Goal: Task Accomplishment & Management: Complete application form

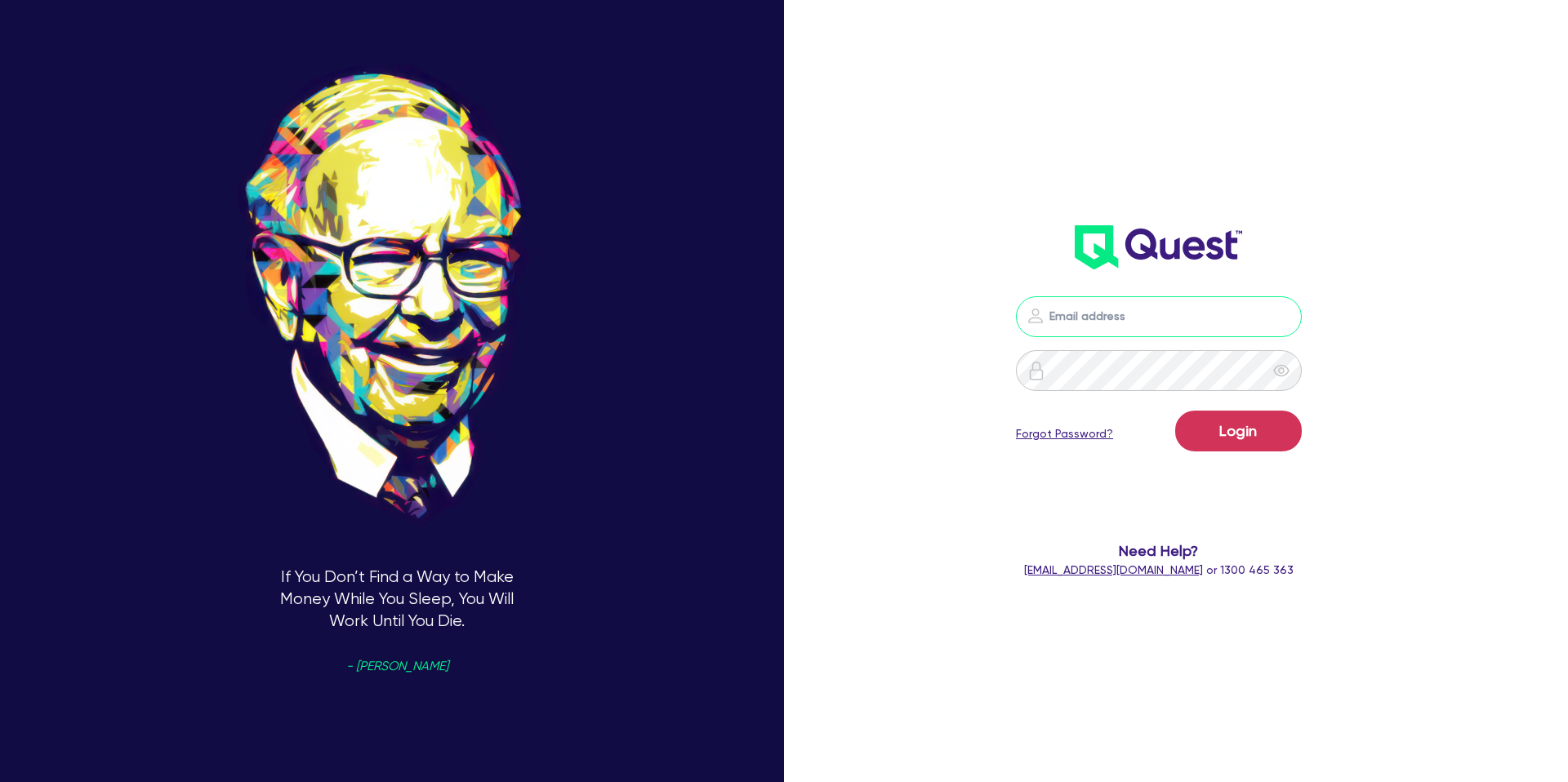
click at [1087, 313] on input "email" at bounding box center [1159, 316] width 286 height 41
type input "gabriel.vanjour@quest.finance"
click at [1218, 440] on button "Login" at bounding box center [1238, 431] width 126 height 41
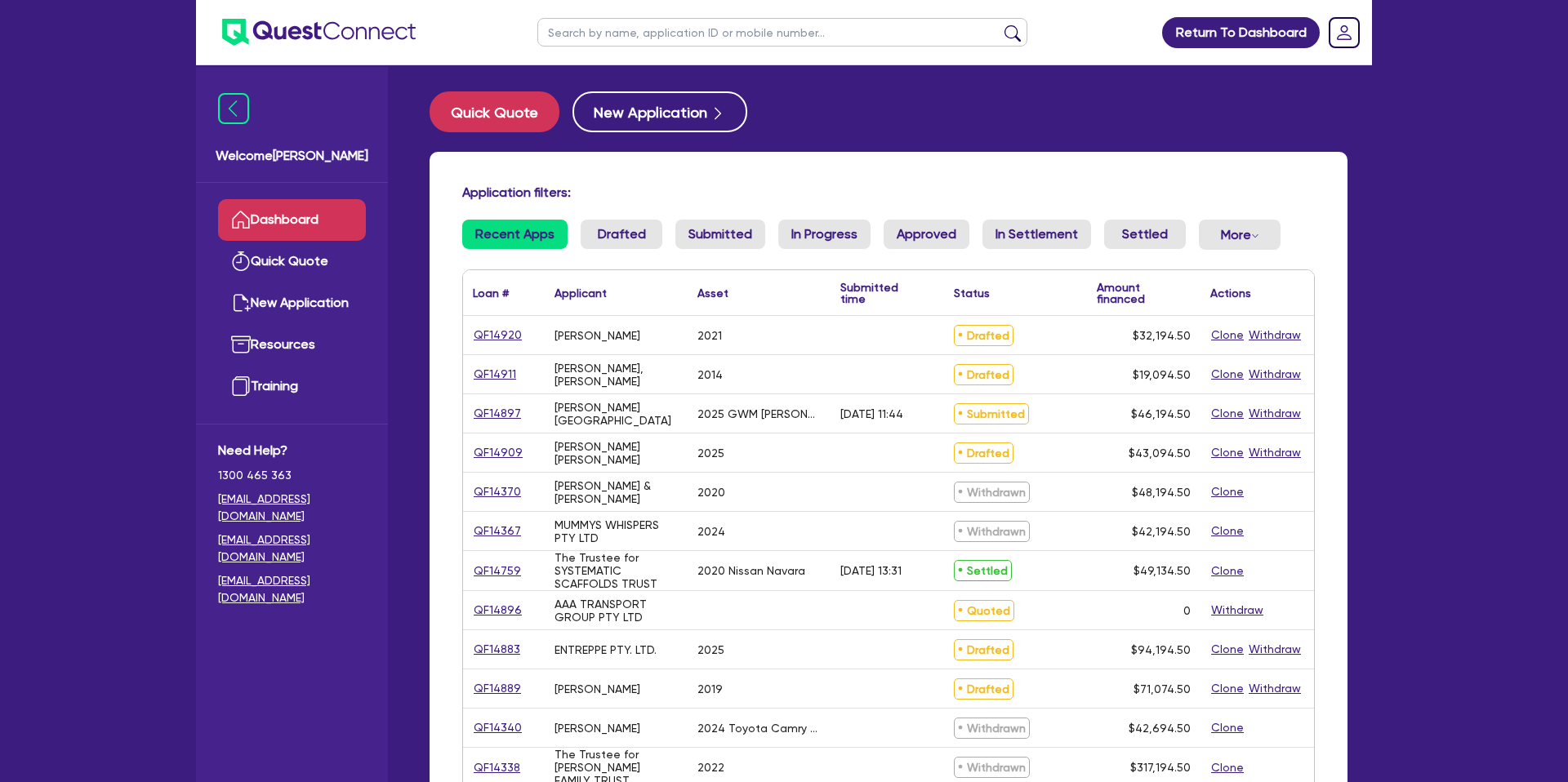
click at [618, 38] on input "text" at bounding box center [783, 32] width 490 height 28
type input "mark"
click at [999, 24] on button "submit" at bounding box center [1012, 35] width 26 height 23
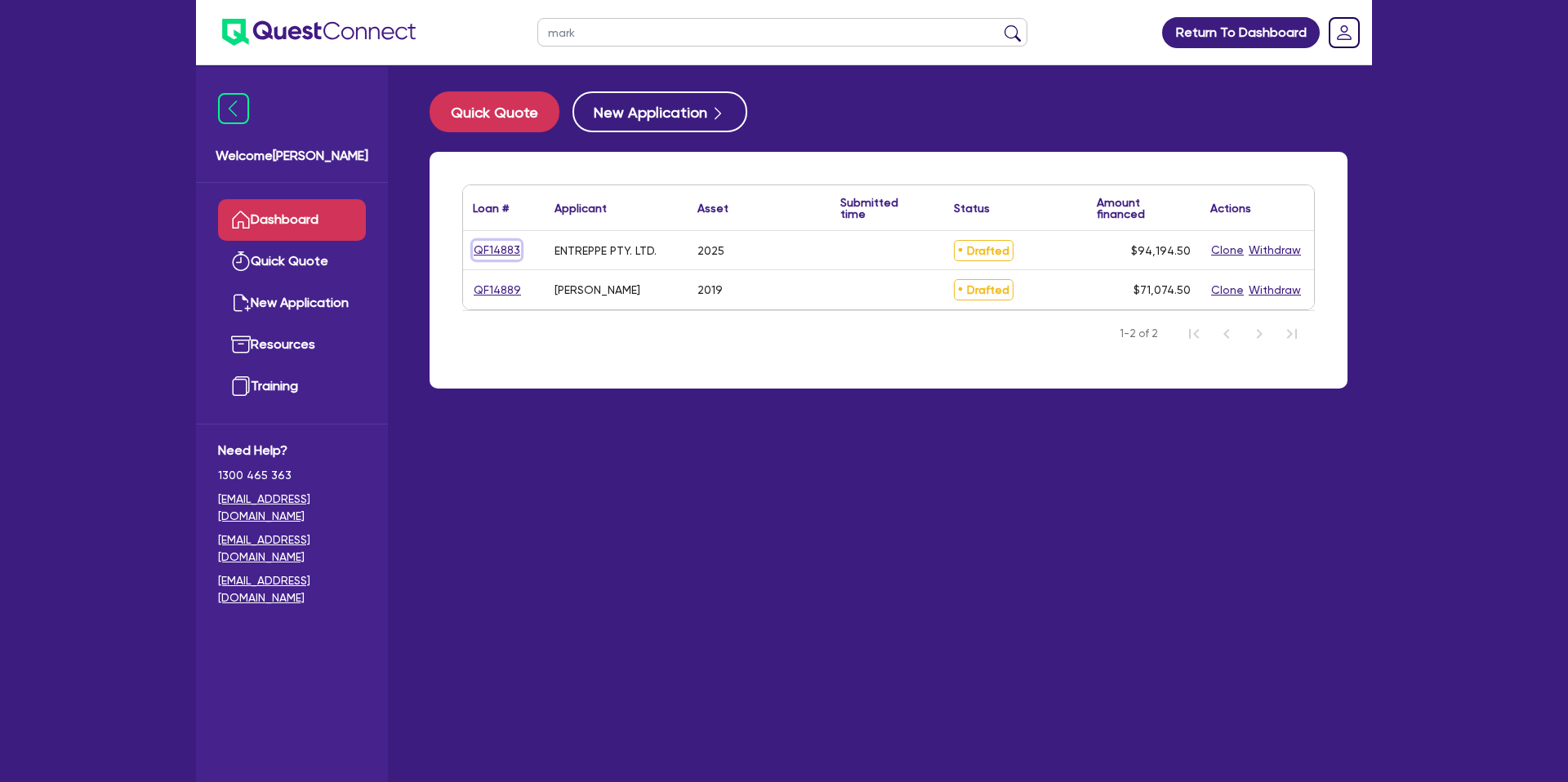
click at [505, 257] on link "QF14883" at bounding box center [497, 250] width 49 height 18
select select "CARS_AND_LIGHT_TRUCKS"
select select "PASSENGER_VEHICLES"
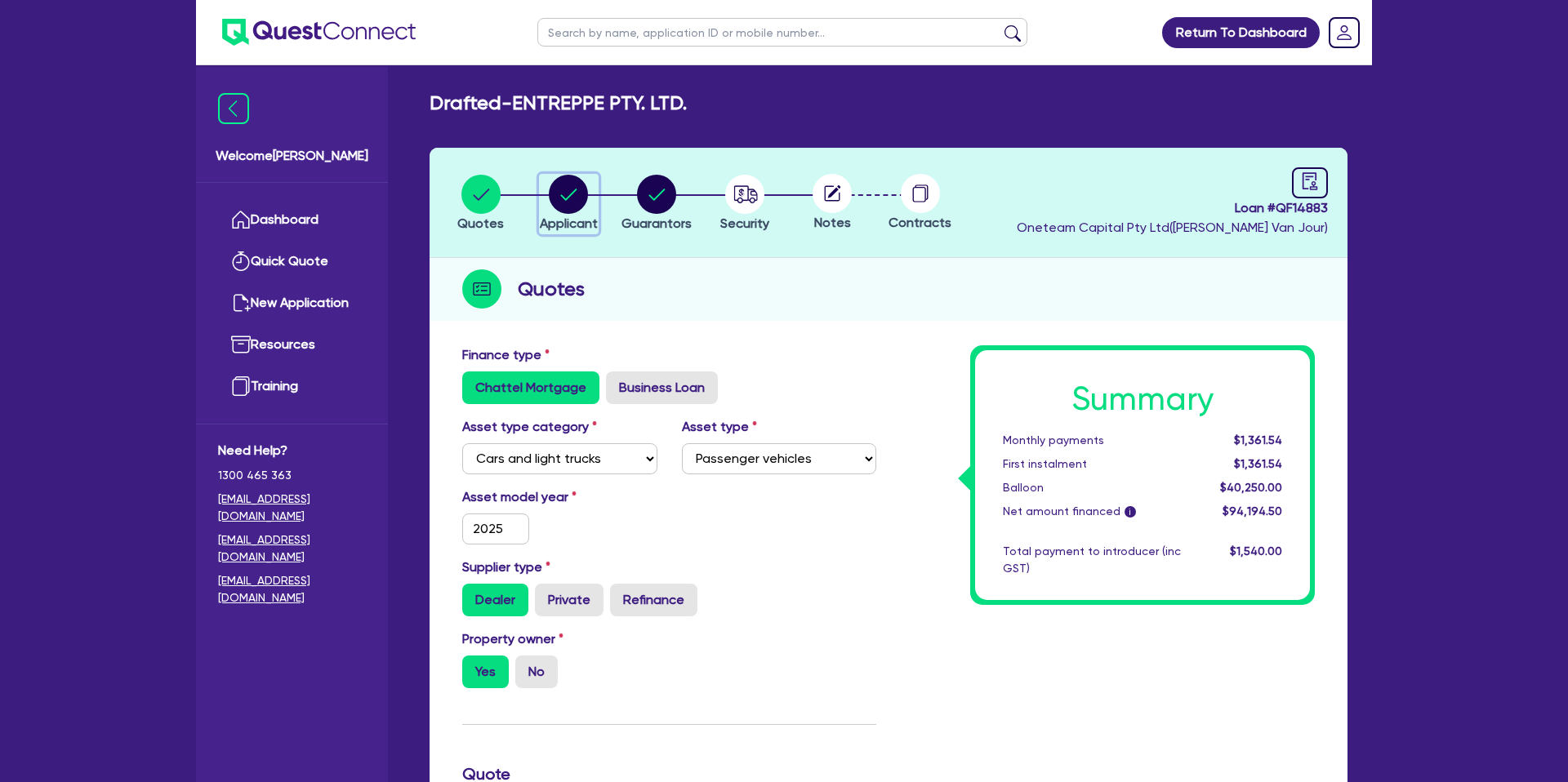
click at [574, 204] on circle "button" at bounding box center [568, 194] width 39 height 39
select select "COMPANY"
select select "BUILDING_CONSTRUCTION"
select select "TRADES_SERVICES_BUSINESSES_GOVERNMENT"
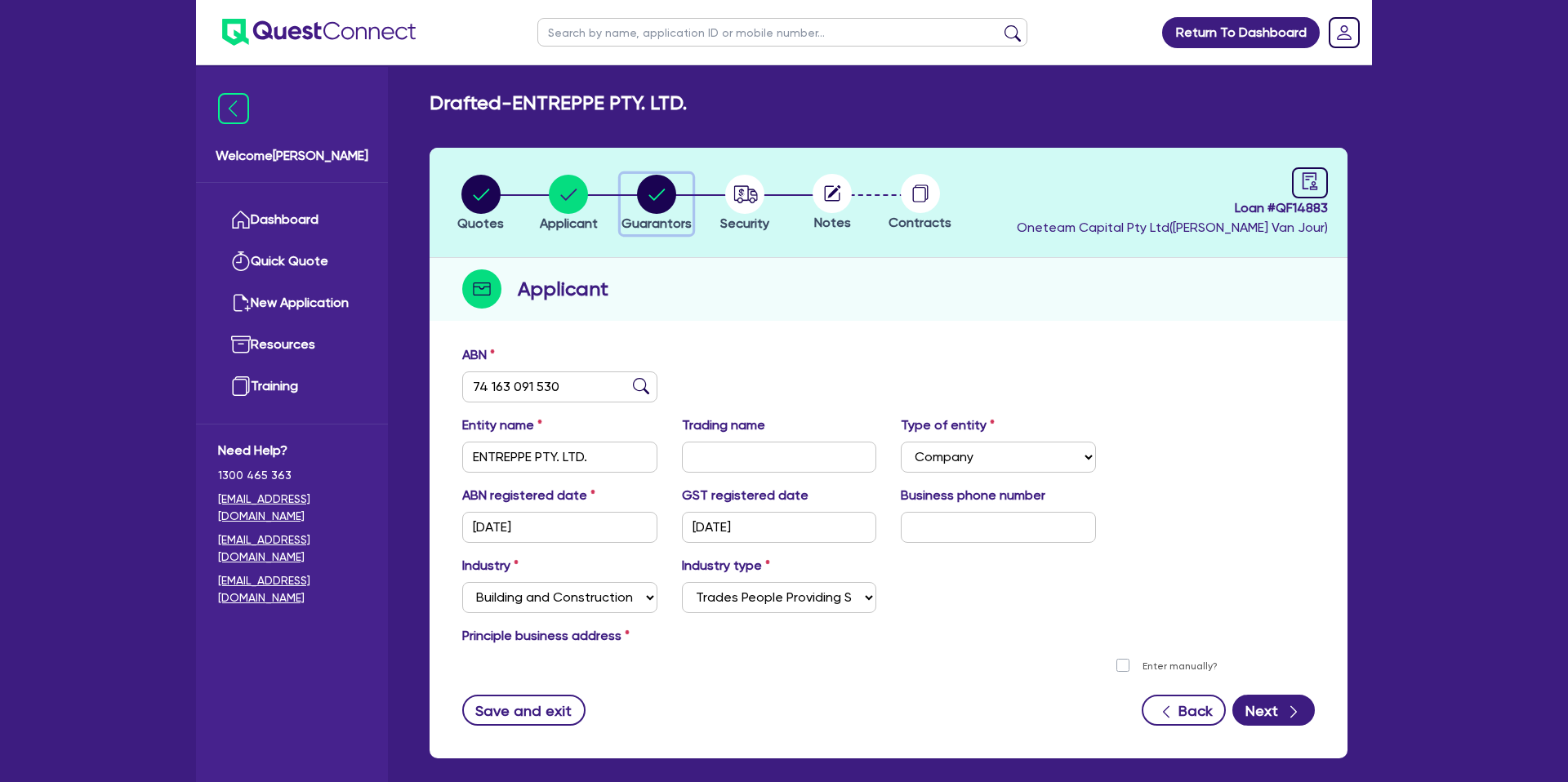
click at [643, 195] on circle "button" at bounding box center [656, 194] width 39 height 39
select select "MR"
select select "ACT"
select select "MARRIED"
select select "CASH"
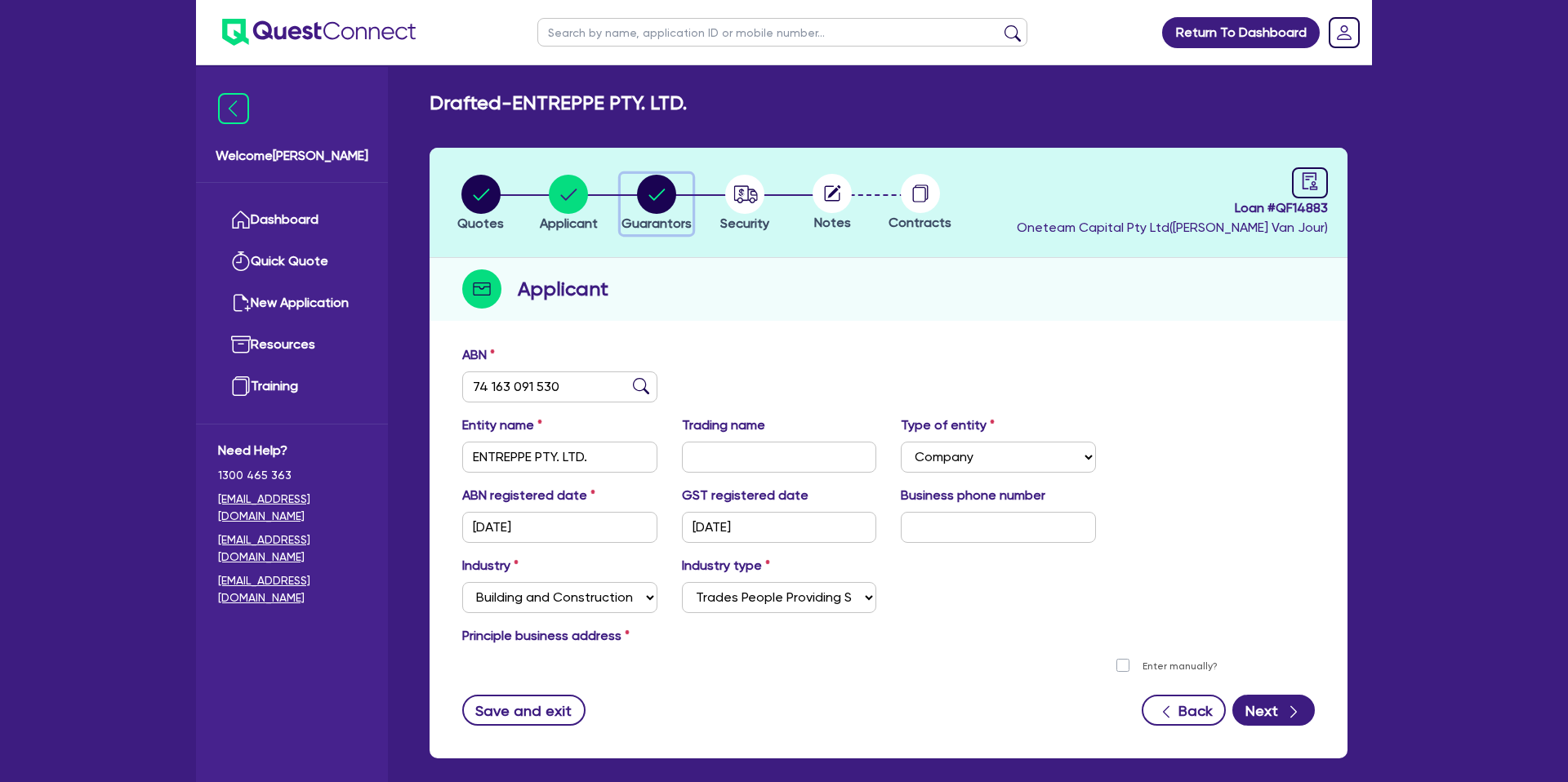
select select "PROPERTY"
select select "MORTGAGE"
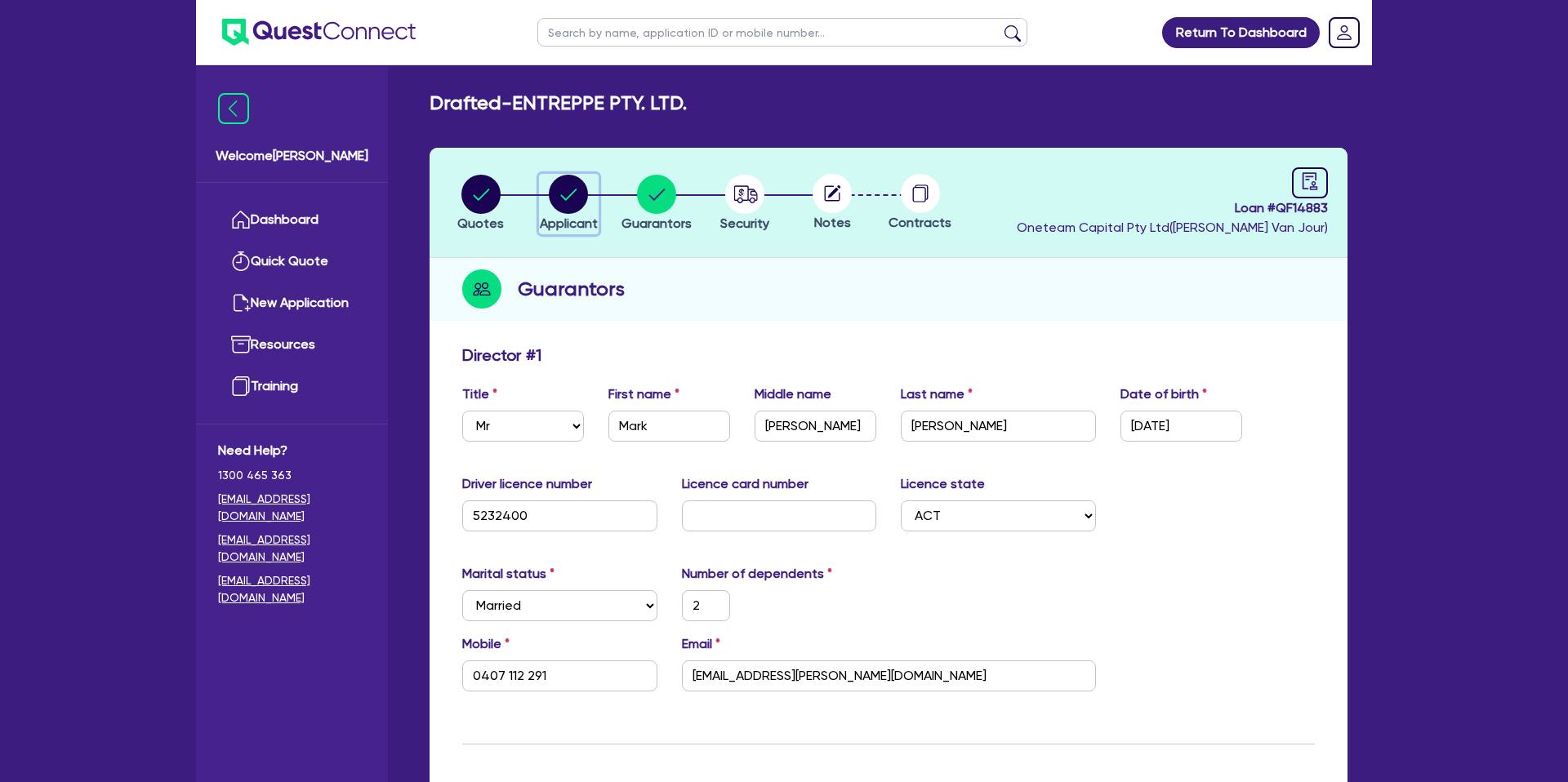
click at [574, 201] on circle "button" at bounding box center [568, 194] width 39 height 39
select select "COMPANY"
select select "BUILDING_CONSTRUCTION"
select select "TRADES_SERVICES_BUSINESSES_GOVERNMENT"
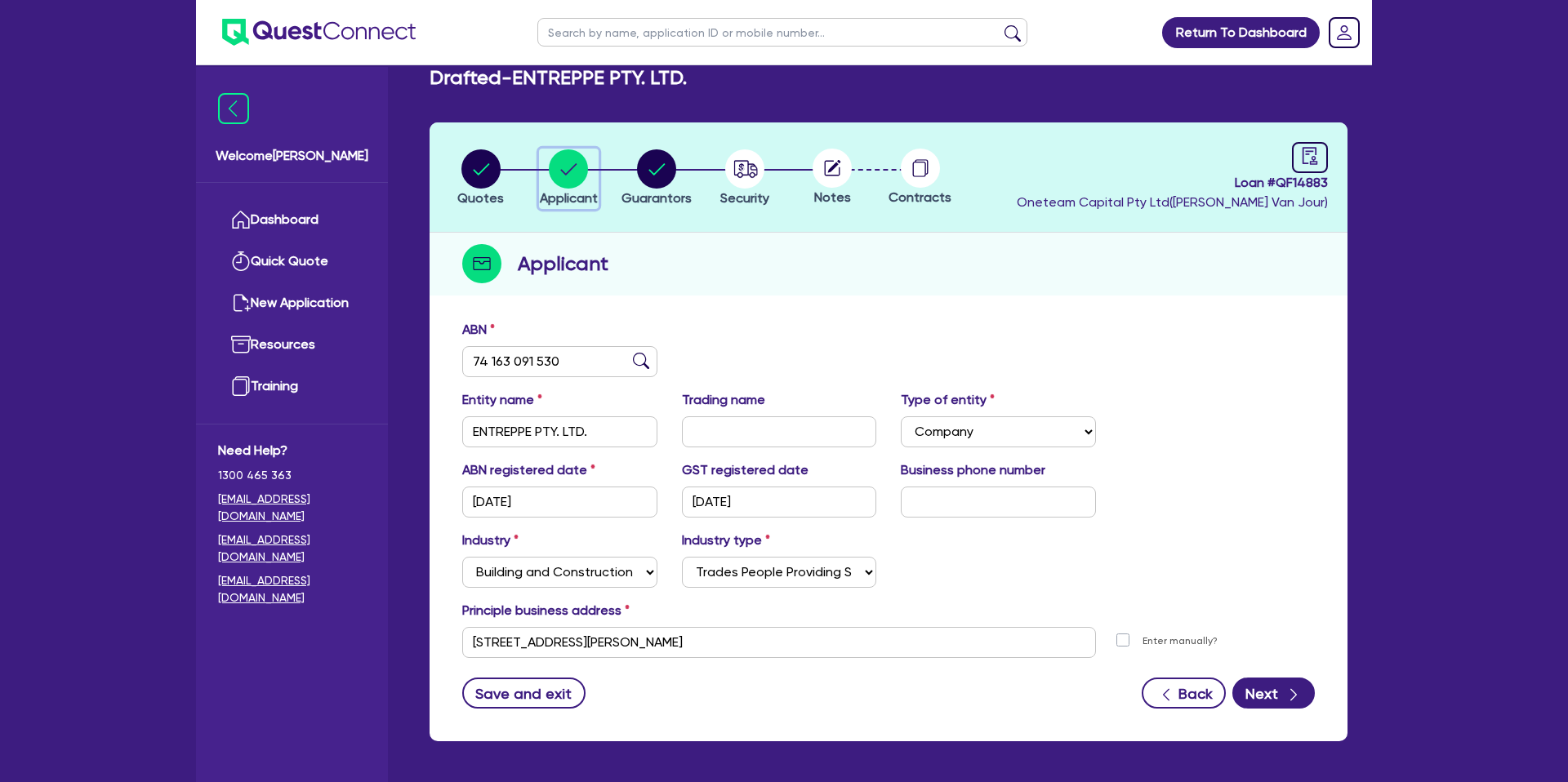
scroll to position [23, 0]
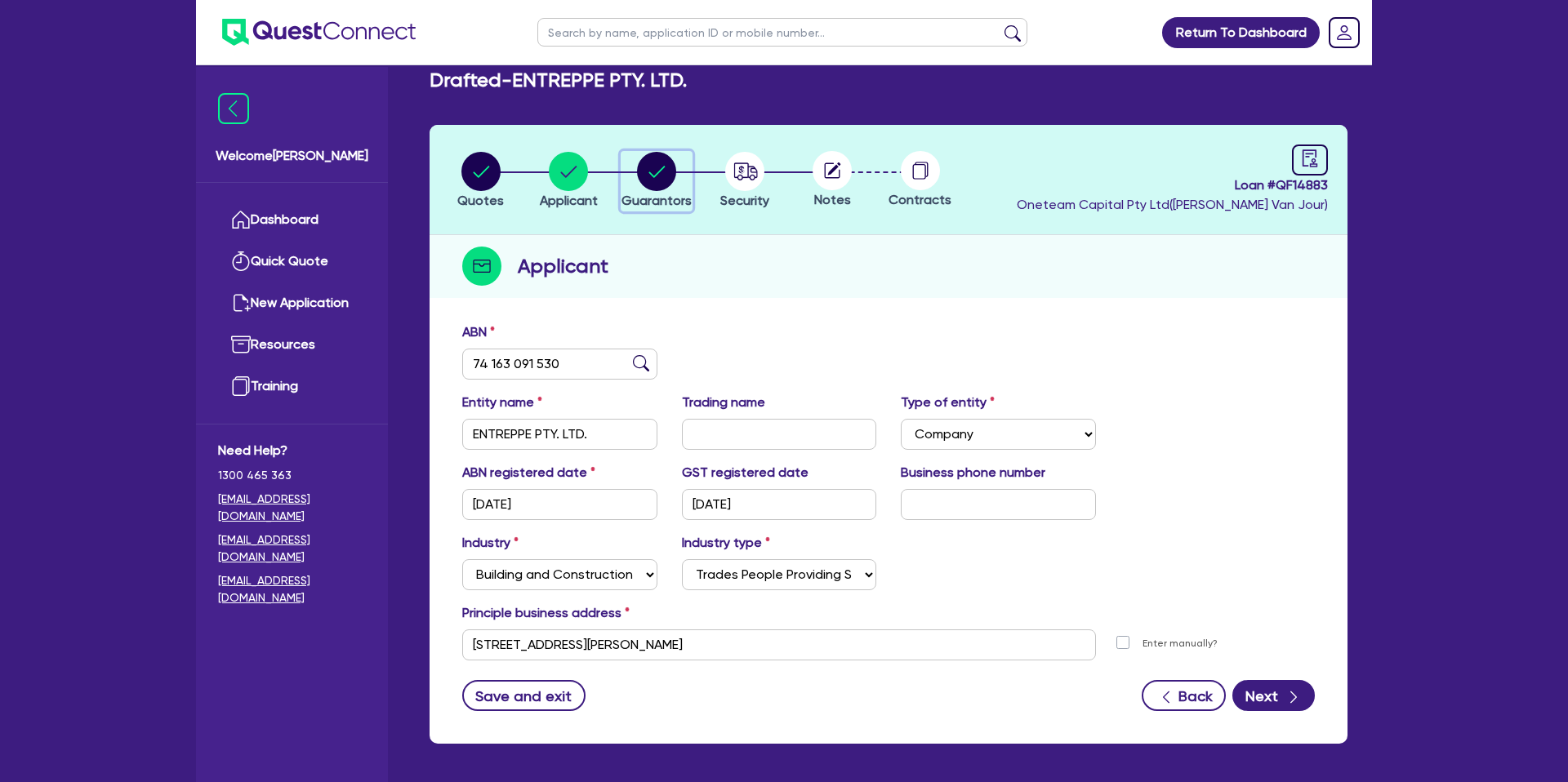
click at [658, 171] on circle "button" at bounding box center [656, 171] width 39 height 39
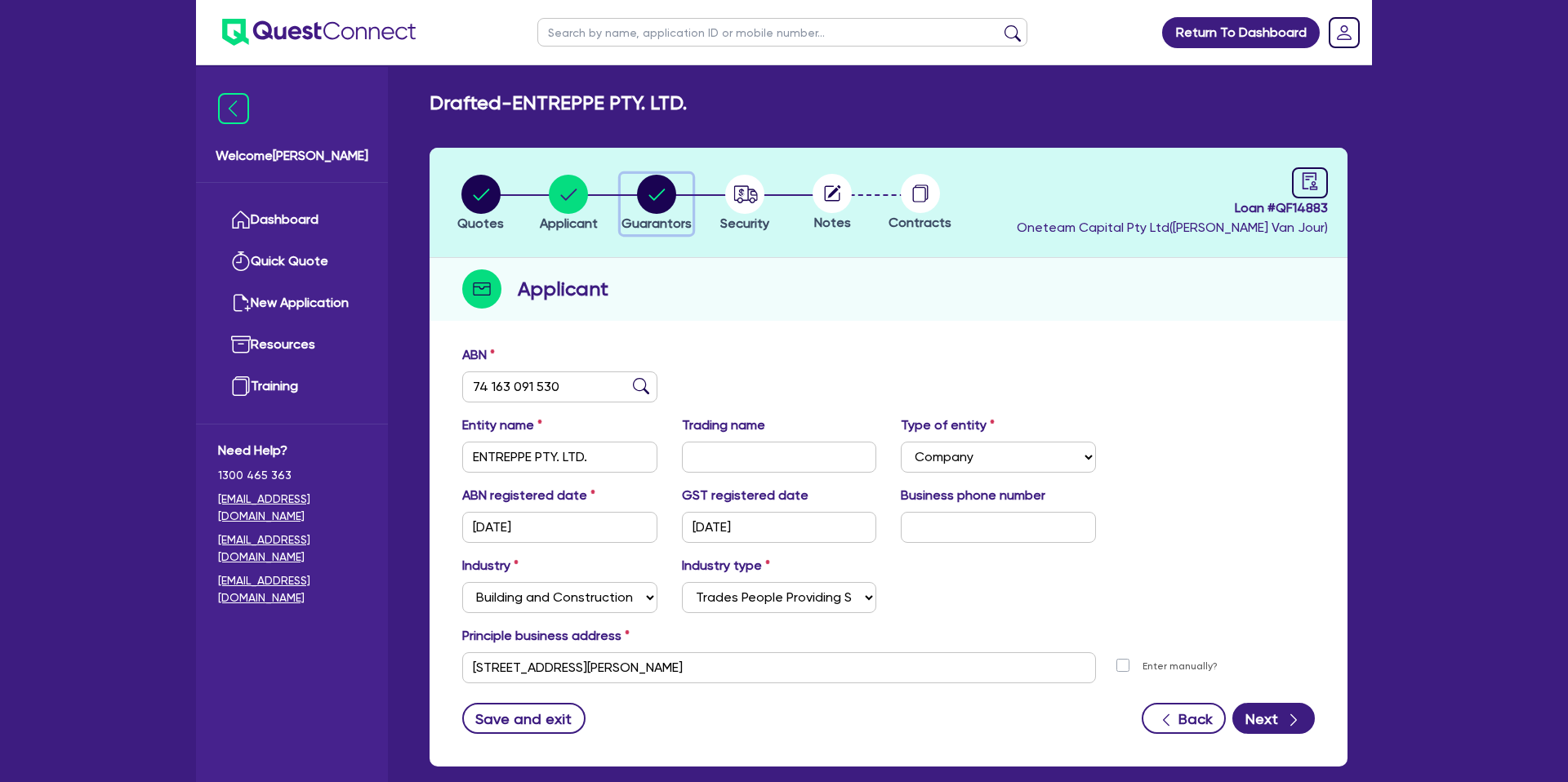
select select "MR"
select select "ACT"
select select "MARRIED"
select select "CASH"
select select "PROPERTY"
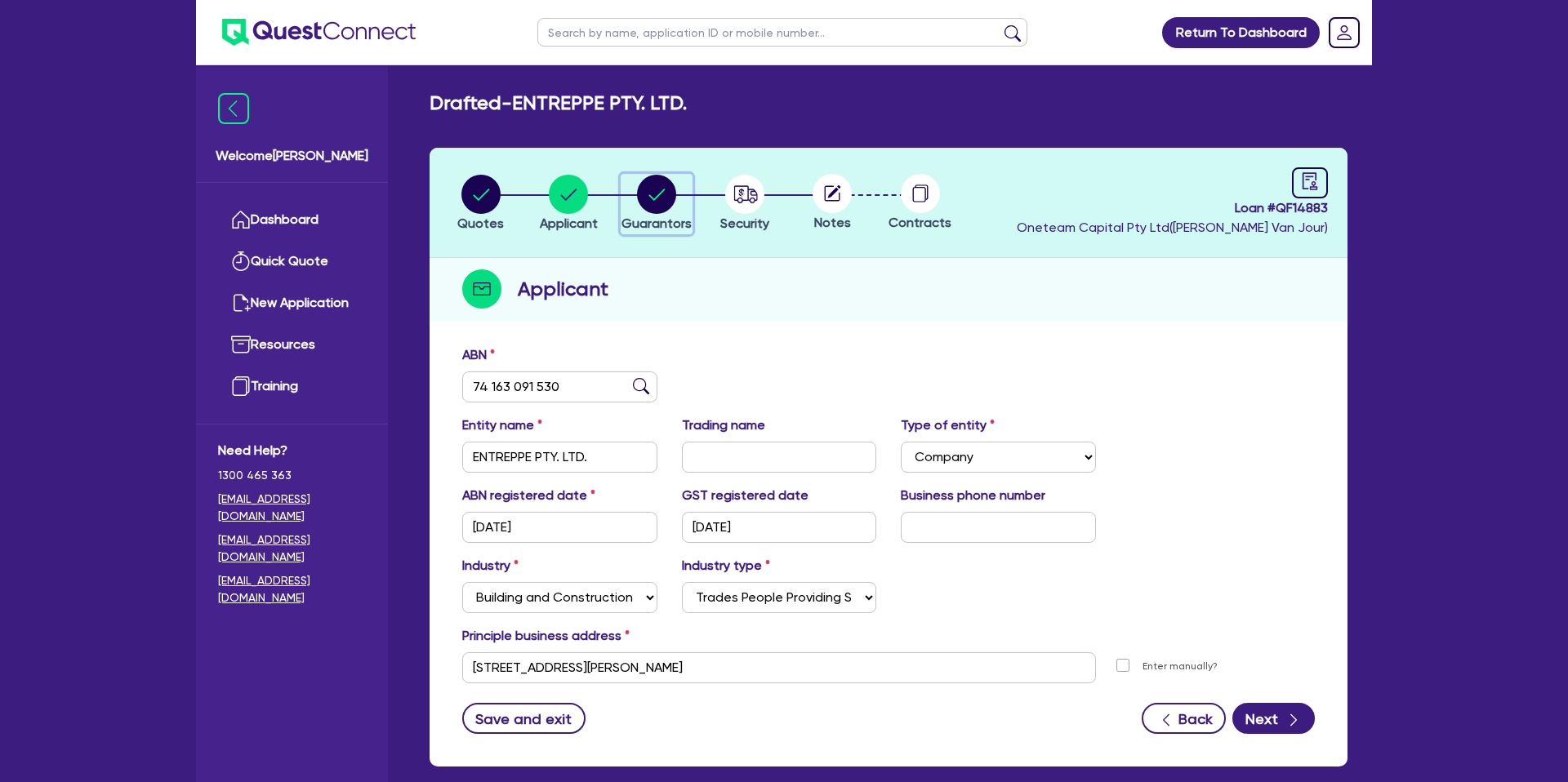
select select "MORTGAGE"
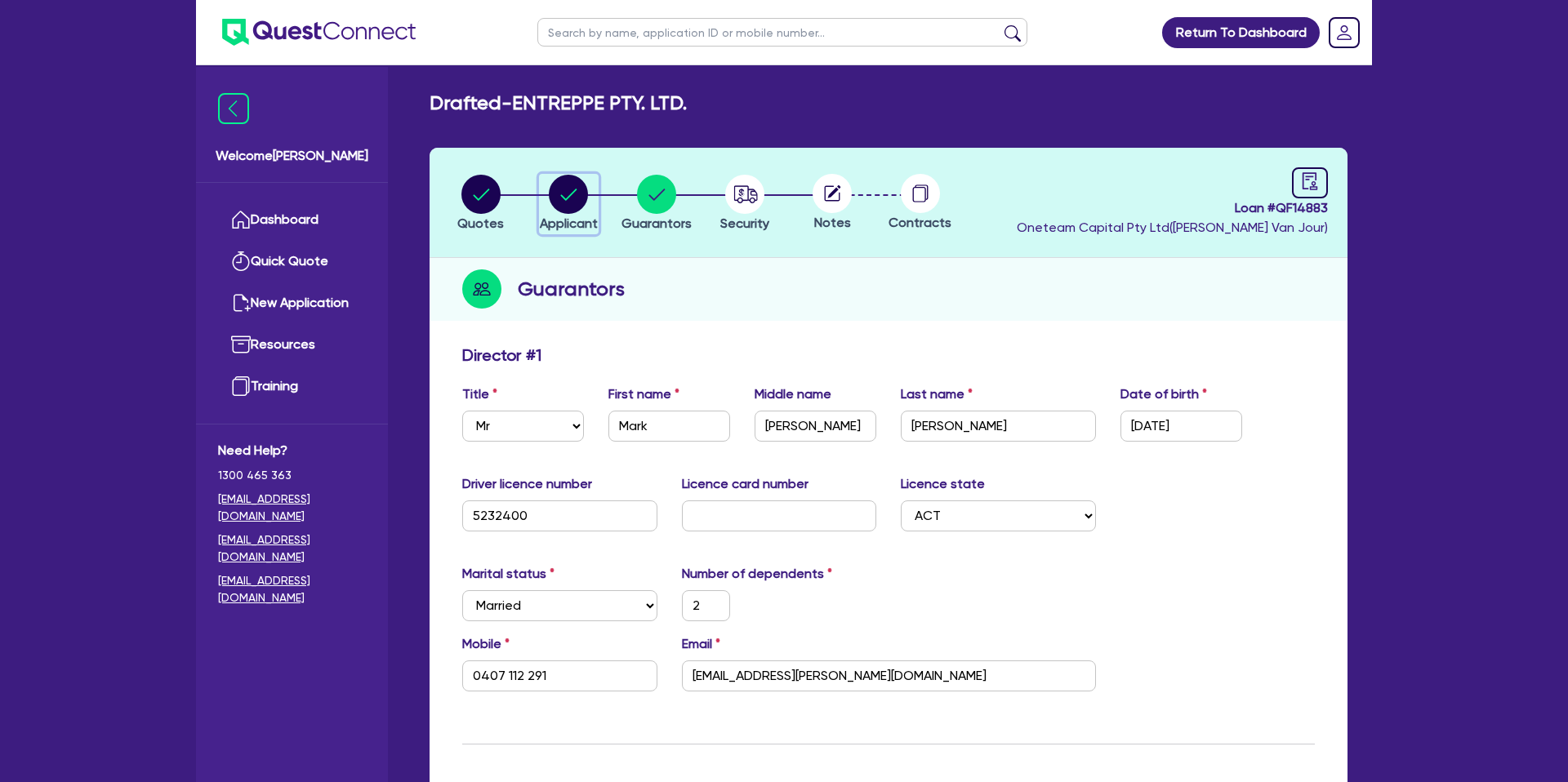
click at [580, 187] on circle "button" at bounding box center [568, 194] width 39 height 39
select select "COMPANY"
select select "BUILDING_CONSTRUCTION"
select select "TRADES_SERVICES_BUSINESSES_GOVERNMENT"
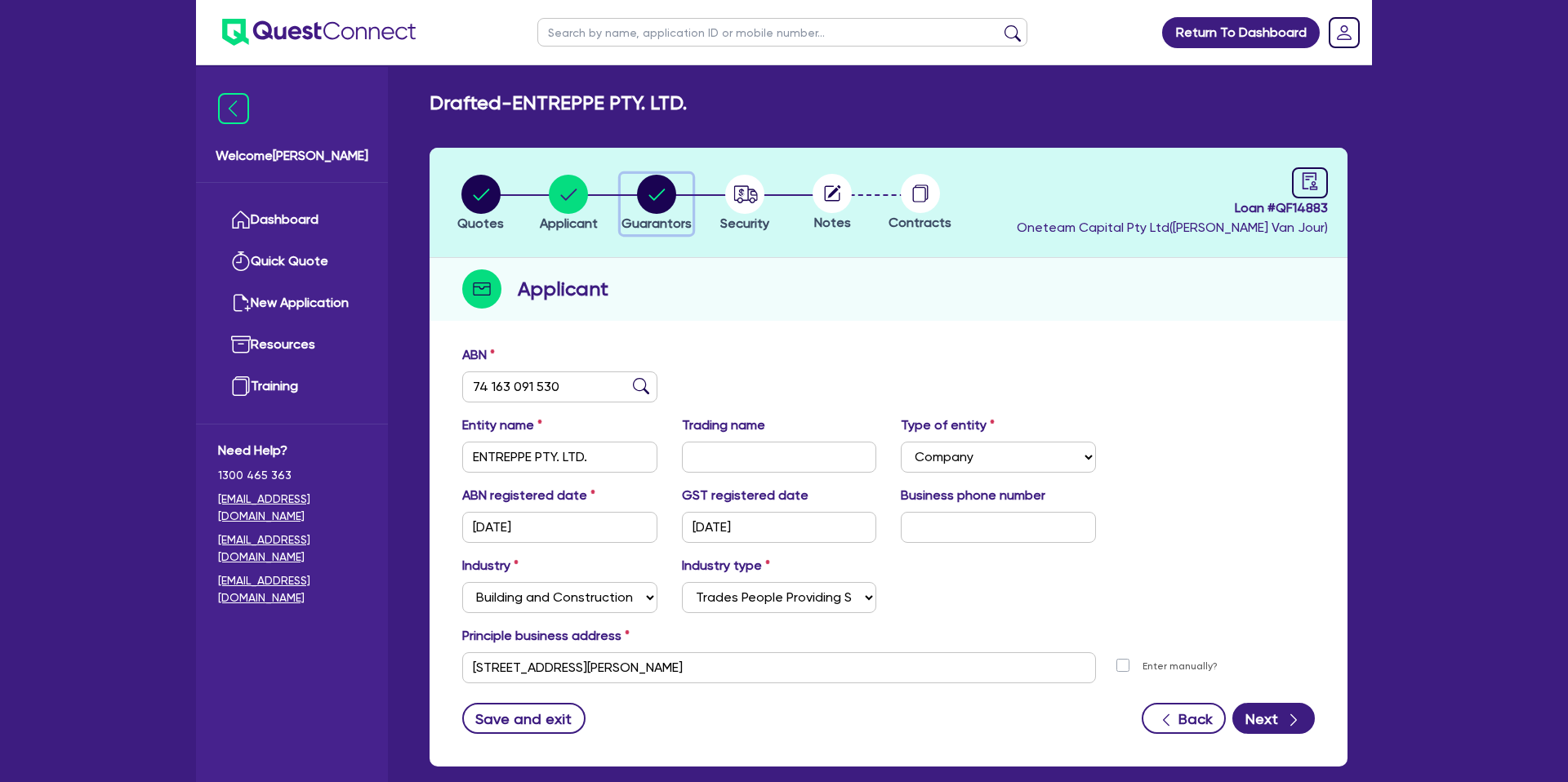
click at [668, 197] on circle "button" at bounding box center [656, 194] width 39 height 39
select select "MR"
select select "ACT"
select select "MARRIED"
select select "CASH"
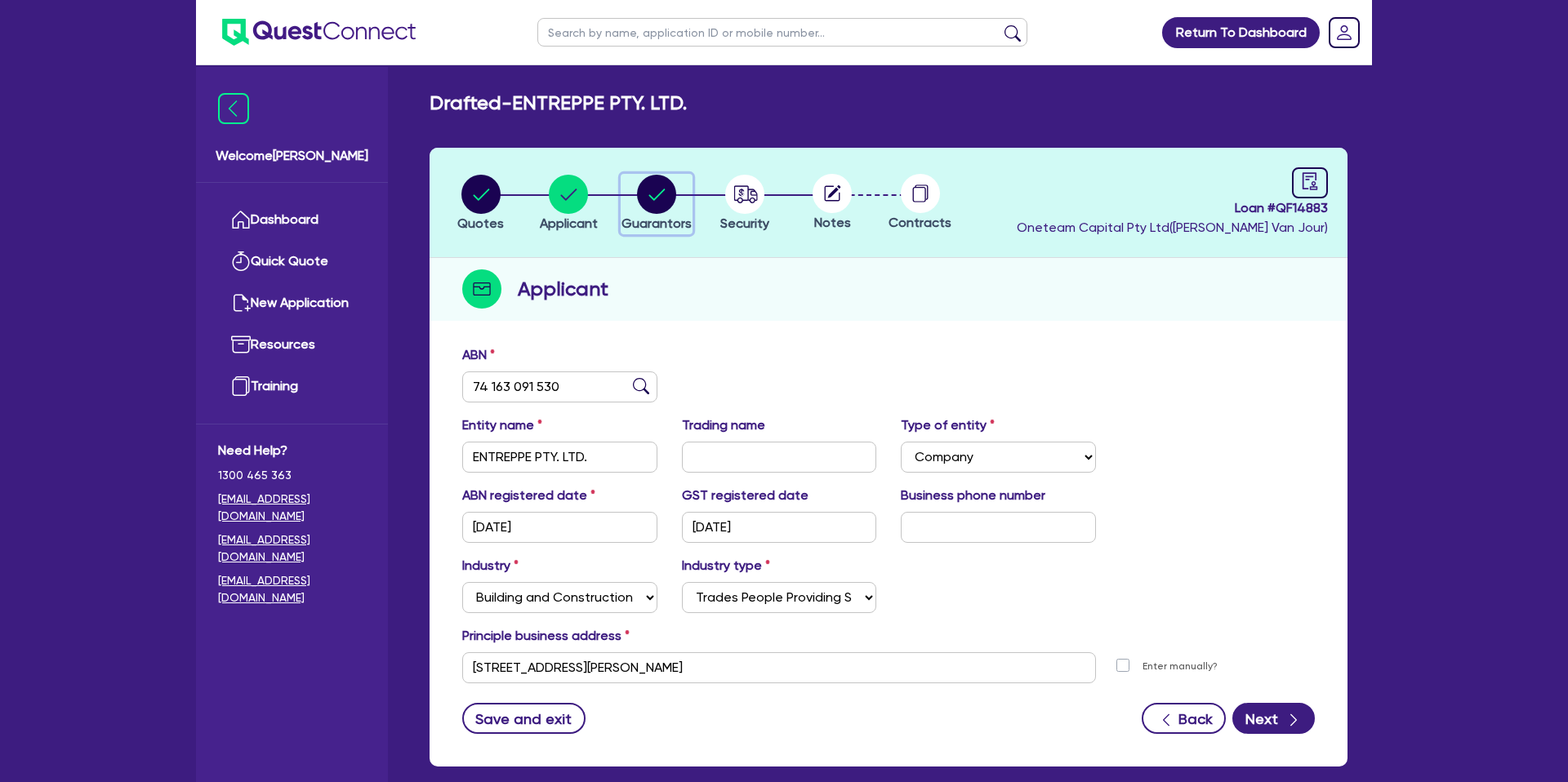
select select "PROPERTY"
select select "MORTGAGE"
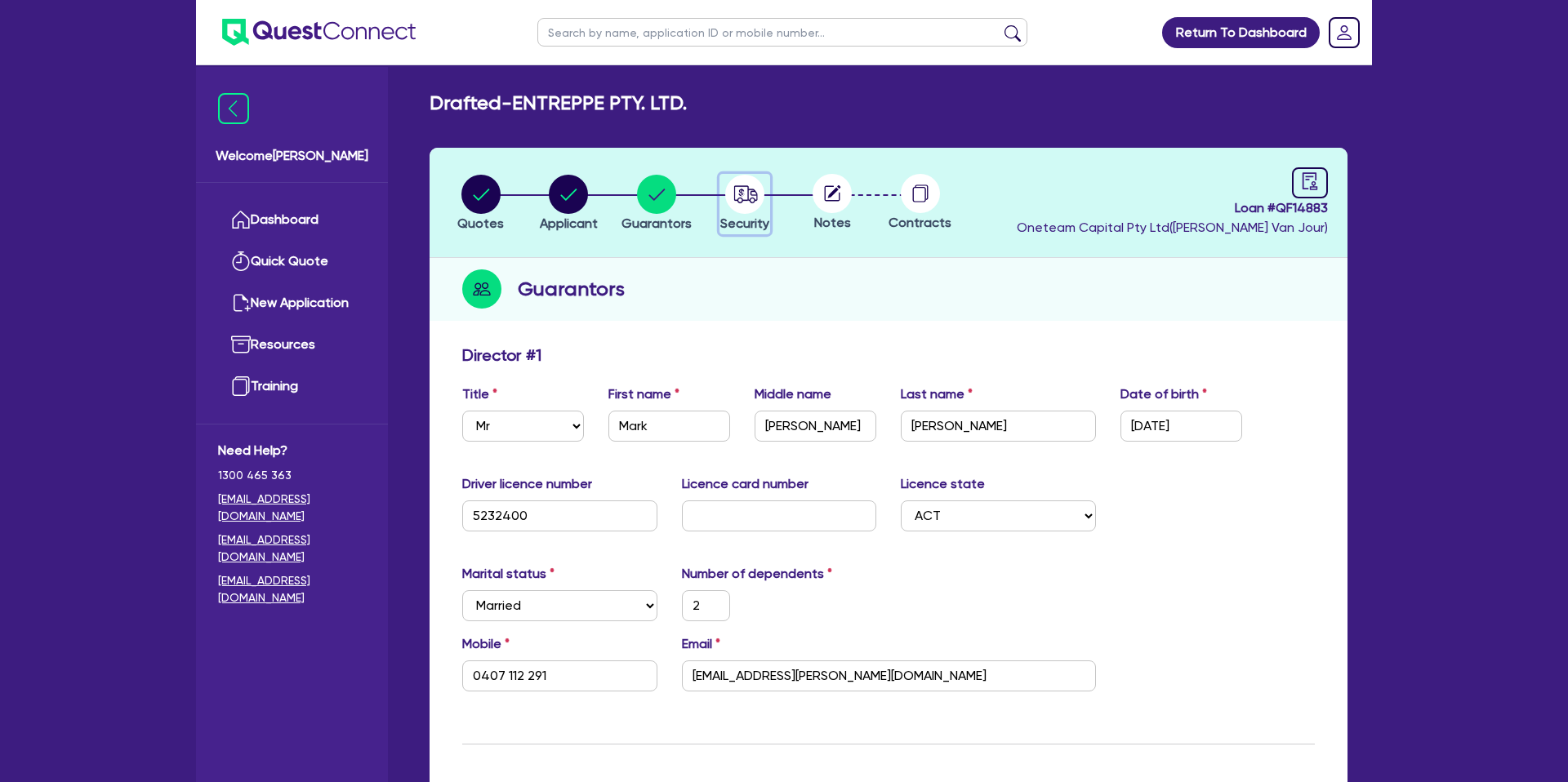
click at [751, 198] on circle "button" at bounding box center [744, 194] width 39 height 39
select select "CARS_AND_LIGHT_TRUCKS"
select select "PASSENGER_VEHICLES"
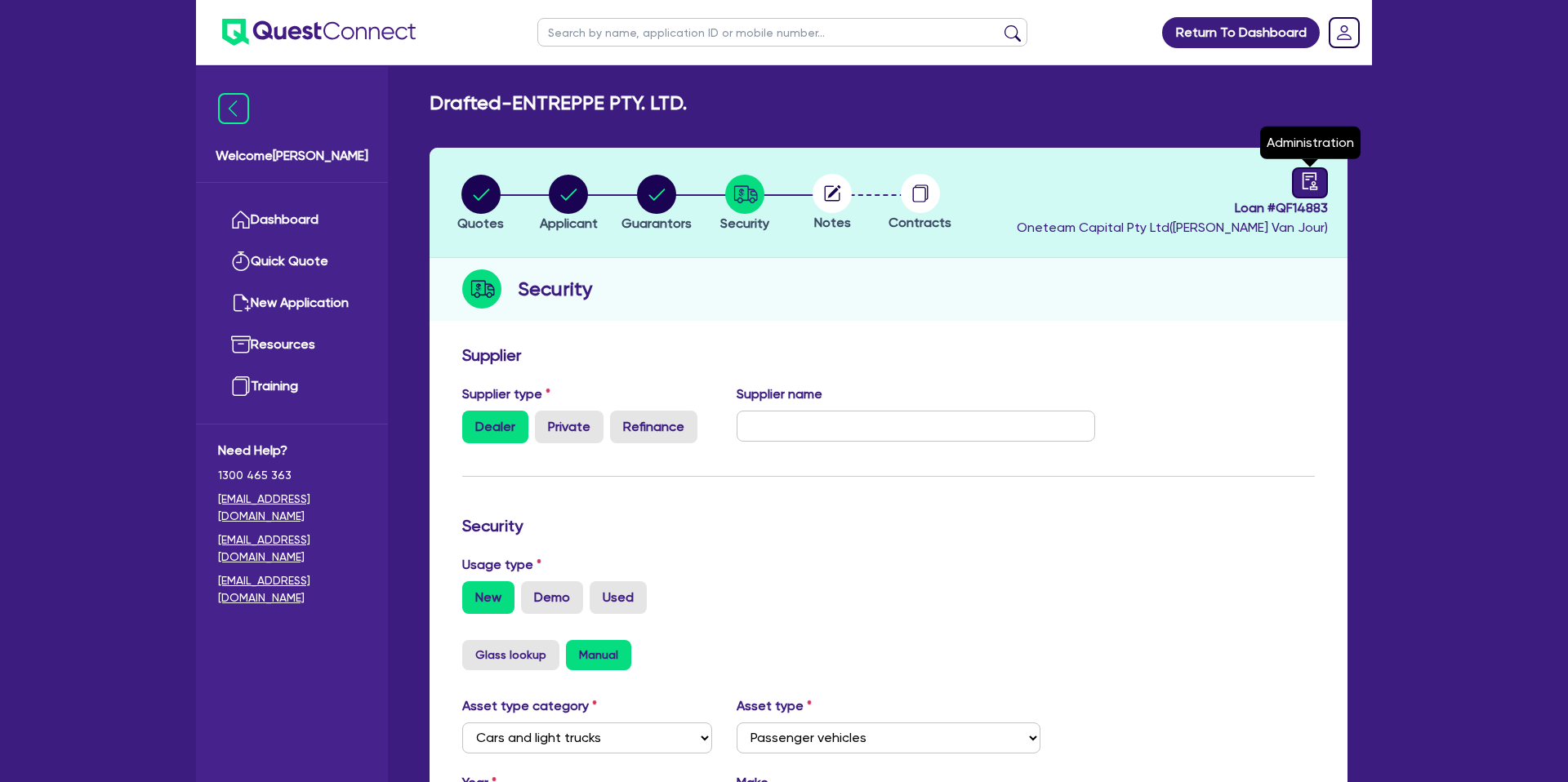
click at [1305, 188] on icon "audit" at bounding box center [1310, 181] width 15 height 18
select select "DRAFTED_NEW"
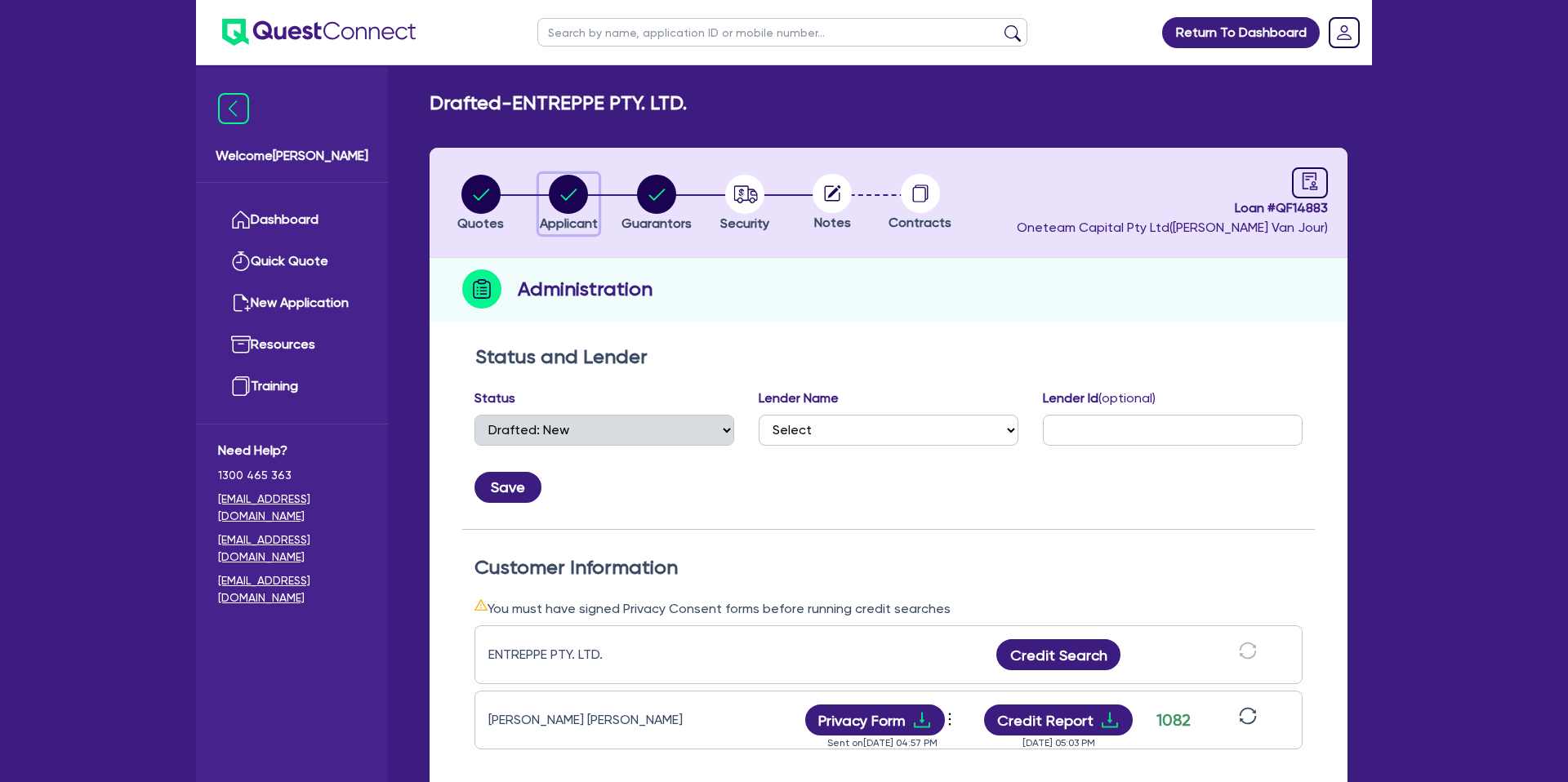
click at [577, 184] on circle "button" at bounding box center [568, 194] width 39 height 39
select select "COMPANY"
select select "BUILDING_CONSTRUCTION"
select select "TRADES_SERVICES_BUSINESSES_GOVERNMENT"
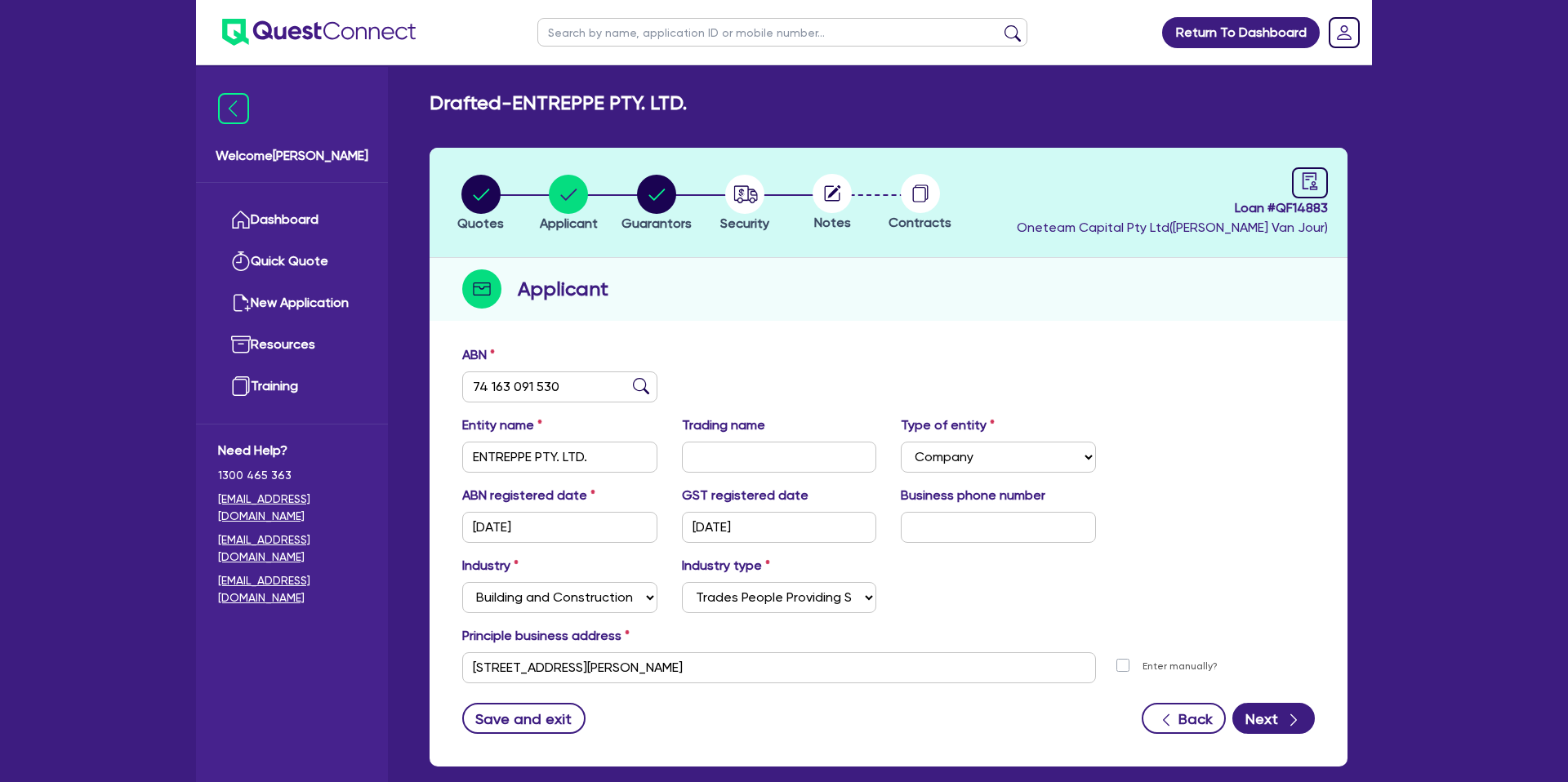
click at [453, 186] on li "Quotes" at bounding box center [480, 202] width 88 height 57
click at [494, 387] on input "74 163 091 530" at bounding box center [559, 386] width 195 height 31
click at [478, 197] on circle "button" at bounding box center [481, 194] width 39 height 39
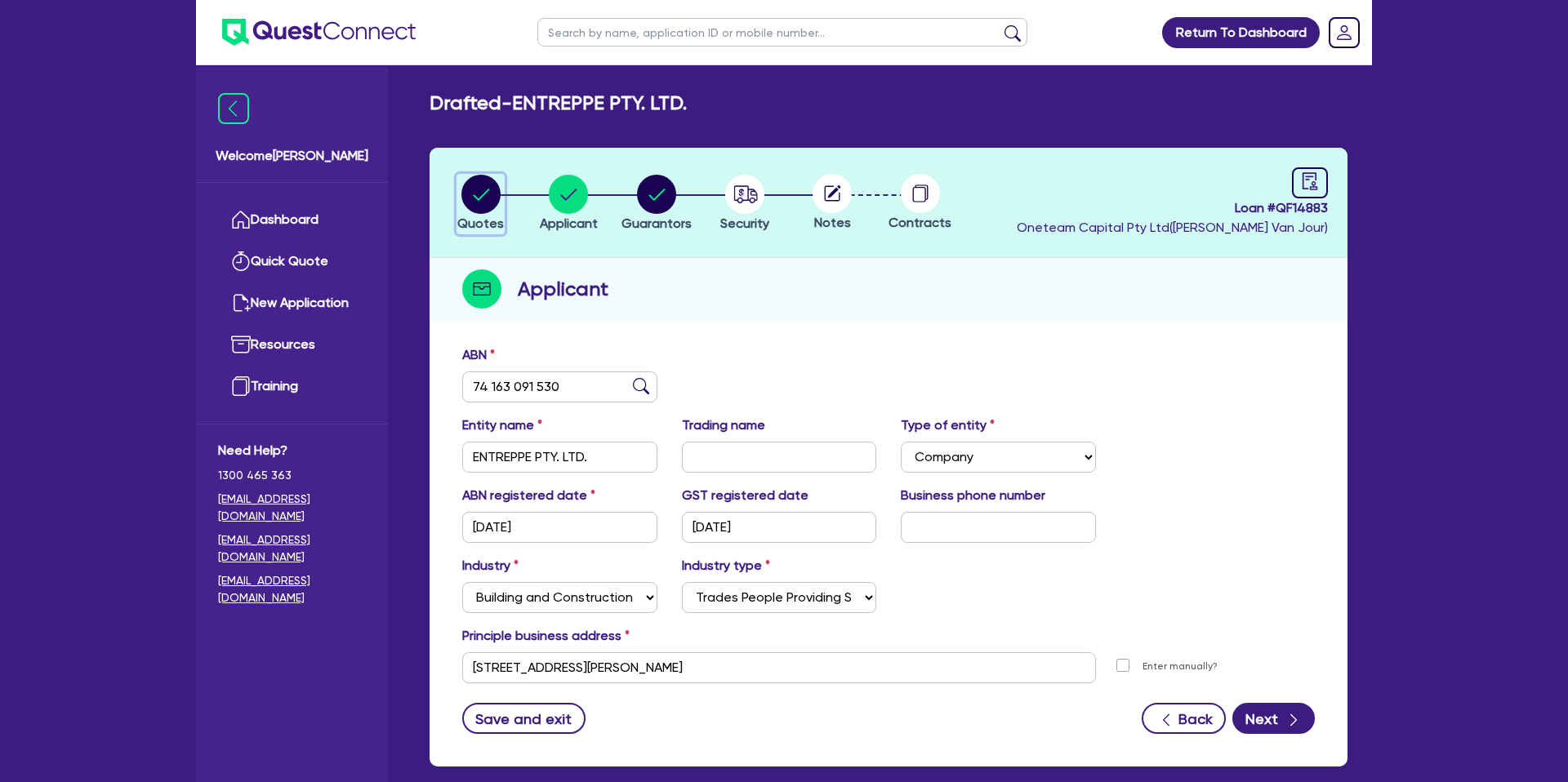
select select "CARS_AND_LIGHT_TRUCKS"
select select "PASSENGER_VEHICLES"
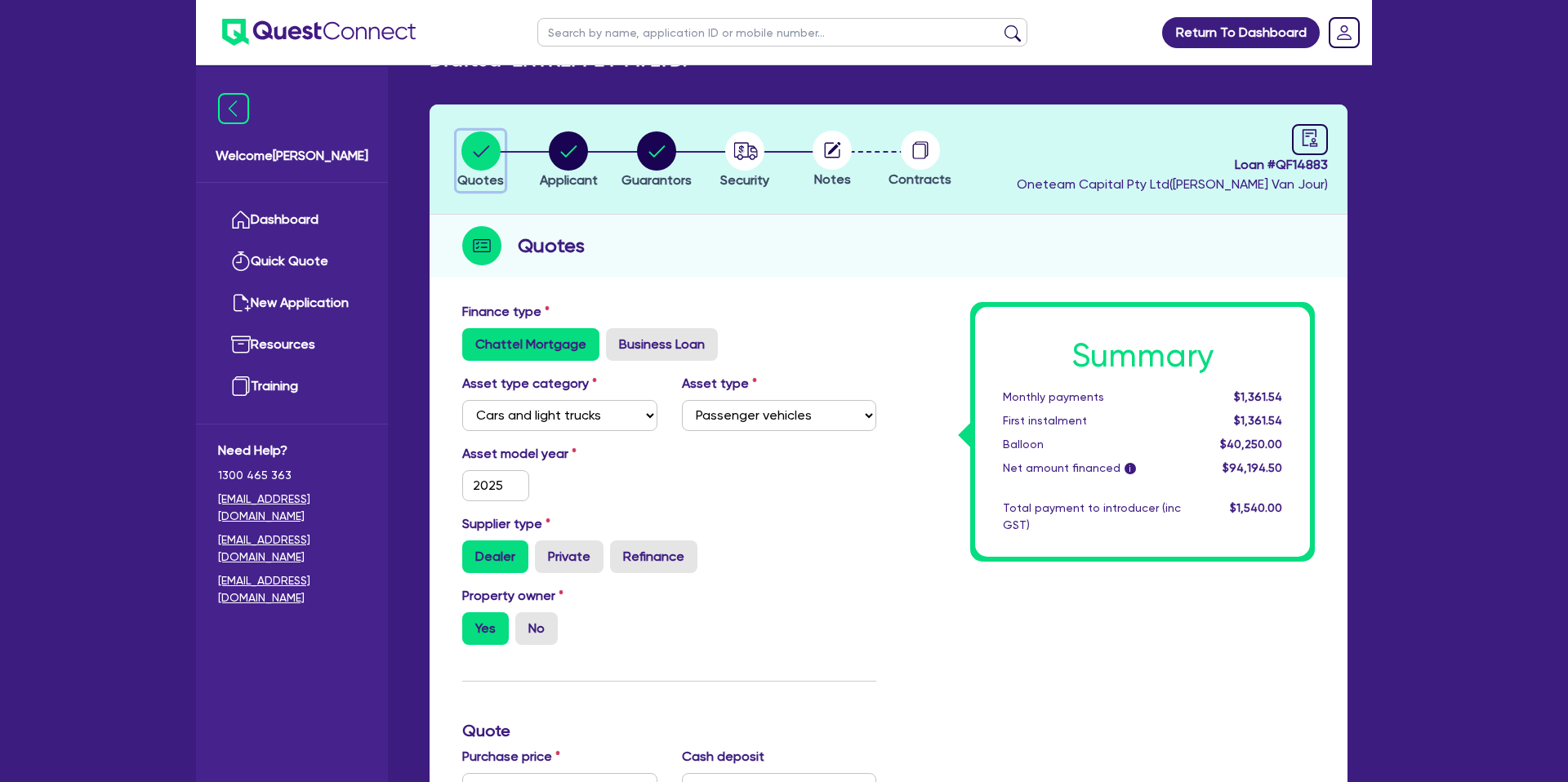
scroll to position [35, 0]
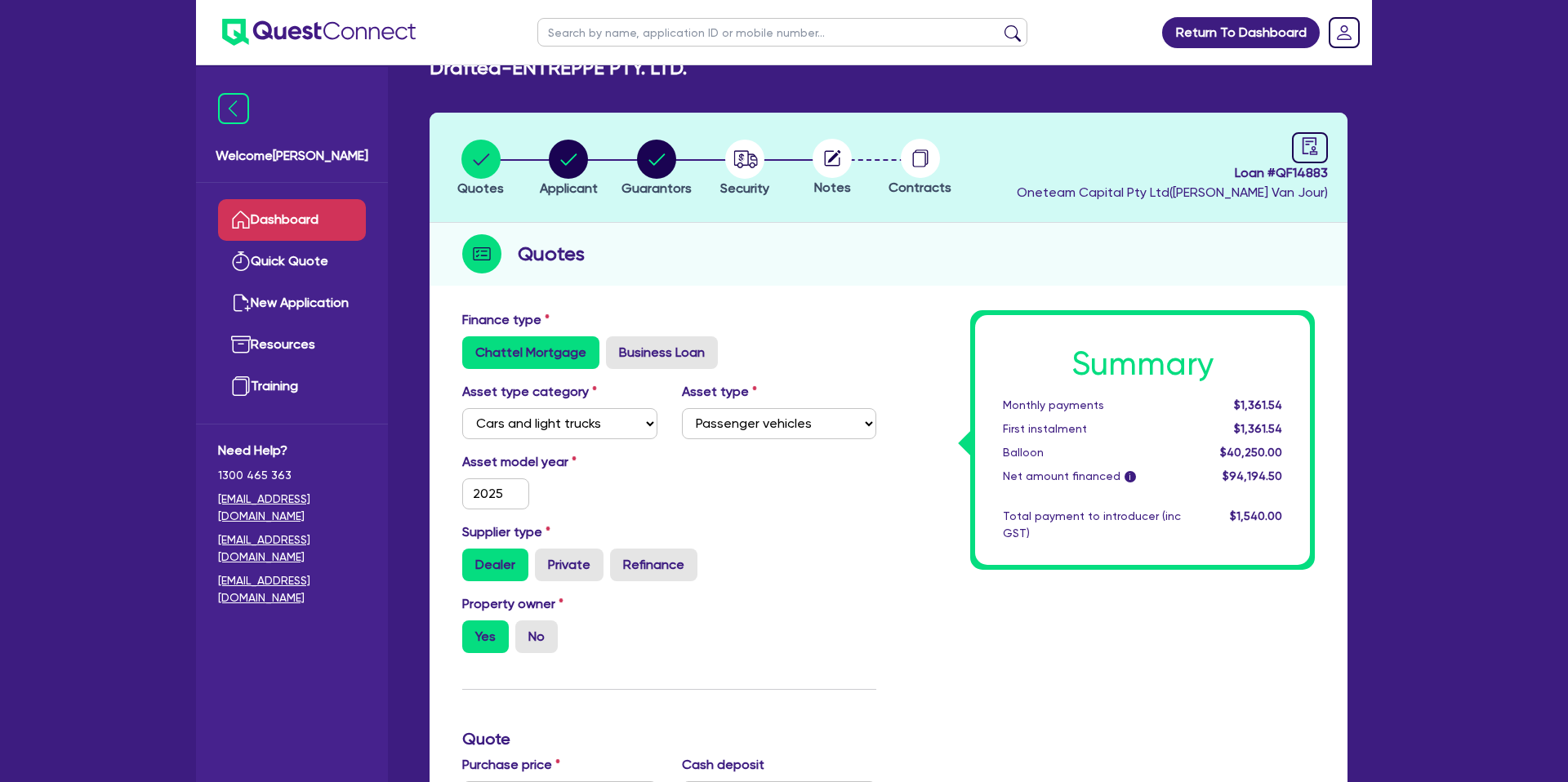
click at [312, 217] on link "Dashboard" at bounding box center [292, 220] width 148 height 42
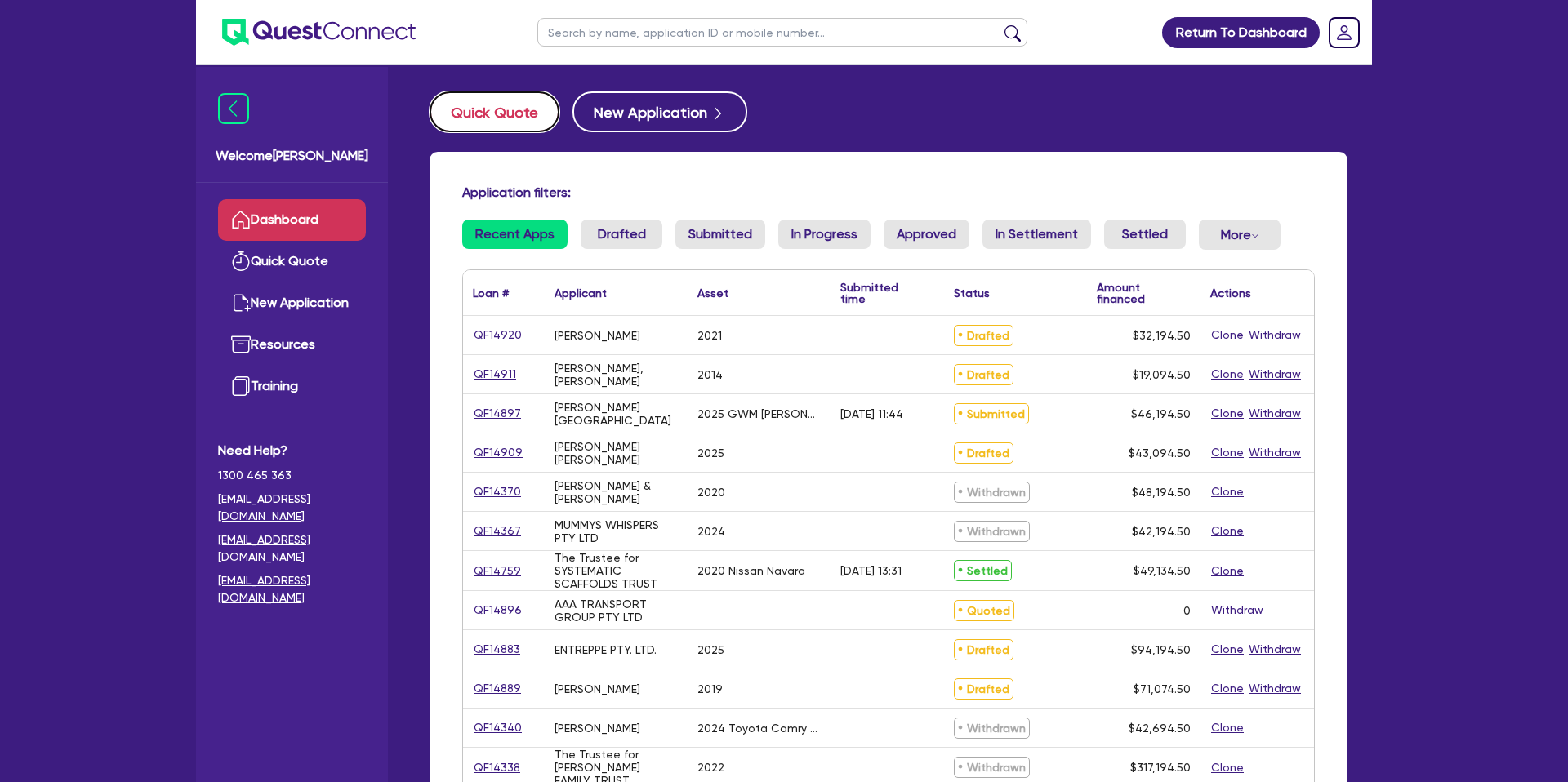
click at [529, 116] on button "Quick Quote" at bounding box center [494, 111] width 130 height 41
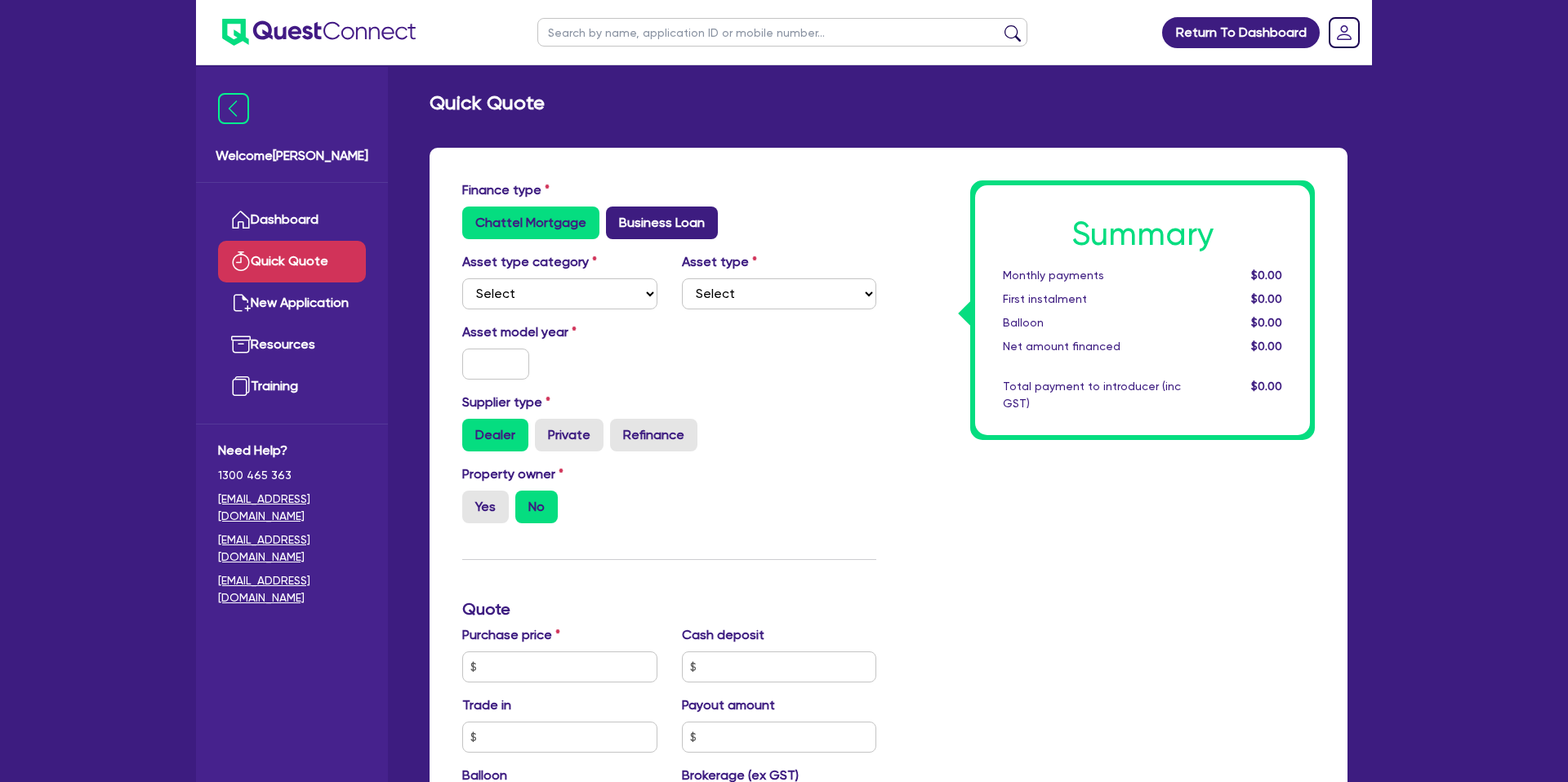
scroll to position [58, 0]
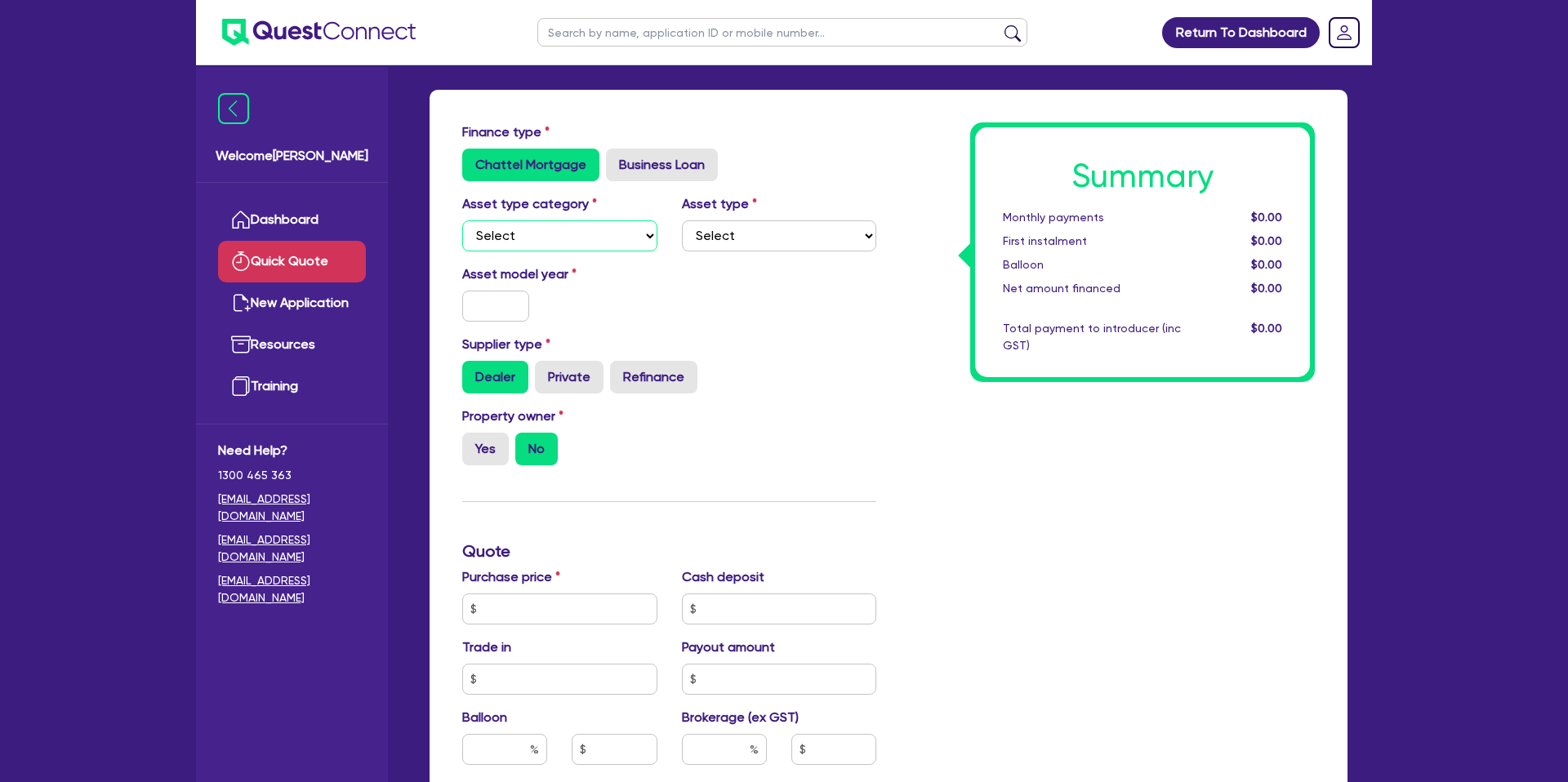
click at [544, 228] on select "Select Cars and light trucks Primary assets Secondary assets Tertiary assets" at bounding box center [559, 236] width 195 height 31
select select "CARS_AND_LIGHT_TRUCKS"
click at [462, 221] on select "Select Cars and light trucks Primary assets Secondary assets Tertiary assets" at bounding box center [559, 236] width 195 height 31
click at [711, 283] on div "Asset model year" at bounding box center [669, 299] width 438 height 70
click at [716, 233] on select "Select Passenger vehicles Vans and utes Light trucks up to 4.5 tonne" at bounding box center [779, 236] width 195 height 31
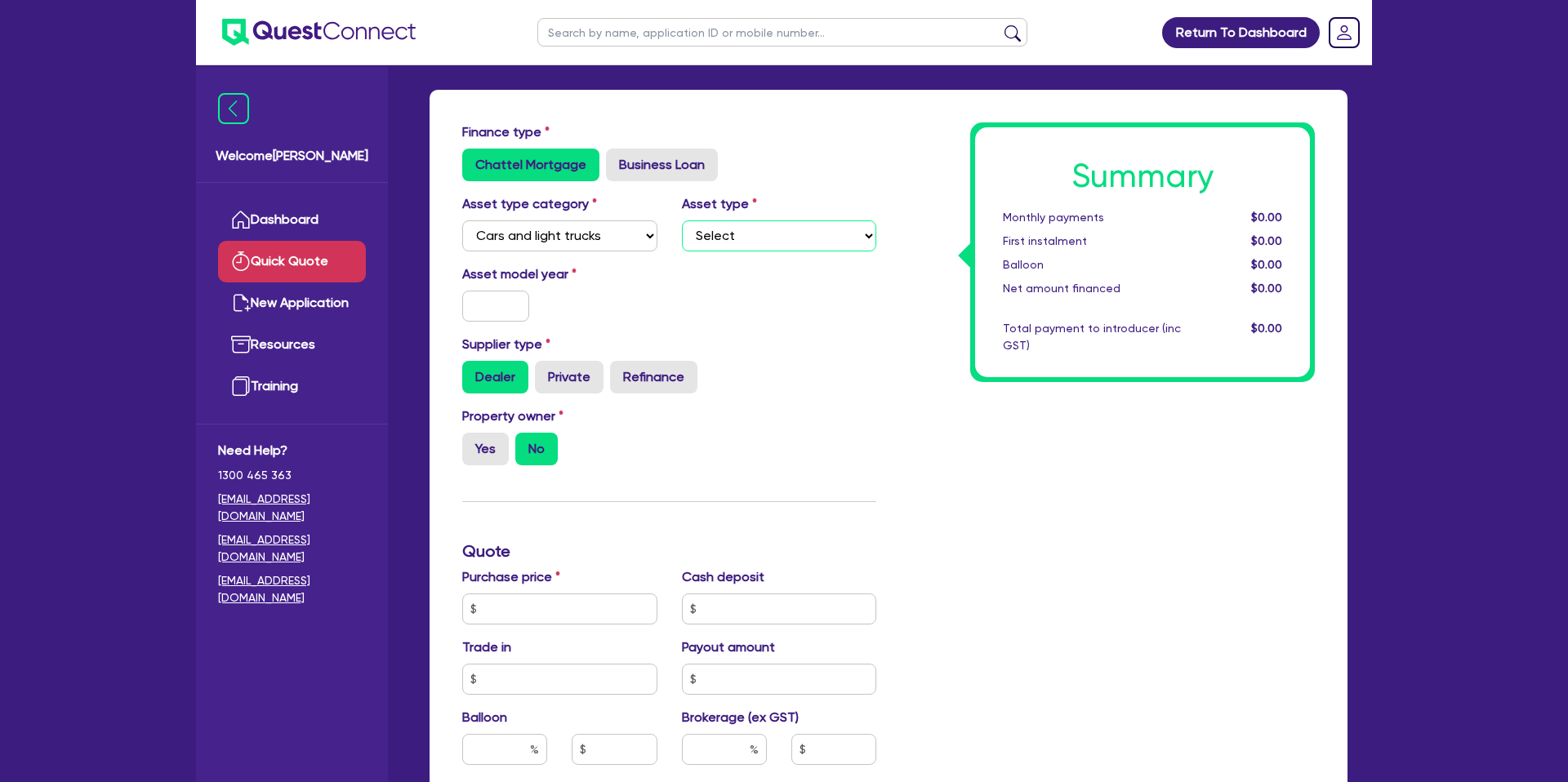
select select "PASSENGER_VEHICLES"
click at [682, 221] on select "Select Passenger vehicles Vans and utes Light trucks up to 4.5 tonne" at bounding box center [779, 236] width 195 height 31
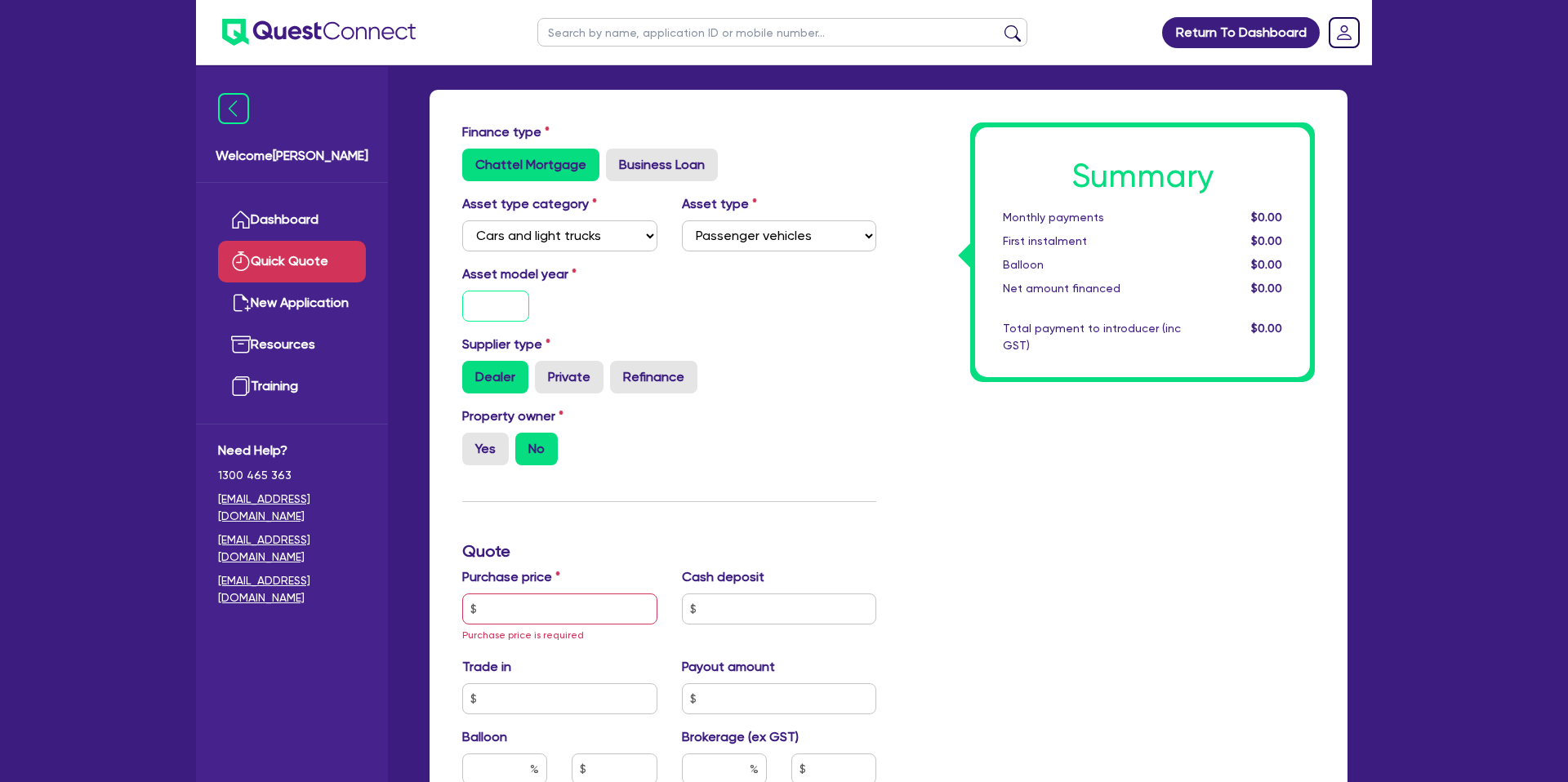
click at [502, 303] on input "text" at bounding box center [496, 306] width 67 height 31
type input "2025"
click at [824, 324] on div "Asset model year 2025" at bounding box center [669, 299] width 438 height 70
click at [496, 443] on label "Yes" at bounding box center [486, 449] width 47 height 33
click at [472, 443] on input "Yes" at bounding box center [467, 438] width 11 height 11
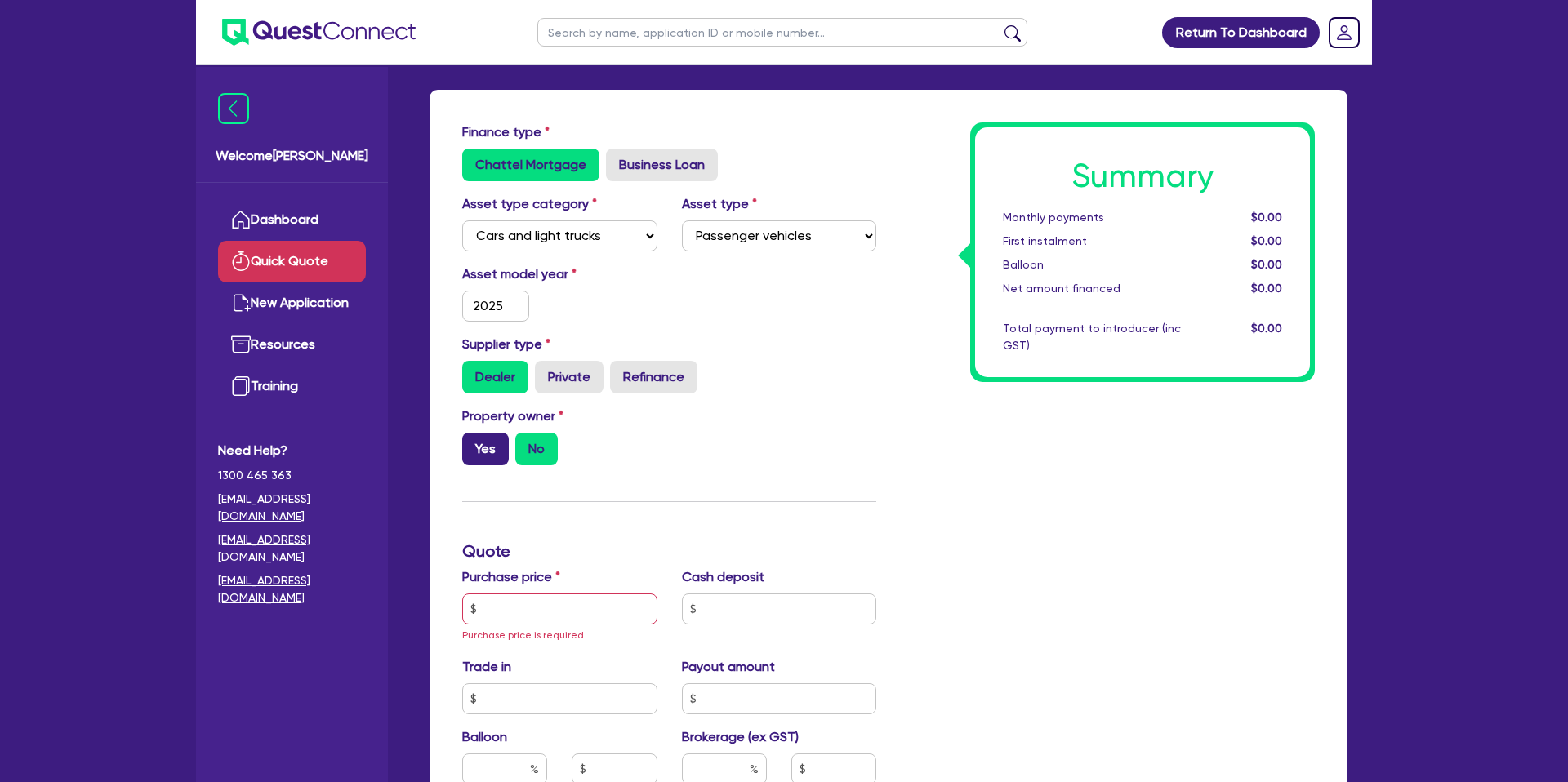
radio input "true"
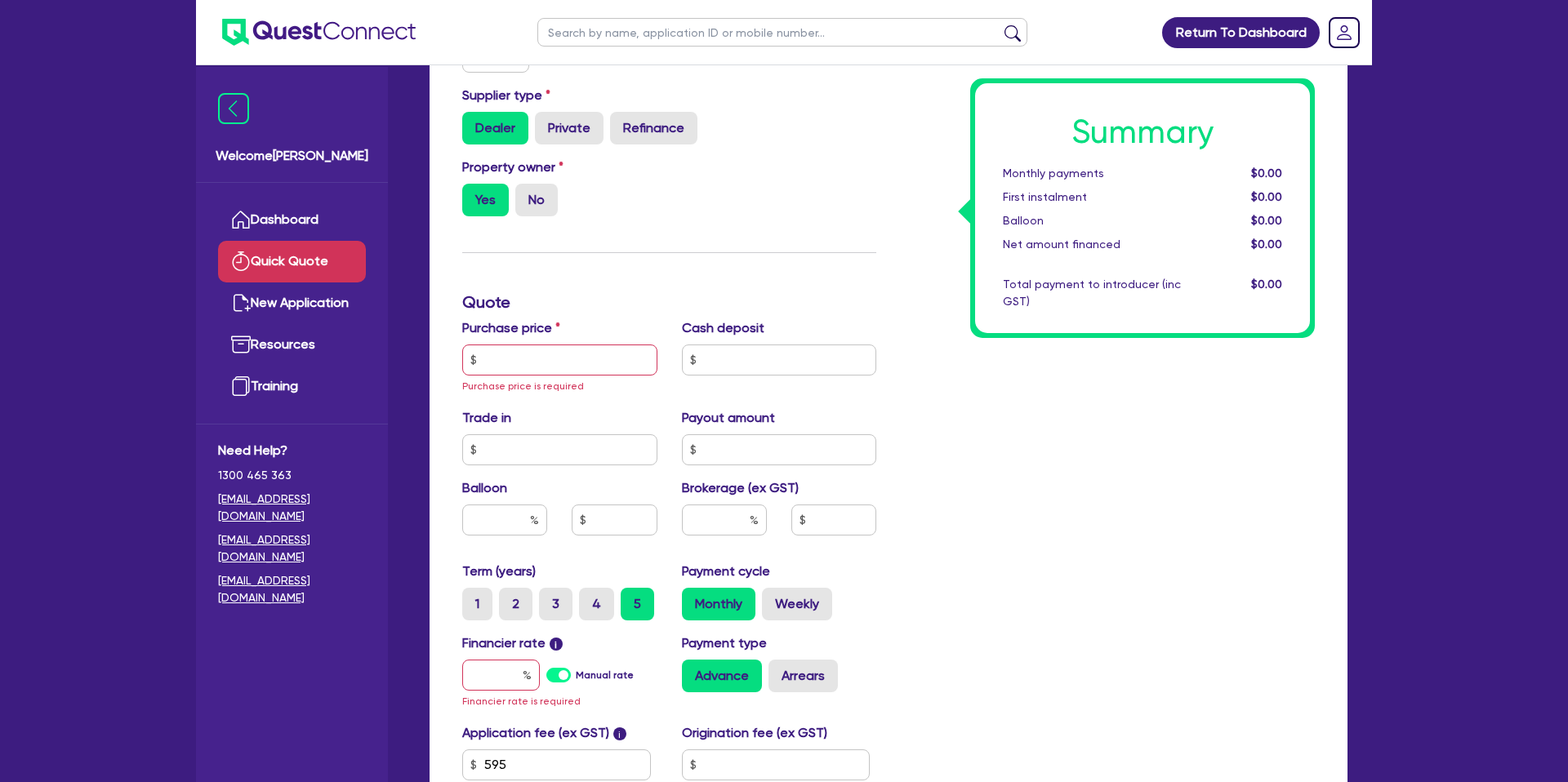
scroll to position [310, 0]
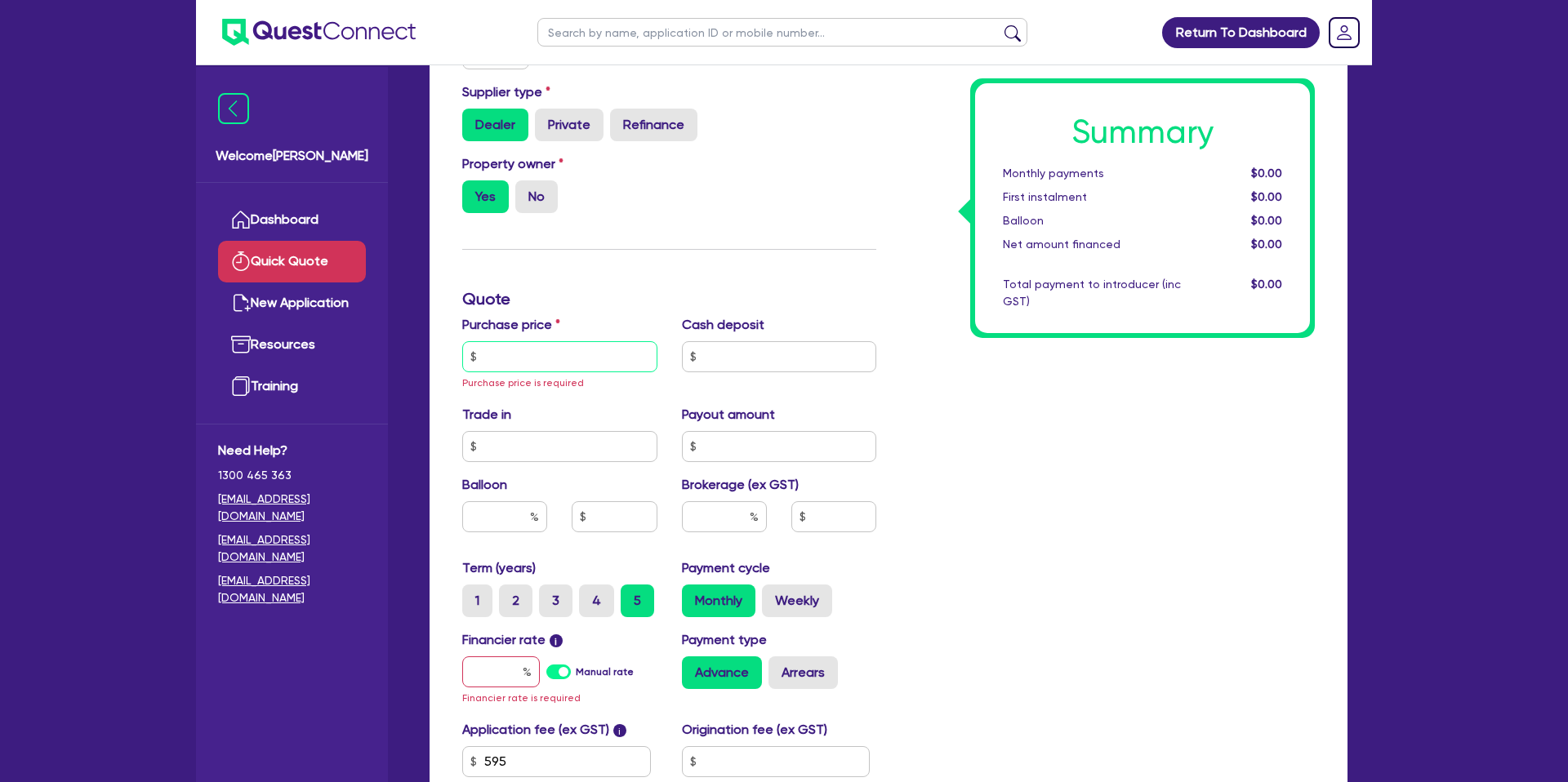
click at [527, 343] on input "text" at bounding box center [559, 356] width 195 height 31
type input "5"
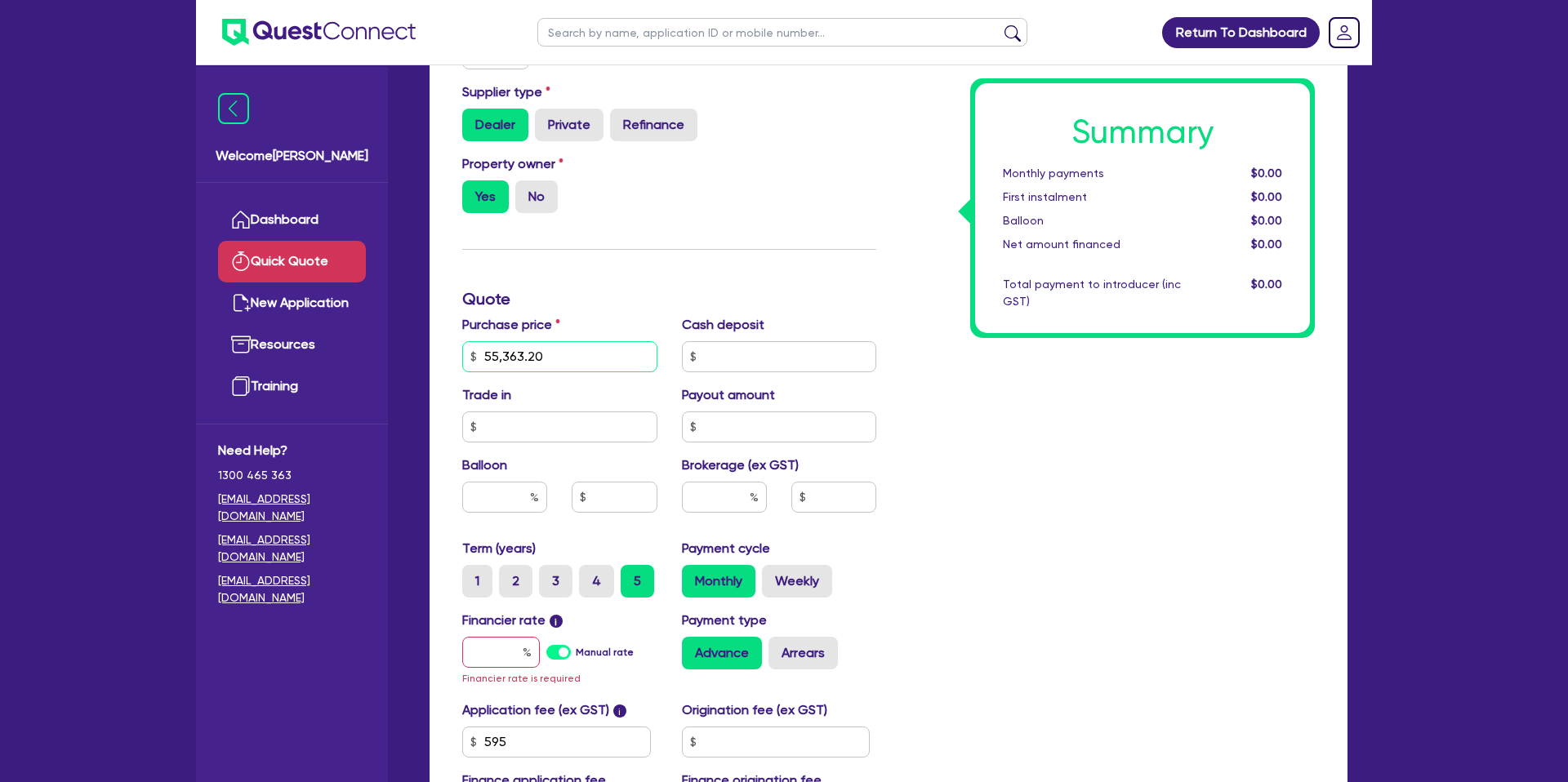
type input "55,363.20"
click at [990, 429] on div "Summary Monthly payments $0.00 First instalment $0.00 Balloon $0.00 Net amount …" at bounding box center [1107, 356] width 438 height 973
click at [750, 365] on input "text" at bounding box center [779, 356] width 195 height 31
type input "1,000"
drag, startPoint x: 1004, startPoint y: 528, endPoint x: 1030, endPoint y: 529, distance: 26.0
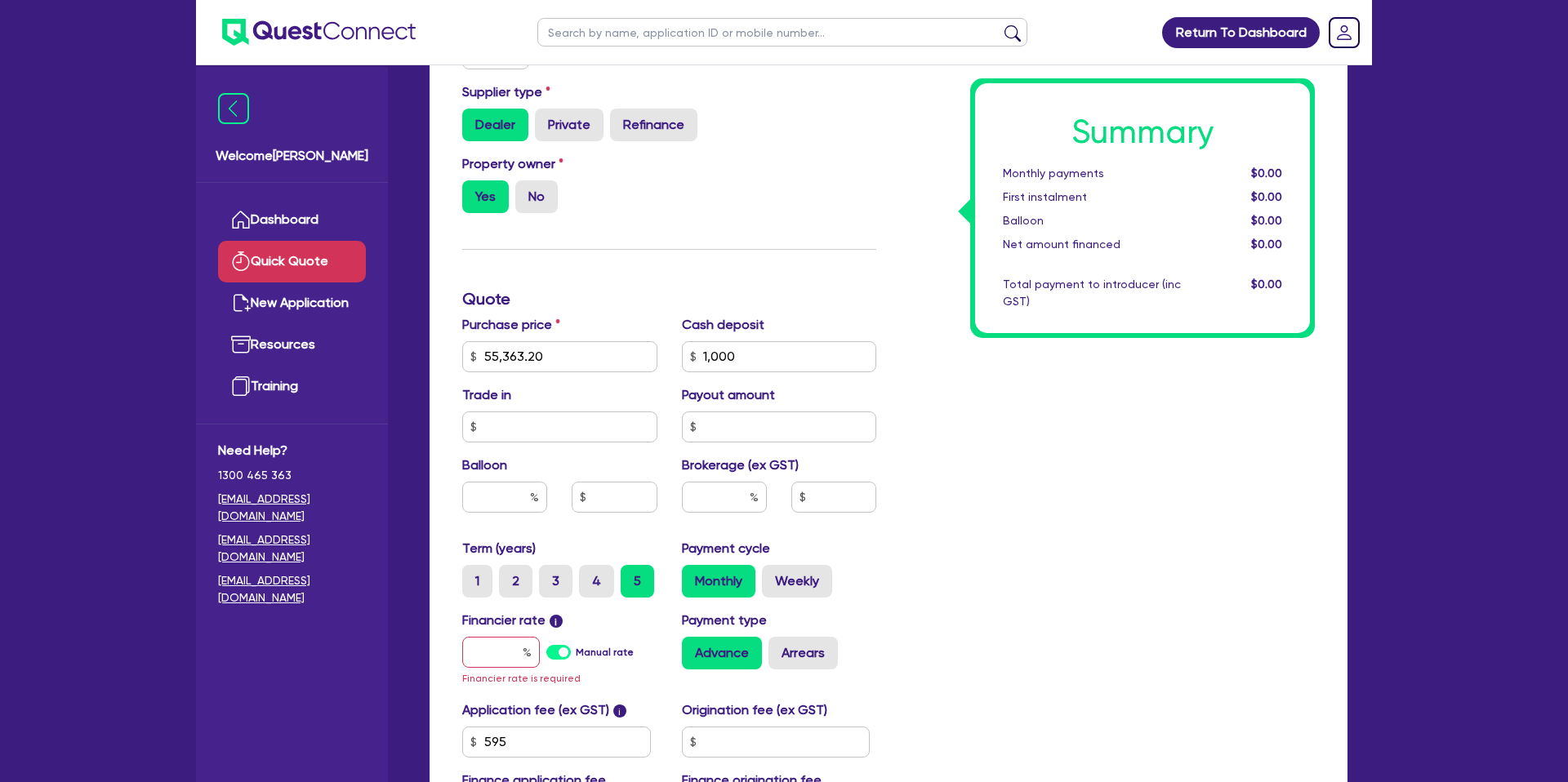
click at [1023, 528] on div "Summary Monthly payments $0.00 First instalment $0.00 Balloon $0.00 Net amount …" at bounding box center [1107, 356] width 438 height 973
drag, startPoint x: 483, startPoint y: 403, endPoint x: 585, endPoint y: 442, distance: 109.2
click at [483, 403] on label "Trade in" at bounding box center [487, 395] width 49 height 19
click at [493, 438] on input "text" at bounding box center [559, 427] width 195 height 31
drag, startPoint x: 740, startPoint y: 423, endPoint x: 748, endPoint y: 449, distance: 27.2
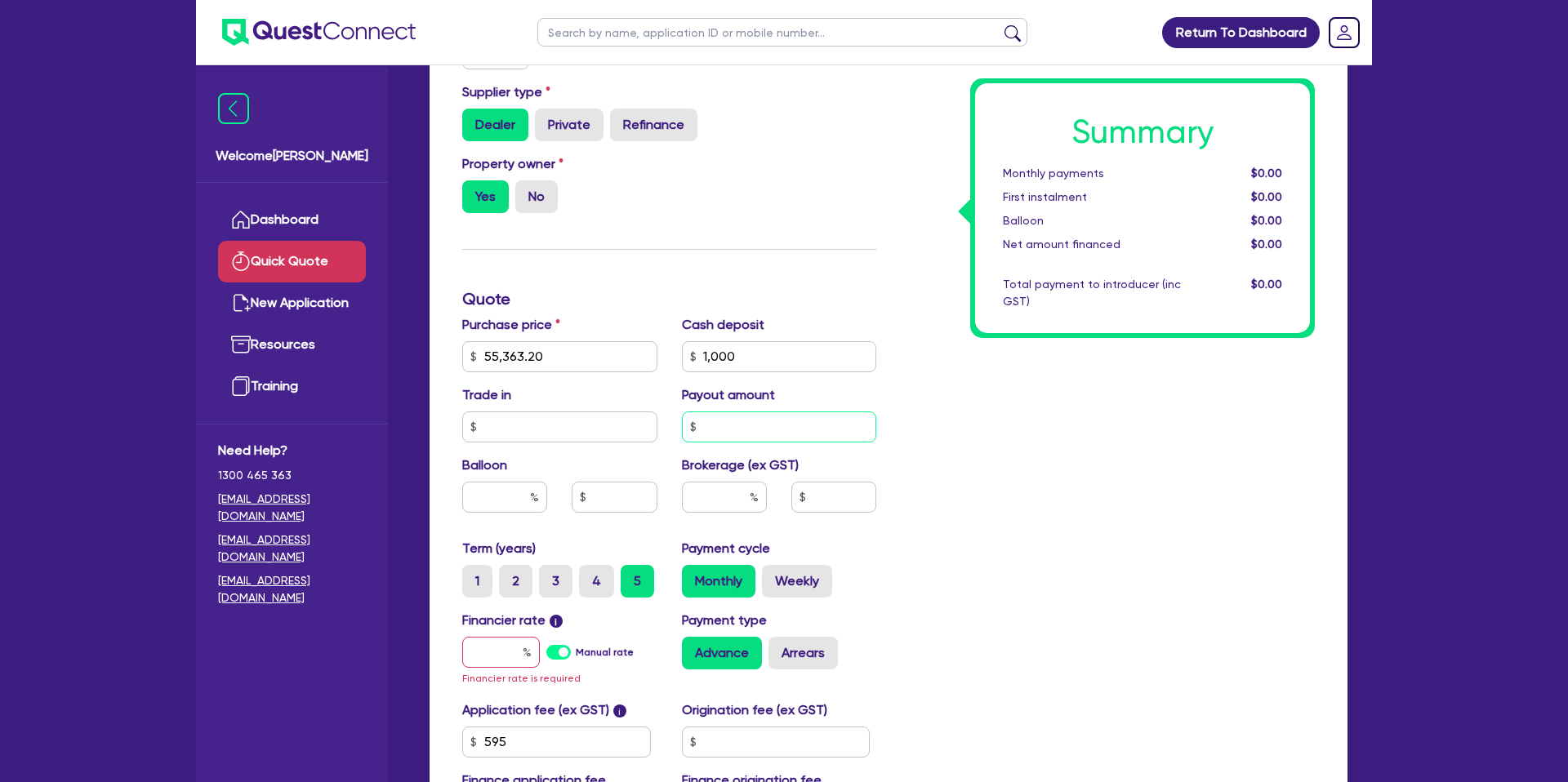
click at [741, 423] on input "text" at bounding box center [779, 427] width 195 height 31
click at [544, 432] on input "text" at bounding box center [559, 427] width 195 height 31
drag, startPoint x: 565, startPoint y: 356, endPoint x: 496, endPoint y: 356, distance: 69.0
click at [495, 355] on input "55,363.20" at bounding box center [559, 356] width 195 height 31
click at [1131, 406] on div "Summary Monthly payments $0.00 First instalment $0.00 Balloon $0.00 Net amount …" at bounding box center [1107, 356] width 438 height 973
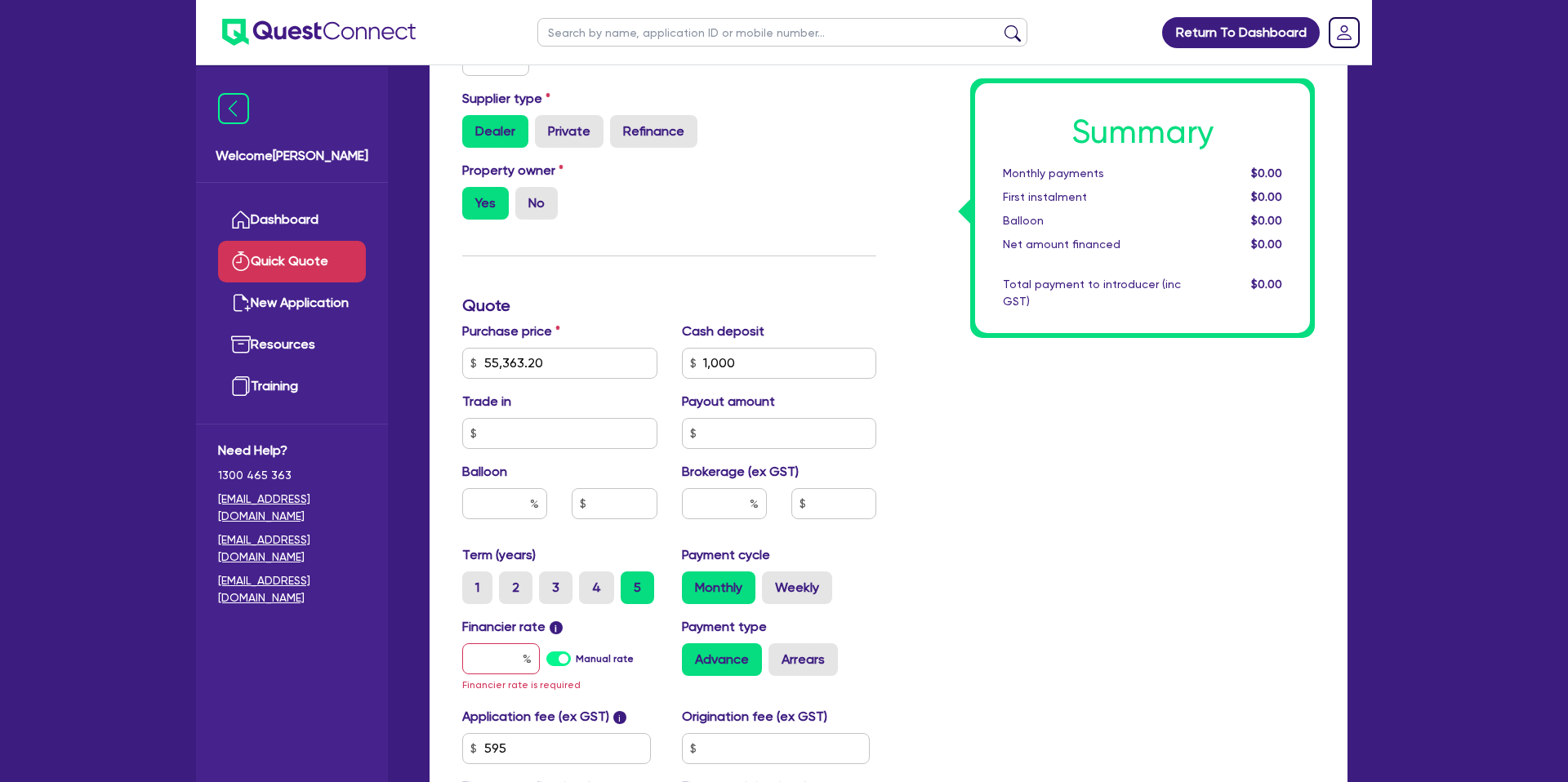
scroll to position [299, 0]
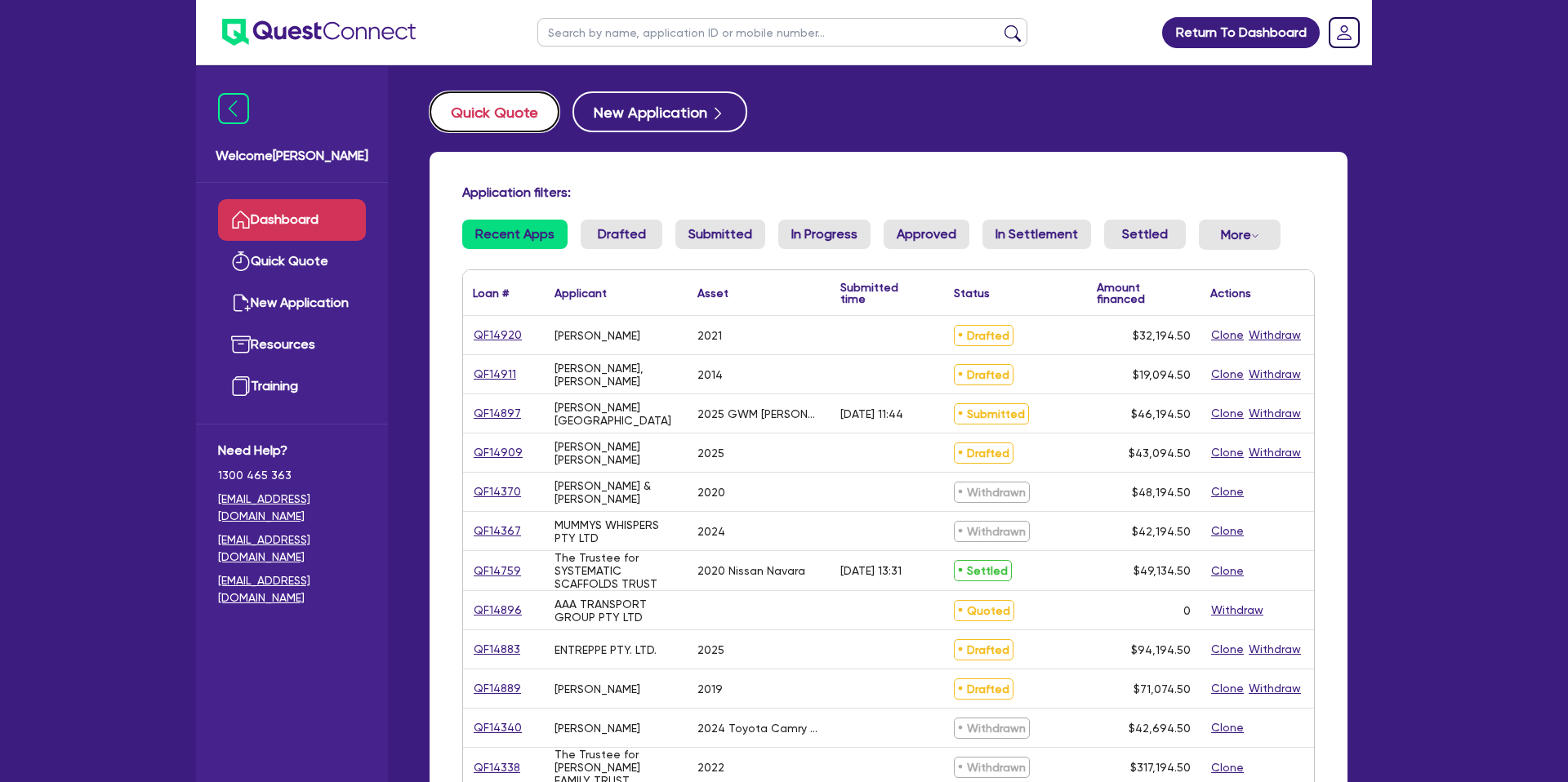
click at [527, 104] on button "Quick Quote" at bounding box center [494, 111] width 130 height 41
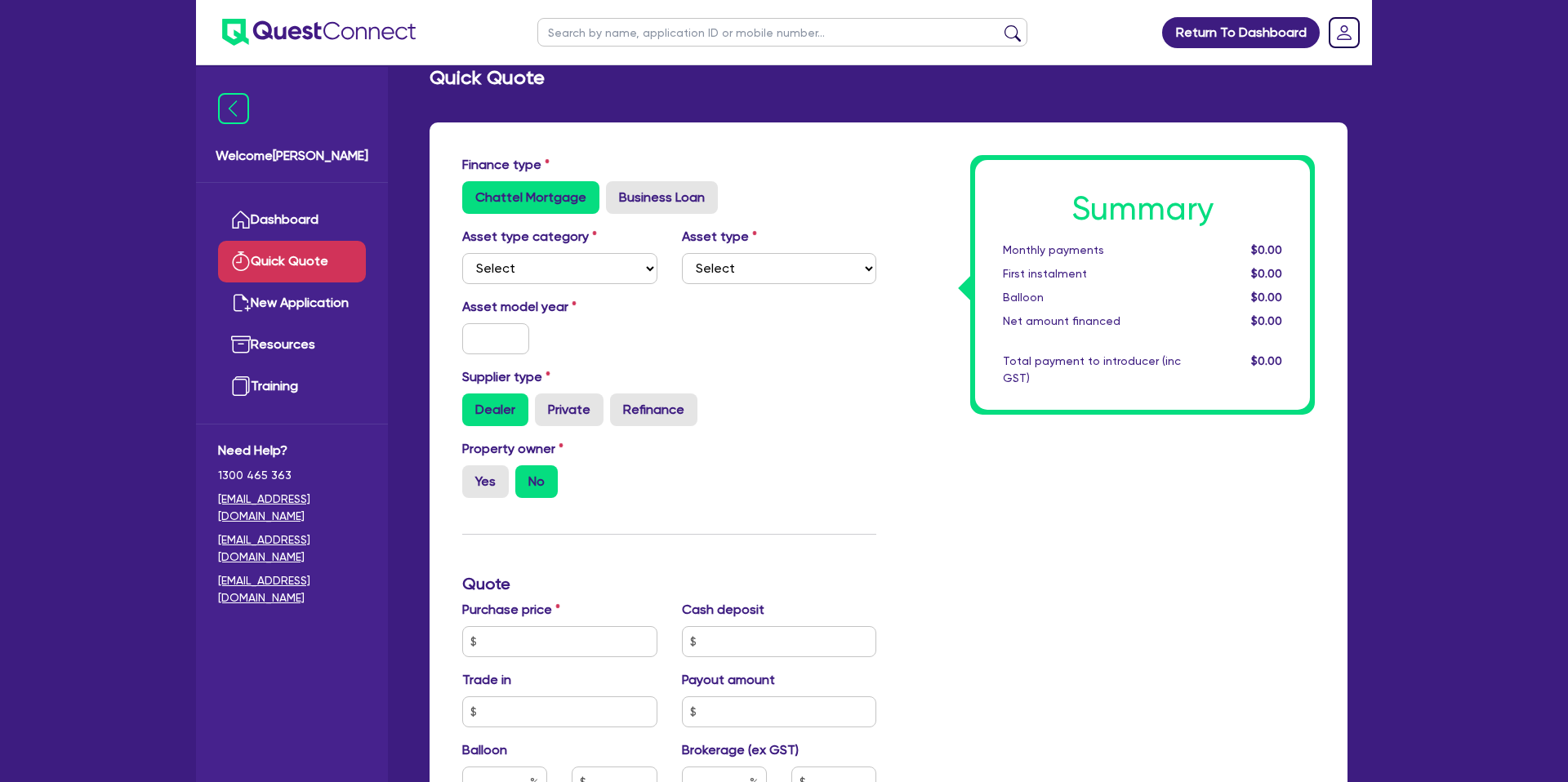
scroll to position [24, 0]
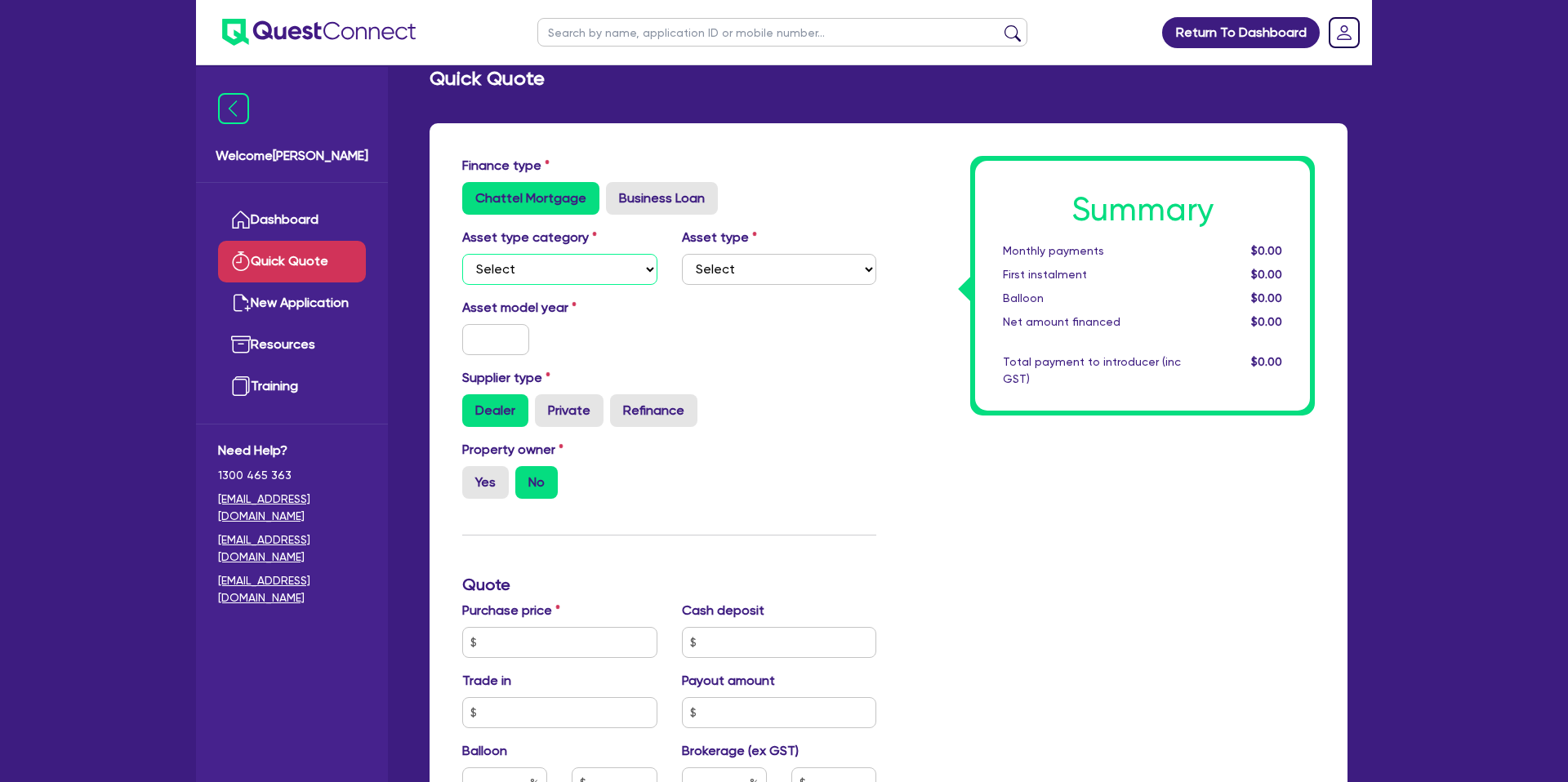
click at [523, 268] on select "Select Cars and light trucks Primary assets Secondary assets Tertiary assets" at bounding box center [559, 269] width 195 height 31
select select "CARS_AND_LIGHT_TRUCKS"
click at [462, 254] on select "Select Cars and light trucks Primary assets Secondary assets Tertiary assets" at bounding box center [559, 269] width 195 height 31
click at [792, 282] on select "Select Passenger vehicles Vans and utes Light trucks up to 4.5 tonne" at bounding box center [779, 269] width 195 height 31
select select "PASSENGER_VEHICLES"
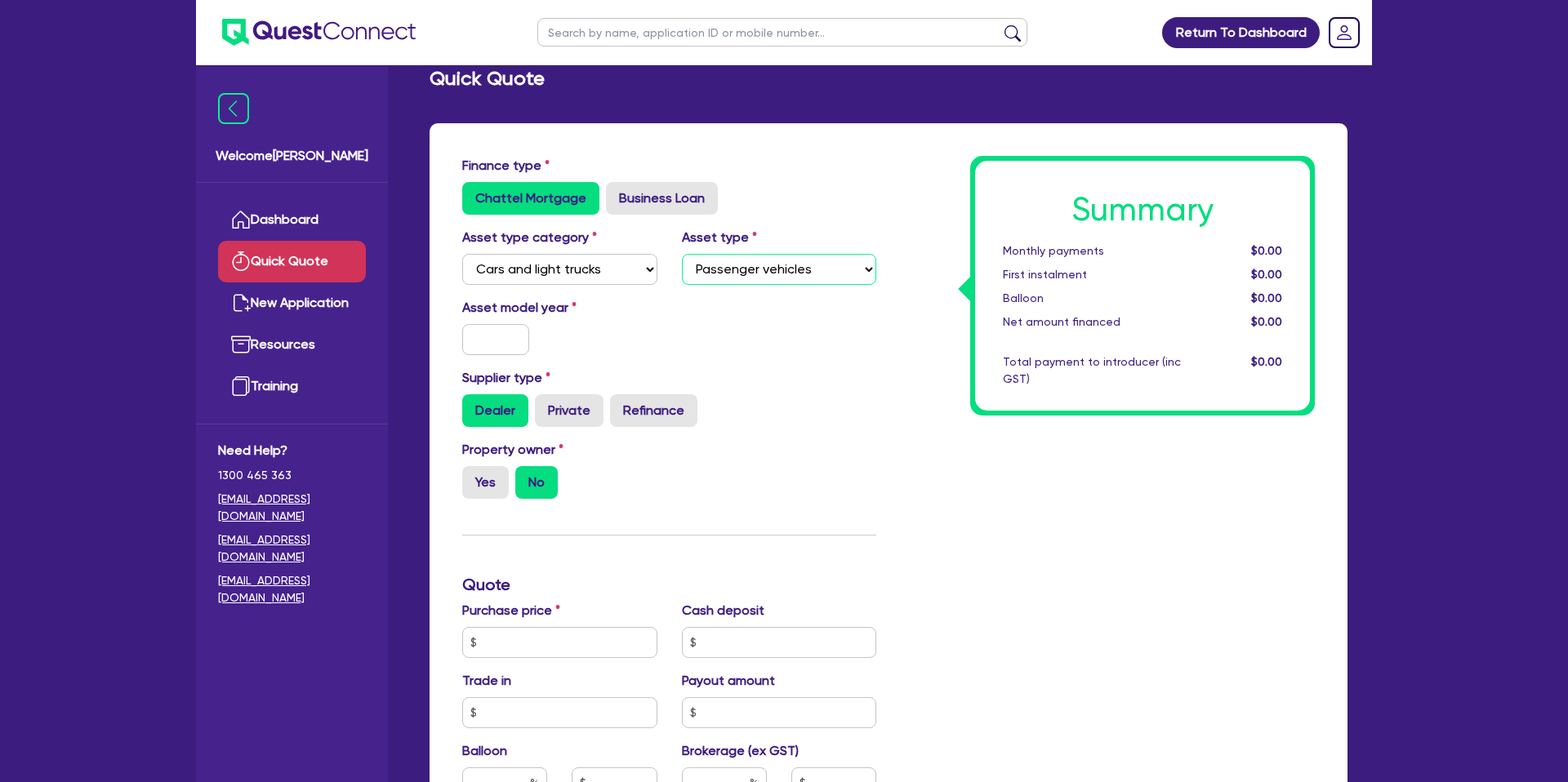
click at [682, 254] on select "Select Passenger vehicles Vans and utes Light trucks up to 4.5 tonne" at bounding box center [779, 269] width 195 height 31
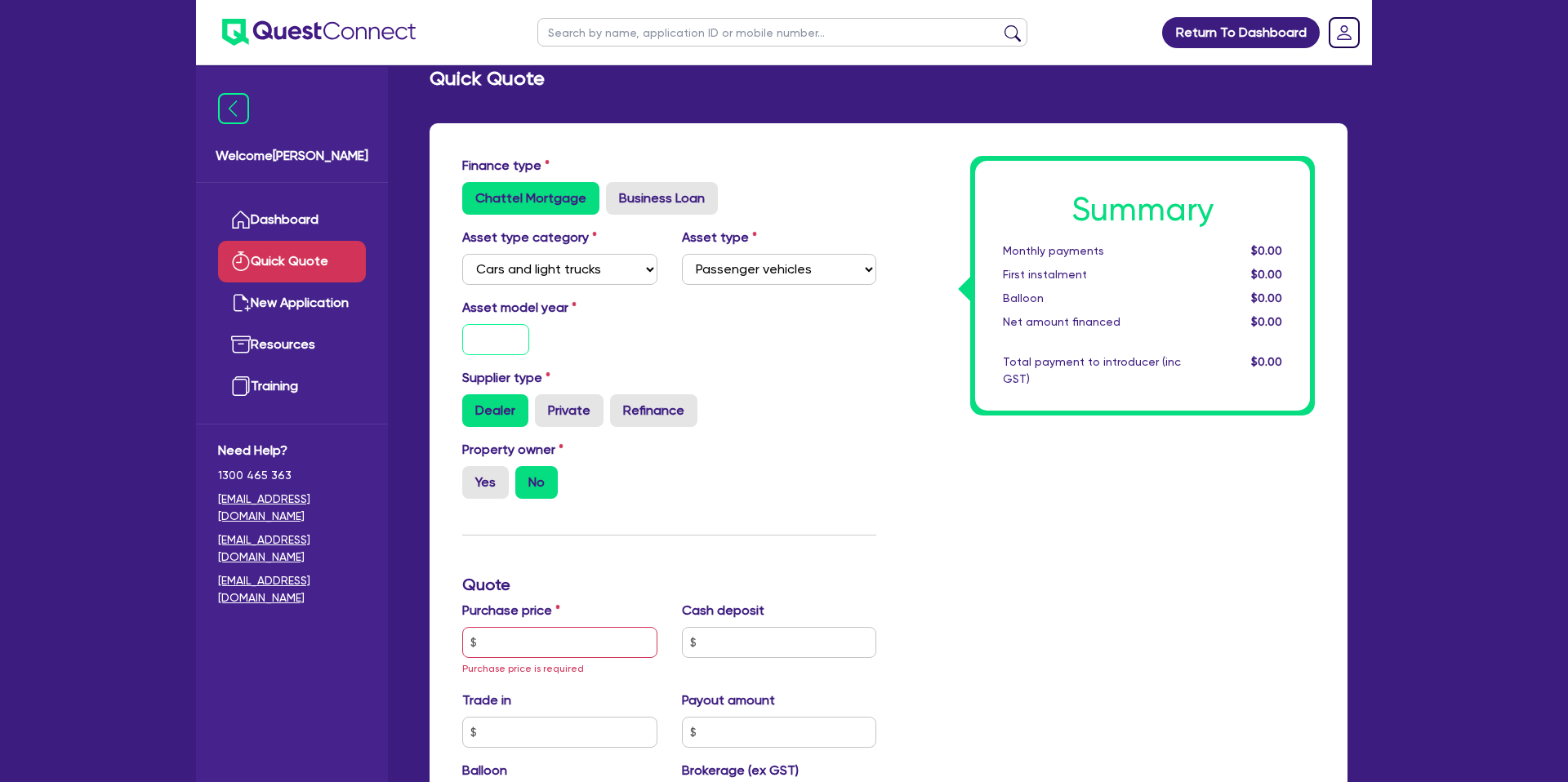
click at [466, 348] on input "text" at bounding box center [496, 340] width 67 height 31
type input "2025"
click at [844, 294] on div "Asset type category Select Cars and light trucks Primary assets Secondary asset…" at bounding box center [669, 263] width 438 height 70
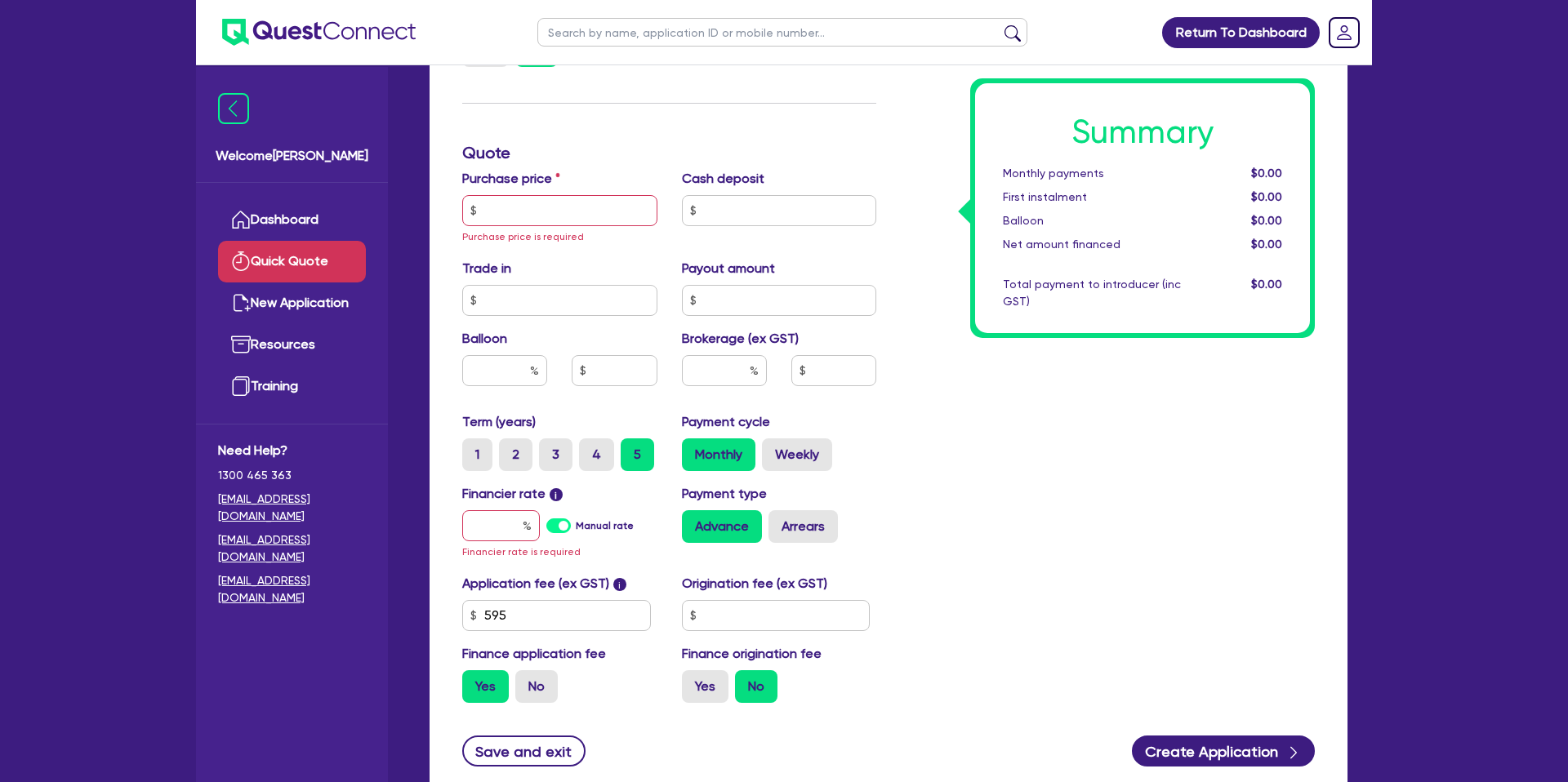
scroll to position [457, 0]
click at [498, 218] on input "text" at bounding box center [559, 209] width 195 height 31
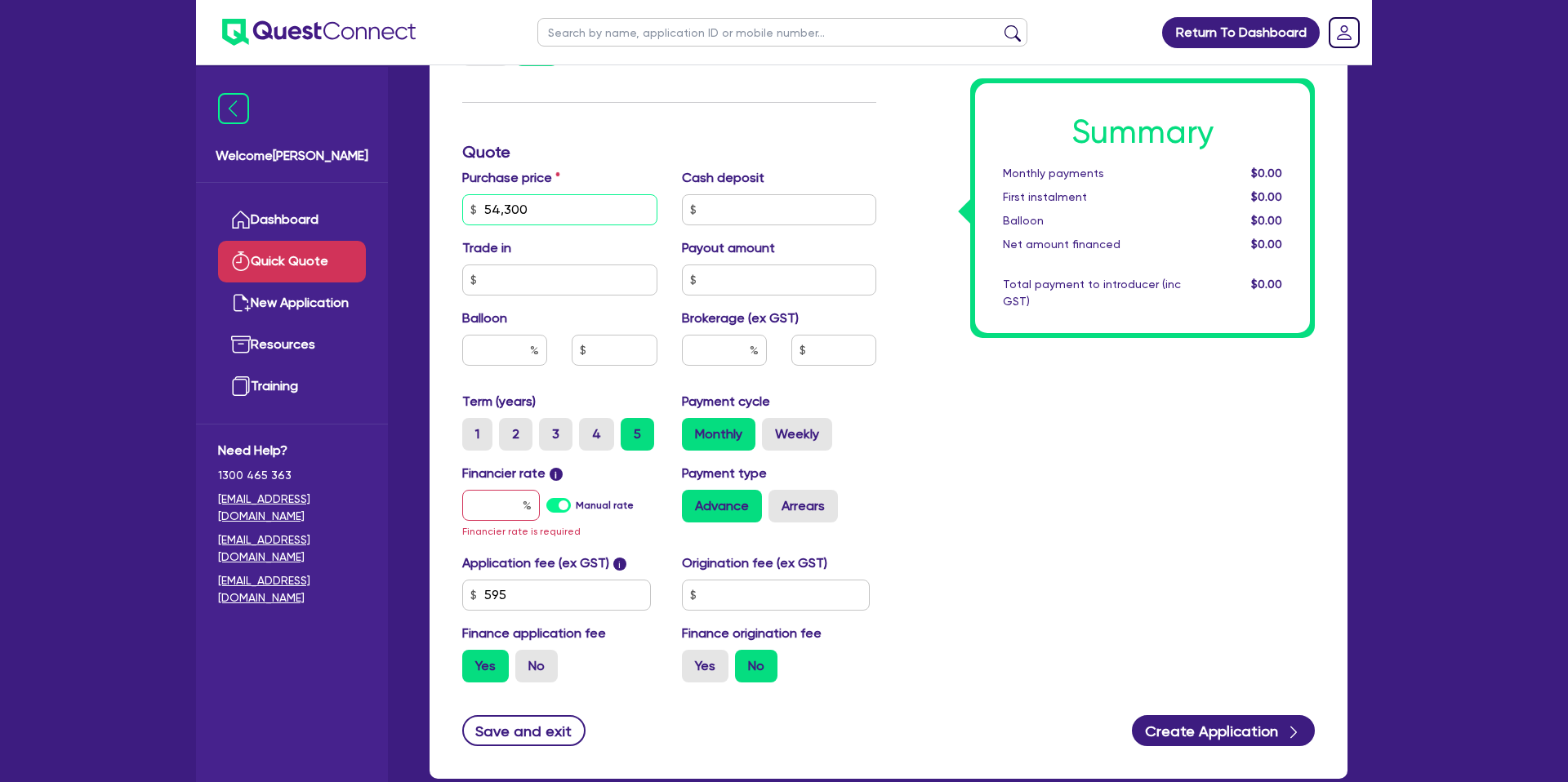
type input "54,300"
click at [922, 154] on div "Summary Monthly payments $0.00 First instalment $0.00 Balloon $0.00 Net amount …" at bounding box center [1107, 209] width 438 height 973
click at [732, 210] on input "text" at bounding box center [779, 209] width 195 height 31
click at [523, 350] on input "text" at bounding box center [505, 350] width 85 height 31
type input "35"
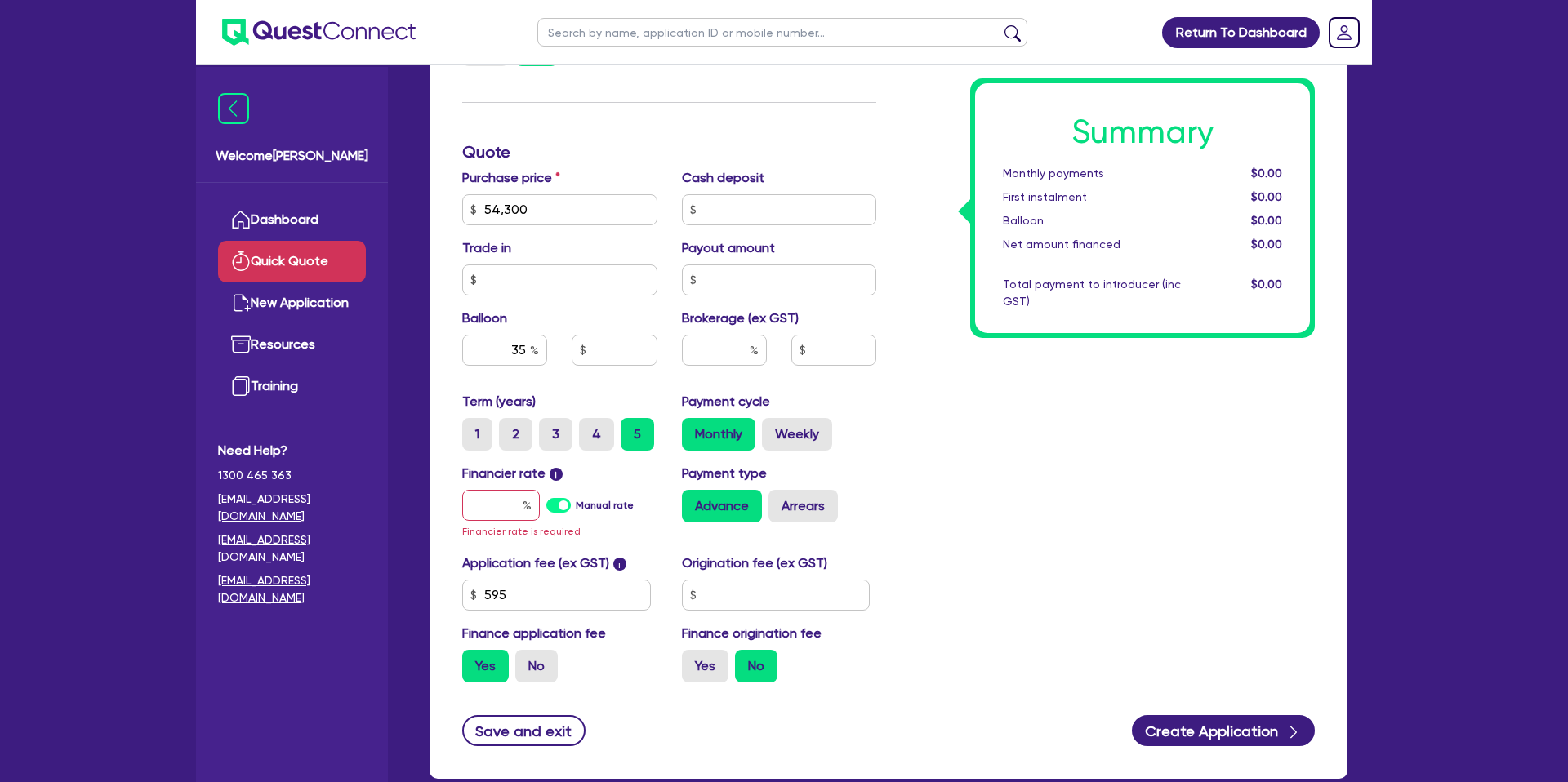
drag, startPoint x: 1002, startPoint y: 383, endPoint x: 907, endPoint y: 383, distance: 95.0
click at [1000, 383] on div "Summary Monthly payments $0.00 First instalment $0.00 Balloon $0.00 Net amount …" at bounding box center [1107, 209] width 438 height 973
click at [718, 345] on input "text" at bounding box center [724, 350] width 85 height 31
click at [500, 501] on input "text" at bounding box center [501, 505] width 78 height 31
type input "7"
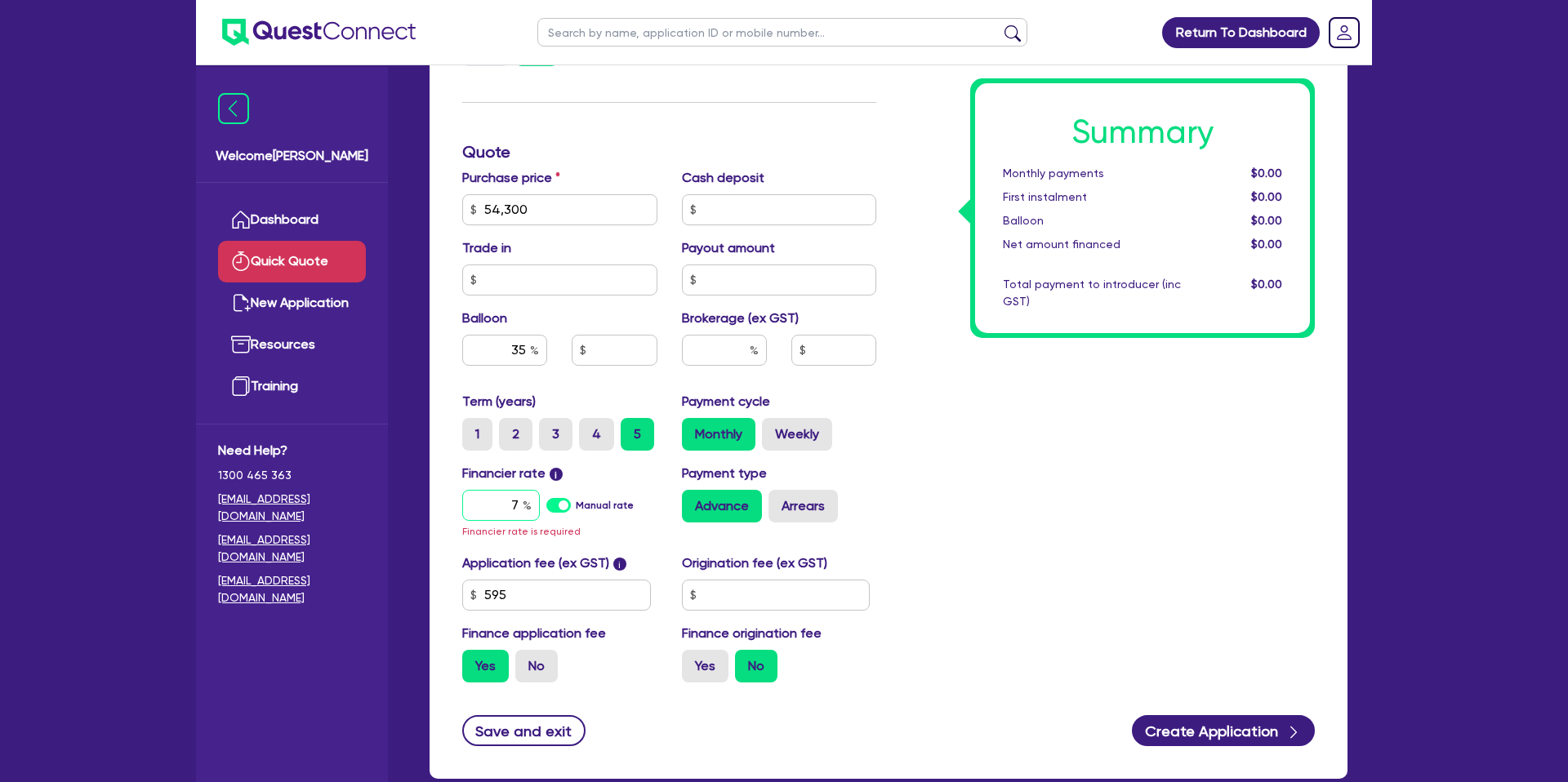
type input "19,005"
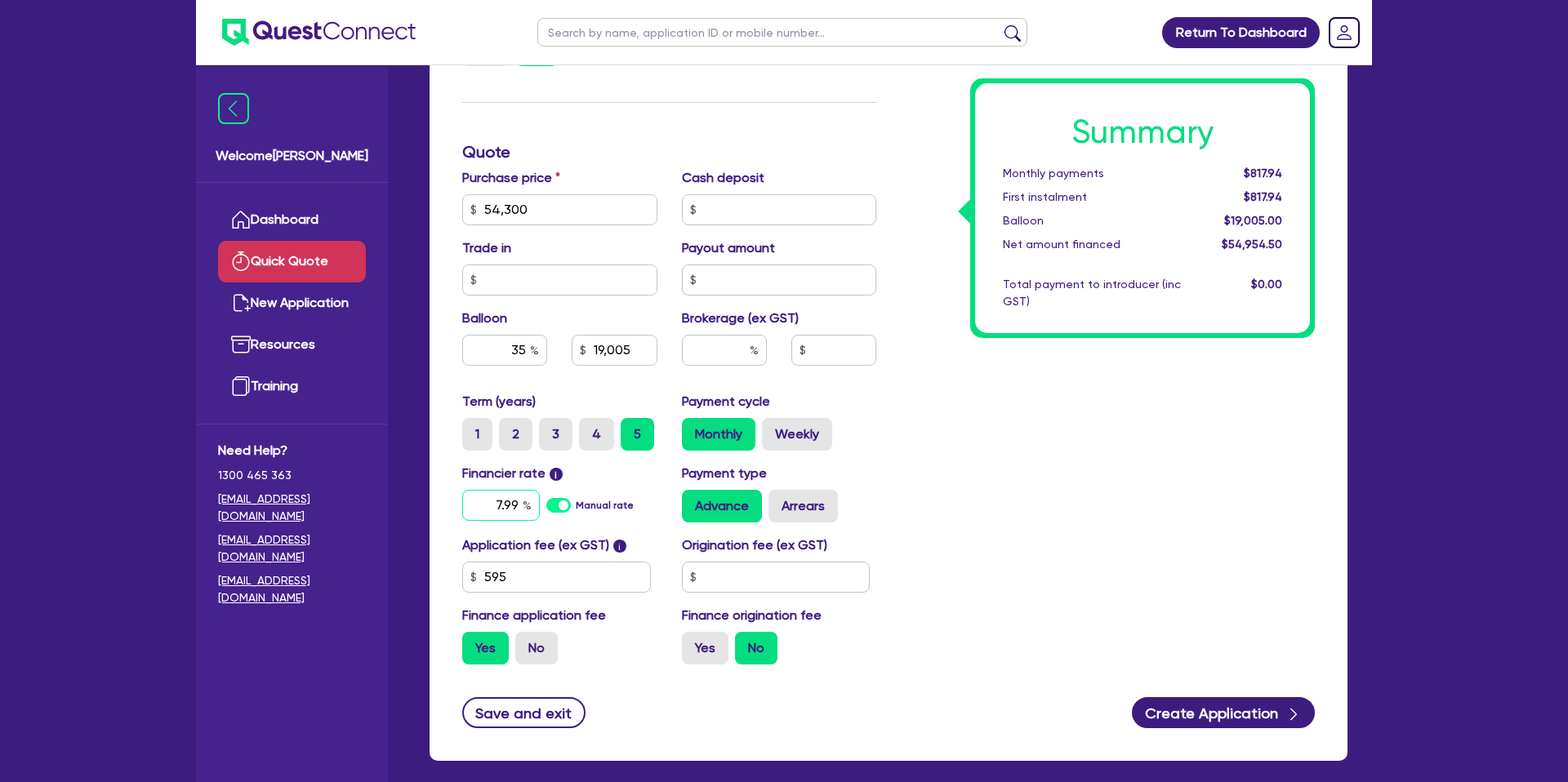
type input "7.99"
type input "19,005"
click at [712, 577] on input "text" at bounding box center [776, 577] width 189 height 31
type input "1,400"
type input "19,005"
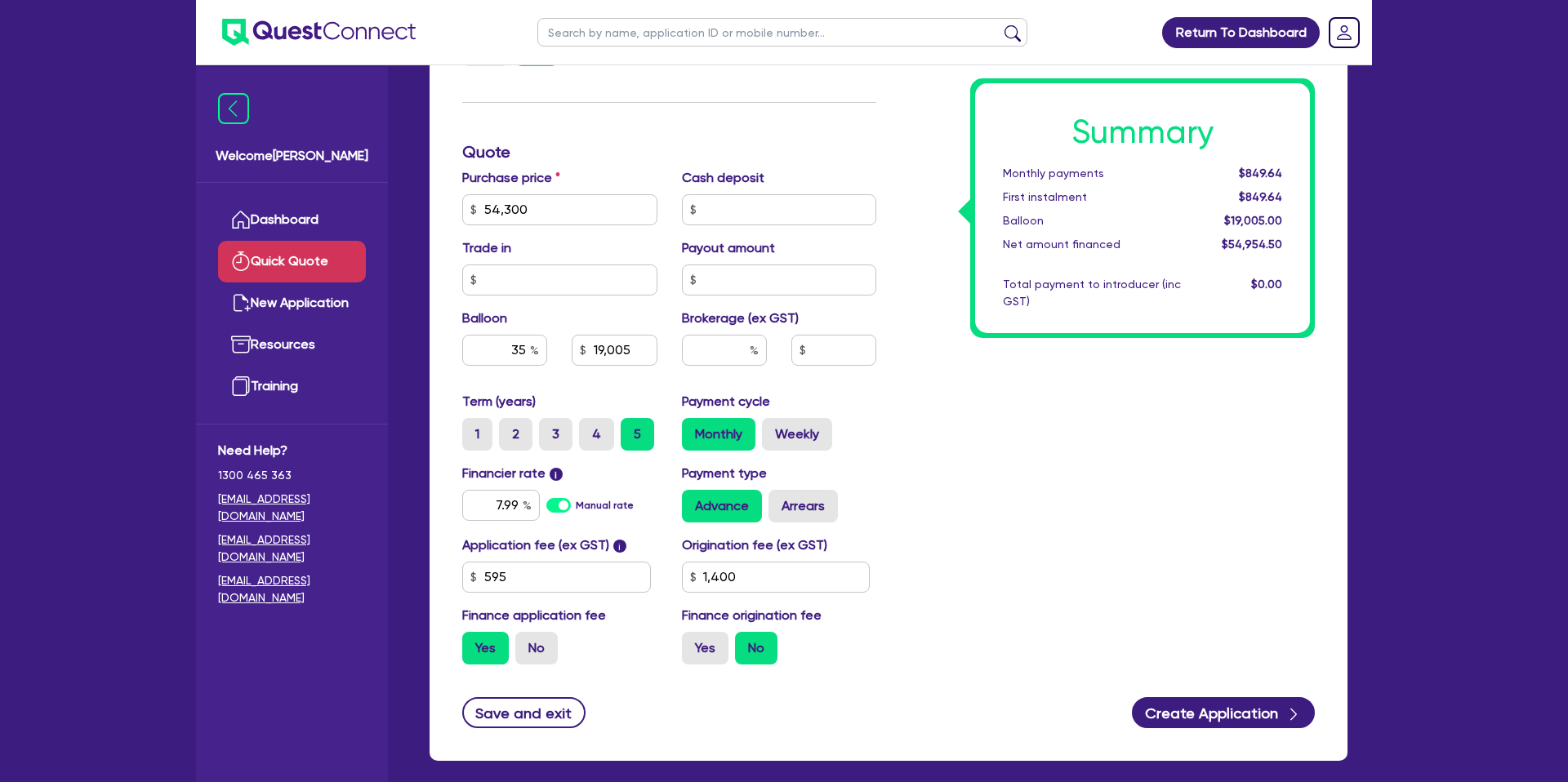
click at [1208, 647] on div "Summary Monthly payments $849.64 First instalment $849.64 Balloon $19,005.00 Ne…" at bounding box center [1107, 200] width 438 height 954
click at [1204, 698] on button "Create Application" at bounding box center [1223, 713] width 183 height 31
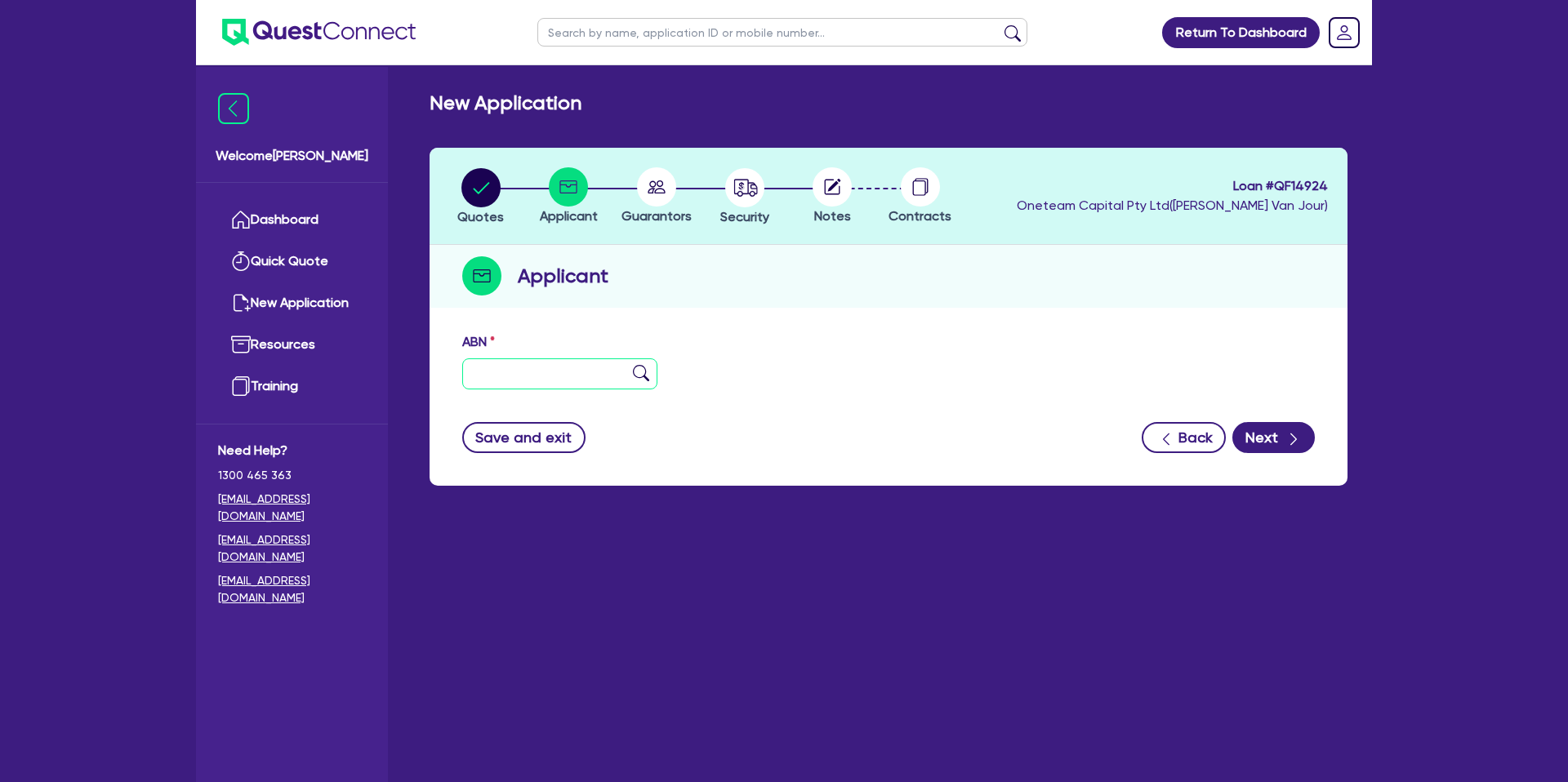
click at [520, 383] on input "text" at bounding box center [559, 374] width 195 height 31
type input "38 162 143 295"
click at [821, 336] on div "ABN 38 162 143 295" at bounding box center [888, 367] width 877 height 70
type input "ANDRE PROPERTY GROUP PTY LTD"
type input "Turf Installs [GEOGRAPHIC_DATA]"
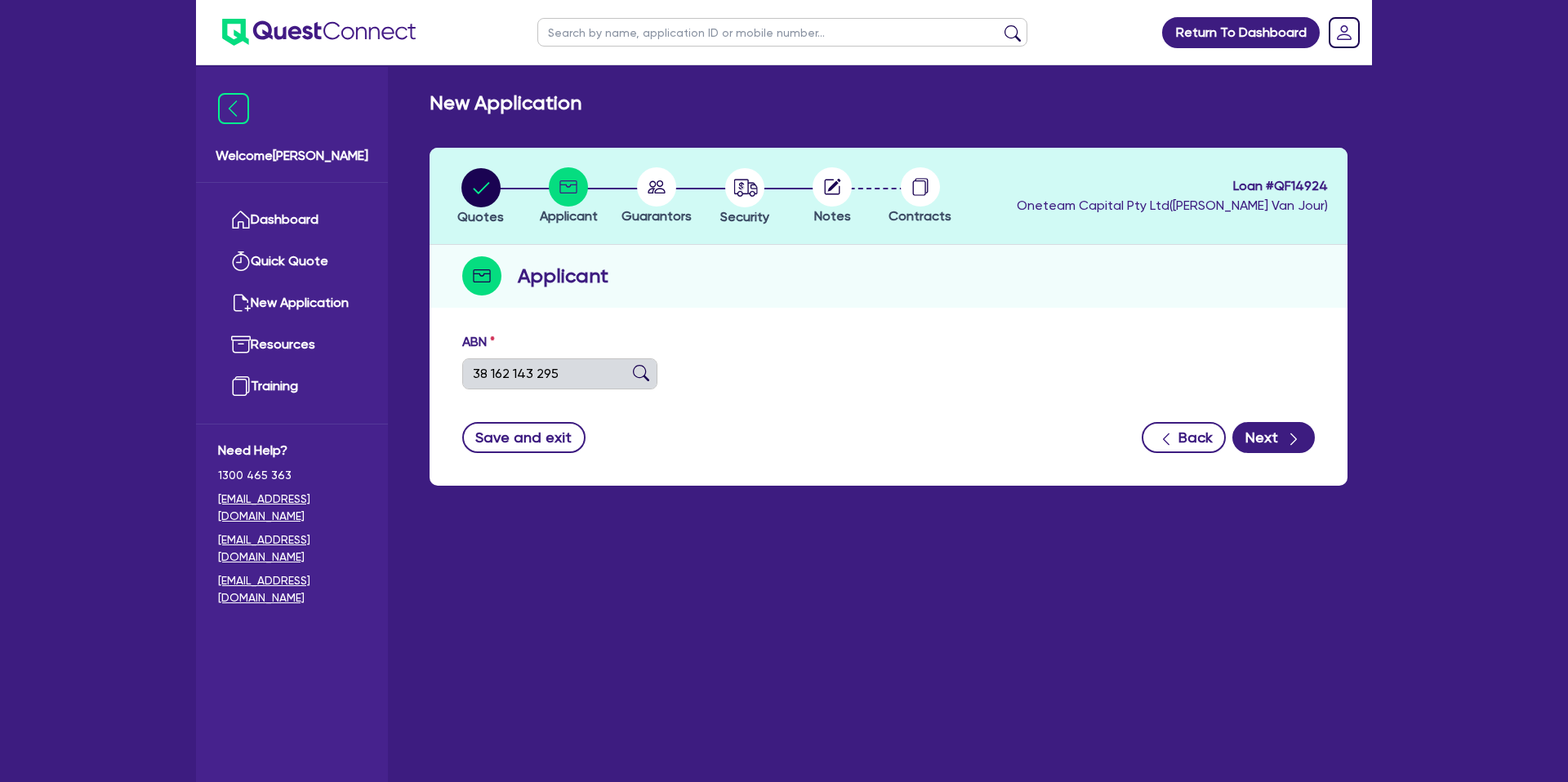
select select "COMPANY"
type input "[DATE]"
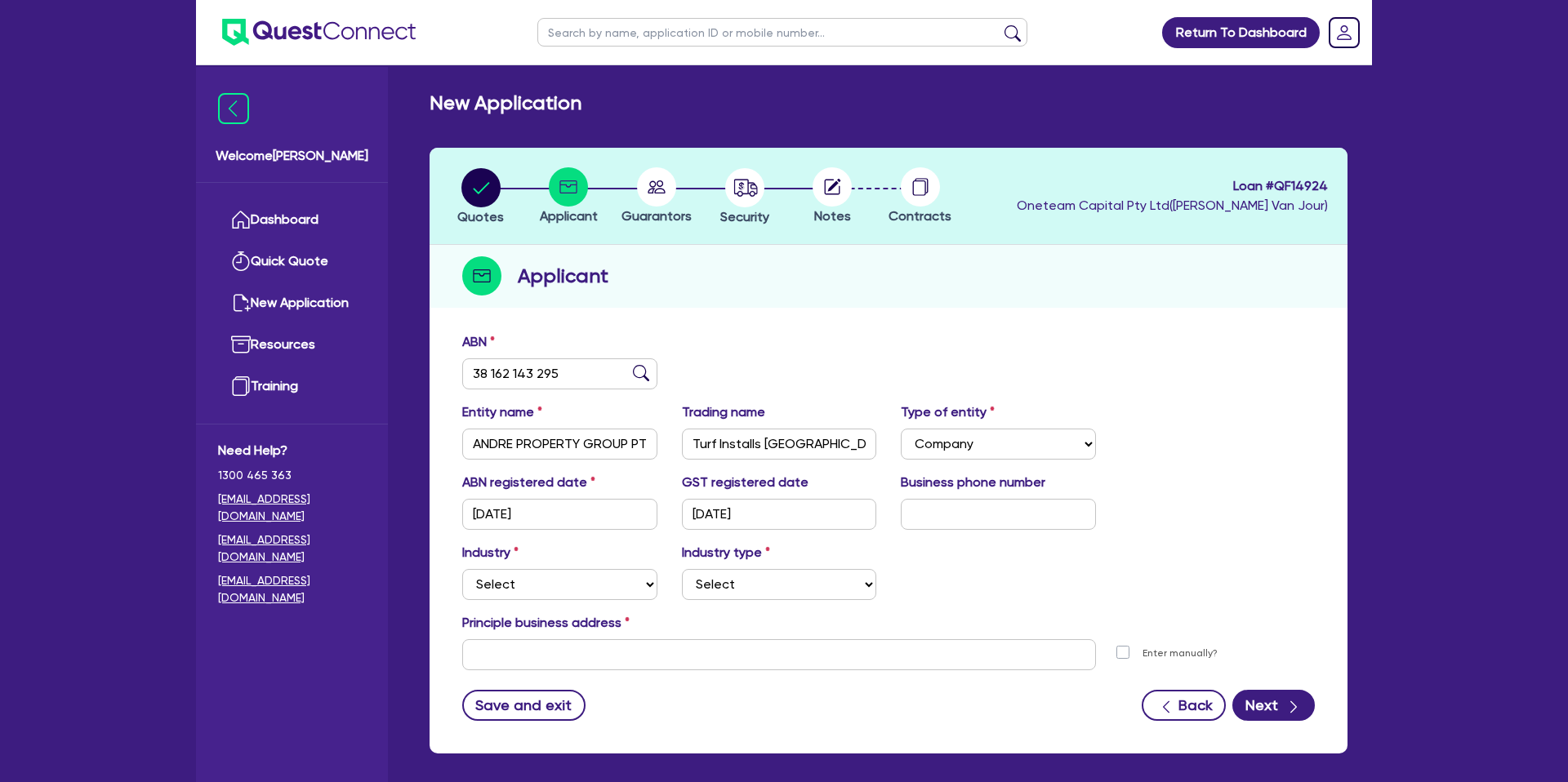
scroll to position [71, 0]
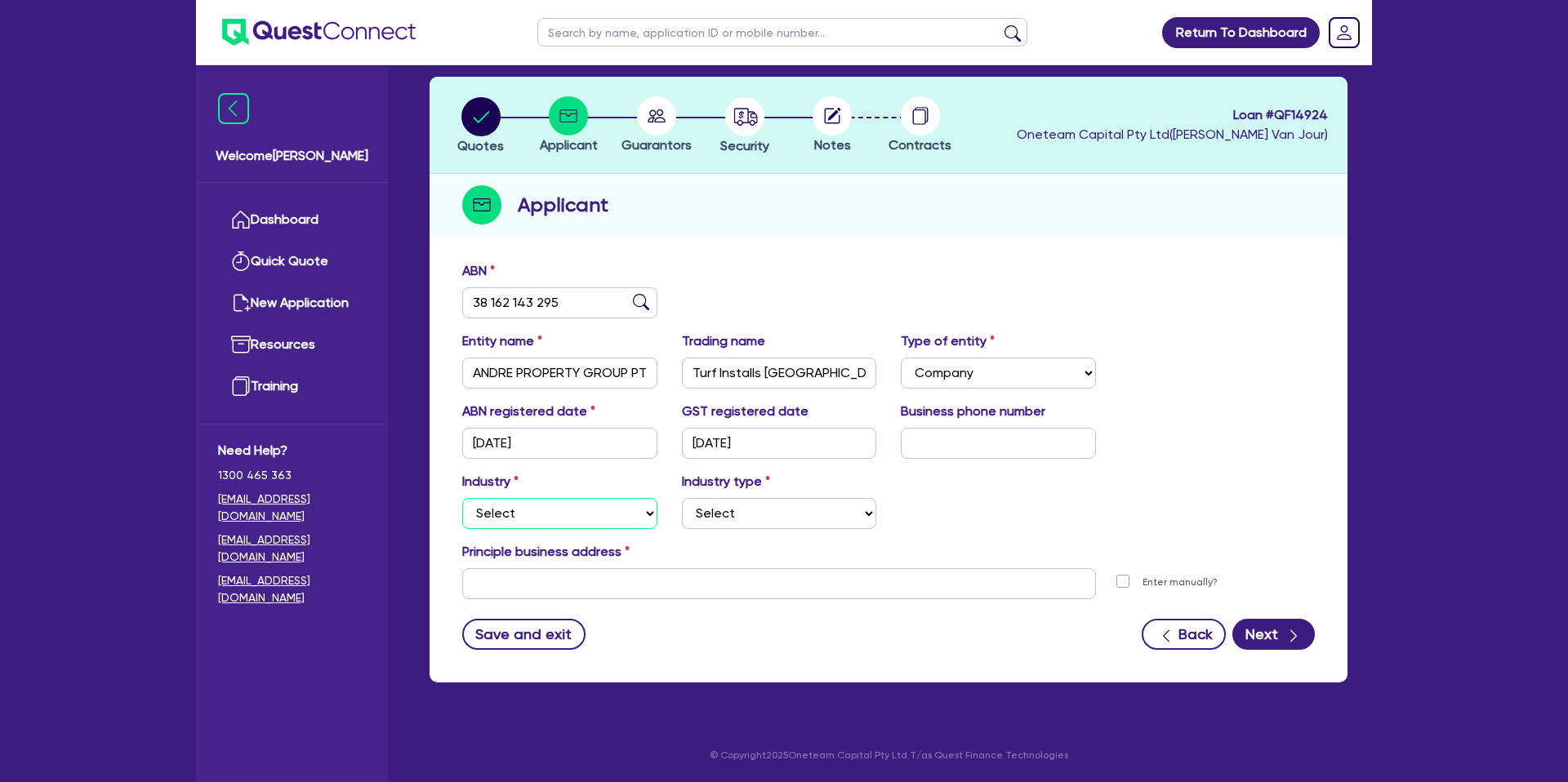
click at [552, 515] on select "Select Accomodation & Food Services Administrative & Support Services Agricultu…" at bounding box center [559, 514] width 195 height 31
select select "BUILDING_CONSTRUCTION"
click at [462, 498] on select "Select Accomodation & Food Services Administrative & Support Services Agricultu…" at bounding box center [559, 514] width 195 height 31
click at [740, 517] on select "Select Trades People Providing Services Direct to Consumers Trades People Provi…" at bounding box center [779, 514] width 195 height 31
select select "TRADES_SERVICES_CONSUMERS"
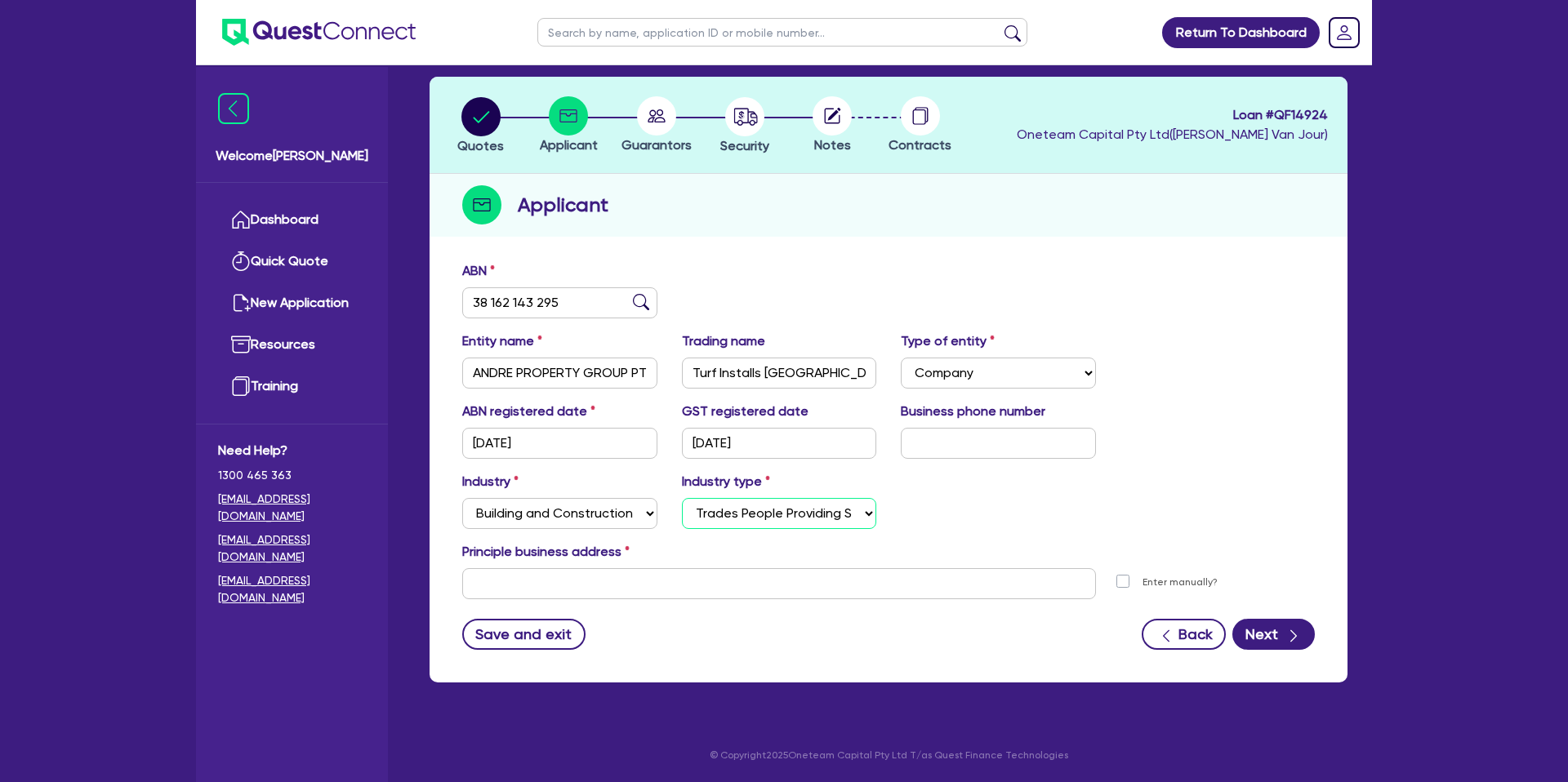
click at [682, 498] on select "Select Trades People Providing Services Direct to Consumers Trades People Provi…" at bounding box center [779, 514] width 195 height 31
click at [584, 580] on input "text" at bounding box center [779, 584] width 634 height 31
paste input "9 Karoonda Road"
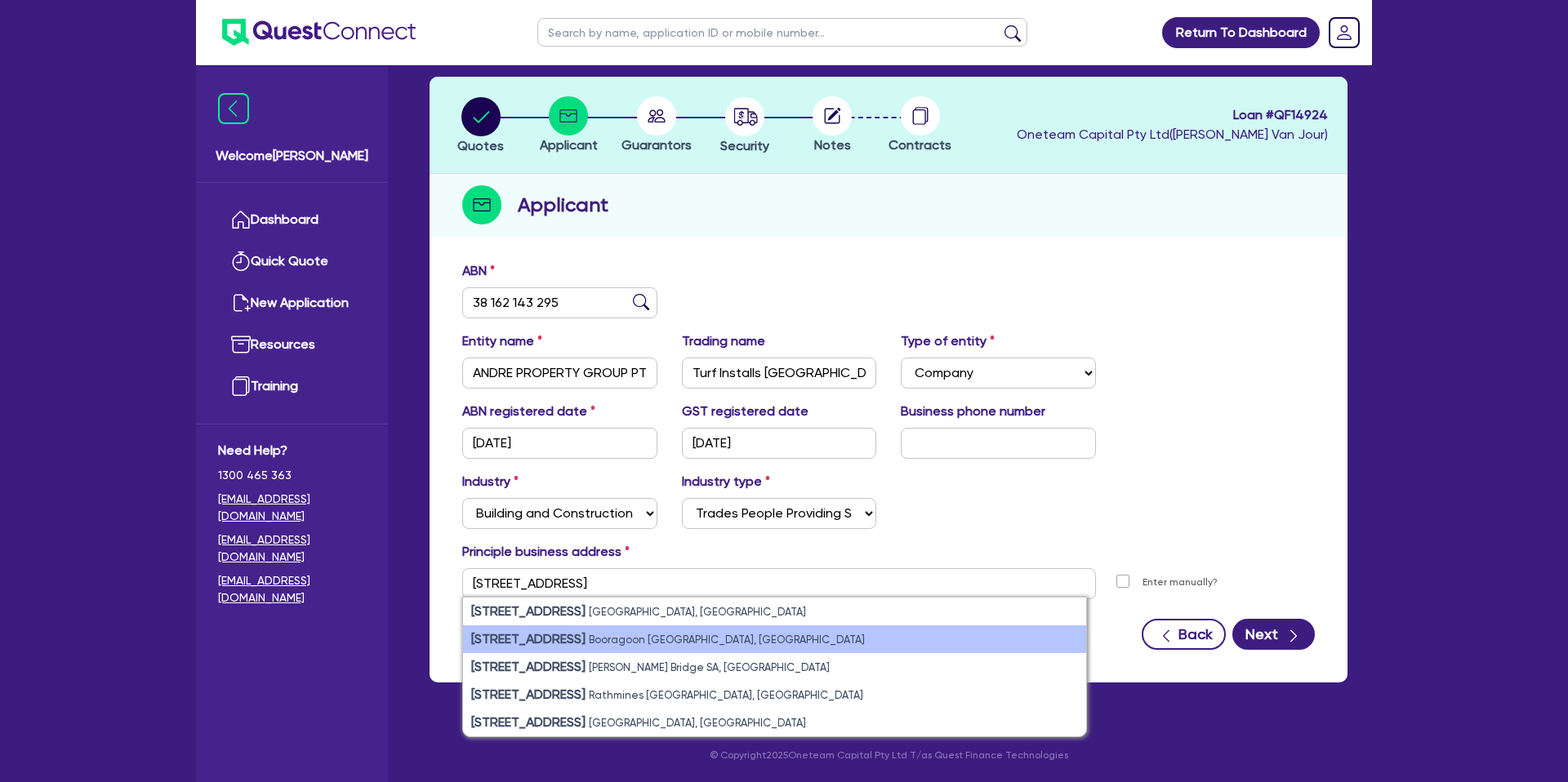
click at [731, 642] on li "9 Karoonda Road Booragoon WA, Australia" at bounding box center [774, 639] width 623 height 28
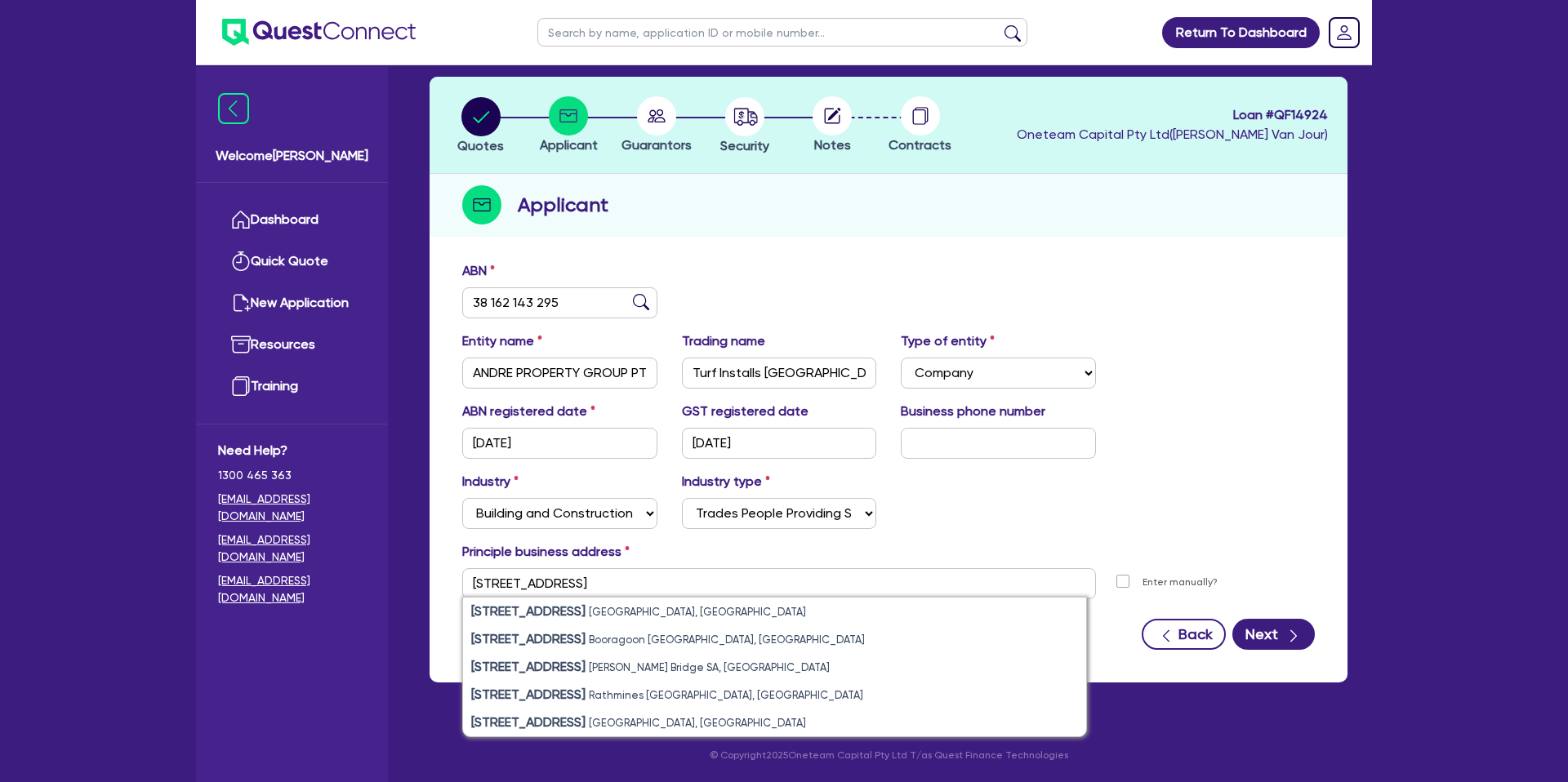
type input "[STREET_ADDRESS]"
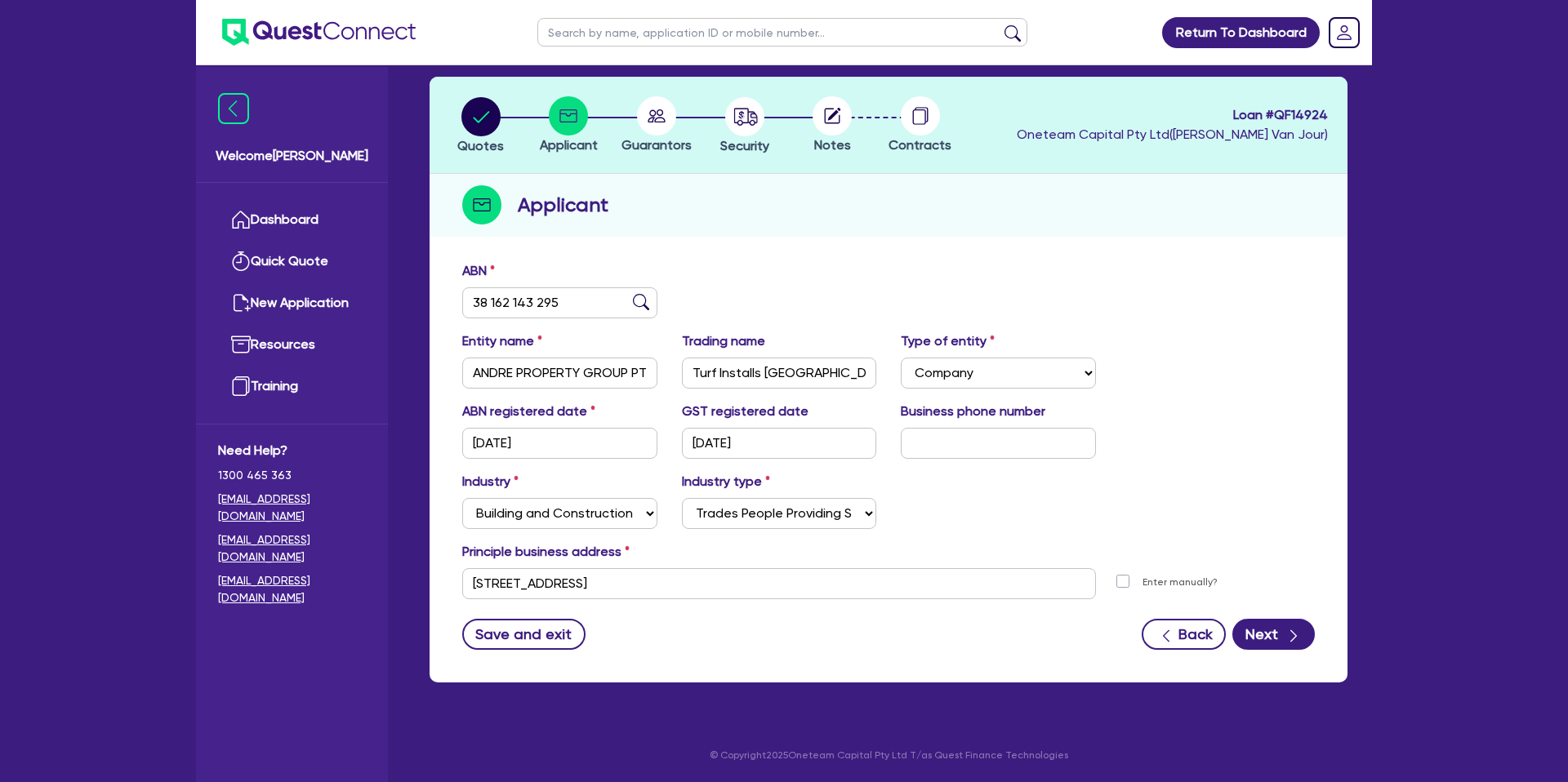
click at [1147, 500] on div "Industry Select Accomodation & Food Services Administrative & Support Services …" at bounding box center [888, 507] width 877 height 70
click at [1276, 640] on button "Next" at bounding box center [1273, 634] width 83 height 31
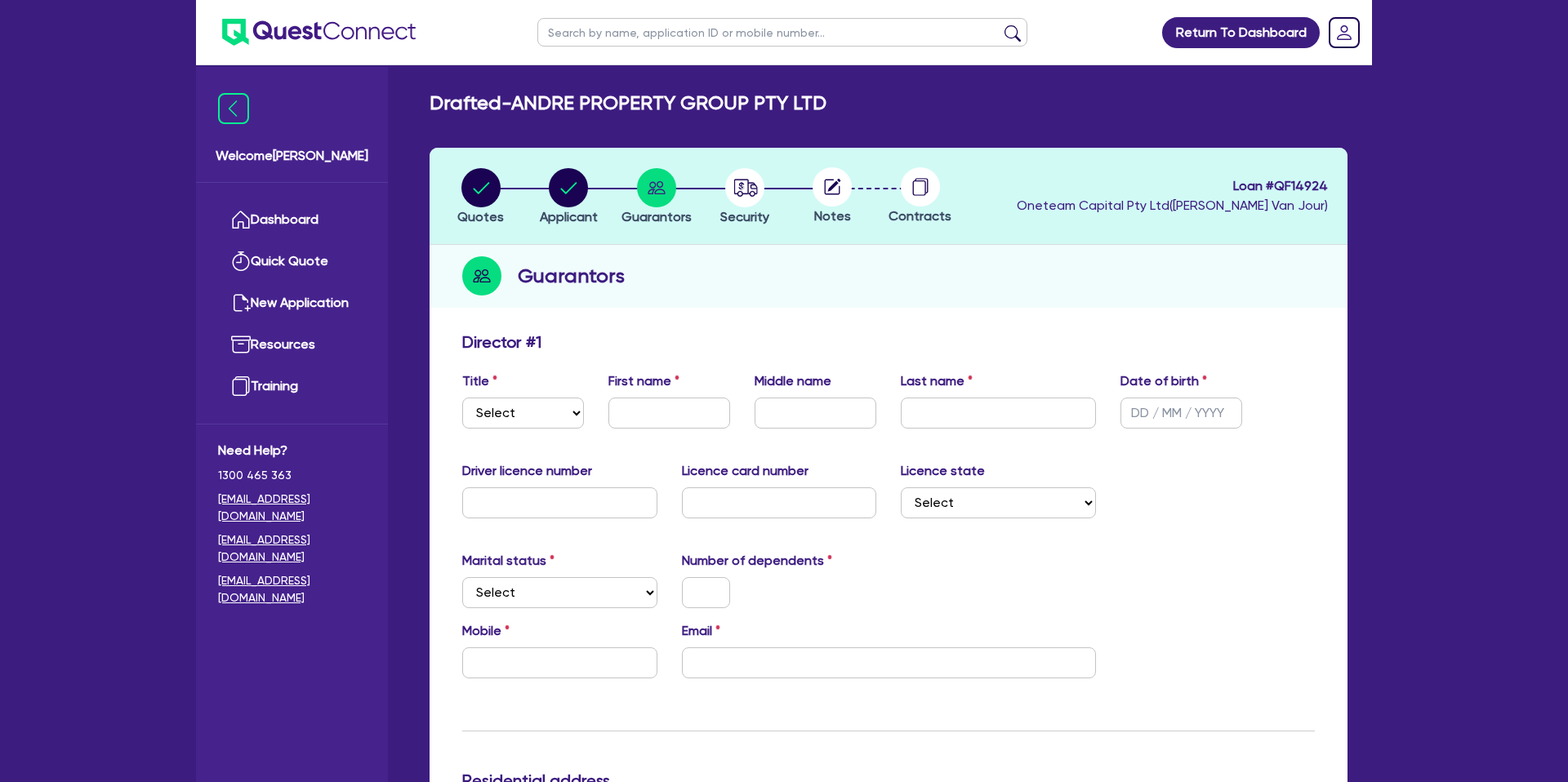
click at [543, 391] on div "Title Select Mr Mrs Ms Miss Dr" at bounding box center [523, 400] width 146 height 57
click at [531, 418] on select "Select Mr Mrs Ms Miss Dr" at bounding box center [523, 413] width 121 height 31
click at [534, 408] on select "Select Mr Mrs Ms Miss Dr" at bounding box center [523, 413] width 121 height 31
select select "MR"
click at [462, 398] on select "Select Mr Mrs Ms Miss Dr" at bounding box center [523, 413] width 121 height 31
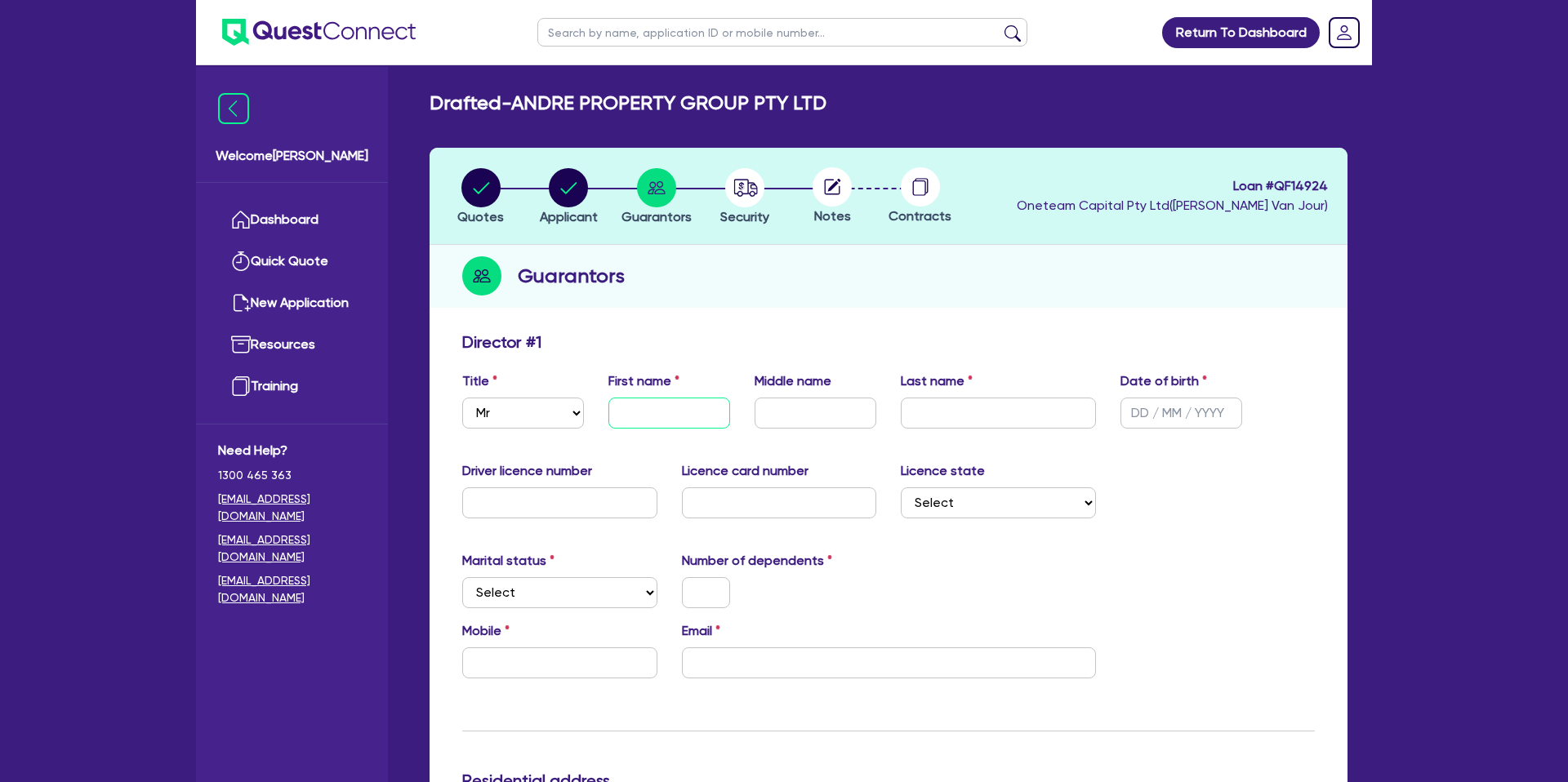
click at [680, 406] on input "text" at bounding box center [668, 413] width 121 height 31
type input "j"
type input "[PERSON_NAME]"
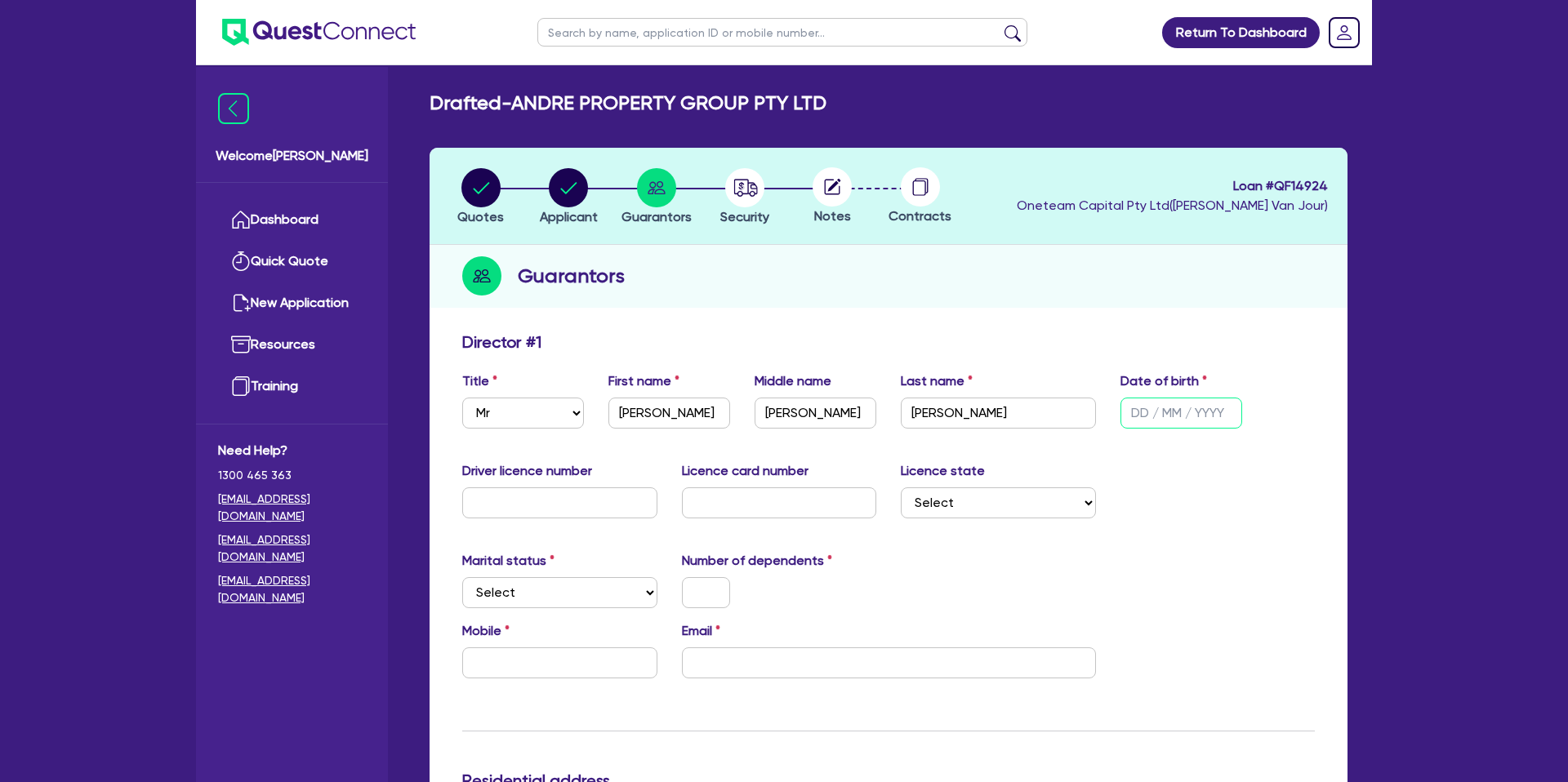
click at [1140, 419] on input "text" at bounding box center [1181, 413] width 121 height 31
type input "[DATE]"
click at [527, 509] on input "text" at bounding box center [559, 503] width 195 height 31
type input "508"
click at [631, 288] on div "Guarantors" at bounding box center [889, 276] width 918 height 63
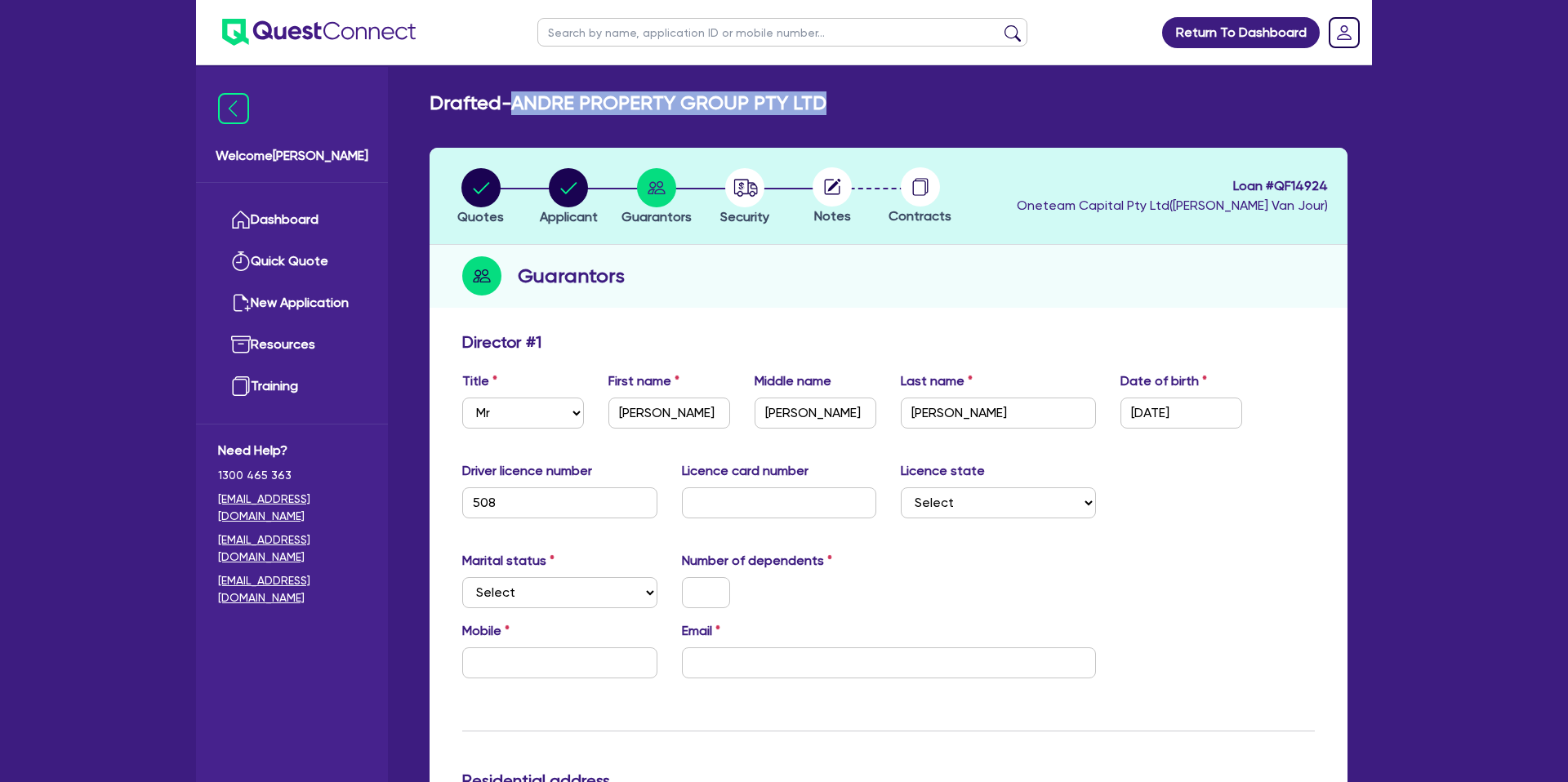
drag, startPoint x: 524, startPoint y: 95, endPoint x: 853, endPoint y: 97, distance: 329.0
click at [863, 93] on div "Drafted - ANDRE PROPERTY GROUP PTY LTD" at bounding box center [888, 103] width 942 height 23
click at [530, 105] on h2 "Drafted - ANDRE PROPERTY GROUP PTY LTD" at bounding box center [628, 103] width 397 height 23
drag, startPoint x: 518, startPoint y: 110, endPoint x: 830, endPoint y: 110, distance: 312.0
click at [830, 110] on div "Drafted - ANDRE PROPERTY GROUP PTY LTD" at bounding box center [888, 103] width 942 height 23
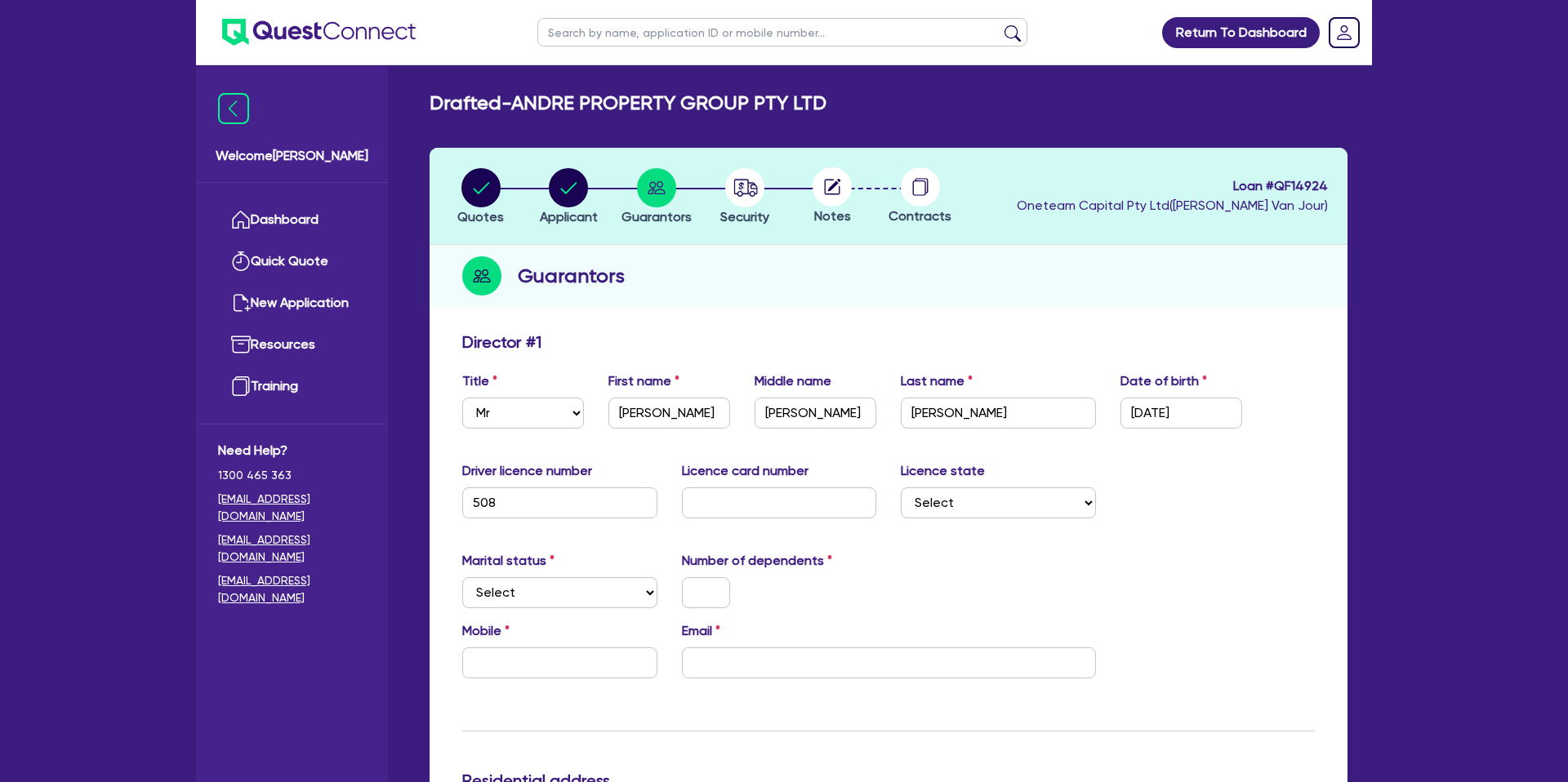
click at [647, 306] on div "Guarantors" at bounding box center [889, 276] width 918 height 63
drag, startPoint x: 518, startPoint y: 104, endPoint x: 845, endPoint y: 102, distance: 327.0
click at [845, 102] on div "Drafted - ANDRE PROPERTY GROUP PTY LTD" at bounding box center [888, 103] width 942 height 23
click at [782, 217] on li "Security" at bounding box center [744, 196] width 88 height 57
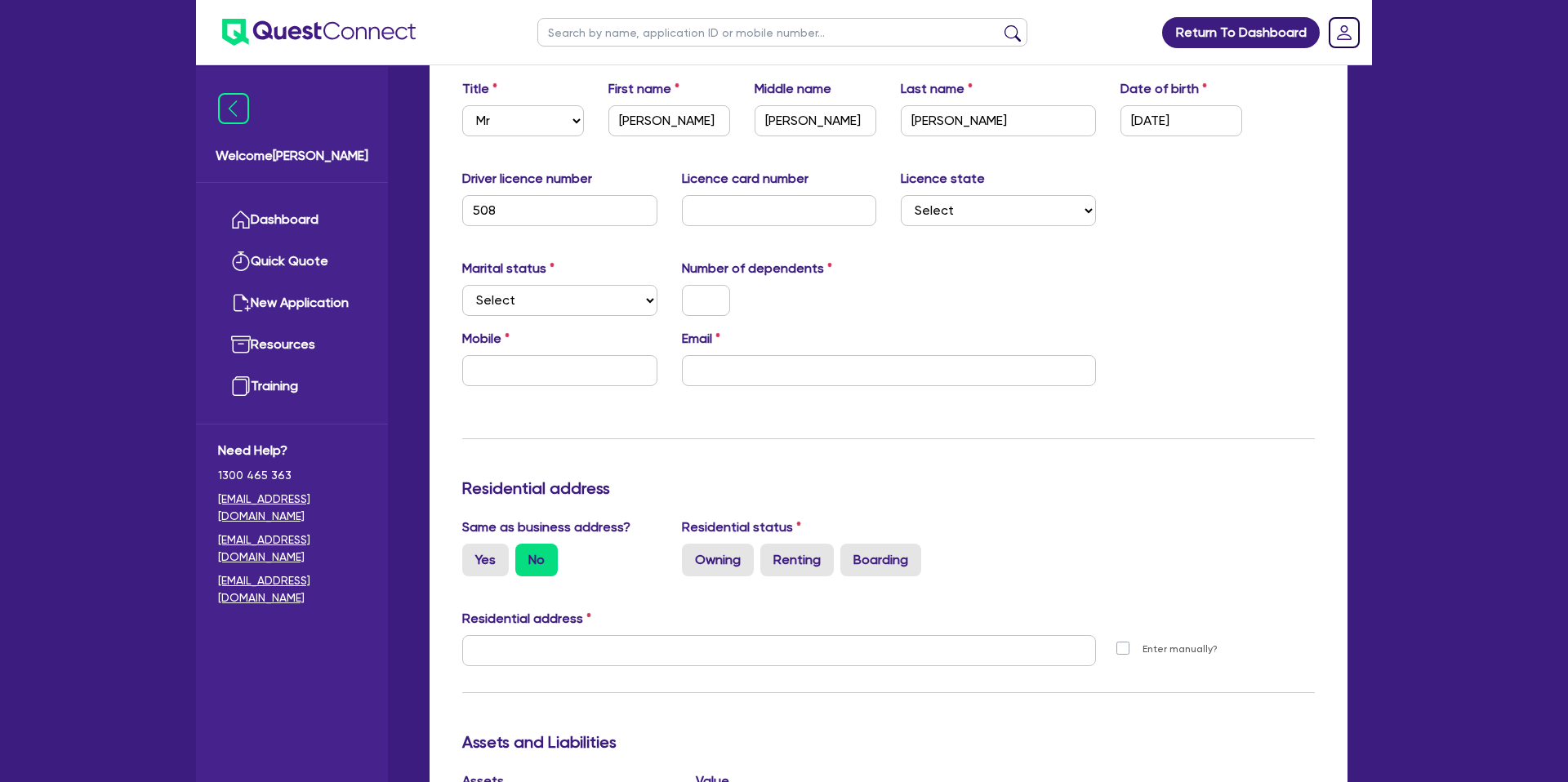
scroll to position [294, 0]
click at [711, 299] on input "text" at bounding box center [706, 299] width 49 height 31
click at [871, 293] on div at bounding box center [779, 299] width 220 height 31
click at [576, 212] on input "508" at bounding box center [559, 209] width 195 height 31
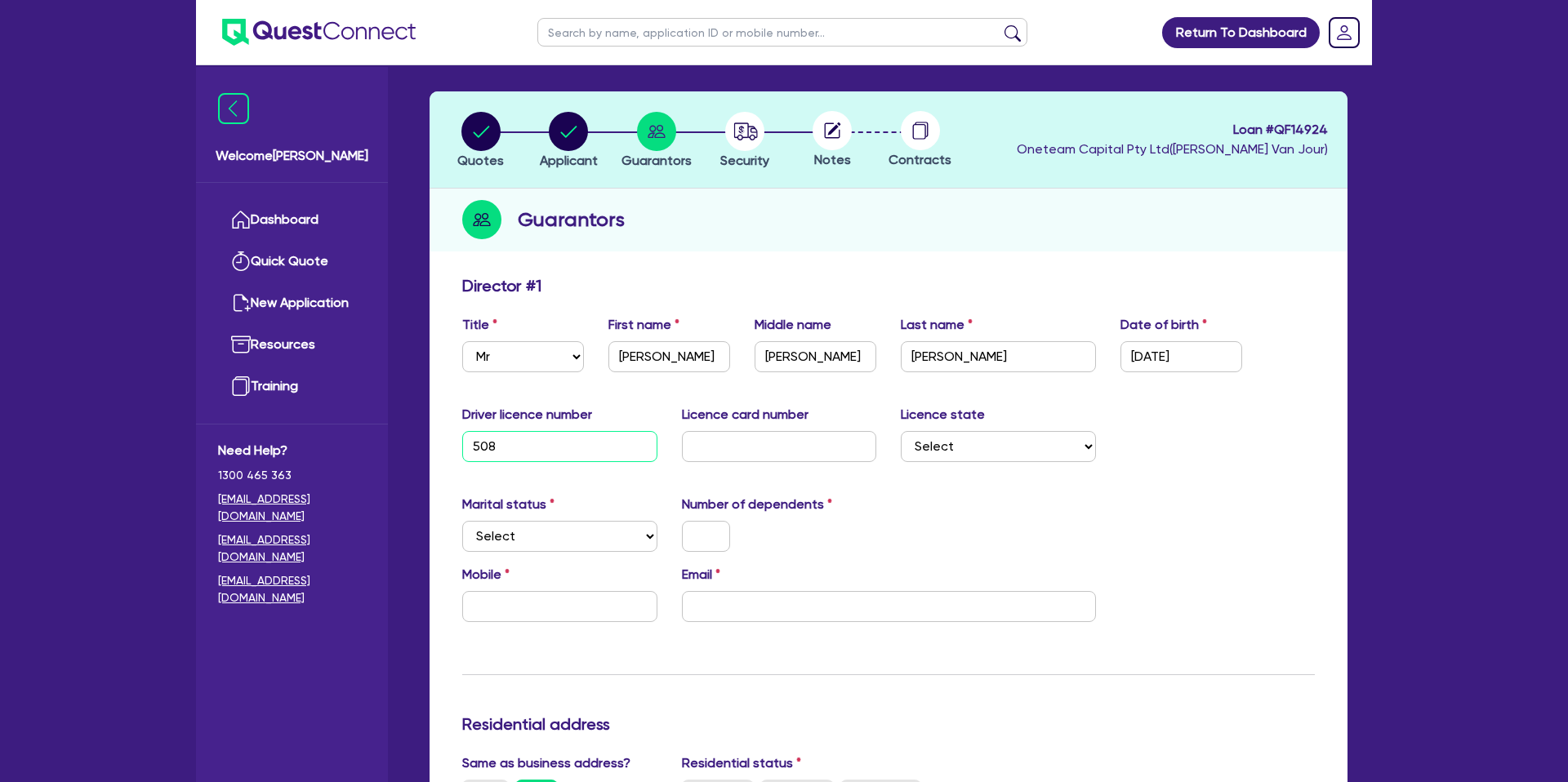
scroll to position [0, 0]
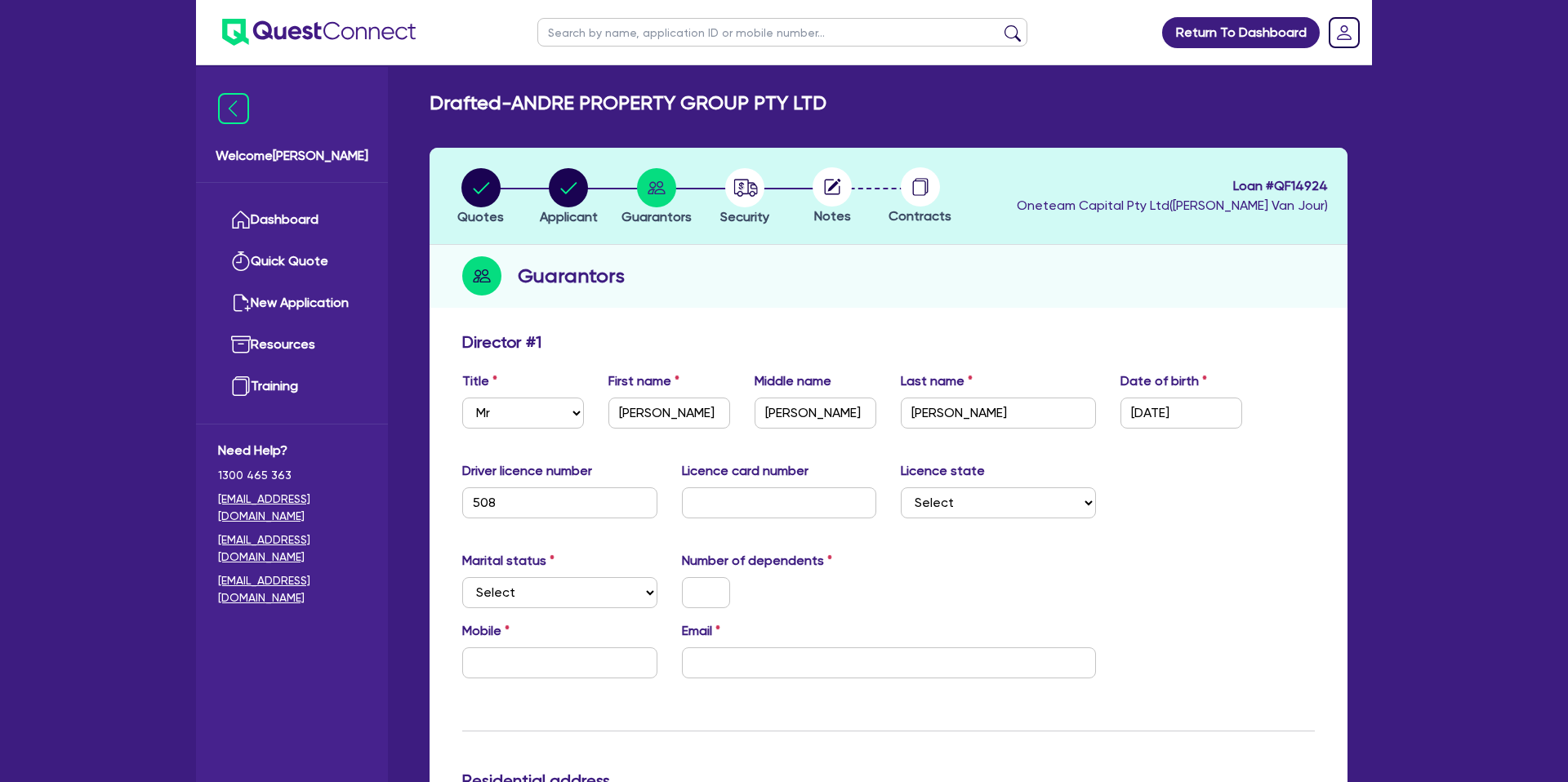
click at [877, 254] on div "Guarantors" at bounding box center [889, 276] width 918 height 63
click at [629, 417] on input "Jesse" at bounding box center [668, 413] width 121 height 31
click at [629, 417] on input "Jesse" at bounding box center [668, 413] width 121 height 31
click at [630, 417] on input "Jesse" at bounding box center [668, 413] width 121 height 31
click at [645, 415] on input "Jesse" at bounding box center [668, 413] width 121 height 31
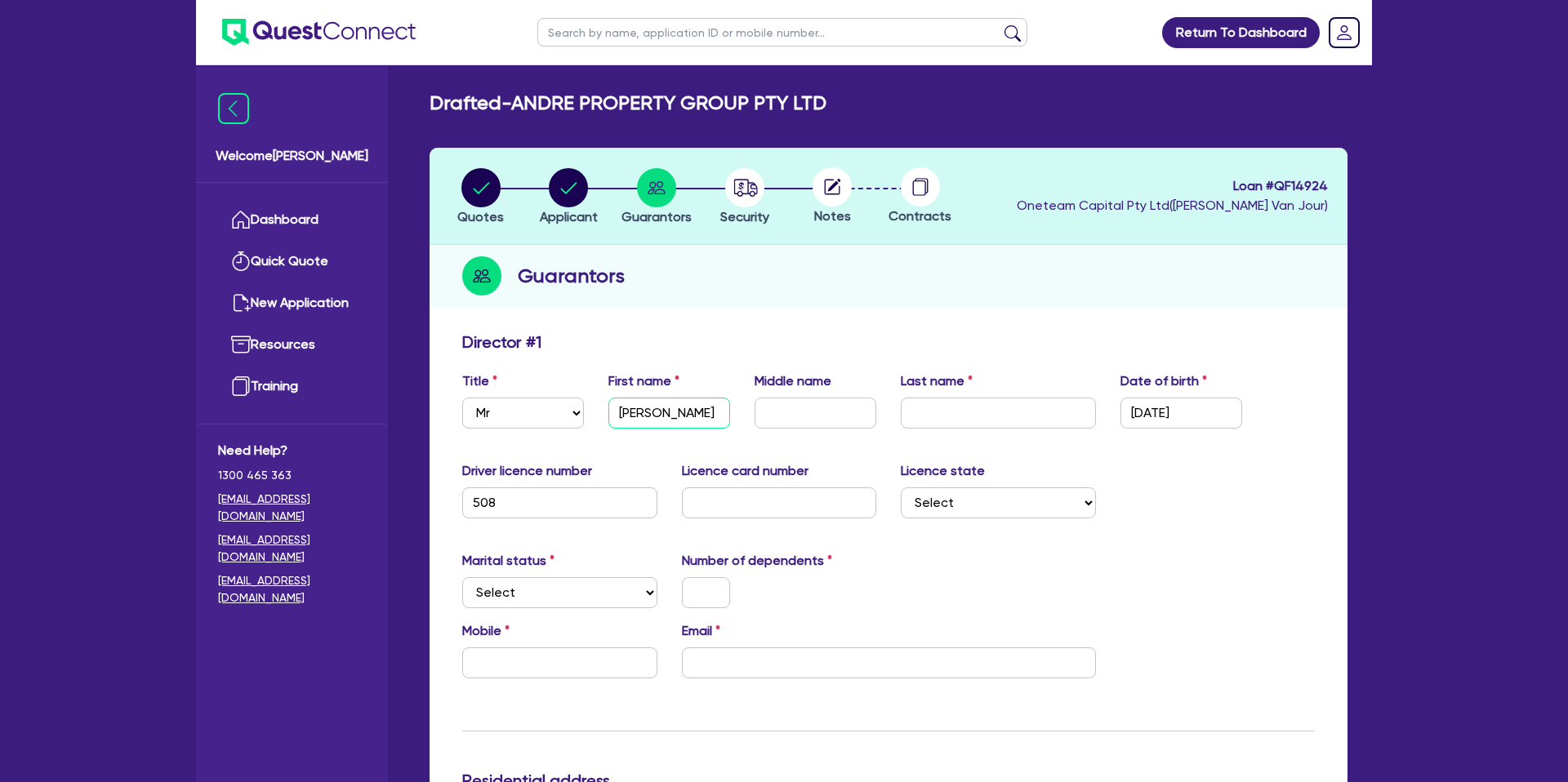
click at [645, 415] on input "Jesse" at bounding box center [668, 413] width 121 height 31
type input "Tanayah"
type input "Jane"
type input "Andre"
click at [1146, 415] on input "13/05/1989" at bounding box center [1181, 413] width 121 height 31
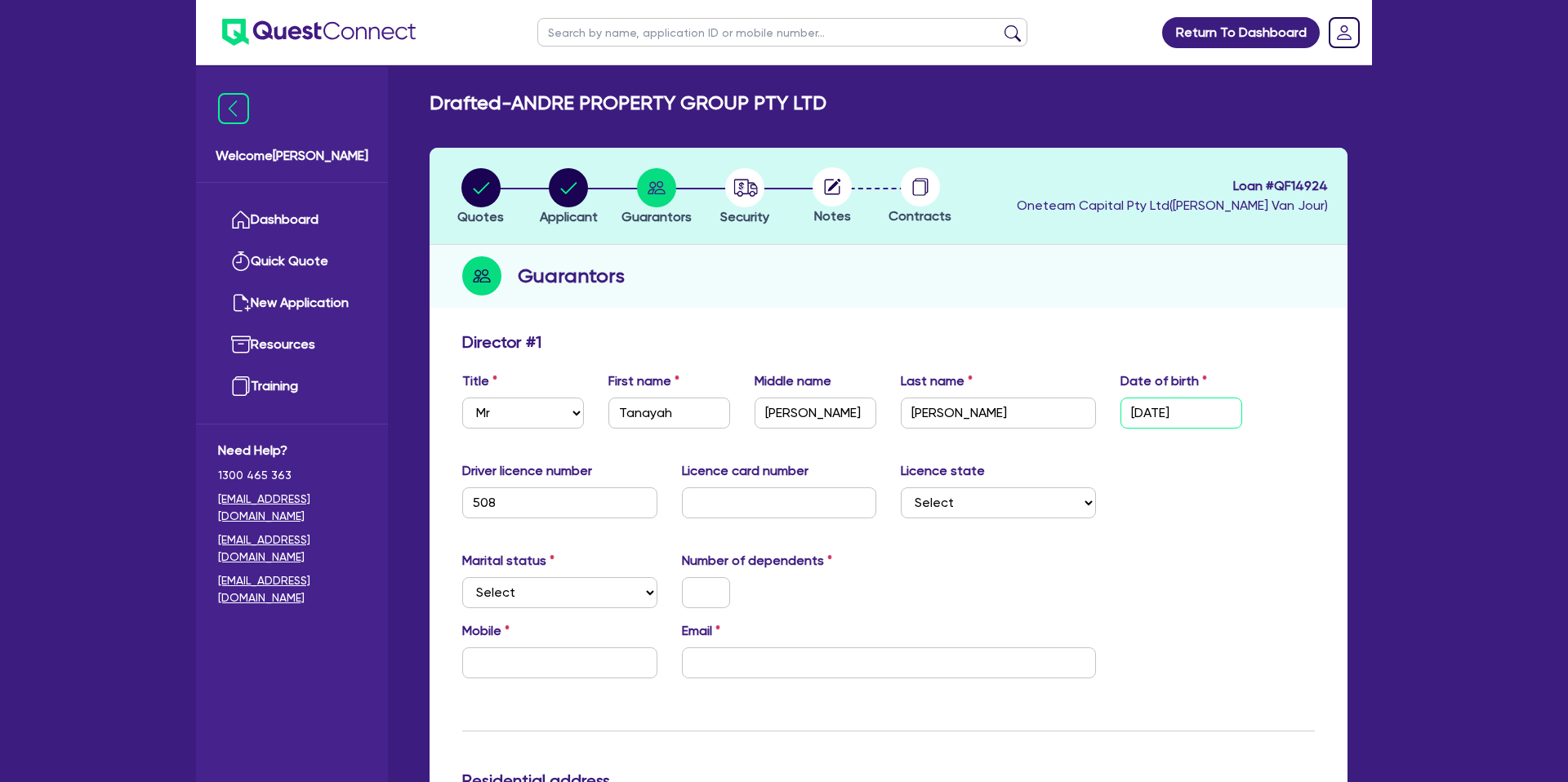
click at [1146, 415] on input "13/05/1989" at bounding box center [1181, 413] width 121 height 31
type input "20/03/1993"
drag, startPoint x: 1169, startPoint y: 484, endPoint x: 936, endPoint y: 438, distance: 237.5
click at [1166, 483] on div "Driver licence number 508 Licence card number Licence state Select NSW VIC QLD …" at bounding box center [888, 497] width 877 height 70
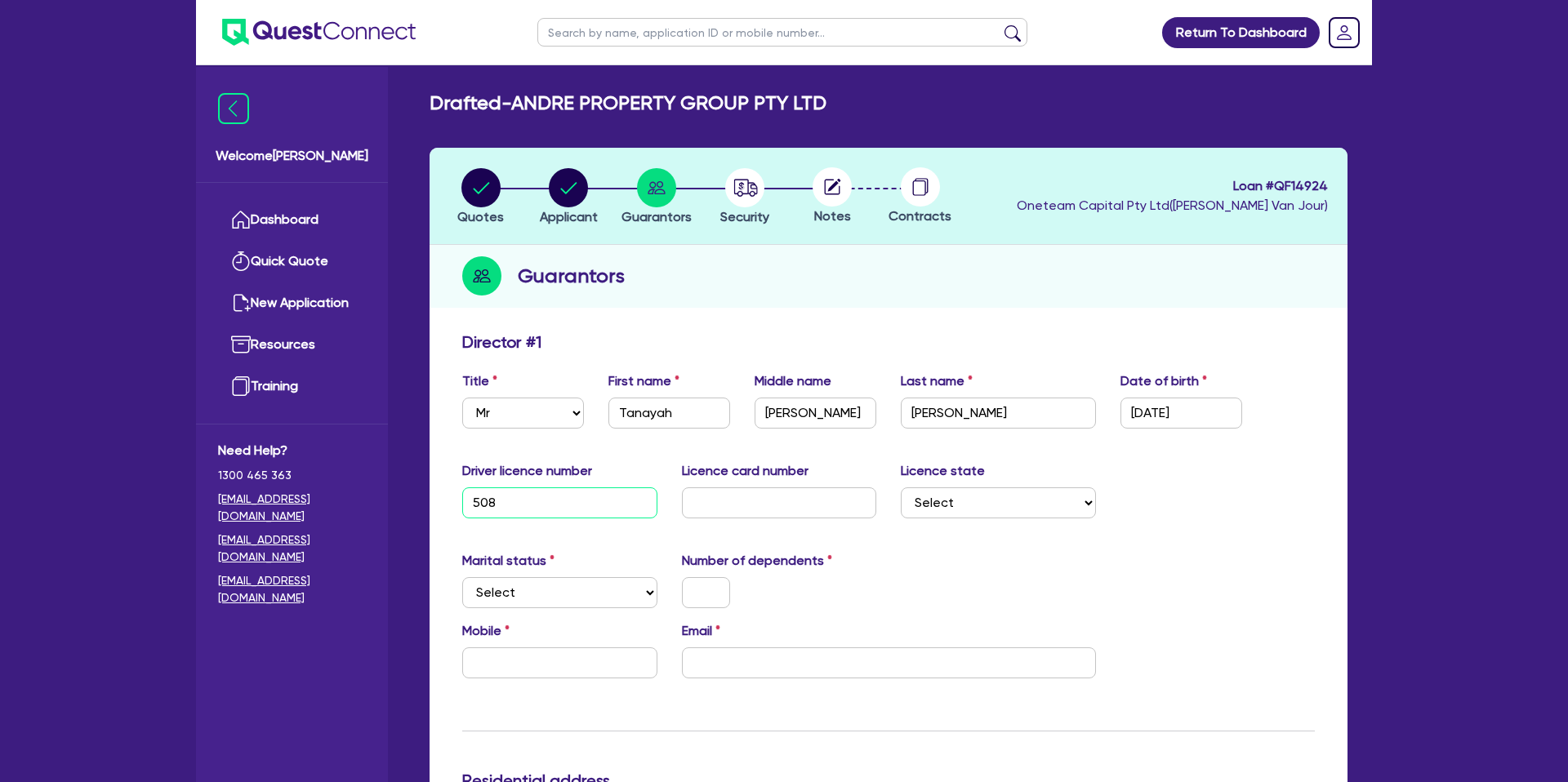
click at [531, 504] on input "508" at bounding box center [559, 503] width 195 height 31
type input "5"
type input "5654182"
click at [790, 502] on input "text" at bounding box center [779, 503] width 195 height 31
type input "d8896328"
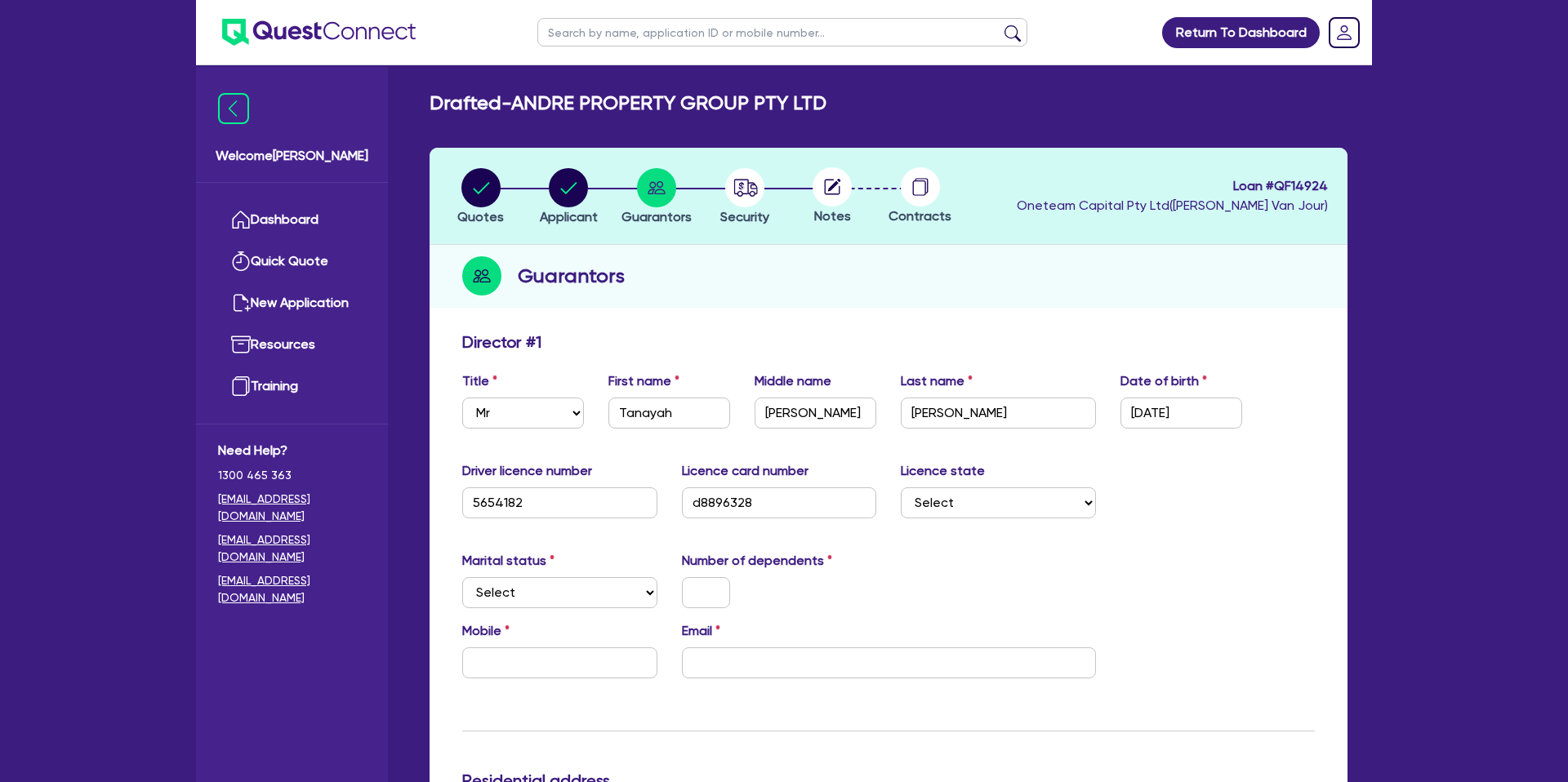
click at [909, 527] on div "Driver licence number 5654182 Licence card number d8896328 Licence state Select…" at bounding box center [888, 497] width 877 height 70
click at [949, 503] on select "Select NSW VIC QLD TAS ACT SA NT WA" at bounding box center [998, 503] width 195 height 31
select select "WA"
click at [901, 488] on select "Select NSW VIC QLD TAS ACT SA NT WA" at bounding box center [998, 503] width 195 height 31
click at [508, 592] on select "Select Single Married De Facto / Partner" at bounding box center [559, 592] width 195 height 31
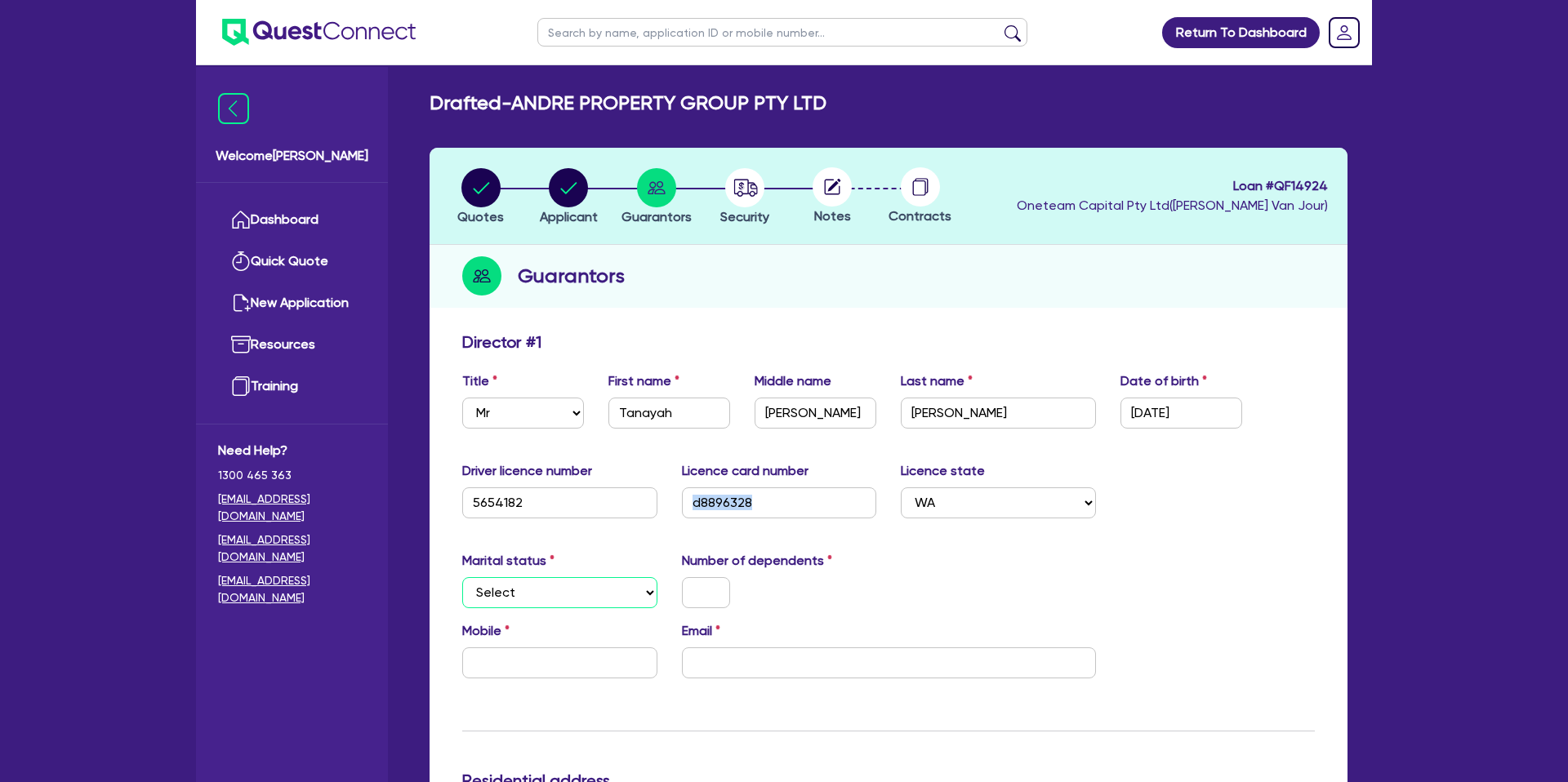
select select "MARRIED"
click at [462, 577] on select "Select Single Married De Facto / Partner" at bounding box center [559, 592] width 195 height 31
click at [713, 594] on input "text" at bounding box center [706, 592] width 49 height 31
click at [864, 561] on div "Number of dependents 6" at bounding box center [779, 580] width 220 height 57
click at [499, 664] on input "text" at bounding box center [559, 662] width 195 height 31
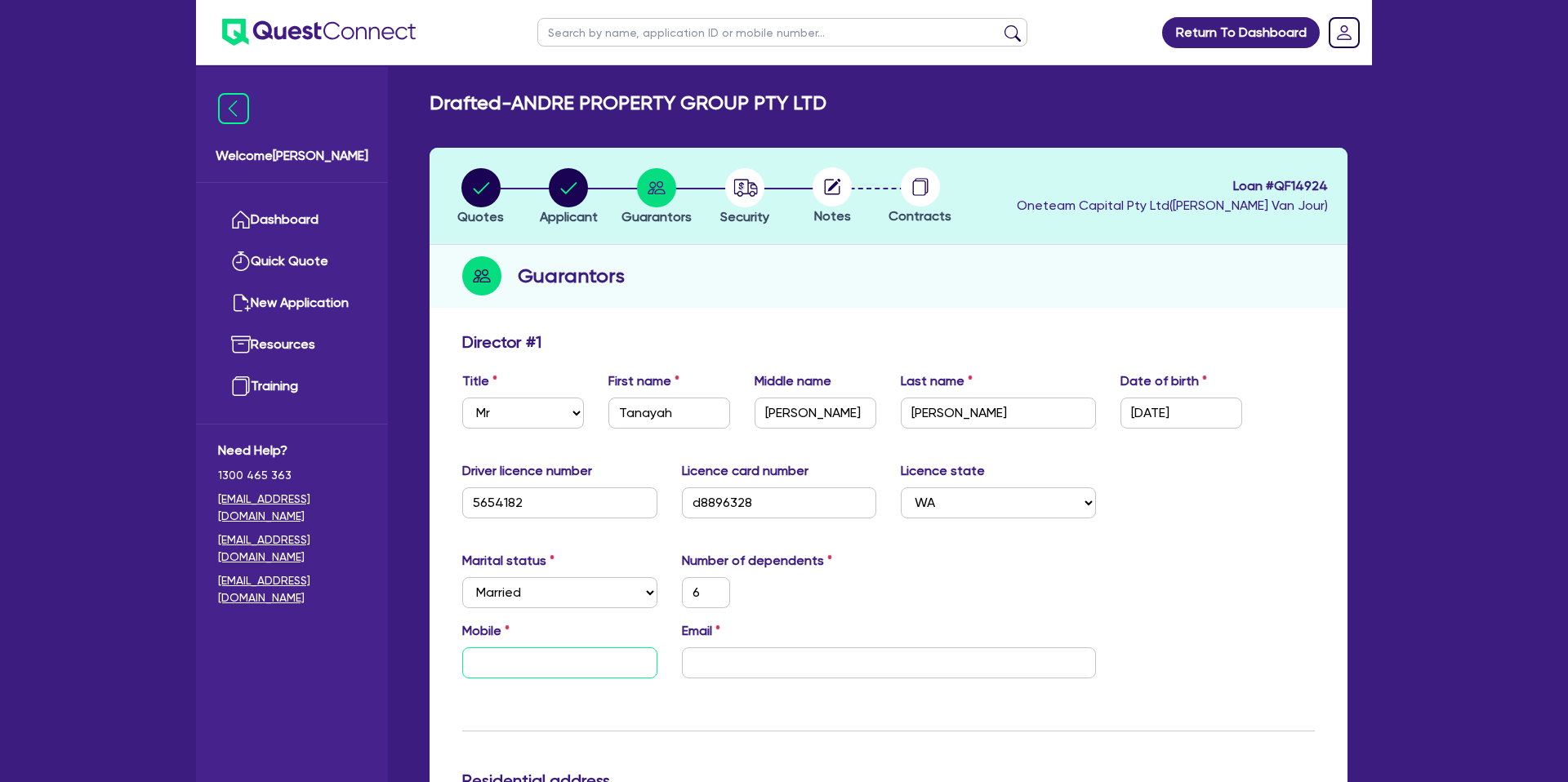
type input "6"
type input "0"
type input "6"
type input "04"
type input "6"
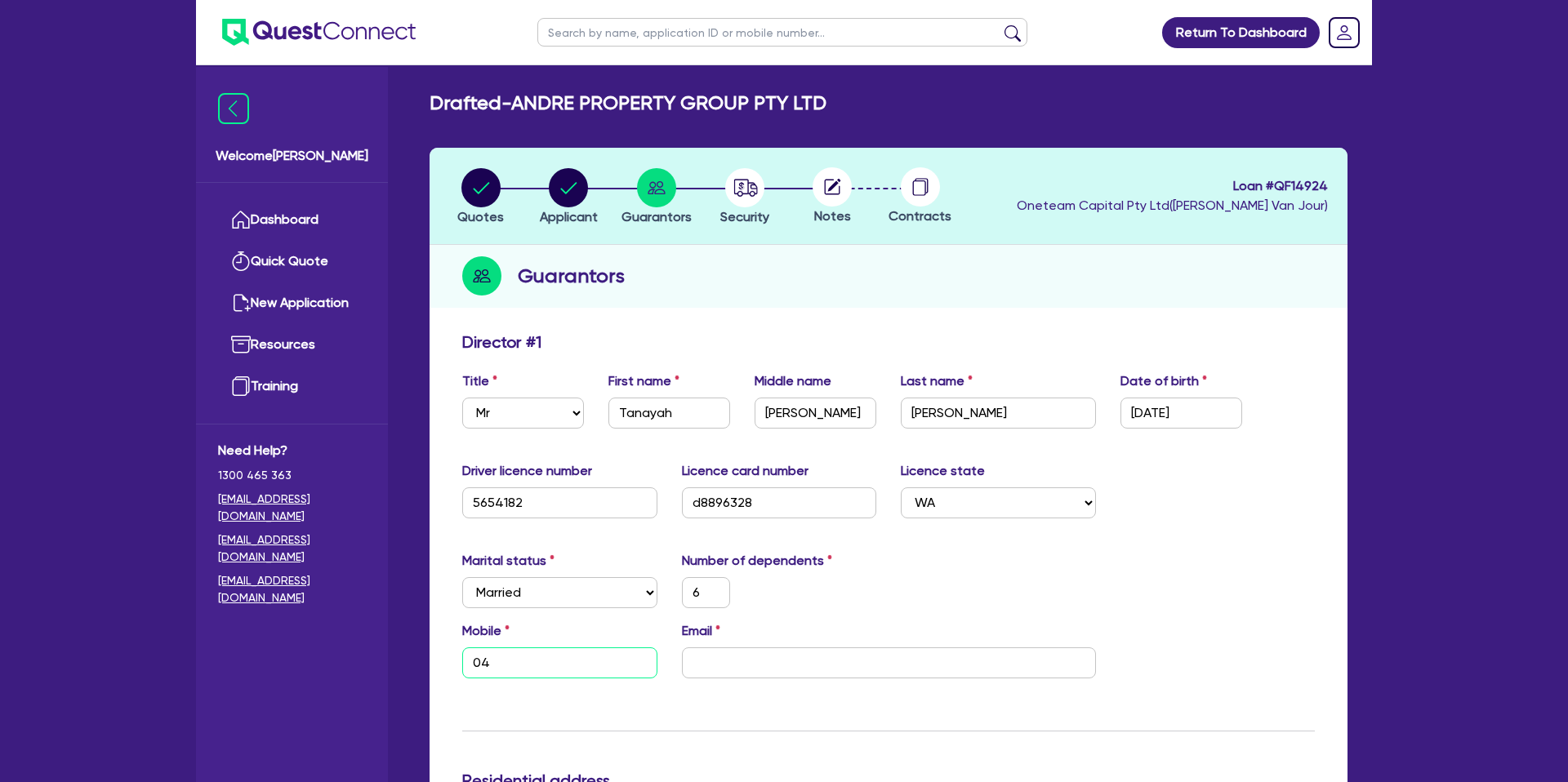
type input "042"
type input "6"
type input "0420"
type input "6"
type input "0420 9"
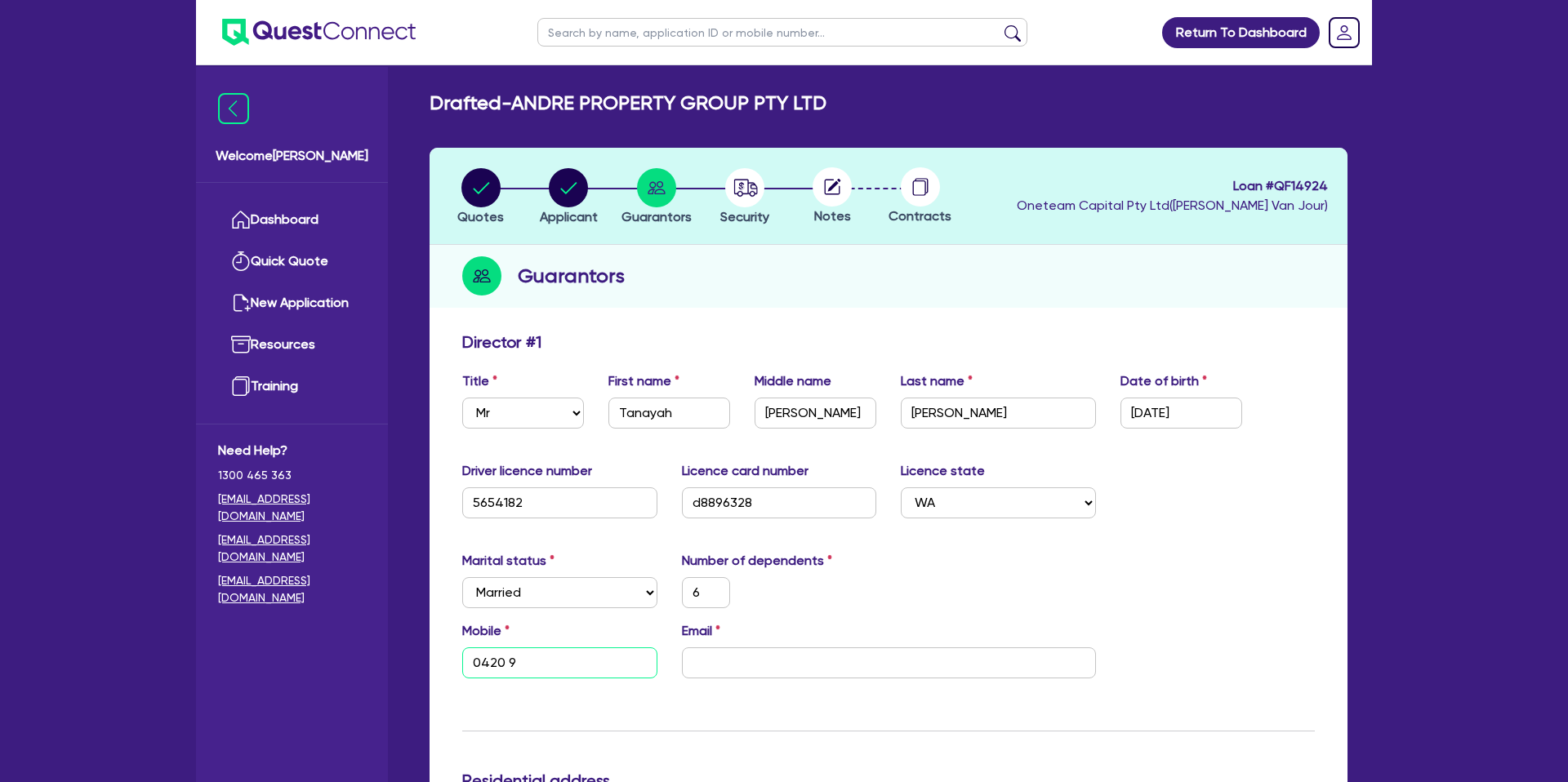
type input "6"
type input "0420 91"
type input "6"
type input "0420 914"
type input "6"
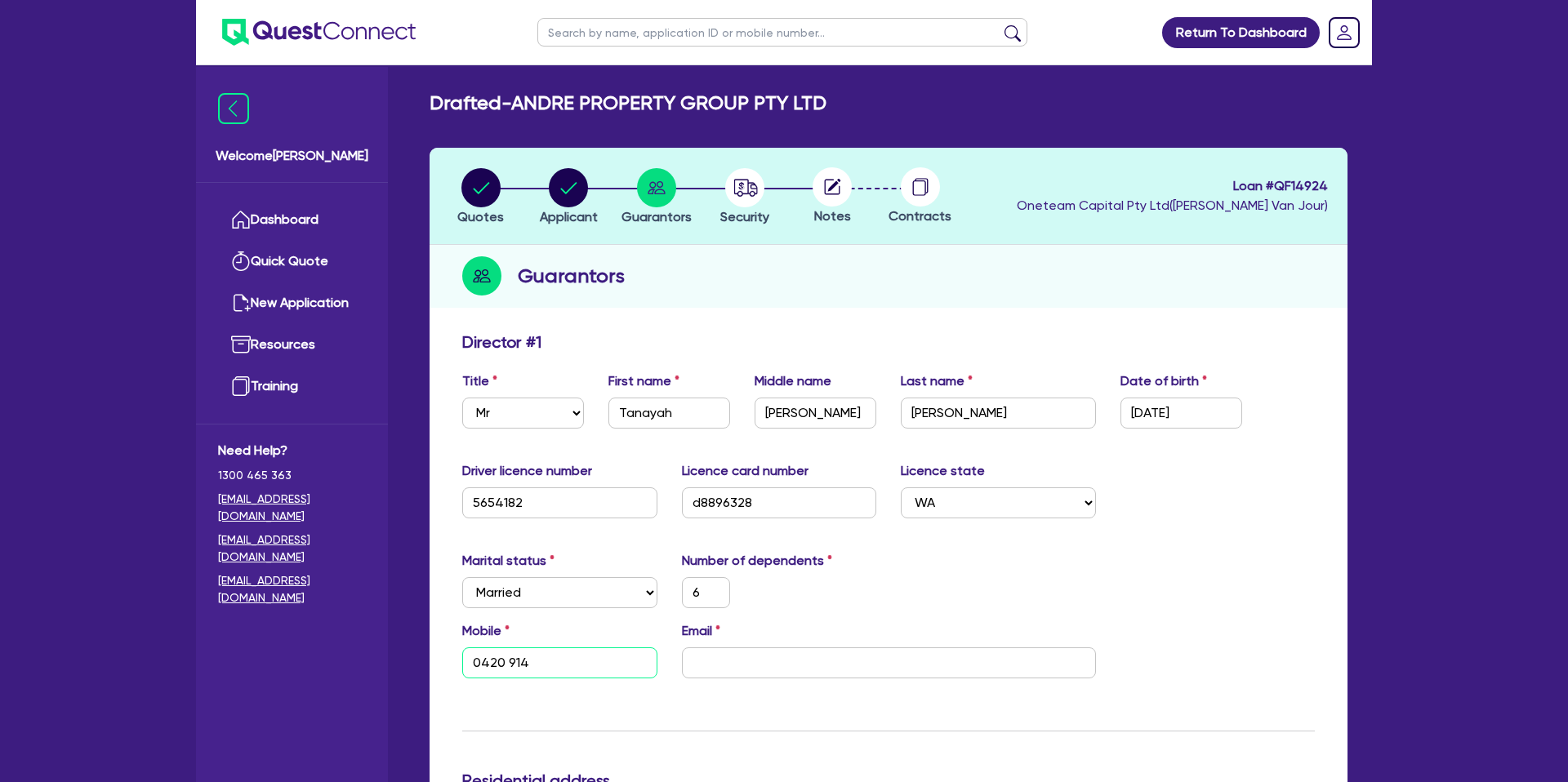
type input "0420 914 7"
type input "6"
type input "0420 914 74"
type input "6"
type input "0420 914 740"
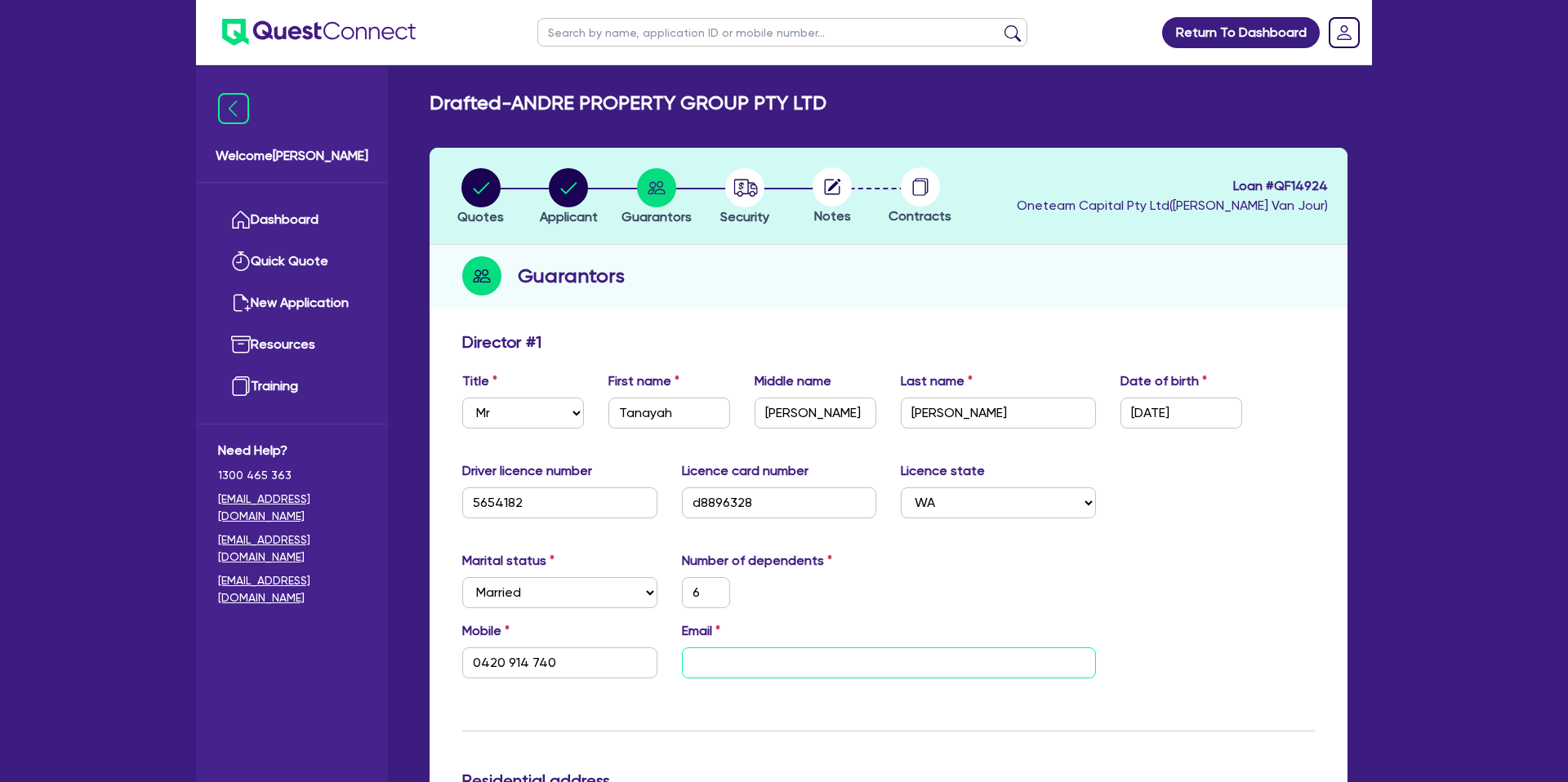
click at [738, 653] on input "email" at bounding box center [888, 662] width 414 height 31
paste input "anayah.nelis@hotmail.com"
type input "6"
type input "0420 914 740"
type input "anayah.nelis@hotmail.com"
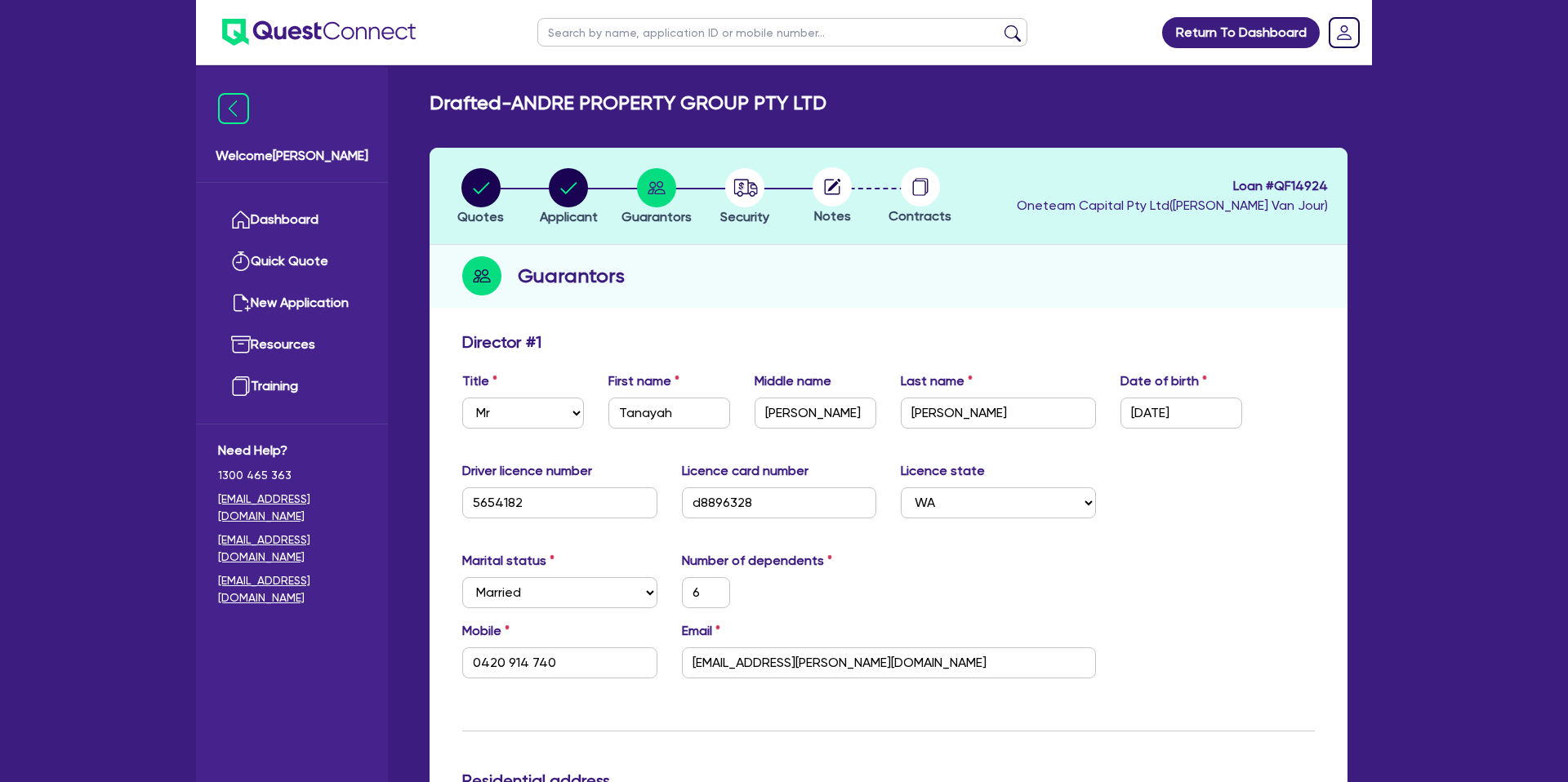
drag, startPoint x: 927, startPoint y: 628, endPoint x: 919, endPoint y: 624, distance: 8.9
click at [926, 628] on div "Email anayah.nelis@hotmail.com" at bounding box center [889, 650] width 438 height 57
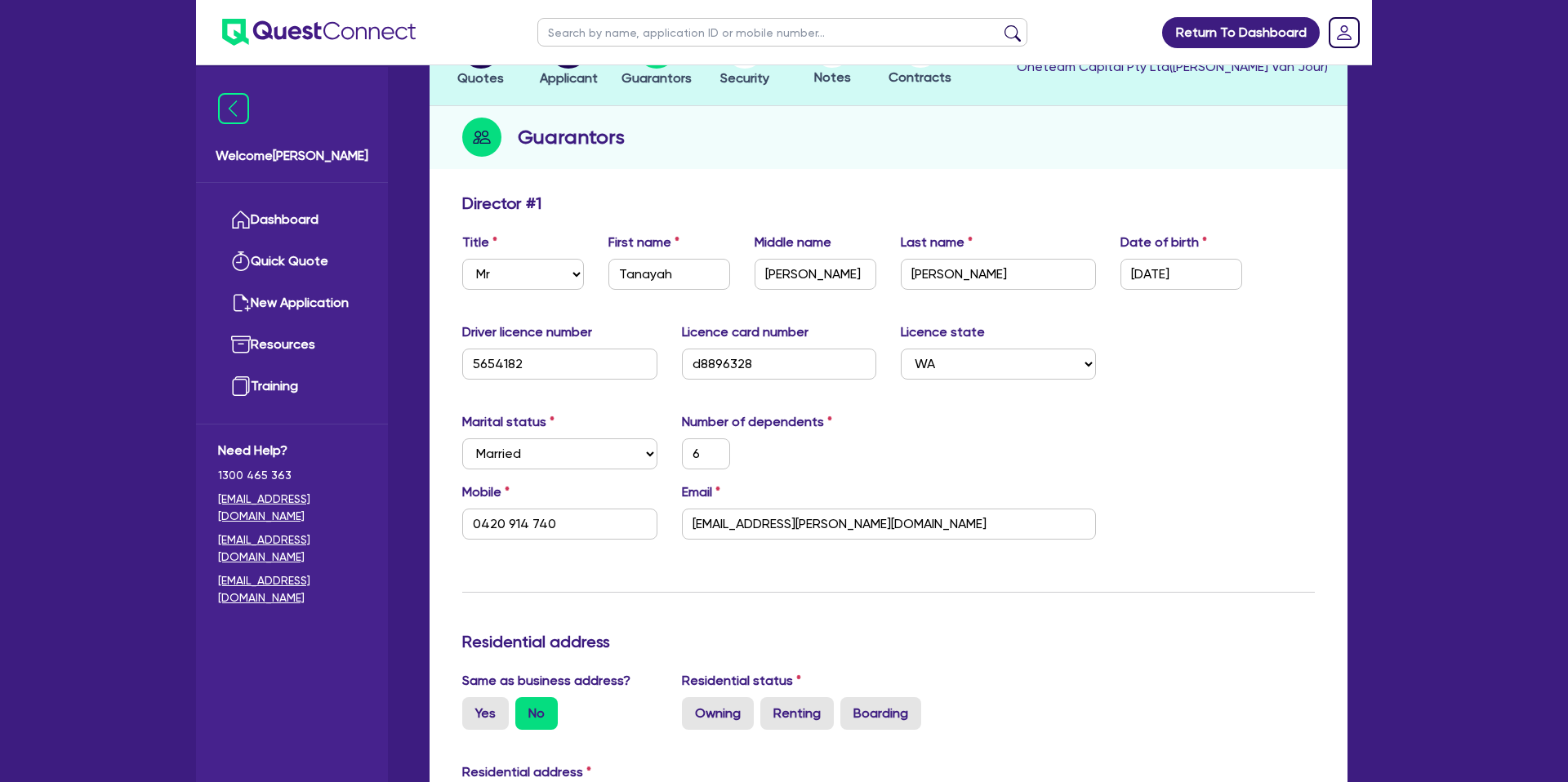
scroll to position [143, 0]
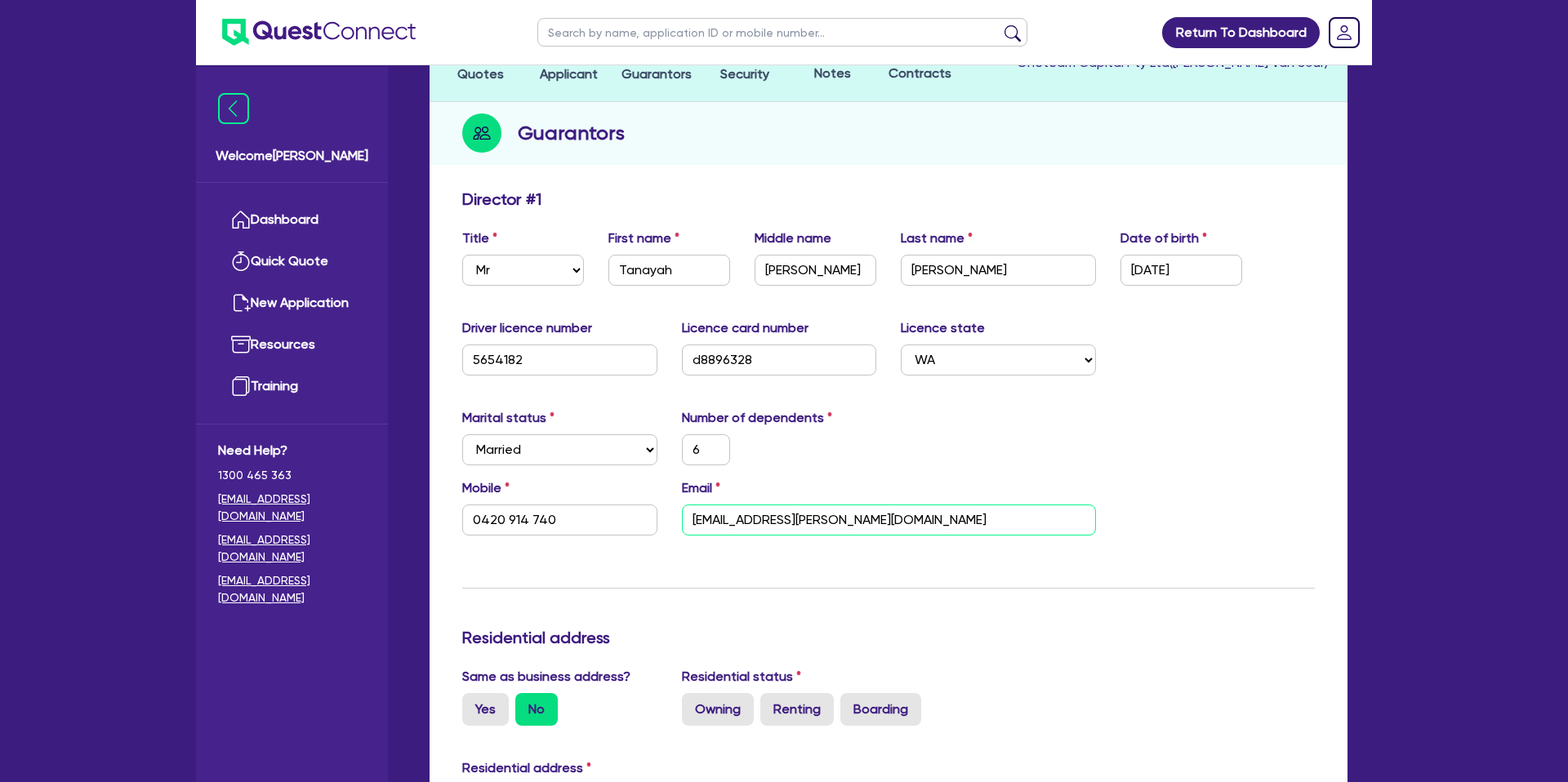
click at [695, 520] on input "anayah.nelis@hotmail.com" at bounding box center [888, 519] width 414 height 31
type input "6"
type input "0420 914 740"
type input "tanayah.nelis@hotmail.com"
click at [881, 434] on div "6" at bounding box center [779, 449] width 220 height 31
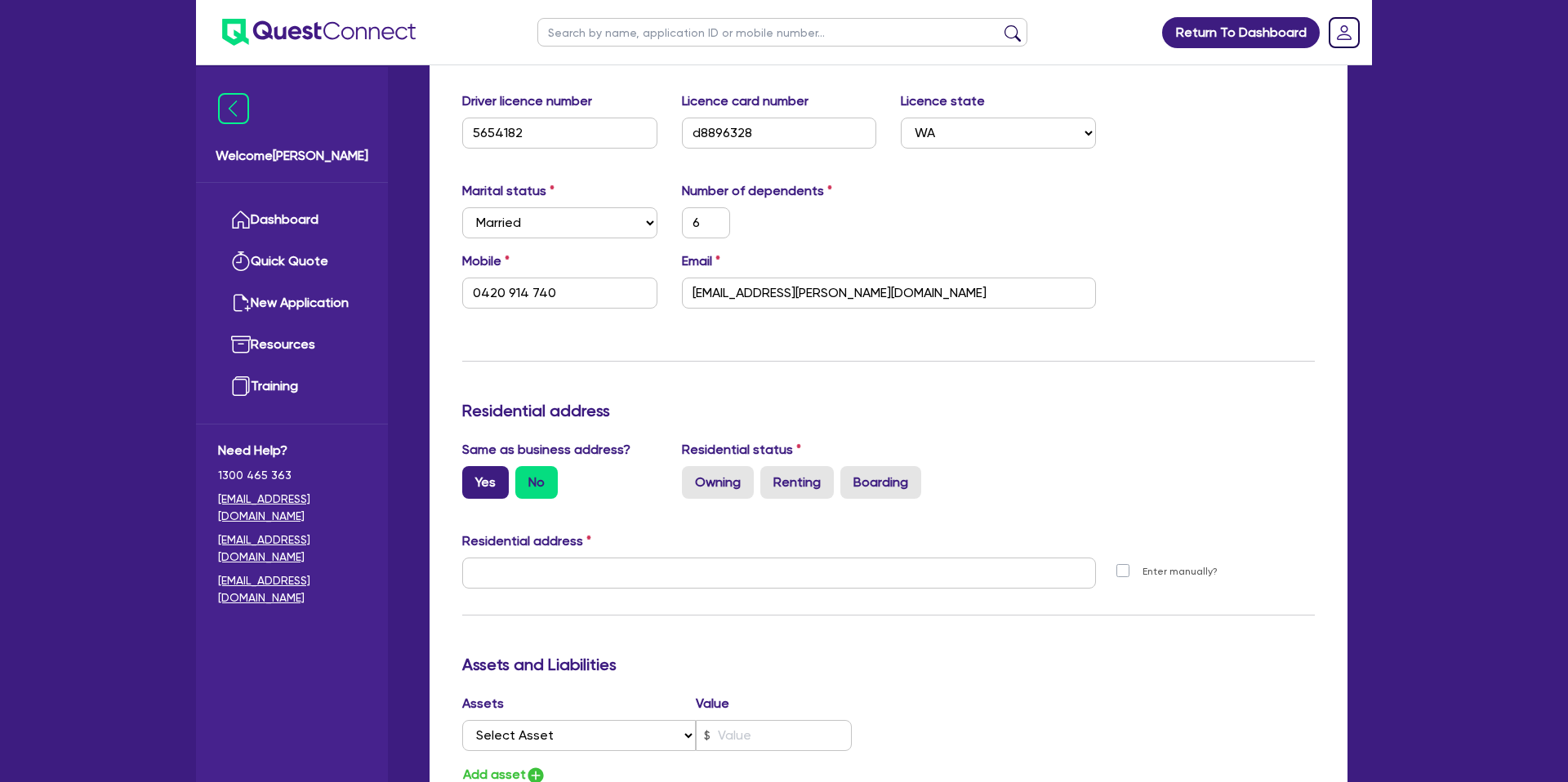
scroll to position [391, 0]
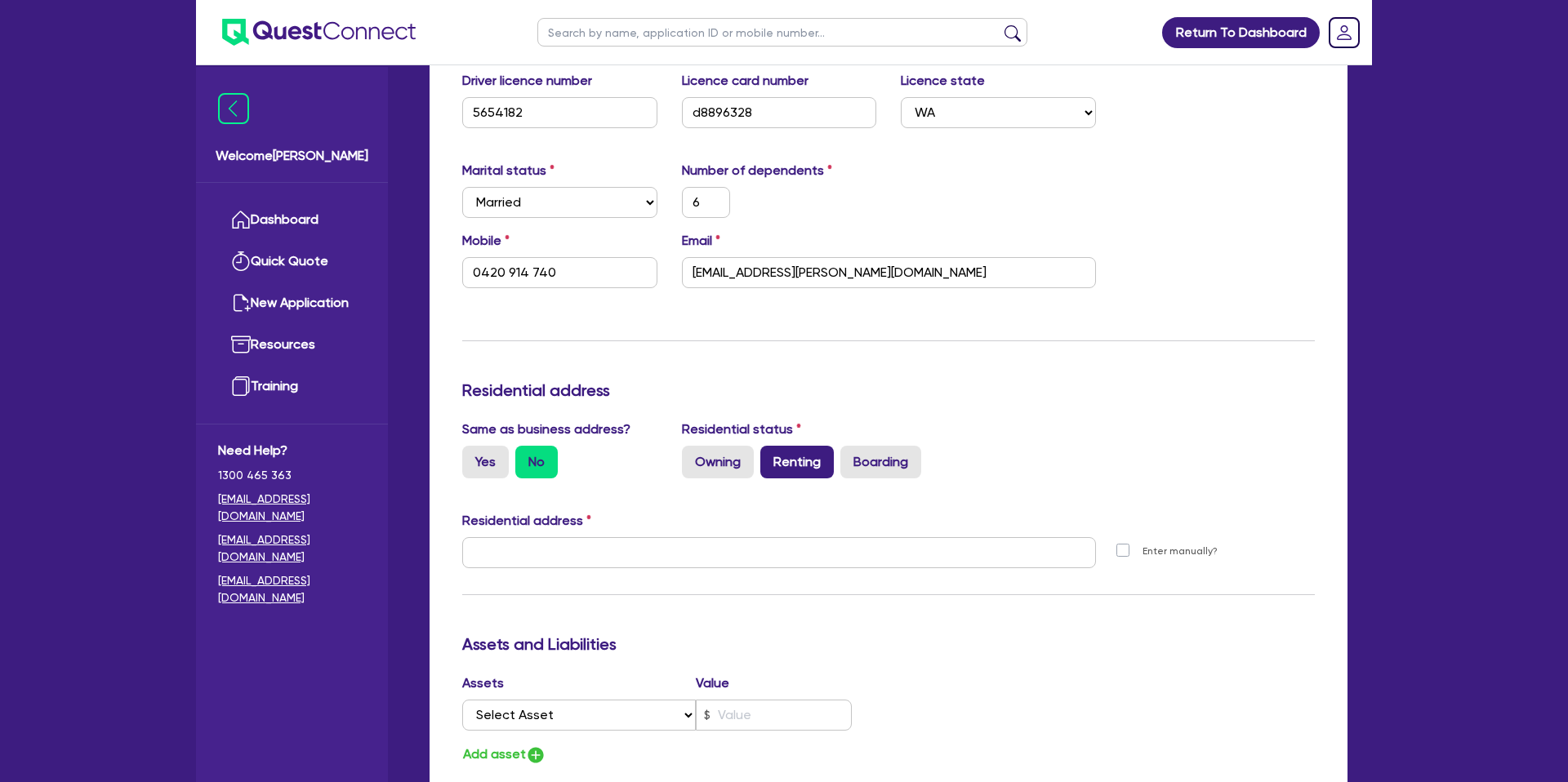
click at [780, 464] on label "Renting" at bounding box center [797, 462] width 74 height 33
click at [771, 457] on input "Renting" at bounding box center [765, 451] width 11 height 11
radio input "true"
type input "6"
type input "0420 914 740"
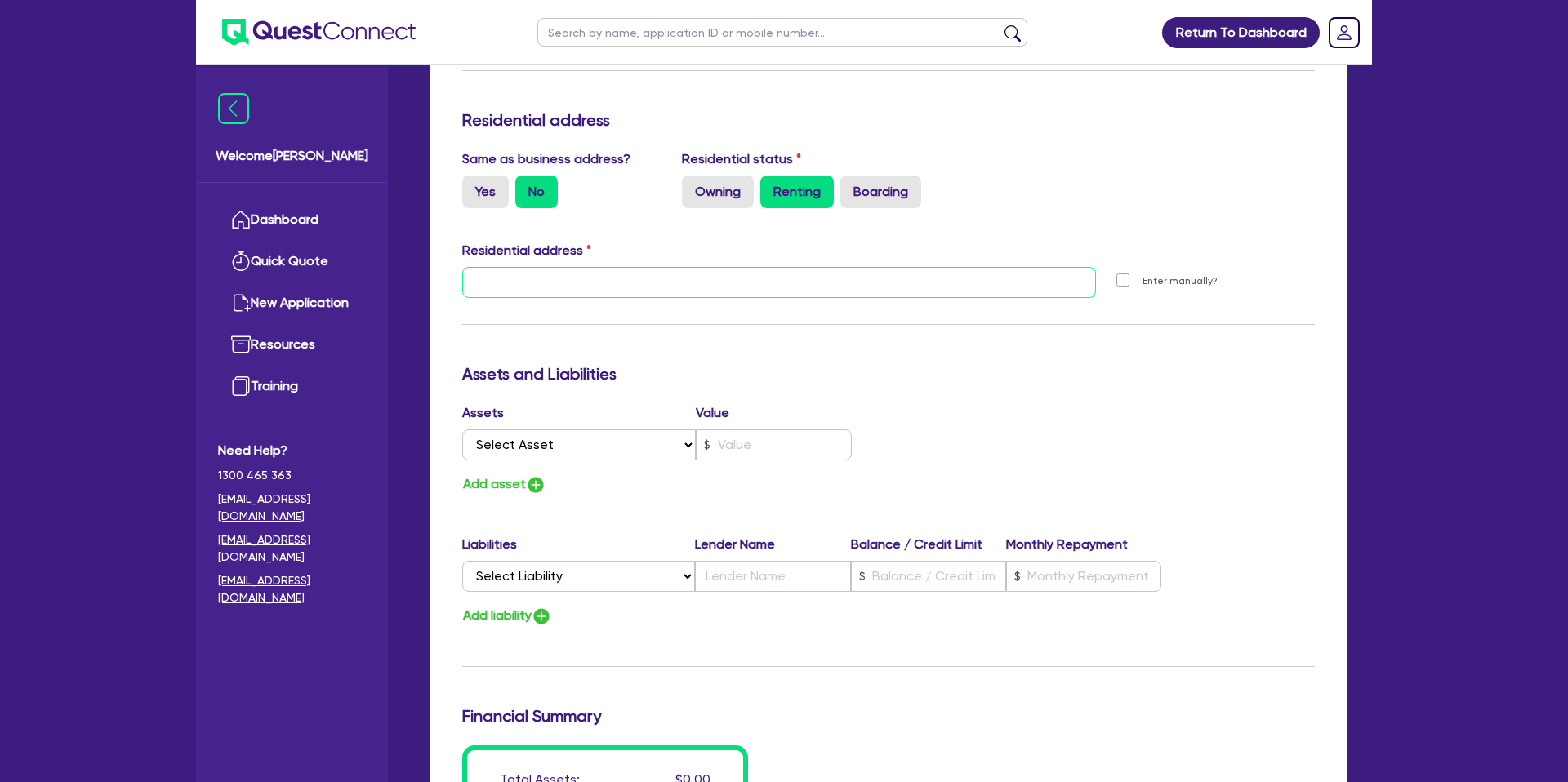
click at [547, 287] on input "text" at bounding box center [779, 282] width 634 height 31
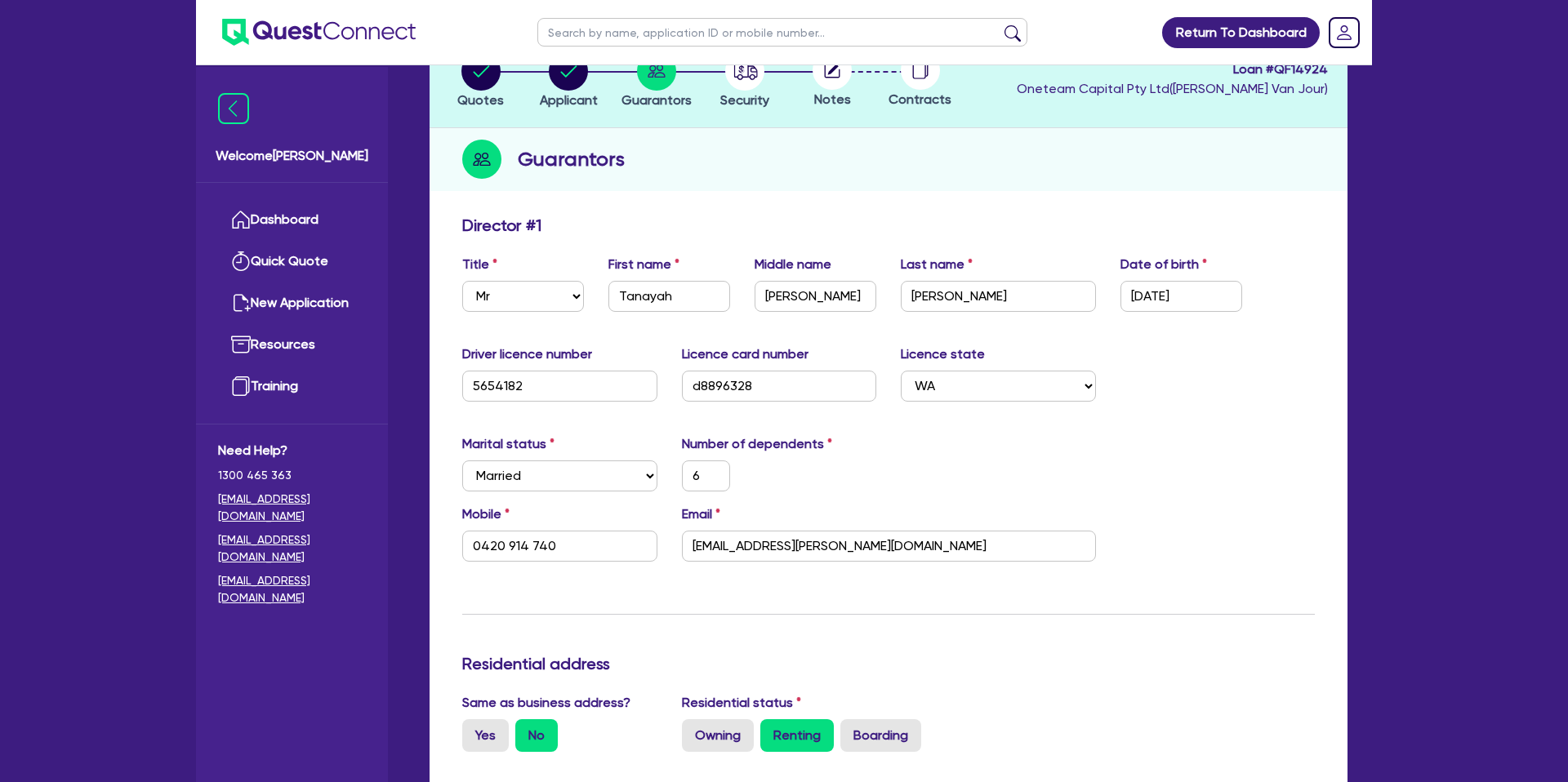
scroll to position [0, 0]
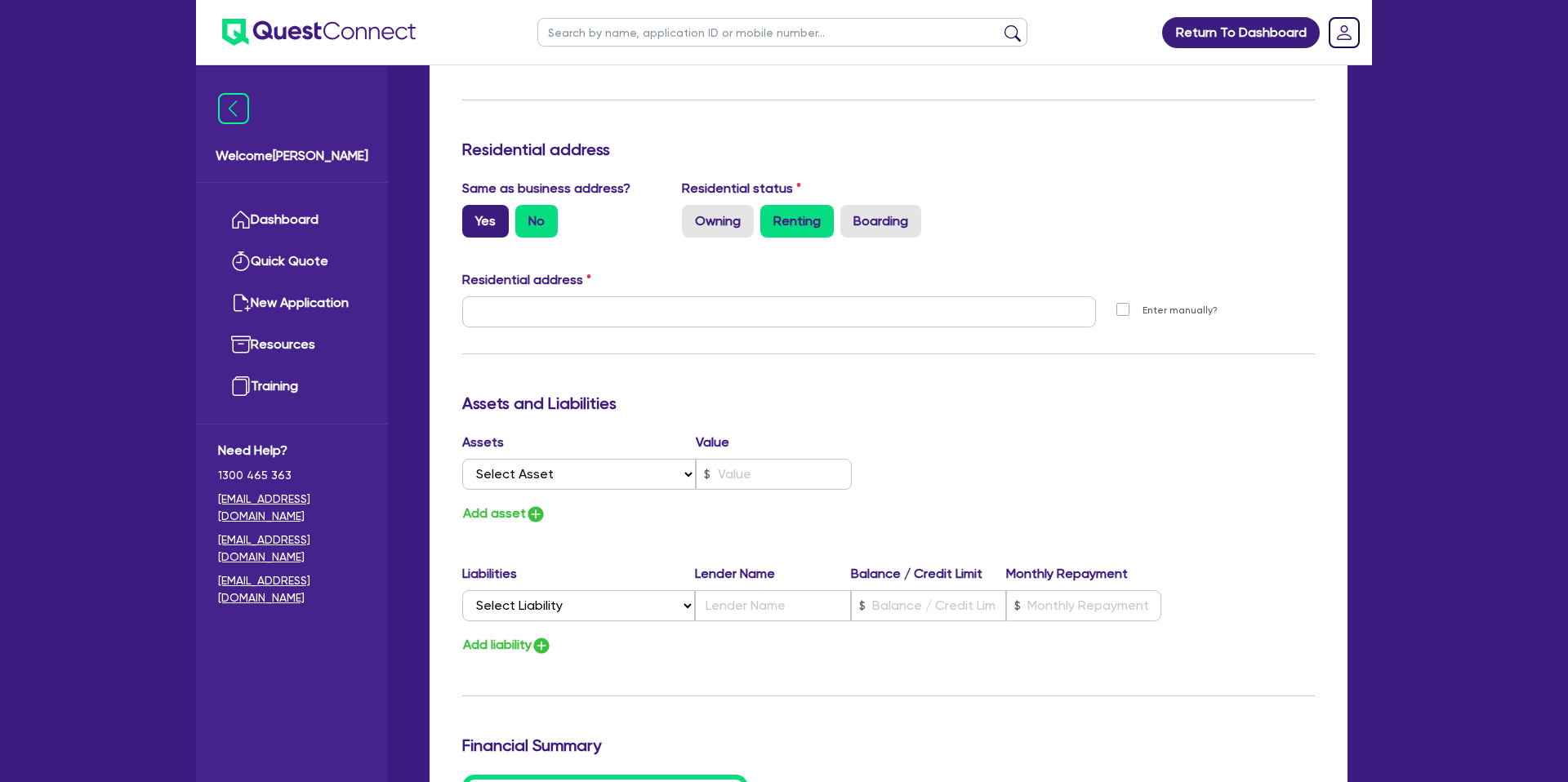
click at [482, 220] on label "Yes" at bounding box center [486, 221] width 47 height 33
click at [472, 216] on input "Yes" at bounding box center [467, 210] width 11 height 11
radio input "true"
type input "6"
type input "0420 914 740"
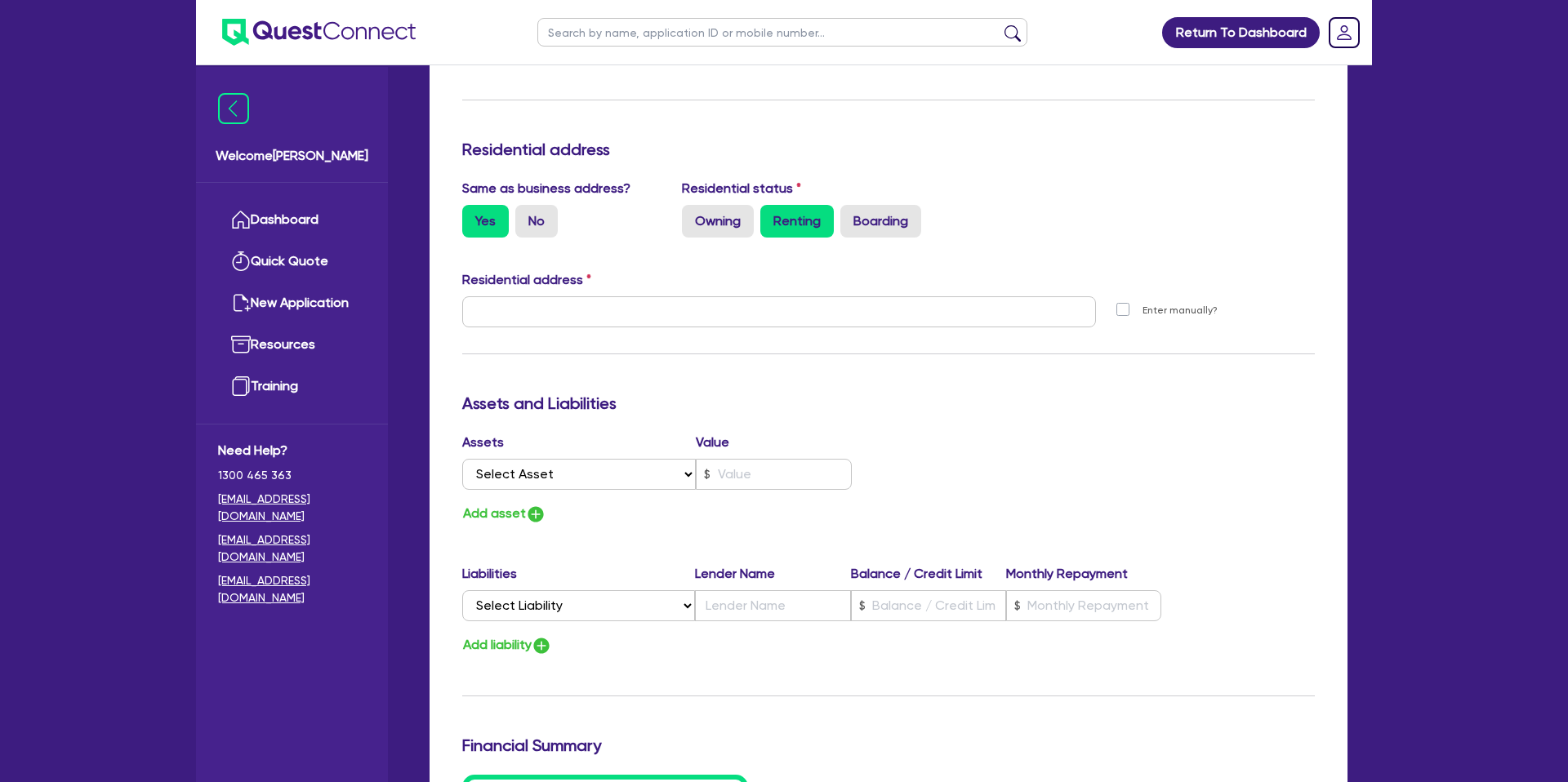
type input "9 Karoonda Rd Booragoon WA 6154"
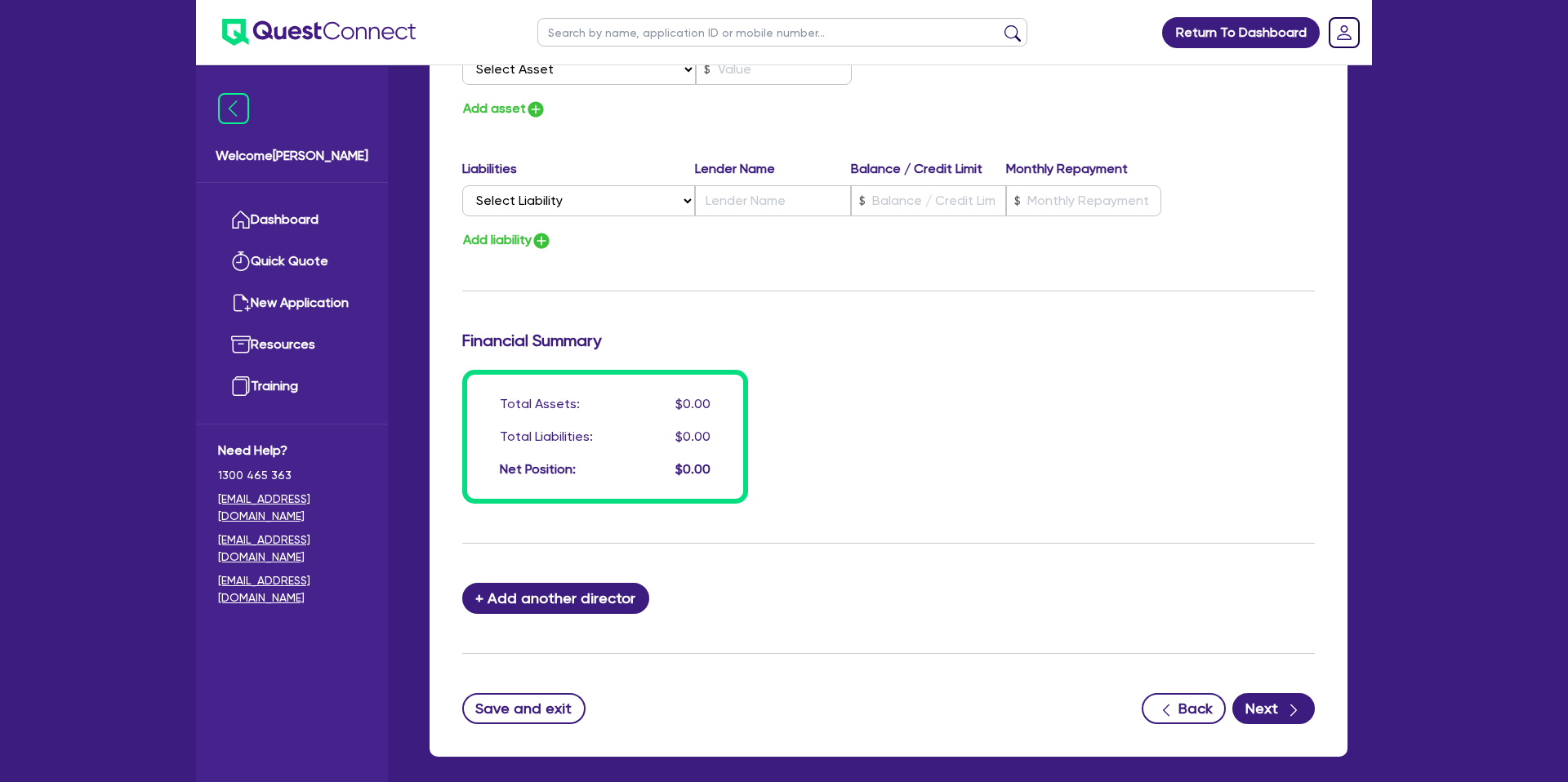
scroll to position [1110, 0]
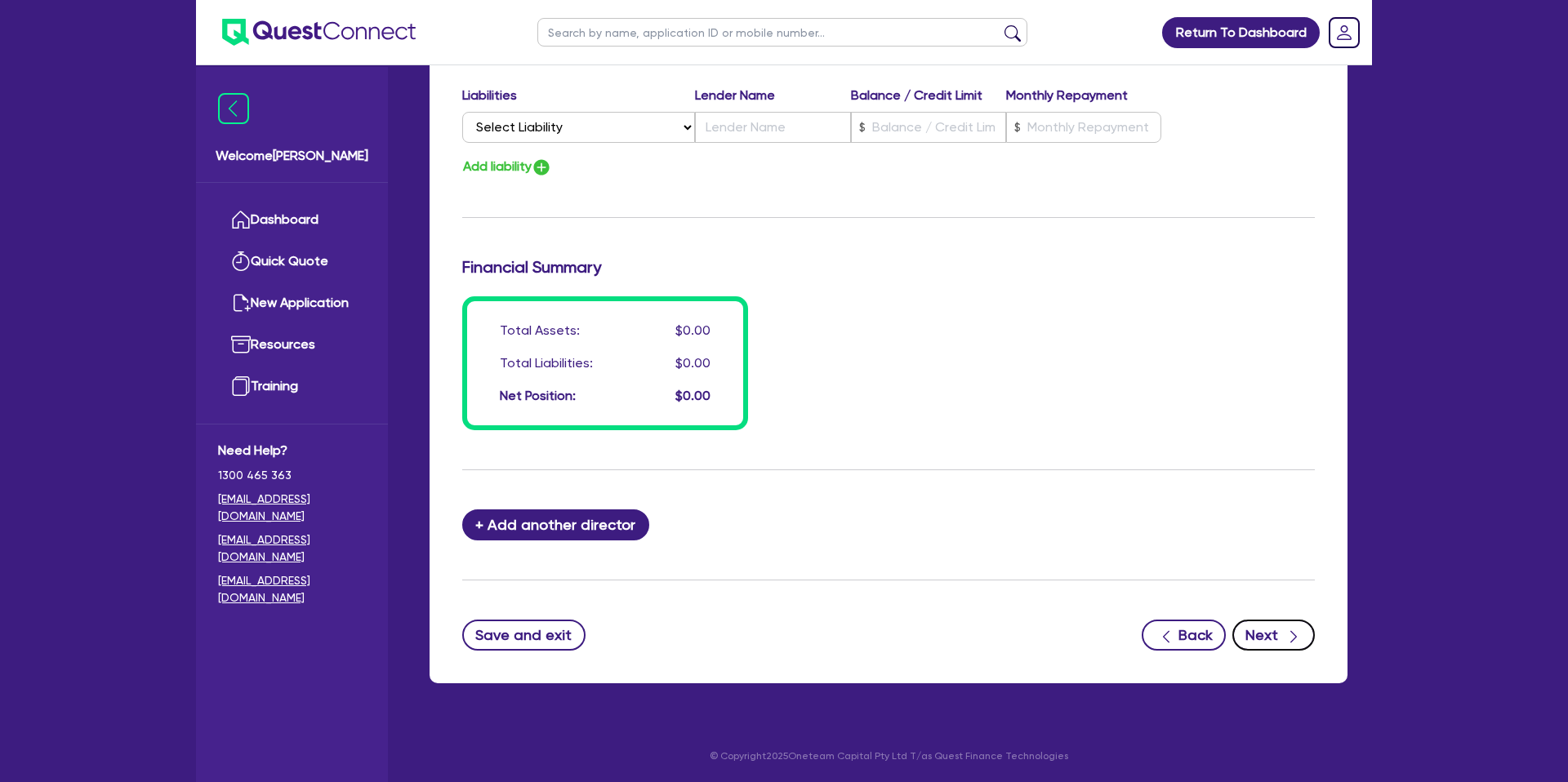
click at [1266, 631] on button "Next" at bounding box center [1273, 635] width 83 height 31
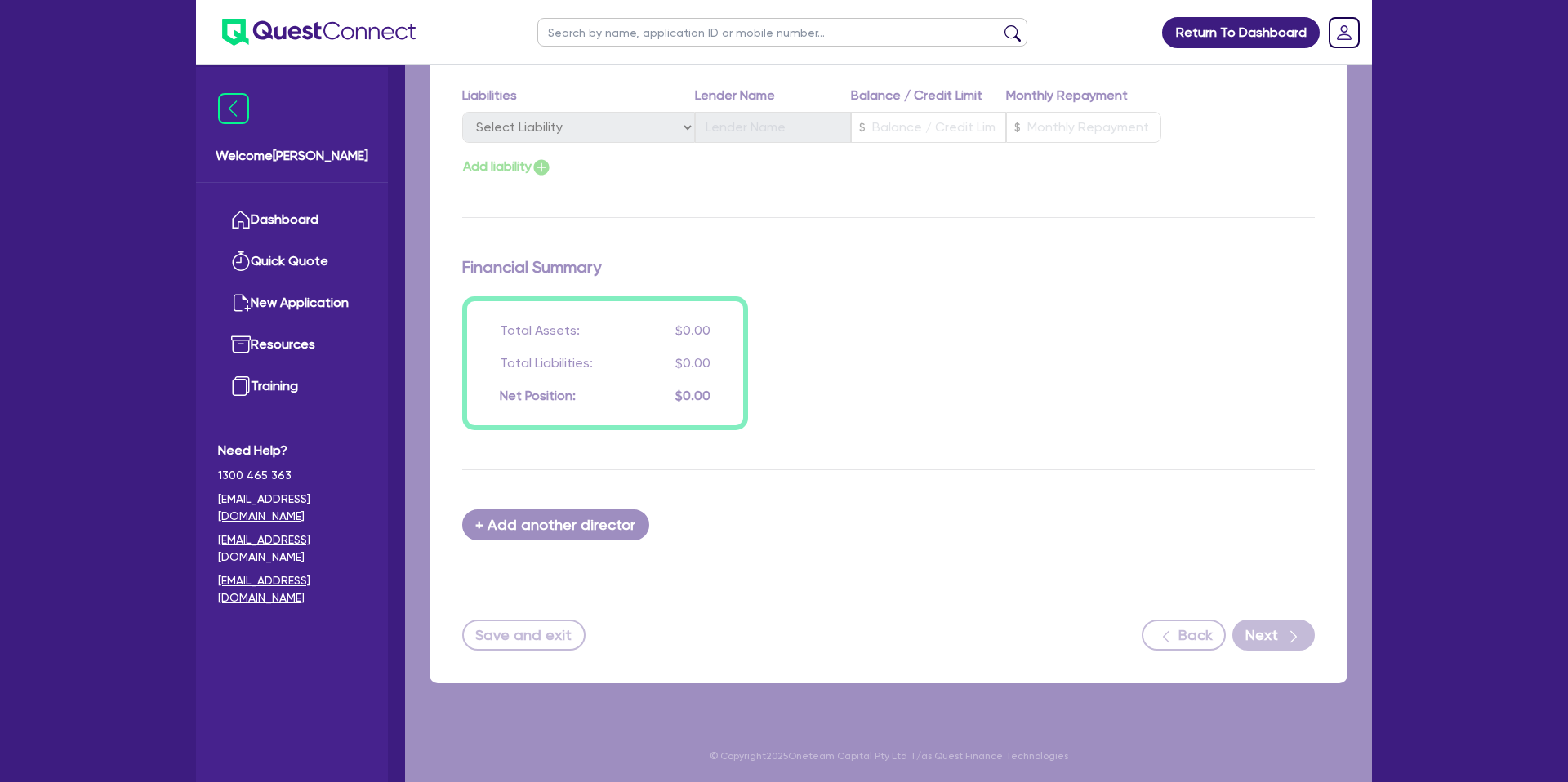
select select "CARS_AND_LIGHT_TRUCKS"
select select "PASSENGER_VEHICLES"
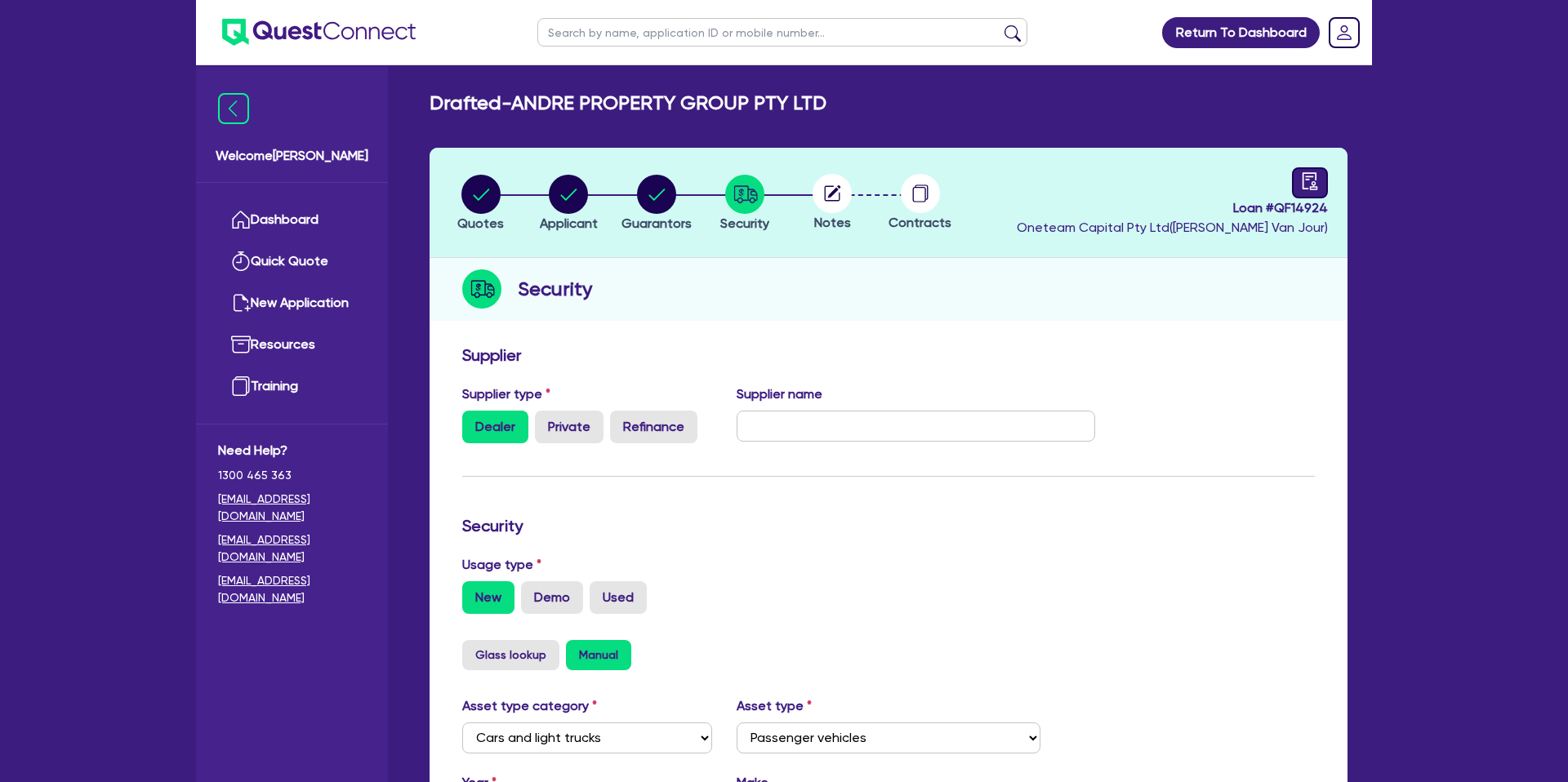
click at [1295, 175] on link at bounding box center [1310, 182] width 36 height 31
select select "DRAFTED_NEW"
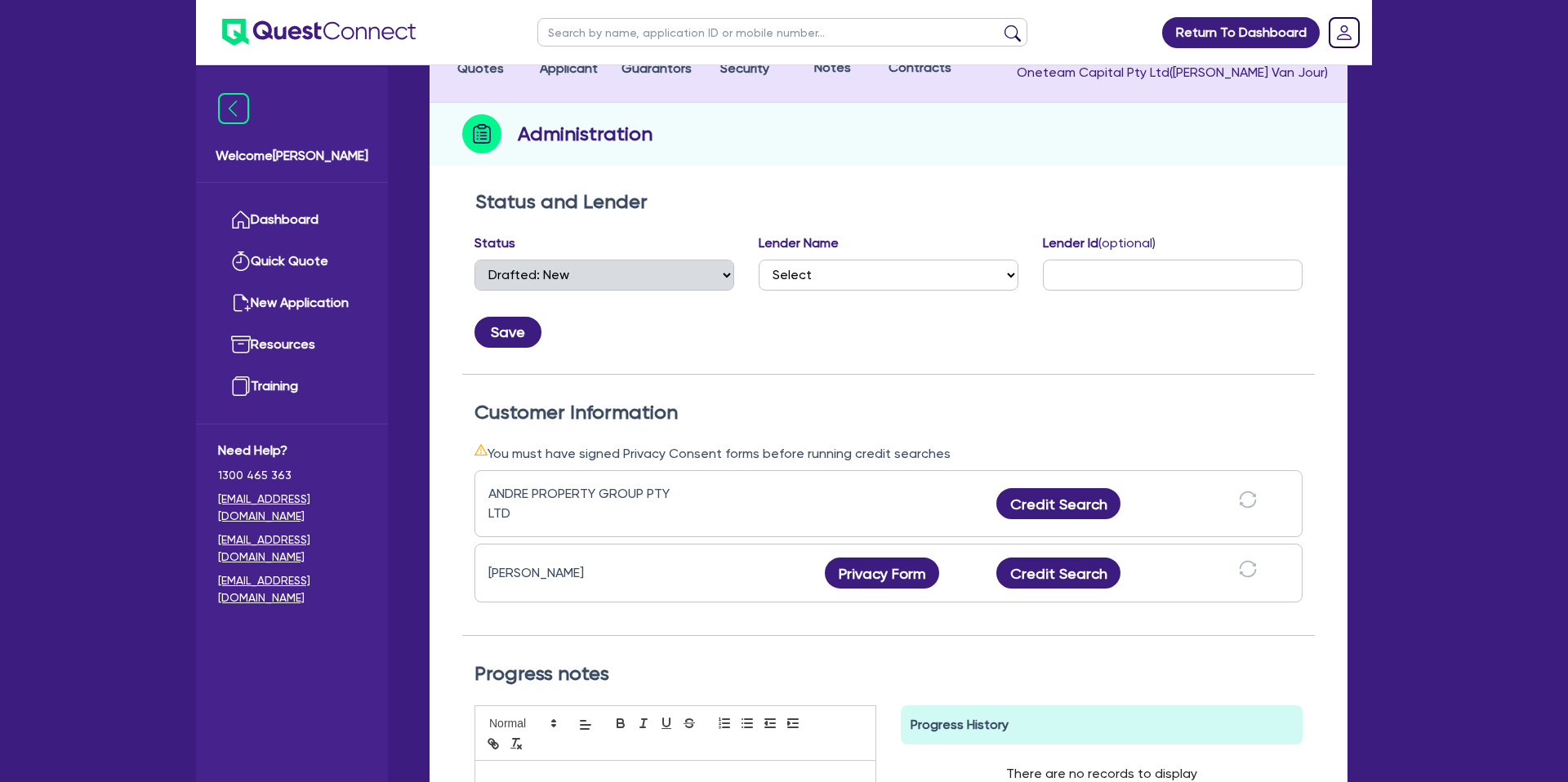
scroll to position [156, 0]
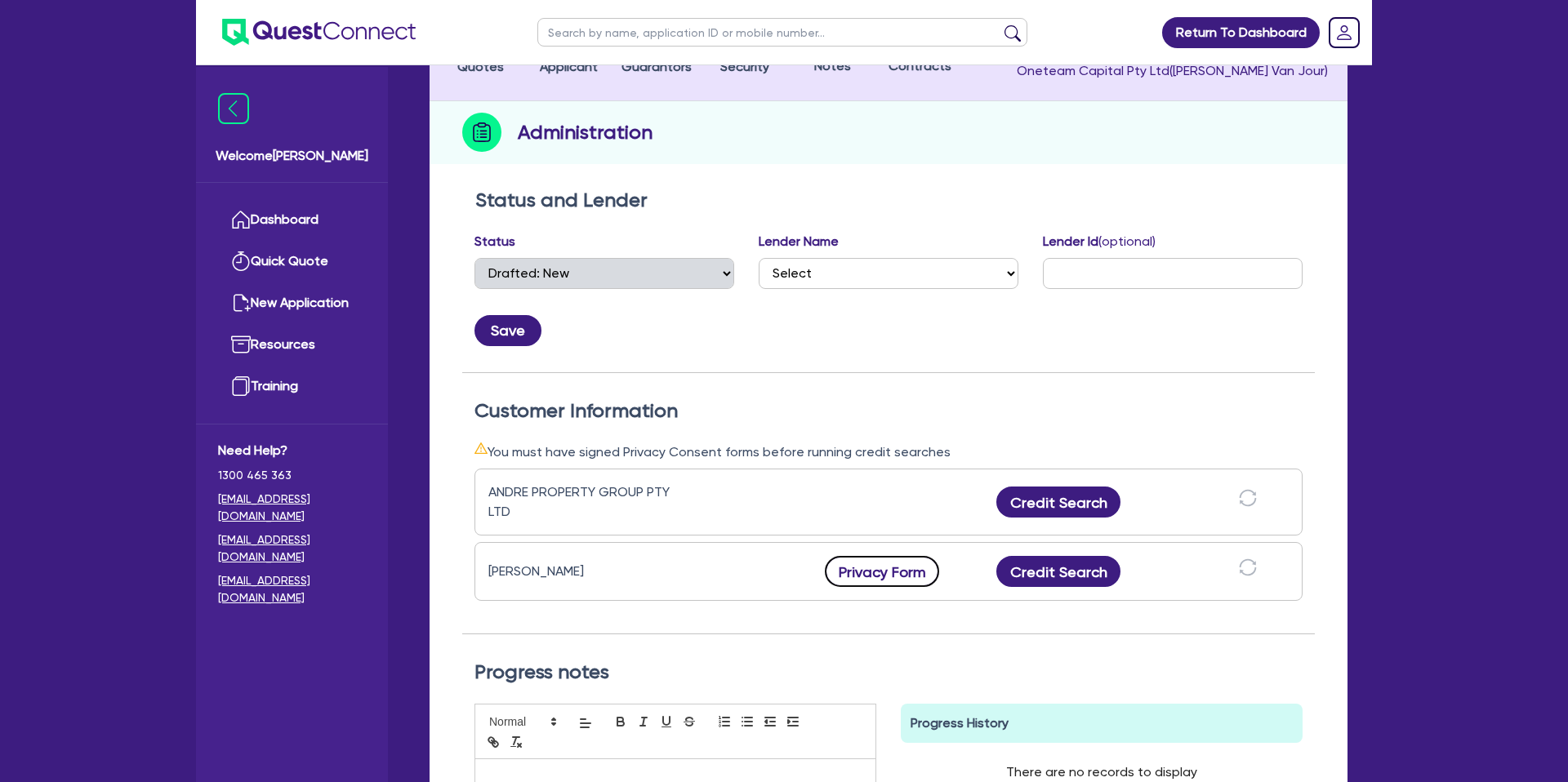
click at [885, 575] on button "Privacy Form" at bounding box center [881, 571] width 115 height 31
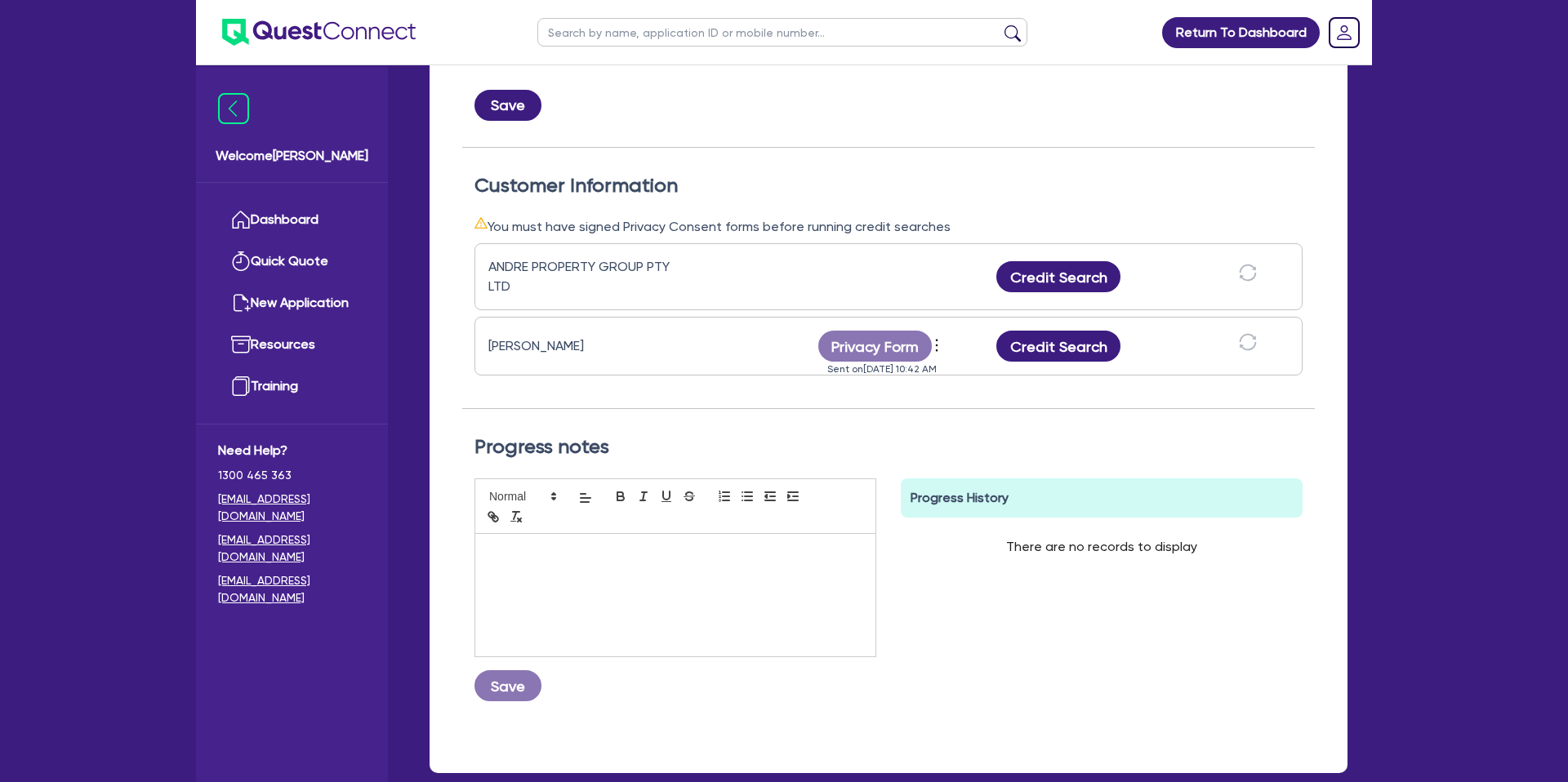
scroll to position [383, 0]
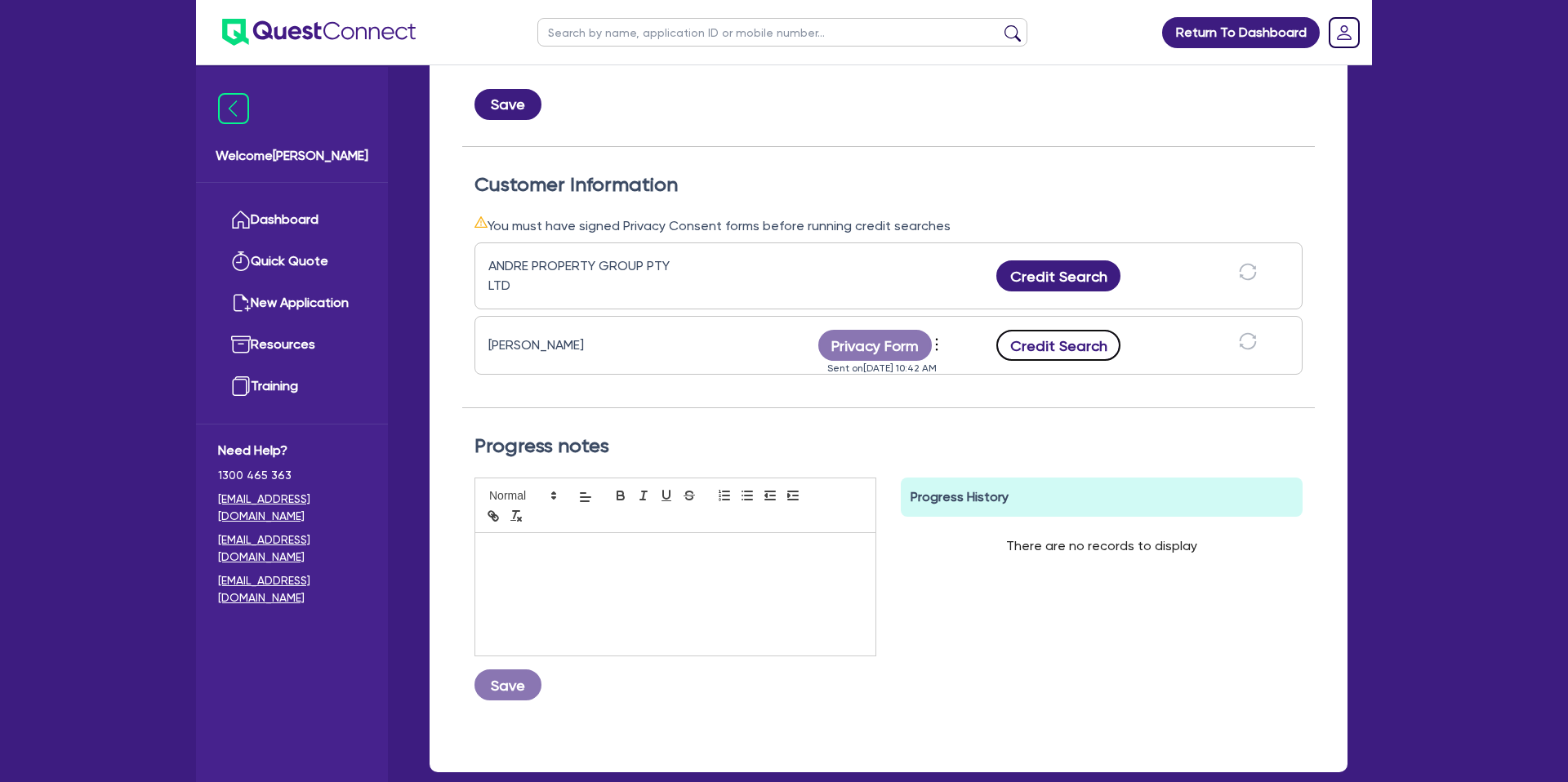
click at [1075, 351] on button "Credit Search" at bounding box center [1058, 345] width 124 height 31
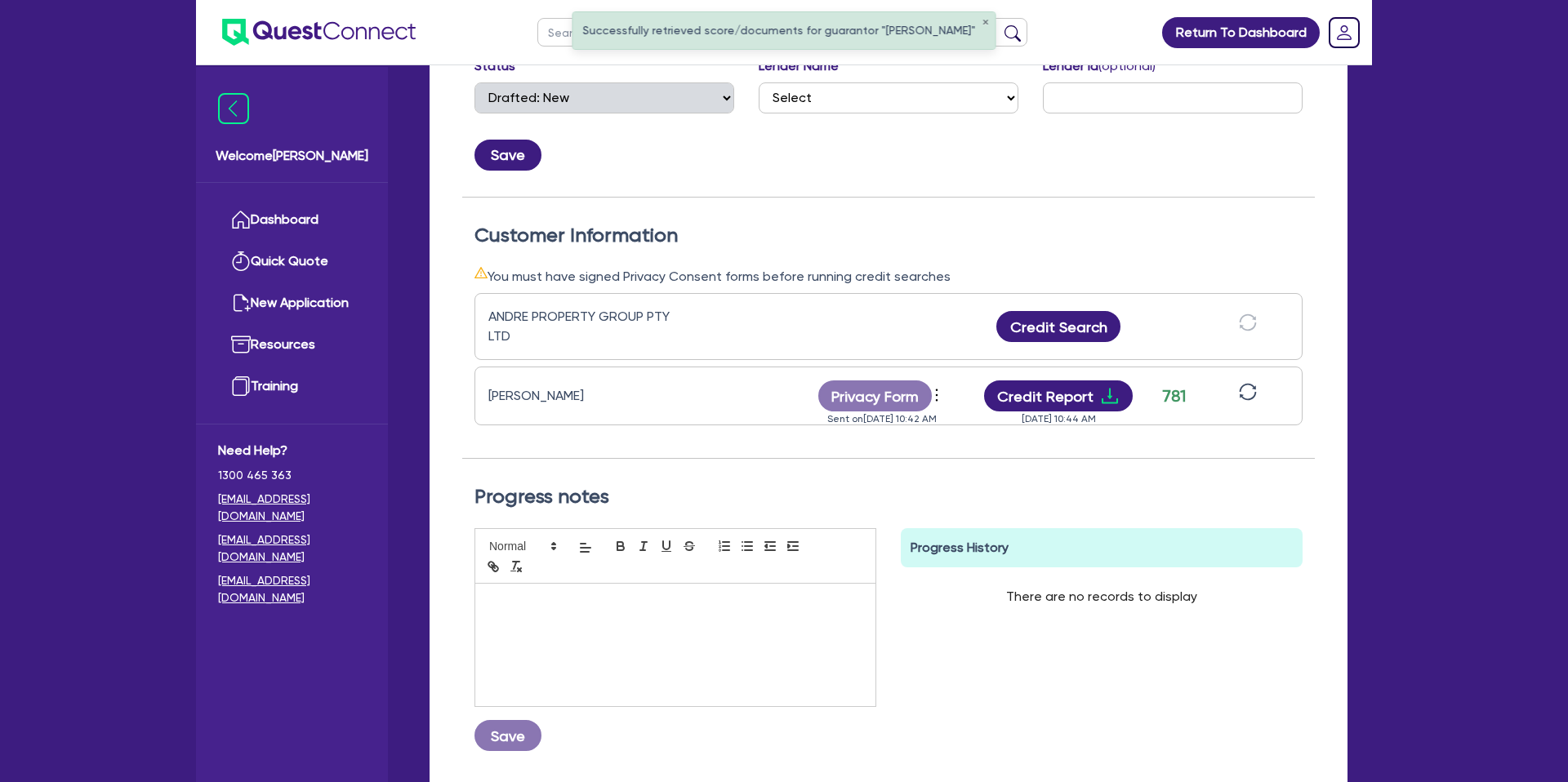
scroll to position [334, 0]
click at [1104, 396] on icon "download" at bounding box center [1109, 394] width 19 height 19
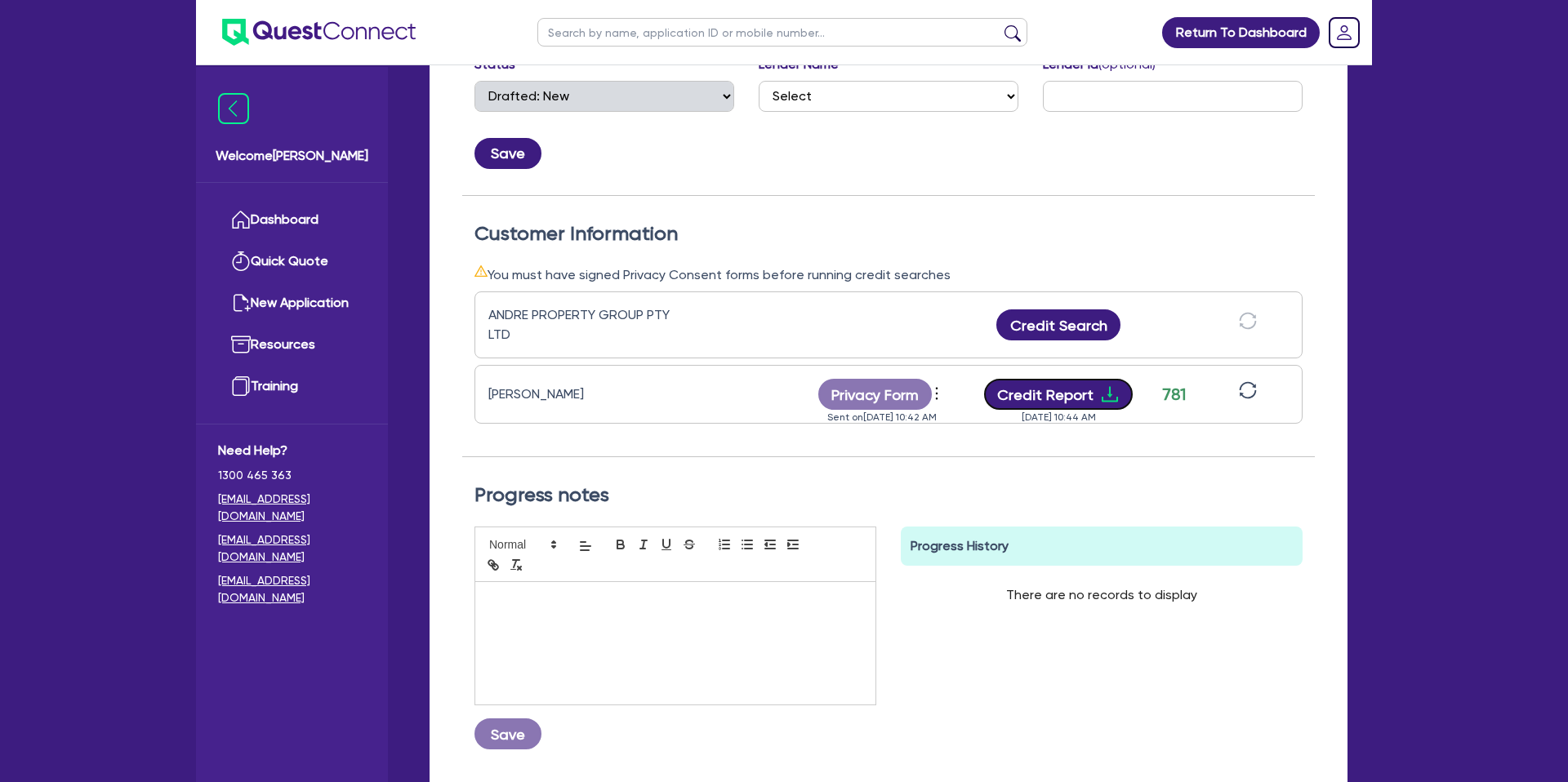
scroll to position [0, 0]
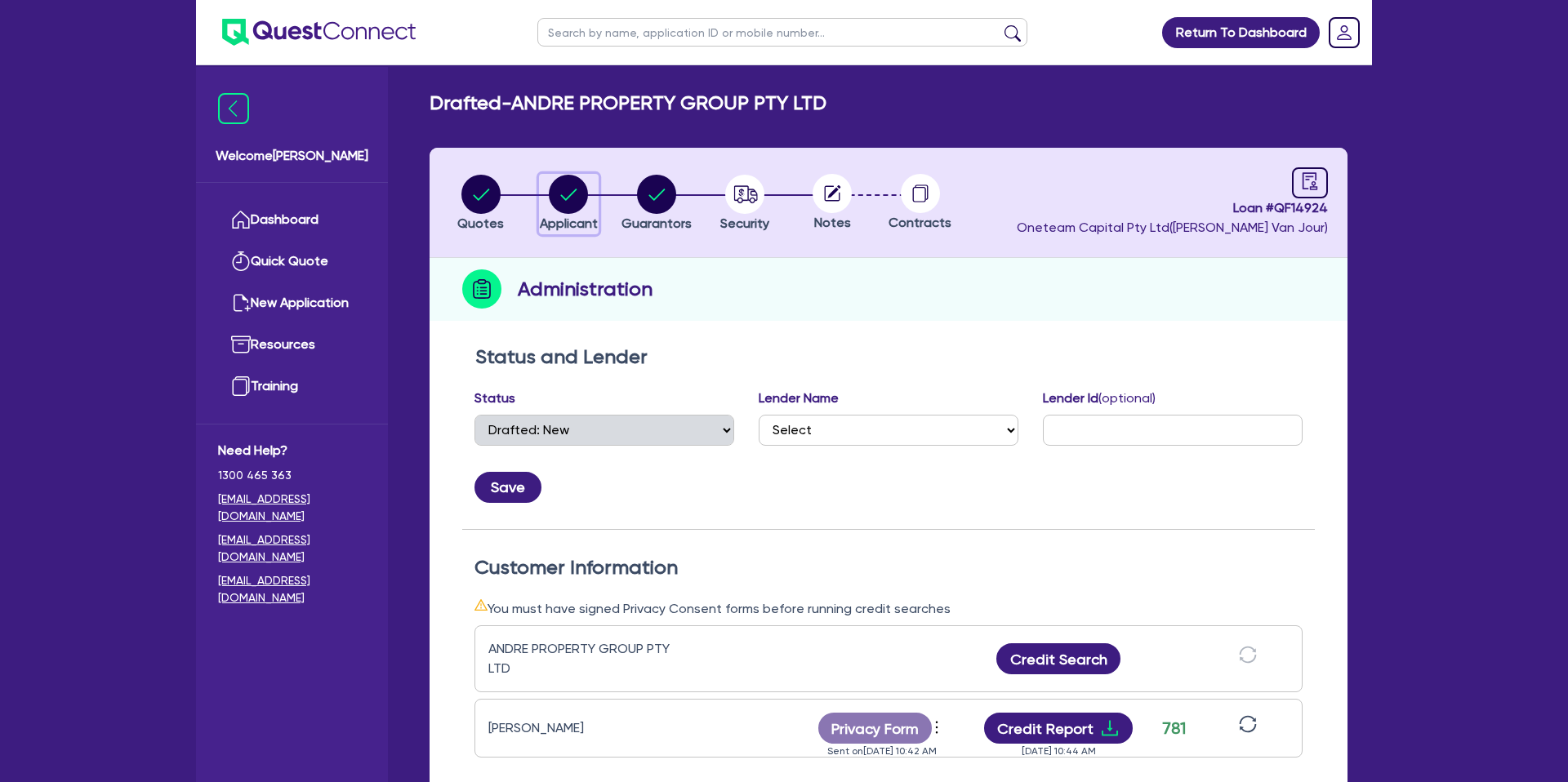
click at [572, 201] on circle "button" at bounding box center [568, 194] width 39 height 39
select select "COMPANY"
select select "BUILDING_CONSTRUCTION"
select select "TRADES_SERVICES_CONSUMERS"
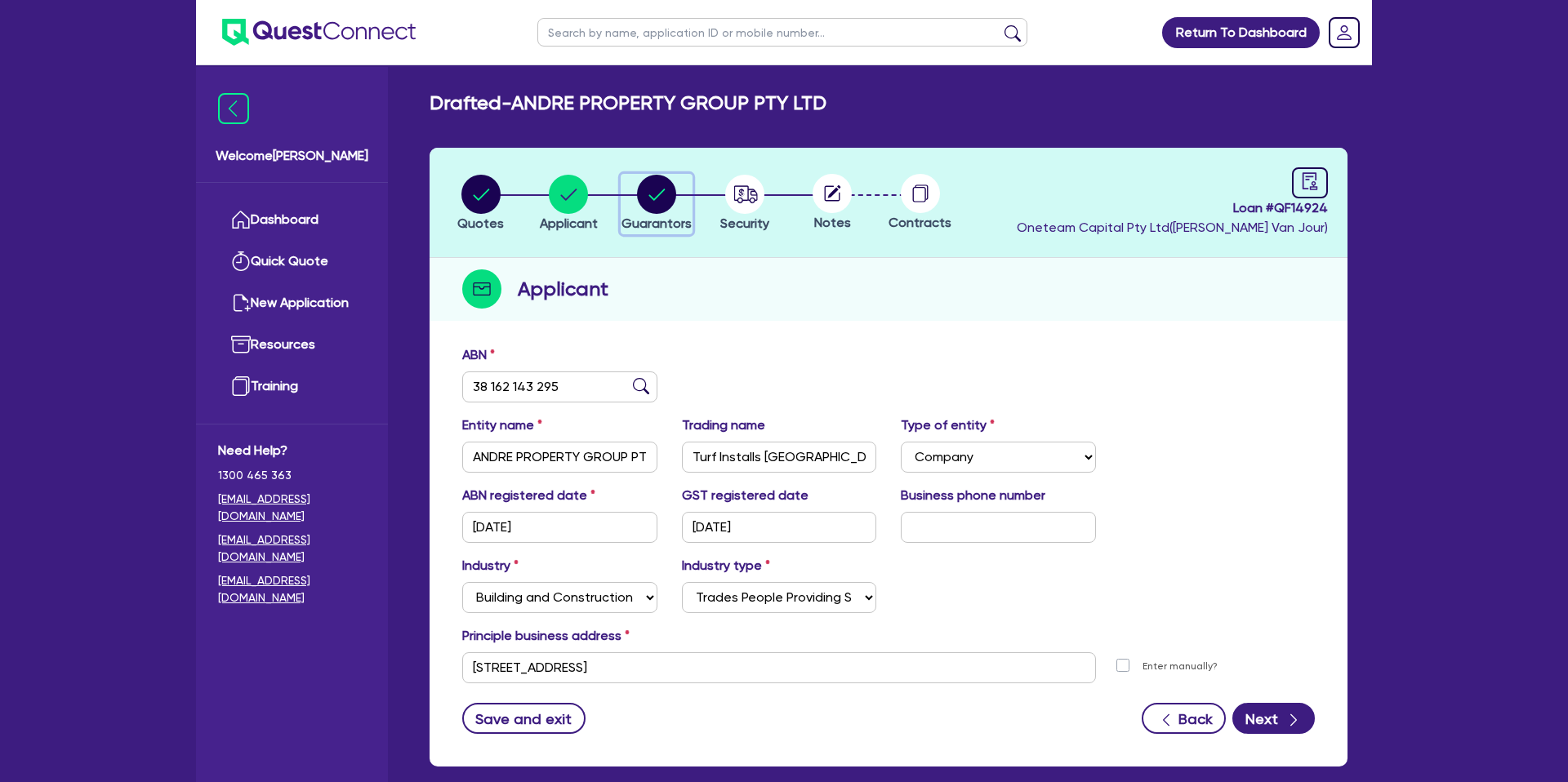
click at [657, 197] on circle "button" at bounding box center [656, 194] width 39 height 39
select select "MR"
select select "WA"
select select "MARRIED"
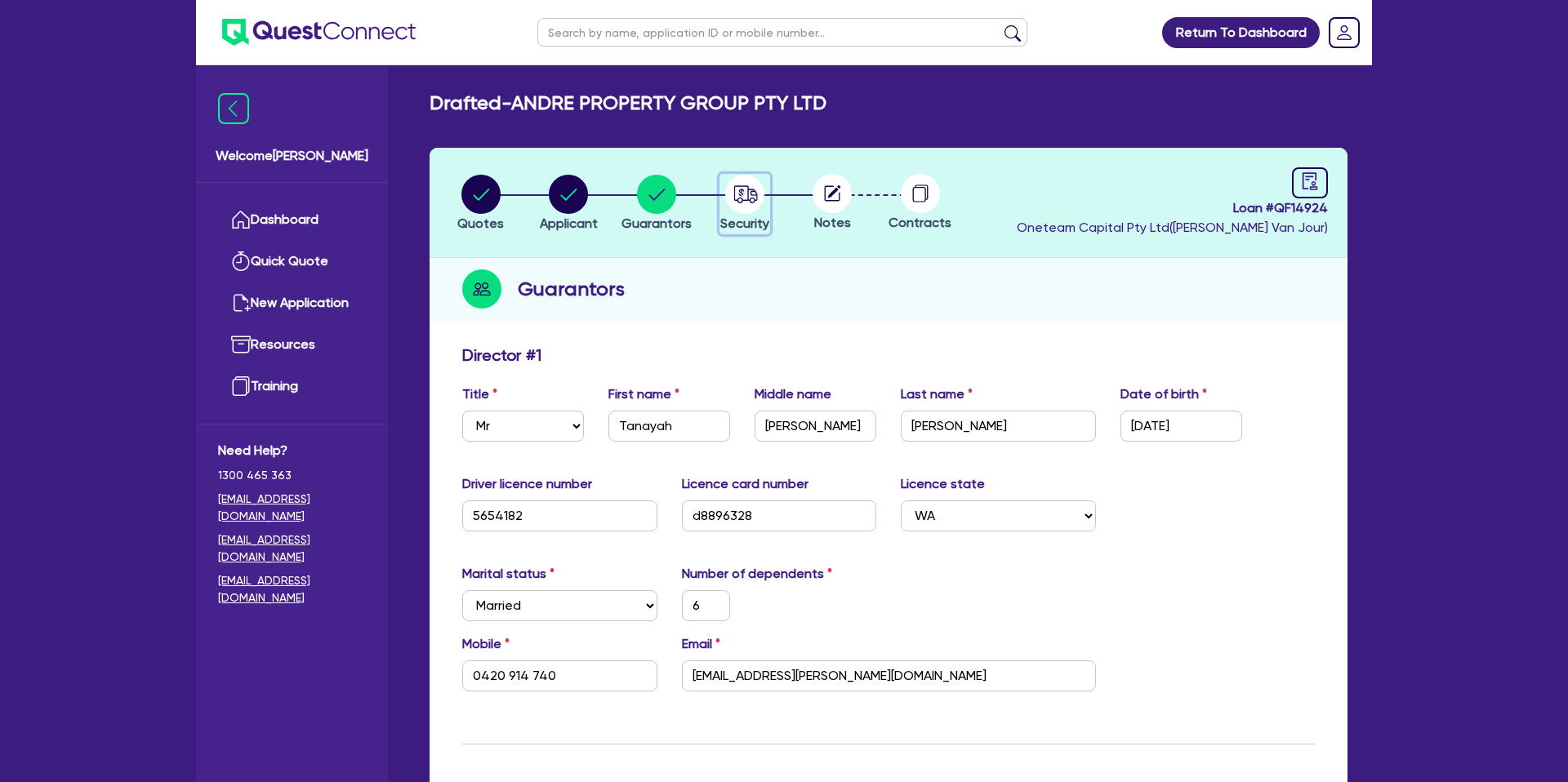
click at [743, 203] on circle "button" at bounding box center [744, 194] width 39 height 39
select select "CARS_AND_LIGHT_TRUCKS"
select select "PASSENGER_VEHICLES"
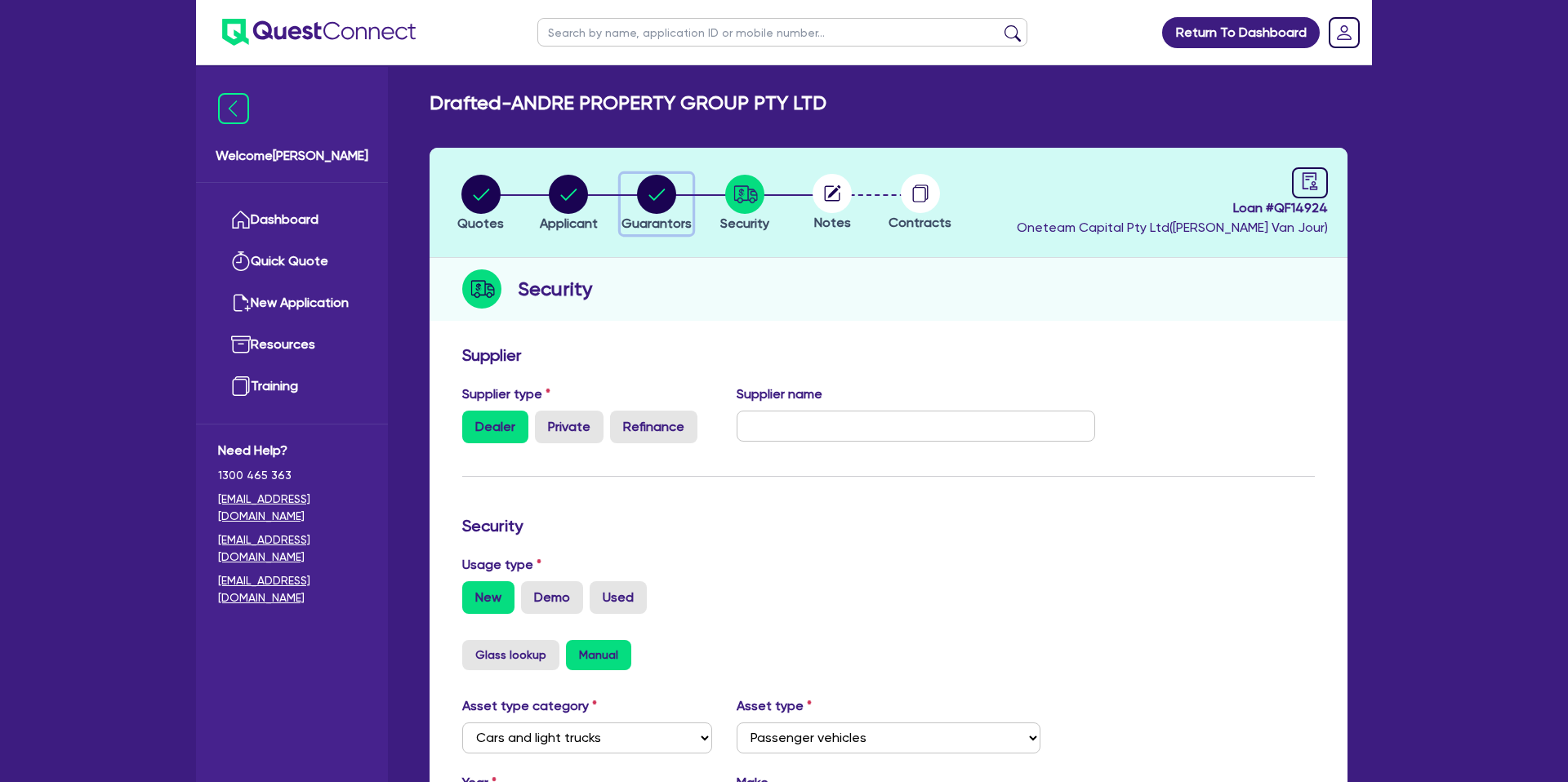
click at [671, 183] on circle "button" at bounding box center [656, 194] width 39 height 39
select select "MR"
select select "WA"
select select "MARRIED"
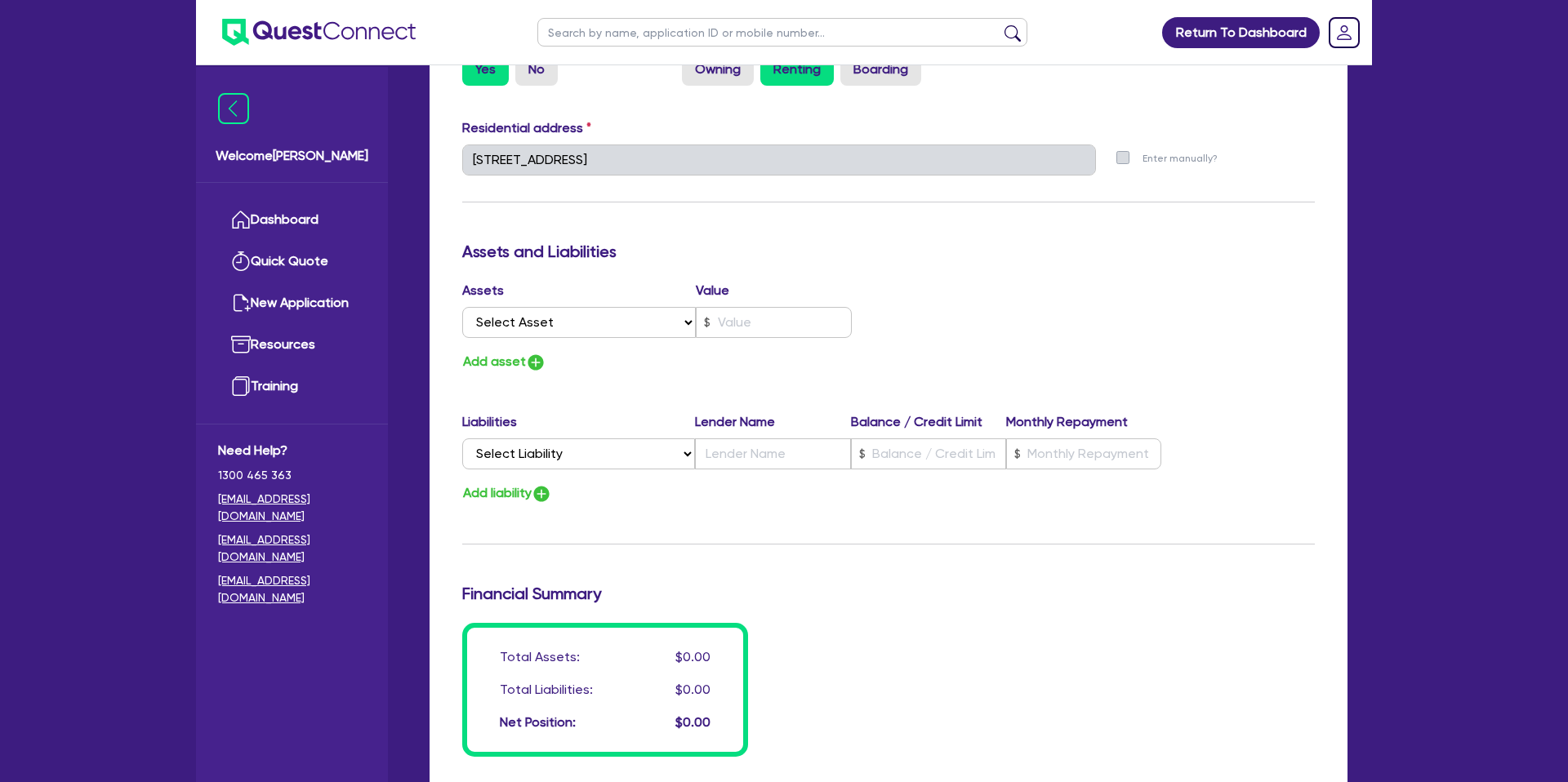
scroll to position [837, 0]
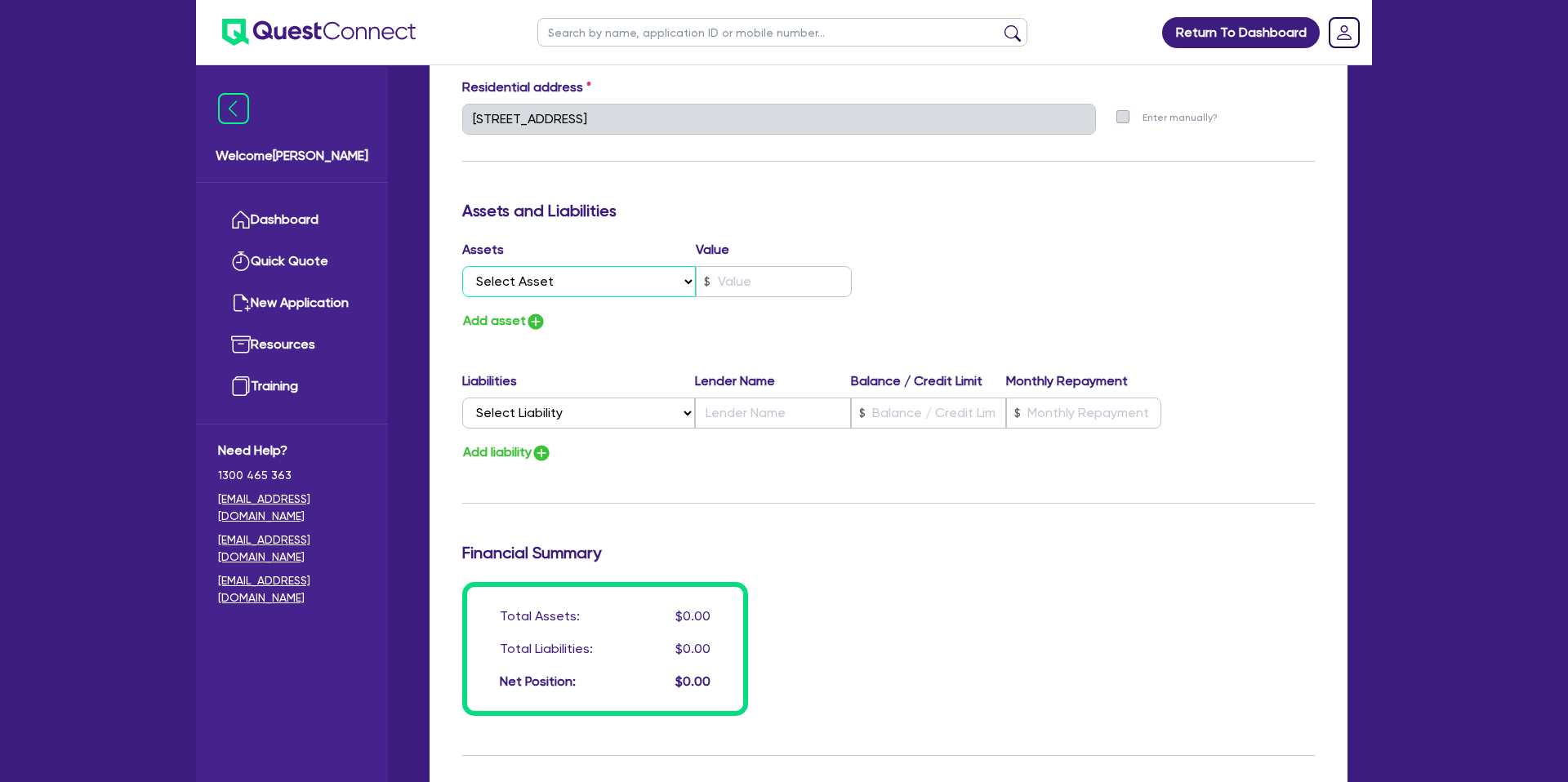
click at [569, 287] on select "Select Asset Cash Property Investment property Vehicle Truck Trailer Equipment …" at bounding box center [579, 281] width 233 height 31
select select "CASH"
click at [462, 266] on select "Select Asset Cash Property Investment property Vehicle Truck Trailer Equipment …" at bounding box center [579, 281] width 233 height 31
type input "6"
type input "0420 914 740"
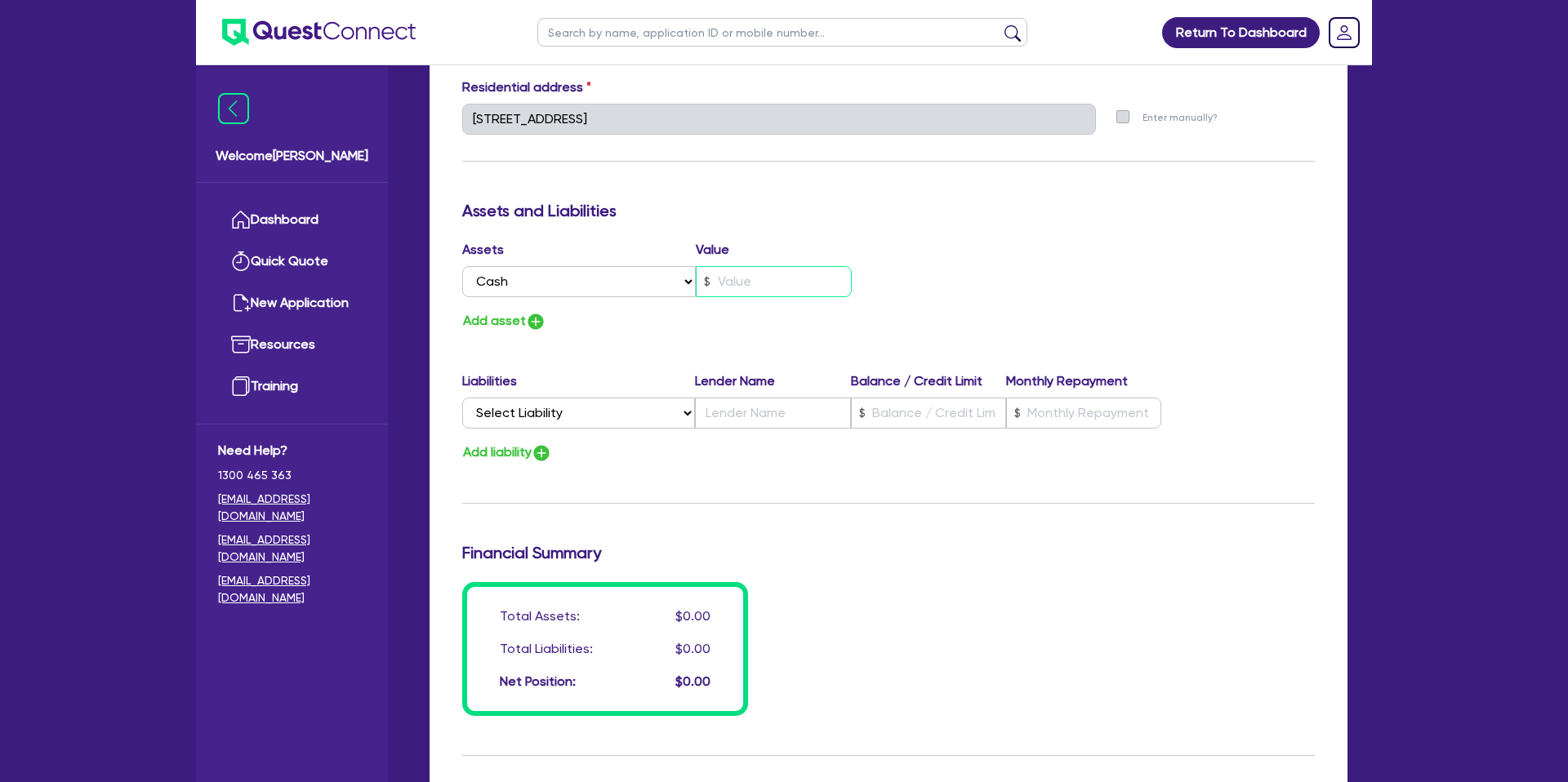
click at [748, 280] on input "text" at bounding box center [774, 281] width 156 height 31
type input "6"
type input "0420 914 740"
type input "2"
type input "6"
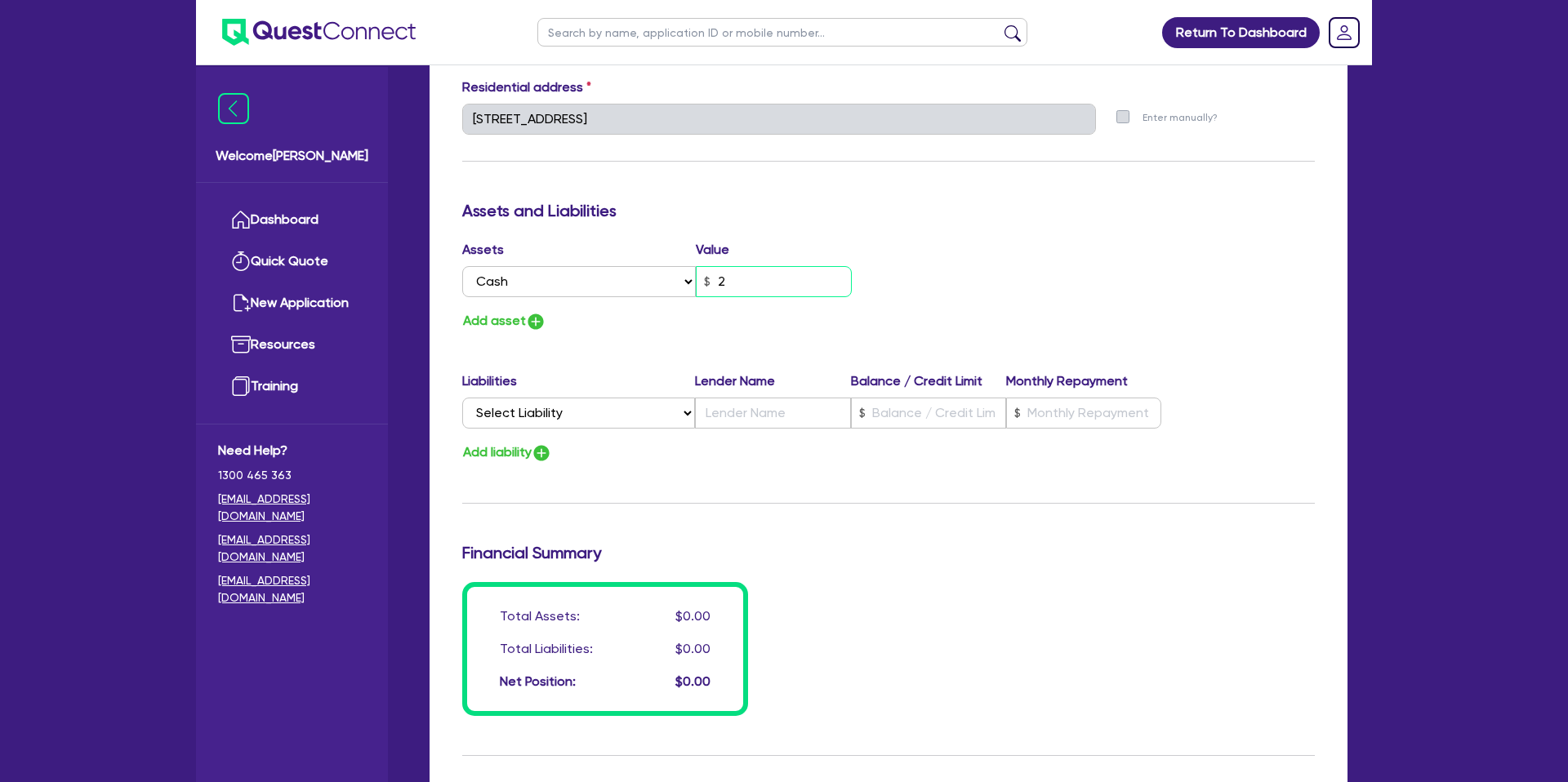
type input "0420 914 740"
type input "22"
type input "6"
type input "0420 914 740"
type input "220"
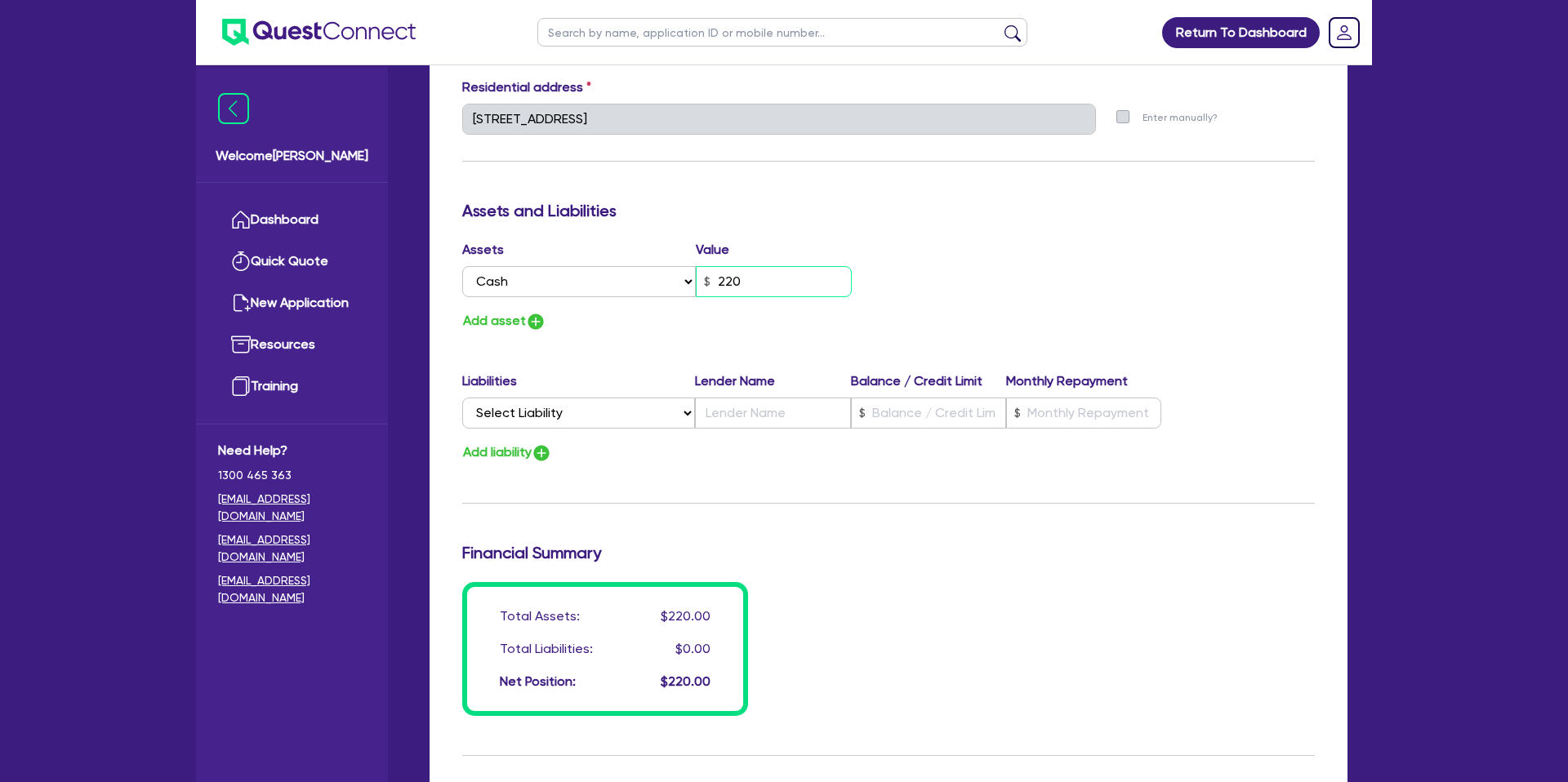
type input "6"
type input "0420 914 740"
type input "2,200"
type input "6"
type input "0420 914 740"
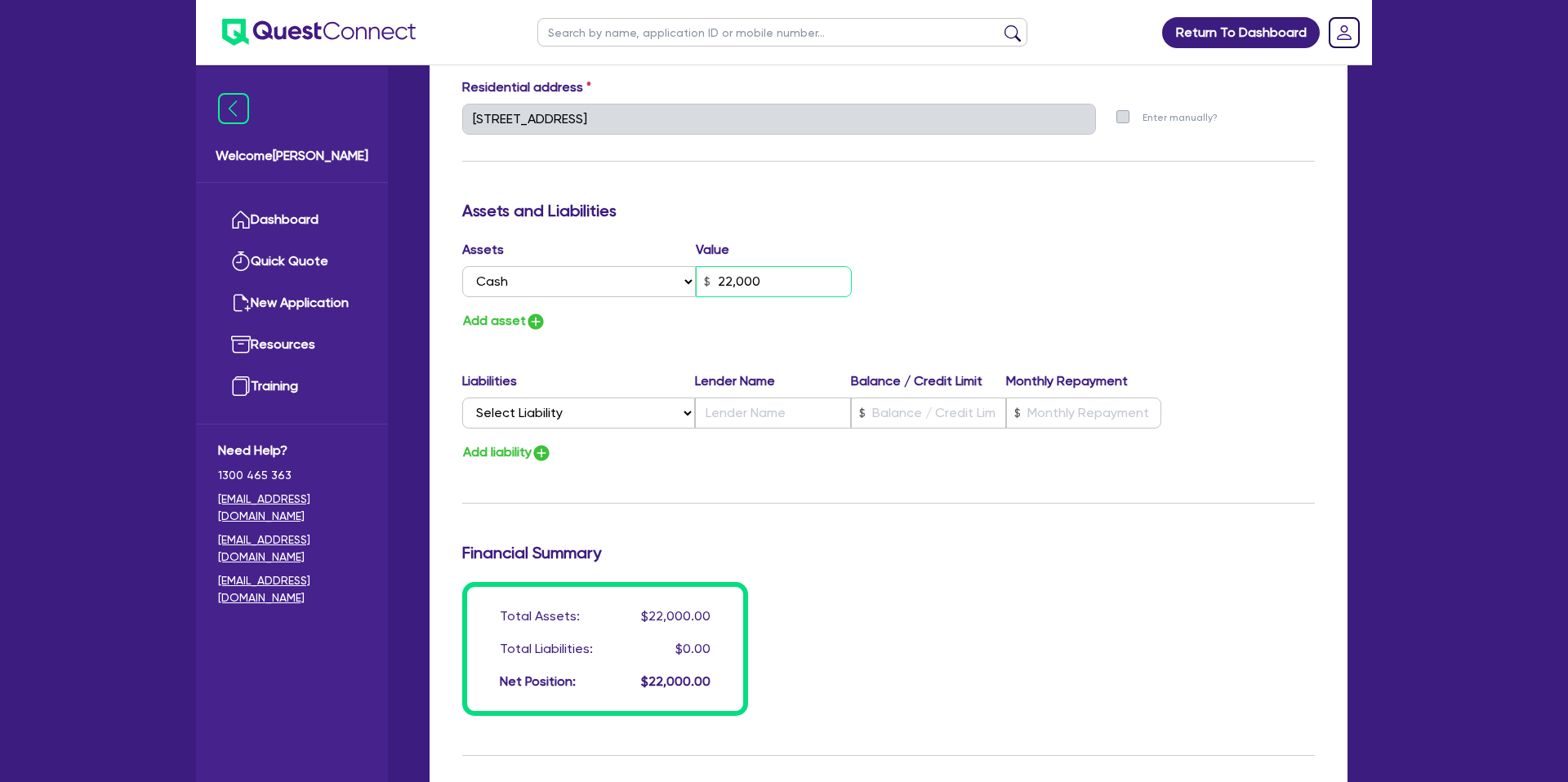
type input "22,000"
drag, startPoint x: 880, startPoint y: 299, endPoint x: 802, endPoint y: 325, distance: 82.2
click at [879, 300] on div "Assets Value Select Asset Cash Property Investment property Vehicle Truck Trail…" at bounding box center [669, 272] width 438 height 64
click at [538, 425] on select "Select Liability Credit card Mortgage Investment property loan Vehicle loan Tru…" at bounding box center [579, 413] width 232 height 31
select select "TRUCK_LOAN"
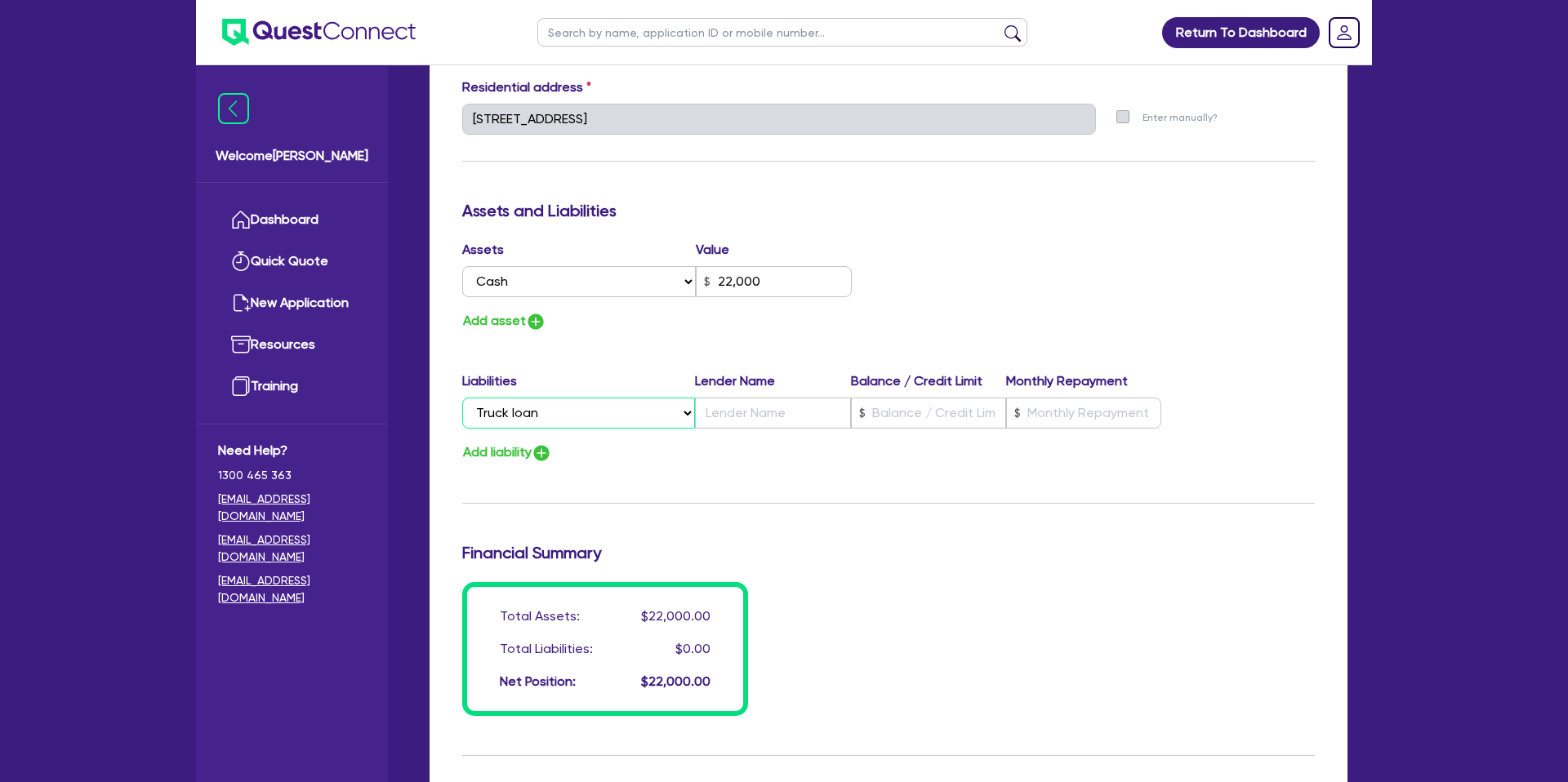
click at [462, 398] on select "Select Liability Credit card Mortgage Investment property loan Vehicle loan Tru…" at bounding box center [579, 413] width 232 height 31
type input "6"
type input "0420 914 740"
type input "22,000"
click at [491, 412] on select "Select Liability Credit card Mortgage Investment property loan Vehicle loan Tru…" at bounding box center [579, 413] width 232 height 31
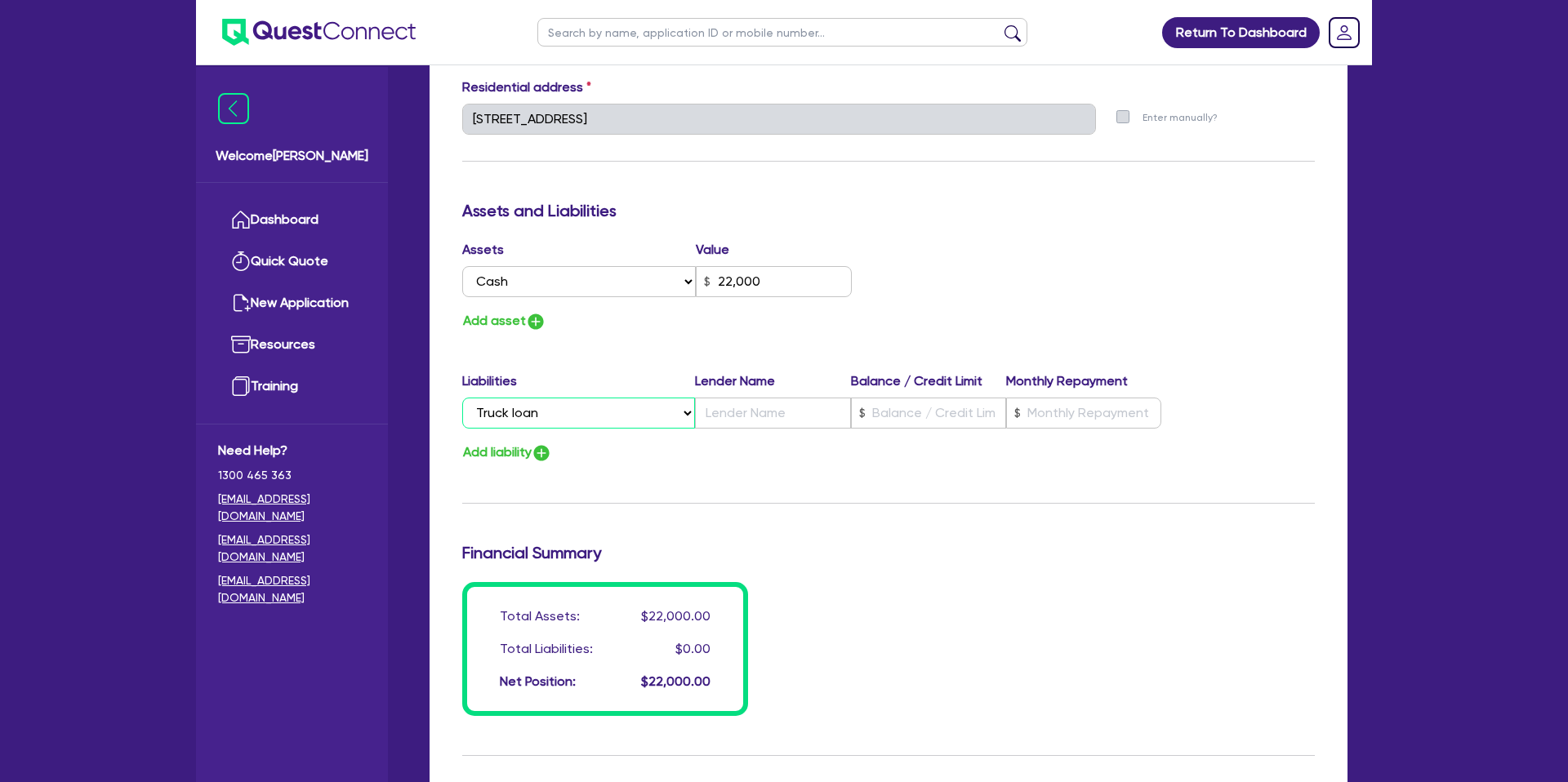
select select "VEHICLE_LOAN"
click at [462, 398] on select "Select Liability Credit card Mortgage Investment property loan Vehicle loan Tru…" at bounding box center [579, 413] width 232 height 31
type input "6"
type input "0420 914 740"
type input "22,000"
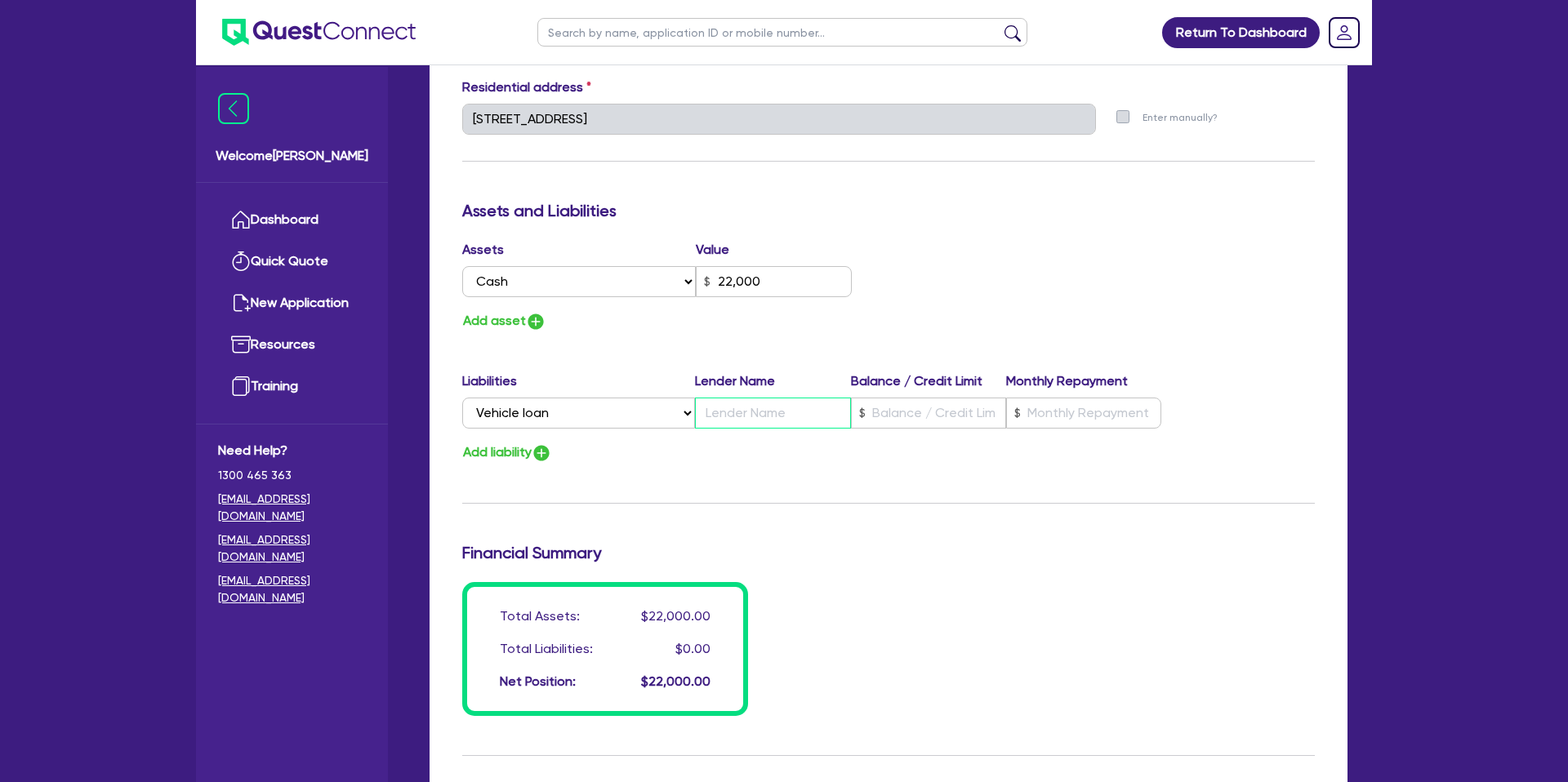
drag, startPoint x: 743, startPoint y: 411, endPoint x: 728, endPoint y: 419, distance: 17.0
click at [743, 411] on input "text" at bounding box center [773, 413] width 156 height 31
type input "6"
type input "0420 914 740"
type input "22,000"
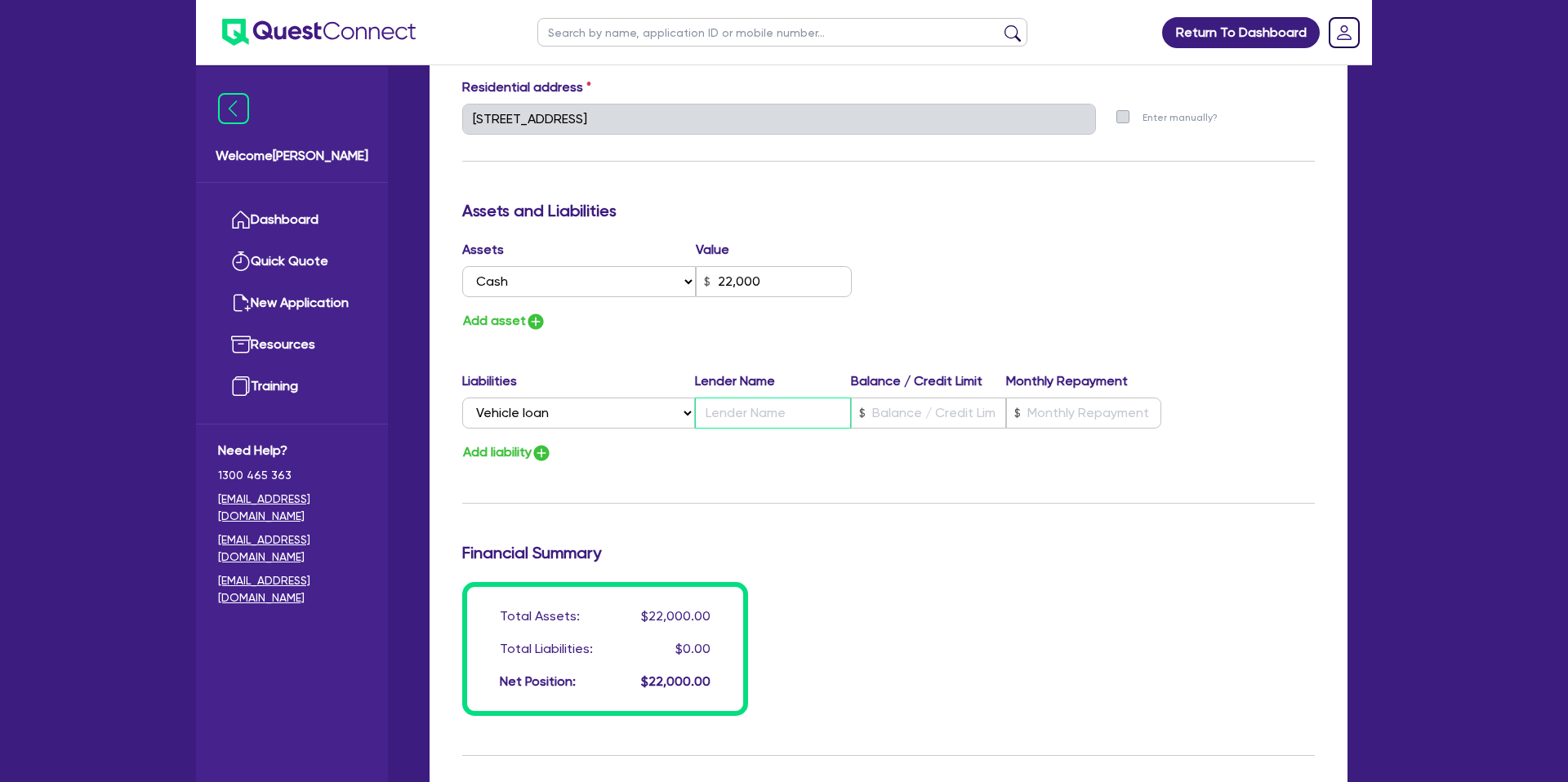
type input "M"
type input "6"
type input "0420 914 740"
type input "22,000"
type input "Me"
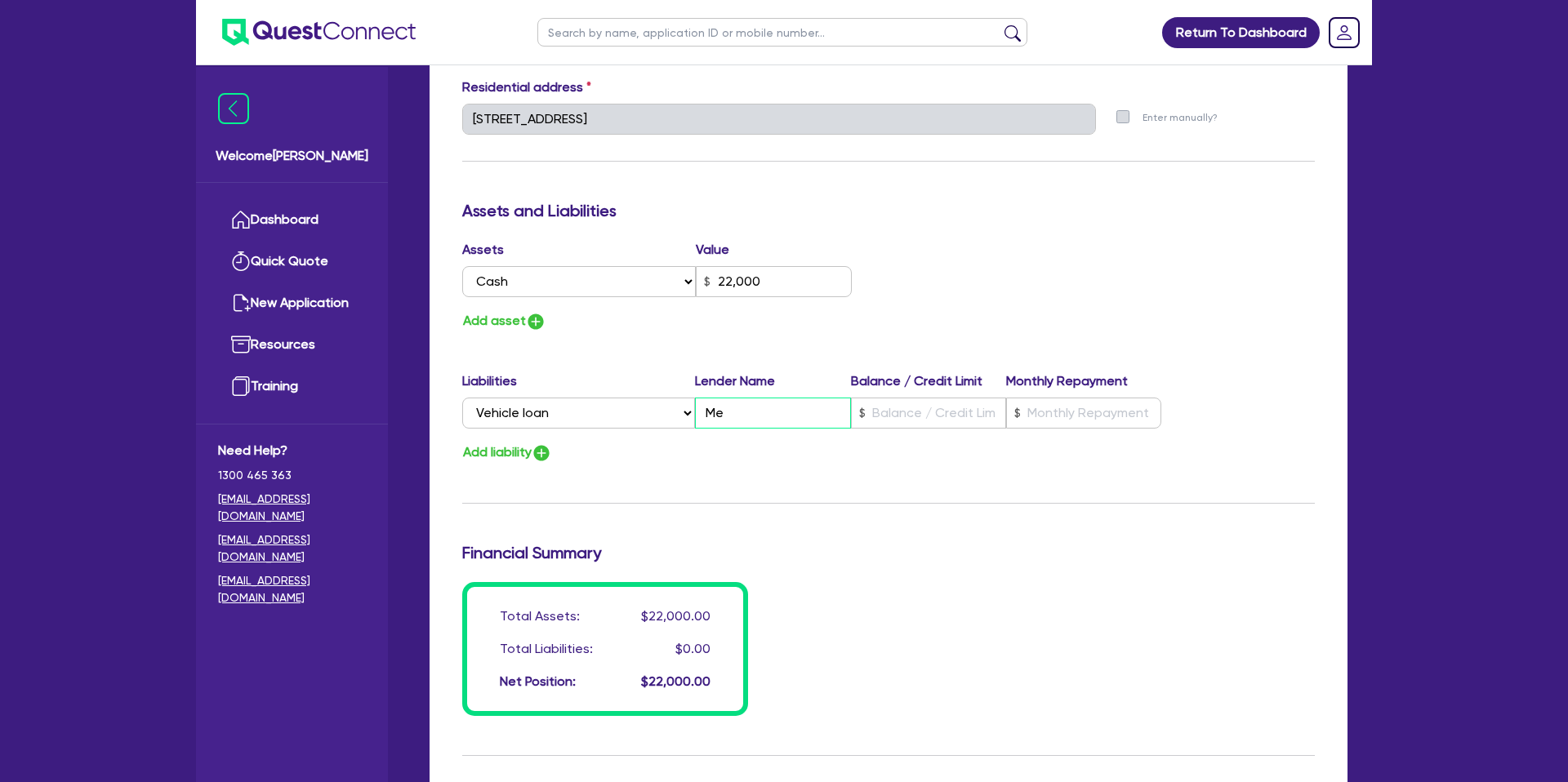
type input "6"
type input "0420 914 740"
type input "22,000"
type input "Mer"
type input "6"
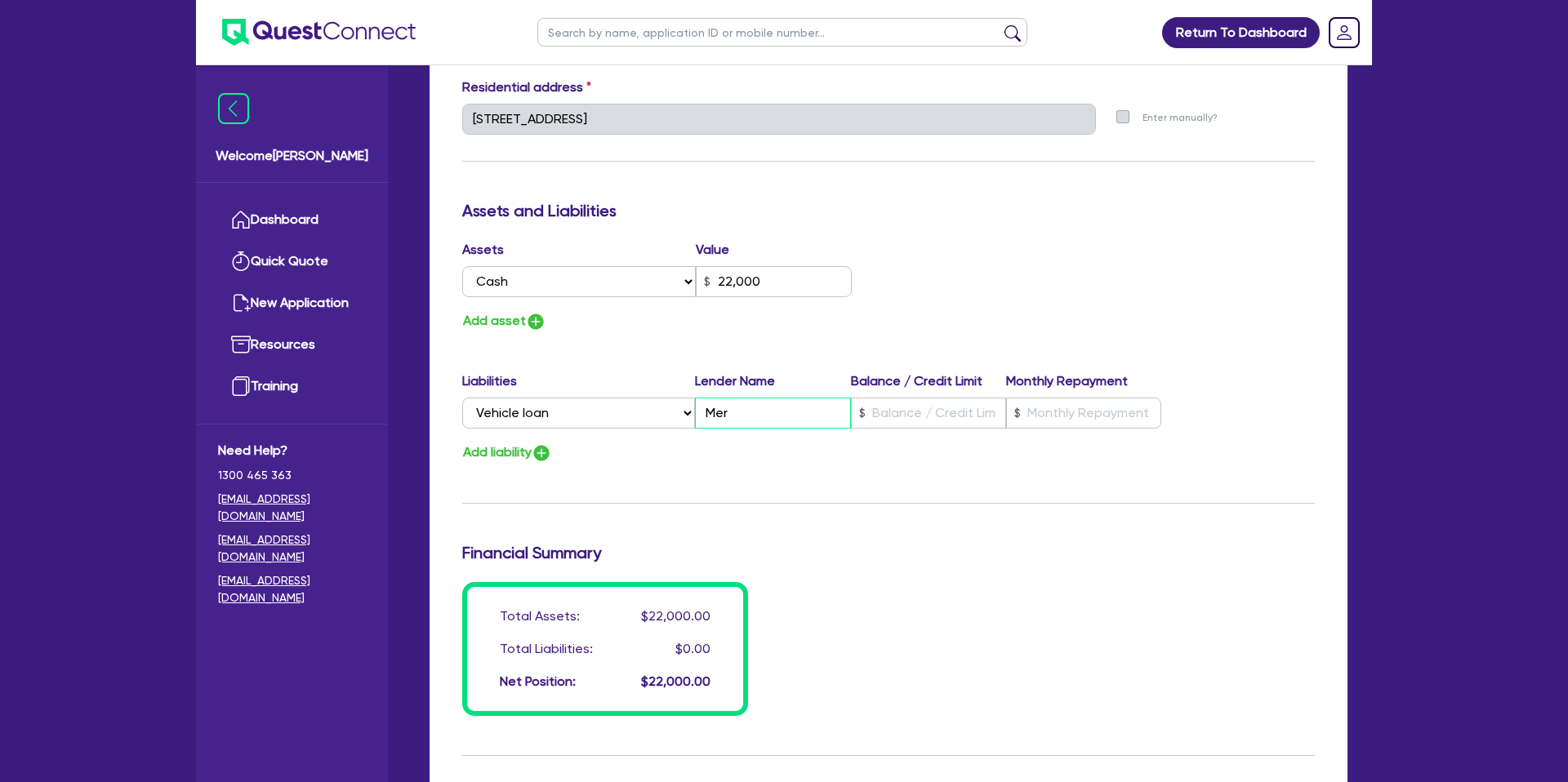
type input "0420 914 740"
type input "22,000"
type input "Merc"
type input "6"
type input "0420 914 740"
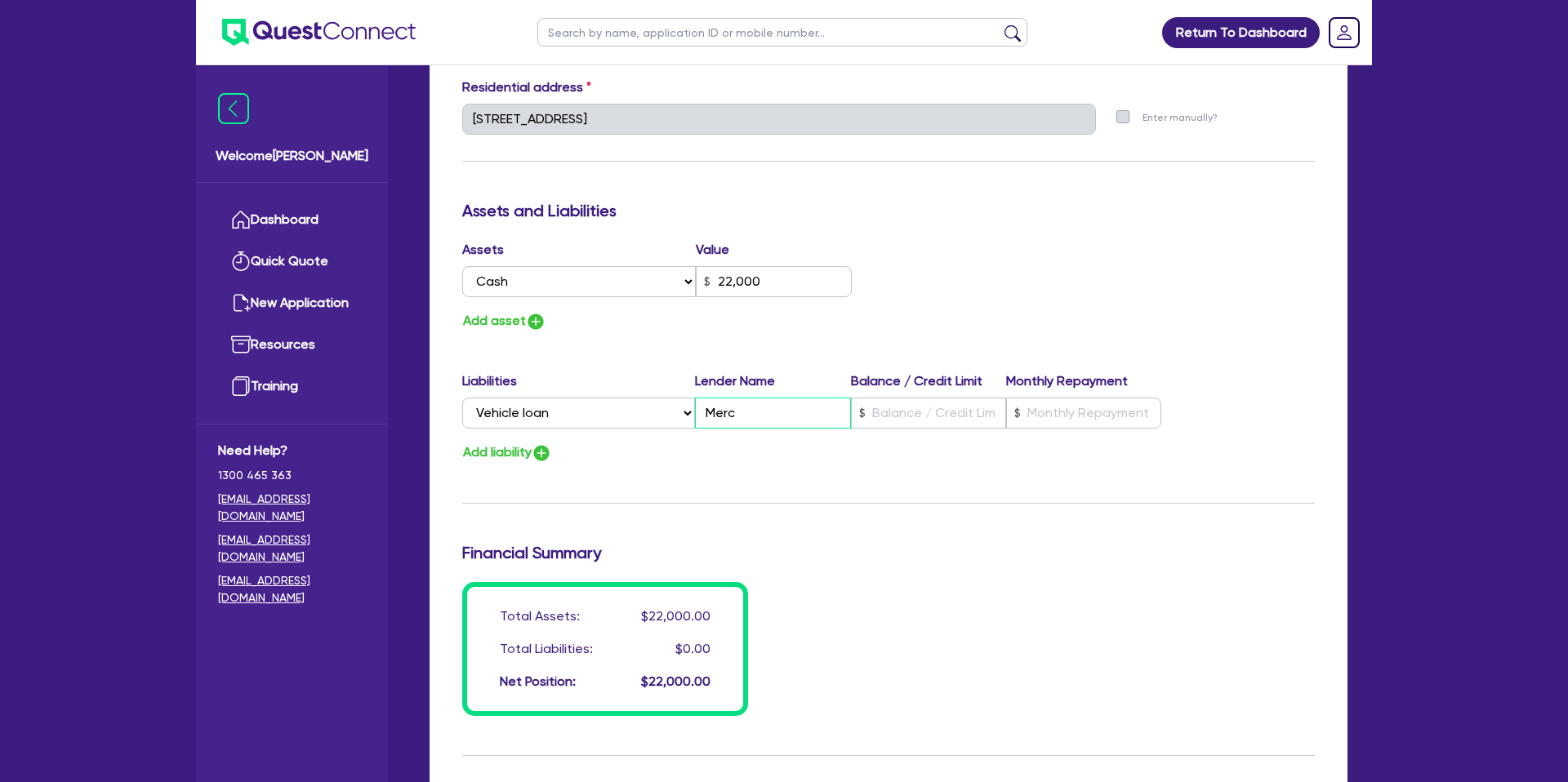
type input "22,000"
type input "Merce"
type input "6"
type input "0420 914 740"
type input "22,000"
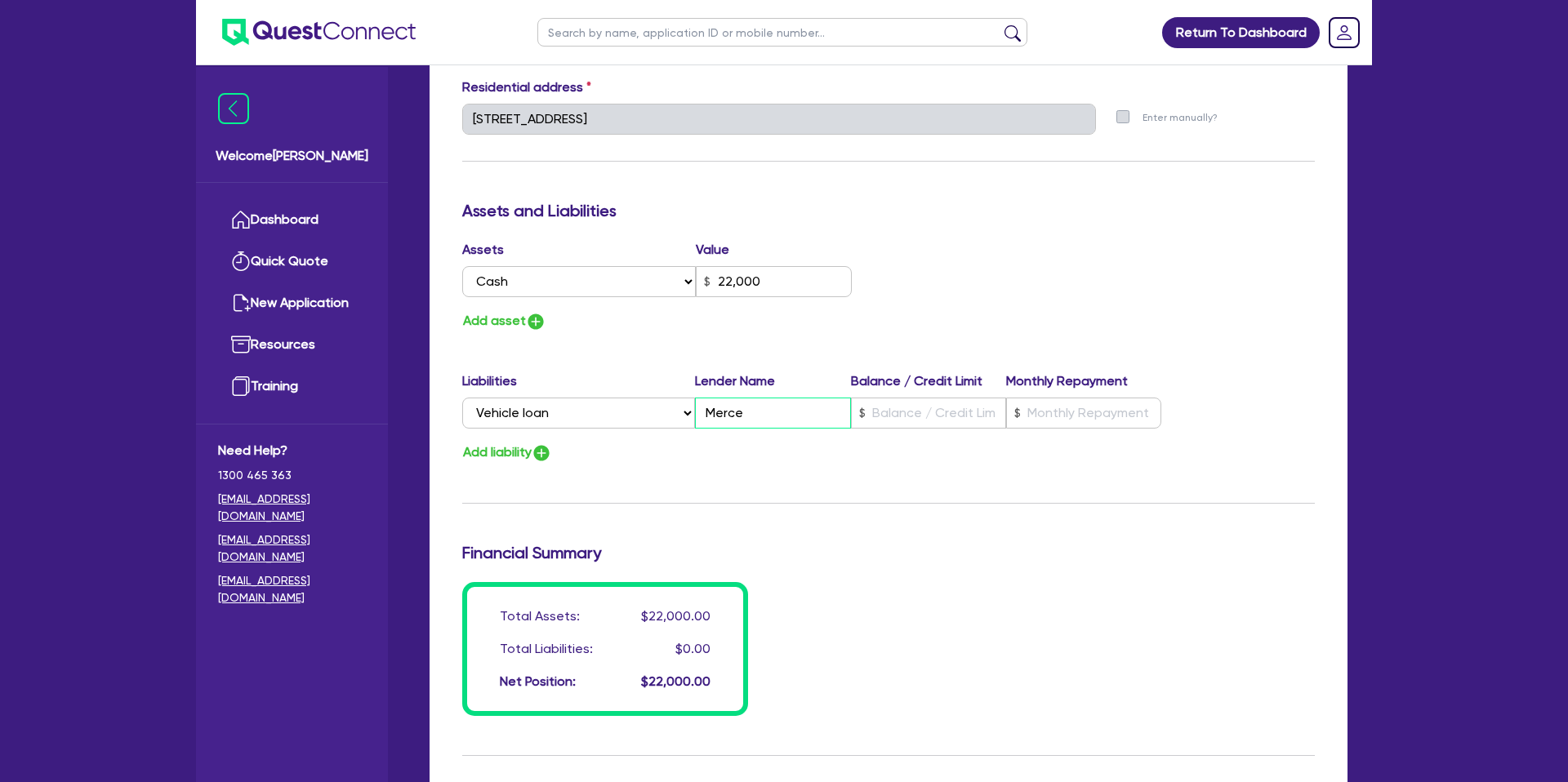
type input "Merced"
type input "6"
type input "0420 914 740"
type input "22,000"
type input "Mercede"
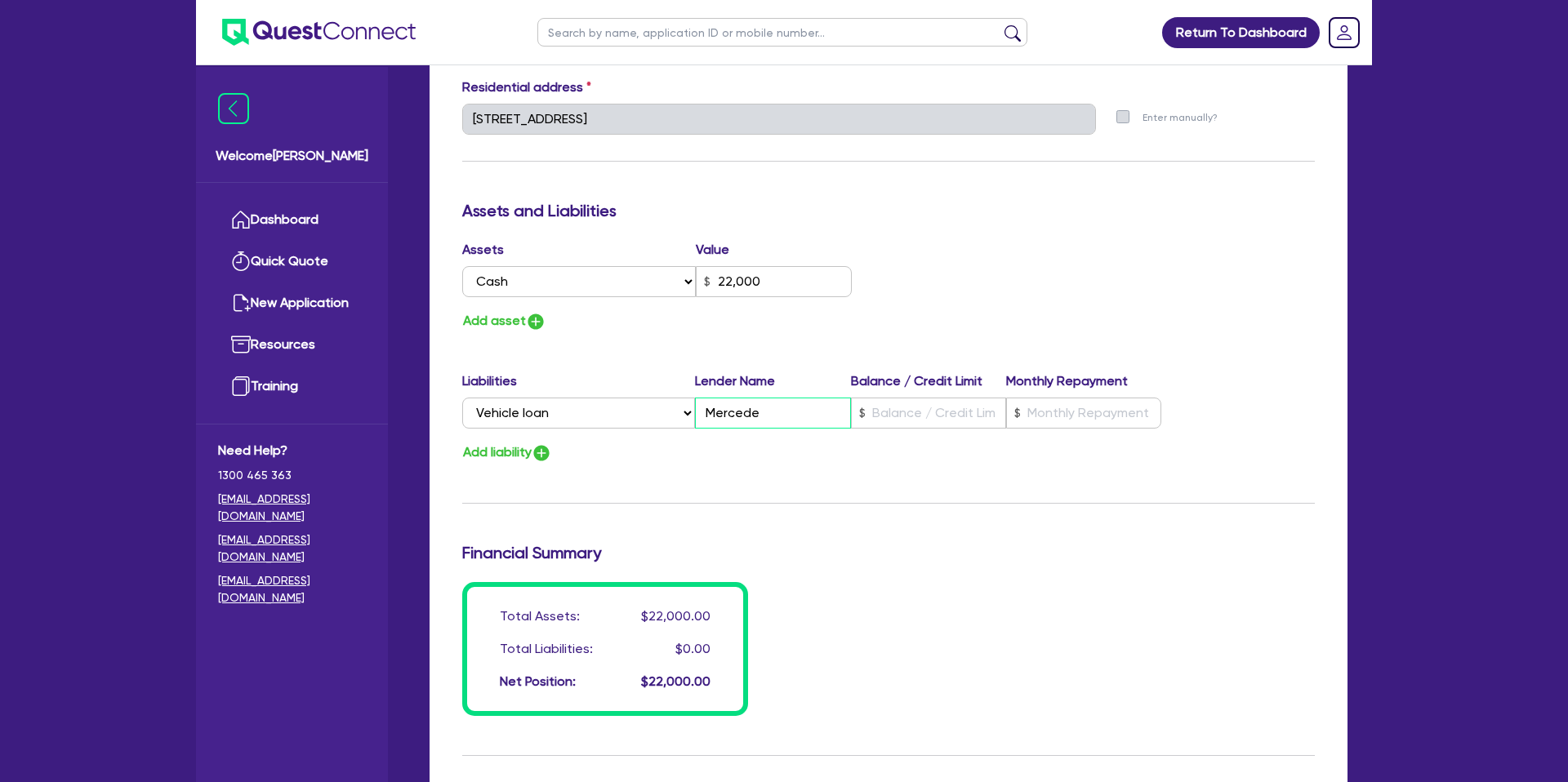
type input "6"
type input "0420 914 740"
type input "22,000"
type input "Mercedes"
type input "6"
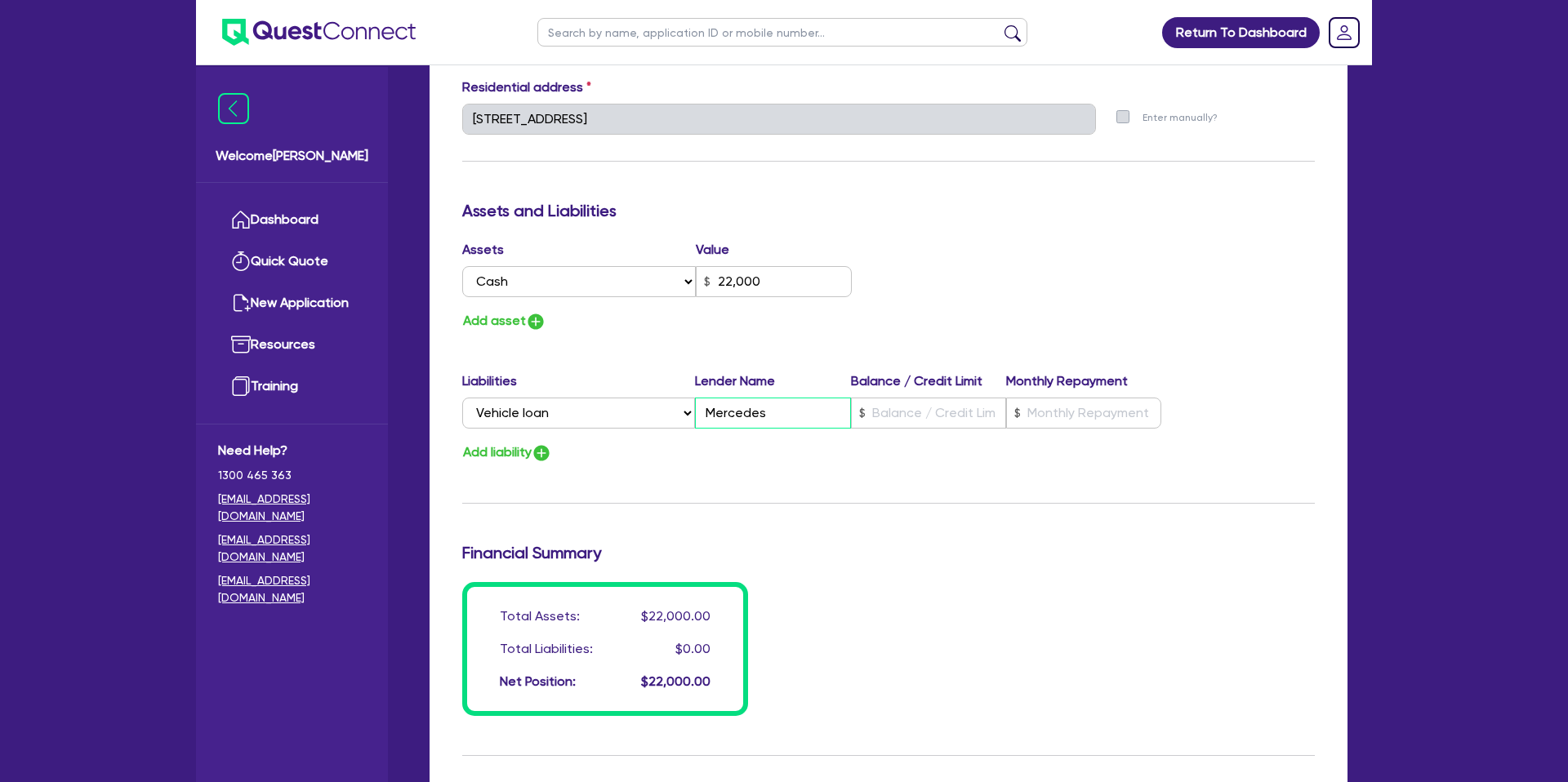
type input "0420 914 740"
type input "22,000"
type input "Mercedes"
click at [898, 412] on input "text" at bounding box center [928, 413] width 156 height 31
type input "6"
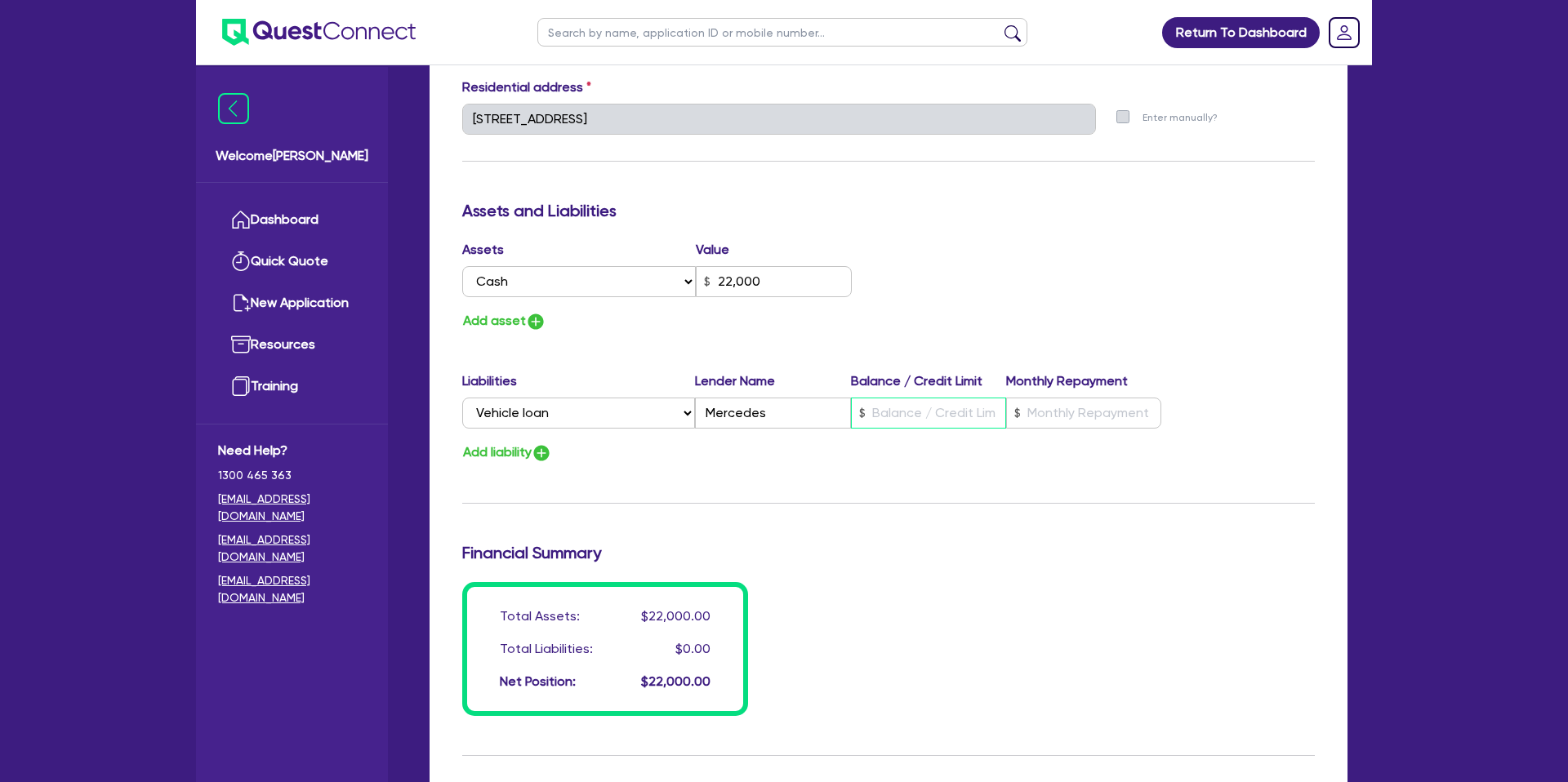
type input "0420 914 740"
type input "22,000"
type input "3"
type input "6"
type input "0420 914 740"
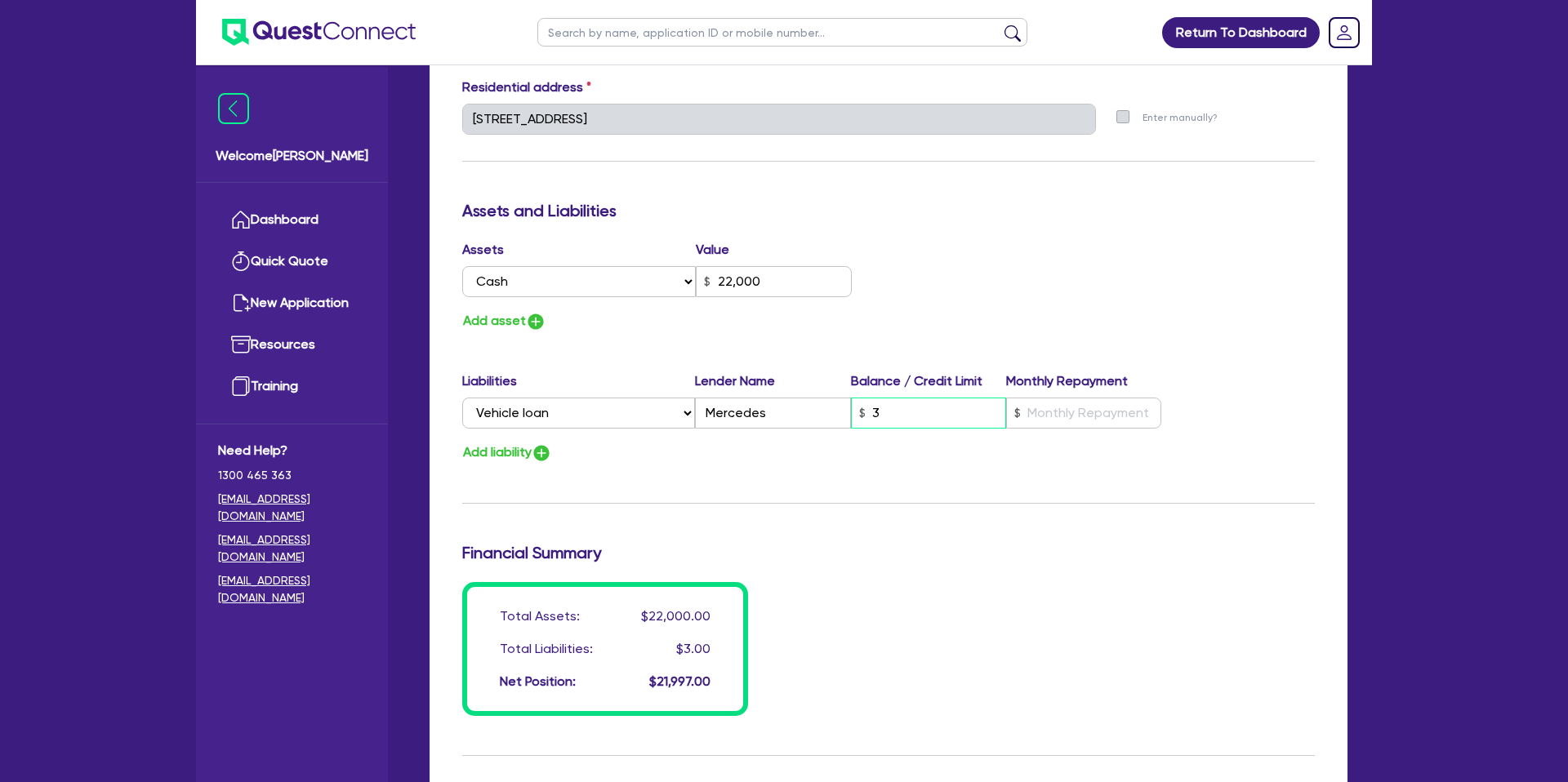
type input "22,000"
type input "35"
type input "6"
type input "0420 914 740"
type input "22,000"
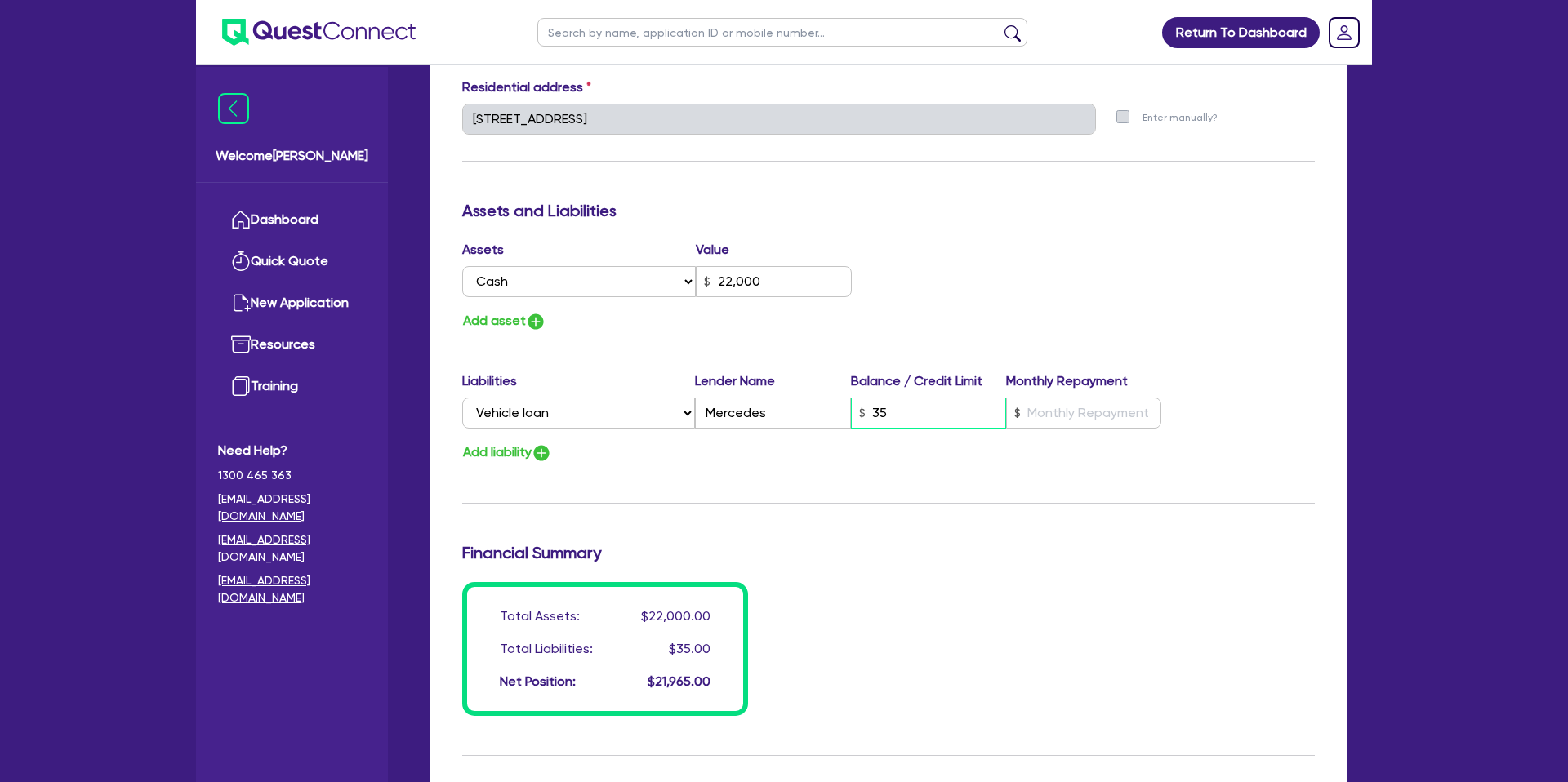
type input "350"
type input "6"
type input "0420 914 740"
type input "22,000"
type input "3,500"
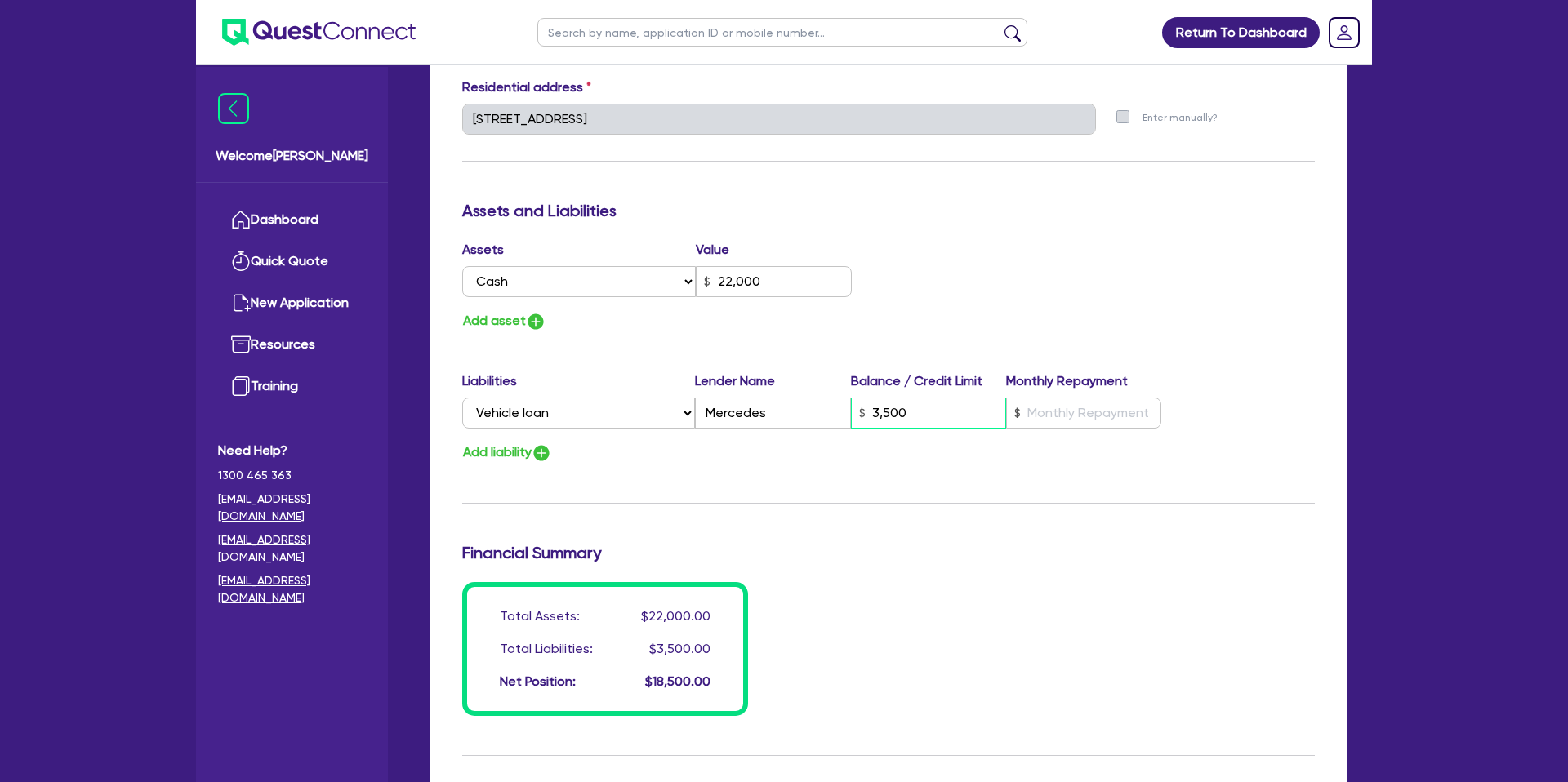
type input "6"
type input "0420 914 740"
type input "22,000"
type input "35,000"
click at [1094, 294] on div "Assets Value Select Asset Cash Property Investment property Vehicle Truck Trail…" at bounding box center [888, 286] width 877 height 92
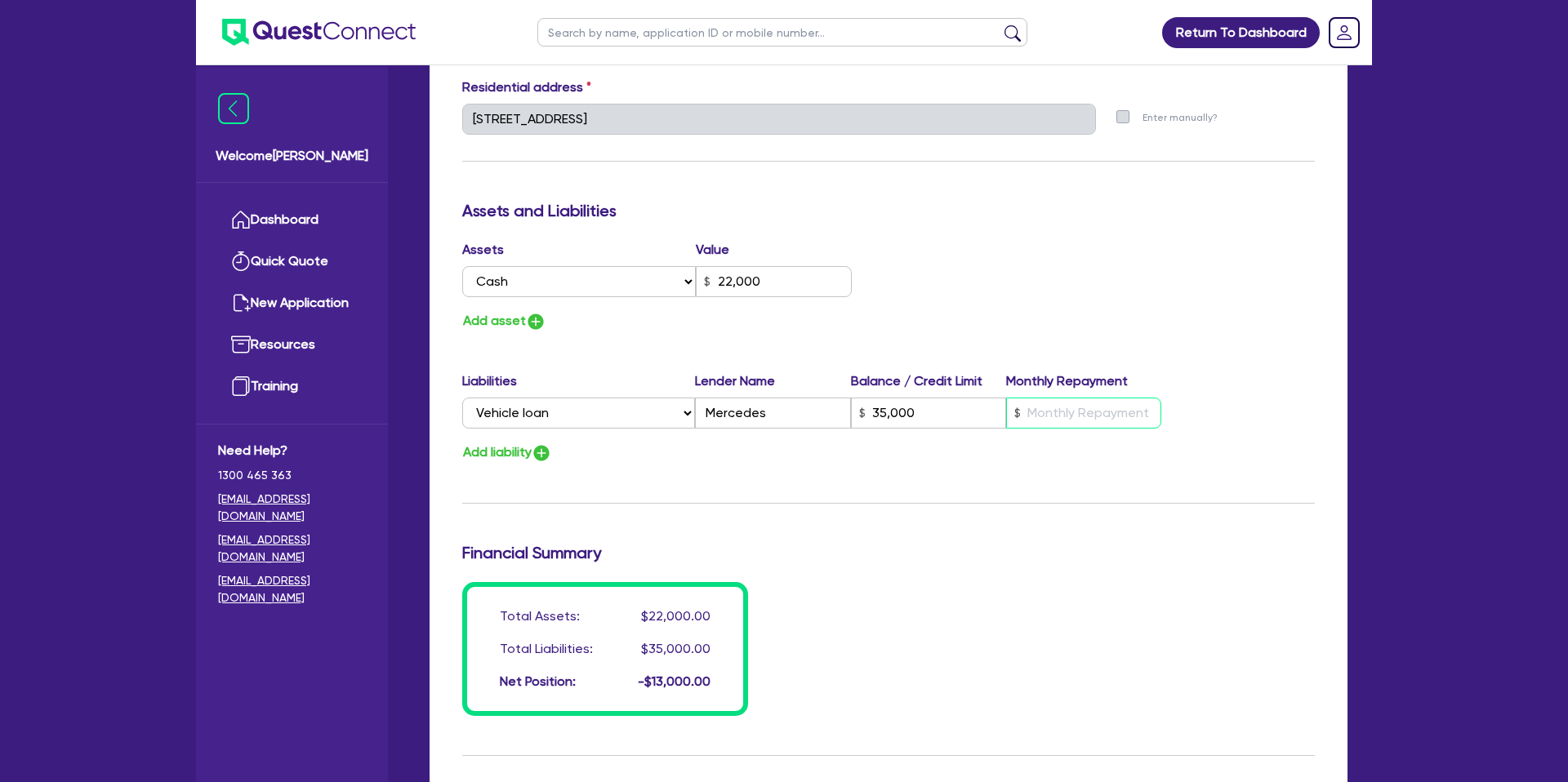
click at [1084, 403] on input "text" at bounding box center [1084, 413] width 156 height 31
type input "6"
type input "0420 914 740"
type input "22,000"
type input "35,000"
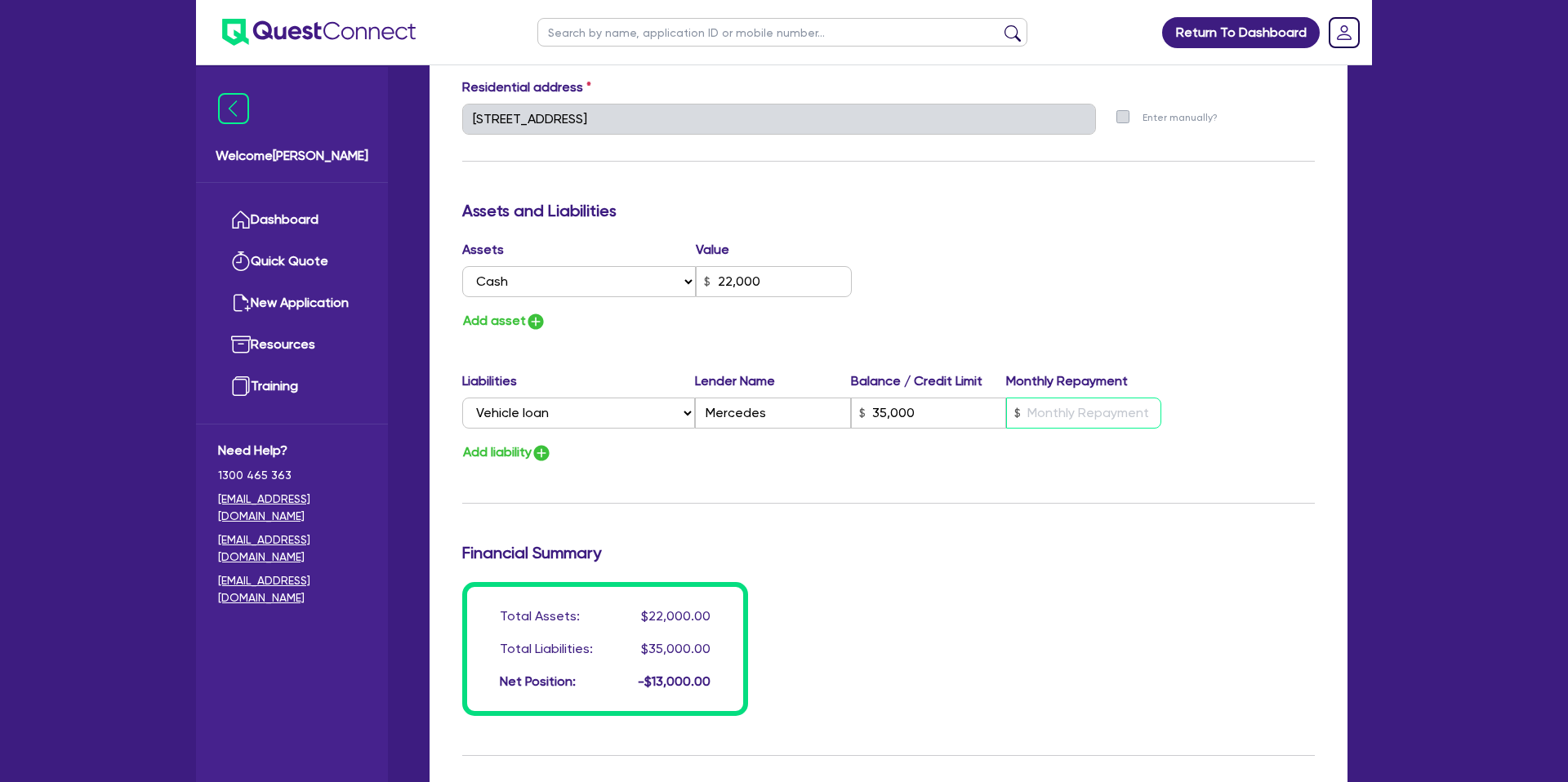
type input "7"
type input "6"
type input "0420 914 740"
type input "22,000"
type input "35,000"
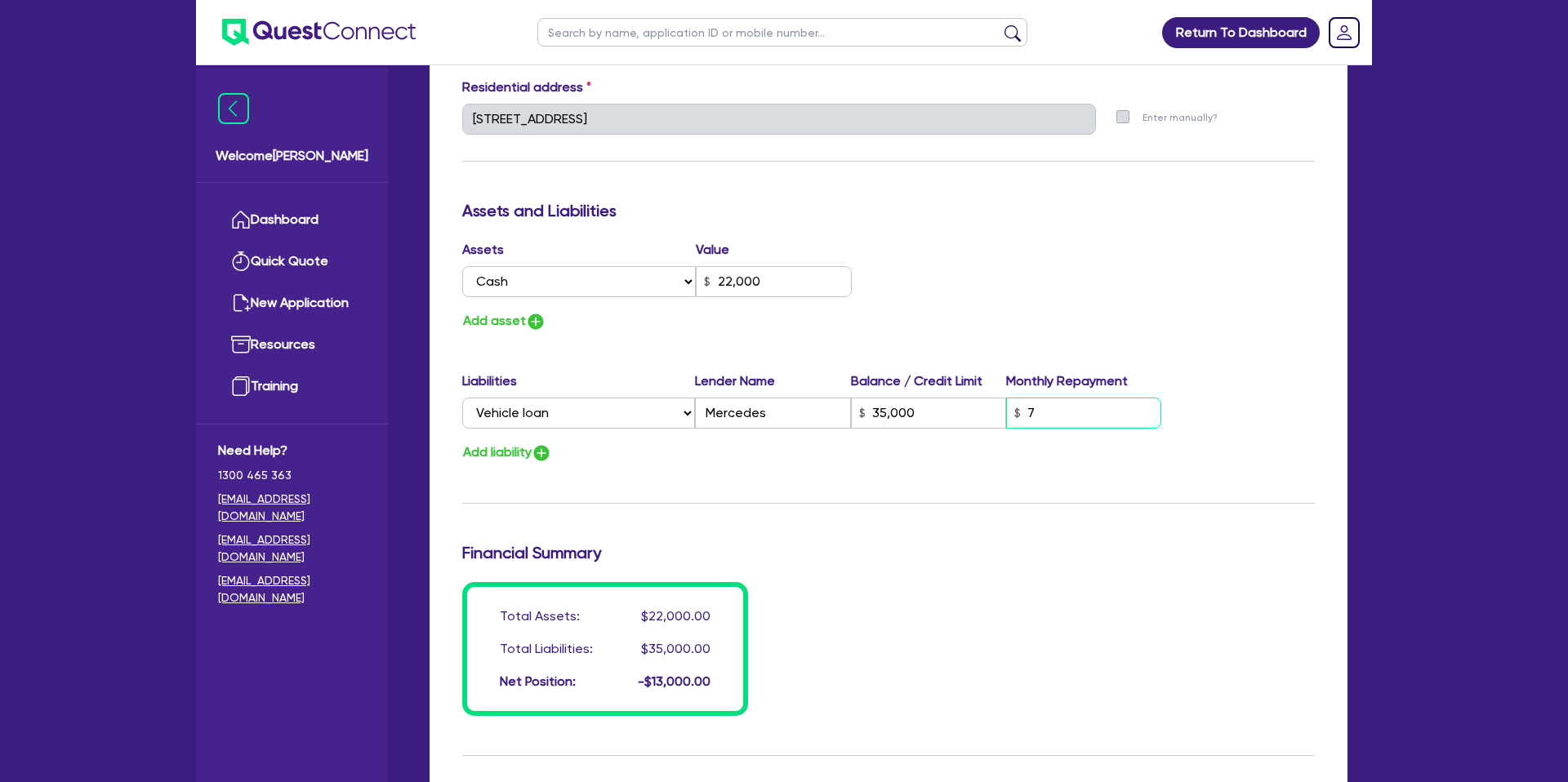
type input "75"
type input "6"
type input "0420 914 740"
type input "22,000"
type input "35,000"
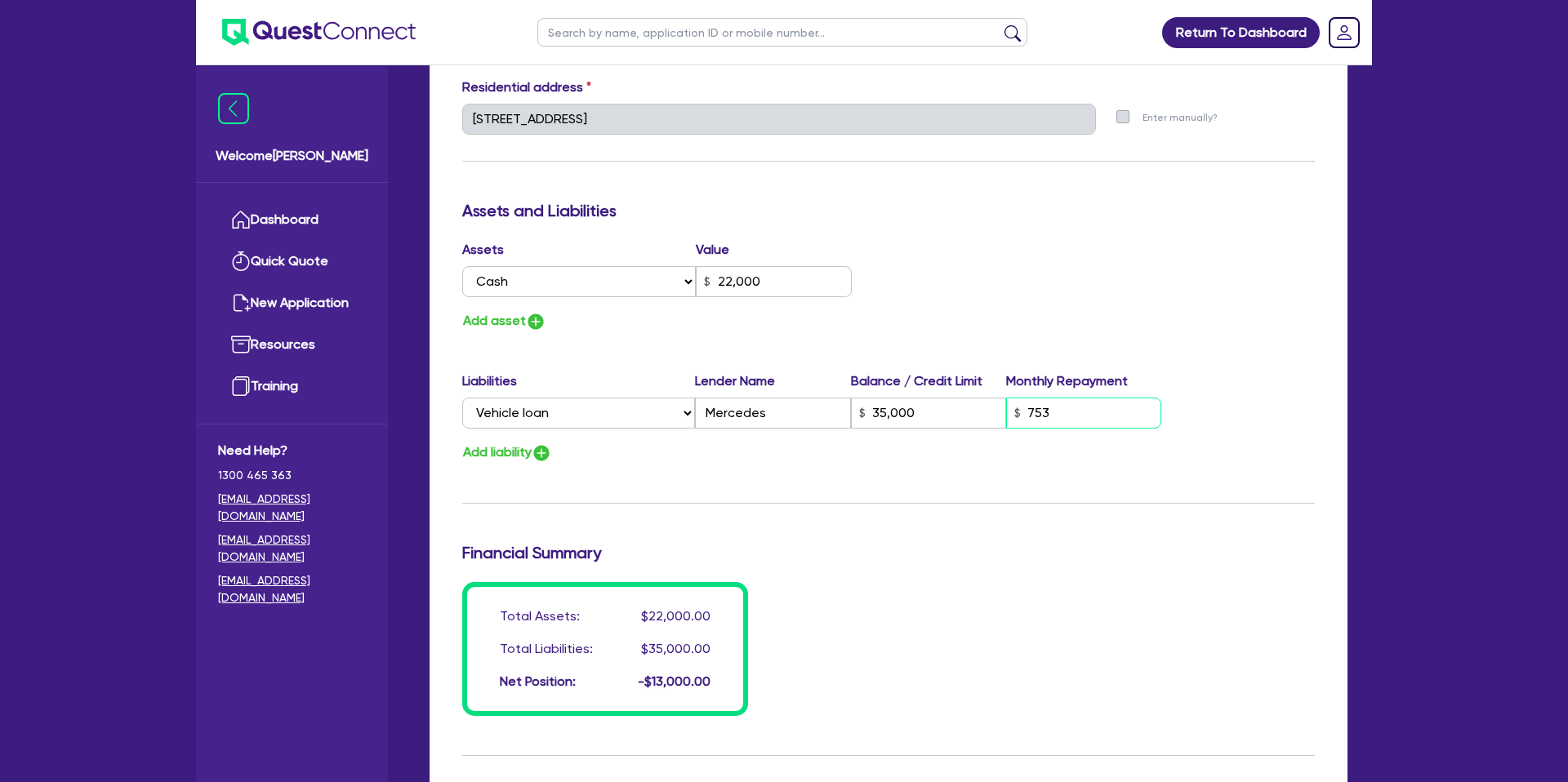
type input "753"
click at [1149, 353] on div "Update residential status for Director #1 Boarding is only acceptable when the …" at bounding box center [888, 112] width 852 height 1208
click at [517, 323] on button "Add asset" at bounding box center [504, 321] width 84 height 22
type input "6"
type input "0420 914 740"
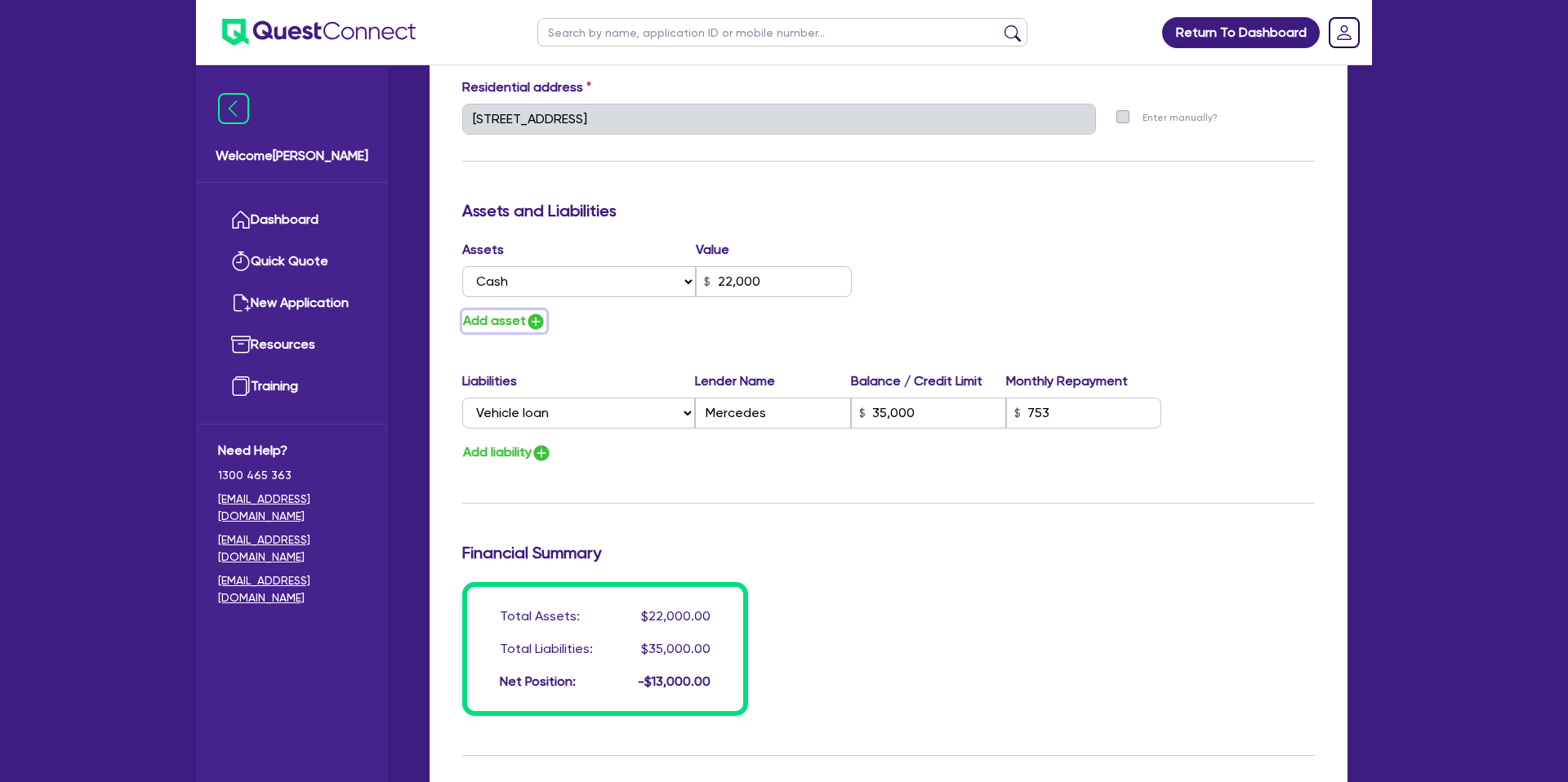
type input "22,000"
type input "35,000"
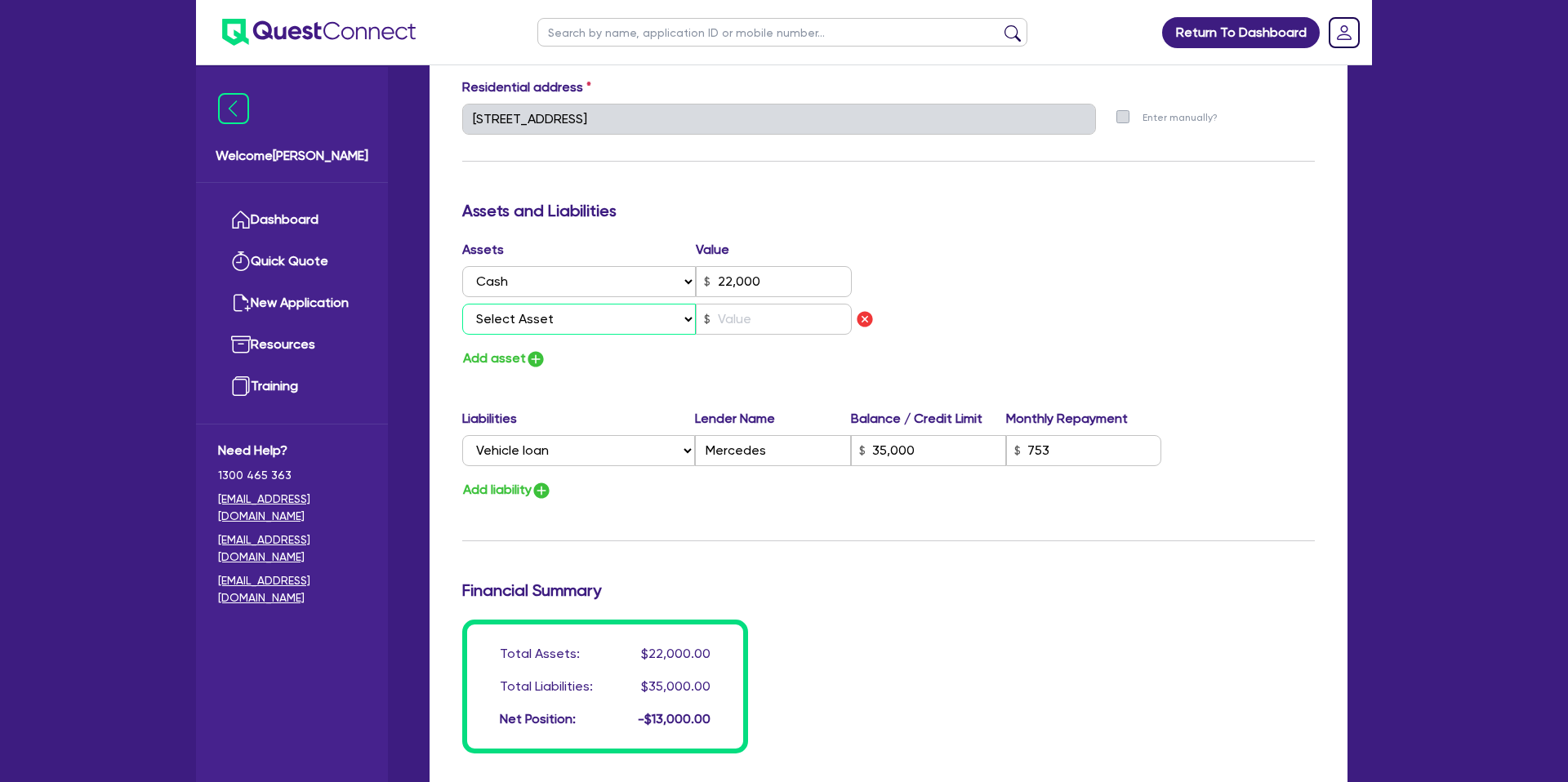
click at [547, 314] on select "Select Asset Cash Property Investment property Vehicle Truck Trailer Equipment …" at bounding box center [579, 319] width 233 height 31
select select "VEHICLE"
click at [462, 304] on select "Select Asset Cash Property Investment property Vehicle Truck Trailer Equipment …" at bounding box center [579, 319] width 233 height 31
type input "6"
type input "0420 914 740"
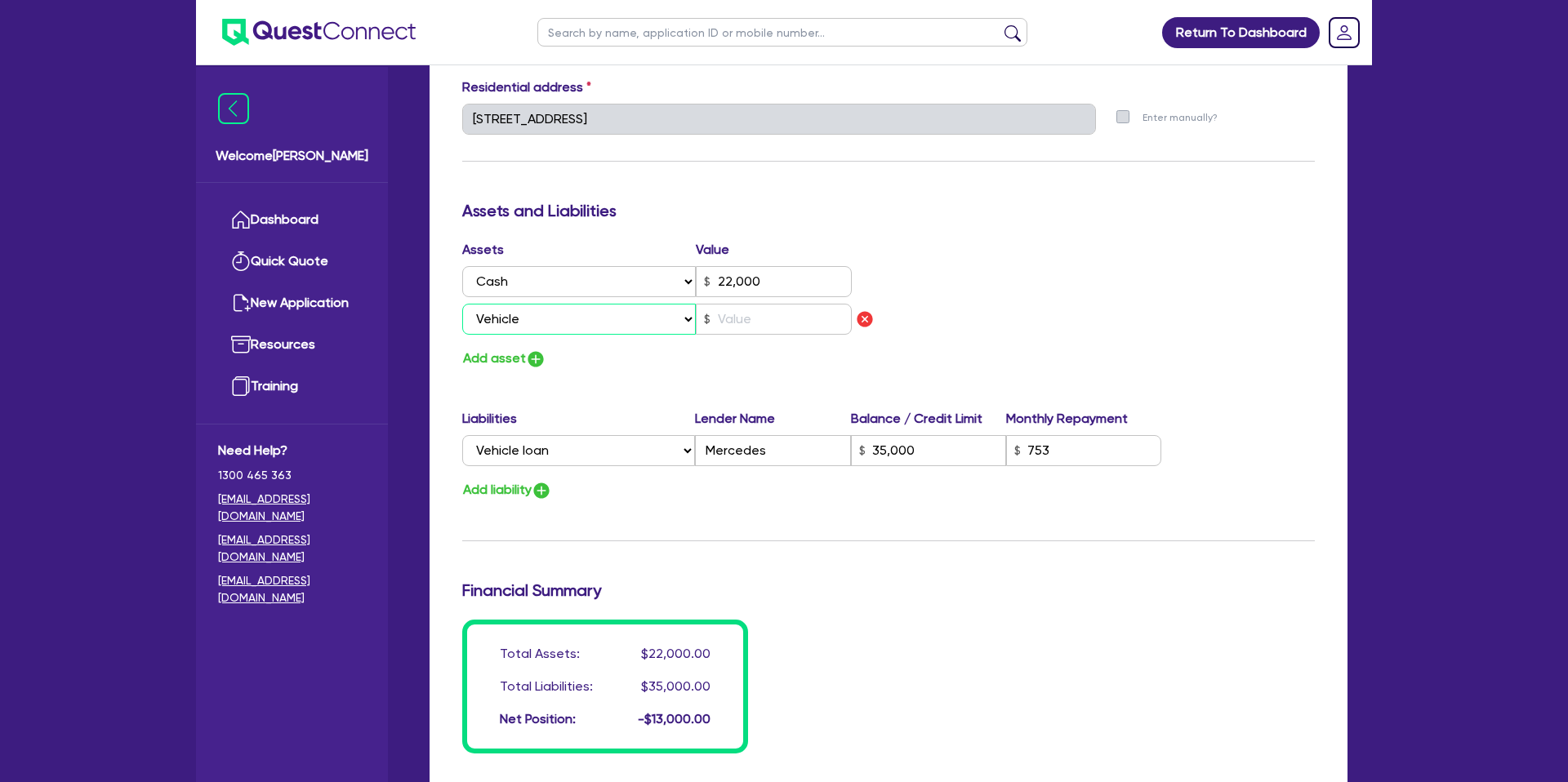
type input "22,000"
type input "35,000"
click at [499, 360] on button "Add asset" at bounding box center [504, 359] width 84 height 22
type input "6"
type input "0420 914 740"
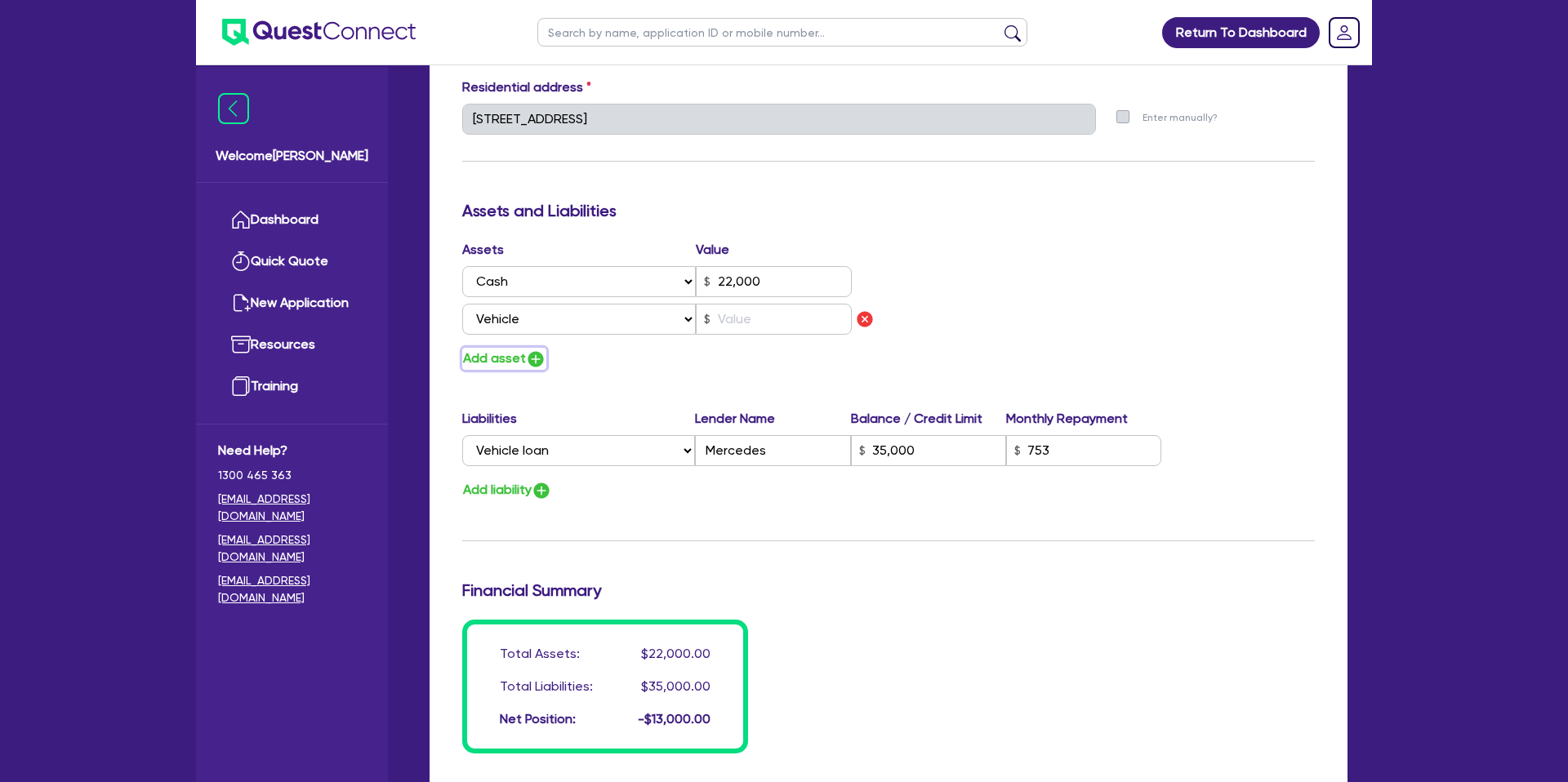
type input "22,000"
type input "35,000"
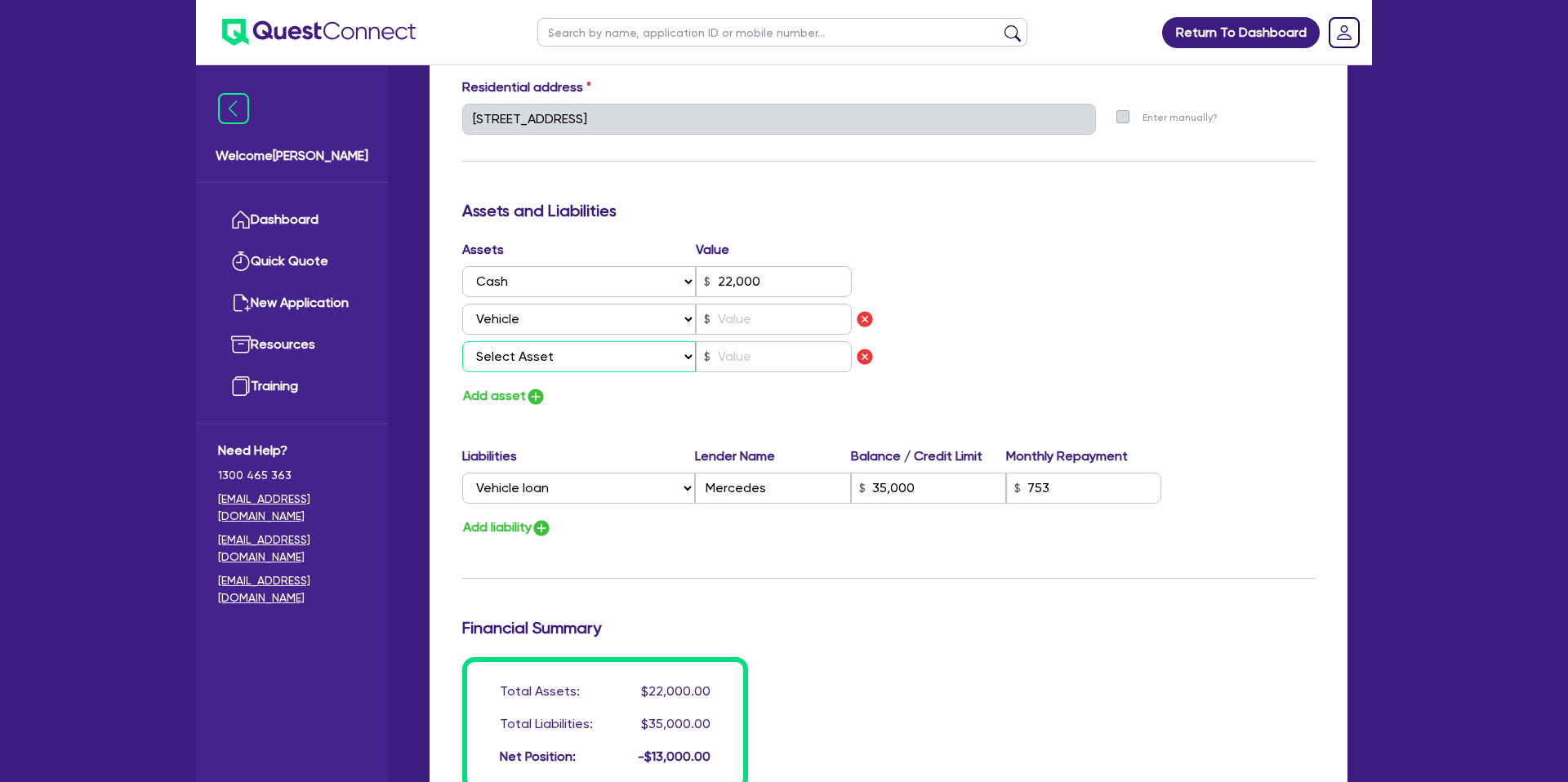
click at [505, 361] on select "Select Asset Cash Property Investment property Vehicle Truck Trailer Equipment …" at bounding box center [579, 356] width 233 height 31
click at [607, 350] on select "Select Asset Cash Property Investment property Vehicle Truck Trailer Equipment …" at bounding box center [579, 356] width 233 height 31
select select "OTHER"
click at [462, 341] on select "Select Asset Cash Property Investment property Vehicle Truck Trailer Equipment …" at bounding box center [579, 356] width 233 height 31
type input "6"
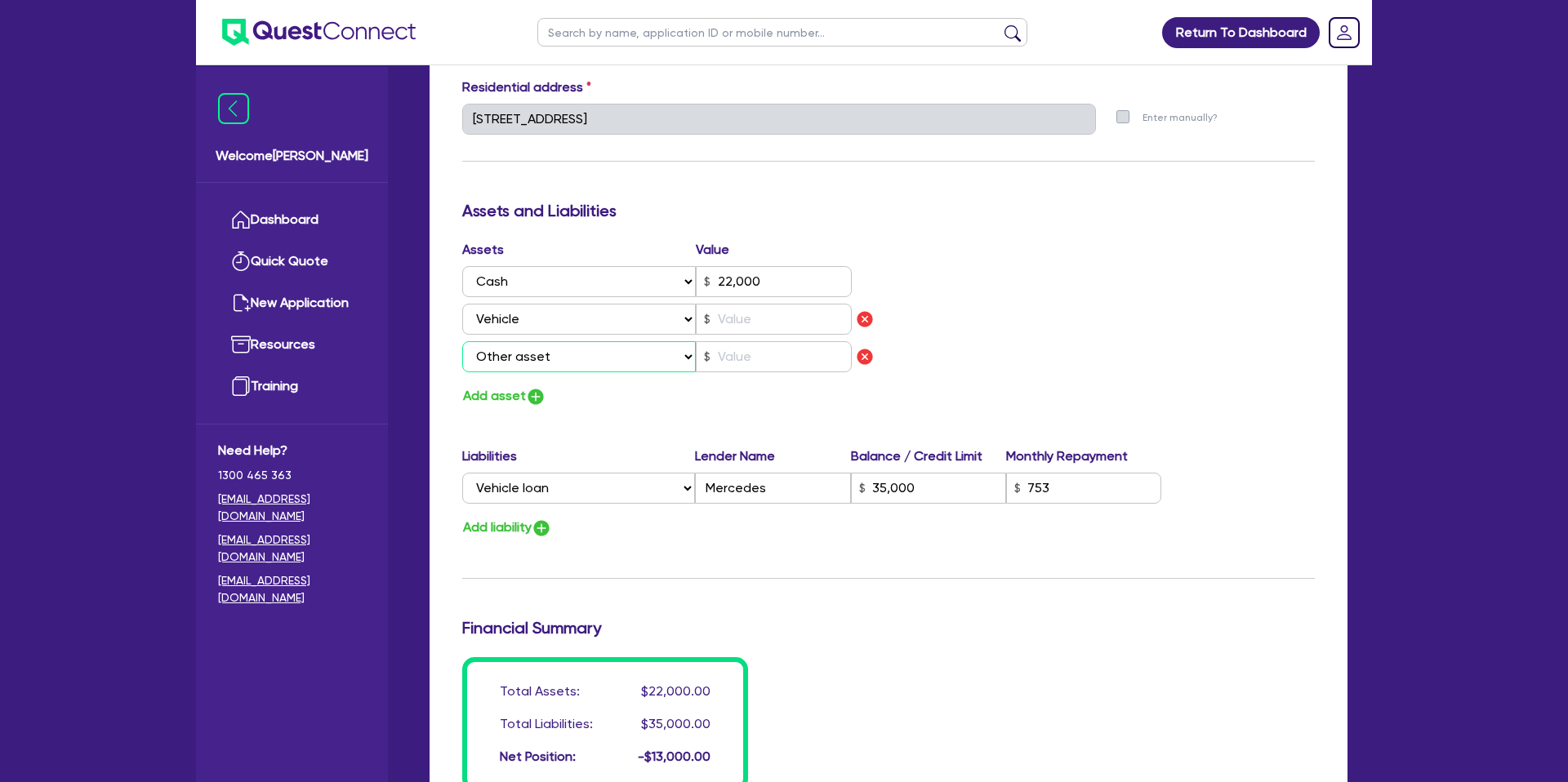
type input "0420 914 740"
type input "22,000"
type input "35,000"
click at [737, 363] on input "text" at bounding box center [774, 356] width 156 height 31
drag, startPoint x: 755, startPoint y: 407, endPoint x: 707, endPoint y: 388, distance: 51.6
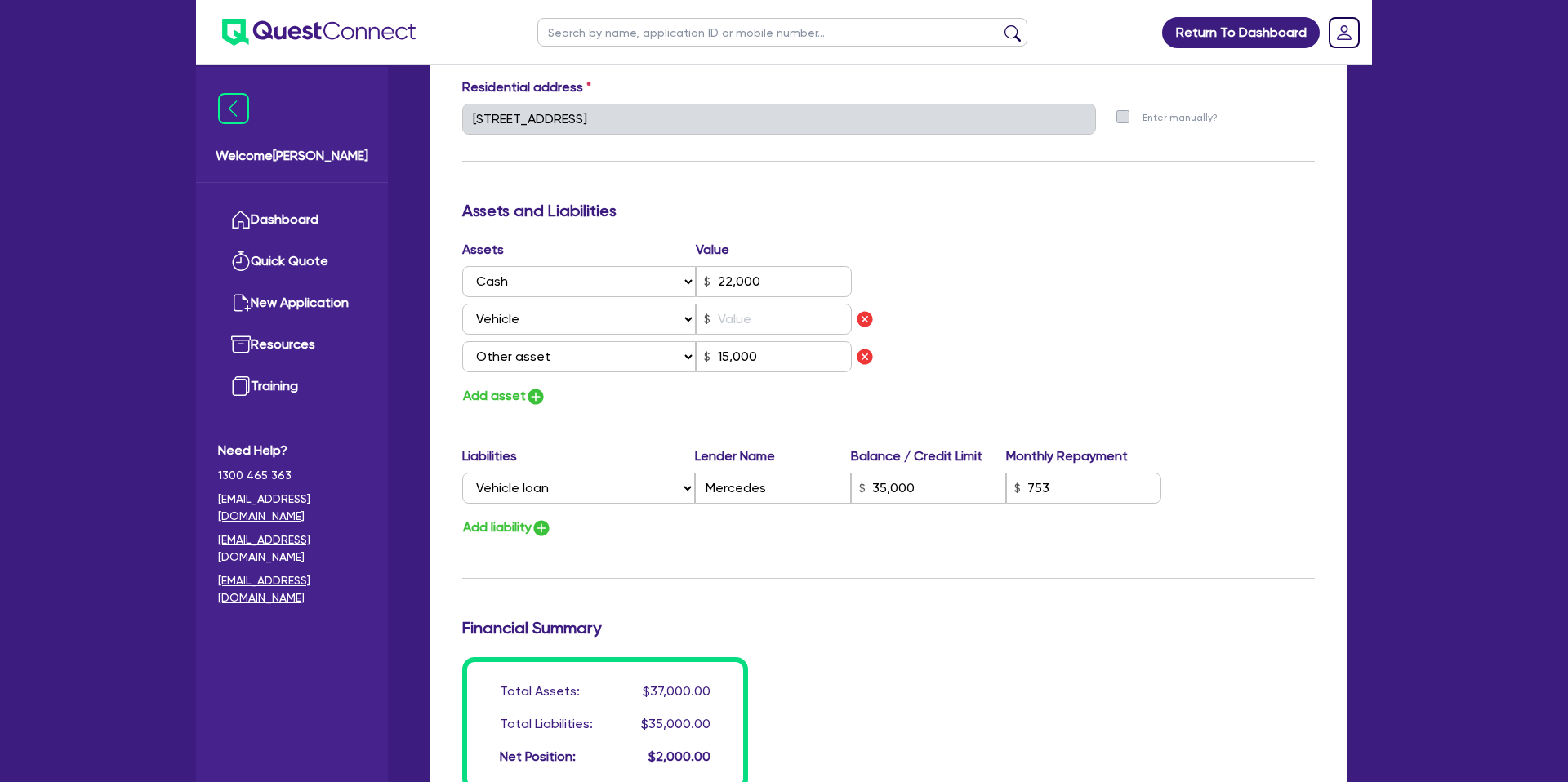
click at [753, 407] on div "Update residential status for Director #1 Boarding is only acceptable when the …" at bounding box center [888, 150] width 852 height 1283
click at [770, 320] on input "text" at bounding box center [774, 319] width 156 height 31
click at [1035, 318] on div "Assets Value Select Asset Cash Property Investment property Vehicle Truck Trail…" at bounding box center [888, 324] width 877 height 167
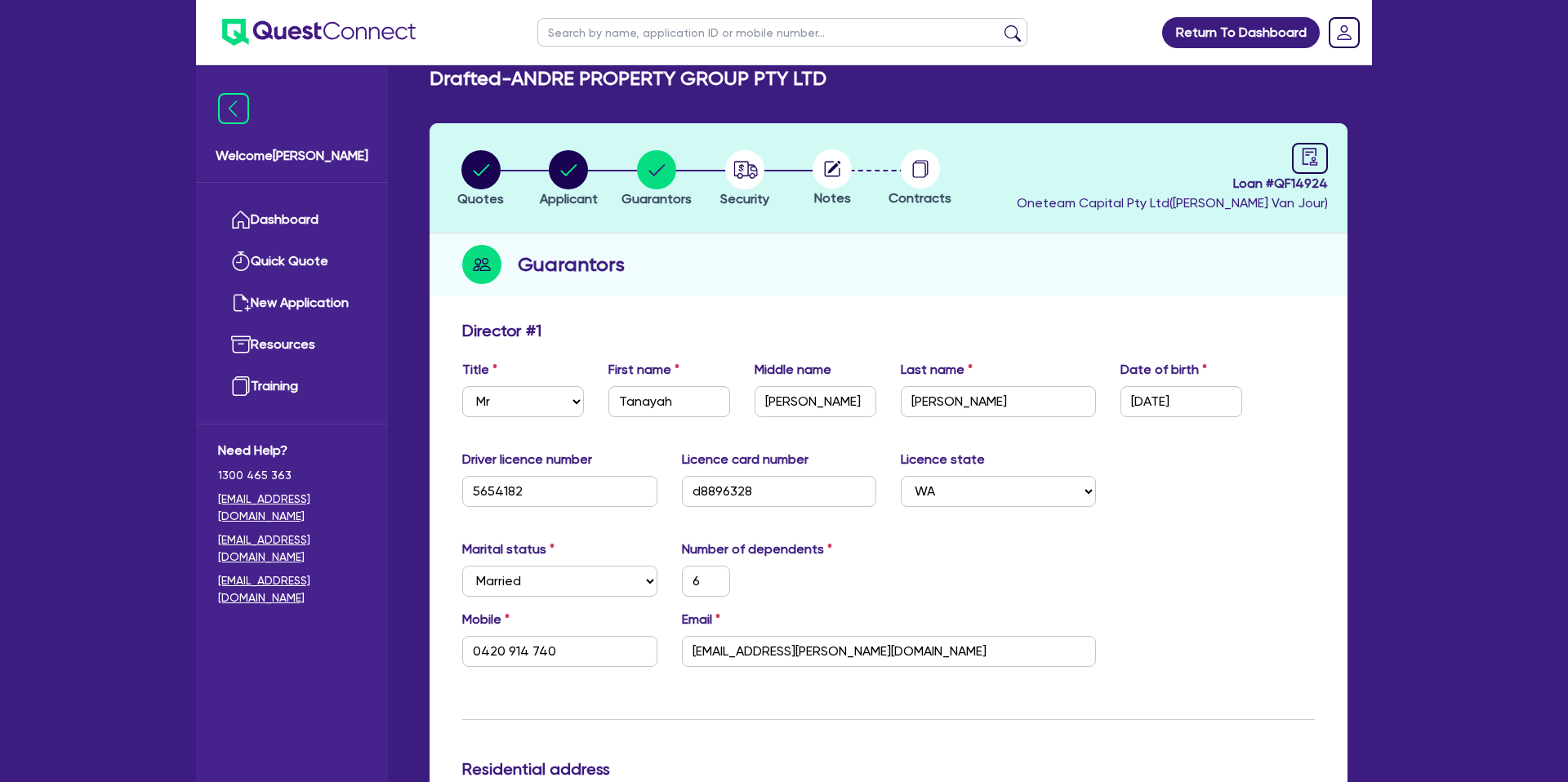
scroll to position [0, 0]
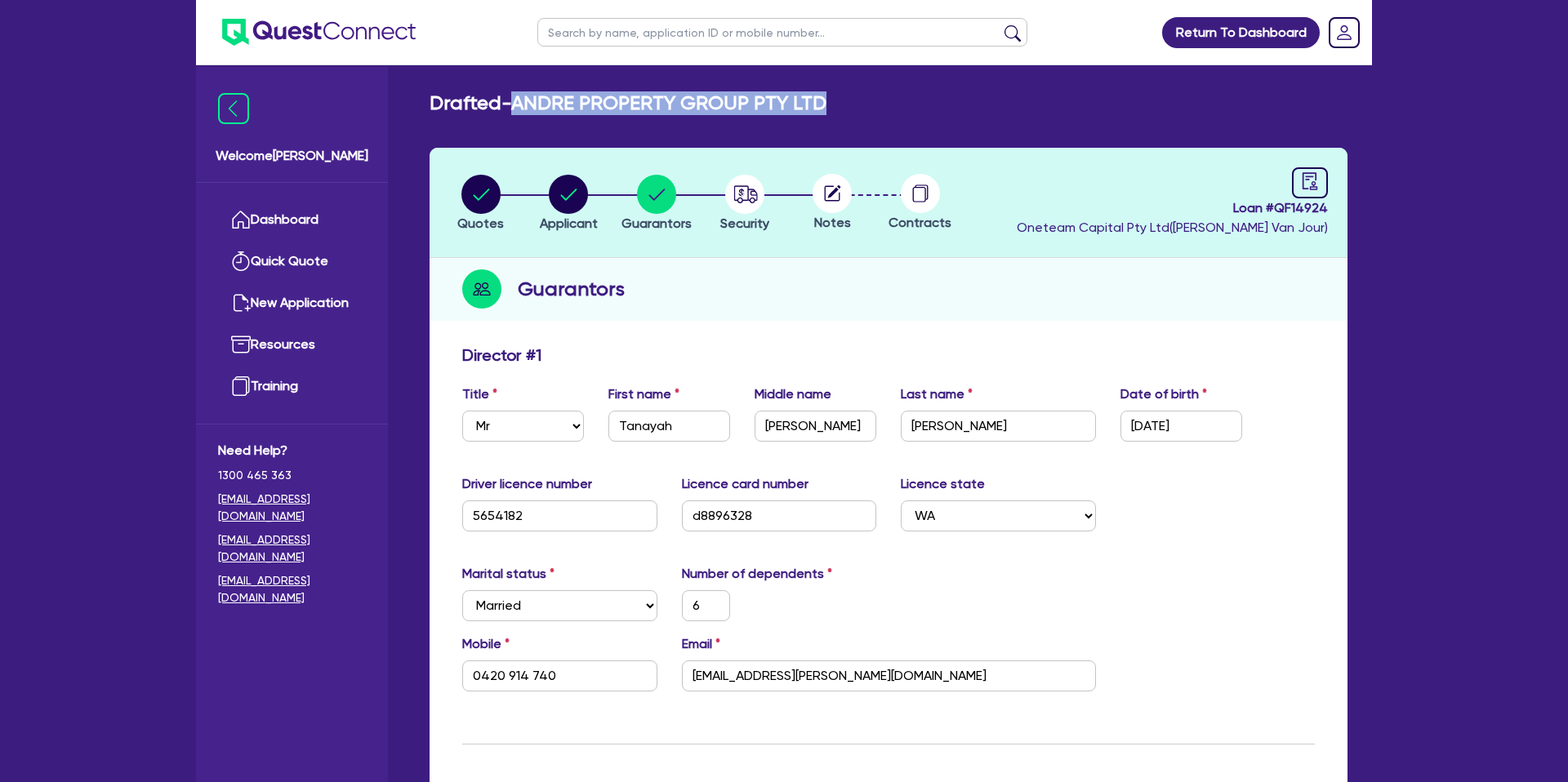
drag, startPoint x: 518, startPoint y: 108, endPoint x: 1105, endPoint y: 100, distance: 587.1
click at [1105, 100] on div "Drafted - ANDRE PROPERTY GROUP PTY LTD" at bounding box center [888, 103] width 942 height 23
click at [1068, 100] on div "Drafted - ANDRE PROPERTY GROUP PTY LTD" at bounding box center [888, 103] width 942 height 23
click at [1053, 292] on div "Guarantors" at bounding box center [889, 289] width 918 height 63
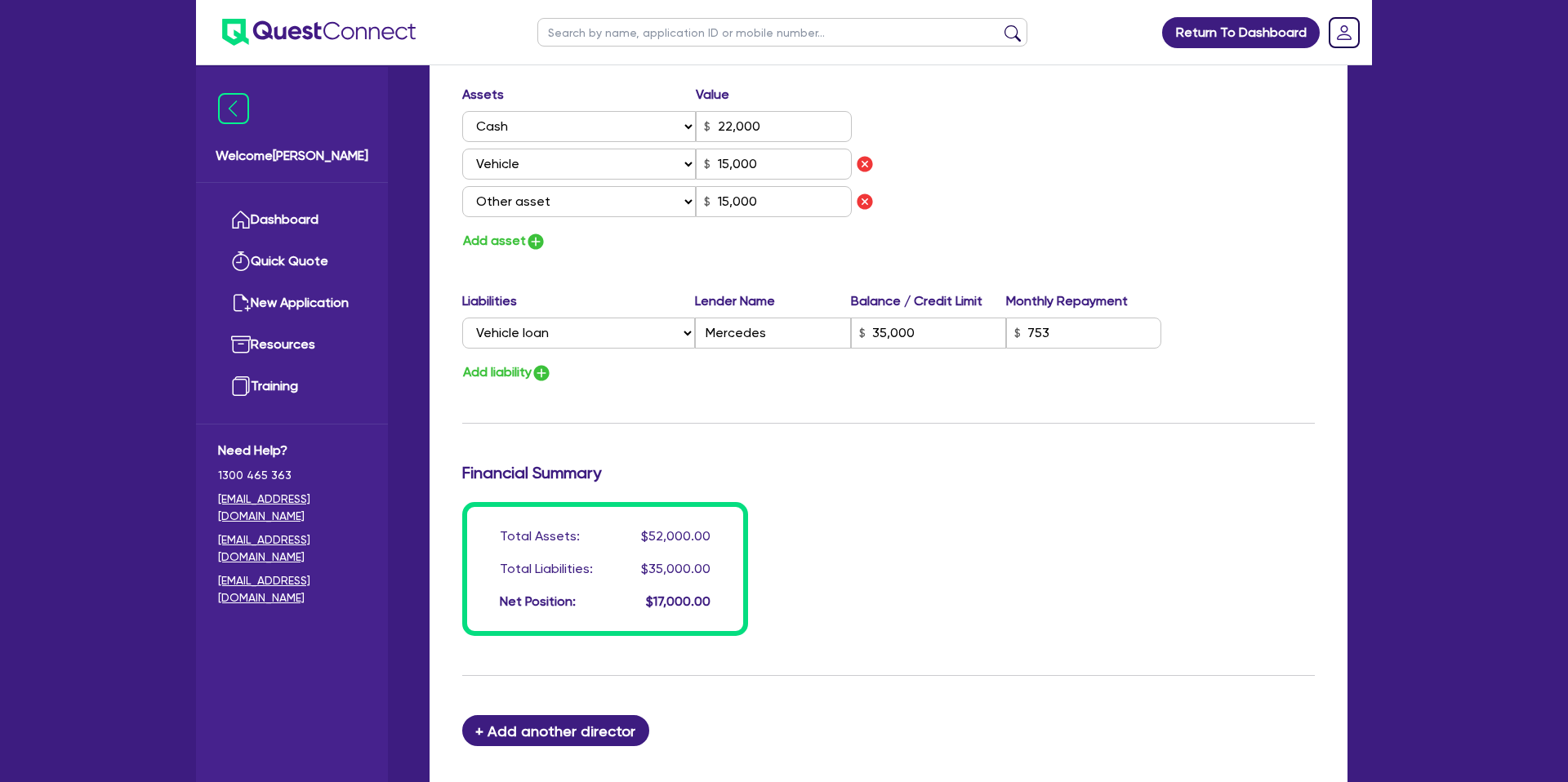
scroll to position [993, 0]
click at [524, 236] on button "Add asset" at bounding box center [504, 240] width 84 height 22
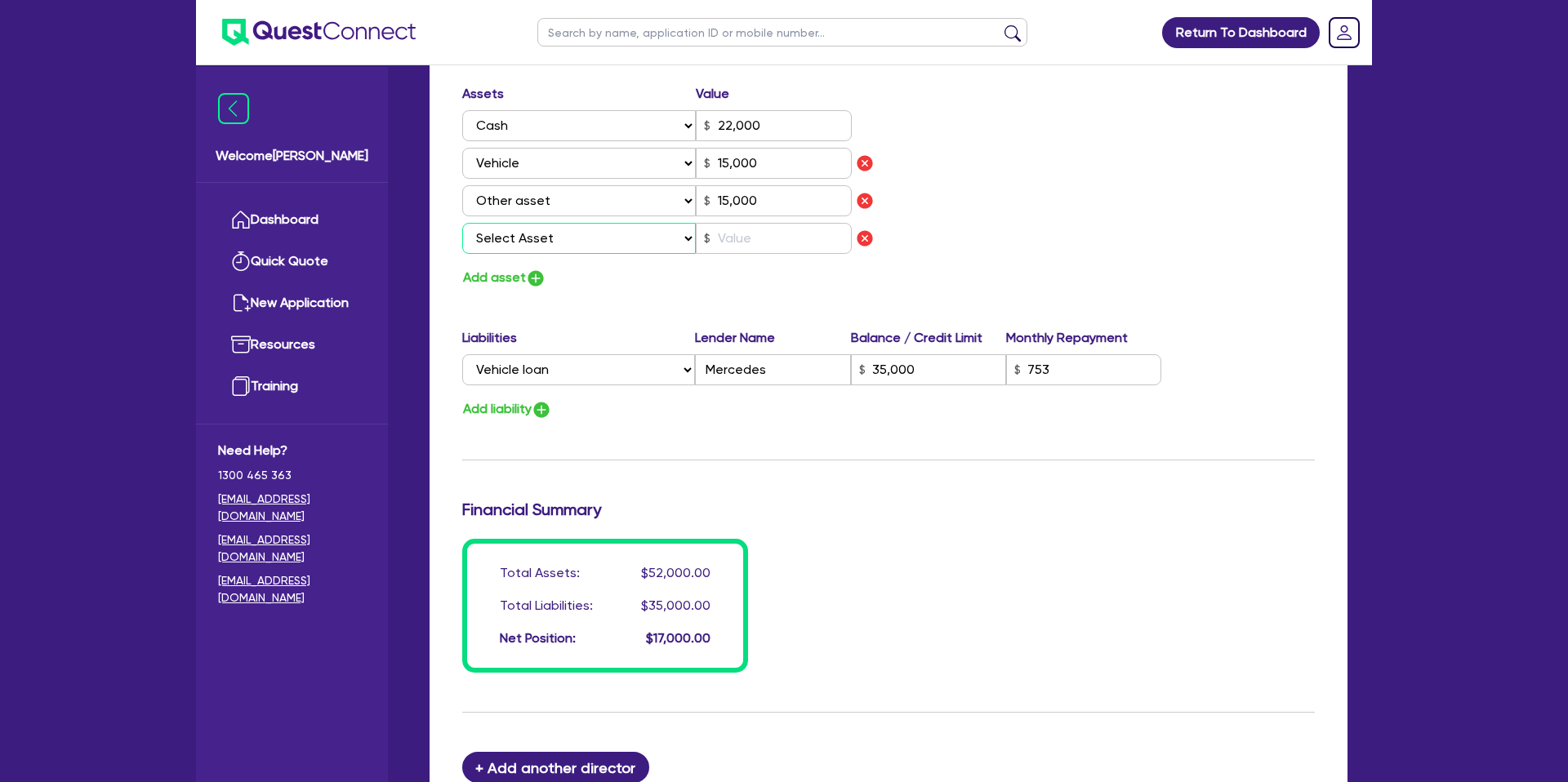
click at [530, 237] on select "Select Asset Cash Property Investment property Vehicle Truck Trailer Equipment …" at bounding box center [579, 238] width 233 height 31
click at [462, 223] on select "Select Asset Cash Property Investment property Vehicle Truck Trailer Equipment …" at bounding box center [579, 238] width 233 height 31
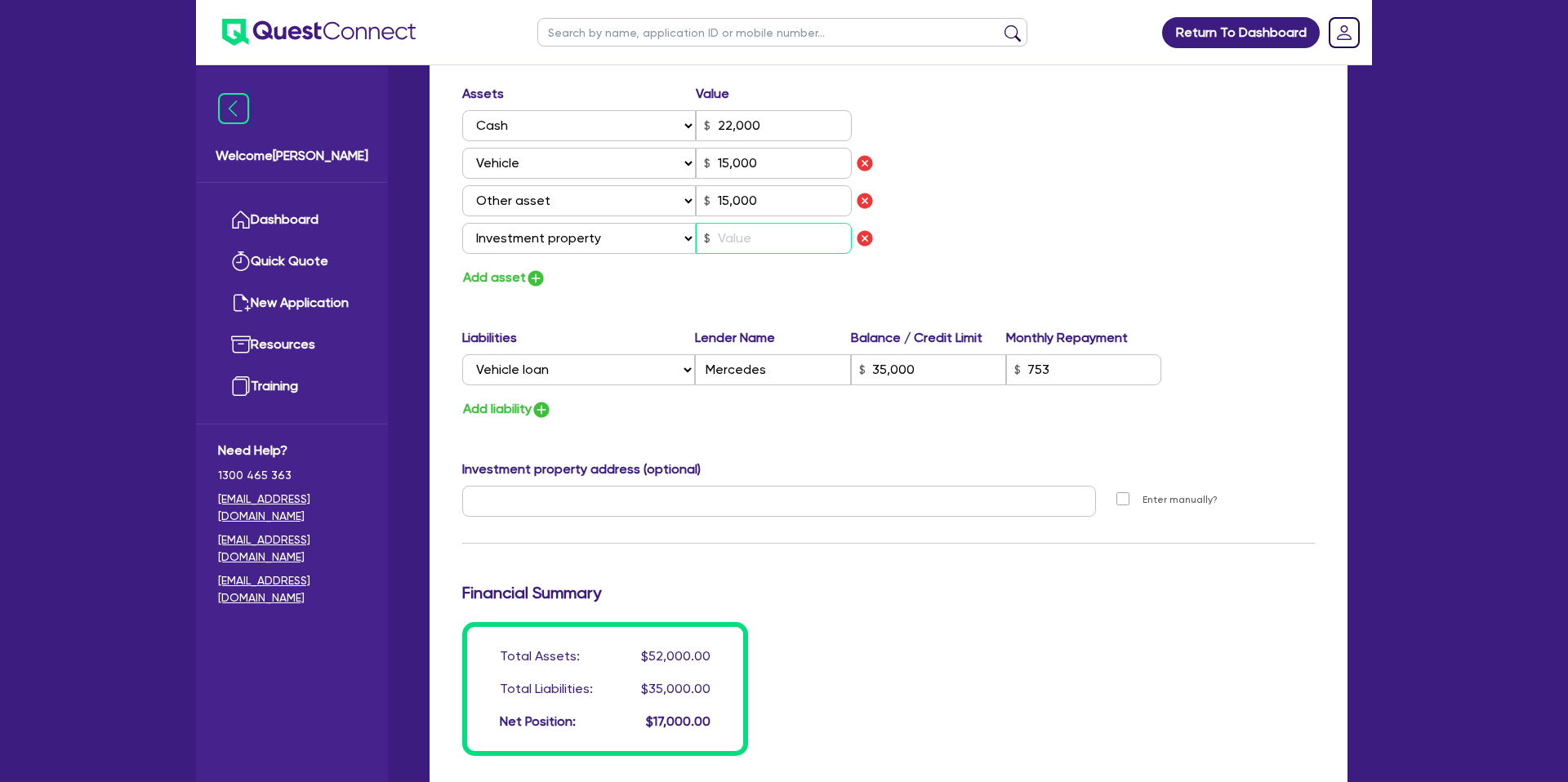
click at [758, 243] on input "text" at bounding box center [774, 238] width 156 height 31
drag, startPoint x: 909, startPoint y: 278, endPoint x: 933, endPoint y: 277, distance: 24.0
click at [909, 278] on div "Assets Value Select Asset Cash Property Investment property Vehicle Truck Trail…" at bounding box center [888, 187] width 877 height 205
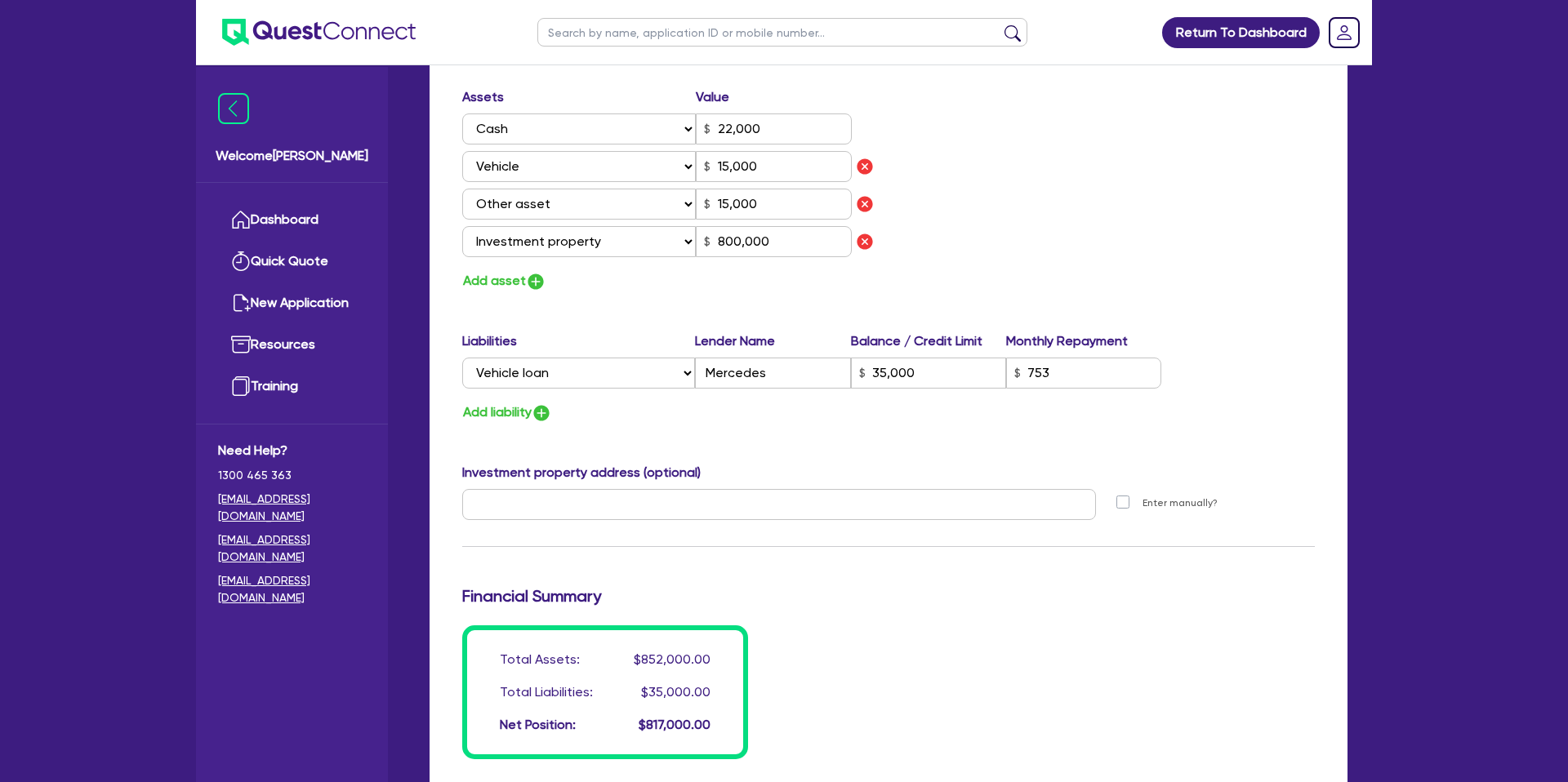
scroll to position [985, 0]
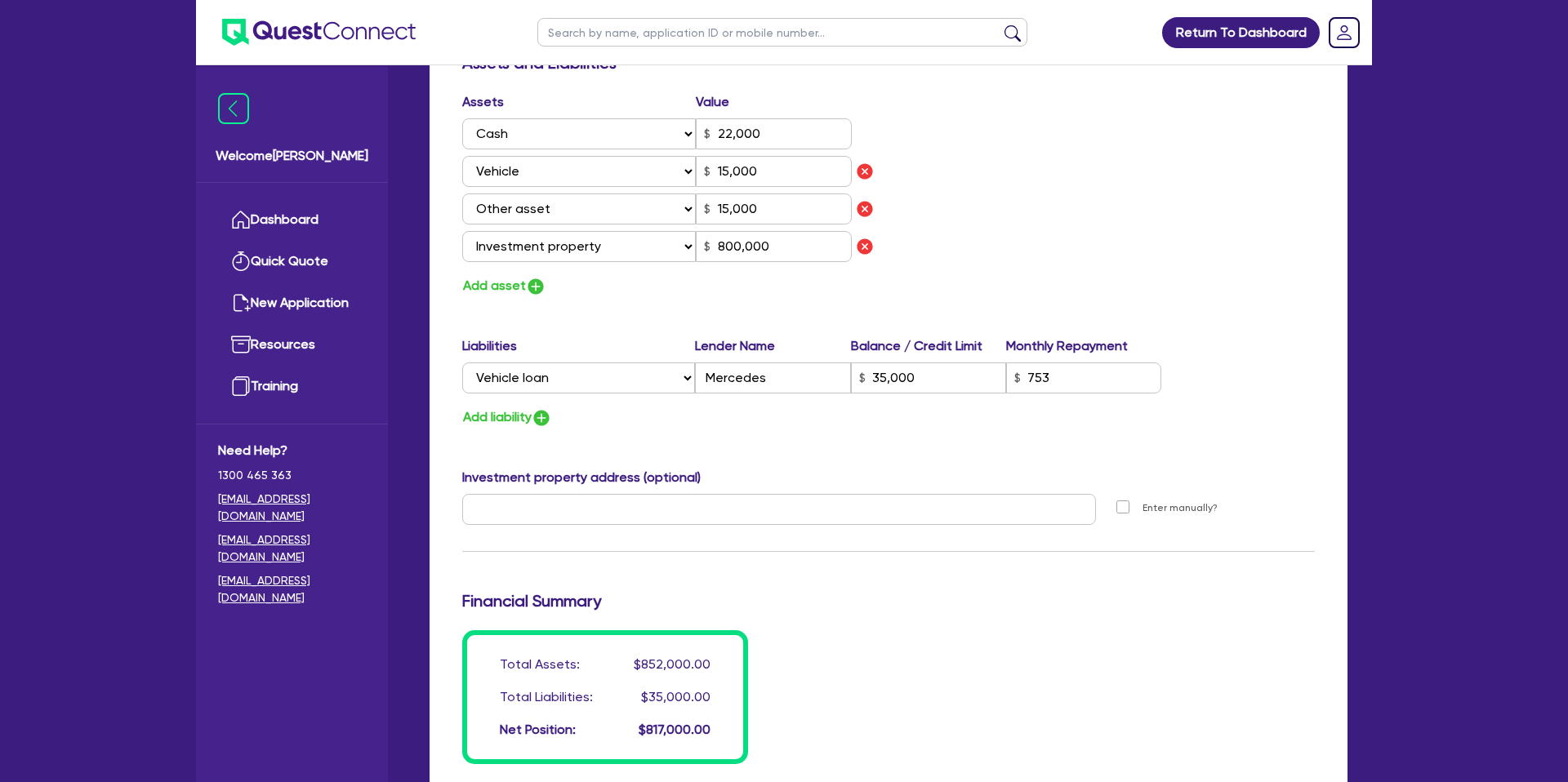
click at [537, 452] on div "Update residential status for Director #1 Boarding is only acceptable when the …" at bounding box center [888, 62] width 852 height 1404
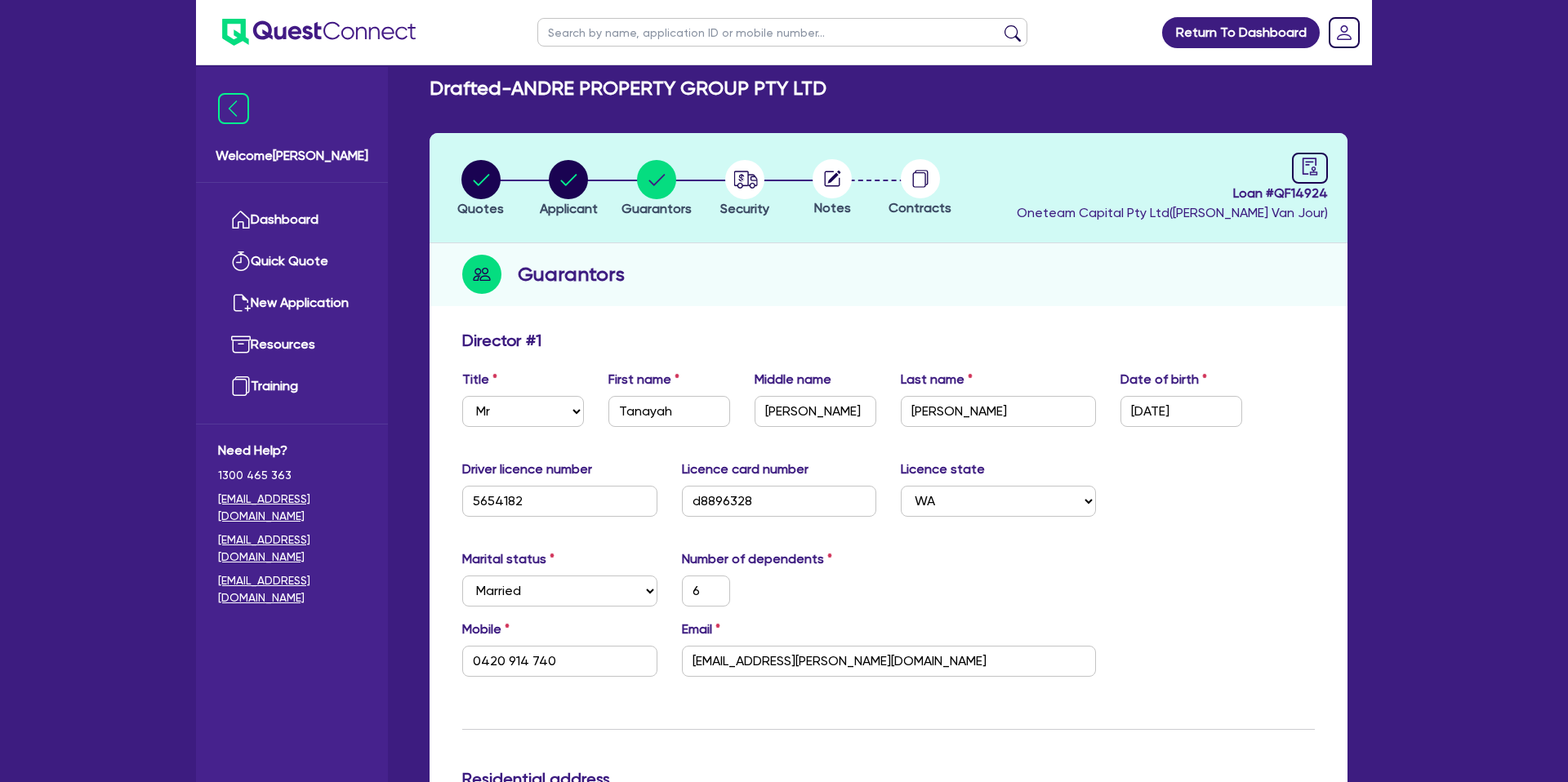
scroll to position [0, 0]
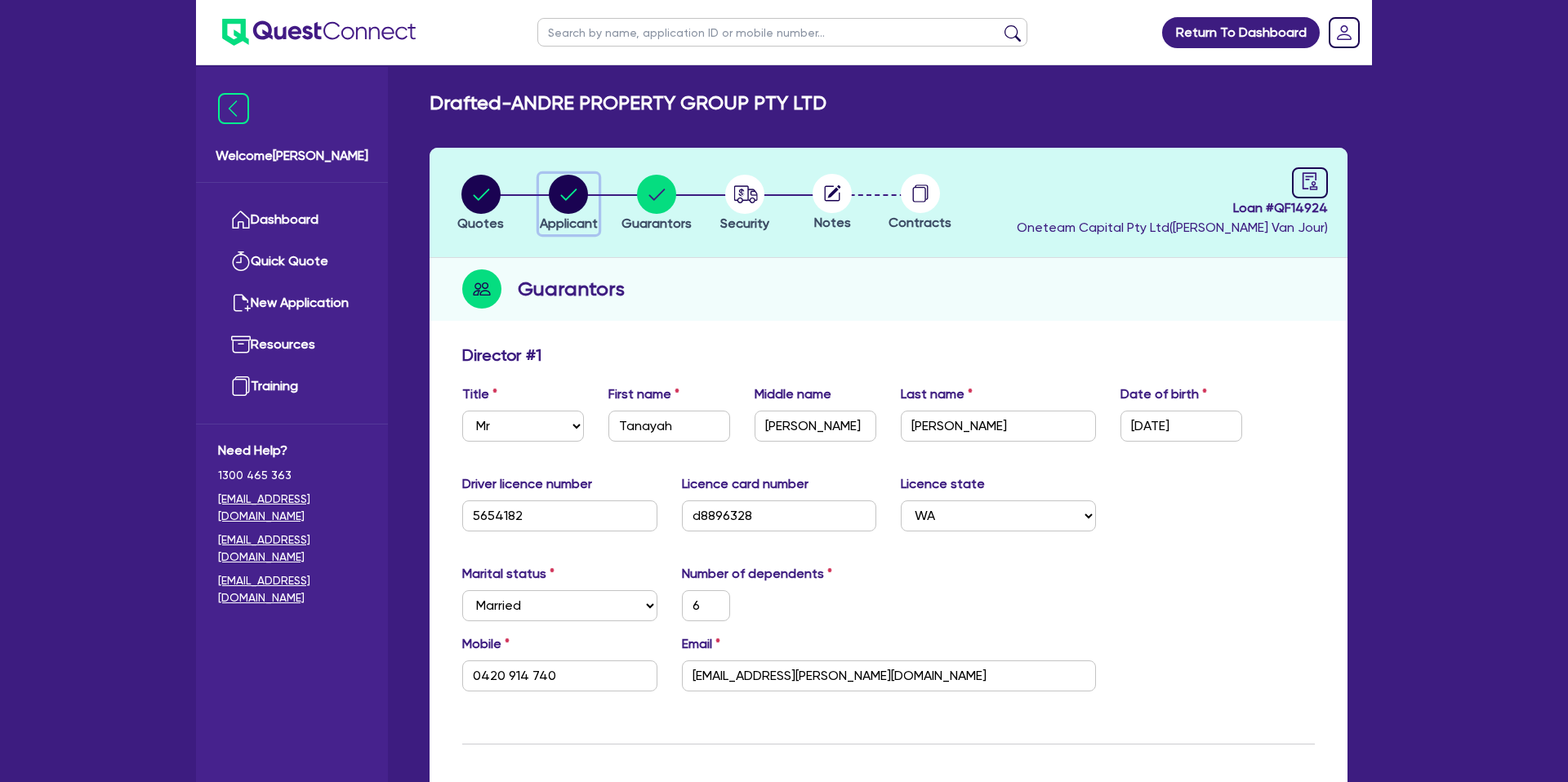
click at [555, 192] on circle "button" at bounding box center [568, 194] width 39 height 39
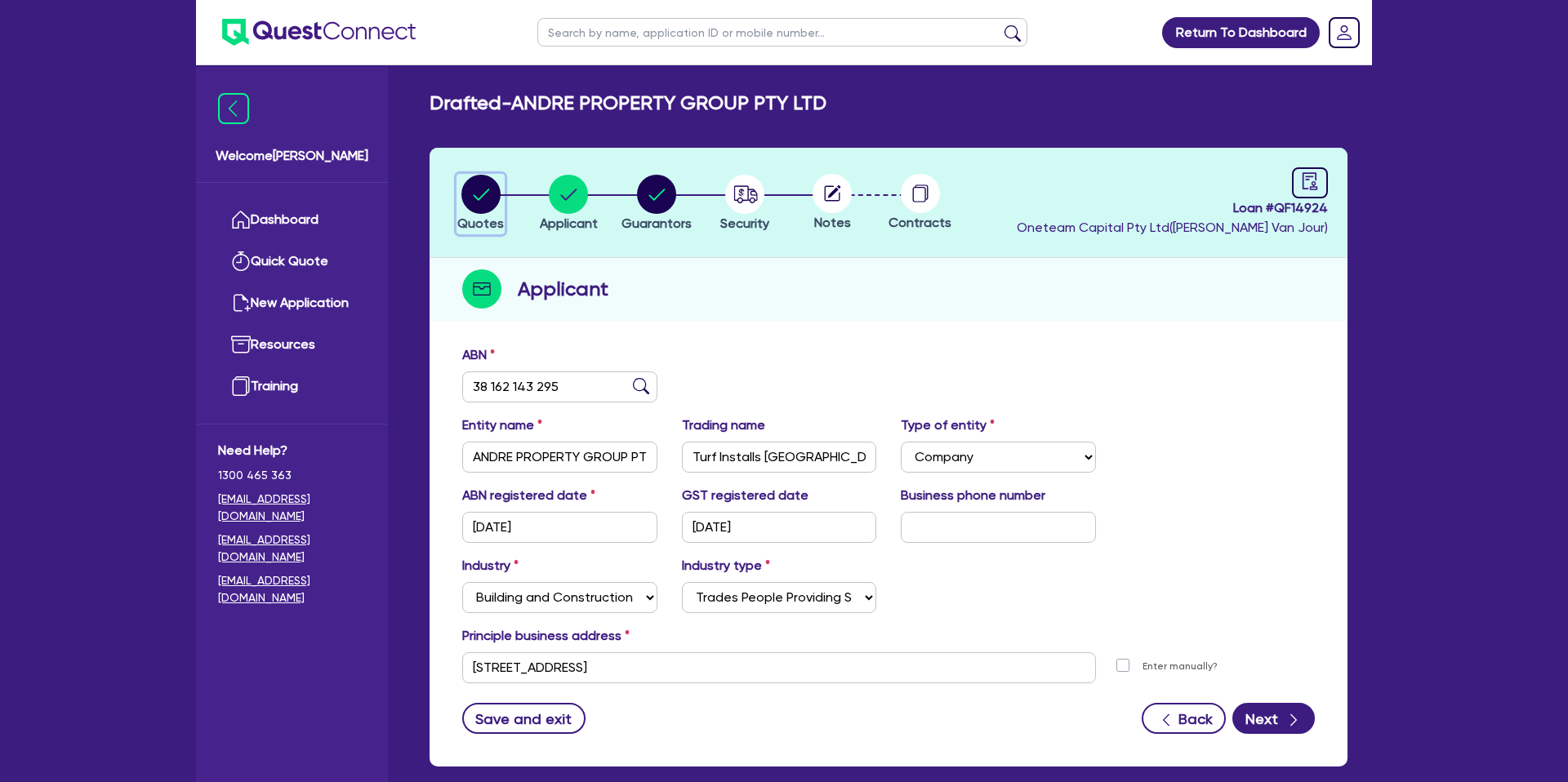
click at [483, 197] on circle "button" at bounding box center [481, 194] width 39 height 39
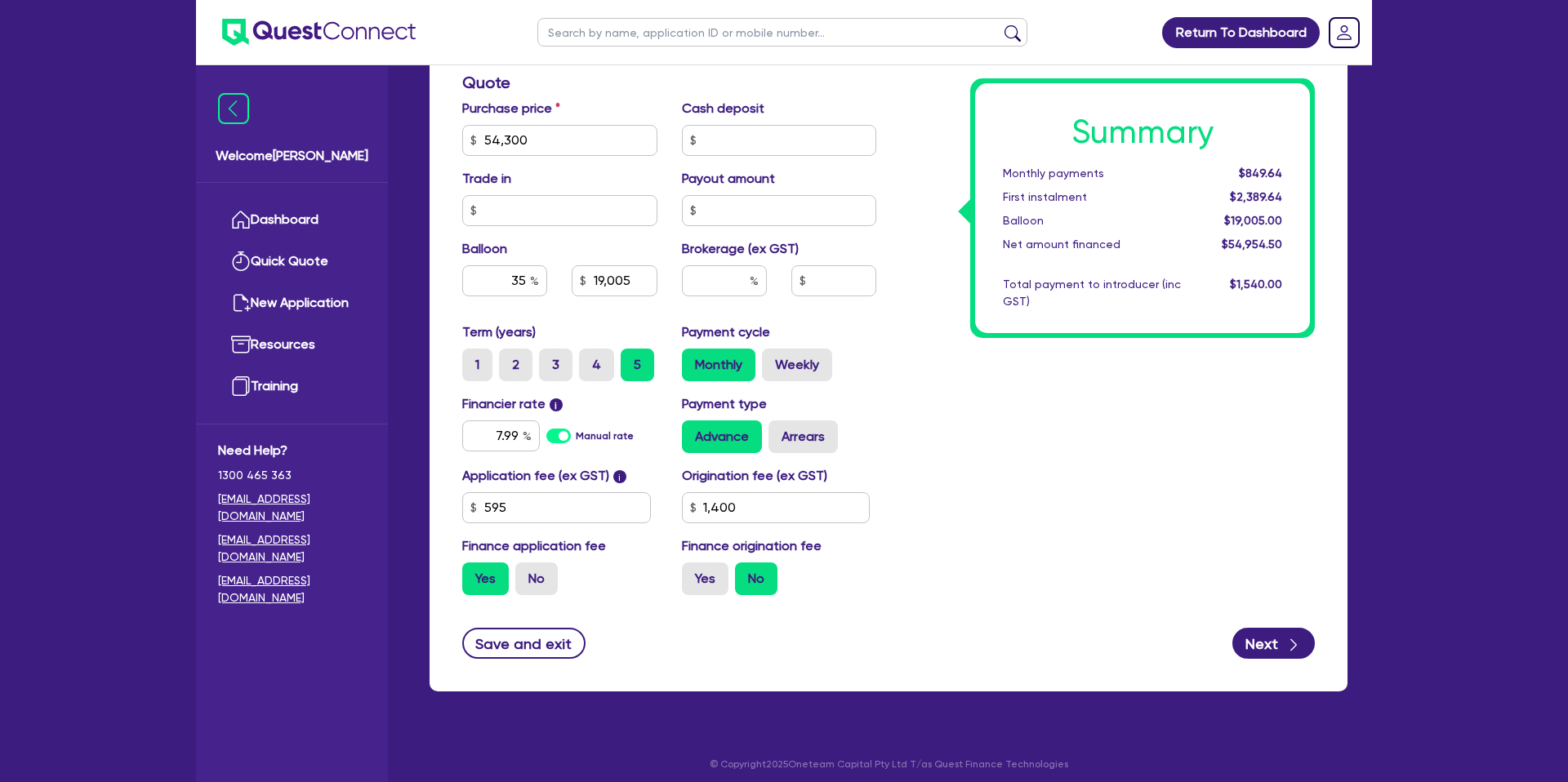
scroll to position [701, 0]
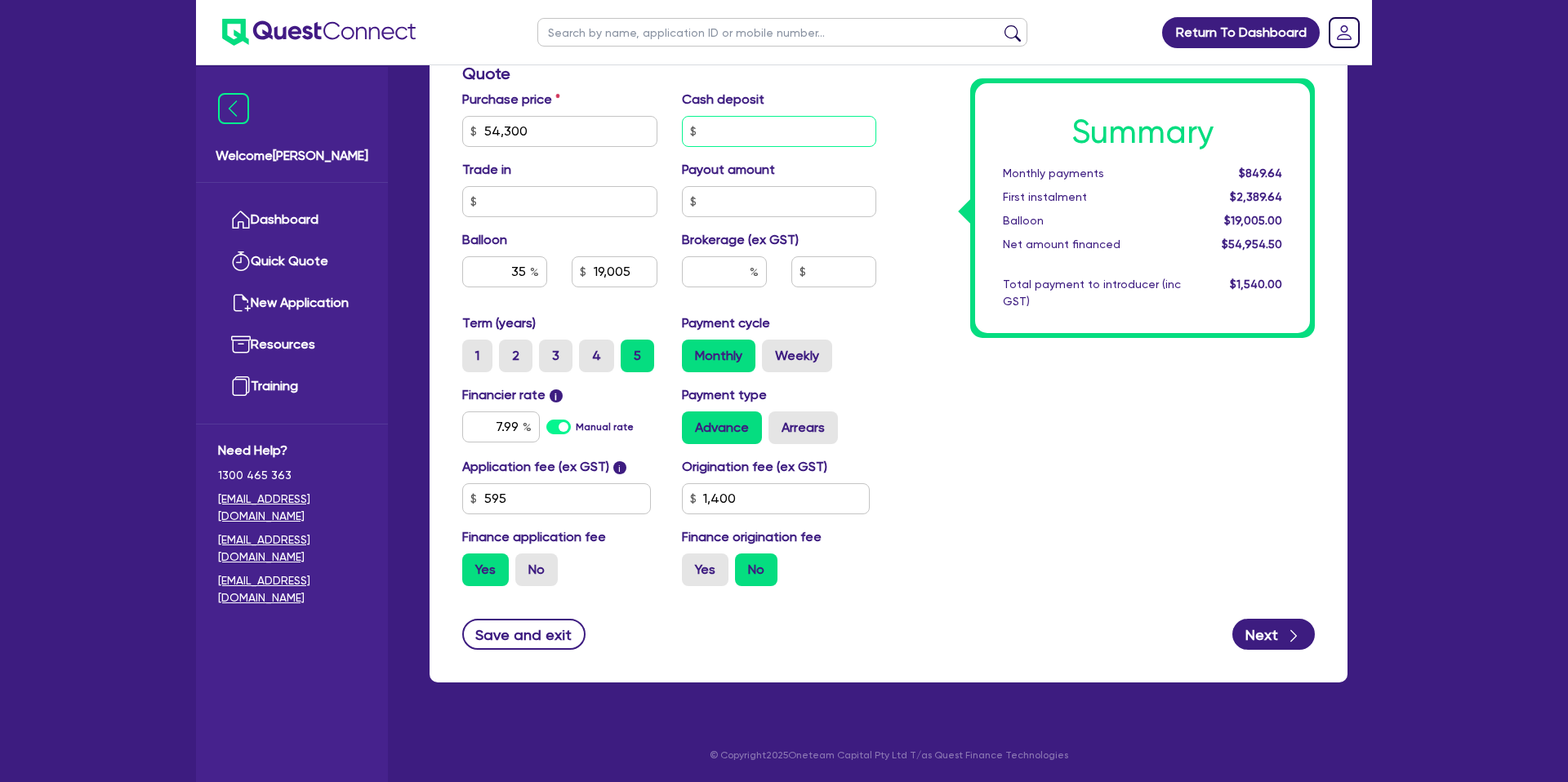
click at [728, 127] on input "text" at bounding box center [779, 131] width 195 height 31
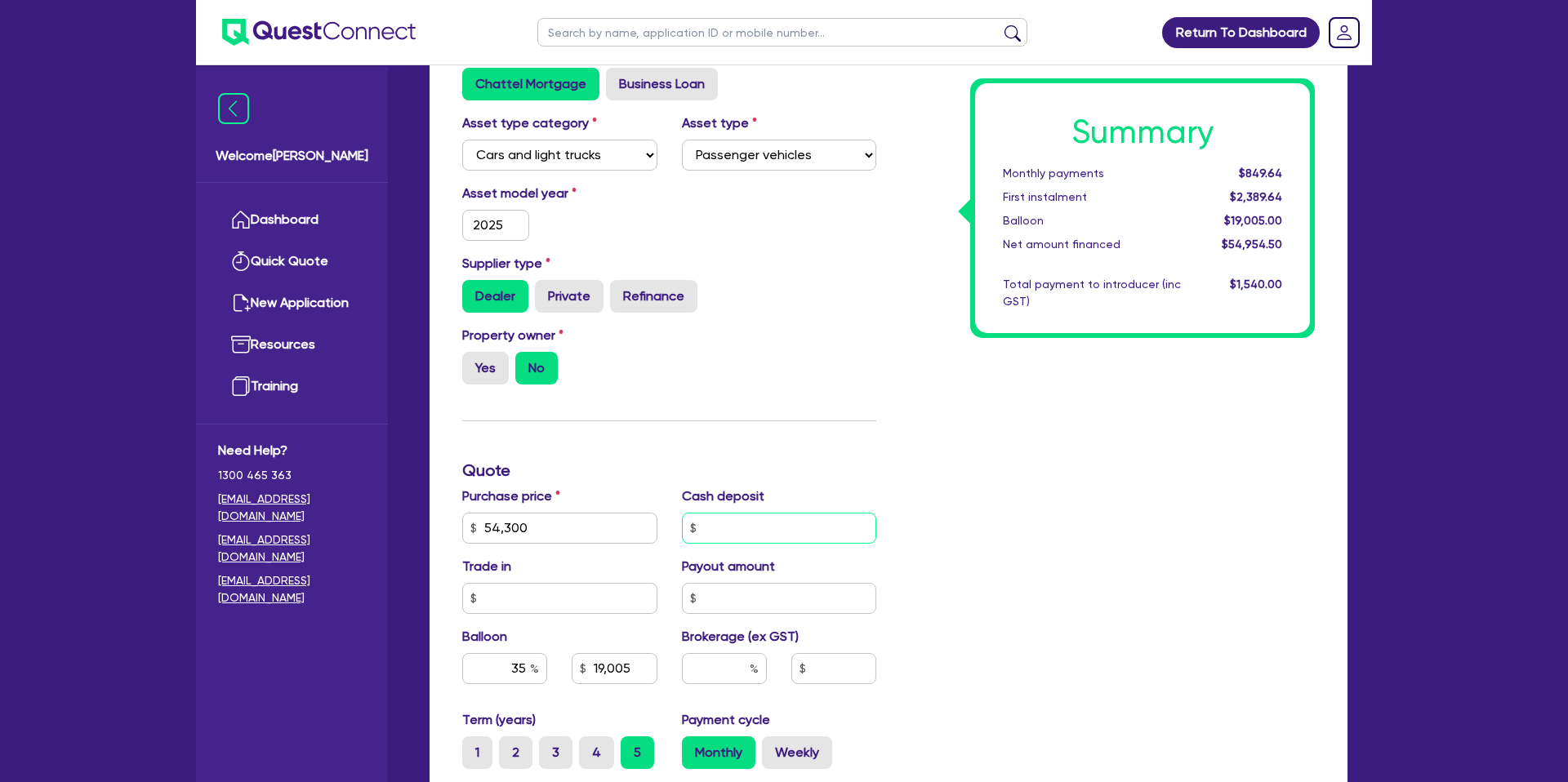
scroll to position [0, 0]
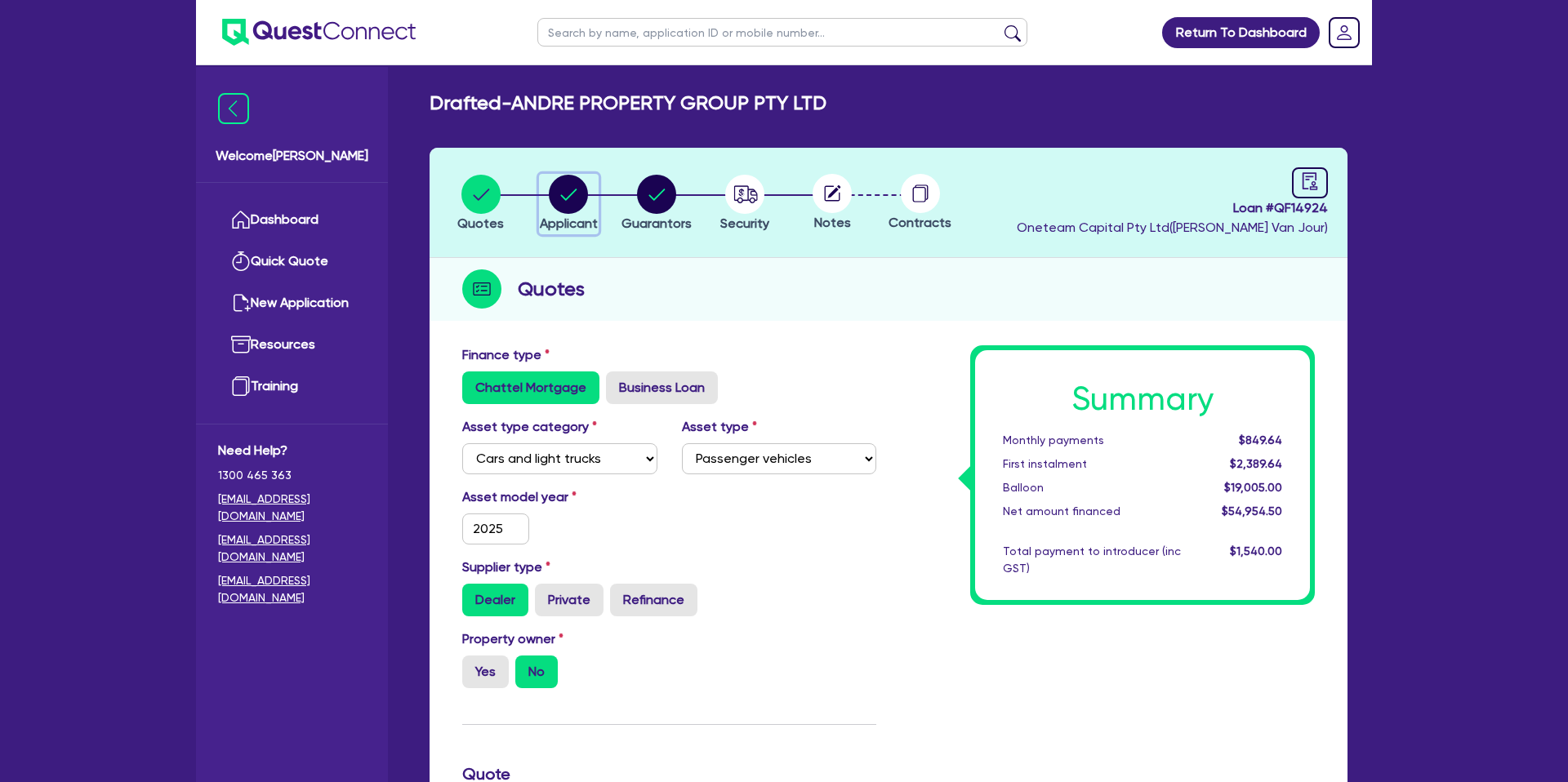
click at [584, 186] on circle "button" at bounding box center [568, 194] width 39 height 39
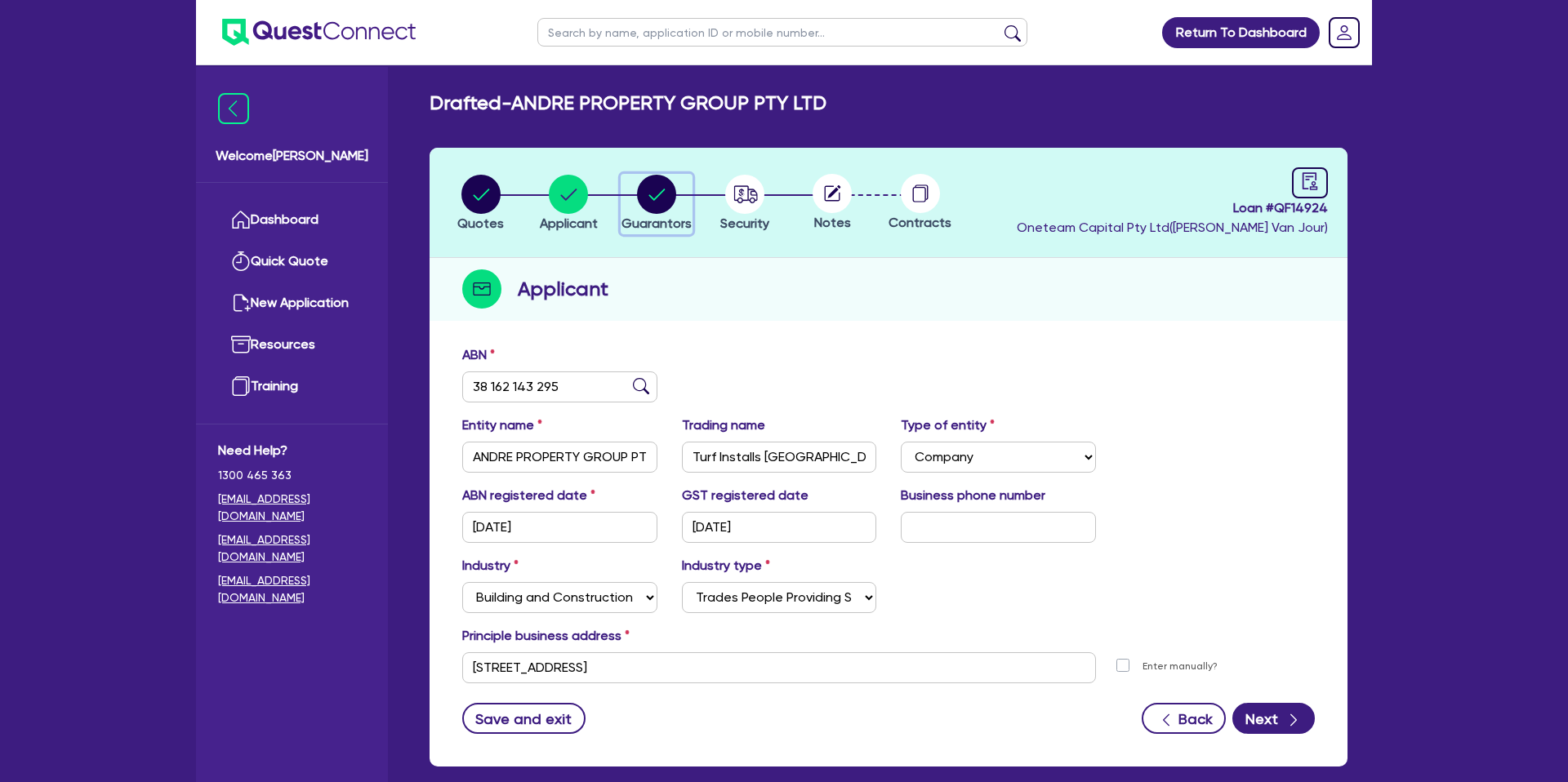
drag, startPoint x: 641, startPoint y: 191, endPoint x: 635, endPoint y: 203, distance: 13.4
click at [641, 192] on circle "button" at bounding box center [656, 194] width 39 height 39
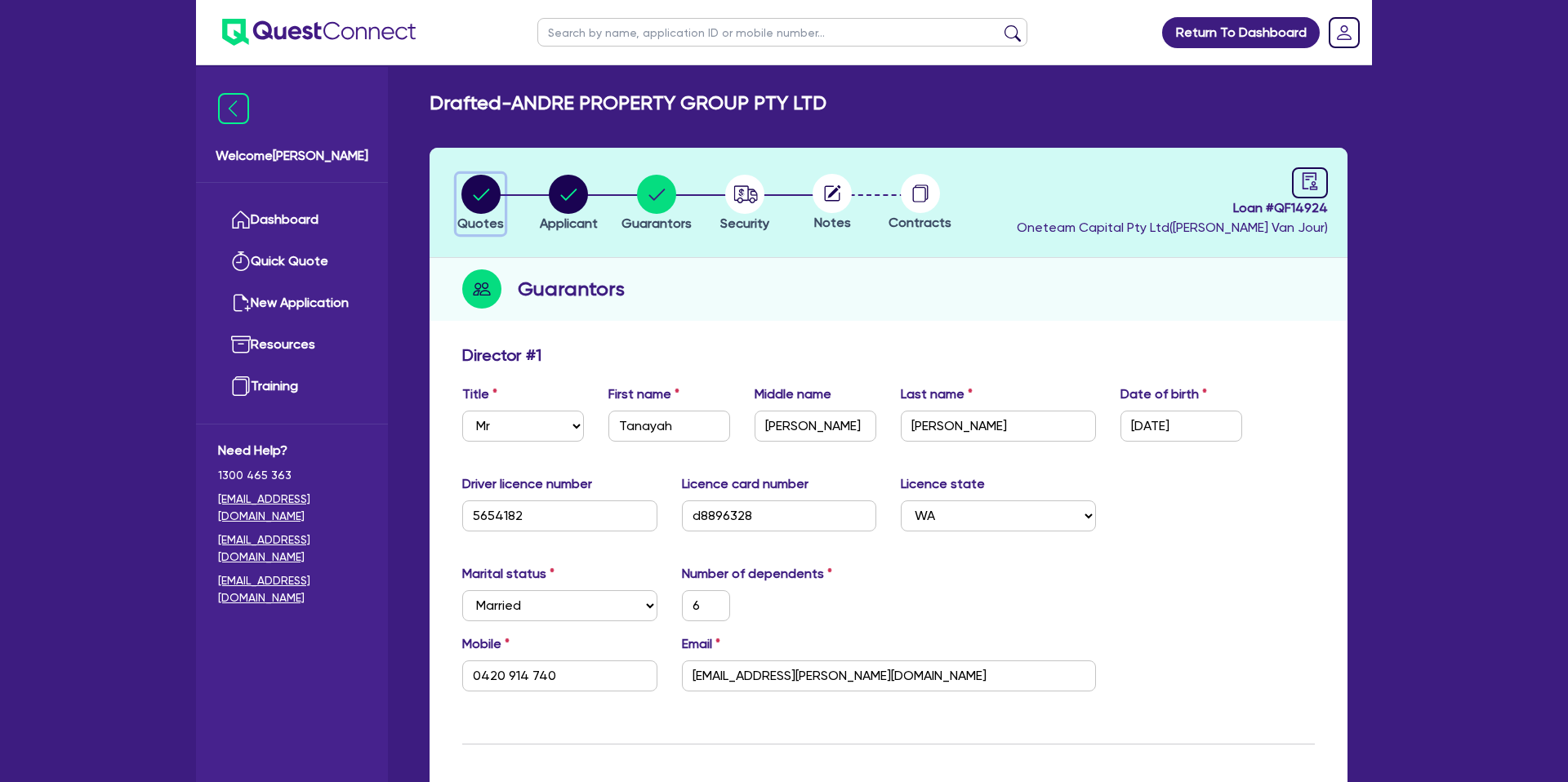
click at [482, 188] on circle "button" at bounding box center [481, 194] width 39 height 39
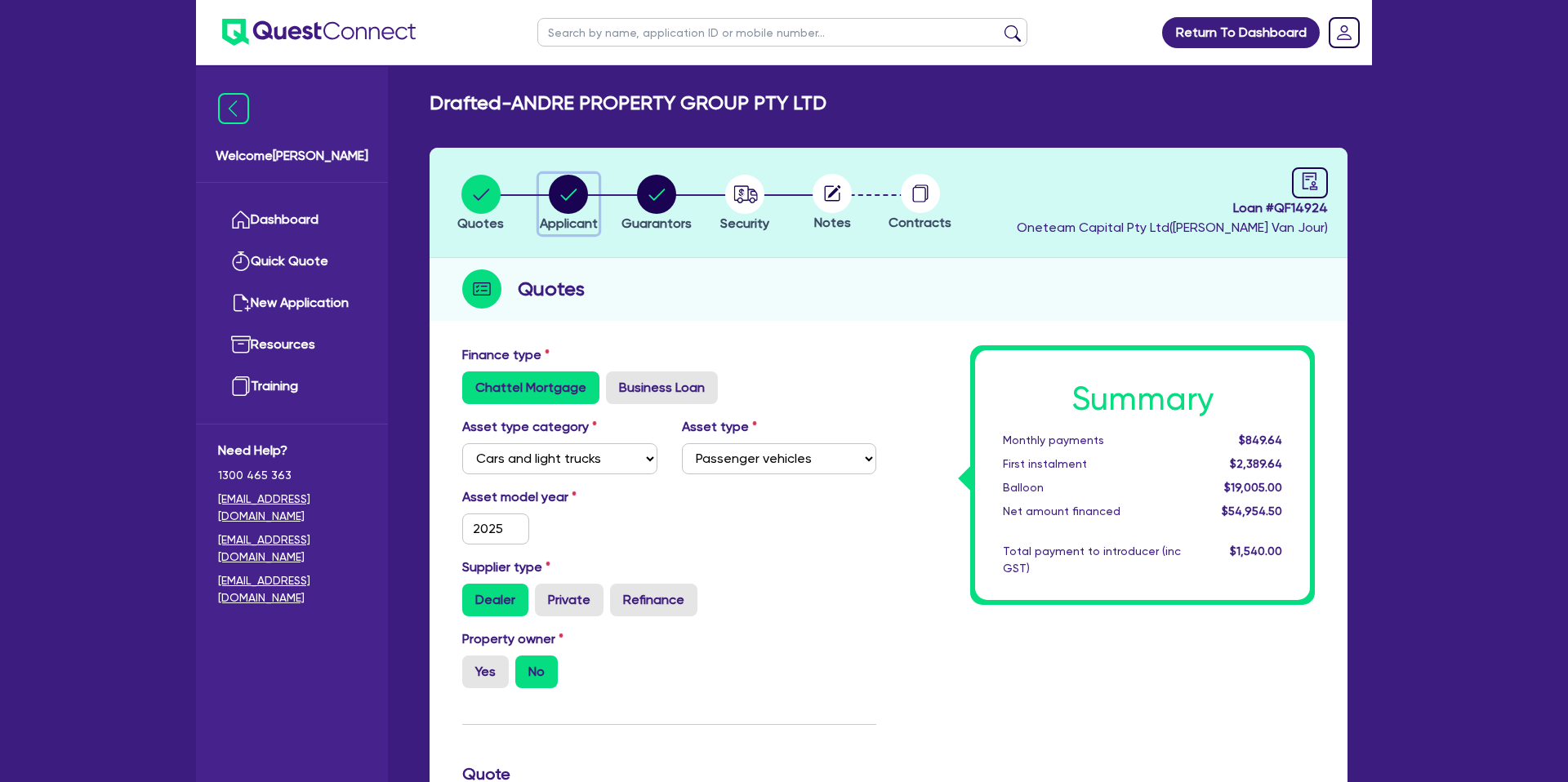
click at [556, 205] on circle "button" at bounding box center [568, 194] width 39 height 39
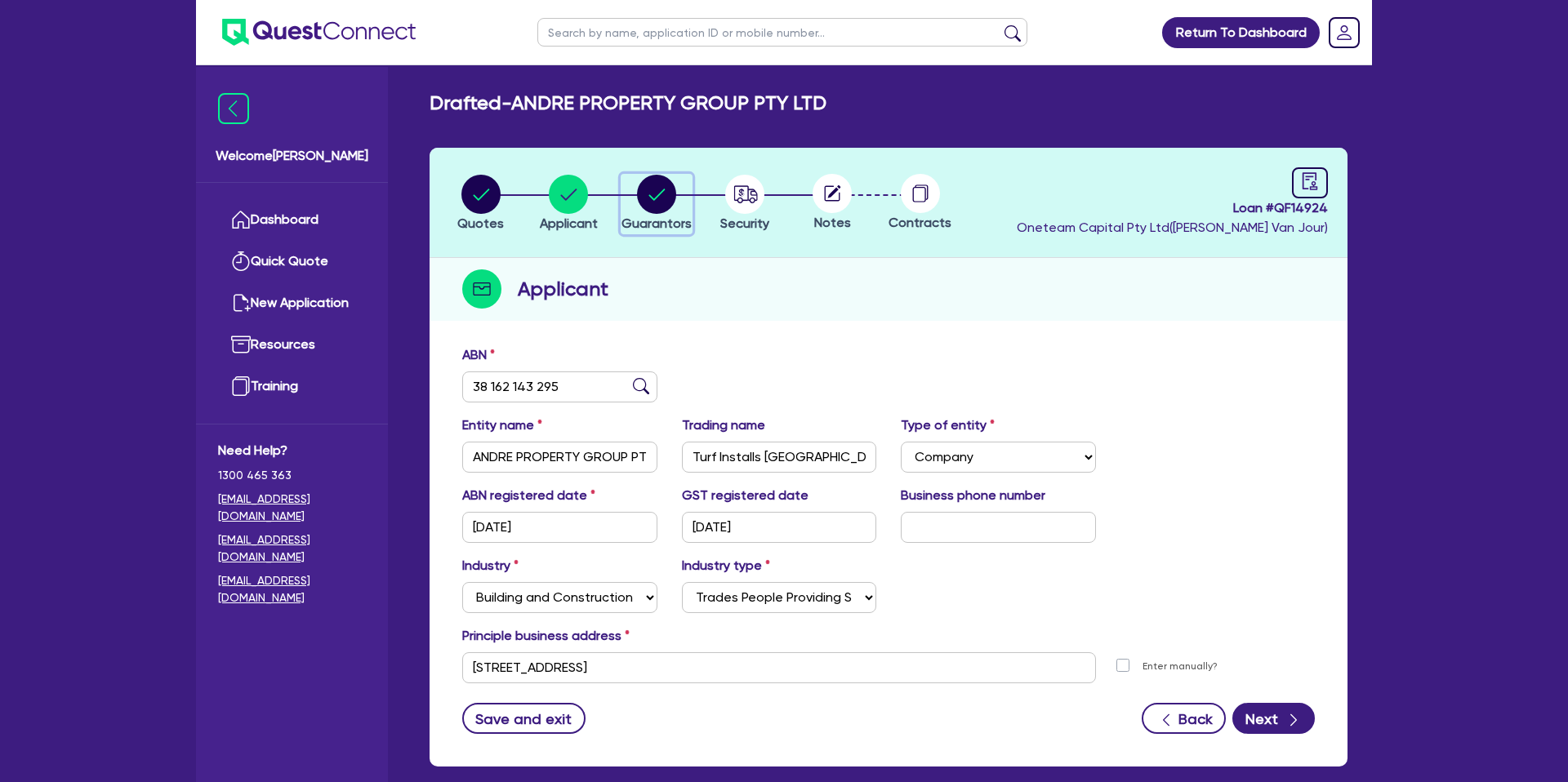
click at [679, 191] on div "button" at bounding box center [656, 194] width 70 height 39
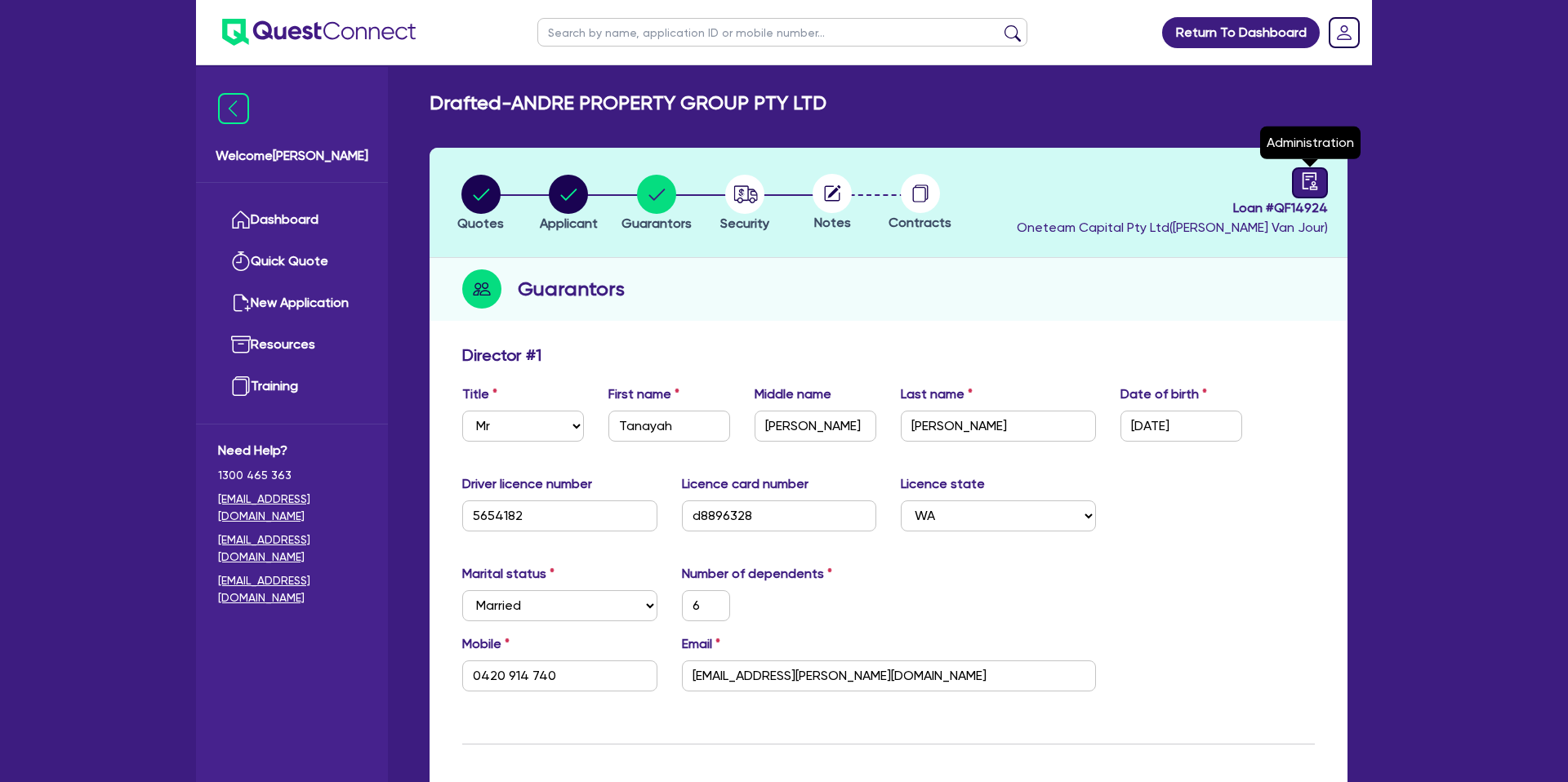
click at [1321, 187] on link at bounding box center [1310, 182] width 36 height 31
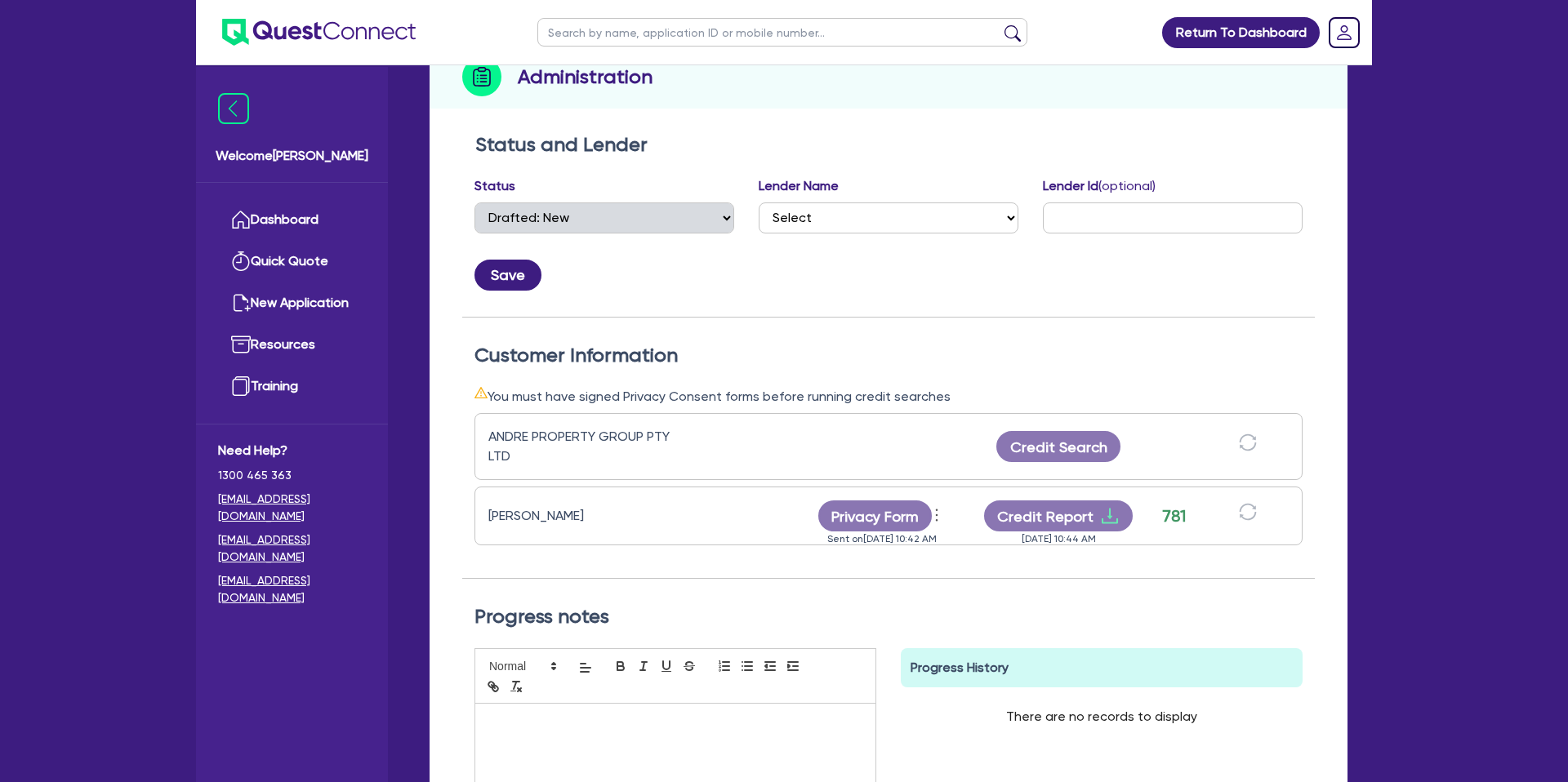
scroll to position [215, 0]
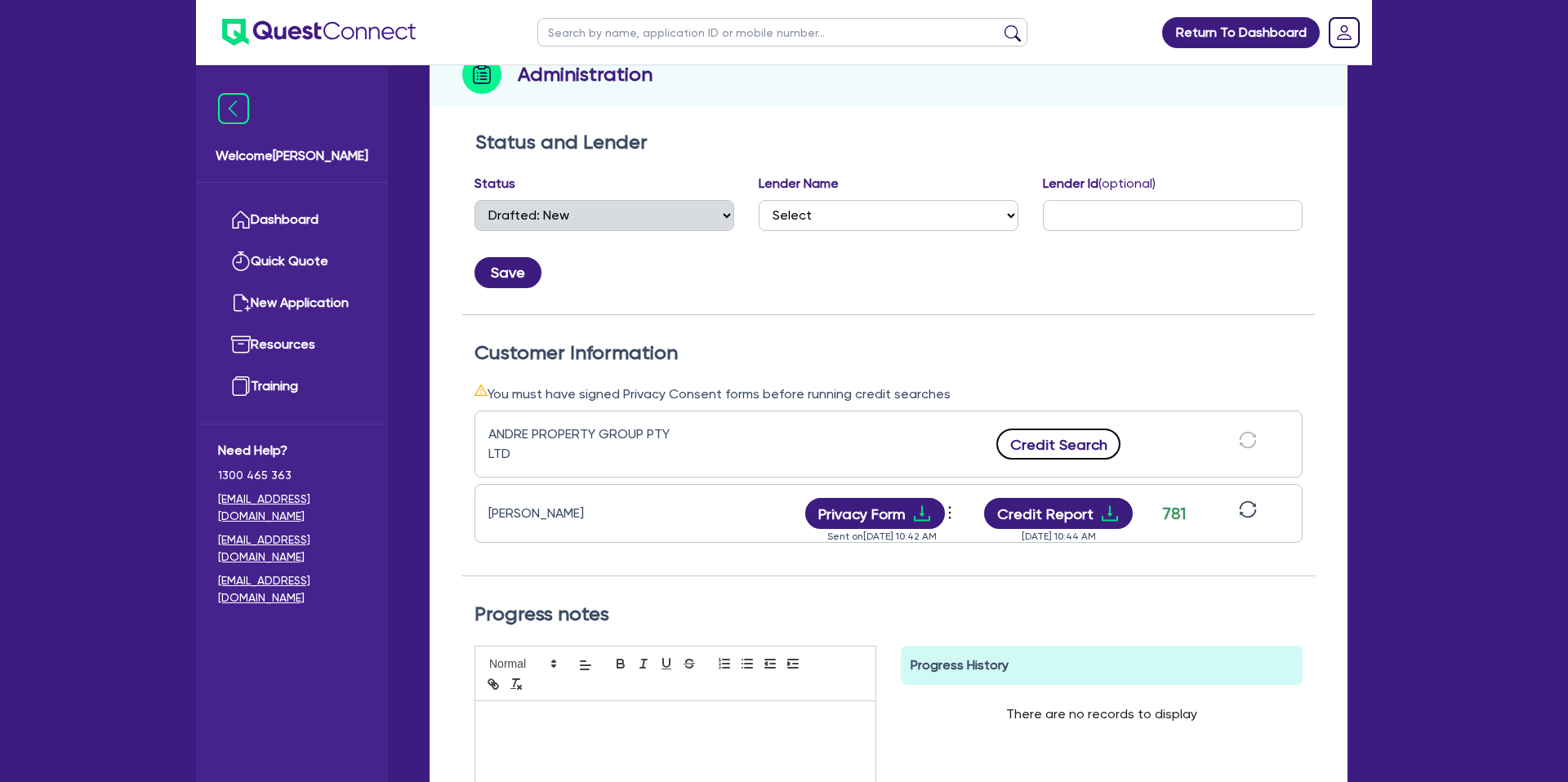
click at [1087, 448] on button "Credit Search" at bounding box center [1058, 444] width 124 height 31
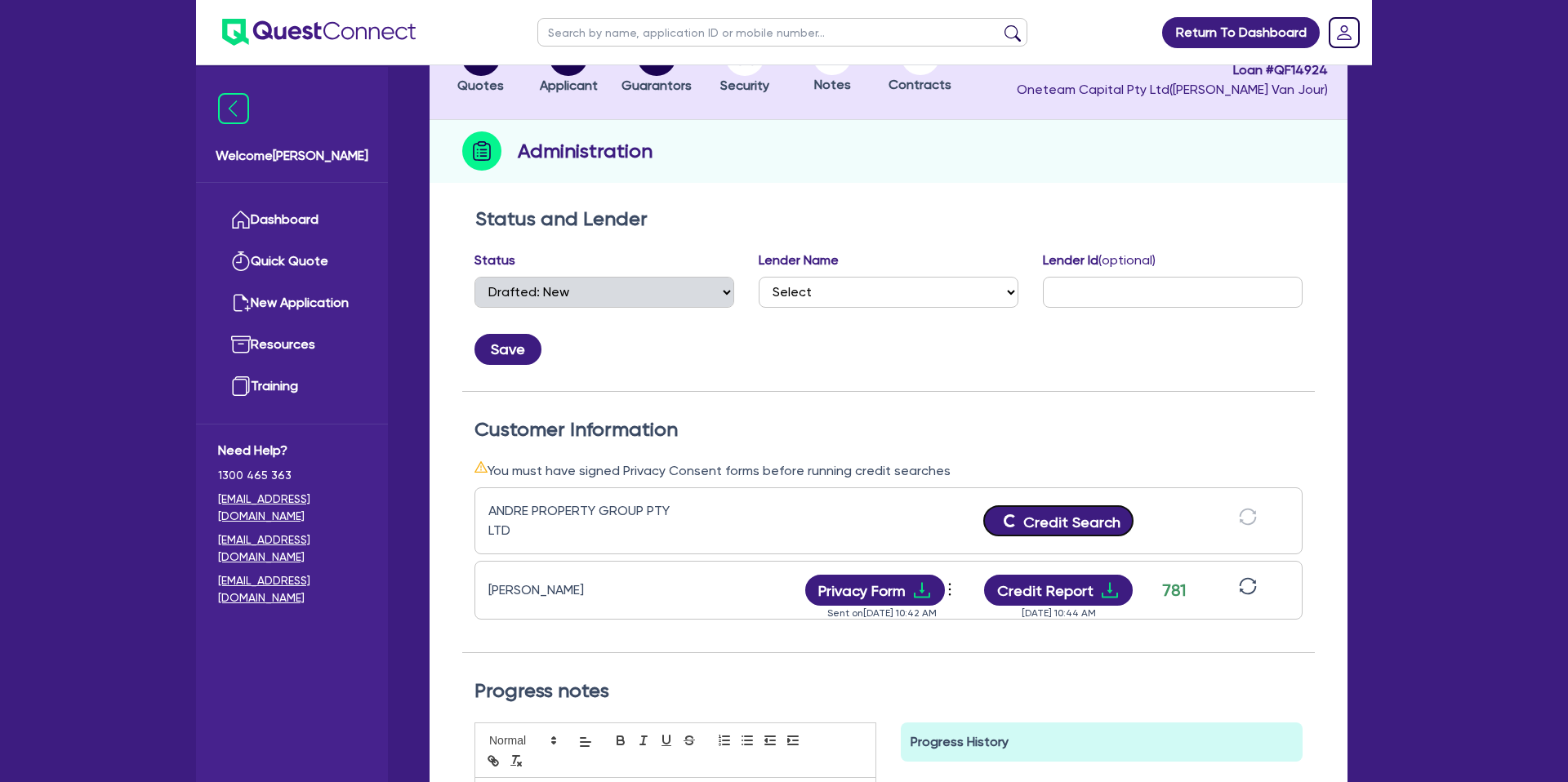
scroll to position [141, 0]
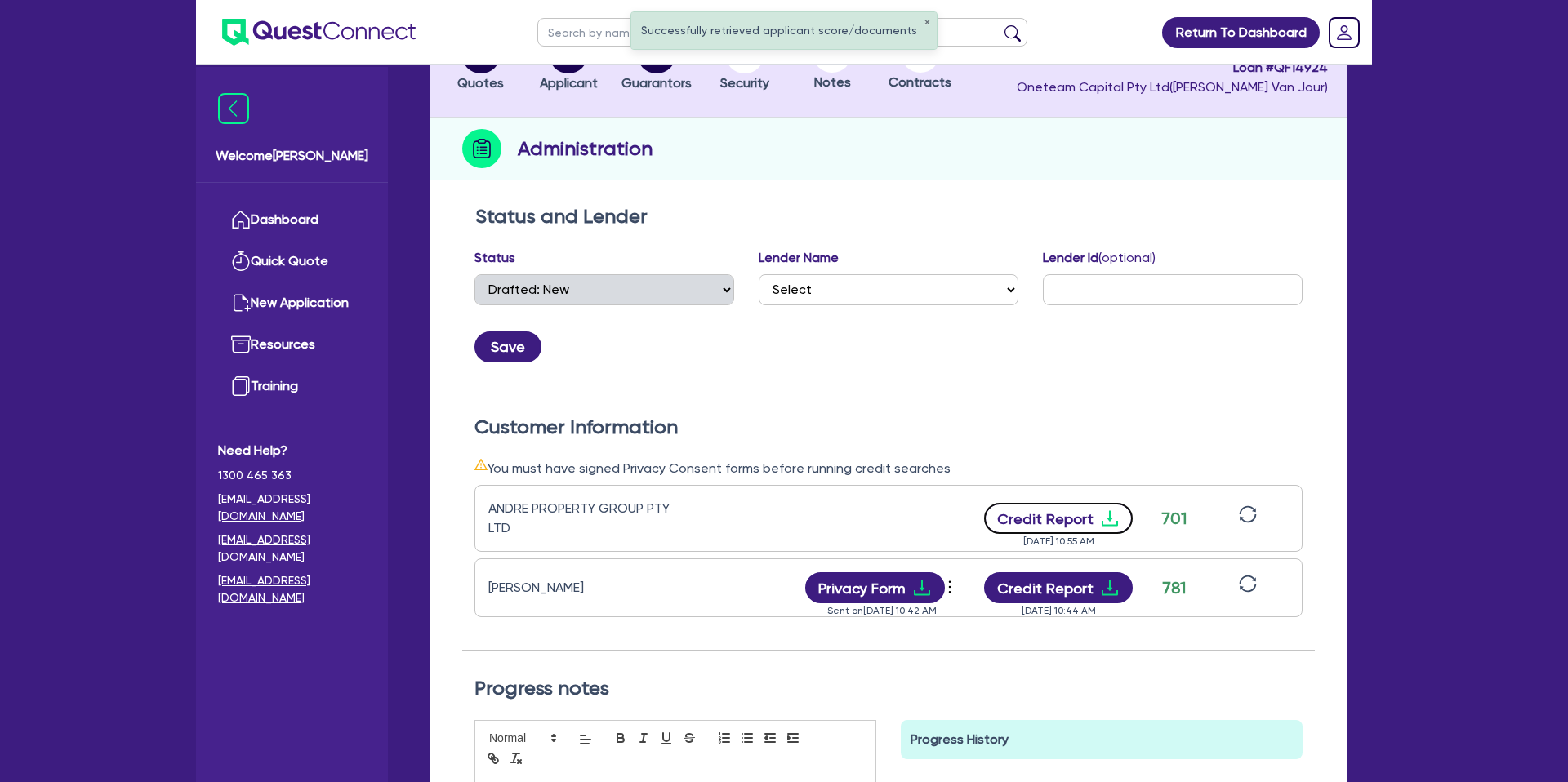
click at [1106, 527] on icon "download" at bounding box center [1109, 518] width 19 height 19
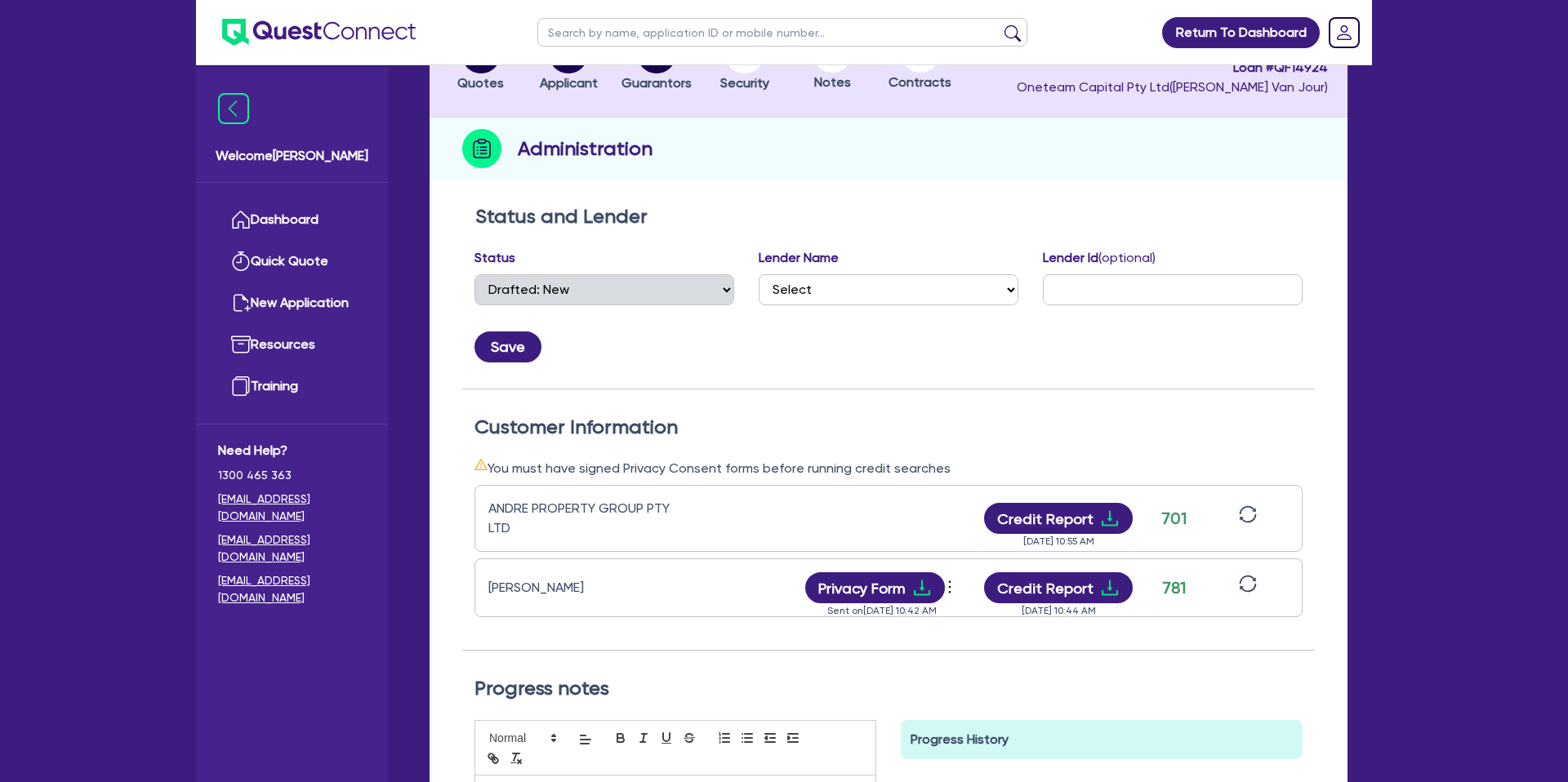
click at [835, 173] on div "Administration" at bounding box center [889, 149] width 918 height 63
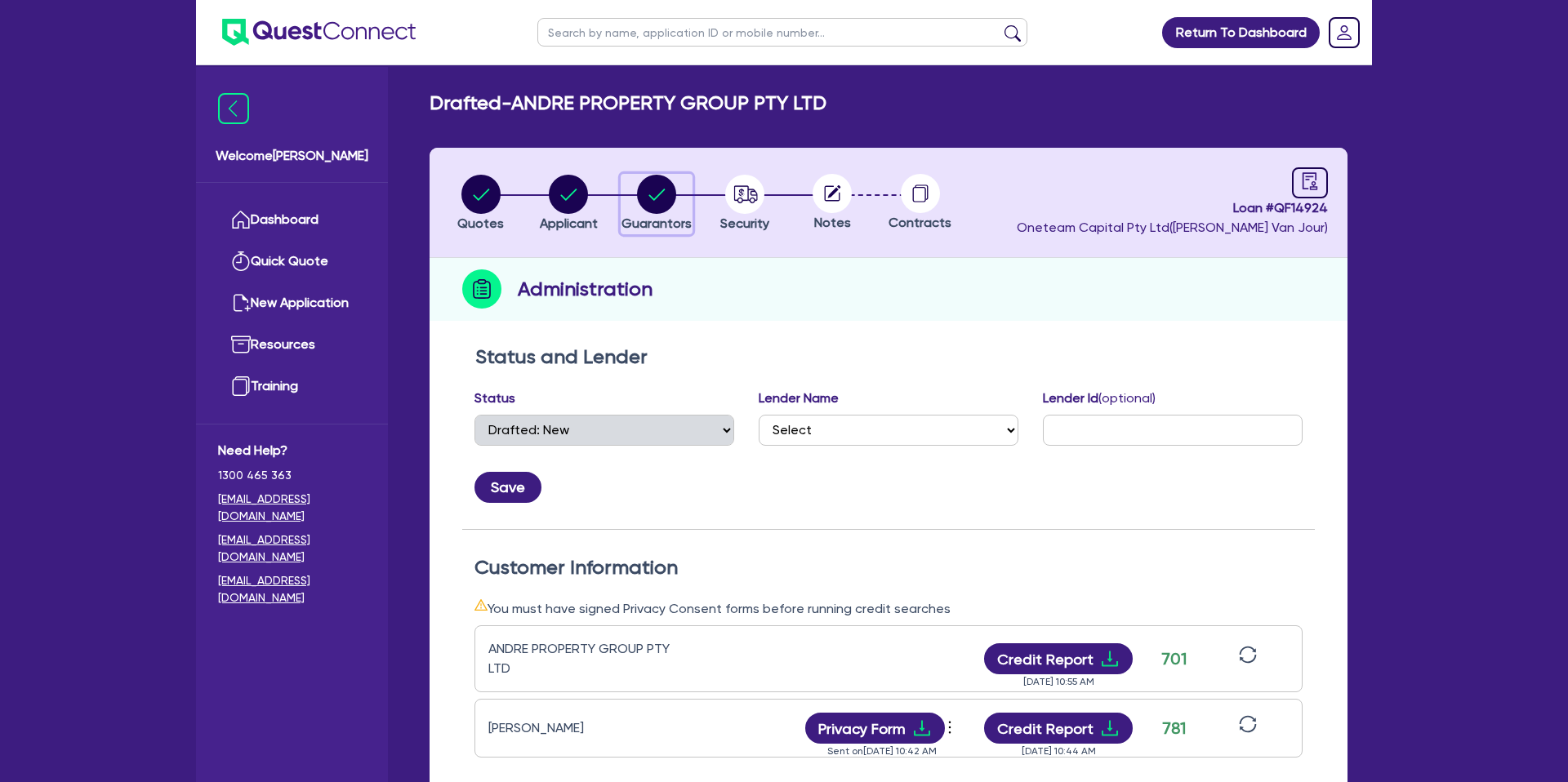
click at [653, 194] on circle "button" at bounding box center [656, 194] width 39 height 39
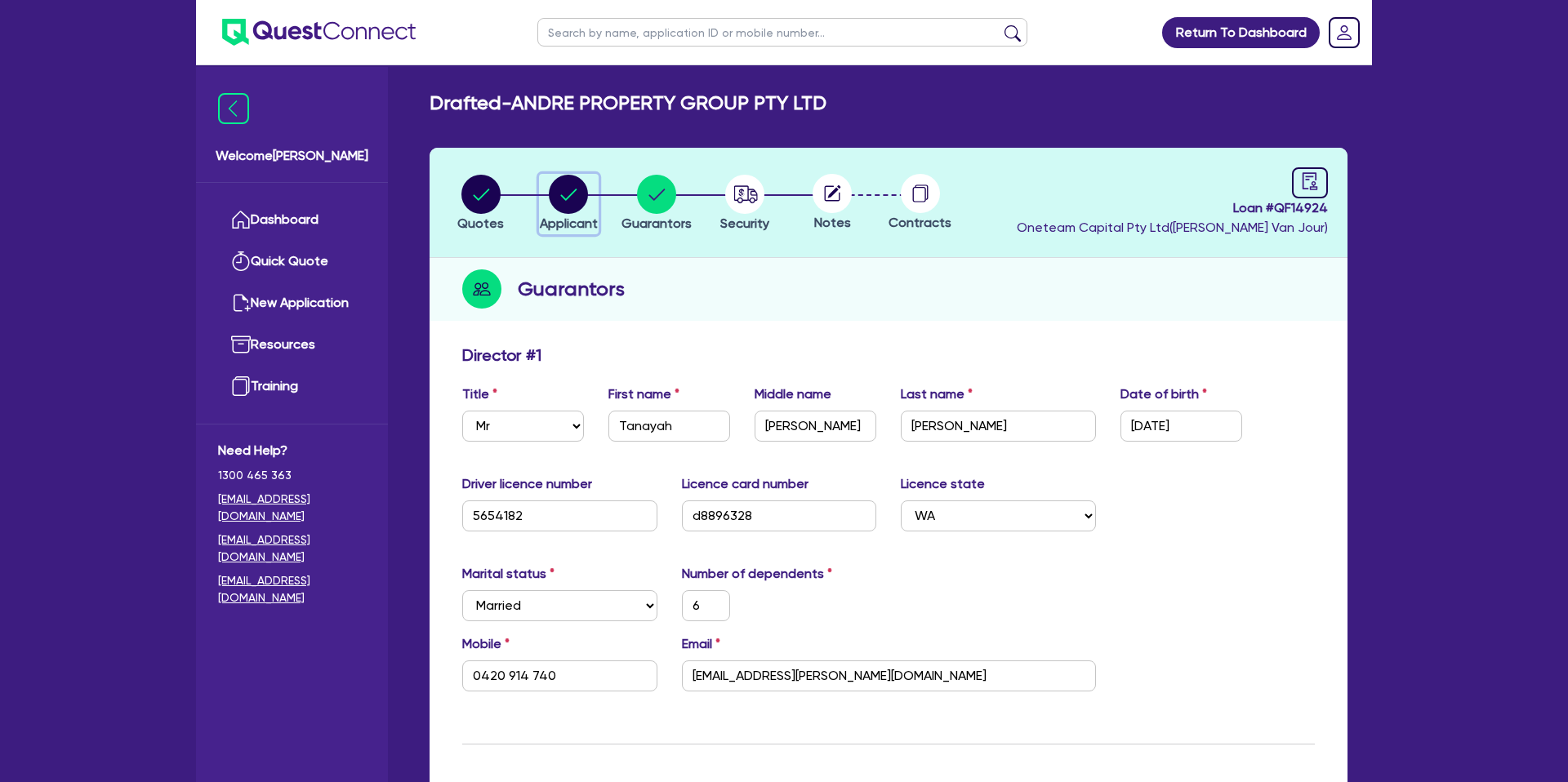
click at [559, 192] on circle "button" at bounding box center [568, 194] width 39 height 39
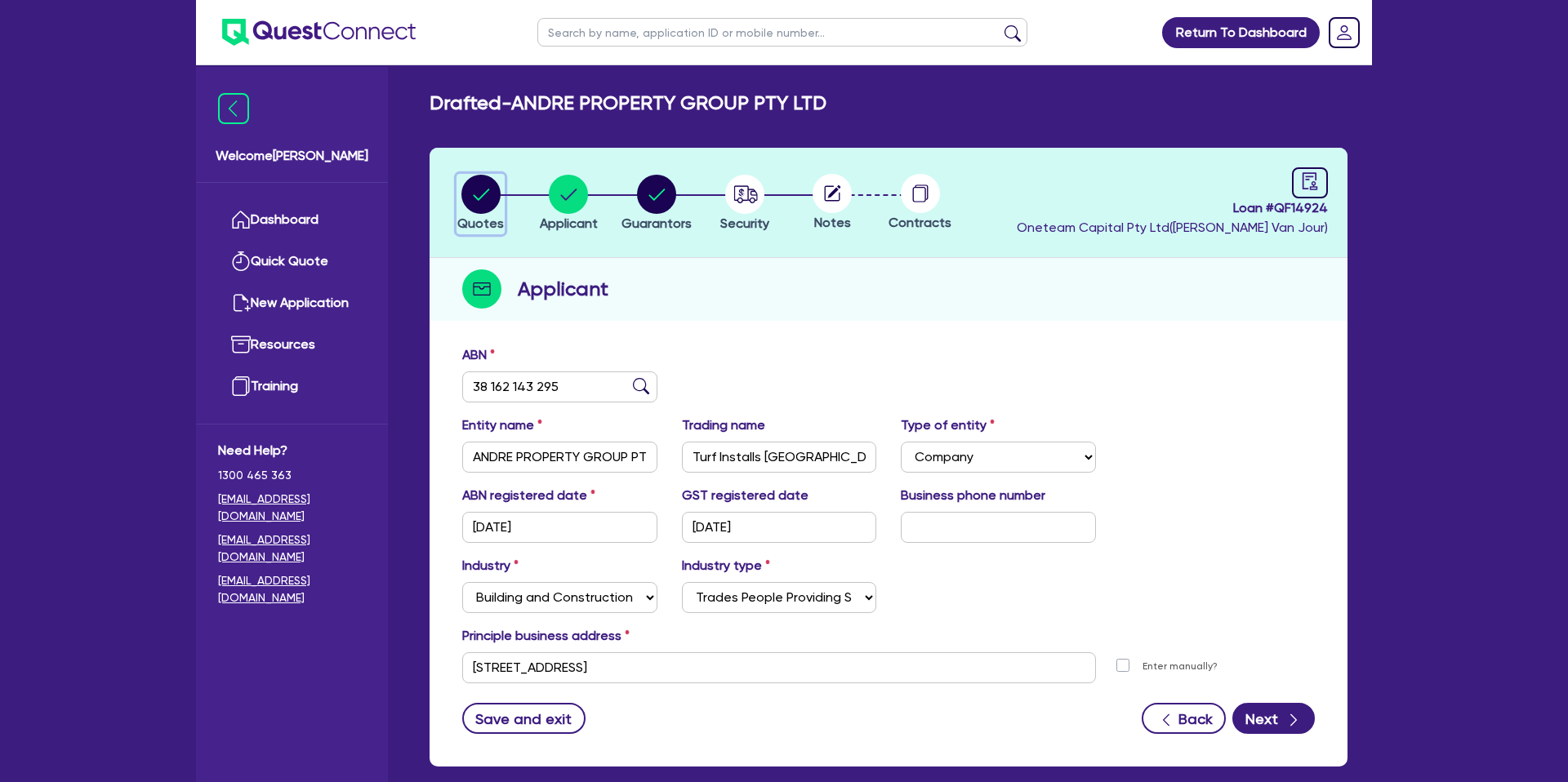
click at [458, 191] on button "Quotes" at bounding box center [481, 204] width 49 height 60
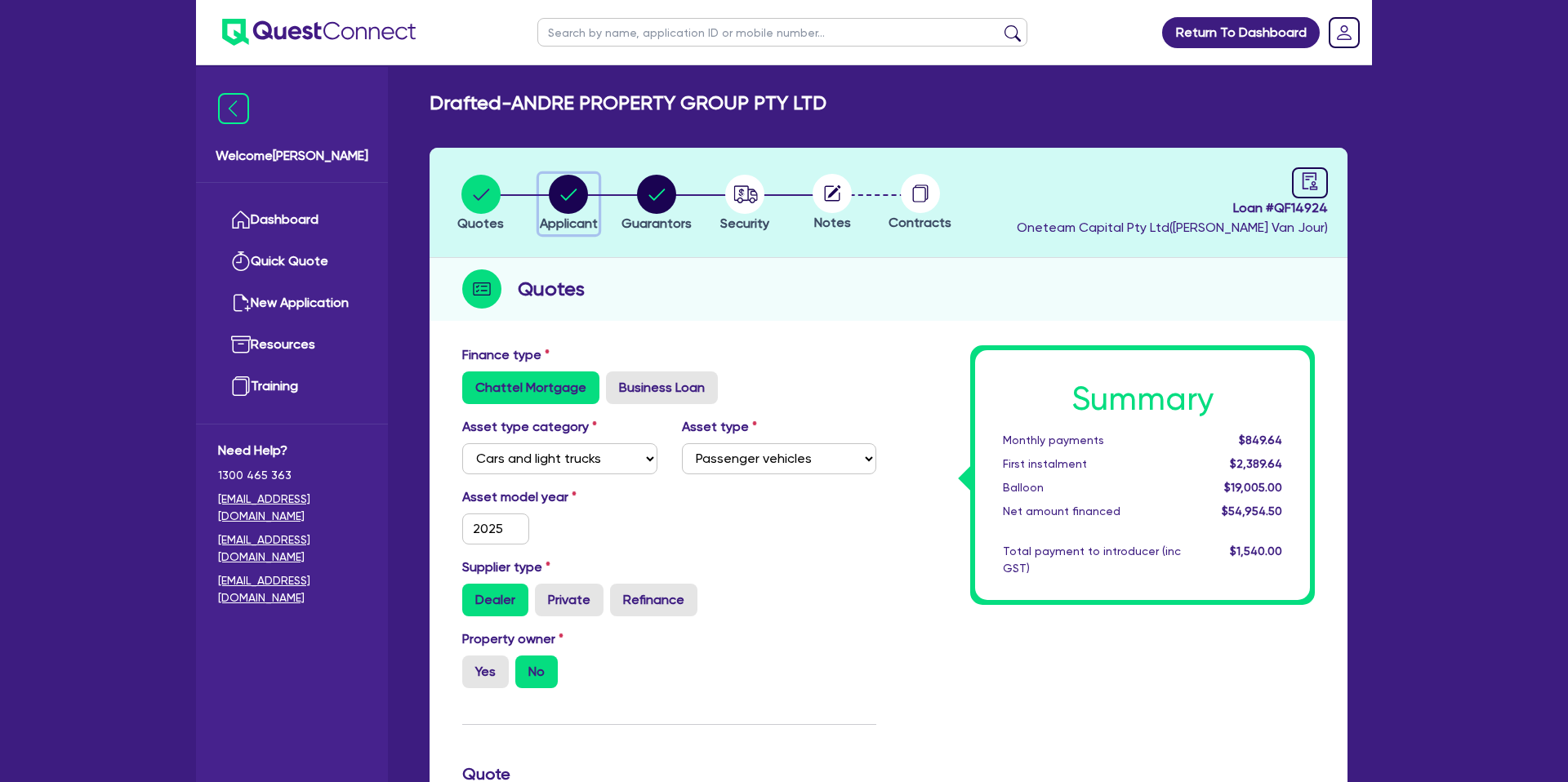
click at [566, 183] on circle "button" at bounding box center [568, 194] width 39 height 39
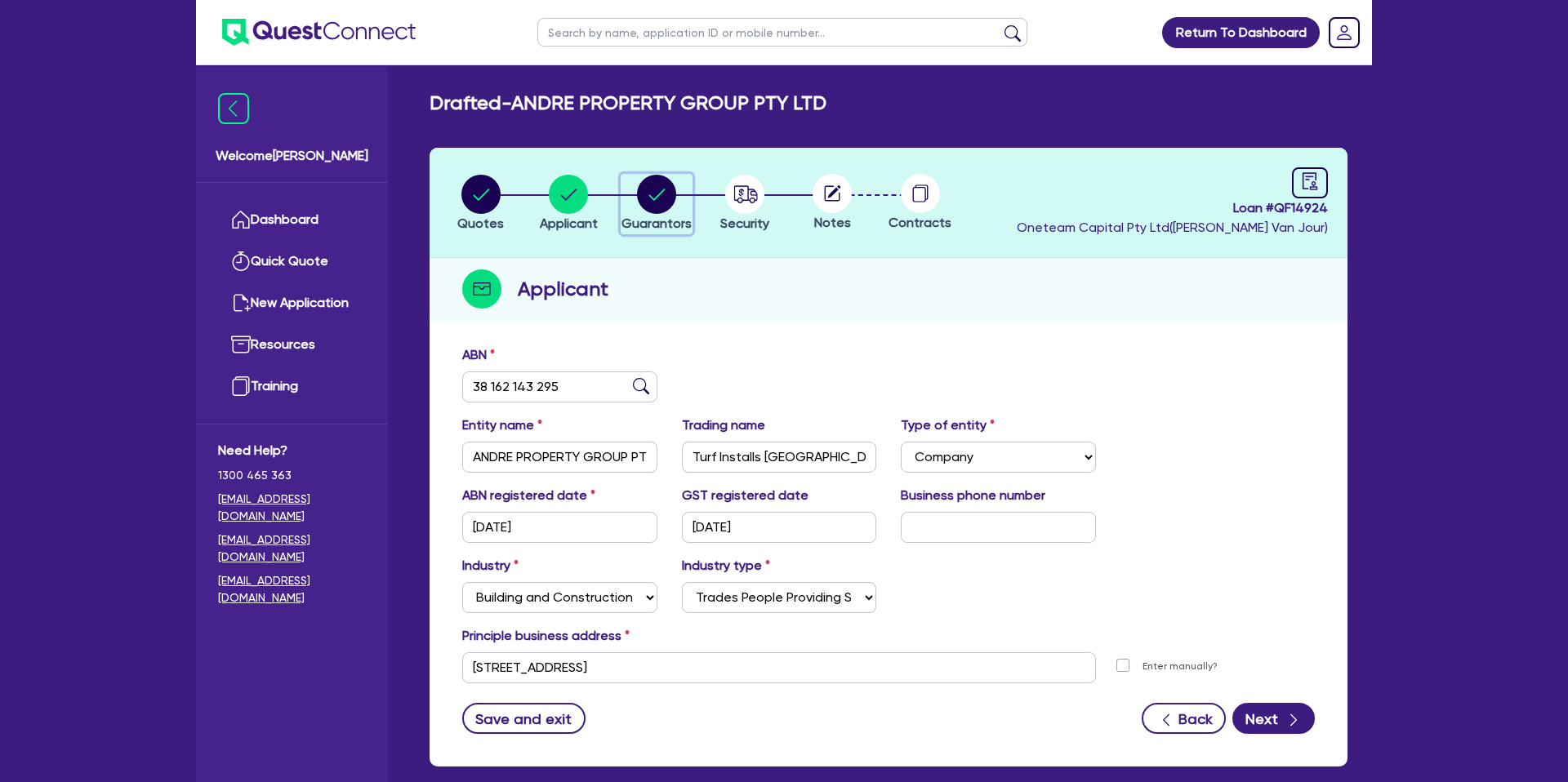
click at [649, 192] on circle "button" at bounding box center [656, 194] width 39 height 39
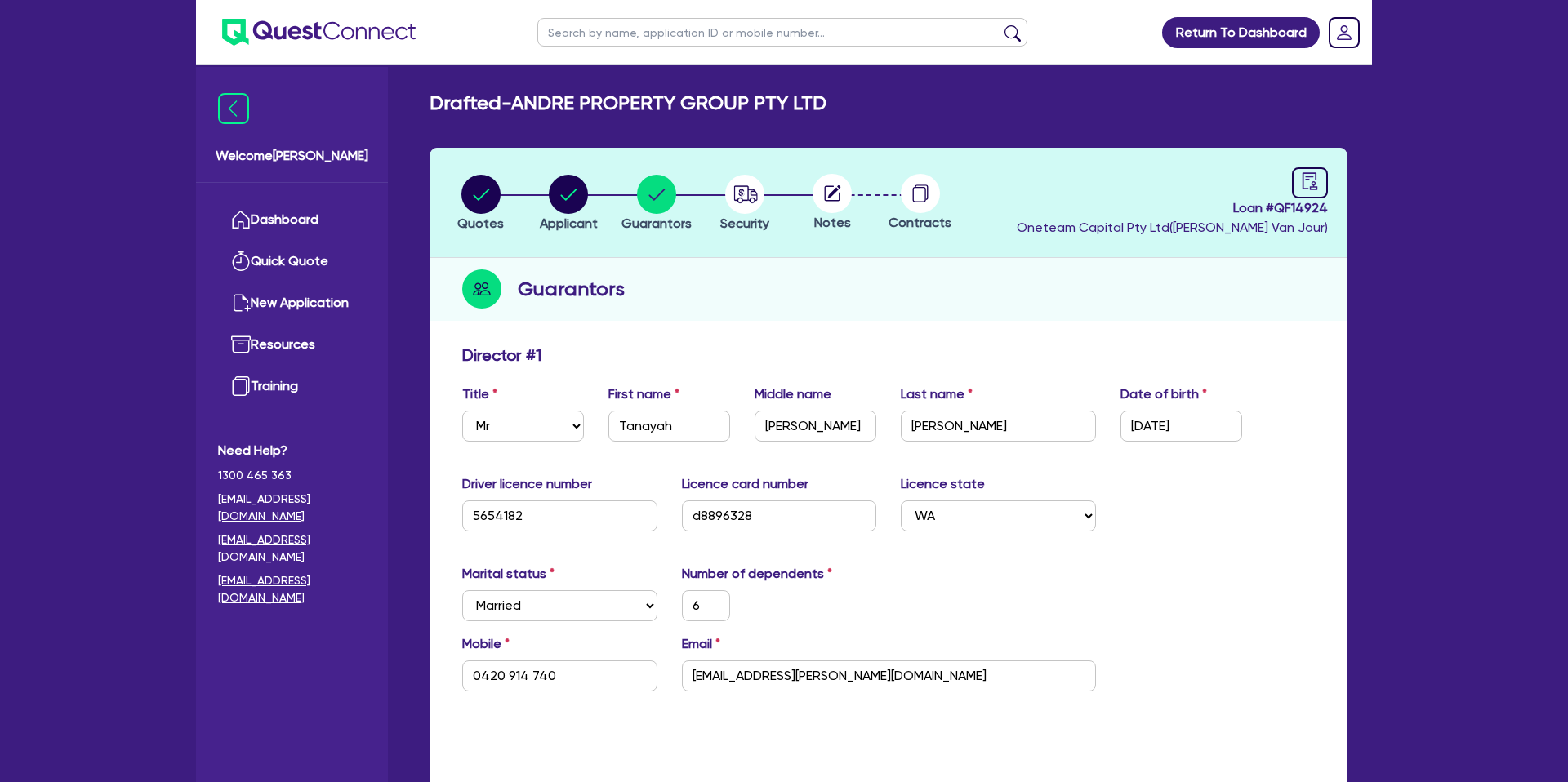
drag, startPoint x: 455, startPoint y: 192, endPoint x: 475, endPoint y: 199, distance: 21.2
click at [456, 193] on li "Quotes" at bounding box center [480, 202] width 88 height 57
click at [485, 196] on circle "button" at bounding box center [481, 194] width 39 height 39
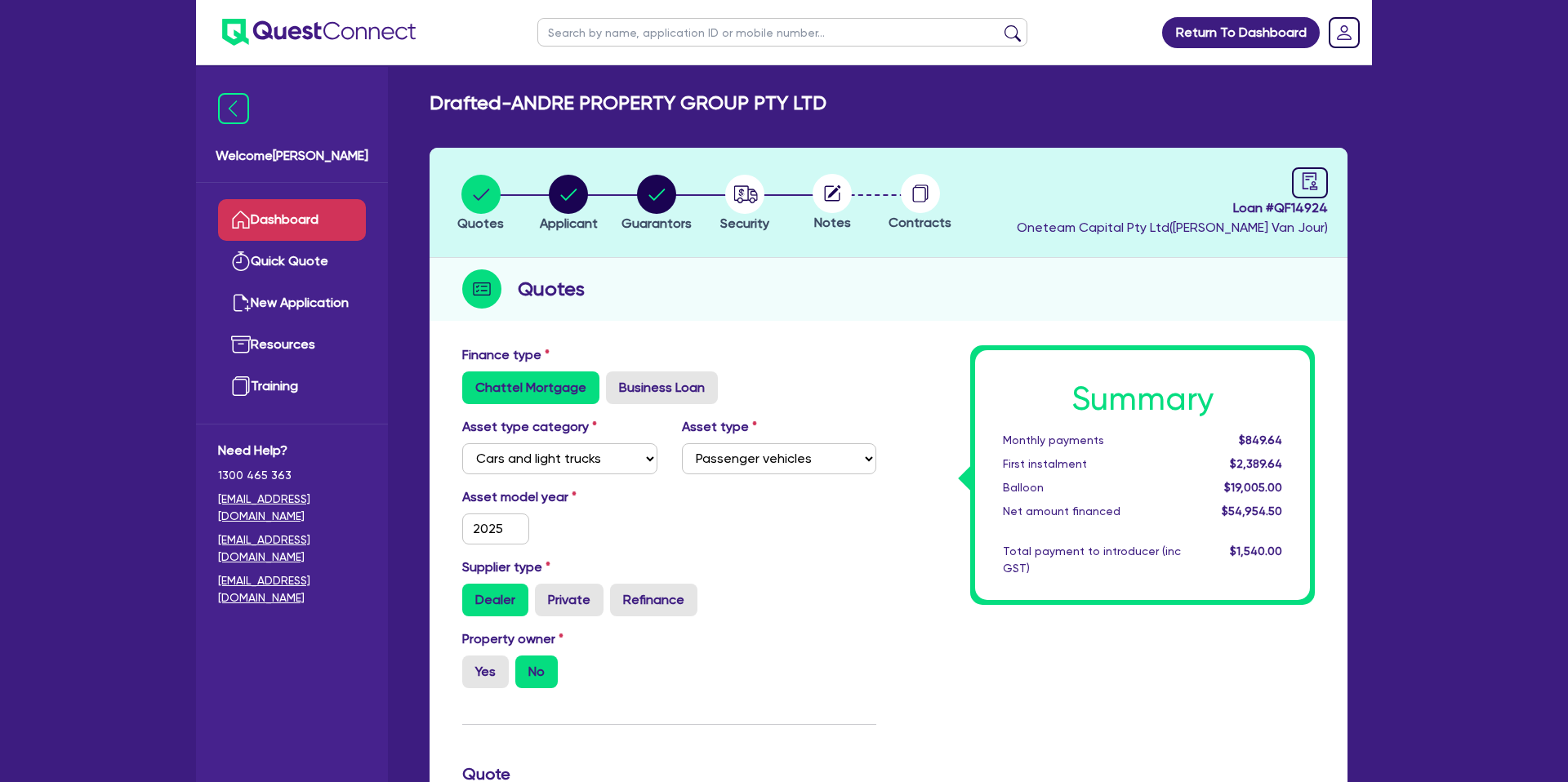
click at [312, 220] on link "Dashboard" at bounding box center [292, 220] width 148 height 42
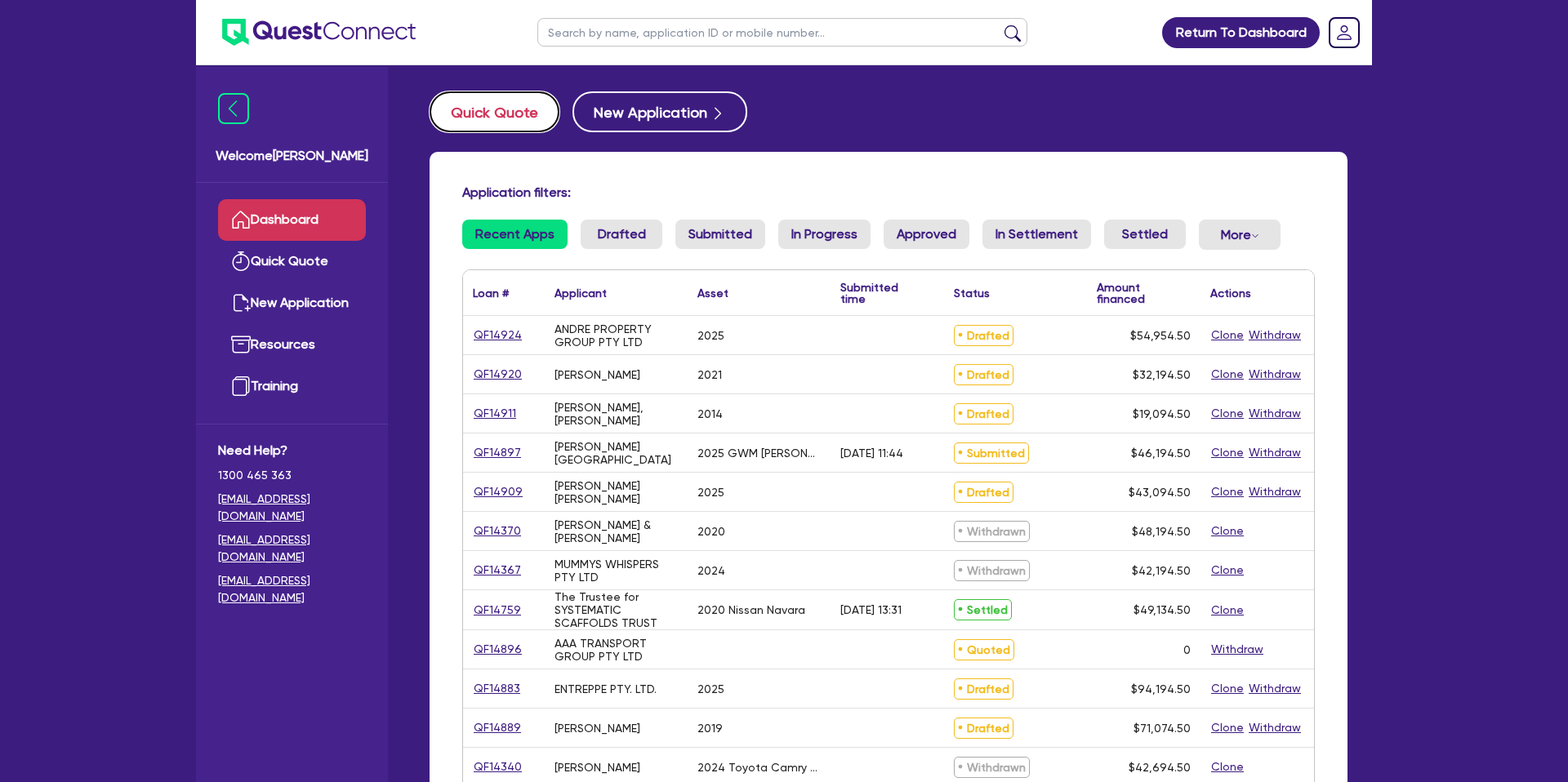
click at [504, 116] on button "Quick Quote" at bounding box center [494, 111] width 130 height 41
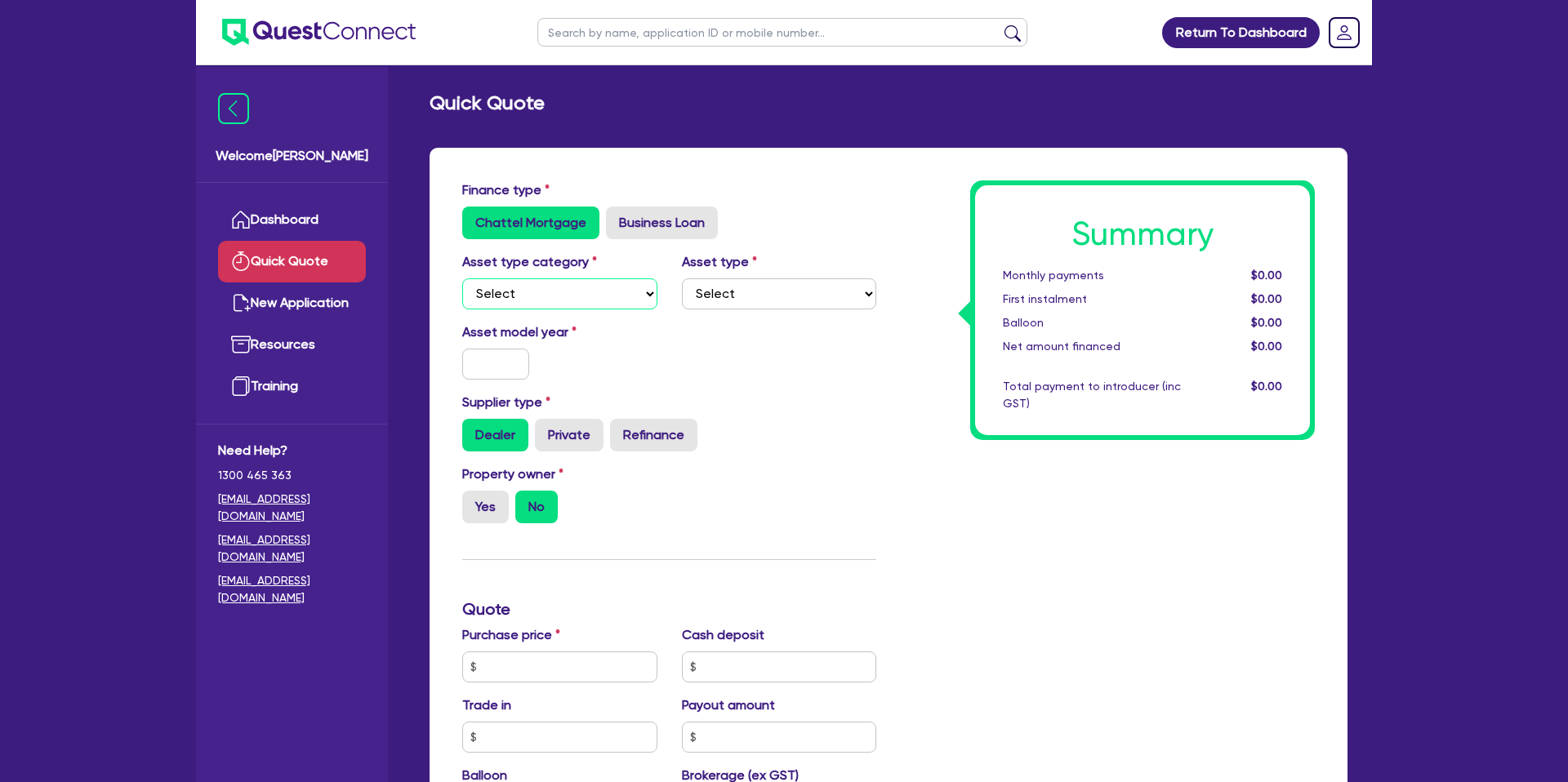
click at [532, 285] on select "Select Cars and light trucks Primary assets Secondary assets Tertiary assets" at bounding box center [559, 294] width 195 height 31
click at [462, 279] on select "Select Cars and light trucks Primary assets Secondary assets Tertiary assets" at bounding box center [559, 294] width 195 height 31
click at [707, 295] on select "Select Passenger vehicles Vans and utes Light trucks up to 4.5 tonne" at bounding box center [779, 294] width 195 height 31
click at [682, 279] on select "Select Passenger vehicles Vans and utes Light trucks up to 4.5 tonne" at bounding box center [779, 294] width 195 height 31
click at [491, 360] on input "text" at bounding box center [496, 364] width 67 height 31
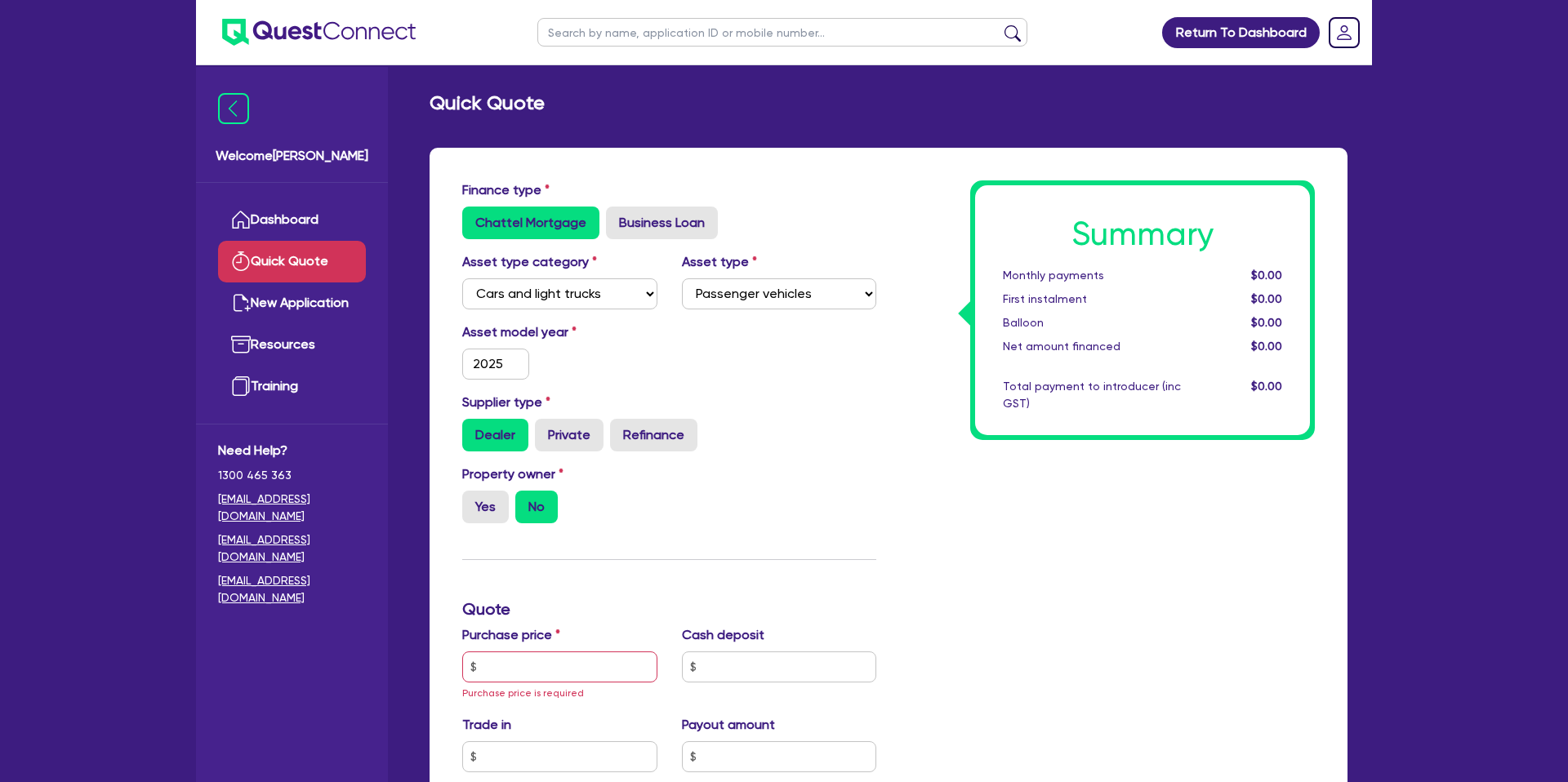
click at [753, 373] on div "Asset model year 2025" at bounding box center [669, 358] width 438 height 70
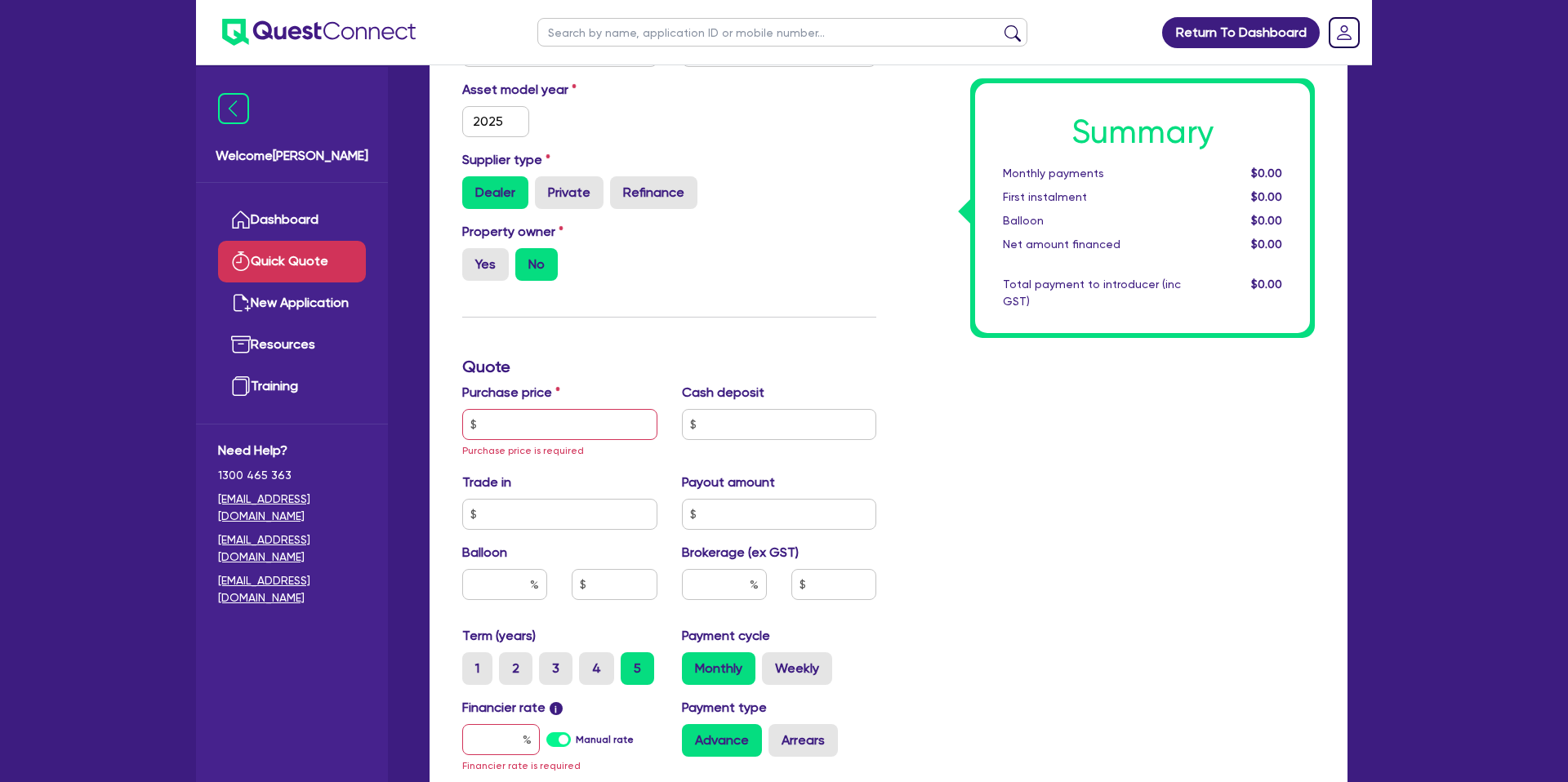
scroll to position [249, 0]
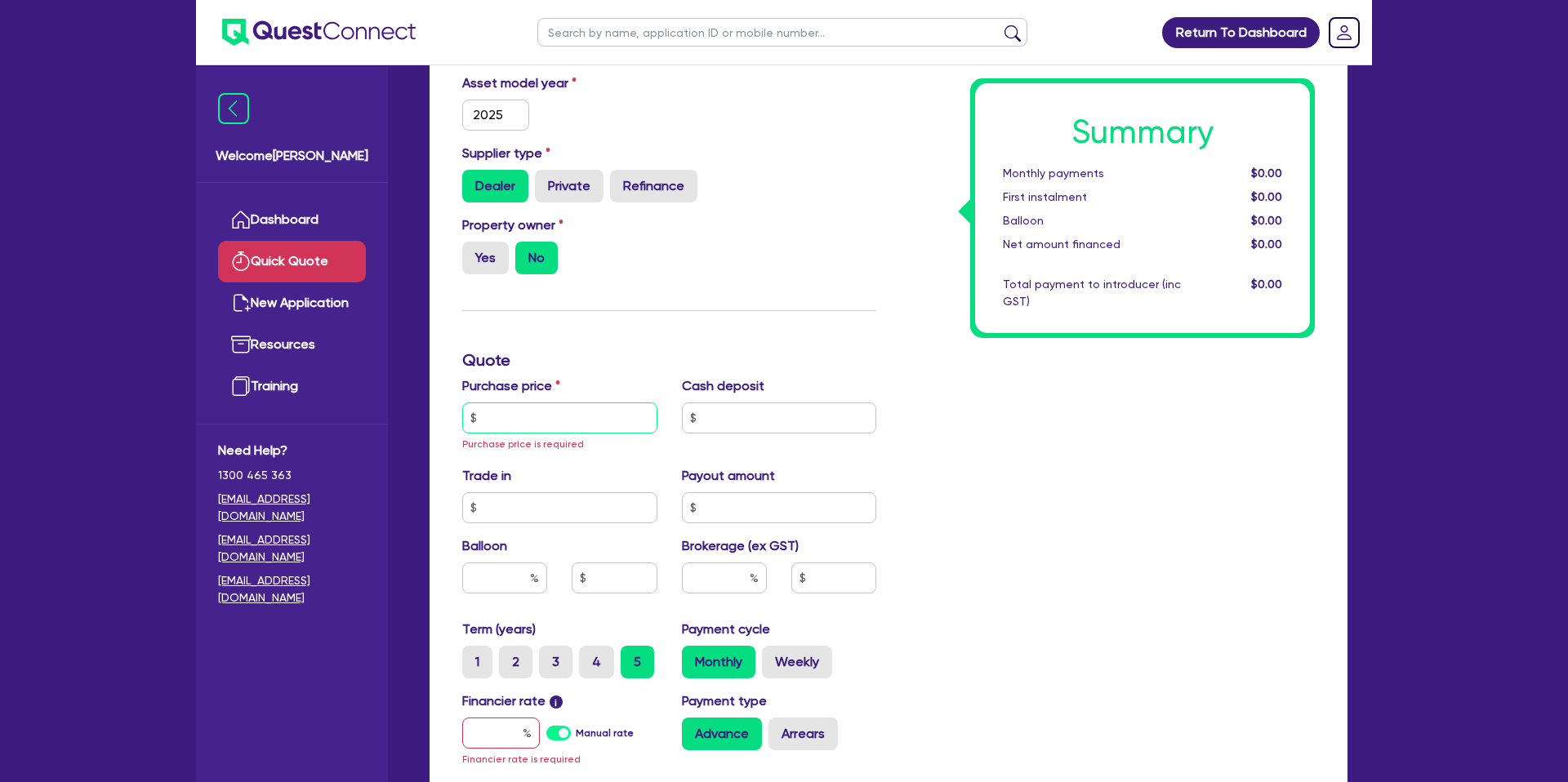
click at [564, 423] on input "text" at bounding box center [559, 417] width 195 height 31
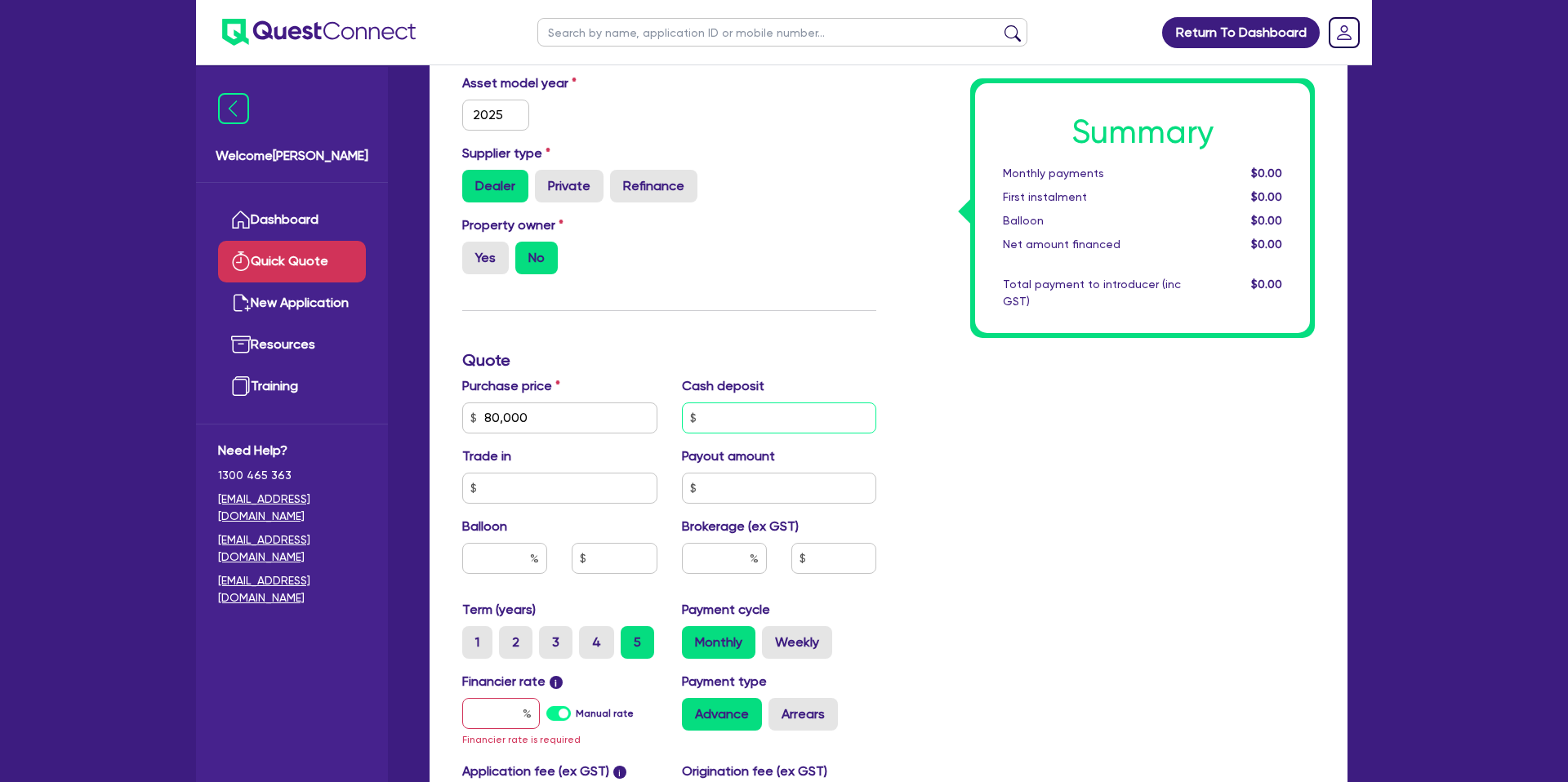
click at [740, 406] on input "text" at bounding box center [779, 417] width 195 height 31
click at [1331, 450] on div "Finance type Chattel Mortgage Business Loan Asset type category Select Cars and…" at bounding box center [889, 443] width 918 height 1089
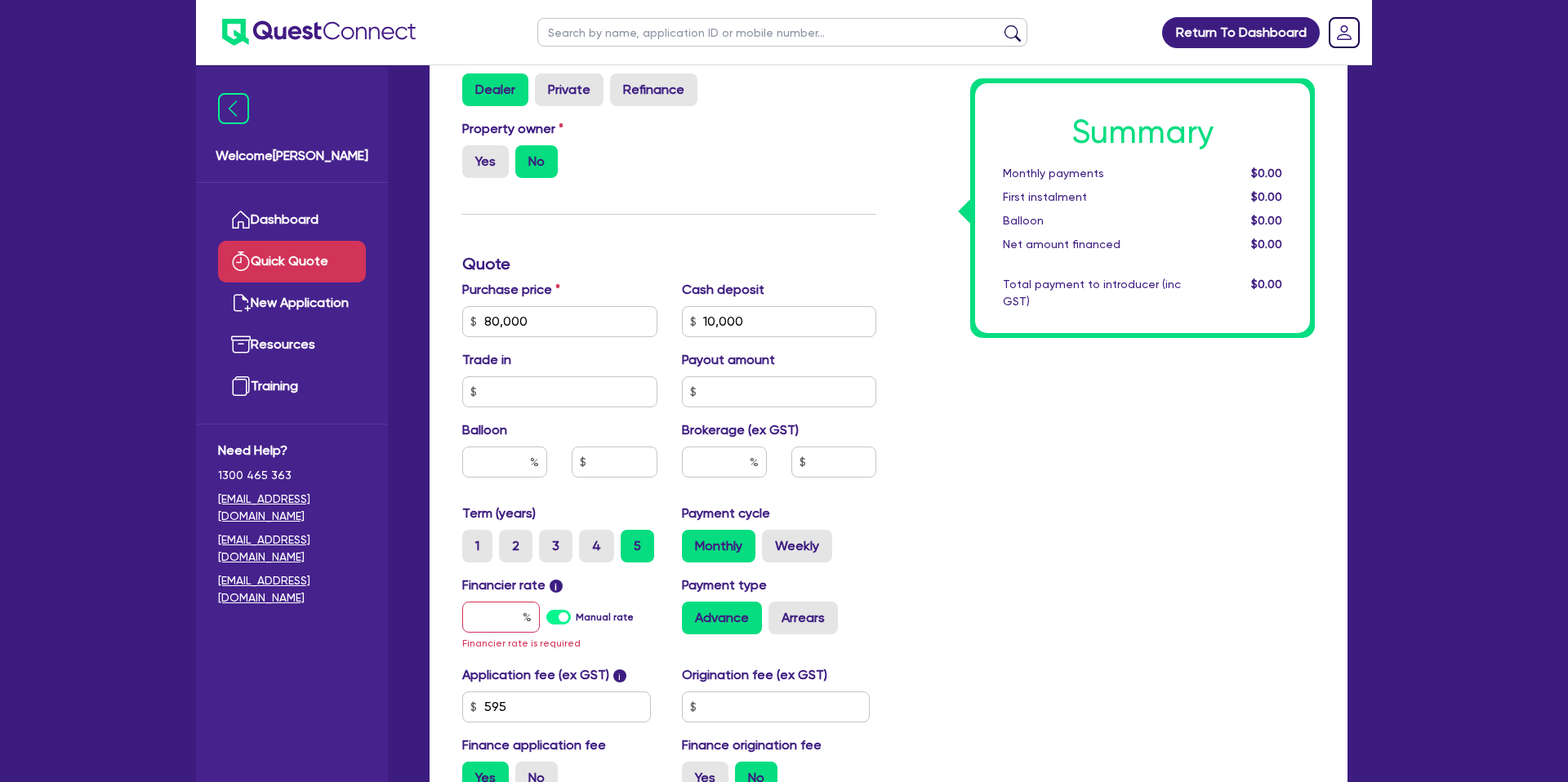
scroll to position [417, 0]
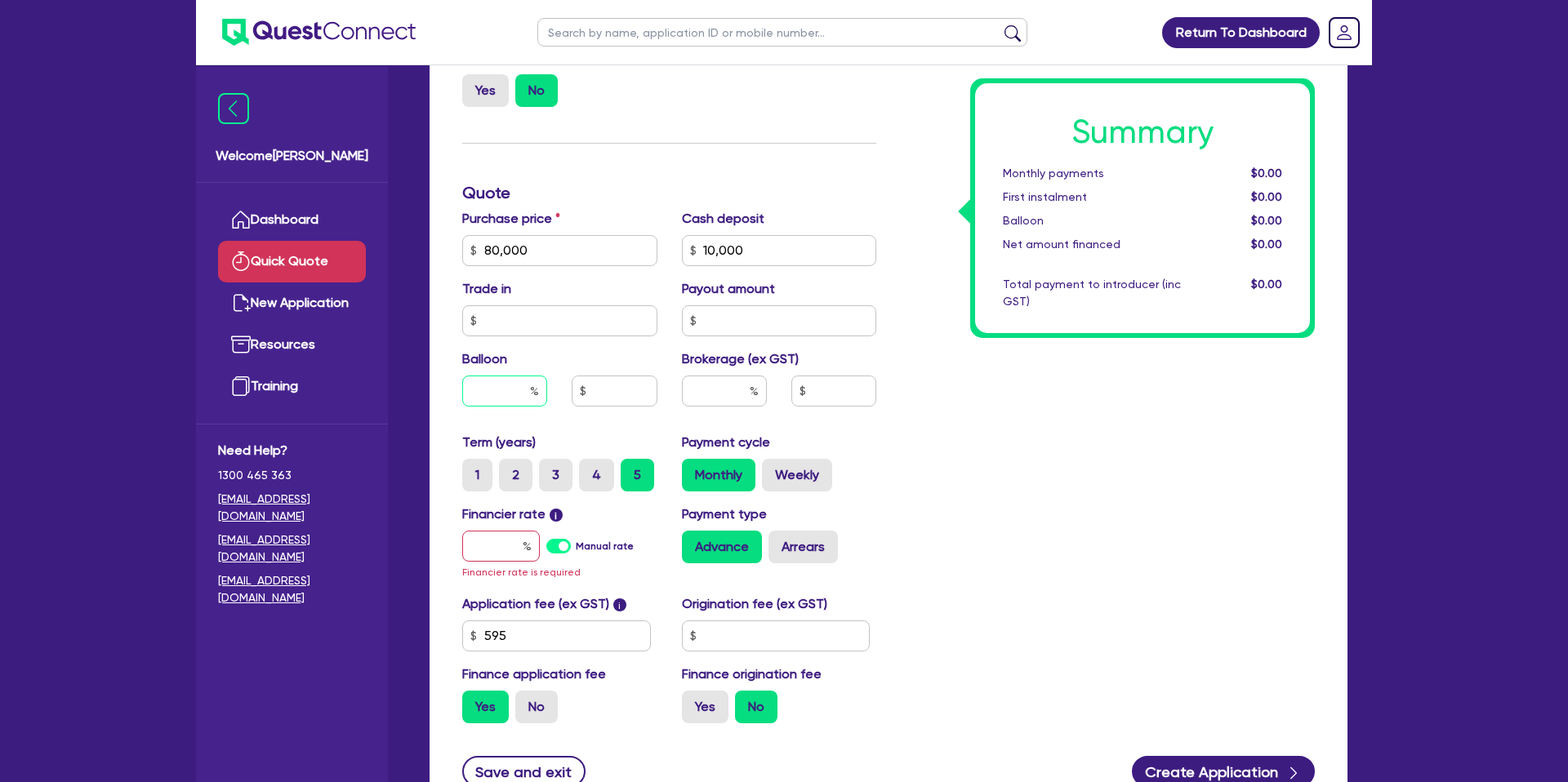
click at [511, 387] on input "text" at bounding box center [505, 391] width 85 height 31
click at [941, 433] on div "Summary Monthly payments $0.00 First instalment $0.00 Balloon $0.00 Net amount …" at bounding box center [1107, 250] width 438 height 973
drag, startPoint x: 732, startPoint y: 391, endPoint x: 853, endPoint y: 384, distance: 121.2
click at [733, 390] on input "text" at bounding box center [724, 391] width 85 height 31
click at [1238, 478] on div "Summary Monthly payments $0.00 First instalment $0.00 Balloon $0.00 Net amount …" at bounding box center [1107, 250] width 438 height 973
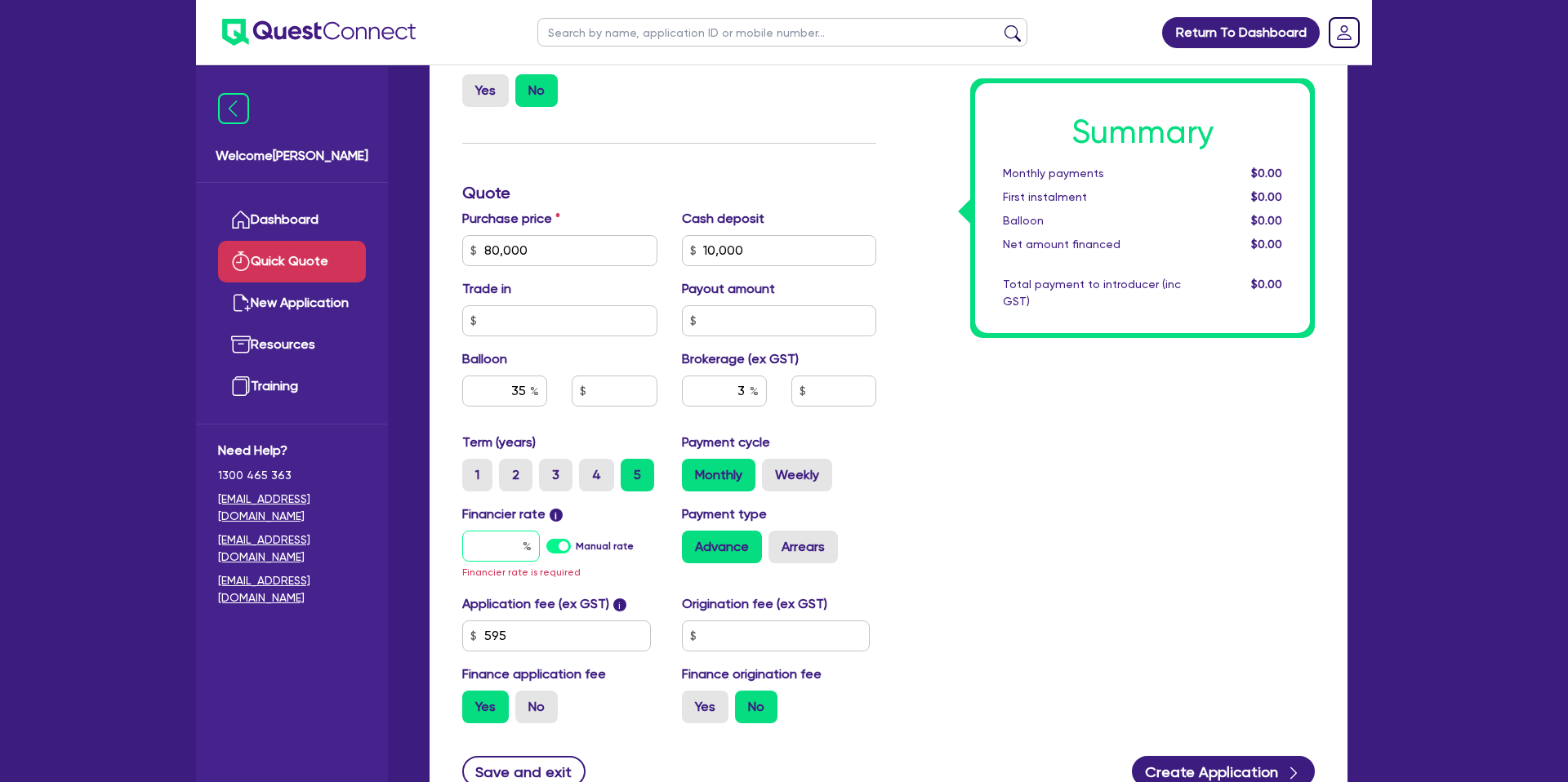
click at [518, 555] on input "text" at bounding box center [501, 546] width 78 height 31
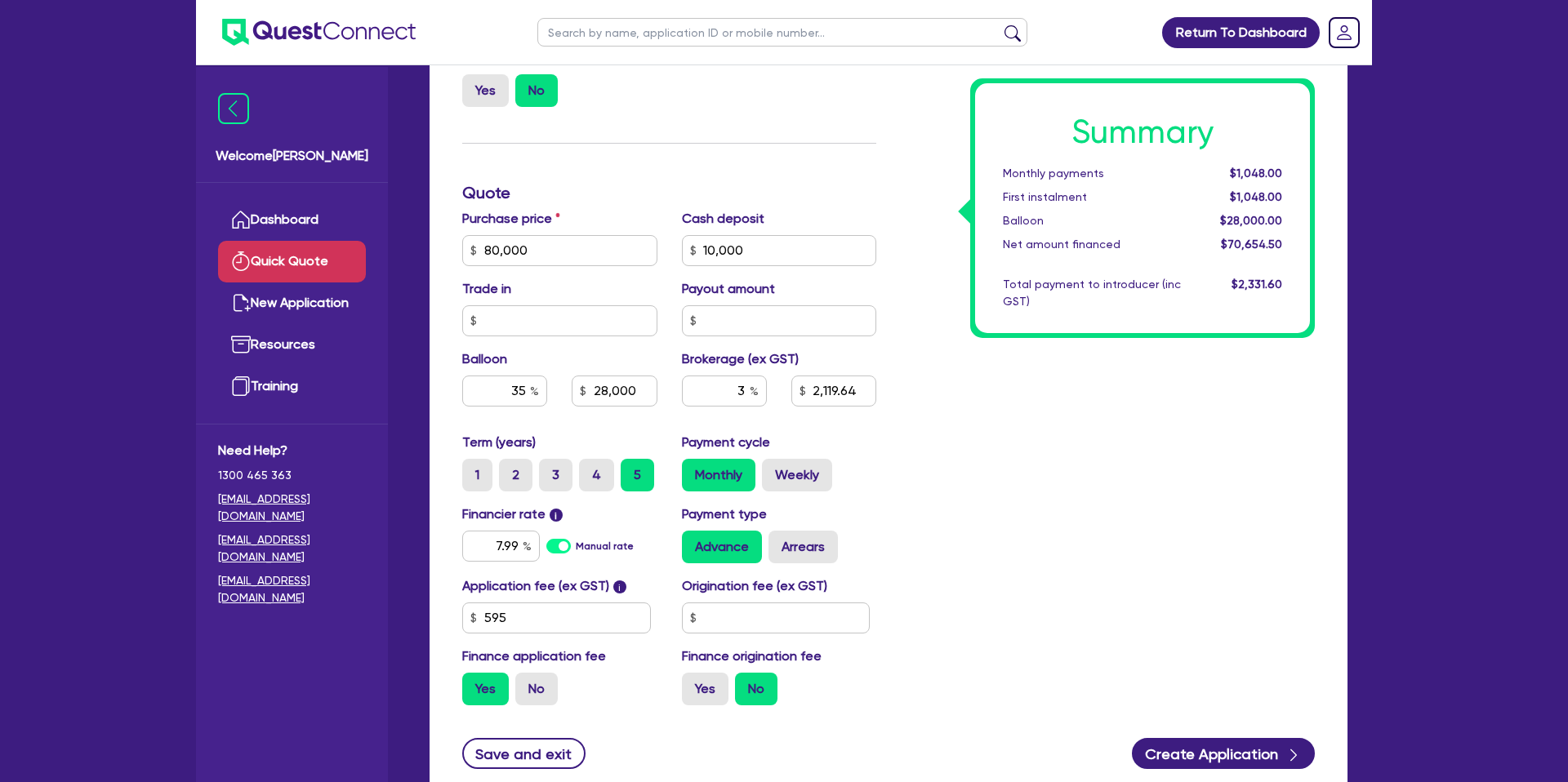
drag, startPoint x: 1057, startPoint y: 518, endPoint x: 992, endPoint y: 538, distance: 68.0
click at [1045, 519] on div "Summary Monthly payments $1,048.00 First instalment $1,048.00 Balloon $28,000.0…" at bounding box center [1107, 241] width 438 height 954
drag, startPoint x: 713, startPoint y: 606, endPoint x: 709, endPoint y: 613, distance: 8.1
click at [711, 608] on input "text" at bounding box center [776, 618] width 189 height 31
drag, startPoint x: 1256, startPoint y: 594, endPoint x: 1242, endPoint y: 606, distance: 18.4
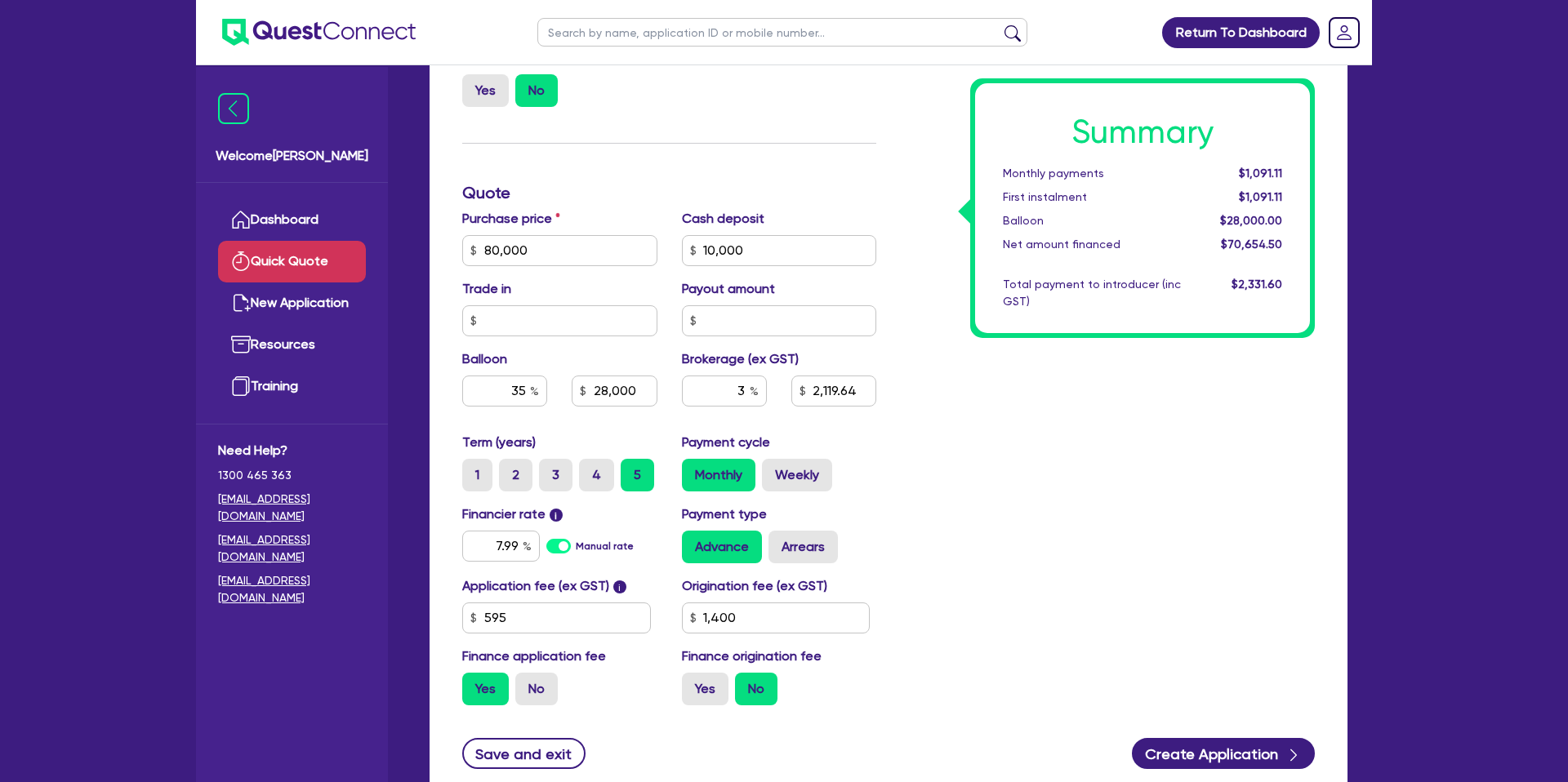
click at [1252, 596] on div "Summary Monthly payments $1,091.11 First instalment $1,091.11 Balloon $28,000.0…" at bounding box center [1107, 241] width 438 height 954
drag, startPoint x: 1184, startPoint y: 743, endPoint x: 1192, endPoint y: 748, distance: 9.4
click at [1185, 744] on button "Create Application" at bounding box center [1223, 754] width 183 height 31
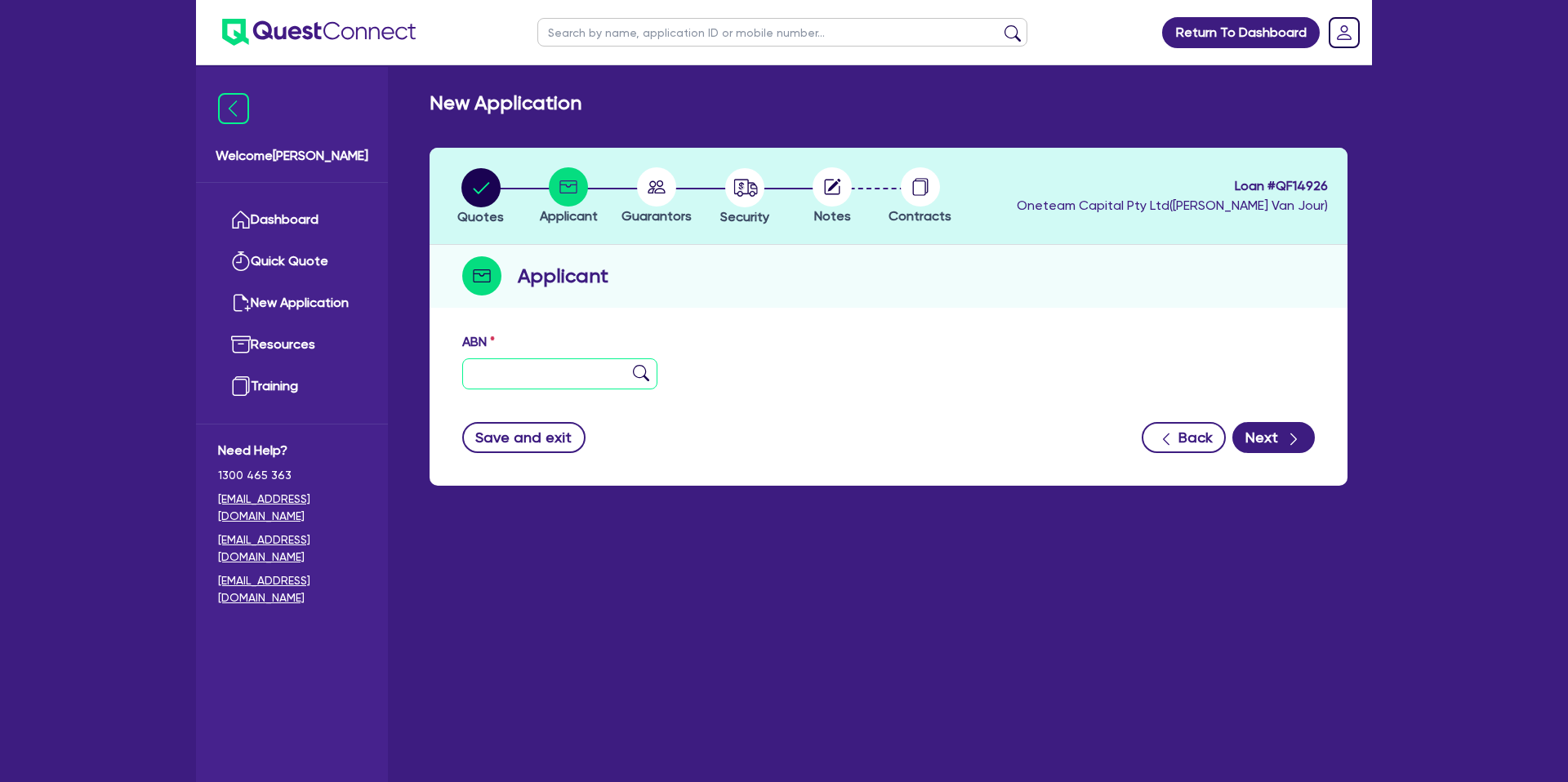
click at [488, 379] on input "text" at bounding box center [559, 374] width 195 height 31
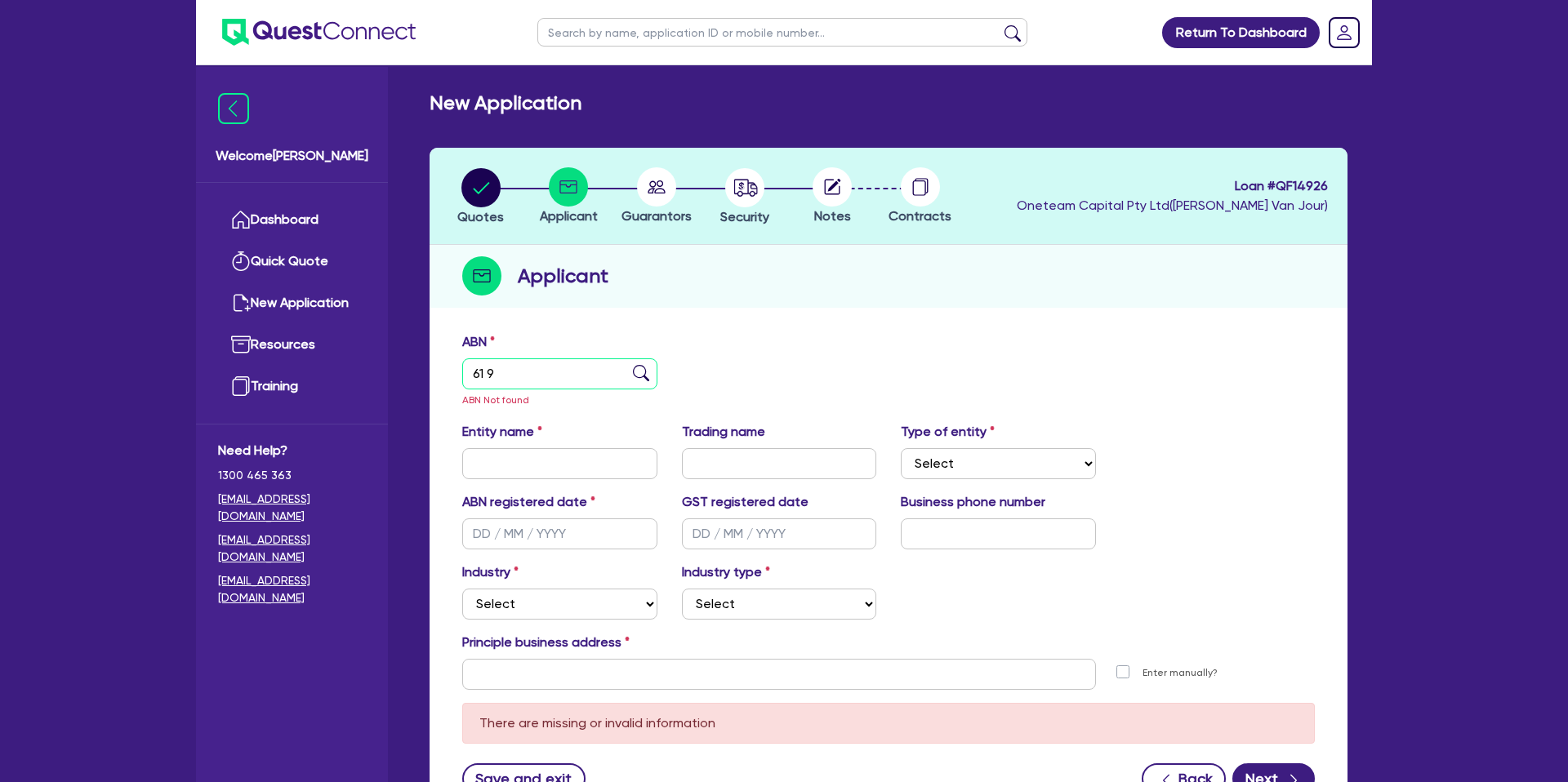
click at [529, 381] on input "61 9" at bounding box center [559, 374] width 195 height 31
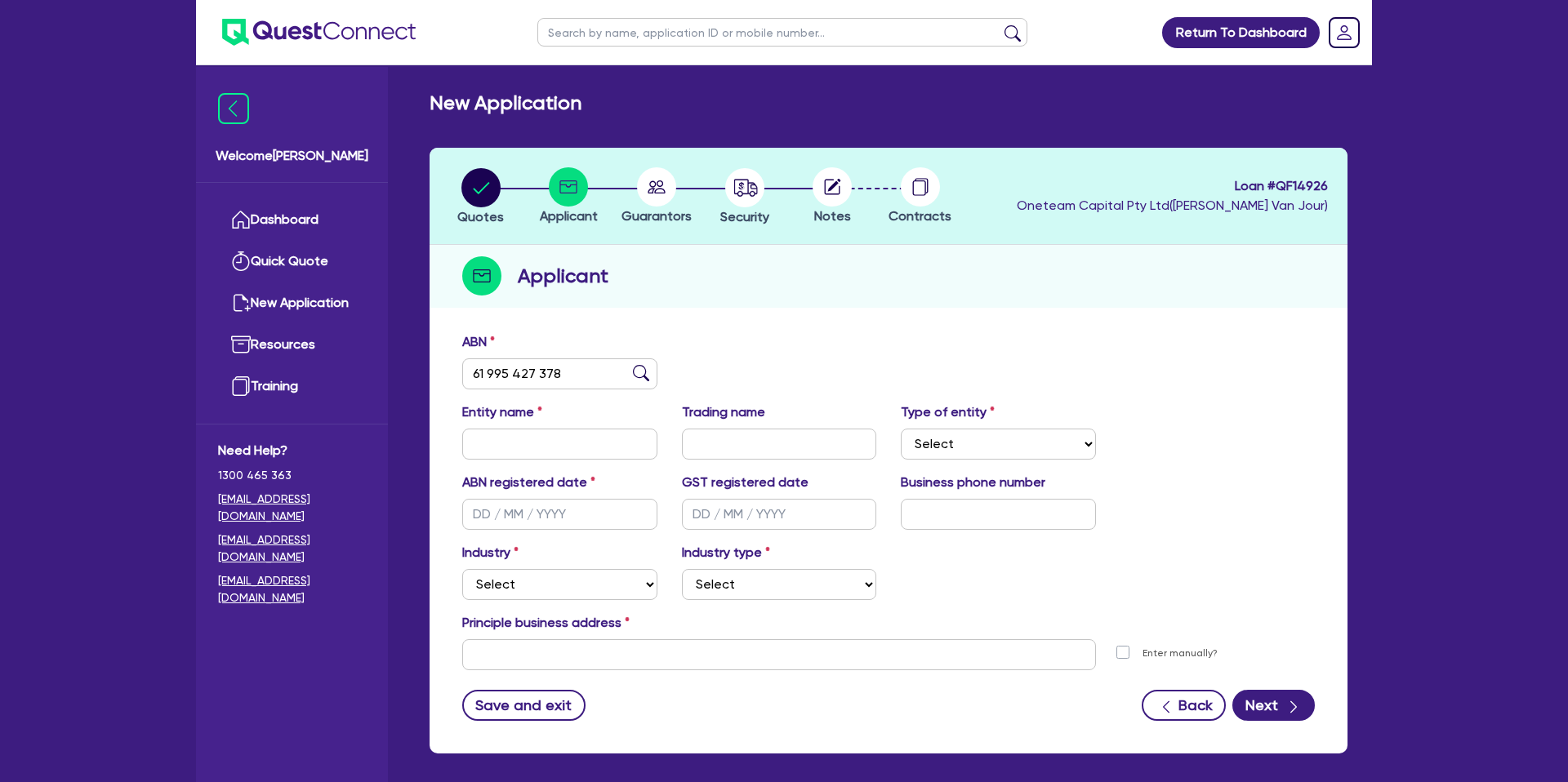
click at [891, 323] on div "Quotes Applicant Guarantors Security Notes Contracts Loan # QF14926 Oneteam Cap…" at bounding box center [889, 451] width 918 height 606
click at [494, 585] on select "Select Accomodation & Food Services Administrative & Support Services Agricultu…" at bounding box center [559, 585] width 195 height 31
click at [462, 570] on select "Select Accomodation & Food Services Administrative & Support Services Agricultu…" at bounding box center [559, 585] width 195 height 31
click at [544, 585] on select "Select Accomodation & Food Services Administrative & Support Services Agricultu…" at bounding box center [559, 585] width 195 height 31
click at [462, 570] on select "Select Accomodation & Food Services Administrative & Support Services Agricultu…" at bounding box center [559, 585] width 195 height 31
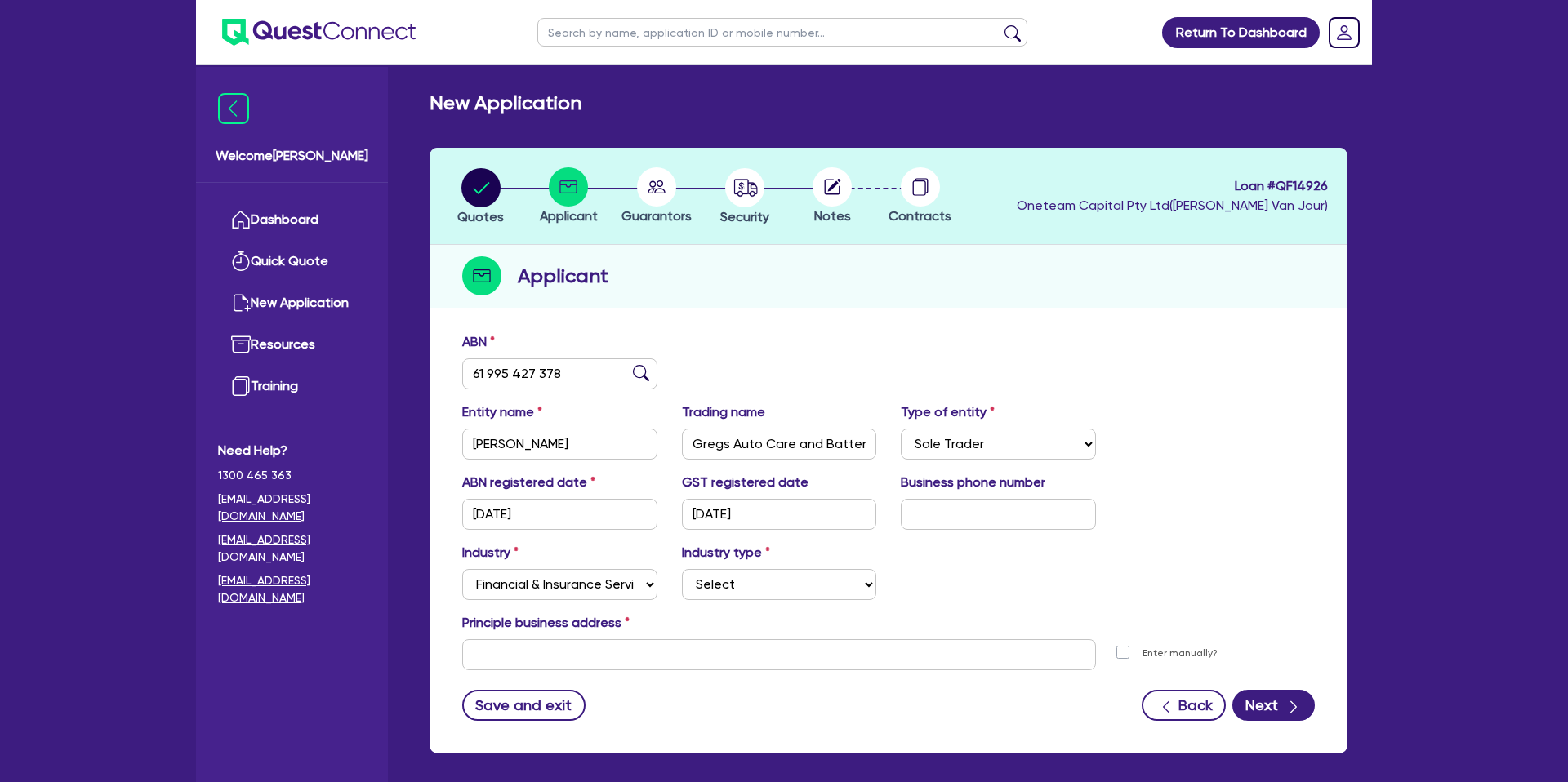
click at [1057, 606] on div "Industry Select Accomodation & Food Services Administrative & Support Services …" at bounding box center [888, 578] width 877 height 70
click at [740, 588] on select "Select Investment Advisers Strockbrokers Financial Planners Wealth Management F…" at bounding box center [779, 585] width 195 height 31
click at [682, 570] on select "Select Investment Advisers Strockbrokers Financial Planners Wealth Management F…" at bounding box center [779, 585] width 195 height 31
click at [586, 581] on select "Select Accomodation & Food Services Administrative & Support Services Agricultu…" at bounding box center [559, 585] width 195 height 31
click at [462, 570] on select "Select Accomodation & Food Services Administrative & Support Services Agricultu…" at bounding box center [559, 585] width 195 height 31
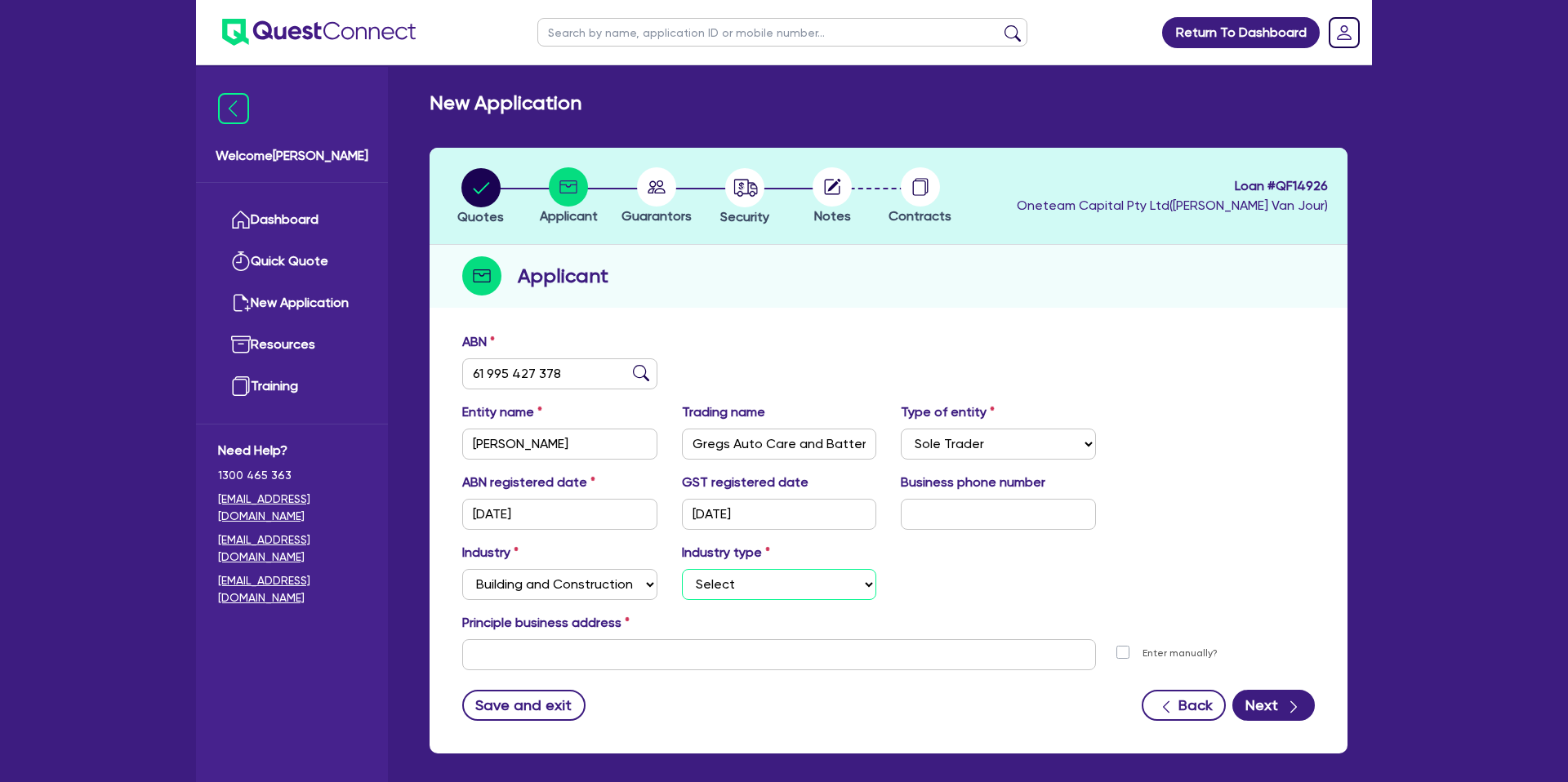
click at [713, 595] on select "Select Trades People Providing Services Direct to Consumers Trades People Provi…" at bounding box center [779, 585] width 195 height 31
click at [682, 570] on select "Select Trades People Providing Services Direct to Consumers Trades People Provi…" at bounding box center [779, 585] width 195 height 31
drag, startPoint x: 927, startPoint y: 583, endPoint x: 725, endPoint y: 657, distance: 215.1
click at [906, 588] on div "Industry Select Accomodation & Food Services Administrative & Support Services …" at bounding box center [888, 578] width 877 height 70
click at [630, 650] on input "text" at bounding box center [779, 655] width 634 height 31
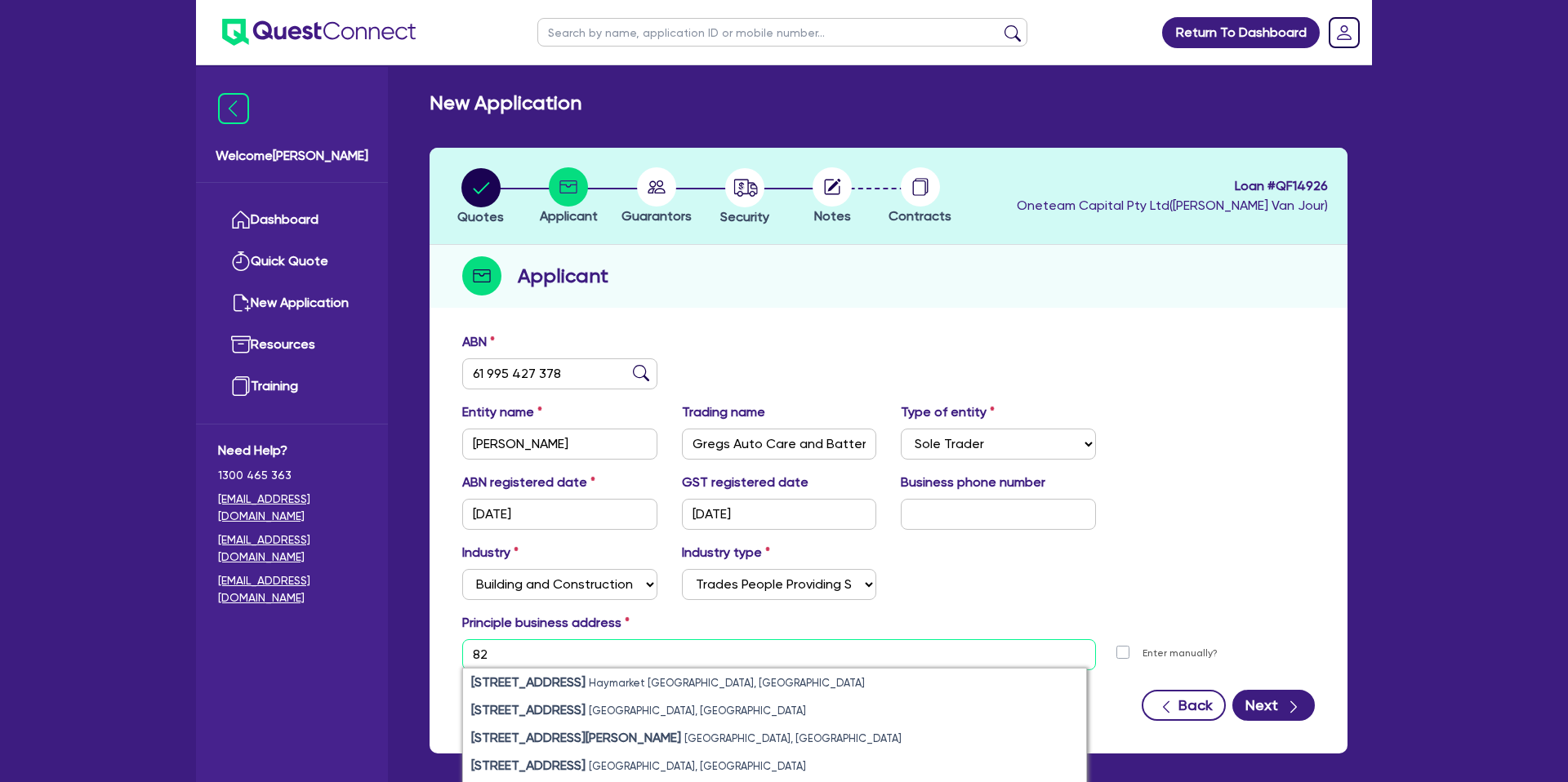
paste input "10 Speedwell Street"
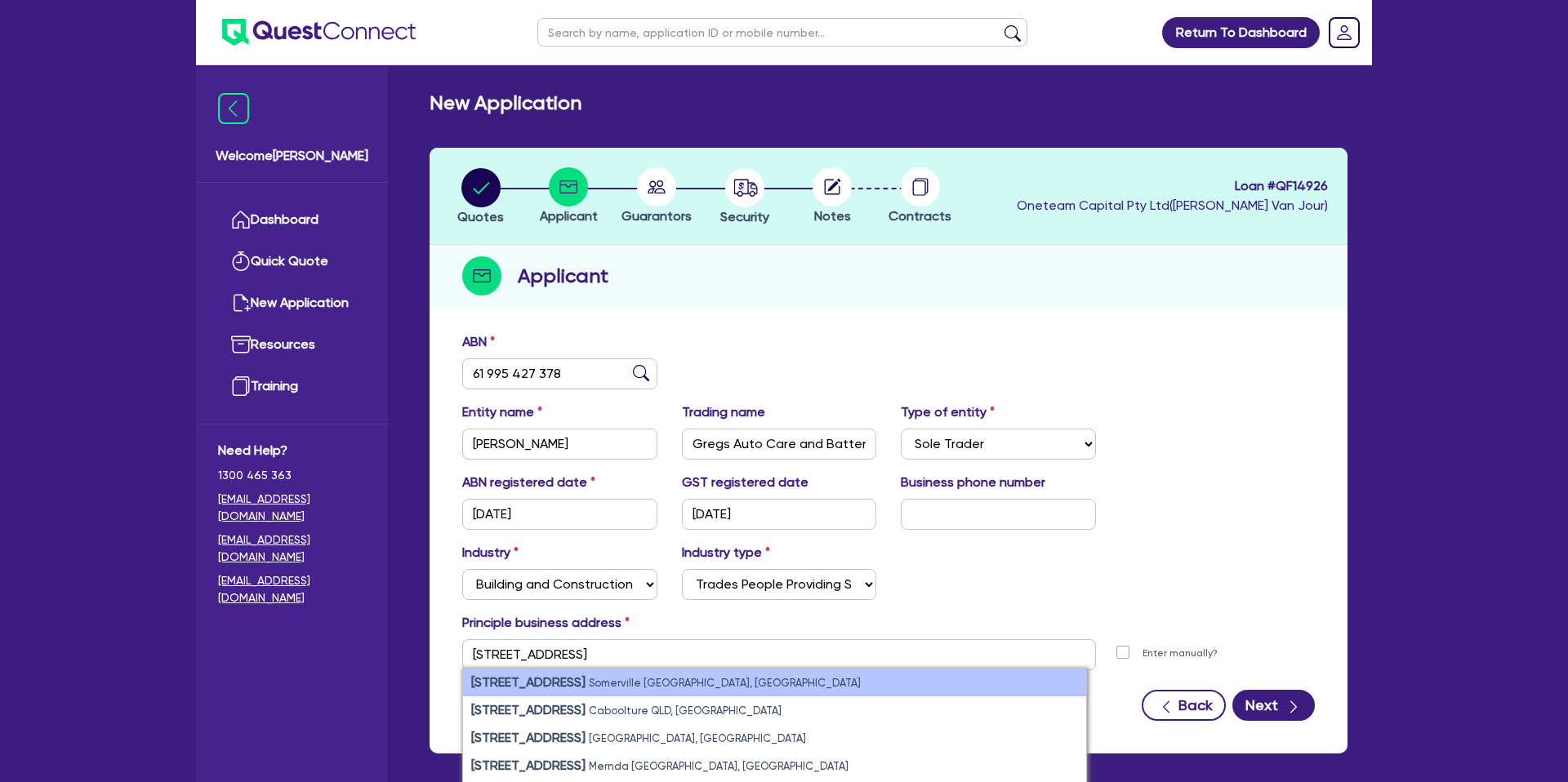
click at [576, 687] on strong "82/10 Speedwell Street" at bounding box center [528, 682] width 115 height 16
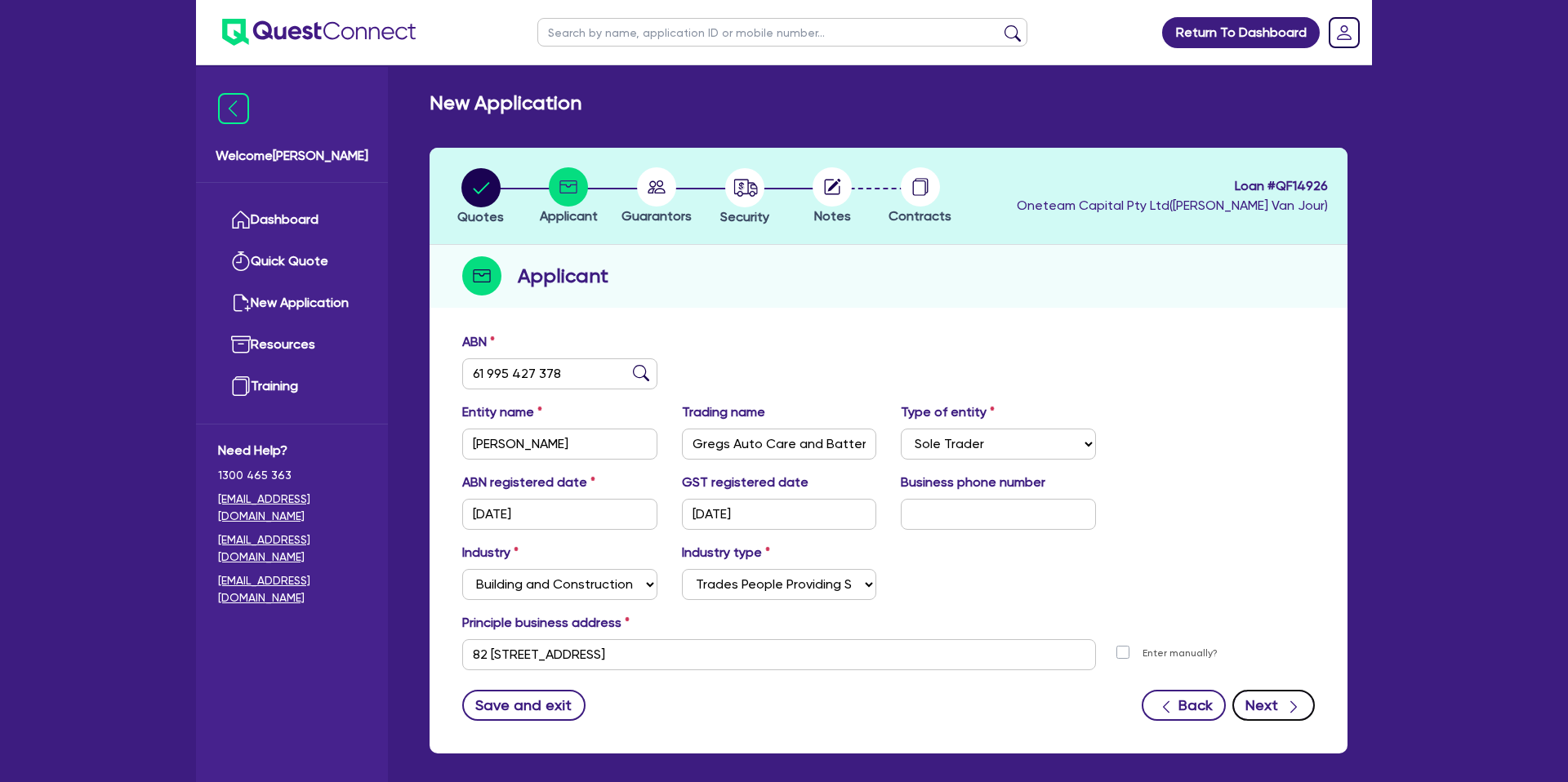
click at [1264, 703] on button "Next" at bounding box center [1273, 705] width 83 height 31
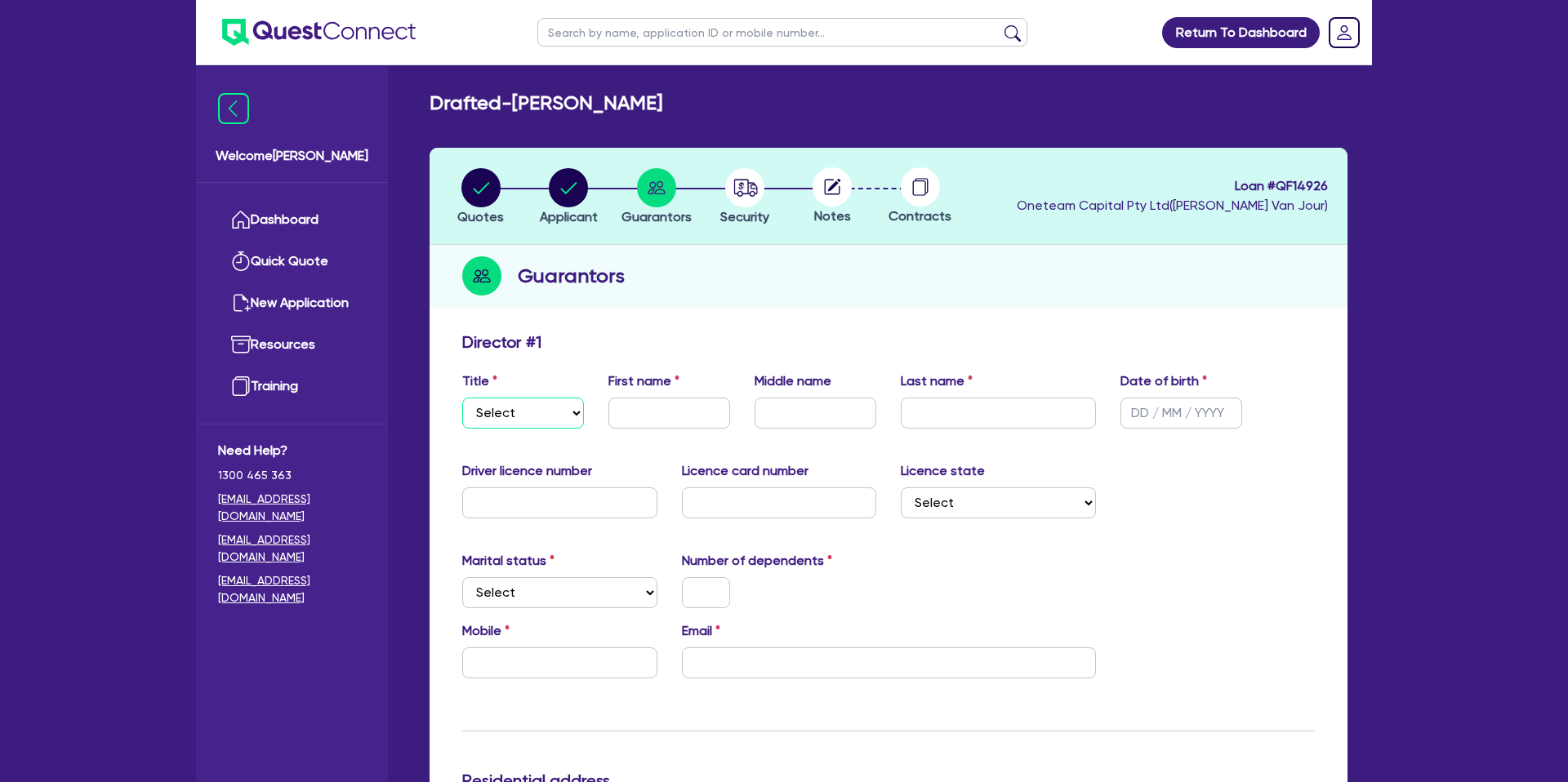
click at [529, 411] on select "Select Mr Mrs Ms Miss Dr" at bounding box center [523, 413] width 121 height 31
click at [462, 398] on select "Select Mr Mrs Ms Miss Dr" at bounding box center [523, 413] width 121 height 31
drag, startPoint x: 661, startPoint y: 418, endPoint x: 1382, endPoint y: 39, distance: 814.5
click at [709, 398] on input "text" at bounding box center [668, 413] width 121 height 31
click at [1147, 413] on input "text" at bounding box center [1181, 413] width 121 height 31
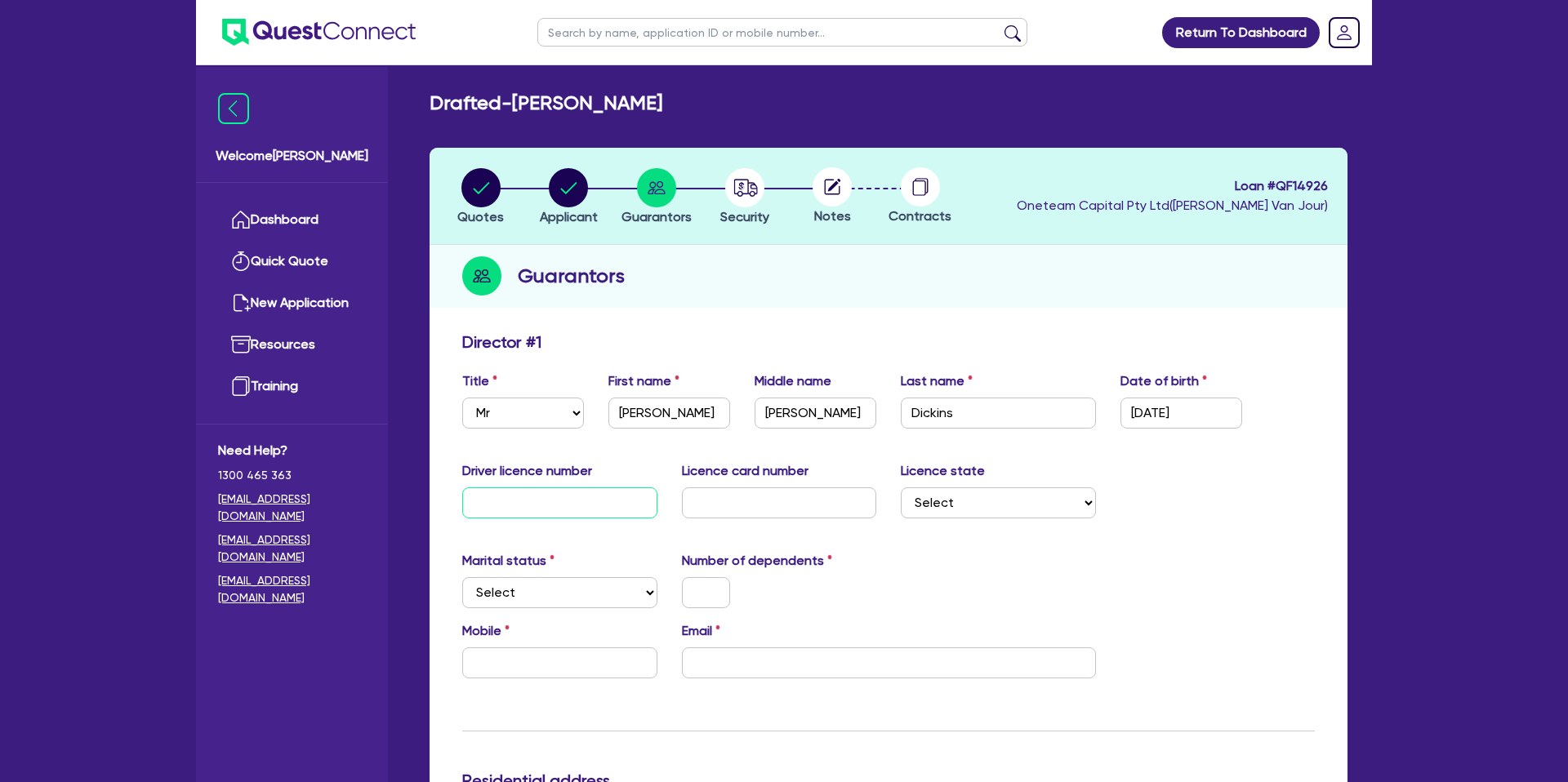
click at [574, 503] on input "text" at bounding box center [559, 503] width 195 height 31
click at [733, 507] on input "text" at bounding box center [779, 503] width 195 height 31
drag, startPoint x: 947, startPoint y: 591, endPoint x: 944, endPoint y: 566, distance: 25.2
click at [947, 591] on div "Marital status Select Single Married De Facto / Partner Number of dependents" at bounding box center [888, 586] width 877 height 70
click at [952, 500] on select "Select NSW VIC QLD TAS ACT SA NT WA" at bounding box center [998, 503] width 195 height 31
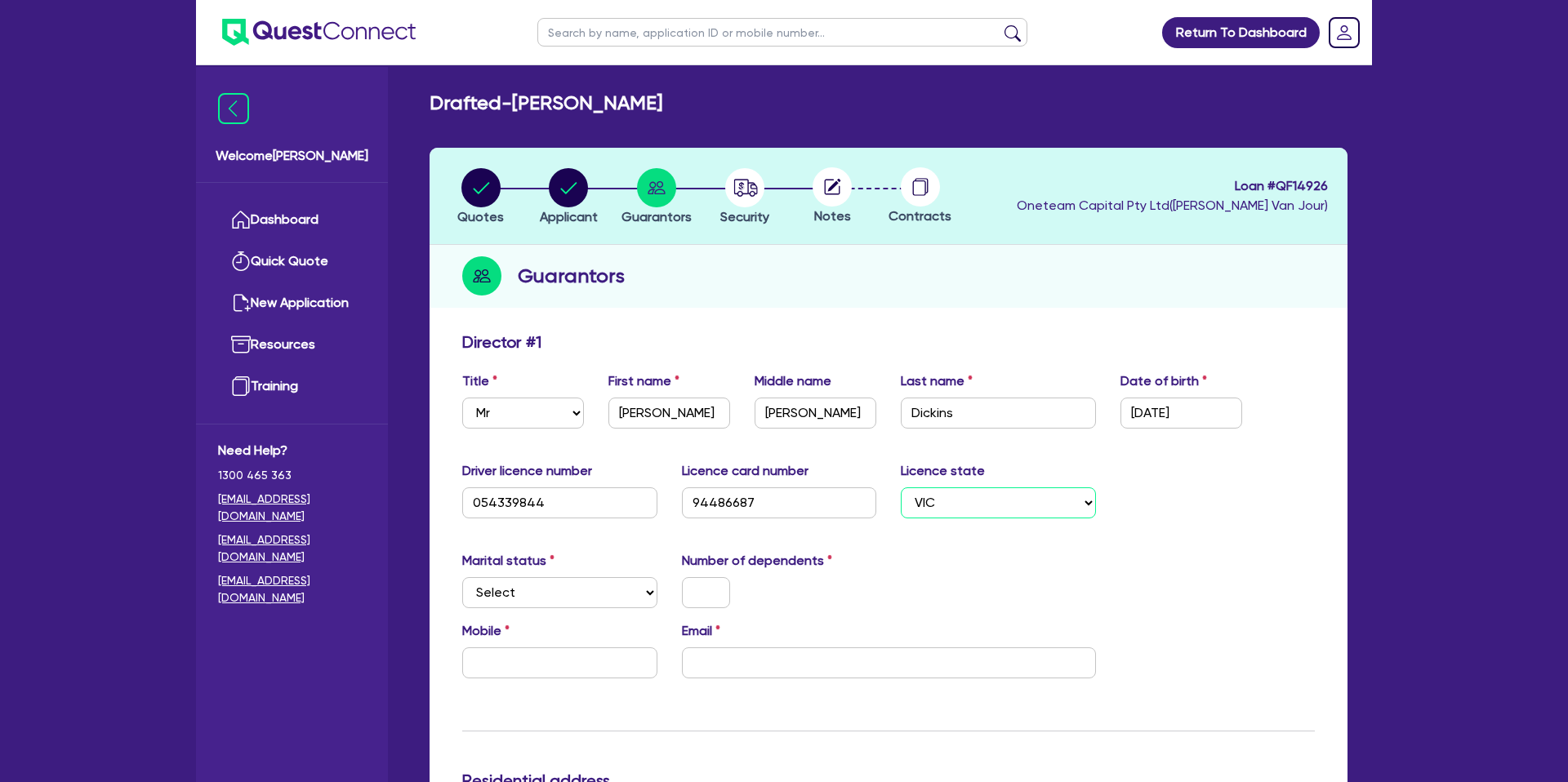
click at [901, 488] on select "Select NSW VIC QLD TAS ACT SA NT WA" at bounding box center [998, 503] width 195 height 31
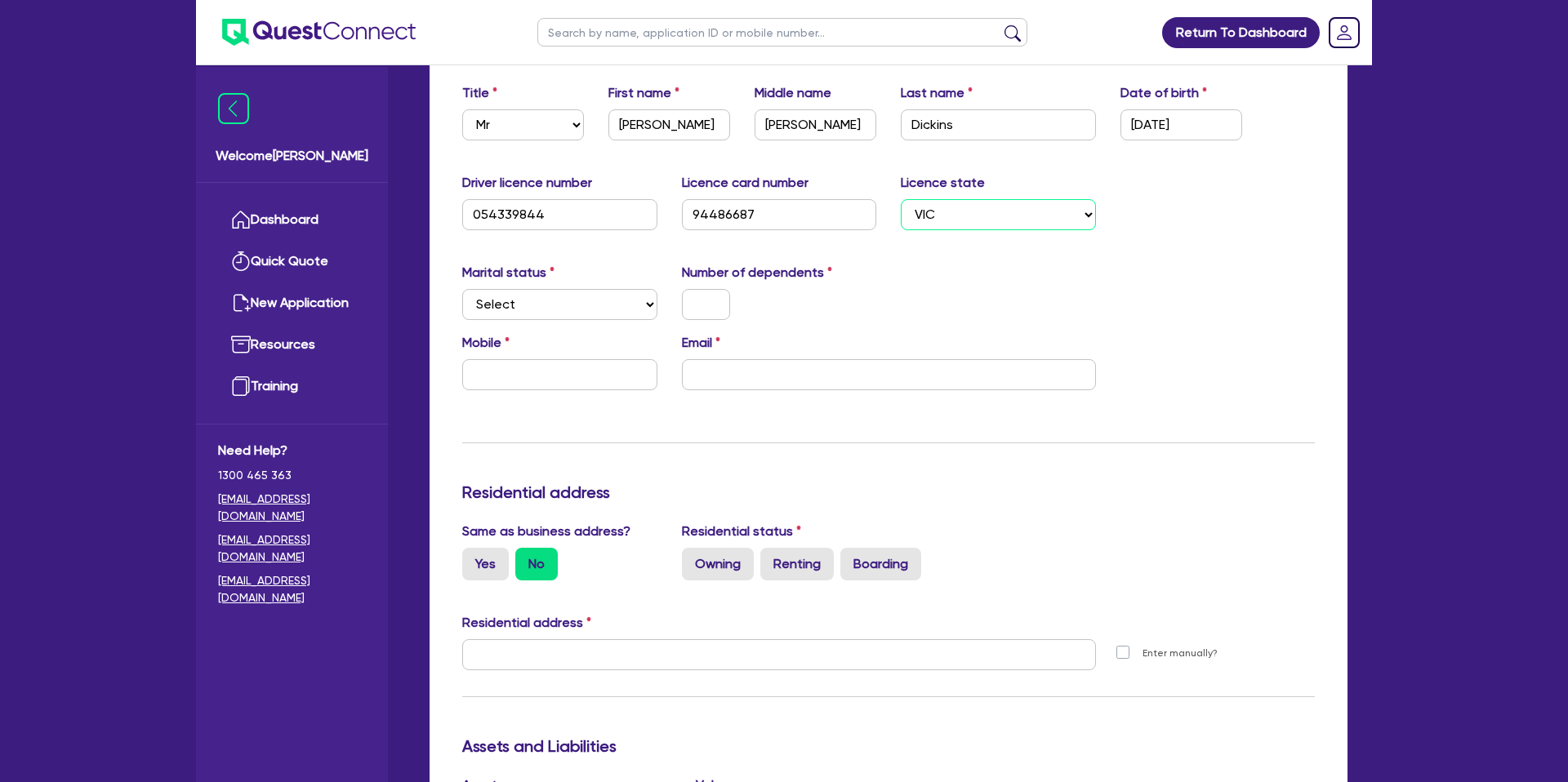
scroll to position [289, 0]
click at [552, 299] on select "Select Single Married De Facto / Partner" at bounding box center [559, 304] width 195 height 31
click at [462, 289] on select "Select Single Married De Facto / Partner" at bounding box center [559, 304] width 195 height 31
click at [711, 296] on input "text" at bounding box center [706, 304] width 49 height 31
drag, startPoint x: 682, startPoint y: 269, endPoint x: 907, endPoint y: 260, distance: 225.2
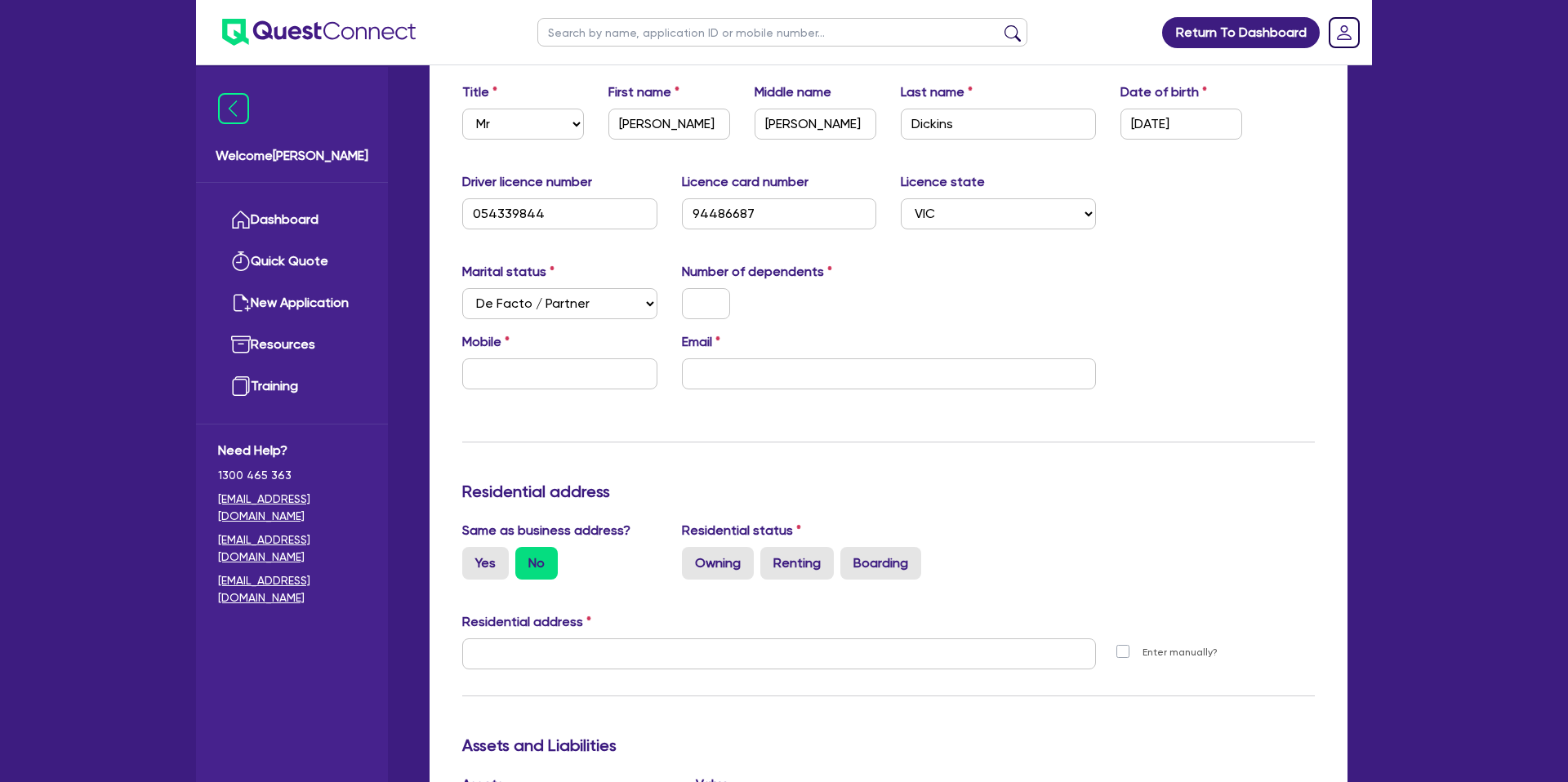
click at [907, 260] on div "Update residential status for Director #1 Boarding is only acceptable when the …" at bounding box center [888, 647] width 852 height 1208
click at [716, 299] on input "text" at bounding box center [706, 304] width 49 height 31
click at [513, 364] on input "text" at bounding box center [559, 374] width 195 height 31
click at [730, 380] on input "email" at bounding box center [888, 374] width 414 height 31
paste input "gregsautocare@gmail.com"
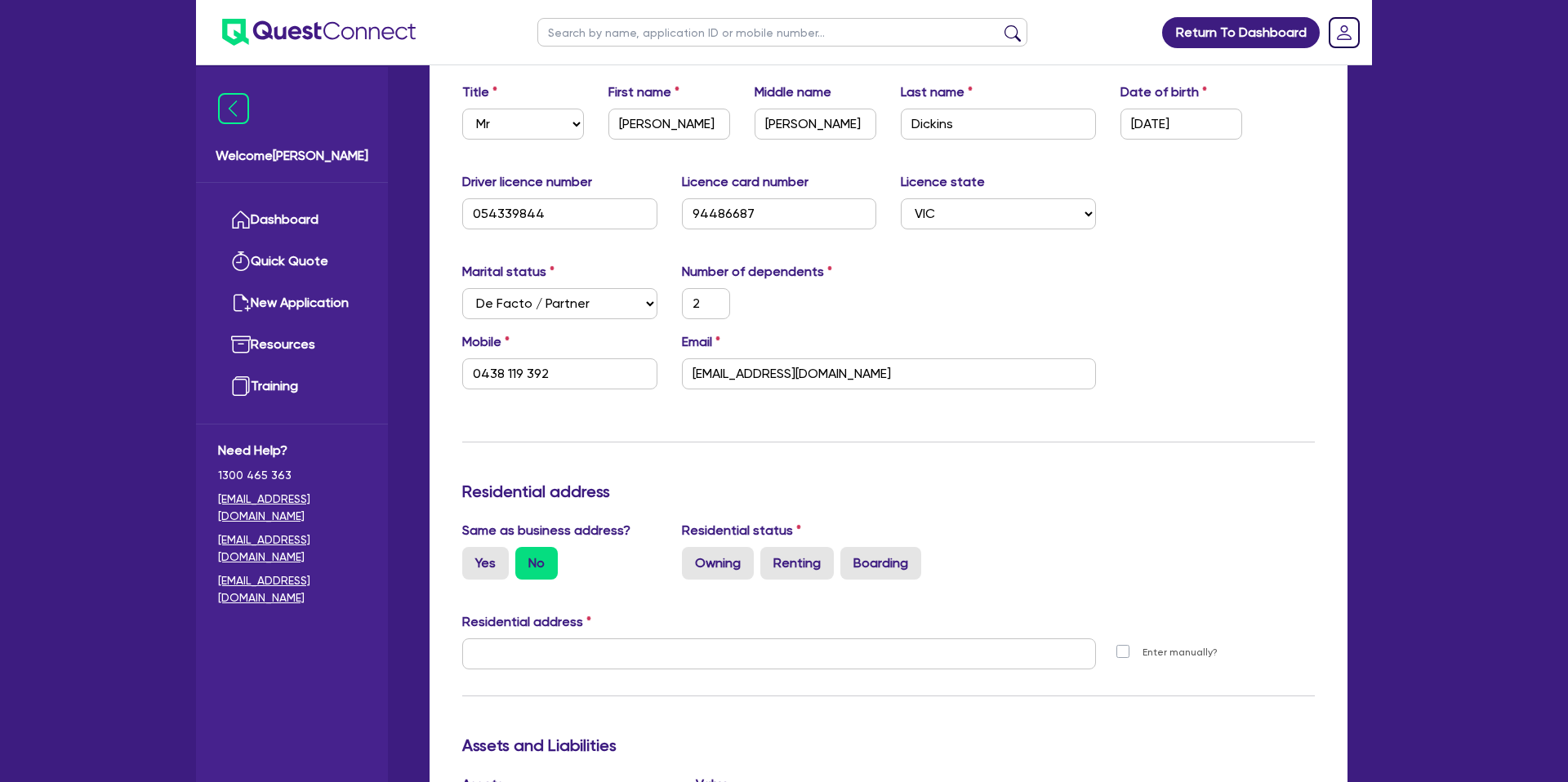
drag, startPoint x: 964, startPoint y: 429, endPoint x: 955, endPoint y: 428, distance: 9.1
click at [964, 428] on div "Update residential status for Director #1 Boarding is only acceptable when the …" at bounding box center [888, 647] width 852 height 1208
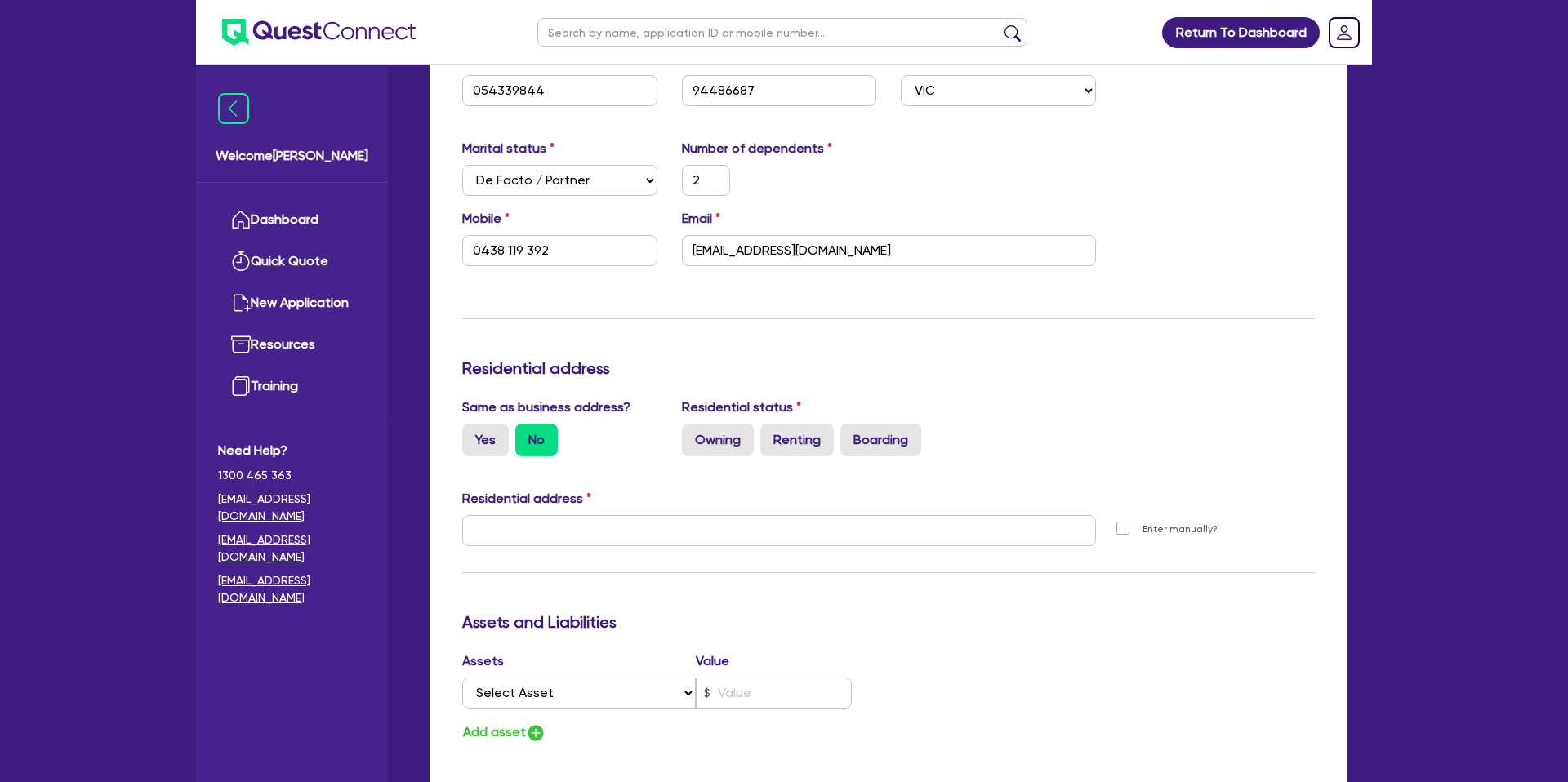
scroll to position [414, 0]
click at [485, 433] on label "Yes" at bounding box center [486, 438] width 47 height 33
click at [472, 433] on input "Yes" at bounding box center [467, 427] width 11 height 11
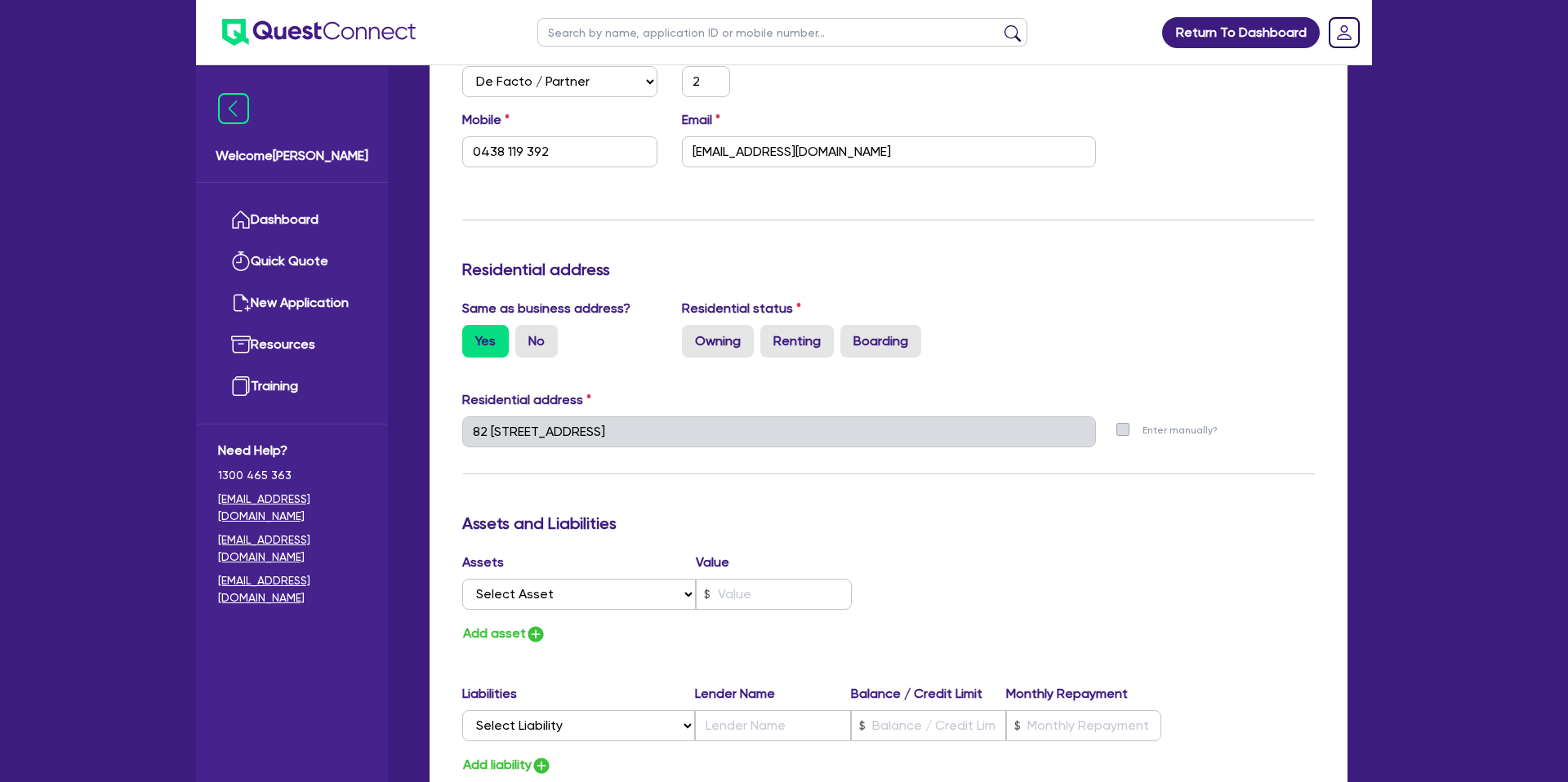
scroll to position [513, 0]
click at [805, 348] on label "Renting" at bounding box center [797, 340] width 74 height 33
click at [771, 334] on input "Renting" at bounding box center [765, 329] width 11 height 11
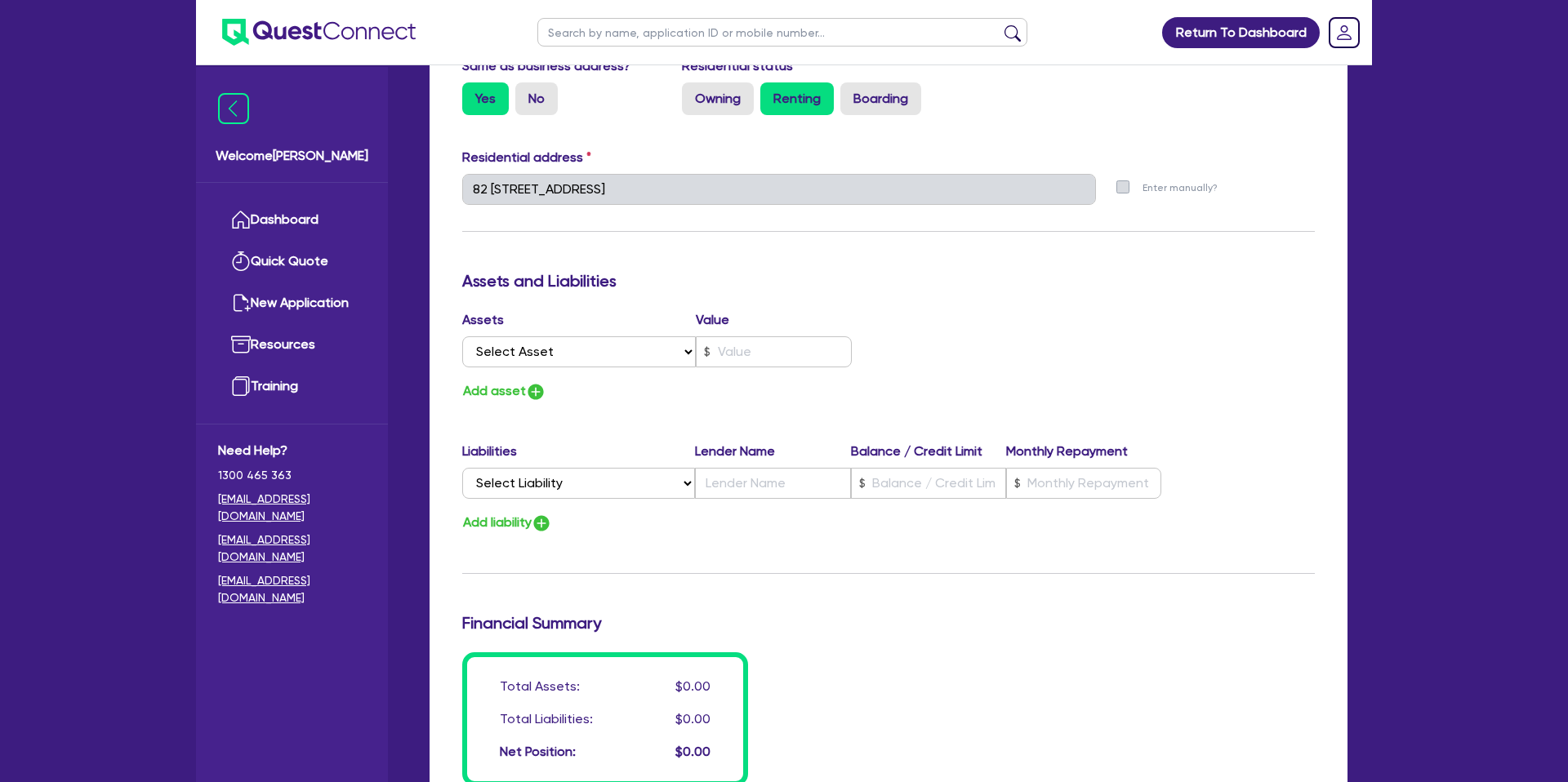
scroll to position [757, 0]
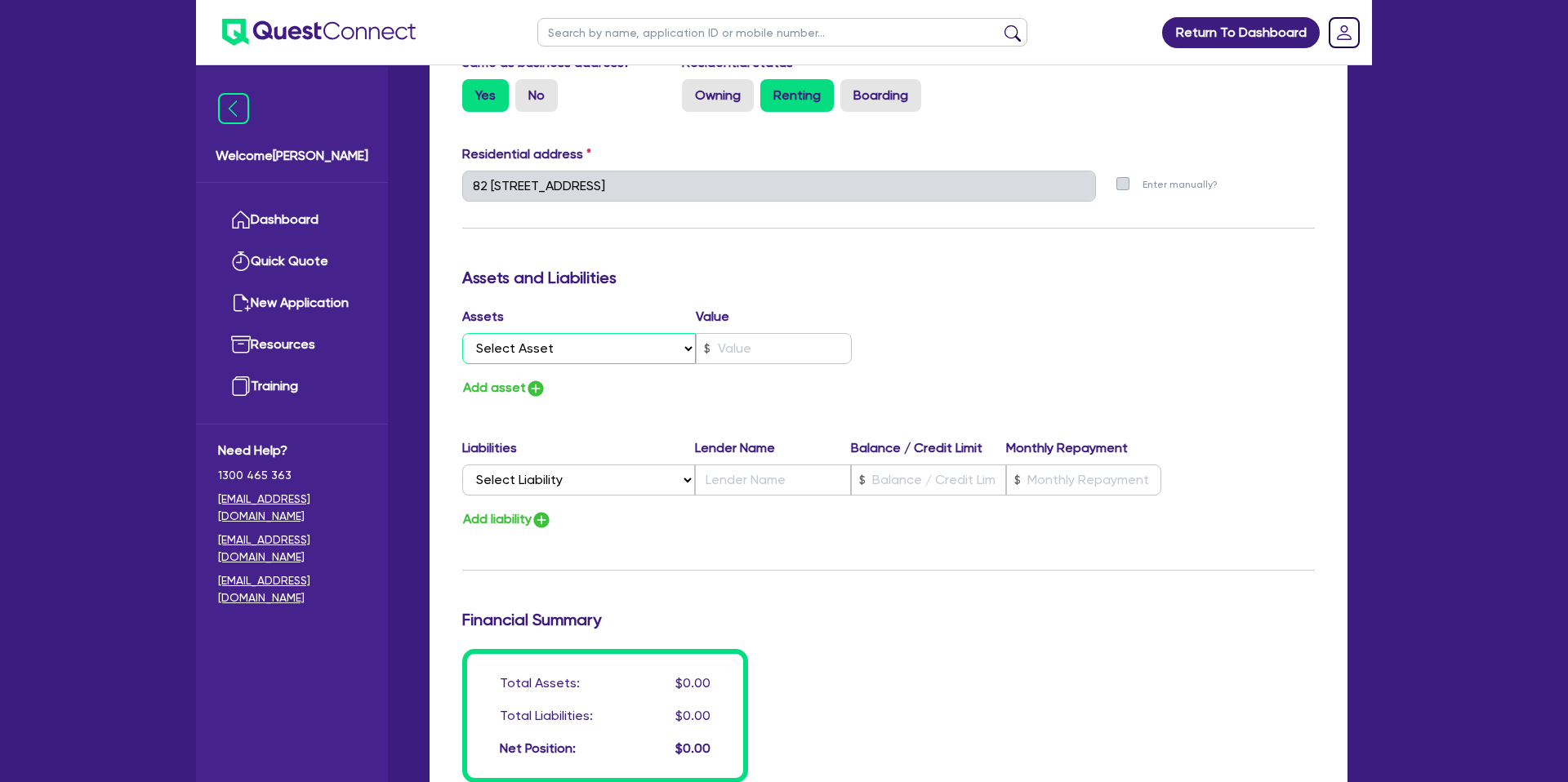
click at [638, 348] on select "Select Asset Cash Property Investment property Vehicle Truck Trailer Equipment …" at bounding box center [579, 348] width 233 height 31
click at [462, 333] on select "Select Asset Cash Property Investment property Vehicle Truck Trailer Equipment …" at bounding box center [579, 348] width 233 height 31
click at [811, 343] on input "text" at bounding box center [774, 348] width 156 height 31
click at [669, 384] on div "Add asset" at bounding box center [669, 388] width 438 height 22
click at [509, 386] on button "Add asset" at bounding box center [504, 388] width 84 height 22
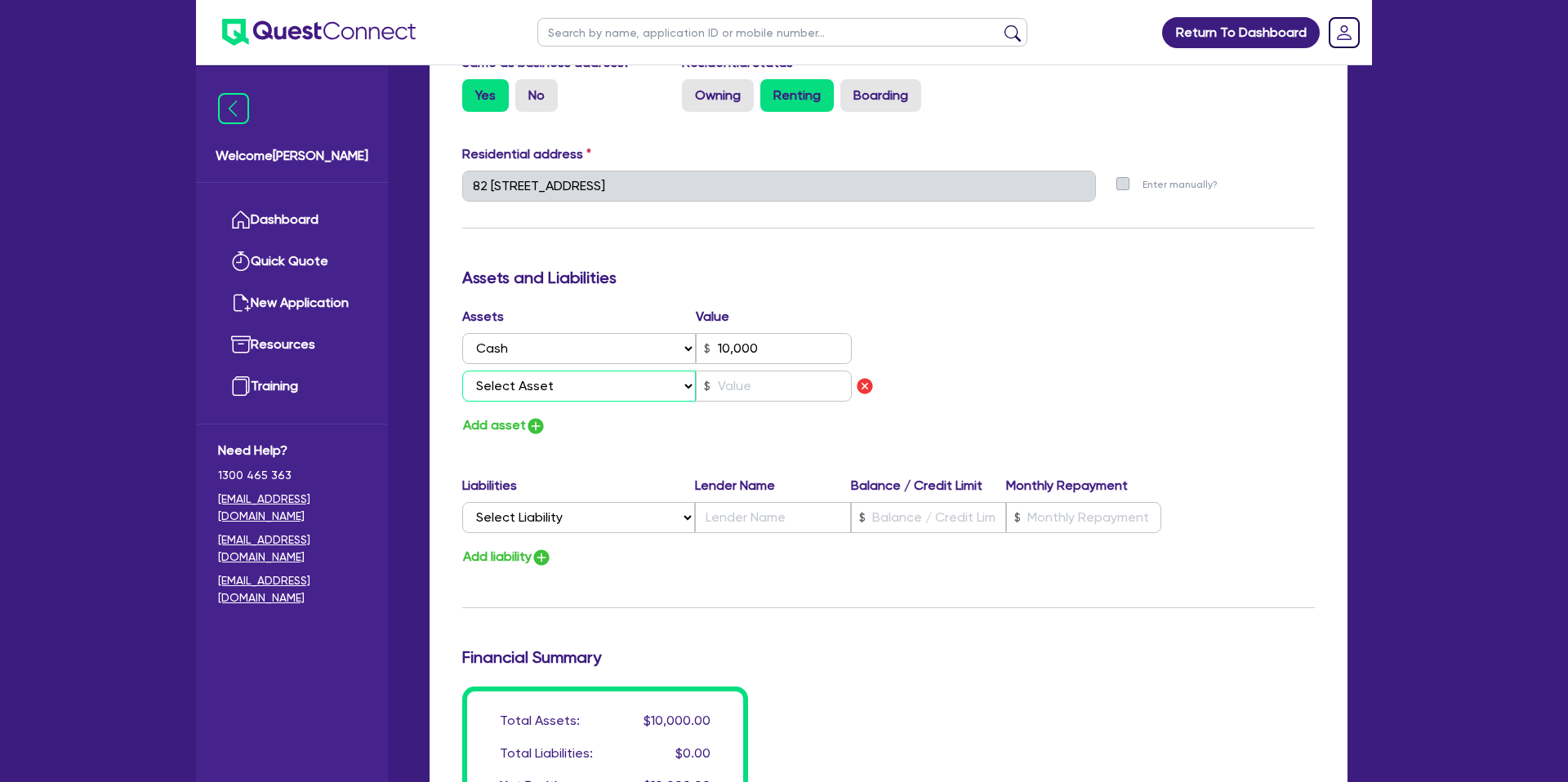
click at [517, 387] on select "Select Asset Cash Property Investment property Vehicle Truck Trailer Equipment …" at bounding box center [579, 386] width 233 height 31
click at [462, 371] on select "Select Asset Cash Property Investment property Vehicle Truck Trailer Equipment …" at bounding box center [579, 386] width 233 height 31
click at [515, 421] on button "Add asset" at bounding box center [504, 426] width 84 height 22
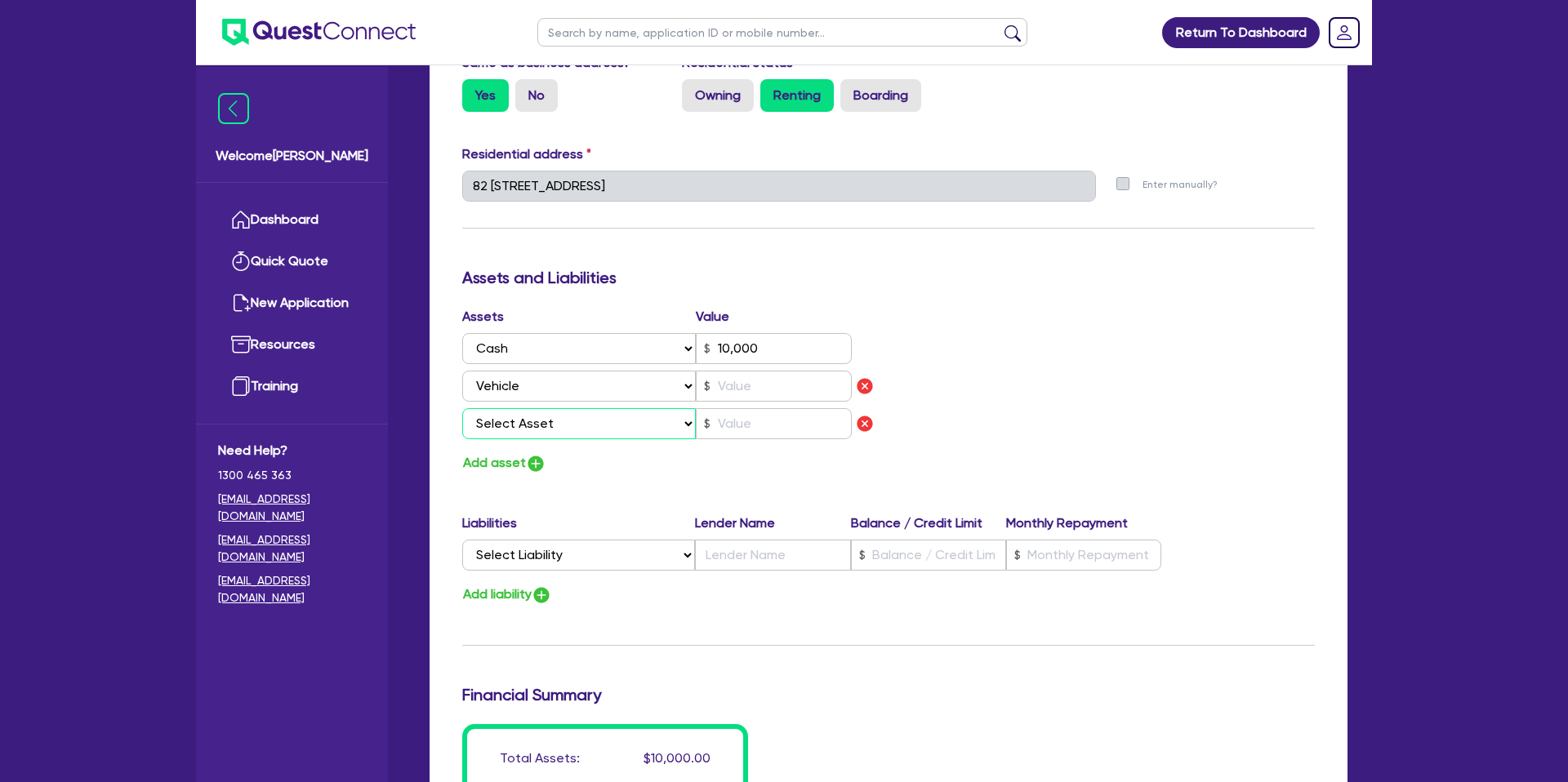
click at [521, 417] on select "Select Asset Cash Property Investment property Vehicle Truck Trailer Equipment …" at bounding box center [579, 423] width 233 height 31
click at [462, 408] on select "Select Asset Cash Property Investment property Vehicle Truck Trailer Equipment …" at bounding box center [579, 423] width 233 height 31
click at [503, 457] on button "Add asset" at bounding box center [504, 463] width 84 height 22
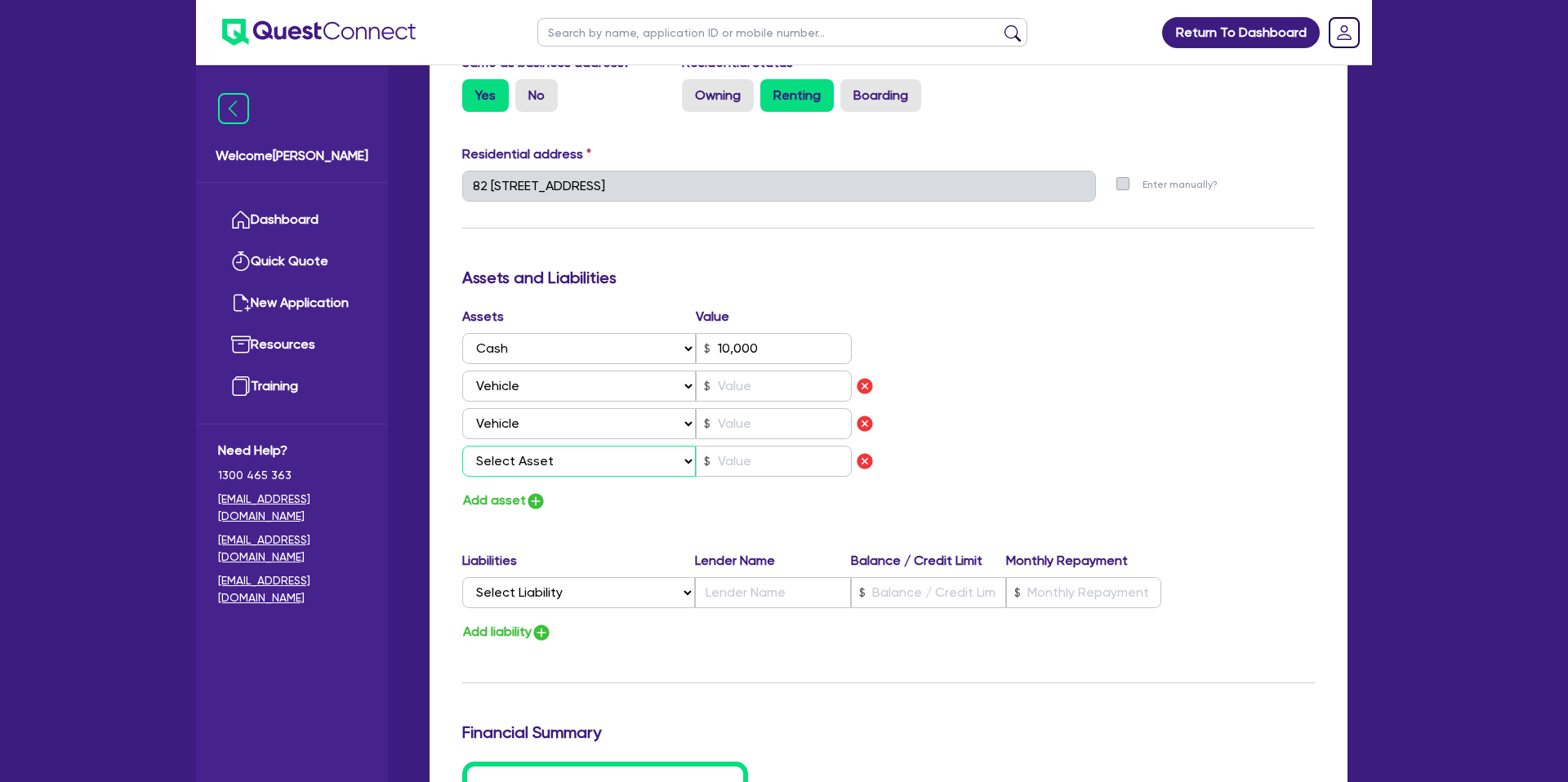
click at [532, 465] on select "Select Asset Cash Property Investment property Vehicle Truck Trailer Equipment …" at bounding box center [579, 461] width 233 height 31
click at [462, 446] on select "Select Asset Cash Property Investment property Vehicle Truck Trailer Equipment …" at bounding box center [579, 461] width 233 height 31
click at [727, 391] on input "text" at bounding box center [774, 386] width 156 height 31
click at [745, 433] on input "text" at bounding box center [774, 423] width 156 height 31
click at [891, 223] on div "Update residential status for Director #1 Boarding is only acceptable when the …" at bounding box center [888, 235] width 852 height 1321
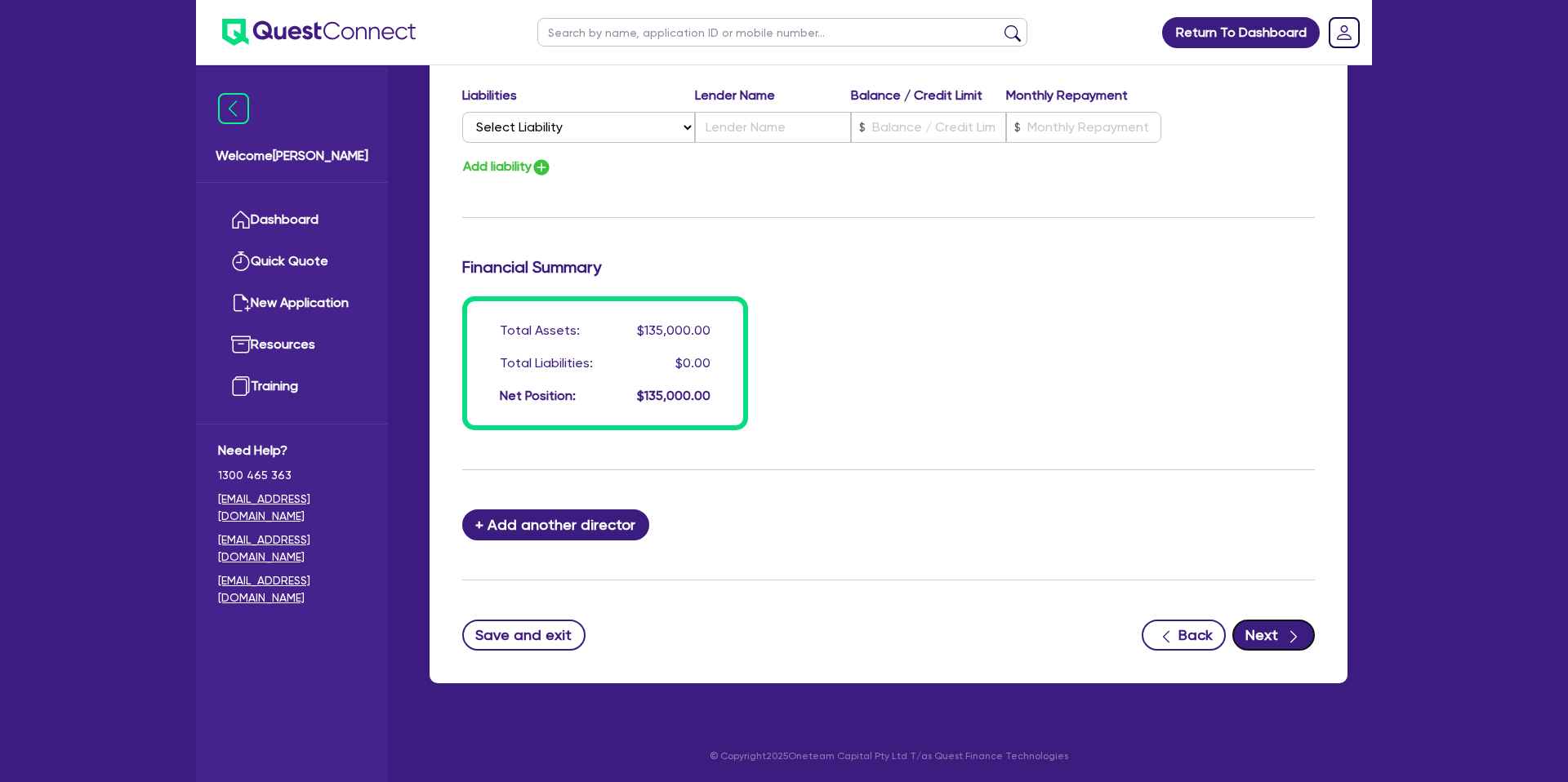
click at [1274, 630] on button "Next" at bounding box center [1273, 635] width 83 height 31
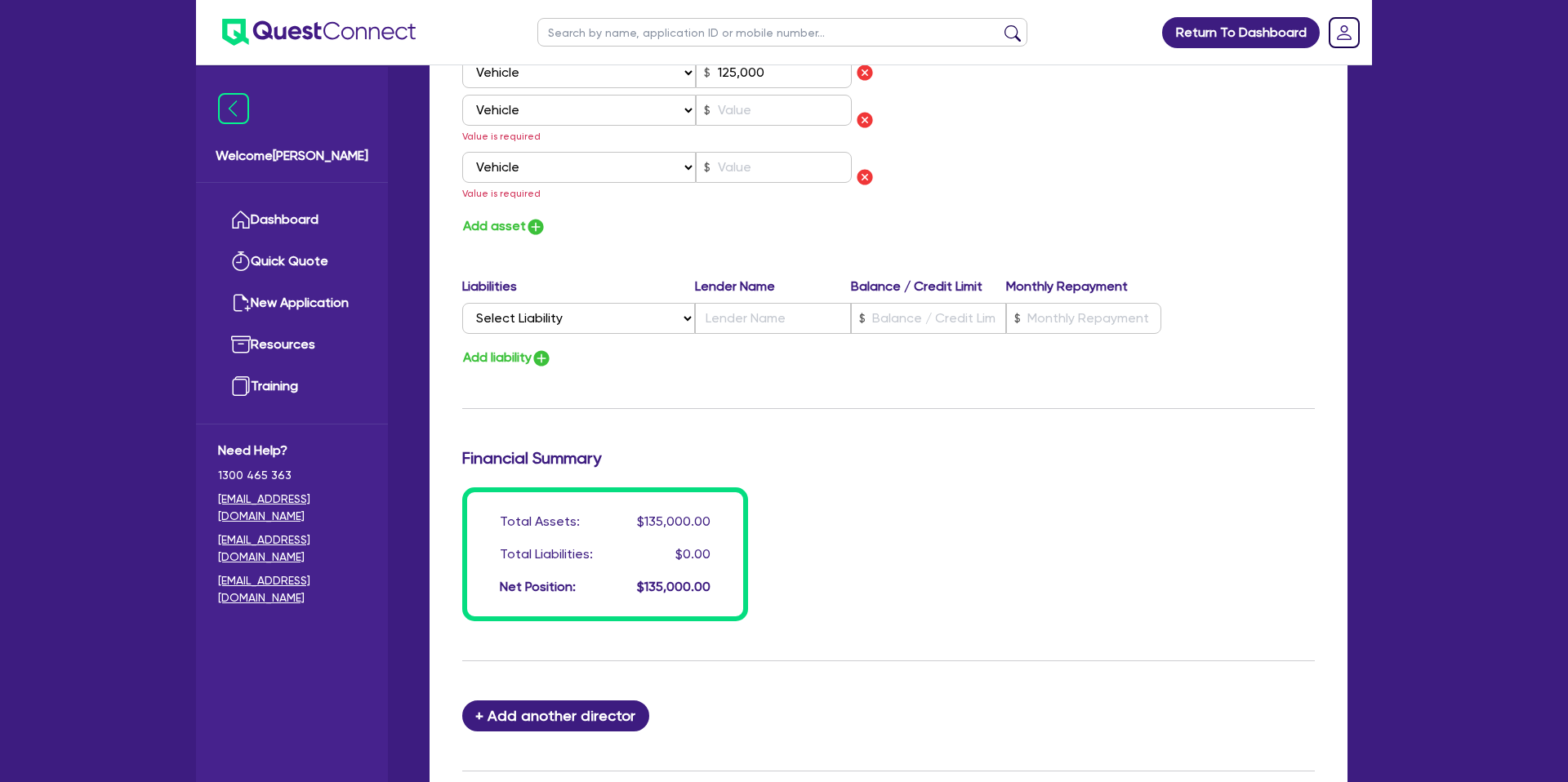
scroll to position [1050, 0]
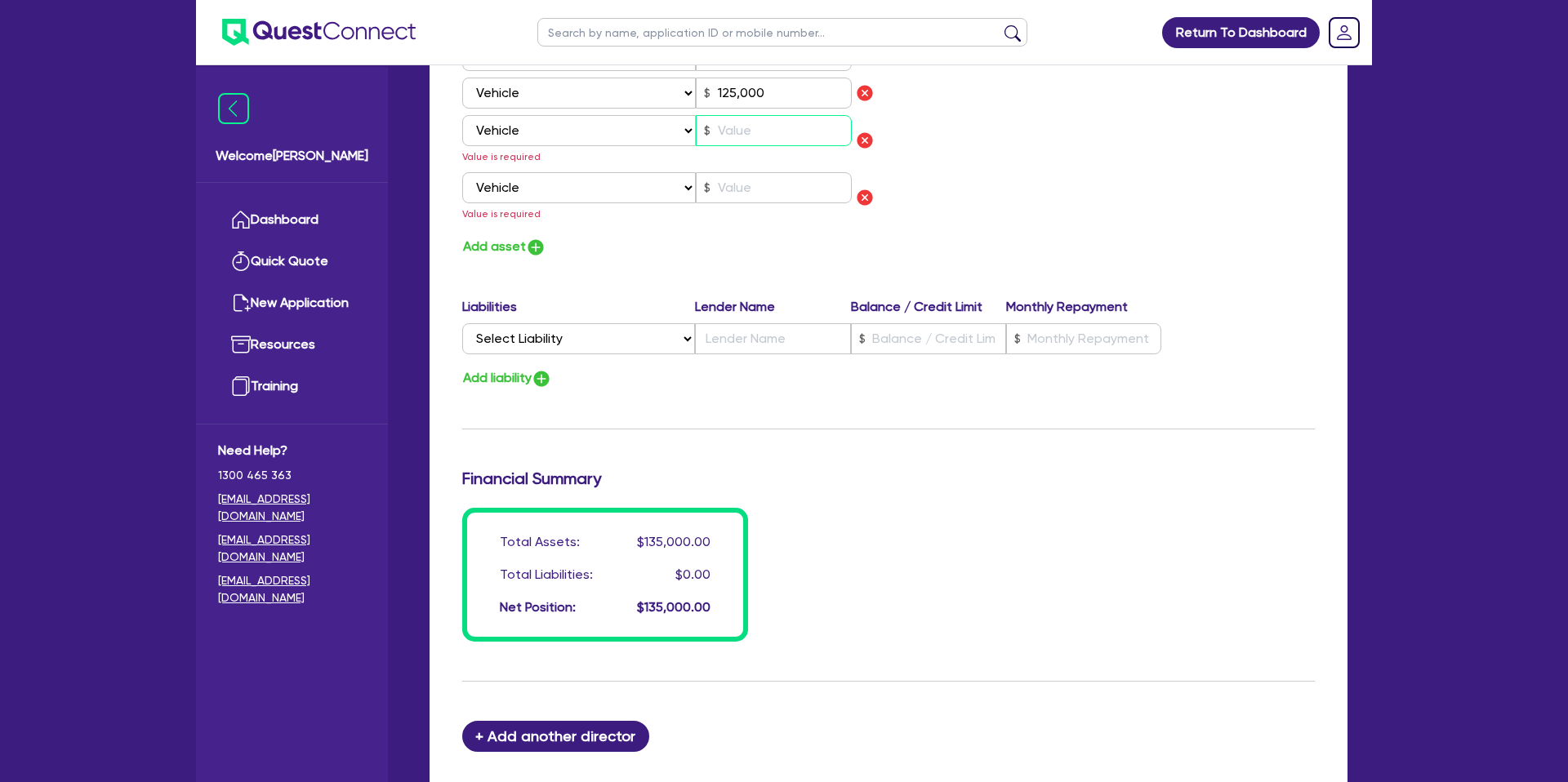
click at [738, 129] on input "text" at bounding box center [774, 130] width 156 height 31
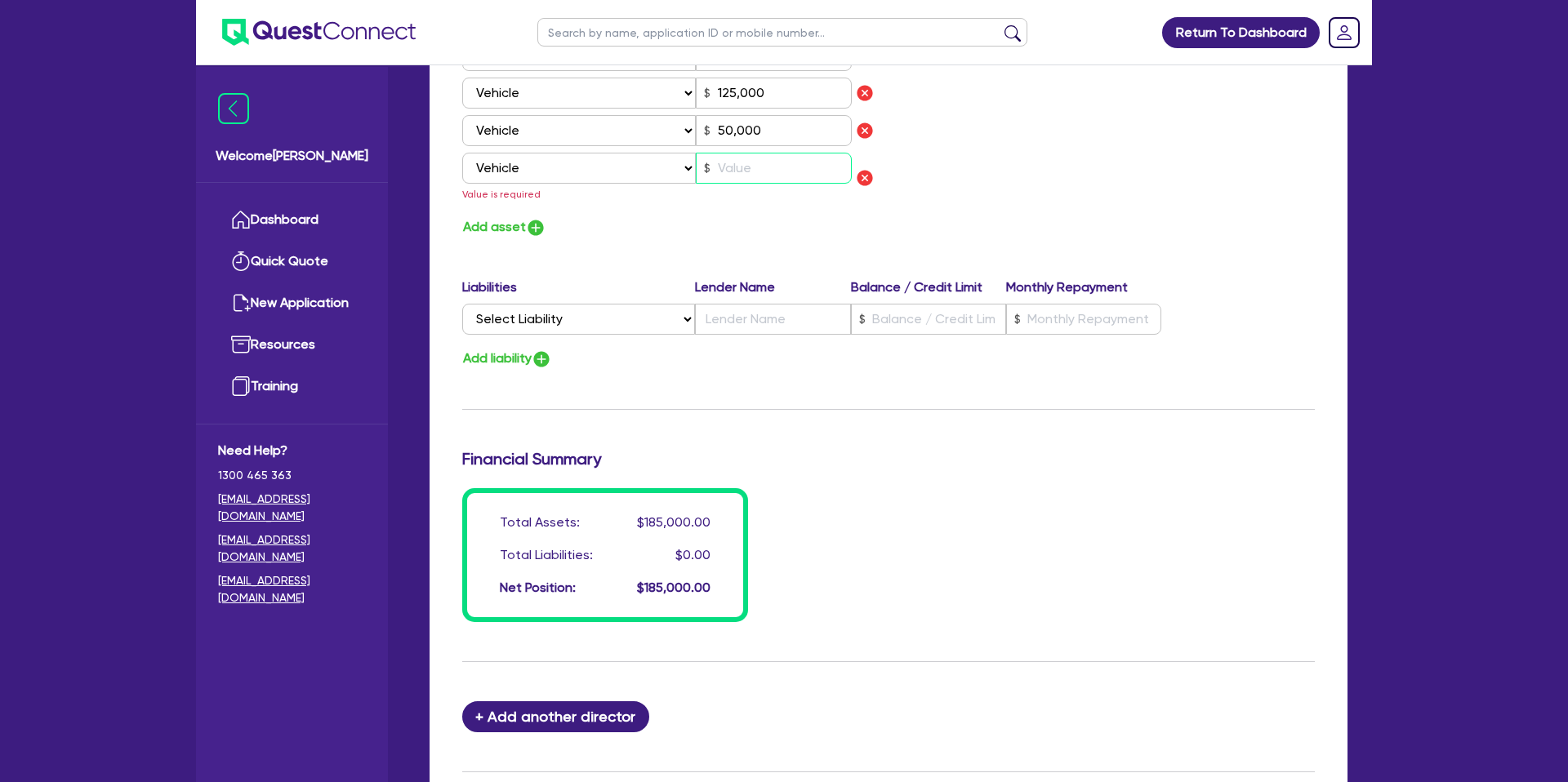
click at [733, 173] on input "text" at bounding box center [774, 168] width 156 height 31
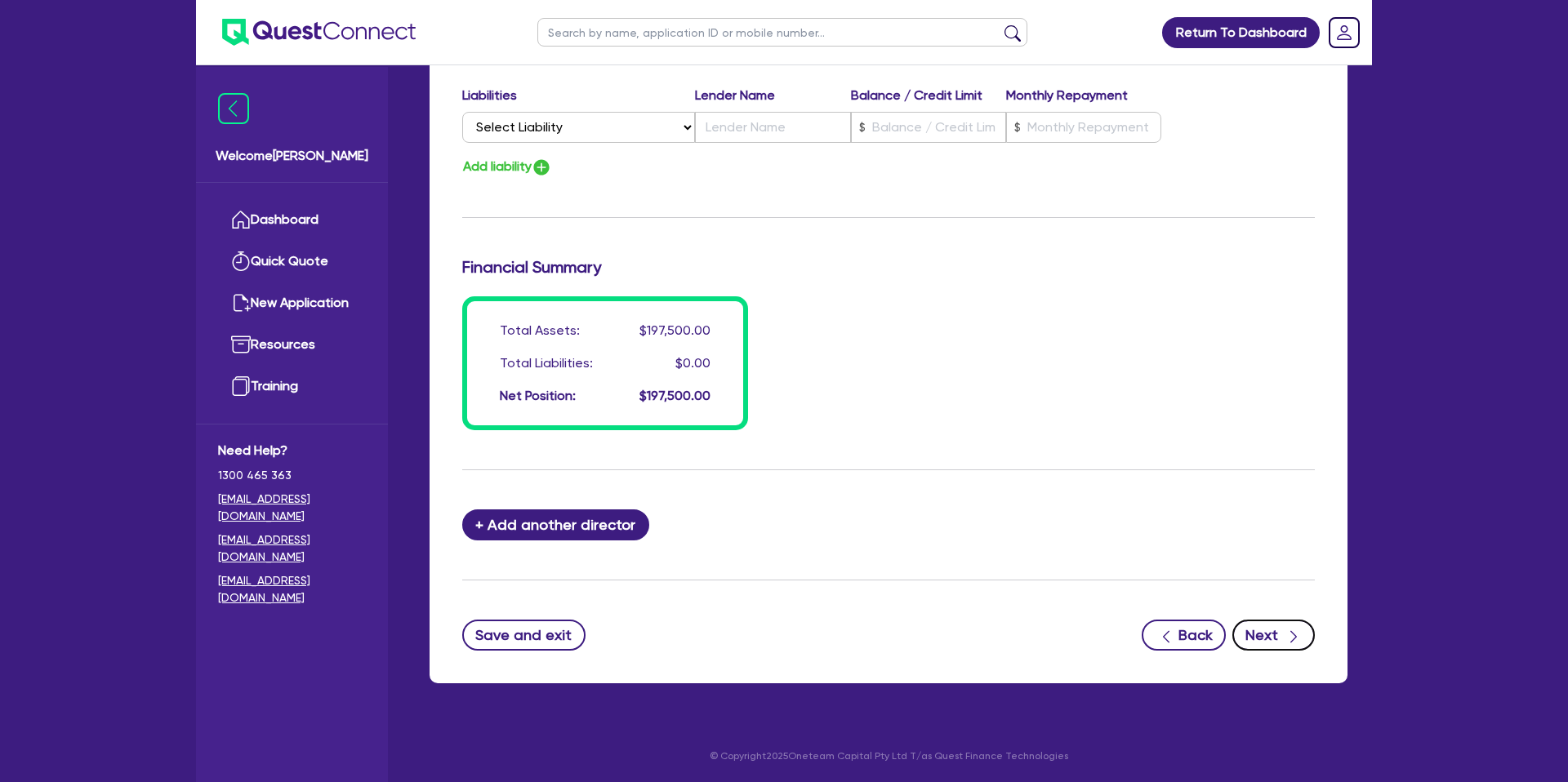
click at [1279, 626] on button "Next" at bounding box center [1273, 635] width 83 height 31
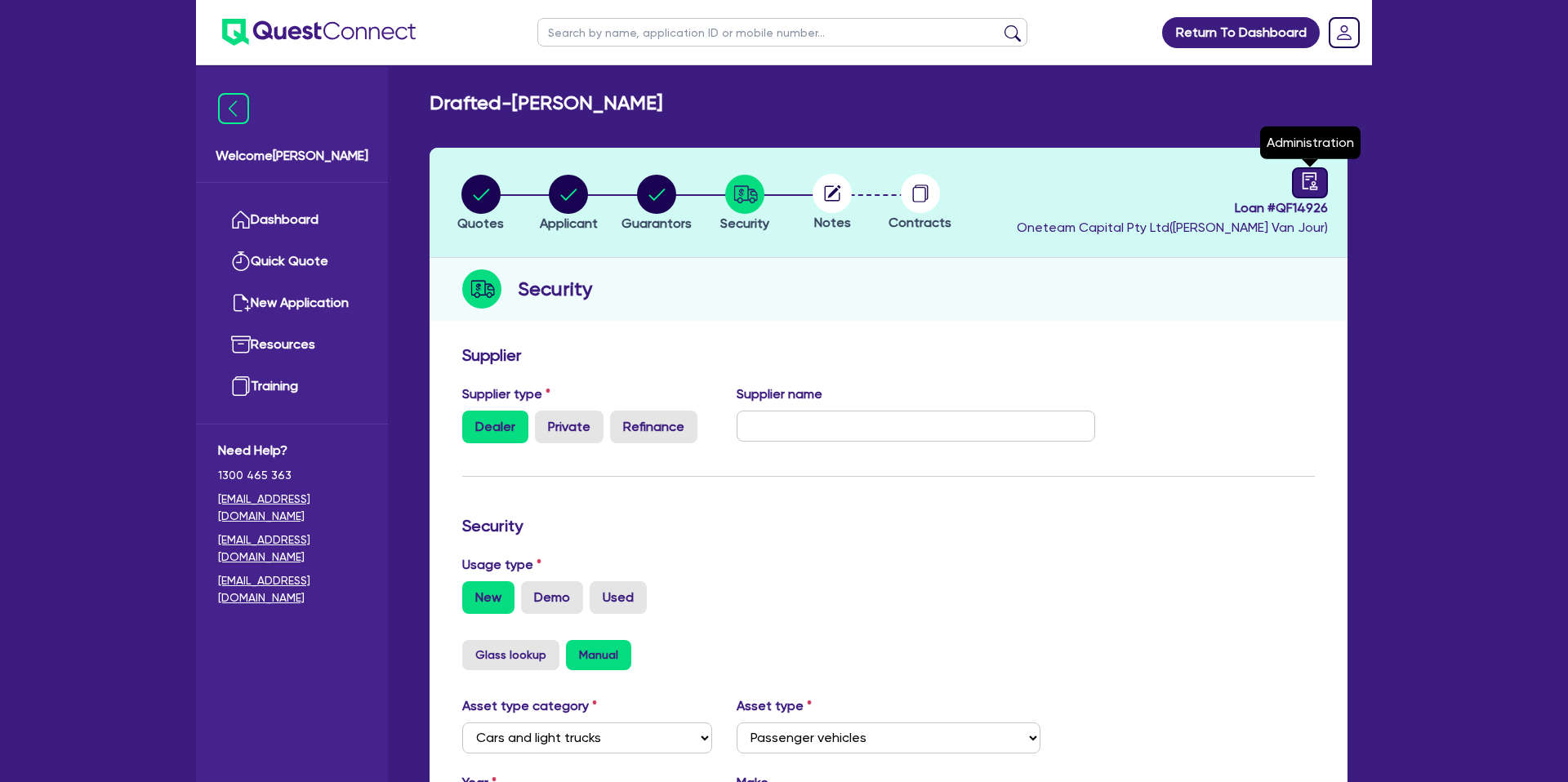
click at [1311, 181] on icon "audit" at bounding box center [1309, 181] width 18 height 18
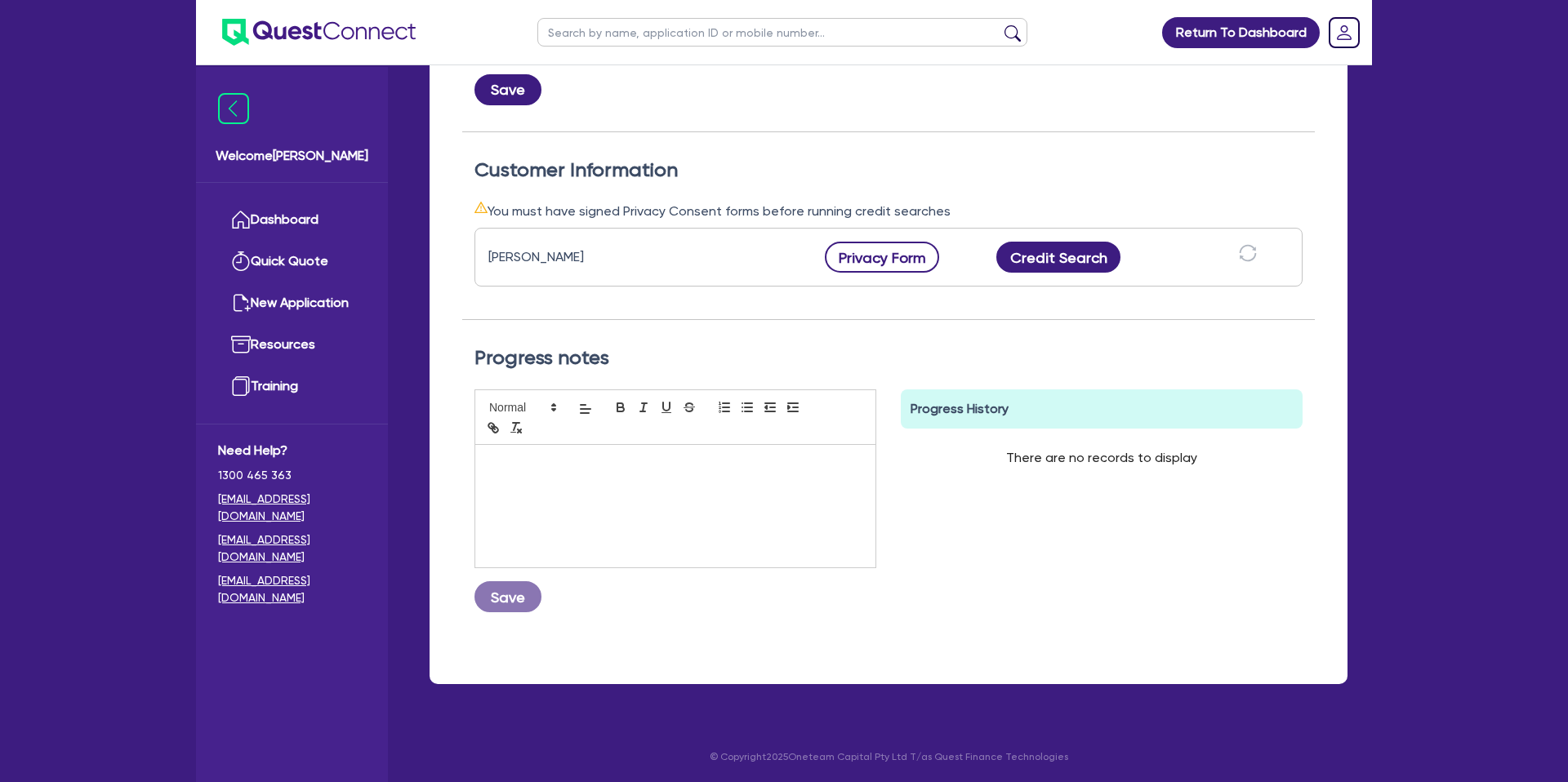
scroll to position [399, 0]
click at [879, 258] on button "Privacy Form" at bounding box center [881, 256] width 115 height 31
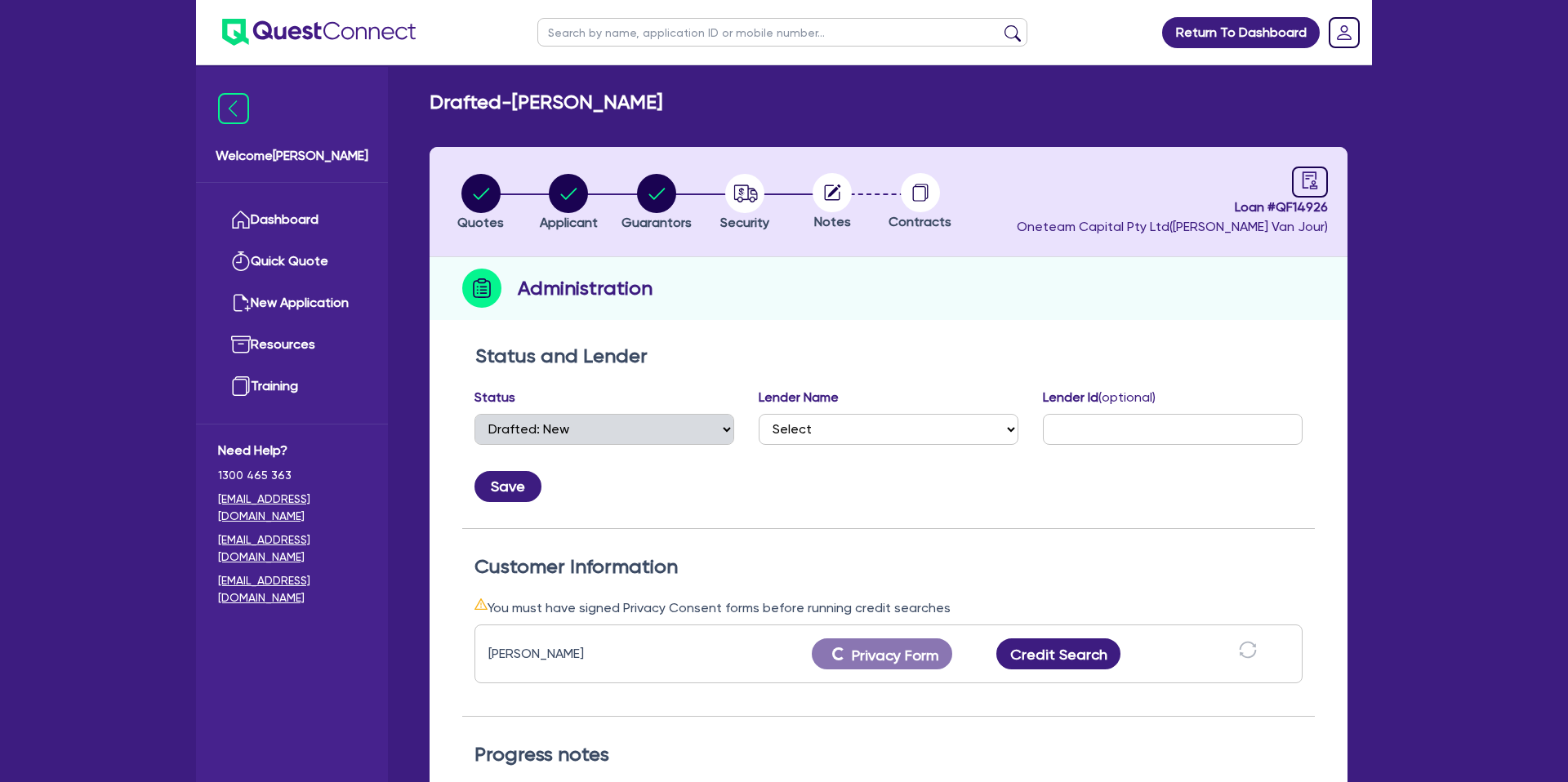
scroll to position [35, 0]
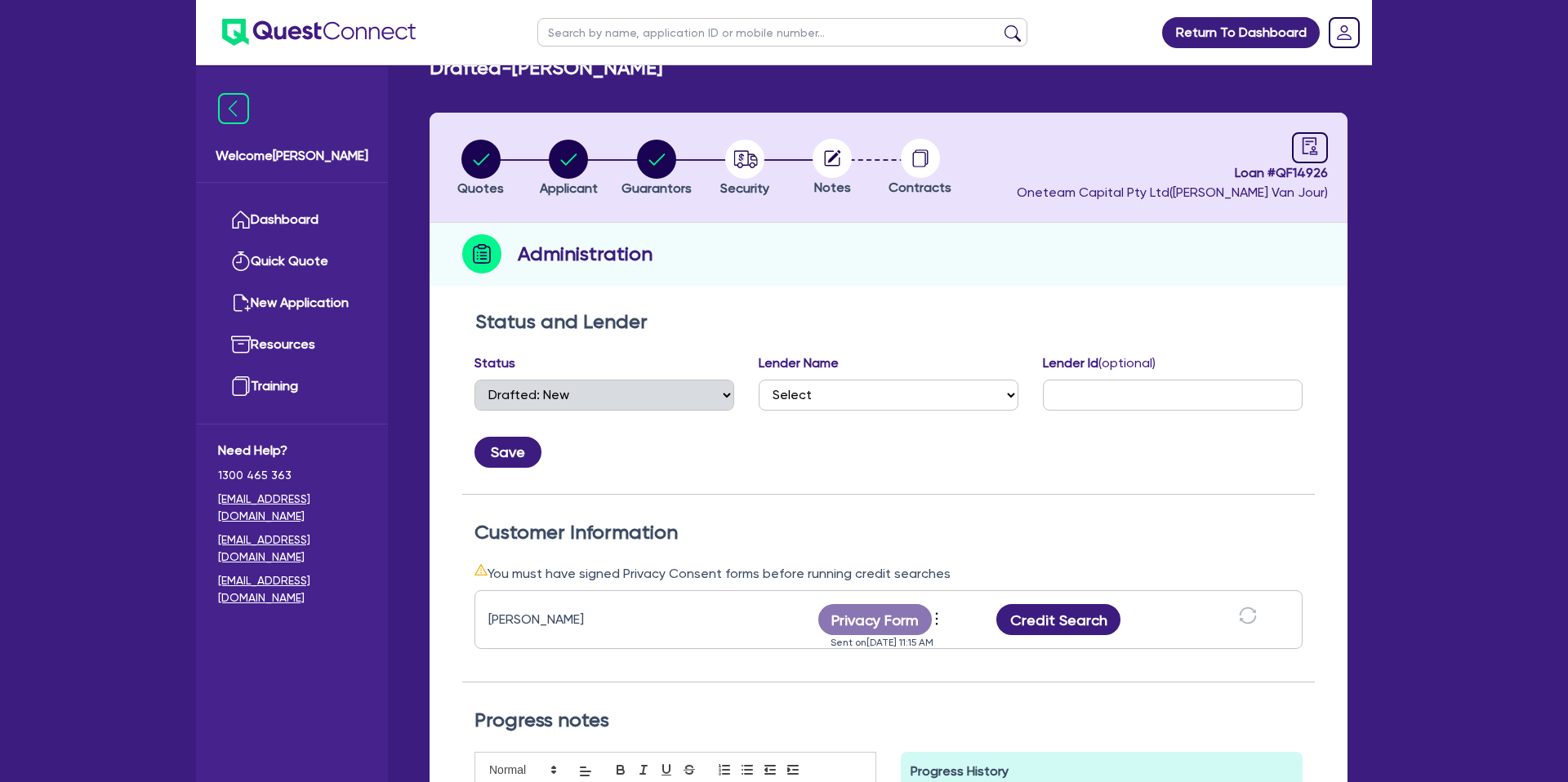
click at [957, 284] on div "Administration" at bounding box center [889, 254] width 918 height 63
click at [572, 149] on circle "button" at bounding box center [568, 159] width 39 height 39
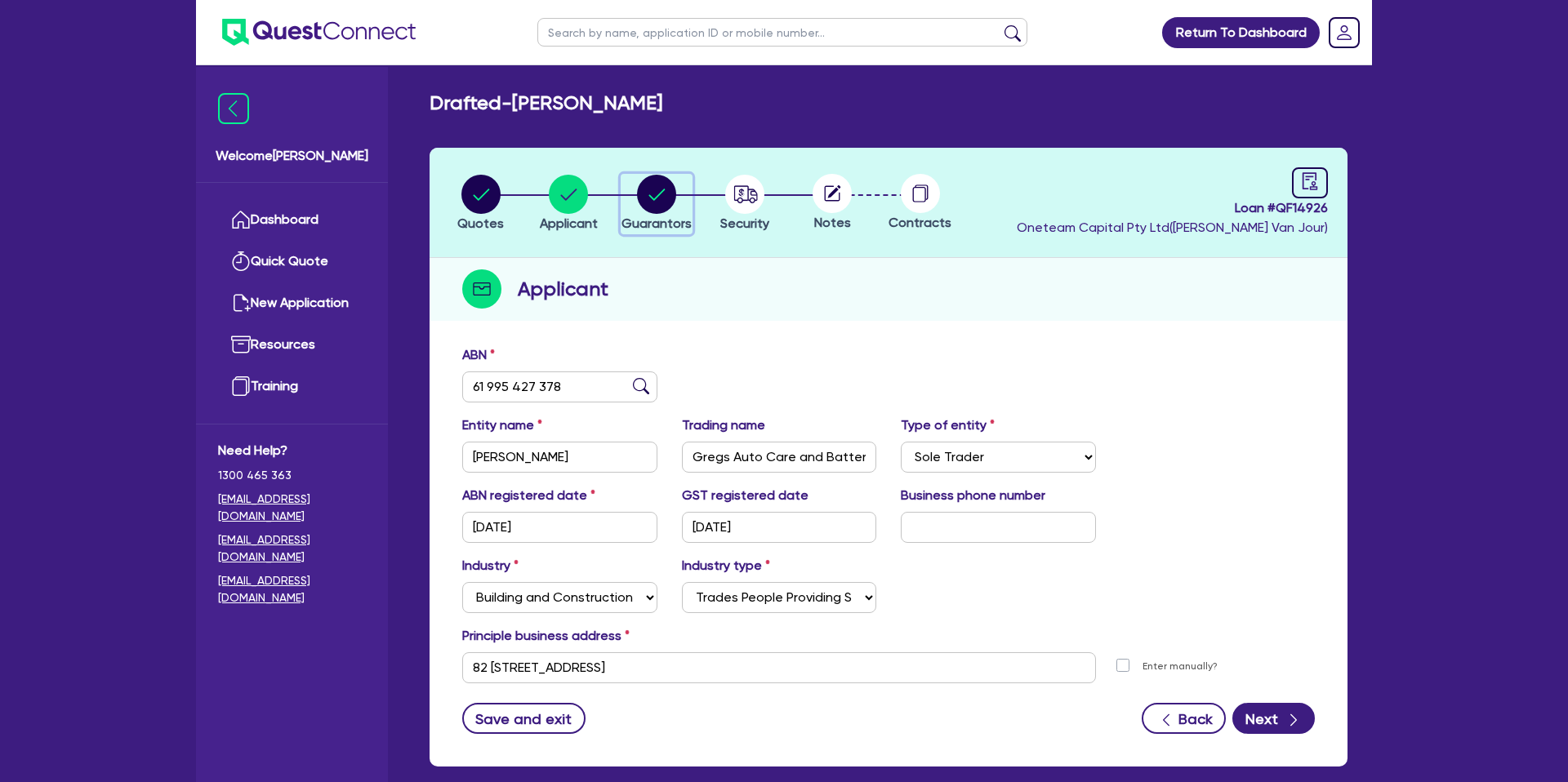
click at [659, 189] on circle "button" at bounding box center [656, 194] width 39 height 39
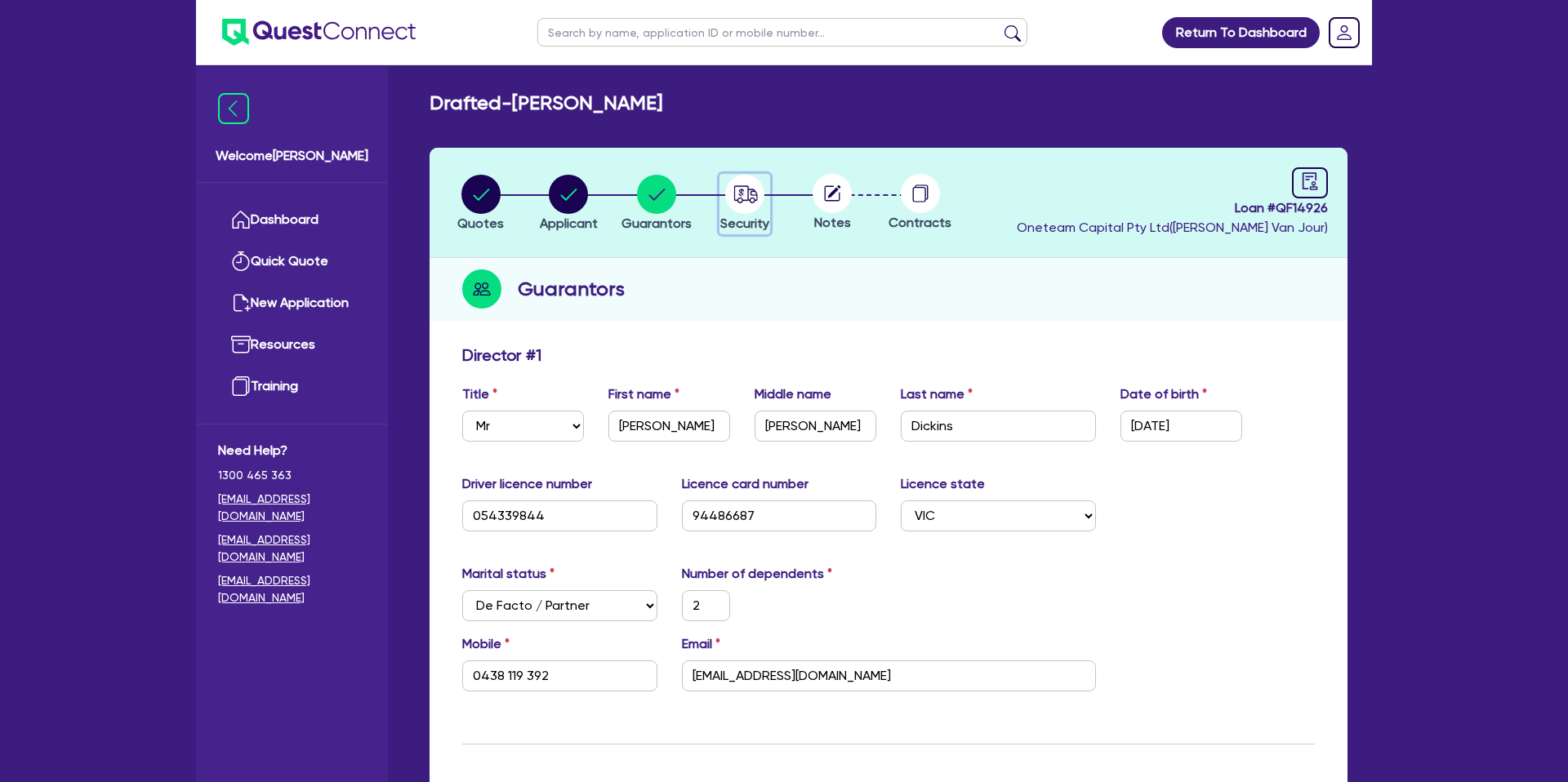
click at [739, 183] on circle "button" at bounding box center [744, 194] width 39 height 39
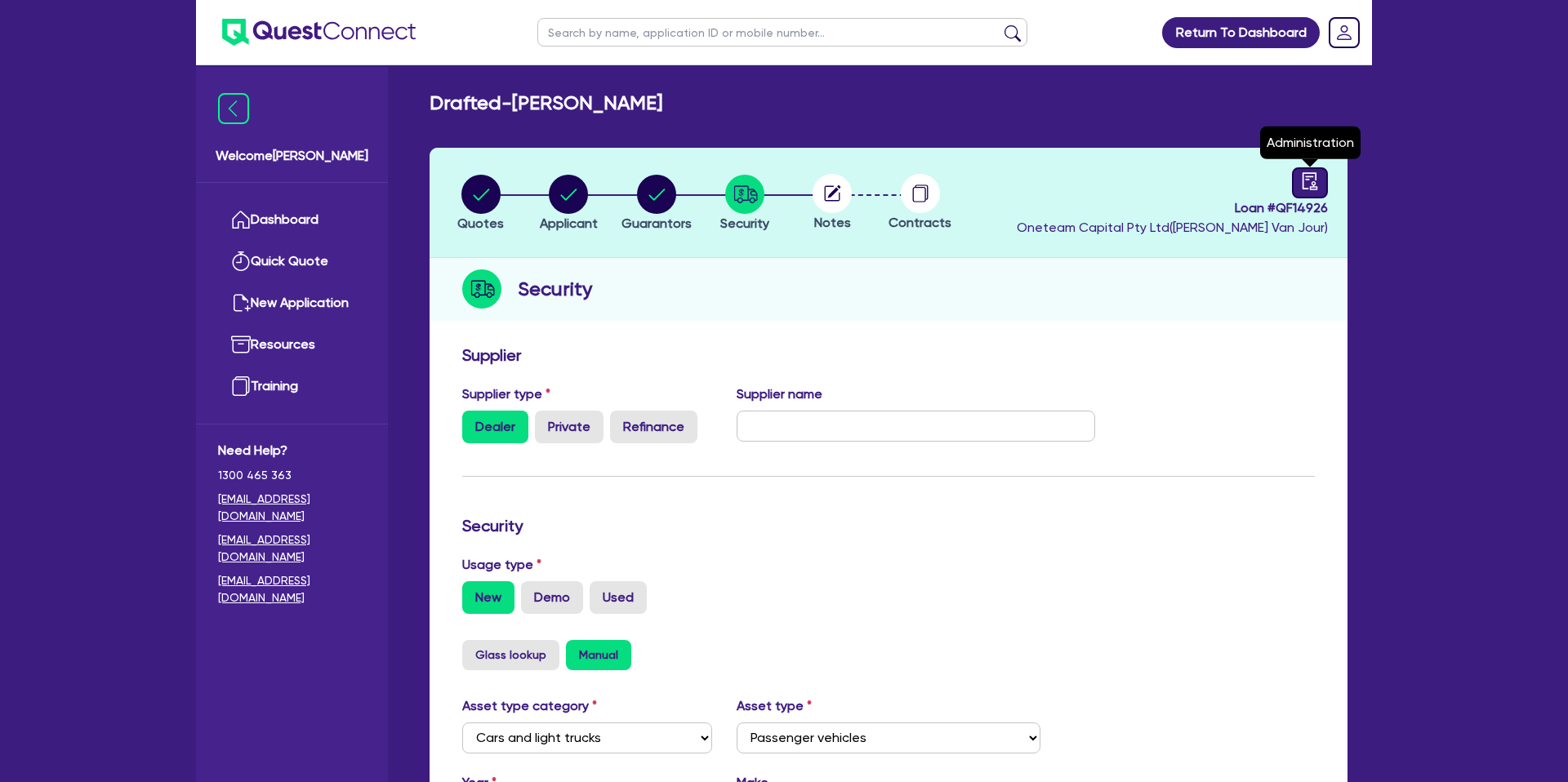
click at [1305, 188] on icon "audit" at bounding box center [1309, 181] width 18 height 18
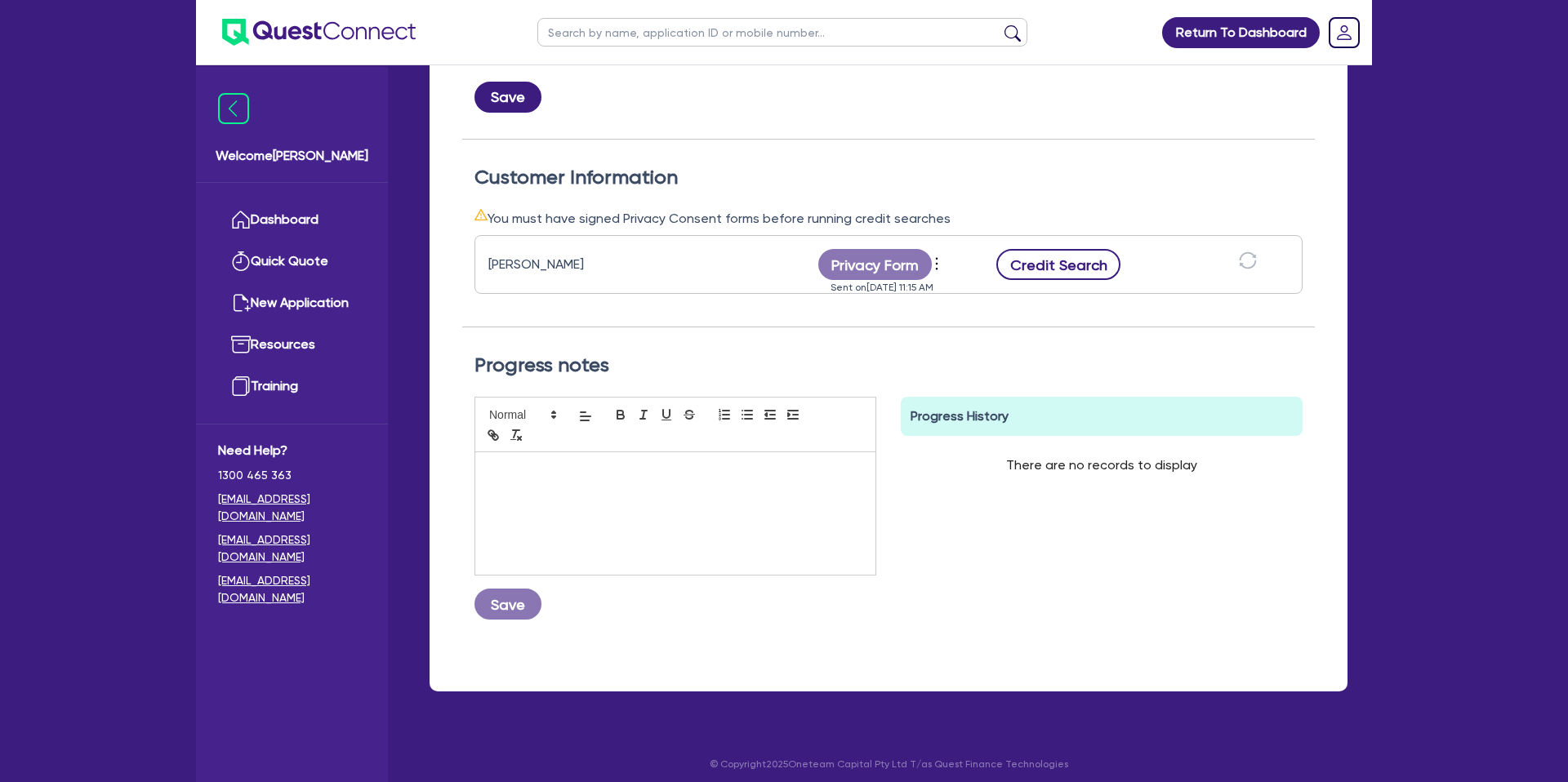
scroll to position [391, 0]
drag, startPoint x: 1065, startPoint y: 273, endPoint x: 1054, endPoint y: 275, distance: 11.2
click at [1065, 272] on button "Credit Search" at bounding box center [1058, 263] width 124 height 31
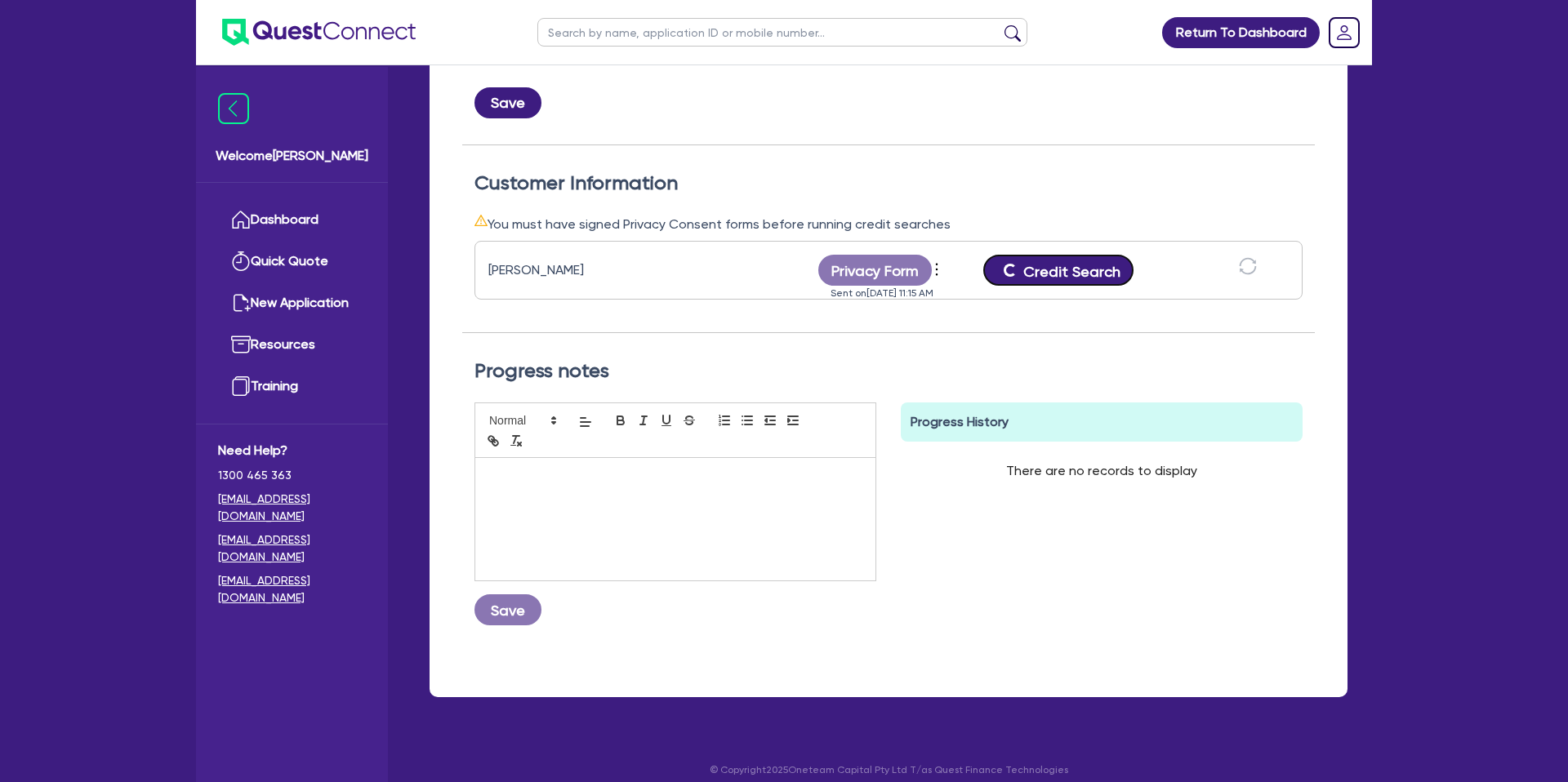
scroll to position [401, 0]
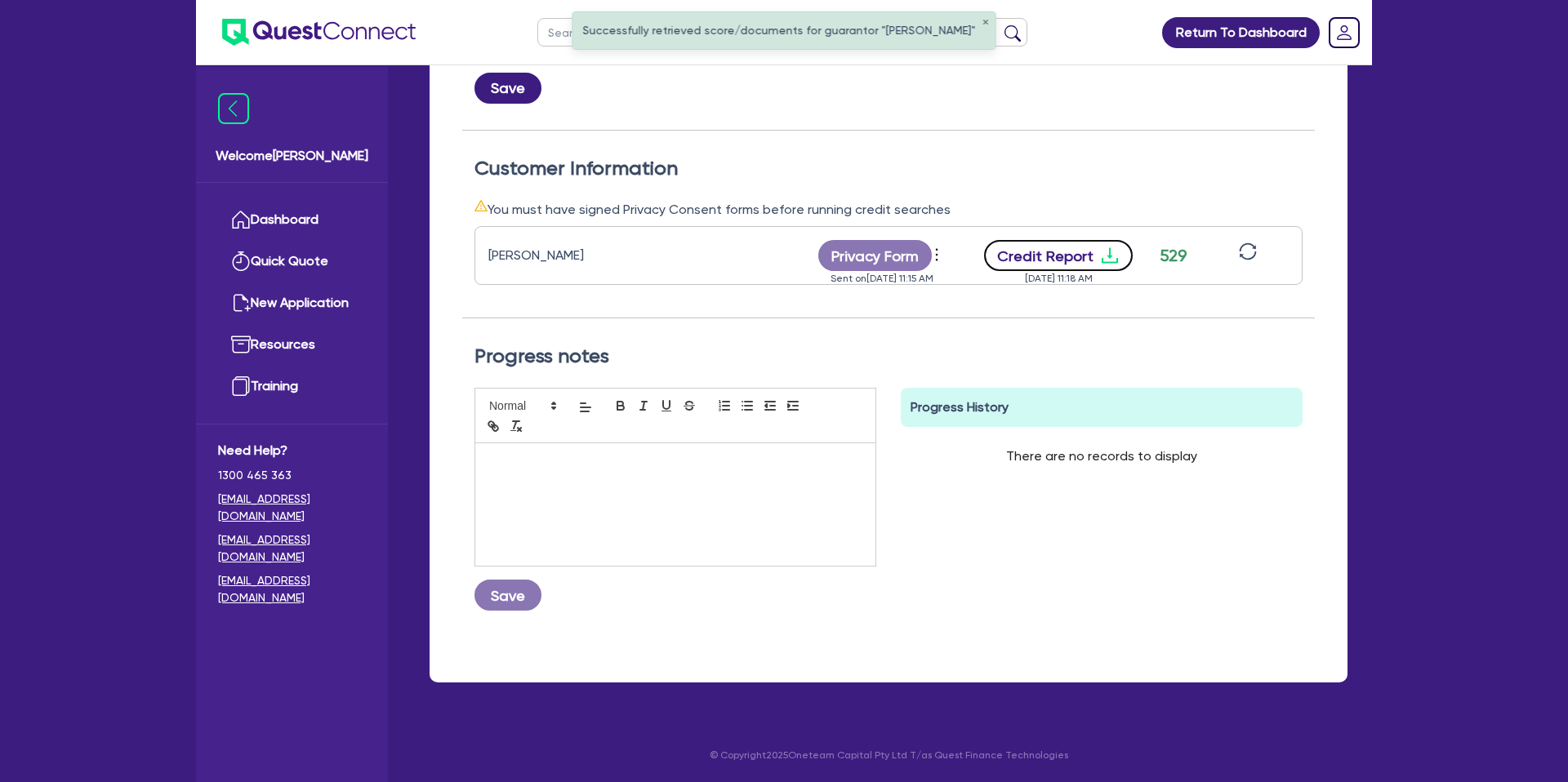
click at [1092, 251] on button "Credit Report" at bounding box center [1059, 255] width 150 height 31
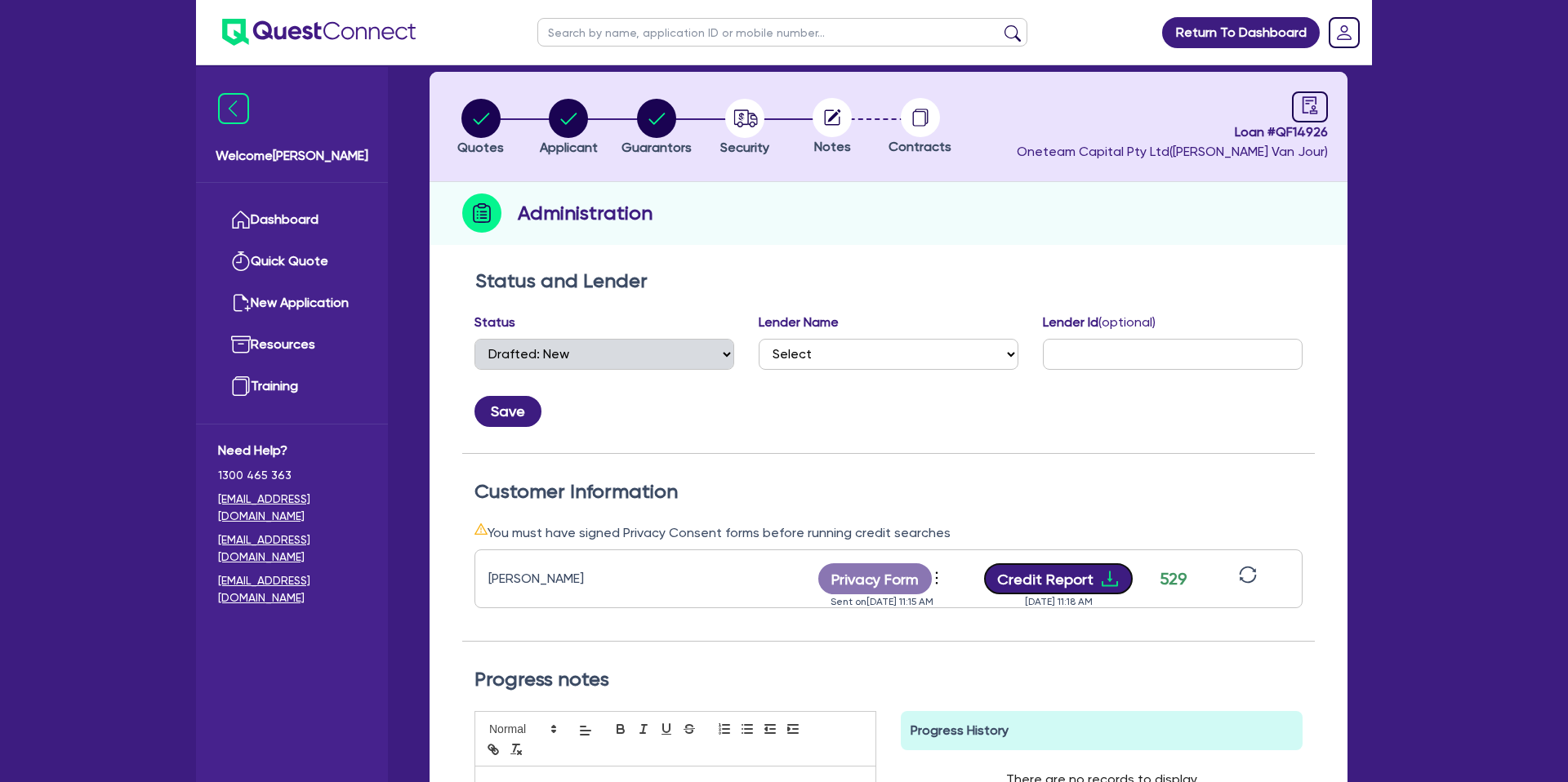
scroll to position [0, 0]
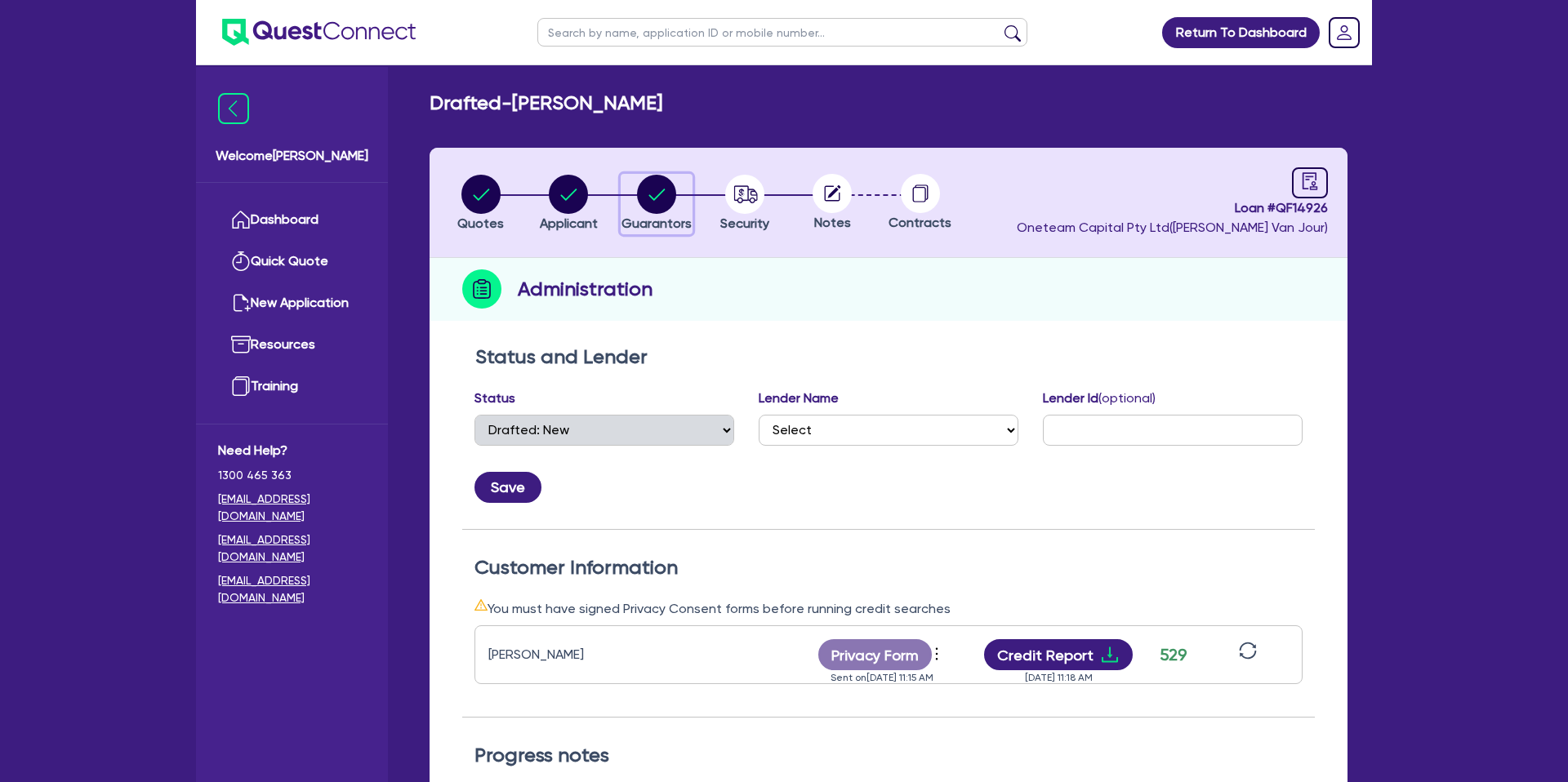
click at [675, 194] on circle "button" at bounding box center [656, 194] width 39 height 39
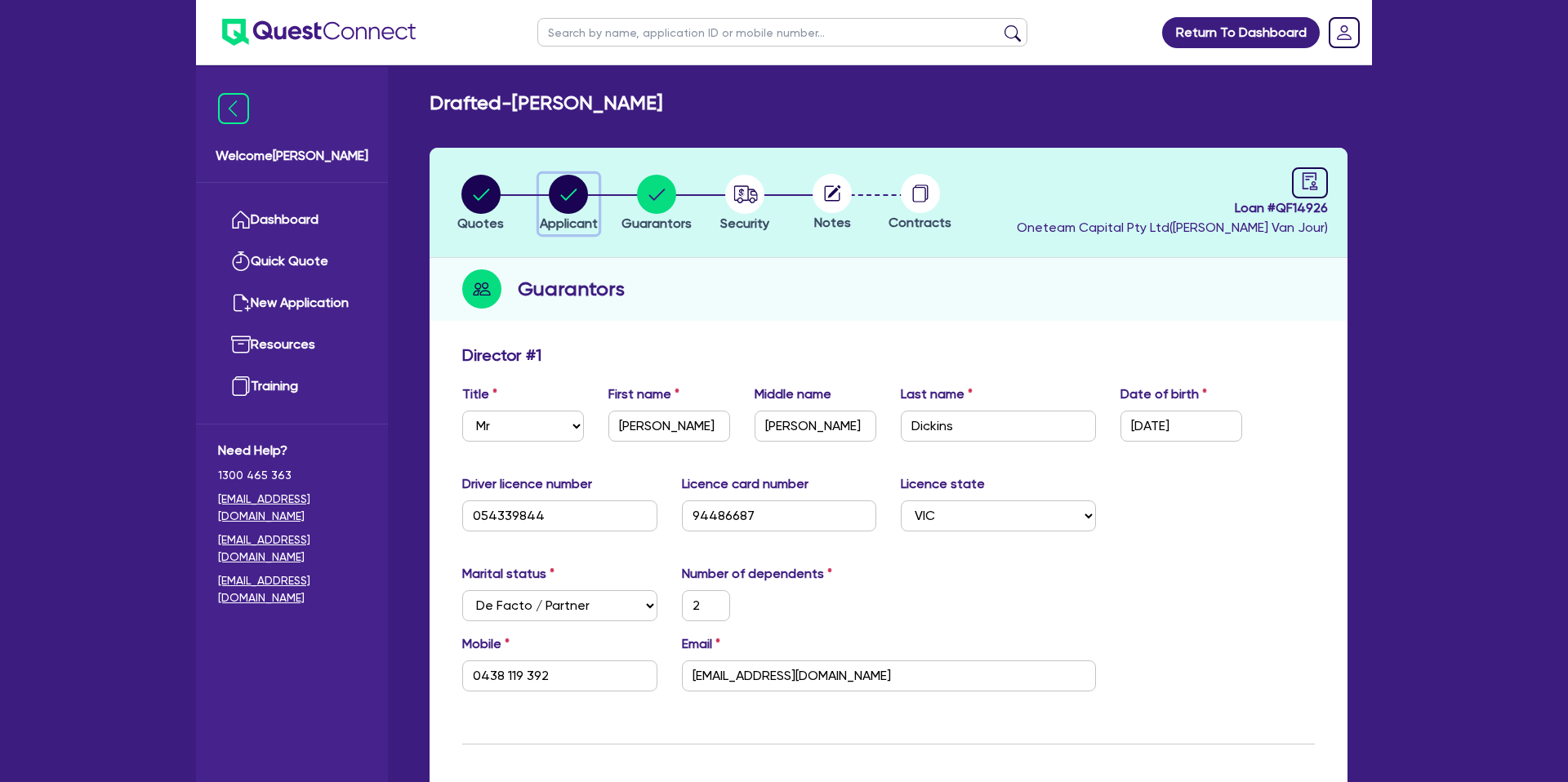
click at [551, 190] on circle "button" at bounding box center [568, 194] width 39 height 39
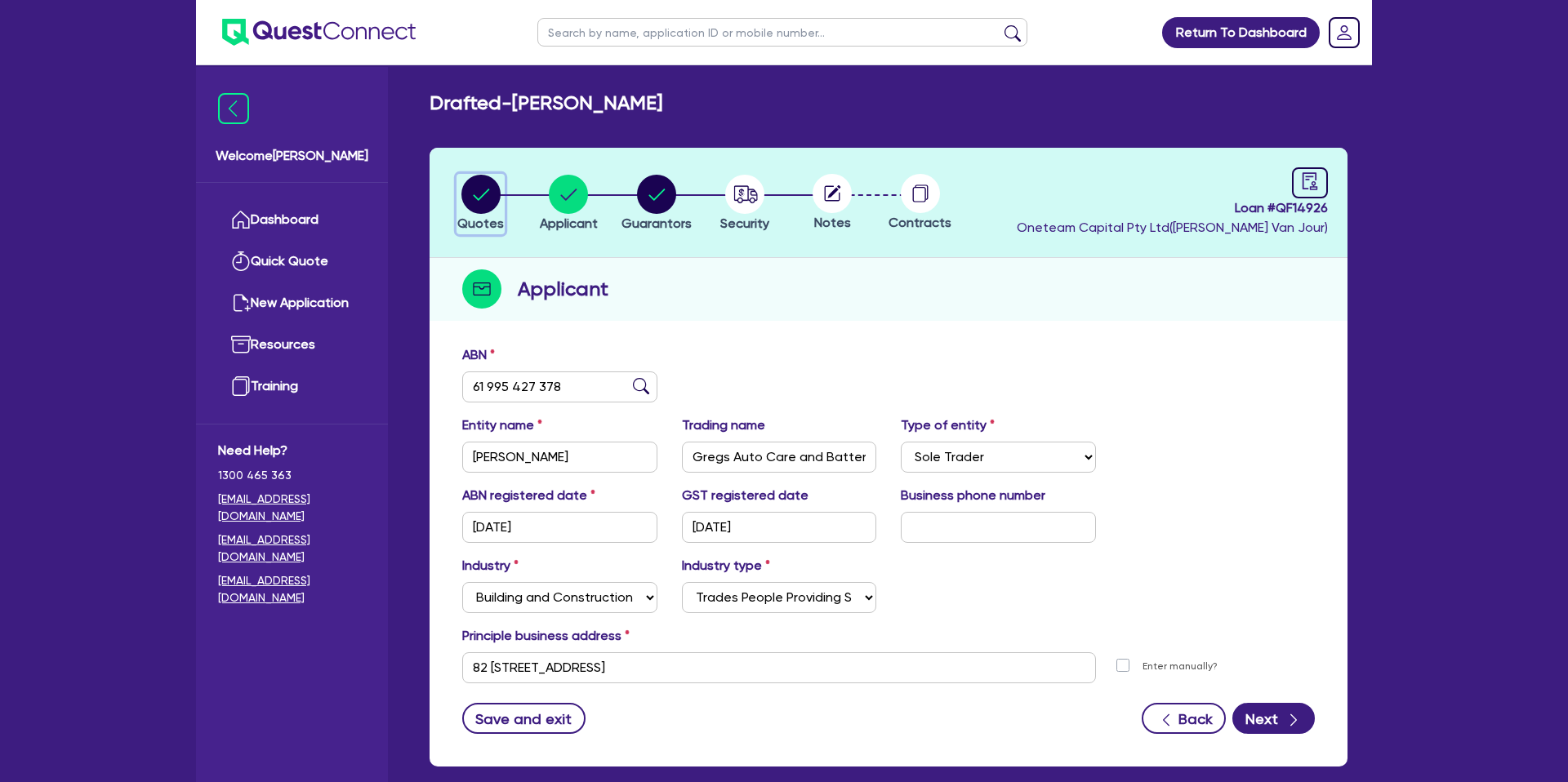
click at [481, 206] on circle "button" at bounding box center [481, 194] width 39 height 39
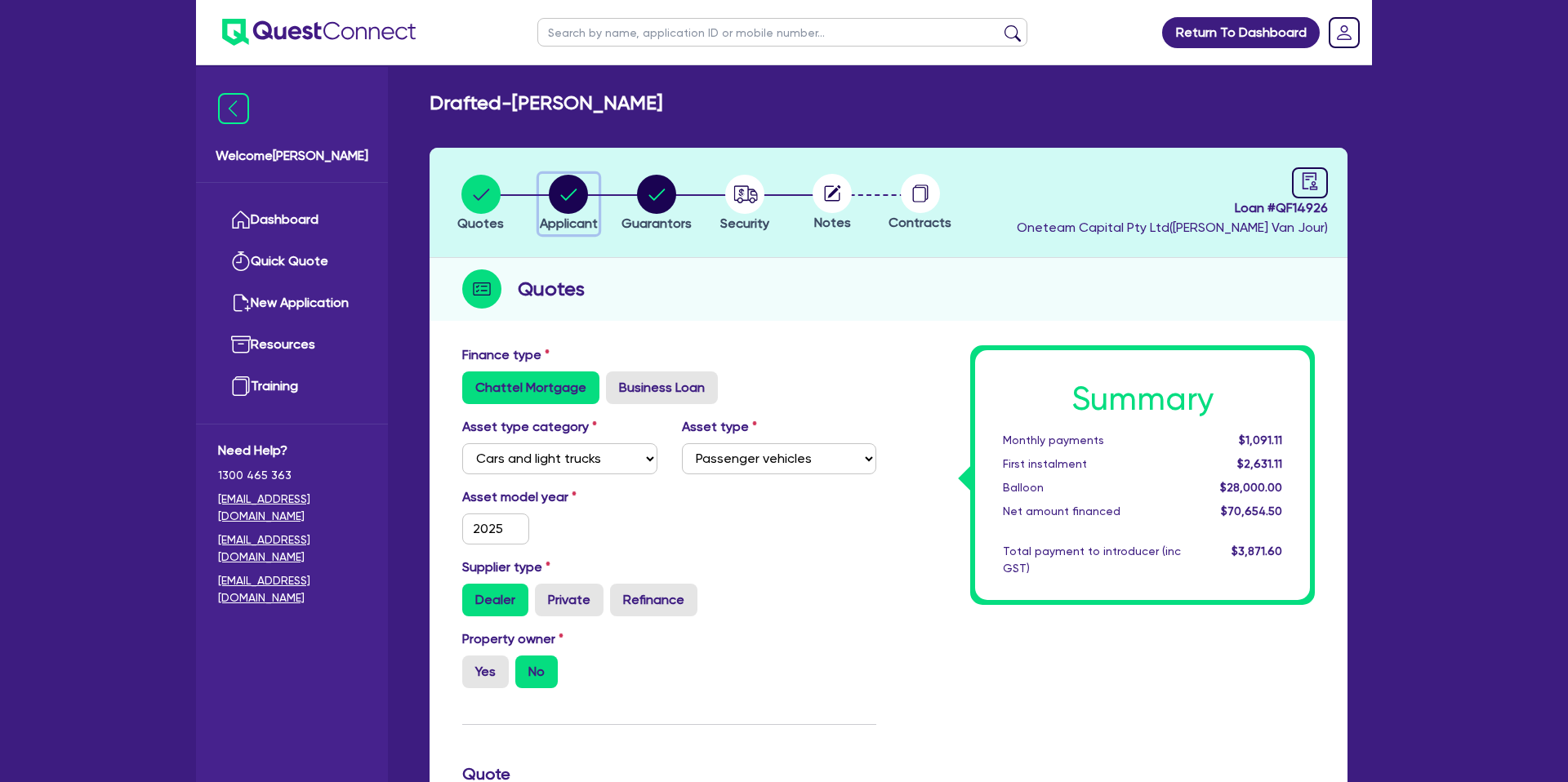
click at [572, 201] on circle "button" at bounding box center [568, 194] width 39 height 39
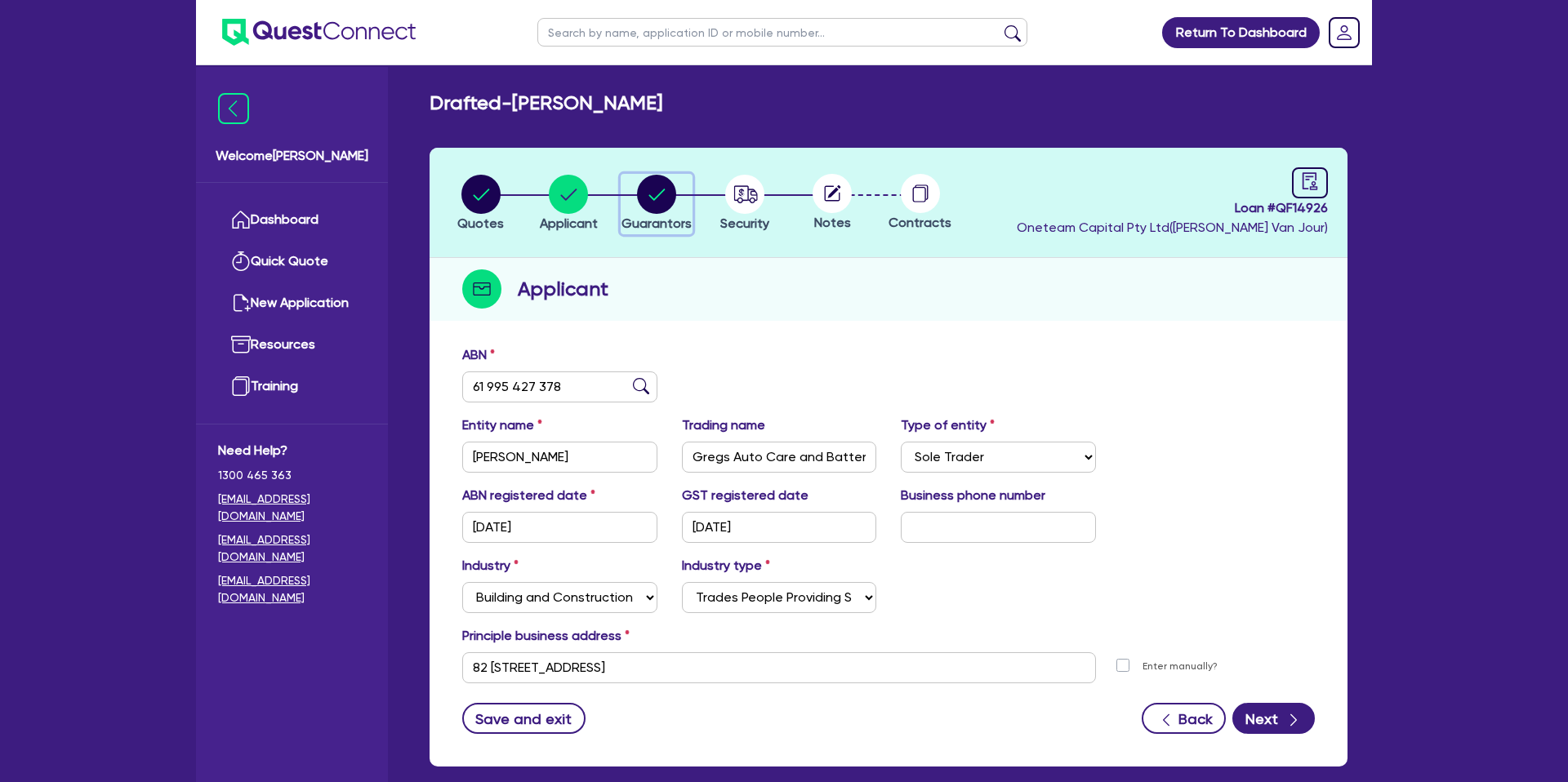
click at [656, 192] on circle "button" at bounding box center [656, 194] width 39 height 39
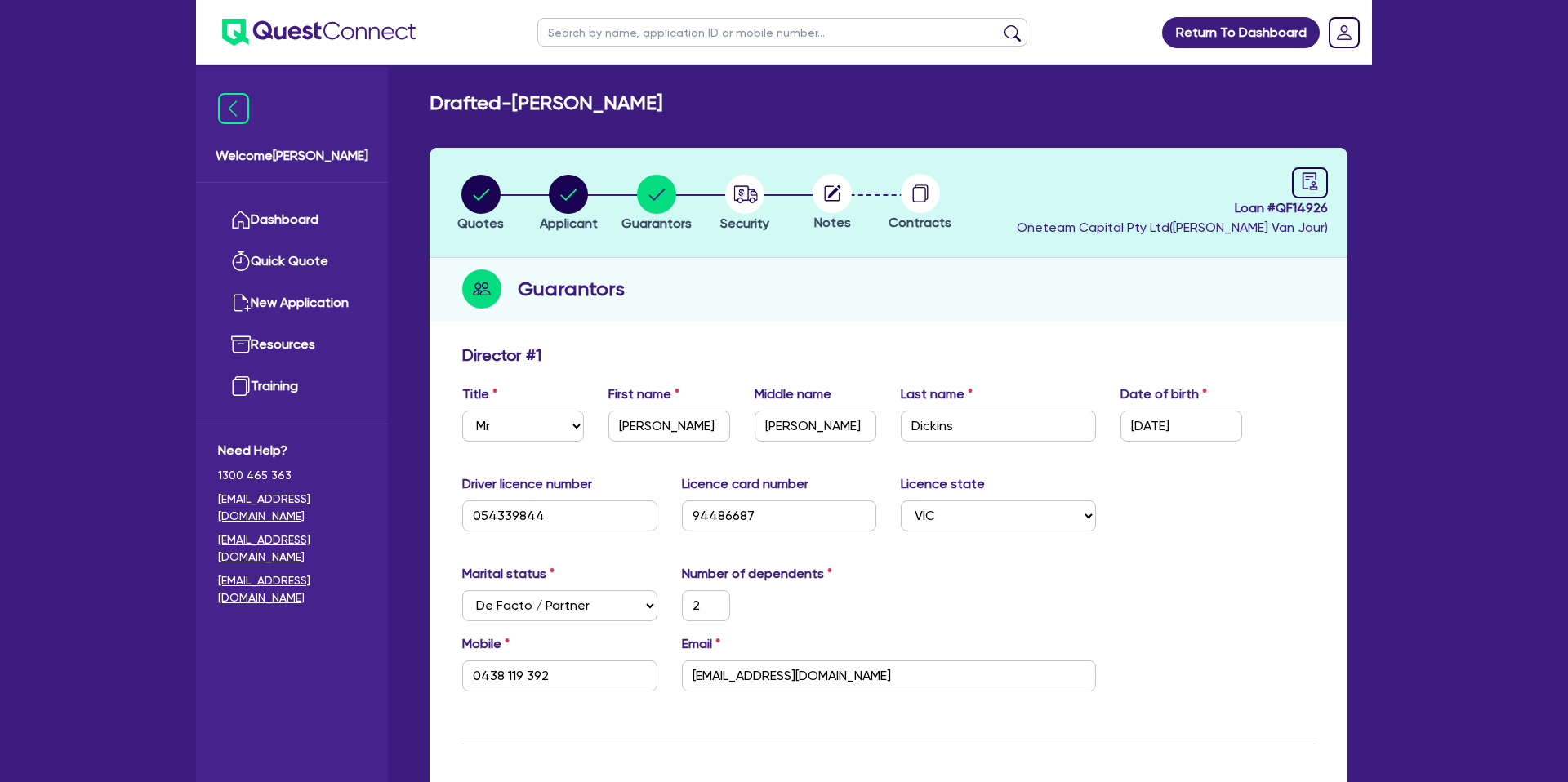
click at [968, 225] on header "Quotes Applicant Guarantors Security Notes Contracts Loan # QF14926 Oneteam Cap…" at bounding box center [889, 203] width 918 height 110
click at [578, 197] on circle "button" at bounding box center [568, 194] width 39 height 39
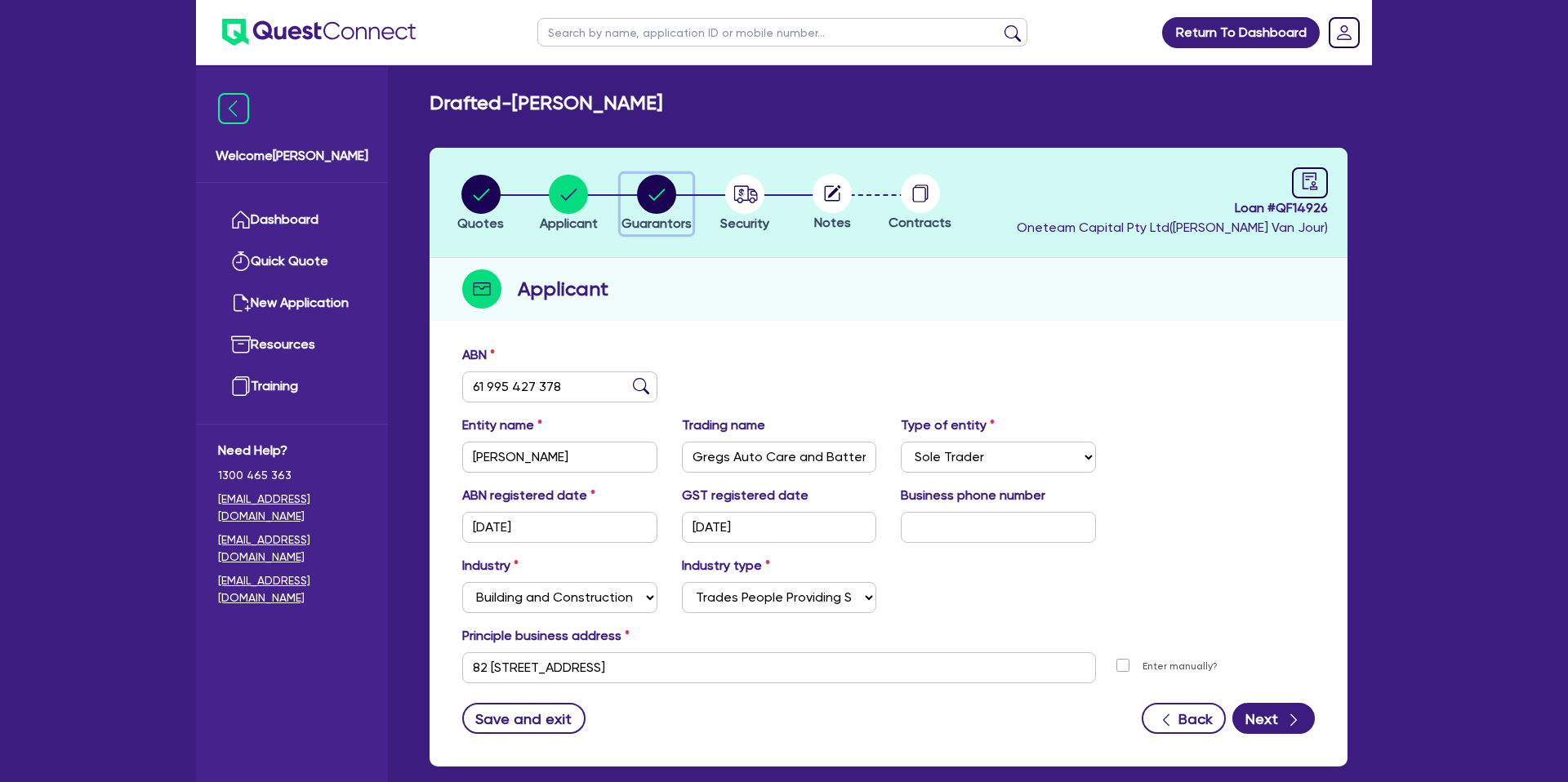
drag, startPoint x: 649, startPoint y: 197, endPoint x: 677, endPoint y: 189, distance: 29.1
click at [649, 197] on circle "button" at bounding box center [656, 194] width 39 height 39
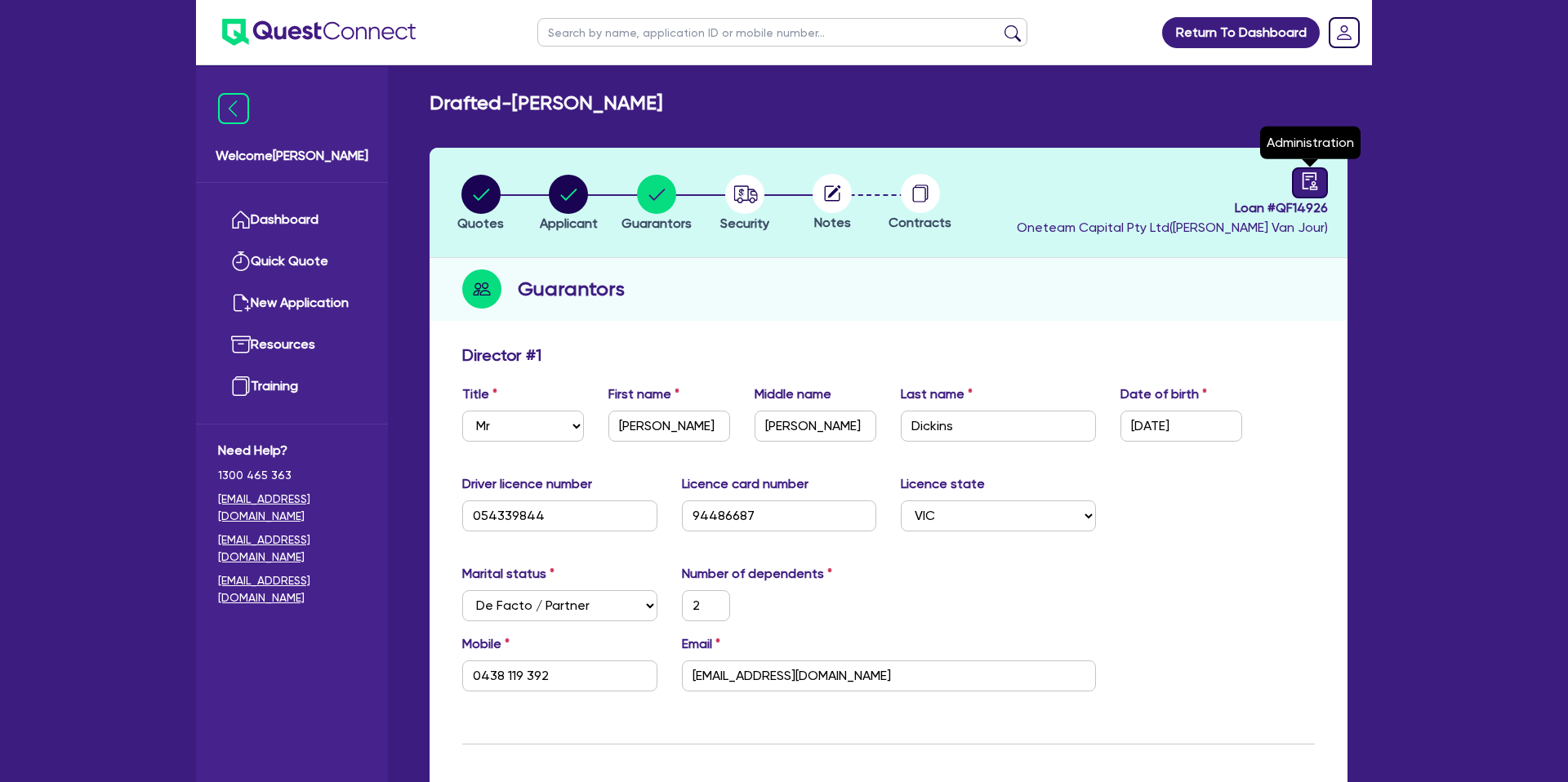
click at [1307, 186] on icon "audit" at bounding box center [1309, 181] width 18 height 18
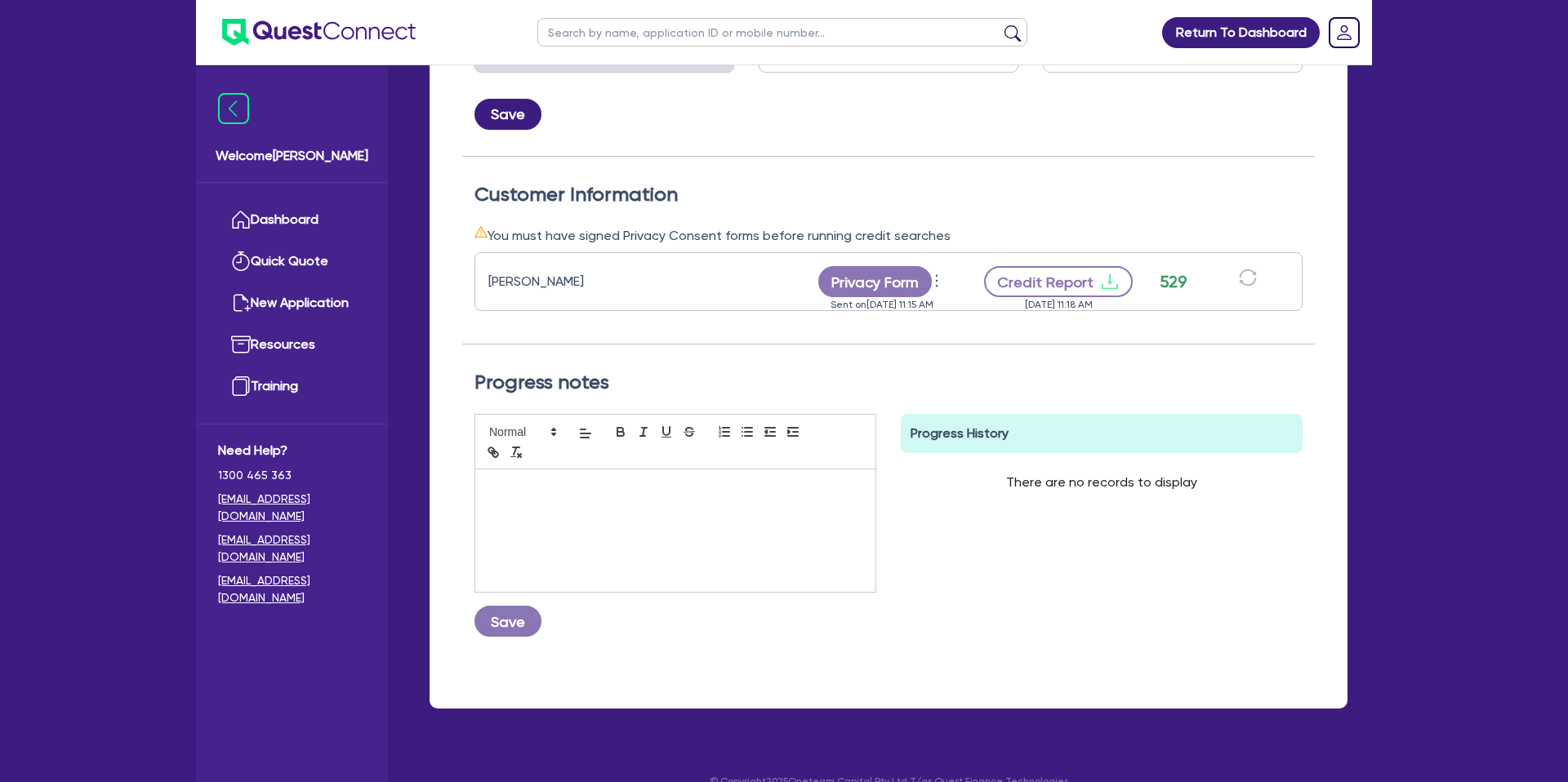
scroll to position [401, 0]
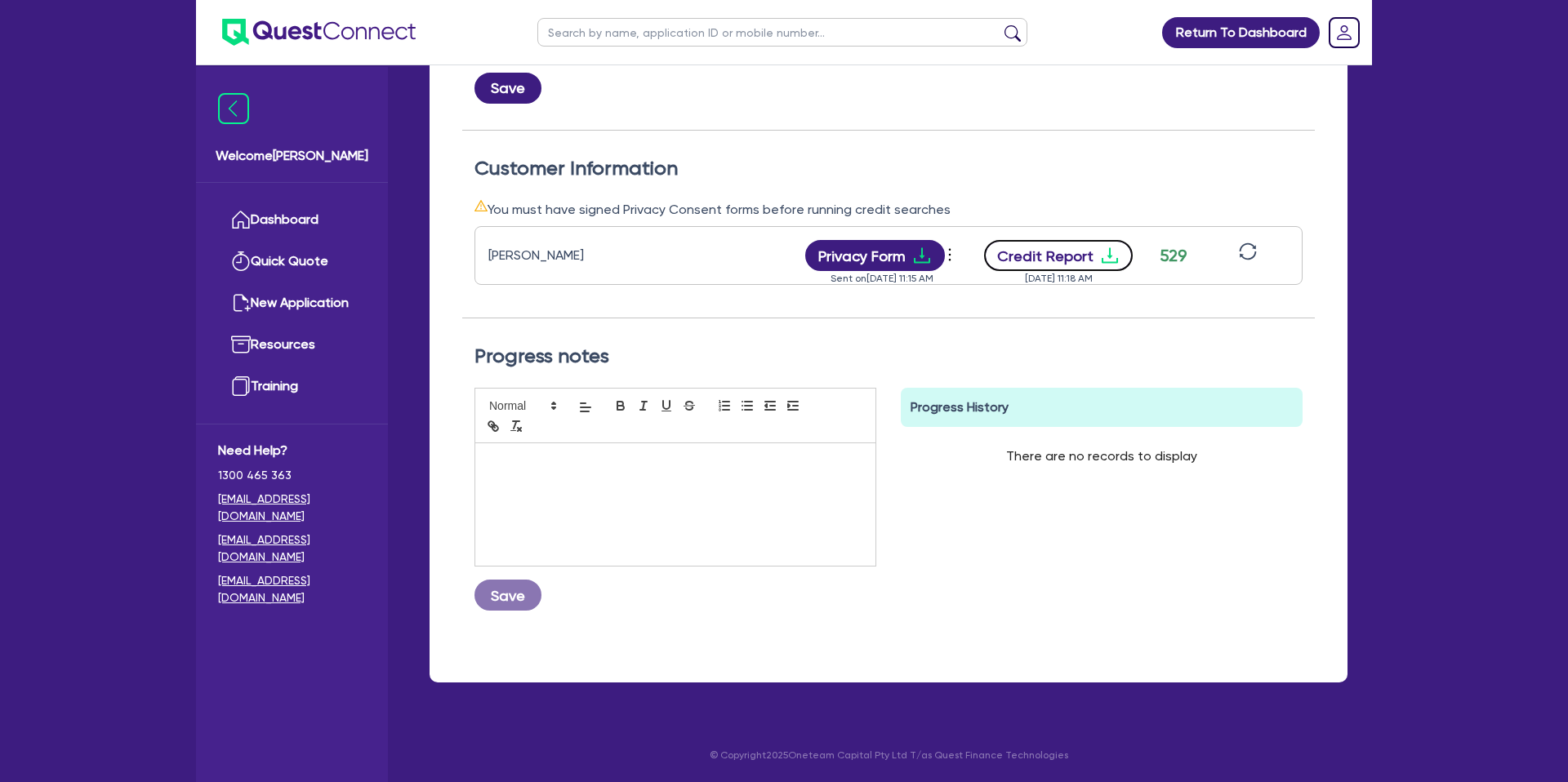
click at [1108, 246] on icon "download" at bounding box center [1109, 255] width 19 height 19
click at [665, 214] on div "You must have signed Privacy Consent forms before running credit searches" at bounding box center [888, 209] width 828 height 20
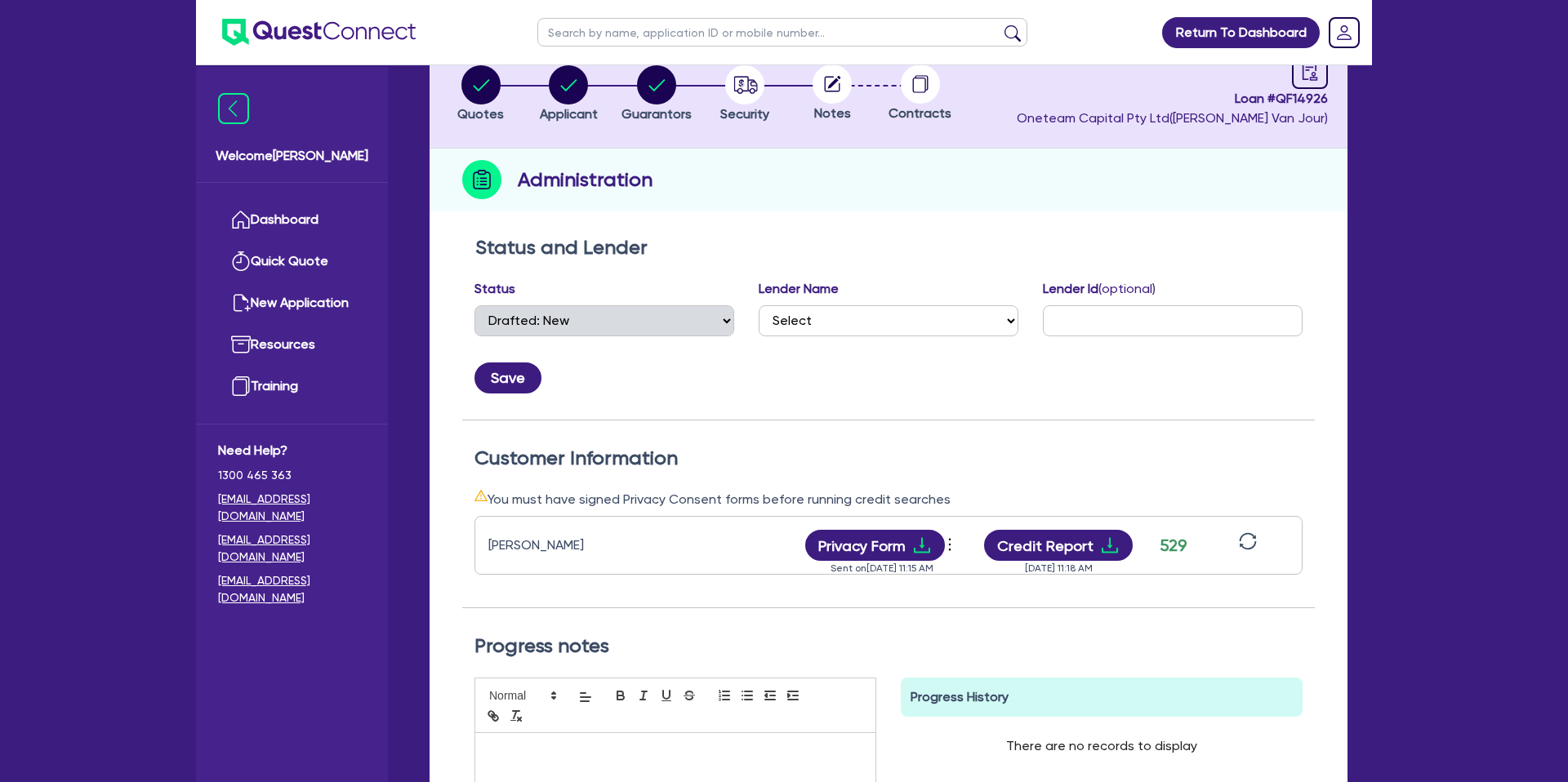
scroll to position [0, 0]
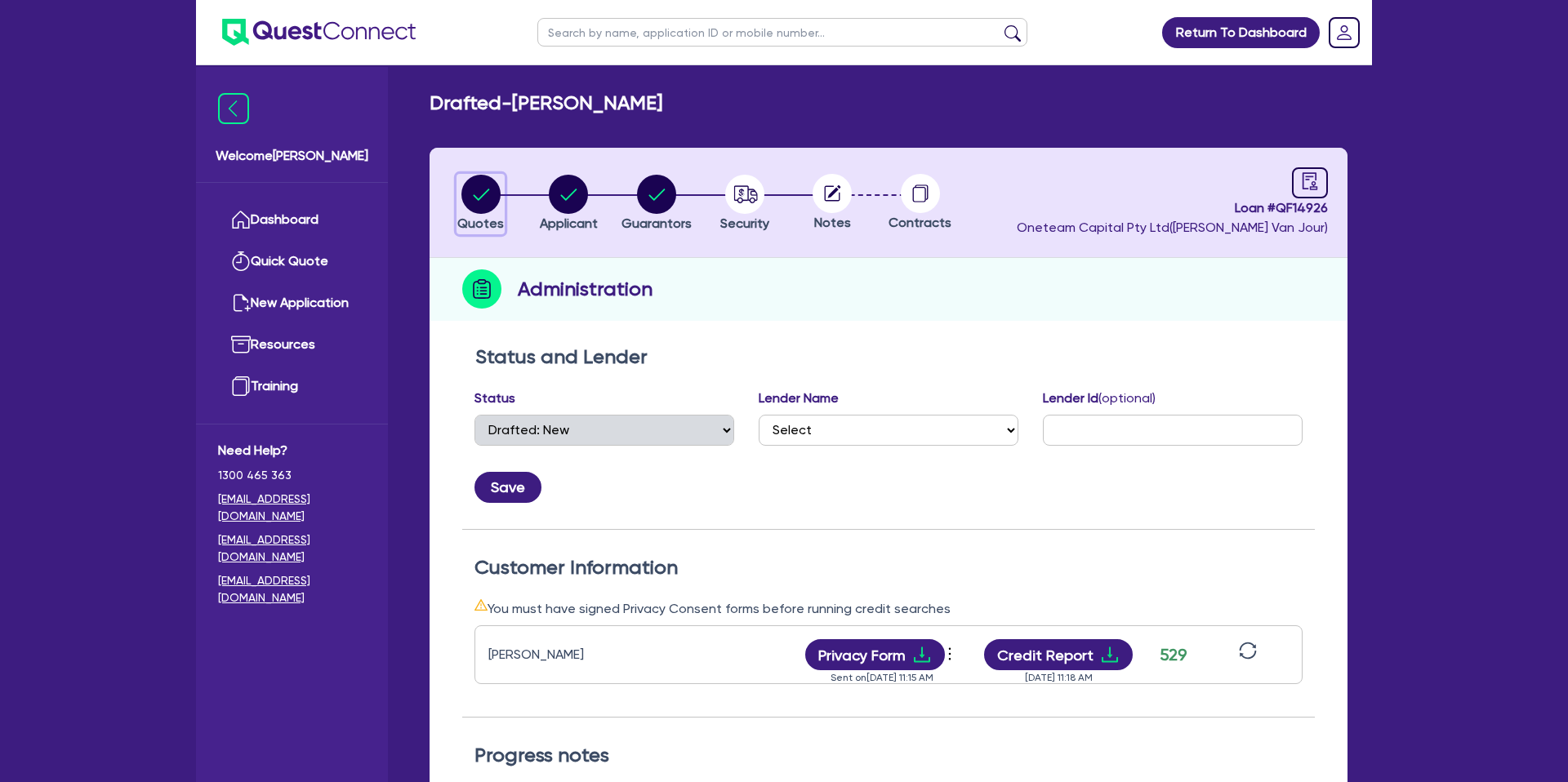
click at [480, 187] on circle "button" at bounding box center [481, 194] width 39 height 39
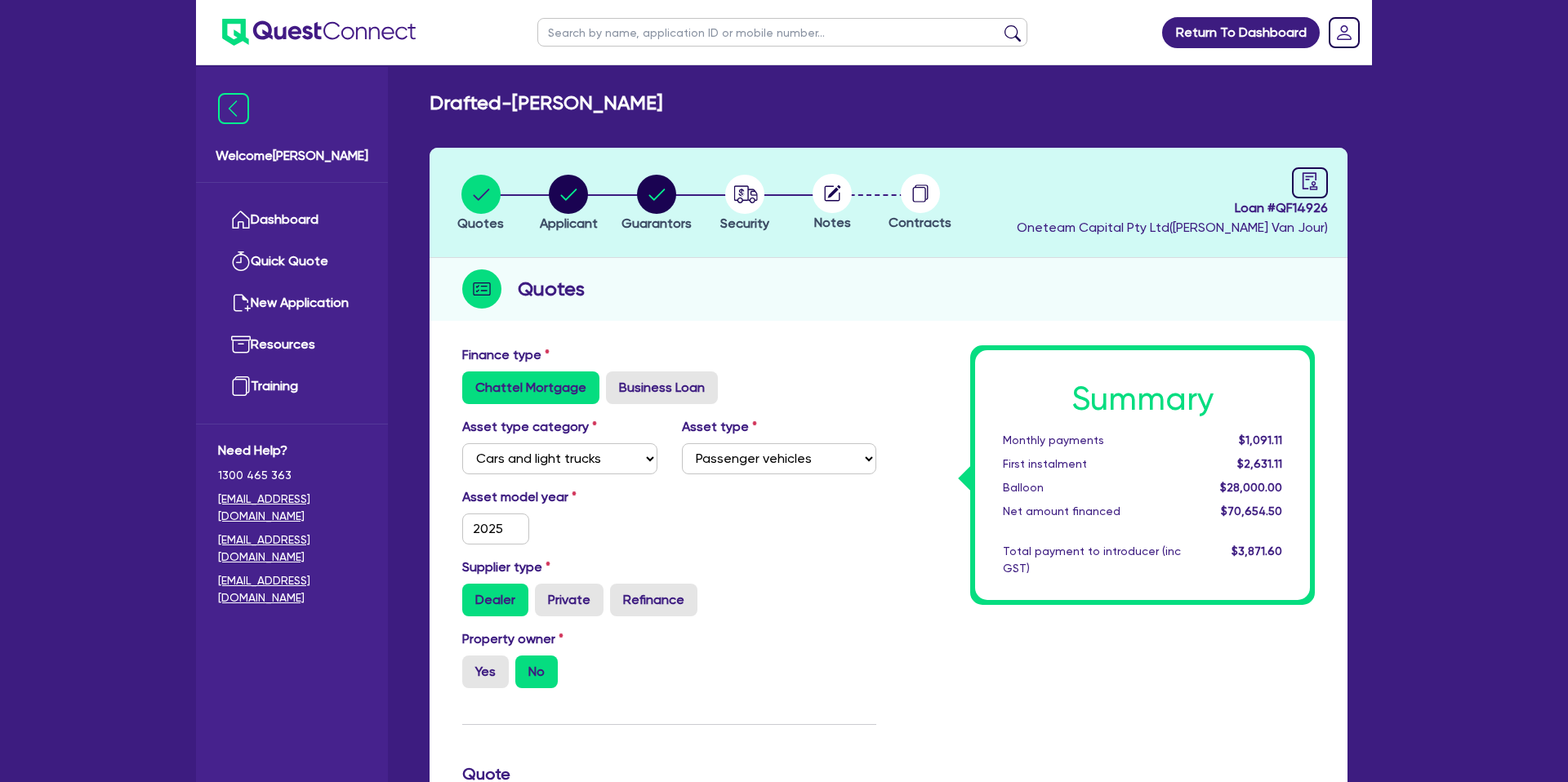
click at [827, 299] on div "Quotes" at bounding box center [889, 289] width 918 height 63
click at [304, 228] on link "Dashboard" at bounding box center [292, 220] width 148 height 42
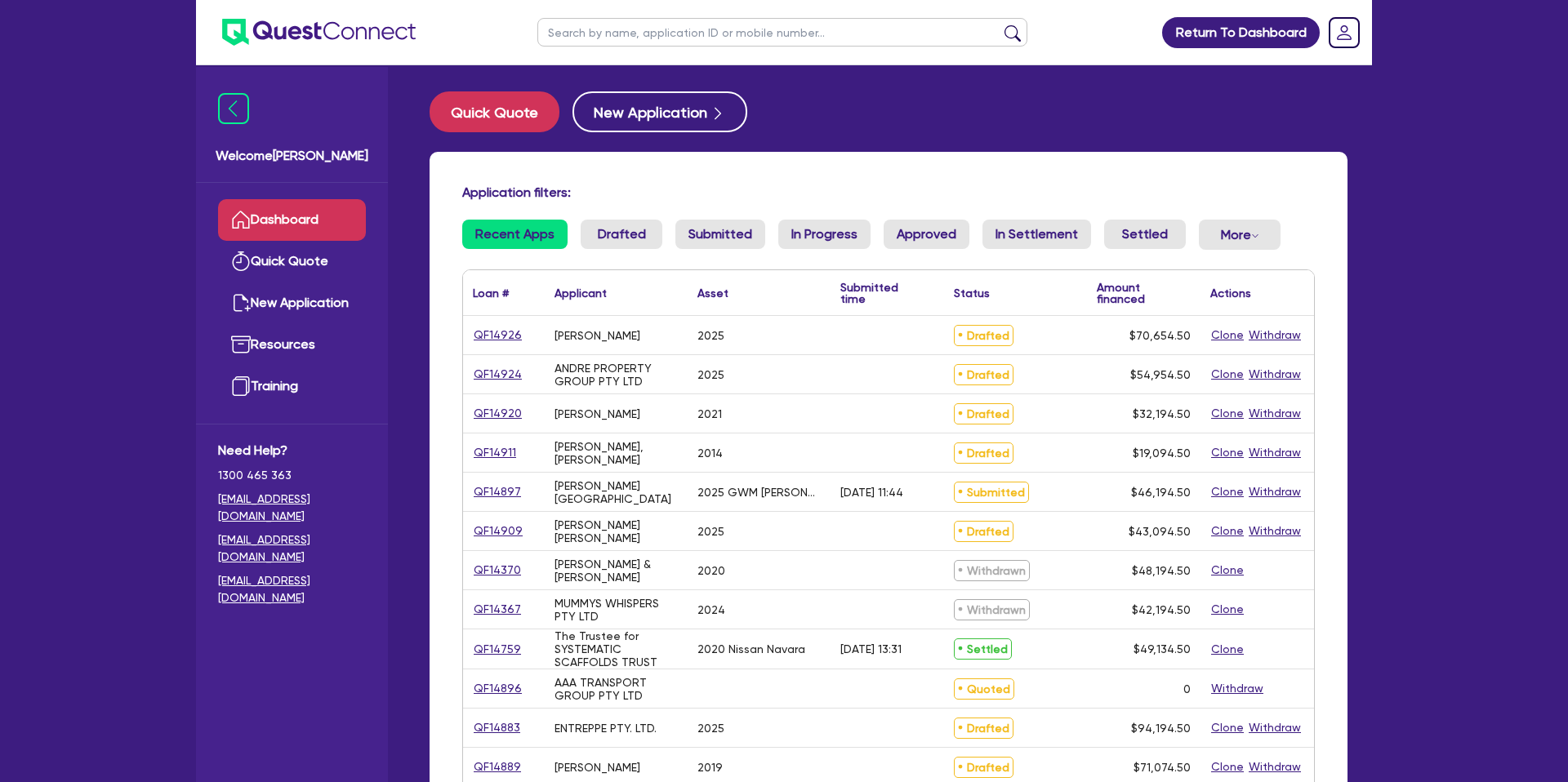
click at [621, 45] on input "text" at bounding box center [783, 32] width 490 height 28
click at [999, 24] on button "submit" at bounding box center [1012, 35] width 26 height 23
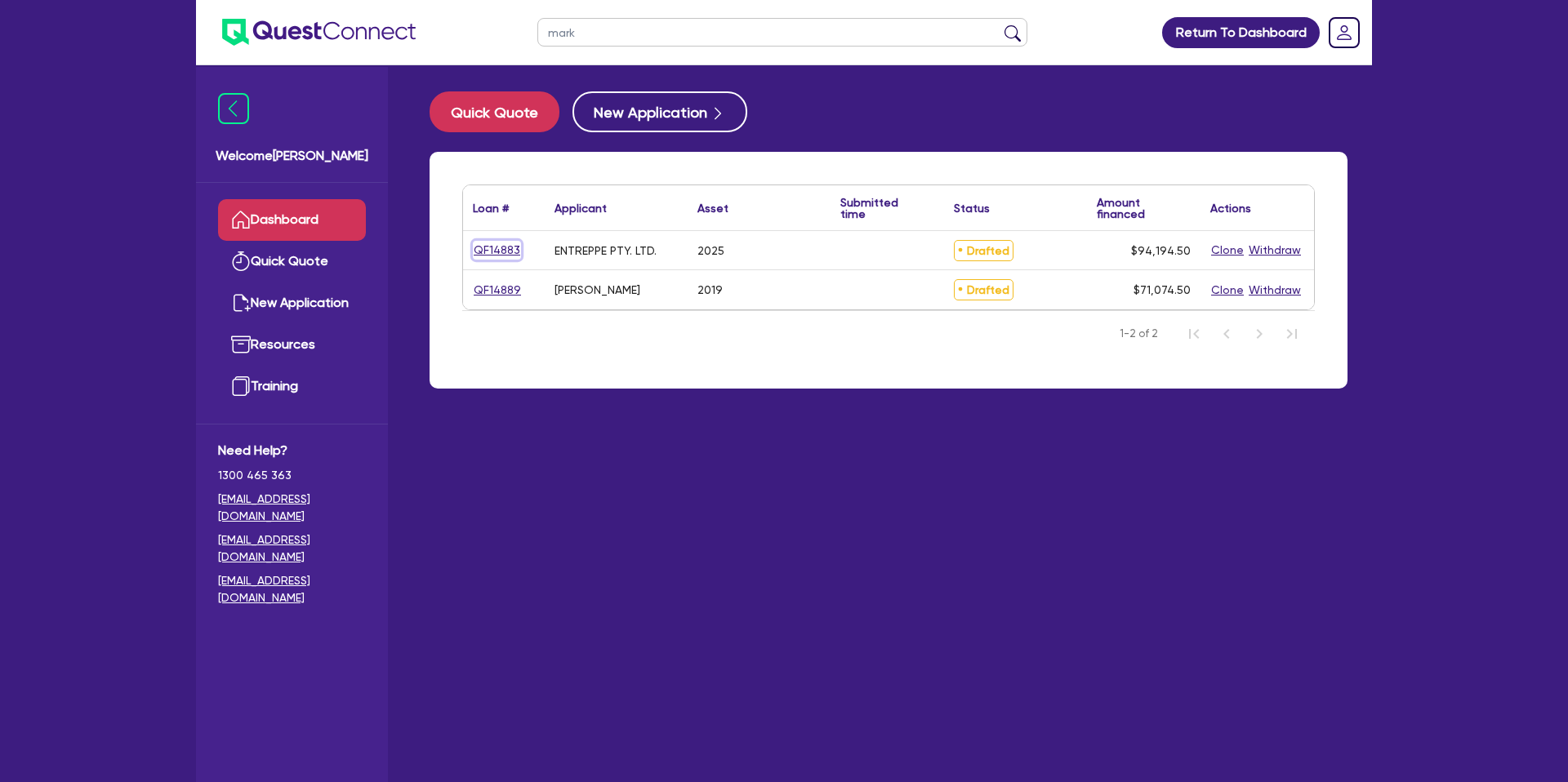
click at [499, 260] on div "QF14883" at bounding box center [504, 250] width 82 height 38
click at [499, 261] on div "QF14883" at bounding box center [504, 250] width 82 height 38
click at [501, 252] on link "QF14883" at bounding box center [497, 250] width 49 height 18
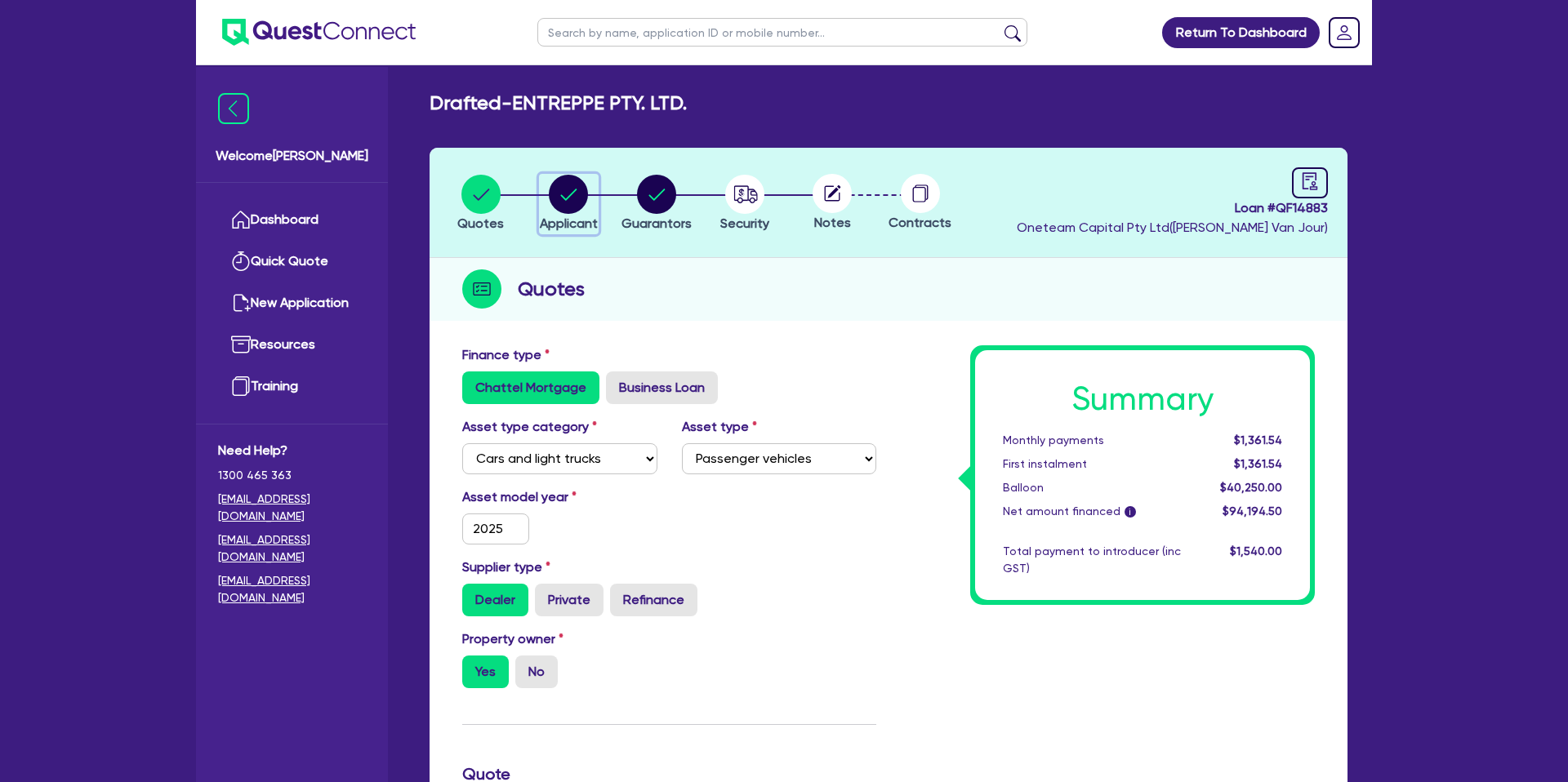
click at [562, 188] on circle "button" at bounding box center [568, 194] width 39 height 39
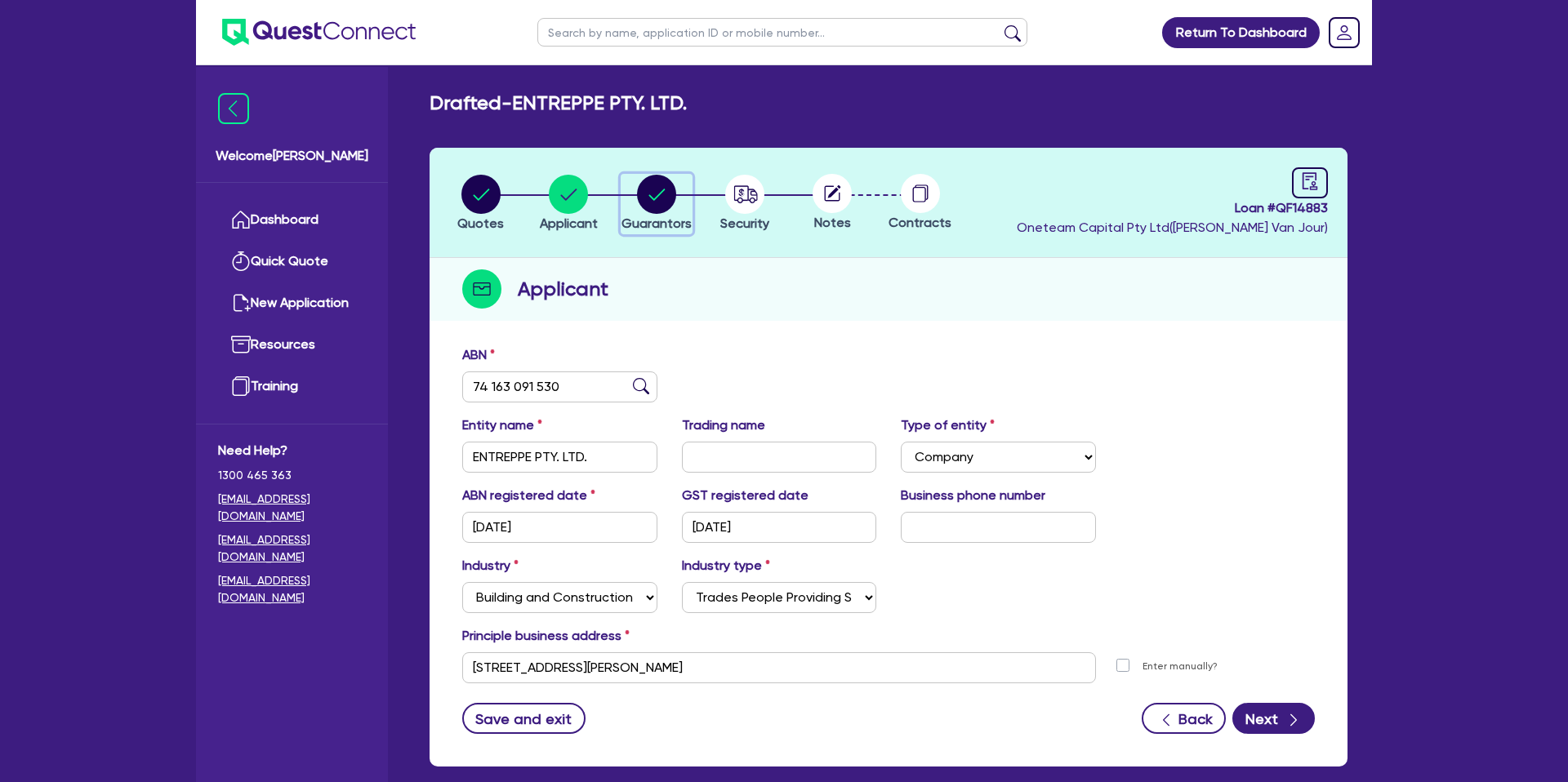
click at [651, 190] on circle "button" at bounding box center [656, 194] width 39 height 39
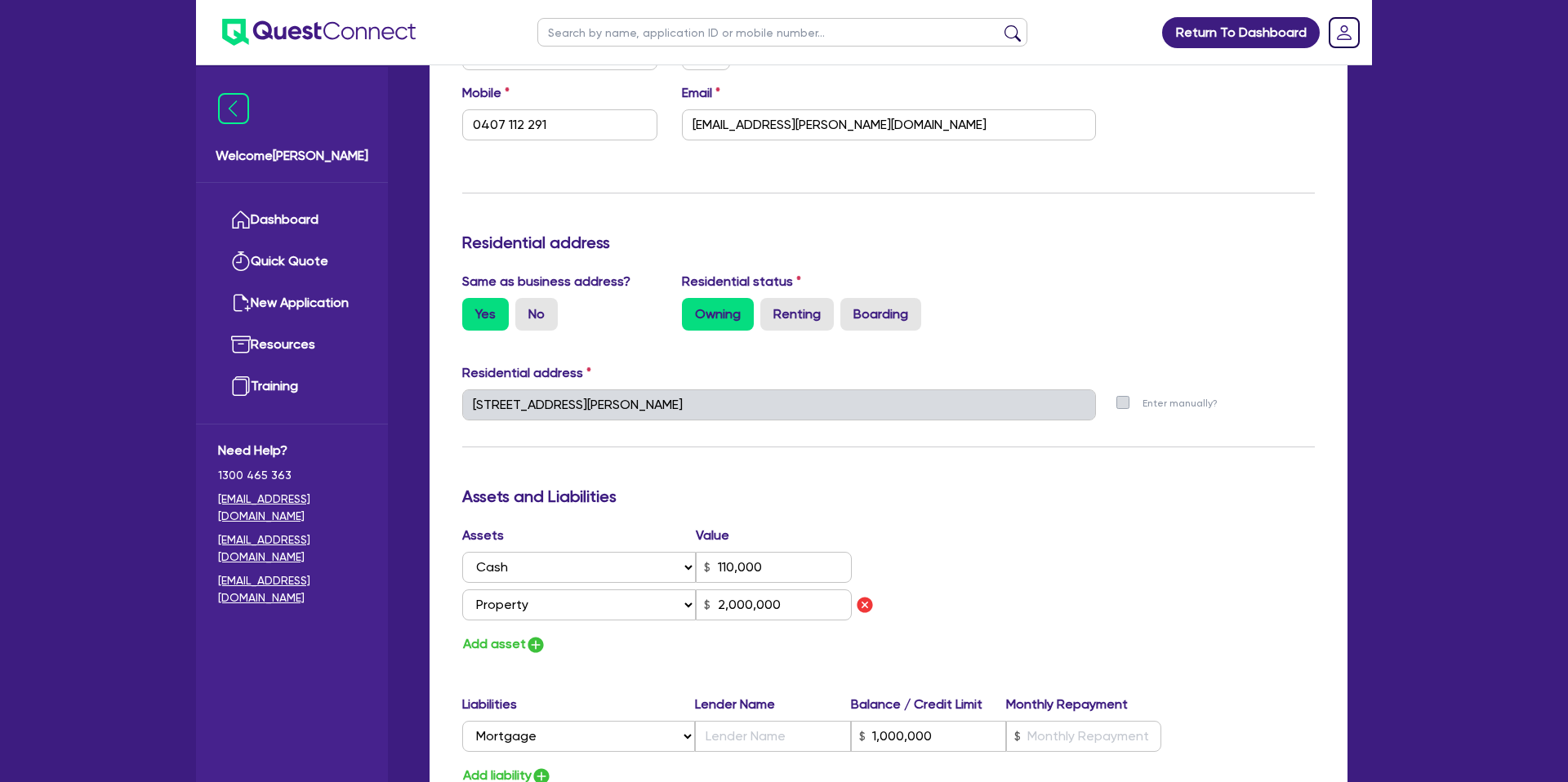
scroll to position [553, 0]
drag, startPoint x: 1224, startPoint y: 318, endPoint x: 1208, endPoint y: 314, distance: 16.5
click at [1223, 316] on div "Same as business address? Yes No Residential status Owning Renting Boarding" at bounding box center [888, 306] width 877 height 72
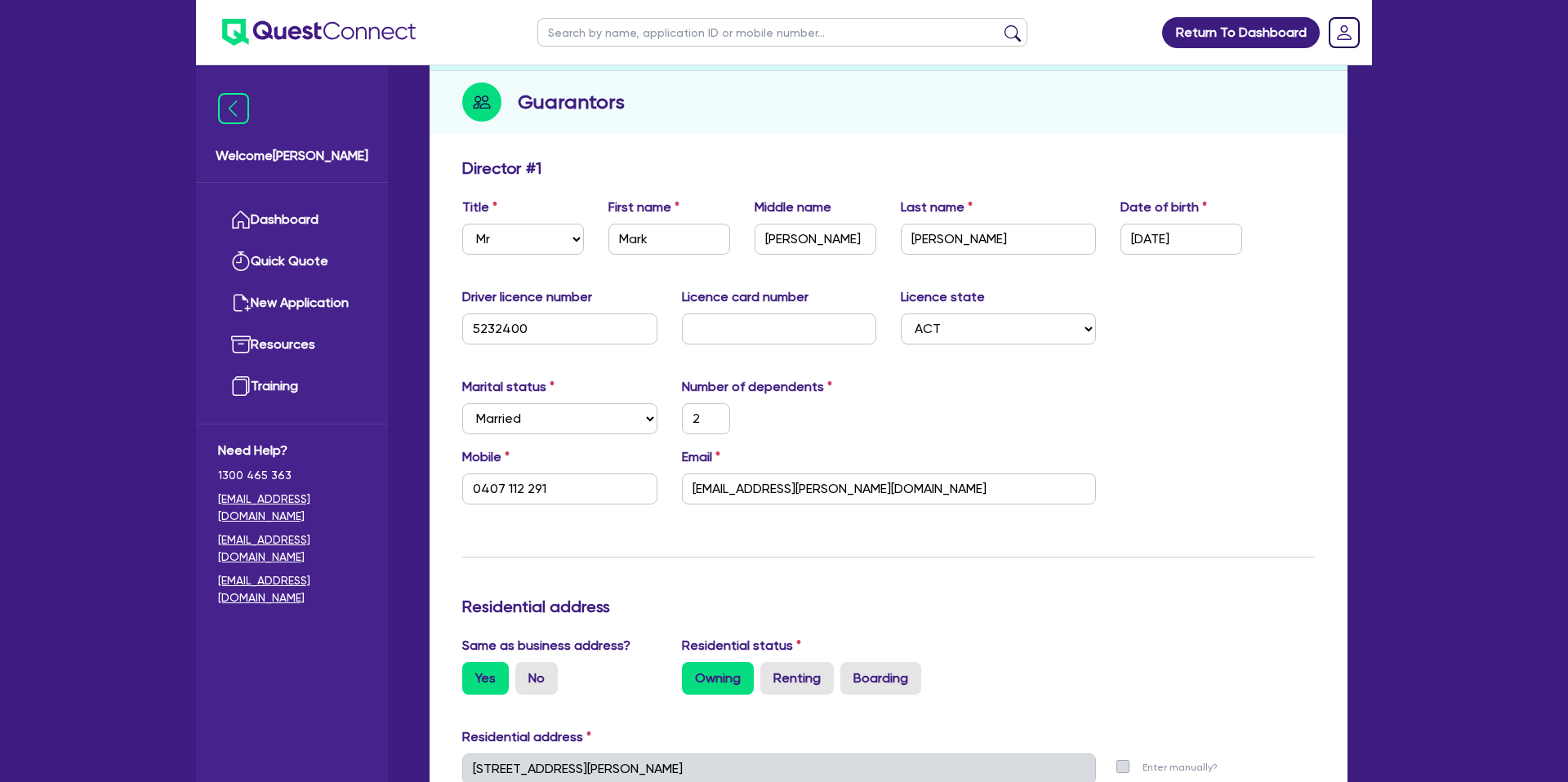
scroll to position [0, 0]
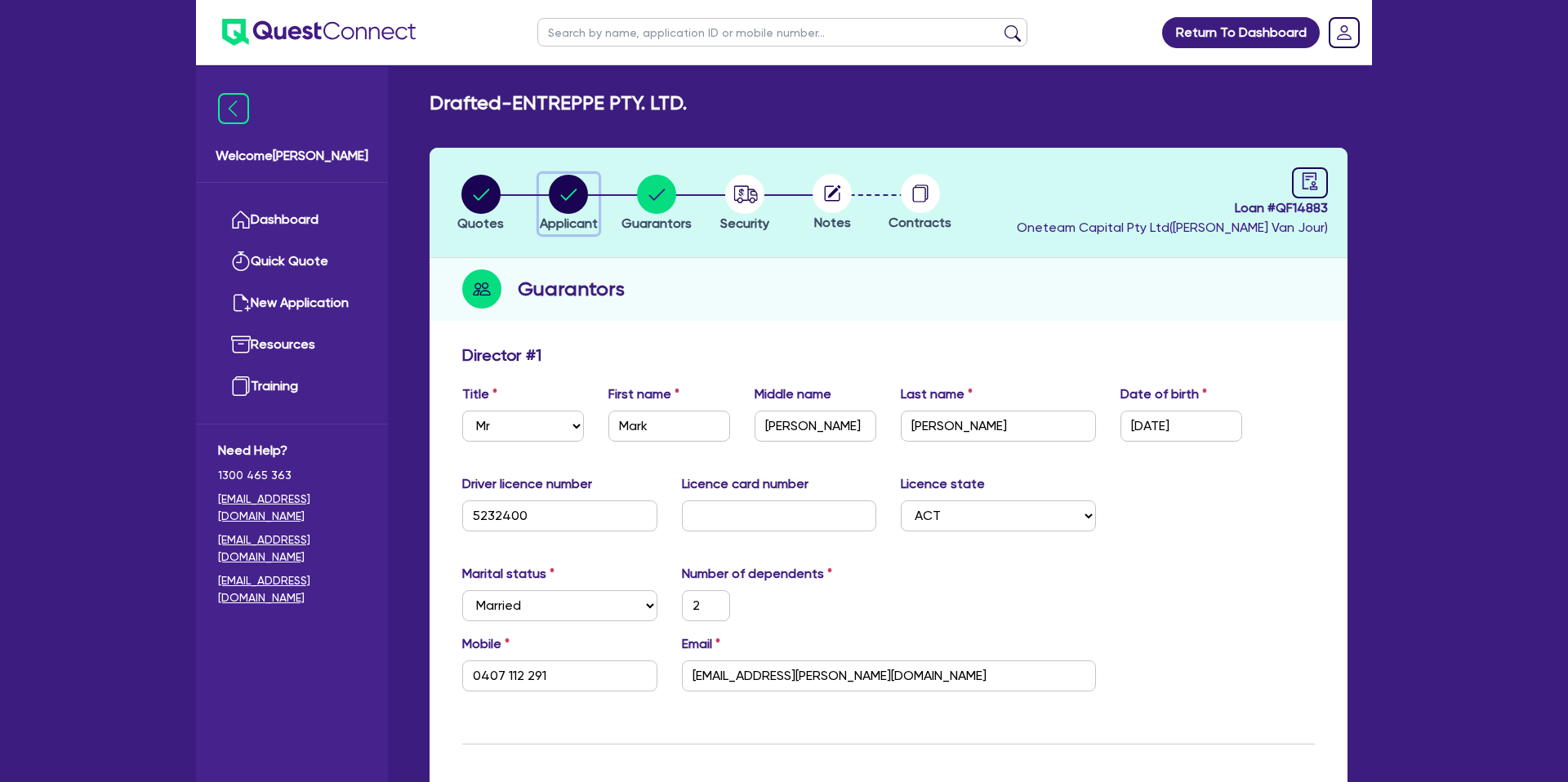
click at [581, 190] on circle "button" at bounding box center [568, 194] width 39 height 39
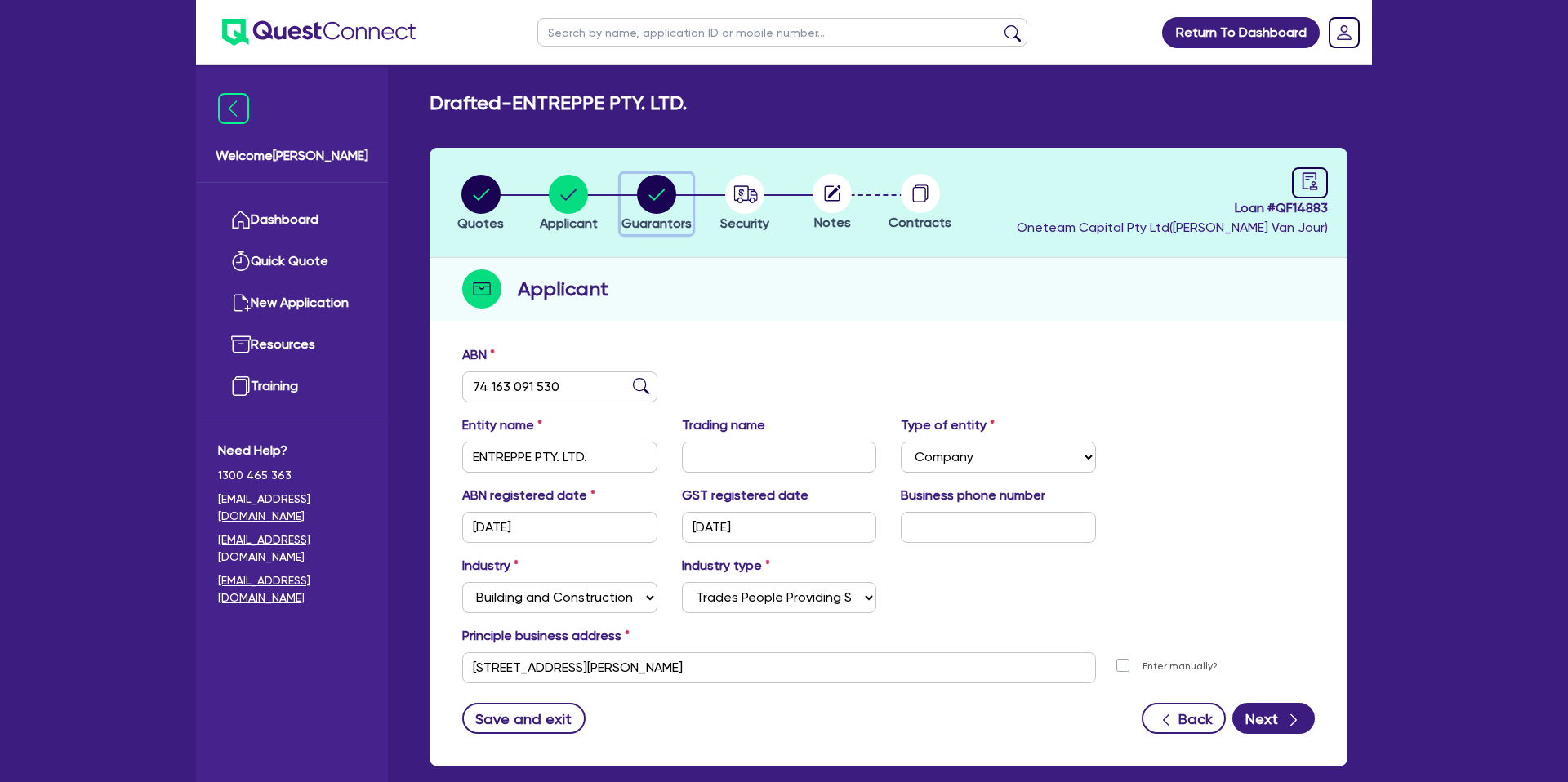
click at [665, 204] on circle "button" at bounding box center [656, 194] width 39 height 39
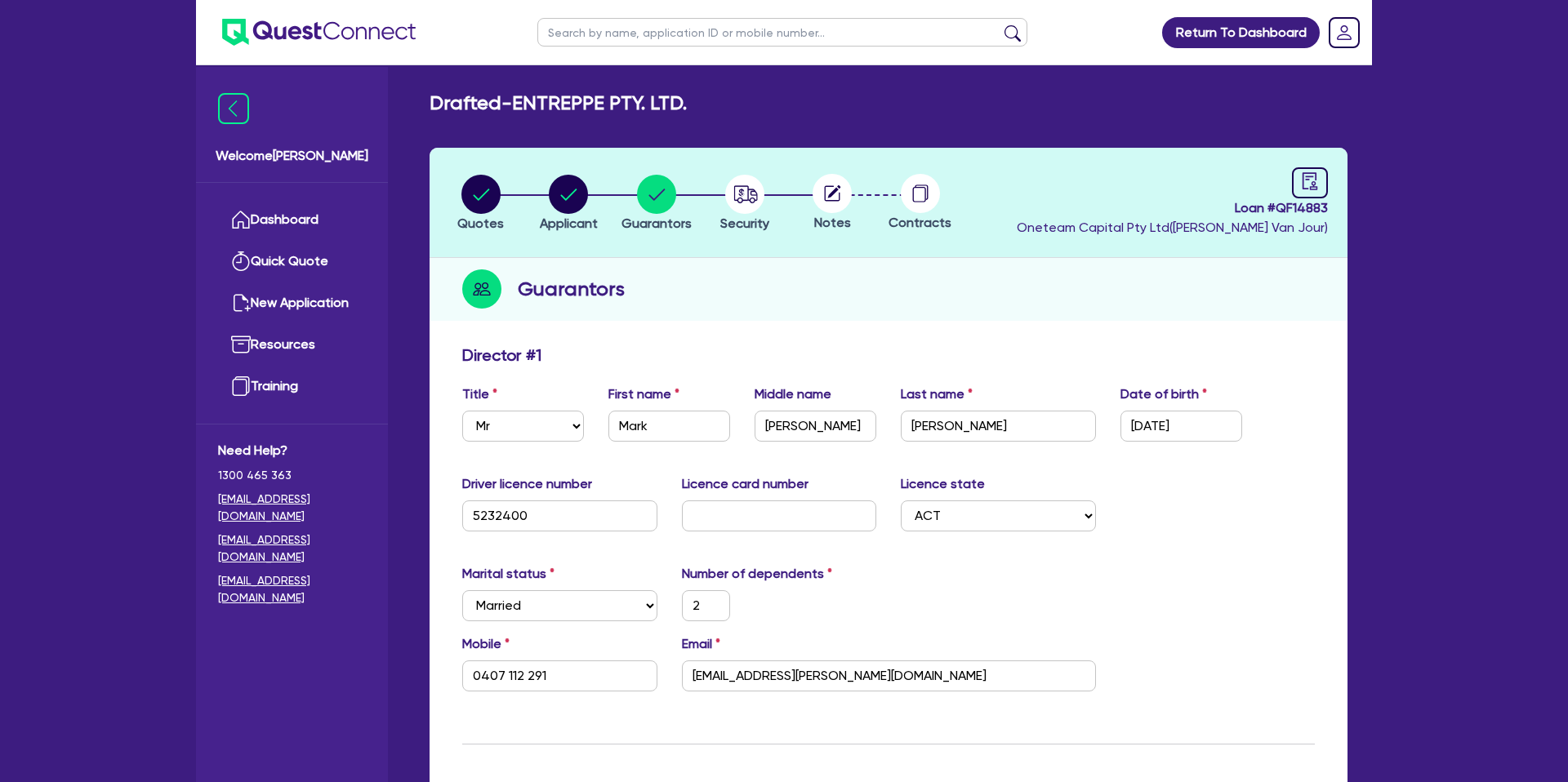
drag, startPoint x: 922, startPoint y: 277, endPoint x: 871, endPoint y: 590, distance: 317.1
click at [923, 288] on div "Guarantors" at bounding box center [889, 289] width 918 height 63
click at [746, 675] on input "mark.edwards@entreppe.com" at bounding box center [888, 676] width 414 height 31
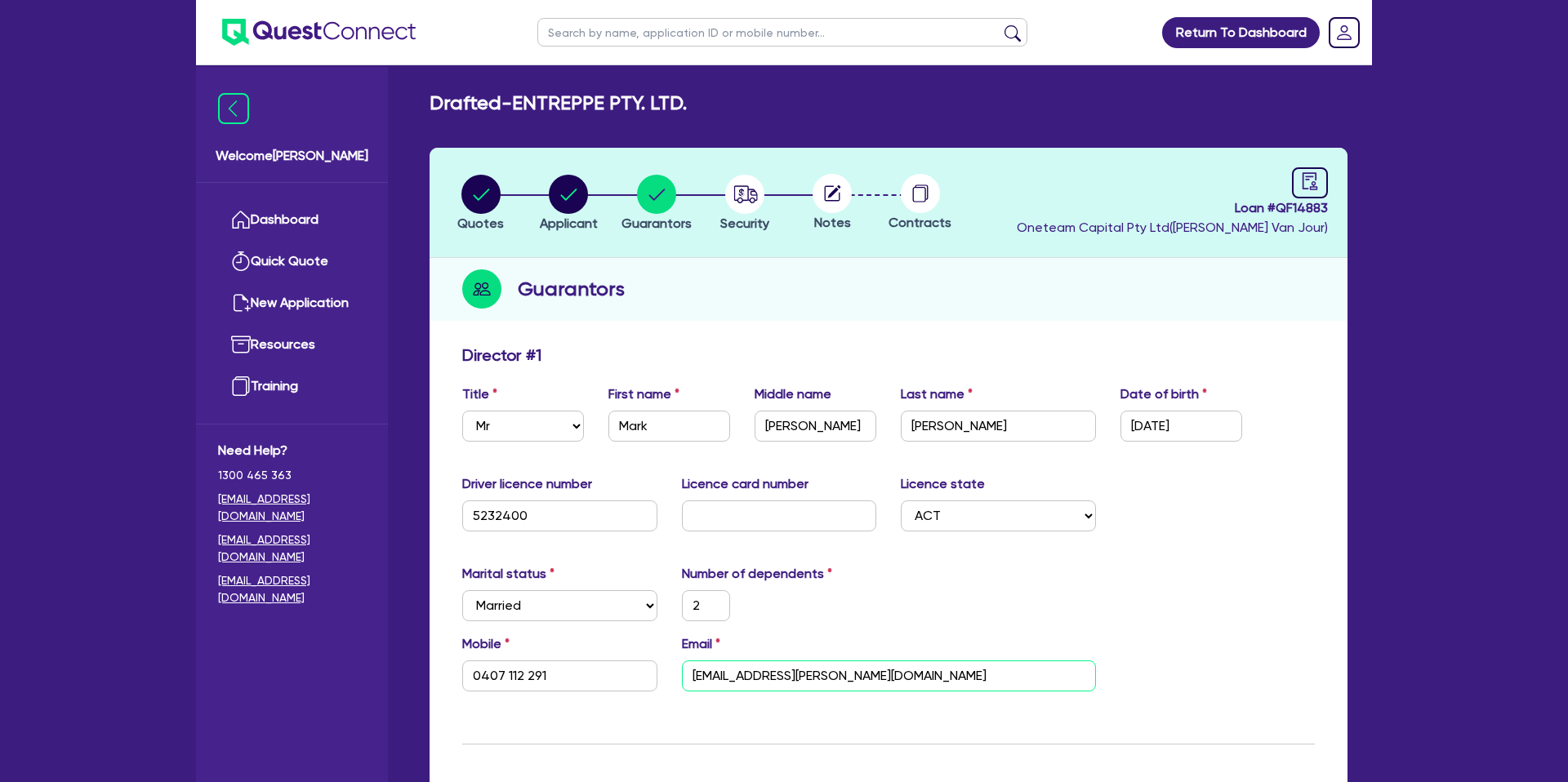
click at [739, 678] on input "mark.edwards@entreppe.com" at bounding box center [888, 676] width 414 height 31
click at [738, 679] on input "mark.edwards@entreppe.com" at bounding box center [888, 676] width 414 height 31
click at [947, 527] on select "Select NSW VIC QLD TAS ACT SA NT WA" at bounding box center [998, 516] width 195 height 31
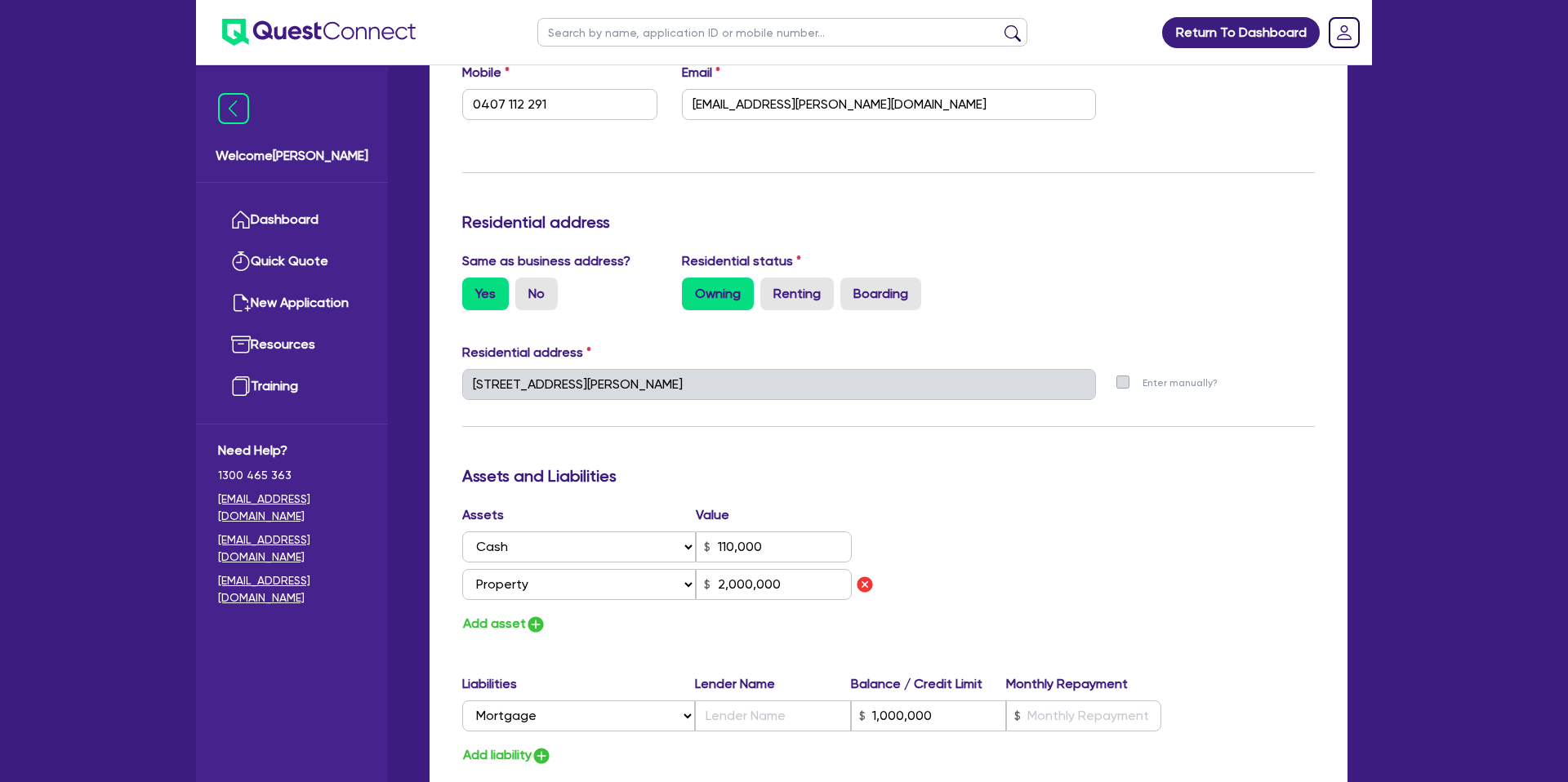
scroll to position [601, 0]
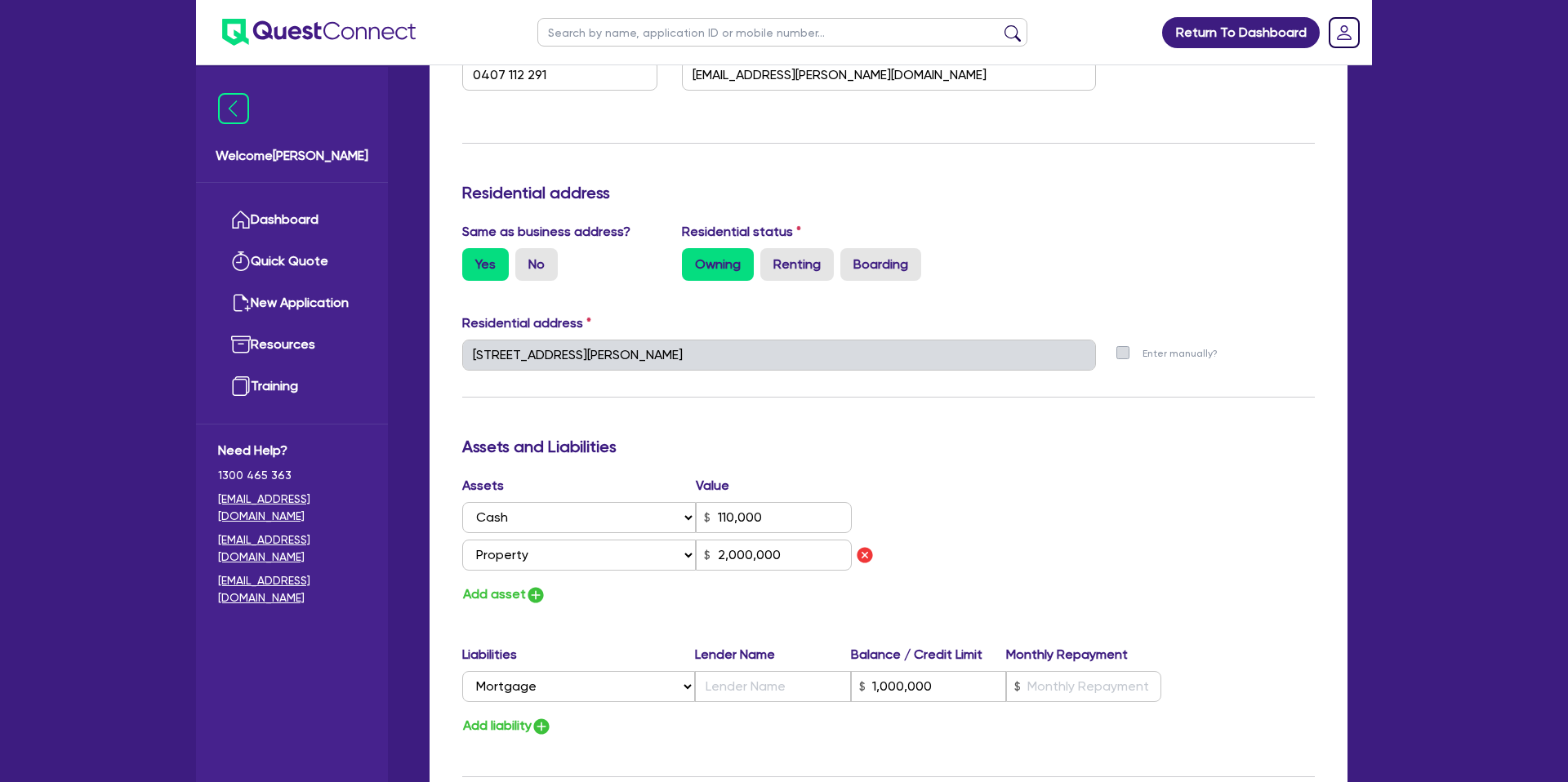
drag, startPoint x: 526, startPoint y: 399, endPoint x: 539, endPoint y: 343, distance: 57.5
click at [526, 399] on div "Update residential status for Director #1 Boarding is only acceptable when the …" at bounding box center [888, 366] width 852 height 1245
click at [870, 448] on h3 "Assets and Liabilities" at bounding box center [888, 446] width 852 height 19
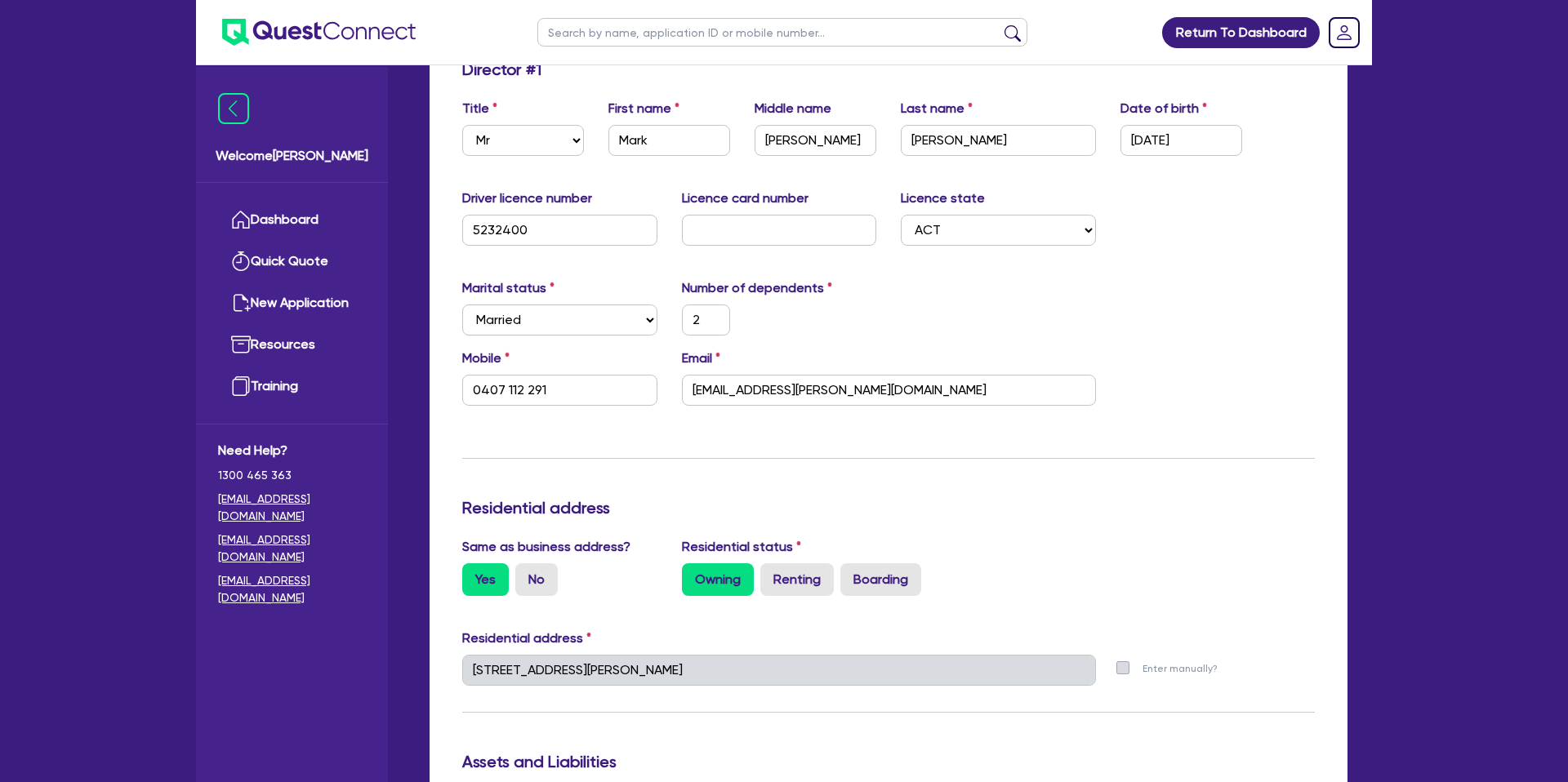
scroll to position [0, 0]
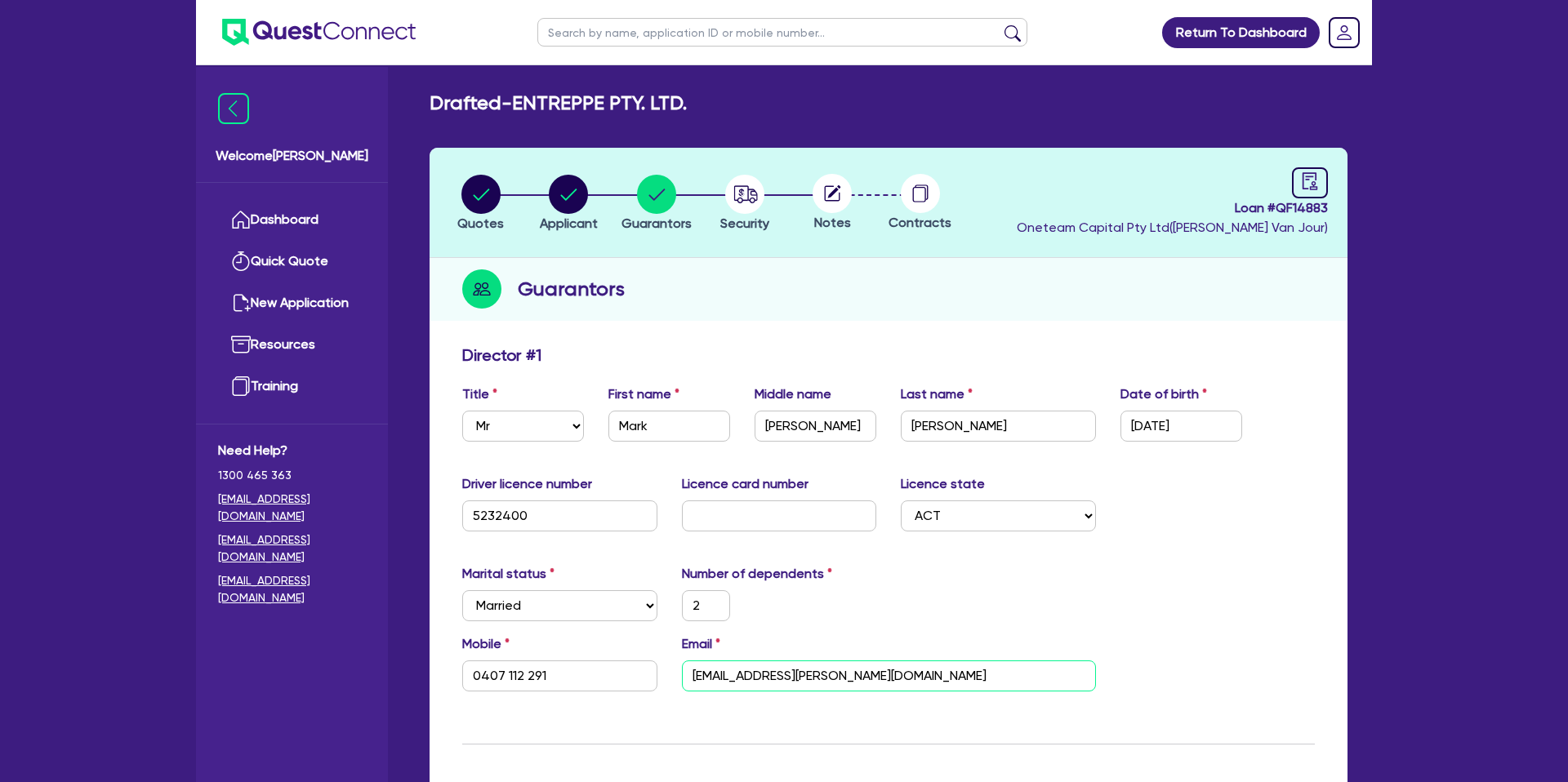
click at [773, 677] on input "mark.edwards@entreppe.com" at bounding box center [888, 676] width 414 height 31
click at [1018, 567] on div "Marital status Select Single Married De Facto / Partner Number of dependents 2" at bounding box center [888, 600] width 877 height 70
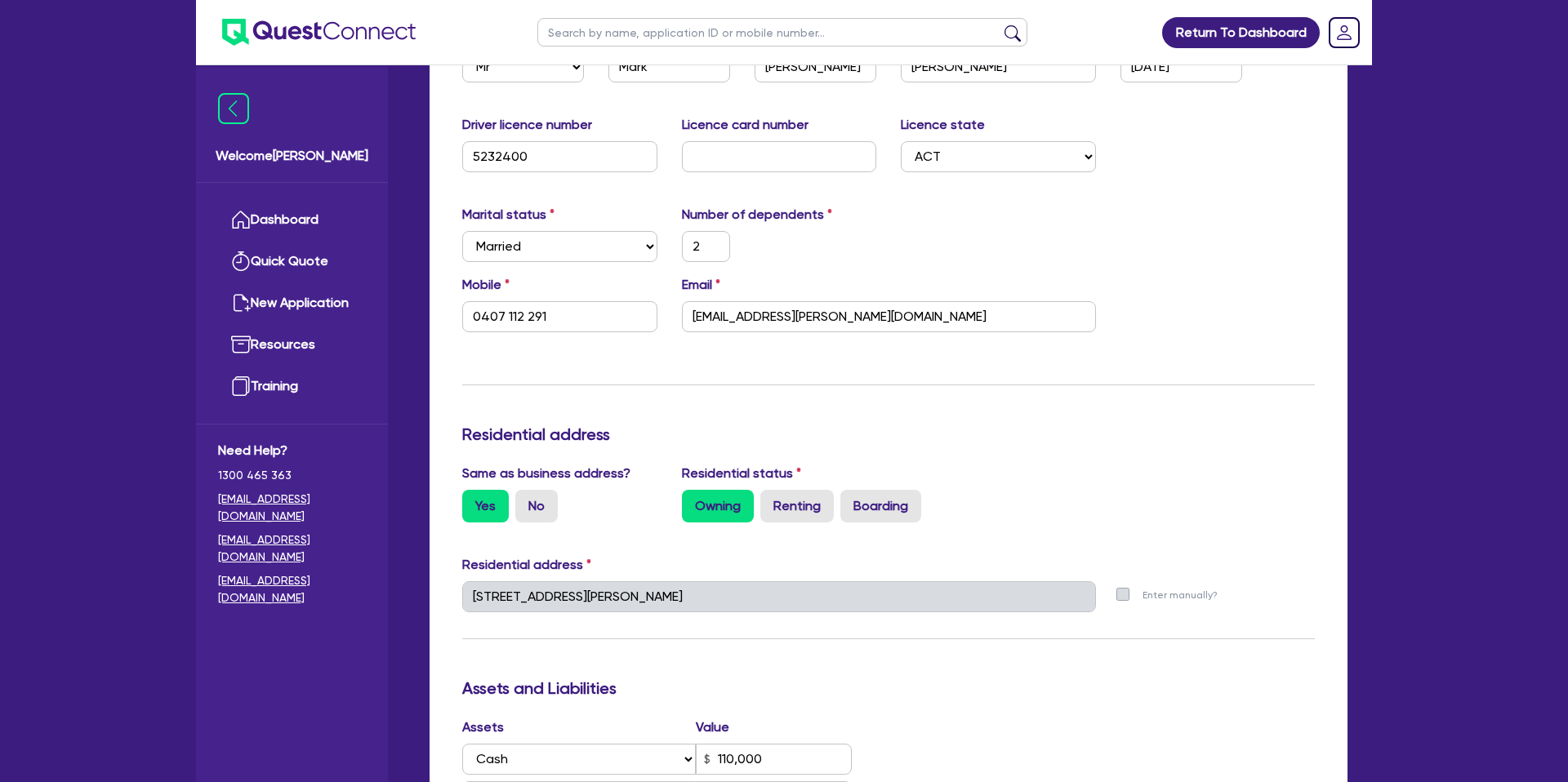
scroll to position [369, 0]
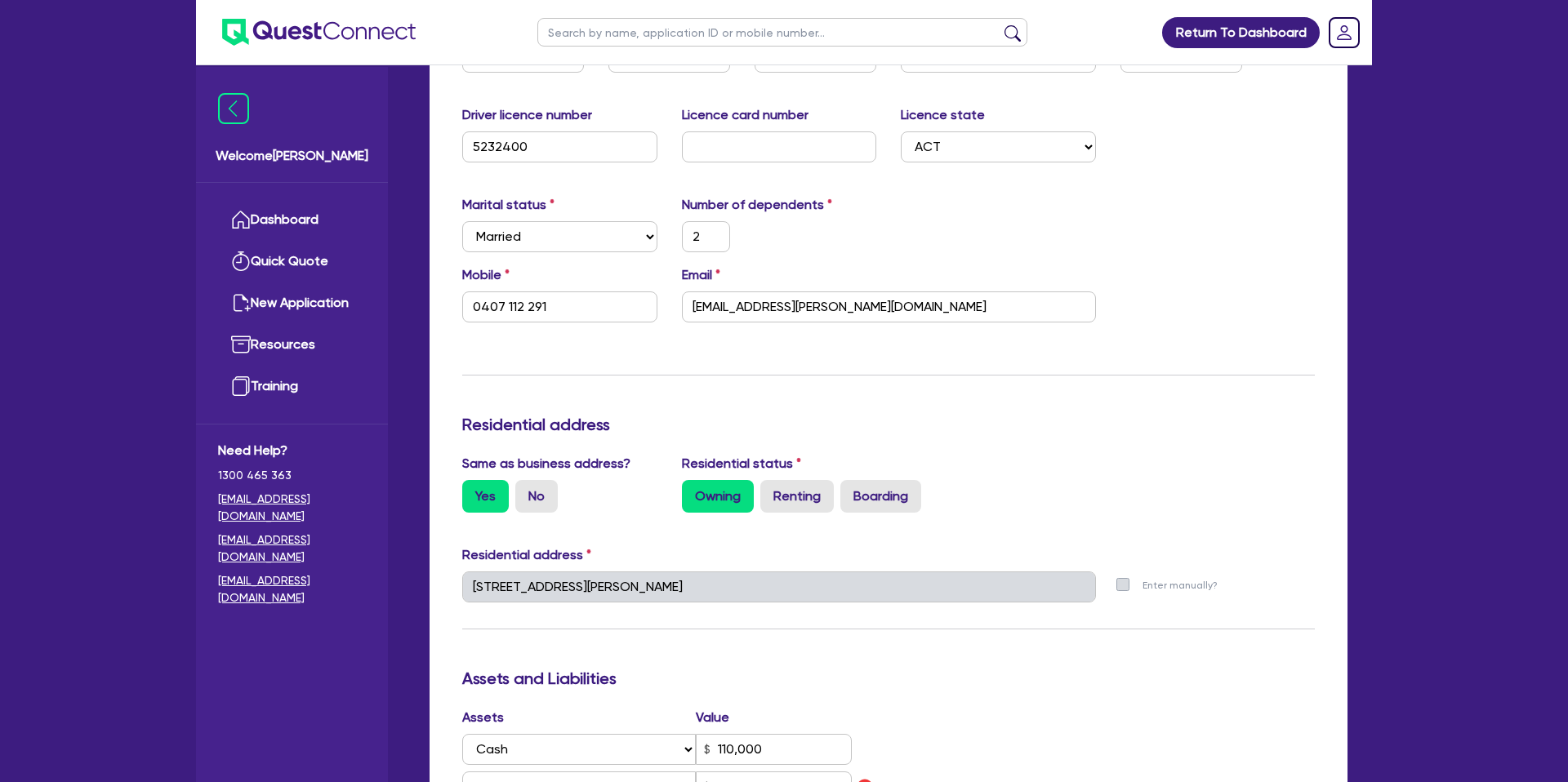
drag, startPoint x: 610, startPoint y: 559, endPoint x: 601, endPoint y: 561, distance: 9.2
click at [610, 560] on div "Residential address" at bounding box center [888, 558] width 877 height 26
click at [1230, 240] on div "Update residential status for Director #1 Boarding is only acceptable when the …" at bounding box center [888, 601] width 852 height 1245
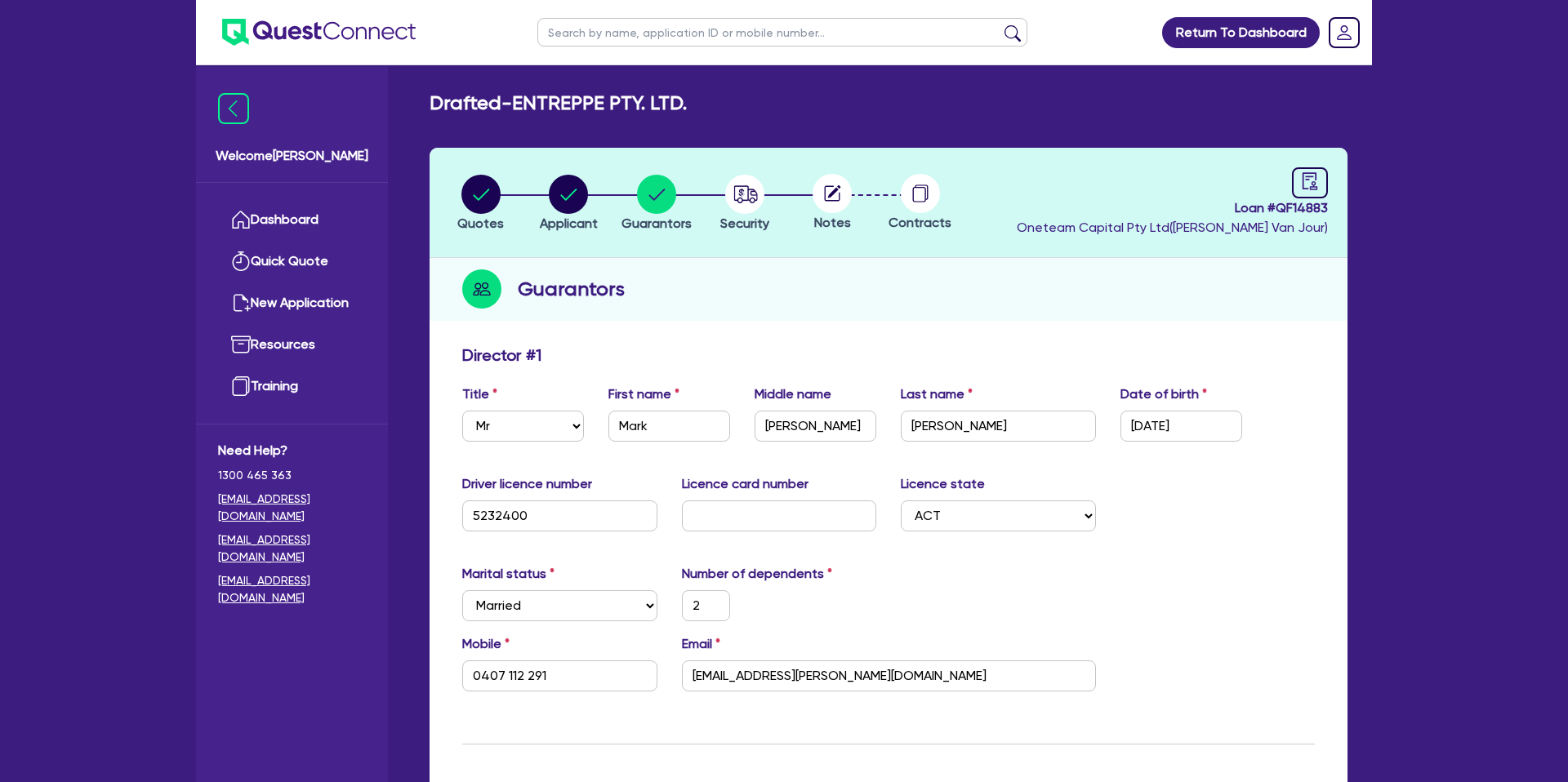
click at [1310, 161] on header "Quotes Applicant Guarantors Security Notes Contracts Loan # QF14883 Oneteam Cap…" at bounding box center [889, 203] width 918 height 110
click at [1310, 183] on icon "audit" at bounding box center [1309, 181] width 18 height 18
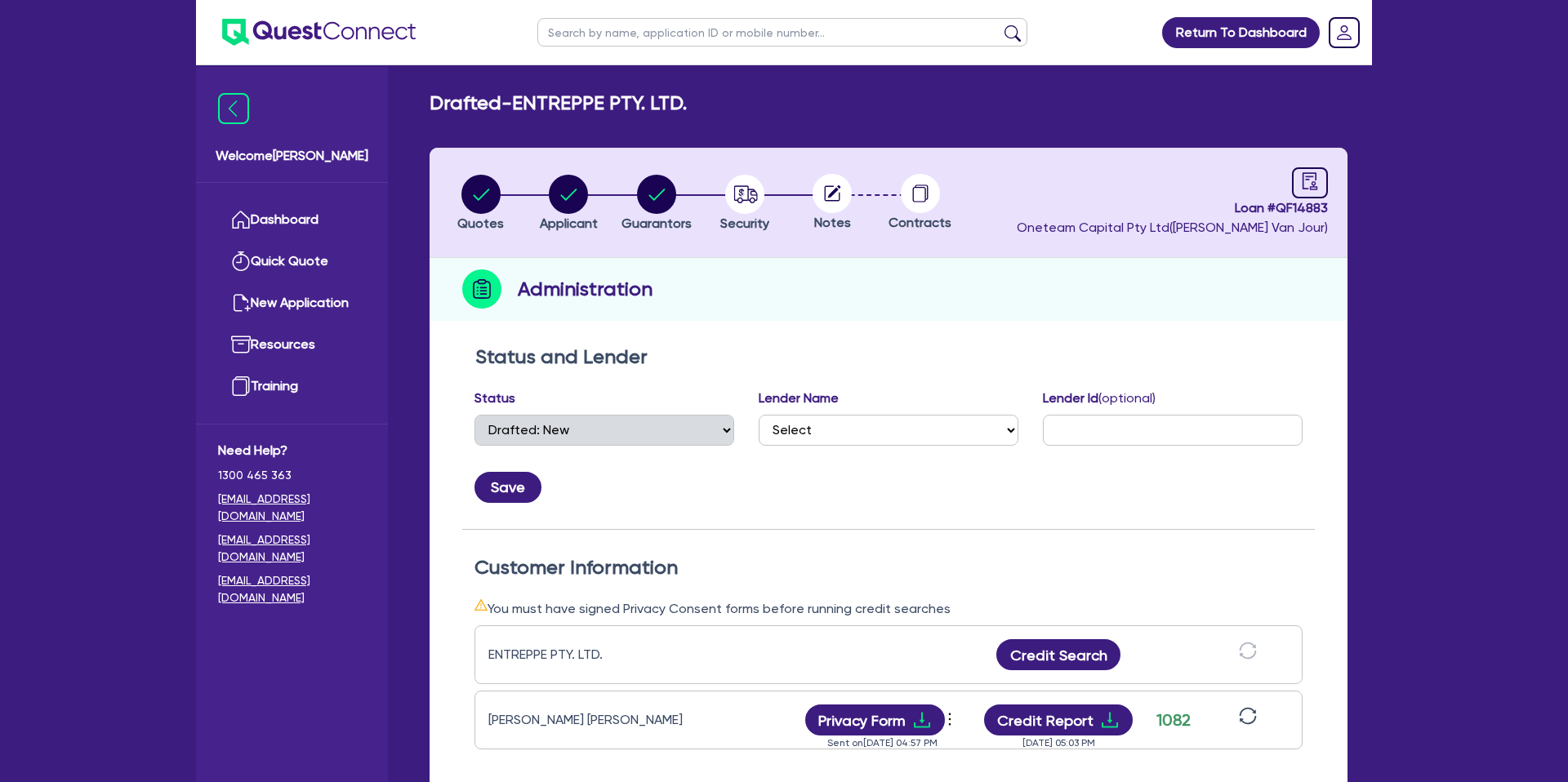
scroll to position [467, 0]
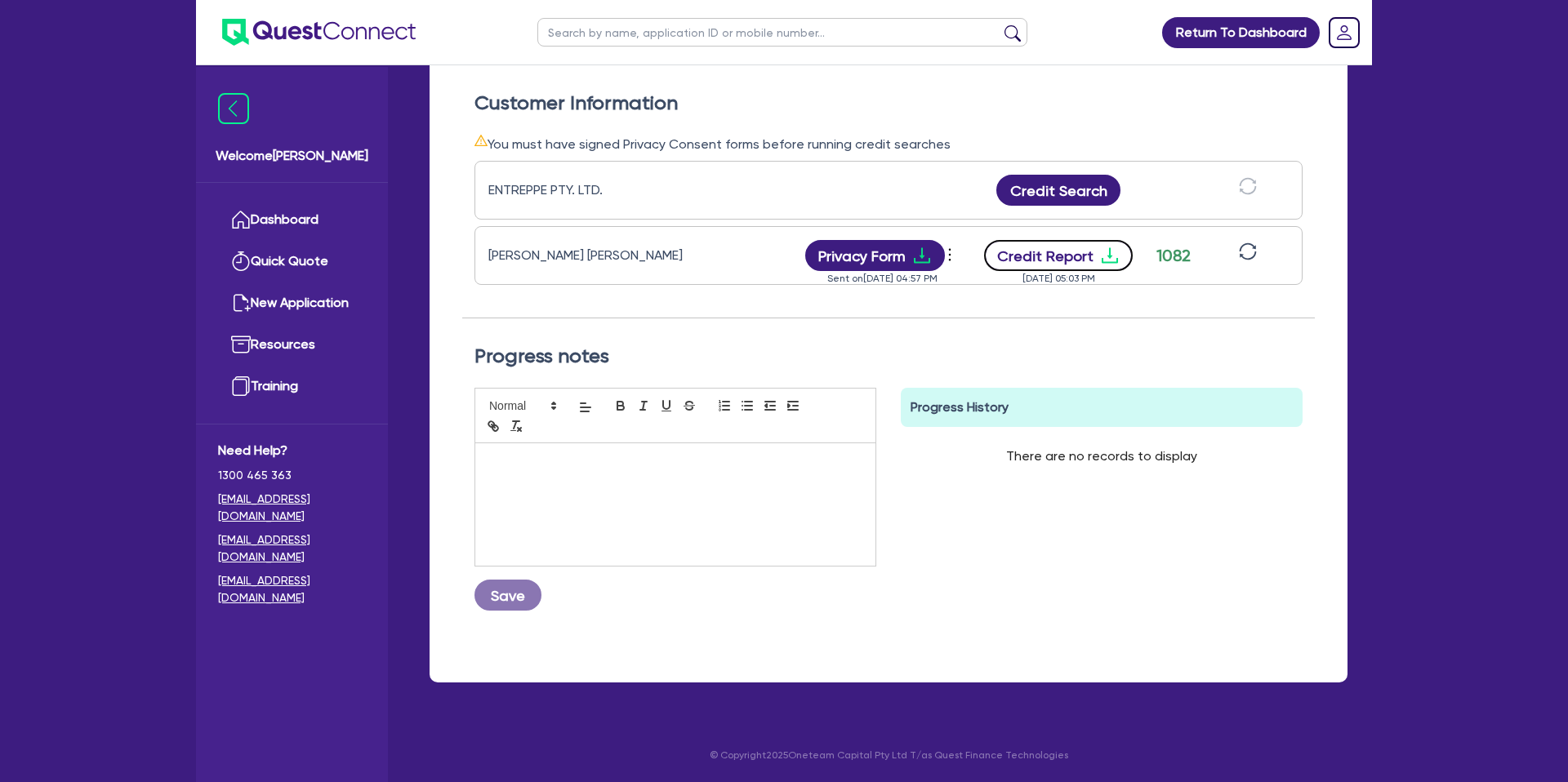
click at [1103, 253] on icon "download" at bounding box center [1109, 255] width 19 height 19
drag, startPoint x: 1374, startPoint y: 226, endPoint x: 1376, endPoint y: 215, distance: 11.2
click at [1379, 226] on div "Return To Dashboard Edit Profile Logout Welcome Gabriel Dashboard Quick Quote N…" at bounding box center [784, 158] width 1200 height 1247
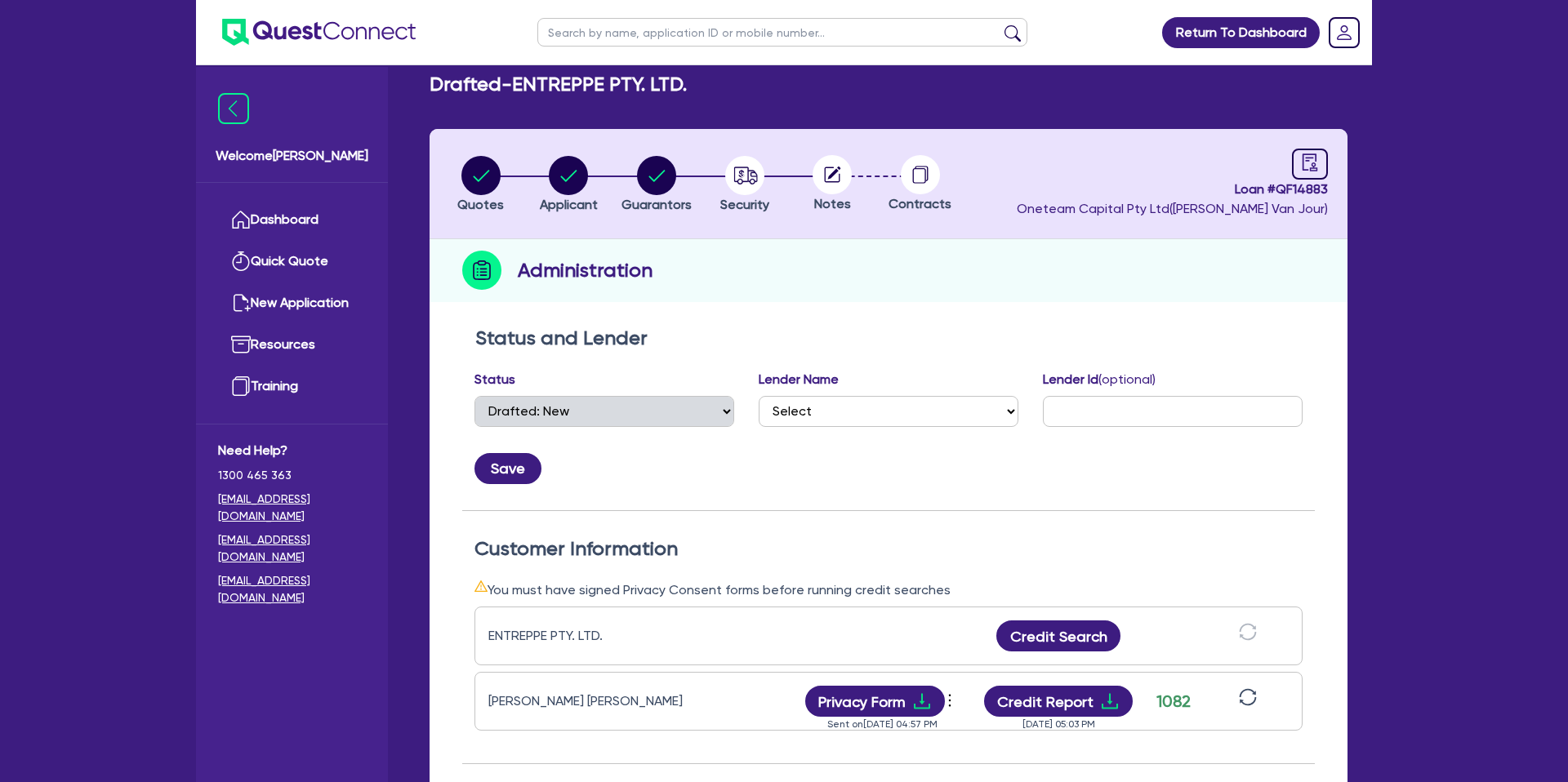
scroll to position [0, 0]
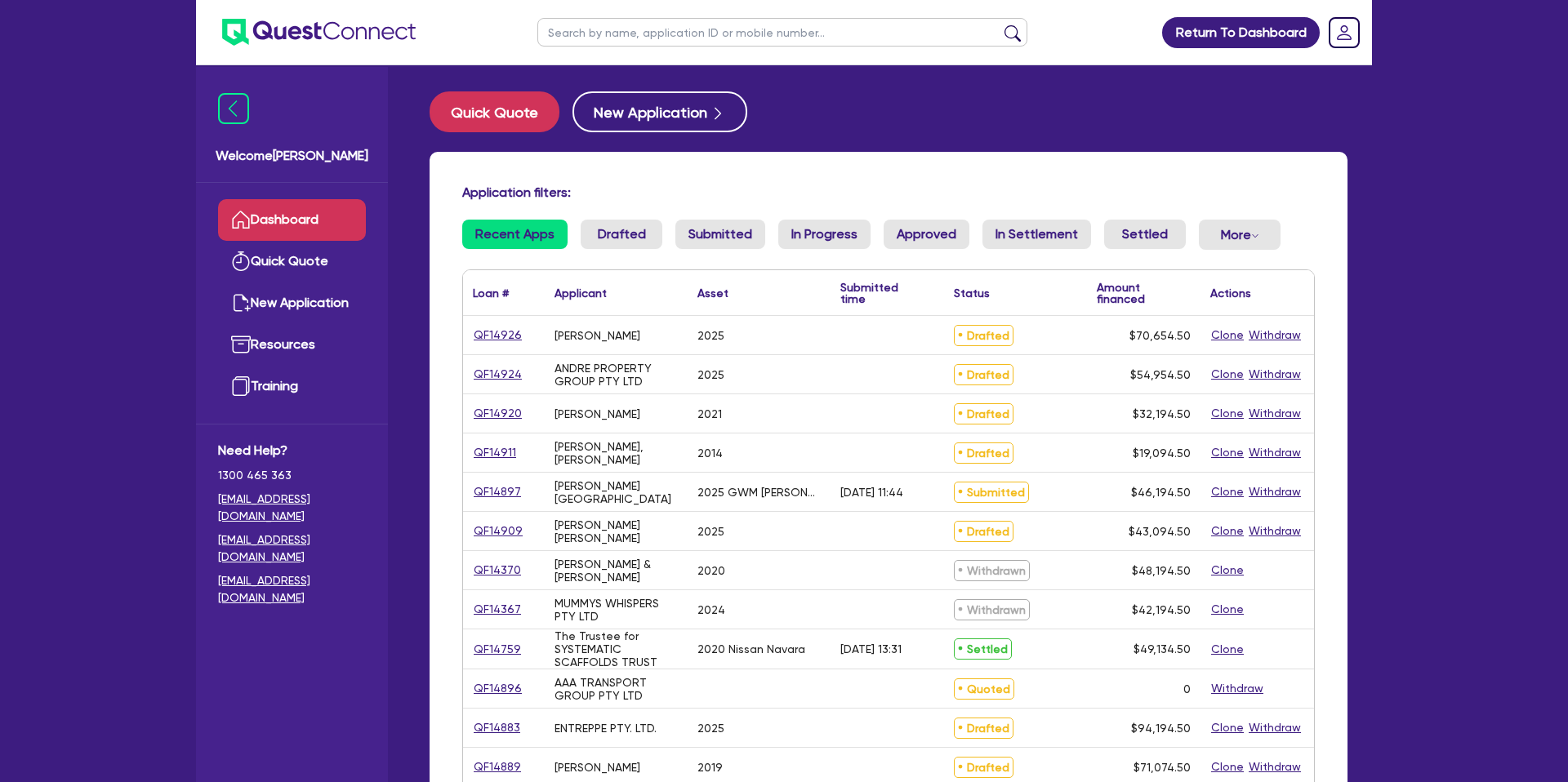
click at [618, 27] on input "text" at bounding box center [783, 32] width 490 height 28
click at [999, 24] on button "submit" at bounding box center [1012, 35] width 26 height 23
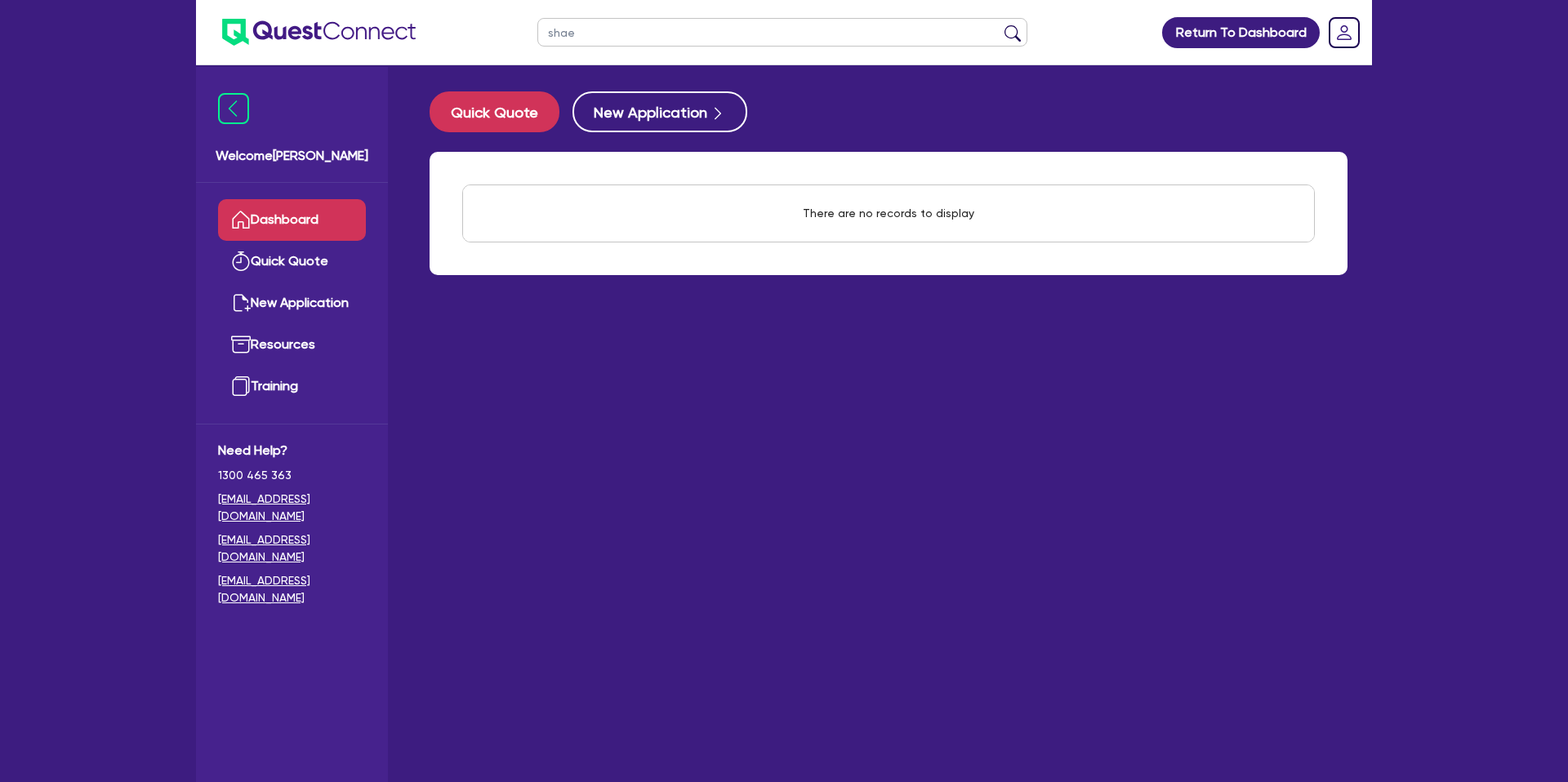
drag, startPoint x: 600, startPoint y: 43, endPoint x: 610, endPoint y: 33, distance: 14.1
click at [600, 43] on input "shae" at bounding box center [783, 32] width 490 height 28
type input "s"
drag, startPoint x: 779, startPoint y: 427, endPoint x: 655, endPoint y: 372, distance: 135.7
click at [764, 417] on main "Quick Quote New Application There are no records to display Withdraw applicatio…" at bounding box center [888, 436] width 967 height 742
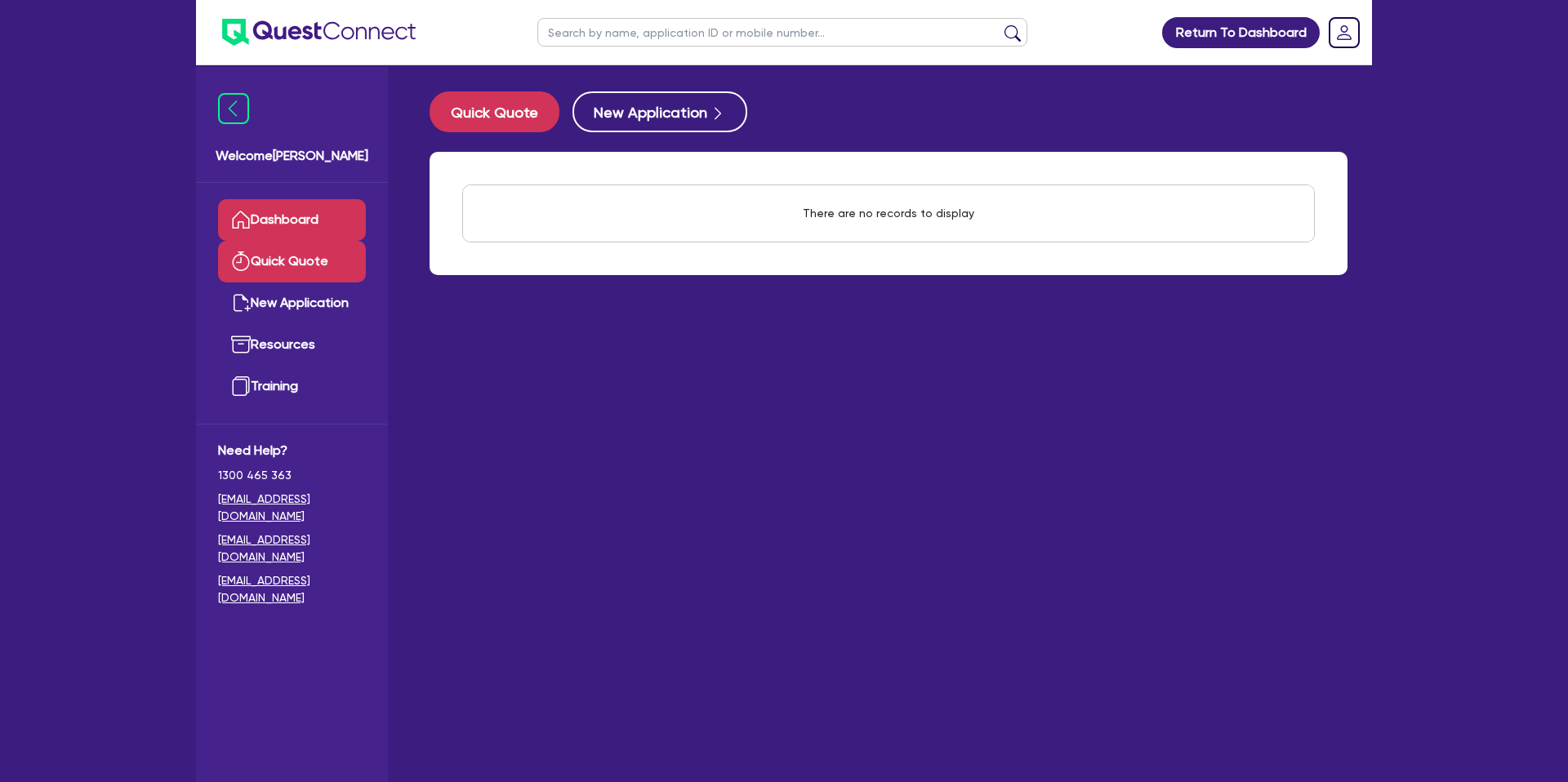
click at [261, 248] on link "Quick Quote" at bounding box center [292, 262] width 148 height 42
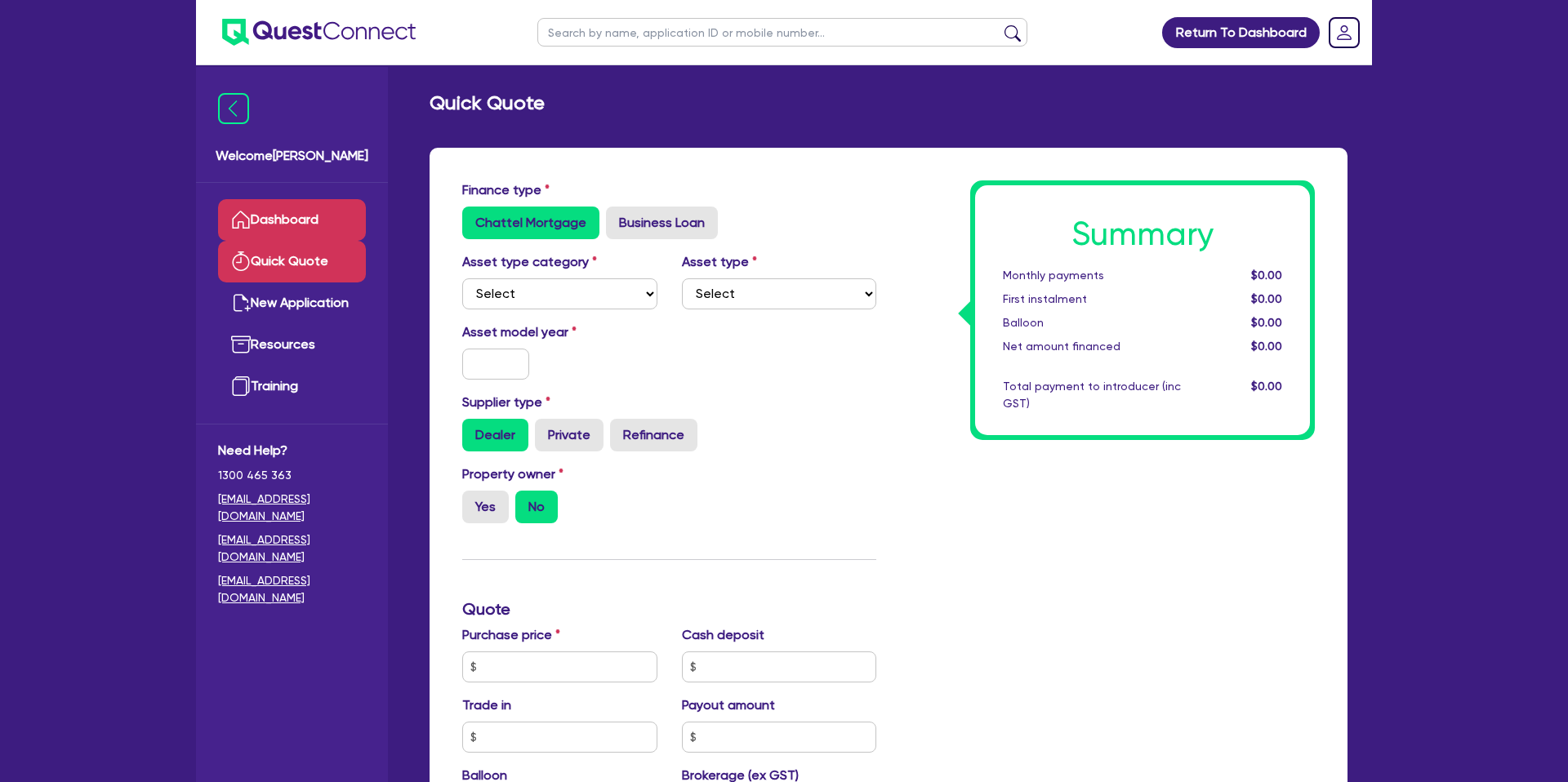
click at [299, 220] on link "Dashboard" at bounding box center [292, 220] width 148 height 42
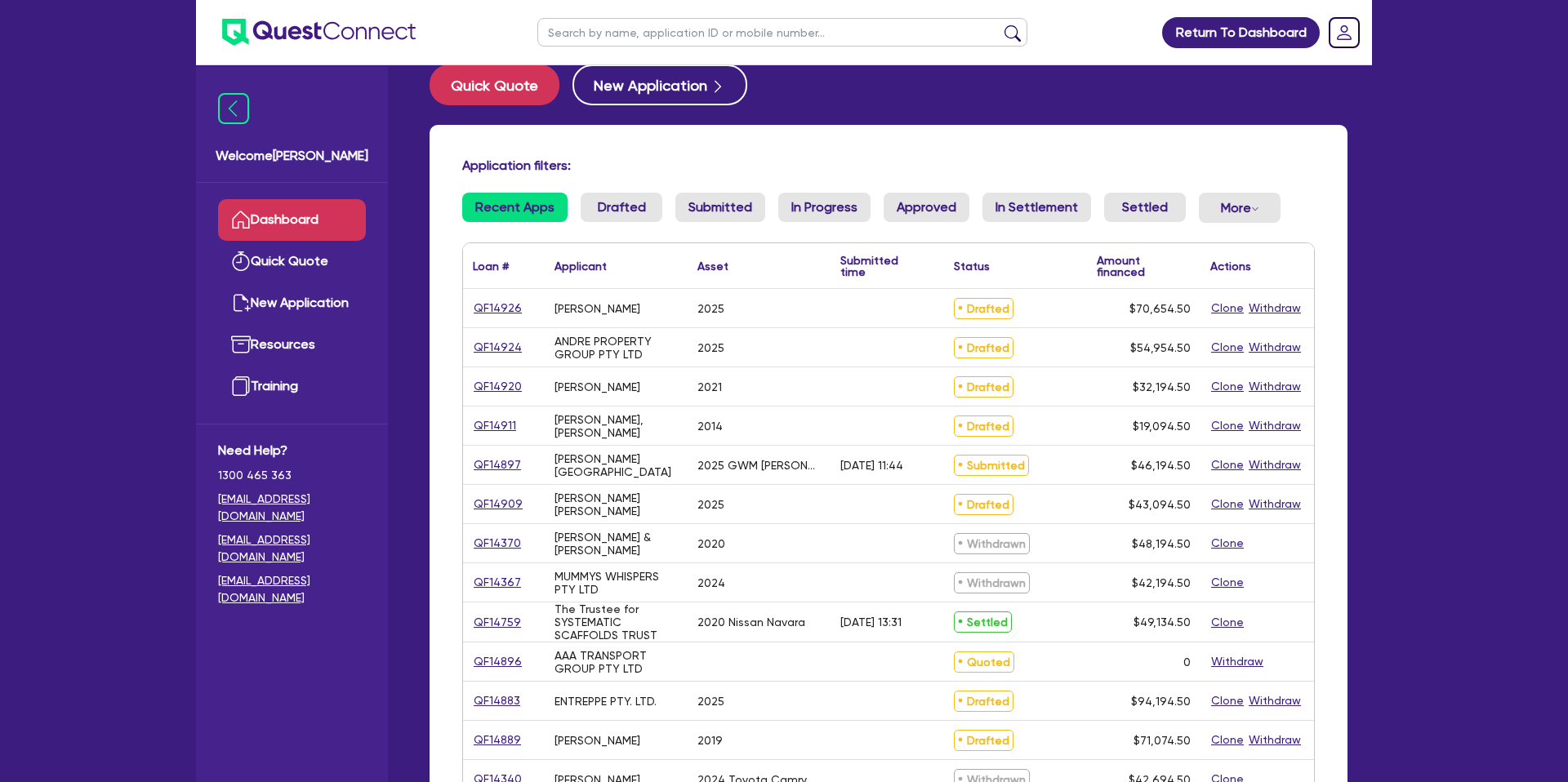
scroll to position [102, 0]
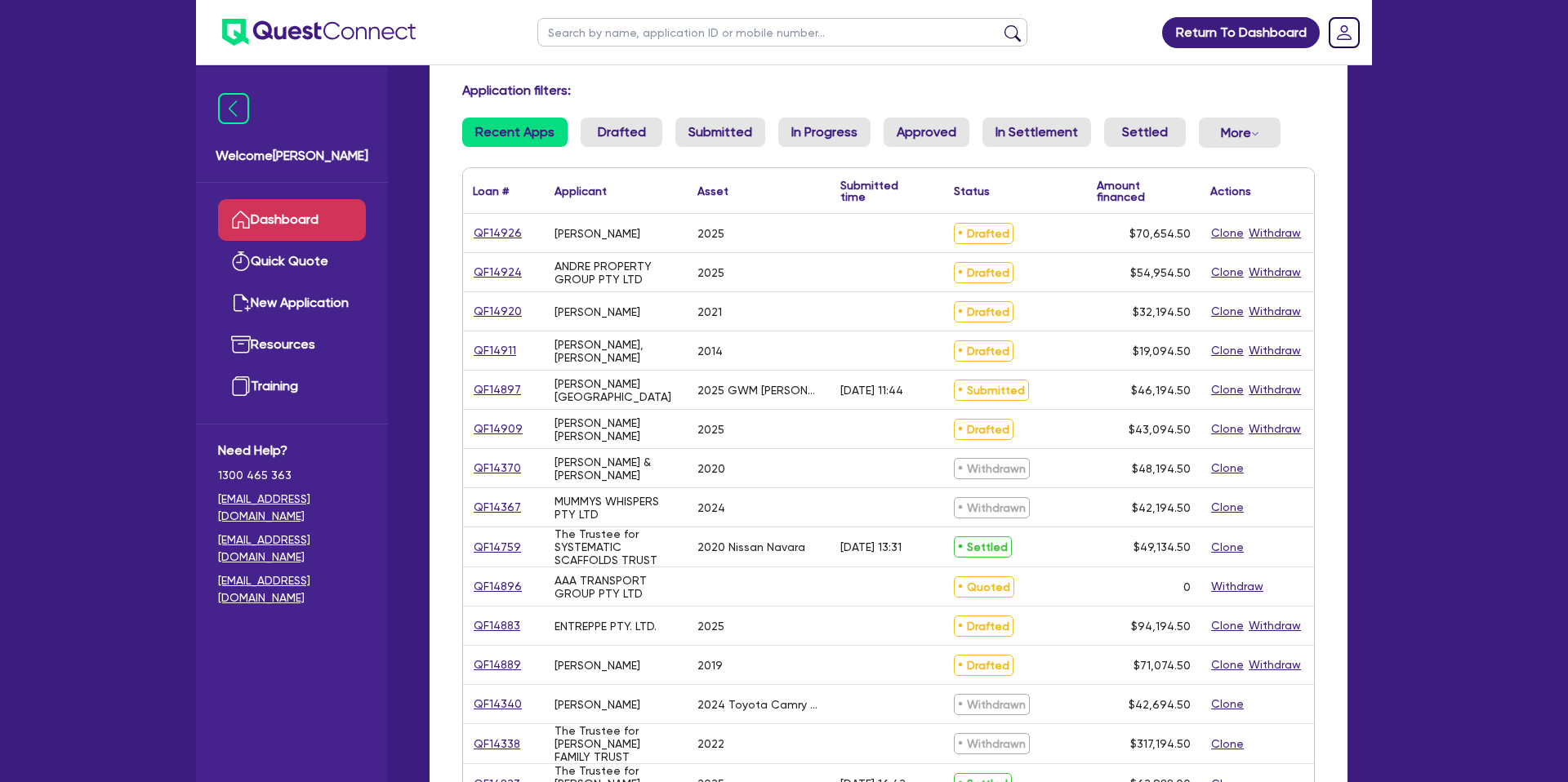
drag, startPoint x: 529, startPoint y: 391, endPoint x: 478, endPoint y: 391, distance: 51.0
click at [478, 391] on div "QF14897" at bounding box center [503, 390] width 61 height 18
click at [472, 390] on link "QF14897" at bounding box center [497, 390] width 49 height 18
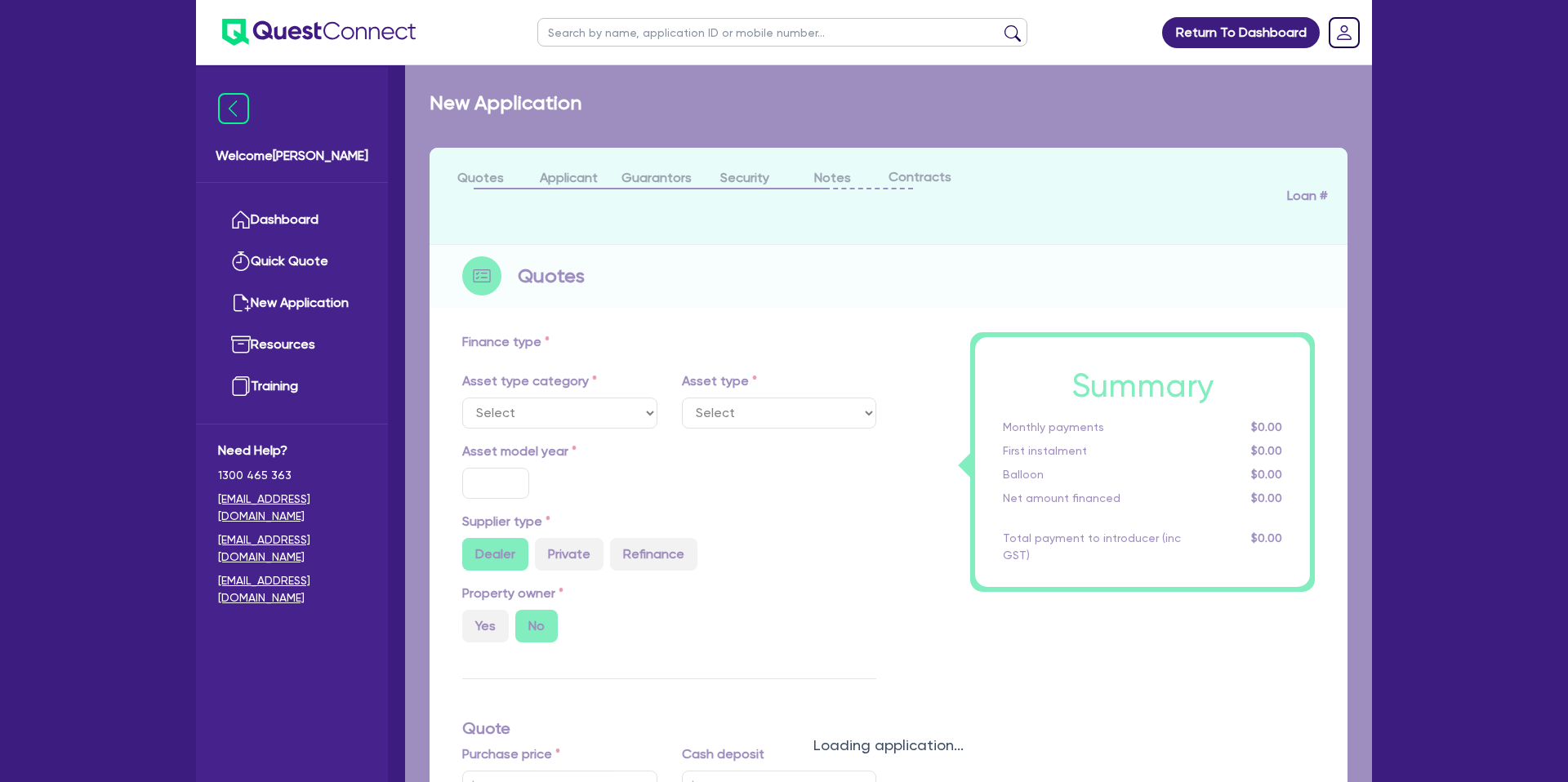
select select "CARS_AND_LIGHT_TRUCKS"
type input "2025"
radio input "true"
type input "51,000"
type input "7,000"
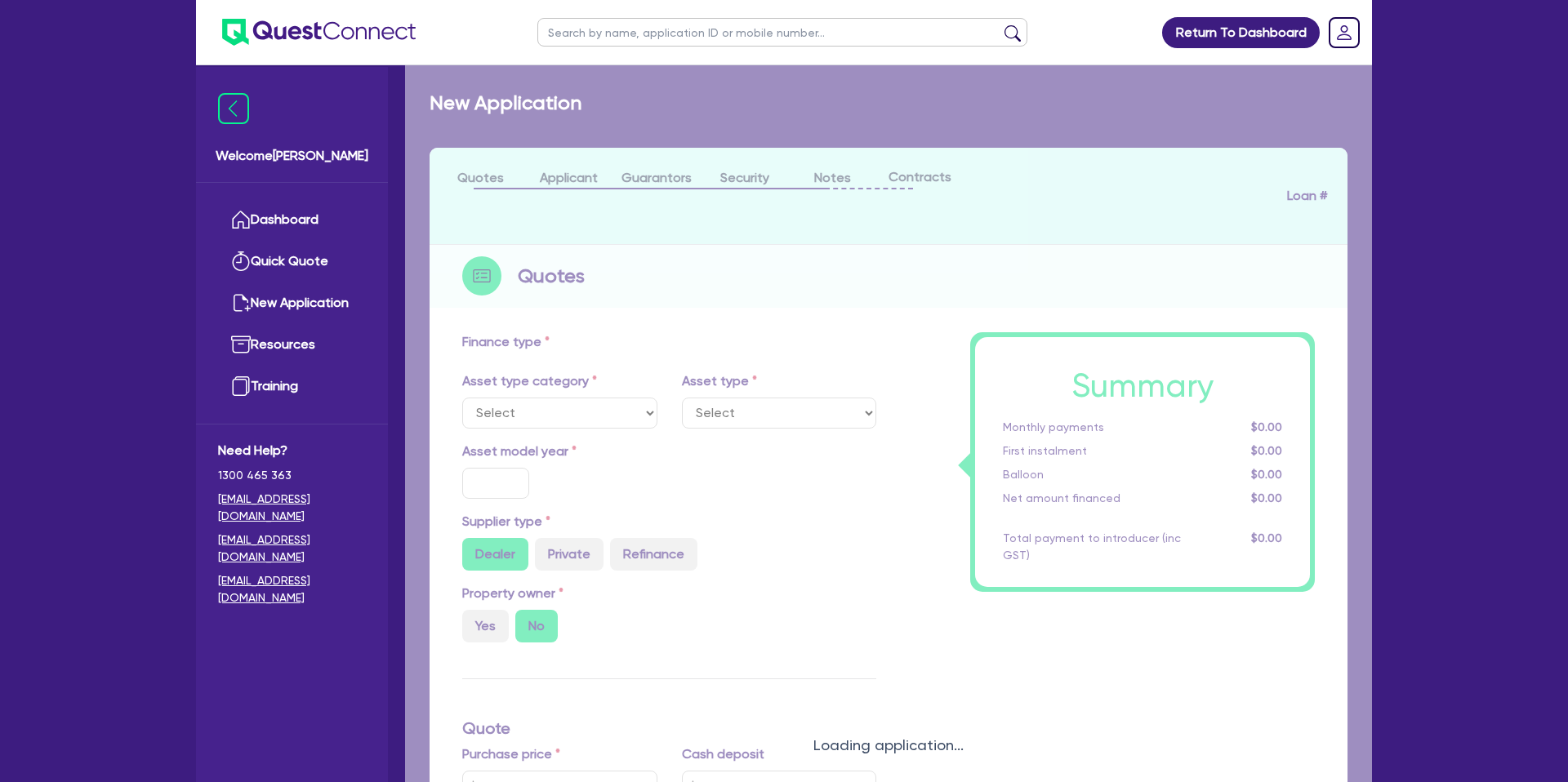
type input "7.99"
type input "1,400"
select select "PASSENGER_VEHICLES"
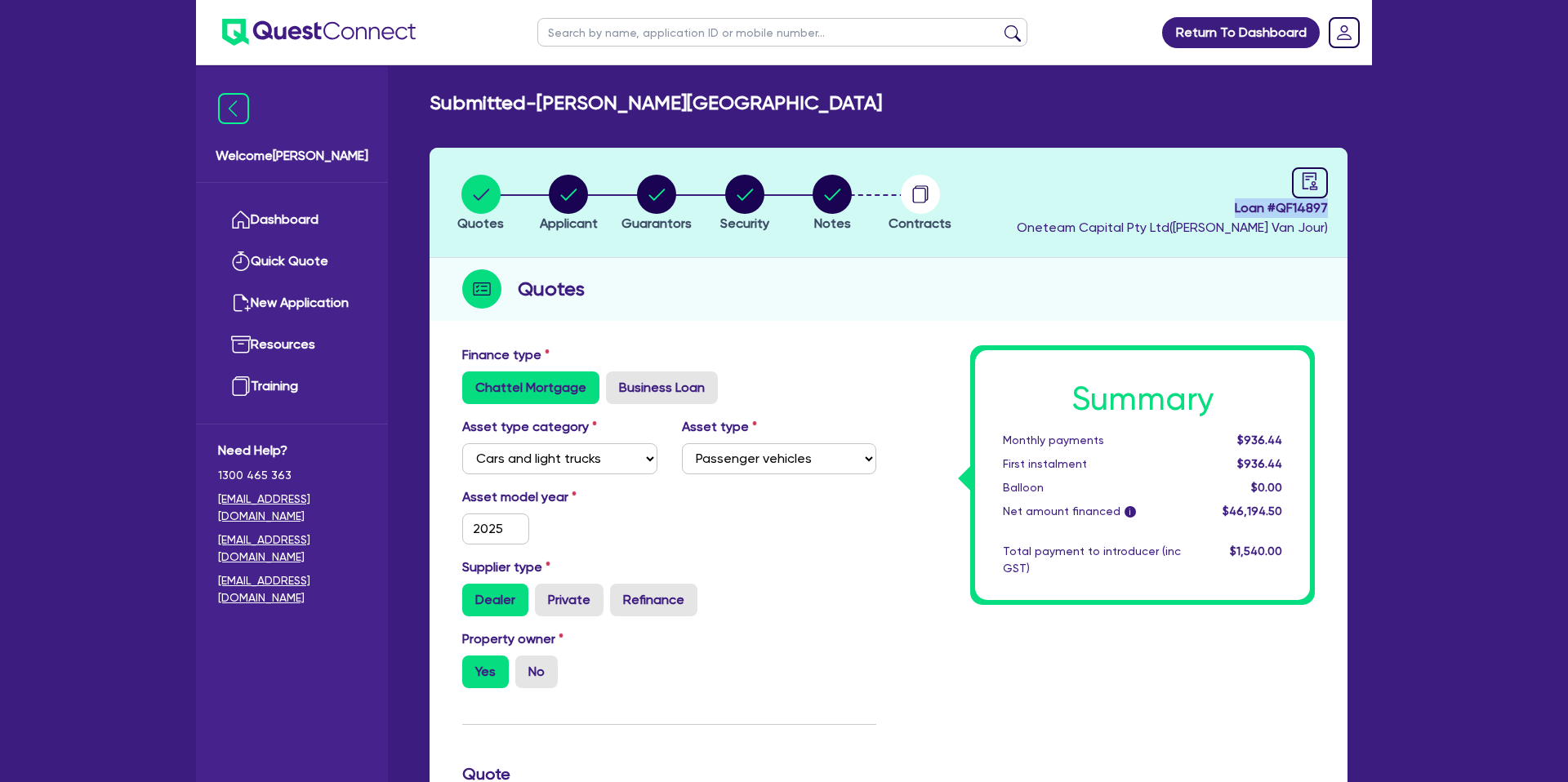
drag, startPoint x: 1331, startPoint y: 207, endPoint x: 1228, endPoint y: 208, distance: 103.0
click at [1228, 208] on header "Quotes Applicant [GEOGRAPHIC_DATA] Security Notes Contracts Loan # QF14897 Onet…" at bounding box center [889, 203] width 918 height 110
copy span "Loan # QF14897"
click at [573, 201] on circle "button" at bounding box center [568, 194] width 39 height 39
select select "SOLE_TRADER"
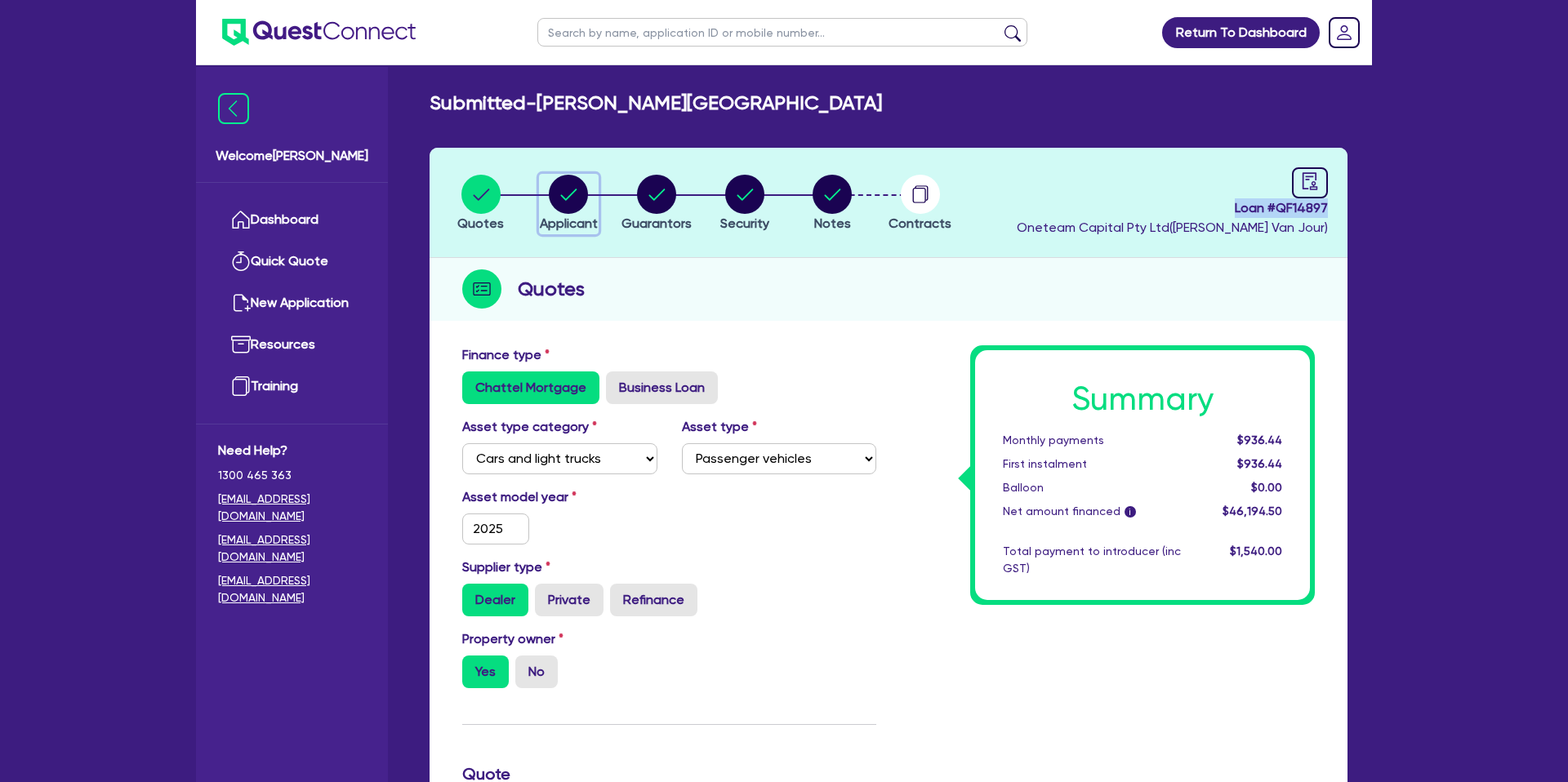
select select "FINANCIAL_INSURANCE"
select select "INVESTMENT_ADVISERS"
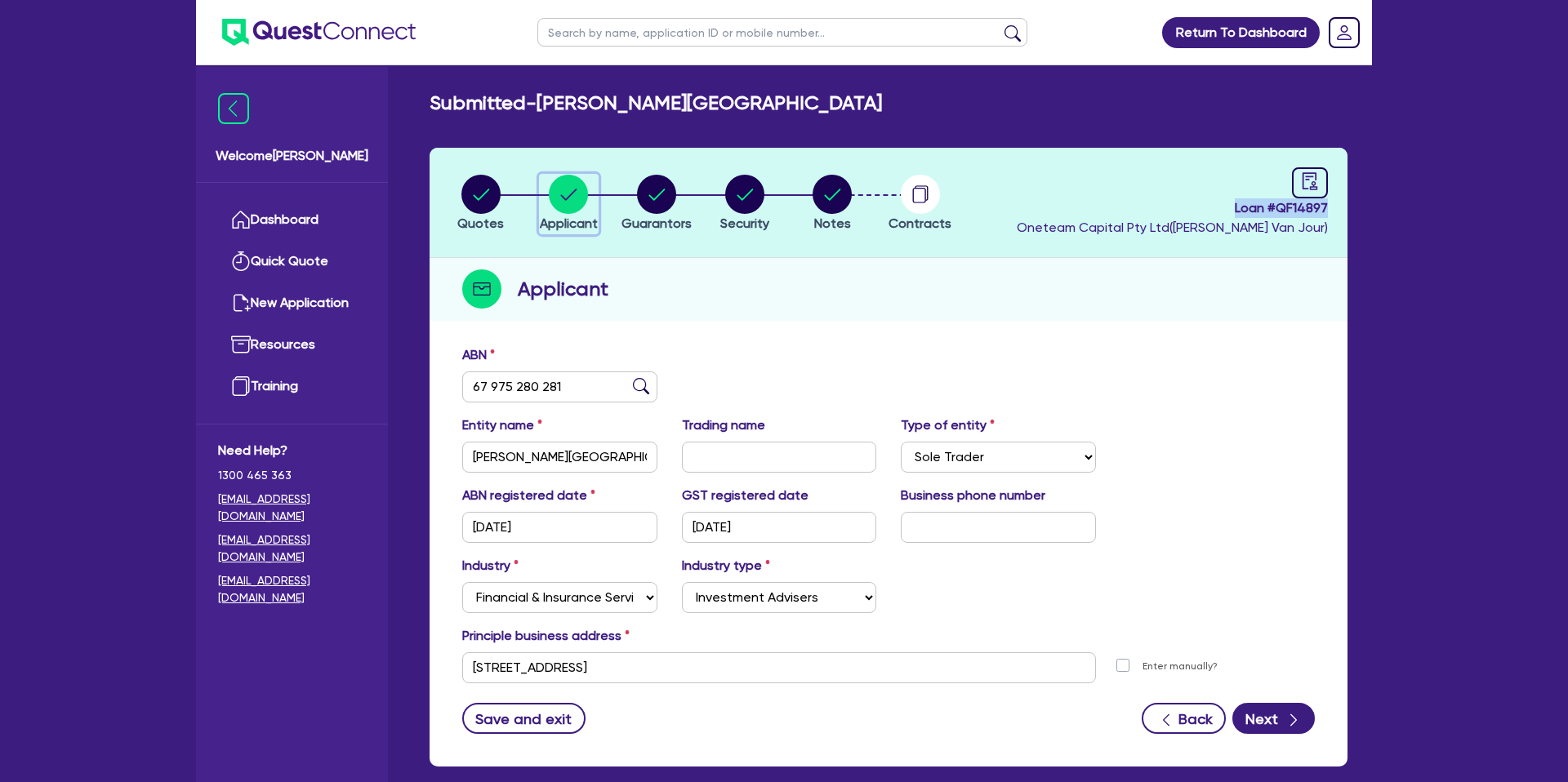
click at [573, 201] on circle "button" at bounding box center [568, 194] width 39 height 39
click at [476, 199] on circle "button" at bounding box center [481, 194] width 39 height 39
select select "CARS_AND_LIGHT_TRUCKS"
select select "PASSENGER_VEHICLES"
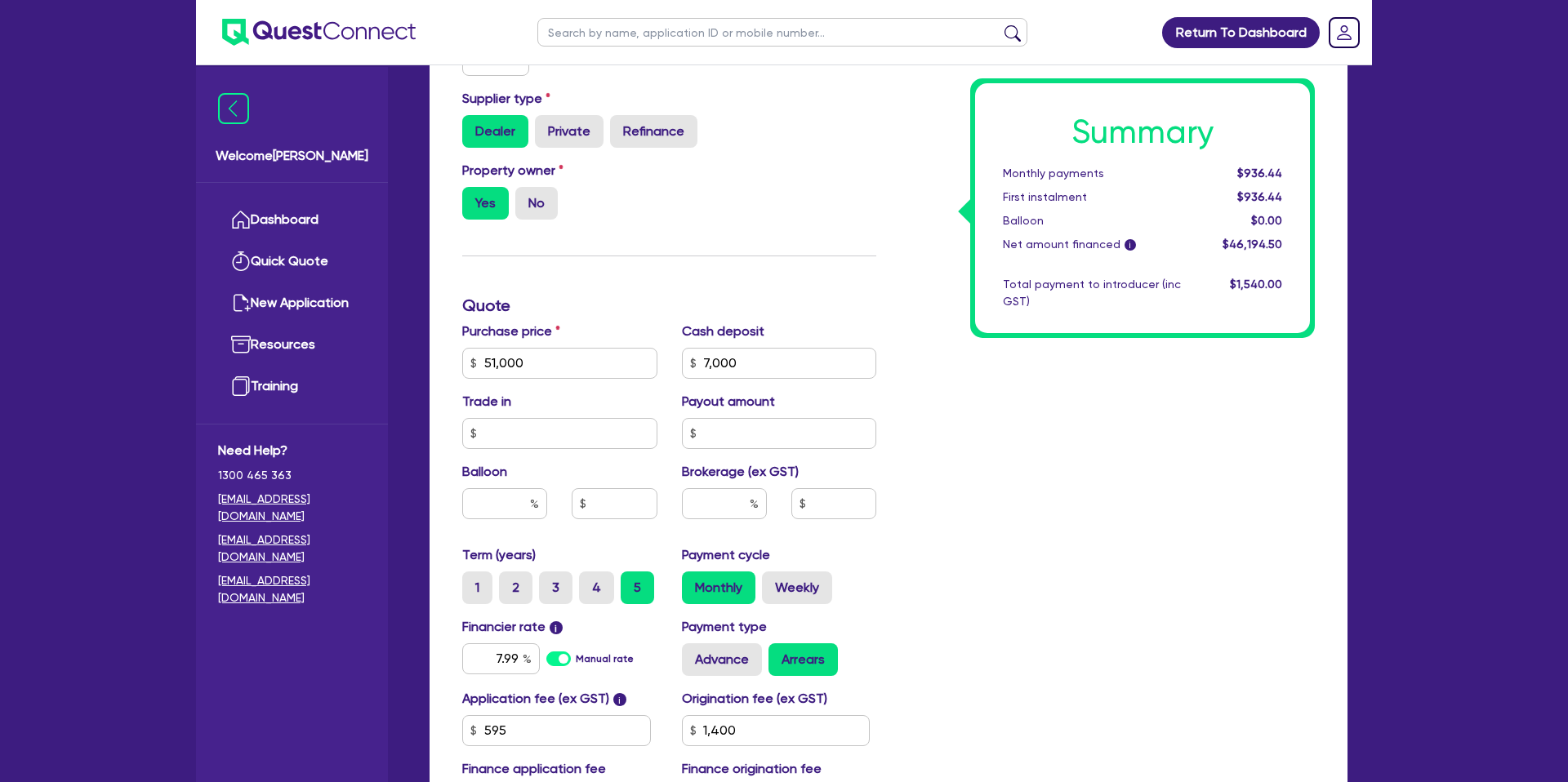
scroll to position [473, 0]
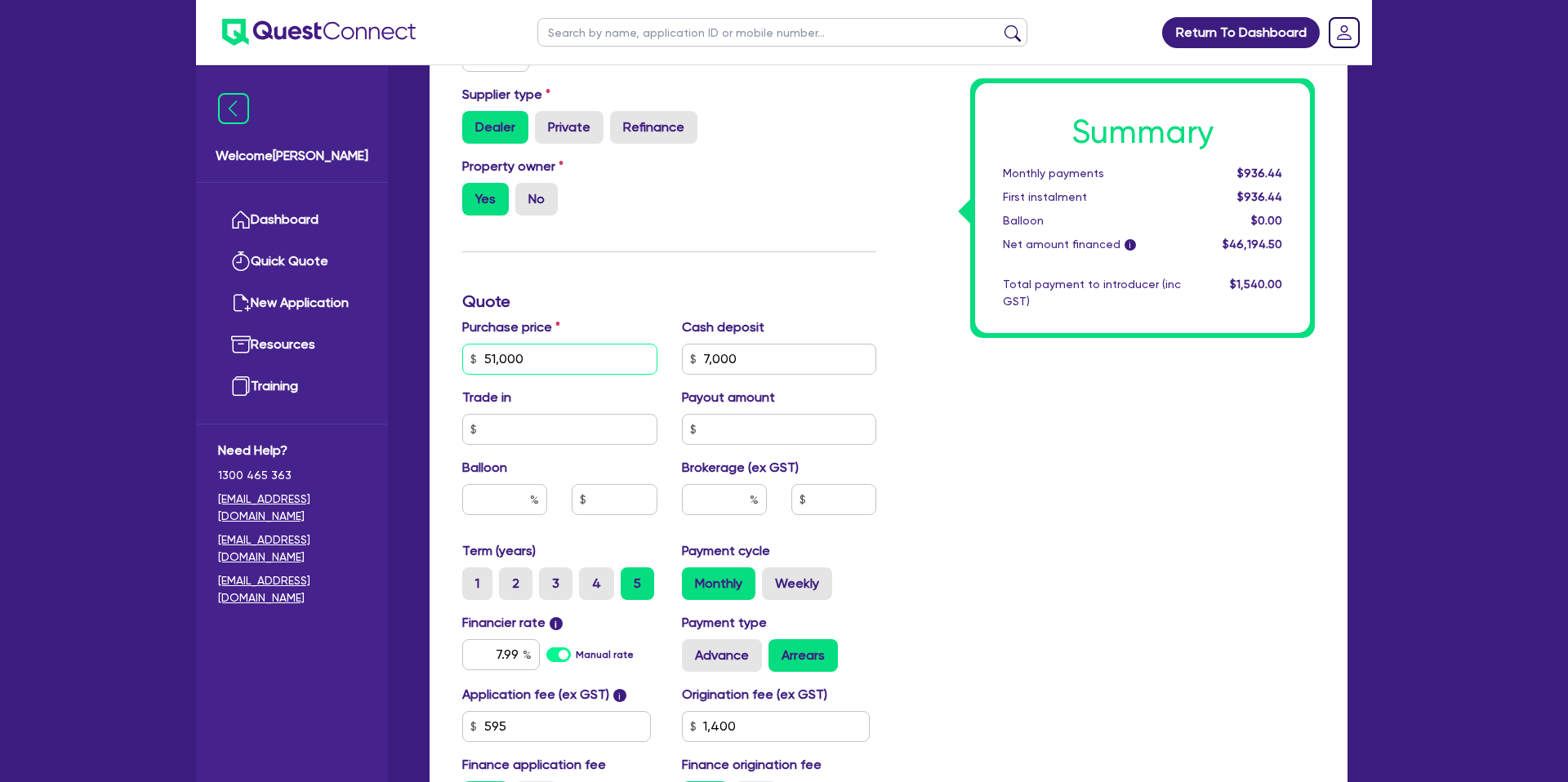
click at [579, 365] on input "51,000" at bounding box center [559, 359] width 195 height 31
type input "51,890"
type input "7,000"
type input "1,400"
type input "7,000"
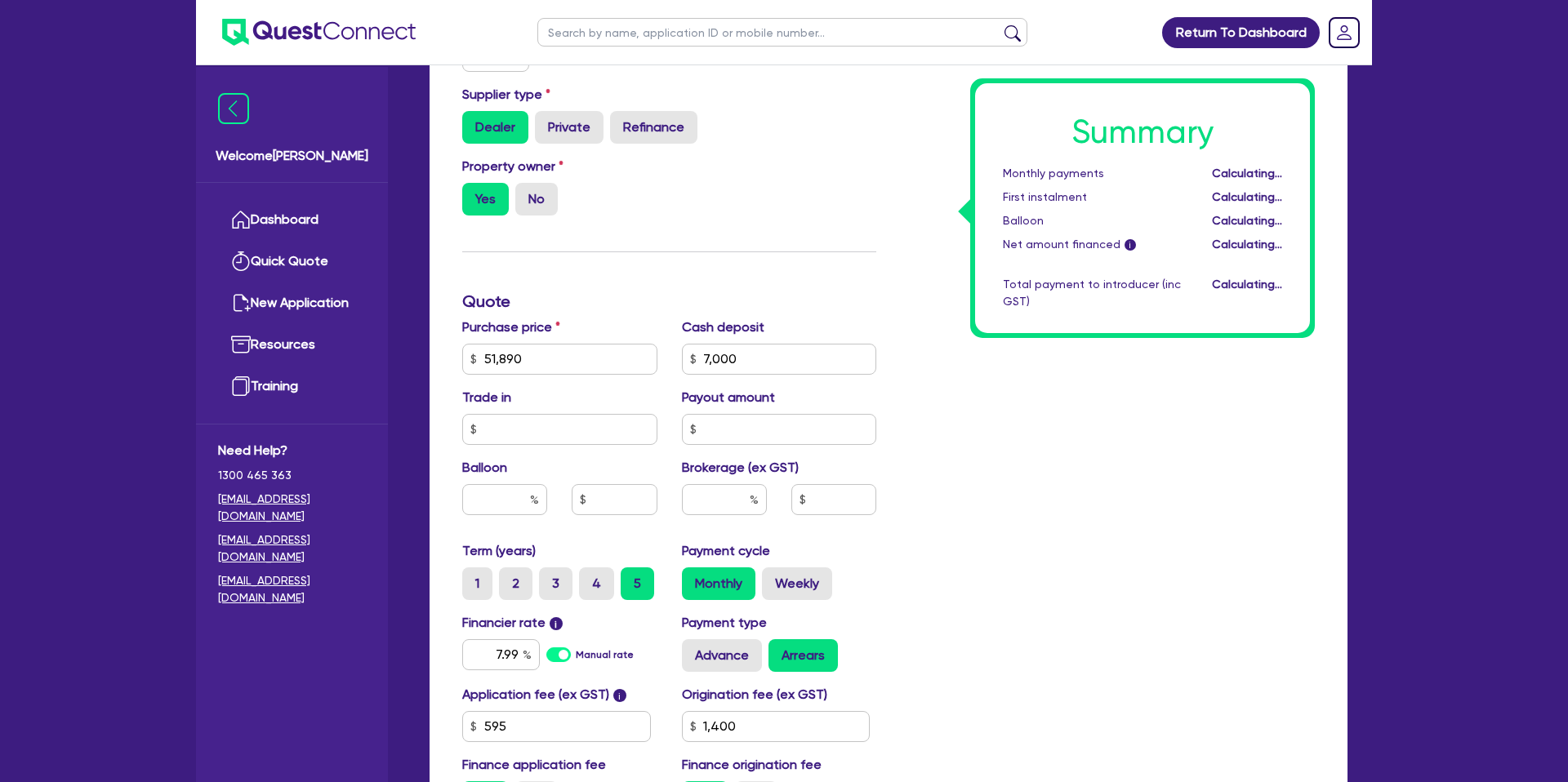
type input "1,400"
click at [1108, 491] on div "Summary Monthly payments $954.48 First instalment $954.48 Balloon $0.00 Net amo…" at bounding box center [1107, 350] width 438 height 954
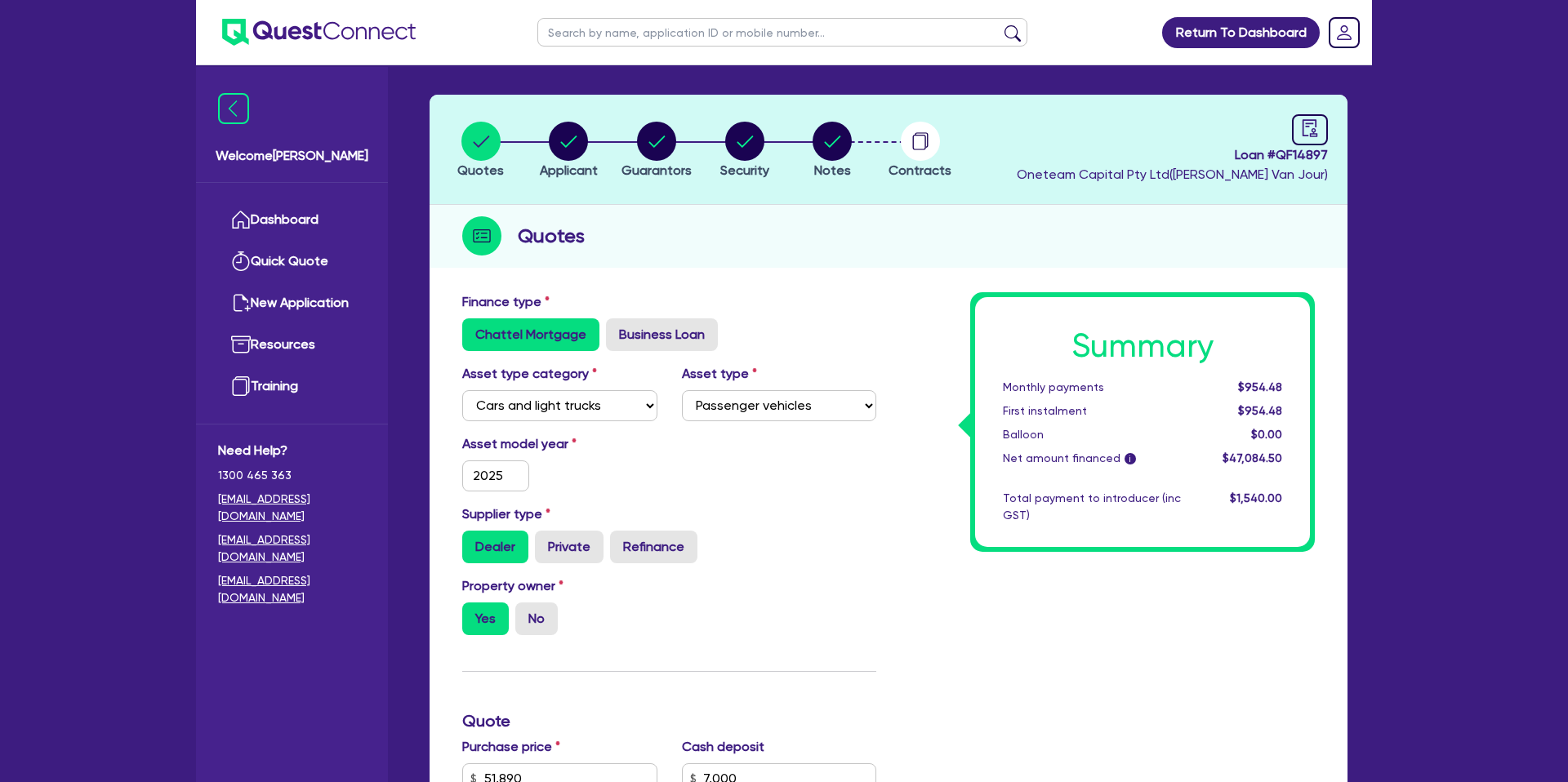
scroll to position [0, 0]
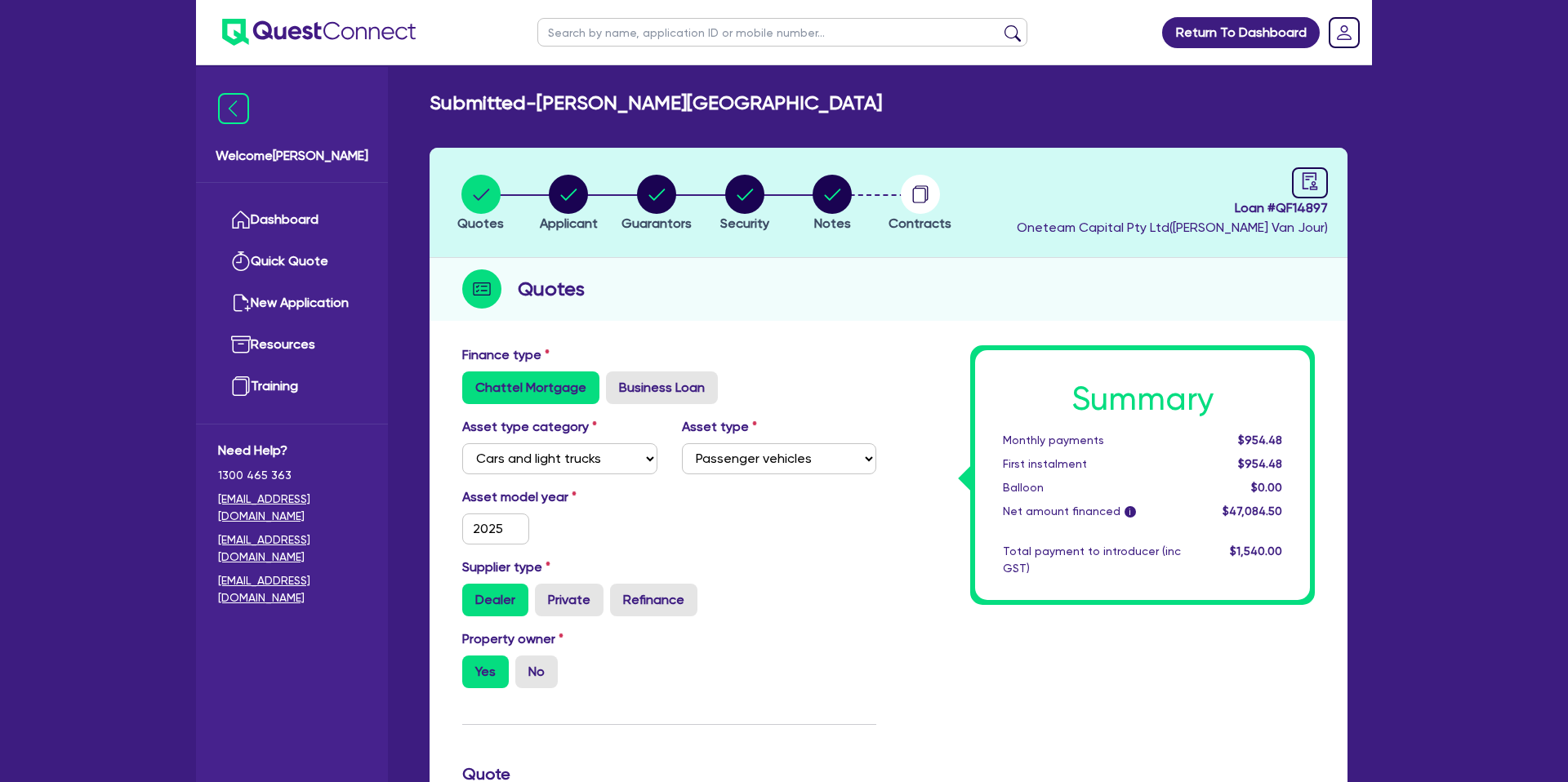
click at [672, 300] on div "Quotes" at bounding box center [889, 289] width 918 height 63
click at [576, 187] on circle "button" at bounding box center [568, 194] width 39 height 39
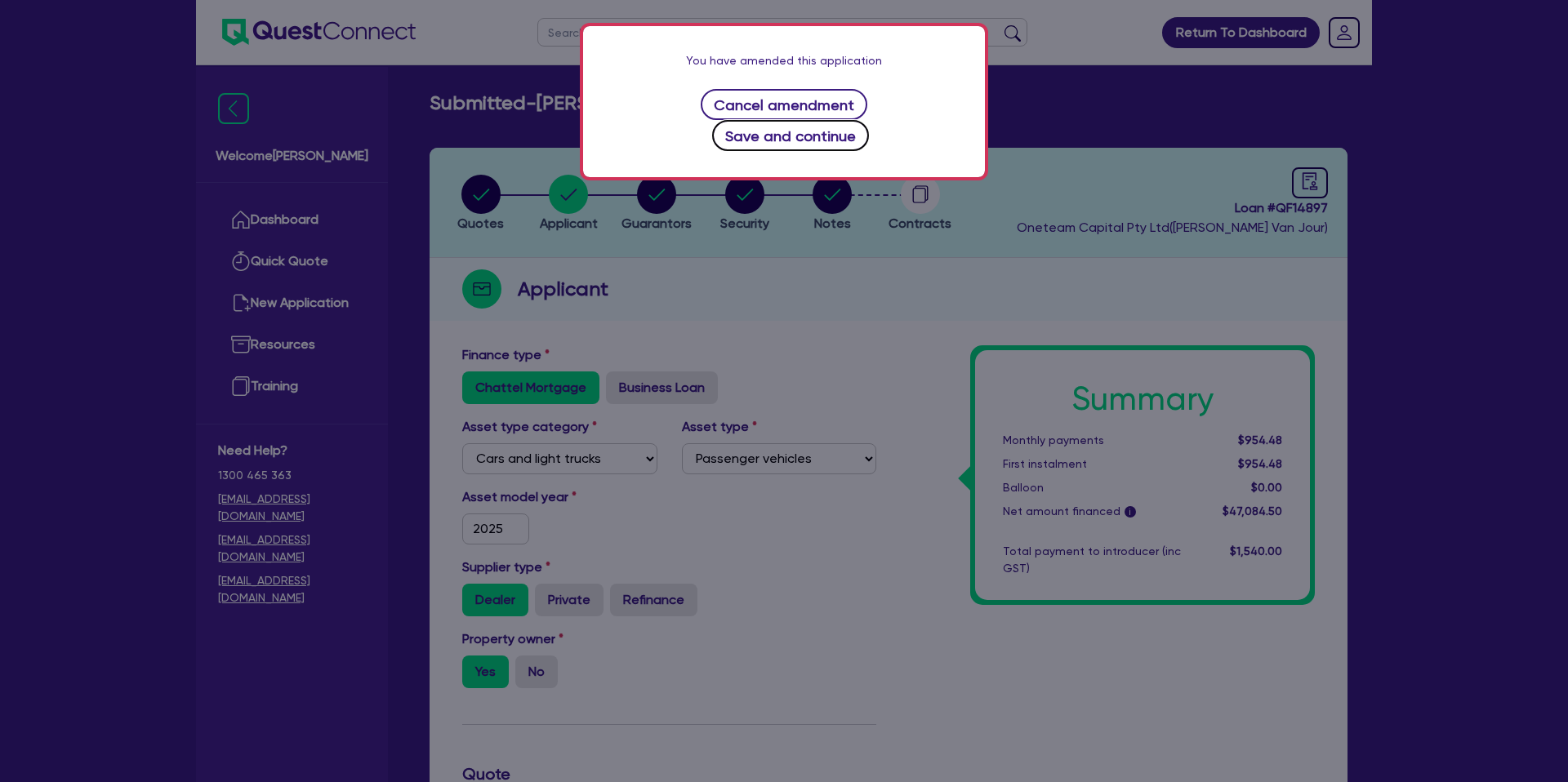
click at [870, 120] on button "Save and continue" at bounding box center [790, 135] width 157 height 31
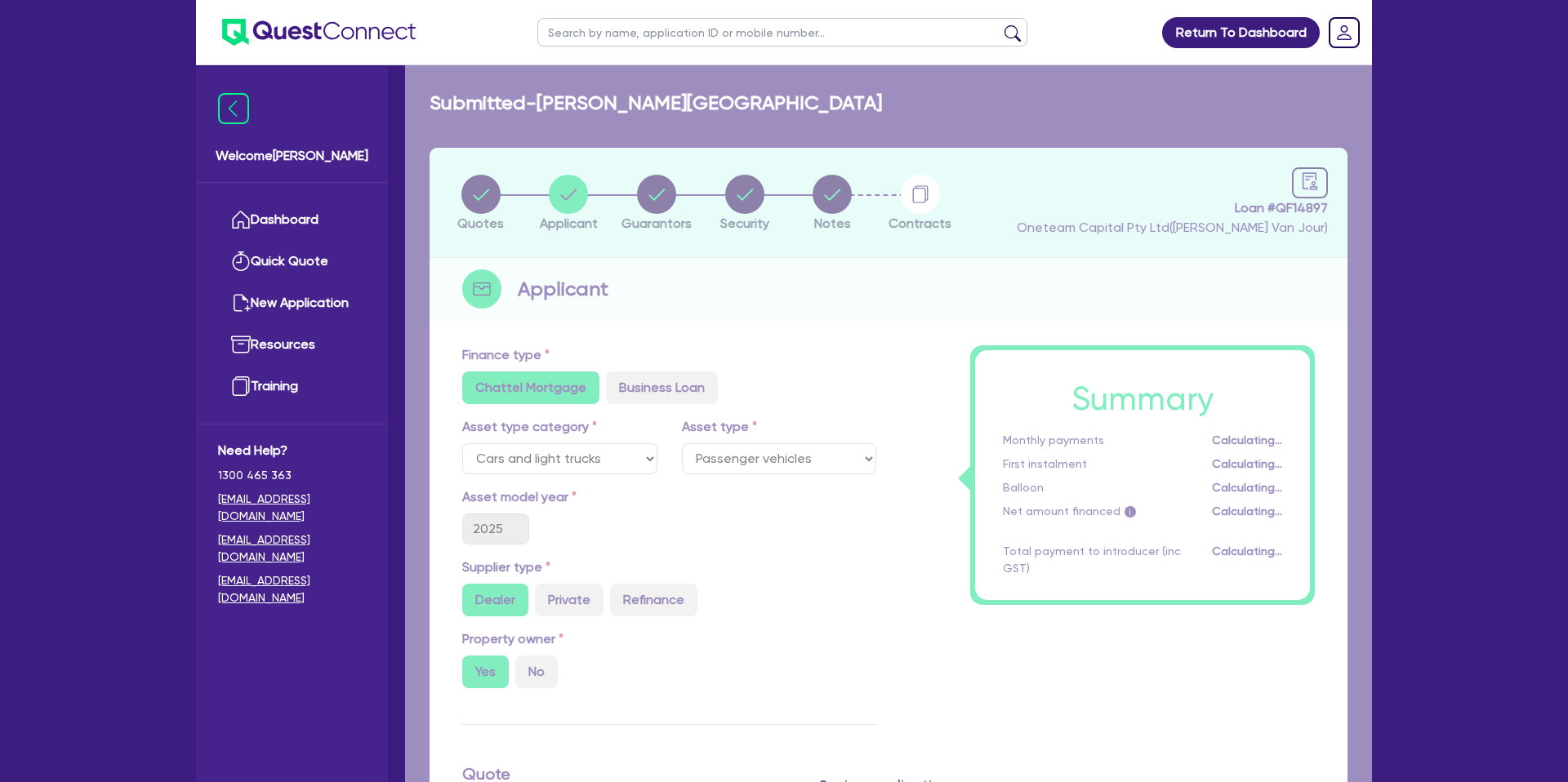
select select "SOLE_TRADER"
select select "FINANCIAL_INSURANCE"
select select "INVESTMENT_ADVISERS"
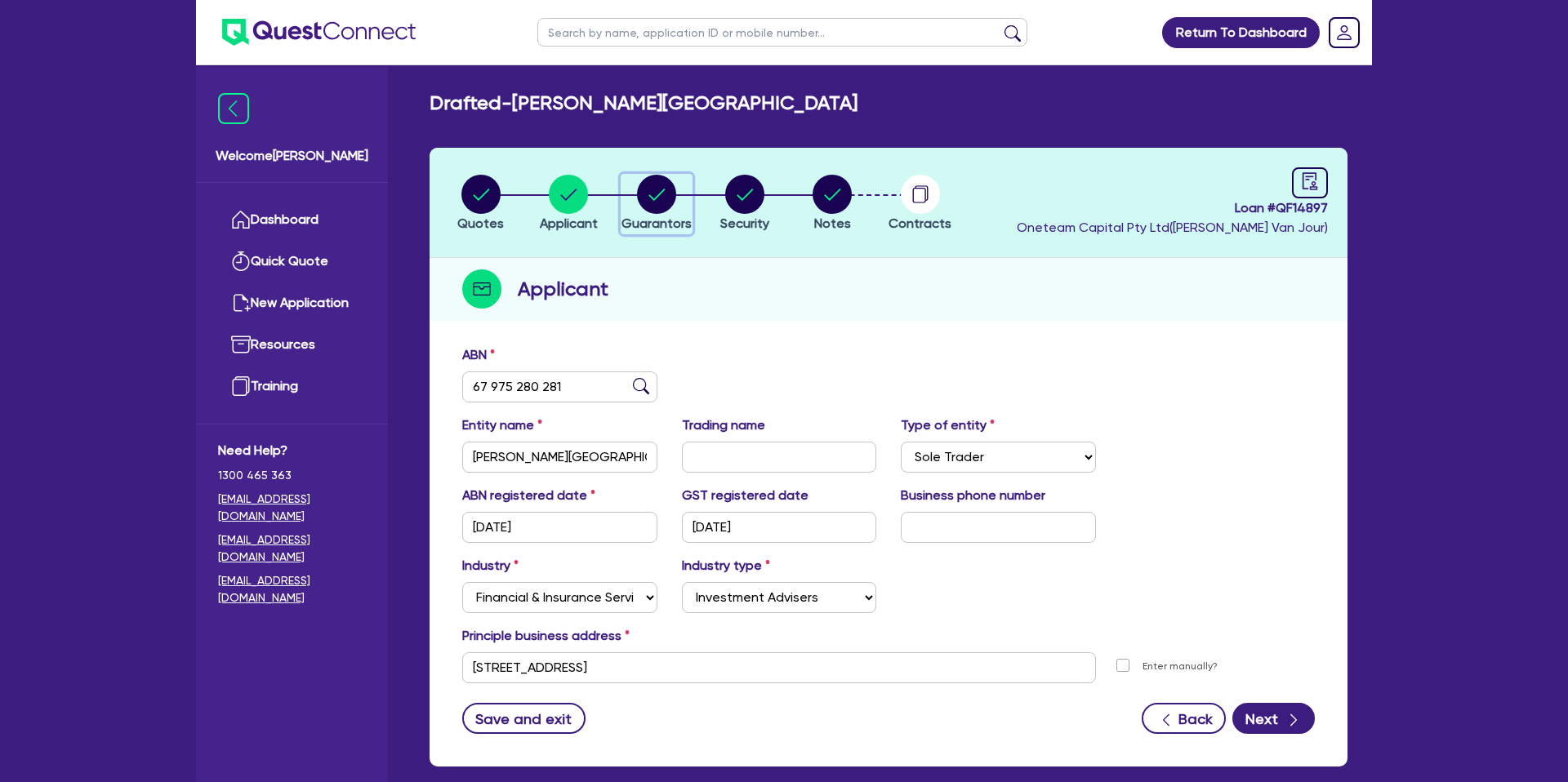
click at [664, 191] on circle "button" at bounding box center [656, 194] width 39 height 39
select select "MRS"
select select "NSW"
select select "MARRIED"
select select "CASH"
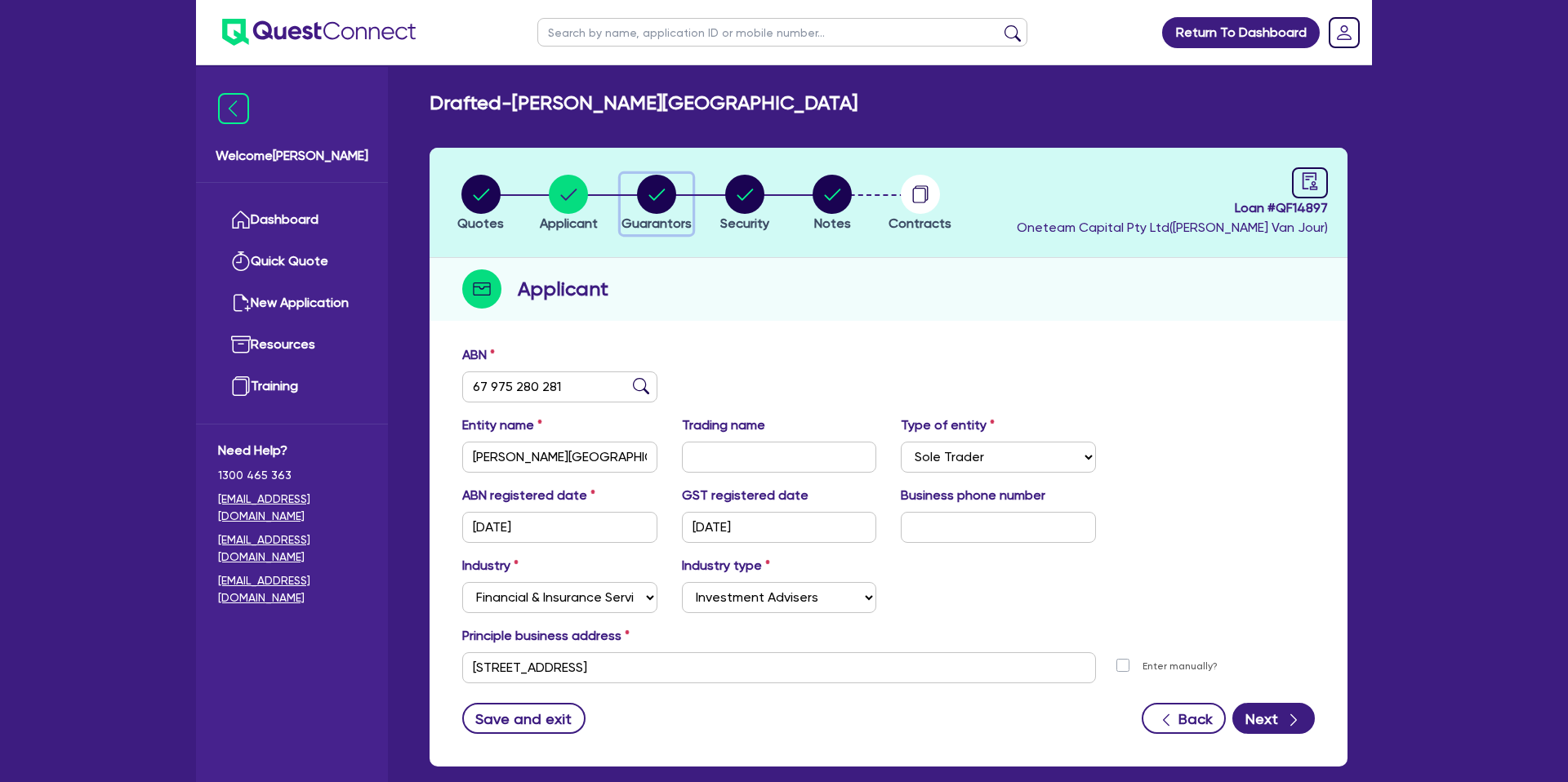
select select "VEHICLE"
select select "VEHICLE_LOAN"
select select "CREDIT_CARD"
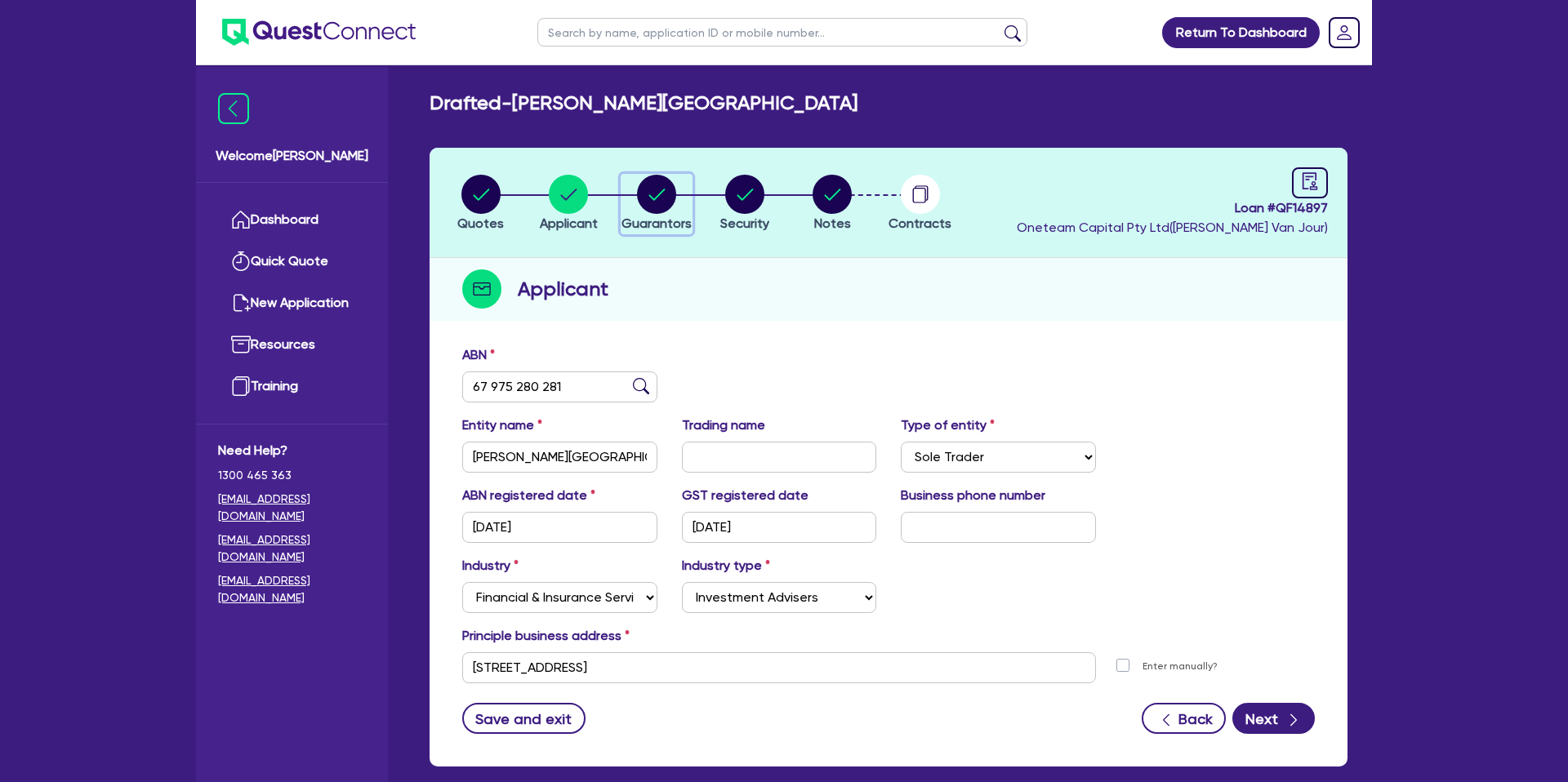
select select "CREDIT_CARD"
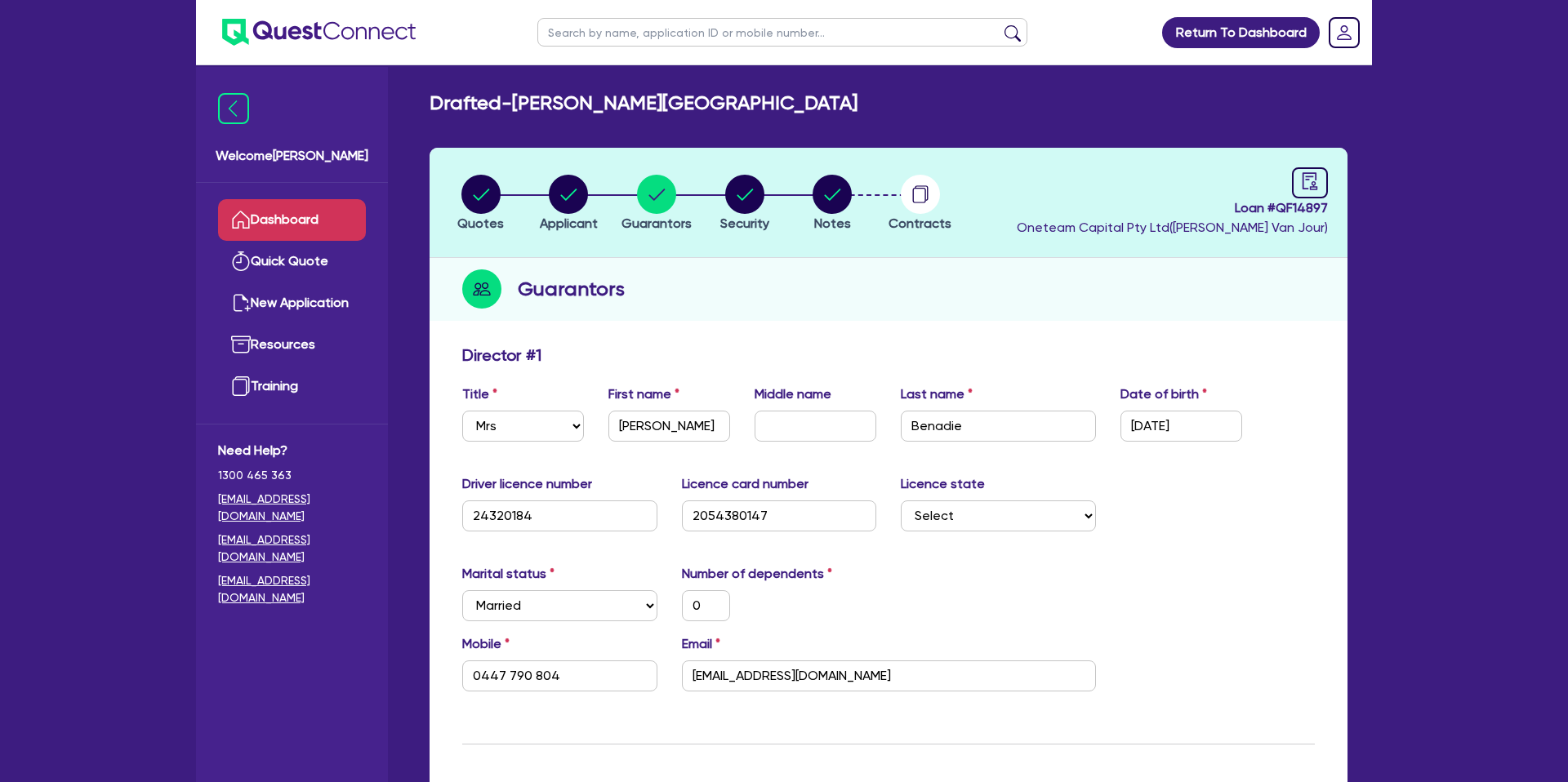
click at [307, 217] on link "Dashboard" at bounding box center [292, 220] width 148 height 42
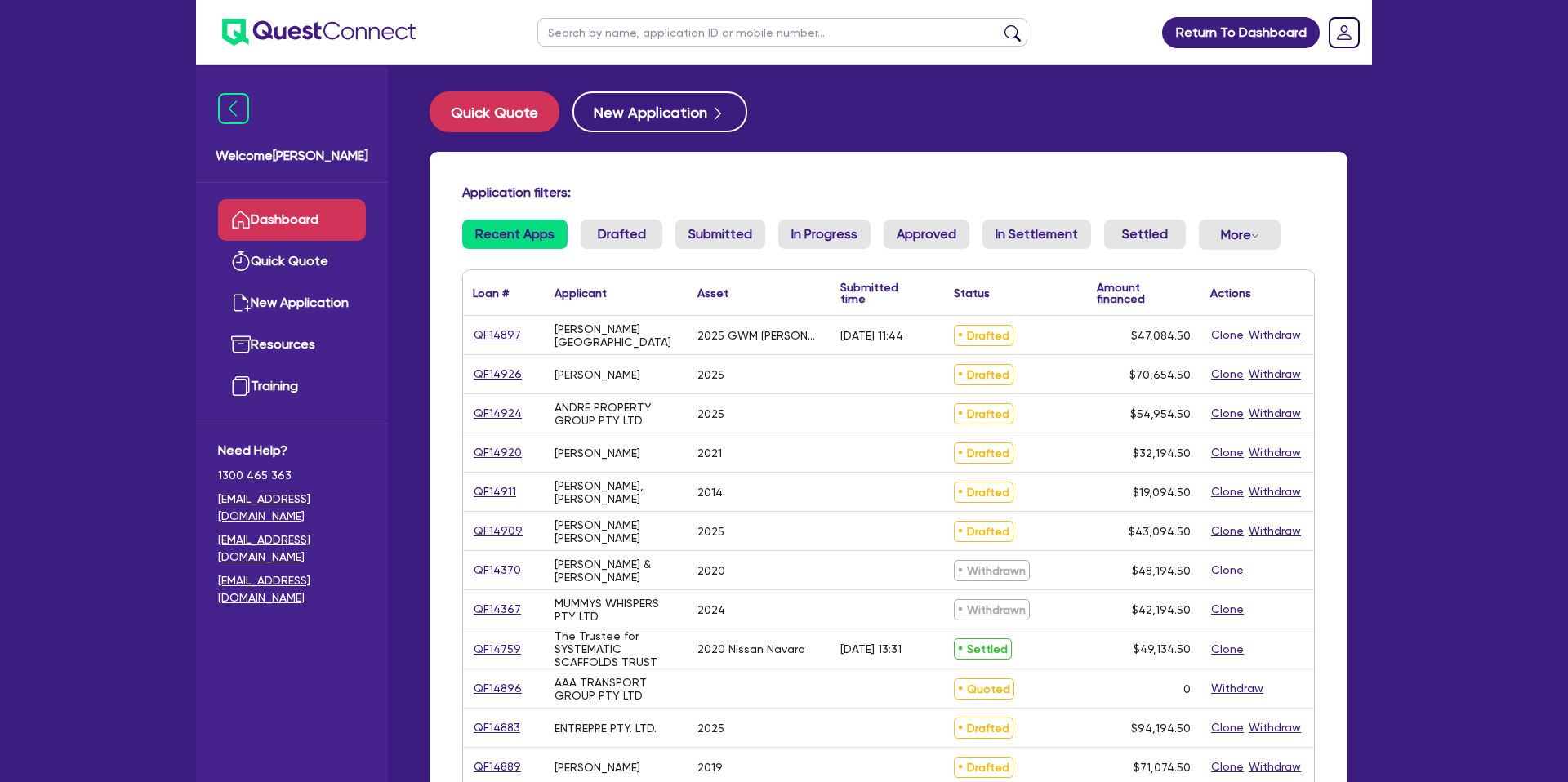
click at [714, 31] on input "text" at bounding box center [783, 32] width 490 height 28
type input "tanayah"
click at [999, 24] on button "submit" at bounding box center [1012, 35] width 26 height 23
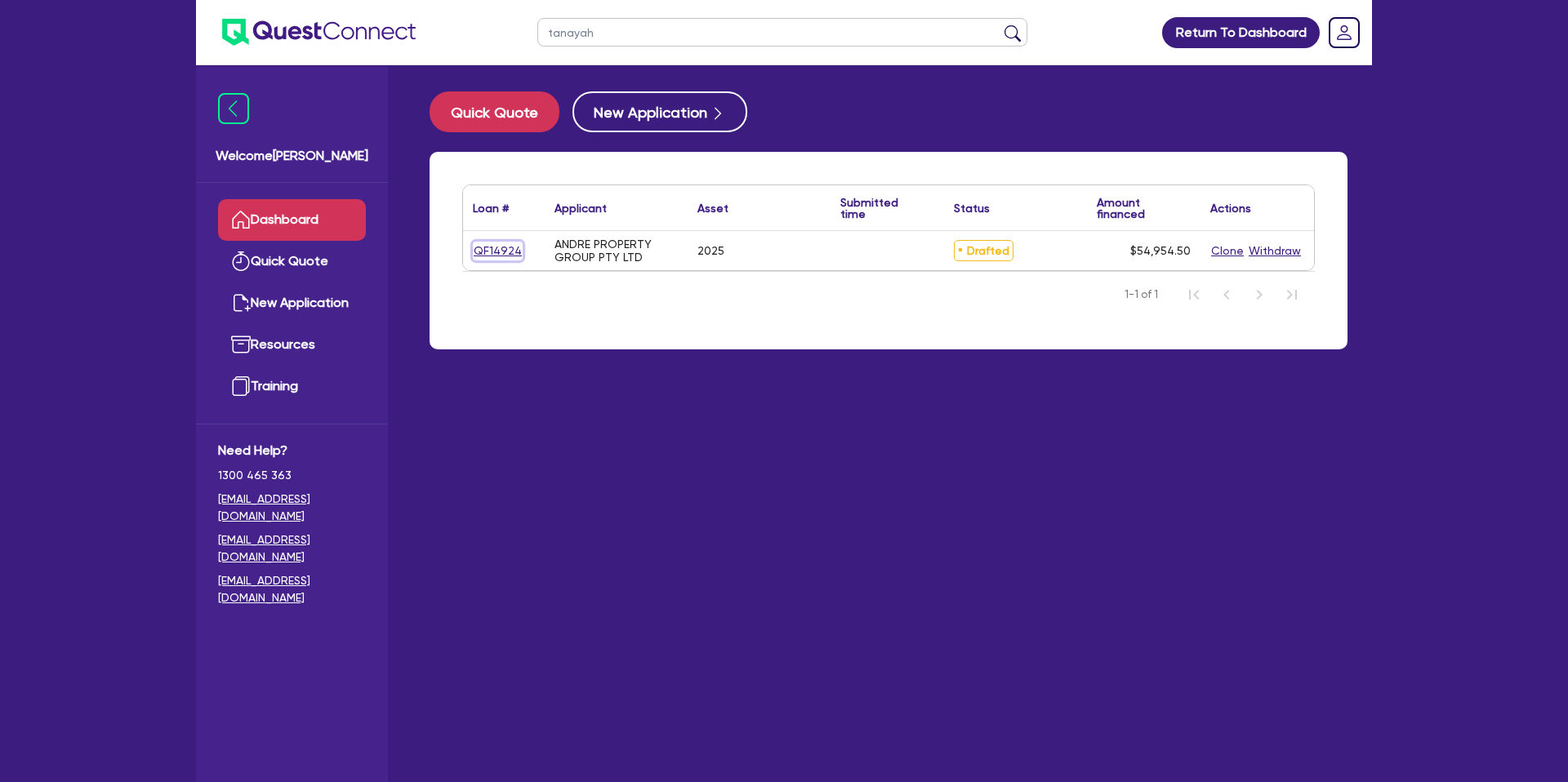
click at [497, 249] on link "QF14924" at bounding box center [498, 251] width 50 height 18
select select "CARS_AND_LIGHT_TRUCKS"
select select "PASSENGER_VEHICLES"
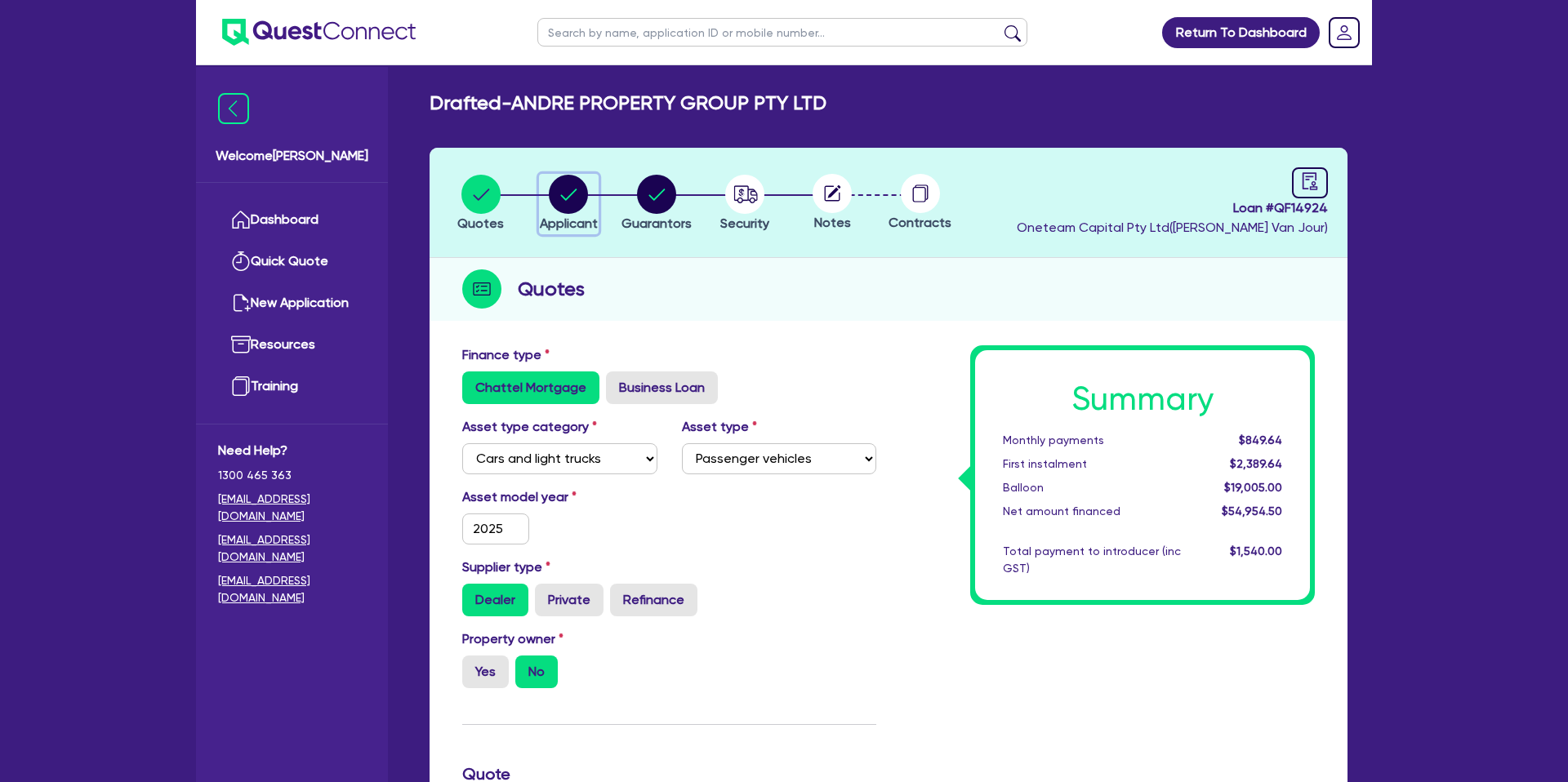
click at [564, 188] on circle "button" at bounding box center [568, 194] width 39 height 39
select select "COMPANY"
select select "BUILDING_CONSTRUCTION"
select select "TRADES_SERVICES_CONSUMERS"
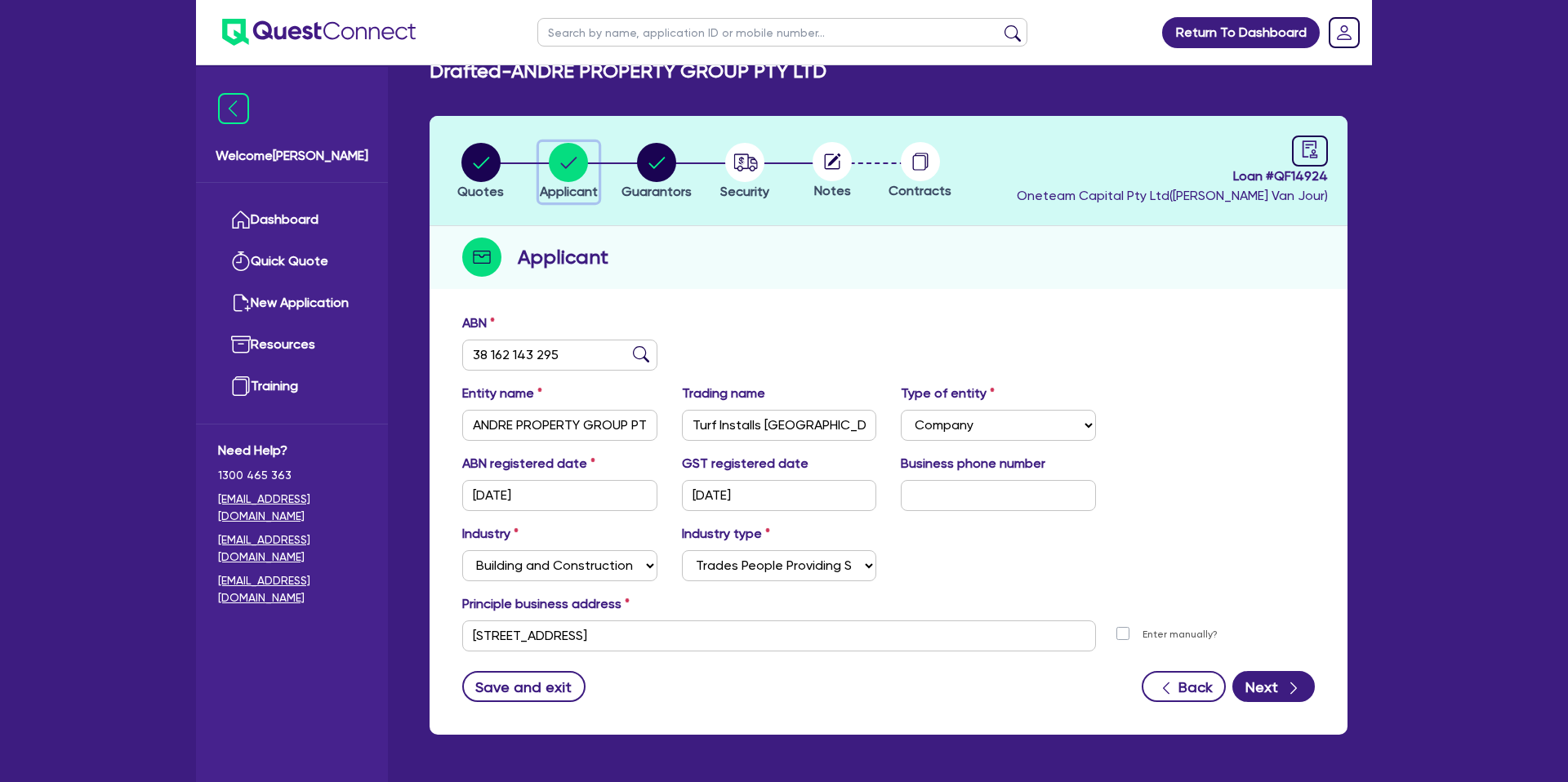
scroll to position [33, 0]
click at [667, 159] on circle "button" at bounding box center [656, 161] width 39 height 39
select select "MR"
select select "WA"
select select "MARRIED"
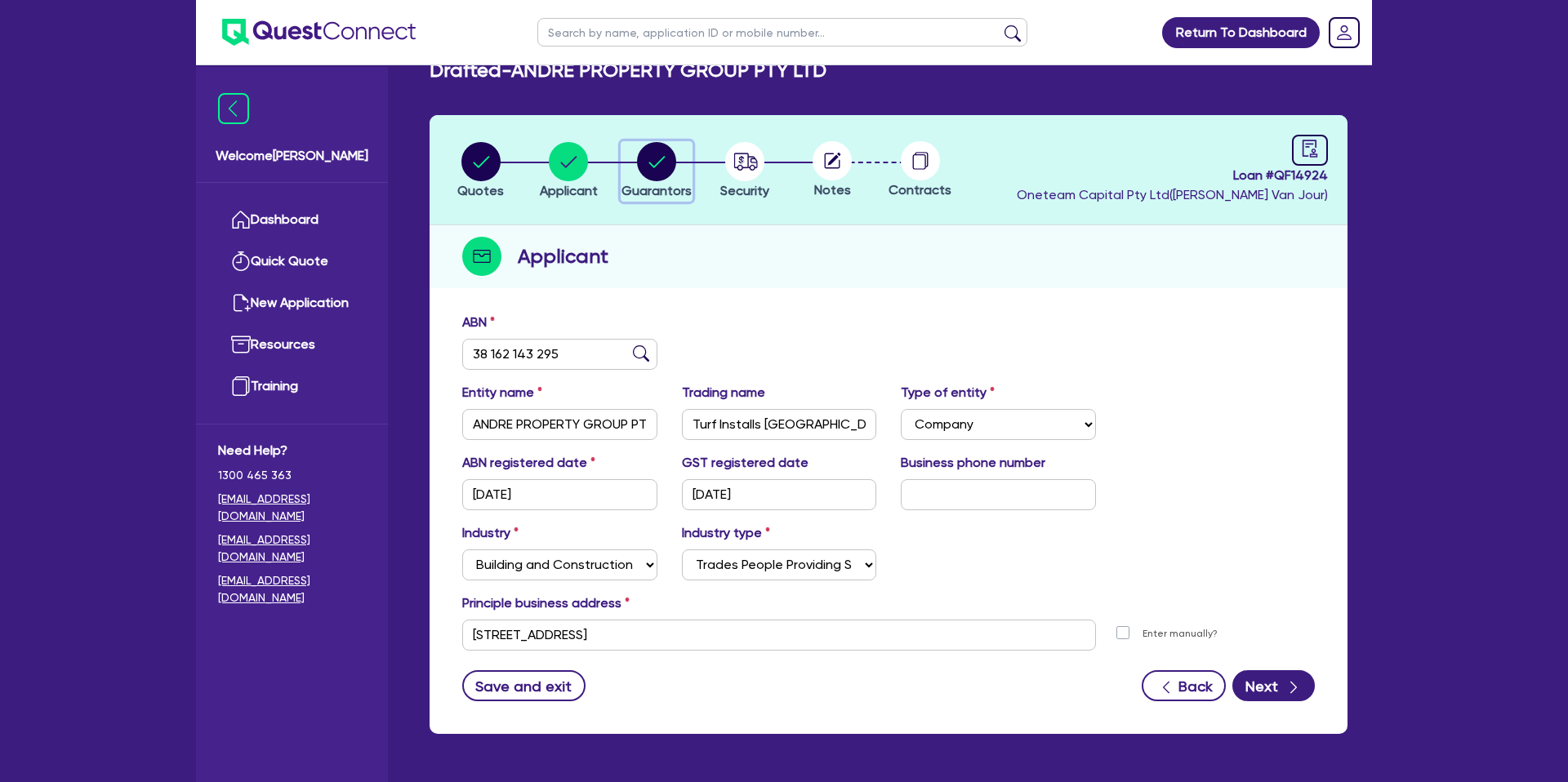
select select "CASH"
select select "VEHICLE"
select select "OTHER"
select select "INVESTMENT_PROPERTY"
select select "VEHICLE_LOAN"
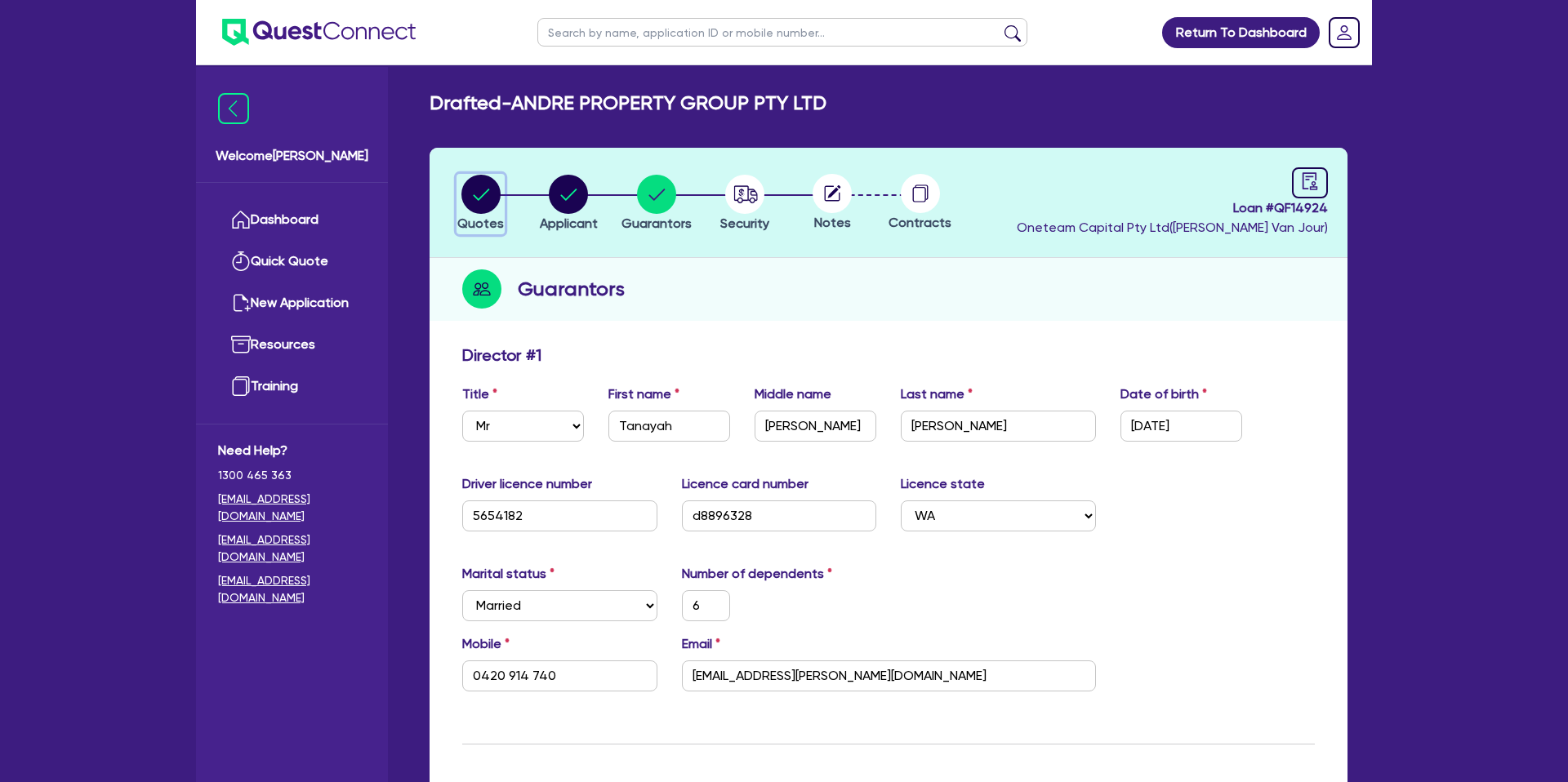
click at [493, 191] on circle "button" at bounding box center [481, 194] width 39 height 39
select select "CARS_AND_LIGHT_TRUCKS"
select select "PASSENGER_VEHICLES"
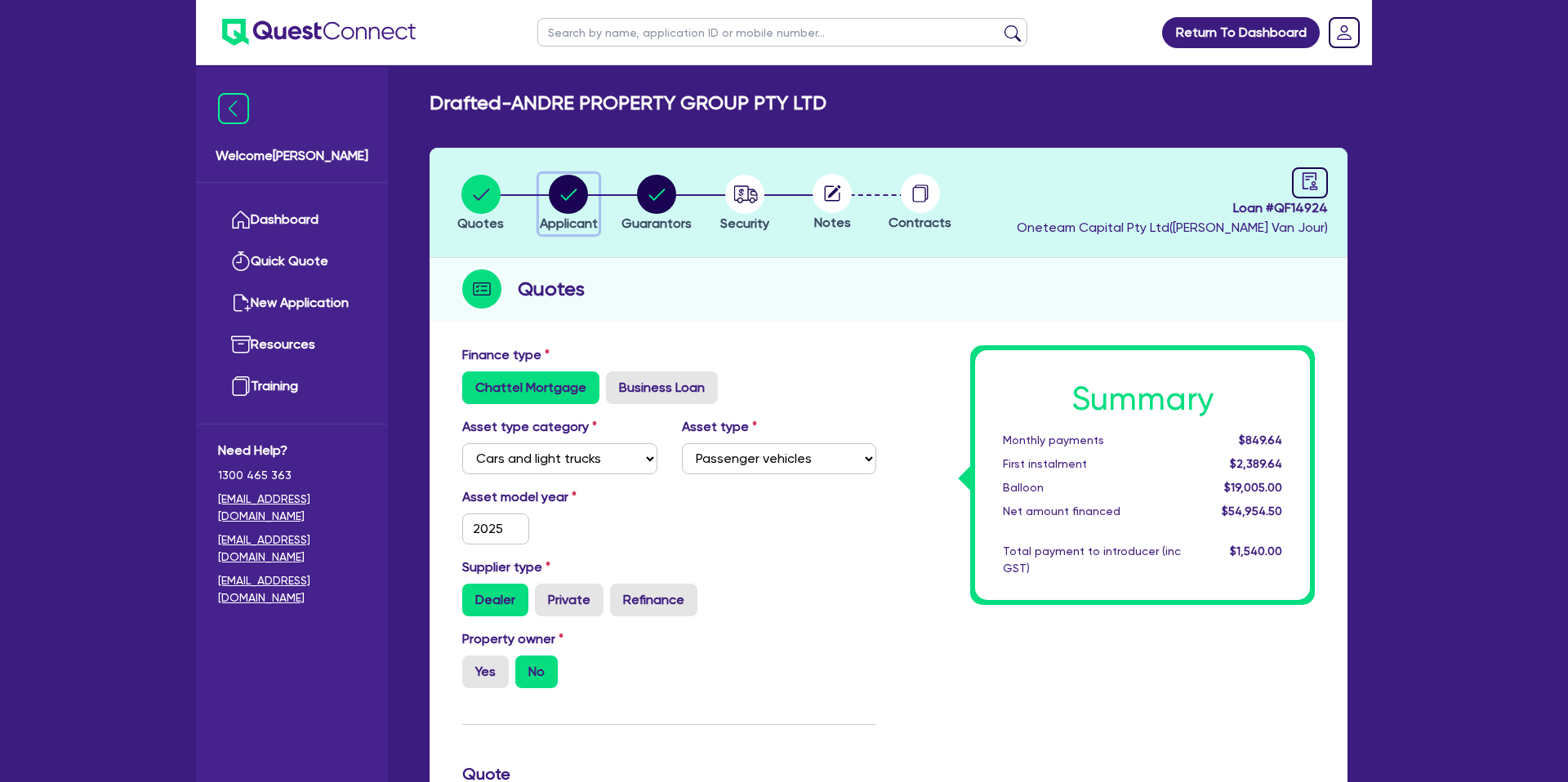
click at [564, 194] on circle "button" at bounding box center [568, 194] width 39 height 39
select select "COMPANY"
select select "BUILDING_CONSTRUCTION"
select select "TRADES_SERVICES_CONSUMERS"
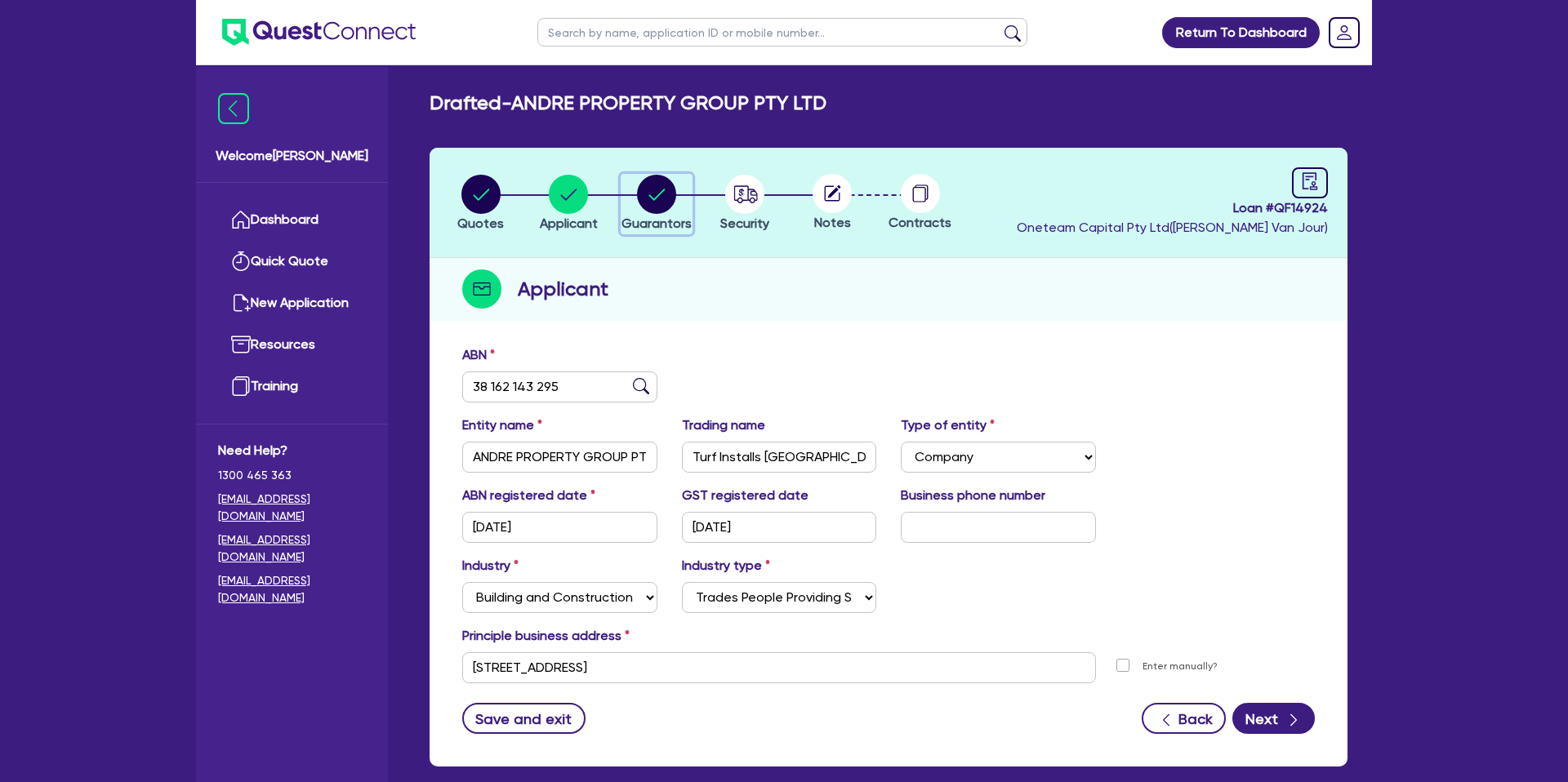
click at [656, 202] on circle "button" at bounding box center [656, 194] width 39 height 39
select select "MR"
select select "WA"
select select "MARRIED"
select select "CASH"
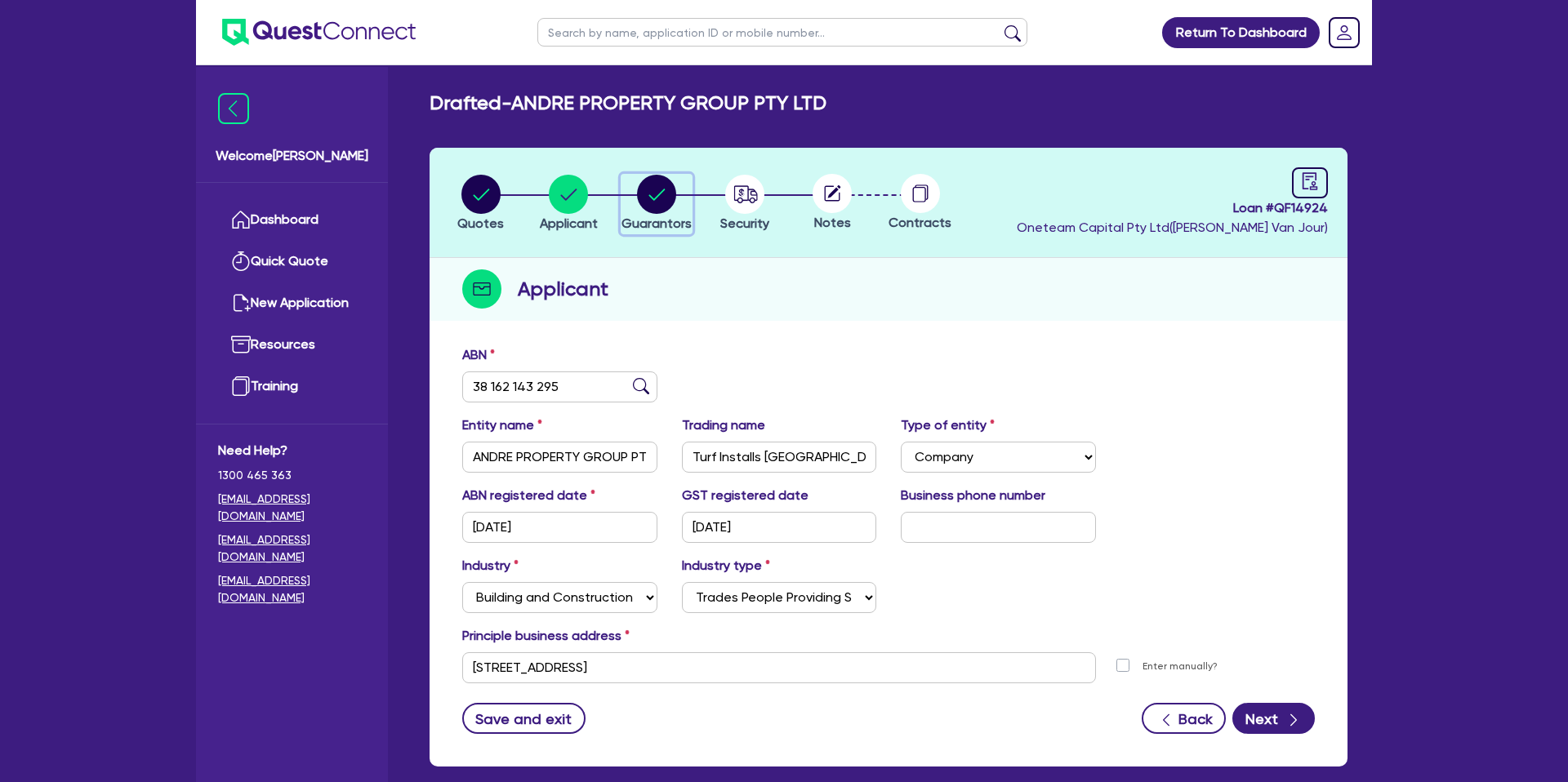
select select "VEHICLE"
select select "OTHER"
select select "INVESTMENT_PROPERTY"
select select "VEHICLE_LOAN"
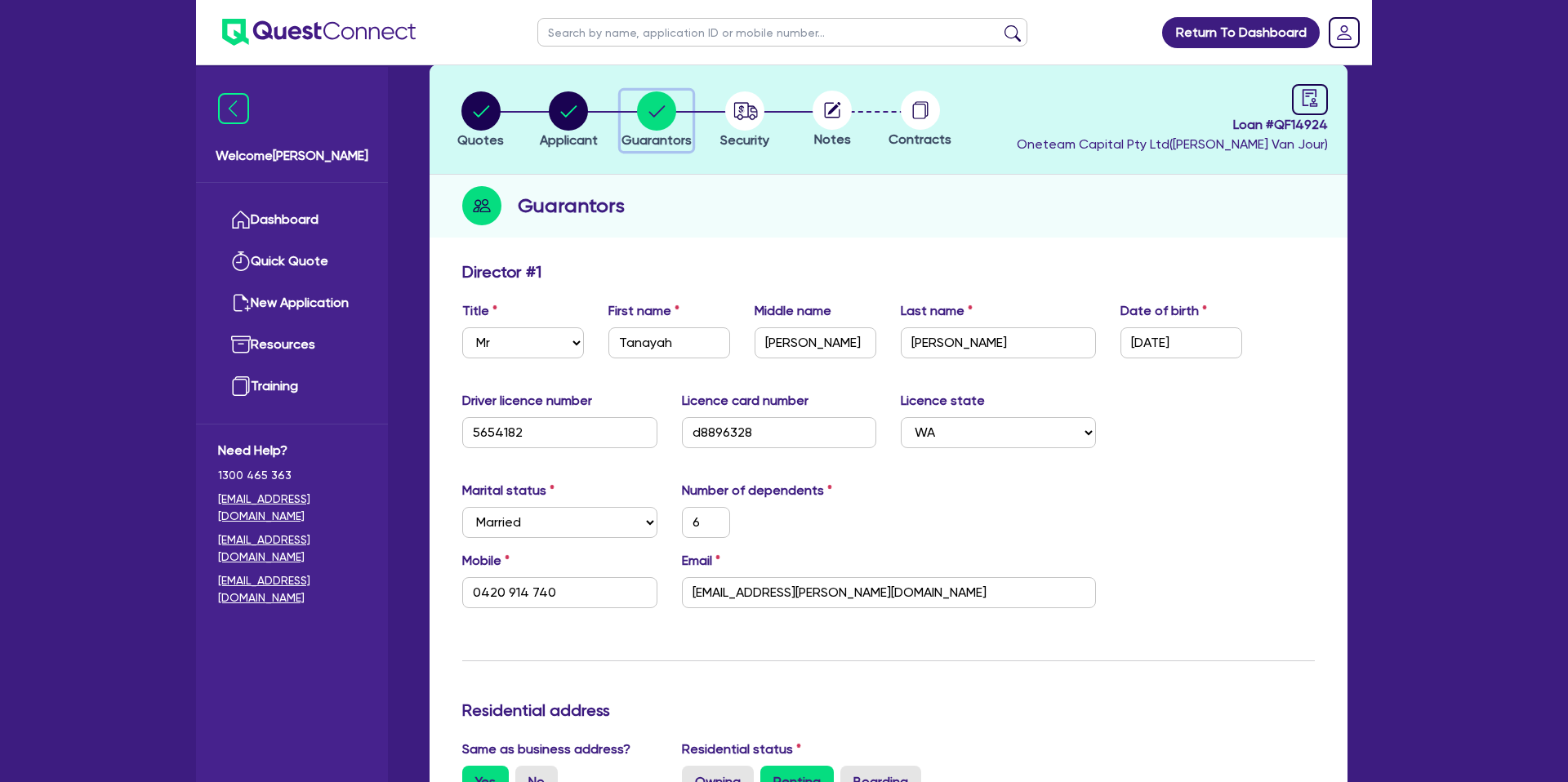
scroll to position [89, 0]
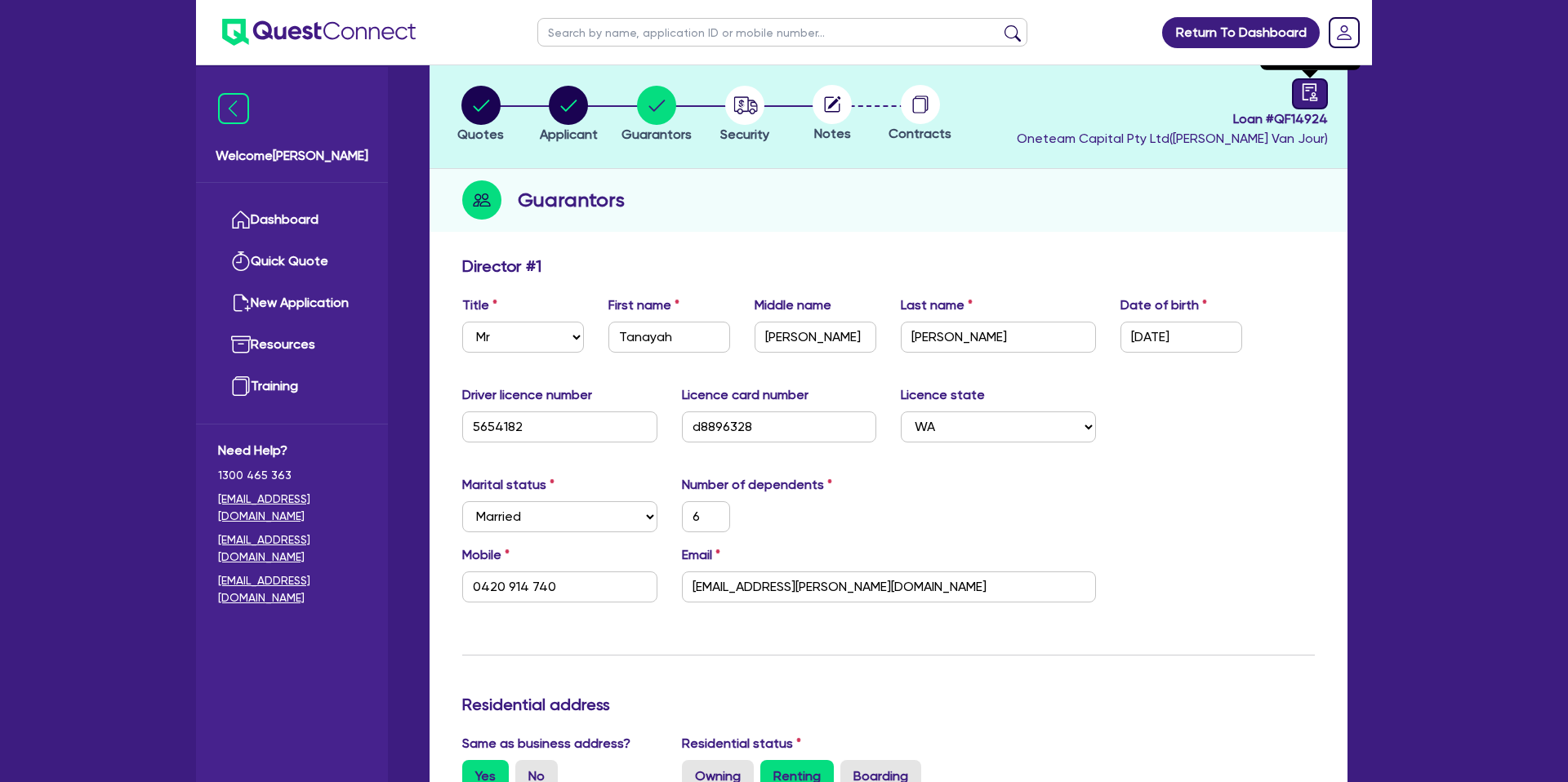
click at [1310, 97] on icon "audit" at bounding box center [1310, 92] width 15 height 18
select select "DRAFTED_NEW"
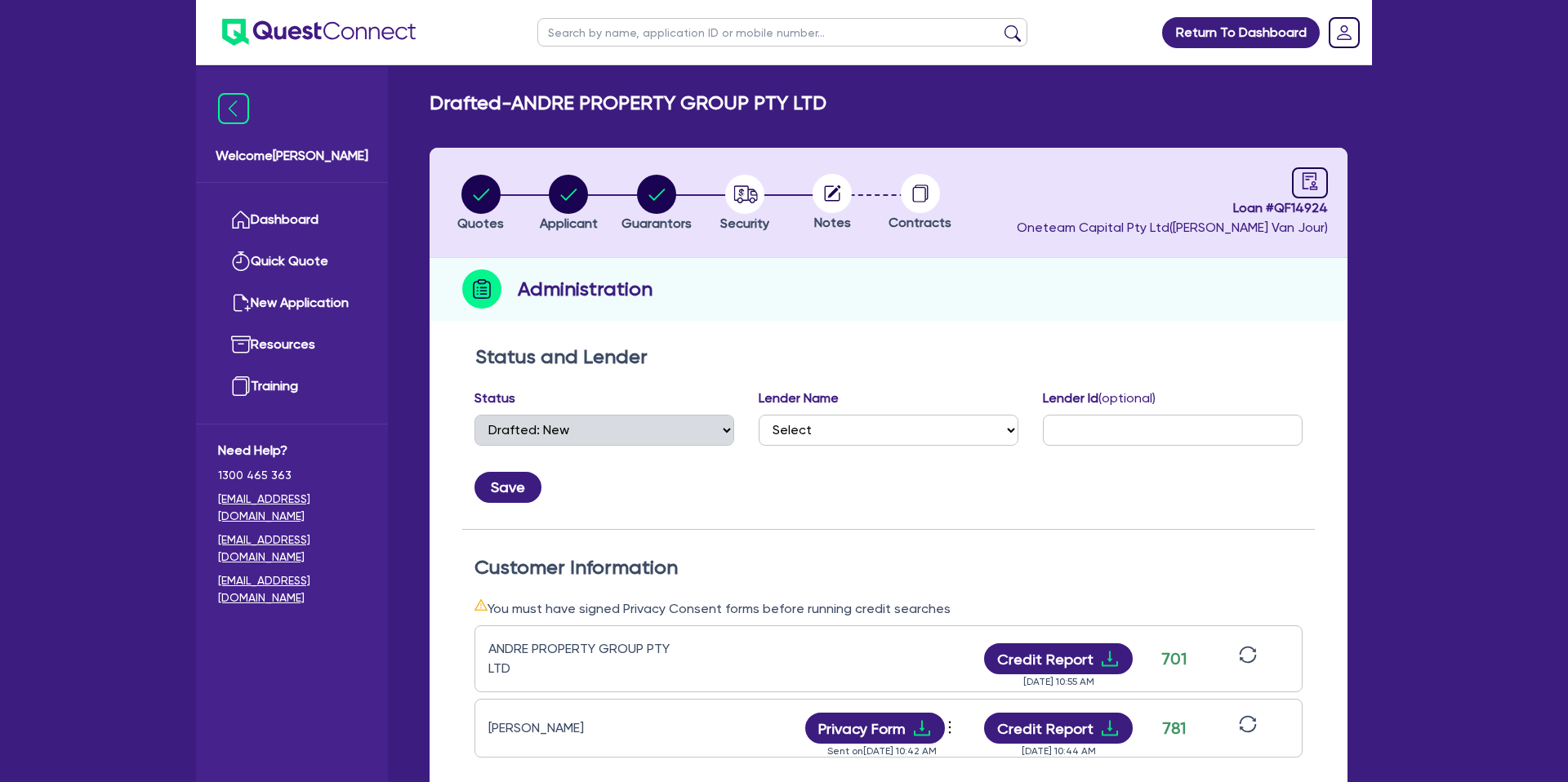
click at [736, 168] on header "Quotes Applicant Guarantors Security Notes Contracts Loan # QF14924 Oneteam Cap…" at bounding box center [889, 203] width 918 height 110
click at [749, 199] on icon "button" at bounding box center [745, 194] width 23 height 18
select select "CARS_AND_LIGHT_TRUCKS"
select select "PASSENGER_VEHICLES"
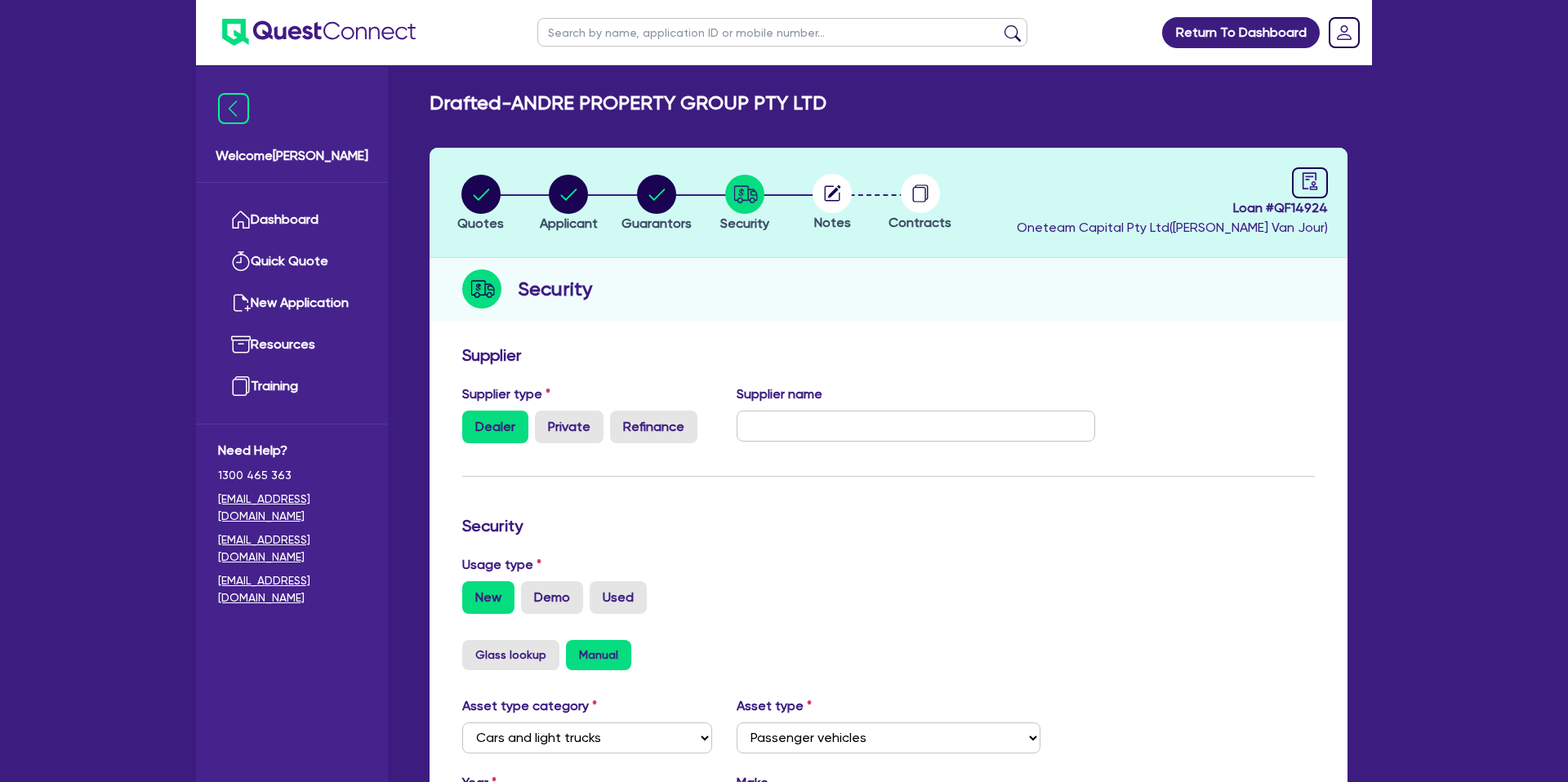
click at [824, 194] on circle at bounding box center [832, 193] width 39 height 39
click at [834, 202] on circle at bounding box center [832, 193] width 39 height 39
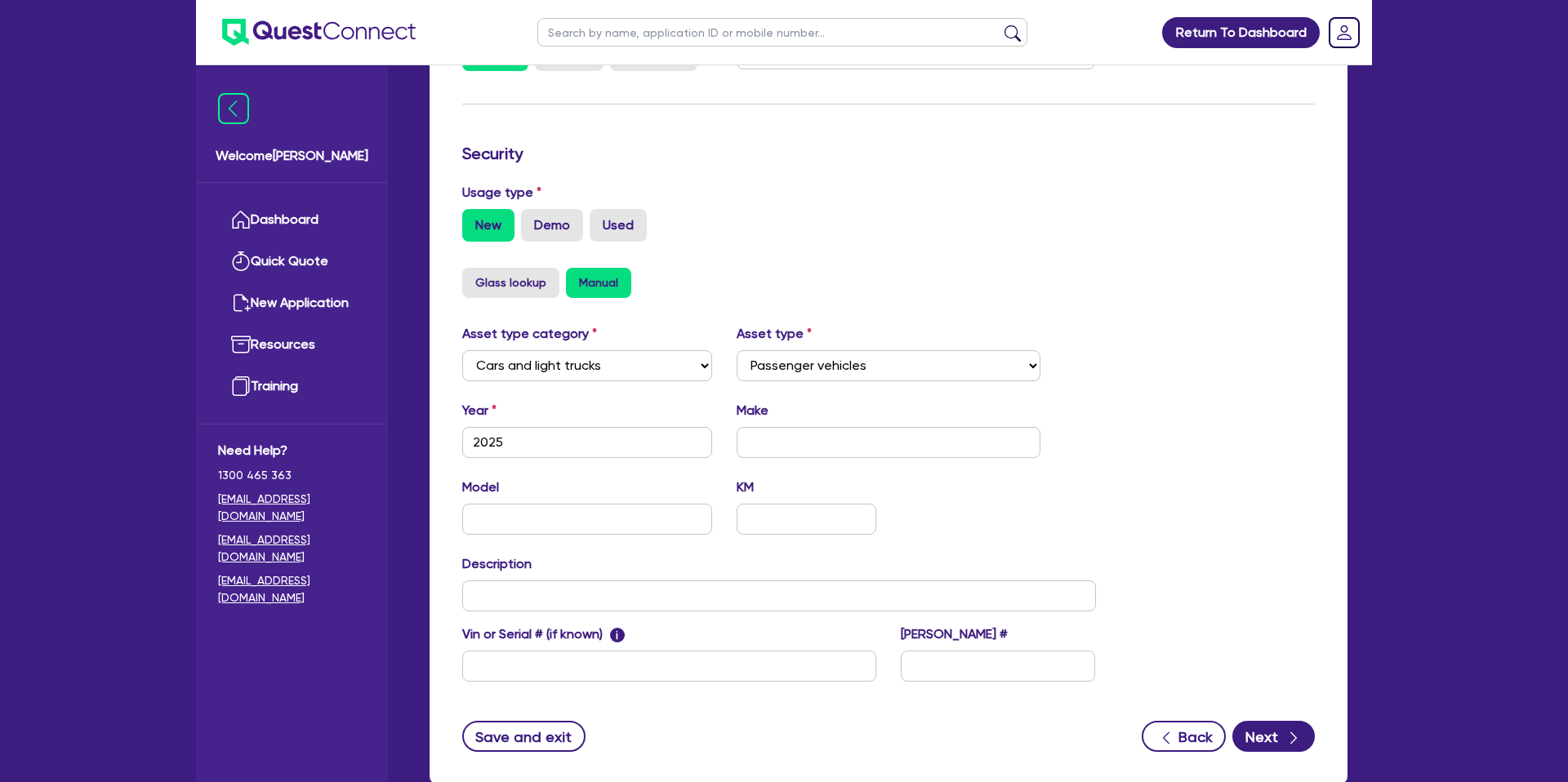
scroll to position [474, 0]
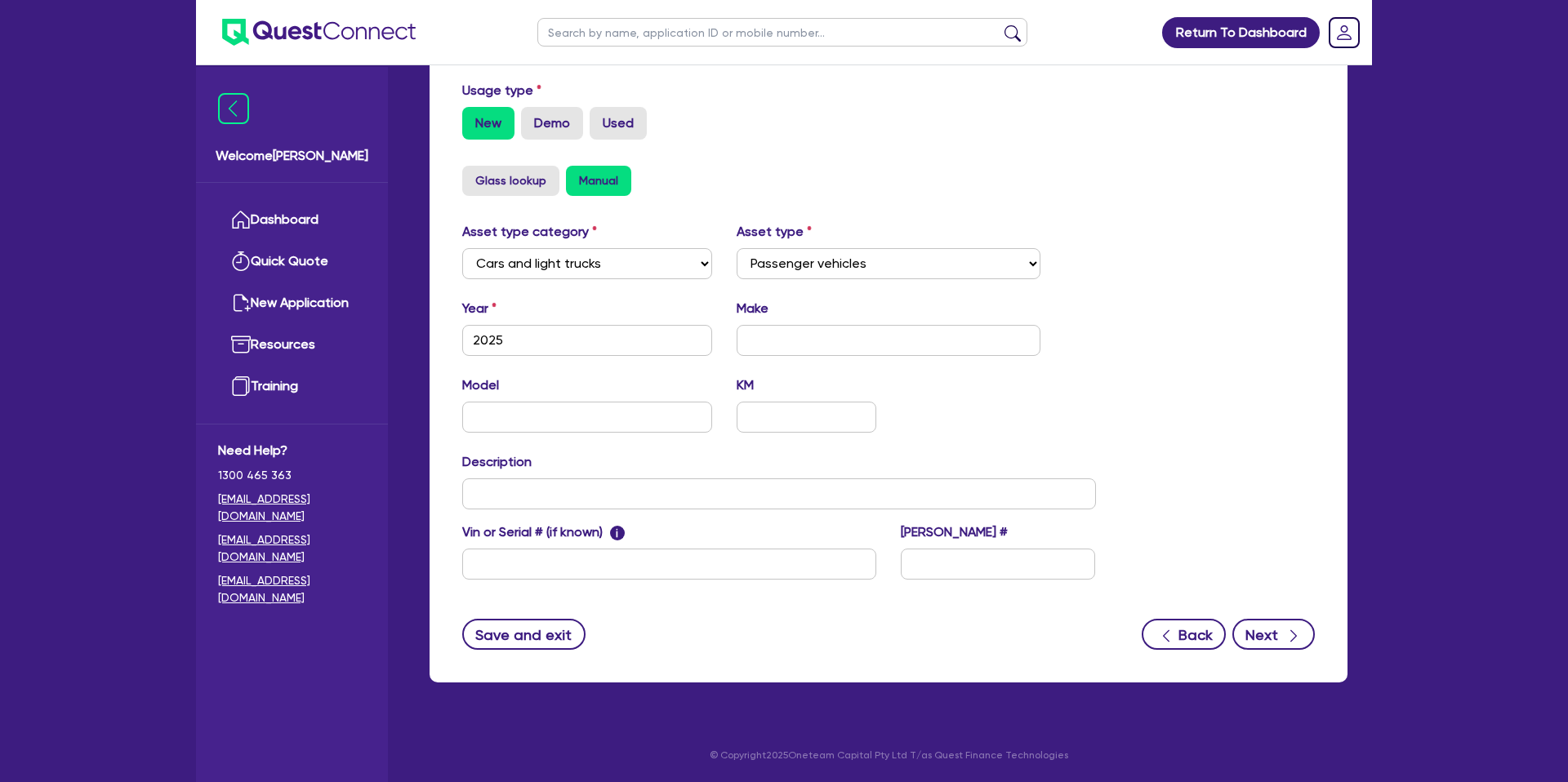
drag, startPoint x: 1300, startPoint y: 652, endPoint x: 1297, endPoint y: 642, distance: 10.4
click at [1299, 652] on div "Supplier Supplier type Dealer Private Refinance Supplier name Security Usage ty…" at bounding box center [889, 273] width 918 height 820
click at [1294, 629] on icon "button" at bounding box center [1294, 636] width 17 height 17
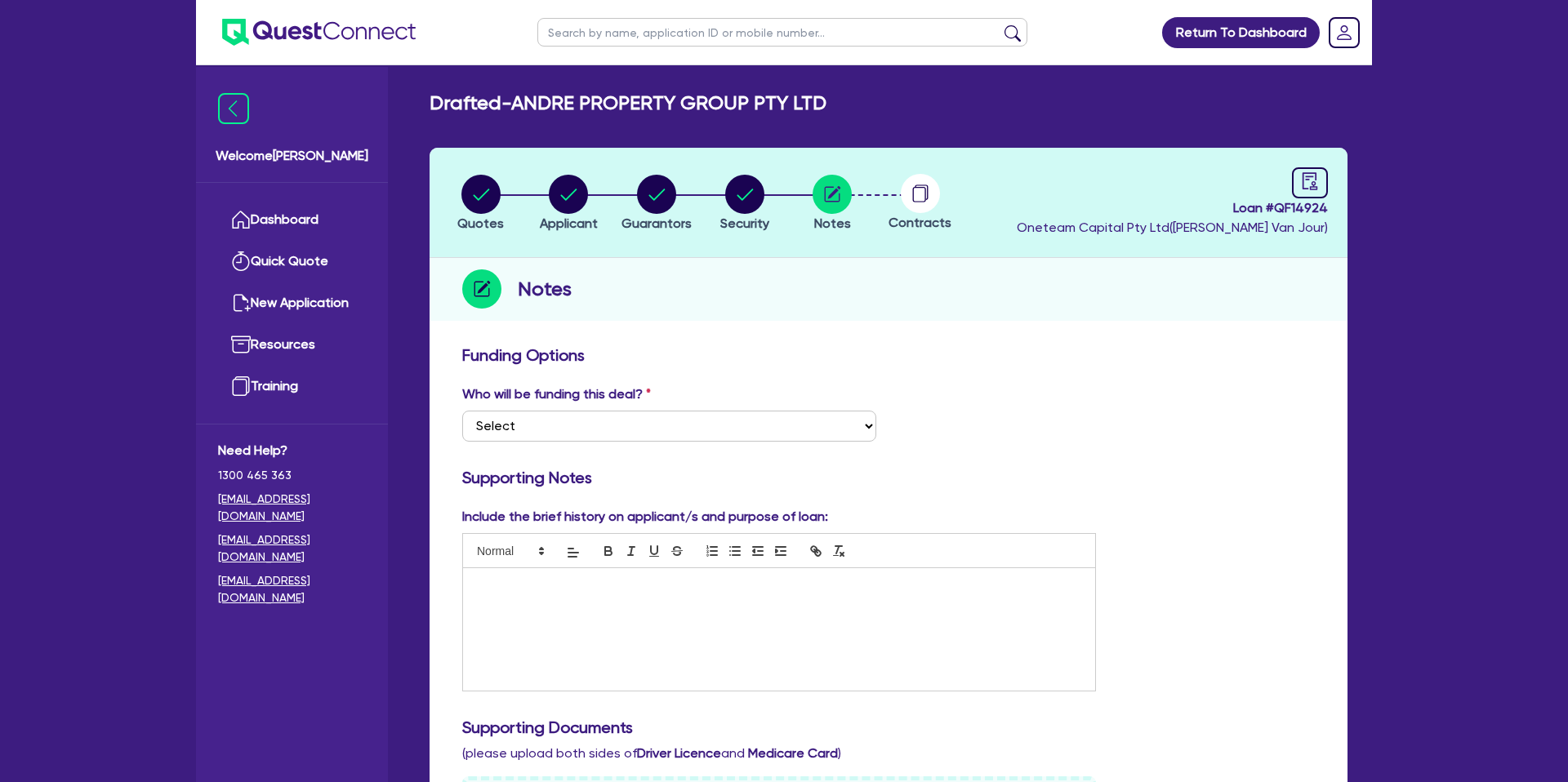
click at [518, 592] on p at bounding box center [779, 585] width 607 height 15
click at [565, 193] on circle "button" at bounding box center [568, 194] width 39 height 39
select select "COMPANY"
select select "BUILDING_CONSTRUCTION"
select select "TRADES_SERVICES_CONSUMERS"
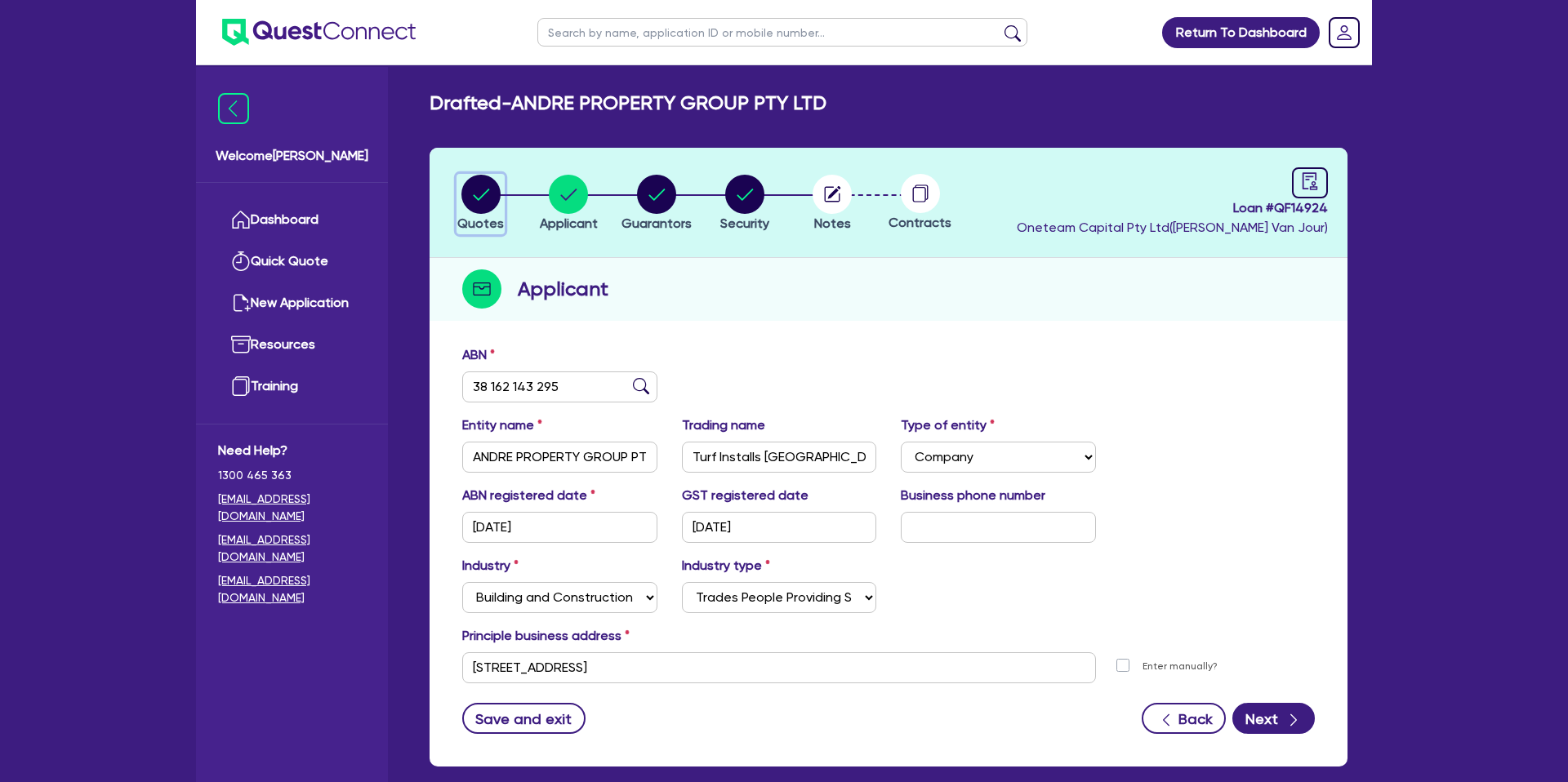
click at [476, 201] on circle "button" at bounding box center [481, 194] width 39 height 39
select select "CARS_AND_LIGHT_TRUCKS"
select select "PASSENGER_VEHICLES"
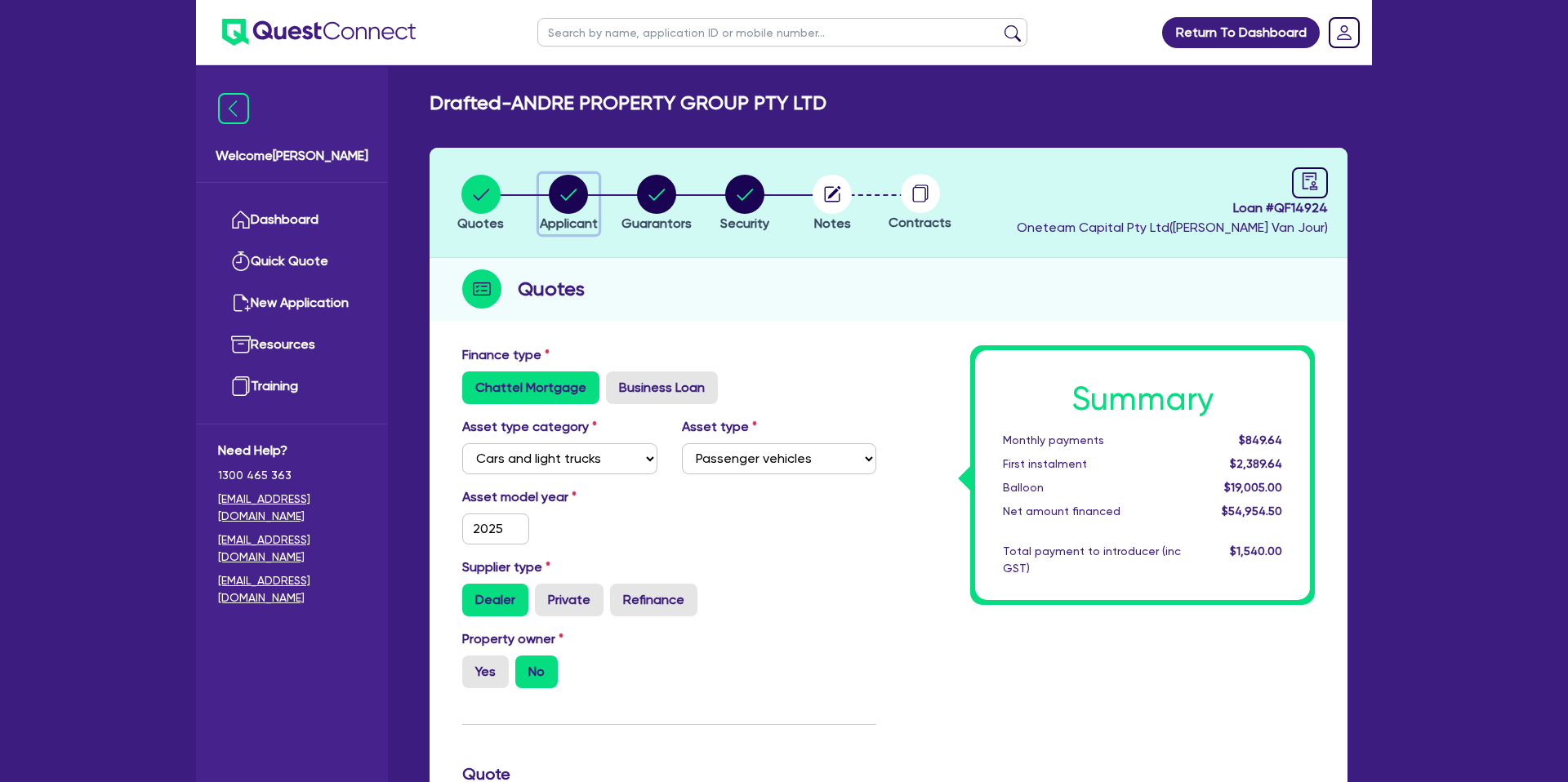
click at [575, 203] on circle "button" at bounding box center [568, 194] width 39 height 39
select select "COMPANY"
select select "BUILDING_CONSTRUCTION"
select select "TRADES_SERVICES_CONSUMERS"
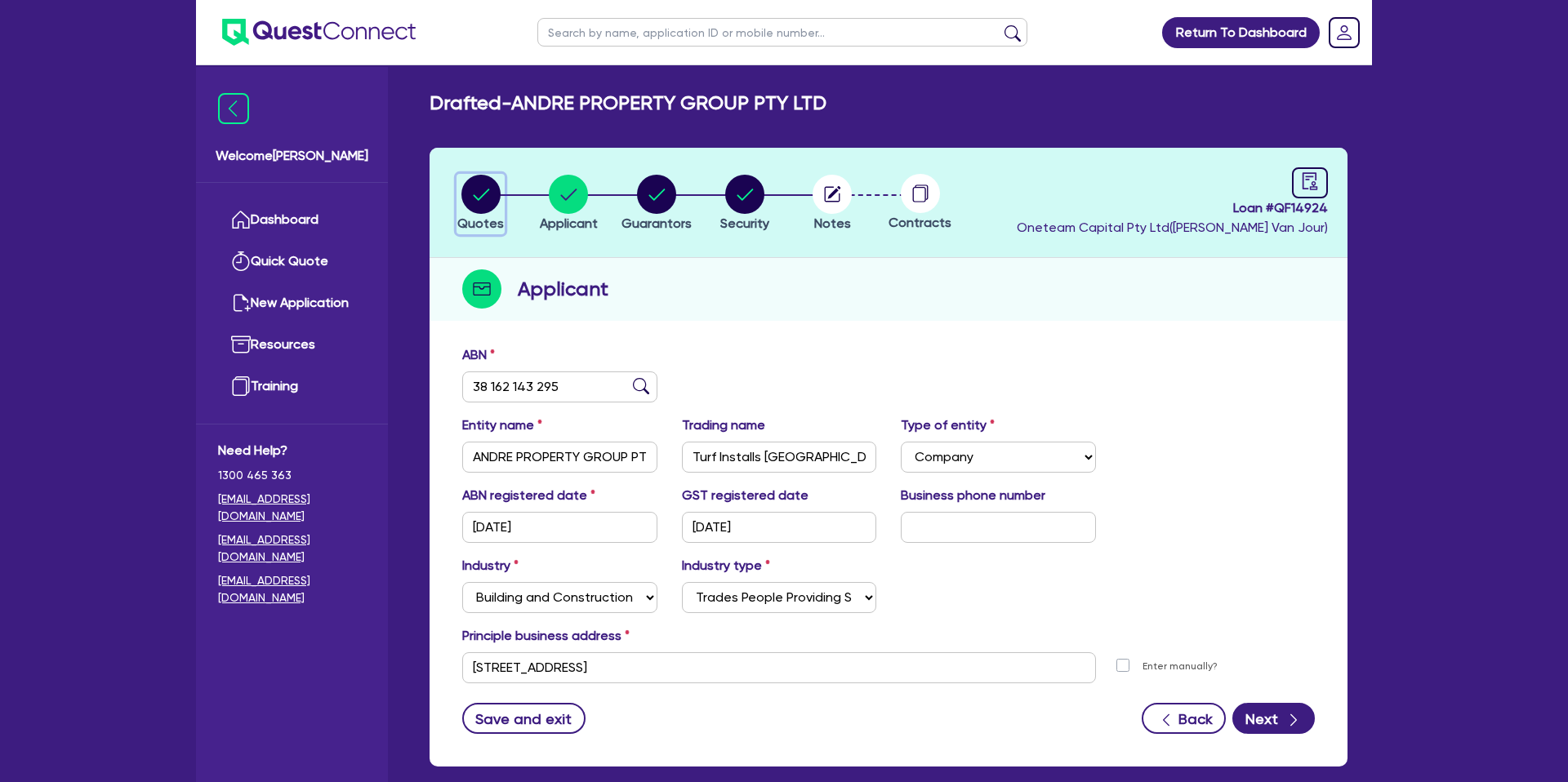
click at [500, 193] on div "button" at bounding box center [481, 194] width 47 height 39
select select "CARS_AND_LIGHT_TRUCKS"
select select "PASSENGER_VEHICLES"
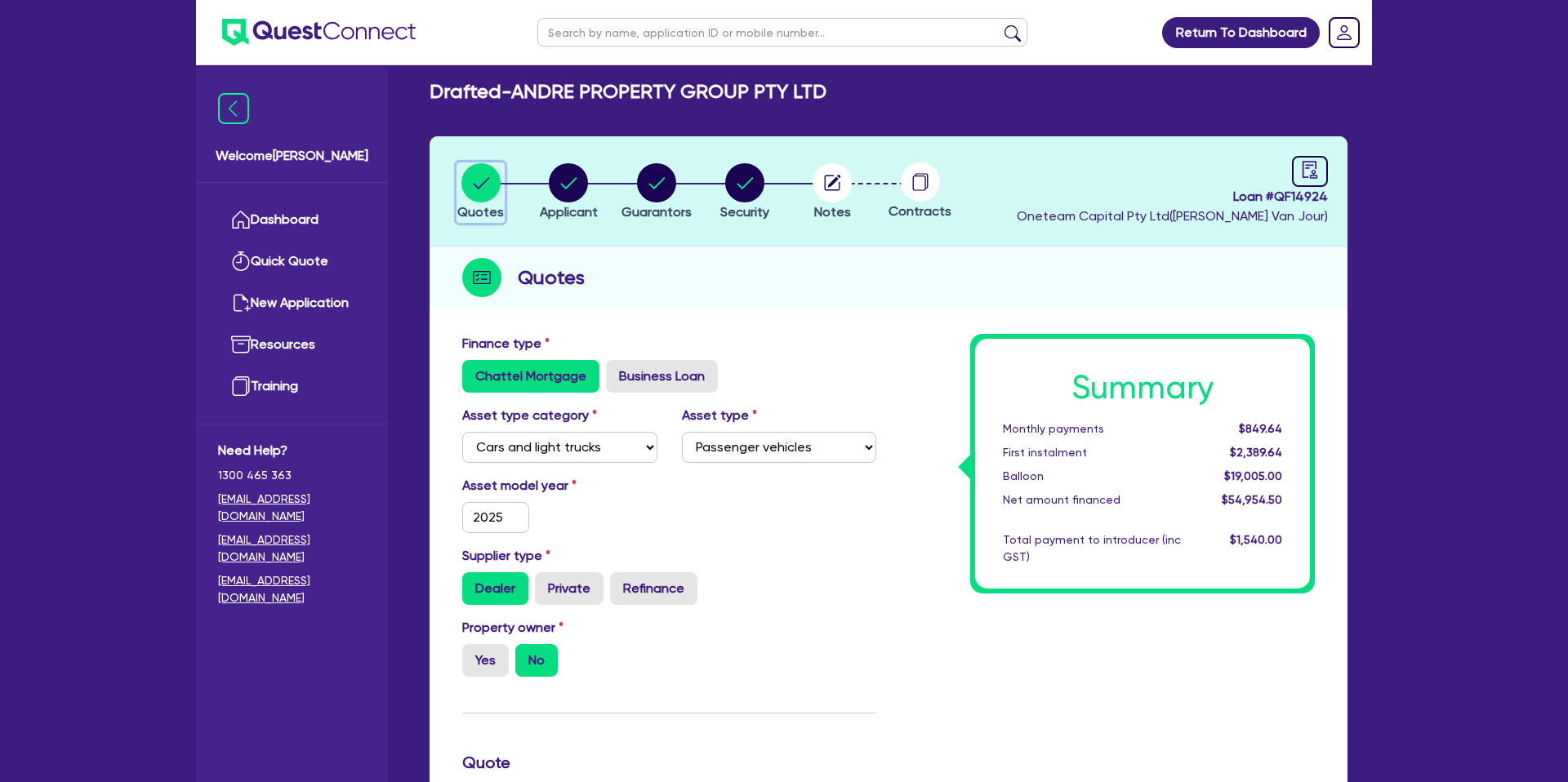
scroll to position [13, 0]
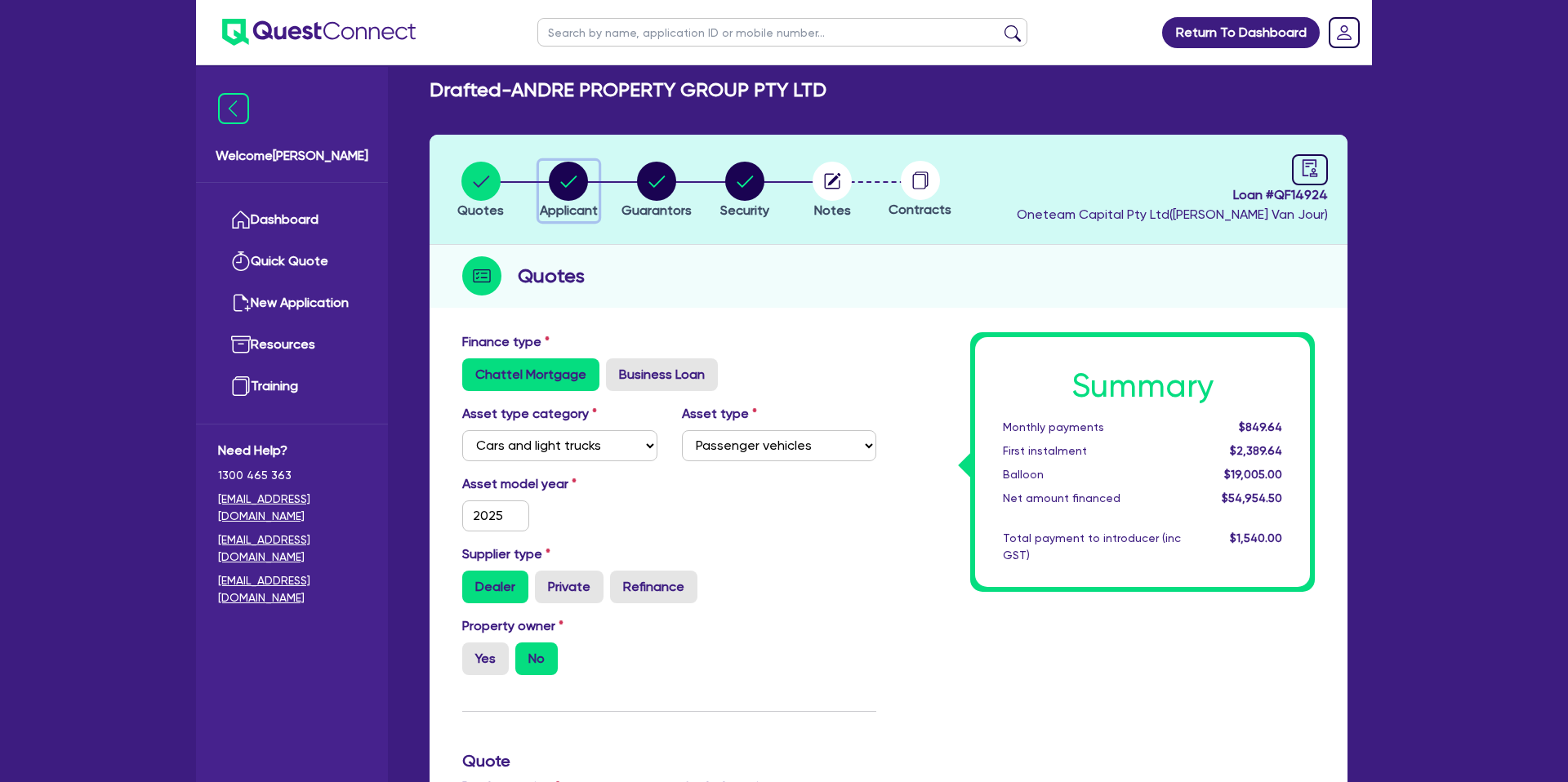
click at [578, 171] on circle "button" at bounding box center [568, 181] width 39 height 39
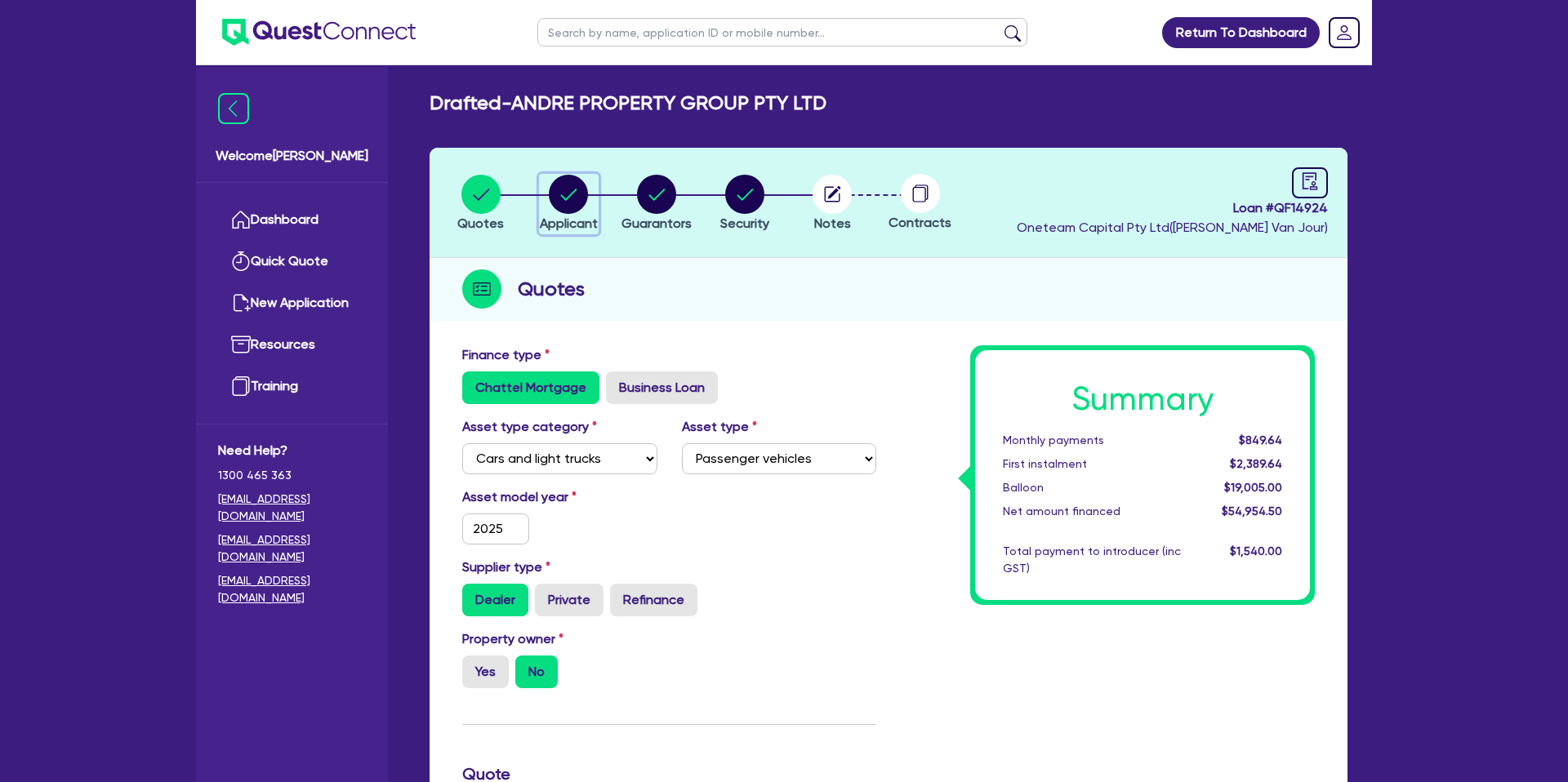
select select "COMPANY"
select select "BUILDING_CONSTRUCTION"
select select "TRADES_SERVICES_CONSUMERS"
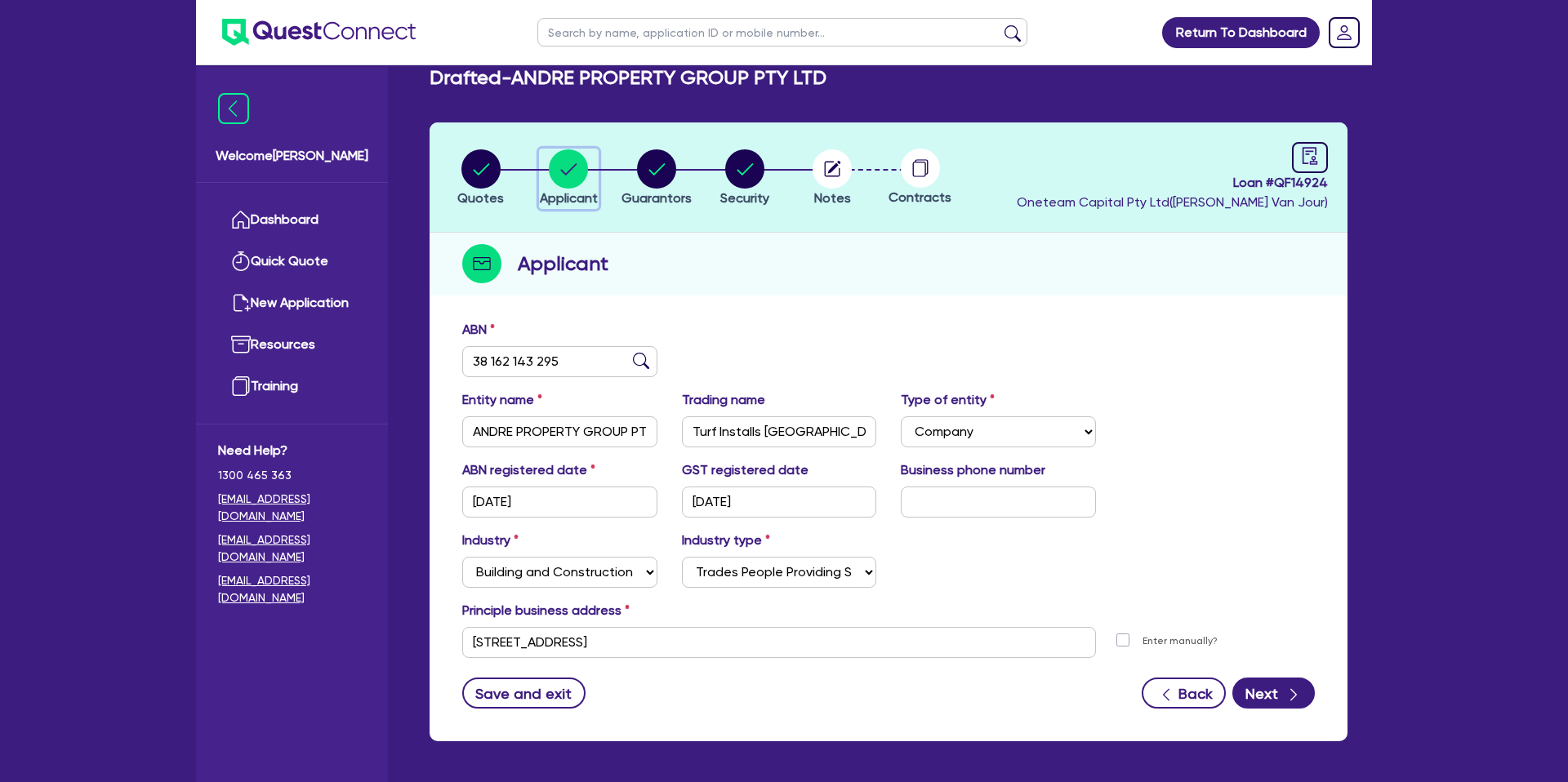
scroll to position [31, 0]
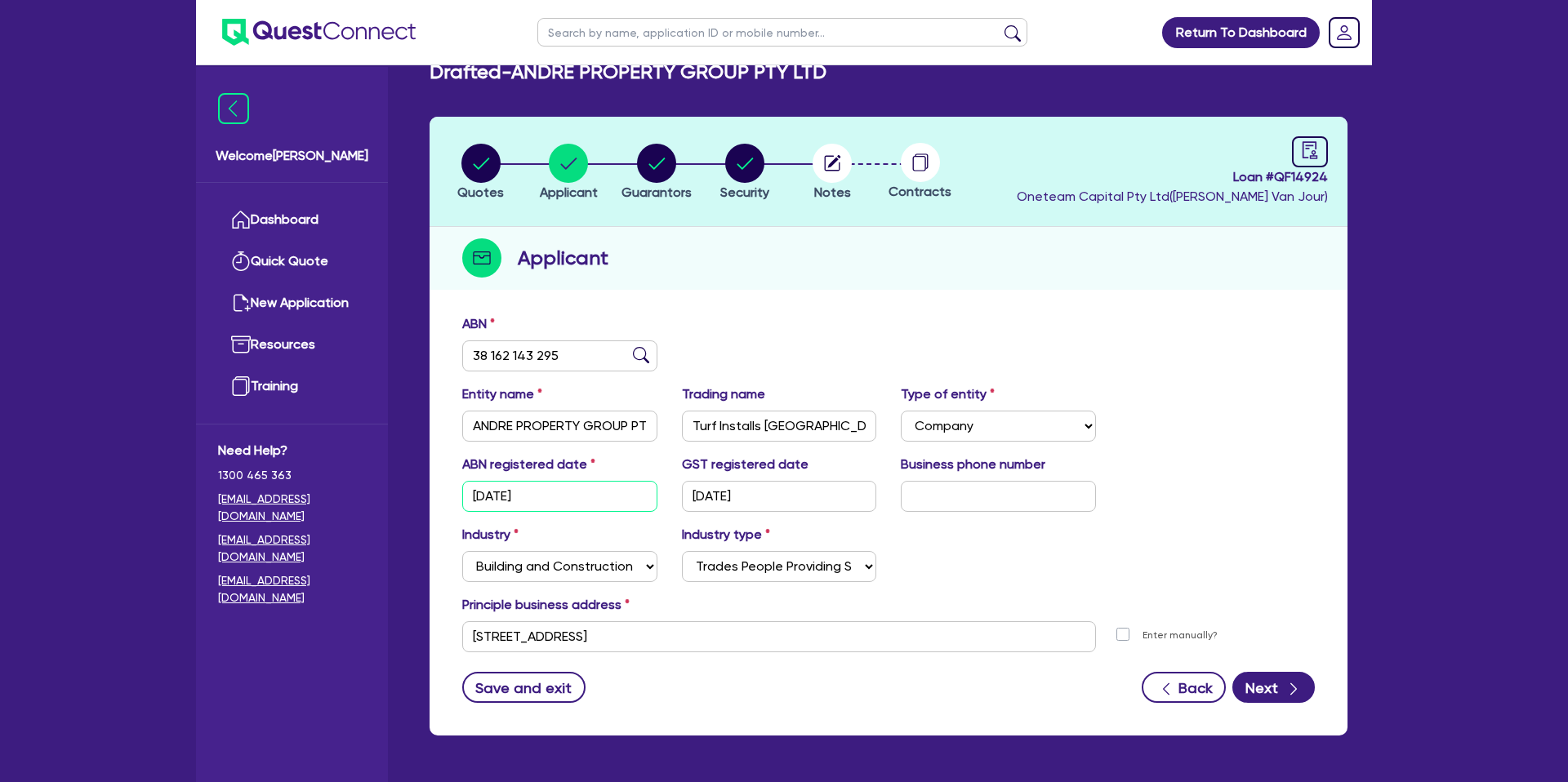
drag, startPoint x: 468, startPoint y: 495, endPoint x: 553, endPoint y: 497, distance: 85.0
click at [553, 497] on input "31/01/2013" at bounding box center [559, 496] width 195 height 31
drag, startPoint x: 692, startPoint y: 493, endPoint x: 767, endPoint y: 494, distance: 75.0
click at [767, 494] on input "19/08/2021" at bounding box center [779, 496] width 195 height 31
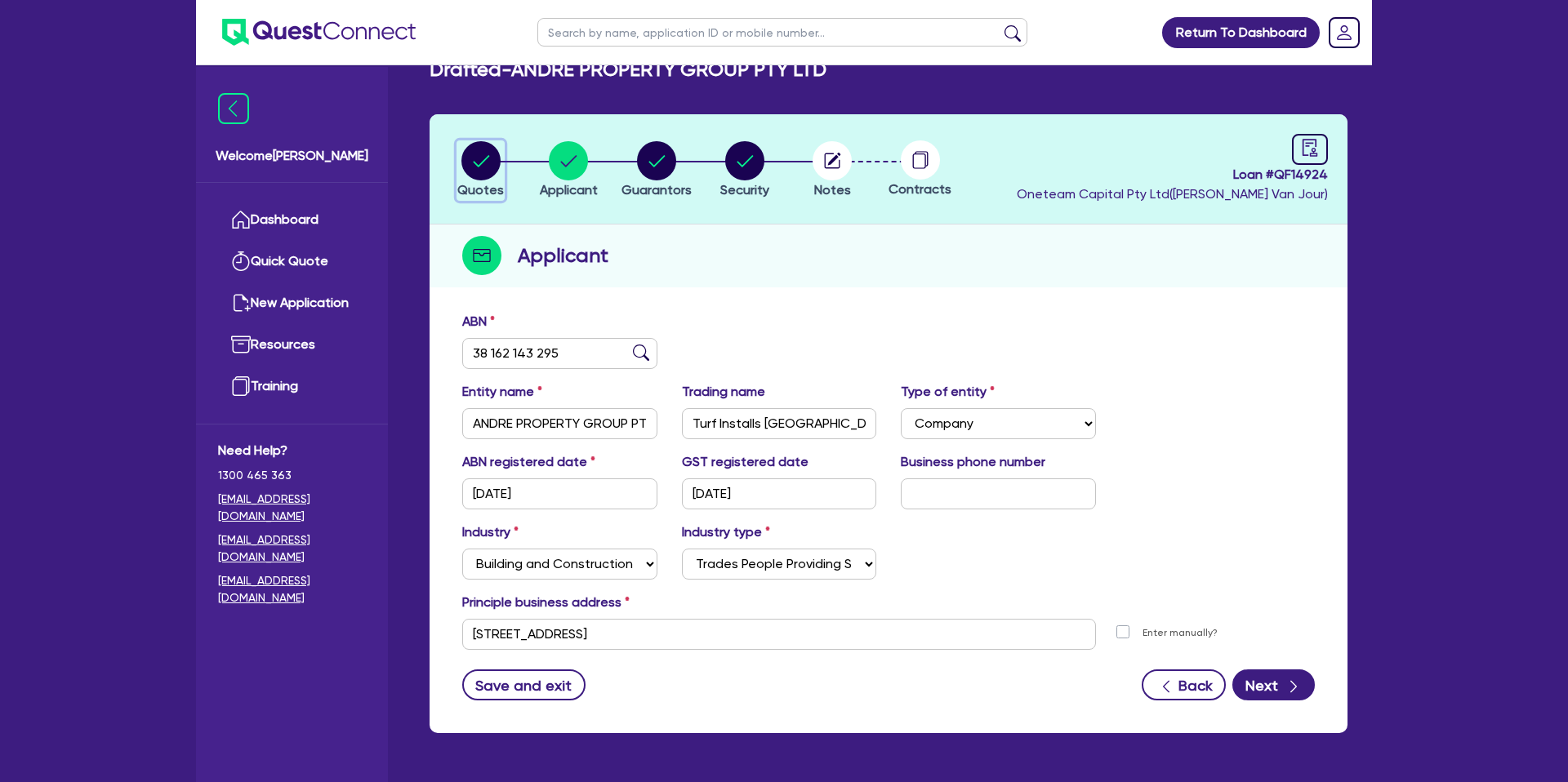
click at [478, 159] on circle "button" at bounding box center [481, 161] width 39 height 39
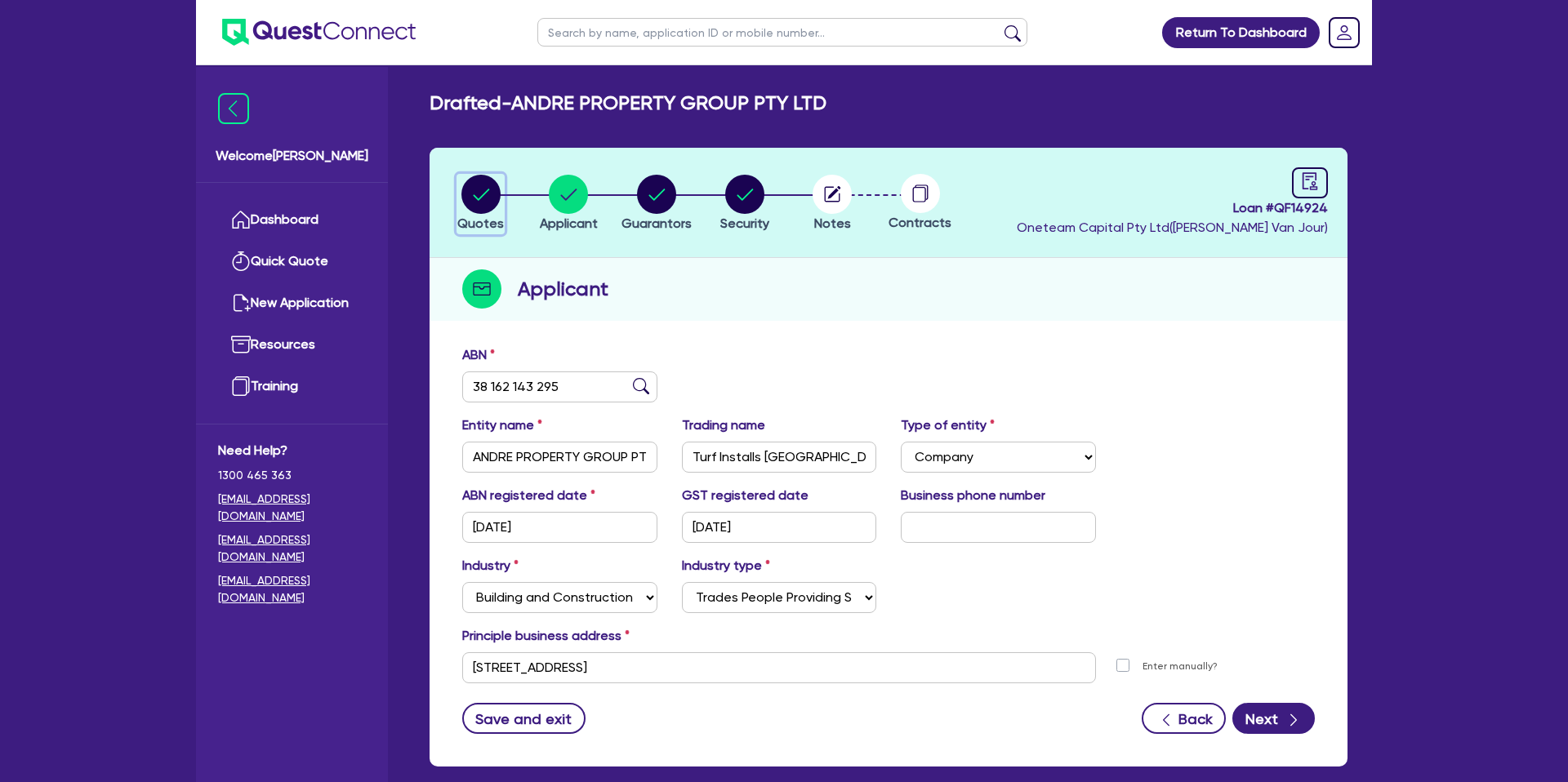
select select "CARS_AND_LIGHT_TRUCKS"
select select "PASSENGER_VEHICLES"
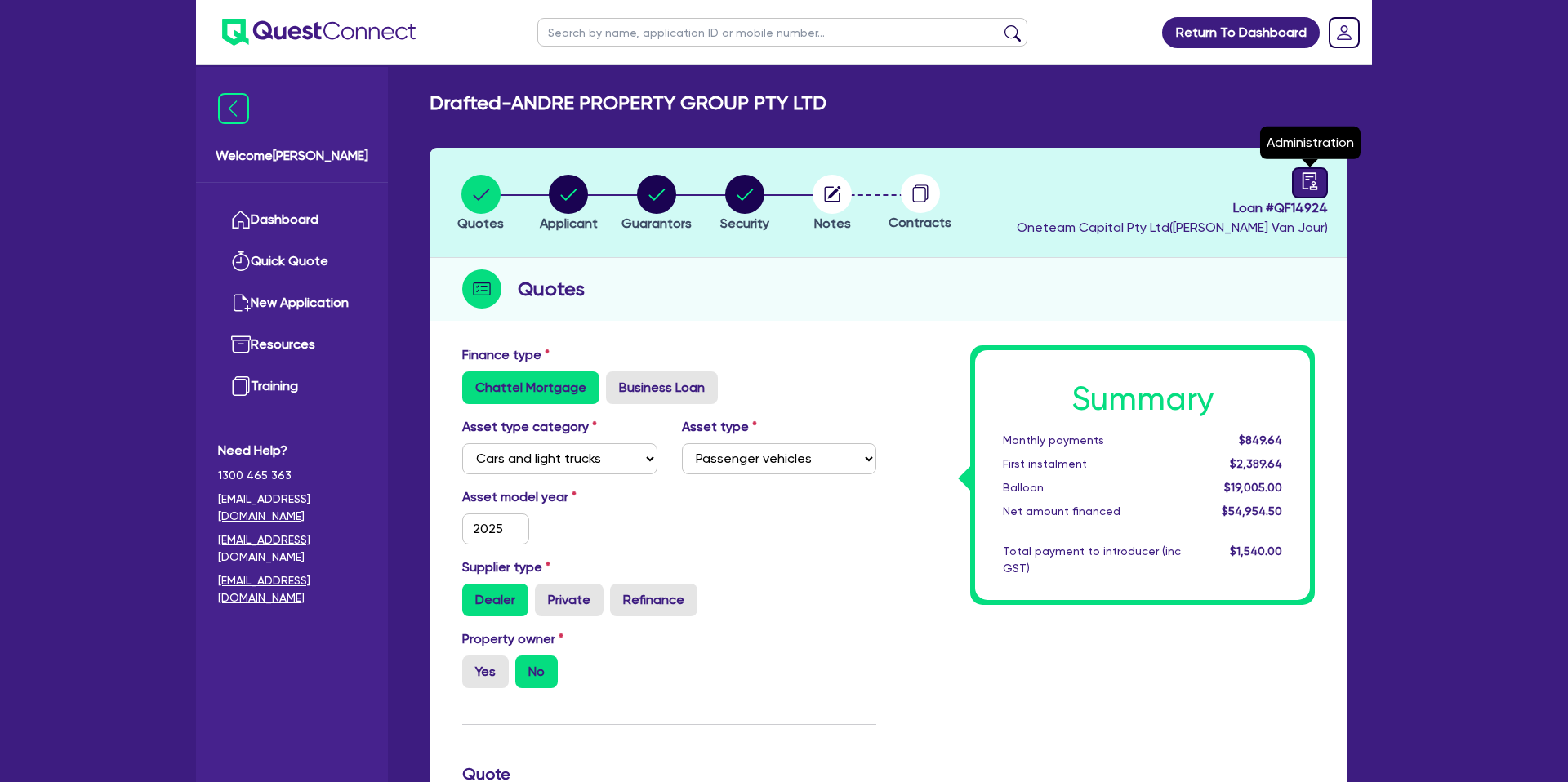
click at [1319, 179] on link at bounding box center [1310, 182] width 36 height 31
select select "DRAFTED_NEW"
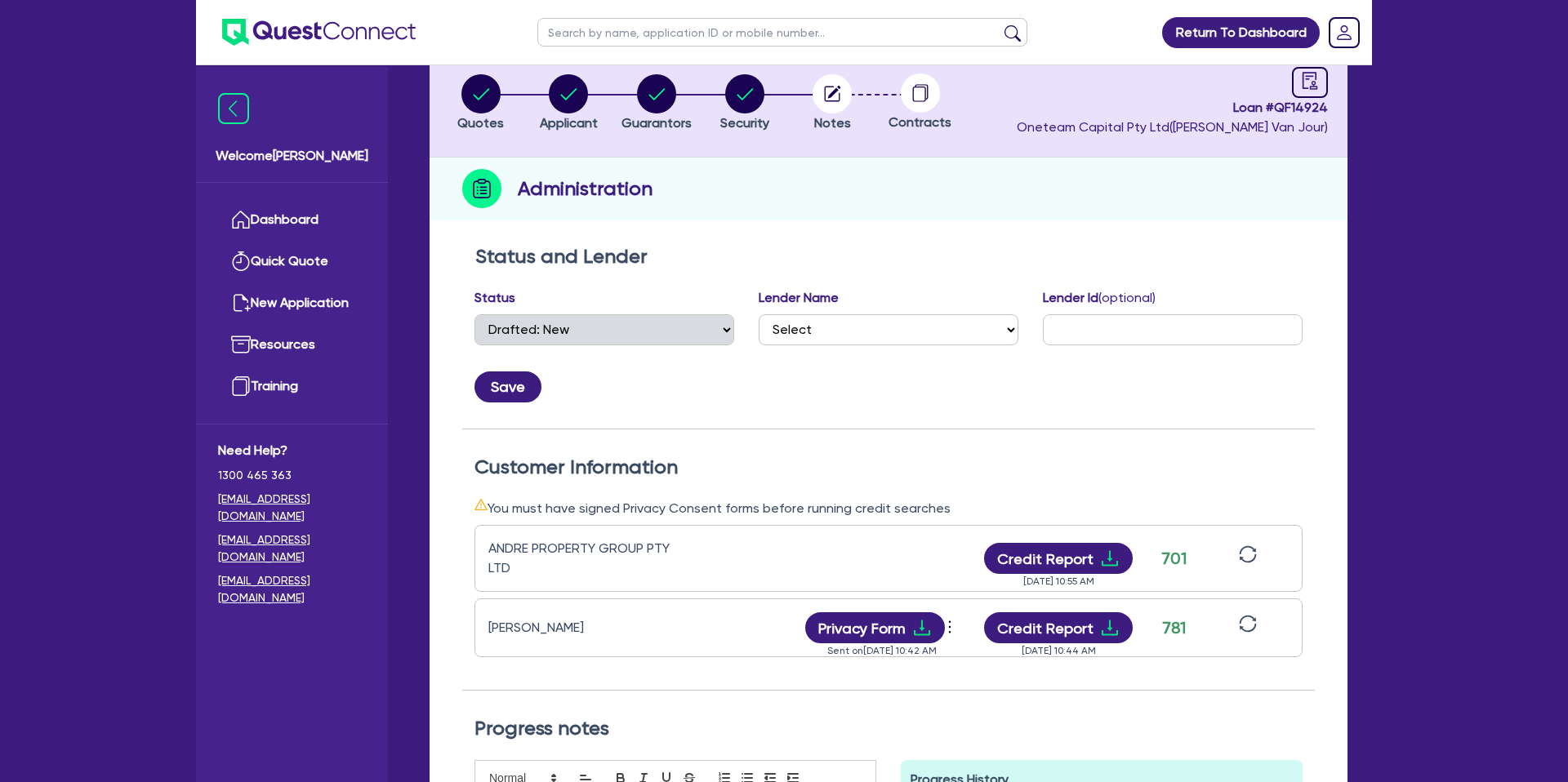
scroll to position [104, 0]
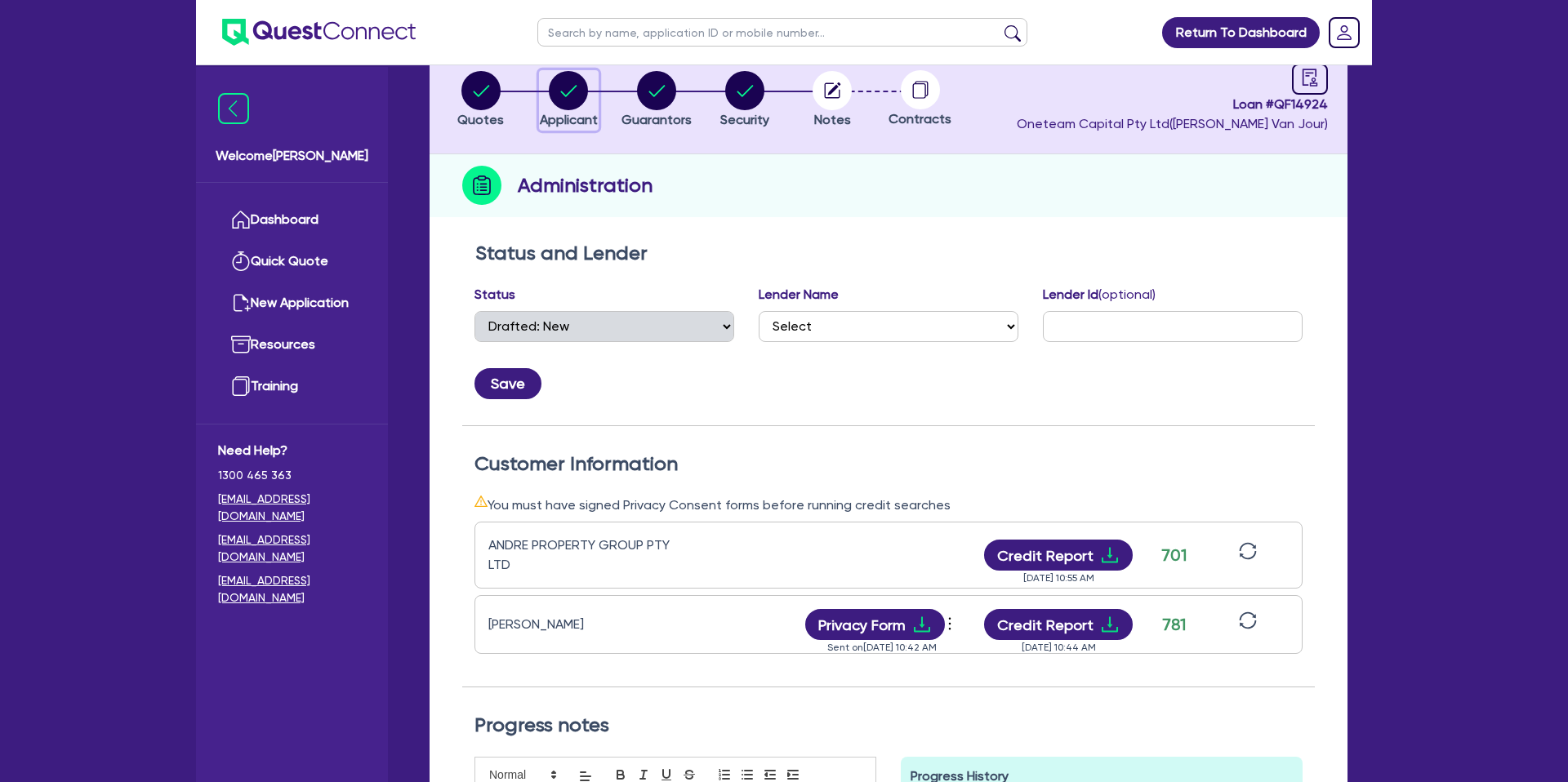
click at [572, 95] on circle "button" at bounding box center [568, 90] width 39 height 39
select select "COMPANY"
select select "BUILDING_CONSTRUCTION"
select select "TRADES_SERVICES_CONSUMERS"
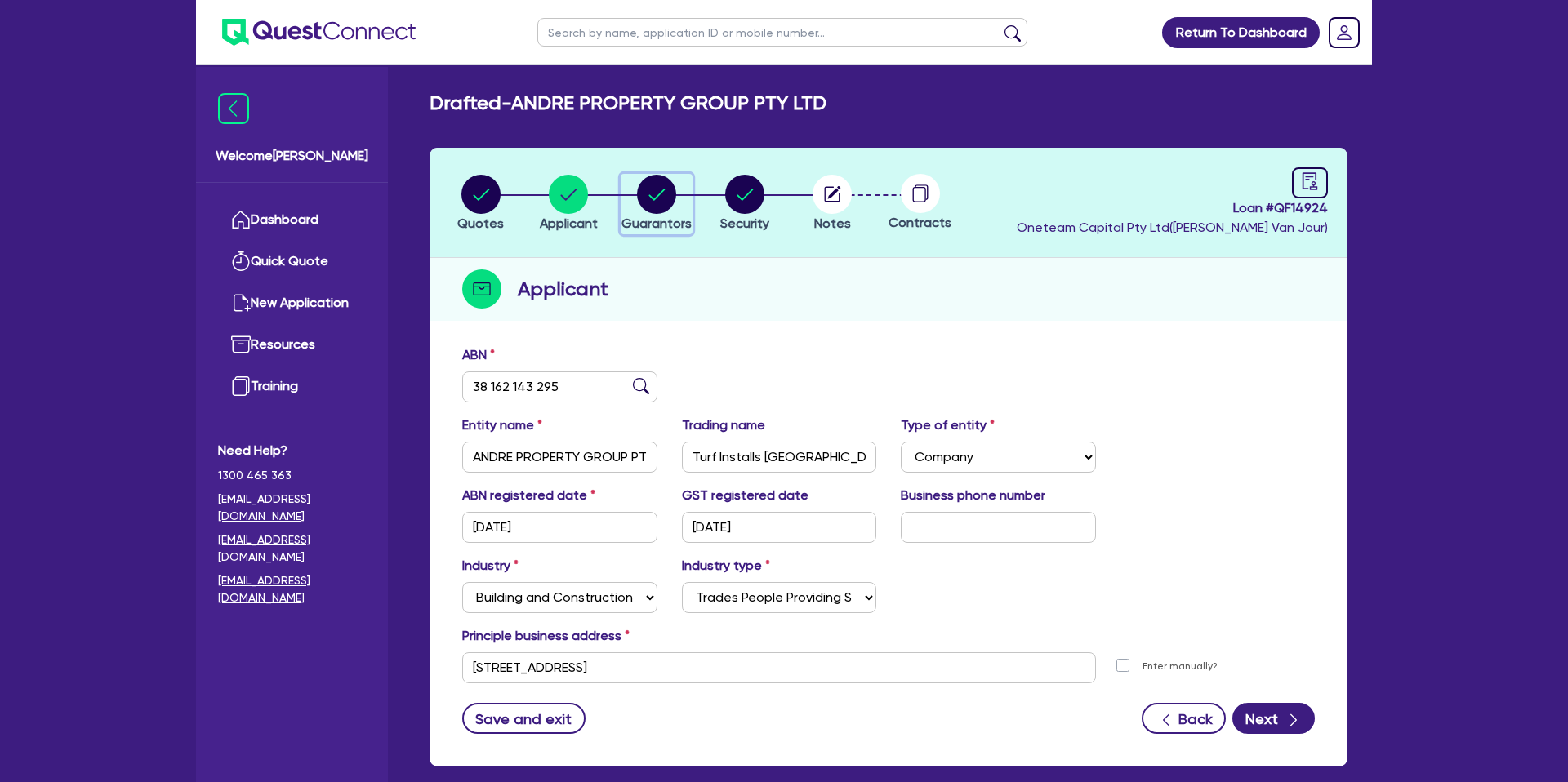
click at [656, 187] on circle "button" at bounding box center [656, 194] width 39 height 39
select select "MR"
select select "WA"
select select "MARRIED"
select select "CASH"
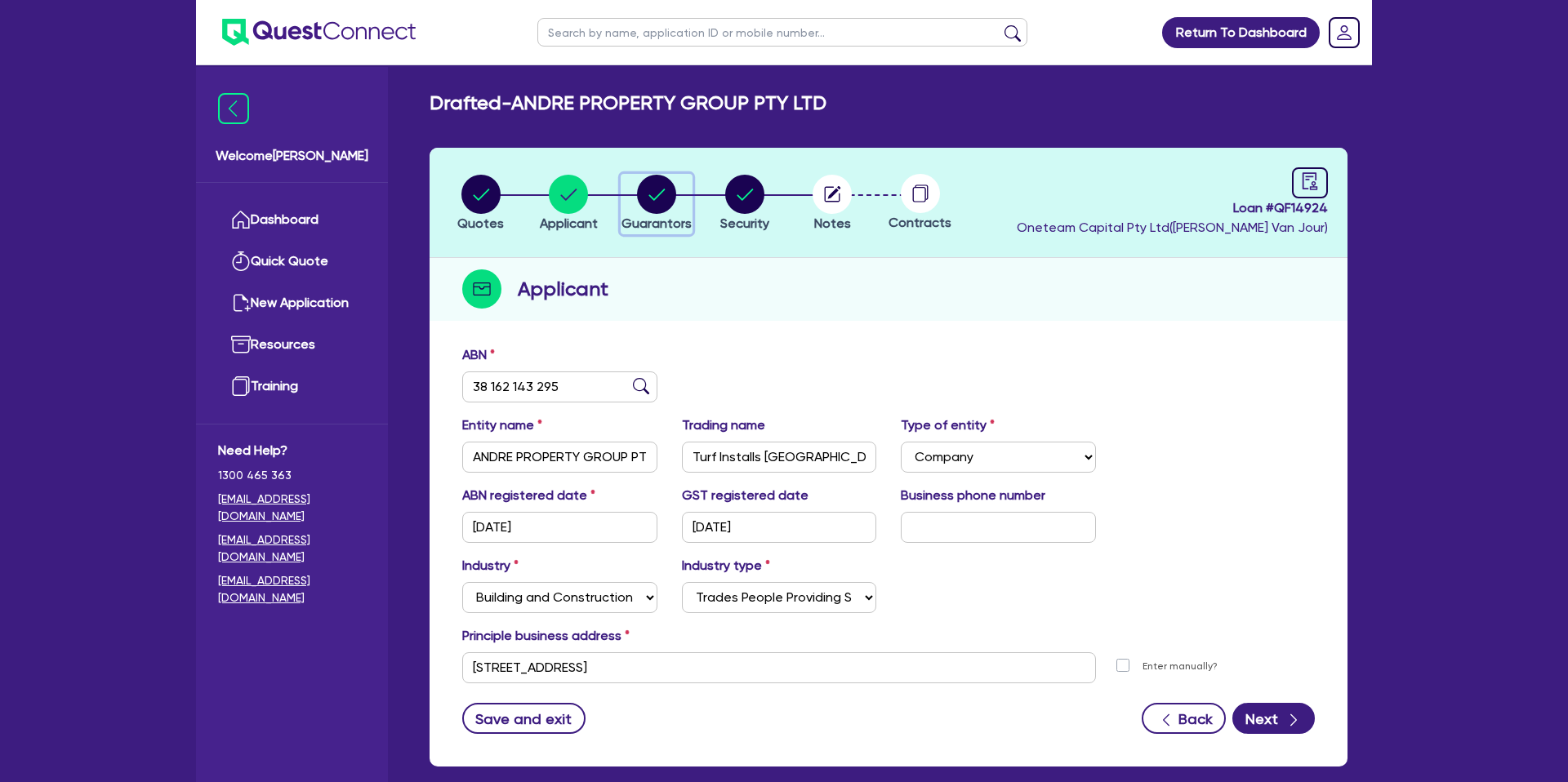
select select "VEHICLE"
select select "OTHER"
select select "INVESTMENT_PROPERTY"
select select "VEHICLE_LOAN"
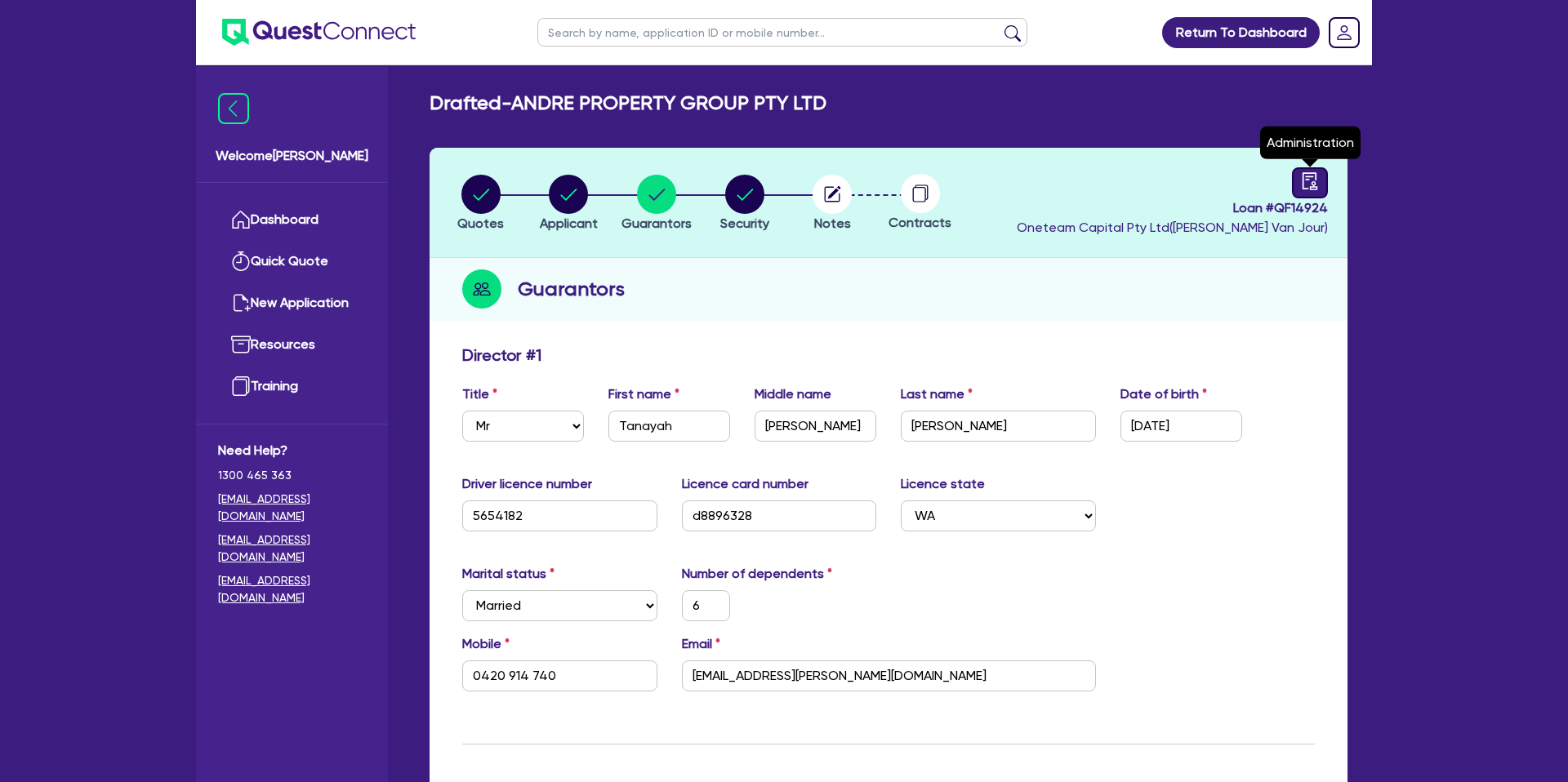
click at [1317, 178] on icon "audit" at bounding box center [1309, 181] width 18 height 18
select select "DRAFTED_NEW"
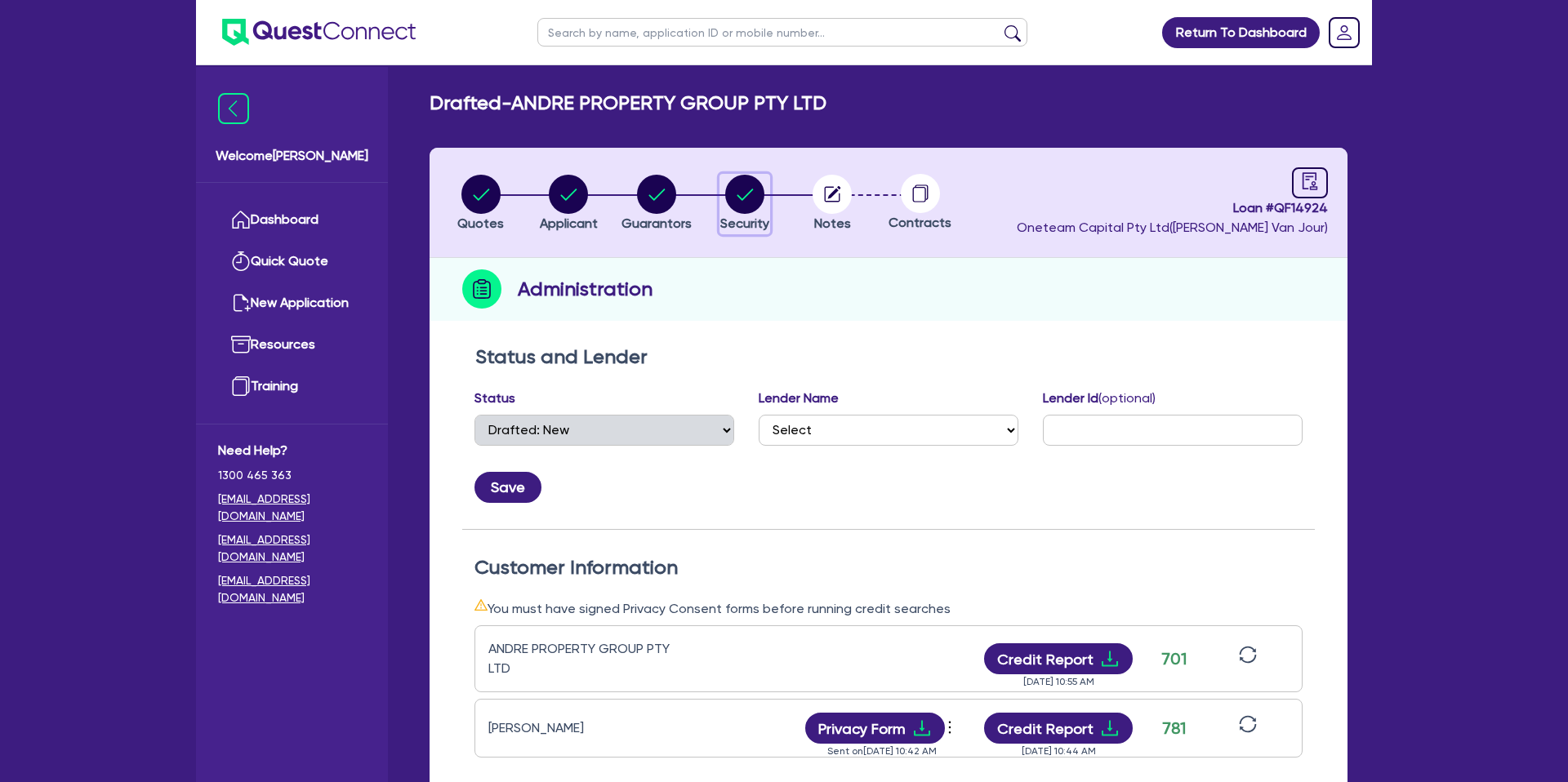
click at [738, 189] on circle "button" at bounding box center [744, 194] width 39 height 39
select select "CARS_AND_LIGHT_TRUCKS"
select select "PASSENGER_VEHICLES"
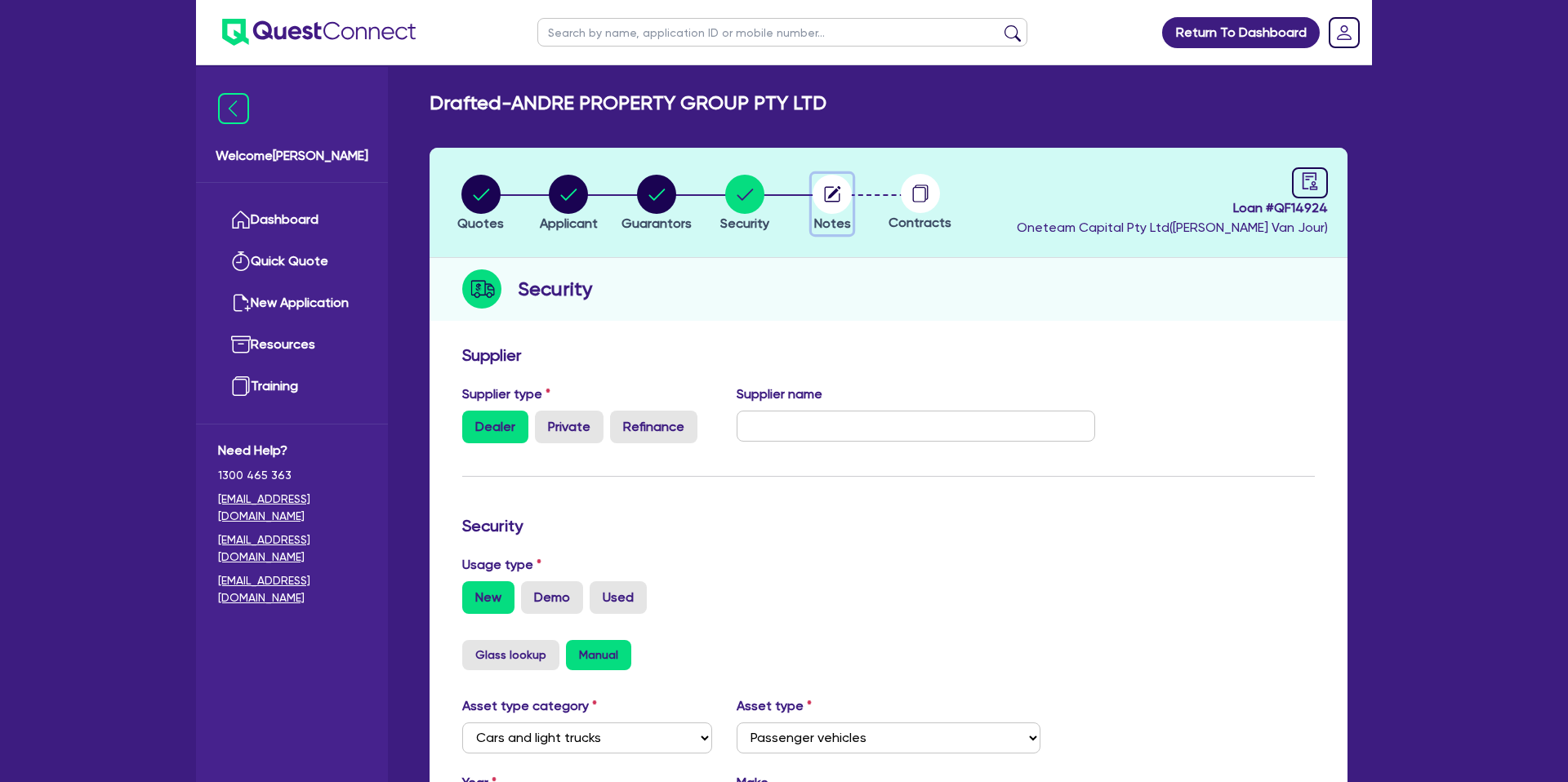
click at [828, 191] on circle "button" at bounding box center [832, 194] width 39 height 39
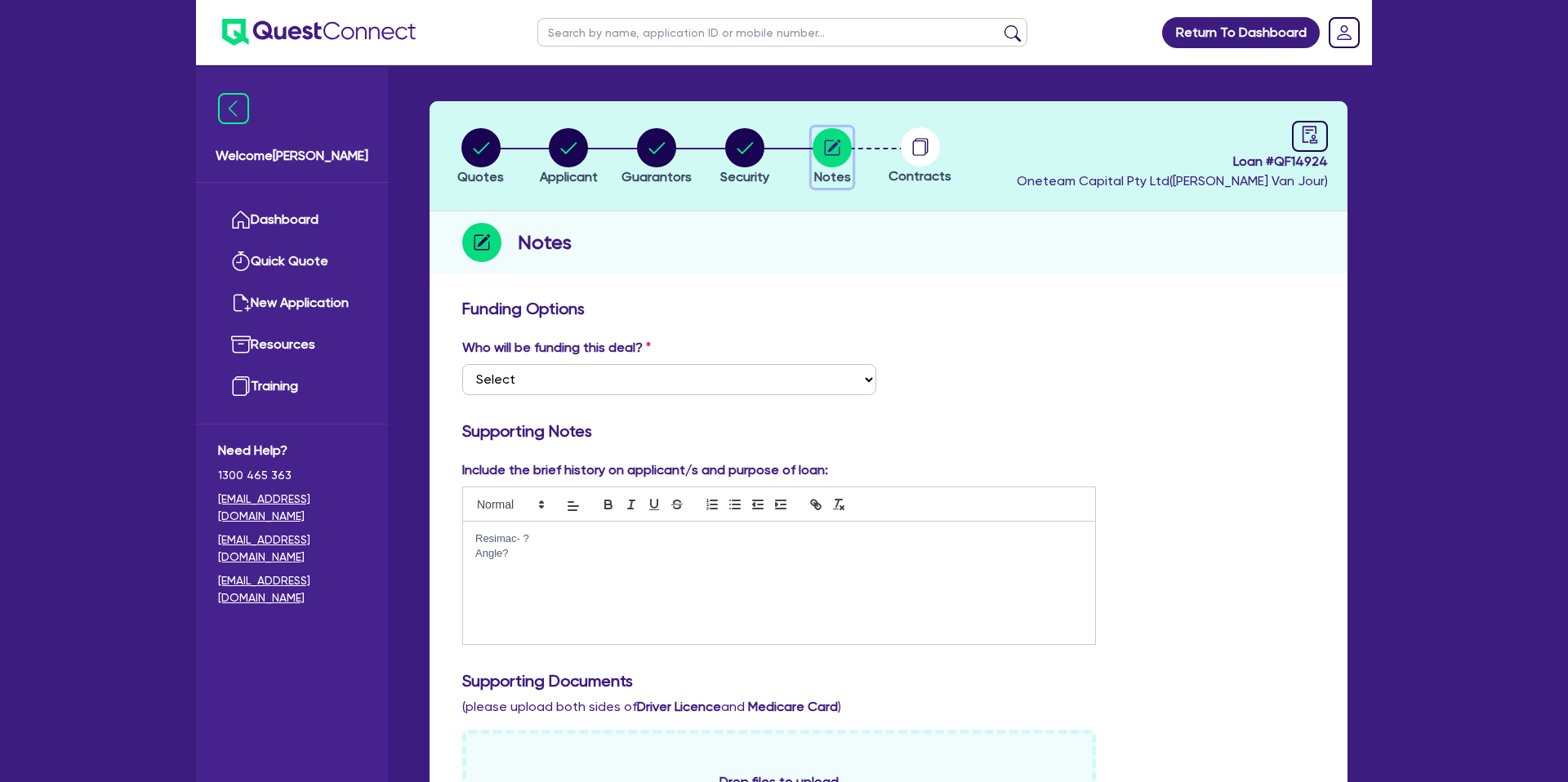
scroll to position [84, 0]
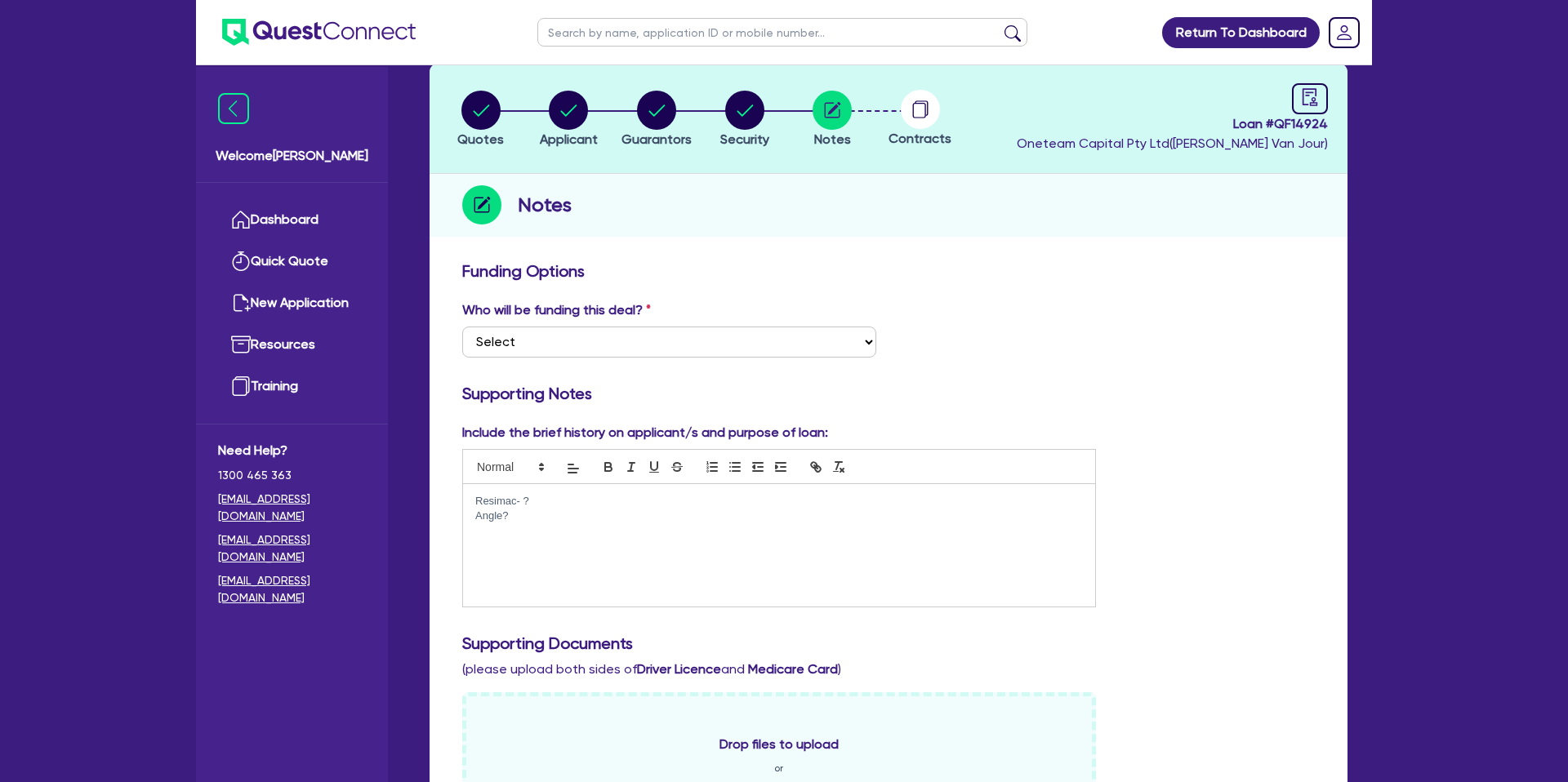
click at [554, 508] on p "Resimac- ?" at bounding box center [779, 502] width 607 height 15
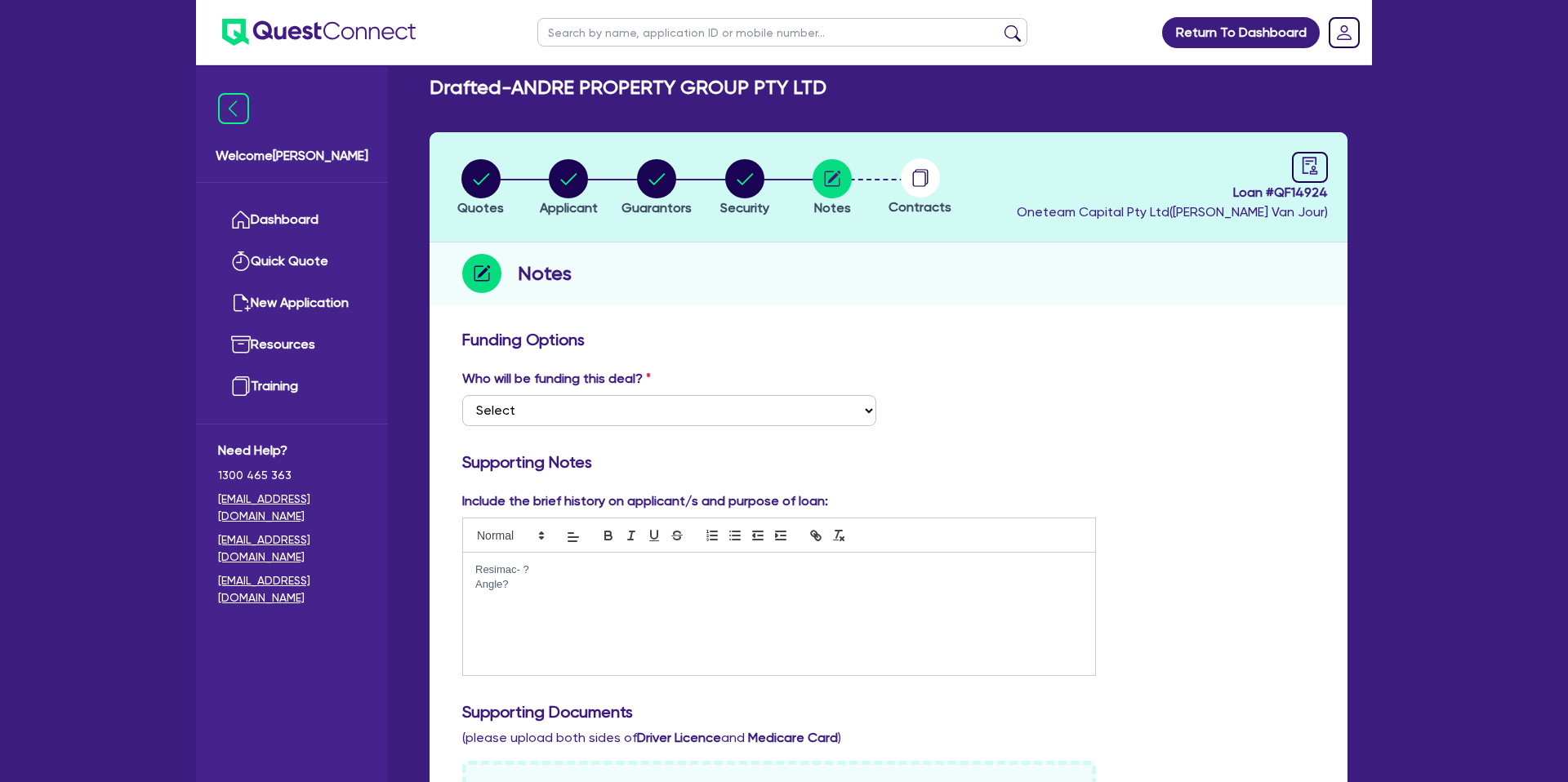
scroll to position [0, 0]
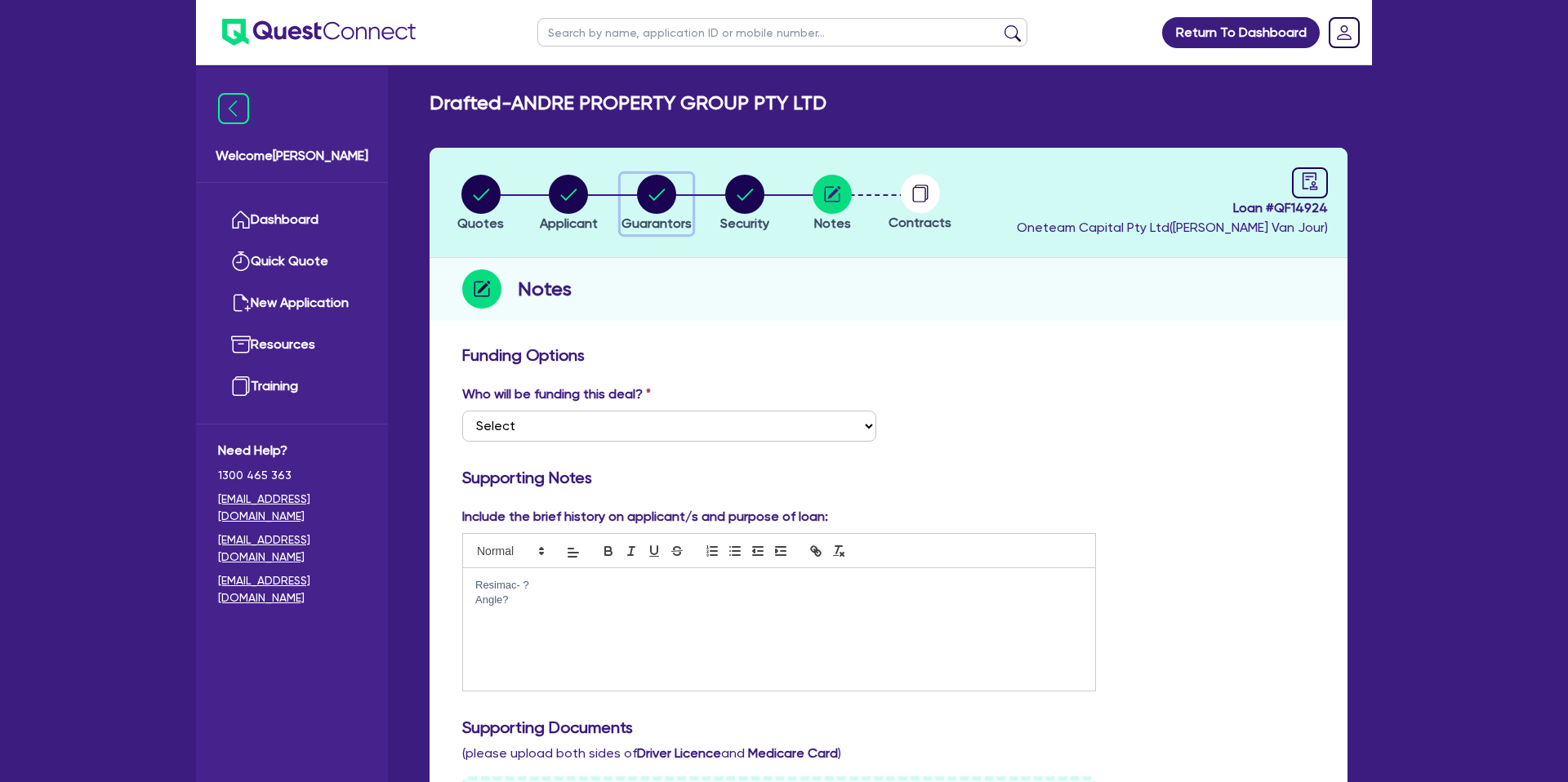
click at [654, 191] on circle "button" at bounding box center [656, 194] width 39 height 39
select select "MR"
select select "WA"
select select "MARRIED"
select select "CASH"
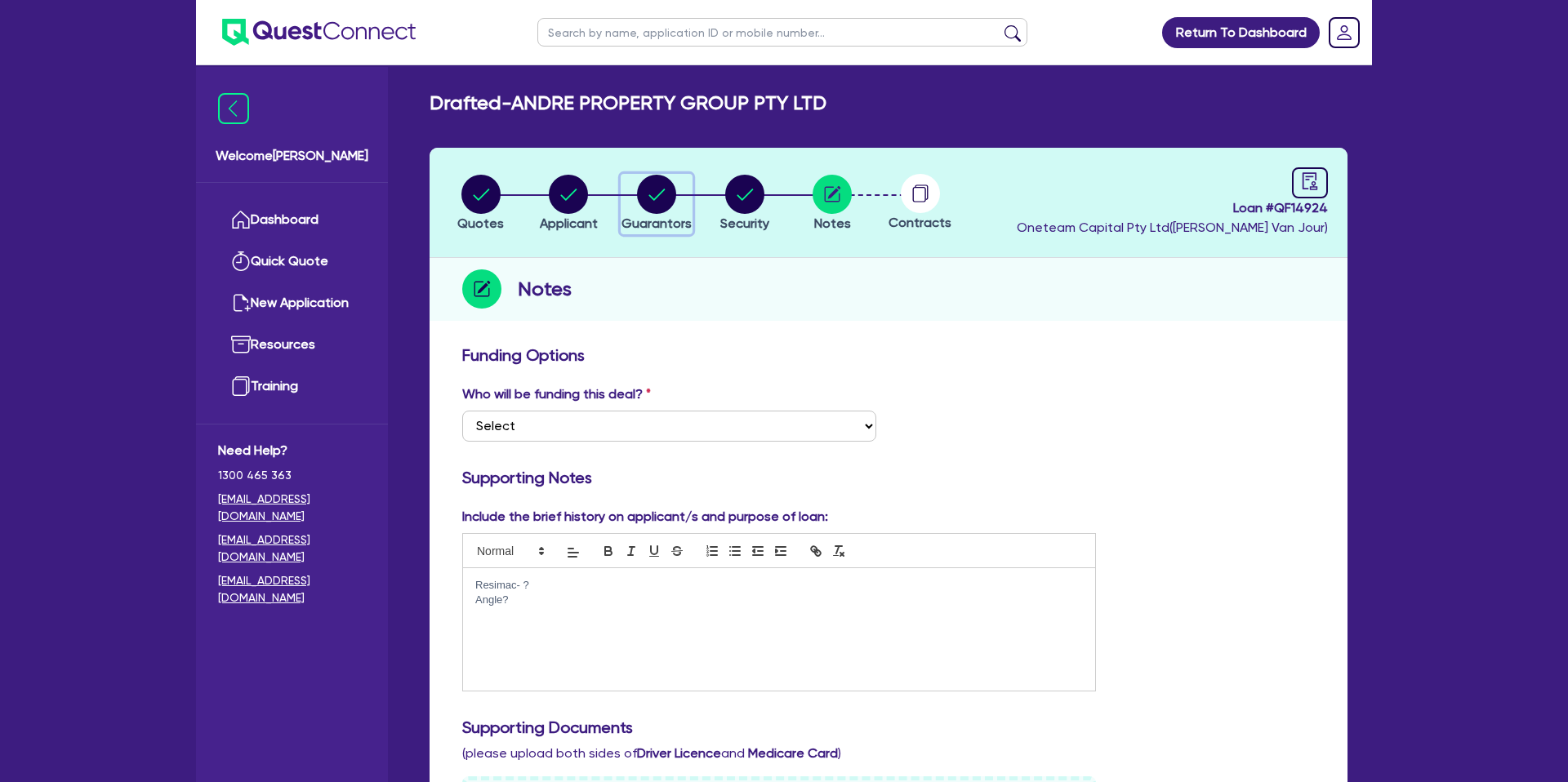
select select "VEHICLE"
select select "OTHER"
select select "INVESTMENT_PROPERTY"
select select "VEHICLE_LOAN"
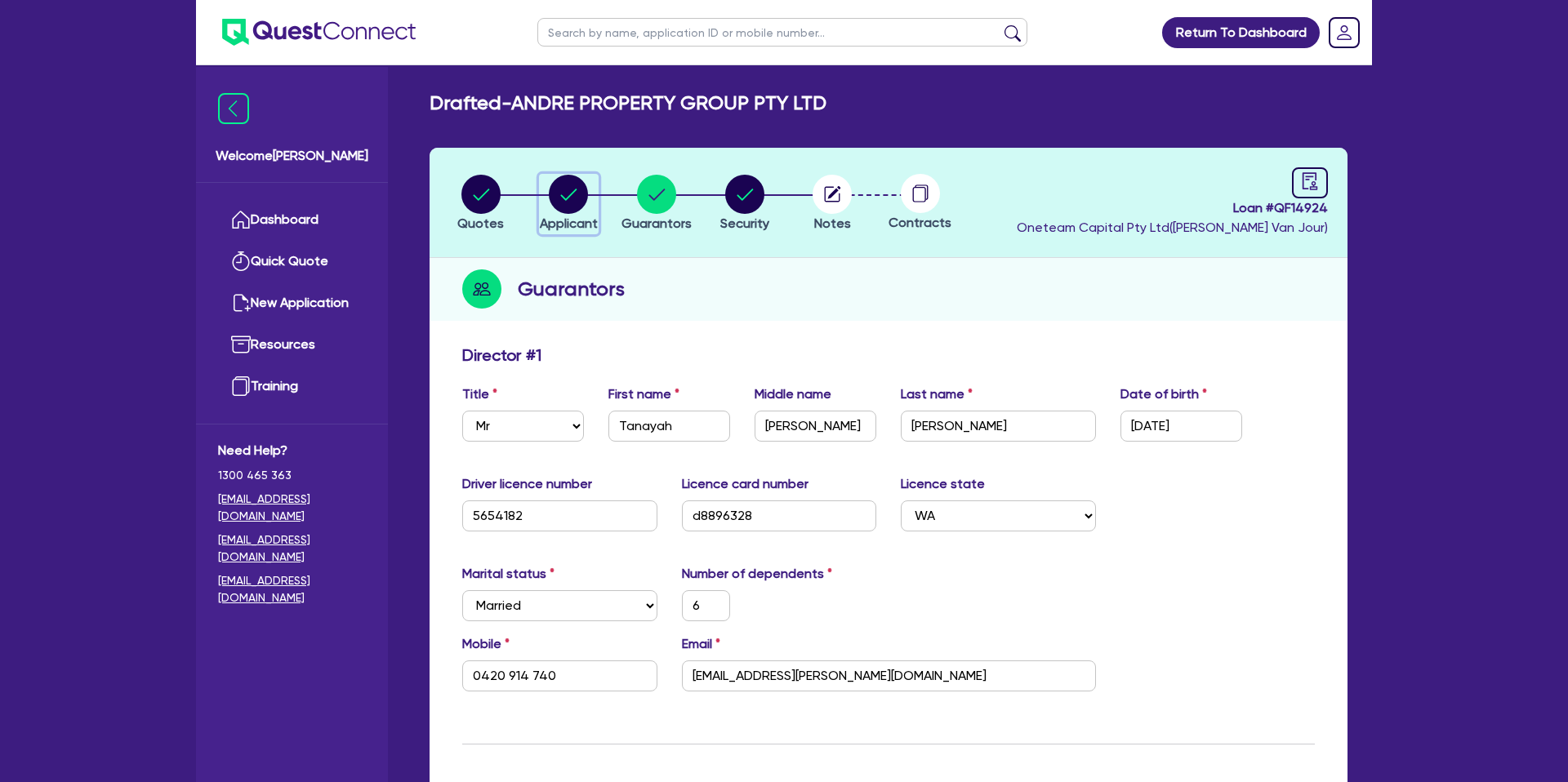
click at [558, 188] on circle "button" at bounding box center [568, 194] width 39 height 39
select select "COMPANY"
select select "BUILDING_CONSTRUCTION"
select select "TRADES_SERVICES_CONSUMERS"
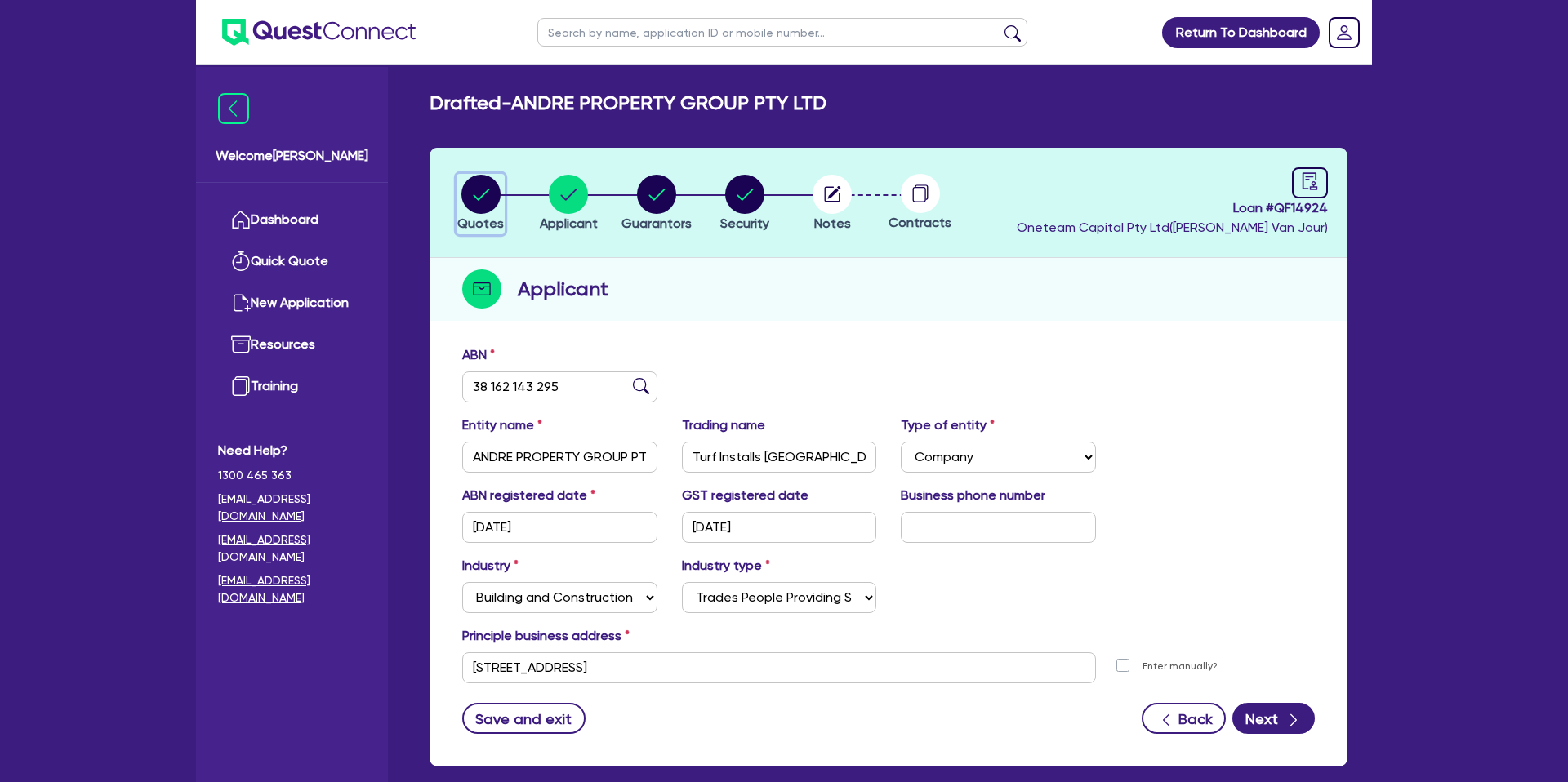
click at [472, 181] on circle "button" at bounding box center [481, 194] width 39 height 39
select select "CARS_AND_LIGHT_TRUCKS"
select select "PASSENGER_VEHICLES"
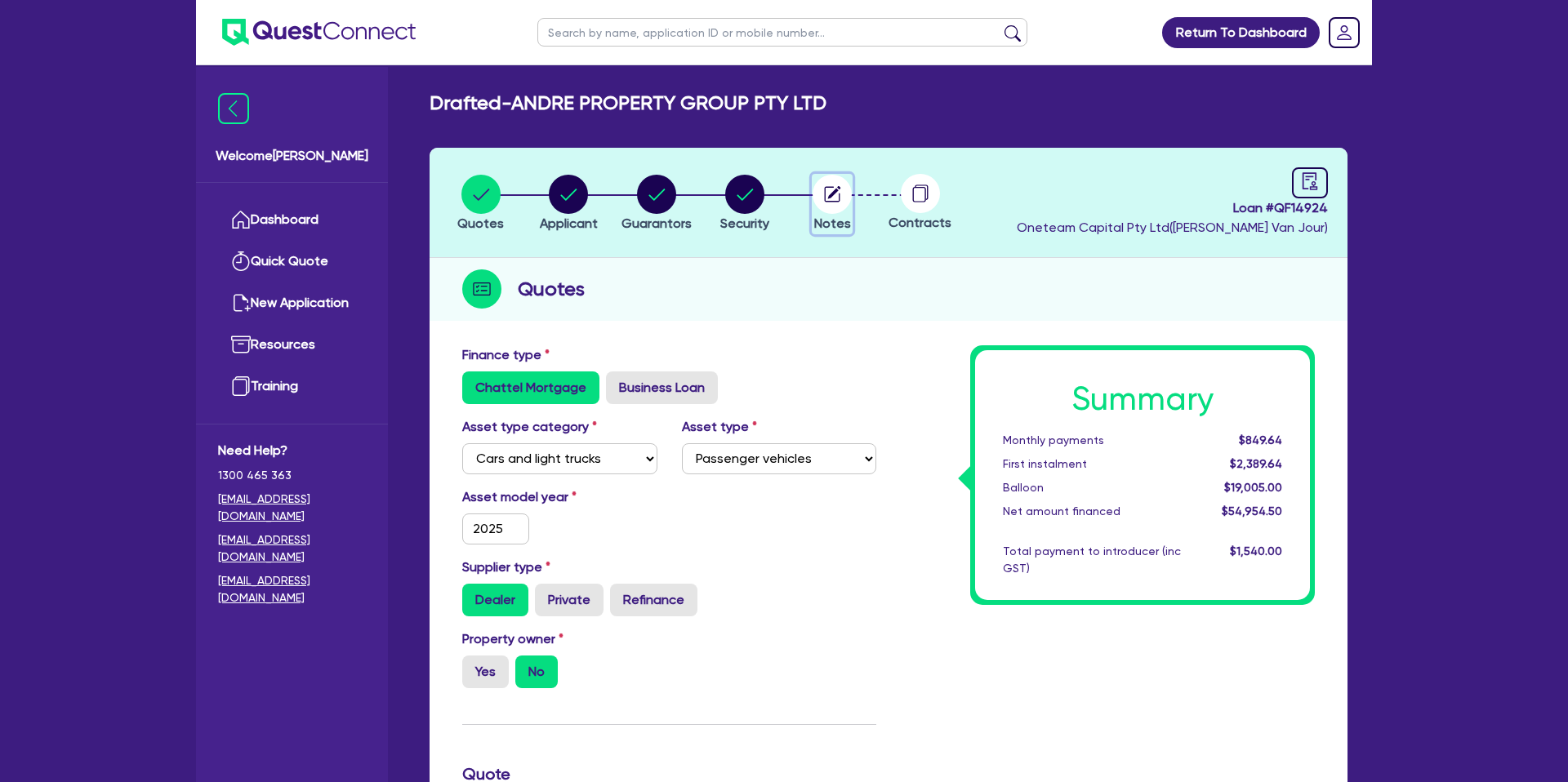
click at [829, 190] on circle "button" at bounding box center [832, 194] width 39 height 39
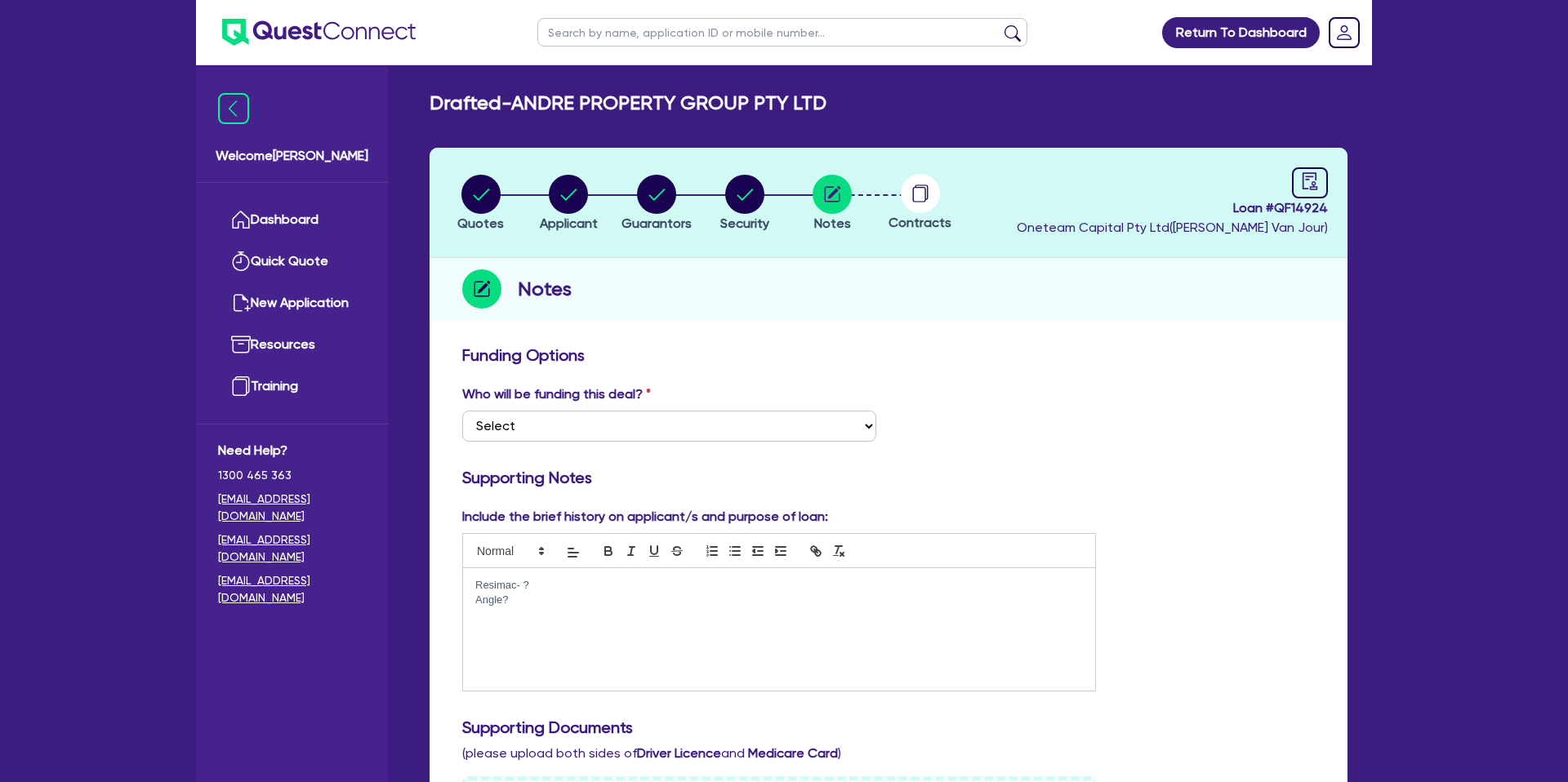
click at [917, 194] on circle at bounding box center [920, 193] width 39 height 39
click at [754, 190] on circle "button" at bounding box center [744, 194] width 39 height 39
select select "CARS_AND_LIGHT_TRUCKS"
select select "PASSENGER_VEHICLES"
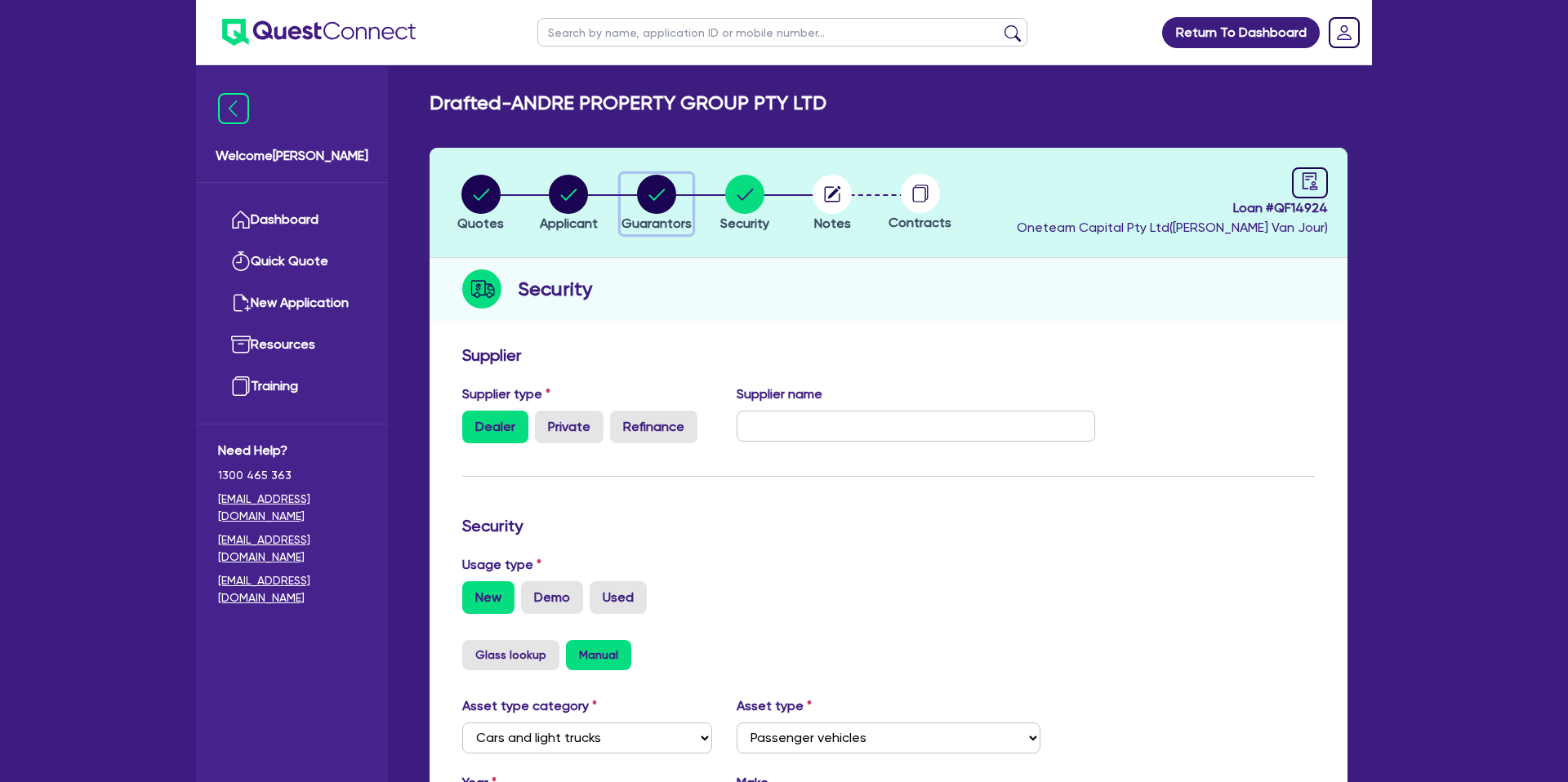
click at [681, 191] on div "button" at bounding box center [656, 194] width 70 height 39
select select "MR"
select select "WA"
select select "MARRIED"
select select "CASH"
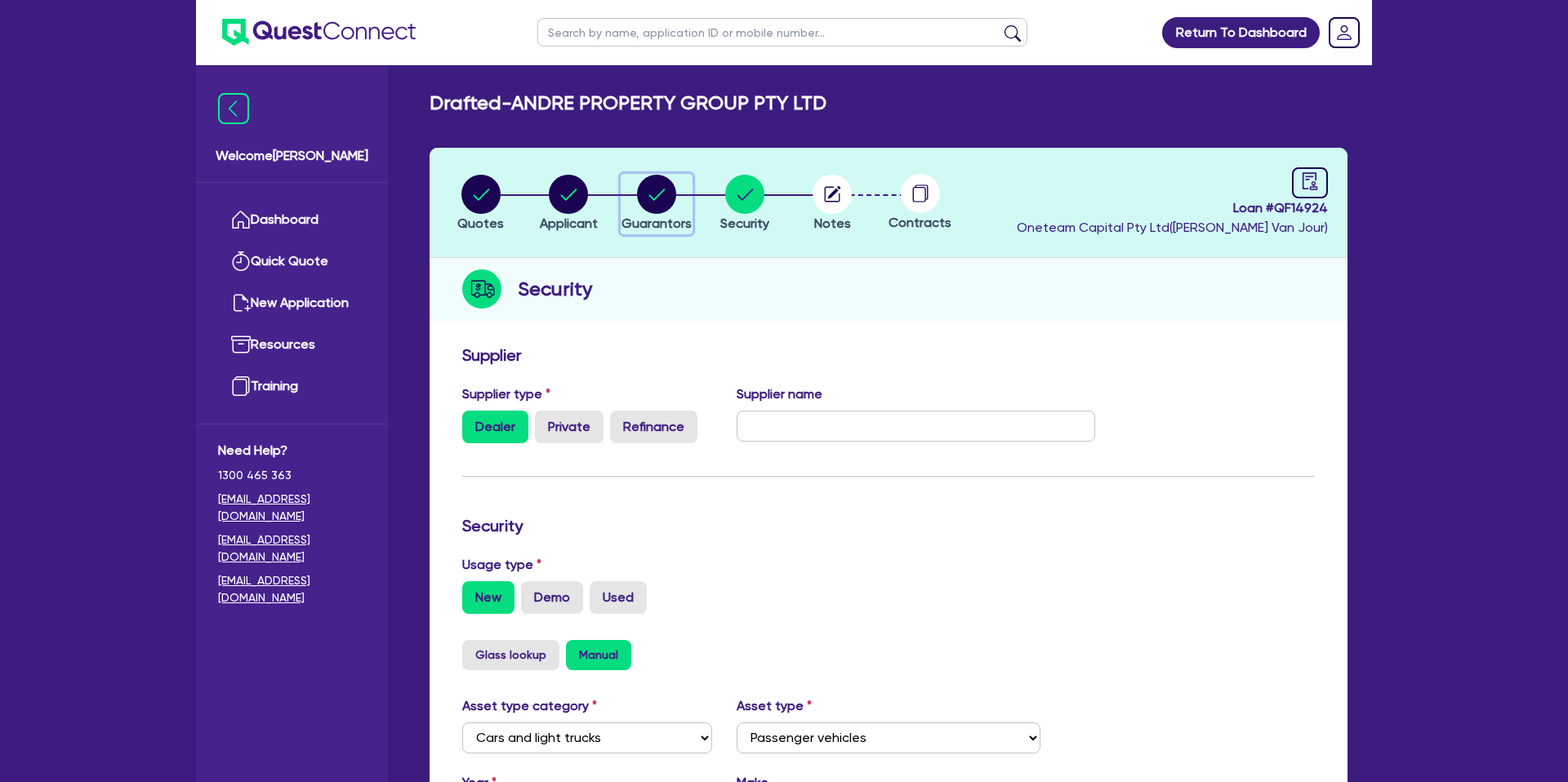
select select "VEHICLE"
select select "OTHER"
select select "INVESTMENT_PROPERTY"
select select "VEHICLE_LOAN"
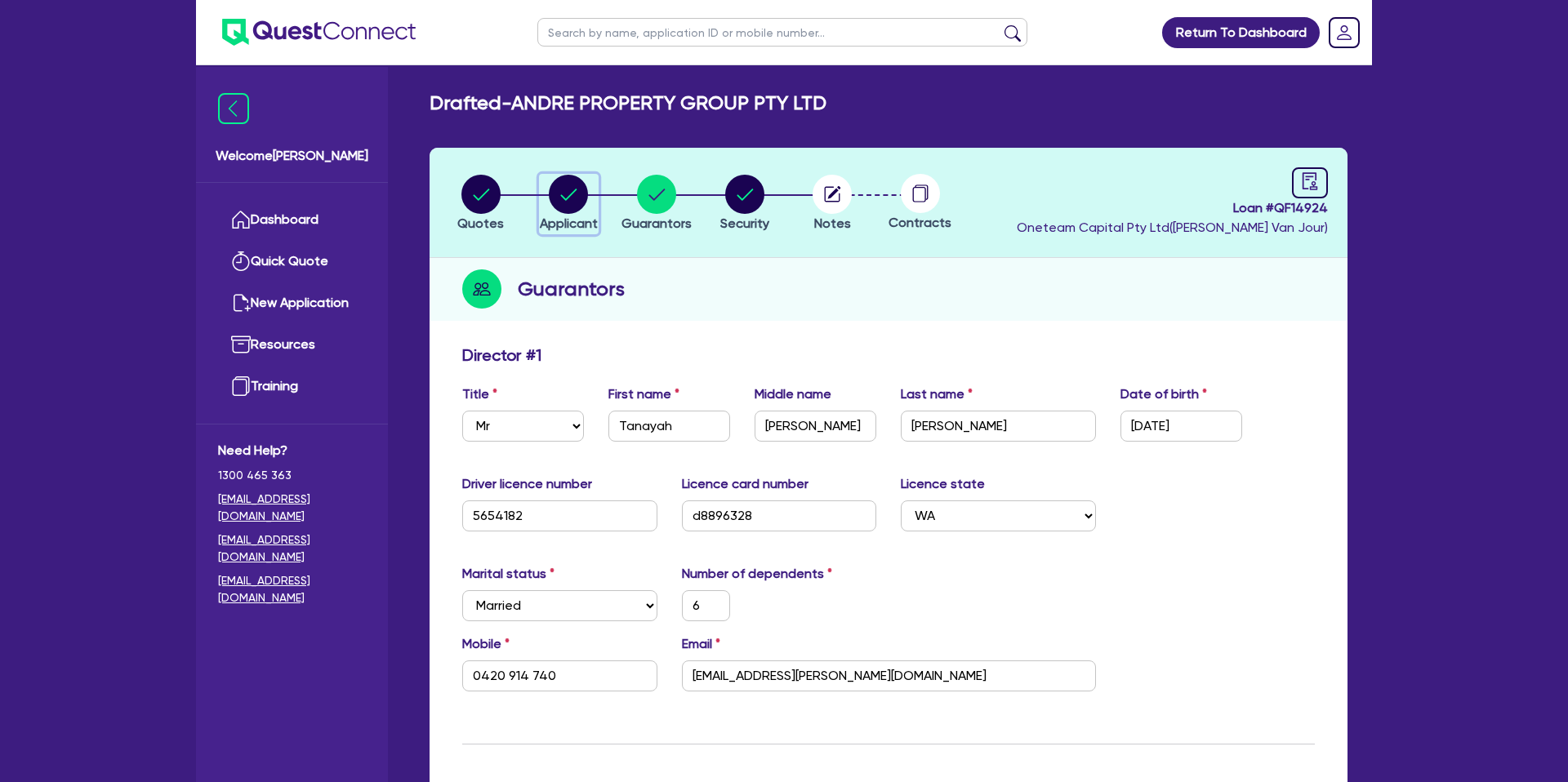
click at [572, 197] on circle "button" at bounding box center [568, 194] width 39 height 39
select select "COMPANY"
select select "BUILDING_CONSTRUCTION"
select select "TRADES_SERVICES_CONSUMERS"
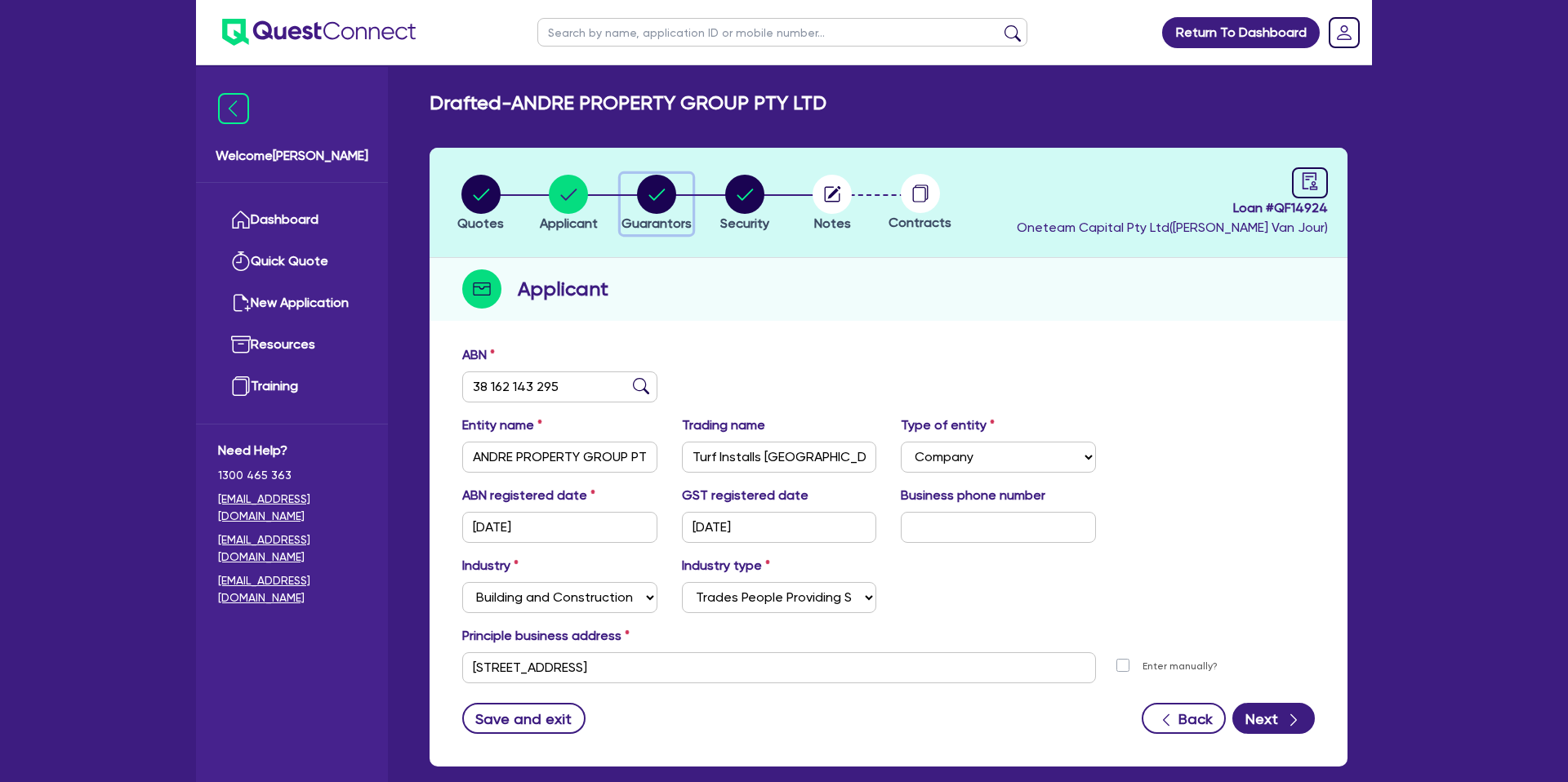
click at [657, 192] on circle "button" at bounding box center [656, 194] width 39 height 39
select select "MR"
select select "WA"
select select "MARRIED"
select select "CASH"
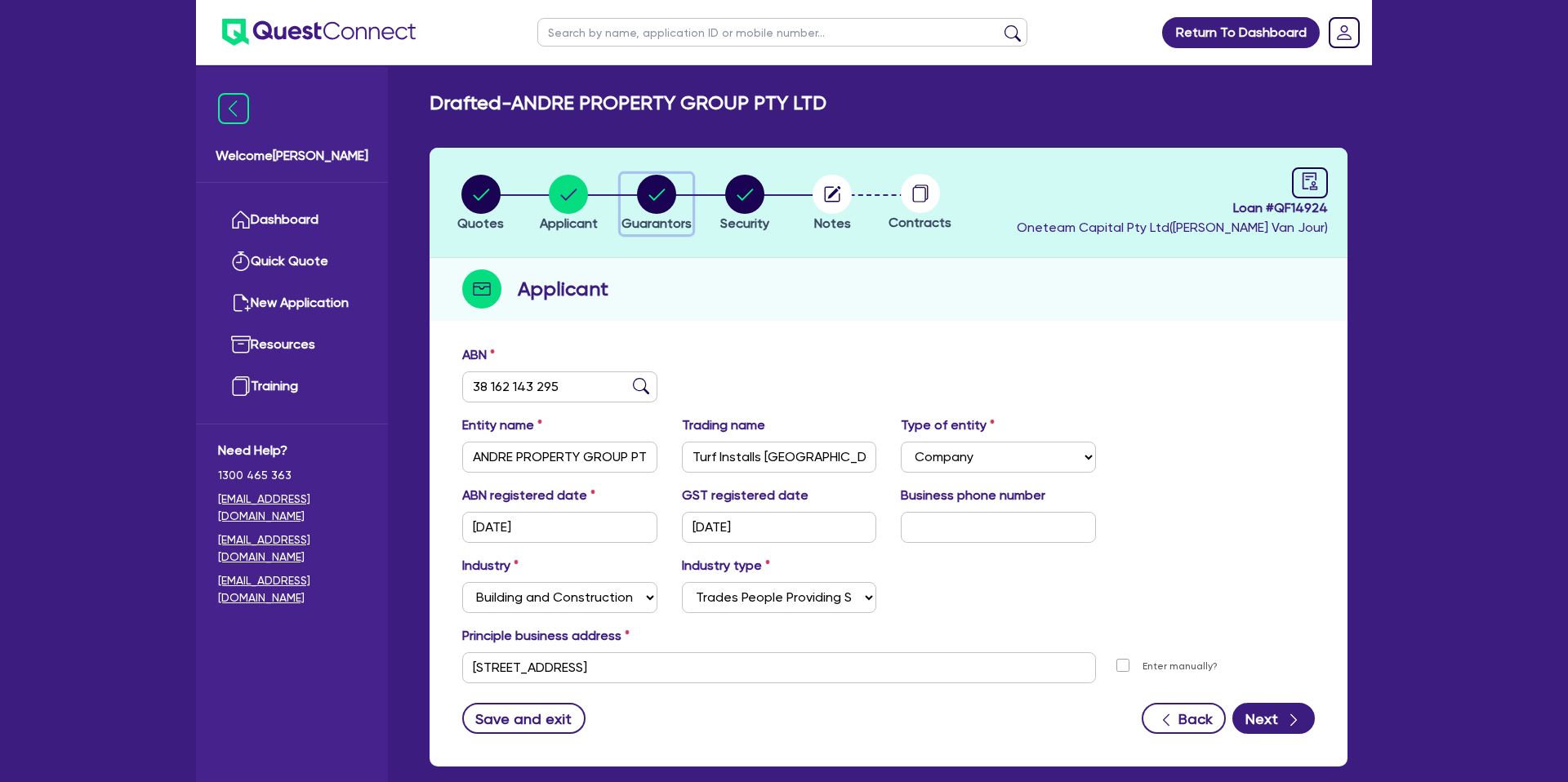
select select "VEHICLE"
select select "OTHER"
select select "INVESTMENT_PROPERTY"
select select "VEHICLE_LOAN"
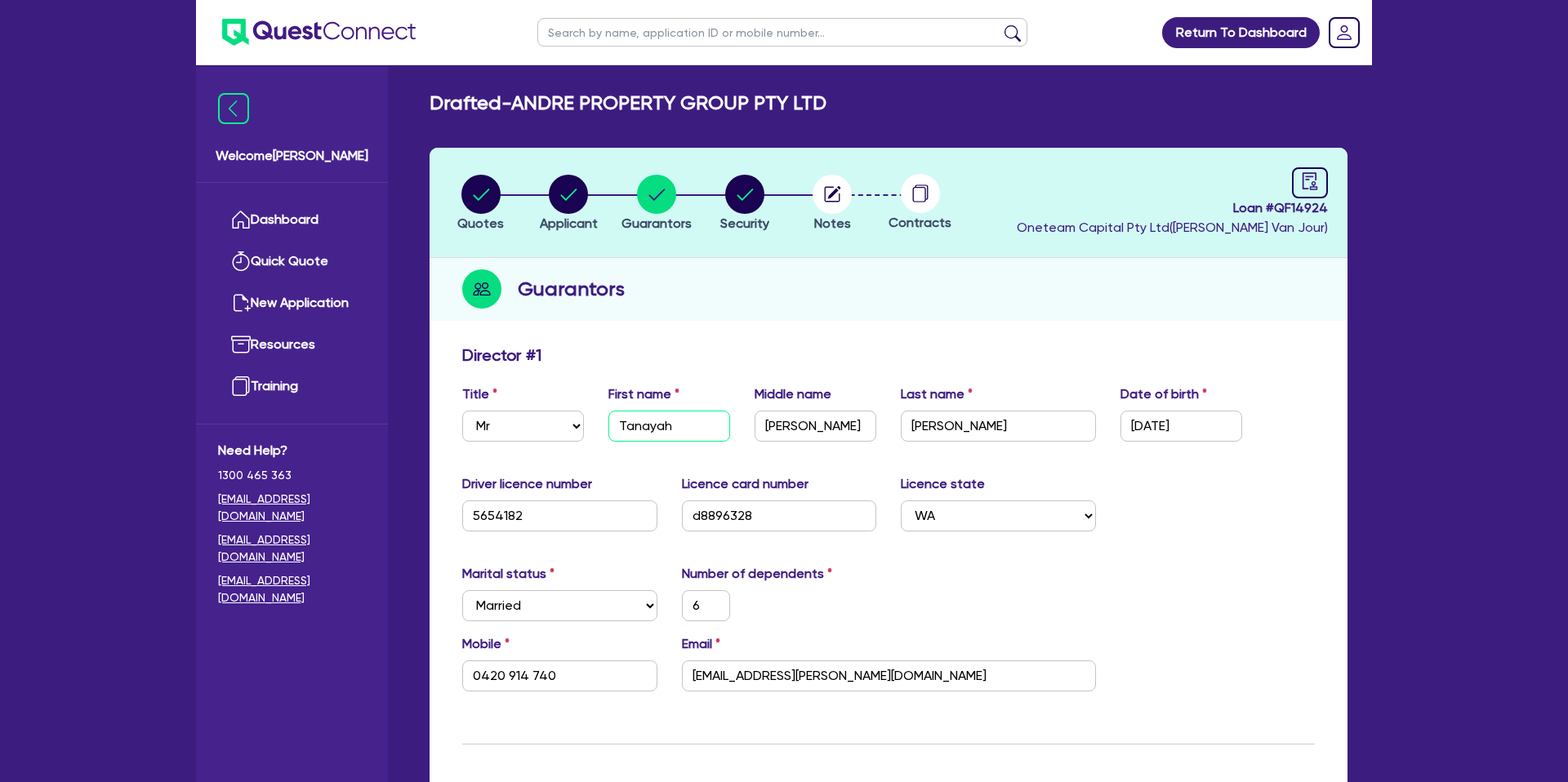
drag, startPoint x: 621, startPoint y: 425, endPoint x: 702, endPoint y: 427, distance: 81.0
click at [702, 427] on input "Tanayah" at bounding box center [668, 426] width 121 height 31
click at [690, 426] on input "Tanayah" at bounding box center [668, 426] width 121 height 31
click at [697, 487] on label "Licence card number" at bounding box center [744, 483] width 126 height 19
drag, startPoint x: 622, startPoint y: 427, endPoint x: 850, endPoint y: 427, distance: 228.0
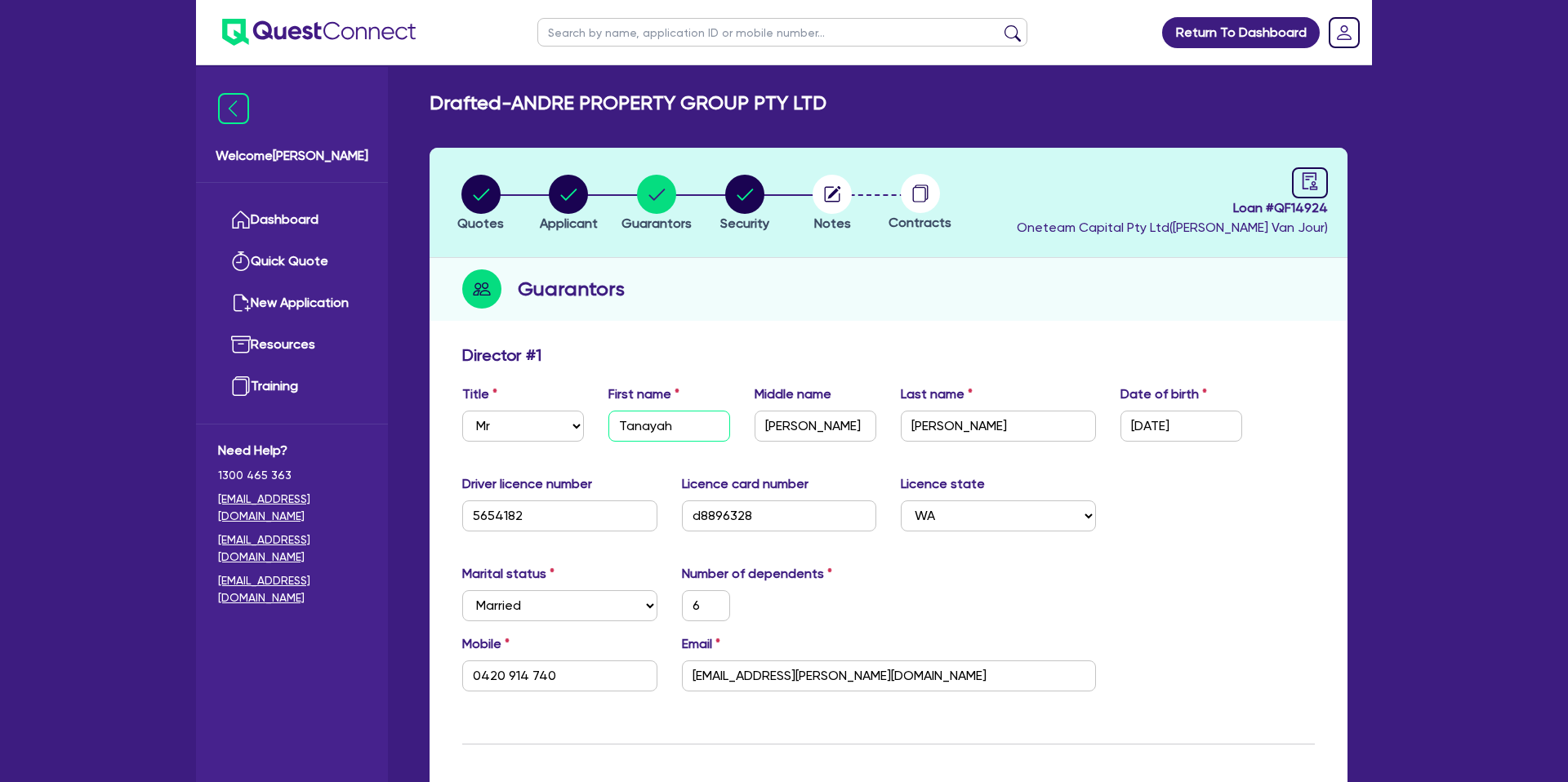
click at [839, 427] on div "Title Select Mr Mrs Ms Miss Dr First name Tanayah Middle name Jane Last name An…" at bounding box center [888, 420] width 877 height 70
click at [942, 425] on input "Andre" at bounding box center [998, 426] width 195 height 31
click at [933, 427] on input "Andre" at bounding box center [998, 426] width 195 height 31
click at [1305, 180] on icon "audit" at bounding box center [1309, 181] width 18 height 18
select select "DRAFTED_NEW"
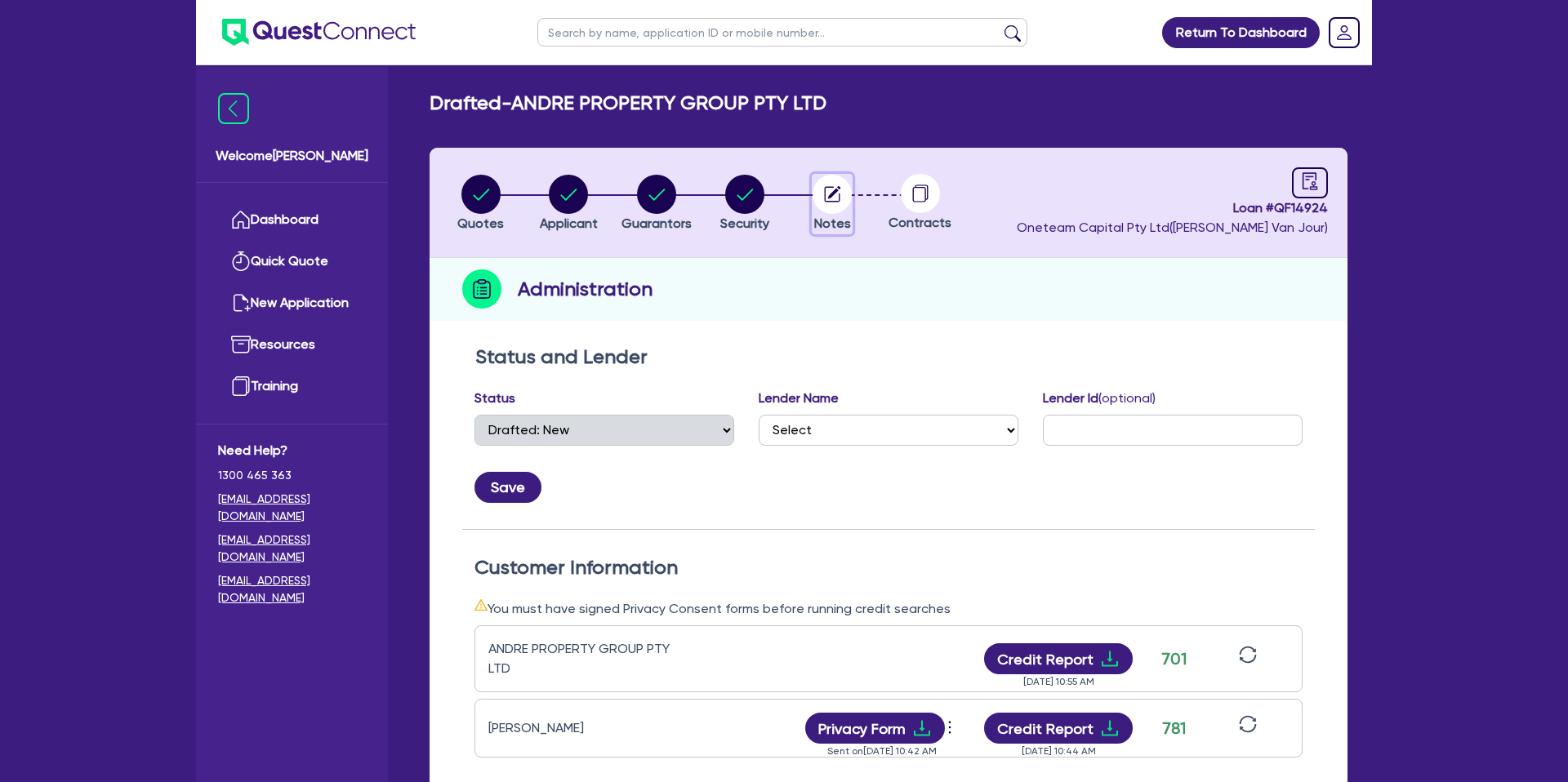
click at [832, 196] on circle "button" at bounding box center [832, 194] width 39 height 39
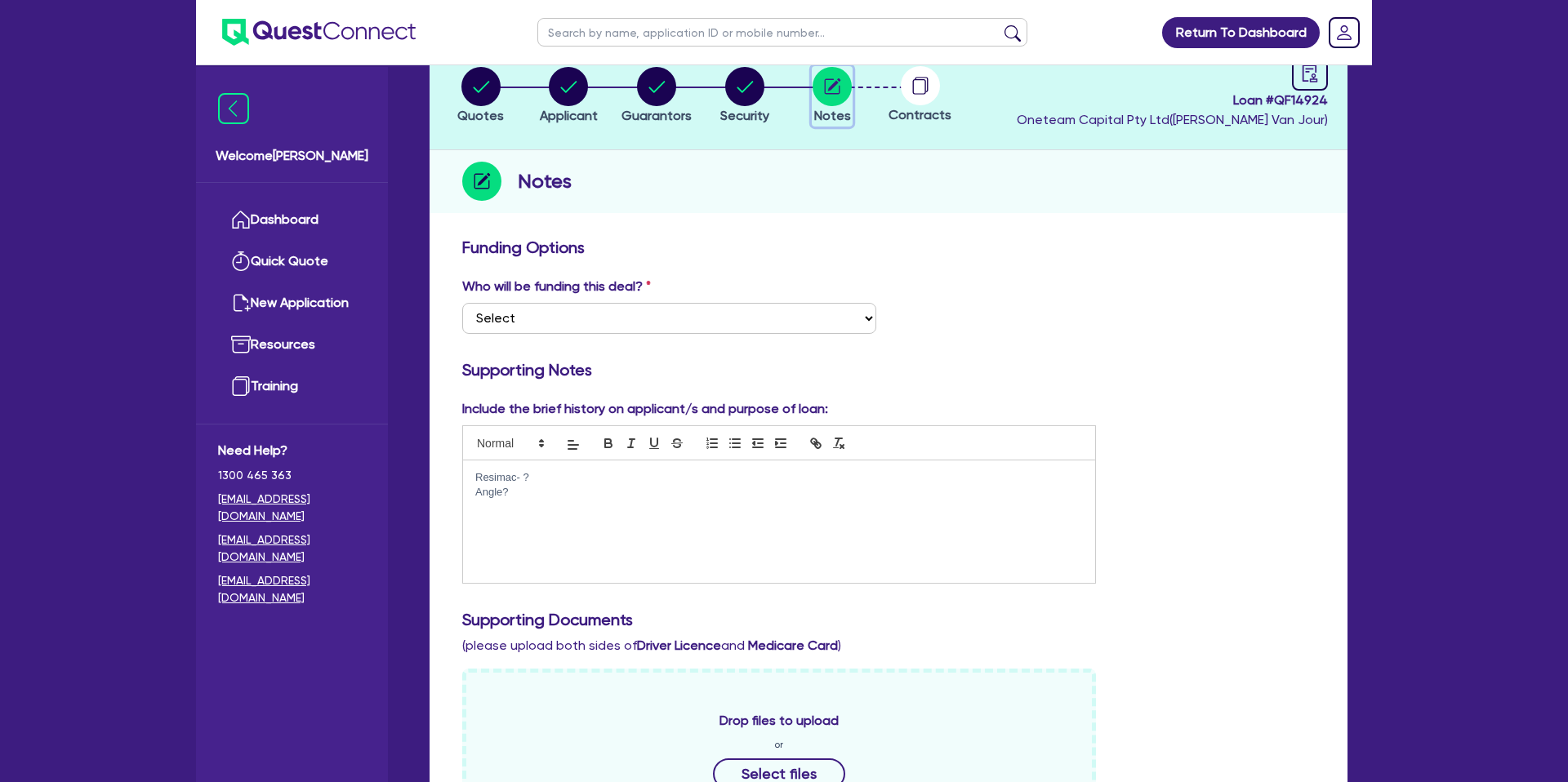
scroll to position [120, 0]
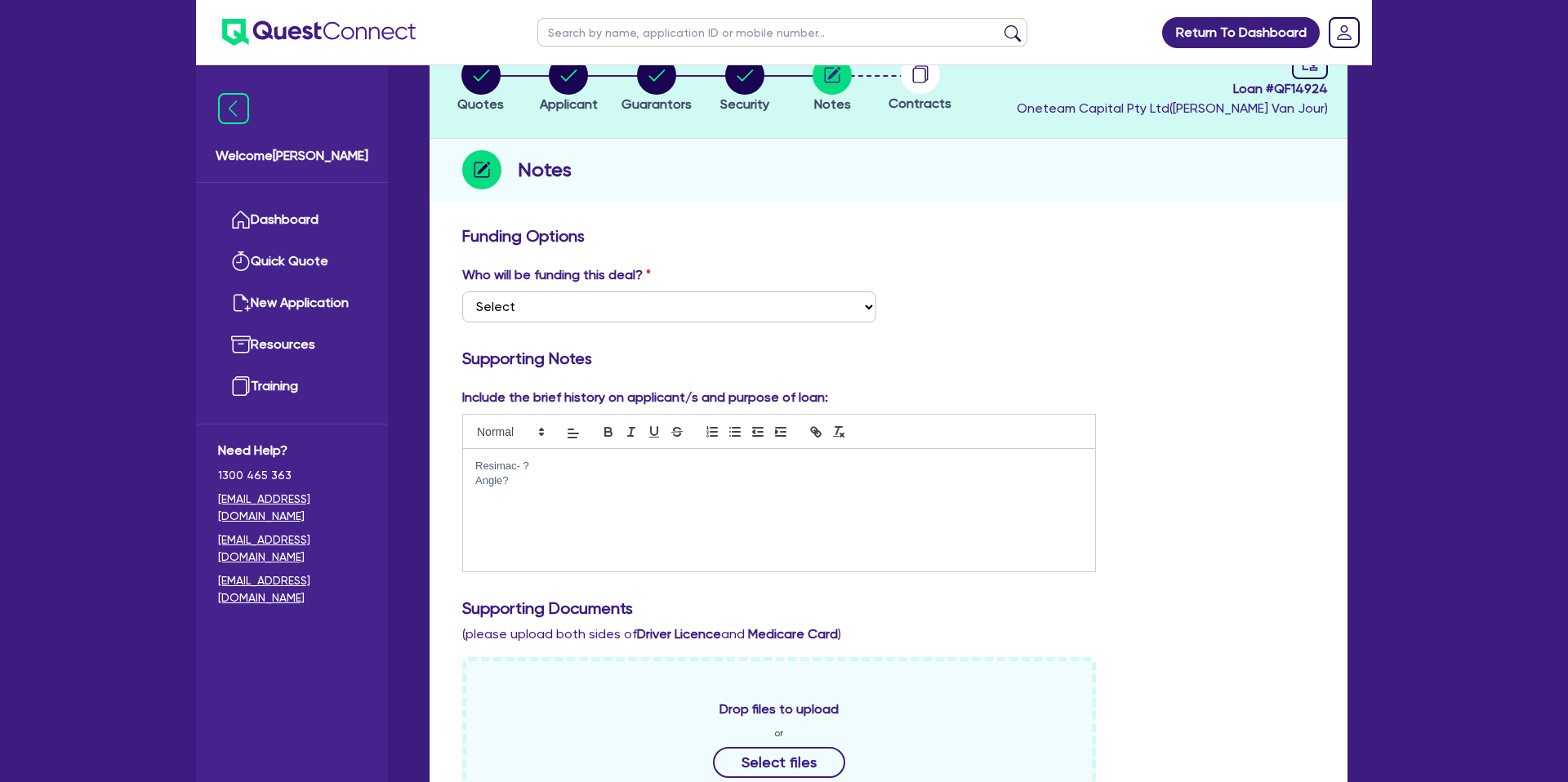
click at [503, 490] on div "Resimac- ? Angle?" at bounding box center [779, 510] width 632 height 122
click at [559, 456] on div "Resimac- ? Angle?" at bounding box center [779, 510] width 632 height 122
click at [554, 460] on p "Resimac- ?" at bounding box center [779, 467] width 607 height 15
click at [539, 483] on p "Angle?" at bounding box center [779, 481] width 607 height 15
click at [617, 306] on select "Select I want Quest to fund 100% I will fund 100% I will co-fund with Quest Oth…" at bounding box center [669, 307] width 414 height 31
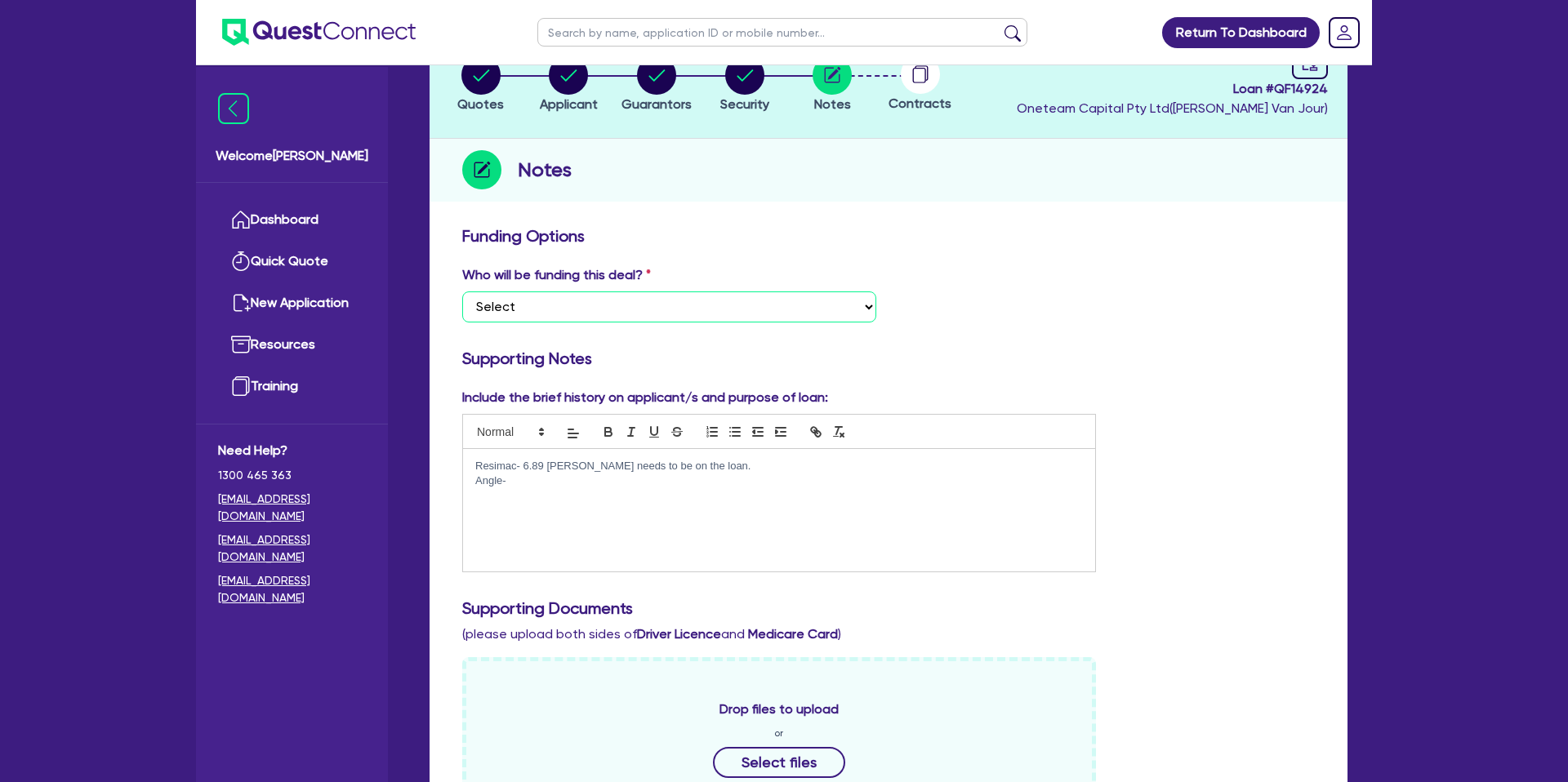
select select "Other"
click at [462, 292] on select "Select I want Quest to fund 100% I will fund 100% I will co-fund with Quest Oth…" at bounding box center [669, 307] width 414 height 31
click at [729, 243] on h3 "Funding Options" at bounding box center [888, 235] width 852 height 19
click at [1199, 236] on h3 "Funding Options" at bounding box center [888, 235] width 852 height 19
click at [514, 479] on p "Angle-" at bounding box center [779, 481] width 607 height 15
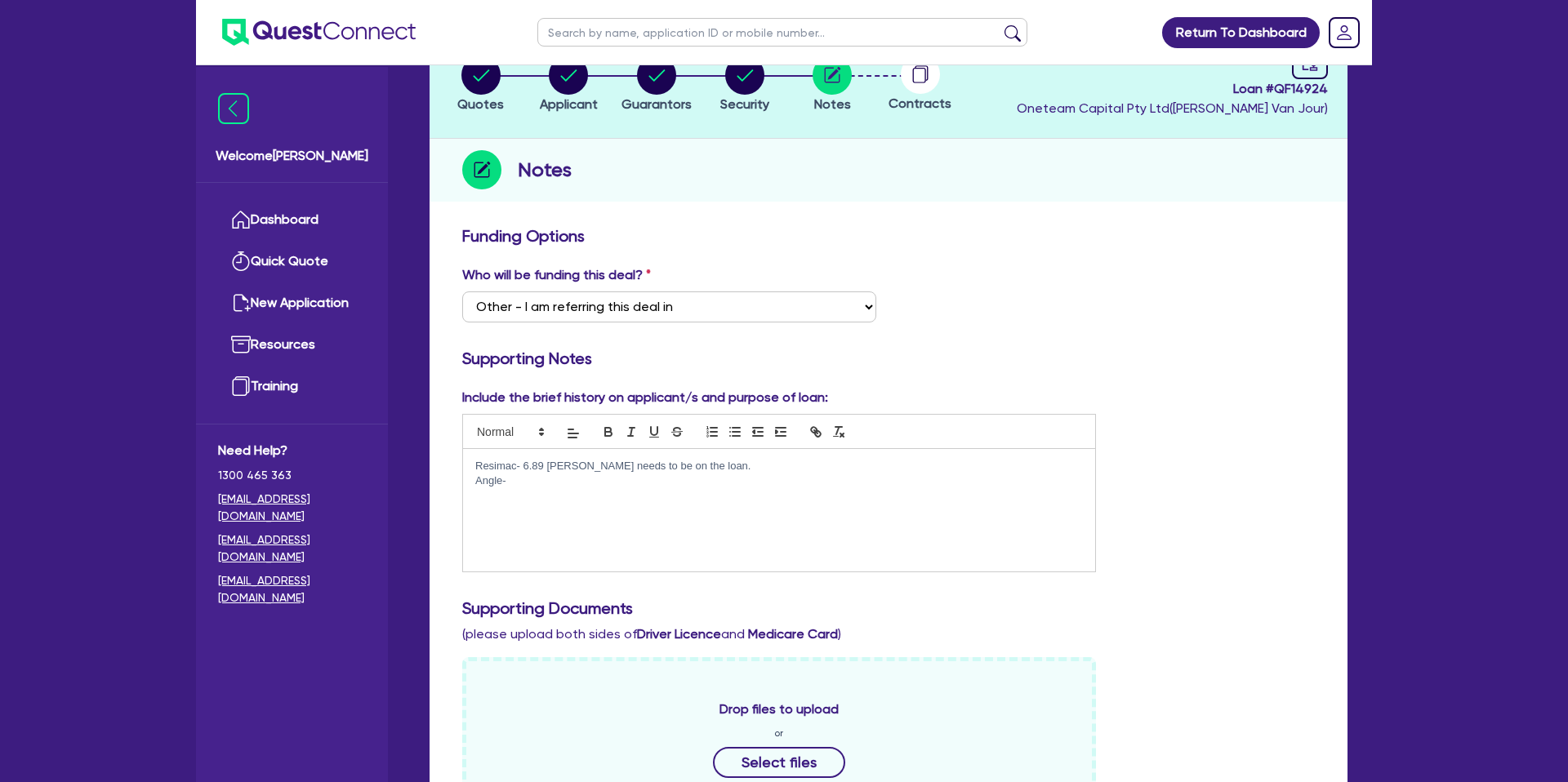
scroll to position [0, 0]
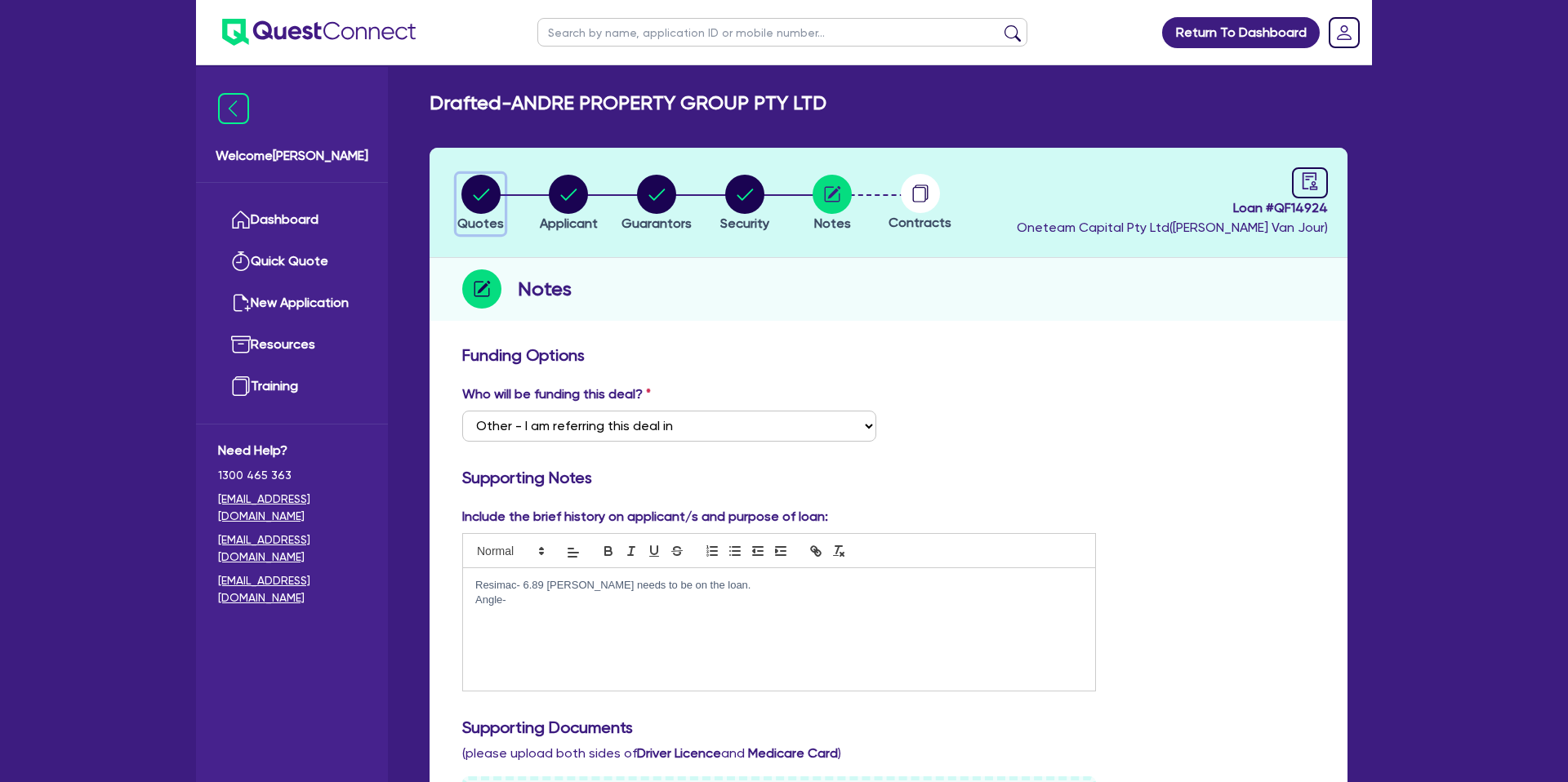
click at [474, 195] on circle "button" at bounding box center [481, 194] width 39 height 39
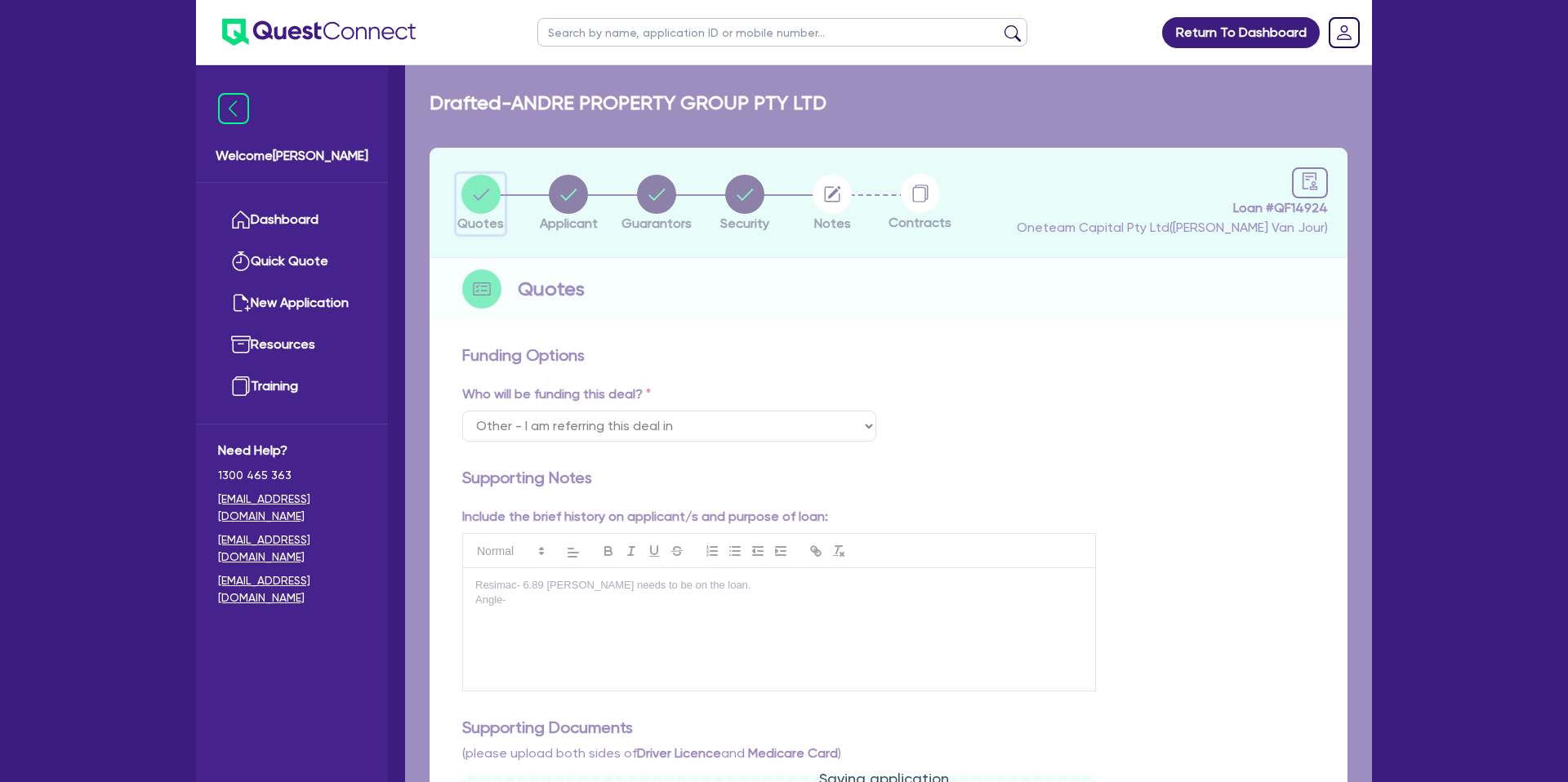
select select "CARS_AND_LIGHT_TRUCKS"
select select "PASSENGER_VEHICLES"
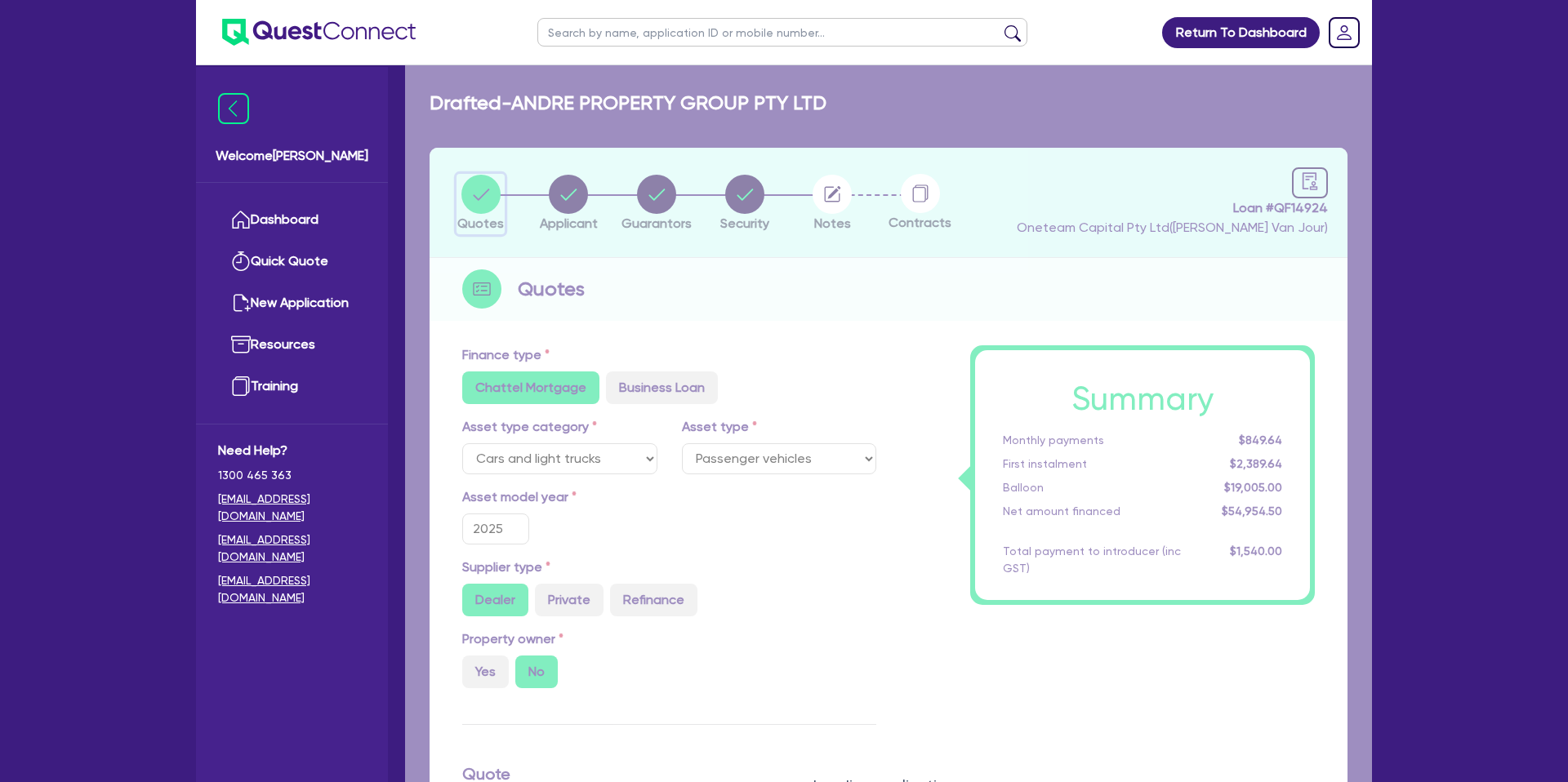
type input "54,300"
type input "19,005"
type input "1,400"
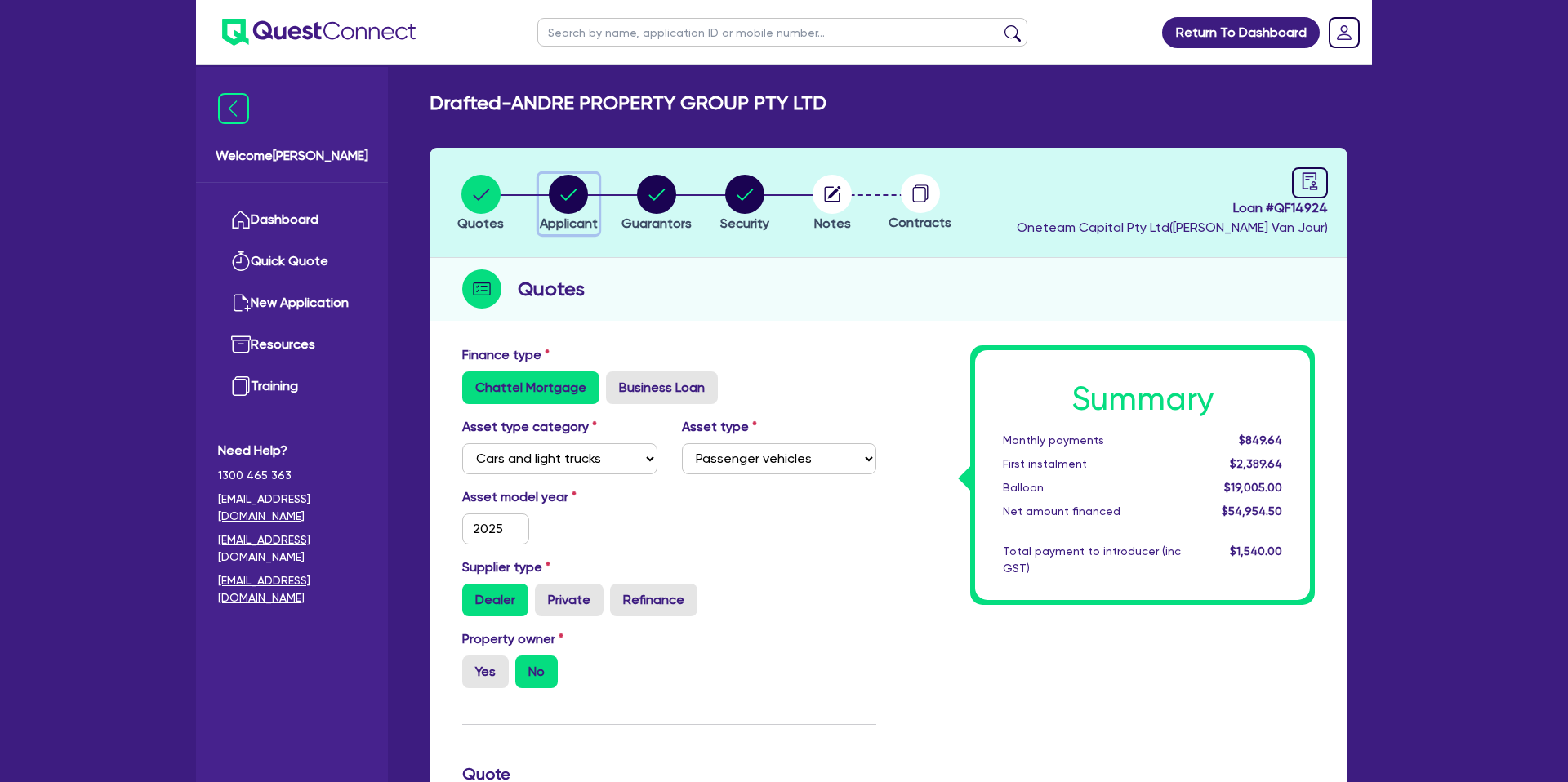
click at [562, 197] on icon "button" at bounding box center [569, 195] width 17 height 12
select select "COMPANY"
select select "BUILDING_CONSTRUCTION"
select select "TRADES_SERVICES_CONSUMERS"
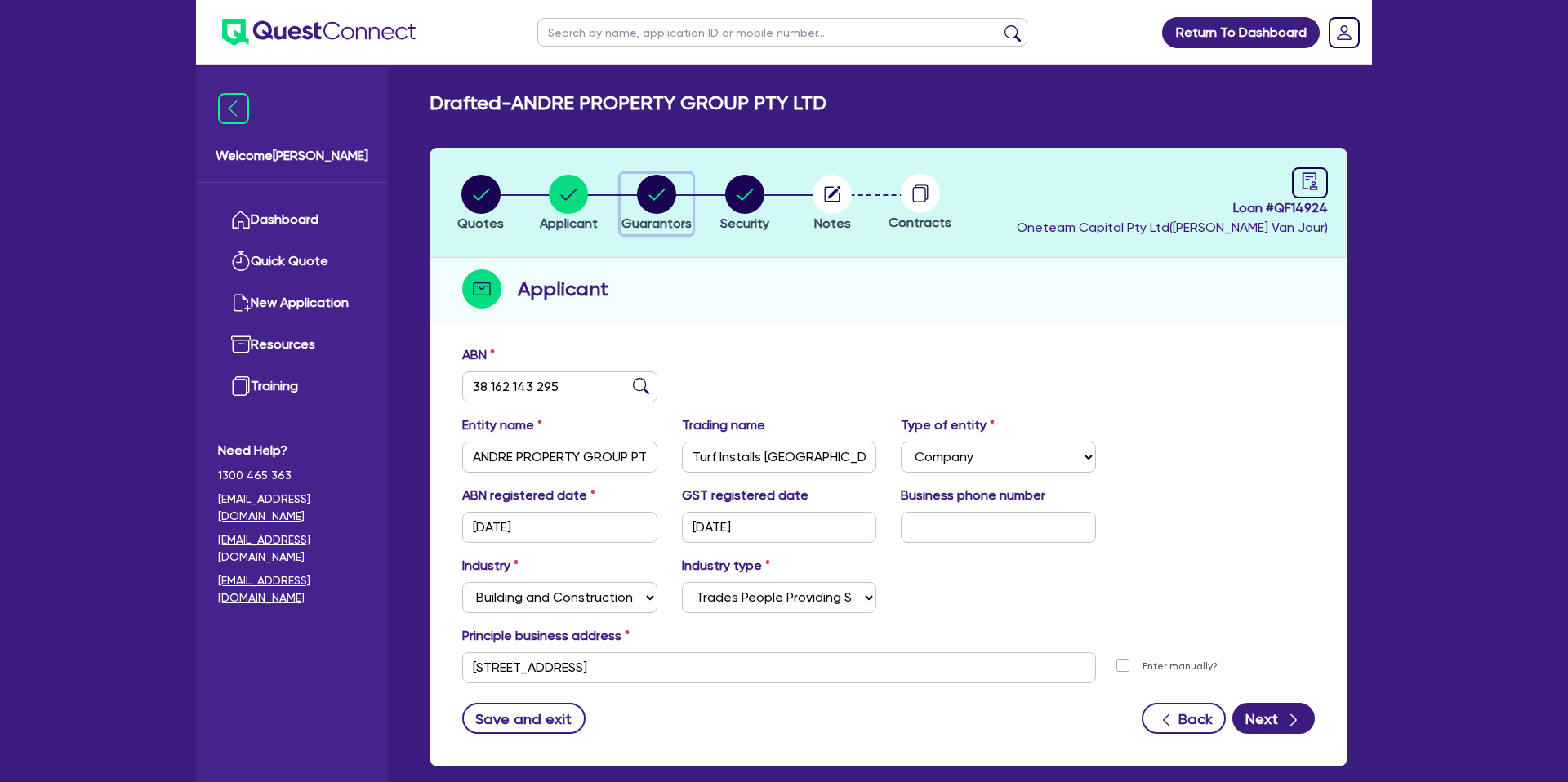
click at [667, 193] on circle "button" at bounding box center [656, 194] width 39 height 39
select select "MR"
select select "WA"
select select "MARRIED"
select select "CASH"
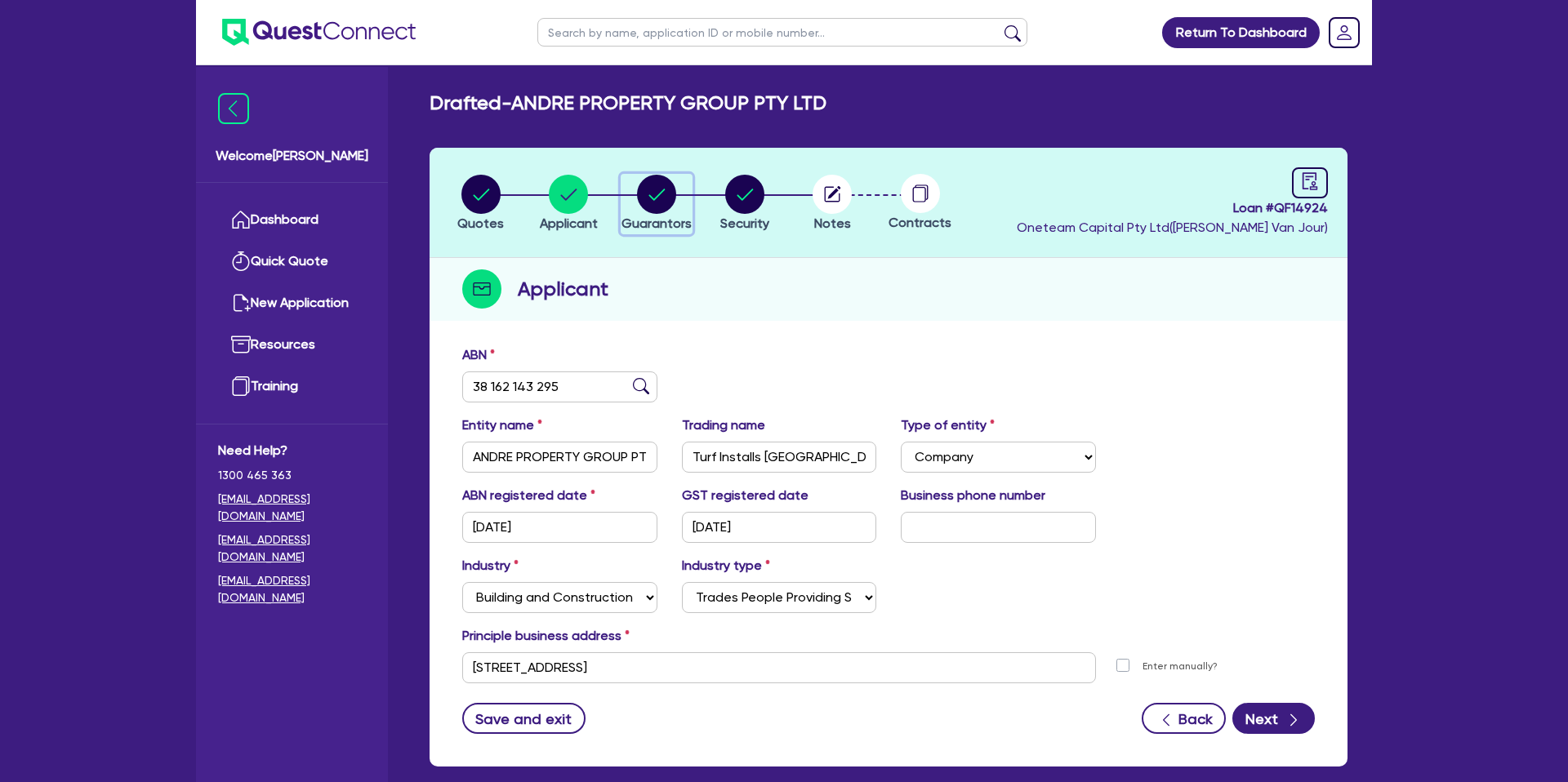
select select "VEHICLE"
select select "OTHER"
select select "INVESTMENT_PROPERTY"
select select "VEHICLE_LOAN"
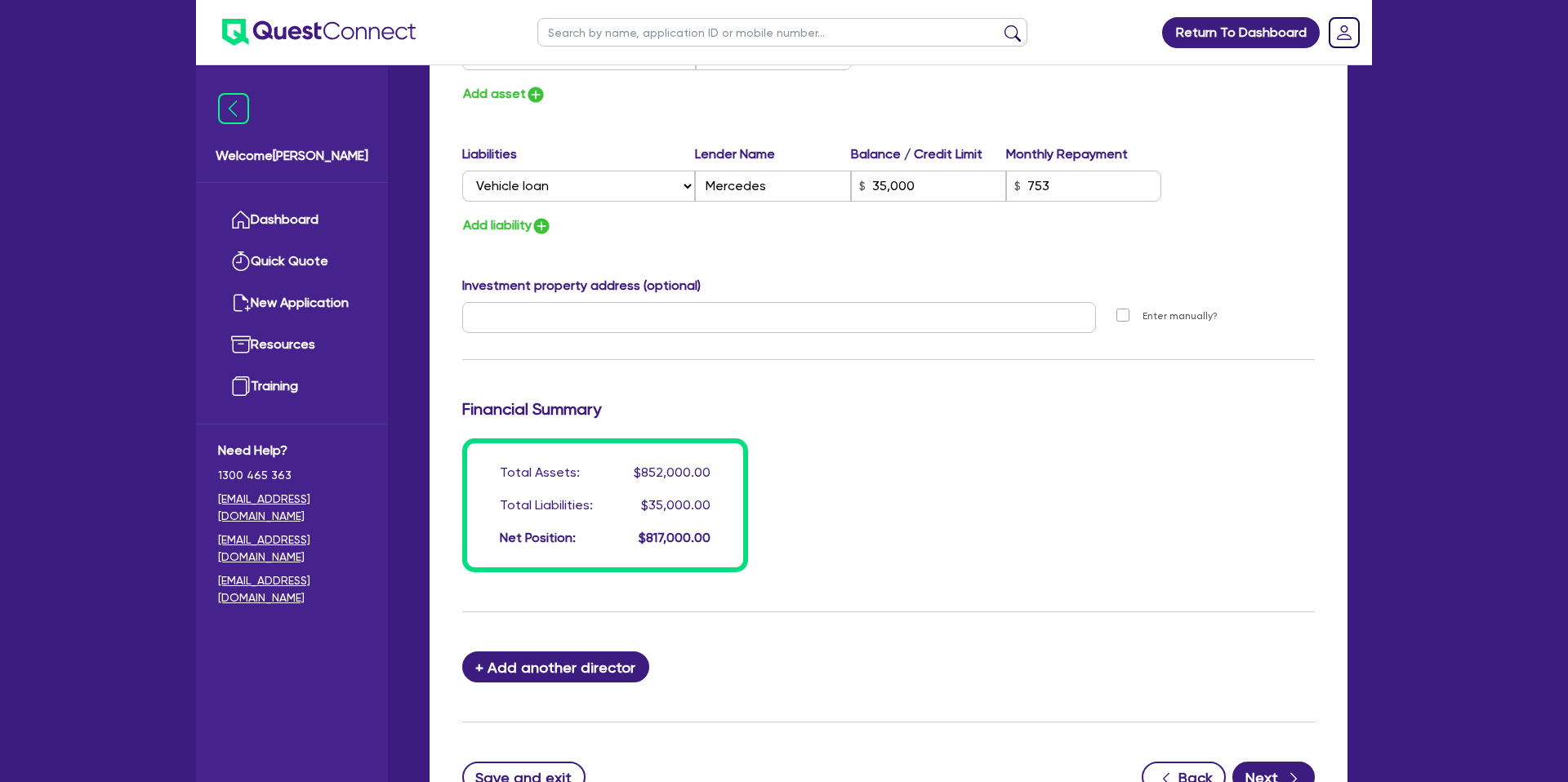
scroll to position [1320, 0]
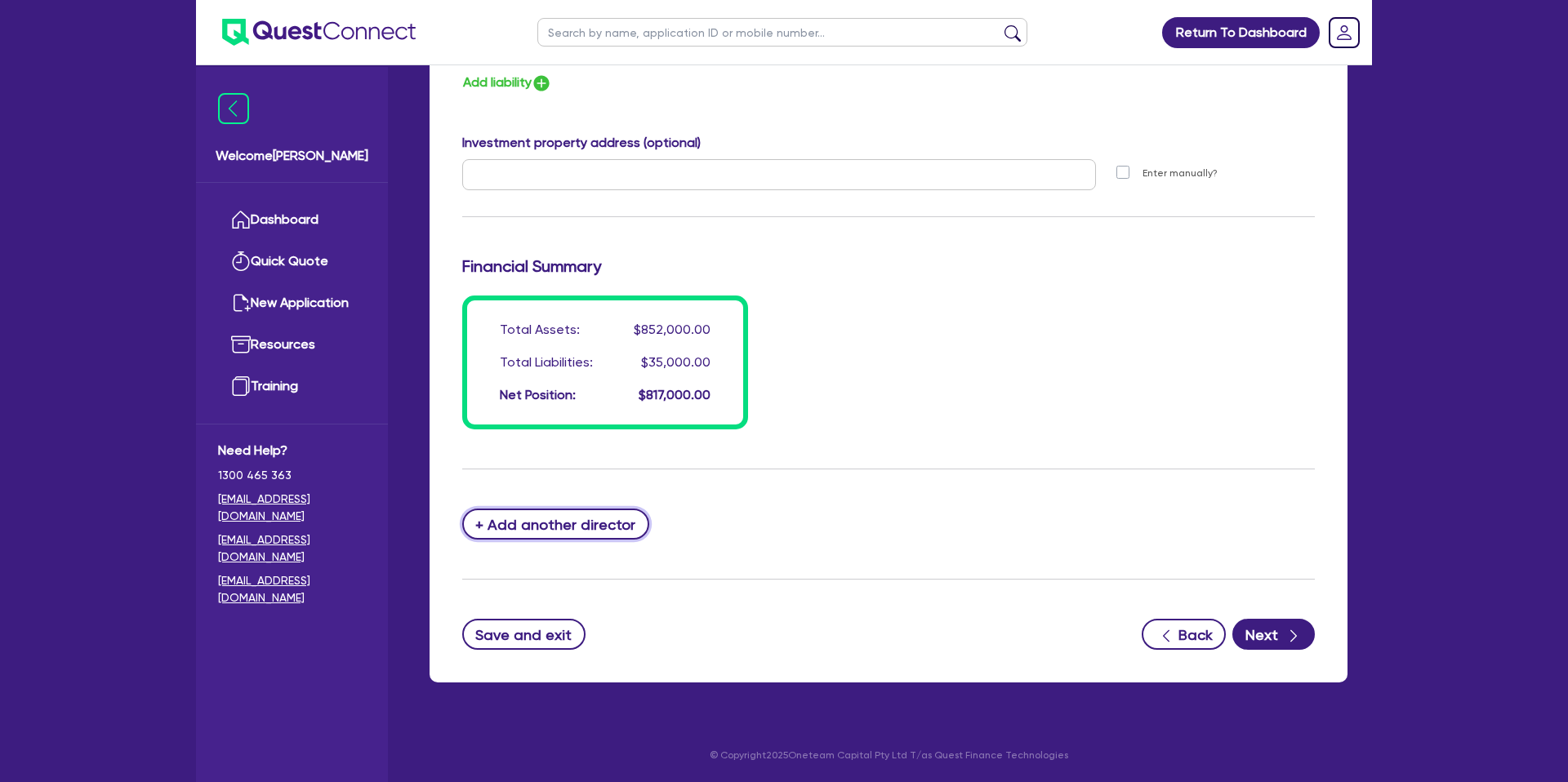
click at [537, 519] on button "+ Add another director" at bounding box center [556, 524] width 187 height 31
type input "6"
type input "0420914740"
type input "22000"
type input "15000"
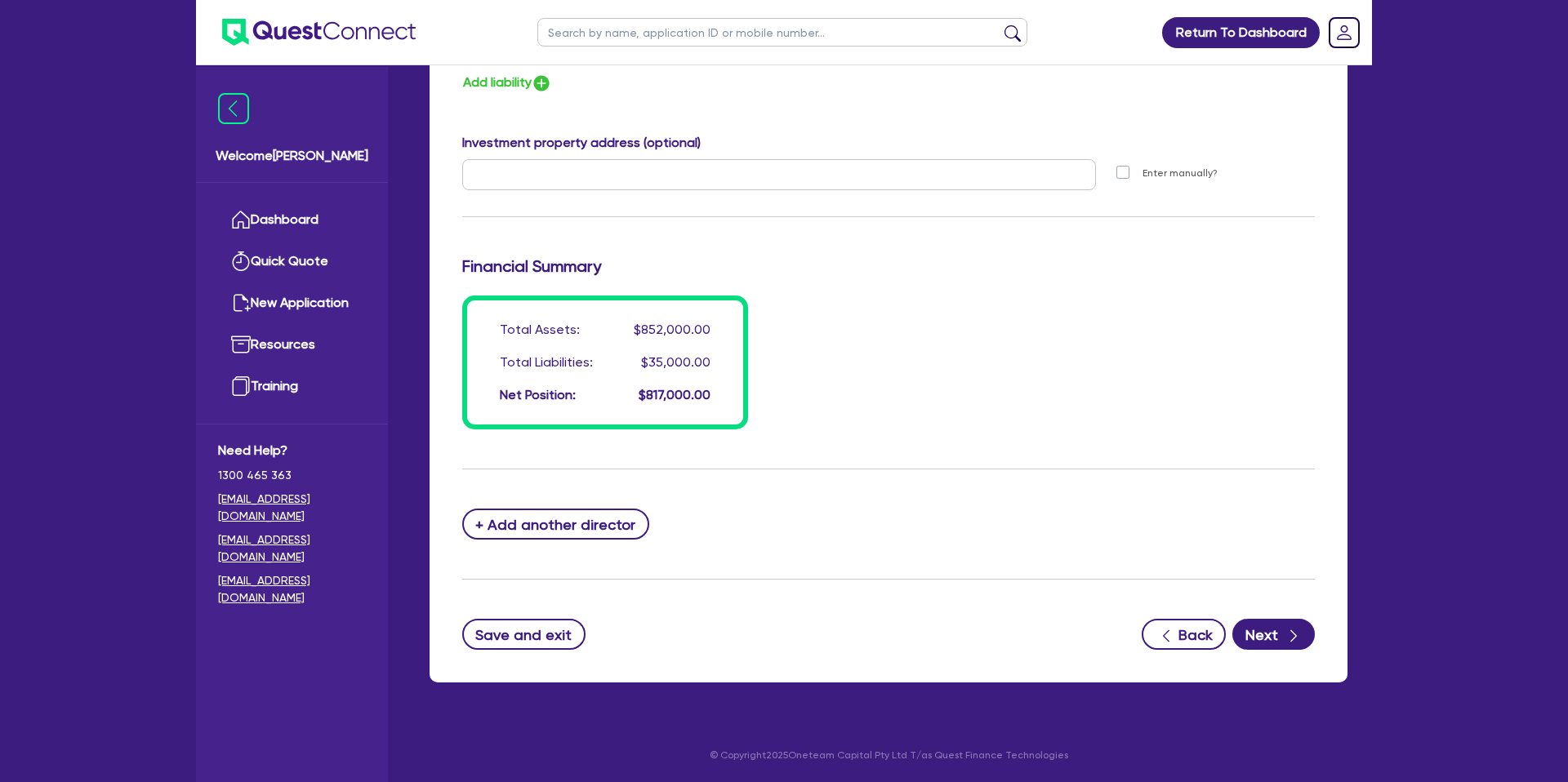
type input "15000"
type input "800000"
type input "35000"
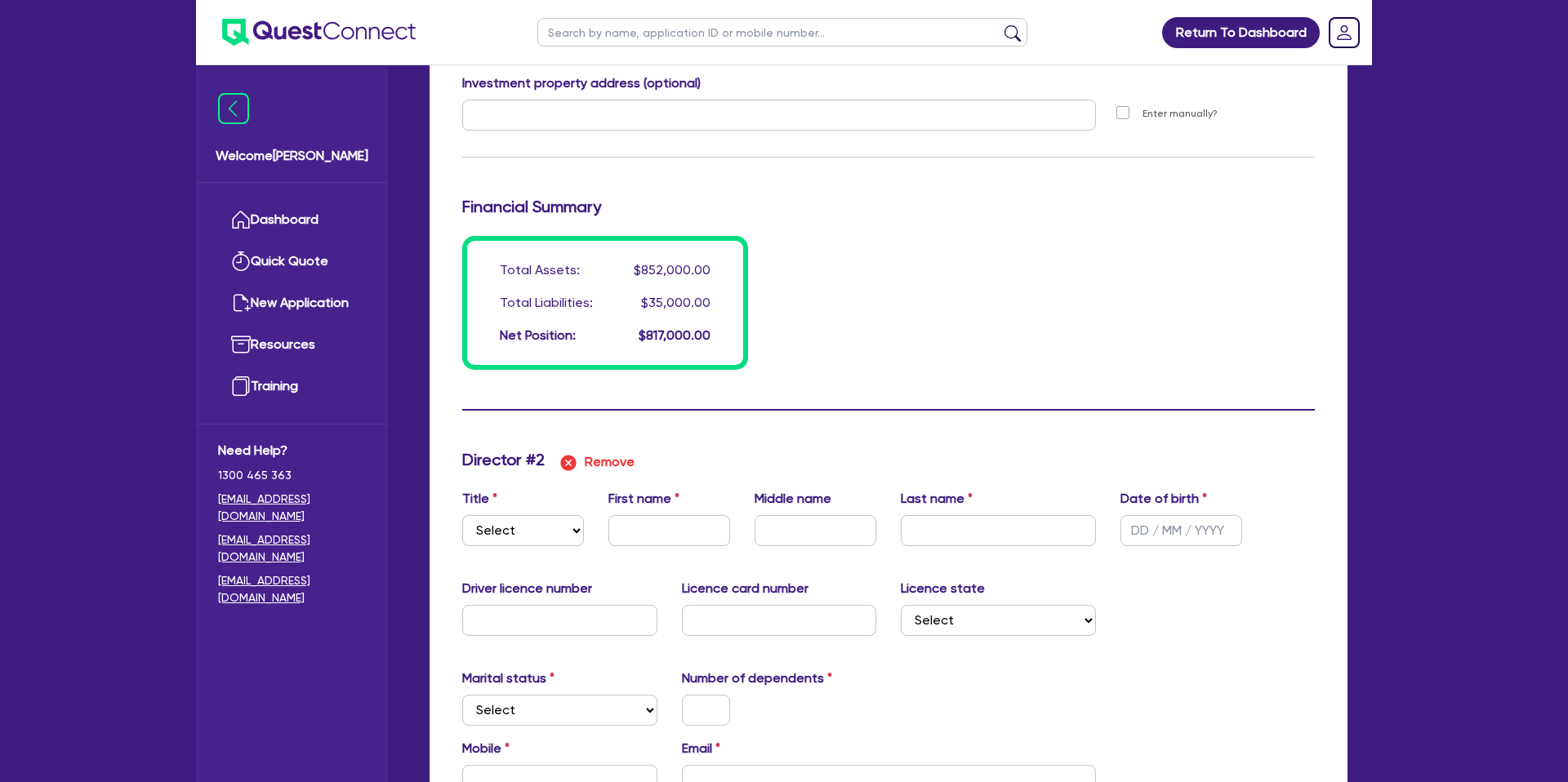
scroll to position [1422, 0]
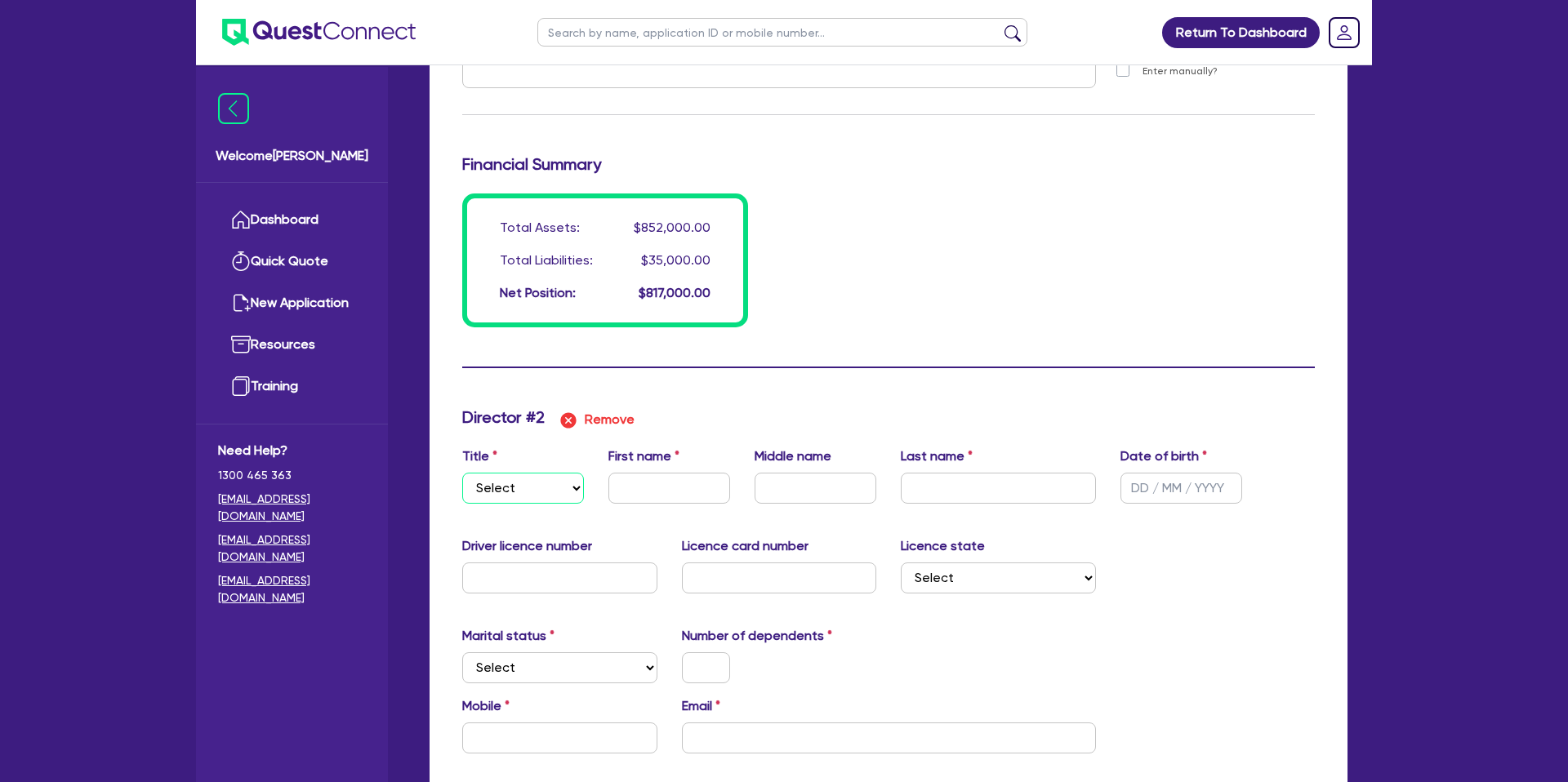
click at [518, 491] on select "Select Mr Mrs Ms Miss Dr" at bounding box center [523, 488] width 121 height 31
select select "MR"
click at [462, 473] on select "Select Mr Mrs Ms Miss Dr" at bounding box center [523, 488] width 121 height 31
type input "6"
type input "0420914740"
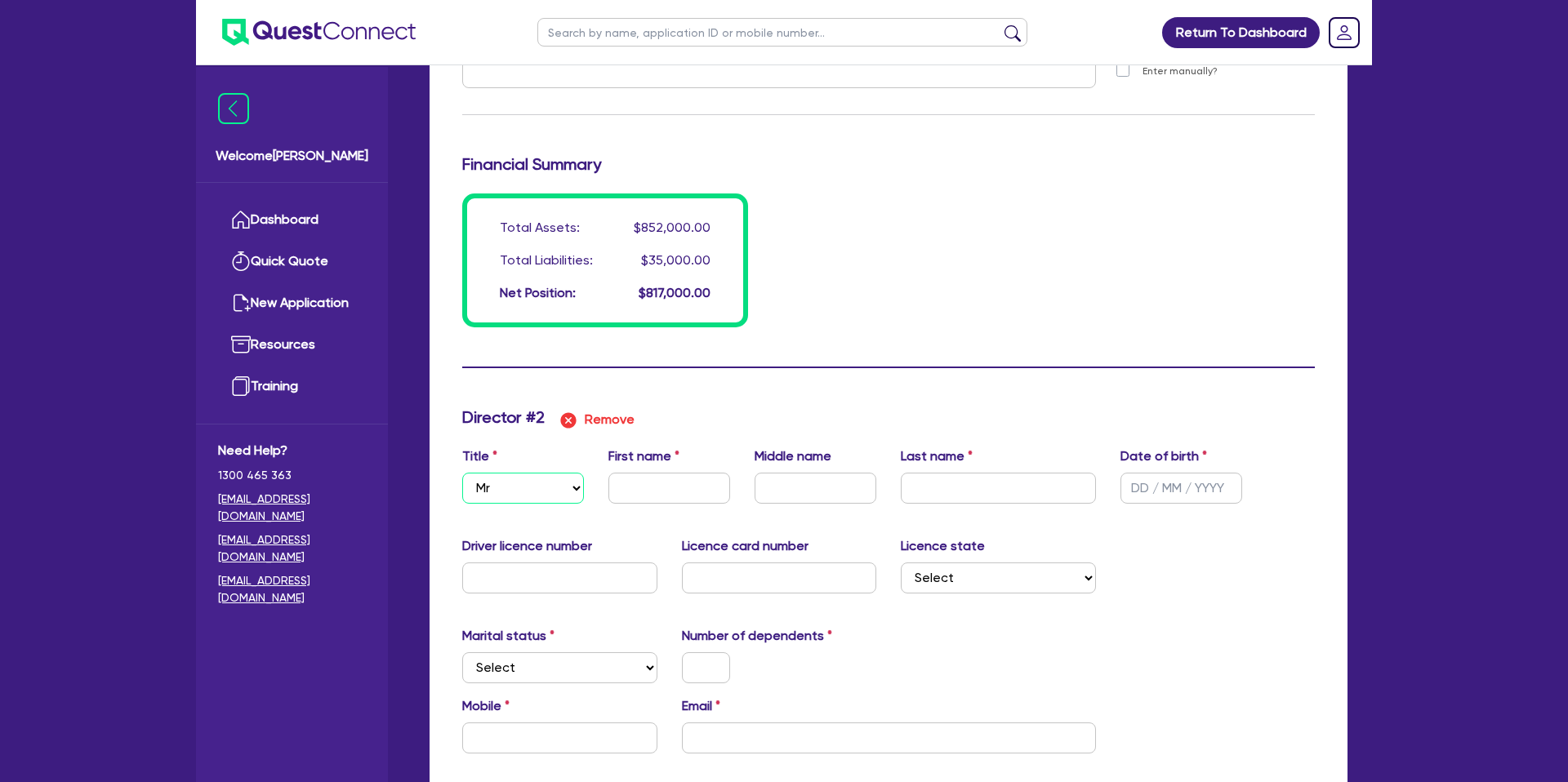
type input "22000"
type input "15000"
type input "800000"
type input "35000"
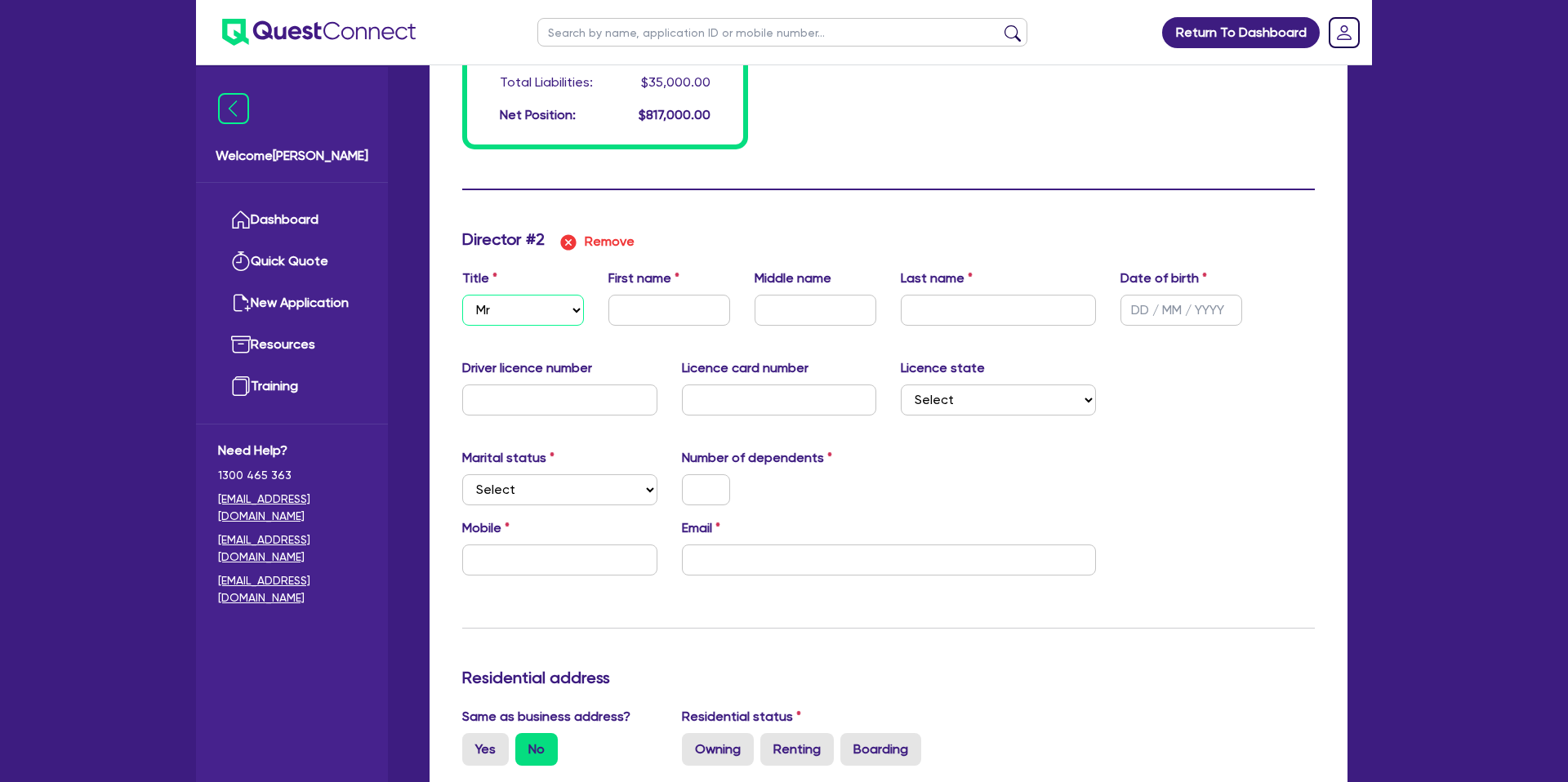
scroll to position [1601, 0]
click at [646, 301] on input "text" at bounding box center [668, 309] width 121 height 31
type input "6"
type input "0420914740"
type input "22000"
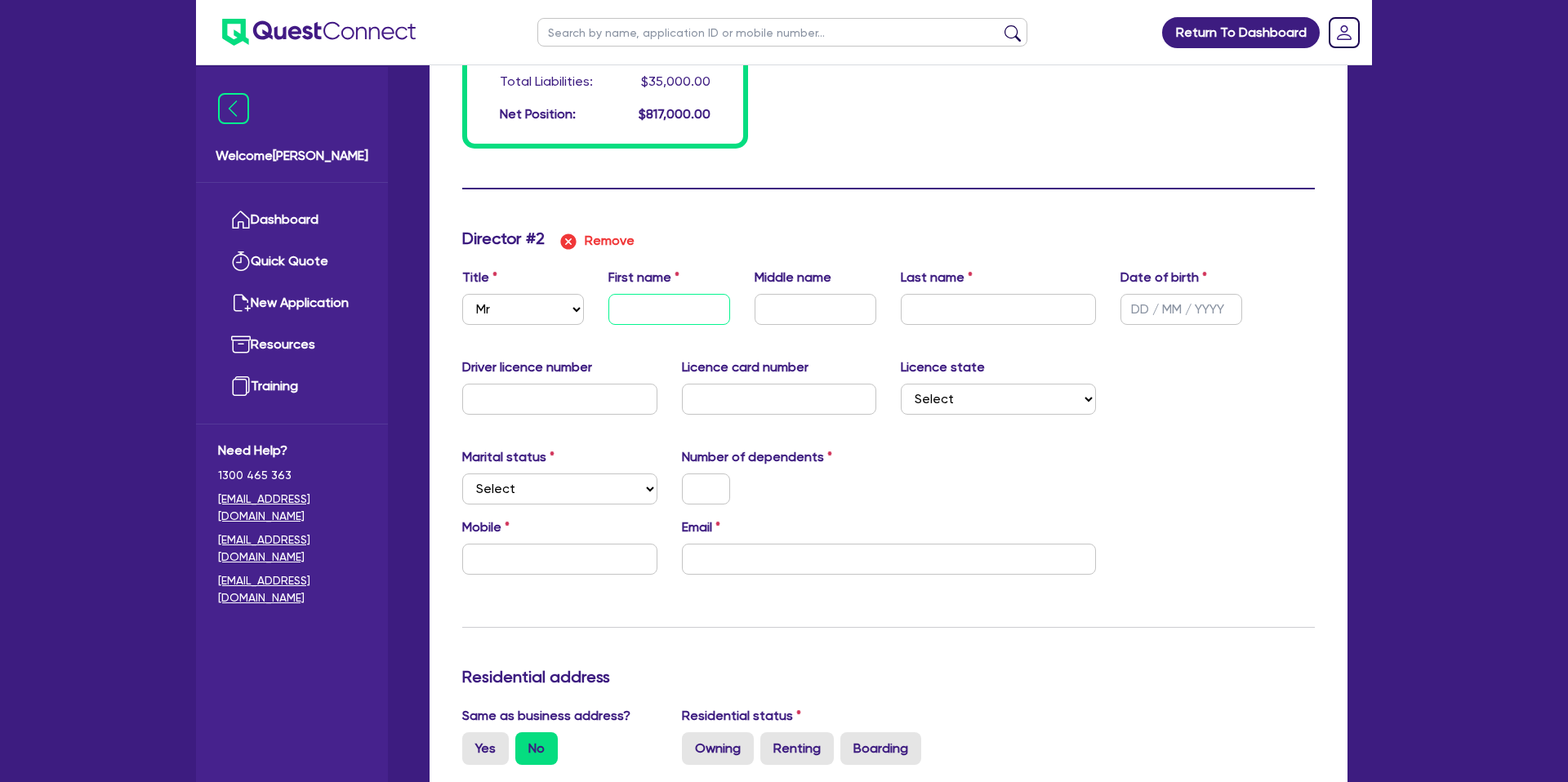
type input "15000"
type input "800000"
type input "35000"
type input "J"
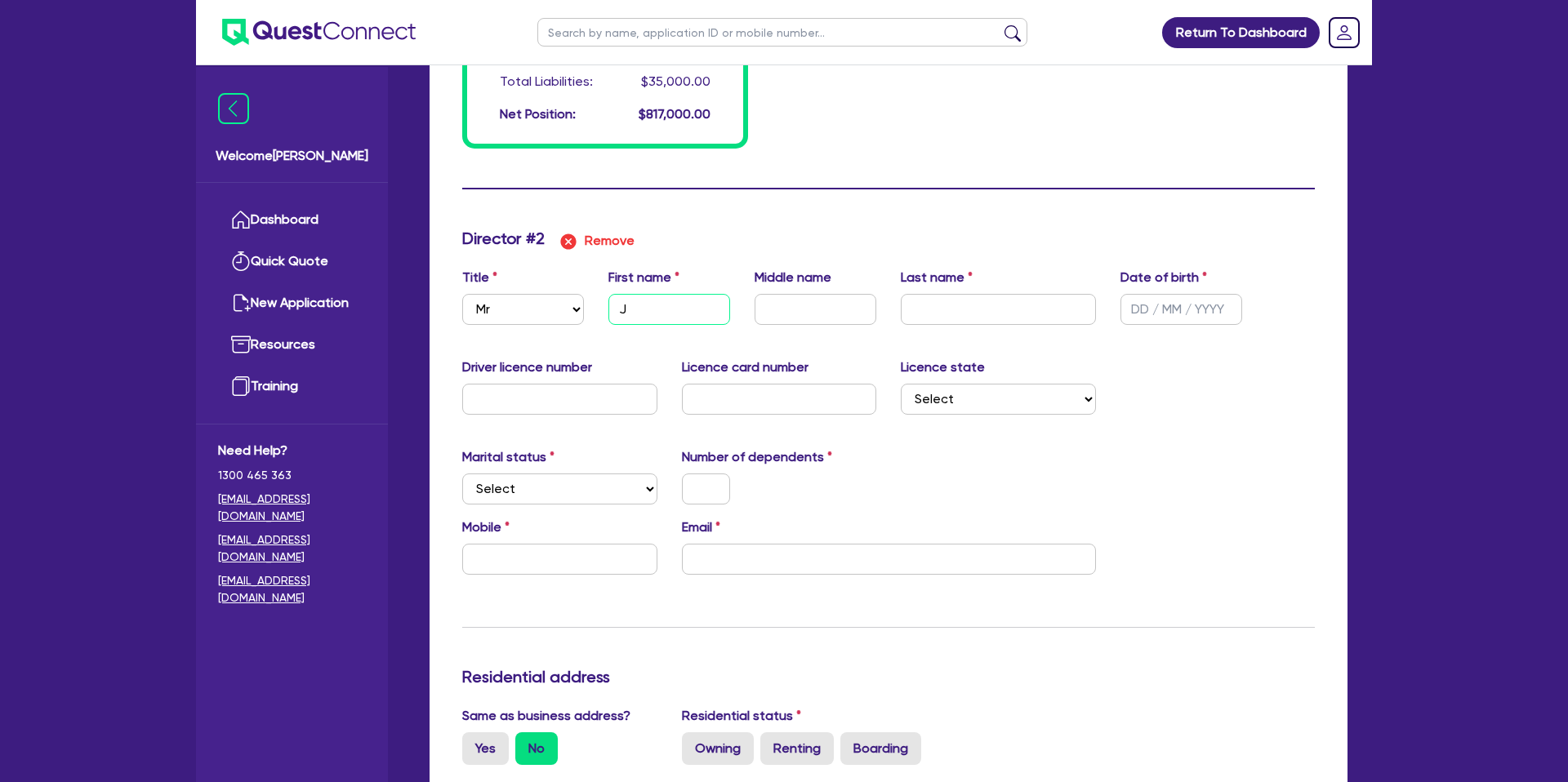
type input "6"
type input "0420914740"
type input "22000"
type input "15000"
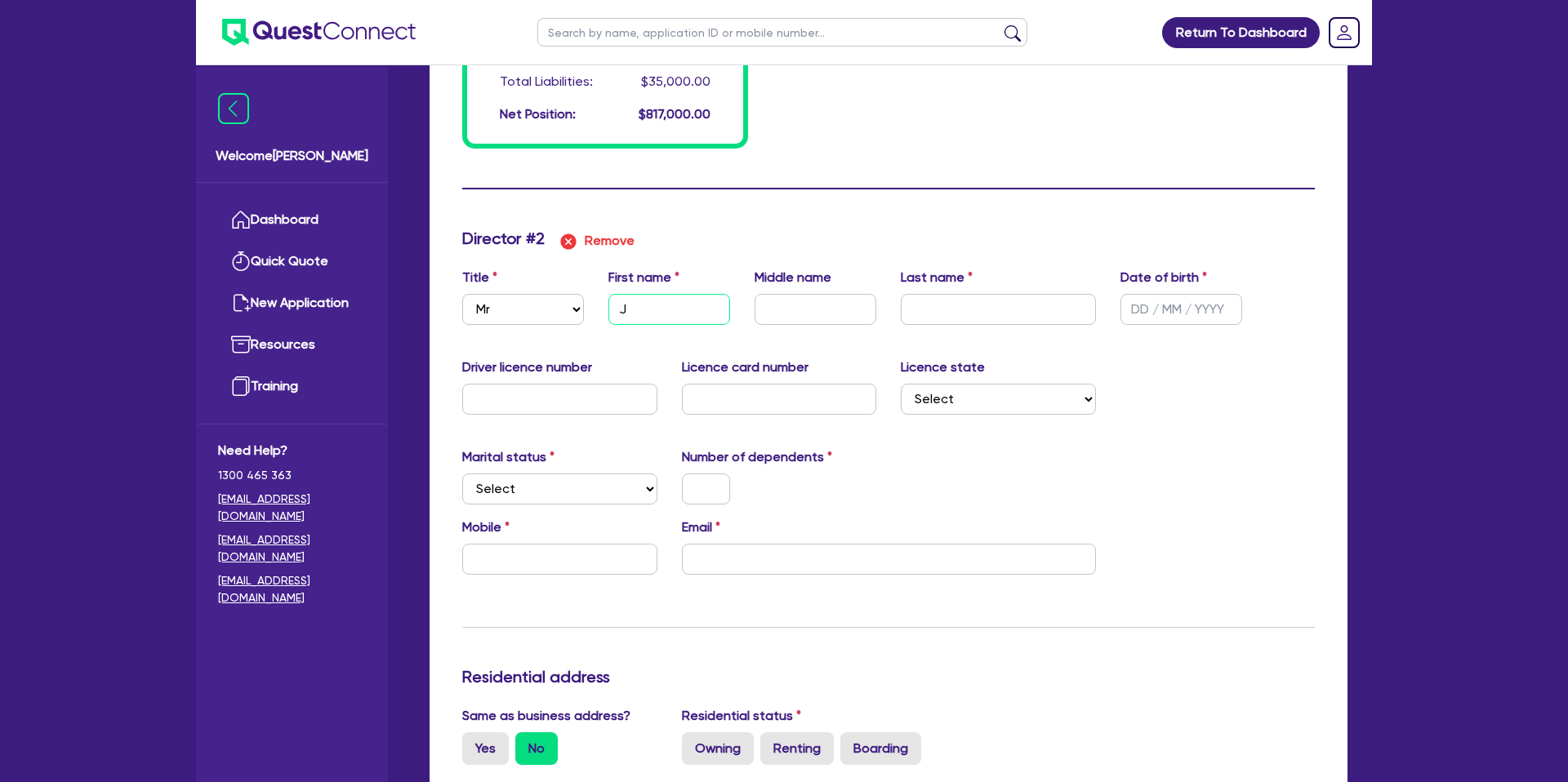
type input "800000"
type input "35000"
type input "Je"
type input "6"
type input "0420914740"
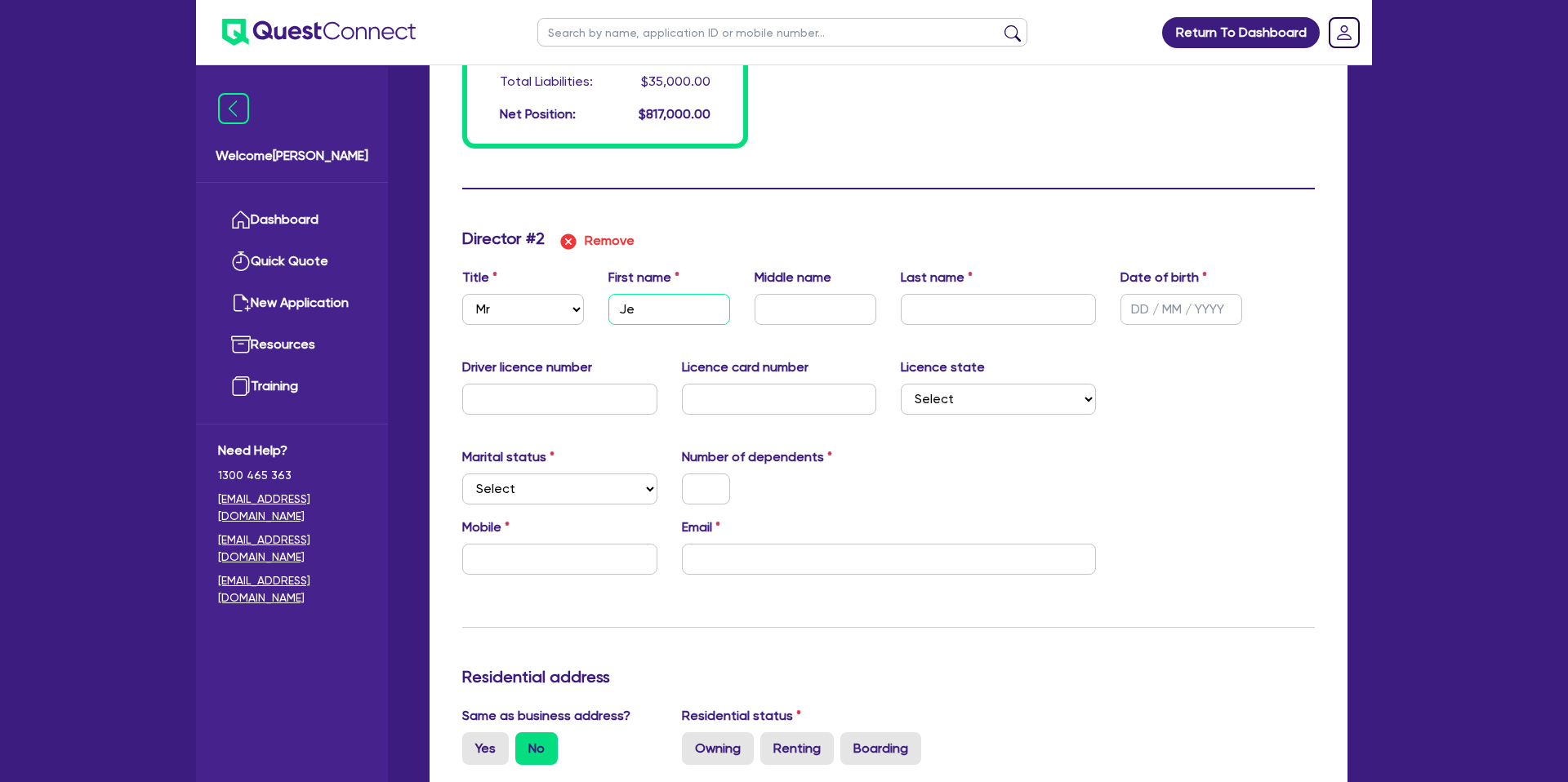
type input "22000"
type input "15000"
type input "800000"
type input "35000"
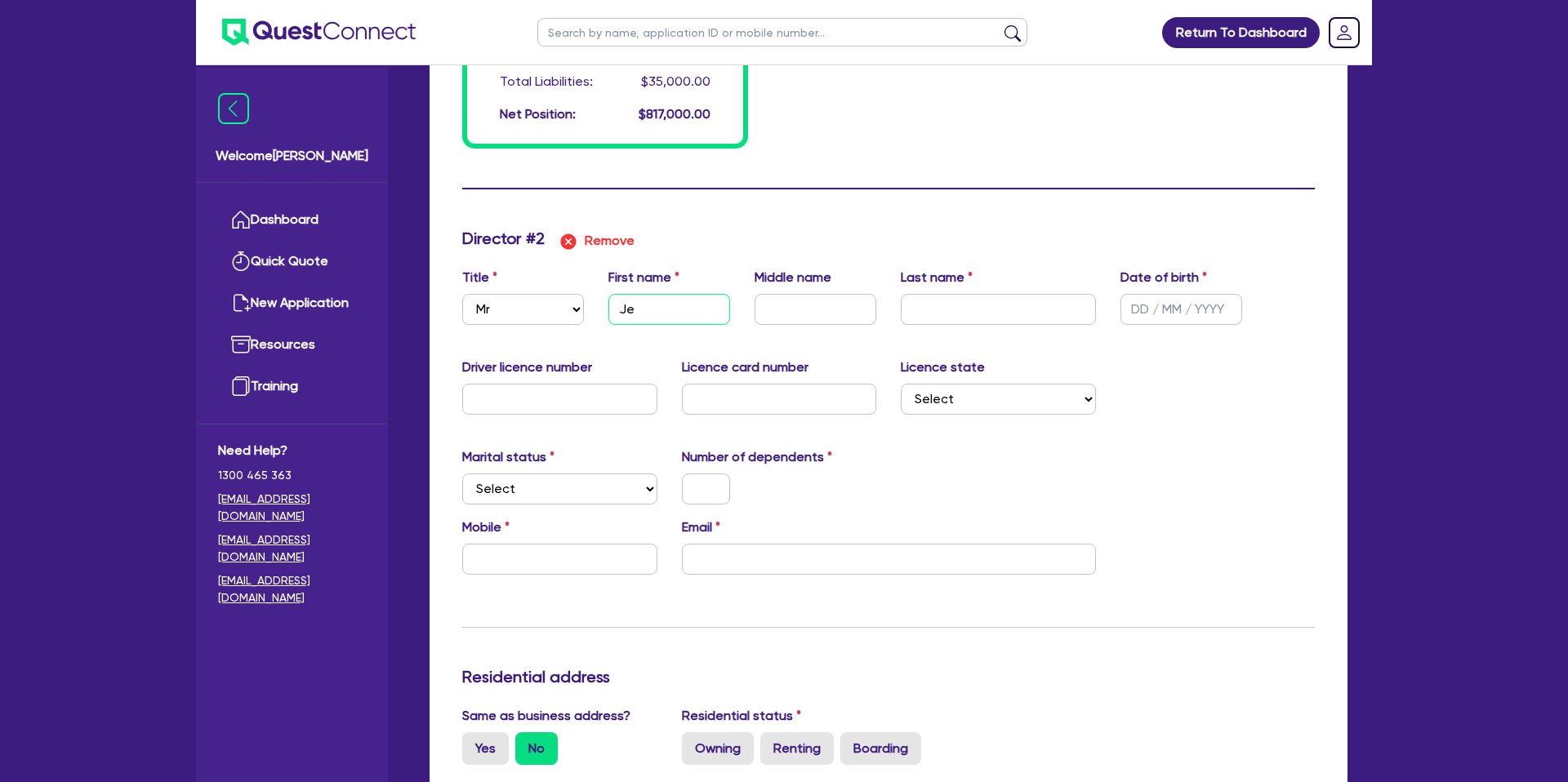
type input "Jes"
type input "6"
type input "0420914740"
type input "22000"
type input "15000"
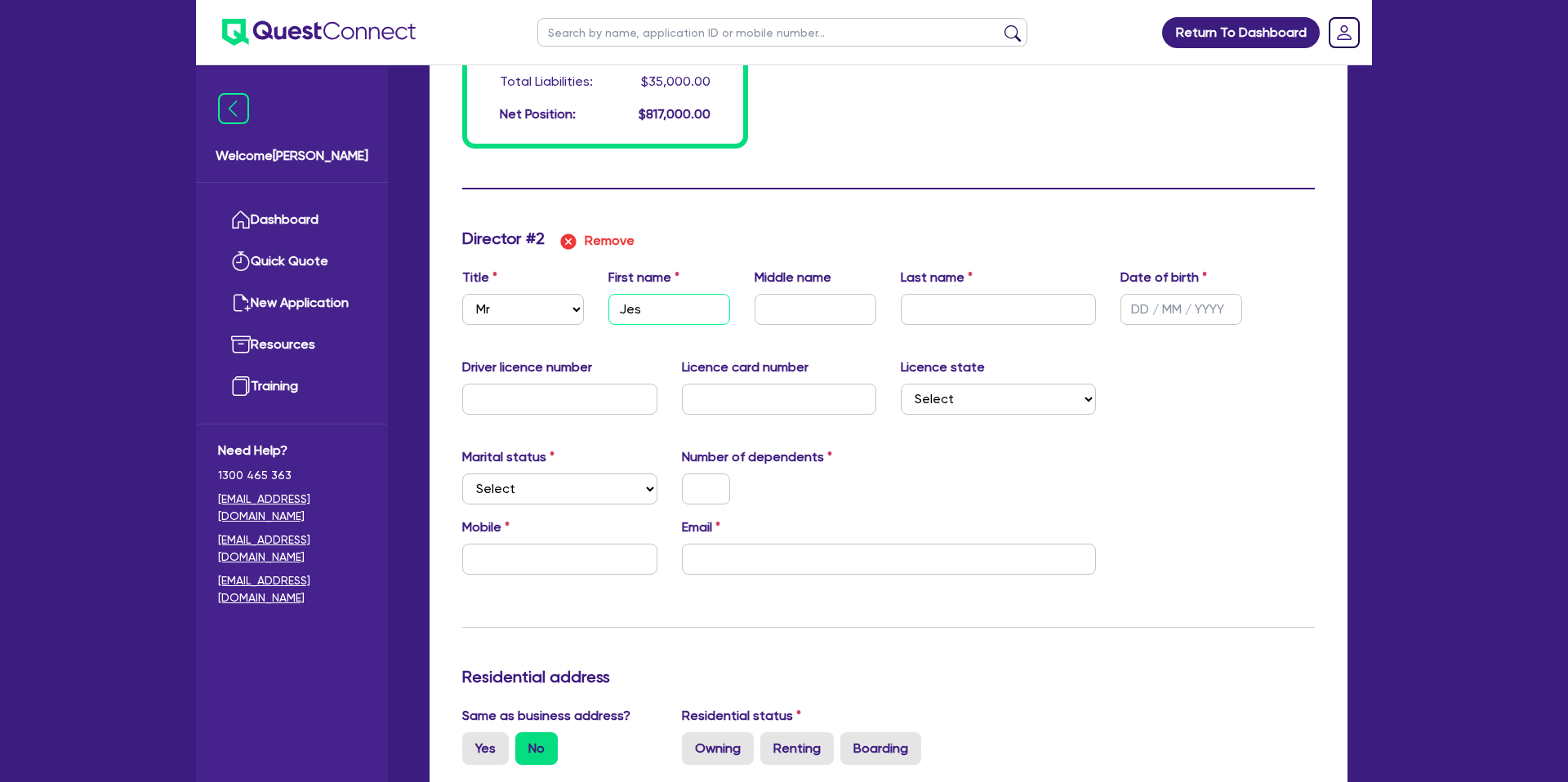
type input "15000"
type input "800000"
type input "35000"
type input "Jess"
type input "6"
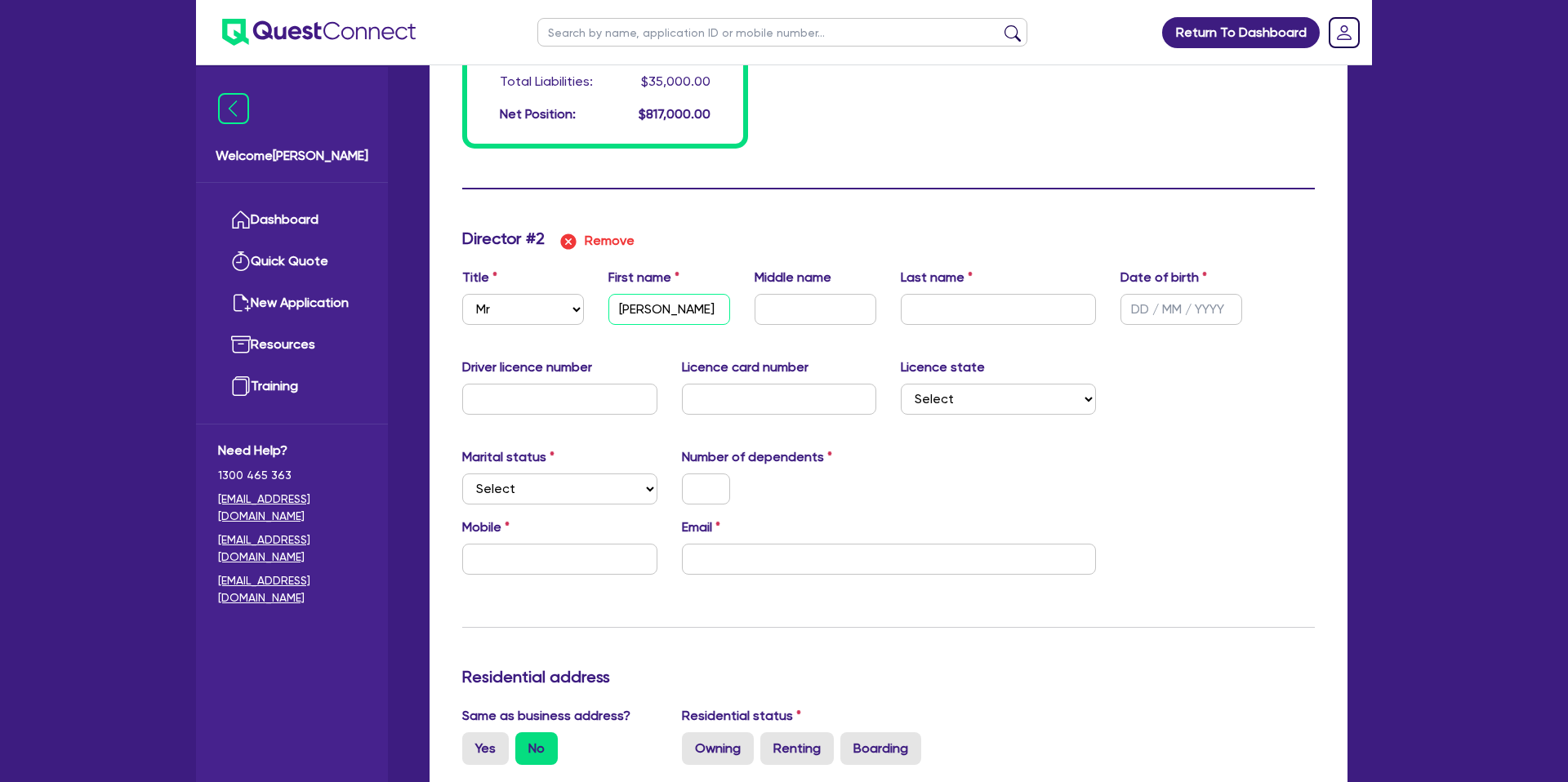
type input "0420914740"
type input "22000"
type input "15000"
type input "800000"
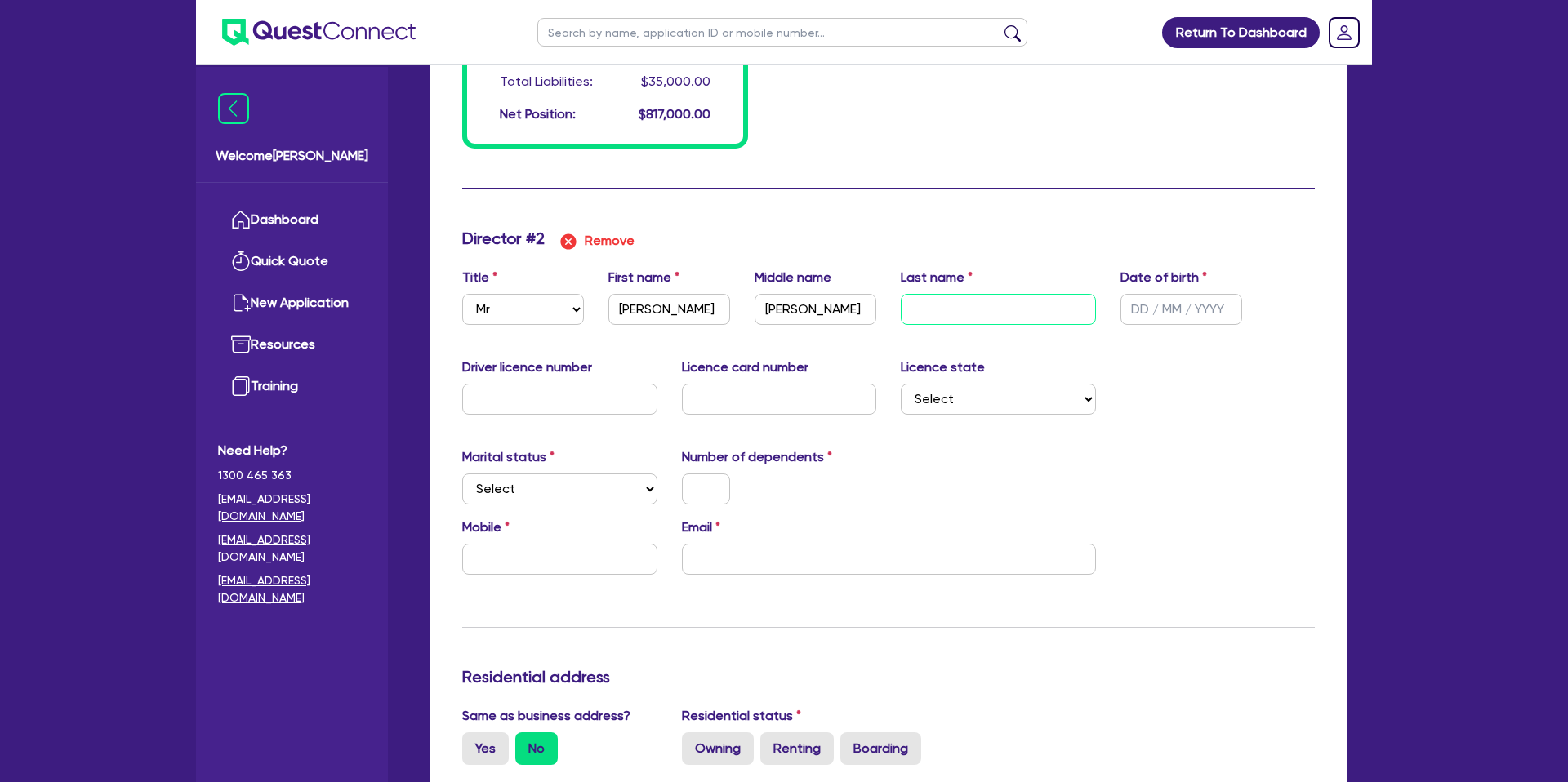
click at [982, 307] on input "text" at bounding box center [998, 309] width 195 height 31
click at [574, 404] on input "text" at bounding box center [559, 399] width 195 height 31
click at [723, 401] on input "text" at bounding box center [779, 399] width 195 height 31
click at [934, 499] on div "Marital status Select Single Married De Facto / Partner Number of dependents" at bounding box center [888, 483] width 877 height 70
click at [960, 406] on select "Select NSW VIC QLD TAS ACT SA NT WA" at bounding box center [998, 399] width 195 height 31
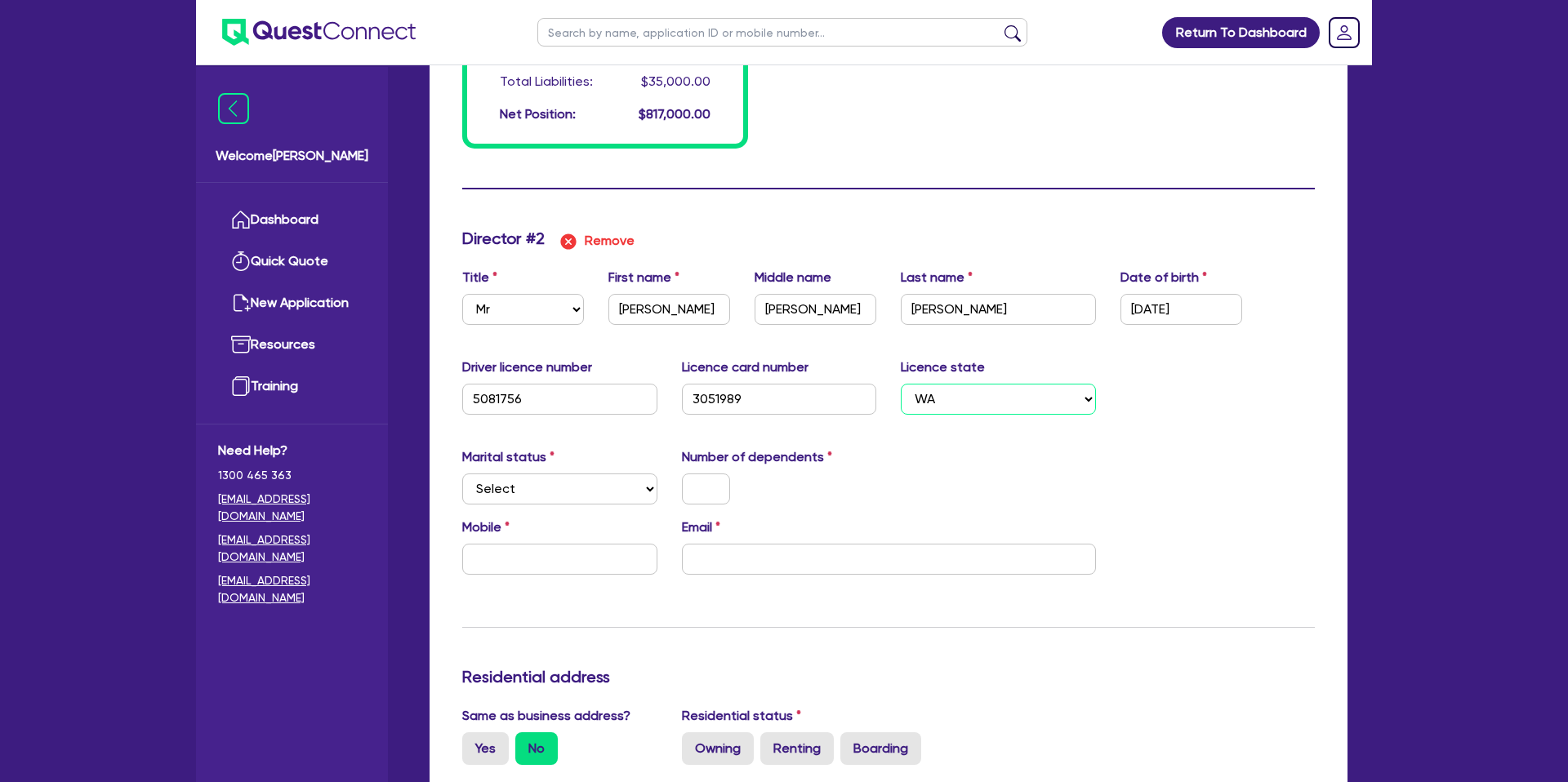
click at [901, 384] on select "Select NSW VIC QLD TAS ACT SA NT WA" at bounding box center [998, 399] width 195 height 31
drag, startPoint x: 1055, startPoint y: 447, endPoint x: 774, endPoint y: 460, distance: 281.3
click at [1055, 447] on div "Marital status Select Single Married De Facto / Partner Number of dependents" at bounding box center [888, 483] width 877 height 70
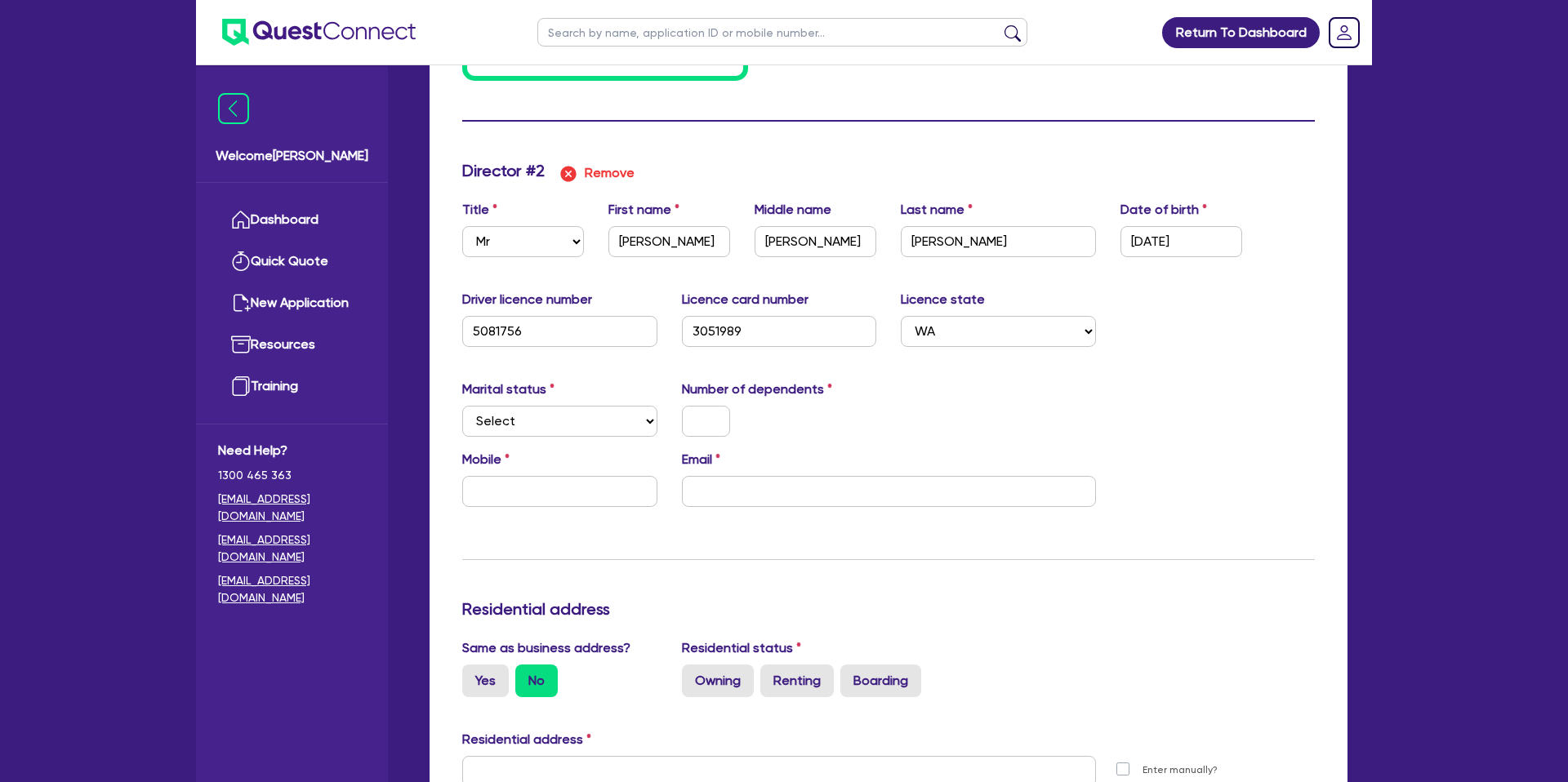
scroll to position [1673, 0]
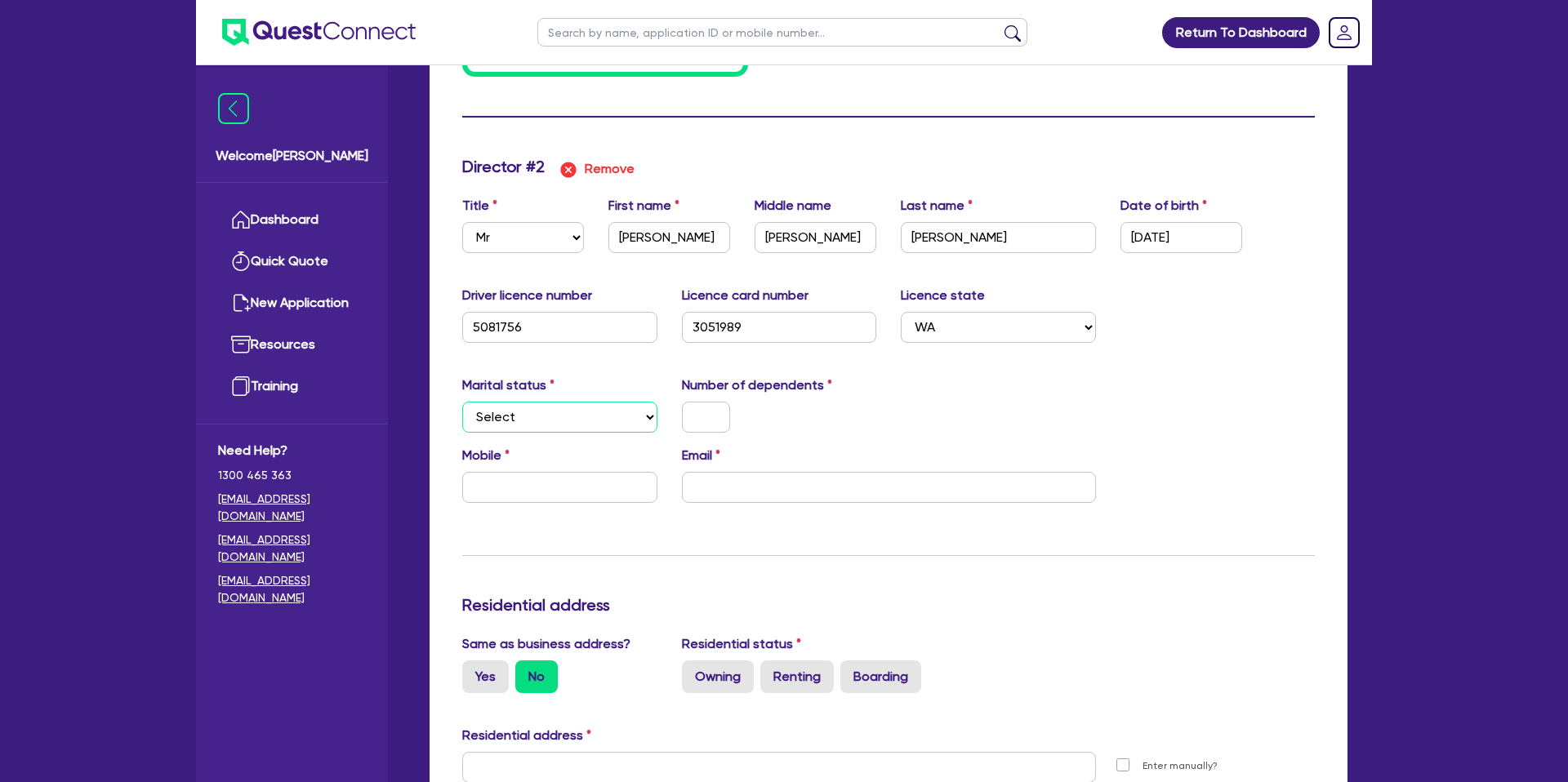
click at [560, 429] on select "Select Single Married De Facto / Partner" at bounding box center [559, 417] width 195 height 31
click at [462, 401] on select "Select Single Married De Facto / Partner" at bounding box center [559, 417] width 195 height 31
click at [545, 428] on select "Select Single Married De Facto / Partner" at bounding box center [559, 417] width 195 height 31
click at [462, 401] on select "Select Single Married De Facto / Partner" at bounding box center [559, 417] width 195 height 31
drag, startPoint x: 538, startPoint y: 330, endPoint x: 467, endPoint y: 325, distance: 71.2
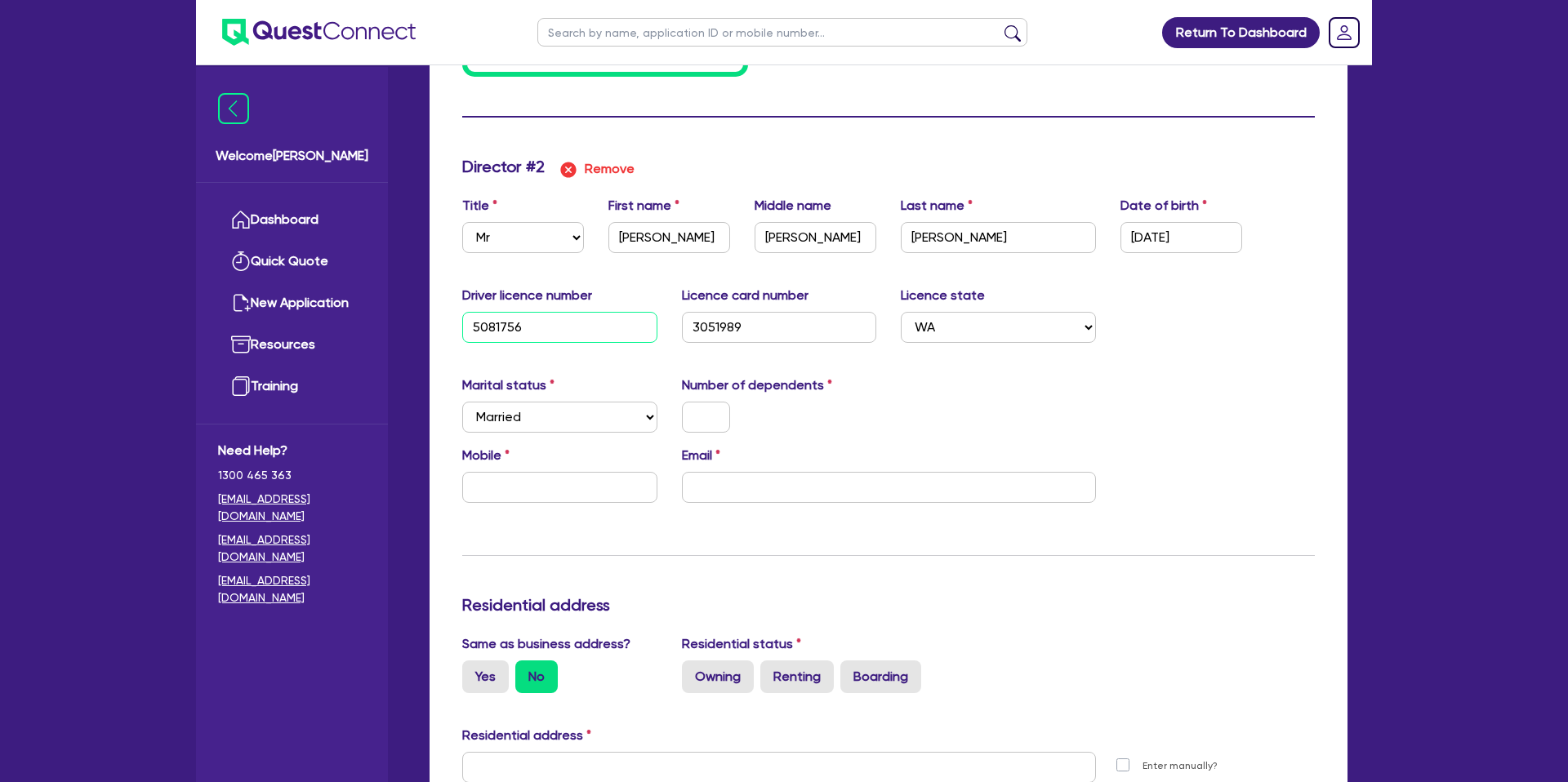
click at [467, 325] on input "5081756" at bounding box center [559, 327] width 195 height 31
click at [915, 391] on div "Marital status Select Single Married De Facto / Partner Number of dependents" at bounding box center [888, 411] width 877 height 70
click at [1019, 373] on div "Update residential status for Director #2 Boarding is only acceptable when the …" at bounding box center [888, 760] width 852 height 1208
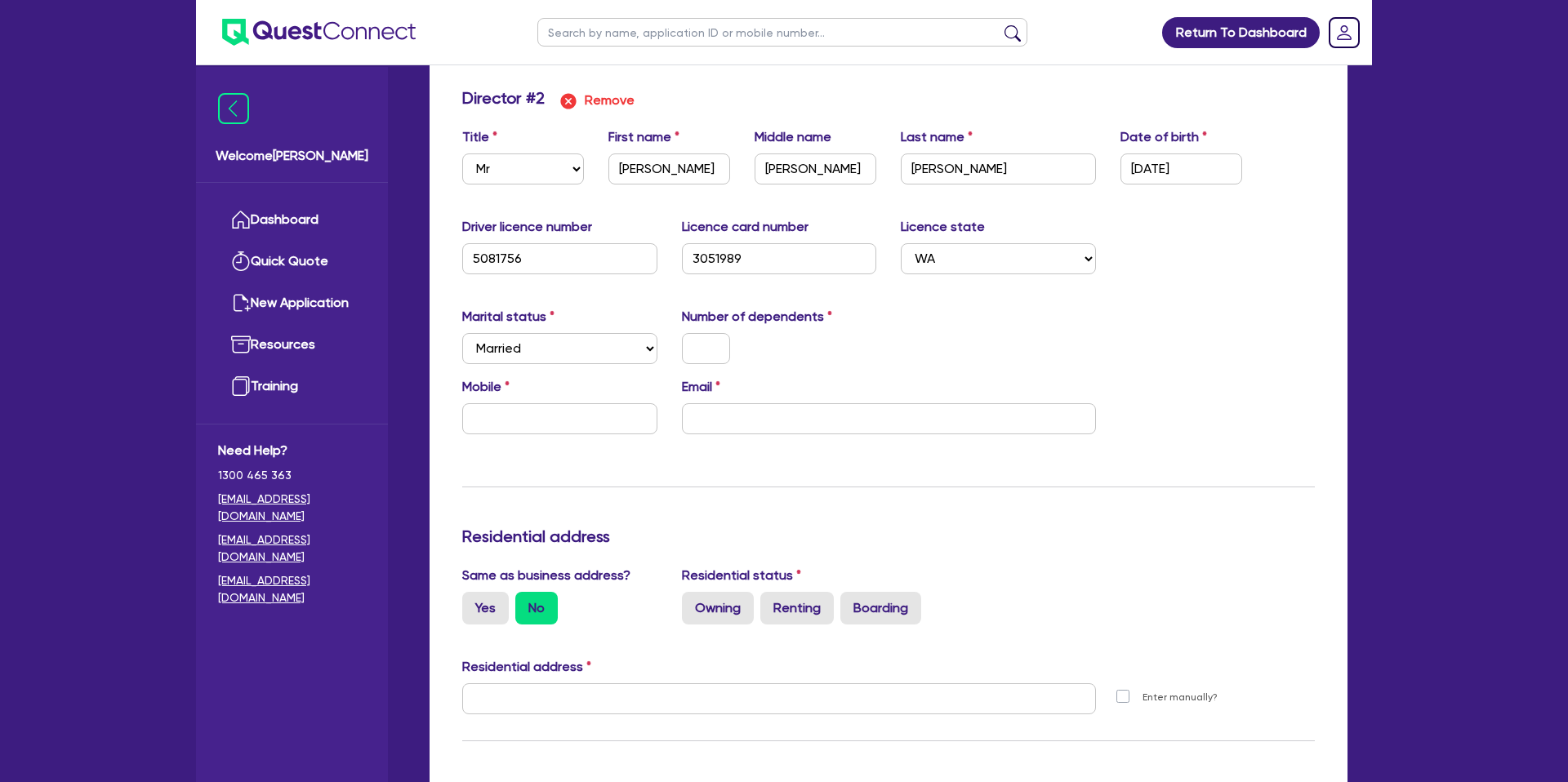
scroll to position [1805, 0]
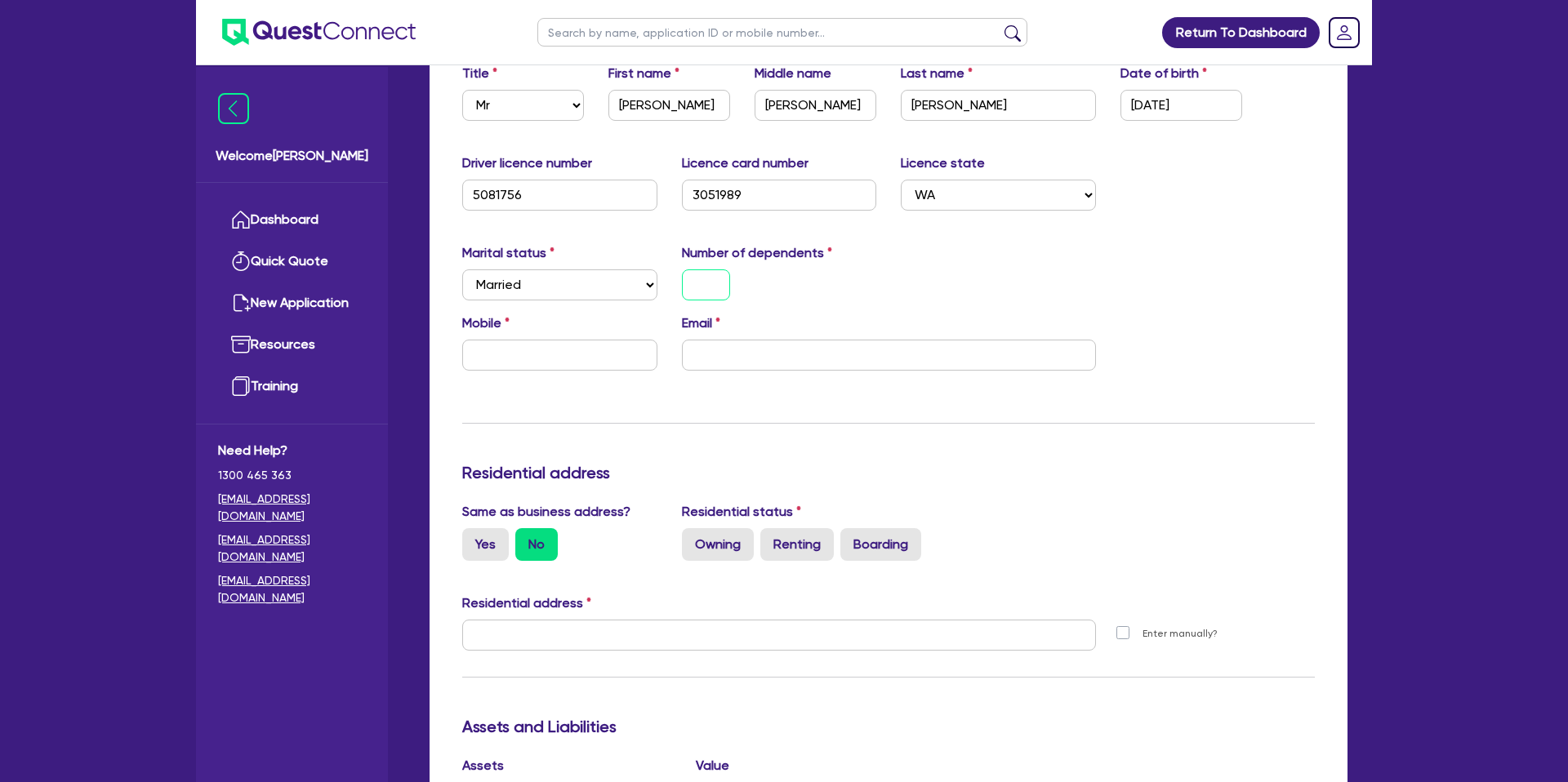
click at [714, 284] on input "text" at bounding box center [706, 284] width 49 height 31
click at [541, 353] on input "text" at bounding box center [559, 355] width 195 height 31
drag, startPoint x: 697, startPoint y: 195, endPoint x: 762, endPoint y: 192, distance: 65.1
click at [720, 196] on input "3051989" at bounding box center [779, 195] width 195 height 31
click at [777, 190] on input "3051989" at bounding box center [779, 195] width 195 height 31
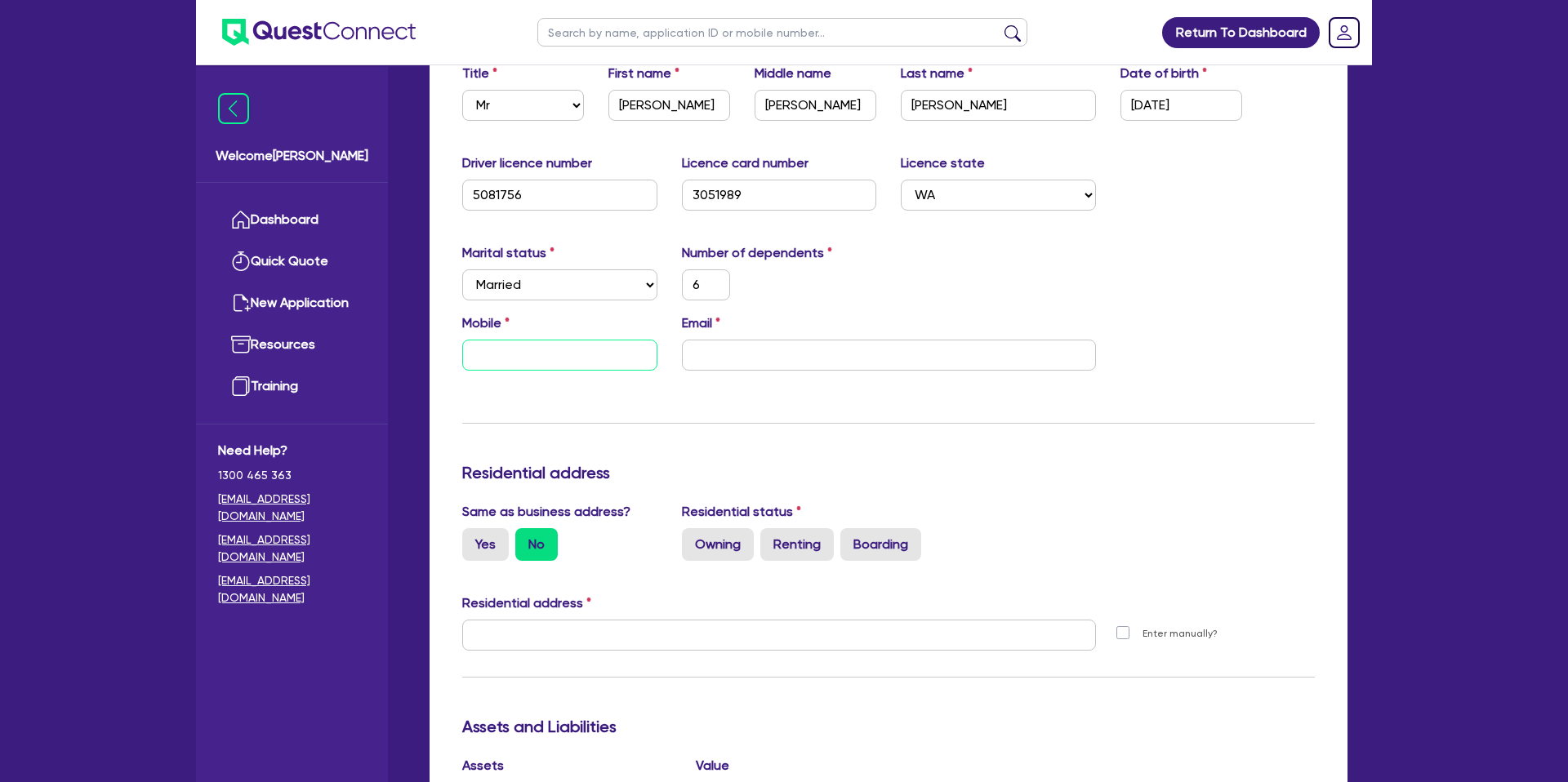
click at [529, 365] on input "text" at bounding box center [559, 355] width 195 height 31
click at [775, 391] on div "Update residential status for Director #2 Boarding is only acceptable when the …" at bounding box center [888, 628] width 852 height 1208
click at [713, 359] on input "email" at bounding box center [888, 355] width 414 height 31
click at [821, 449] on div "Update residential status for Director #2 Boarding is only acceptable when the …" at bounding box center [888, 628] width 852 height 1208
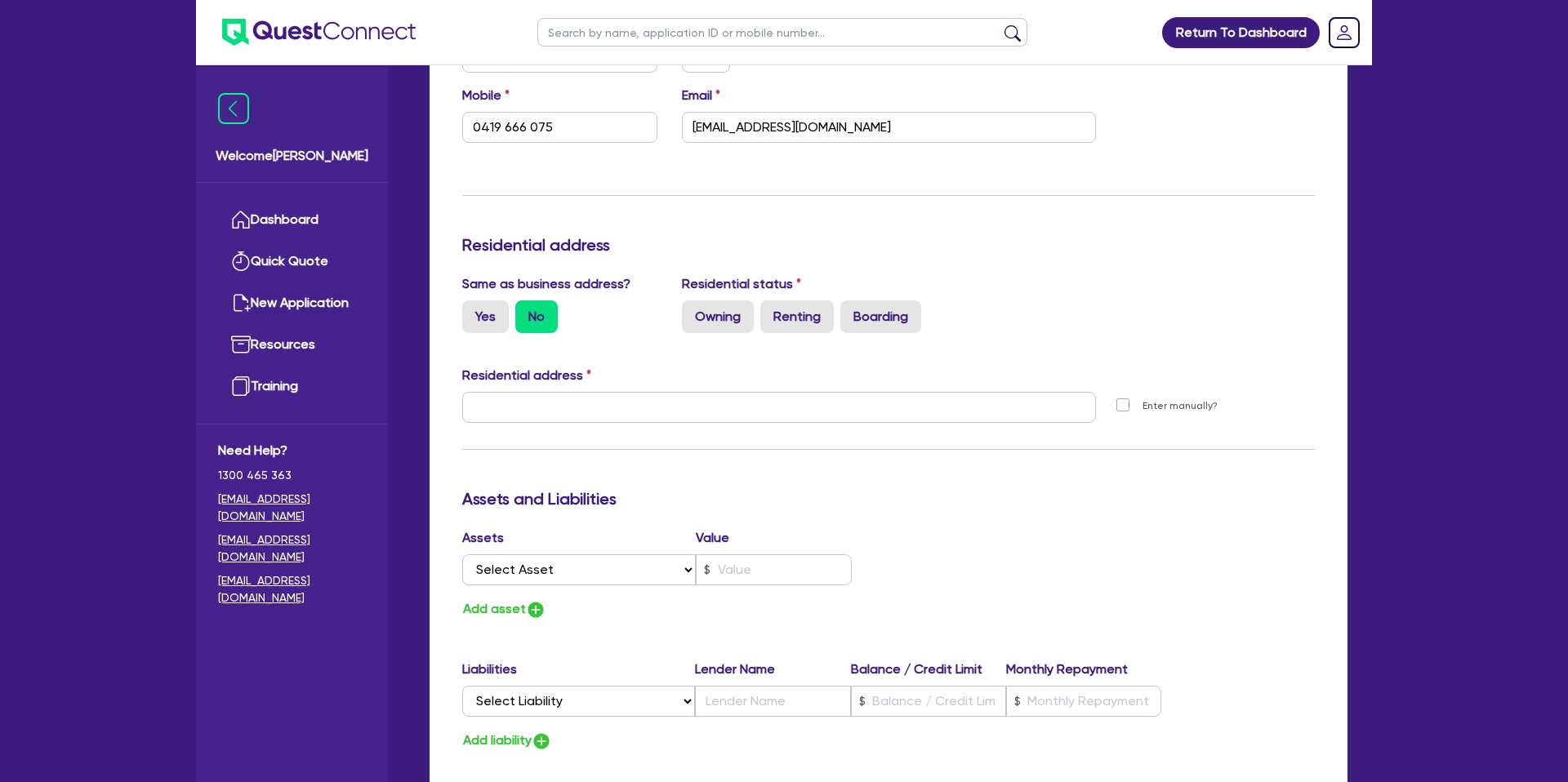
scroll to position [2034, 0]
click at [478, 306] on label "Yes" at bounding box center [486, 314] width 47 height 33
click at [472, 306] on input "Yes" at bounding box center [467, 304] width 11 height 11
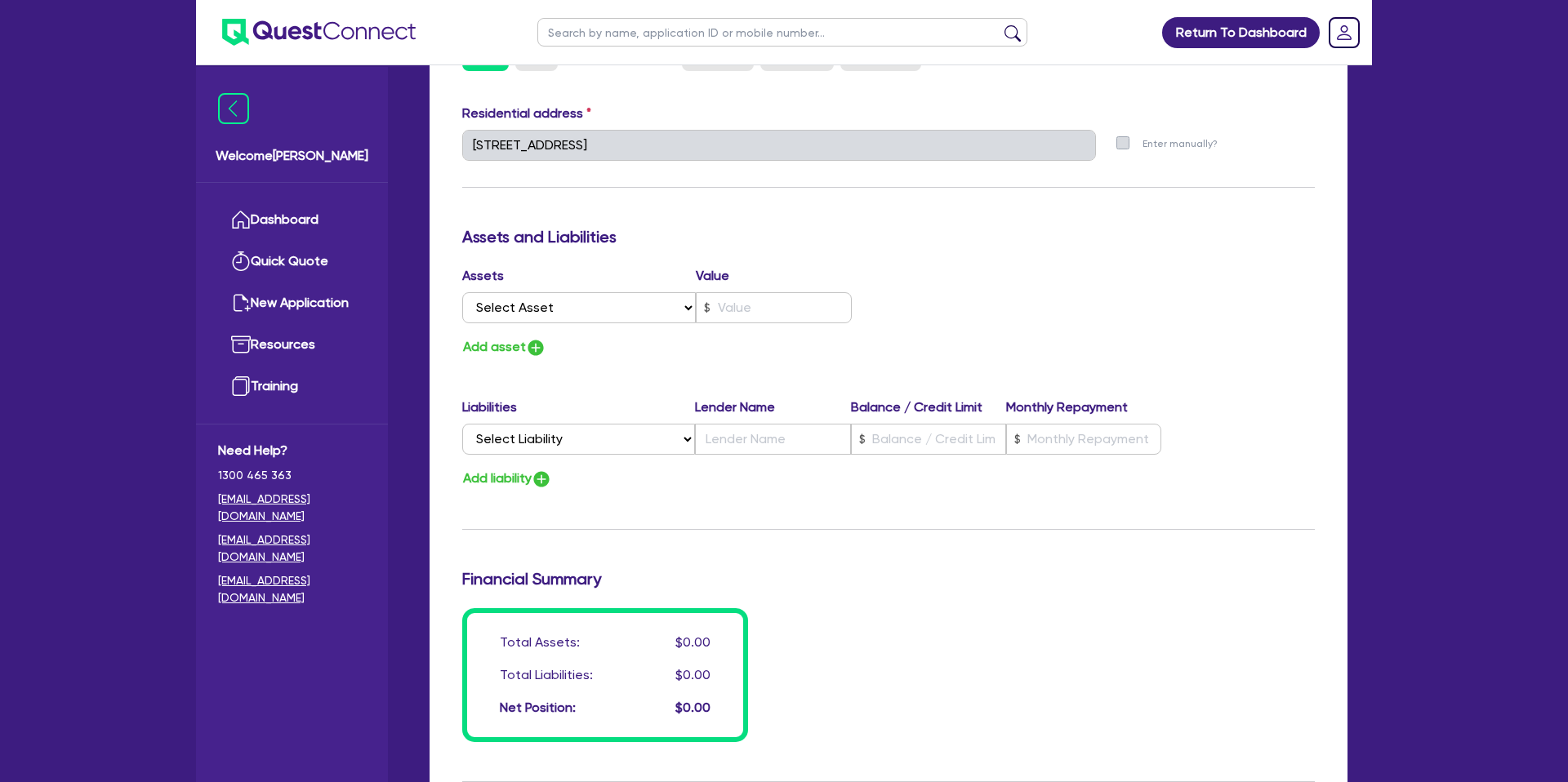
scroll to position [2289, 0]
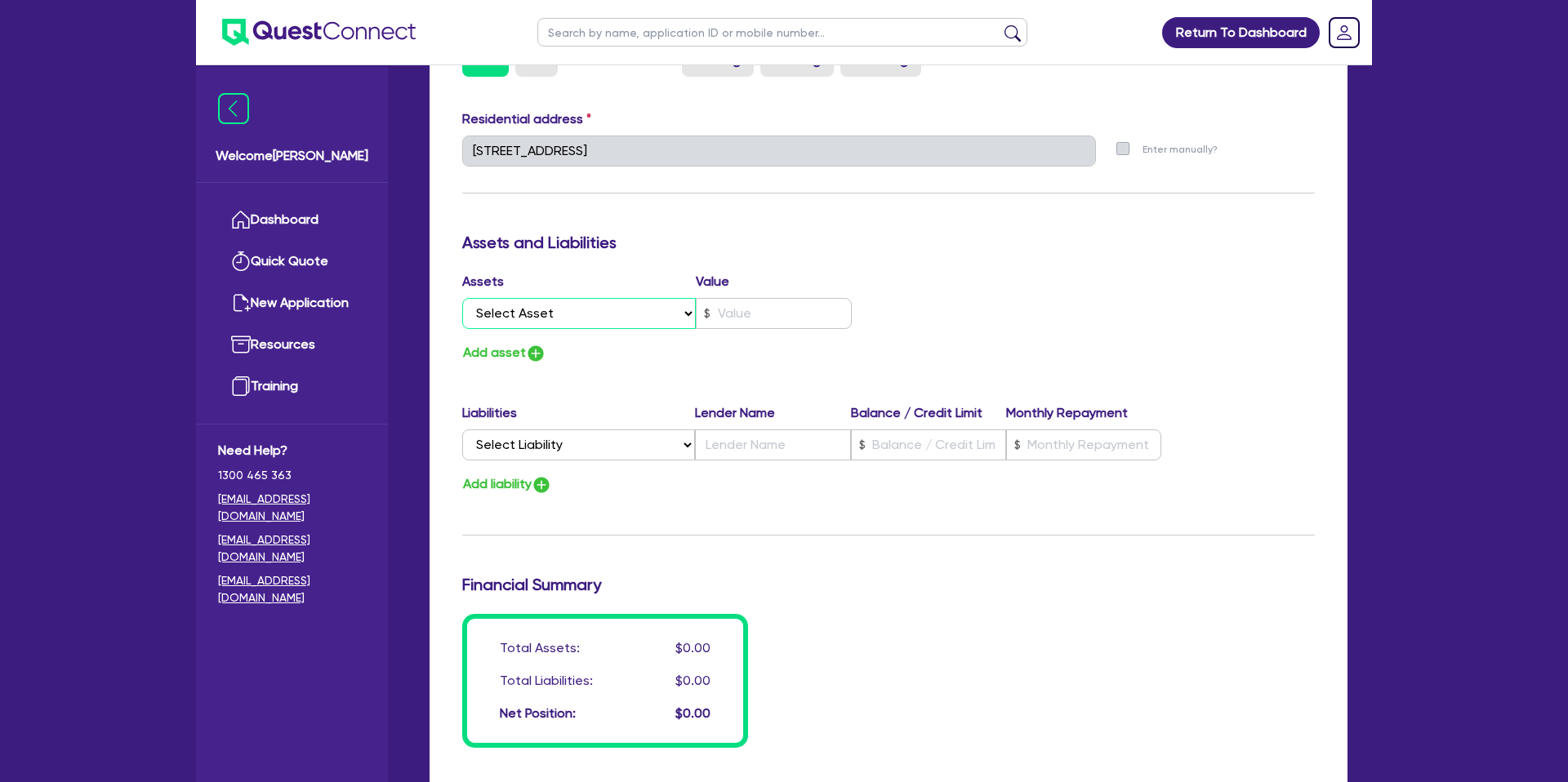
click at [629, 304] on select "Select Asset Cash Property Investment property Vehicle Truck Trailer Equipment …" at bounding box center [579, 313] width 233 height 31
click at [462, 298] on select "Select Asset Cash Property Investment property Vehicle Truck Trailer Equipment …" at bounding box center [579, 313] width 233 height 31
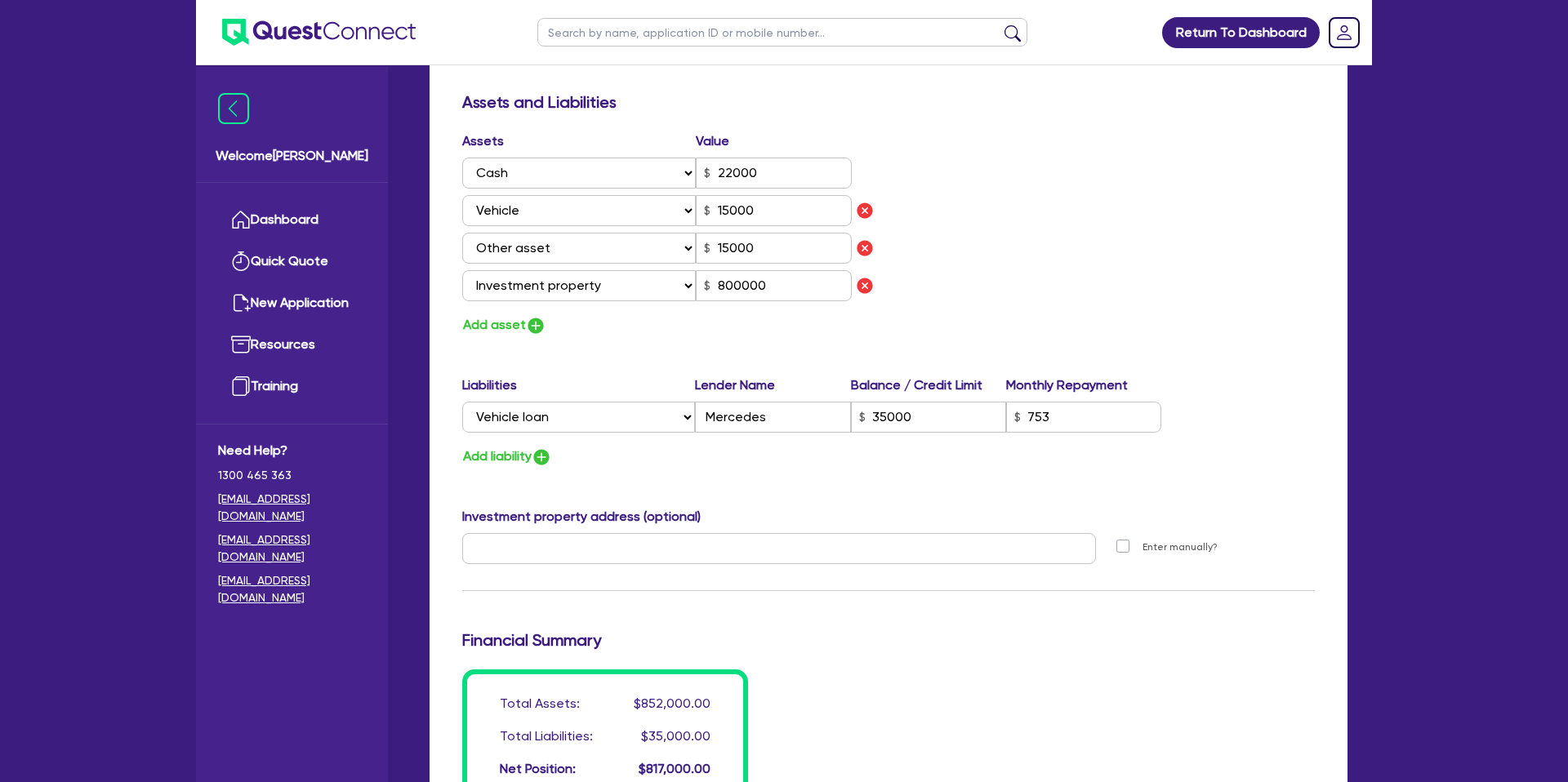
scroll to position [935, 0]
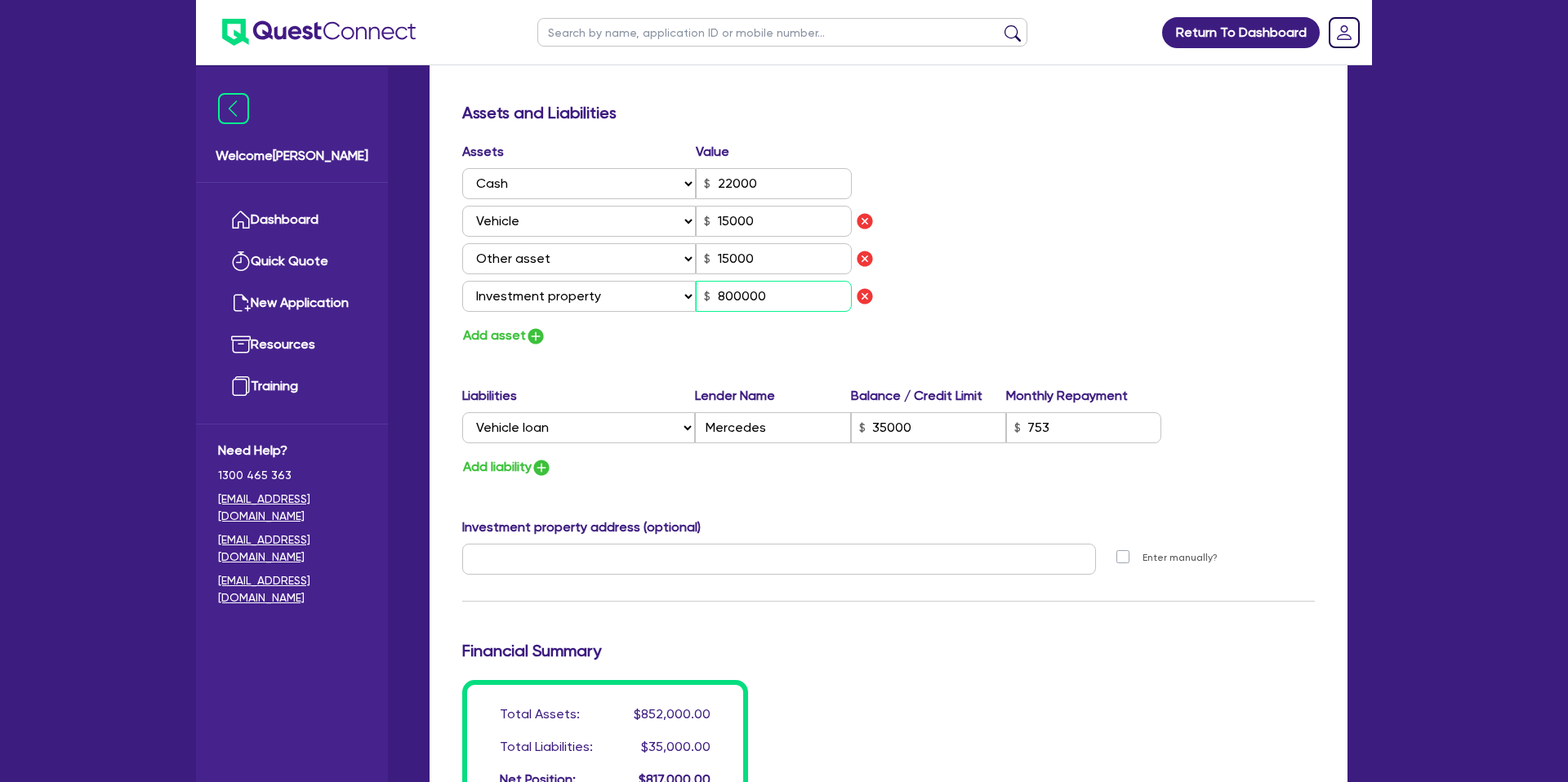
drag, startPoint x: 716, startPoint y: 297, endPoint x: 784, endPoint y: 294, distance: 68.1
click at [784, 294] on input "800000" at bounding box center [774, 296] width 156 height 31
click at [775, 295] on input "800000" at bounding box center [774, 296] width 156 height 31
drag, startPoint x: 723, startPoint y: 296, endPoint x: 757, endPoint y: 295, distance: 34.0
click at [757, 295] on input "800000" at bounding box center [774, 296] width 156 height 31
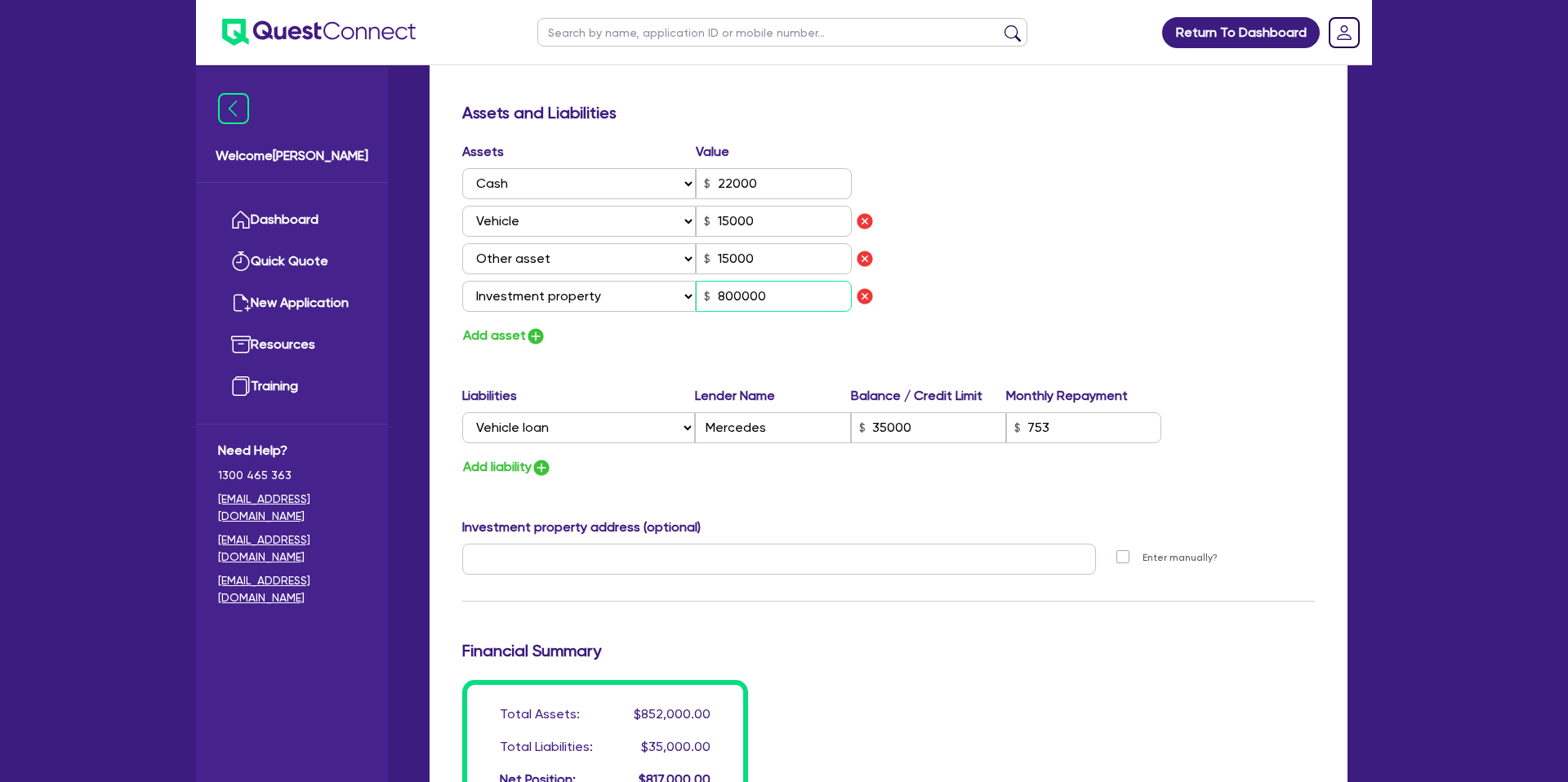
click at [764, 294] on input "800000" at bounding box center [774, 296] width 156 height 31
drag, startPoint x: 734, startPoint y: 301, endPoint x: 663, endPoint y: 313, distance: 72.0
click at [662, 312] on div "Assets Value Select Asset Cash Property Investment property Vehicle Truck Trail…" at bounding box center [669, 230] width 438 height 176
drag, startPoint x: 774, startPoint y: 294, endPoint x: 706, endPoint y: 298, distance: 68.1
click at [706, 298] on div "800000" at bounding box center [774, 296] width 156 height 31
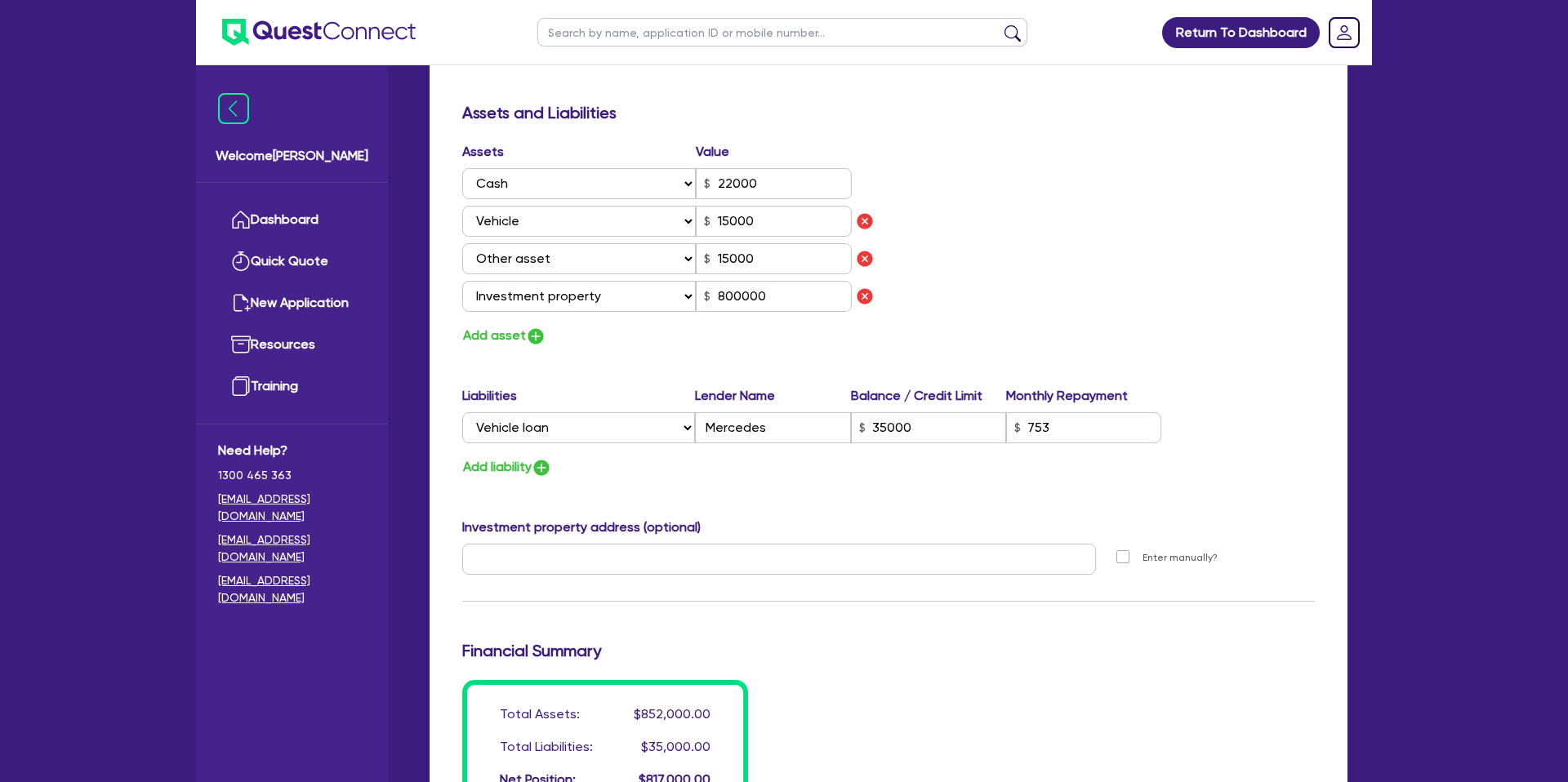
click at [710, 347] on div "Update residential status for Director #1 Boarding is only acceptable when the …" at bounding box center [888, 112] width 852 height 1404
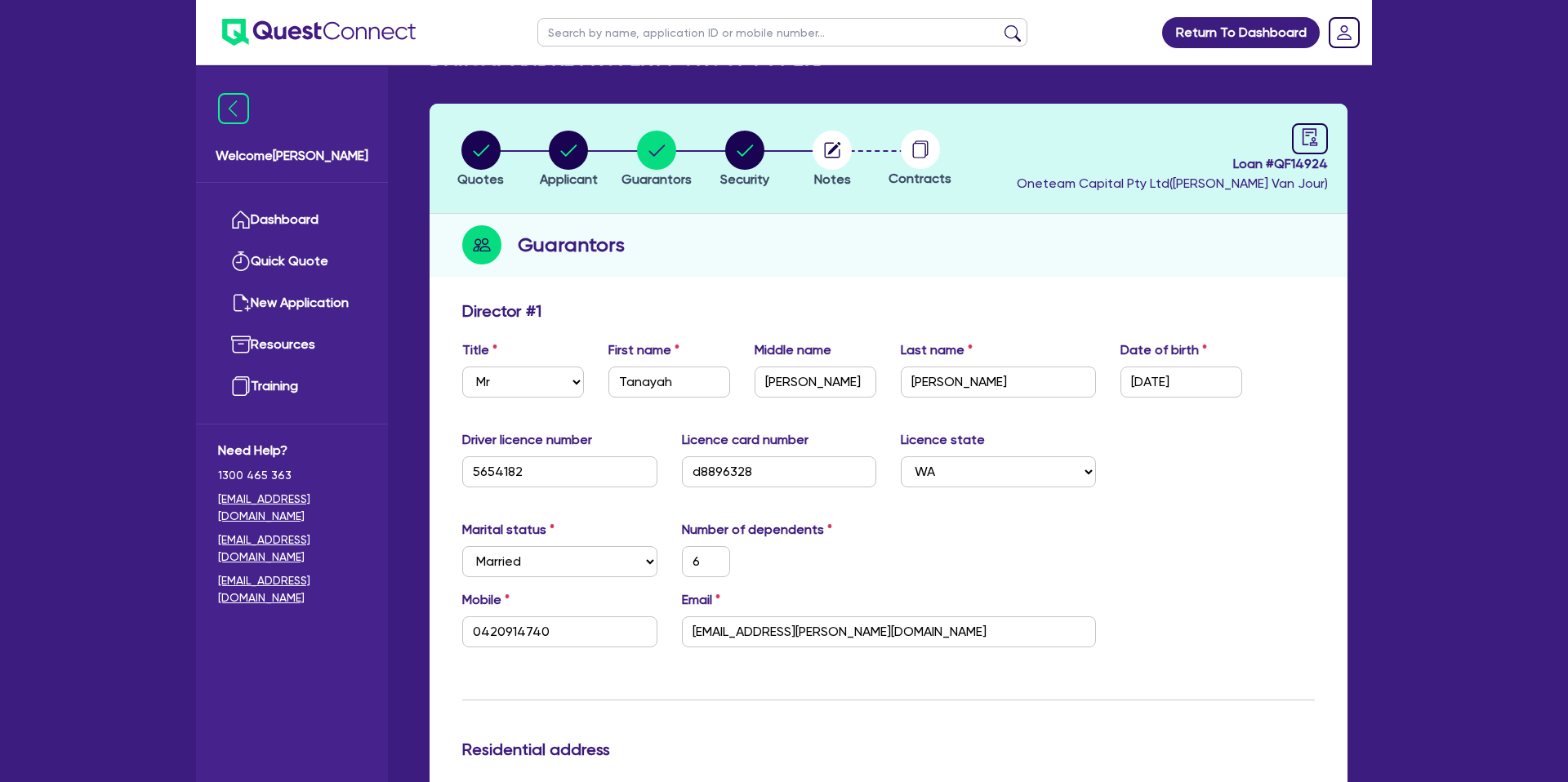
scroll to position [0, 0]
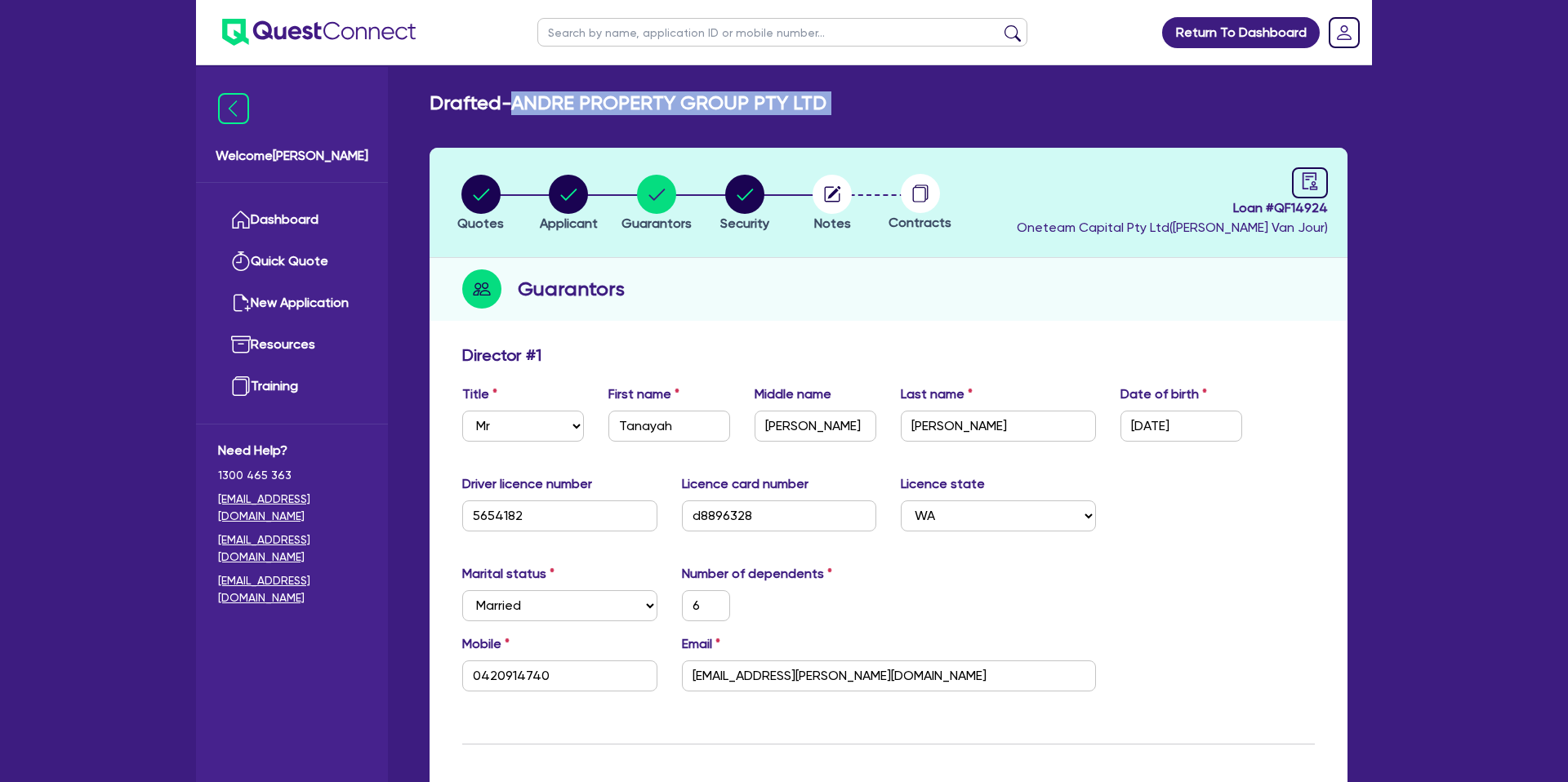
drag, startPoint x: 524, startPoint y: 106, endPoint x: 845, endPoint y: 121, distance: 321.4
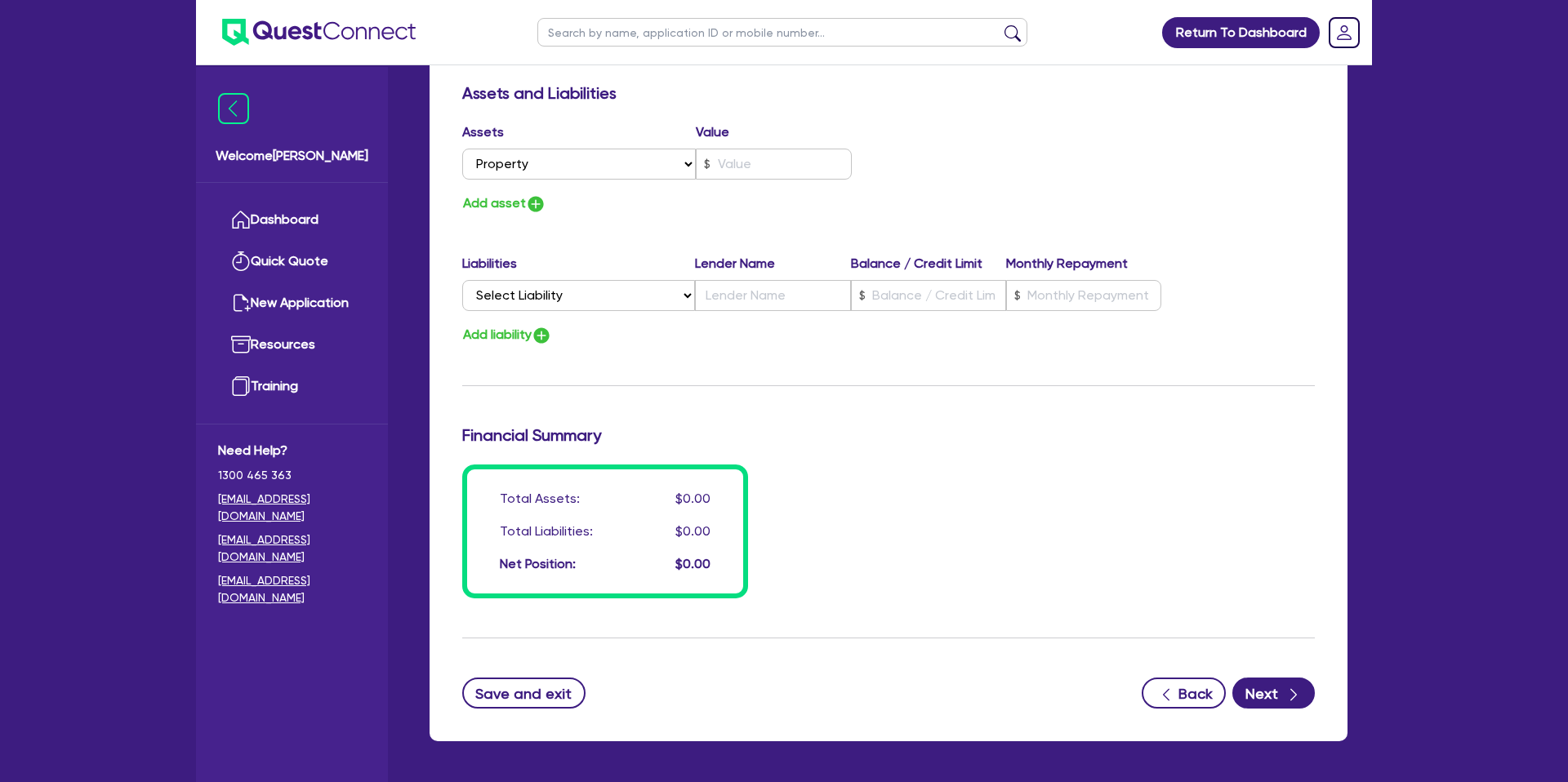
scroll to position [2497, 0]
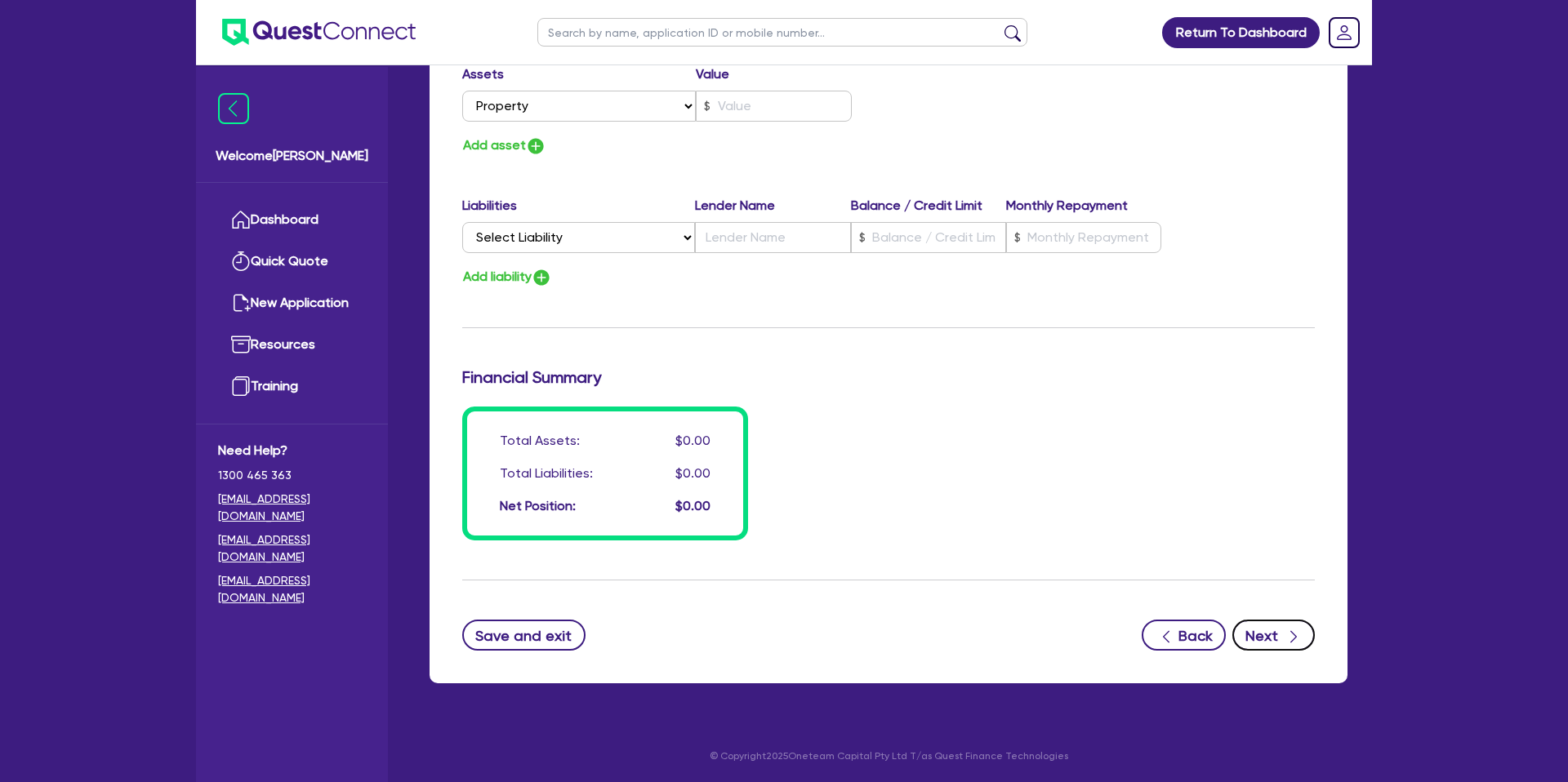
click at [1267, 635] on button "Next" at bounding box center [1273, 635] width 83 height 31
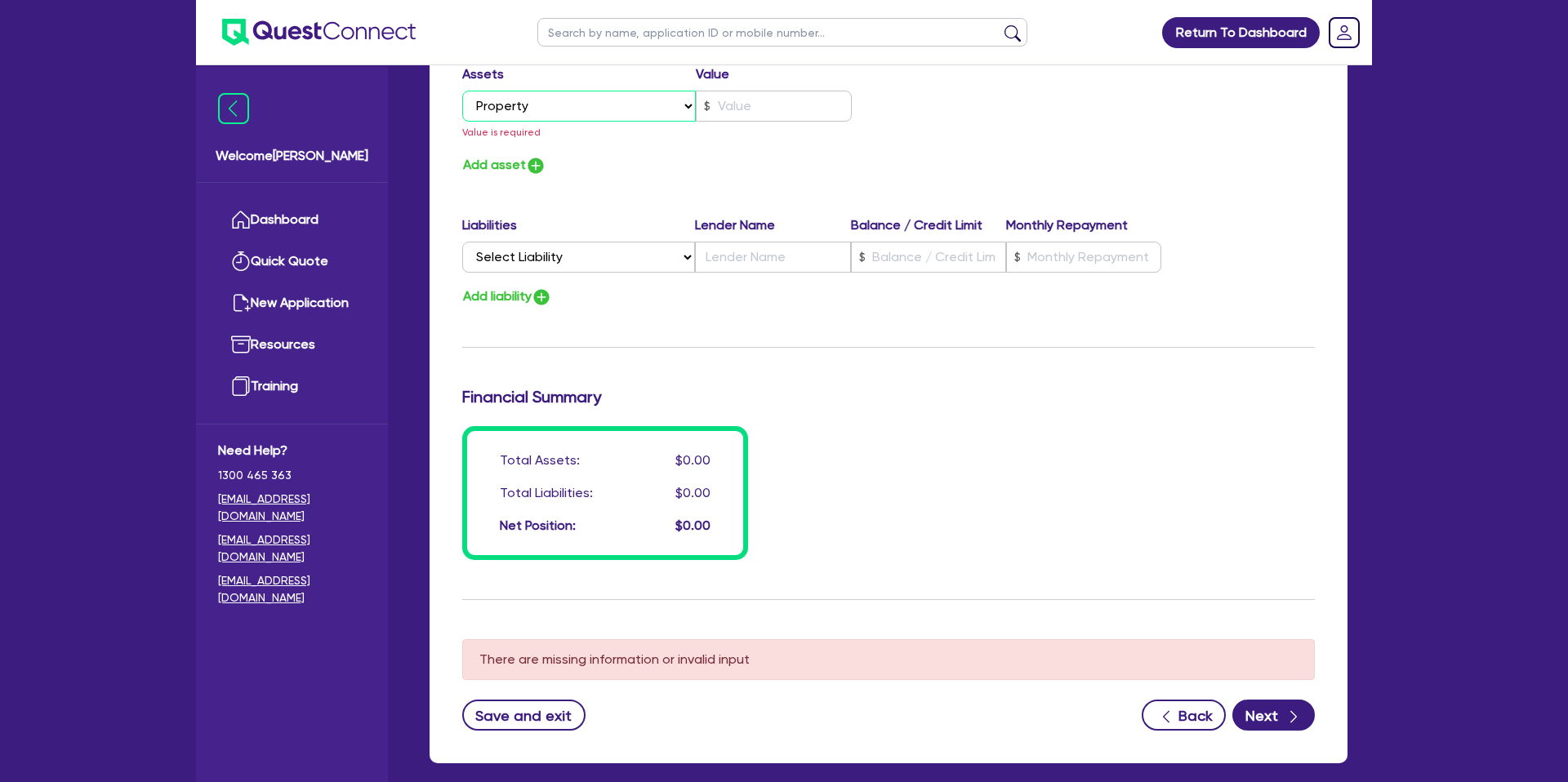
click at [560, 103] on select "Select Asset Cash Property Investment property Vehicle Truck Trailer Equipment …" at bounding box center [579, 105] width 233 height 31
click at [462, 90] on select "Select Asset Cash Property Investment property Vehicle Truck Trailer Equipment …" at bounding box center [579, 105] width 233 height 31
click at [753, 157] on div "Add asset" at bounding box center [669, 166] width 438 height 22
click at [1099, 438] on div "Total Assets: $0.00 Total Liabilities: $0.00 Net Position: $0.00" at bounding box center [888, 493] width 877 height 134
click at [1274, 711] on button "Next" at bounding box center [1273, 715] width 83 height 31
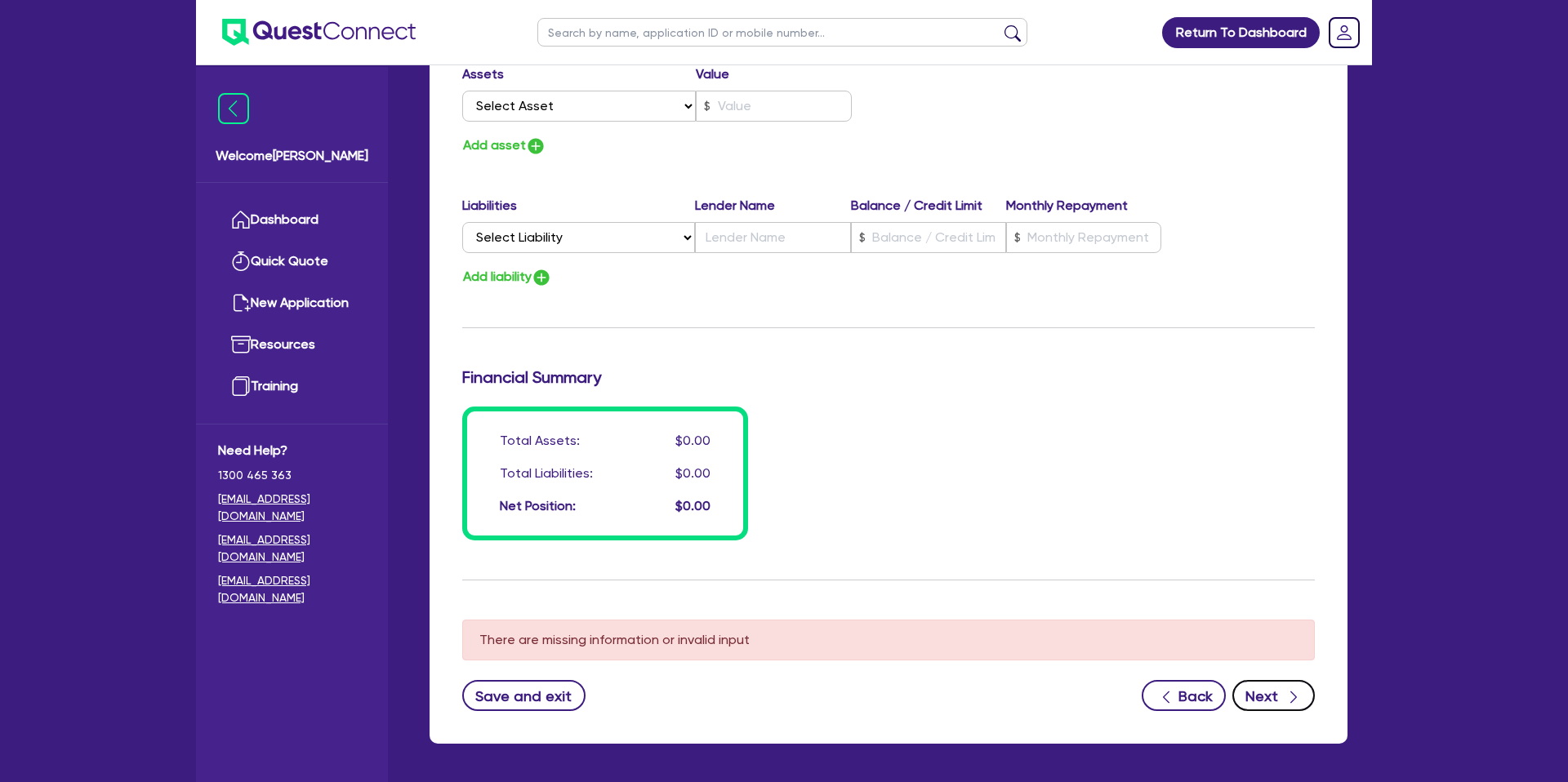
click at [1286, 694] on icon "button" at bounding box center [1294, 698] width 17 height 17
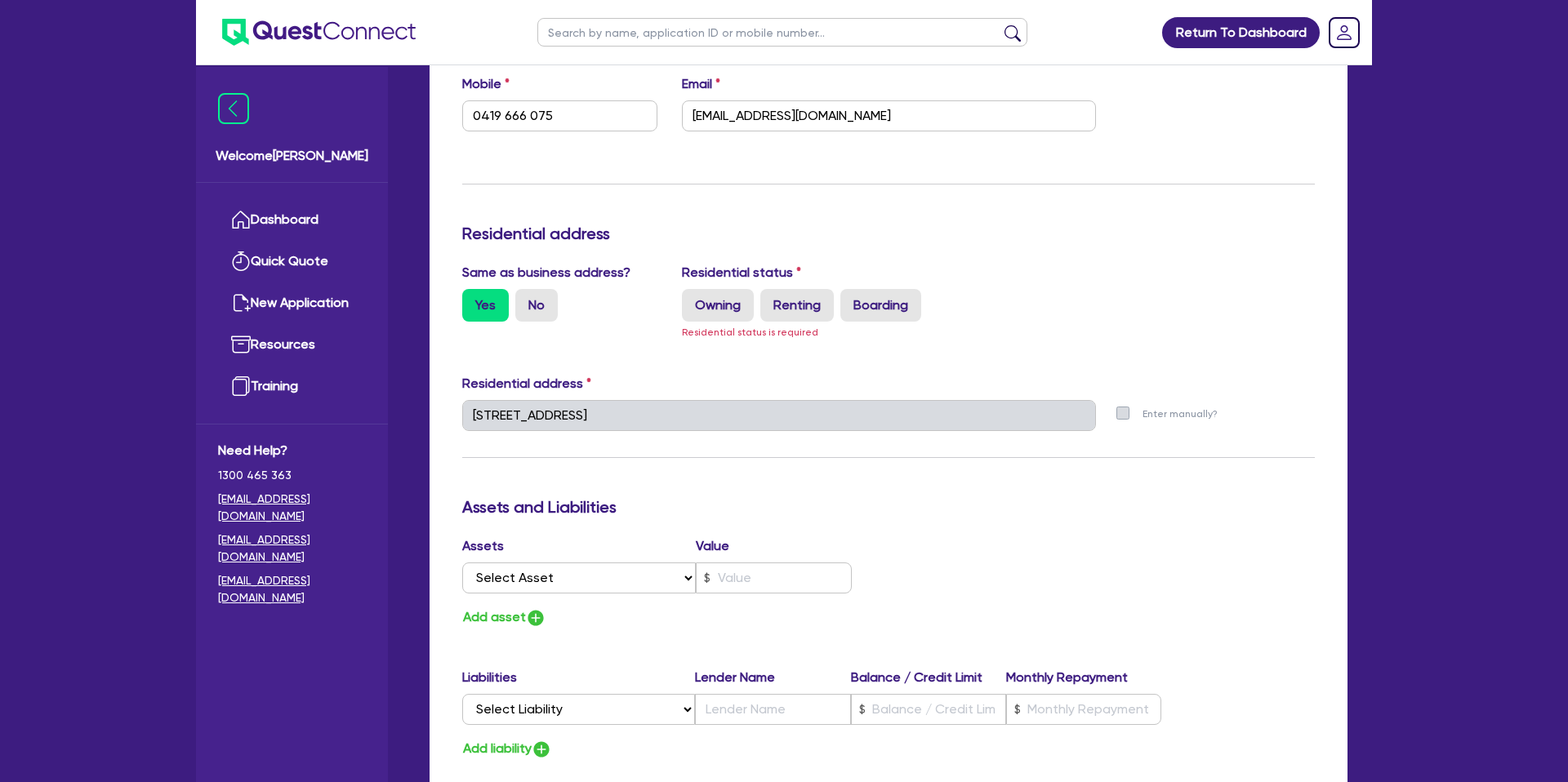
scroll to position [2042, 0]
click at [724, 310] on label "Owning" at bounding box center [718, 308] width 72 height 33
click at [692, 302] on input "Owning" at bounding box center [687, 297] width 11 height 11
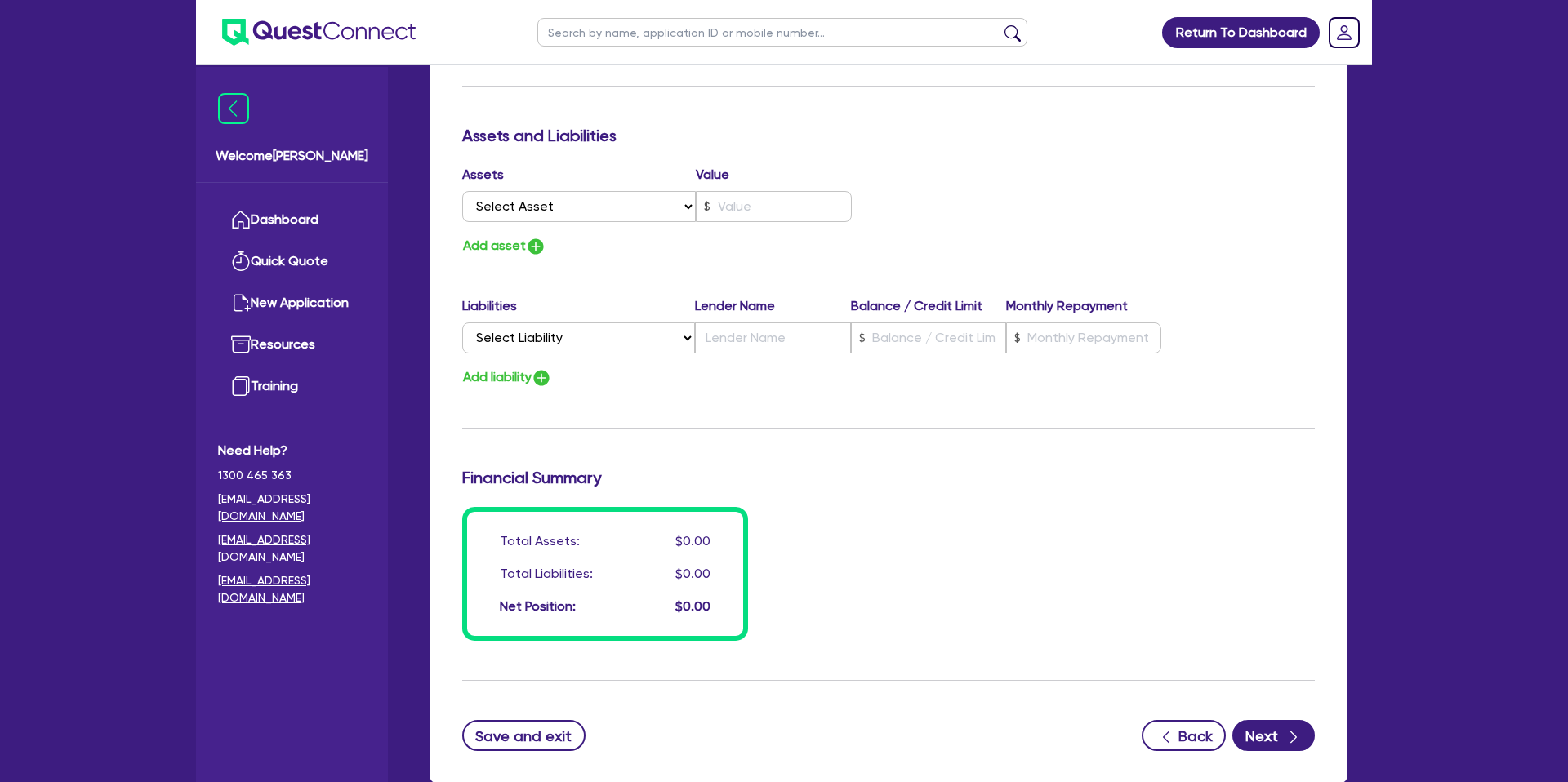
scroll to position [2497, 0]
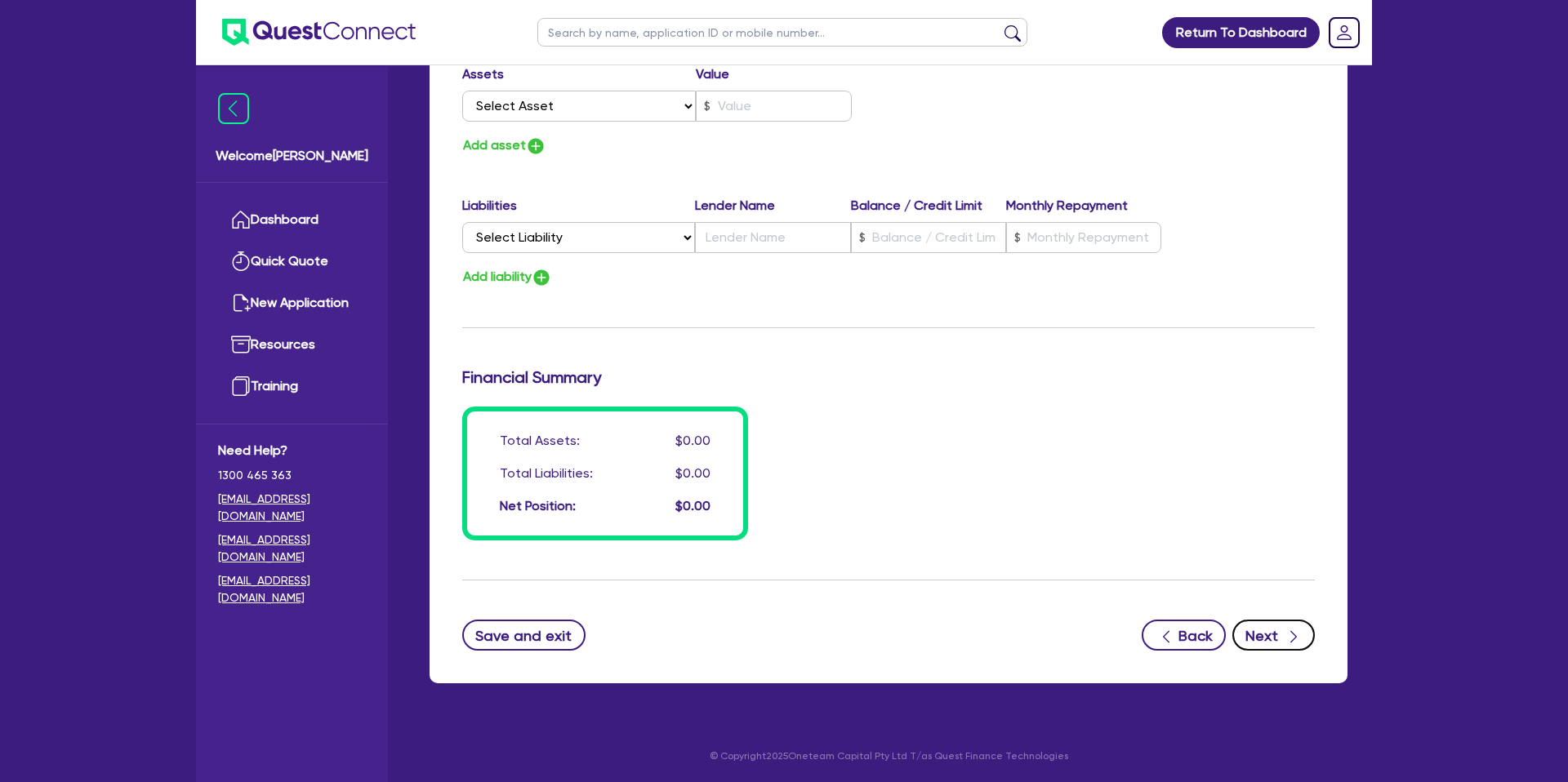
click at [1284, 641] on div "button" at bounding box center [1292, 636] width 18 height 20
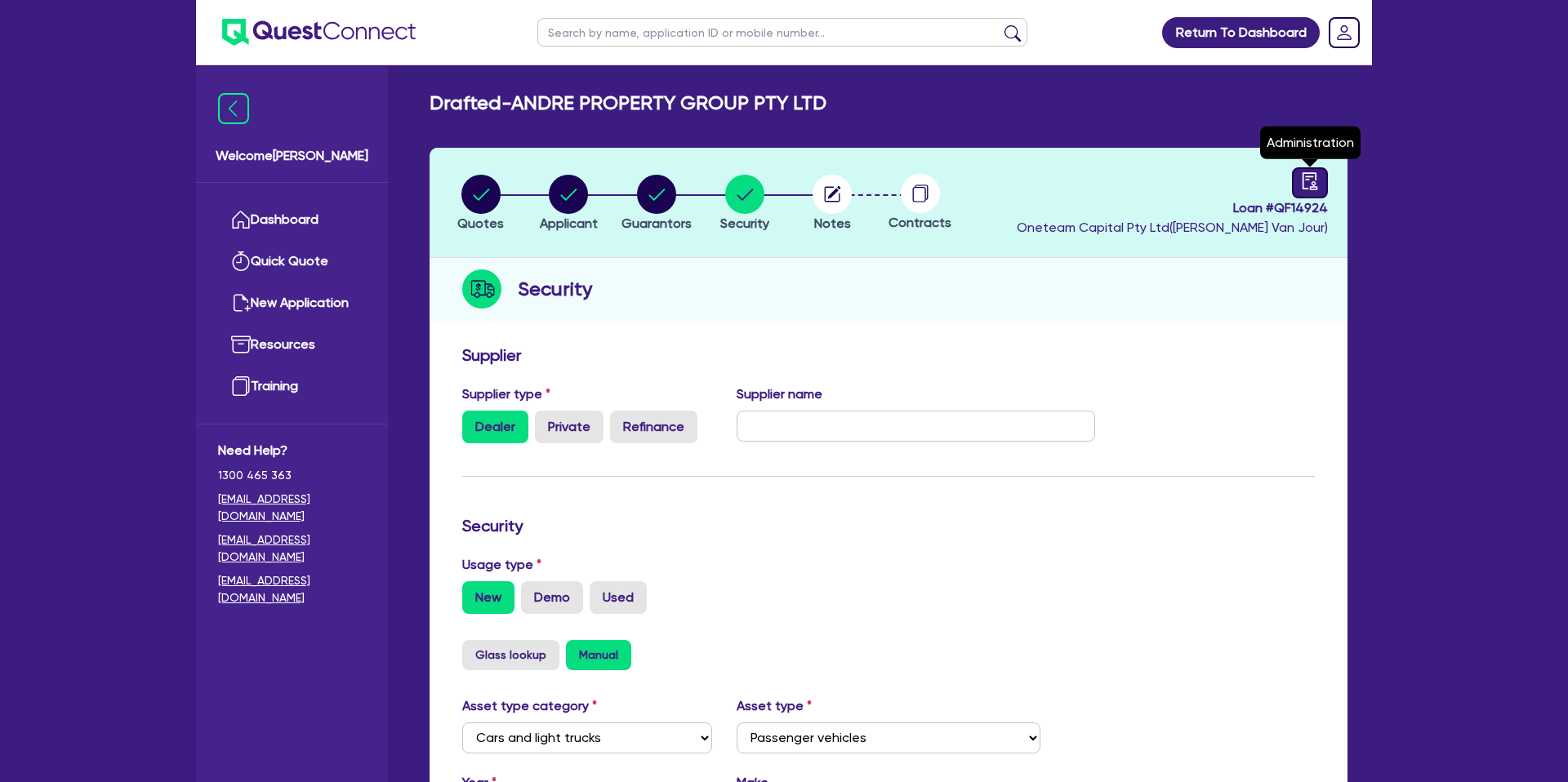
click at [1315, 178] on icon "audit" at bounding box center [1309, 181] width 18 height 18
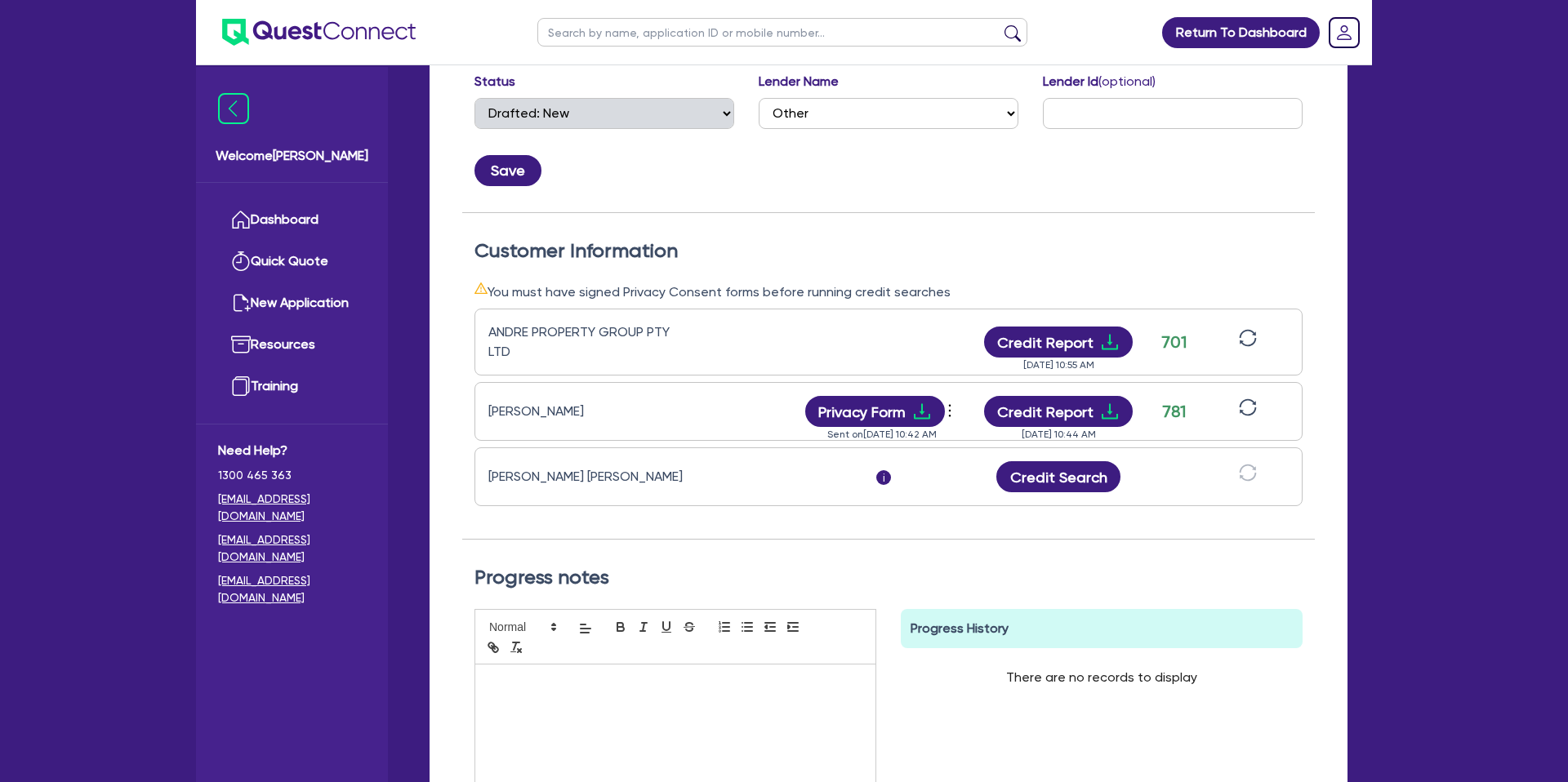
scroll to position [319, 0]
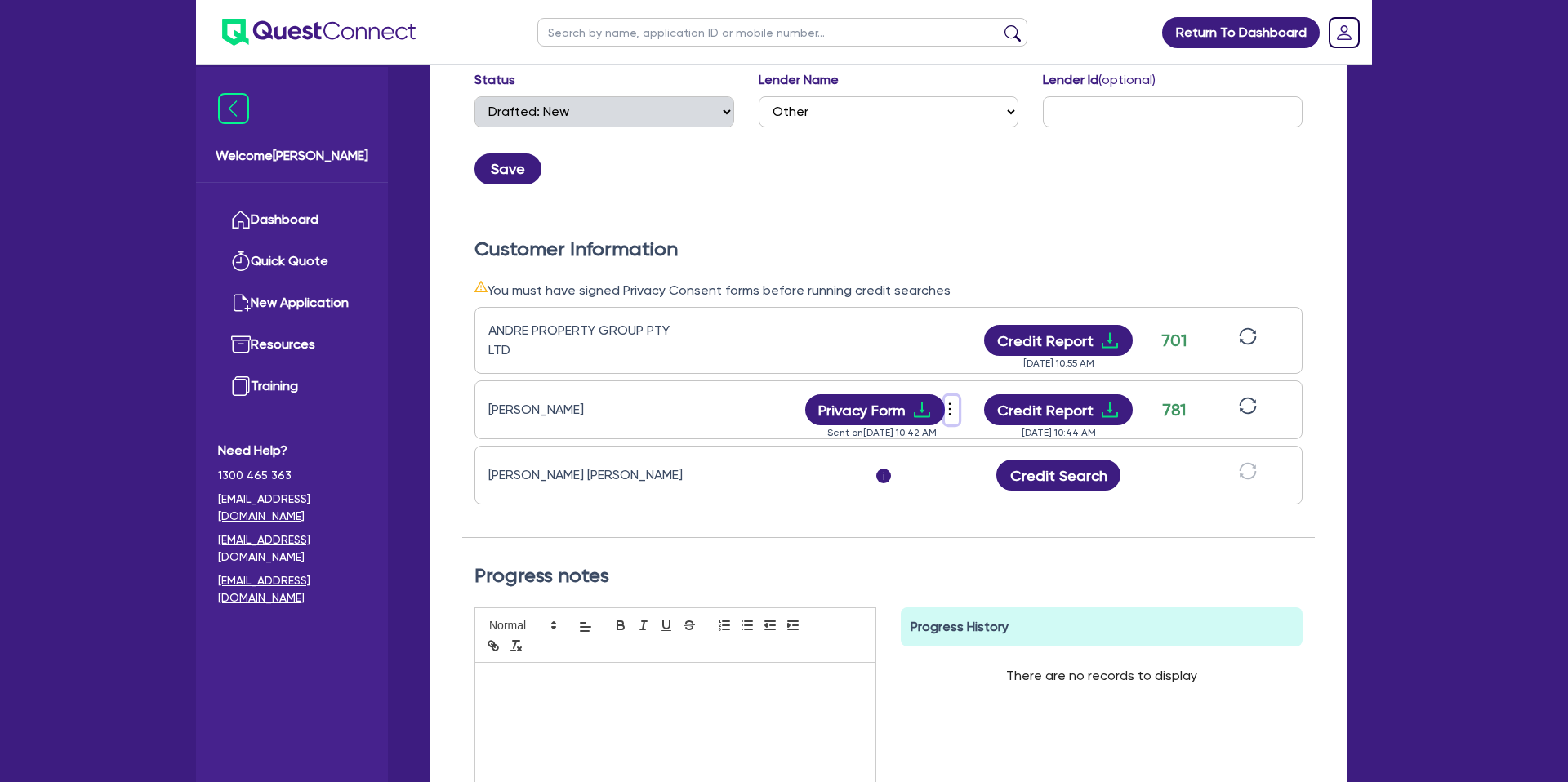
click at [949, 406] on icon "more" at bounding box center [950, 409] width 17 height 24
drag, startPoint x: 491, startPoint y: 473, endPoint x: 687, endPoint y: 481, distance: 196.2
click at [687, 481] on div "Jesse Alexander Andre" at bounding box center [590, 475] width 204 height 19
click at [953, 407] on icon "more" at bounding box center [950, 409] width 17 height 24
click at [1024, 422] on link "Send new privacy form" at bounding box center [1037, 422] width 156 height 23
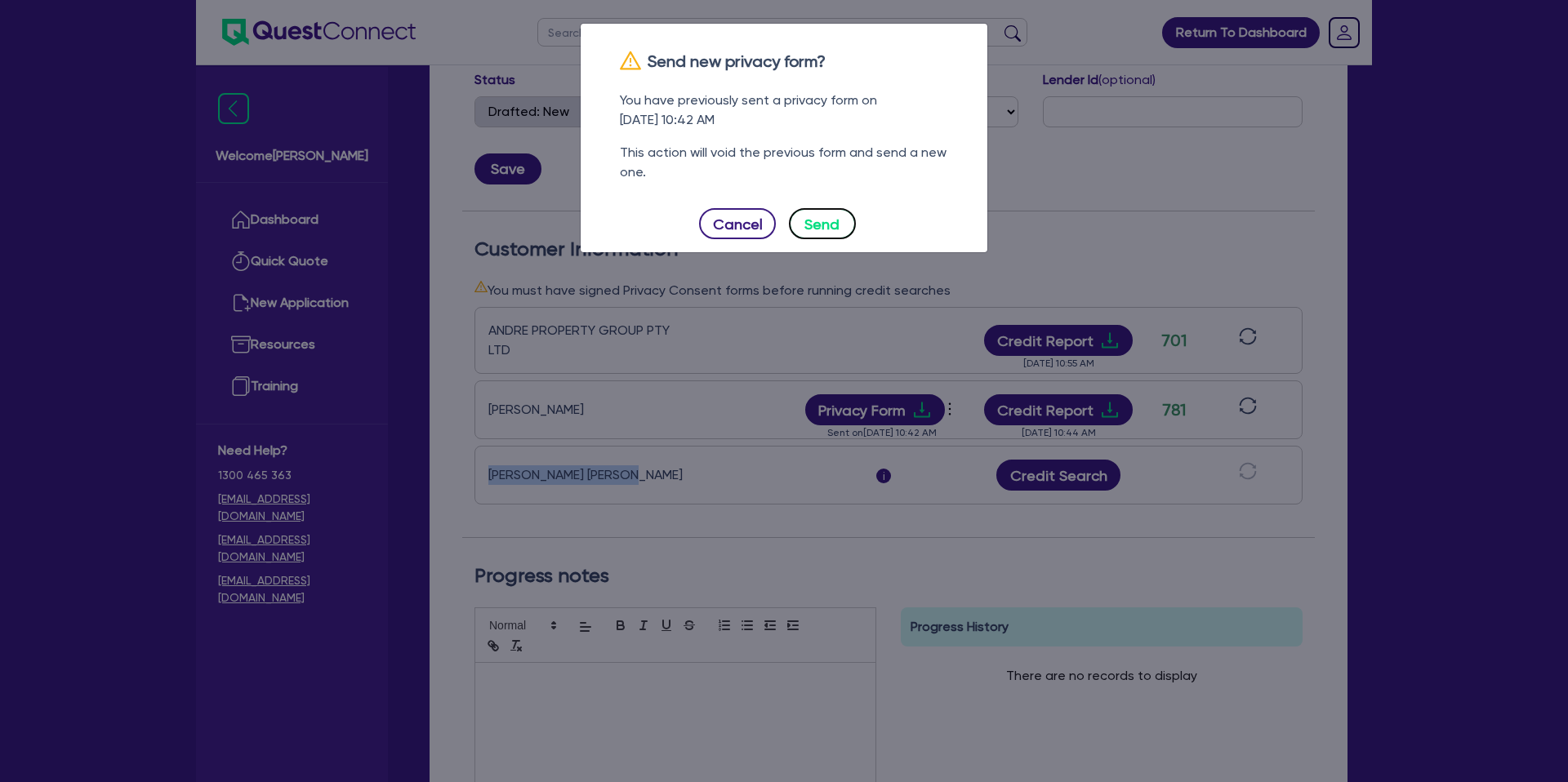
click at [828, 222] on button "Send" at bounding box center [822, 223] width 67 height 31
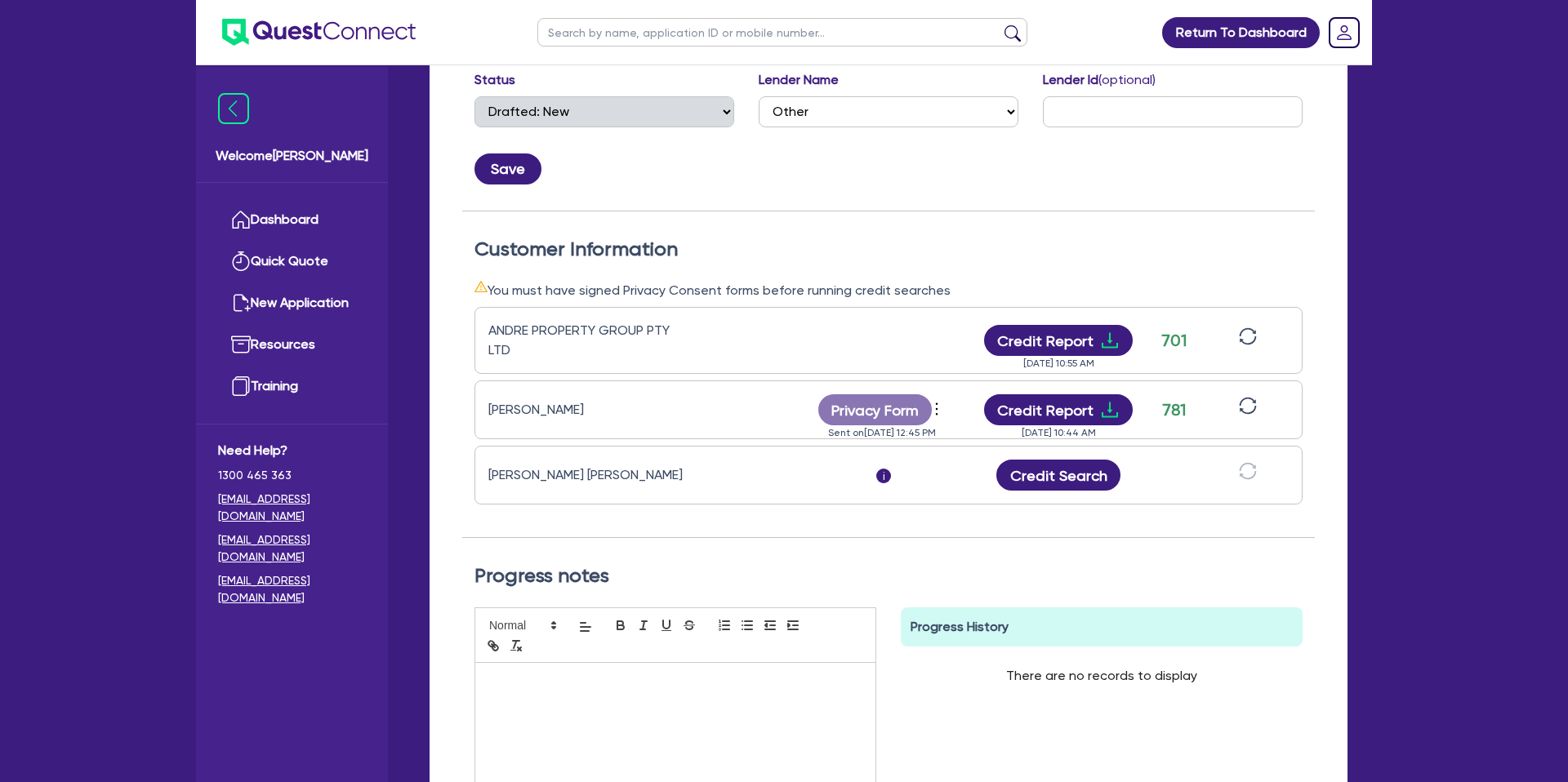
click at [640, 468] on div "Jesse Alexander Andre" at bounding box center [590, 475] width 204 height 19
drag, startPoint x: 486, startPoint y: 476, endPoint x: 622, endPoint y: 485, distance: 136.3
click at [622, 485] on div "Jesse Alexander Andre i Credit Search" at bounding box center [888, 475] width 828 height 59
click at [662, 416] on div "Tanayah Jane Andre" at bounding box center [590, 409] width 204 height 19
drag, startPoint x: 487, startPoint y: 409, endPoint x: 626, endPoint y: 406, distance: 139.0
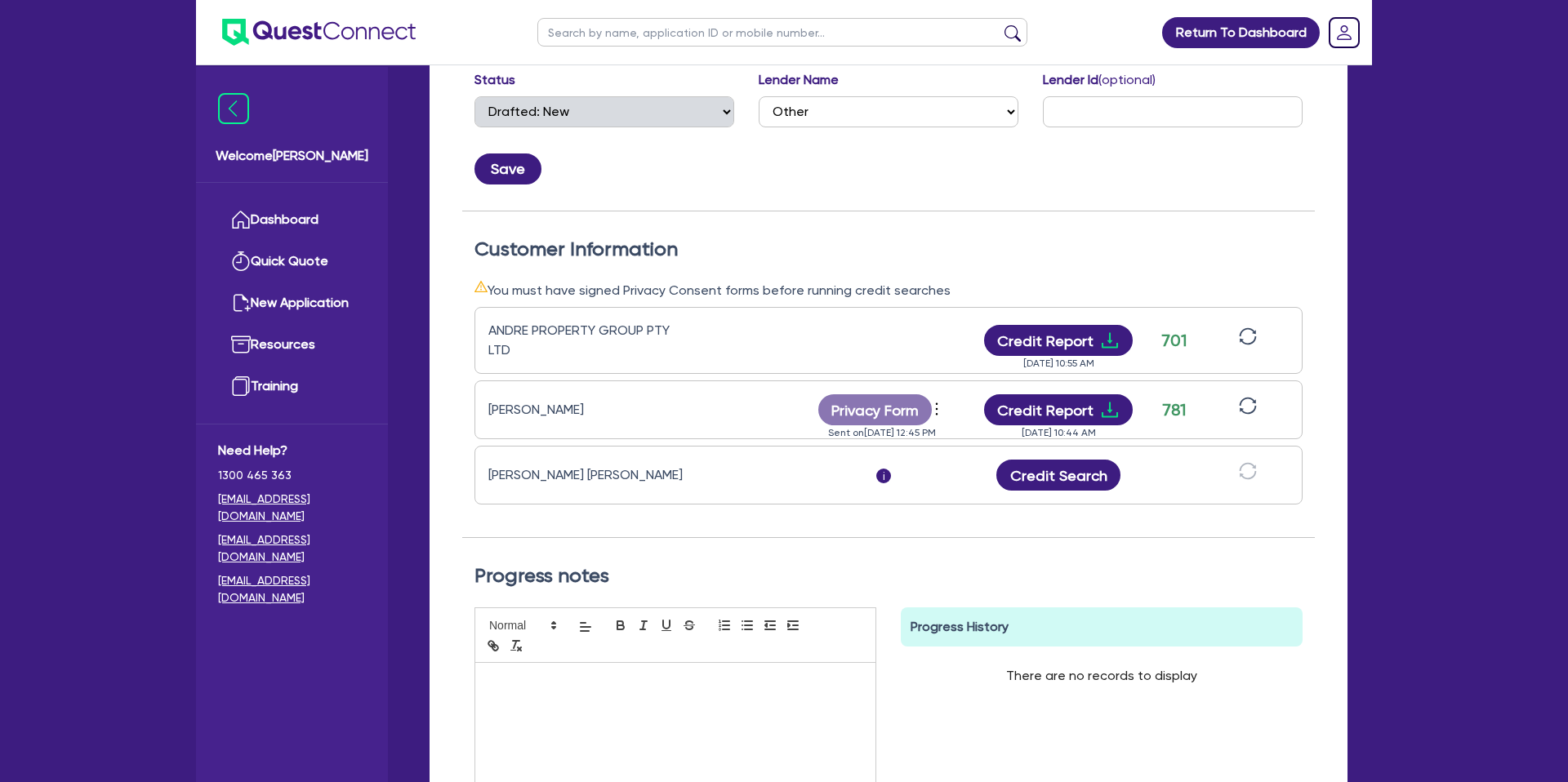
click at [626, 406] on div "Tanayah Jane Andre Privacy Form View log Send reminder Send new privacy form Se…" at bounding box center [888, 410] width 828 height 59
click at [625, 406] on div "Tanayah Jane Andre" at bounding box center [590, 409] width 204 height 19
drag, startPoint x: 488, startPoint y: 473, endPoint x: 628, endPoint y: 479, distance: 140.1
click at [629, 478] on div "Jesse Alexander Andre i Credit Search" at bounding box center [888, 475] width 828 height 59
drag, startPoint x: 491, startPoint y: 399, endPoint x: 605, endPoint y: 392, distance: 114.2
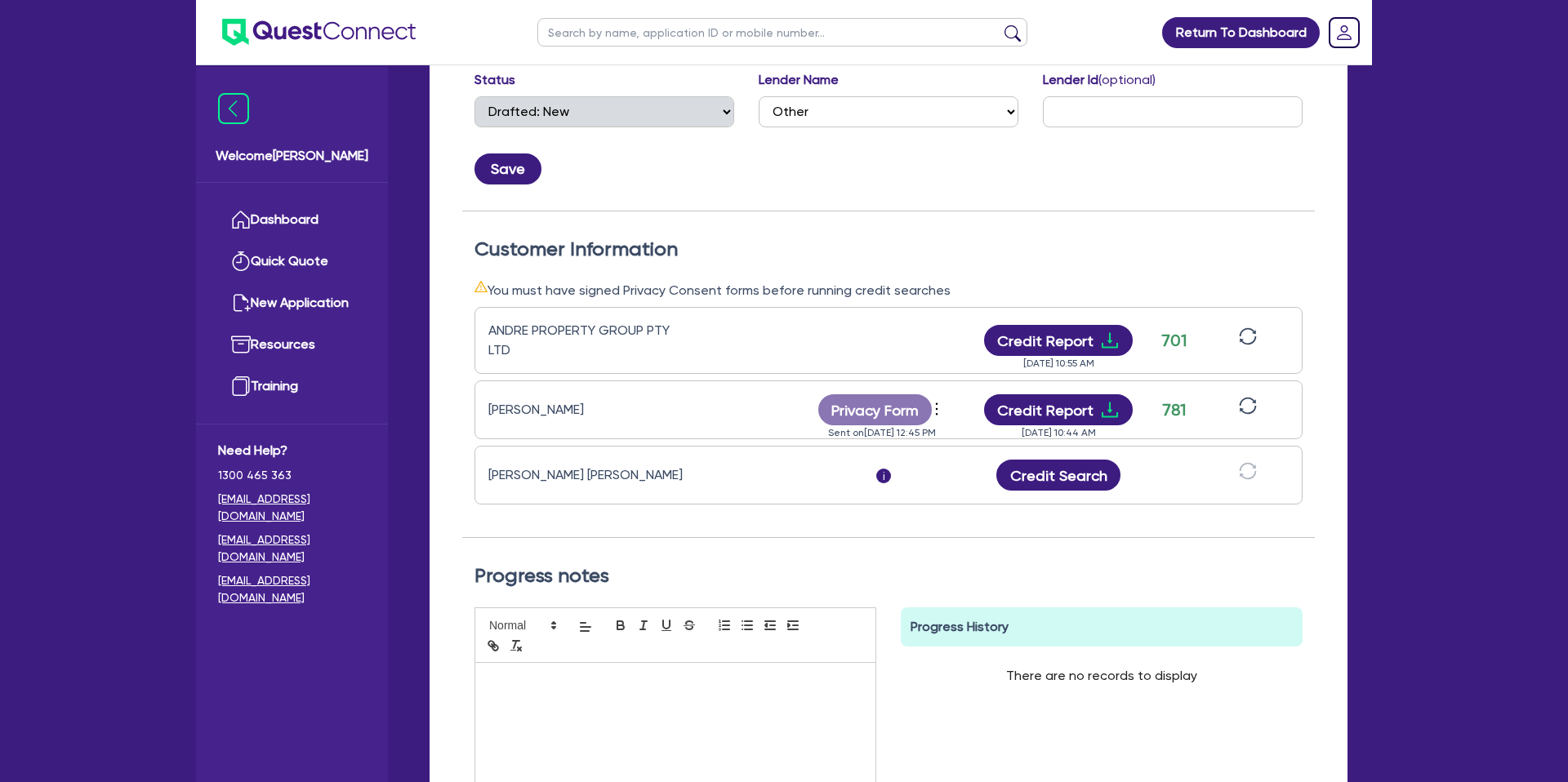
click at [605, 392] on div "Tanayah Jane Andre Privacy Form View log Send reminder Send new privacy form Se…" at bounding box center [888, 410] width 828 height 59
drag, startPoint x: 636, startPoint y: 397, endPoint x: 631, endPoint y: 417, distance: 20.6
click at [636, 397] on div "Tanayah Jane Andre Privacy Form View log Send reminder Send new privacy form Se…" at bounding box center [888, 410] width 828 height 59
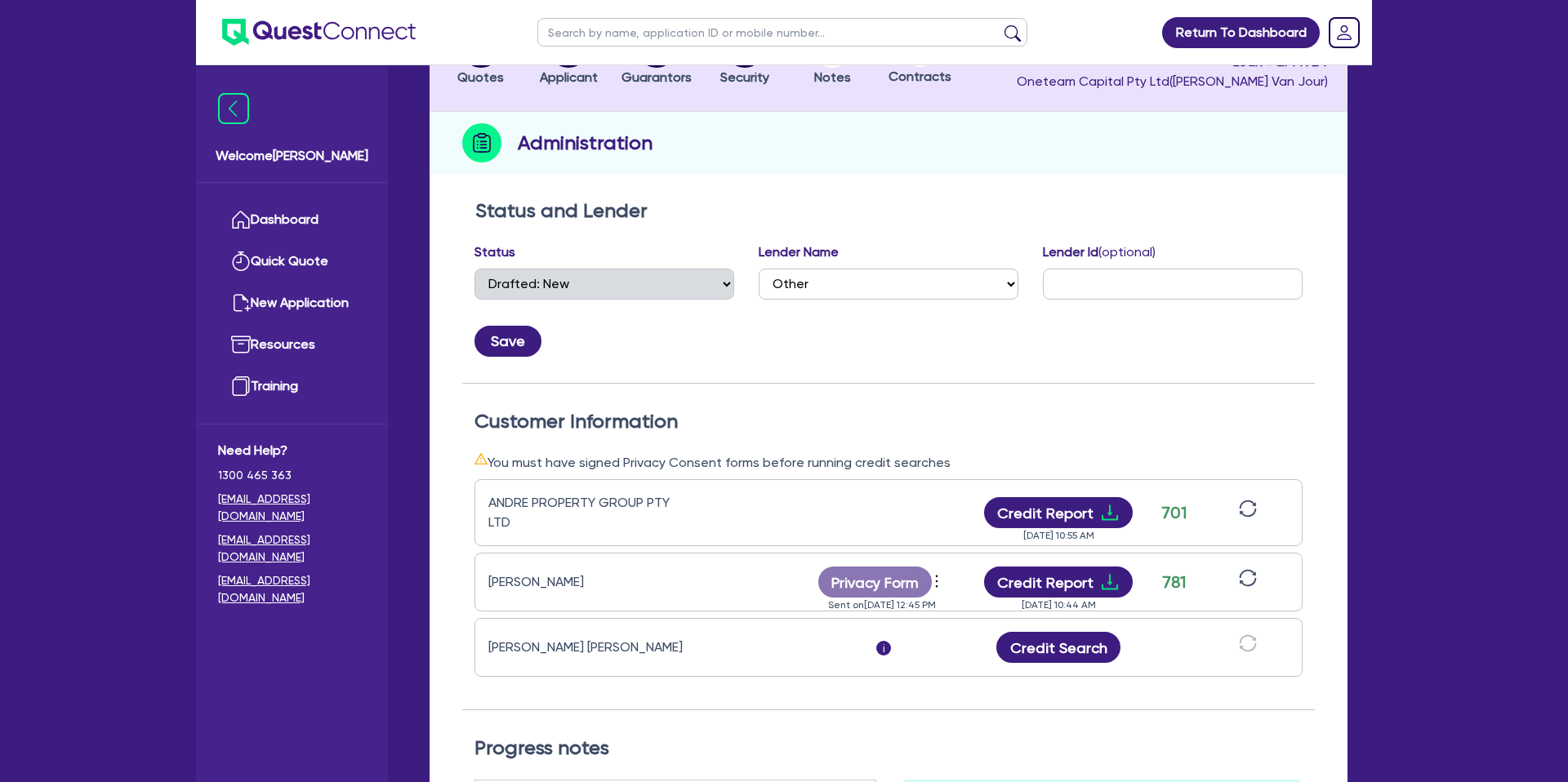
scroll to position [0, 0]
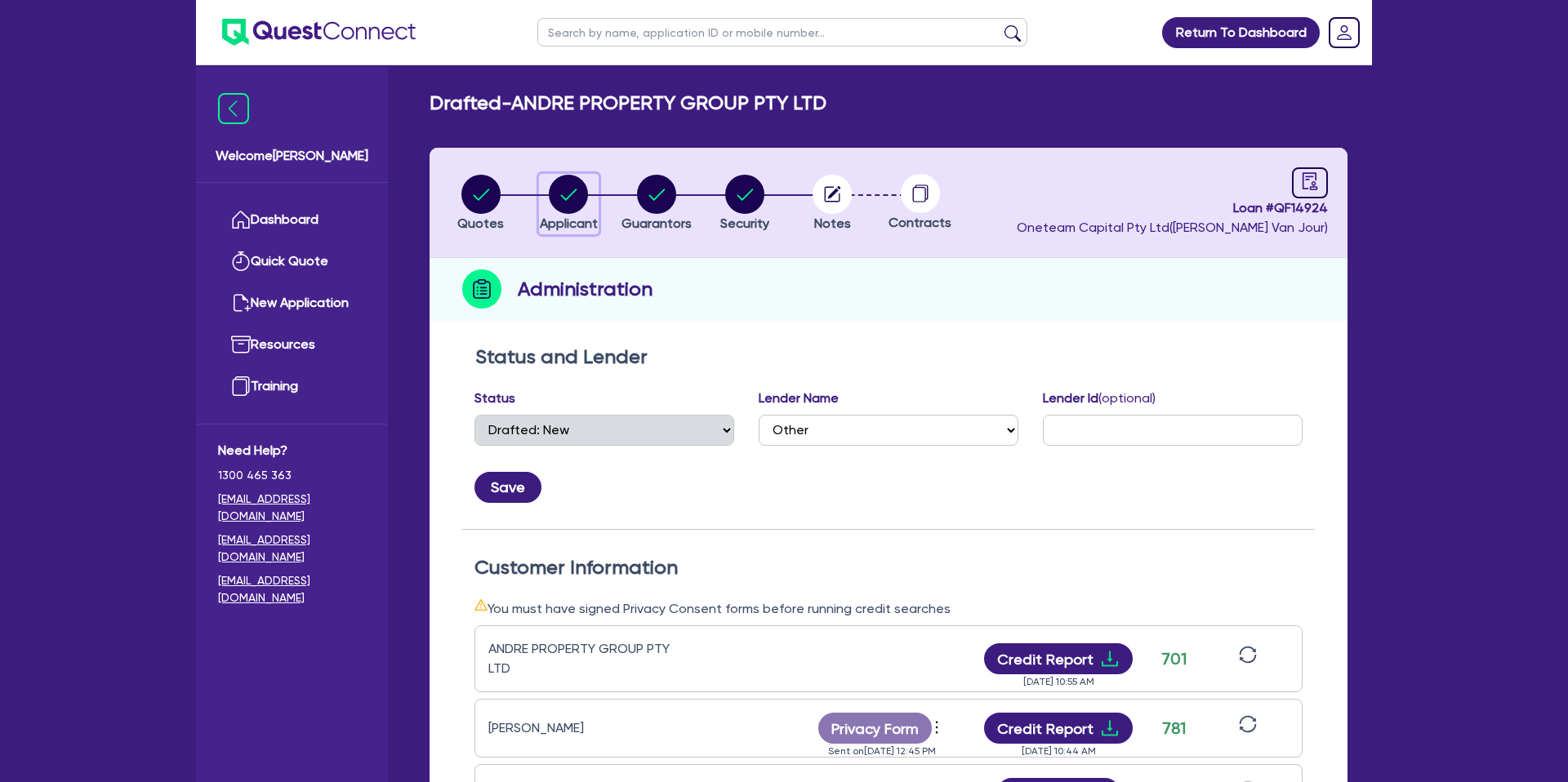
click at [575, 186] on circle "button" at bounding box center [568, 194] width 39 height 39
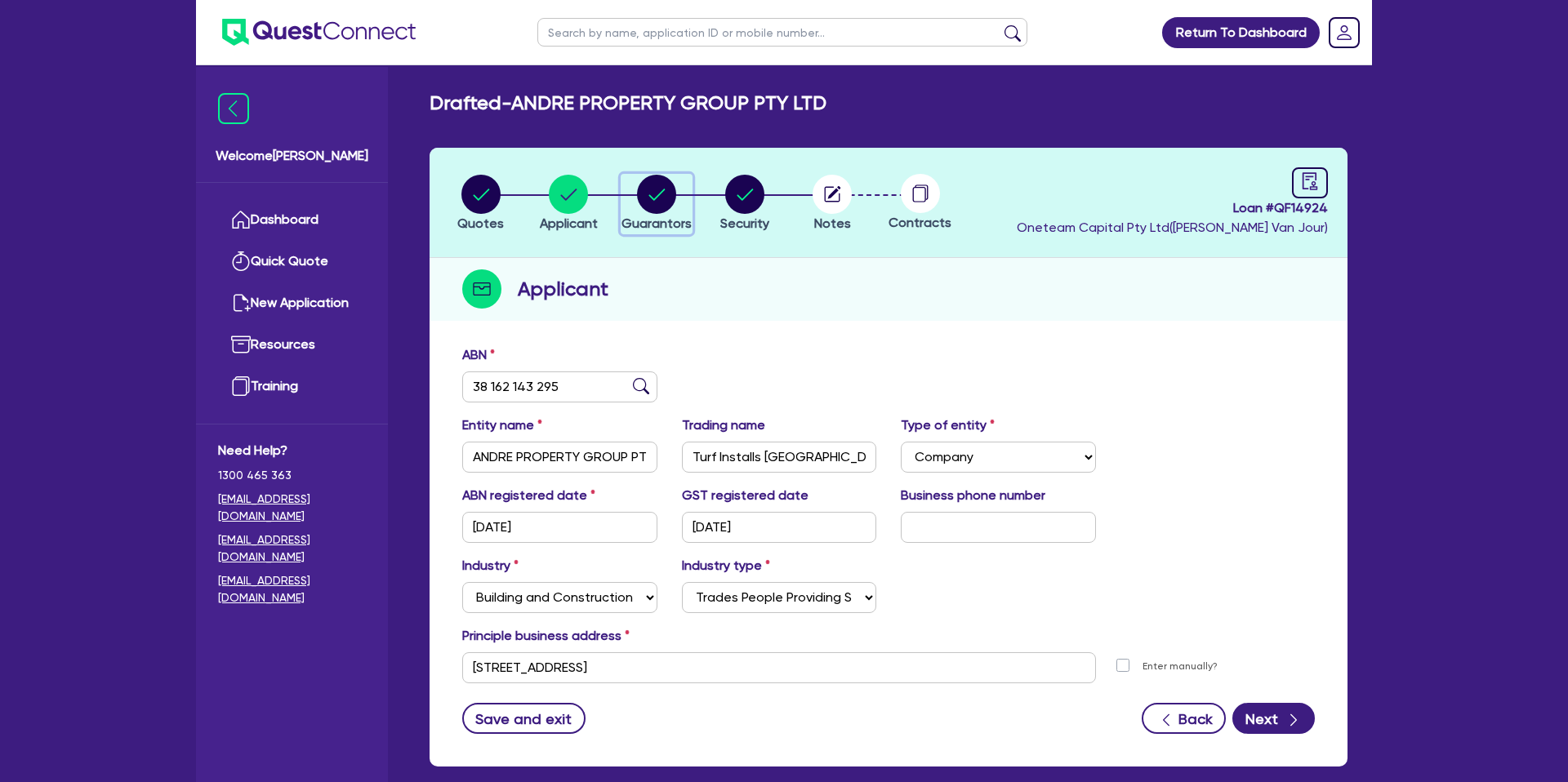
click at [649, 191] on circle "button" at bounding box center [656, 194] width 39 height 39
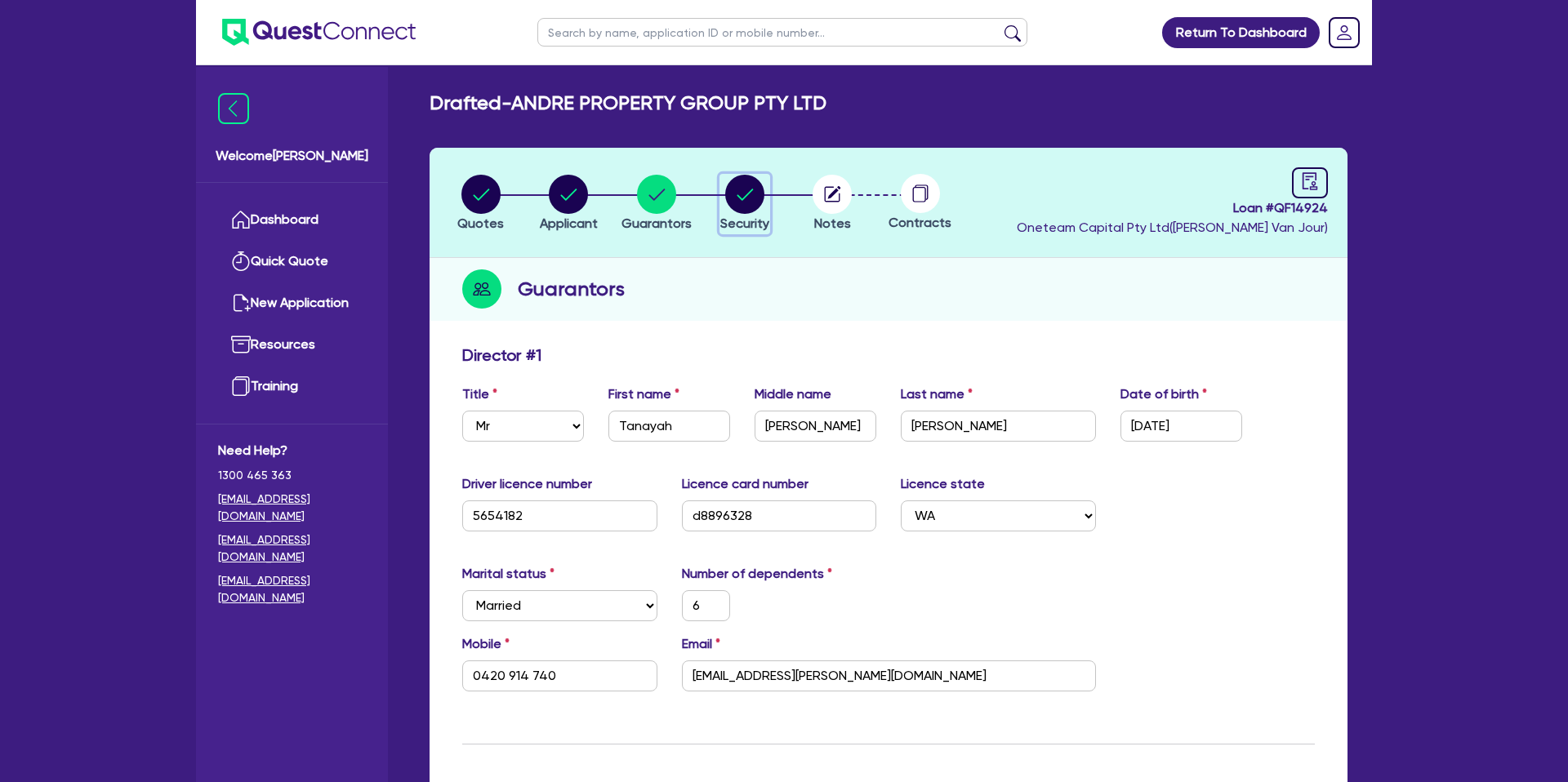
click at [738, 197] on circle "button" at bounding box center [744, 194] width 39 height 39
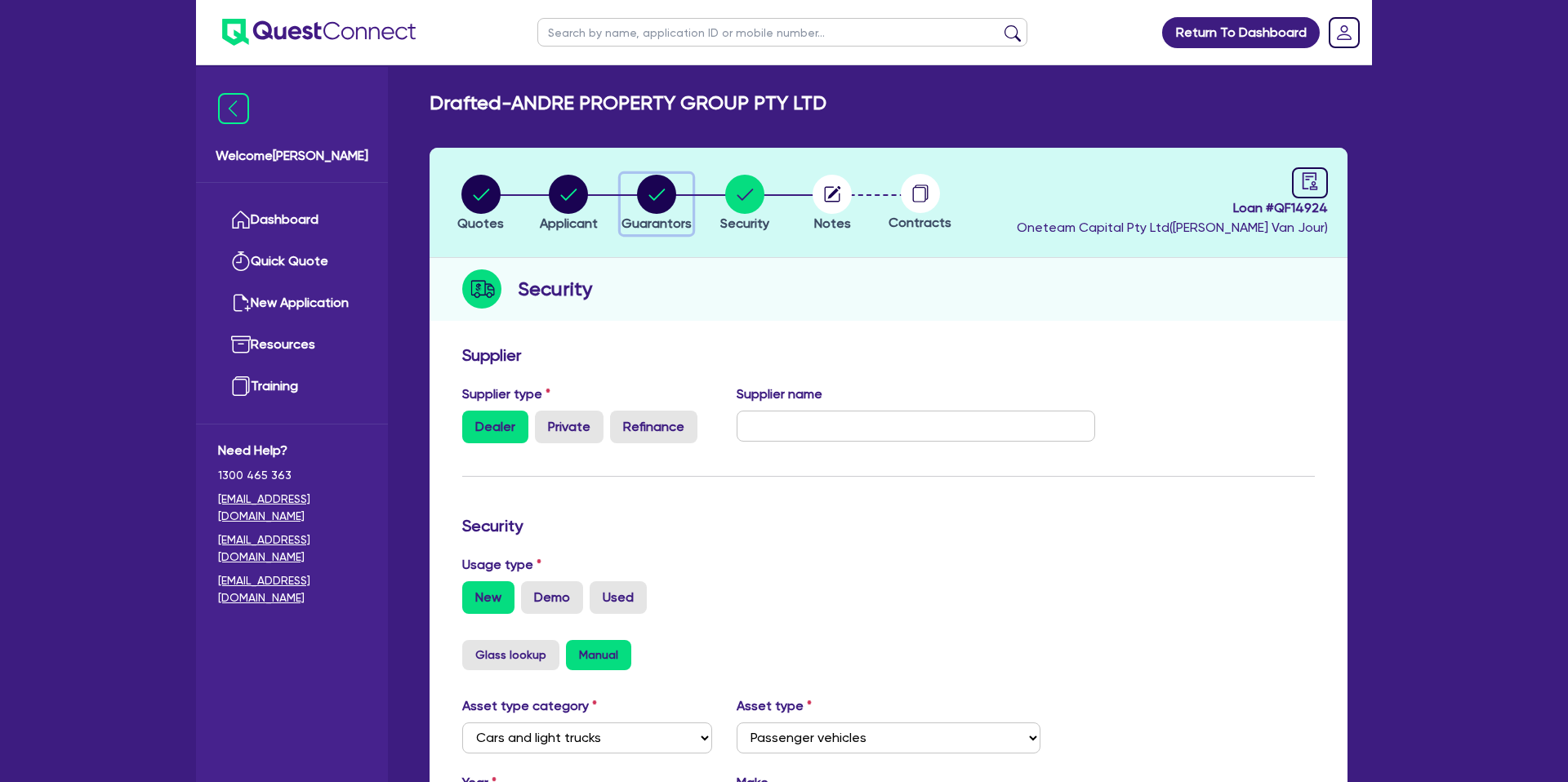
click at [656, 192] on circle "button" at bounding box center [656, 194] width 39 height 39
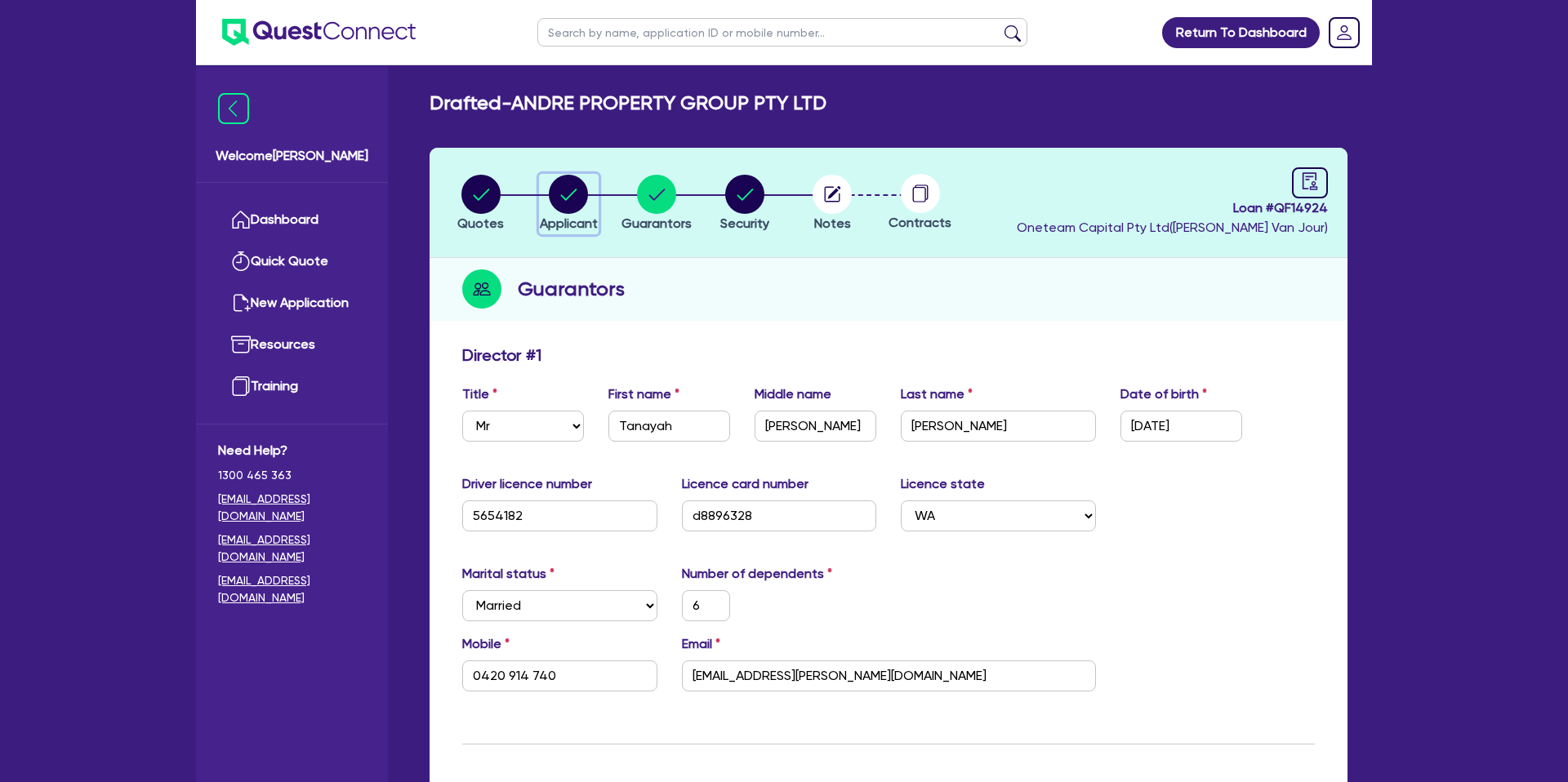
click at [562, 192] on circle "button" at bounding box center [568, 194] width 39 height 39
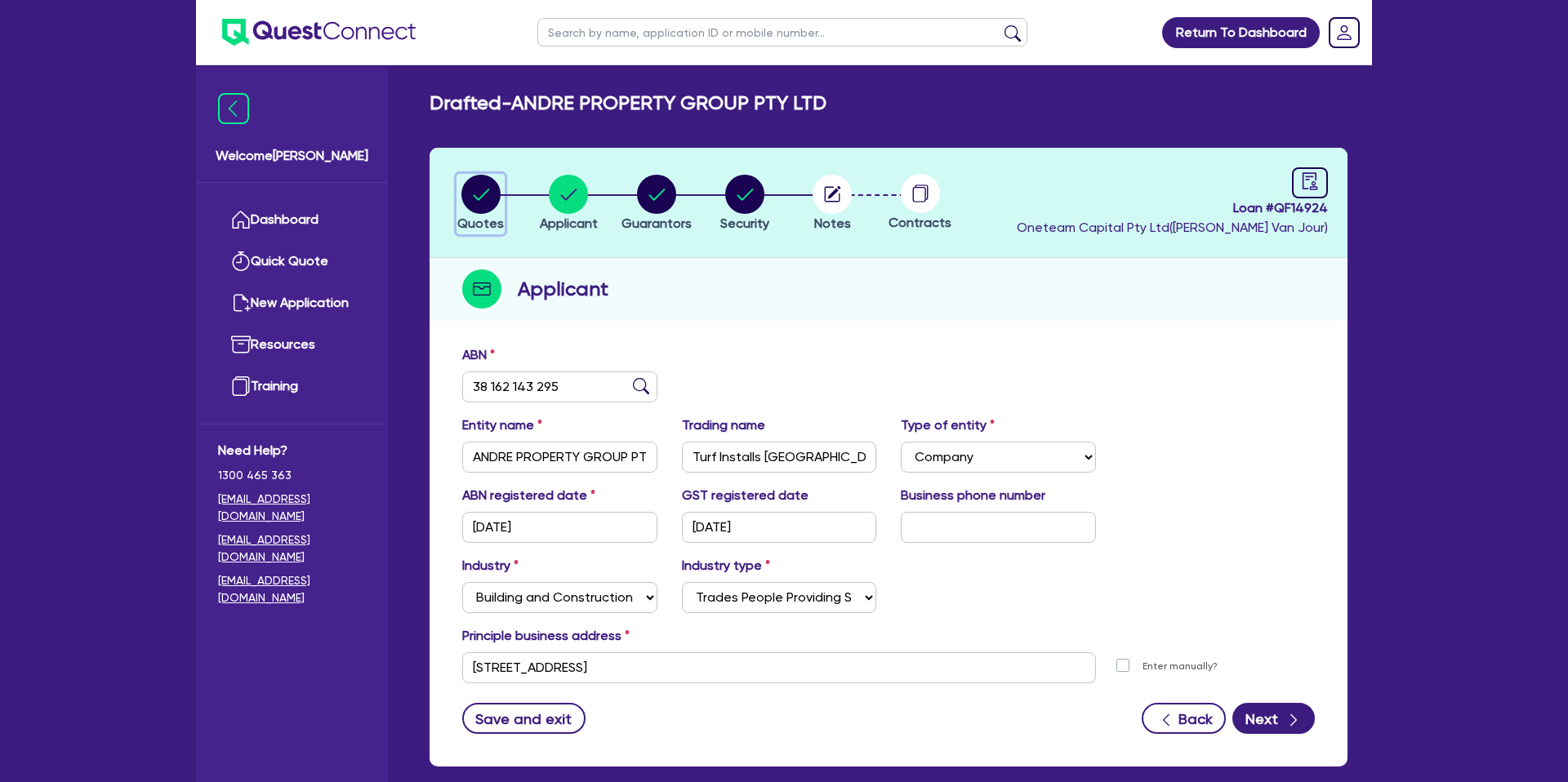
click at [478, 188] on circle "button" at bounding box center [481, 194] width 39 height 39
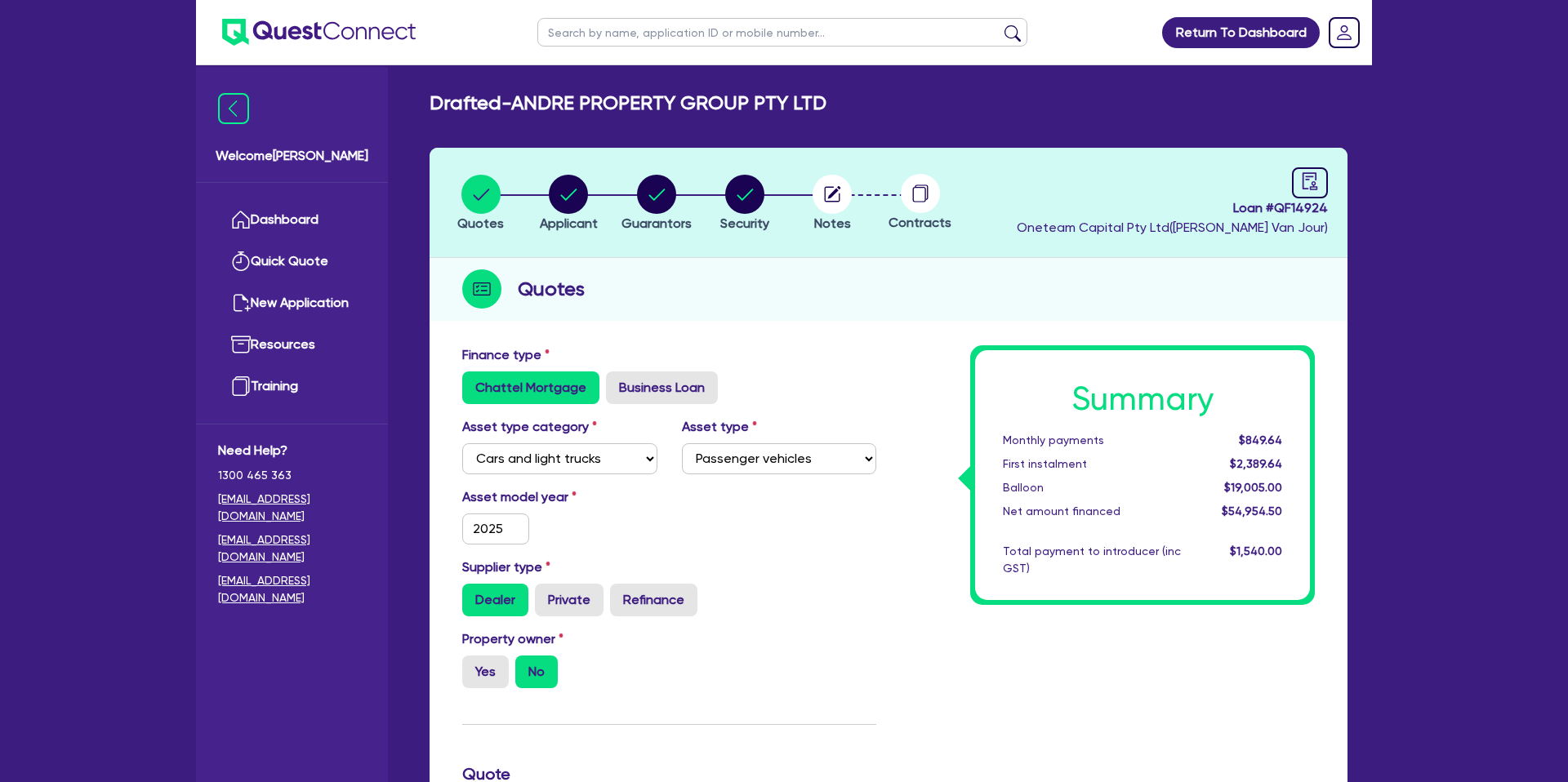
click at [762, 279] on div "Quotes" at bounding box center [889, 289] width 918 height 63
drag, startPoint x: 573, startPoint y: 197, endPoint x: 636, endPoint y: 191, distance: 63.3
click at [574, 196] on circle "button" at bounding box center [568, 194] width 39 height 39
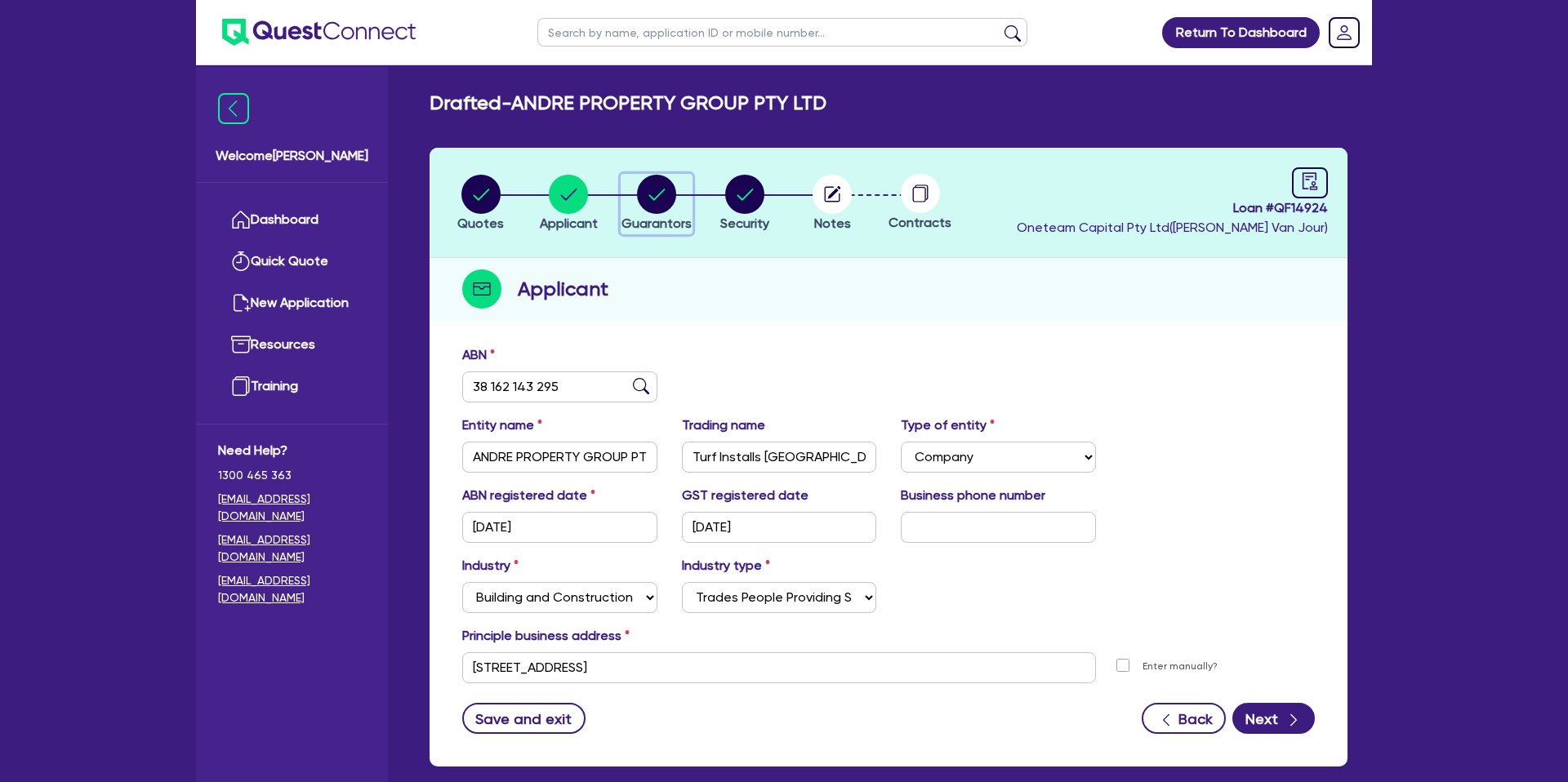
click at [651, 186] on circle "button" at bounding box center [656, 194] width 39 height 39
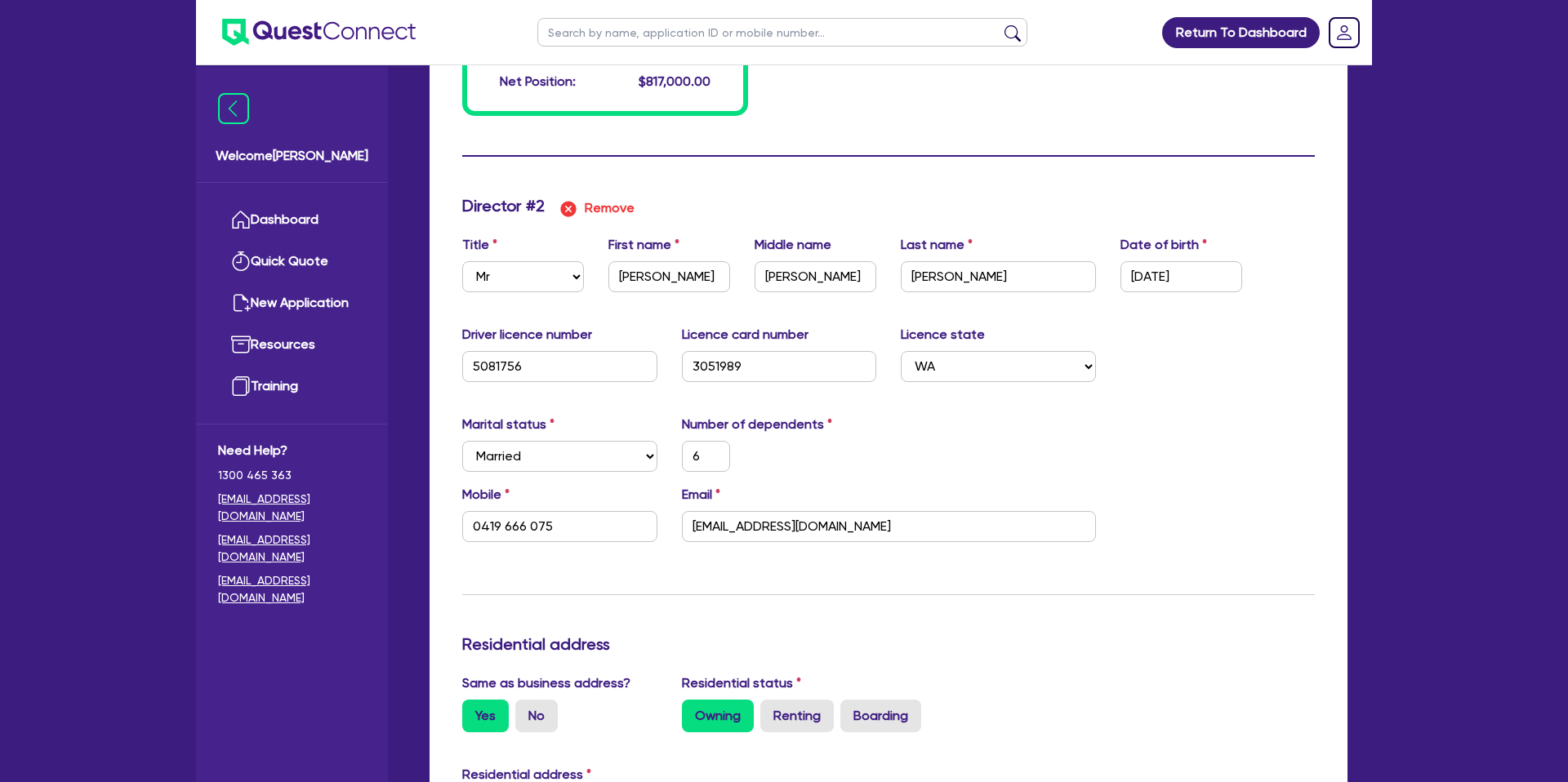
scroll to position [1634, 0]
click at [768, 524] on input "andrejesse292@gmail.com" at bounding box center [888, 525] width 414 height 31
click at [912, 172] on form "Update residential status for Director #1 Boarding is only acceptable when the …" at bounding box center [888, 112] width 852 height 2802
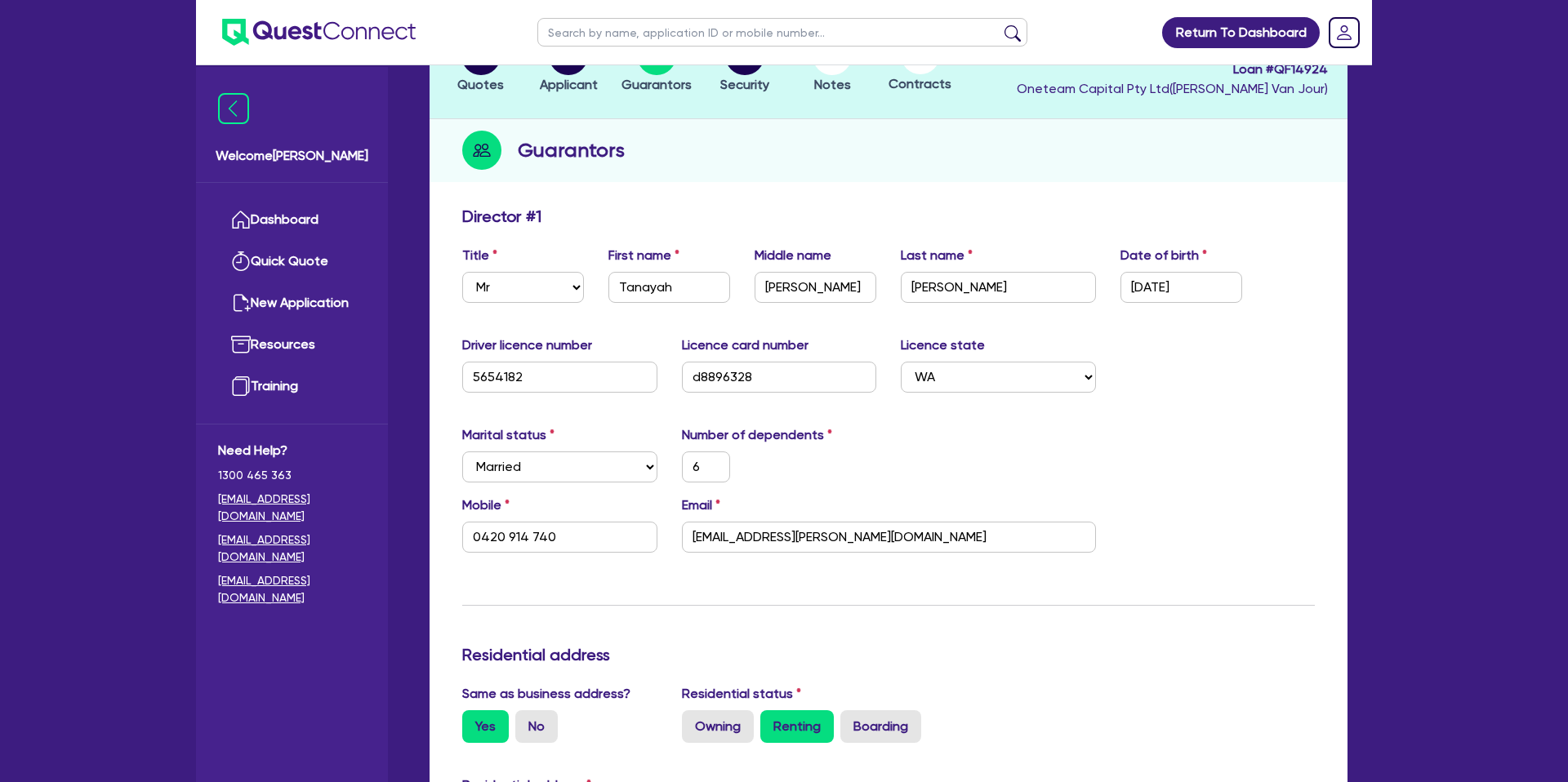
scroll to position [0, 0]
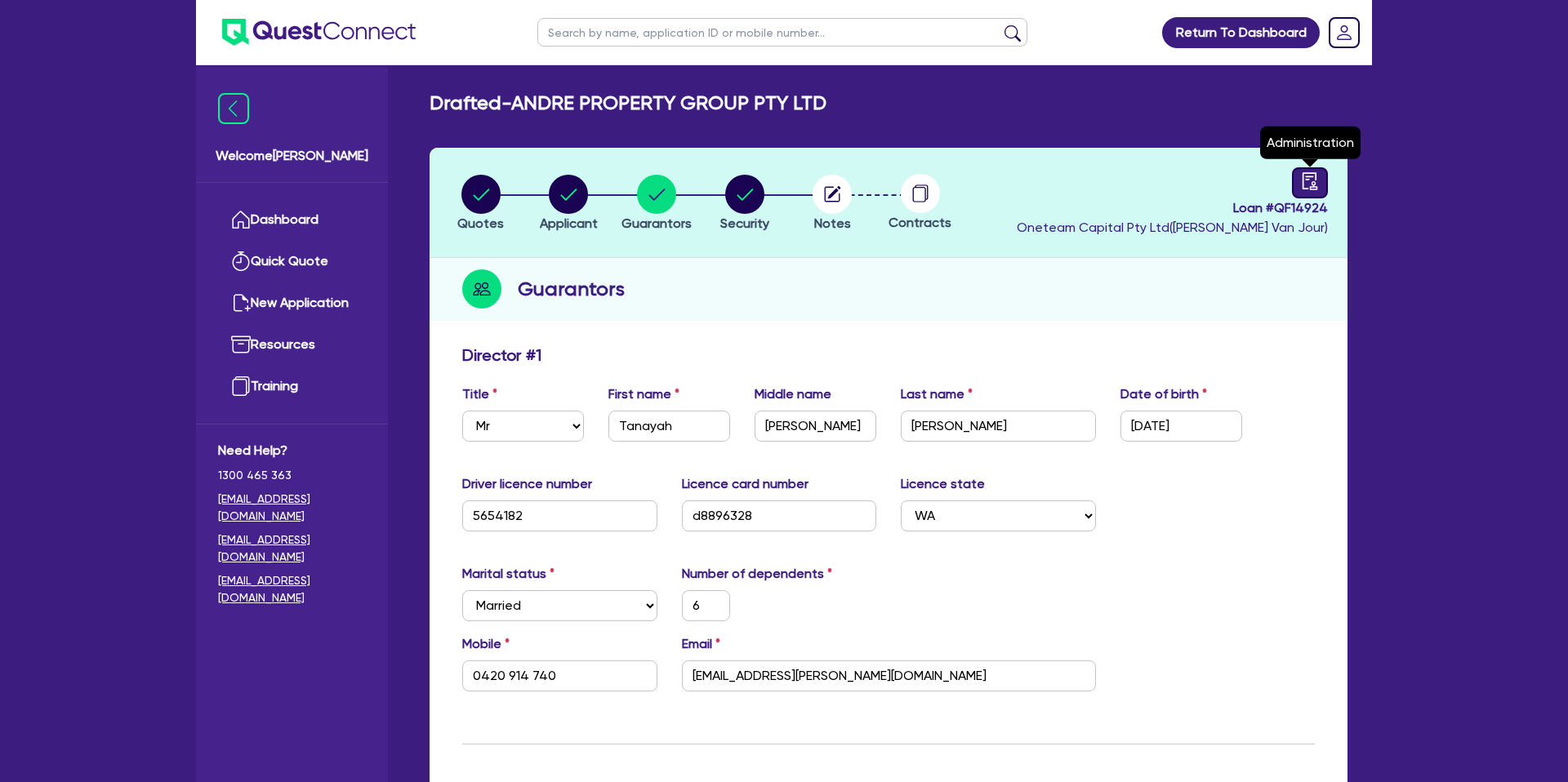
click at [1297, 179] on link at bounding box center [1310, 182] width 36 height 31
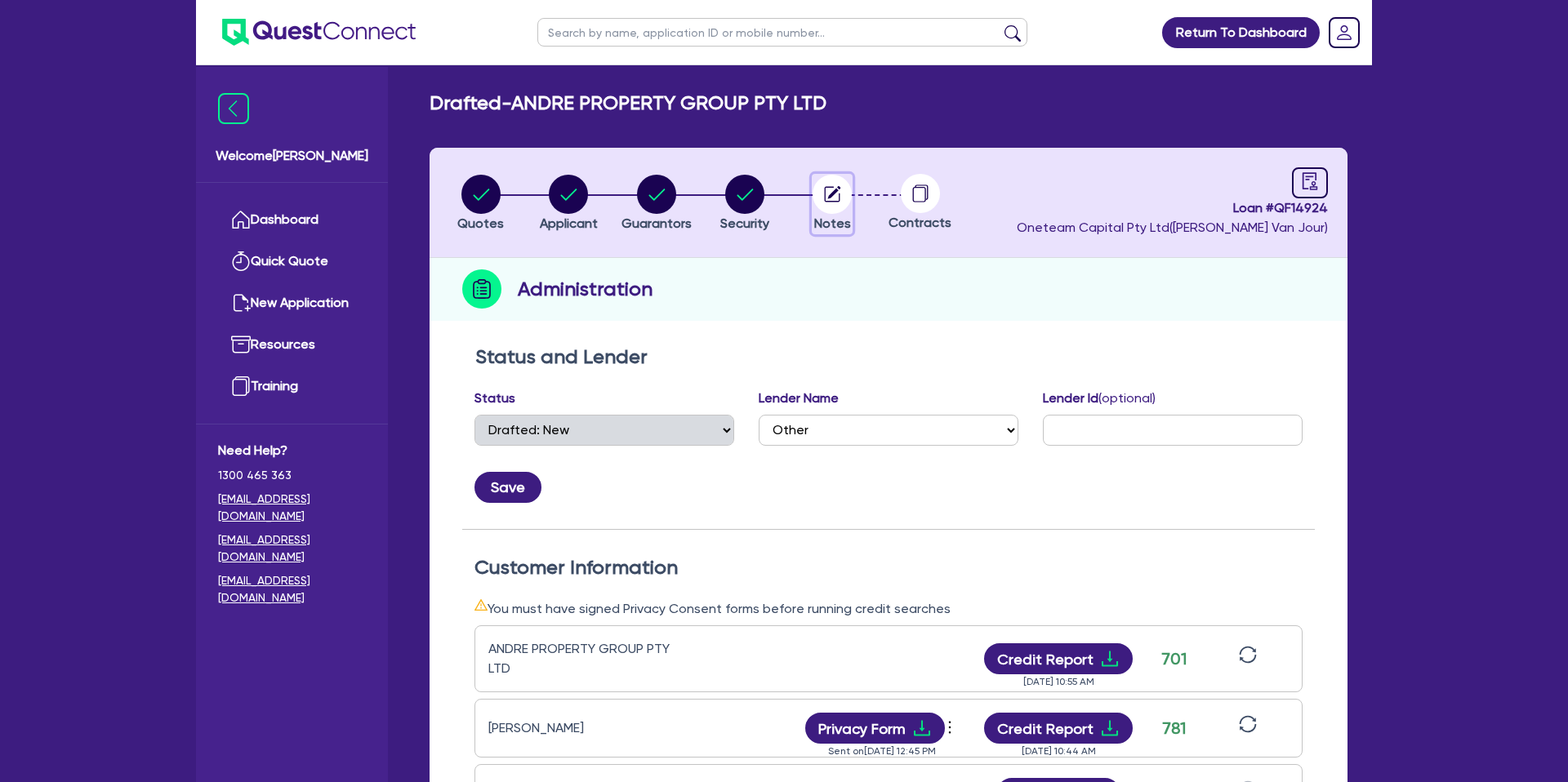
click at [840, 189] on circle "button" at bounding box center [832, 194] width 39 height 39
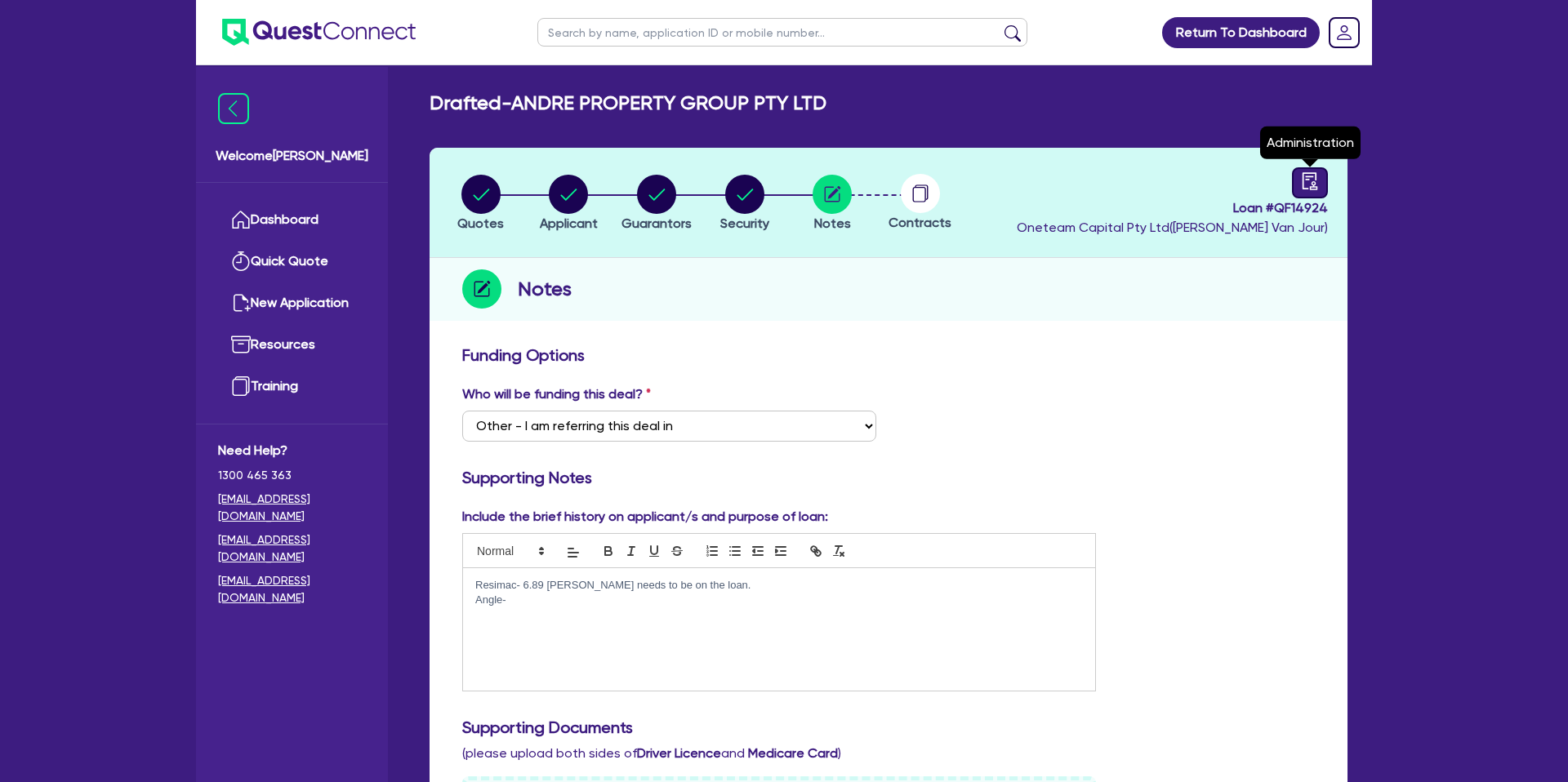
click at [1314, 179] on icon "audit" at bounding box center [1309, 181] width 18 height 18
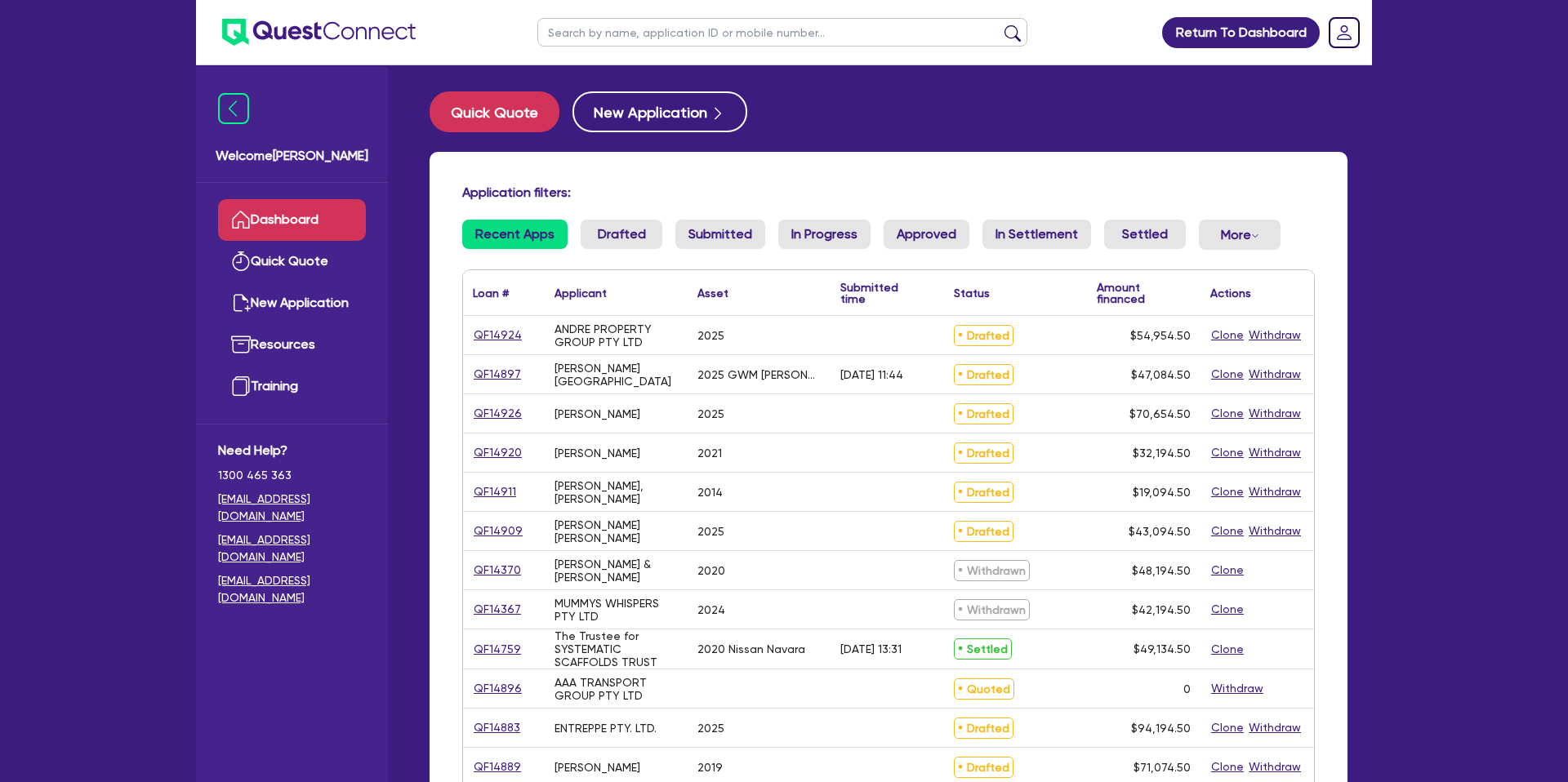
click at [635, 33] on input "text" at bounding box center [783, 32] width 490 height 28
type input "grant"
click at [999, 24] on button "submit" at bounding box center [1012, 35] width 26 height 23
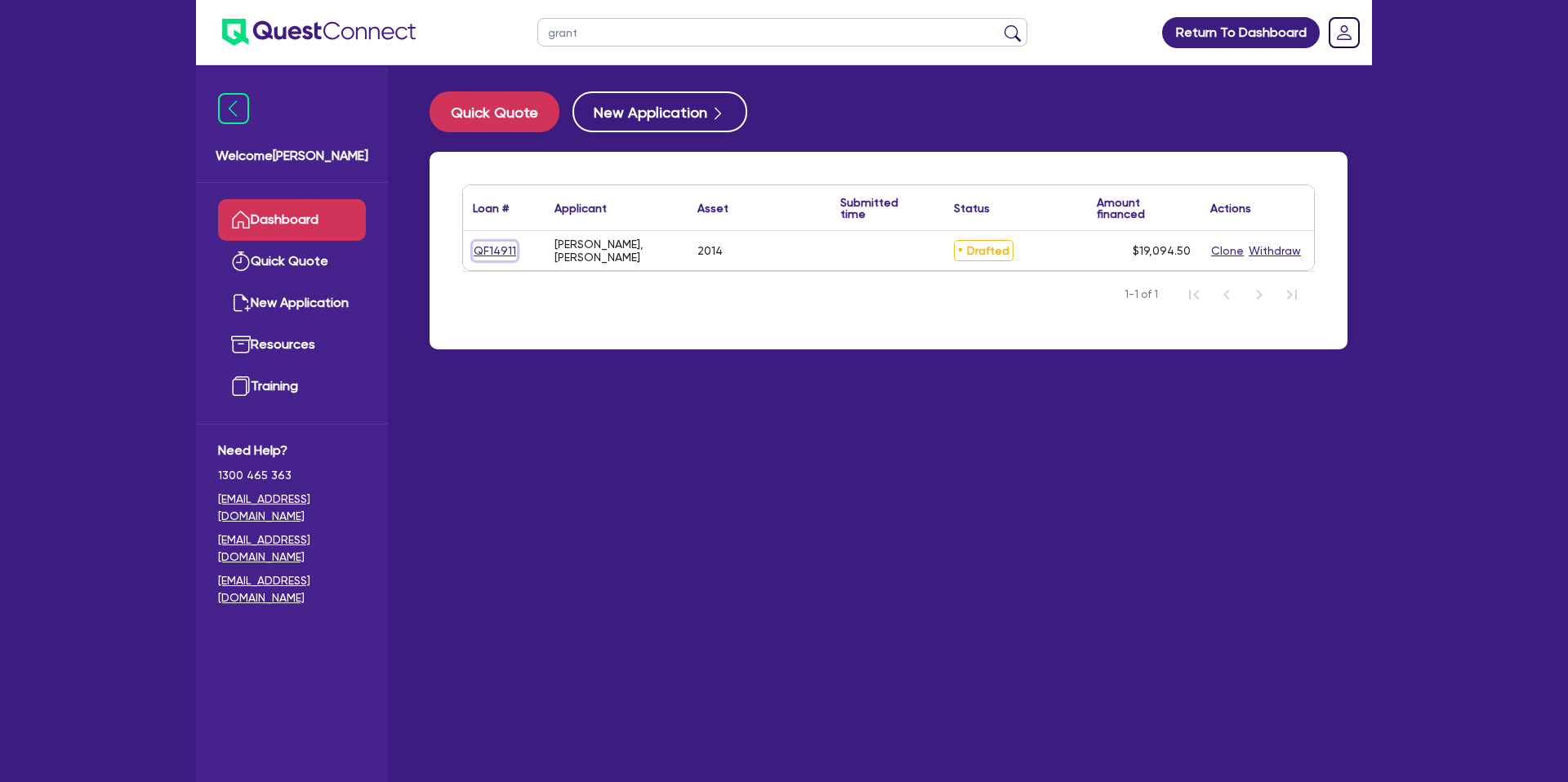
click at [512, 248] on link "QF14911" at bounding box center [494, 251] width 44 height 18
select select "CARS_AND_LIGHT_TRUCKS"
select select "PASSENGER_VEHICLES"
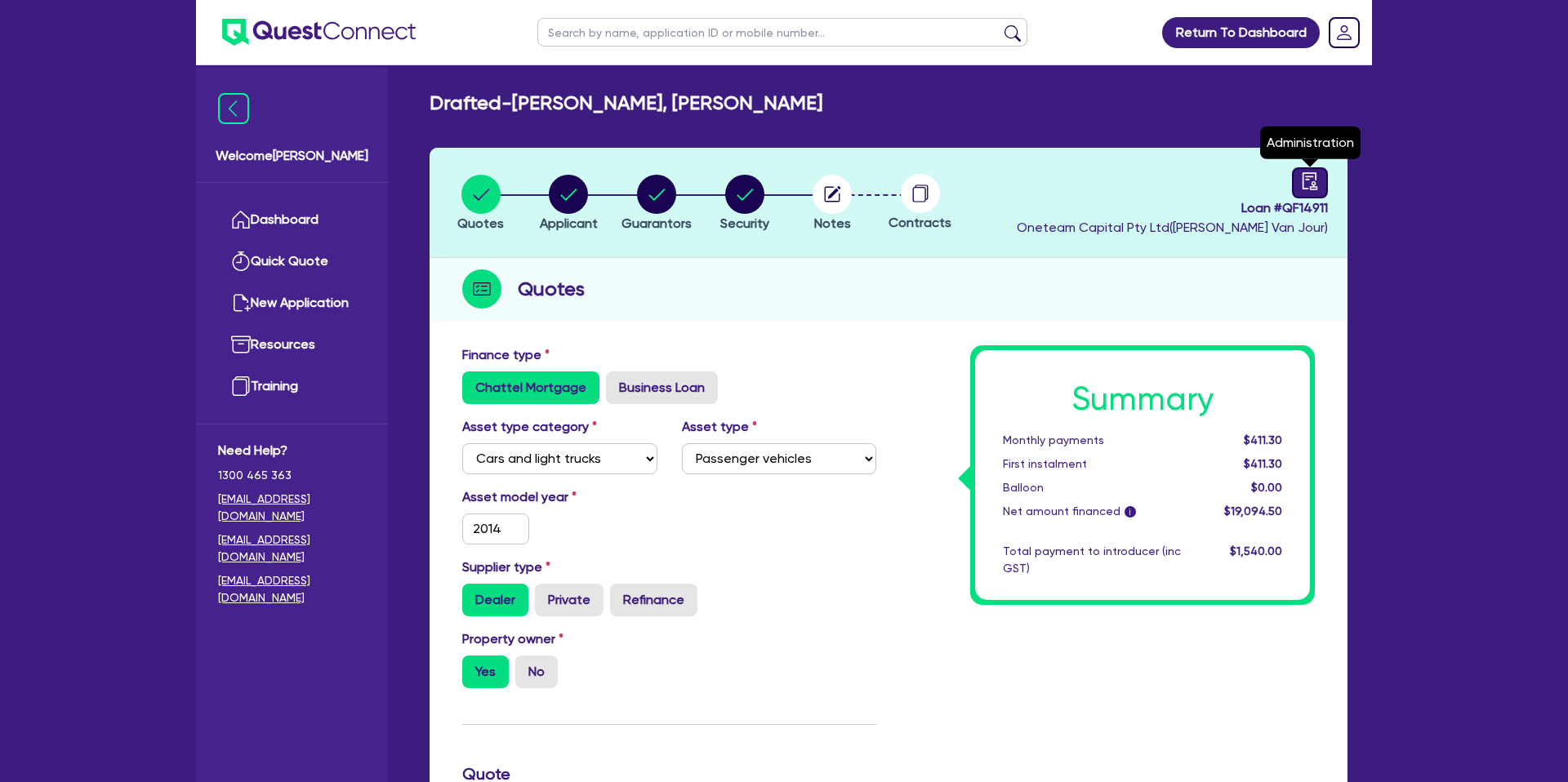
click at [1315, 174] on icon "audit" at bounding box center [1310, 181] width 15 height 18
select select "DRAFTED_NEW"
select select "Other"
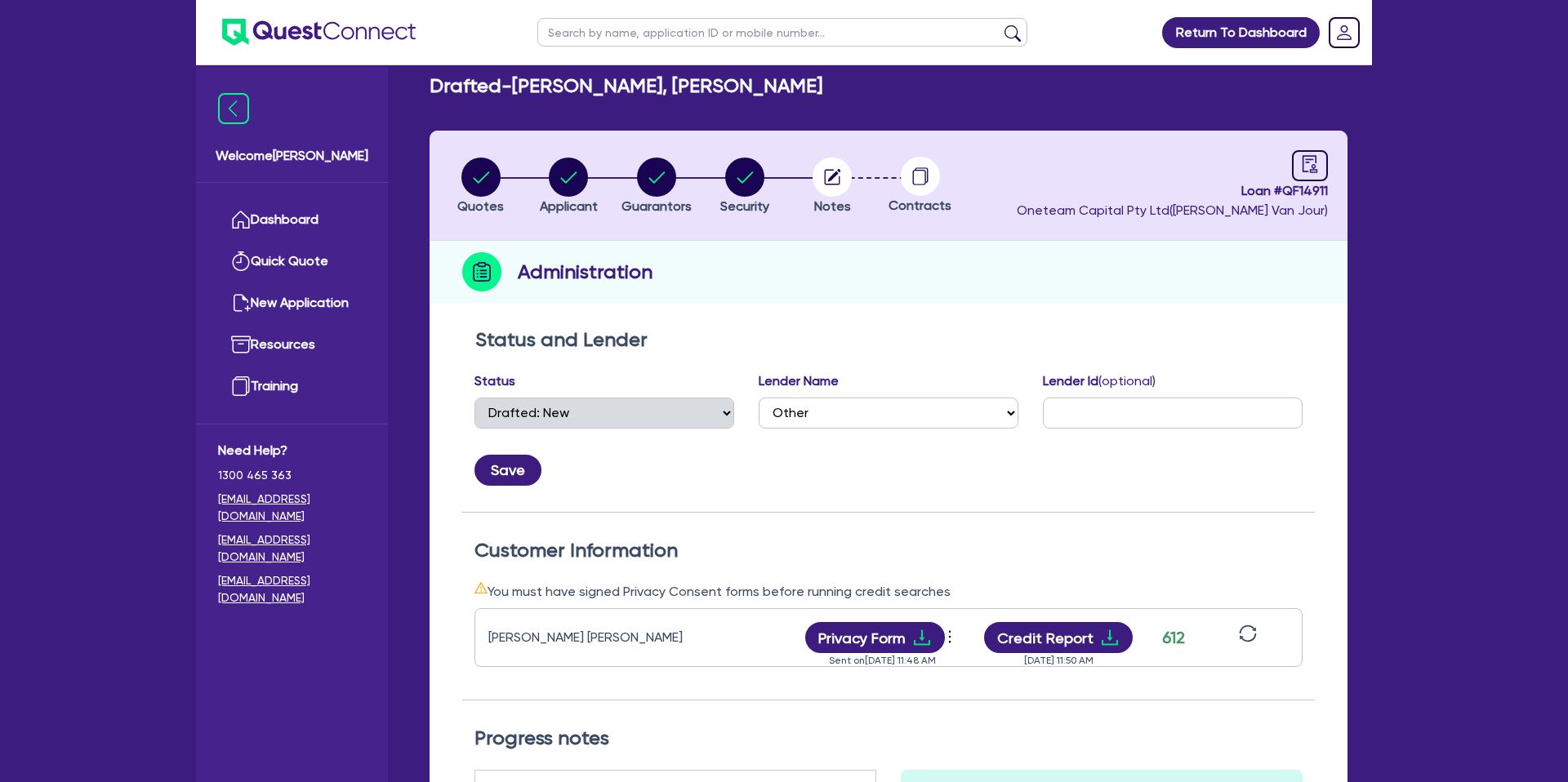
scroll to position [17, 0]
drag, startPoint x: 811, startPoint y: 158, endPoint x: 815, endPoint y: 166, distance: 8.9
click at [812, 160] on li "Notes" at bounding box center [831, 186] width 88 height 57
click at [824, 182] on circle "button" at bounding box center [832, 177] width 39 height 39
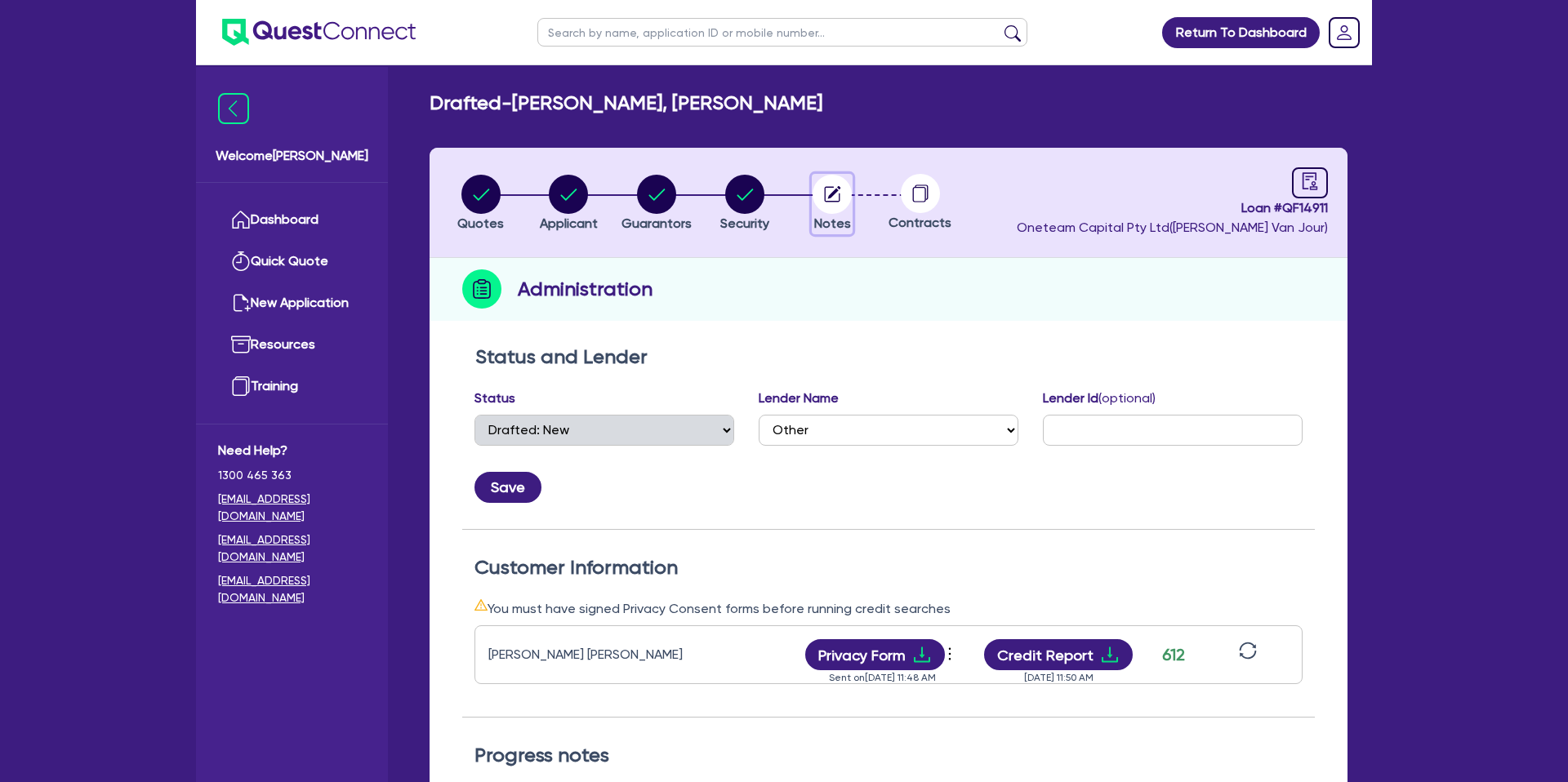
select select "Other"
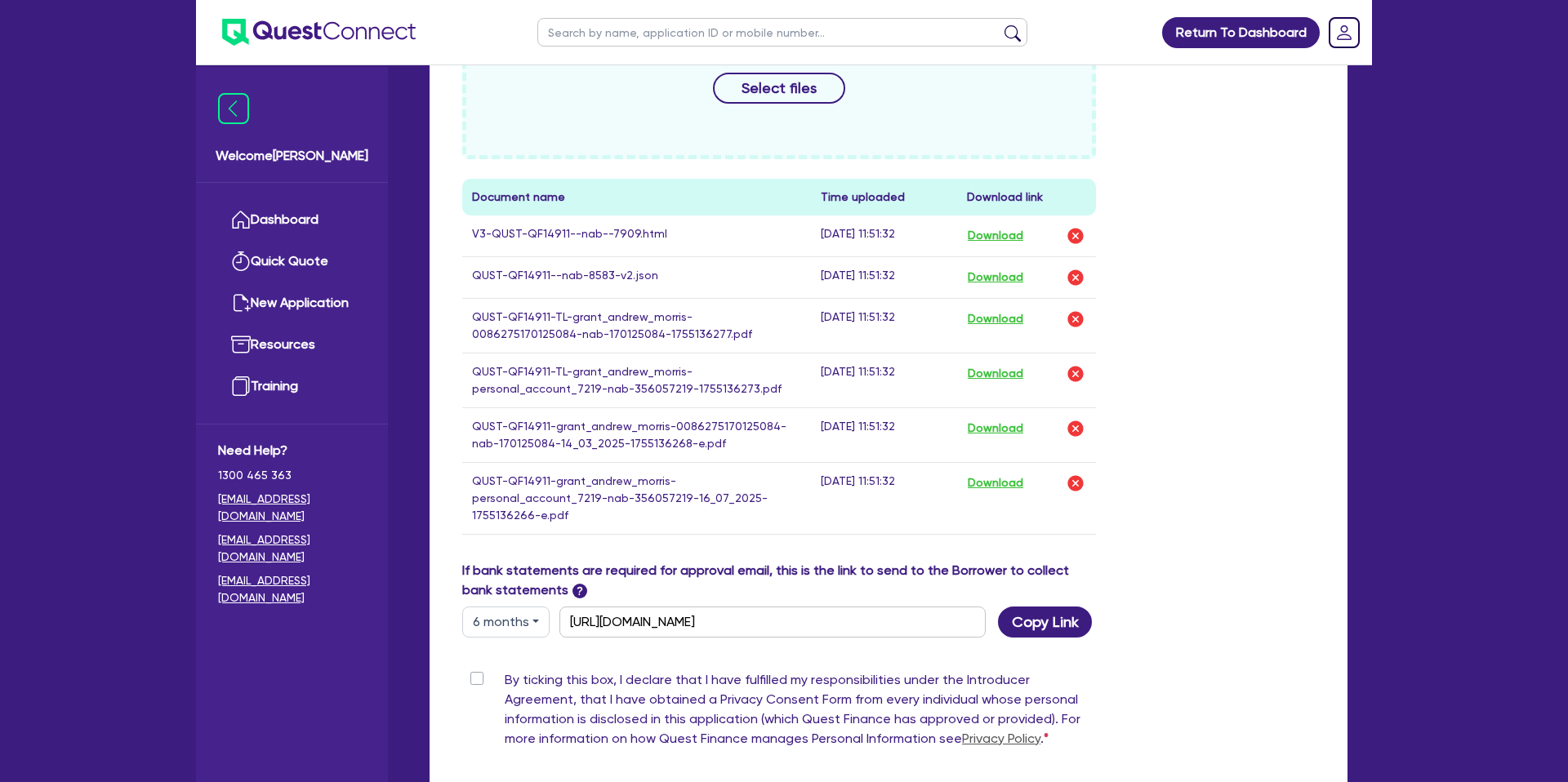
scroll to position [801, 0]
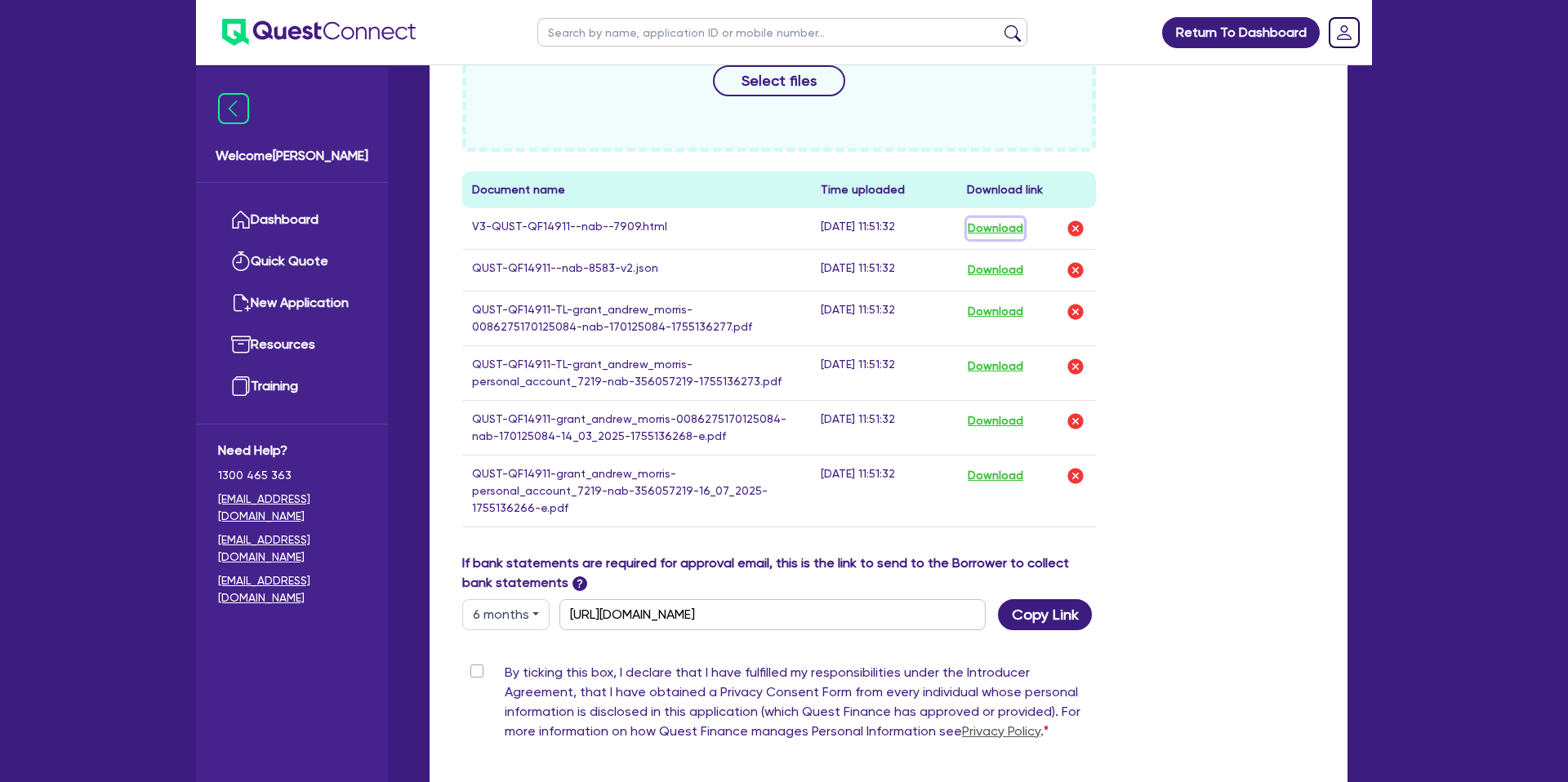
click at [1008, 226] on button "Download" at bounding box center [995, 228] width 57 height 21
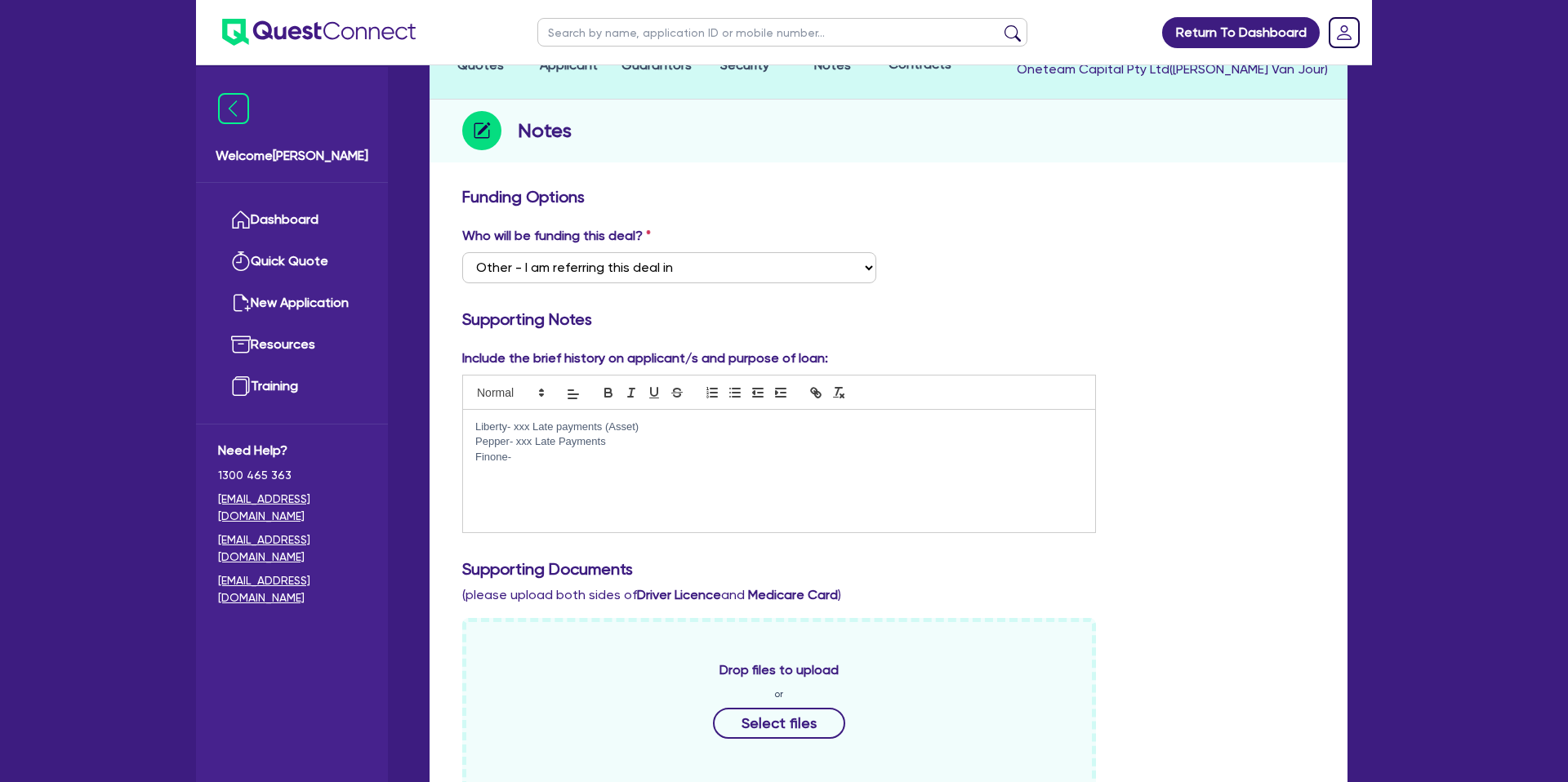
scroll to position [0, 0]
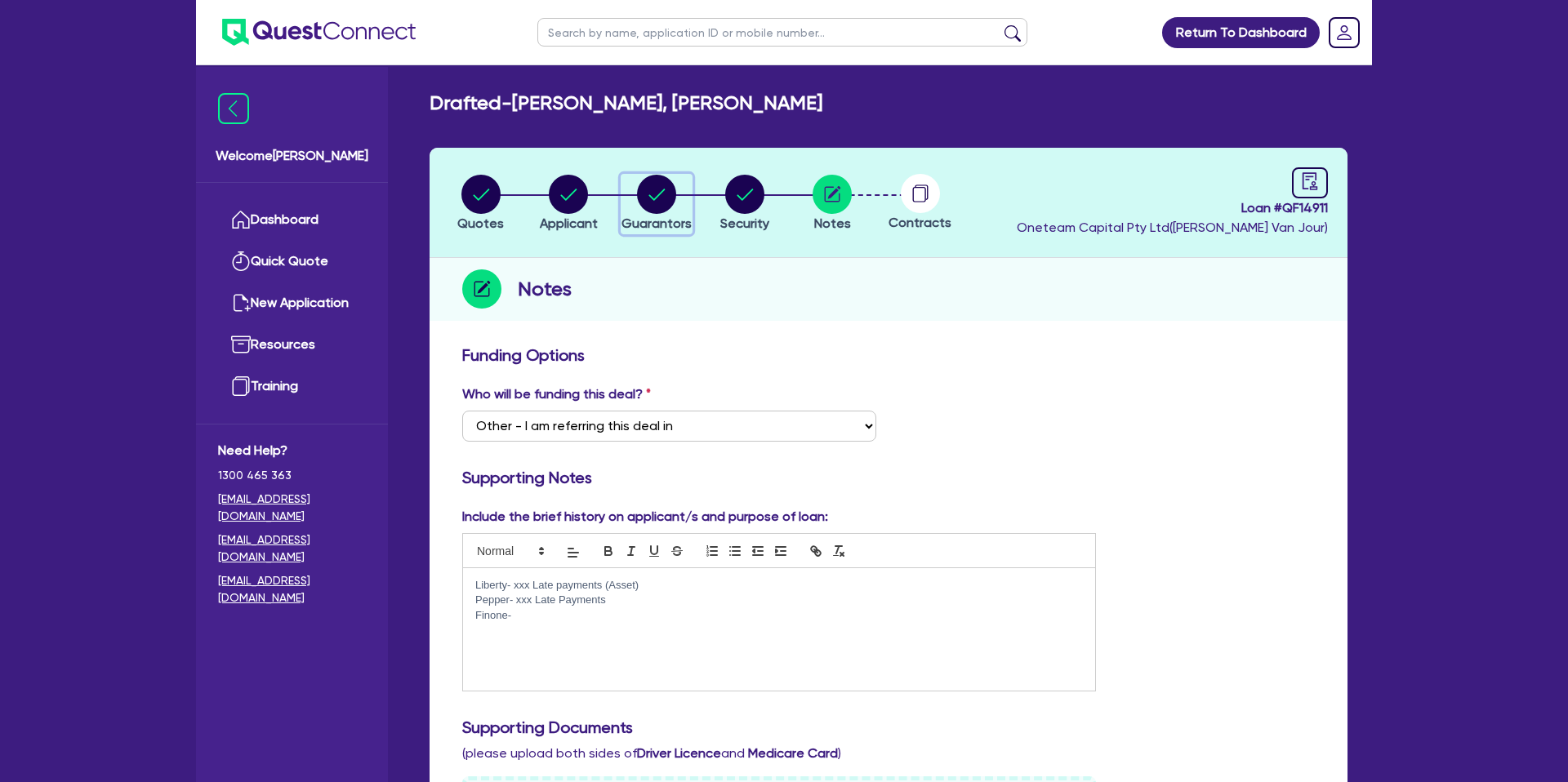
click at [662, 195] on circle "button" at bounding box center [656, 194] width 39 height 39
select select "MR"
select select "WA"
select select "MARRIED"
select select "PROPERTY"
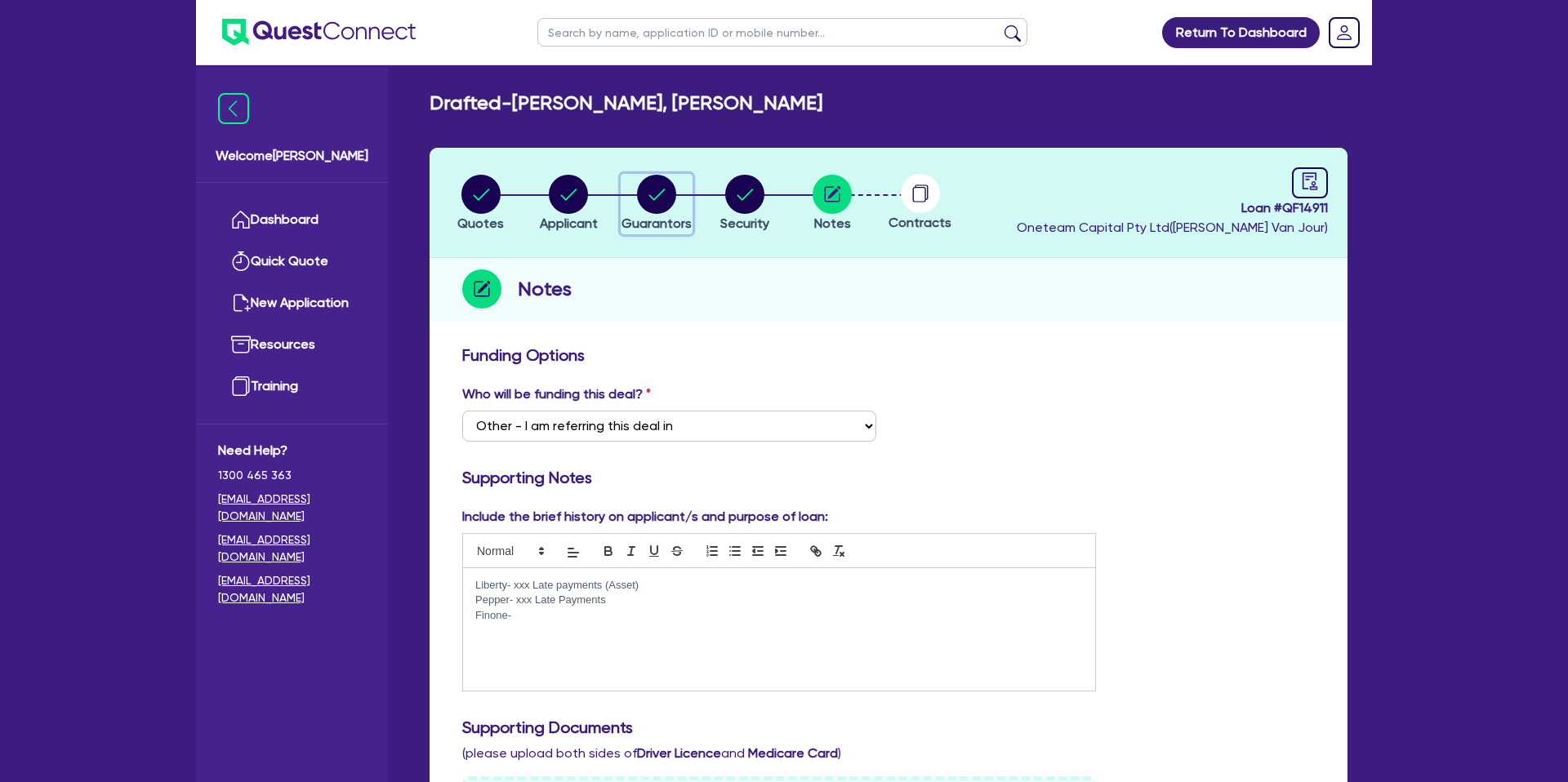
select select "CASH"
select select "HOUSEHOLD_PERSONAL"
select select "VEHICLE"
select select "MORTGAGE"
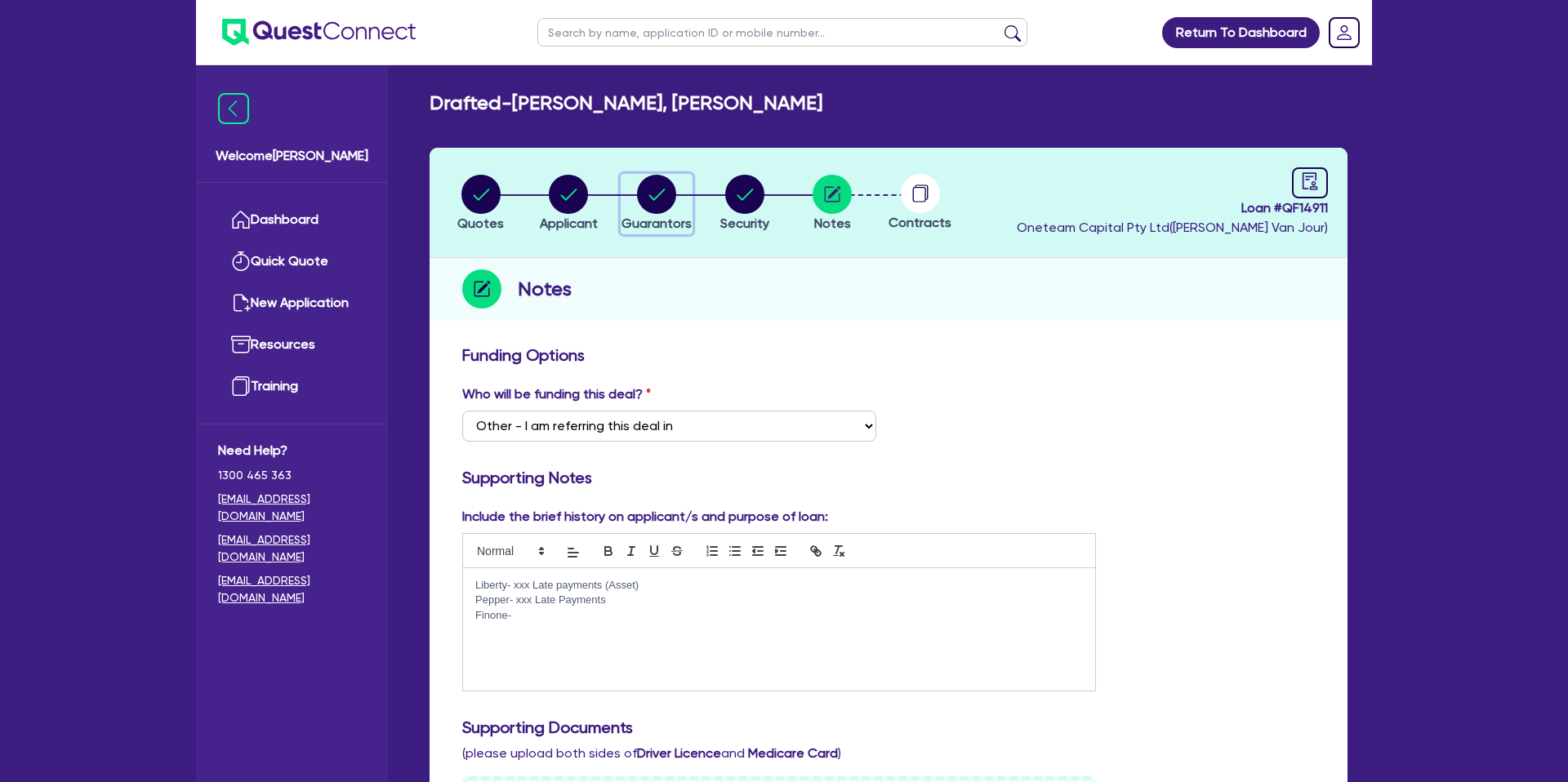
select select "CREDIT_CARD"
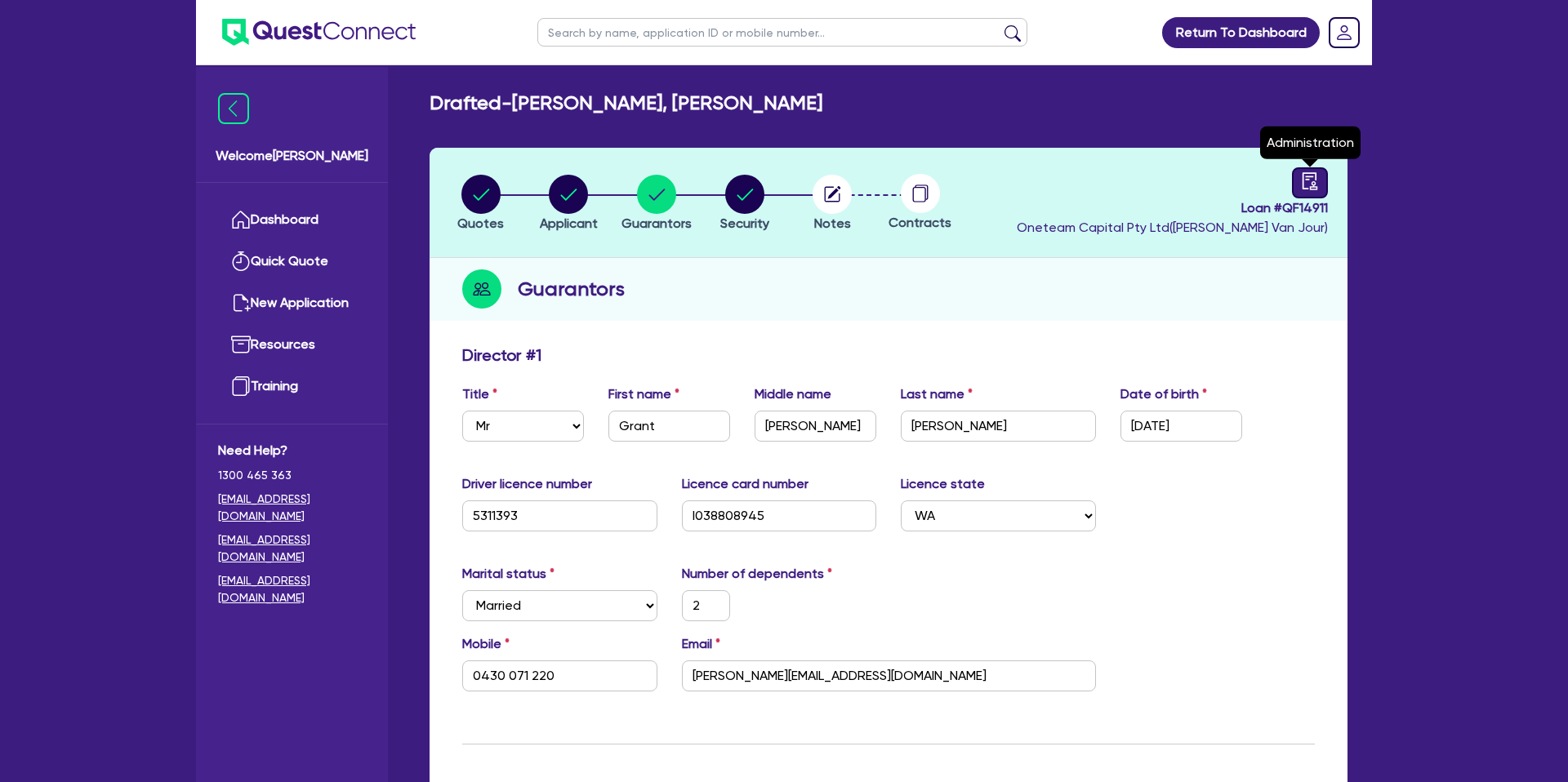
click at [1305, 182] on icon "audit" at bounding box center [1309, 181] width 18 height 18
select select "DRAFTED_NEW"
select select "Other"
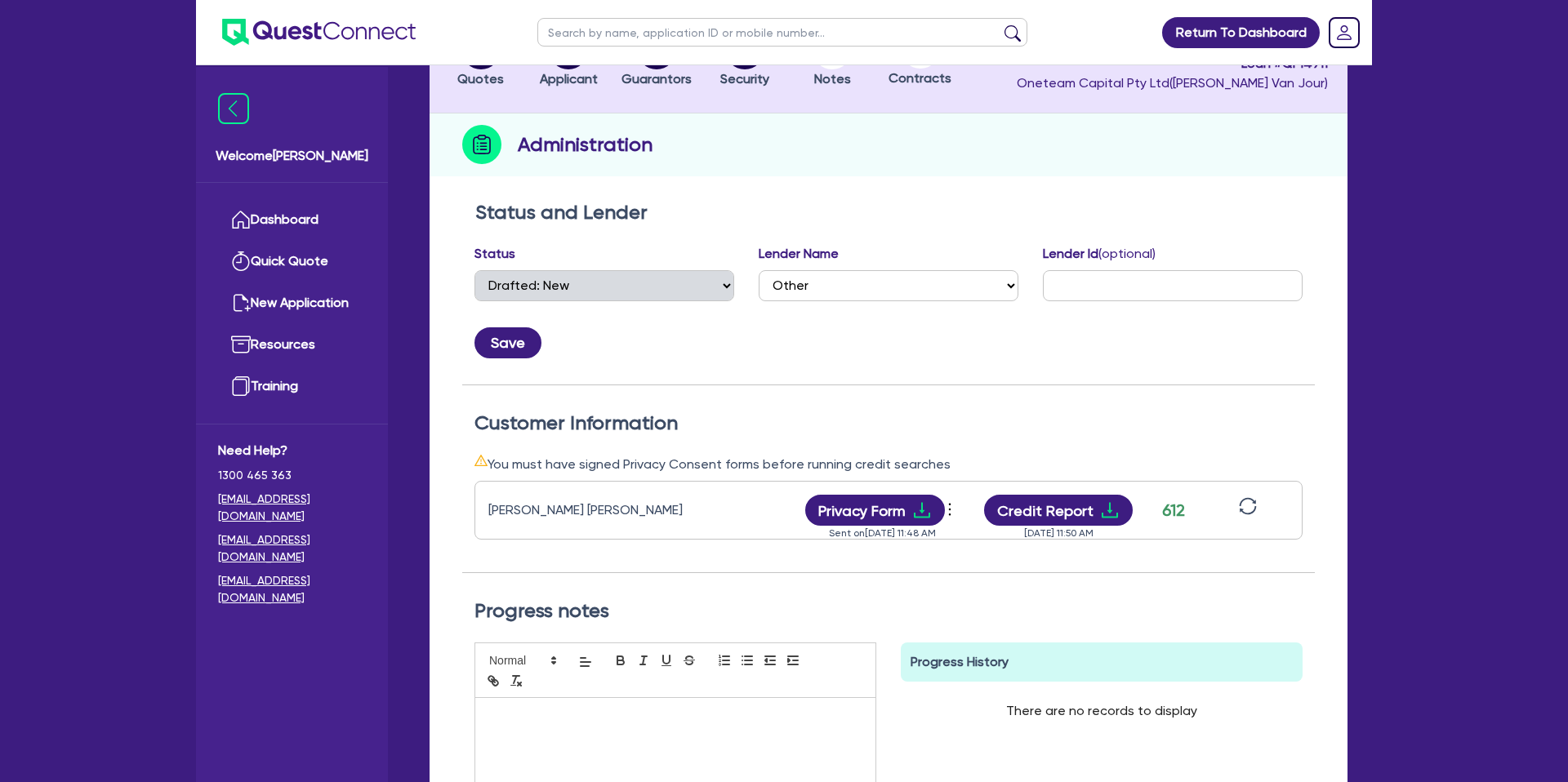
scroll to position [146, 0]
click at [1090, 510] on button "Credit Report" at bounding box center [1059, 509] width 150 height 31
click at [822, 166] on div "Administration" at bounding box center [889, 143] width 918 height 63
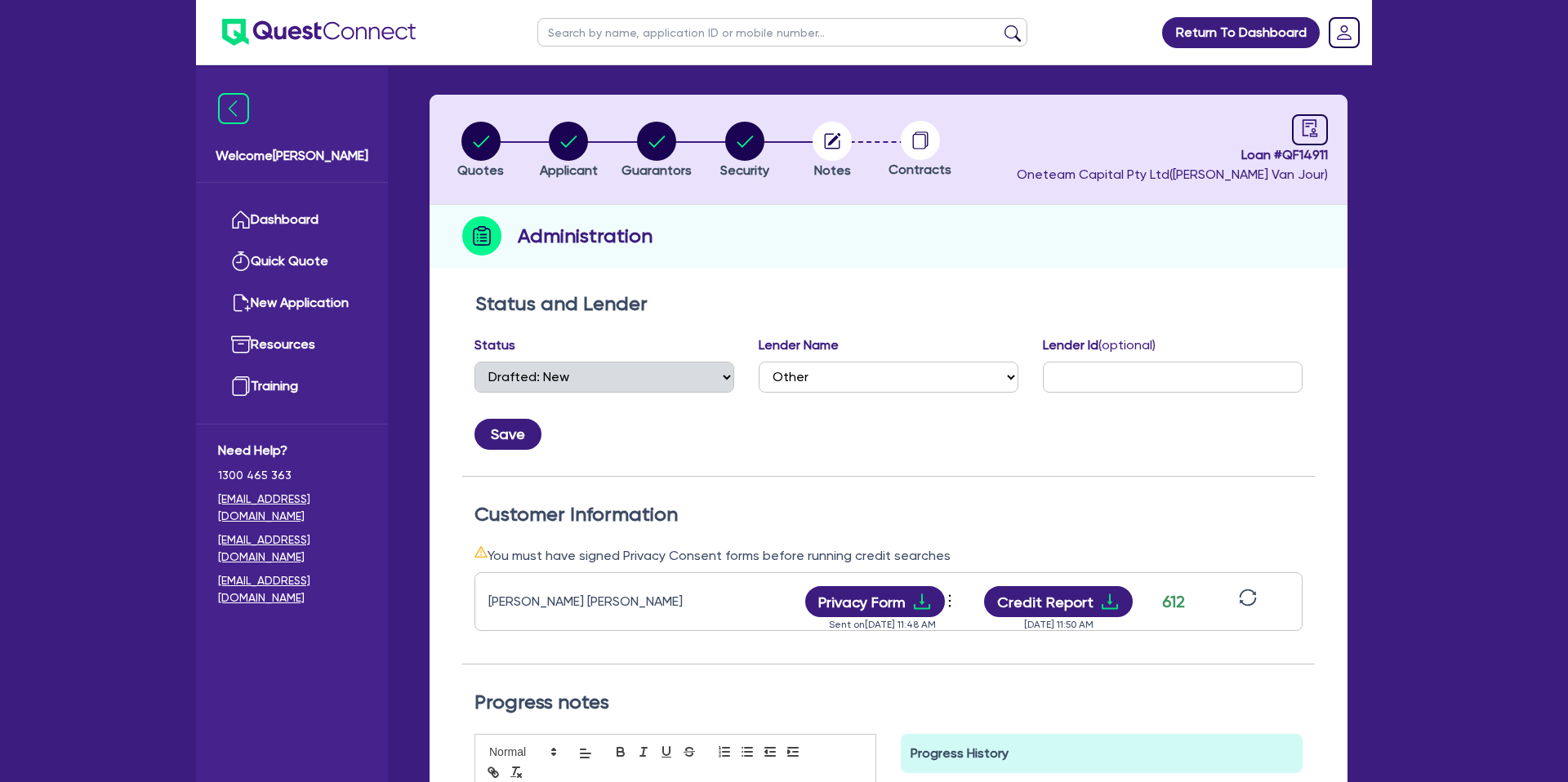
scroll to position [54, 0]
click at [1313, 123] on icon "audit" at bounding box center [1309, 127] width 18 height 18
click at [1313, 126] on icon "audit" at bounding box center [1309, 127] width 18 height 18
click at [834, 139] on icon "button" at bounding box center [835, 139] width 13 height 13
select select "Other"
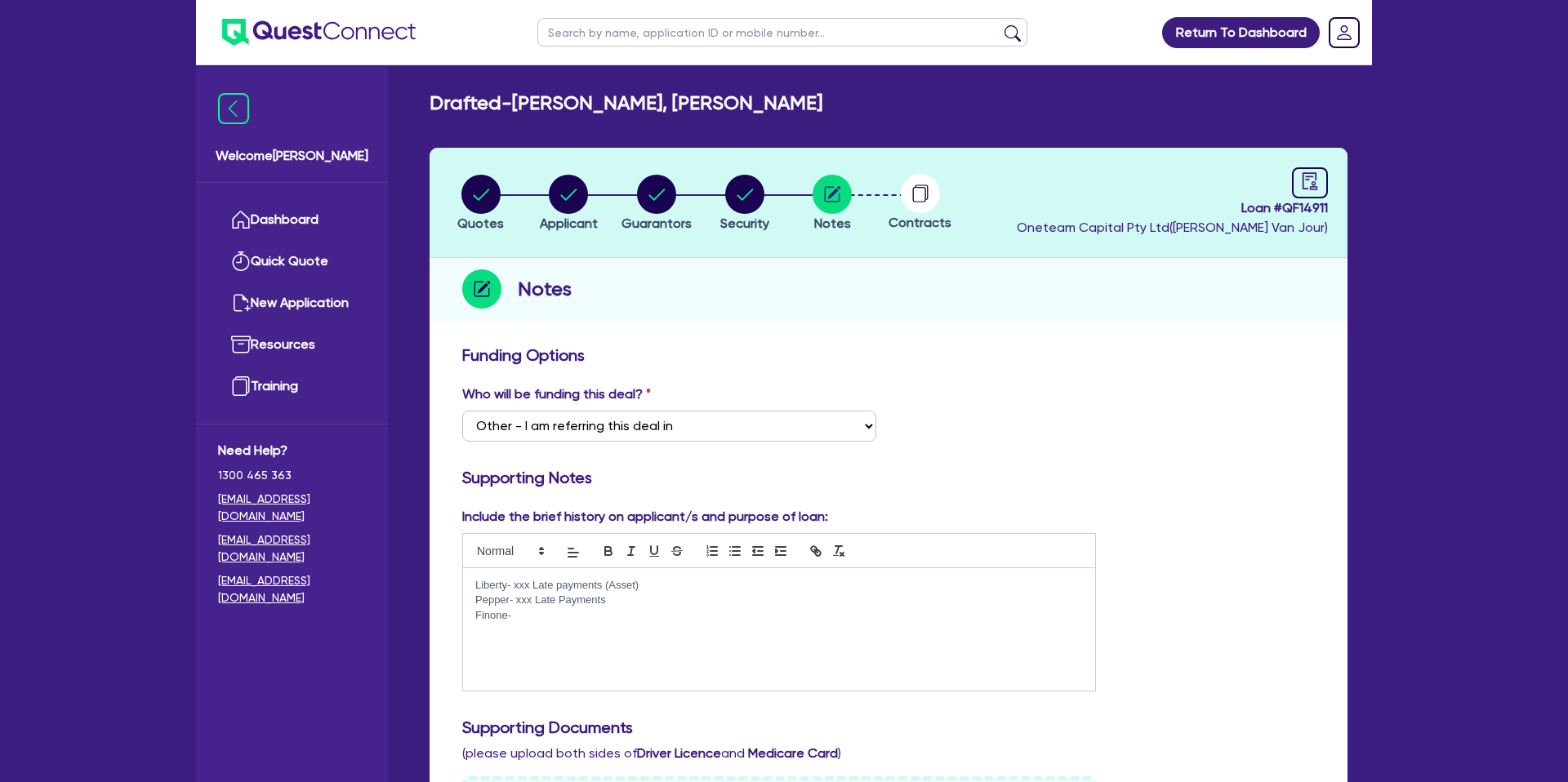
click at [920, 191] on circle at bounding box center [920, 193] width 39 height 39
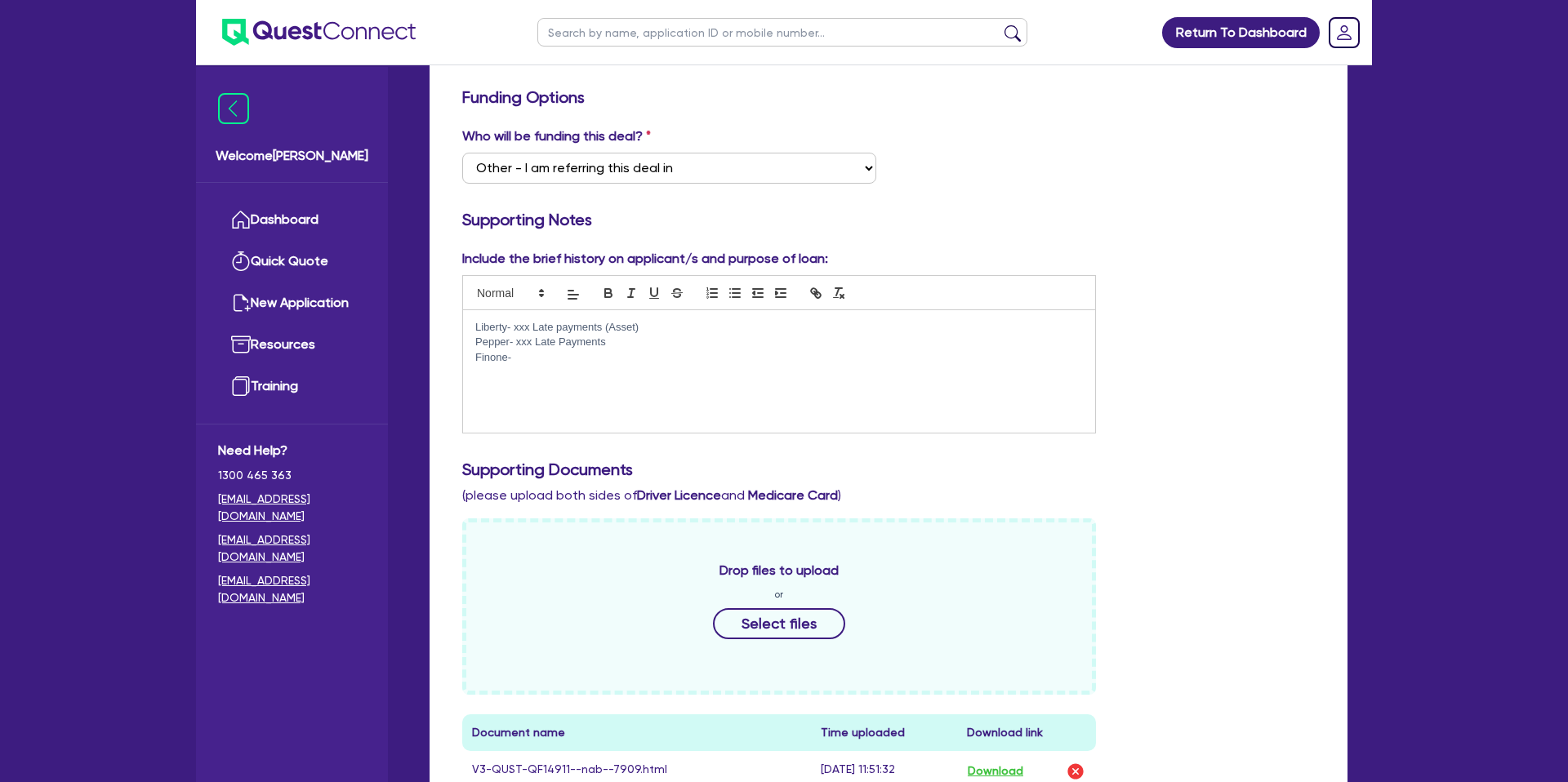
scroll to position [262, 0]
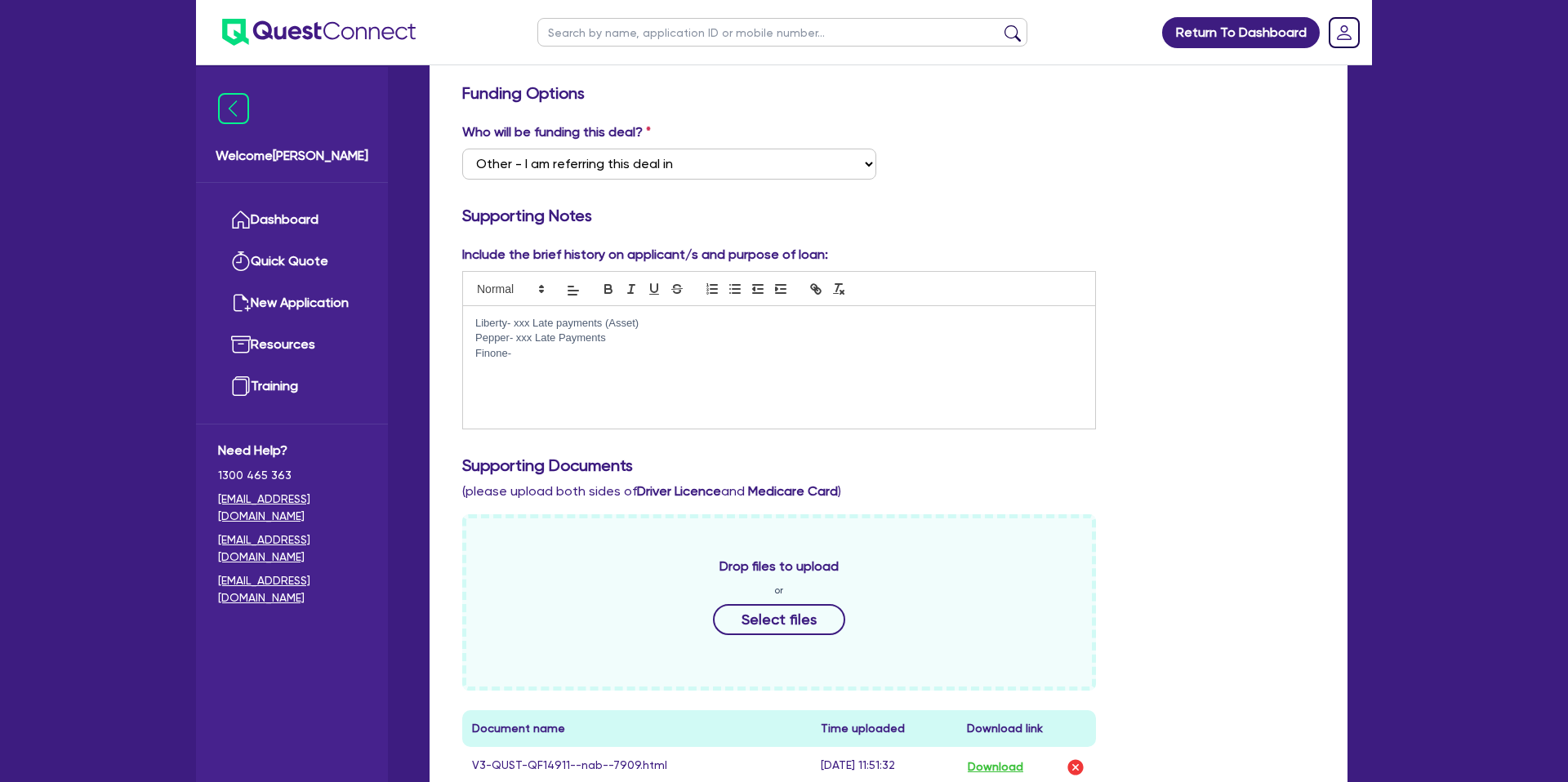
click at [539, 354] on p "Finone-" at bounding box center [779, 354] width 607 height 15
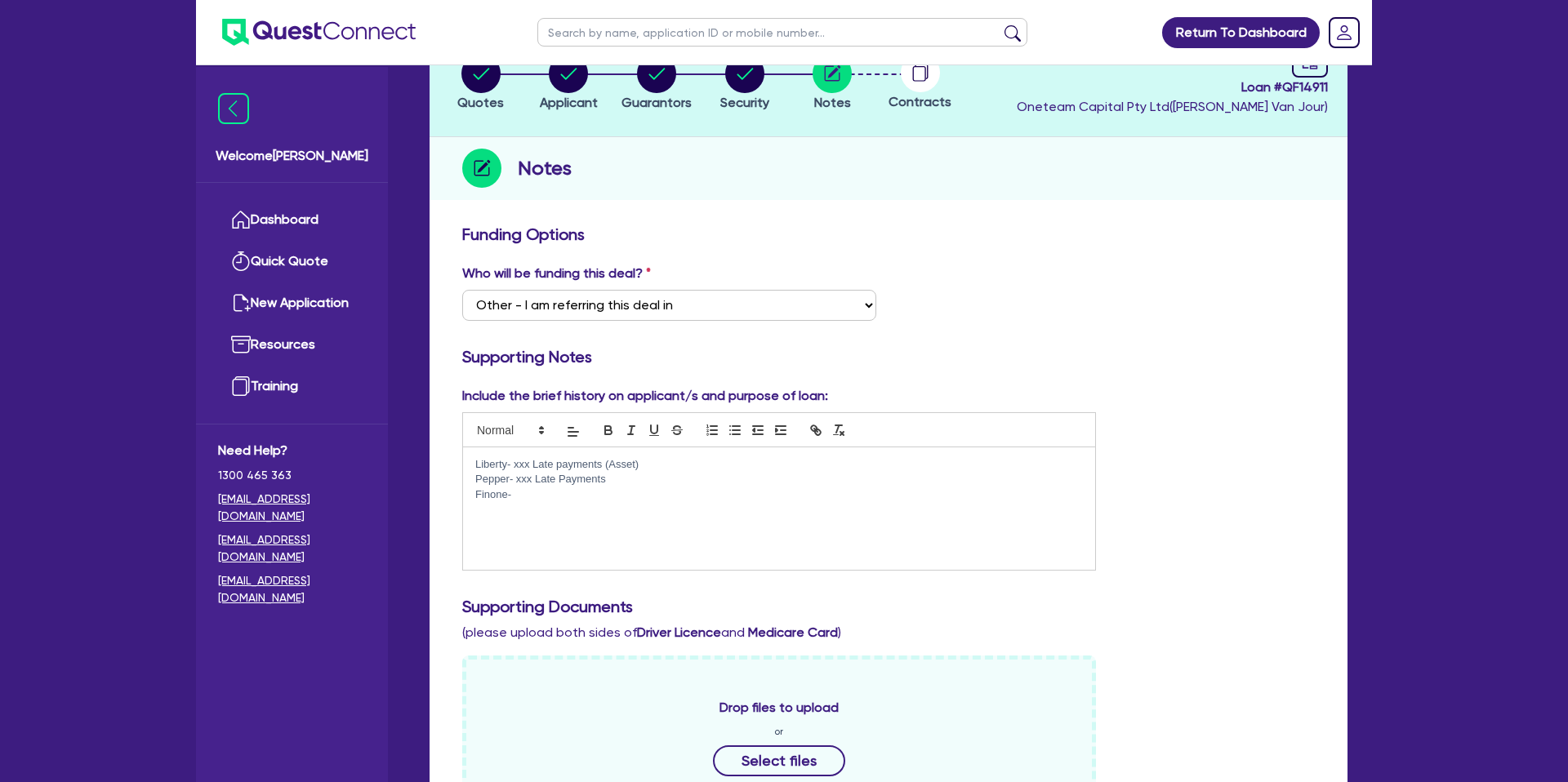
scroll to position [0, 0]
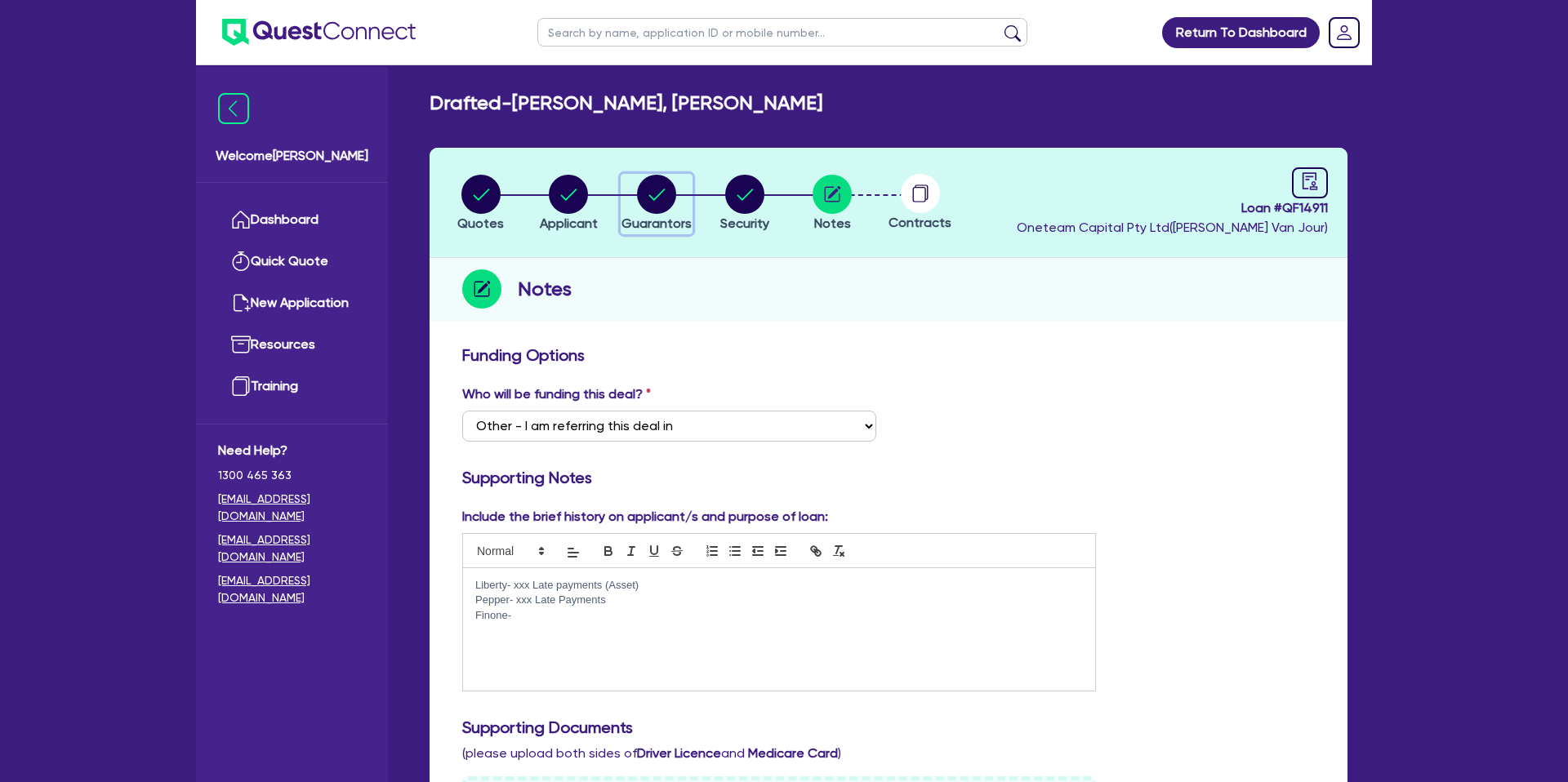
click at [645, 194] on circle "button" at bounding box center [656, 194] width 39 height 39
select select "MR"
select select "WA"
select select "MARRIED"
select select "PROPERTY"
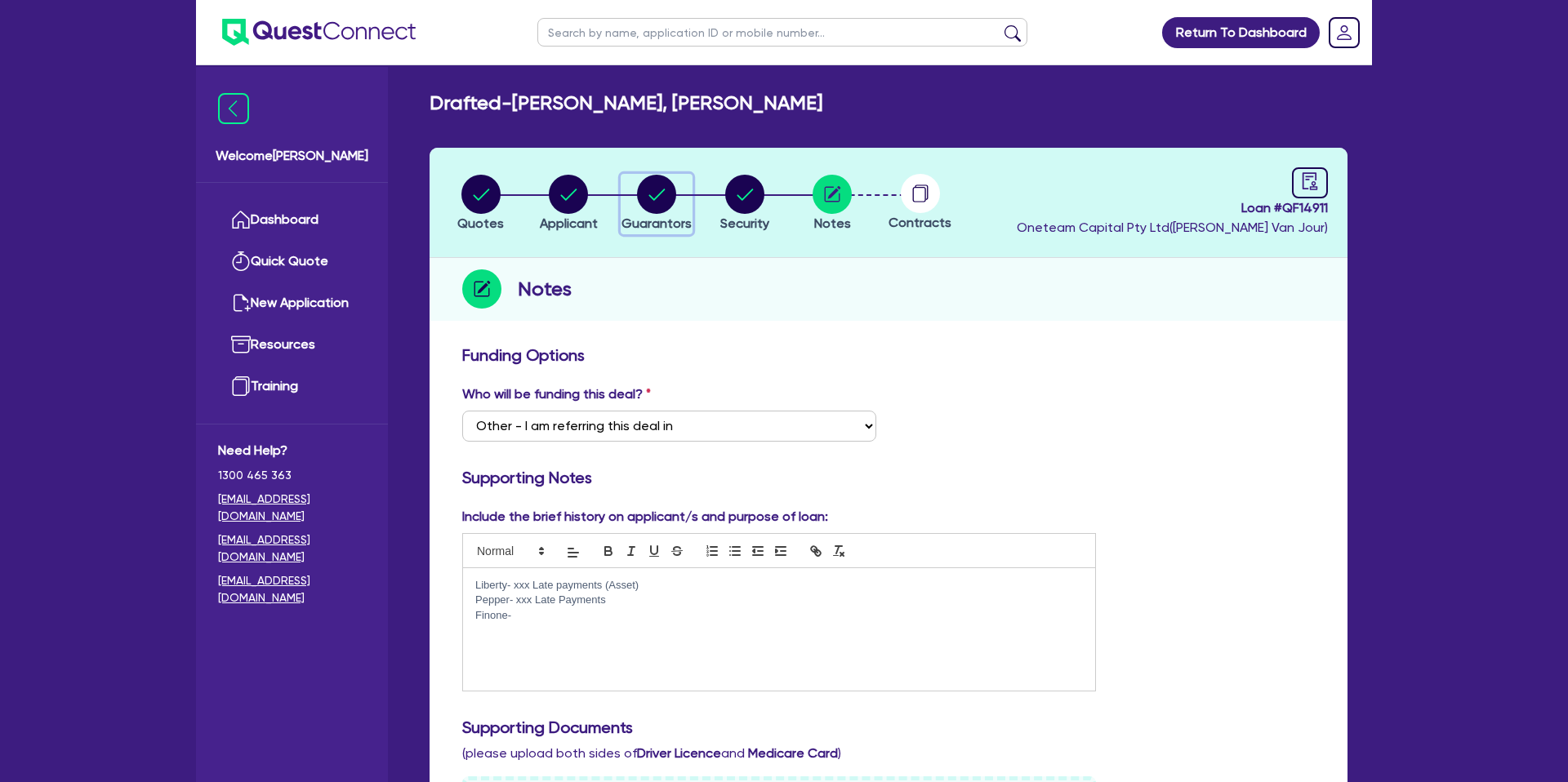
select select "CASH"
select select "HOUSEHOLD_PERSONAL"
select select "VEHICLE"
select select "MORTGAGE"
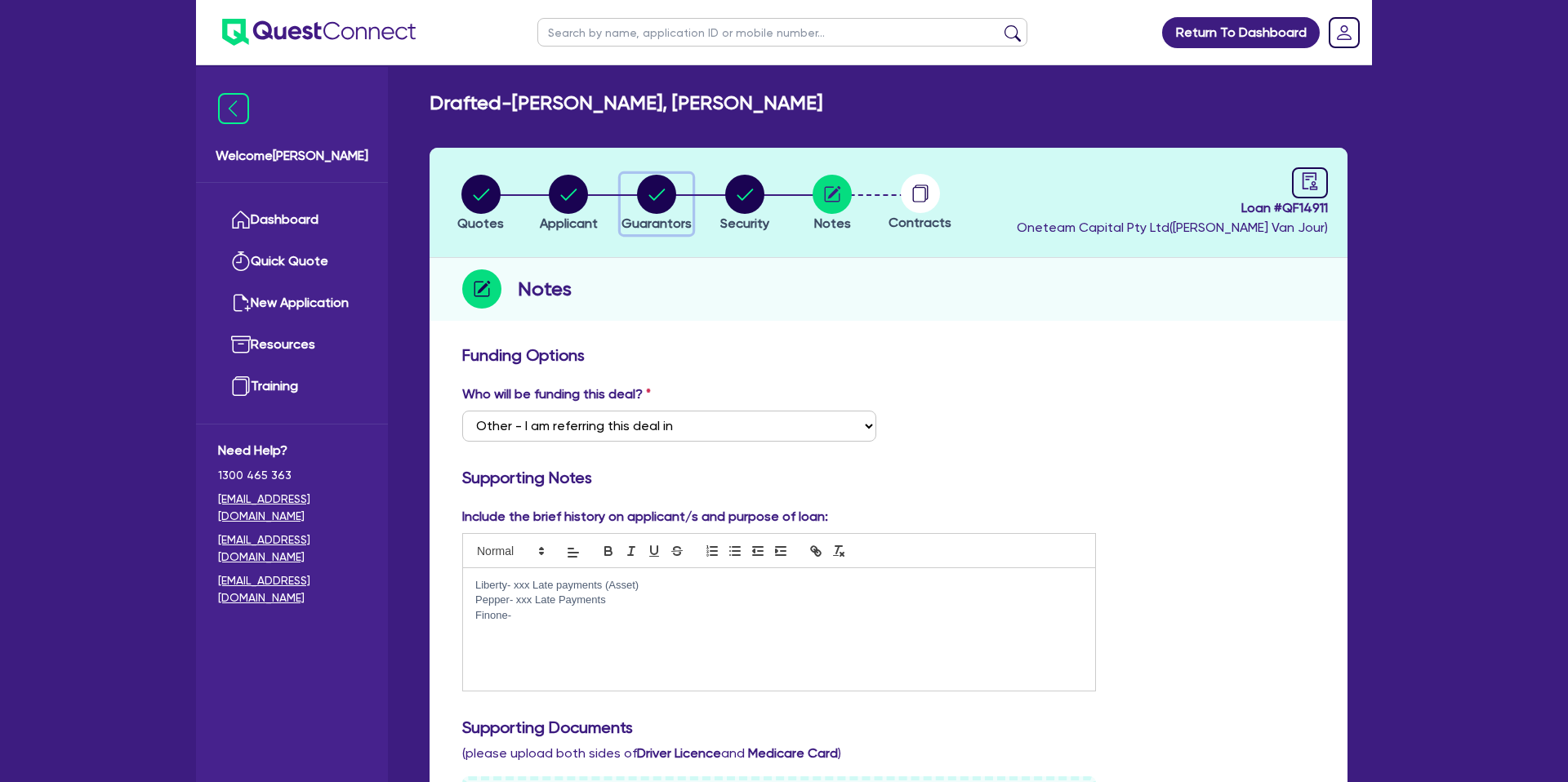
select select "CREDIT_CARD"
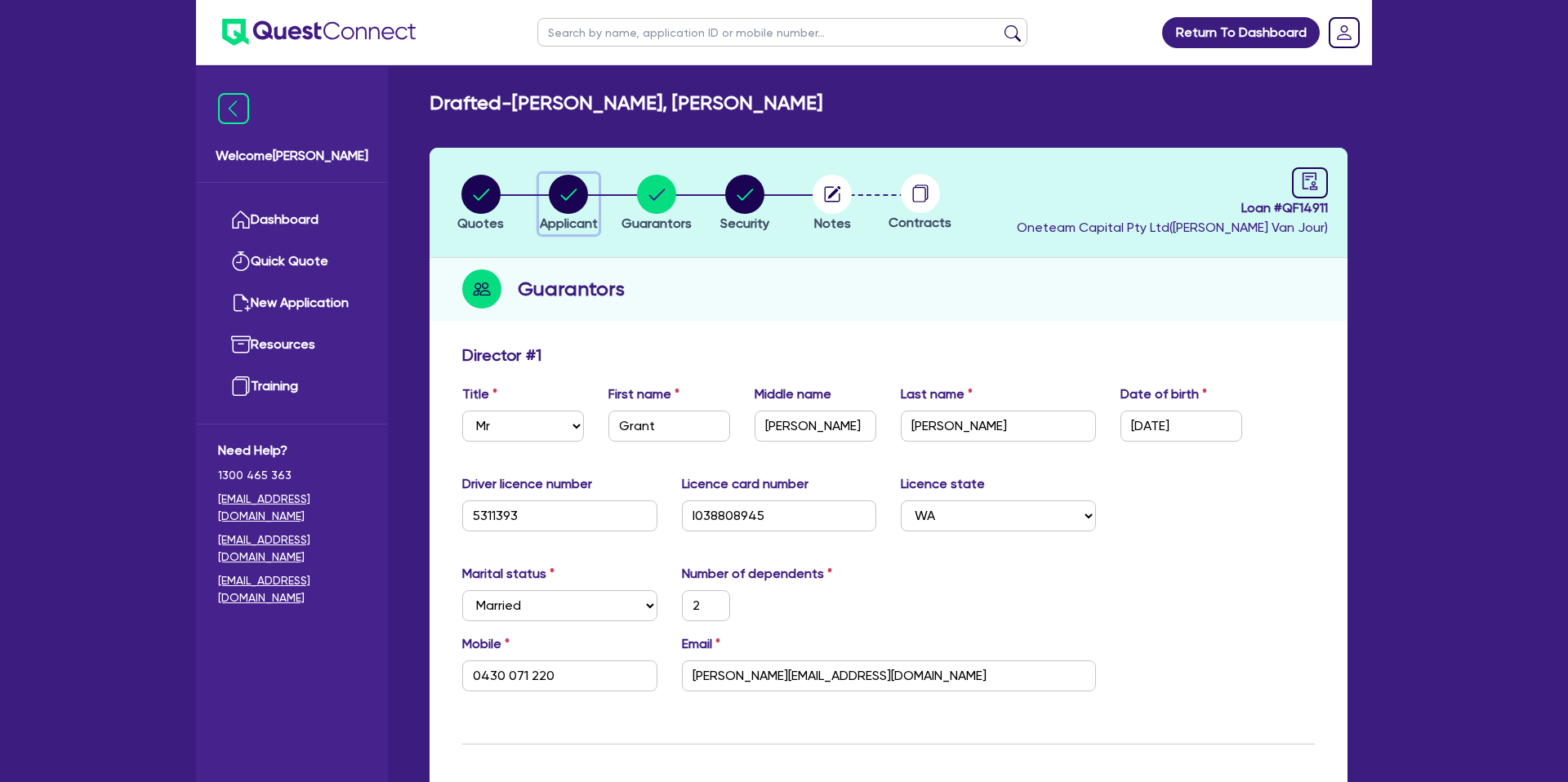
click at [559, 199] on circle "button" at bounding box center [568, 194] width 39 height 39
select select "SOLE_TRADER"
select select "BUILDING_CONSTRUCTION"
select select "TRADES_SERVICES_BUSINESSES_GOVERNMENT"
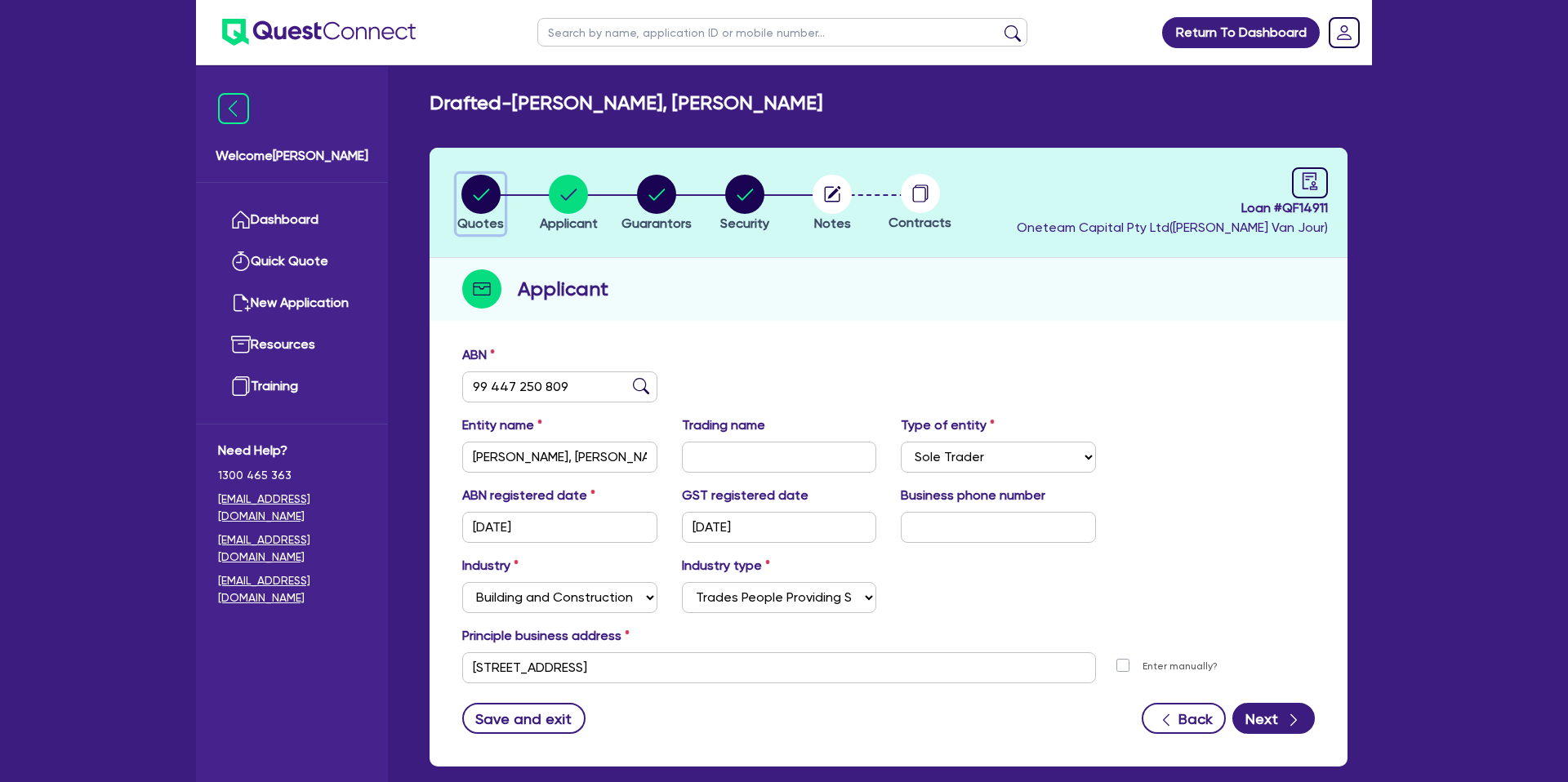
click at [488, 187] on circle "button" at bounding box center [481, 194] width 39 height 39
select select "CARS_AND_LIGHT_TRUCKS"
select select "PASSENGER_VEHICLES"
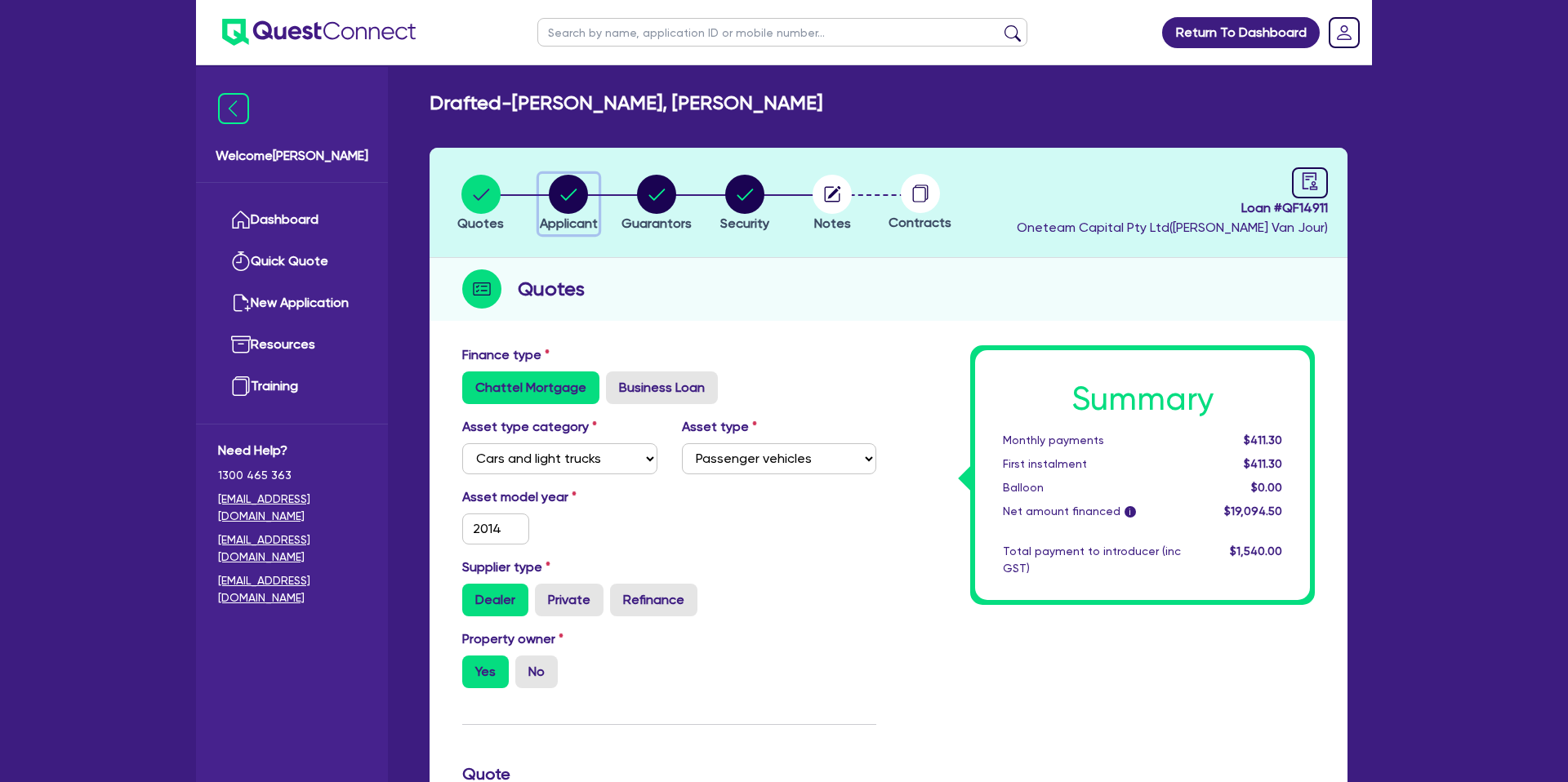
click at [575, 196] on circle "button" at bounding box center [568, 194] width 39 height 39
select select "SOLE_TRADER"
select select "BUILDING_CONSTRUCTION"
select select "TRADES_SERVICES_BUSINESSES_GOVERNMENT"
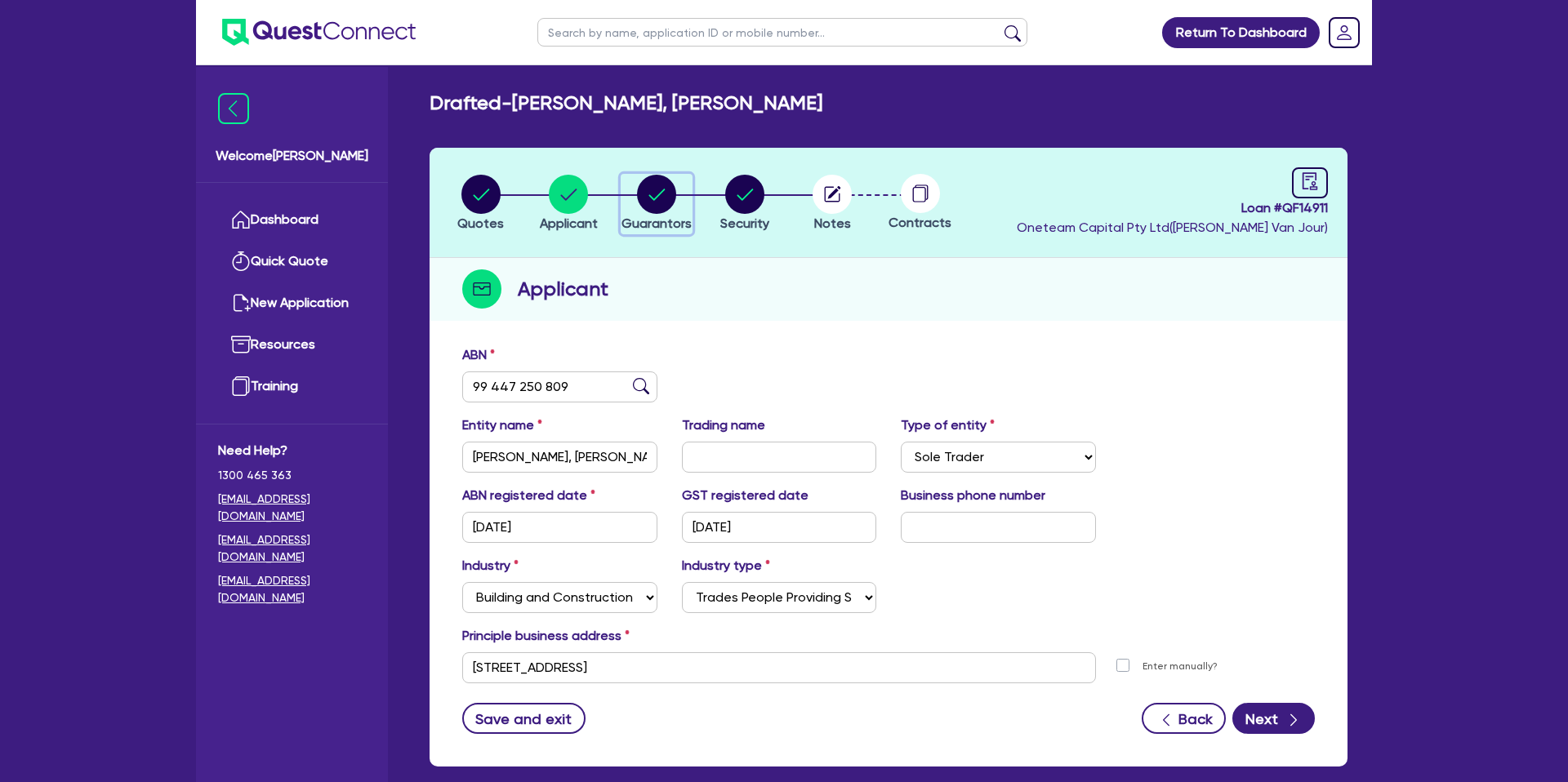
click at [654, 191] on circle "button" at bounding box center [656, 194] width 39 height 39
select select "MR"
select select "WA"
select select "MARRIED"
select select "PROPERTY"
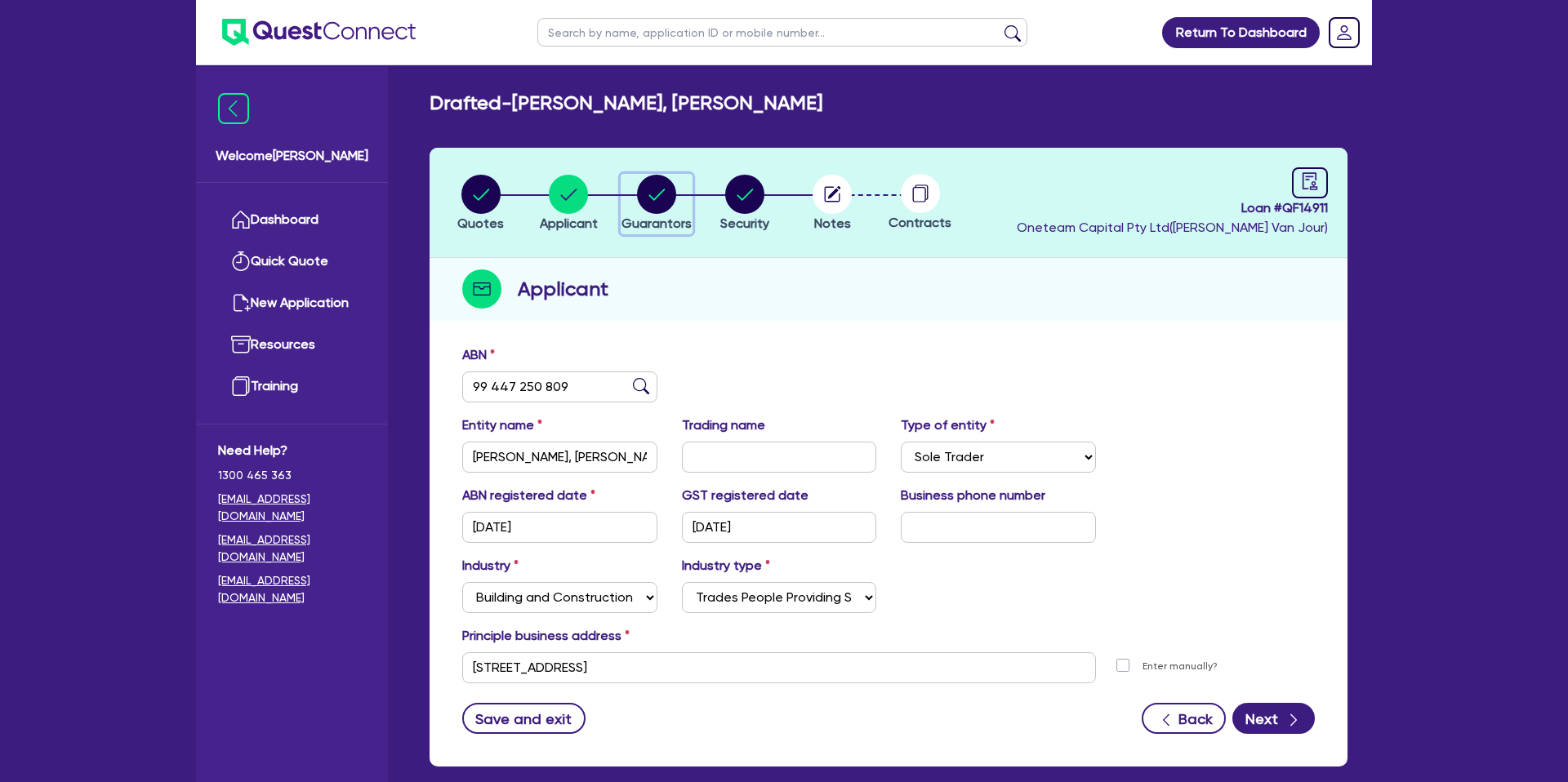
select select "CASH"
select select "HOUSEHOLD_PERSONAL"
select select "VEHICLE"
select select "MORTGAGE"
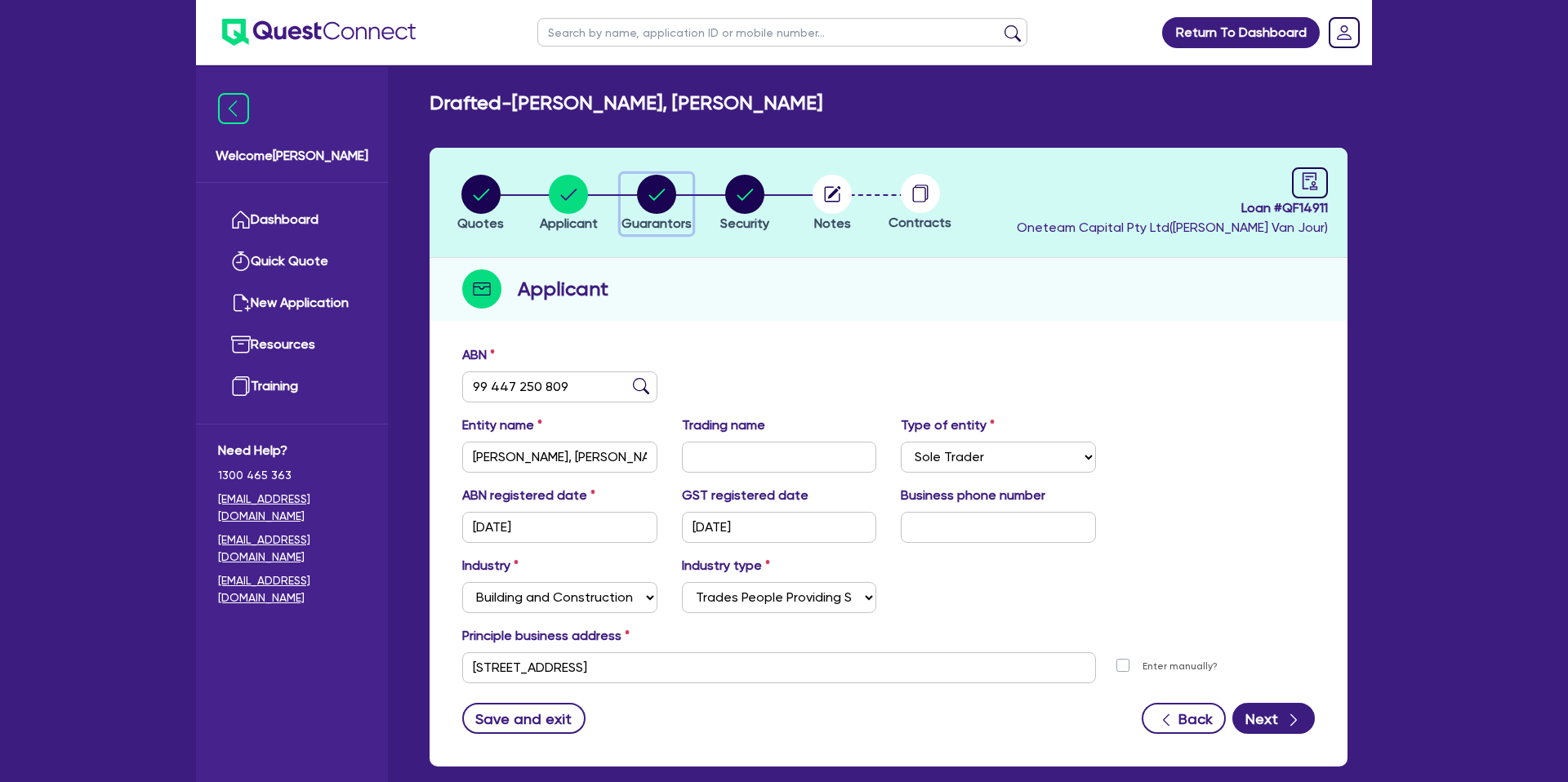
select select "CREDIT_CARD"
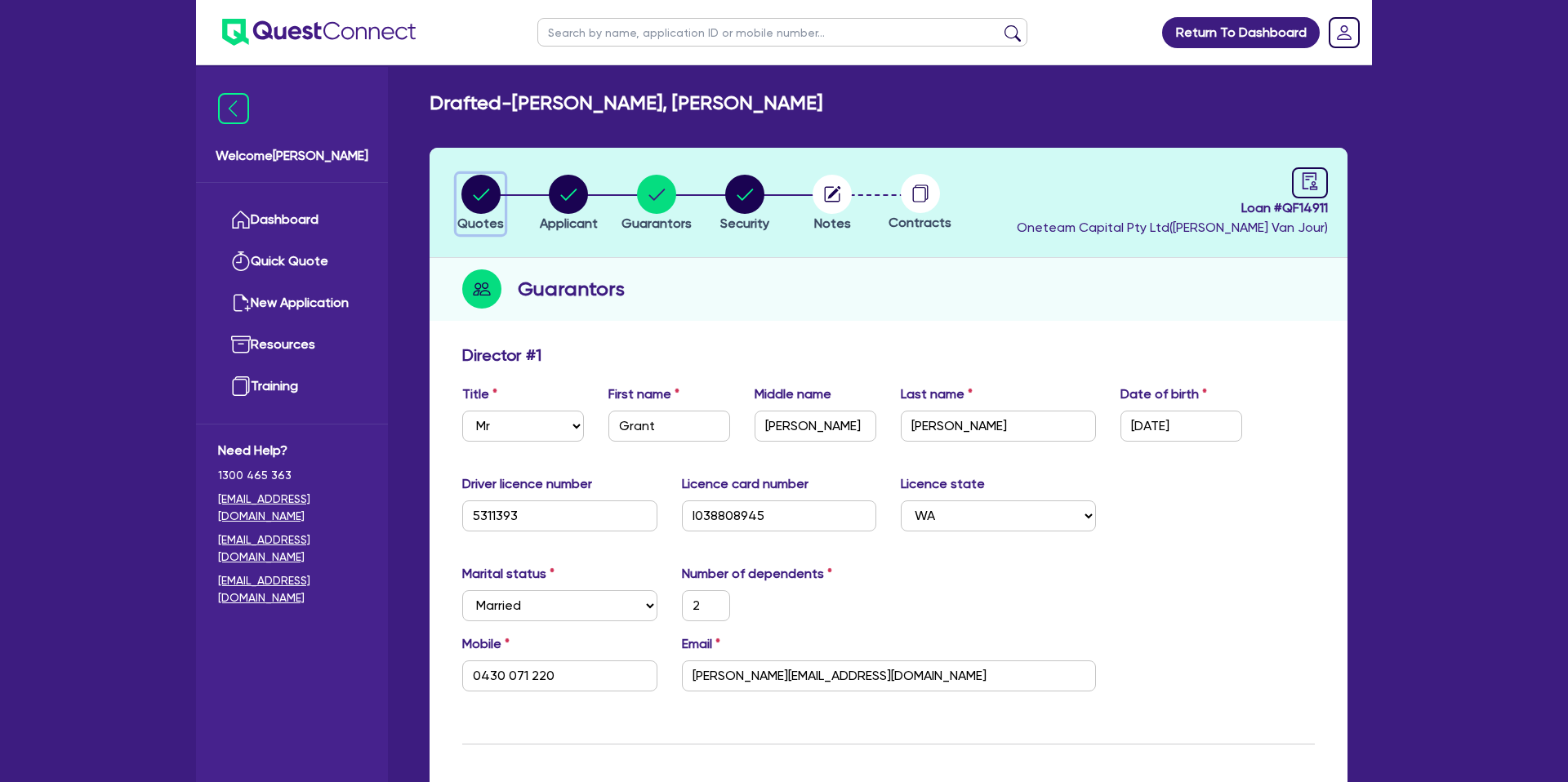
click at [470, 186] on circle "button" at bounding box center [481, 194] width 39 height 39
select select "CARS_AND_LIGHT_TRUCKS"
select select "PASSENGER_VEHICLES"
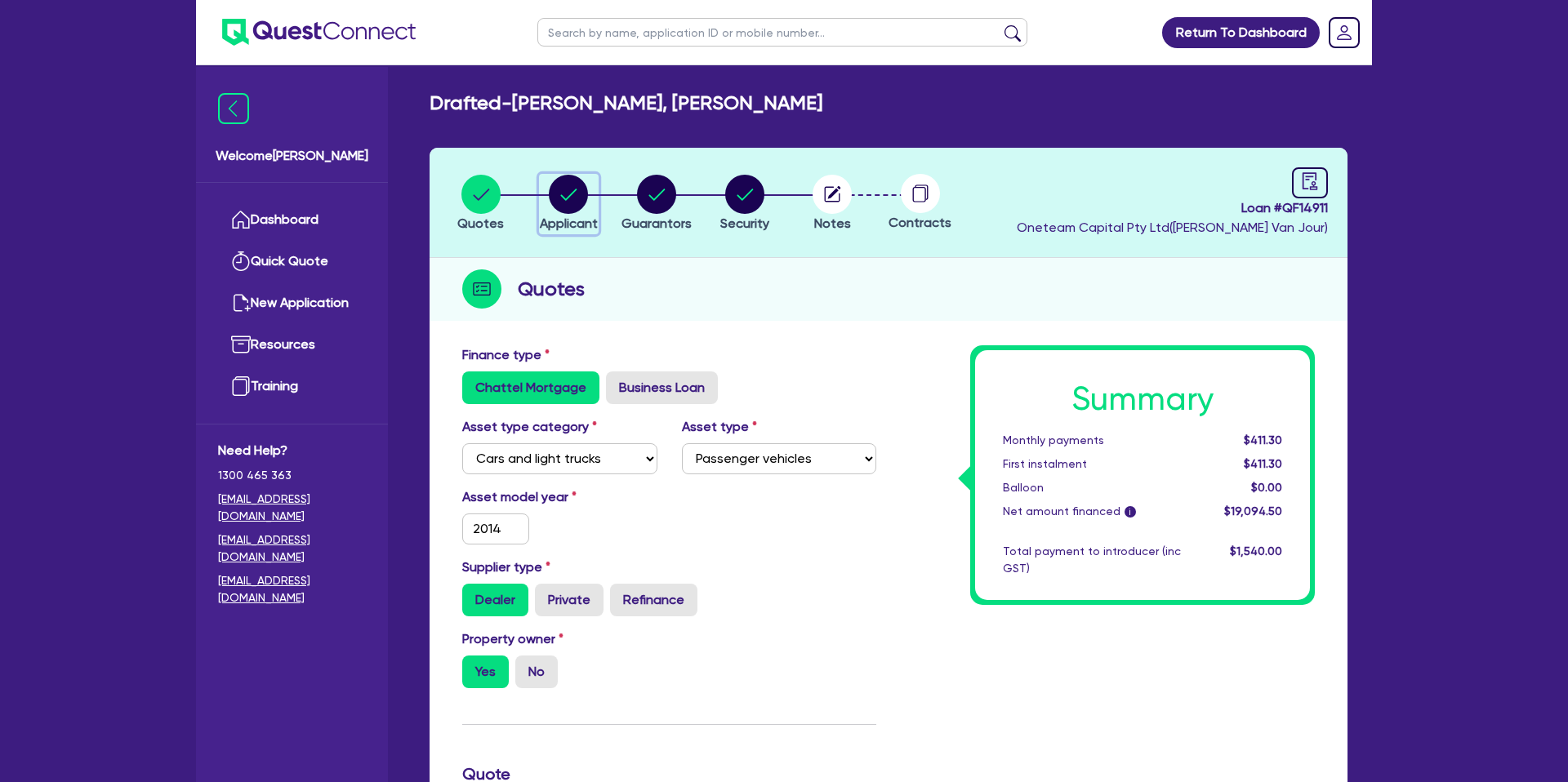
click at [575, 185] on circle "button" at bounding box center [568, 194] width 39 height 39
select select "SOLE_TRADER"
select select "BUILDING_CONSTRUCTION"
select select "TRADES_SERVICES_BUSINESSES_GOVERNMENT"
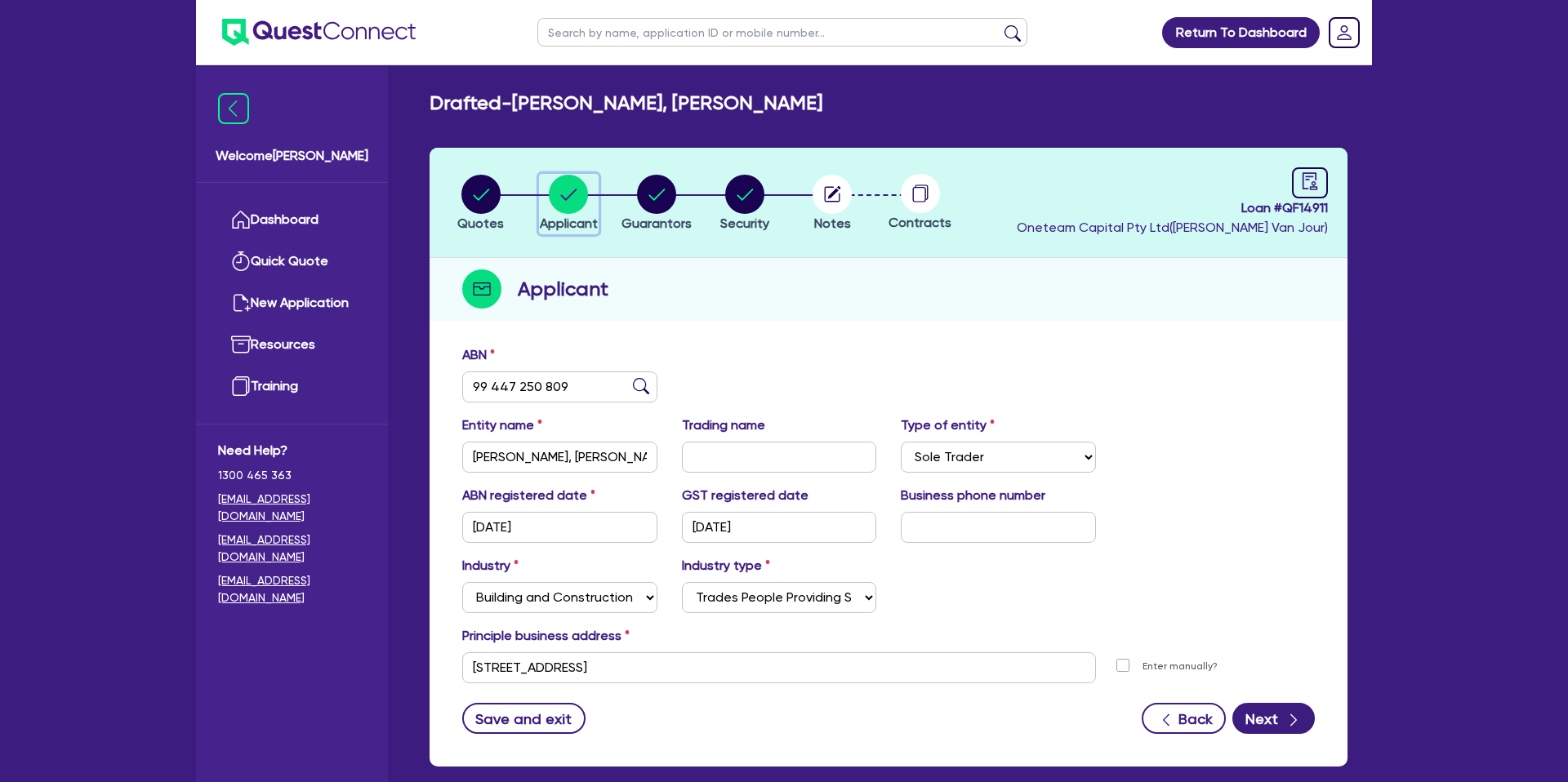
scroll to position [84, 0]
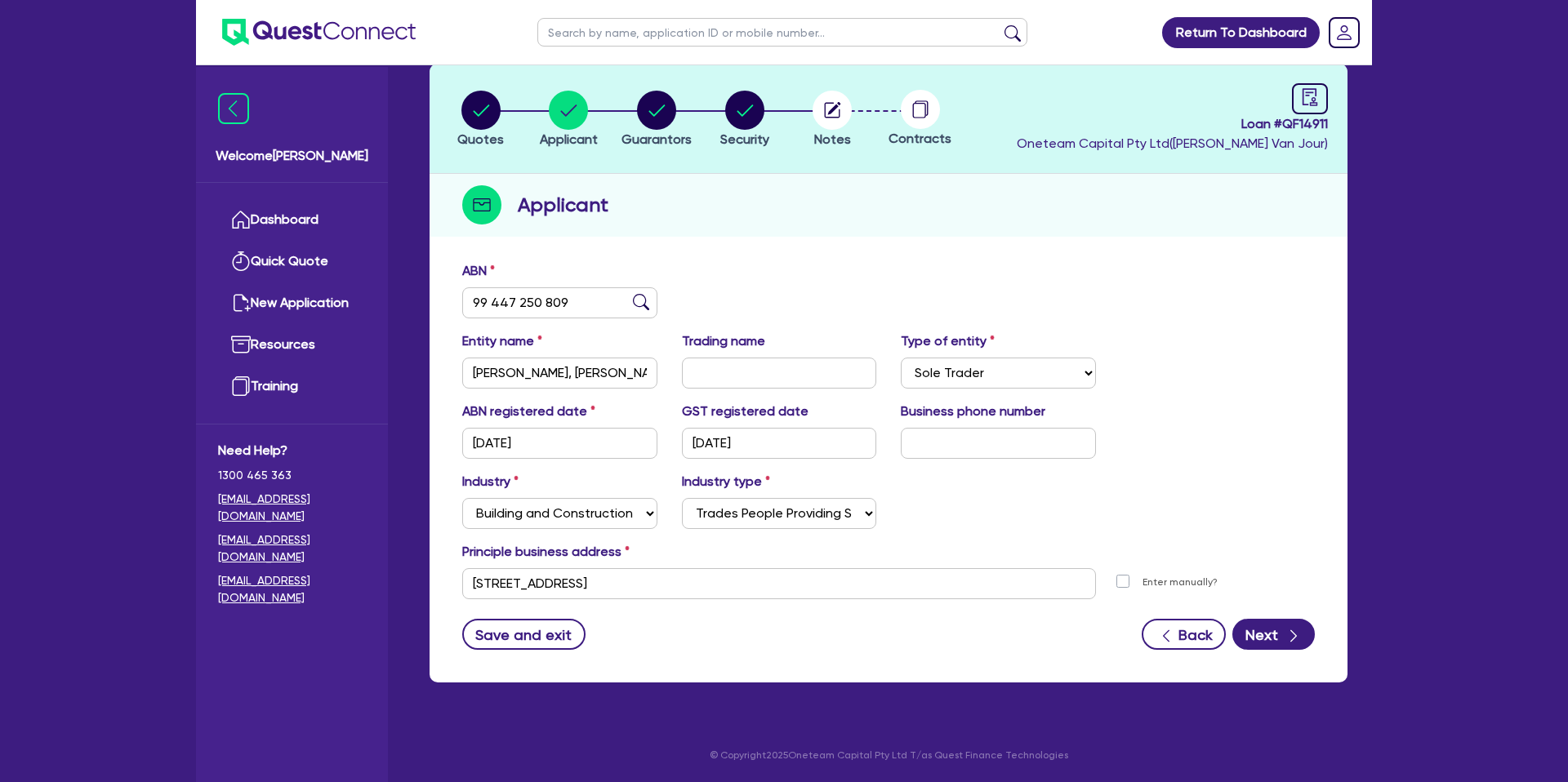
drag, startPoint x: 564, startPoint y: 426, endPoint x: 468, endPoint y: 444, distance: 97.7
click at [465, 444] on div "ABN registered date 24/09/2007" at bounding box center [559, 430] width 220 height 57
drag, startPoint x: 468, startPoint y: 444, endPoint x: 560, endPoint y: 444, distance: 92.0
click at [560, 444] on input "24/09/2007" at bounding box center [559, 443] width 195 height 31
drag, startPoint x: 695, startPoint y: 444, endPoint x: 790, endPoint y: 437, distance: 95.3
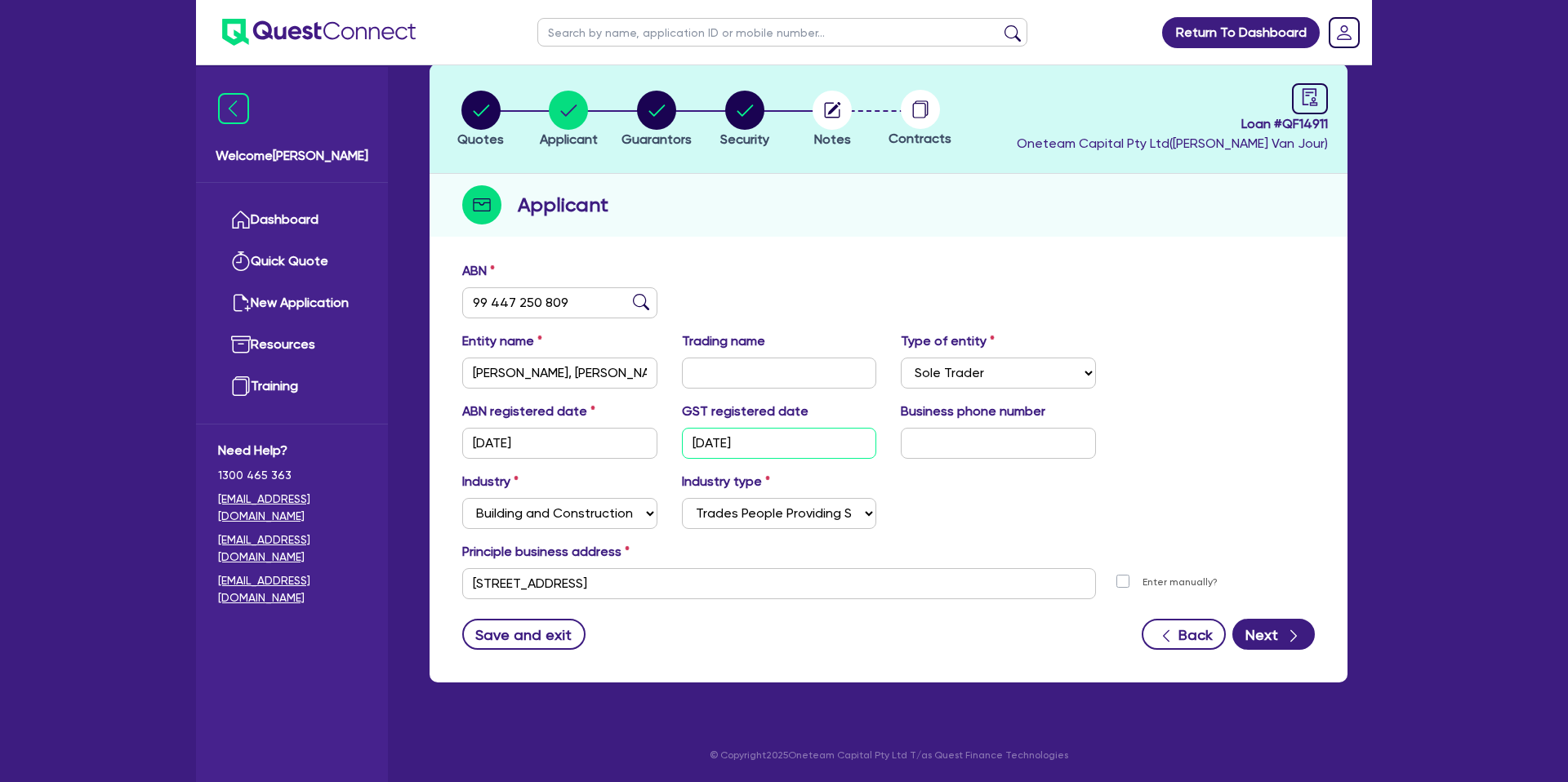
click at [794, 437] on input "29/05/2025" at bounding box center [779, 443] width 195 height 31
drag, startPoint x: 789, startPoint y: 437, endPoint x: 689, endPoint y: 444, distance: 100.2
click at [689, 444] on input "29/05/2025" at bounding box center [779, 443] width 195 height 31
click at [688, 444] on input "29/05/2025" at bounding box center [779, 443] width 195 height 31
drag, startPoint x: 691, startPoint y: 444, endPoint x: 777, endPoint y: 442, distance: 86.0
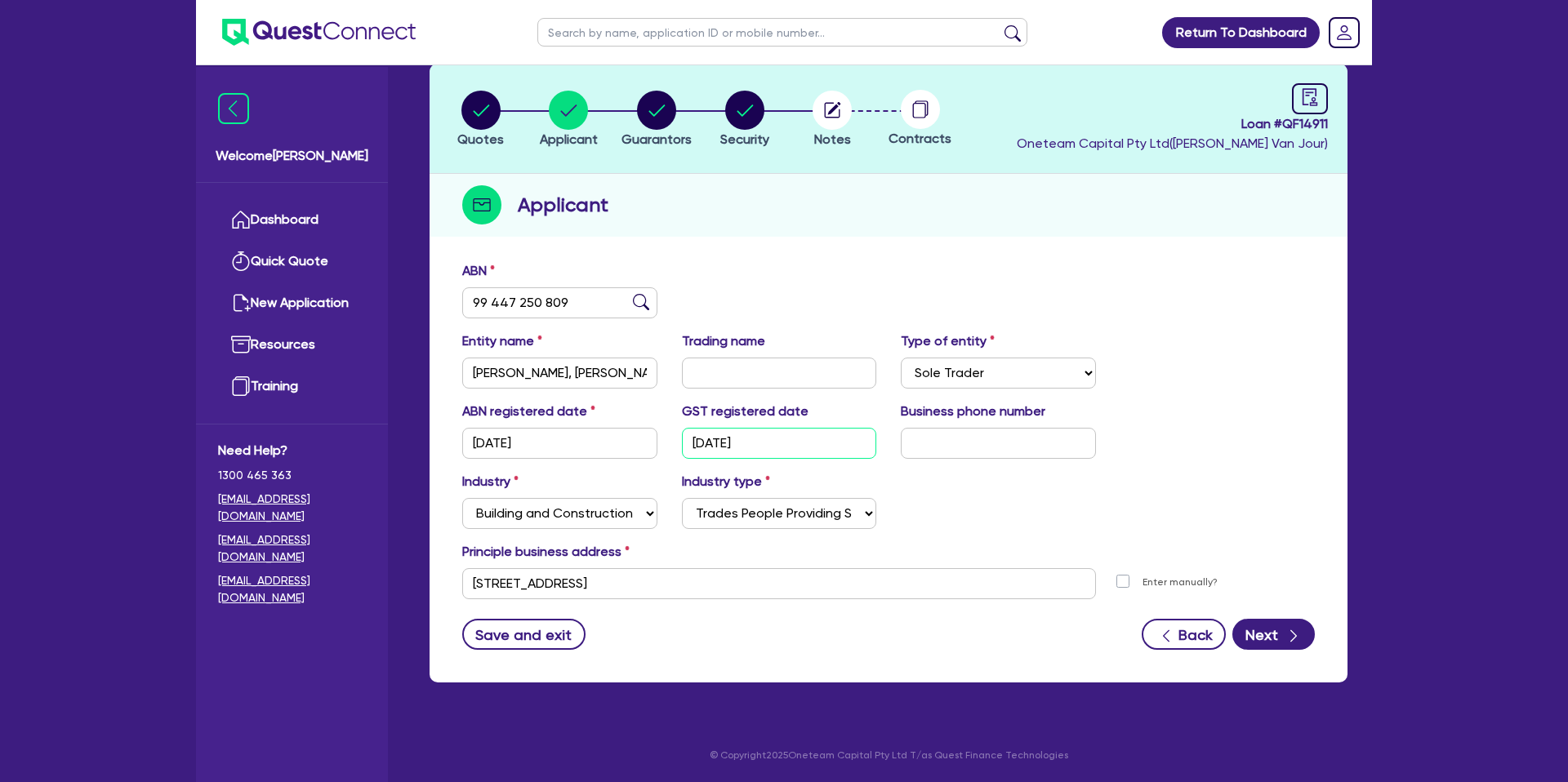
click at [777, 442] on input "29/05/2025" at bounding box center [779, 443] width 195 height 31
drag, startPoint x: 557, startPoint y: 442, endPoint x: 466, endPoint y: 441, distance: 91.0
click at [464, 438] on input "24/09/2007" at bounding box center [559, 443] width 195 height 31
drag, startPoint x: 1007, startPoint y: 487, endPoint x: 863, endPoint y: 370, distance: 185.5
click at [1002, 487] on div "Industry Select Accomodation & Food Services Administrative & Support Services …" at bounding box center [888, 507] width 877 height 70
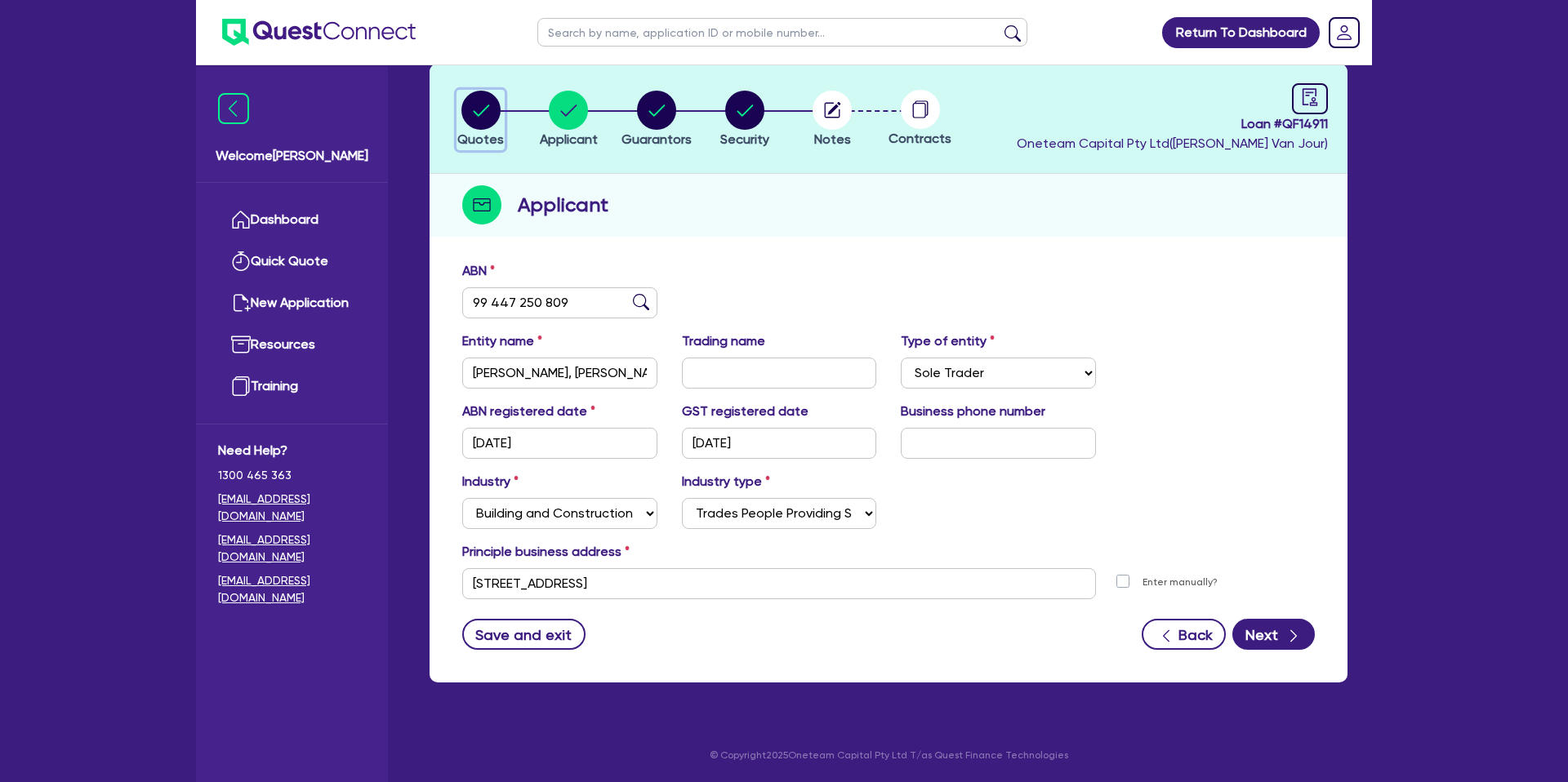
click at [475, 116] on circle "button" at bounding box center [481, 110] width 39 height 39
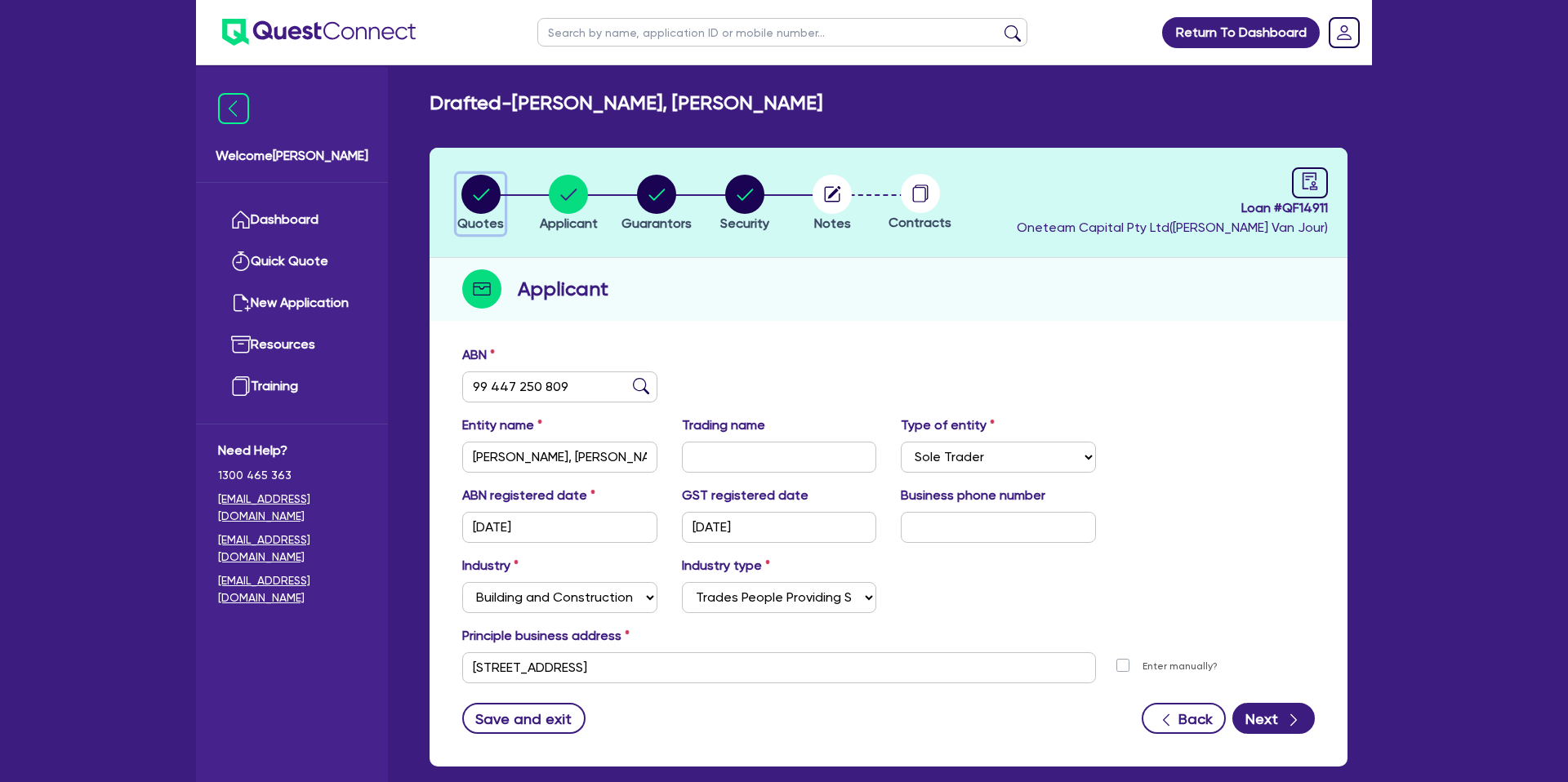
select select "CARS_AND_LIGHT_TRUCKS"
select select "PASSENGER_VEHICLES"
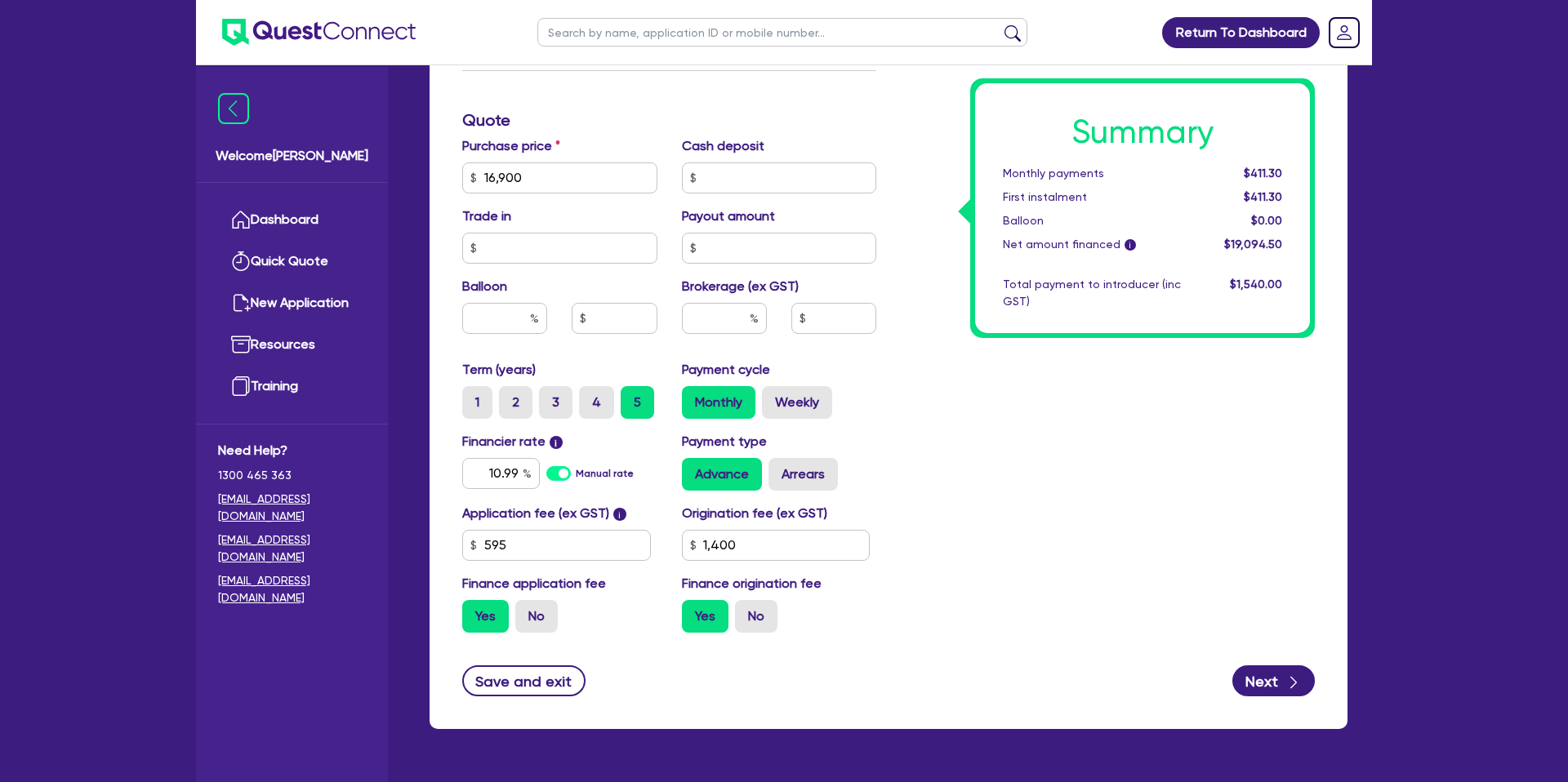
scroll to position [643, 0]
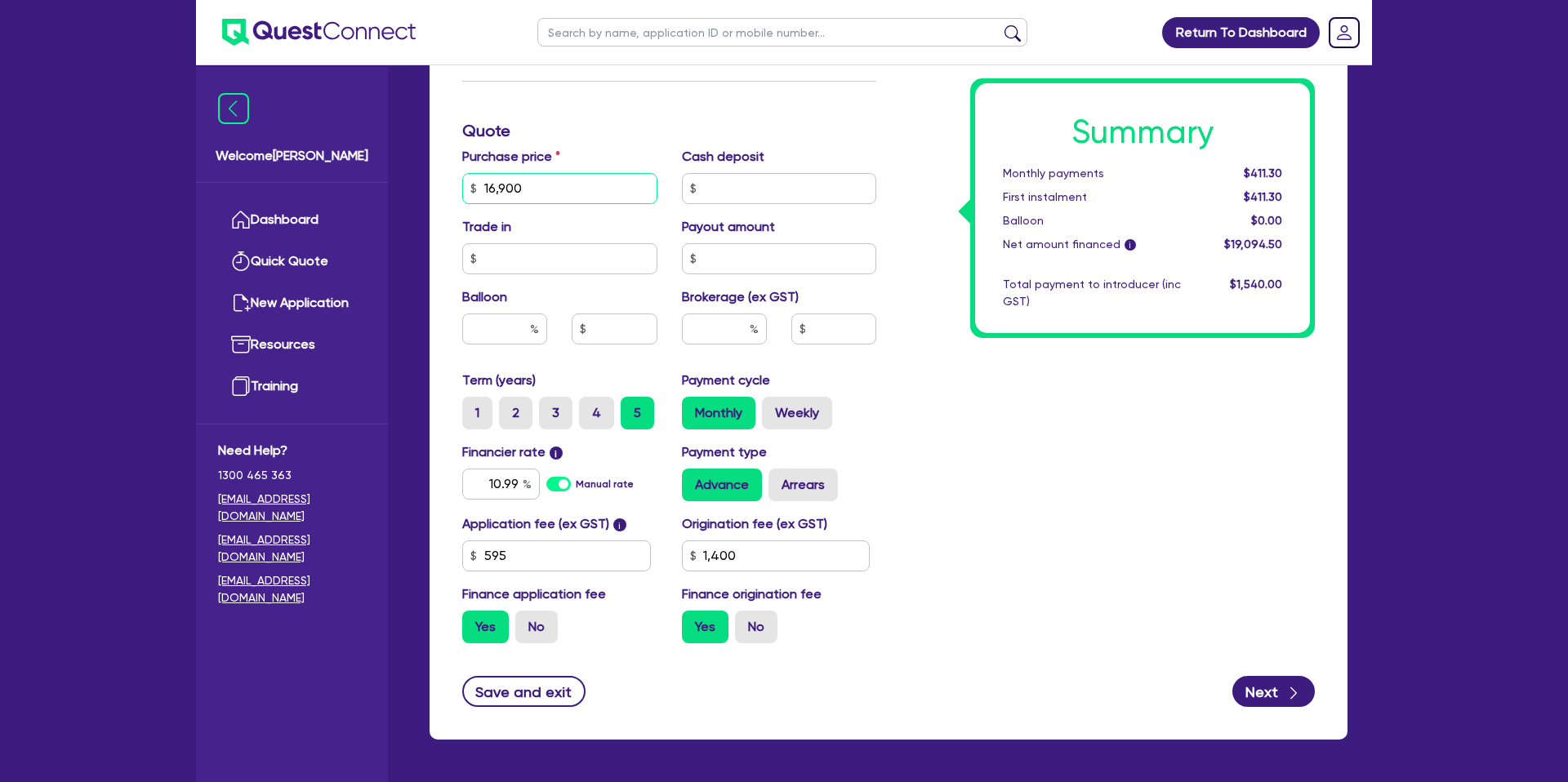
drag, startPoint x: 547, startPoint y: 185, endPoint x: 547, endPoint y: 212, distance: 27.0
click at [482, 193] on input "16,900" at bounding box center [559, 188] width 195 height 31
type input "16,900"
type input "1,400"
drag, startPoint x: 1130, startPoint y: 358, endPoint x: 1101, endPoint y: 360, distance: 29.1
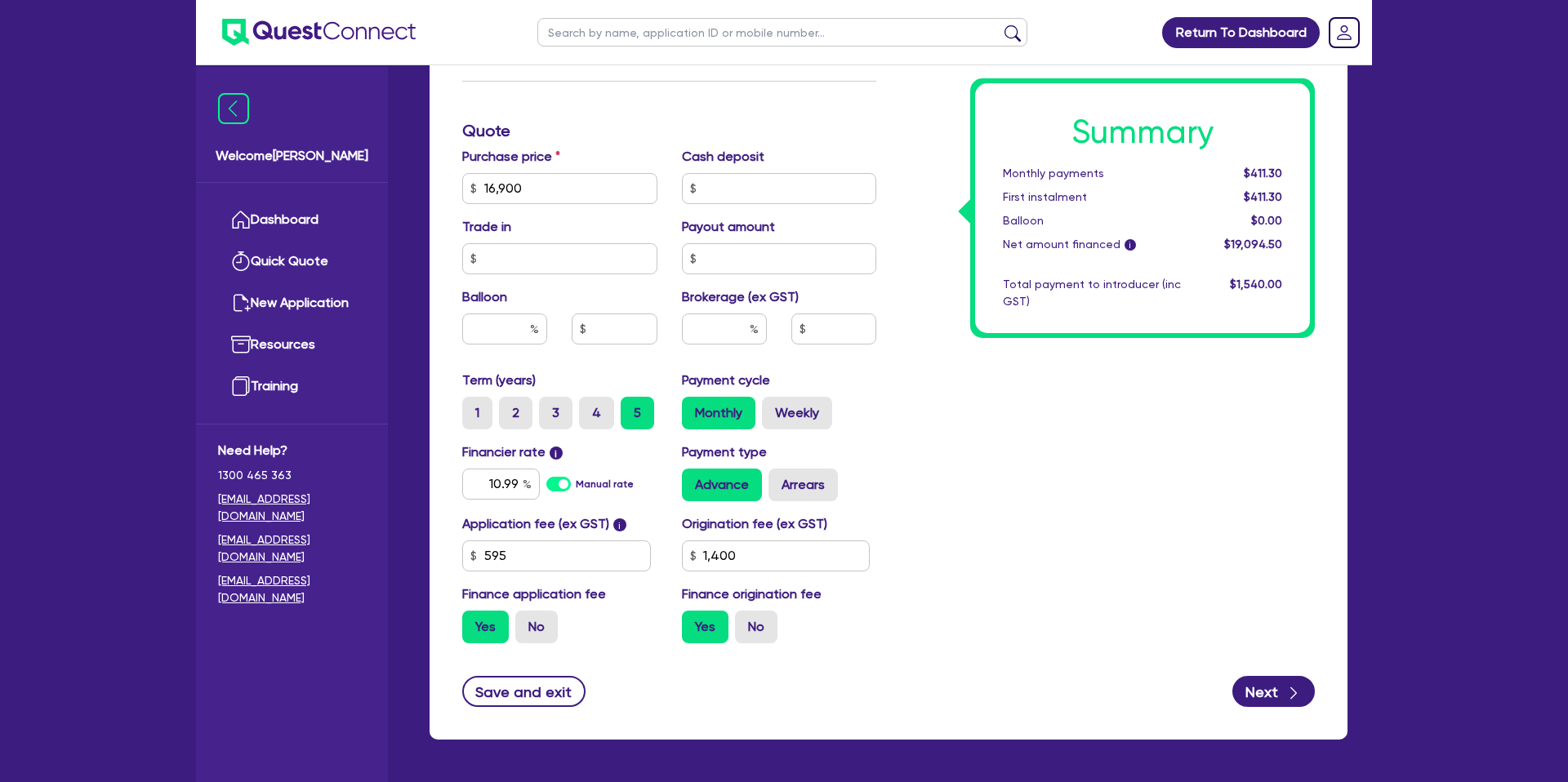
click at [1129, 358] on div "Summary Monthly payments $411.30 First instalment $411.30 Balloon $0.00 Net amo…" at bounding box center [1107, 179] width 438 height 954
type input "16,900"
type input "1,400"
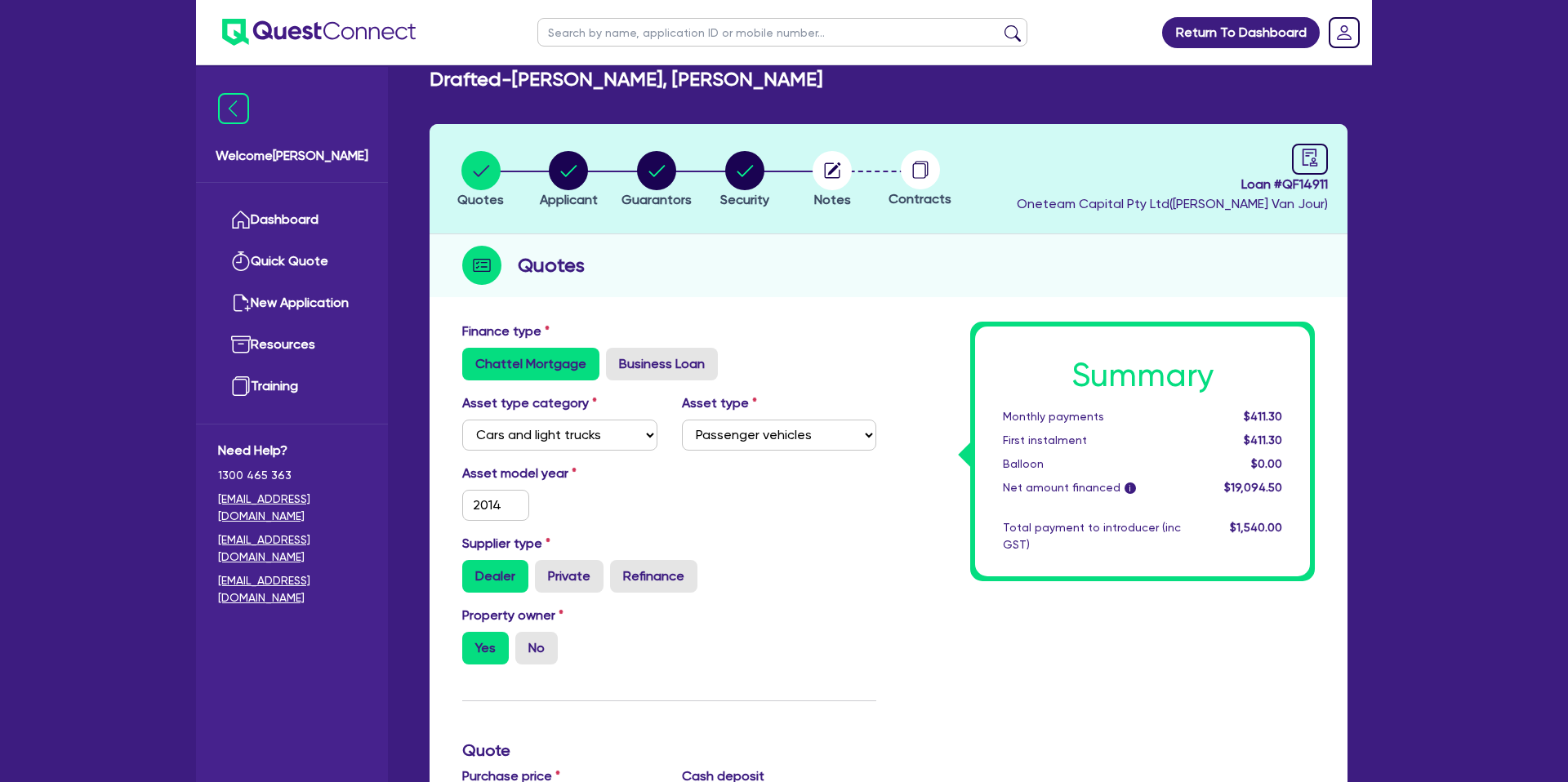
scroll to position [0, 0]
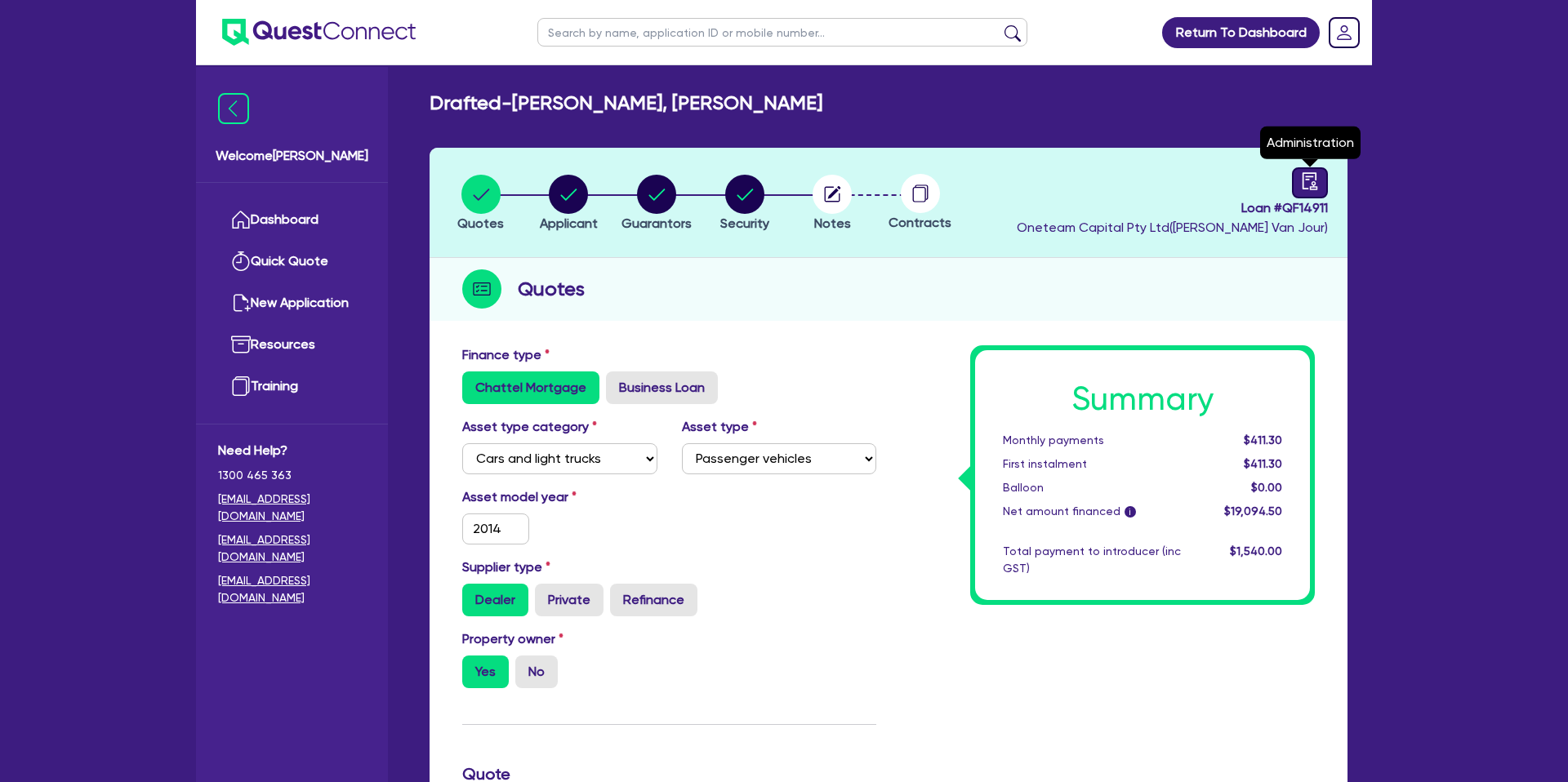
click at [1313, 184] on icon "audit" at bounding box center [1310, 181] width 15 height 18
select select "DRAFTED_NEW"
select select "Other"
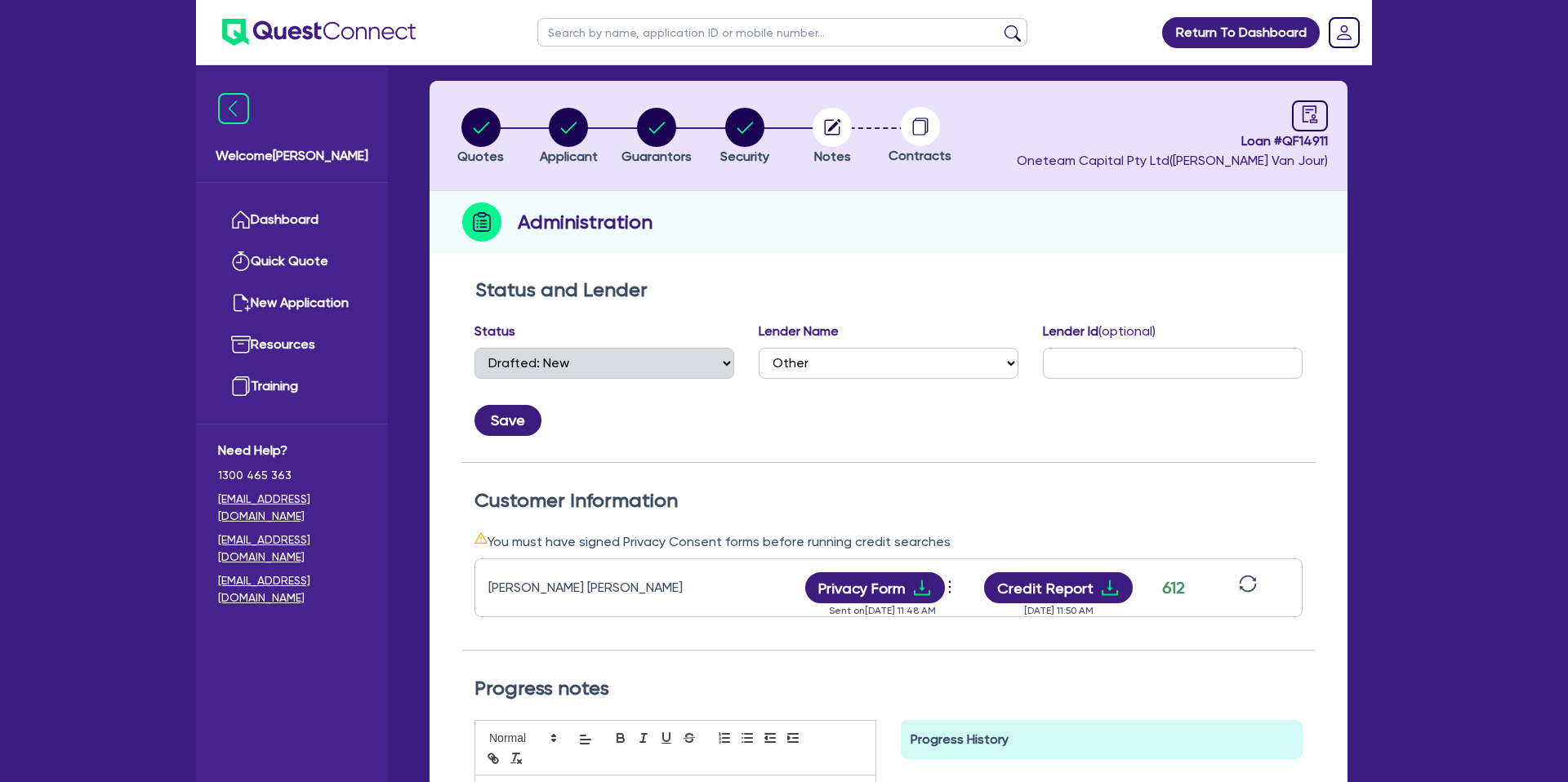
scroll to position [65, 0]
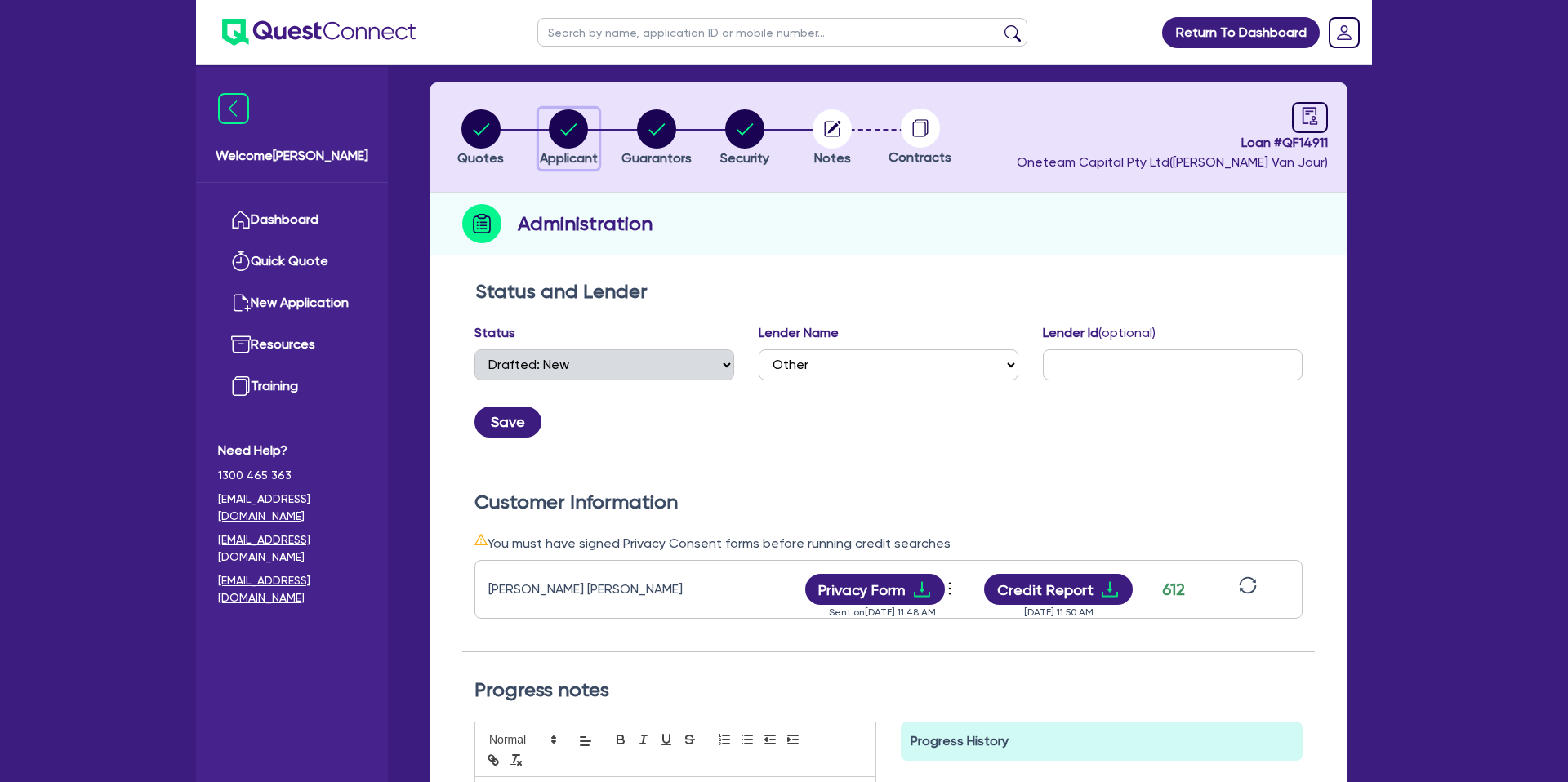
click at [561, 125] on circle "button" at bounding box center [568, 129] width 39 height 39
select select "SOLE_TRADER"
select select "BUILDING_CONSTRUCTION"
select select "TRADES_SERVICES_BUSINESSES_GOVERNMENT"
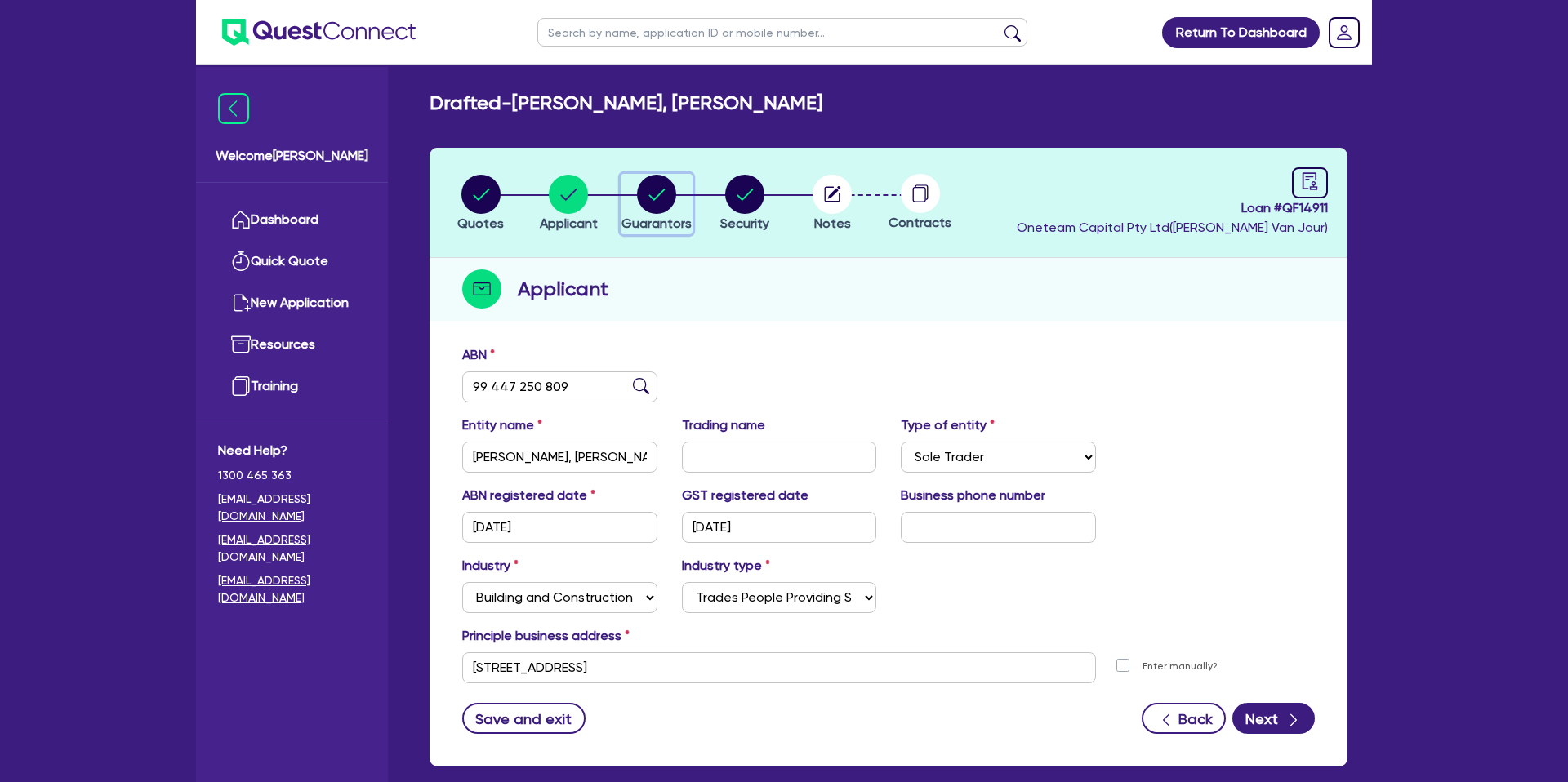
click at [679, 201] on div "button" at bounding box center [656, 194] width 70 height 39
select select "MR"
select select "WA"
select select "MARRIED"
select select "PROPERTY"
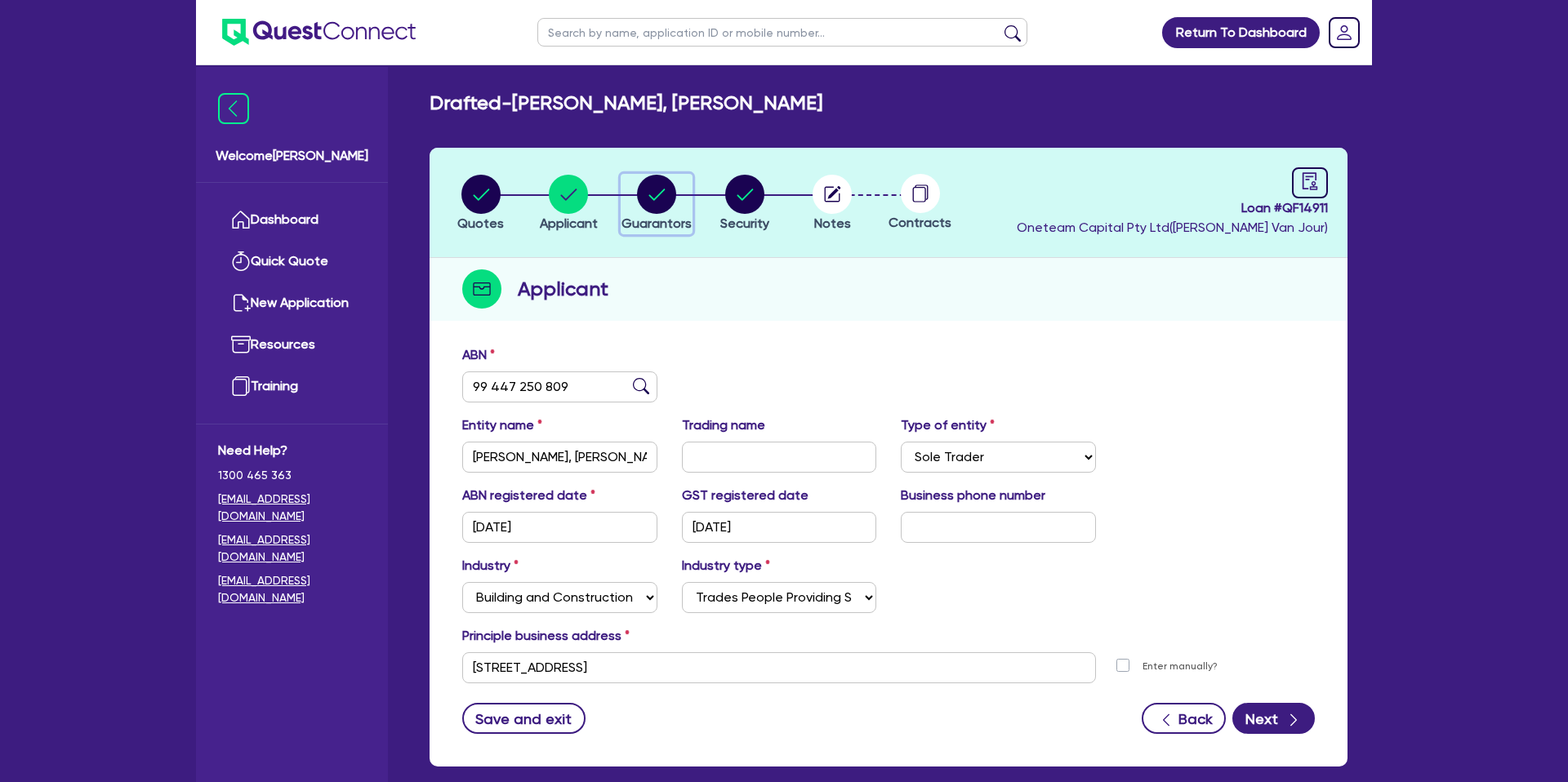
select select "CASH"
select select "HOUSEHOLD_PERSONAL"
select select "VEHICLE"
select select "MORTGAGE"
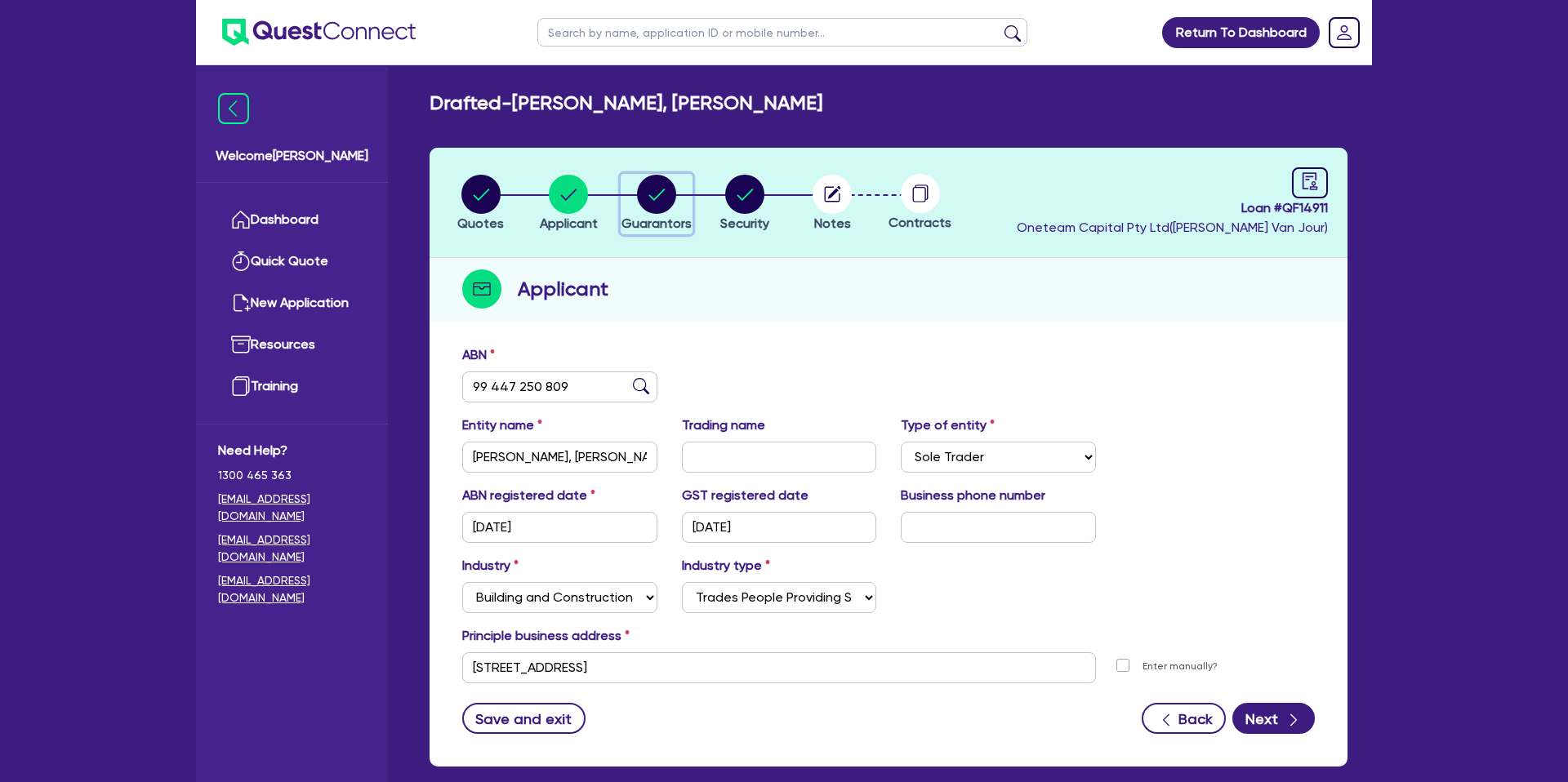
select select "CREDIT_CARD"
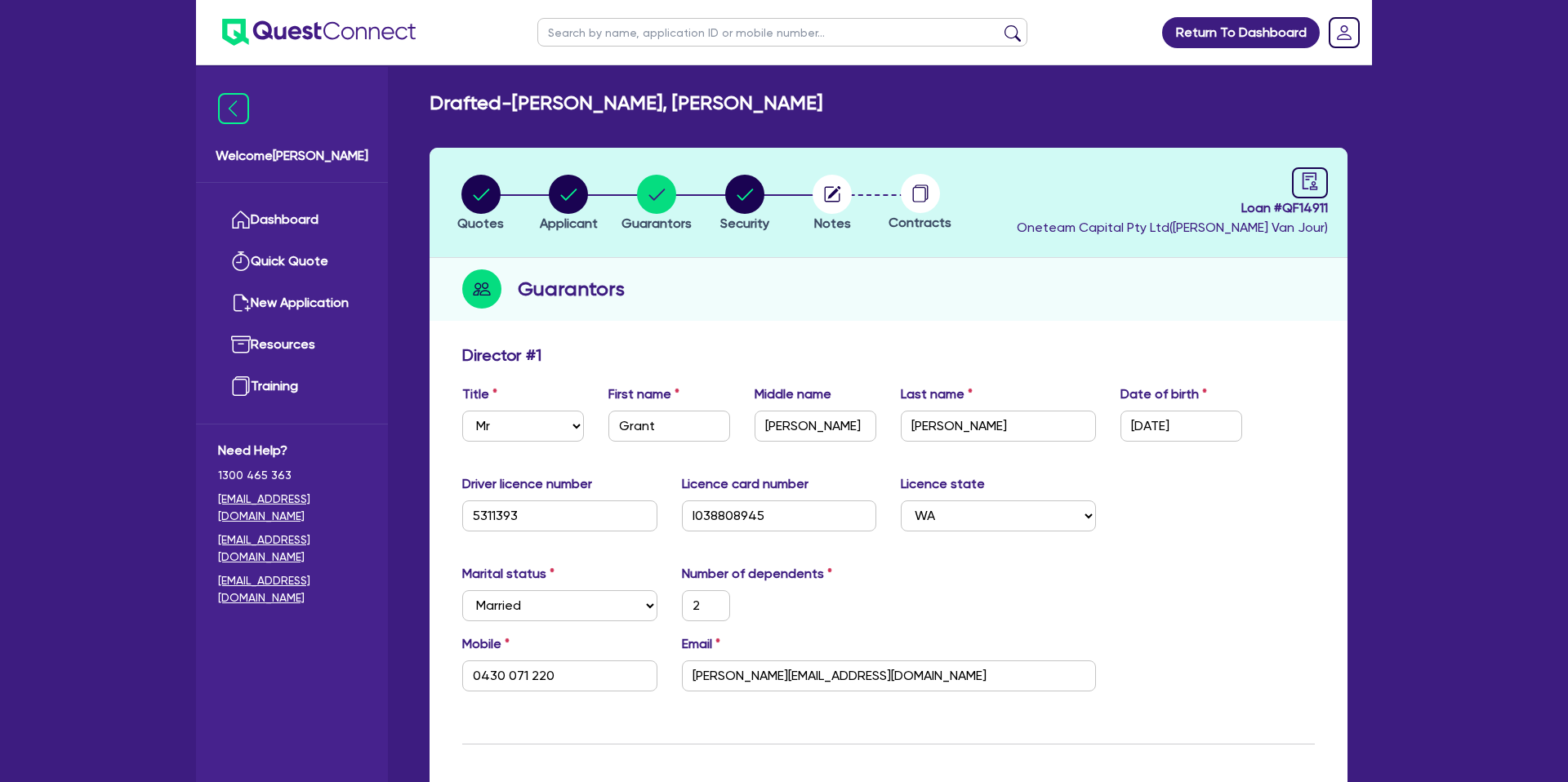
click at [728, 192] on circle "button" at bounding box center [744, 194] width 39 height 39
select select "CARS_AND_LIGHT_TRUCKS"
select select "PASSENGER_VEHICLES"
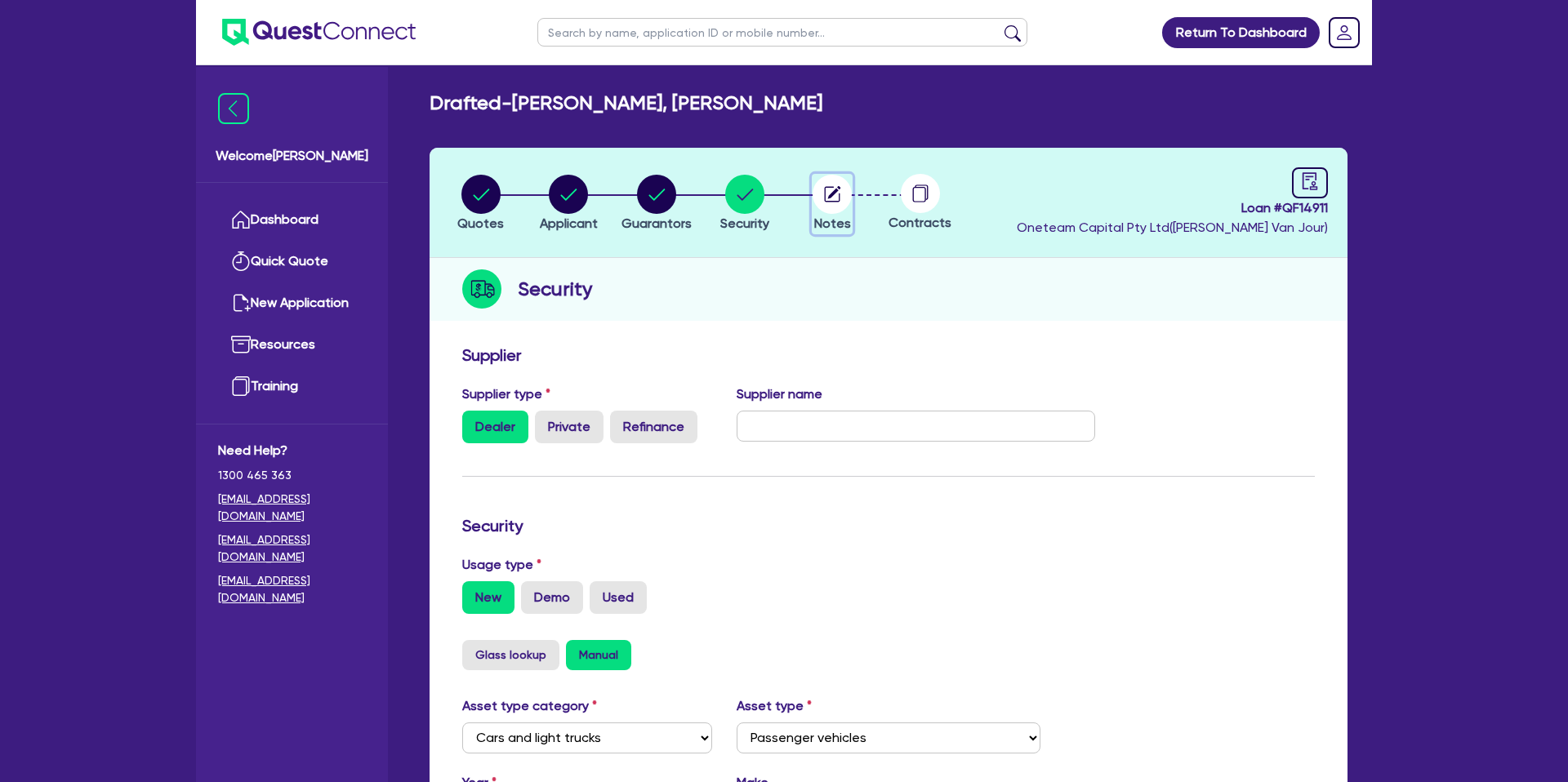
click at [843, 194] on circle "button" at bounding box center [832, 194] width 39 height 39
select select "Other"
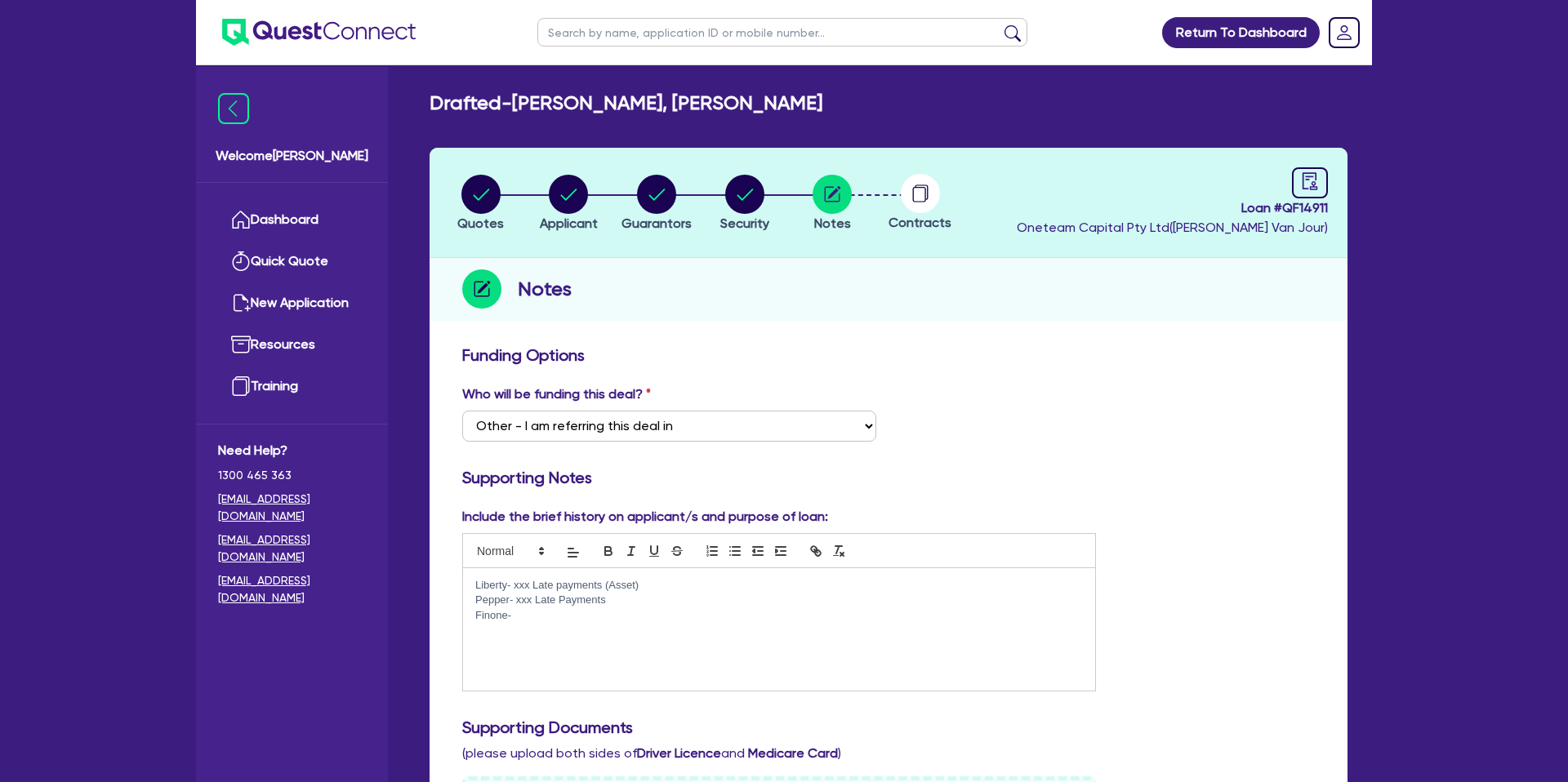
click at [919, 195] on circle at bounding box center [920, 193] width 39 height 39
click at [1325, 179] on link at bounding box center [1310, 182] width 36 height 31
select select "DRAFTED_NEW"
select select "Other"
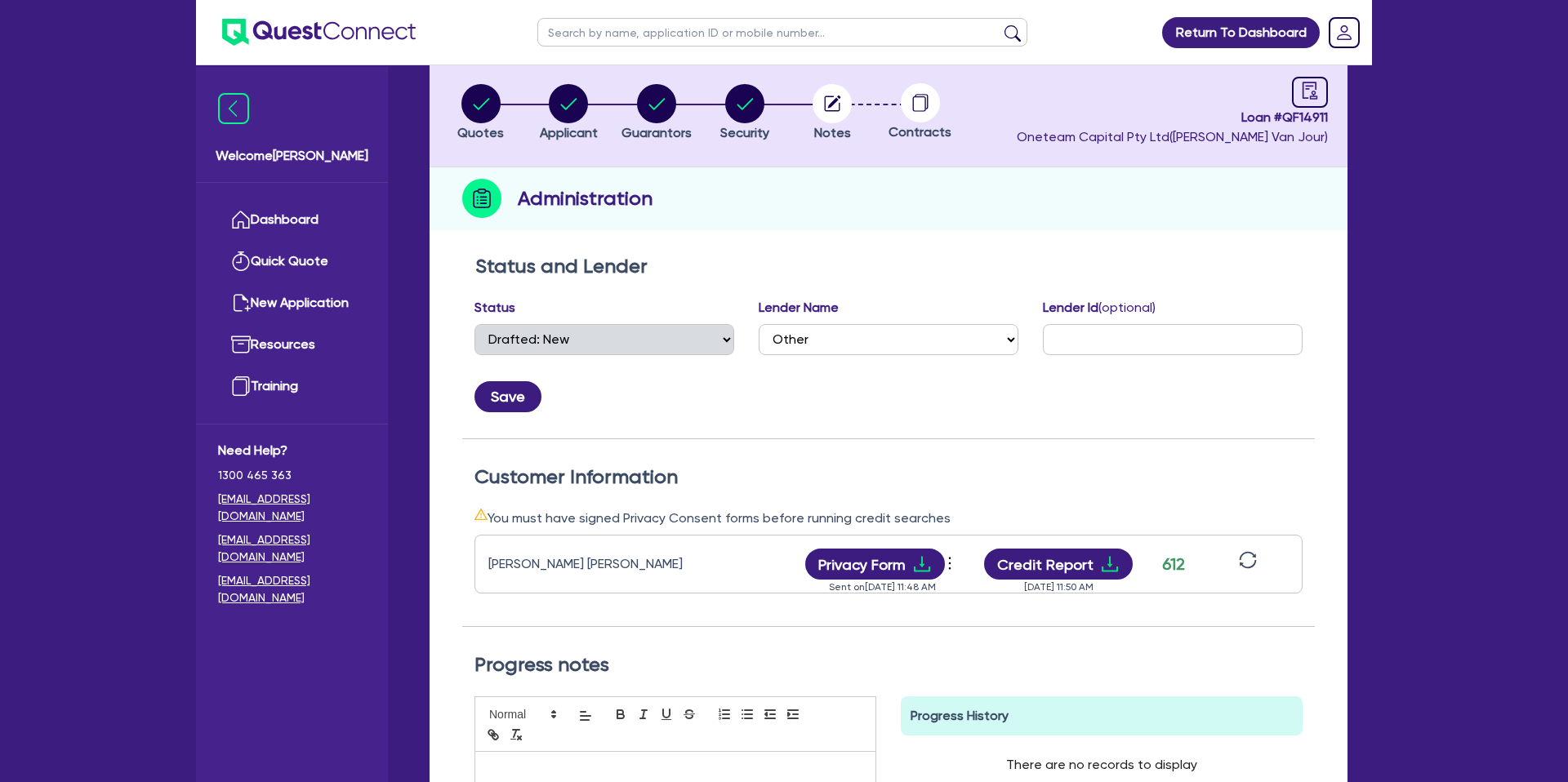
scroll to position [145, 0]
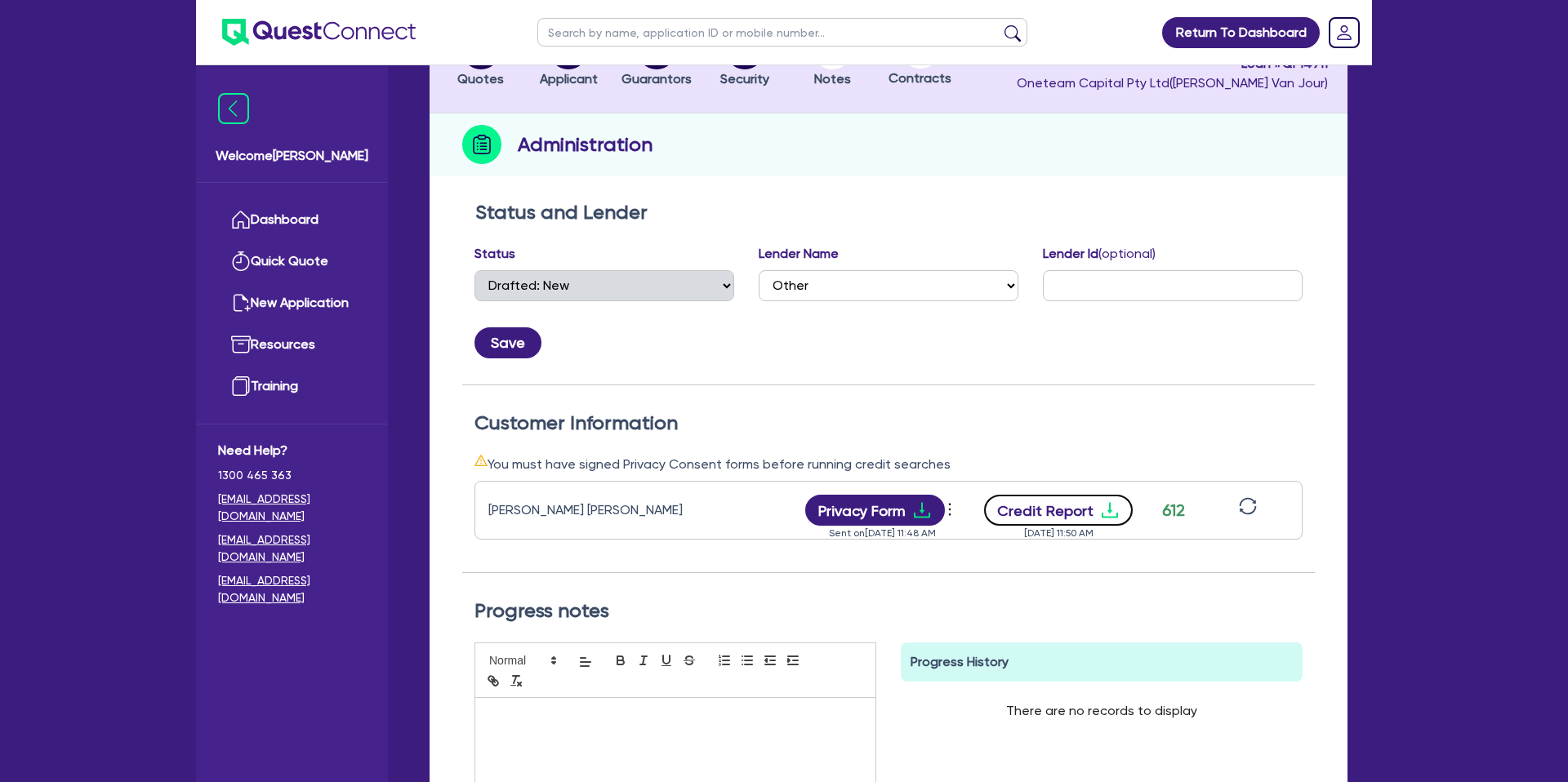
click at [1101, 506] on icon "download" at bounding box center [1109, 510] width 19 height 19
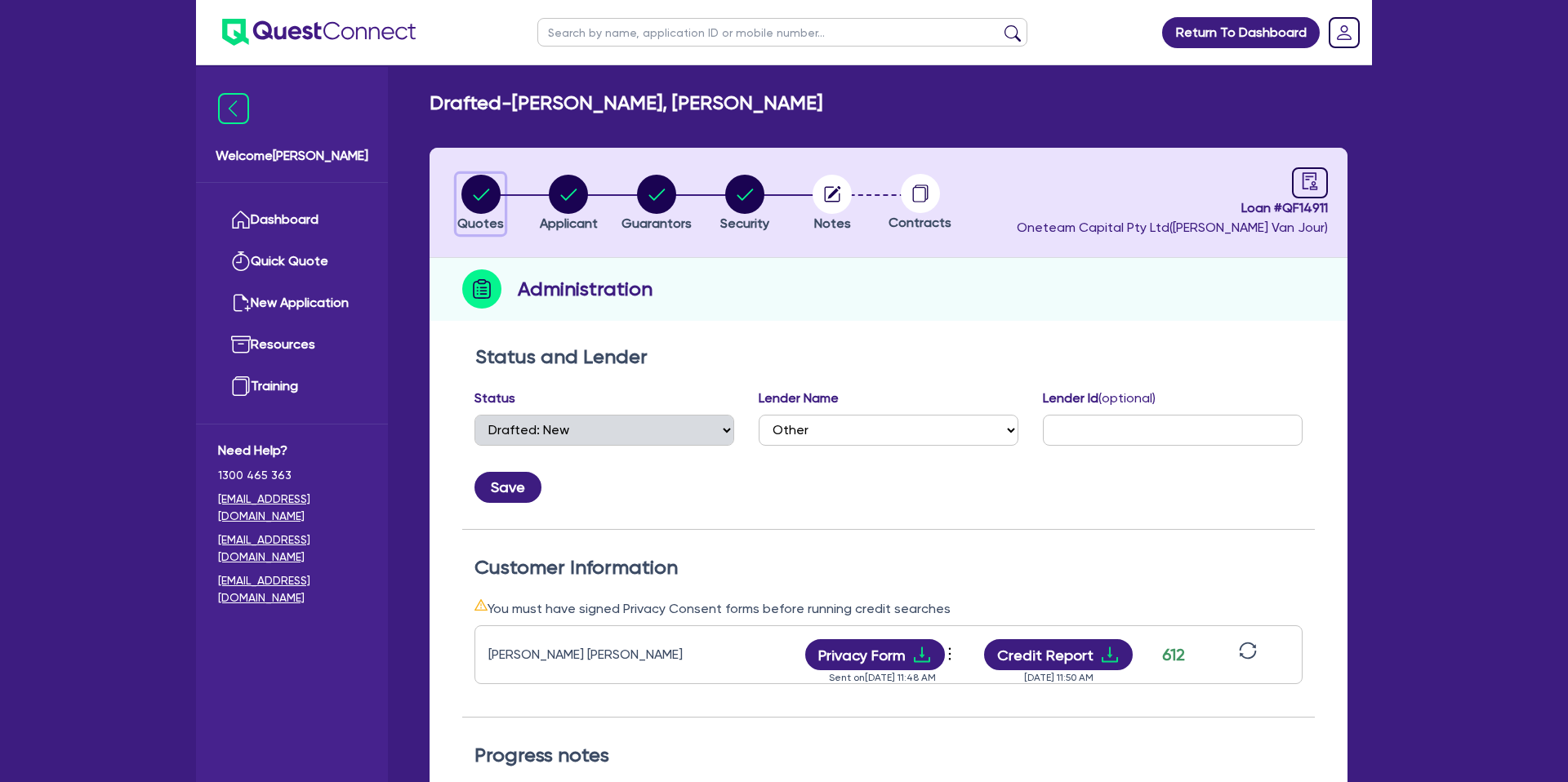
click at [491, 189] on circle "button" at bounding box center [481, 194] width 39 height 39
select select "CARS_AND_LIGHT_TRUCKS"
select select "PASSENGER_VEHICLES"
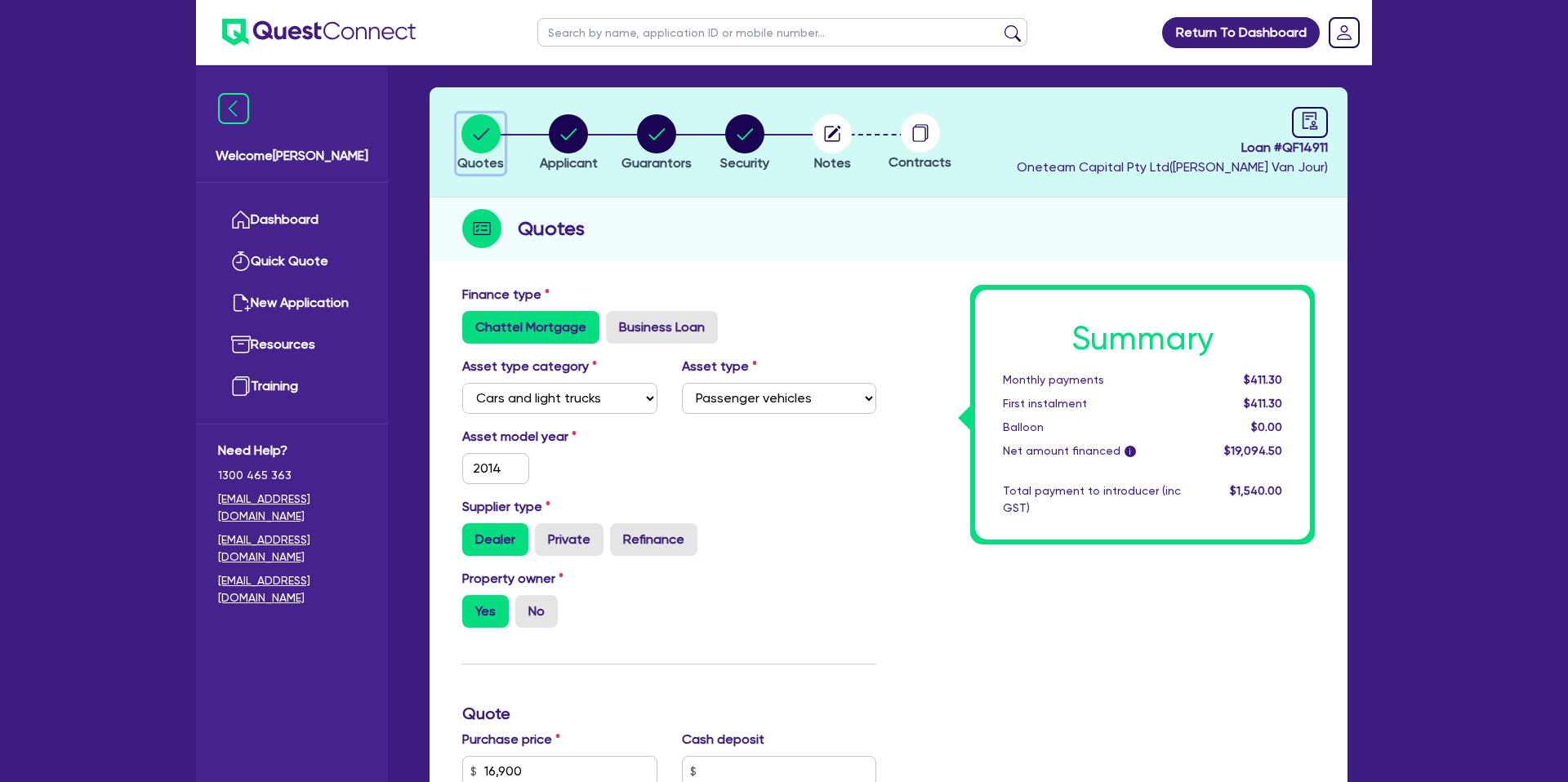
scroll to position [44, 0]
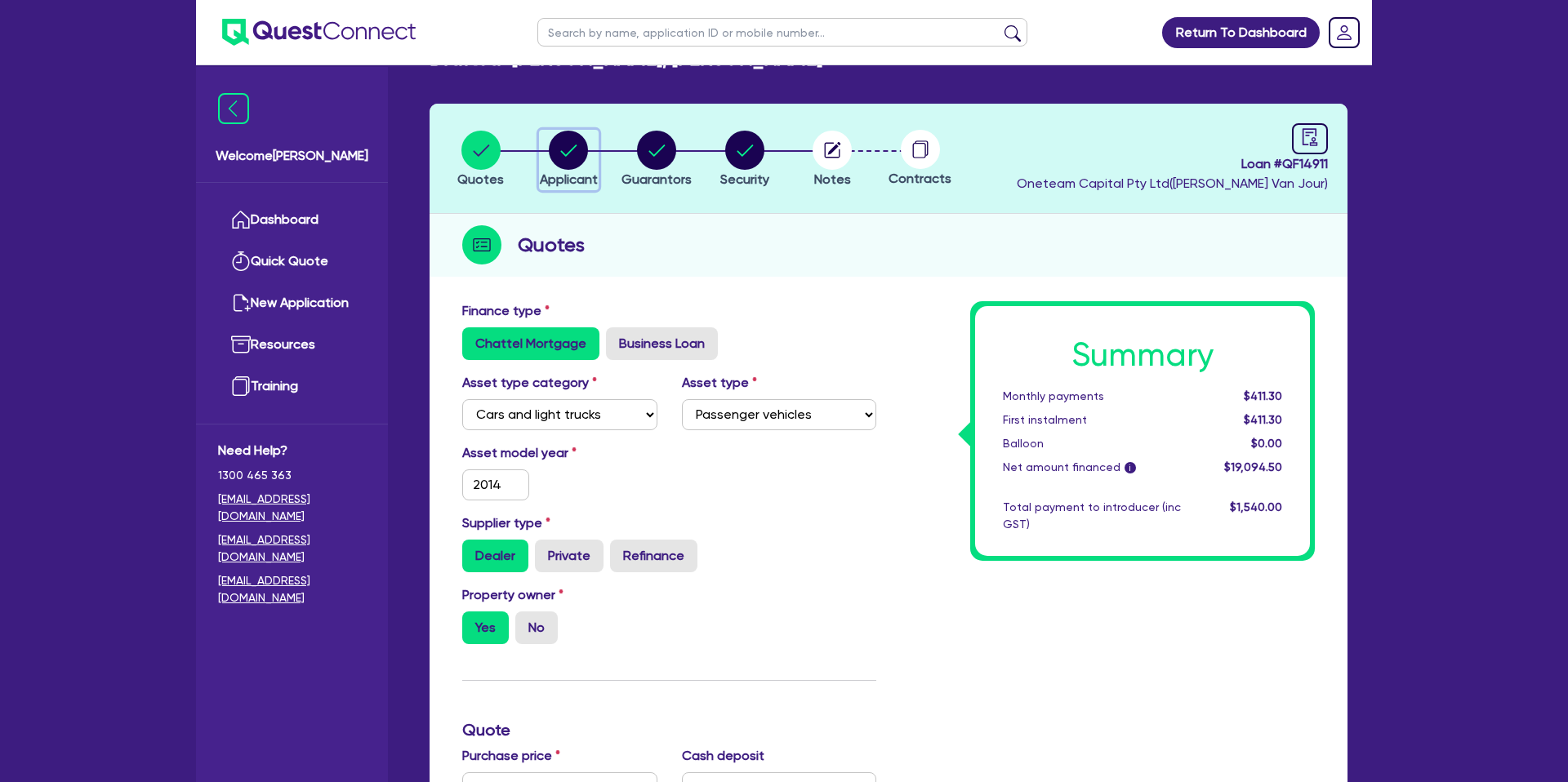
click at [562, 146] on circle "button" at bounding box center [568, 150] width 39 height 39
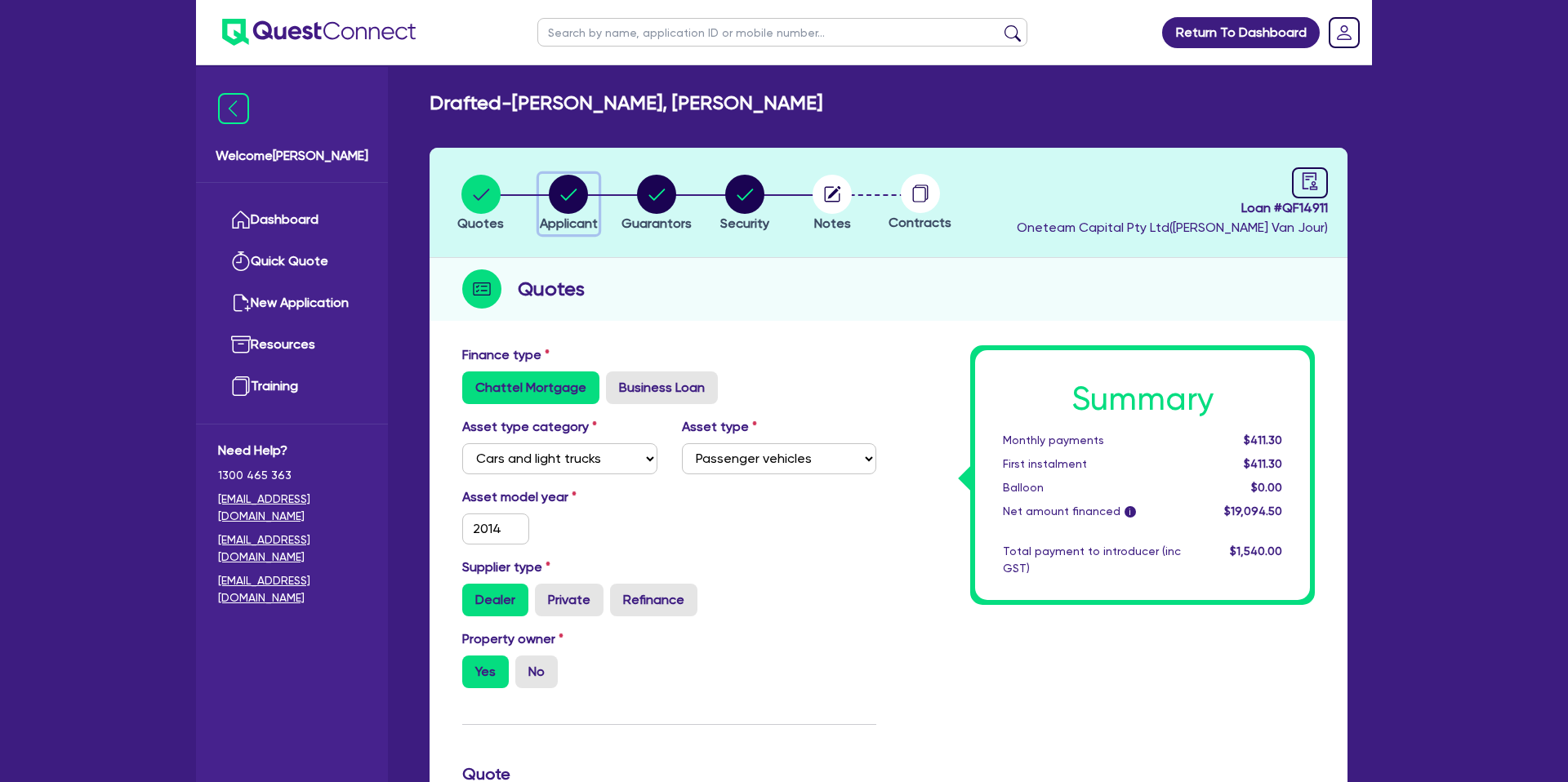
select select "SOLE_TRADER"
select select "BUILDING_CONSTRUCTION"
select select "TRADES_SERVICES_BUSINESSES_GOVERNMENT"
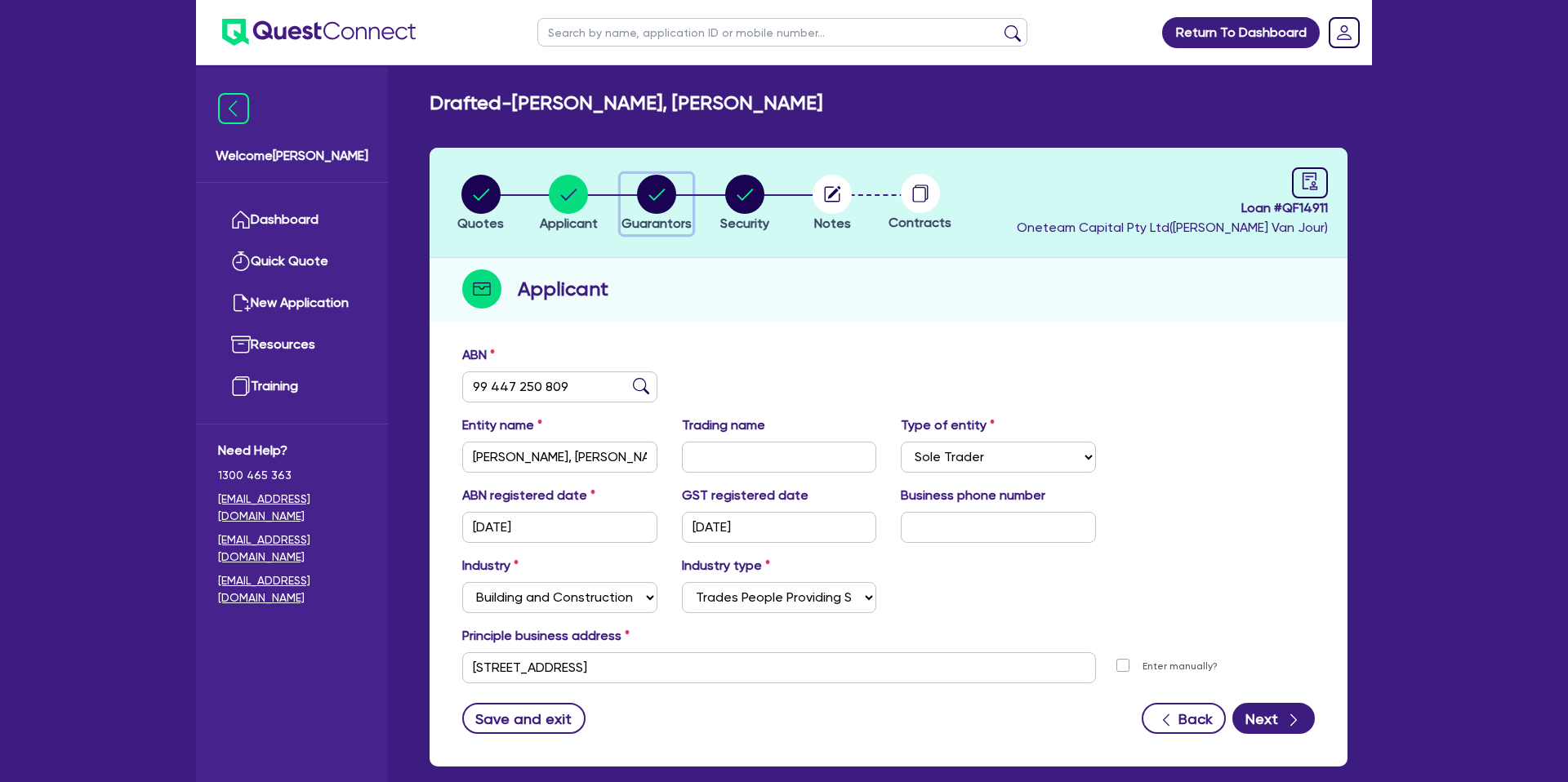
click at [651, 184] on circle "button" at bounding box center [656, 194] width 39 height 39
select select "MR"
select select "WA"
select select "MARRIED"
select select "PROPERTY"
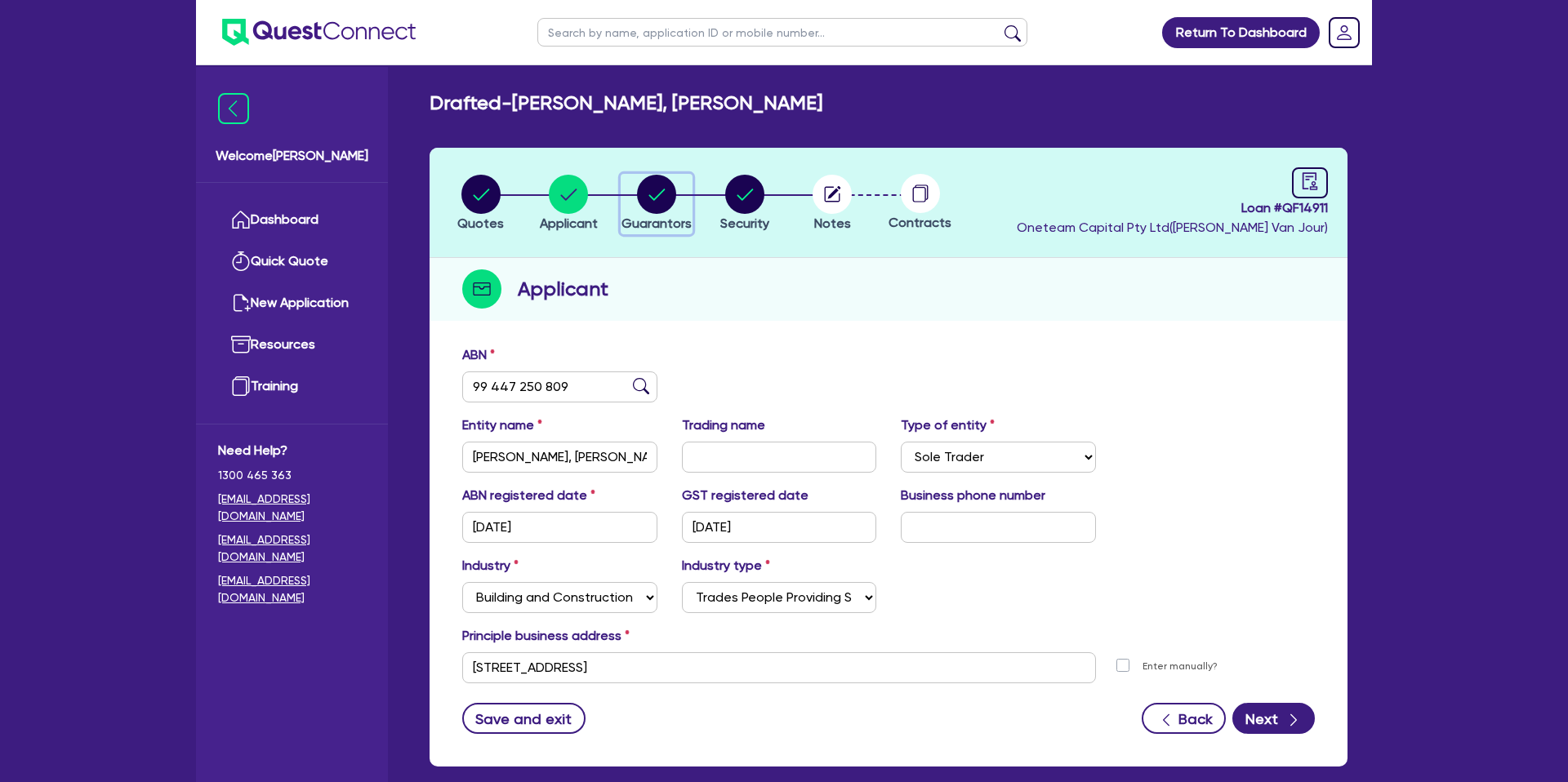
select select "CASH"
select select "HOUSEHOLD_PERSONAL"
select select "VEHICLE"
select select "MORTGAGE"
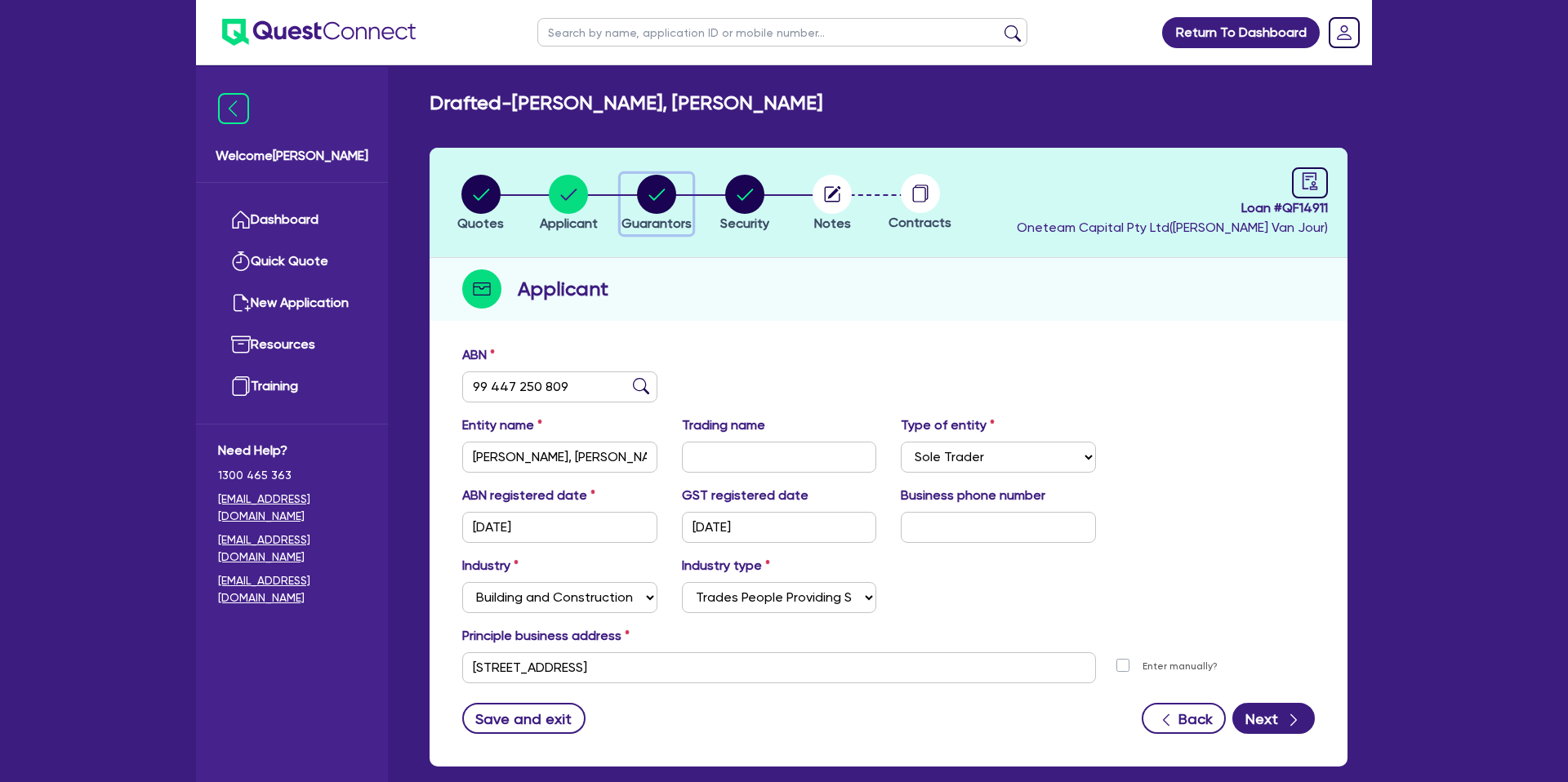
select select "CREDIT_CARD"
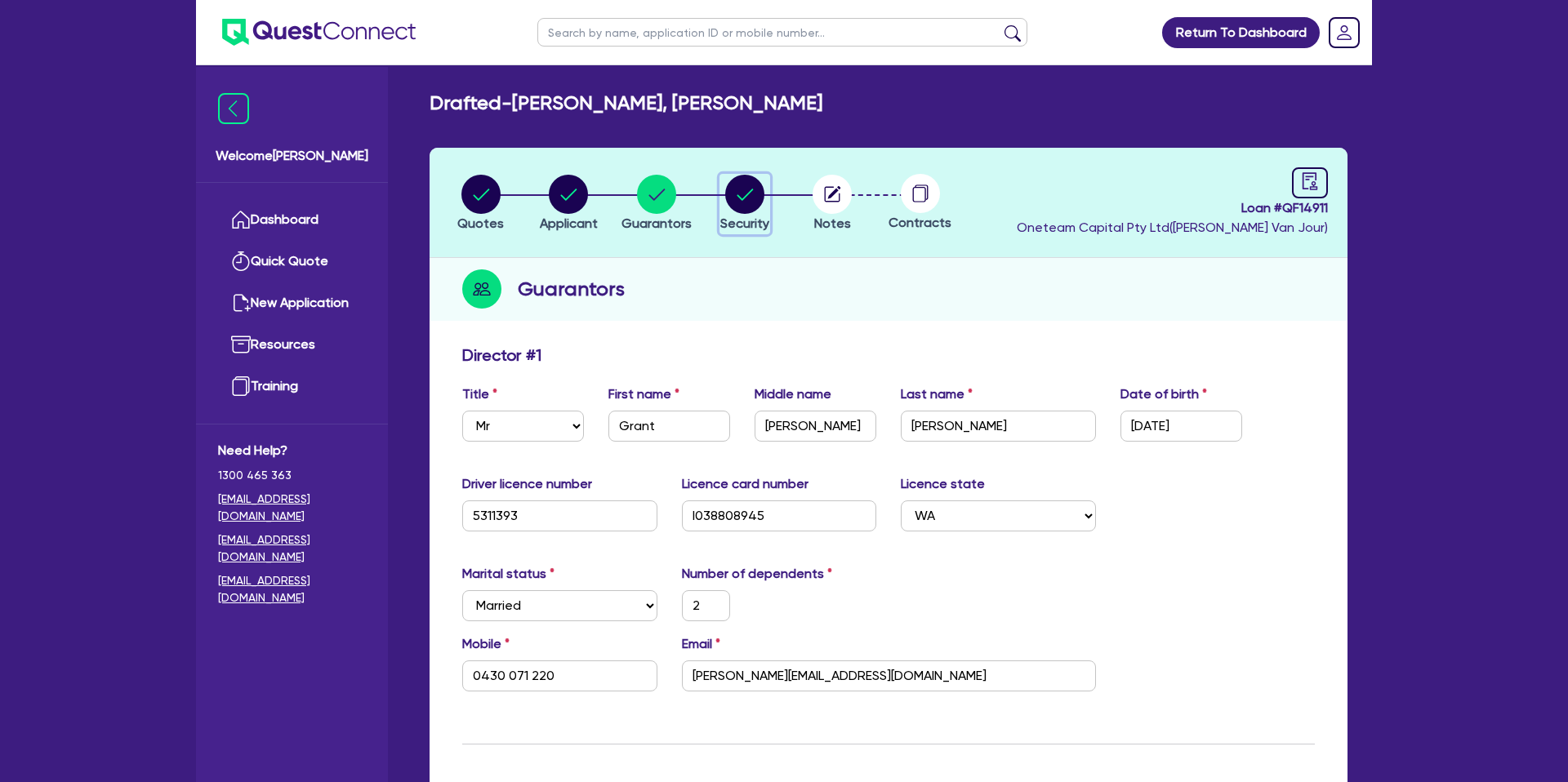
click at [727, 194] on circle "button" at bounding box center [744, 194] width 39 height 39
select select "CARS_AND_LIGHT_TRUCKS"
select select "PASSENGER_VEHICLES"
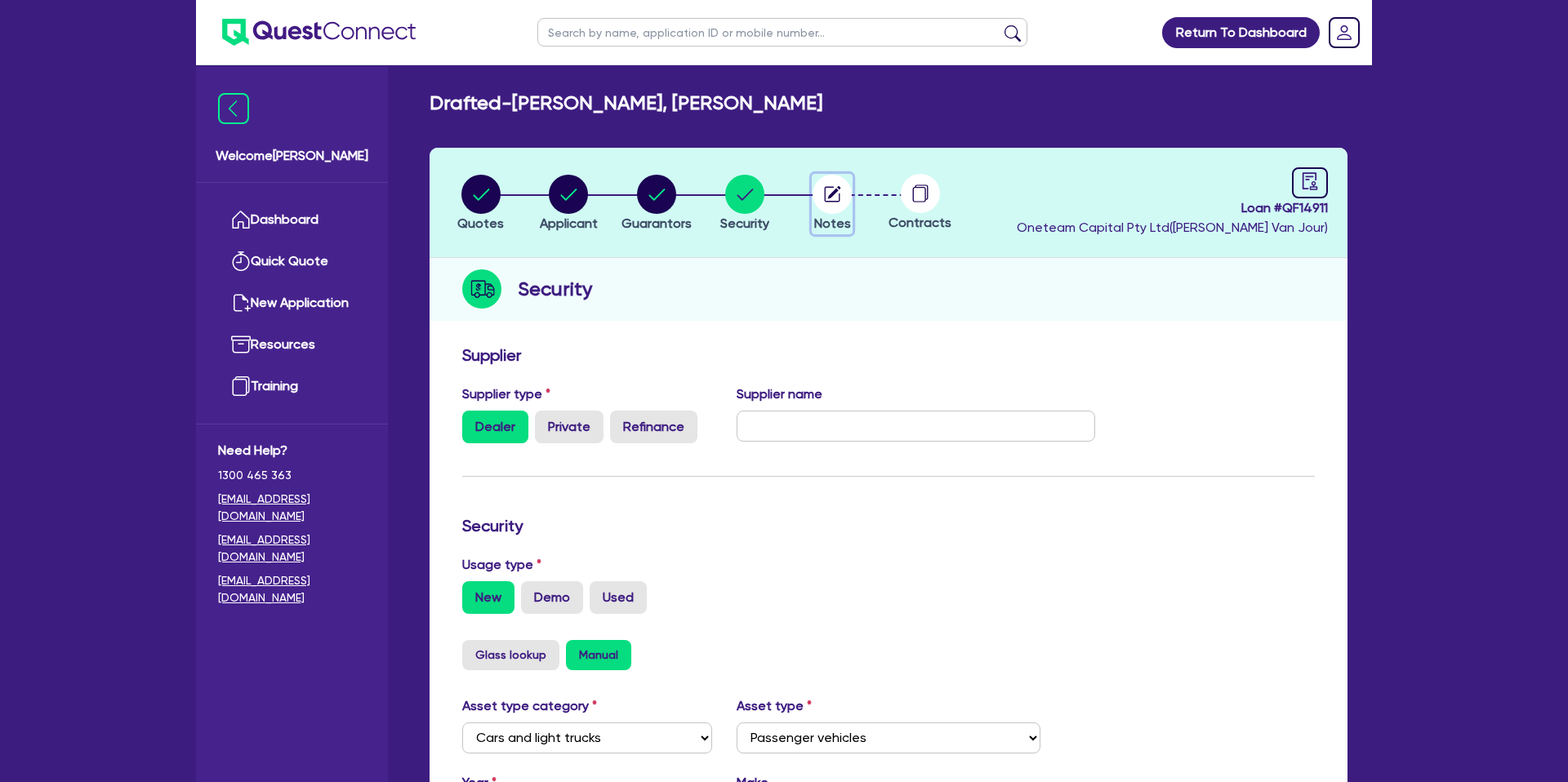
click at [829, 191] on circle "button" at bounding box center [832, 194] width 39 height 39
select select "Other"
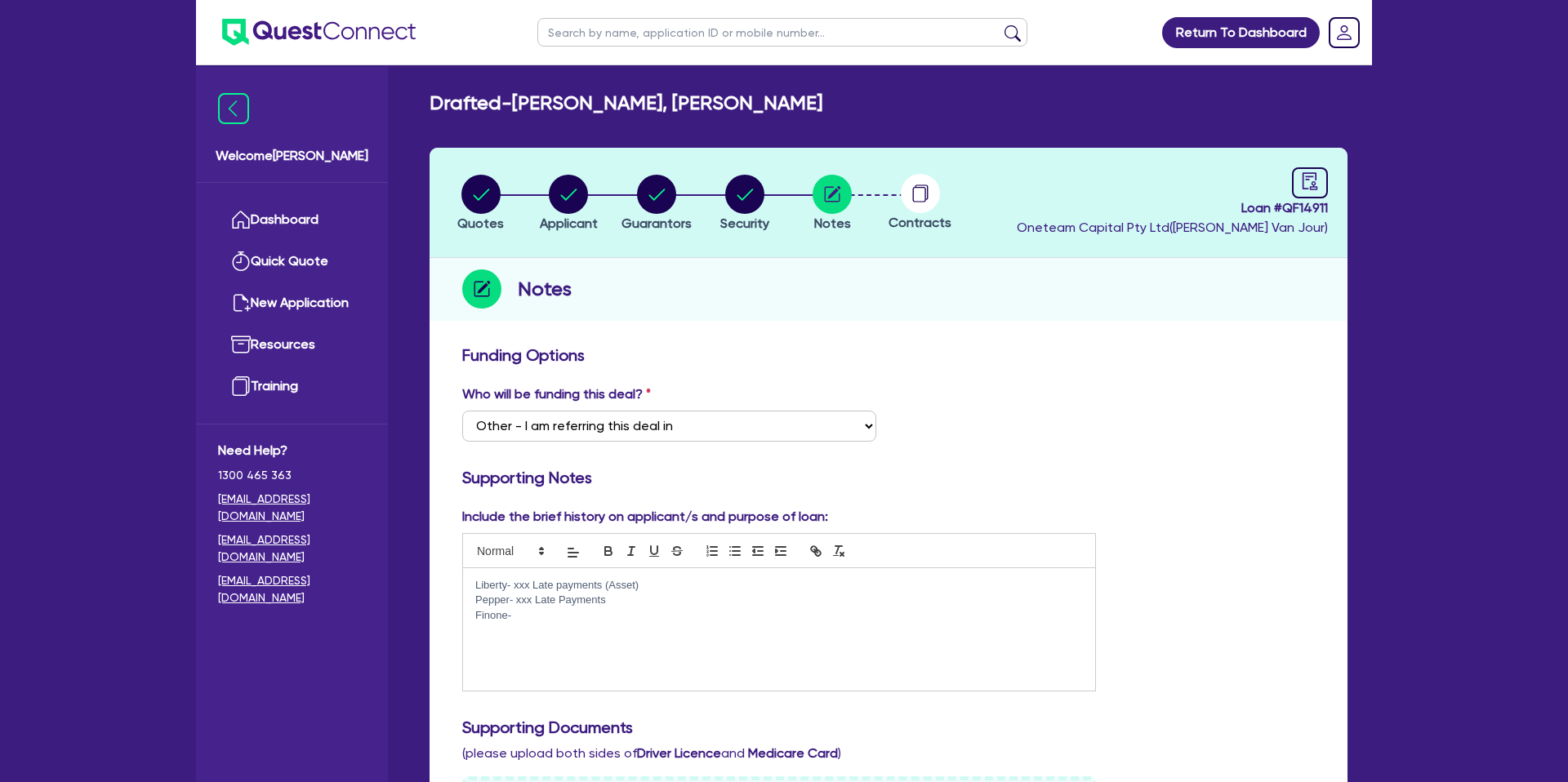
click at [917, 192] on circle at bounding box center [920, 193] width 39 height 39
click at [517, 627] on div "Liberty- xxx Late payments (Asset) Pepper- xxx Late Payments Finone-" at bounding box center [779, 630] width 632 height 122
click at [524, 625] on p "BFS-" at bounding box center [779, 631] width 607 height 15
click at [1078, 435] on div "Who will be funding this deal? Select I want Quest to fund 100% I will fund 100…" at bounding box center [888, 420] width 877 height 70
drag, startPoint x: 1248, startPoint y: 209, endPoint x: 1345, endPoint y: 207, distance: 97.0
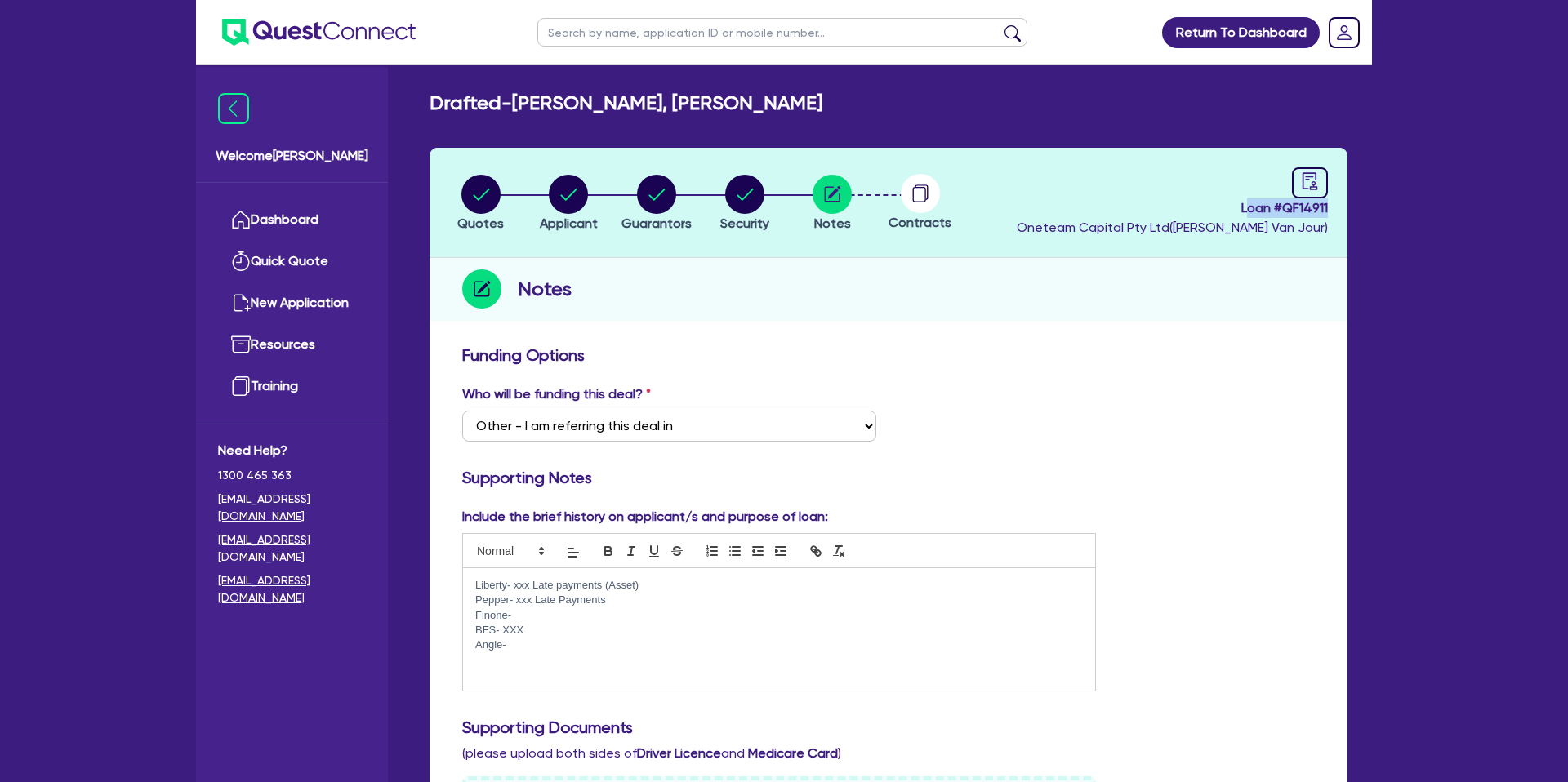
click at [1345, 207] on header "Quotes Applicant Guarantors Security Notes Contracts Loan # QF14911 Oneteam Cap…" at bounding box center [889, 203] width 918 height 110
click at [1333, 206] on header "Quotes Applicant Guarantors Security Notes Contracts Loan # QF14911 Oneteam Cap…" at bounding box center [889, 203] width 918 height 110
drag, startPoint x: 1318, startPoint y: 207, endPoint x: 1235, endPoint y: 207, distance: 83.0
click at [1235, 207] on header "Quotes Applicant Guarantors Security Notes Contracts Loan # QF14911 Oneteam Cap…" at bounding box center [889, 203] width 918 height 110
copy span "Loan # QF14911"
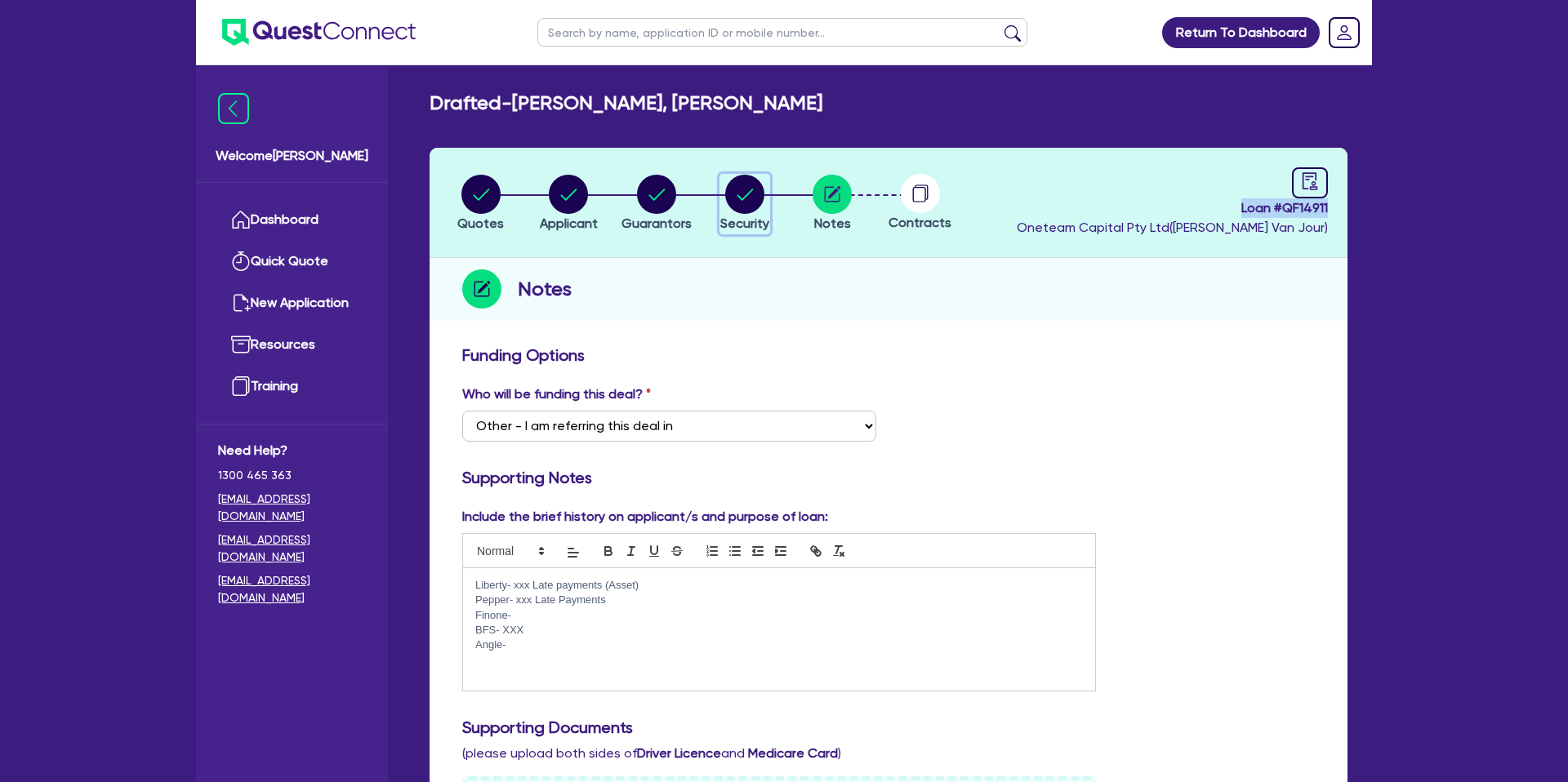
click at [753, 196] on circle "button" at bounding box center [744, 194] width 39 height 39
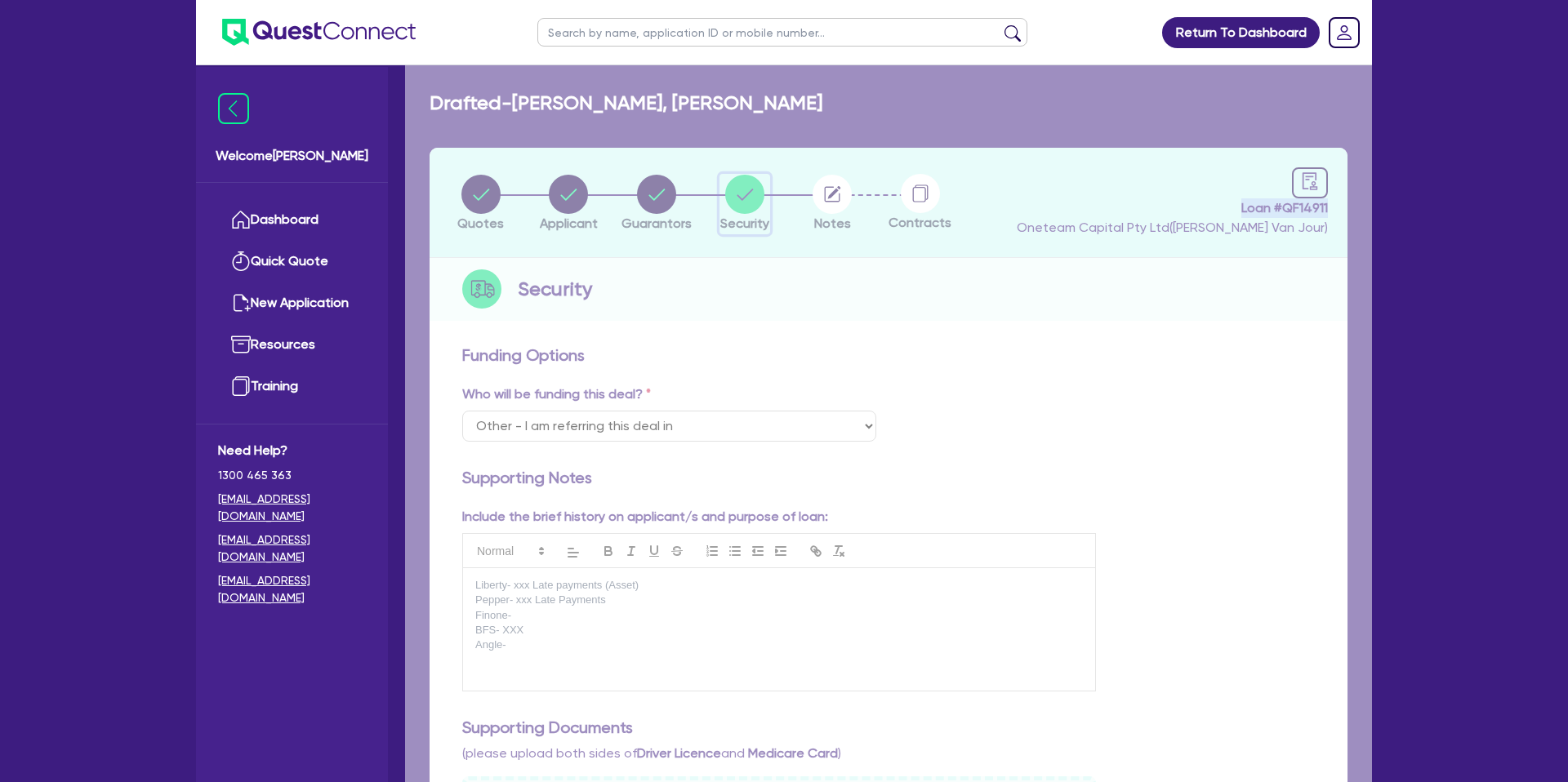
select select "CARS_AND_LIGHT_TRUCKS"
select select "PASSENGER_VEHICLES"
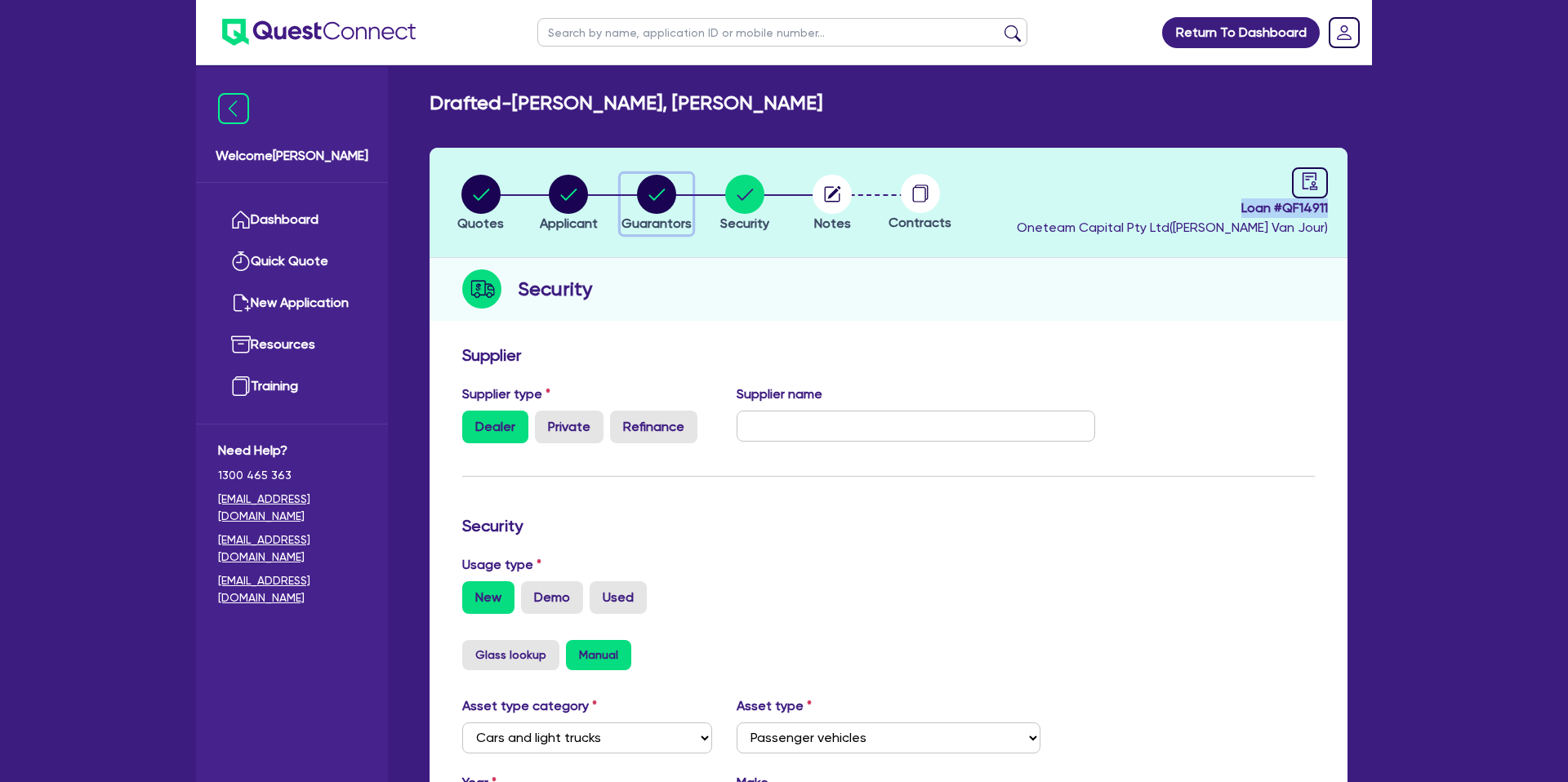
click at [649, 192] on circle "button" at bounding box center [656, 194] width 39 height 39
select select "MR"
select select "WA"
select select "MARRIED"
select select "PROPERTY"
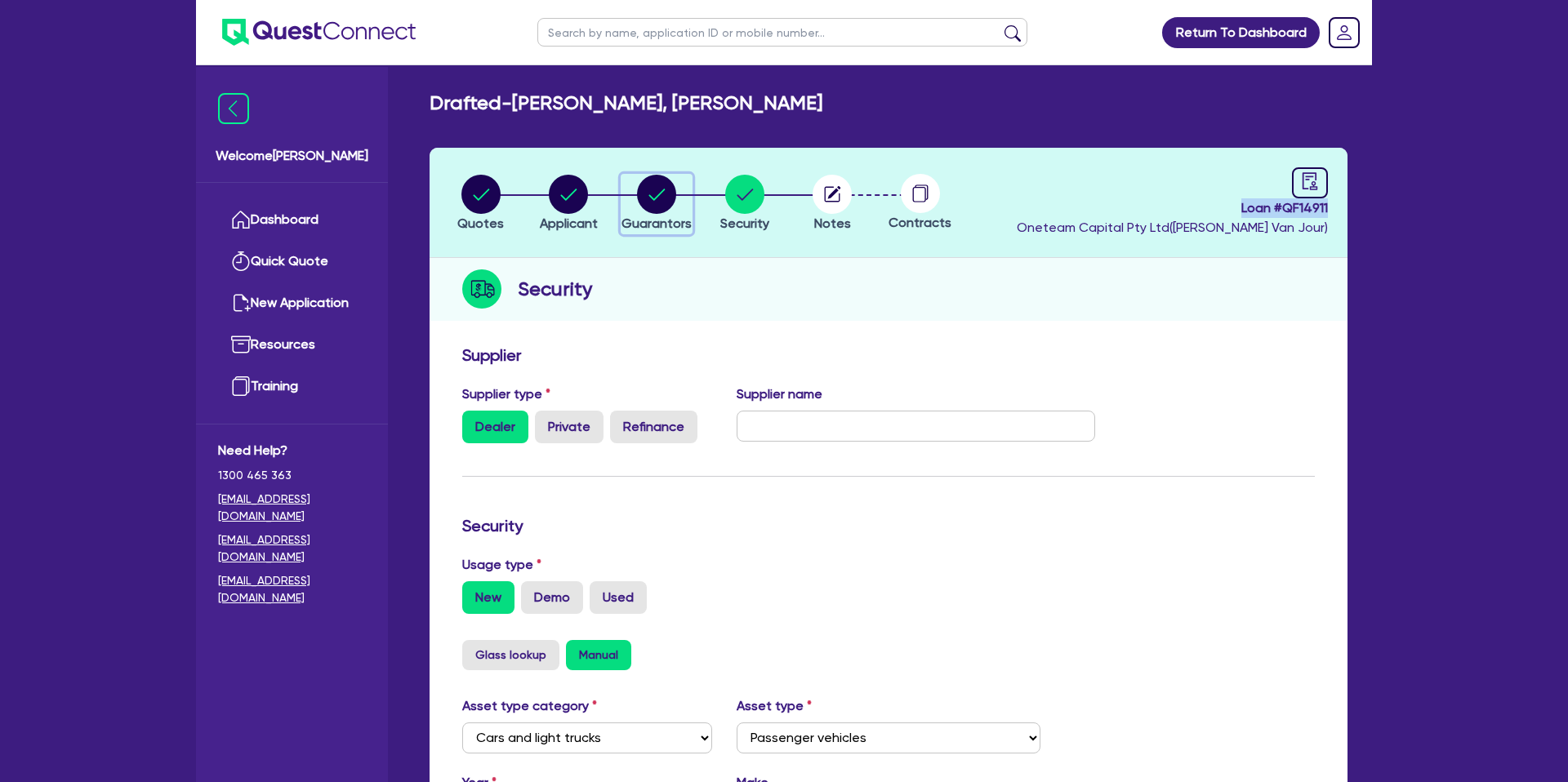
select select "CASH"
select select "HOUSEHOLD_PERSONAL"
select select "VEHICLE"
select select "MORTGAGE"
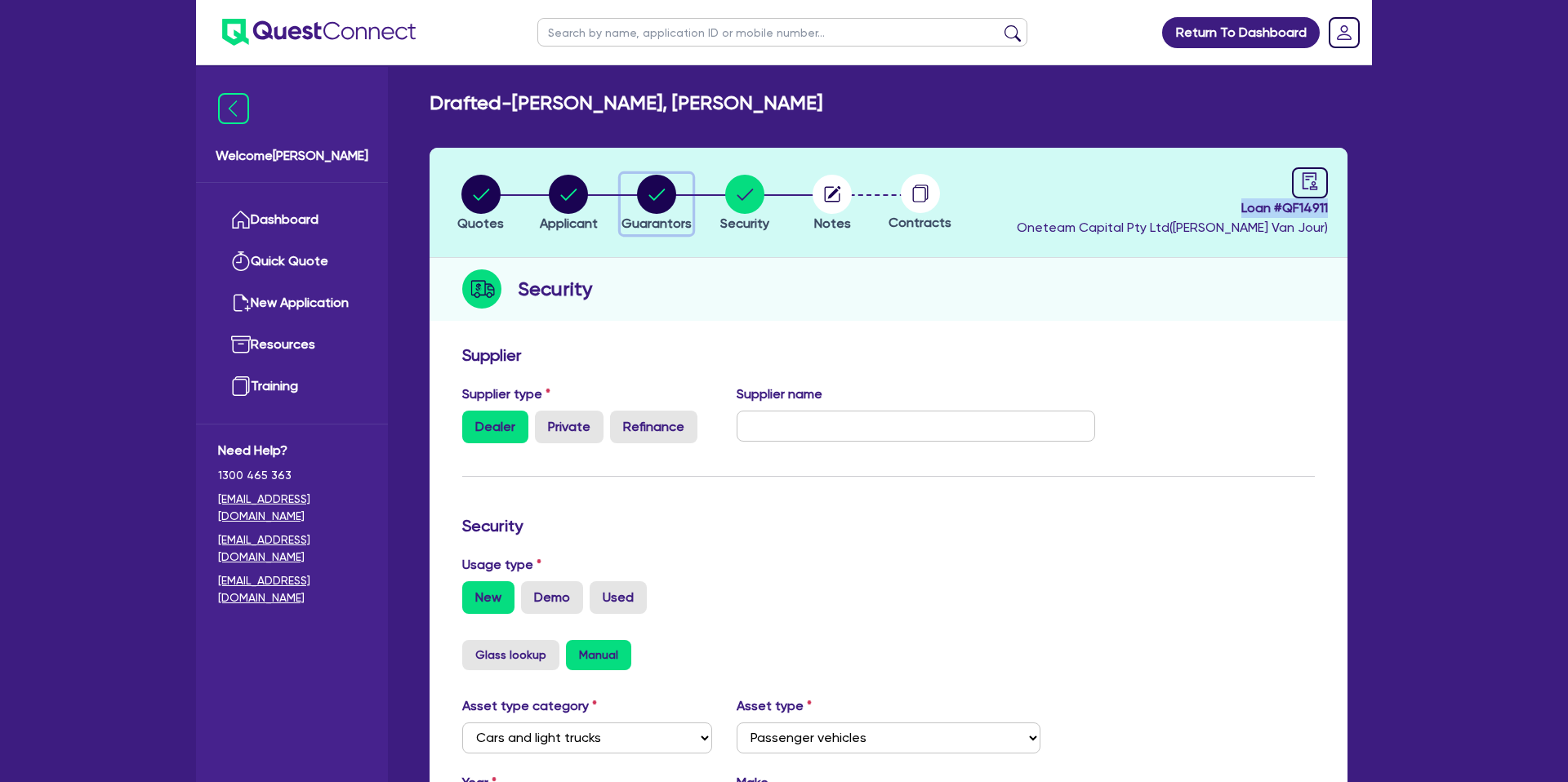
select select "CREDIT_CARD"
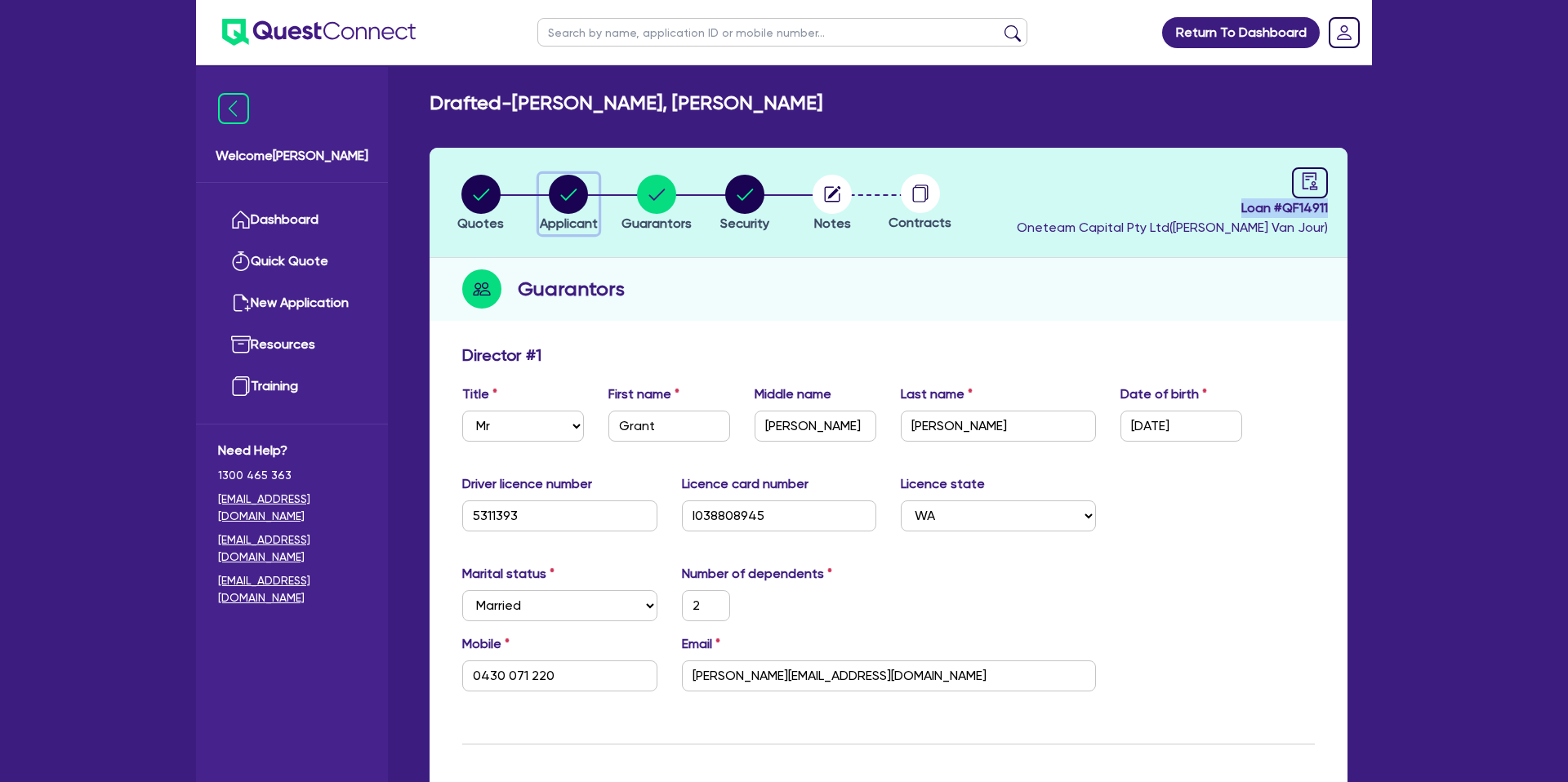
click at [574, 194] on circle "button" at bounding box center [568, 194] width 39 height 39
select select "SOLE_TRADER"
select select "BUILDING_CONSTRUCTION"
select select "TRADES_SERVICES_BUSINESSES_GOVERNMENT"
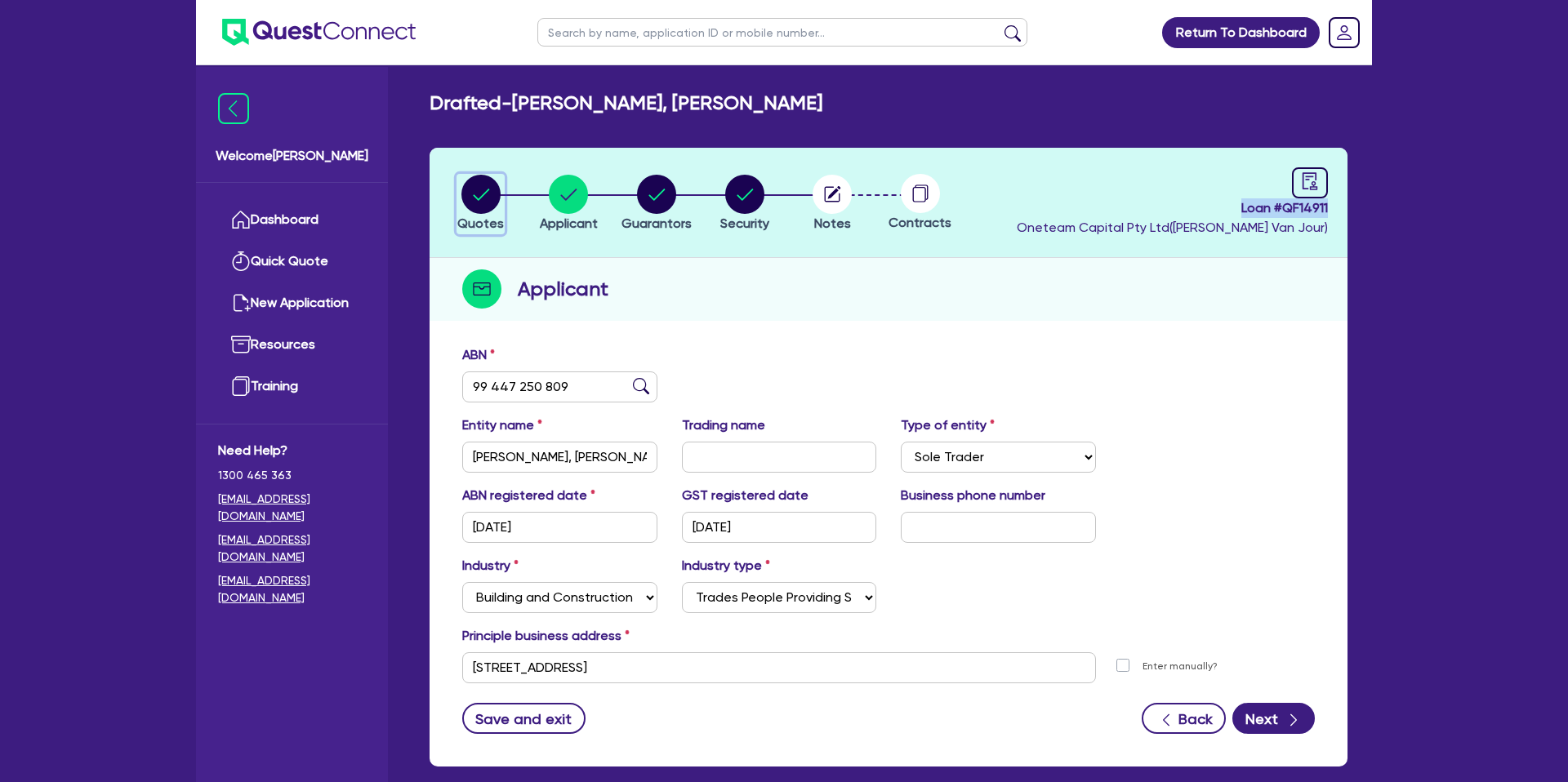
click at [487, 197] on circle "button" at bounding box center [481, 194] width 39 height 39
select select "CARS_AND_LIGHT_TRUCKS"
select select "PASSENGER_VEHICLES"
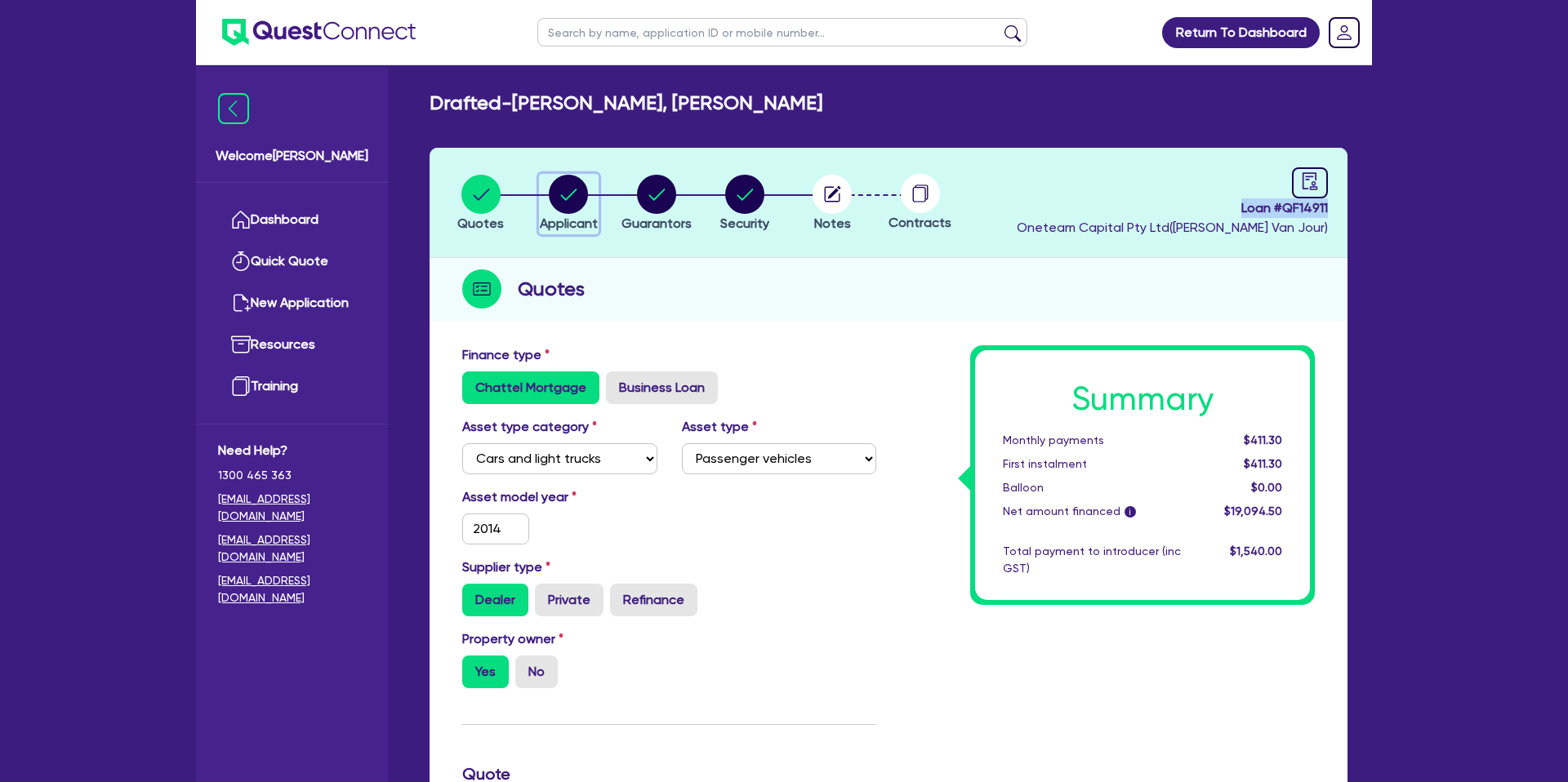
click at [567, 198] on icon "button" at bounding box center [569, 195] width 17 height 12
select select "SOLE_TRADER"
select select "BUILDING_CONSTRUCTION"
select select "TRADES_SERVICES_BUSINESSES_GOVERNMENT"
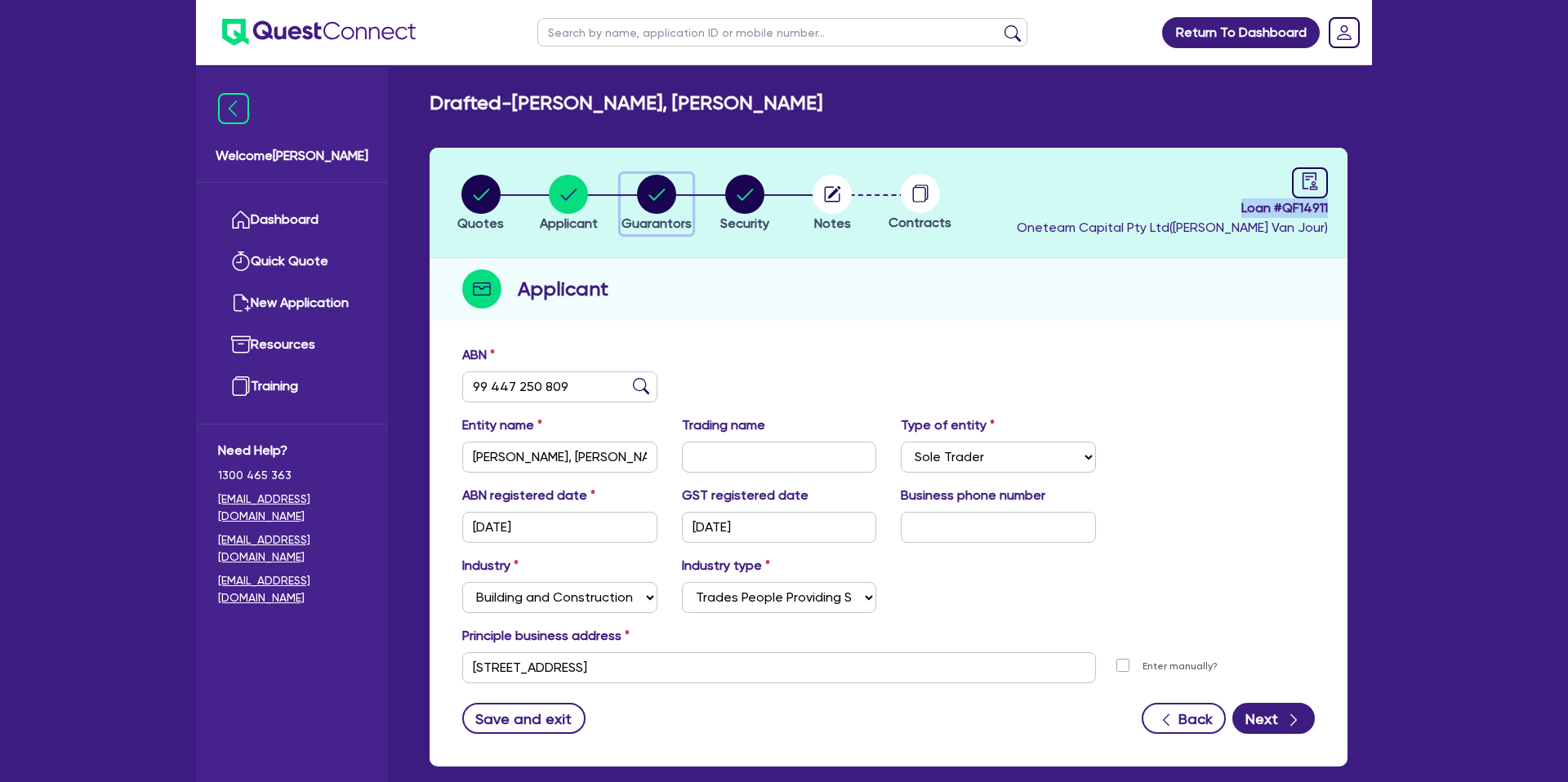
click at [643, 199] on circle "button" at bounding box center [656, 194] width 39 height 39
select select "MR"
select select "WA"
select select "MARRIED"
select select "PROPERTY"
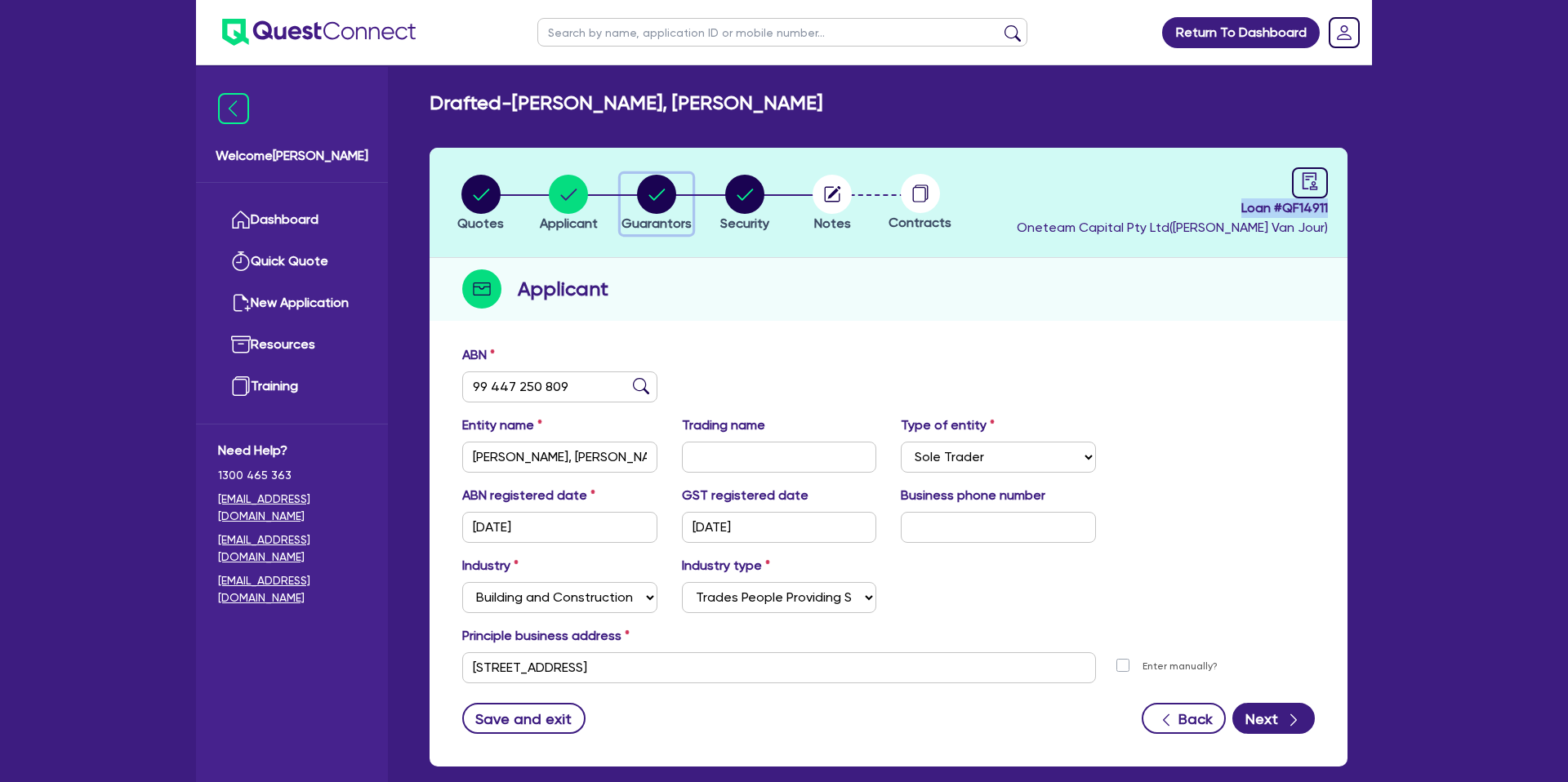
select select "CASH"
select select "HOUSEHOLD_PERSONAL"
select select "VEHICLE"
select select "MORTGAGE"
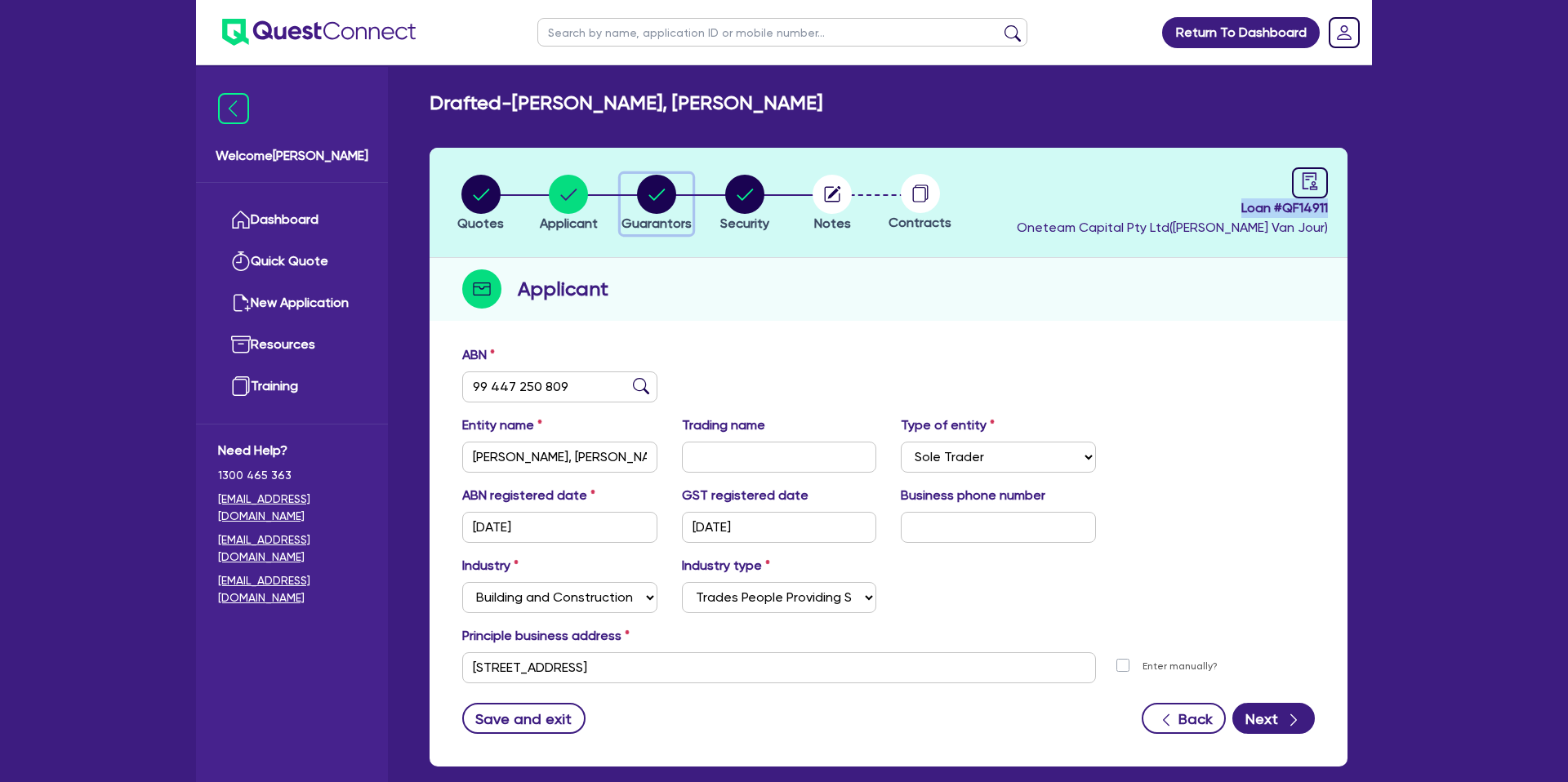
select select "CREDIT_CARD"
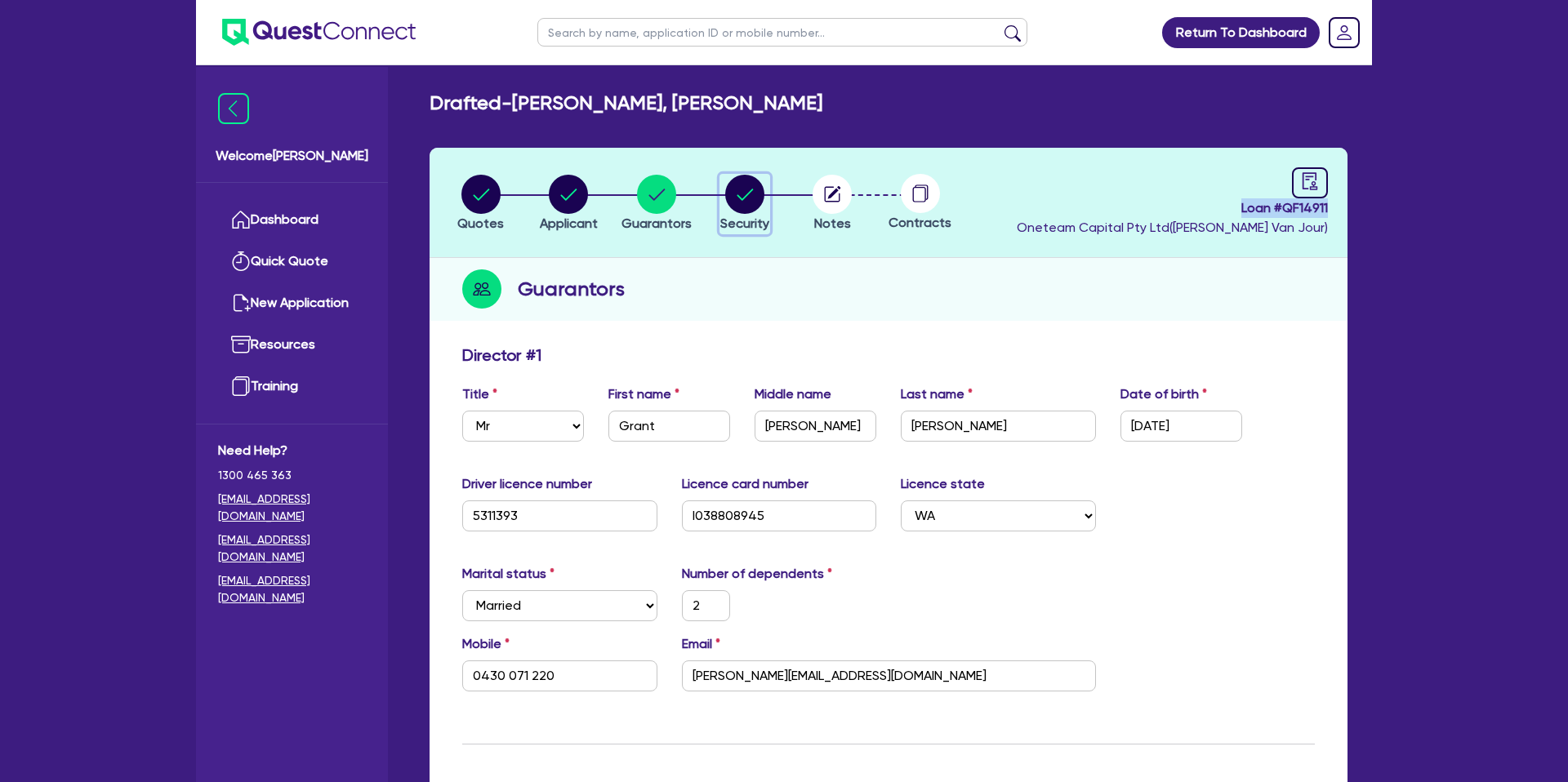
click at [748, 193] on circle "button" at bounding box center [744, 194] width 39 height 39
select select "CARS_AND_LIGHT_TRUCKS"
select select "PASSENGER_VEHICLES"
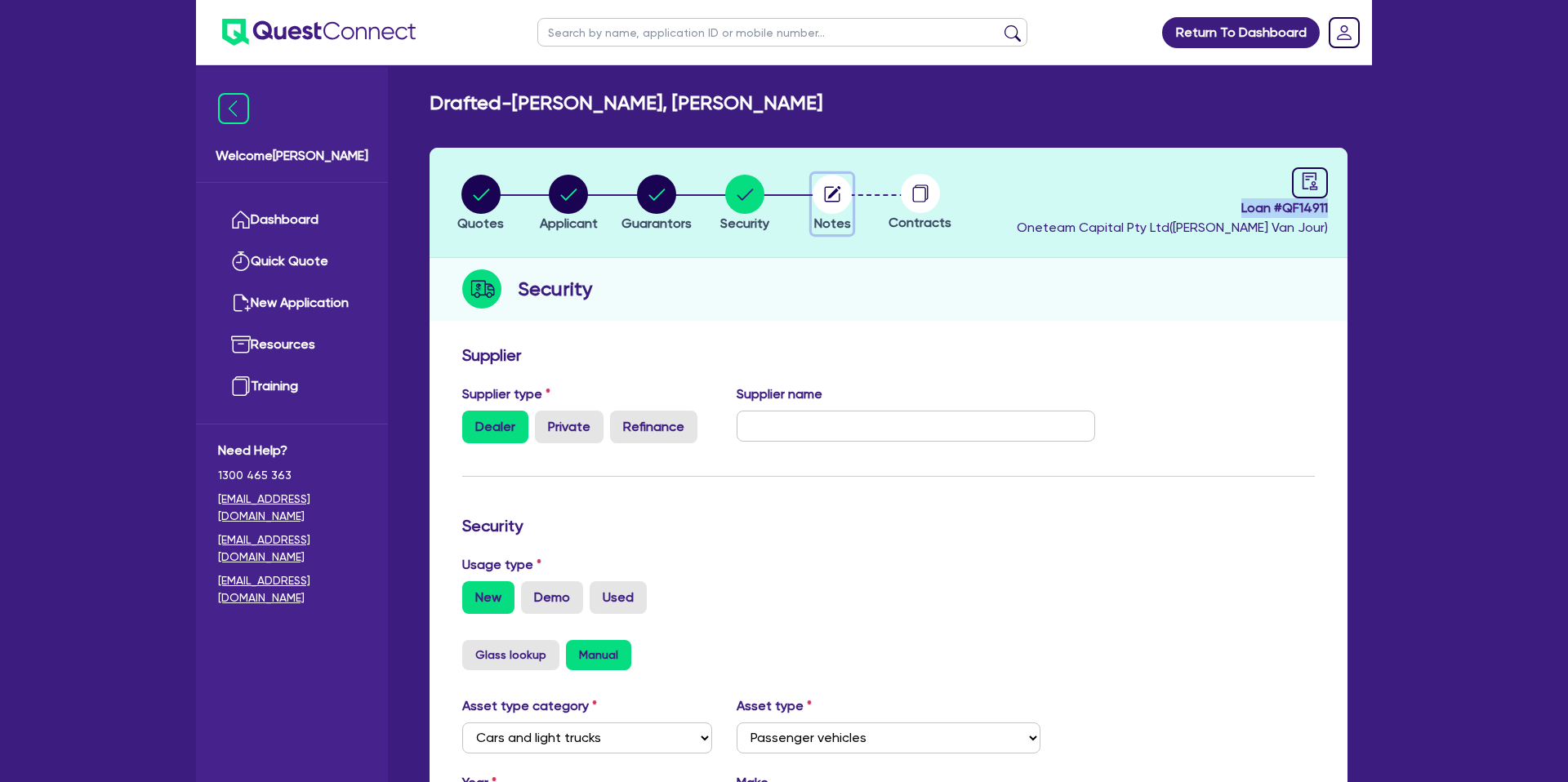
click at [829, 192] on circle "button" at bounding box center [832, 194] width 39 height 39
select select "Other"
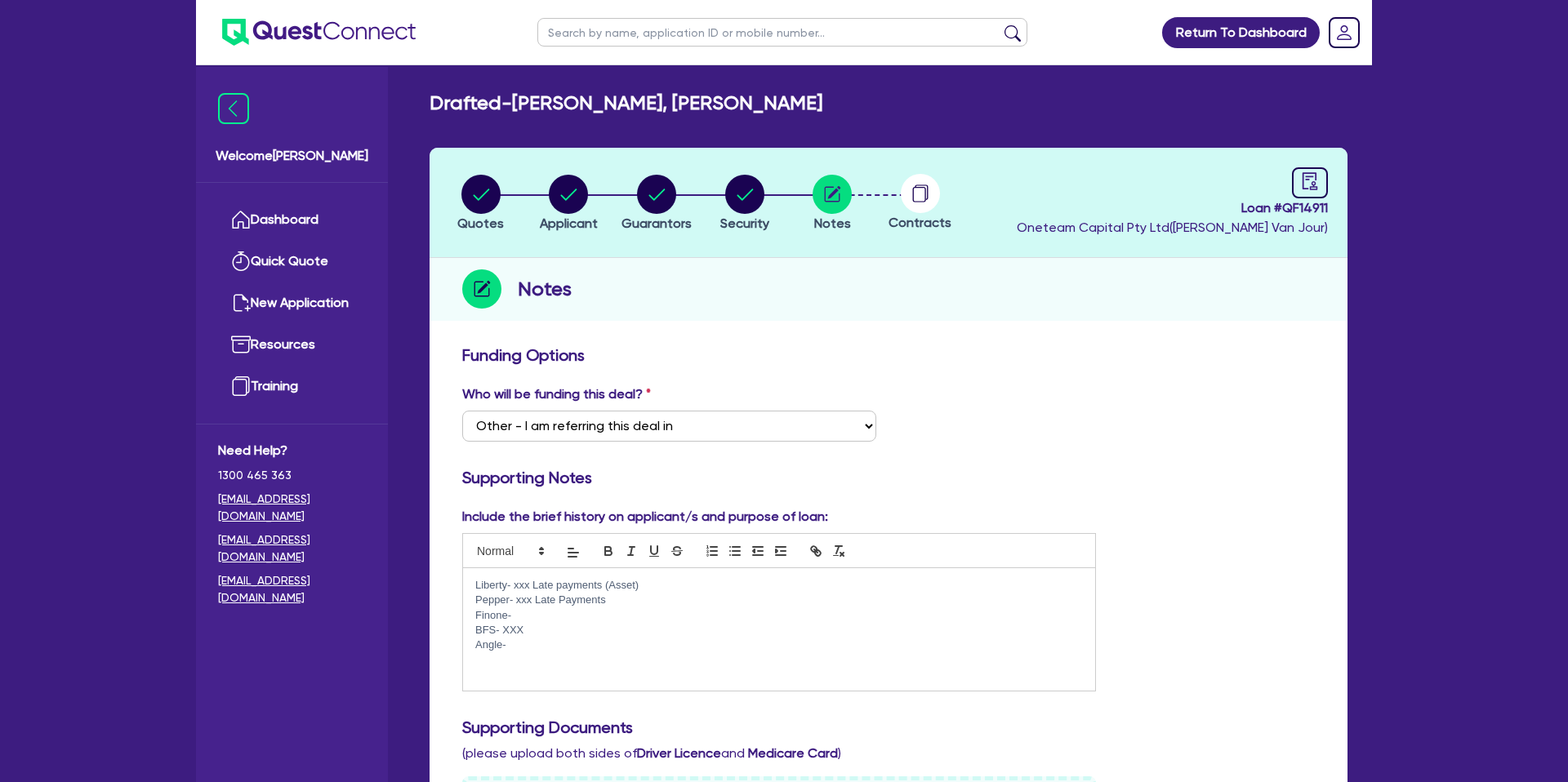
click at [925, 194] on icon at bounding box center [919, 195] width 13 height 16
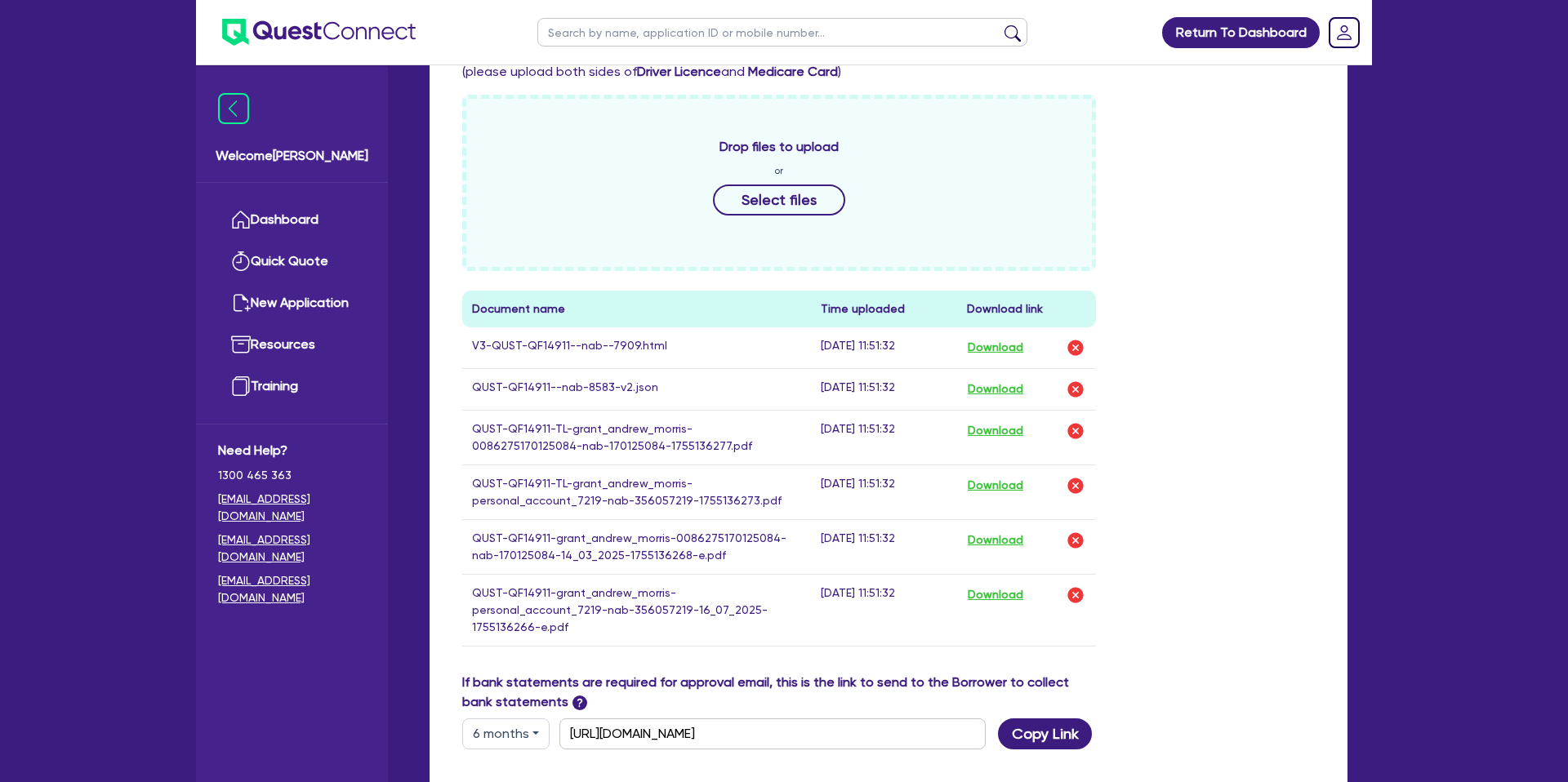
scroll to position [671, 0]
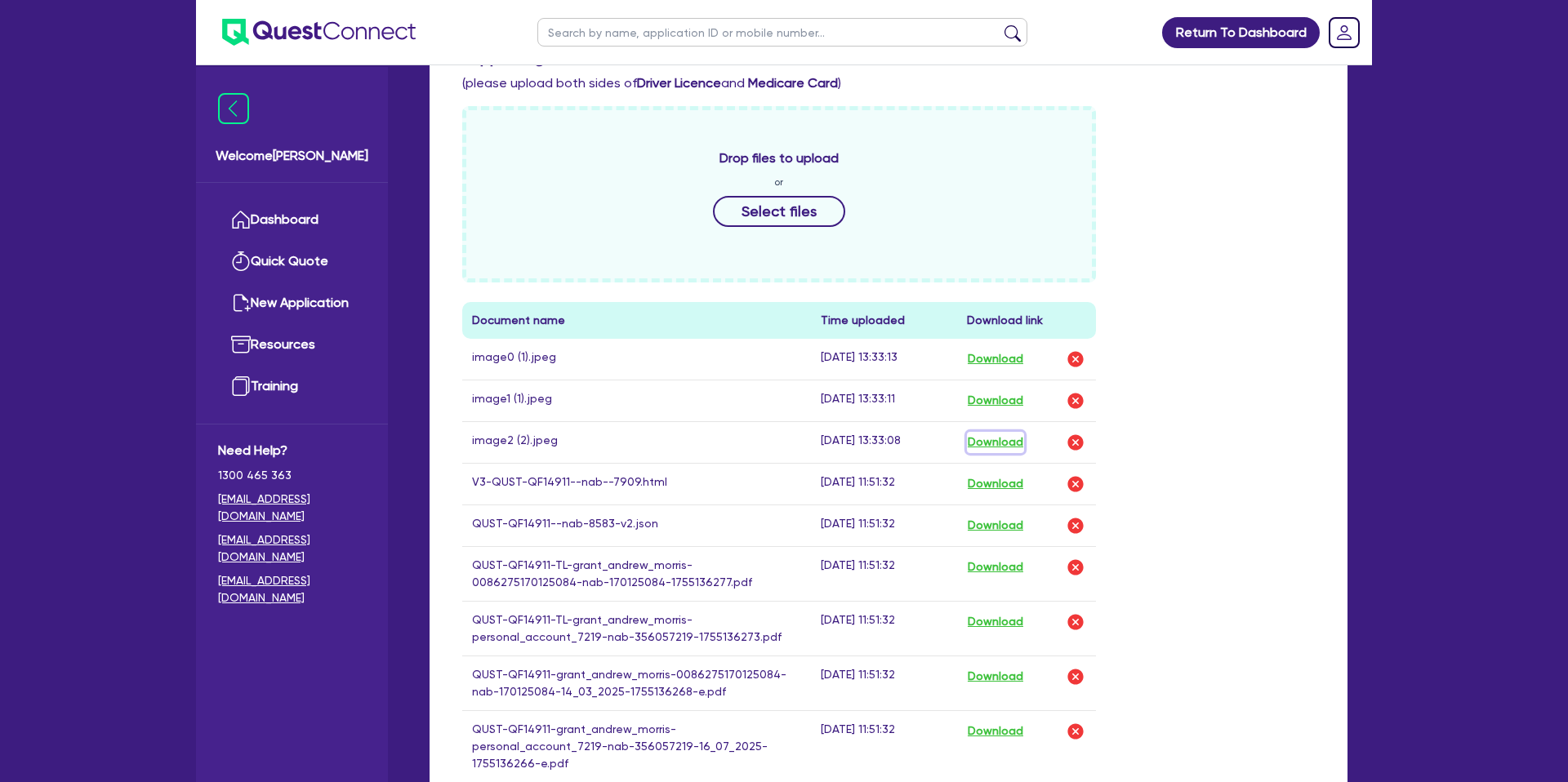
click at [995, 445] on button "Download" at bounding box center [995, 442] width 57 height 21
click at [1003, 406] on button "Download" at bounding box center [995, 401] width 57 height 21
click at [988, 360] on button "Download" at bounding box center [995, 359] width 57 height 21
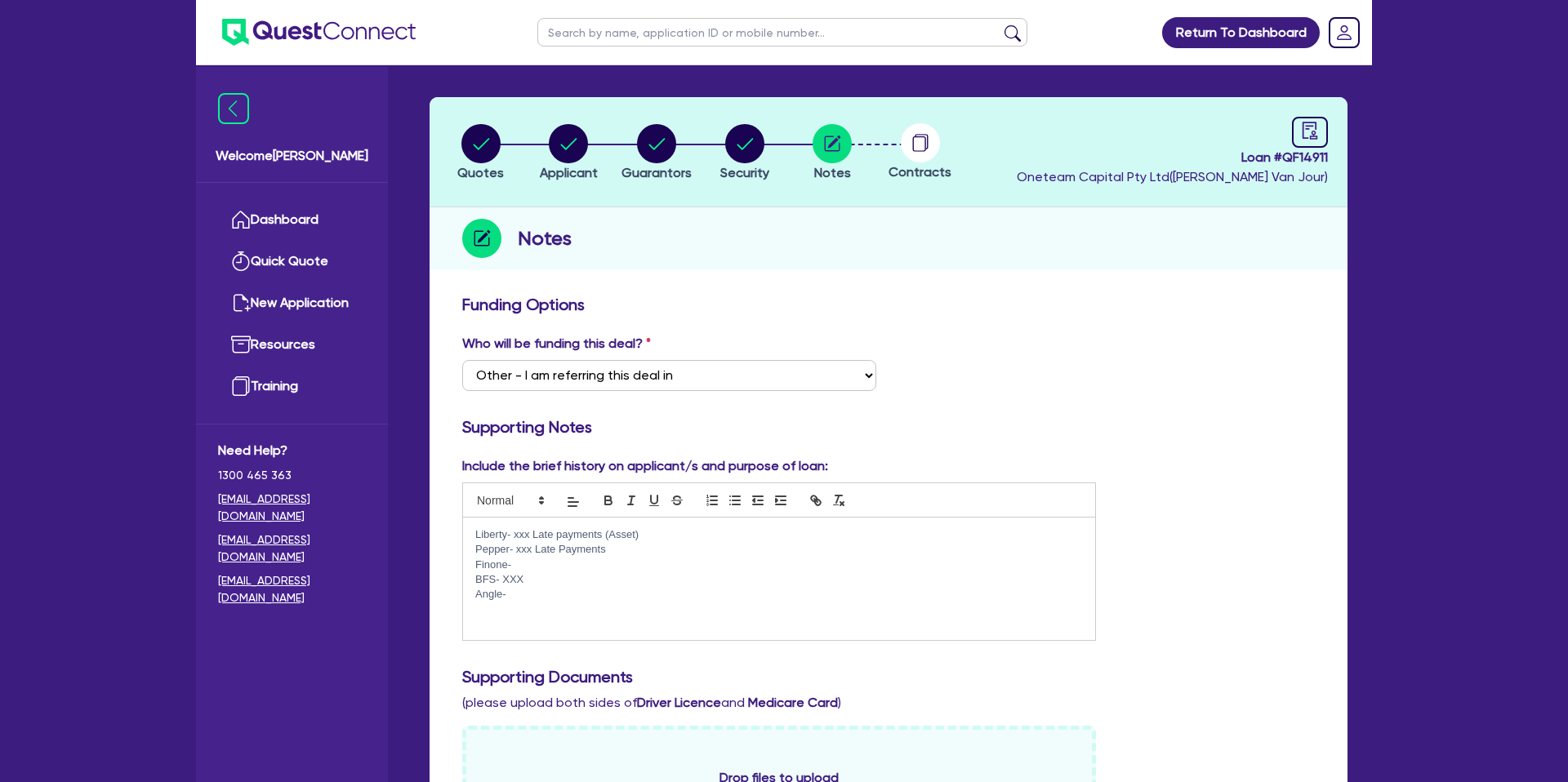
scroll to position [0, 0]
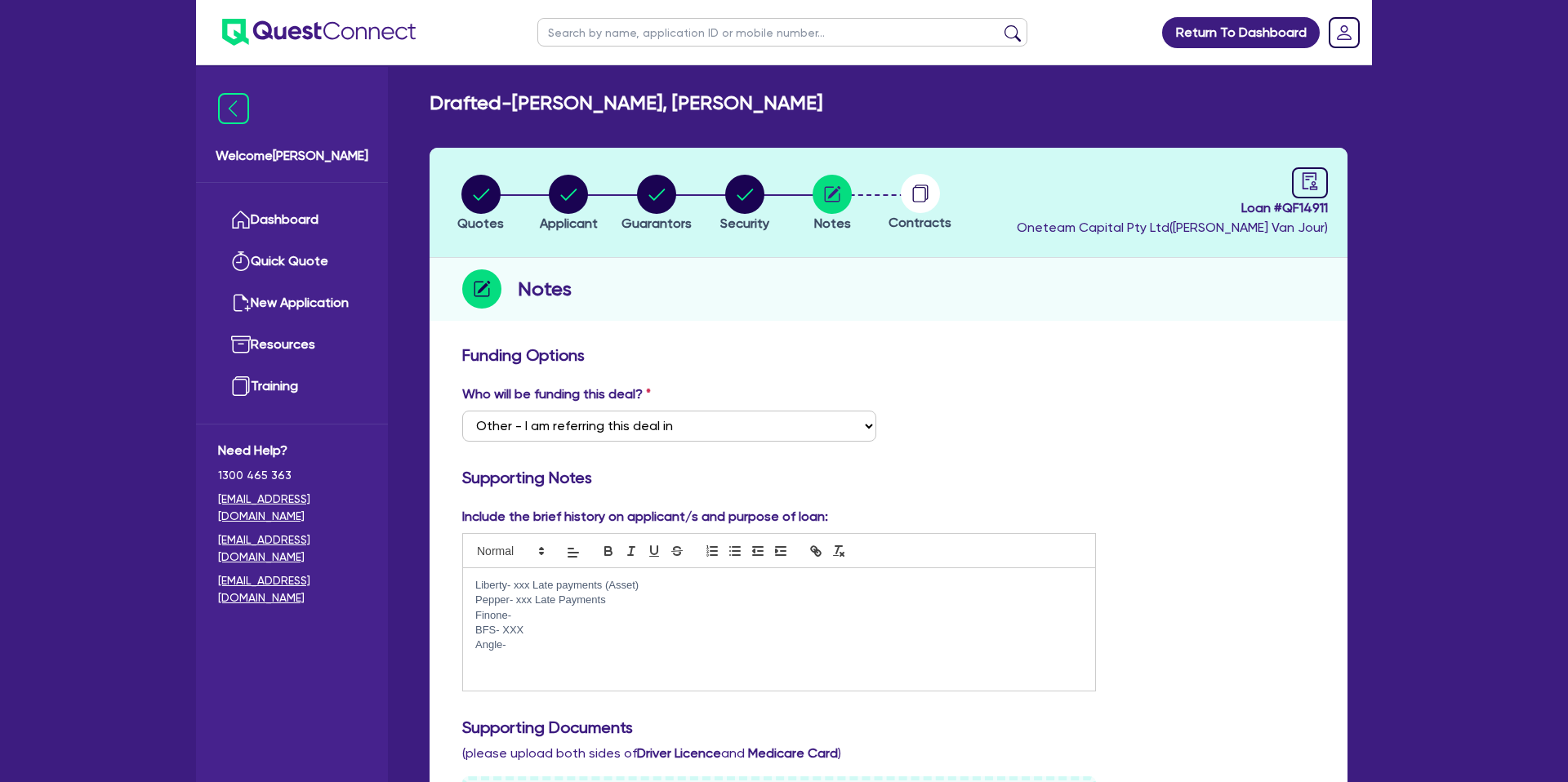
click at [929, 156] on header "Quotes Applicant Guarantors Security Notes Contracts Loan # QF14911 Oneteam Cap…" at bounding box center [889, 203] width 918 height 110
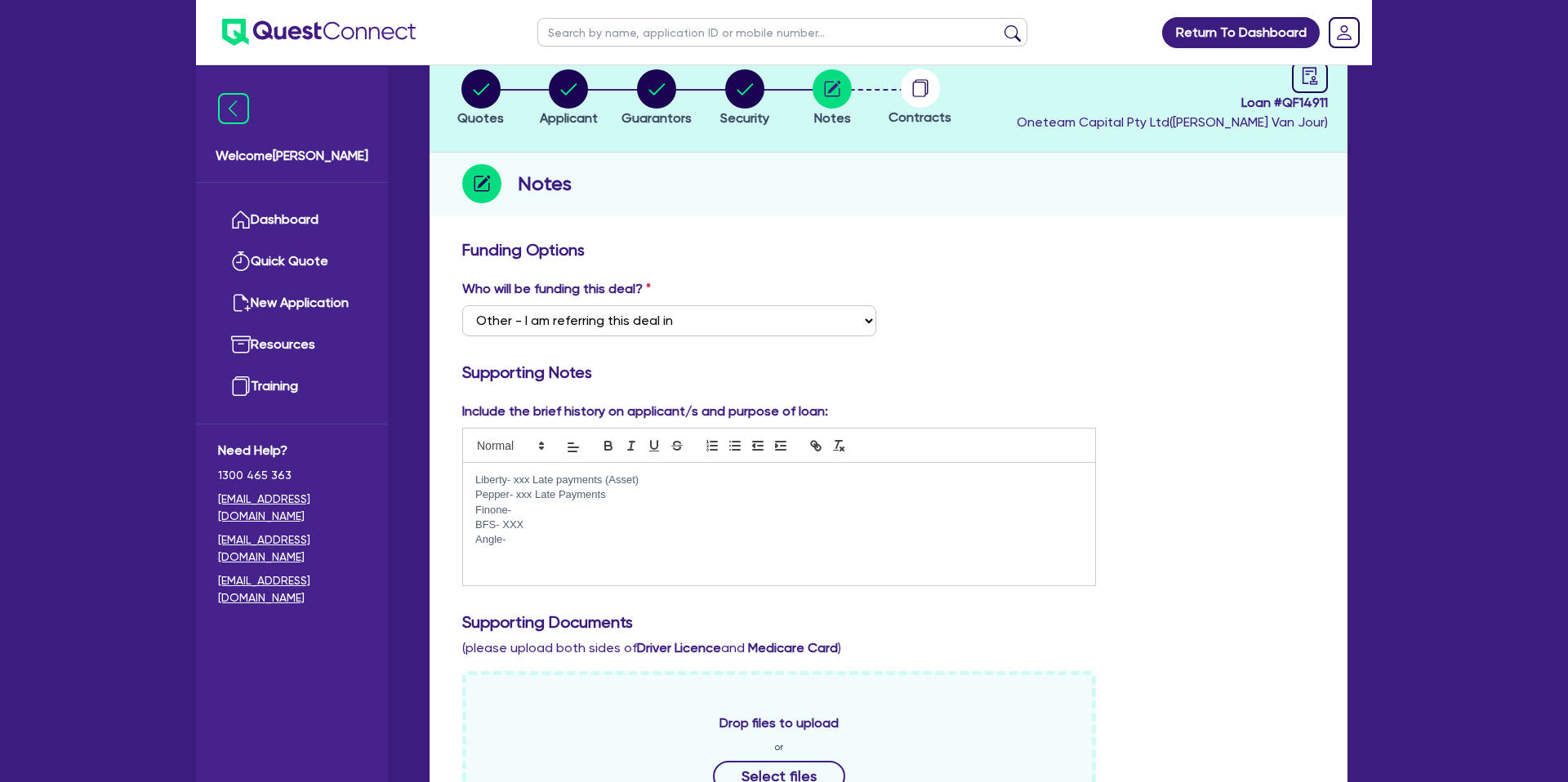
scroll to position [124, 0]
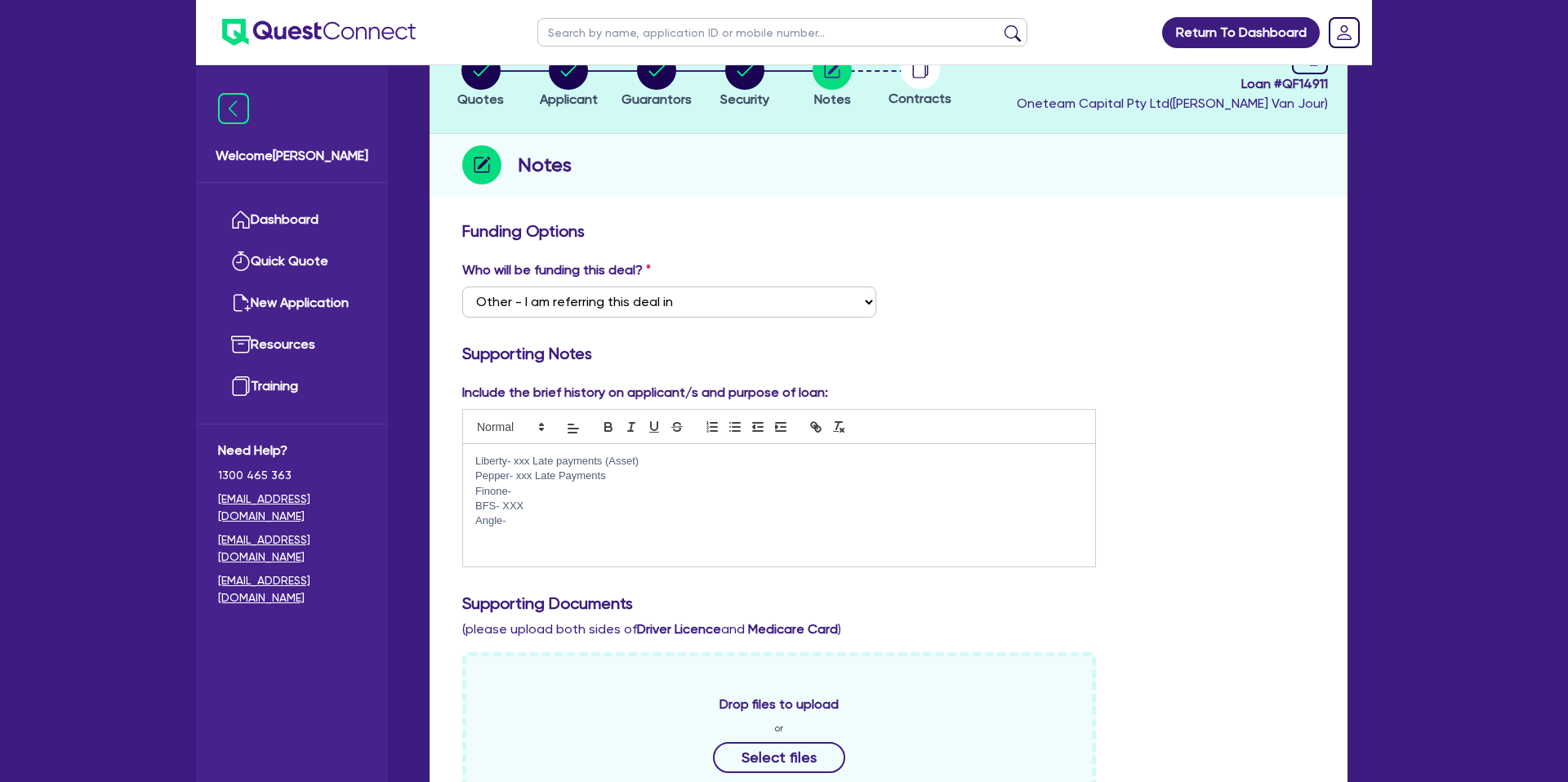
click at [522, 526] on p "Angle-" at bounding box center [779, 521] width 607 height 15
click at [518, 491] on p "Finone-" at bounding box center [779, 492] width 607 height 15
click at [557, 510] on p "BFS- XXX" at bounding box center [779, 507] width 607 height 15
click at [517, 516] on p "Angle-" at bounding box center [779, 521] width 607 height 15
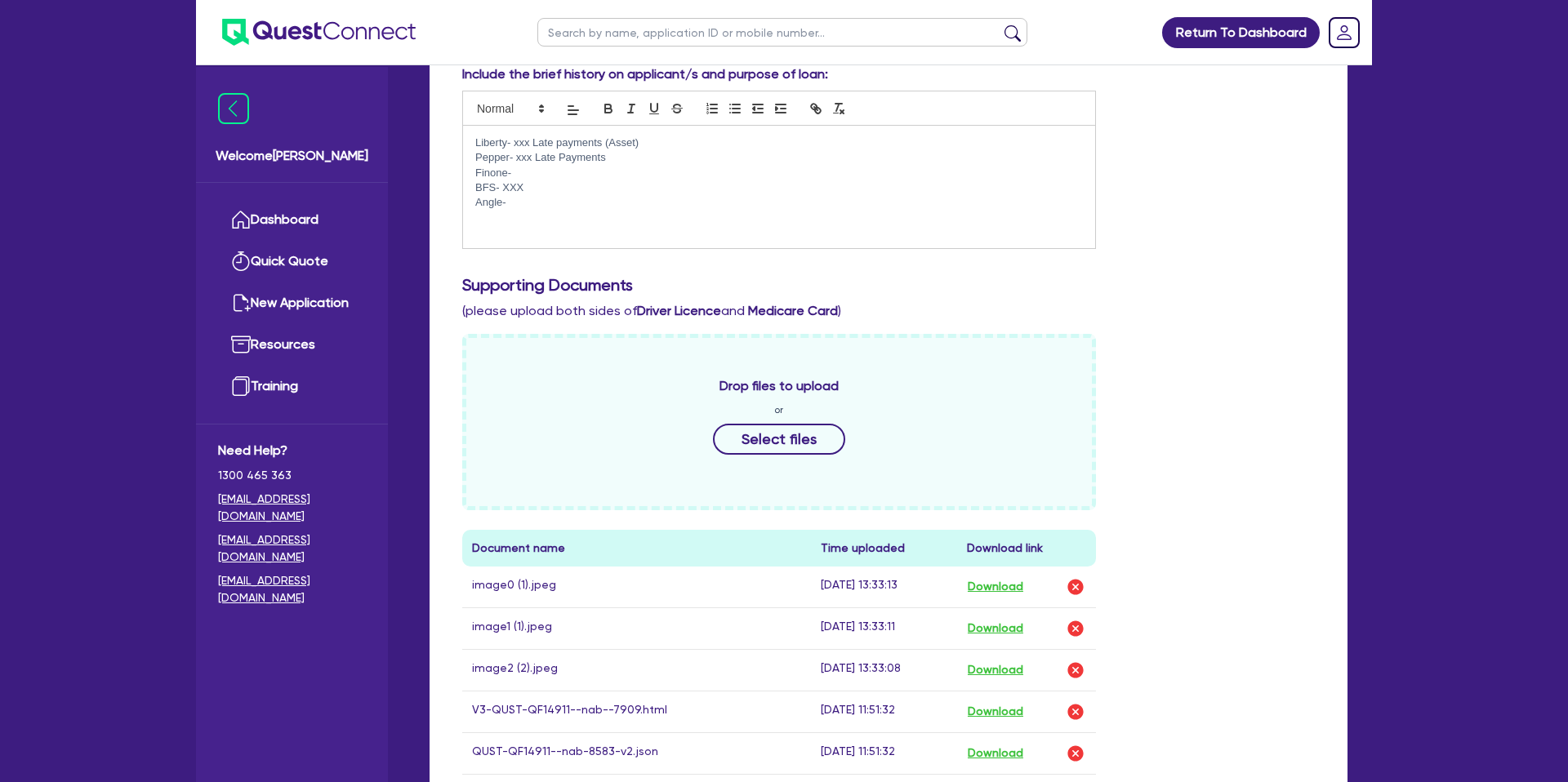
scroll to position [444, 0]
click at [1255, 274] on h3 "Supporting Documents" at bounding box center [888, 283] width 852 height 19
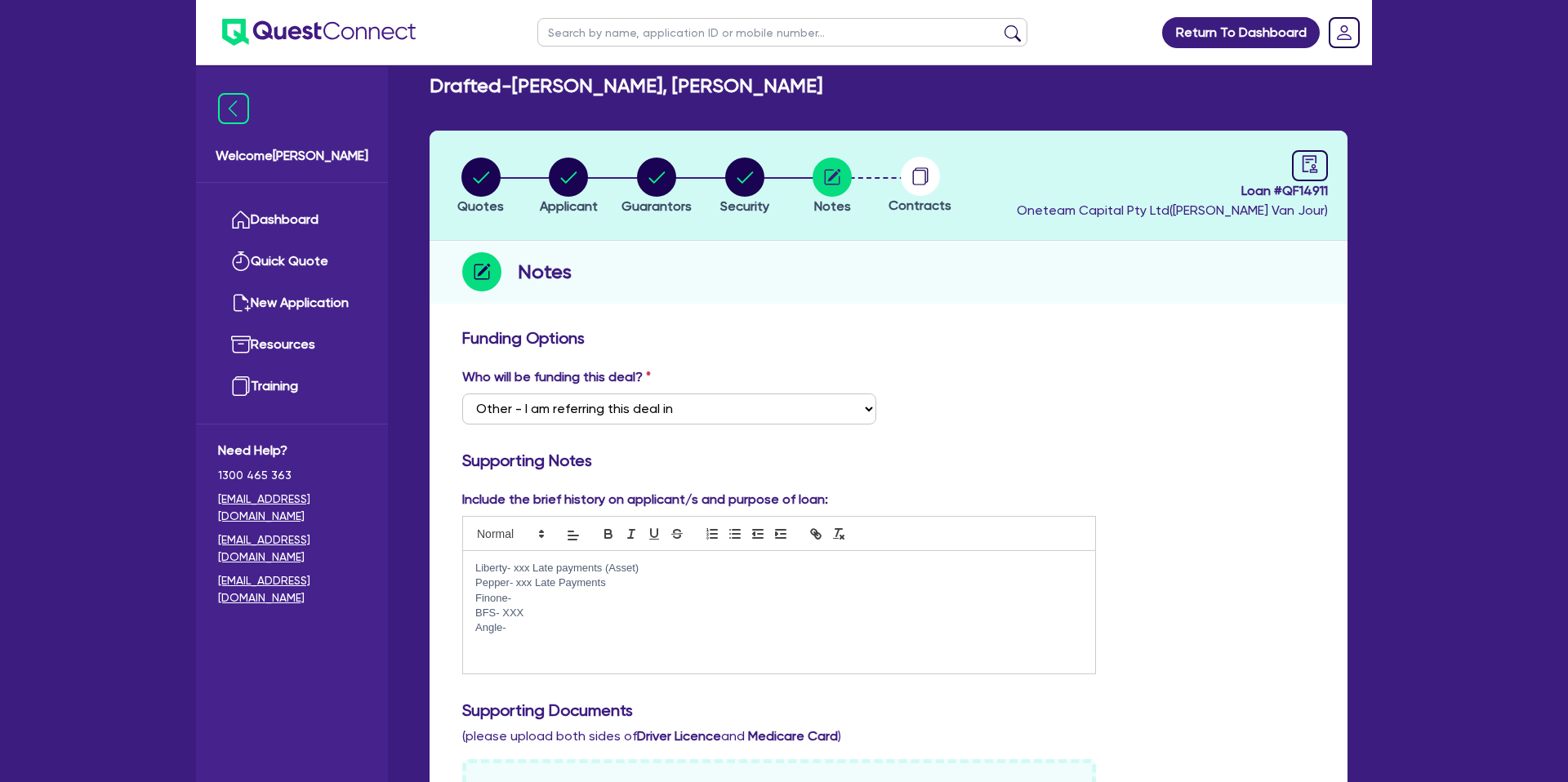
scroll to position [17, 0]
click at [727, 249] on div "Notes" at bounding box center [889, 273] width 918 height 63
click at [301, 220] on link "Dashboard" at bounding box center [292, 220] width 148 height 42
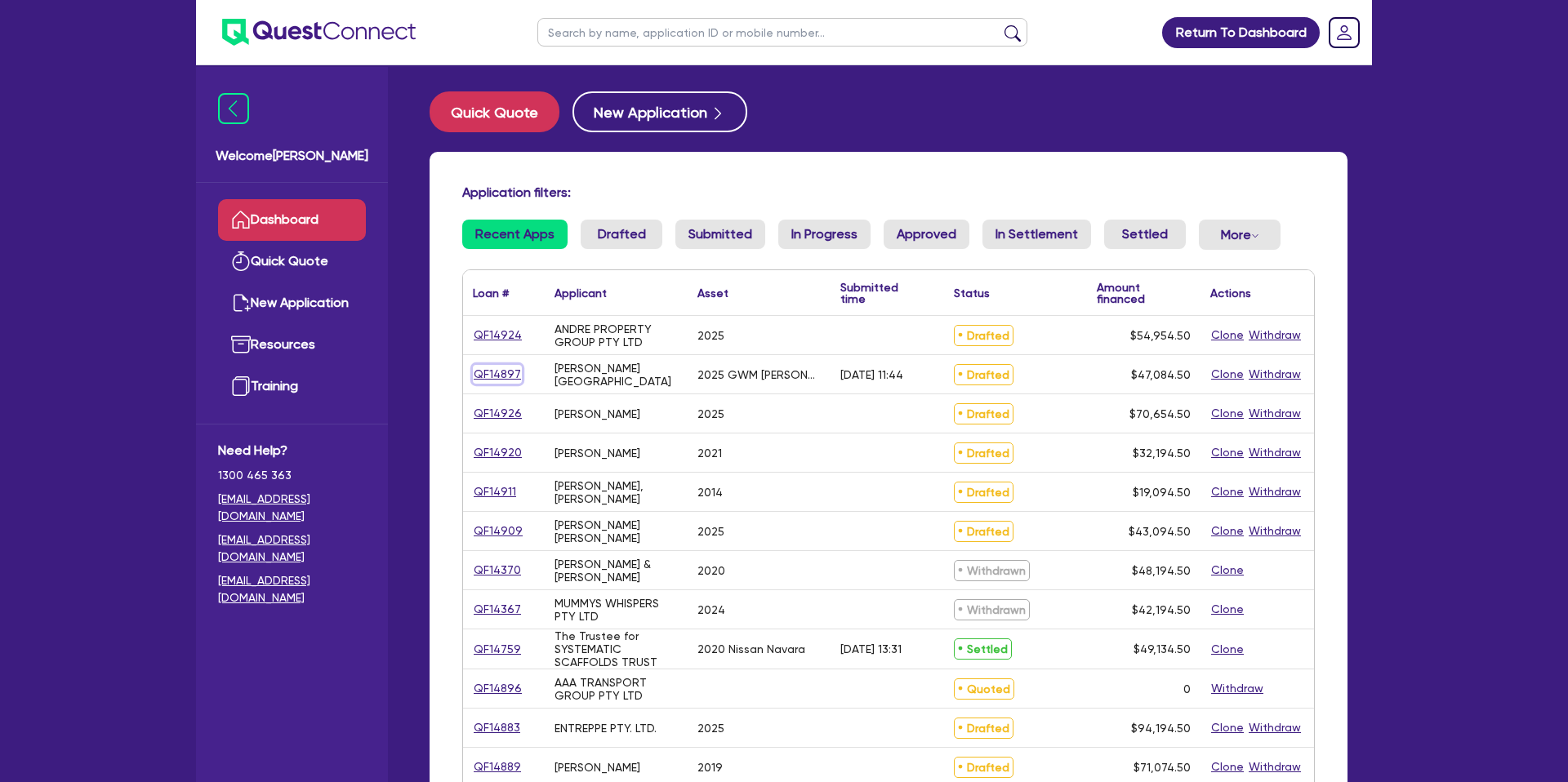
click at [492, 373] on link "QF14897" at bounding box center [497, 374] width 49 height 18
select select "CARS_AND_LIGHT_TRUCKS"
select select "PASSENGER_VEHICLES"
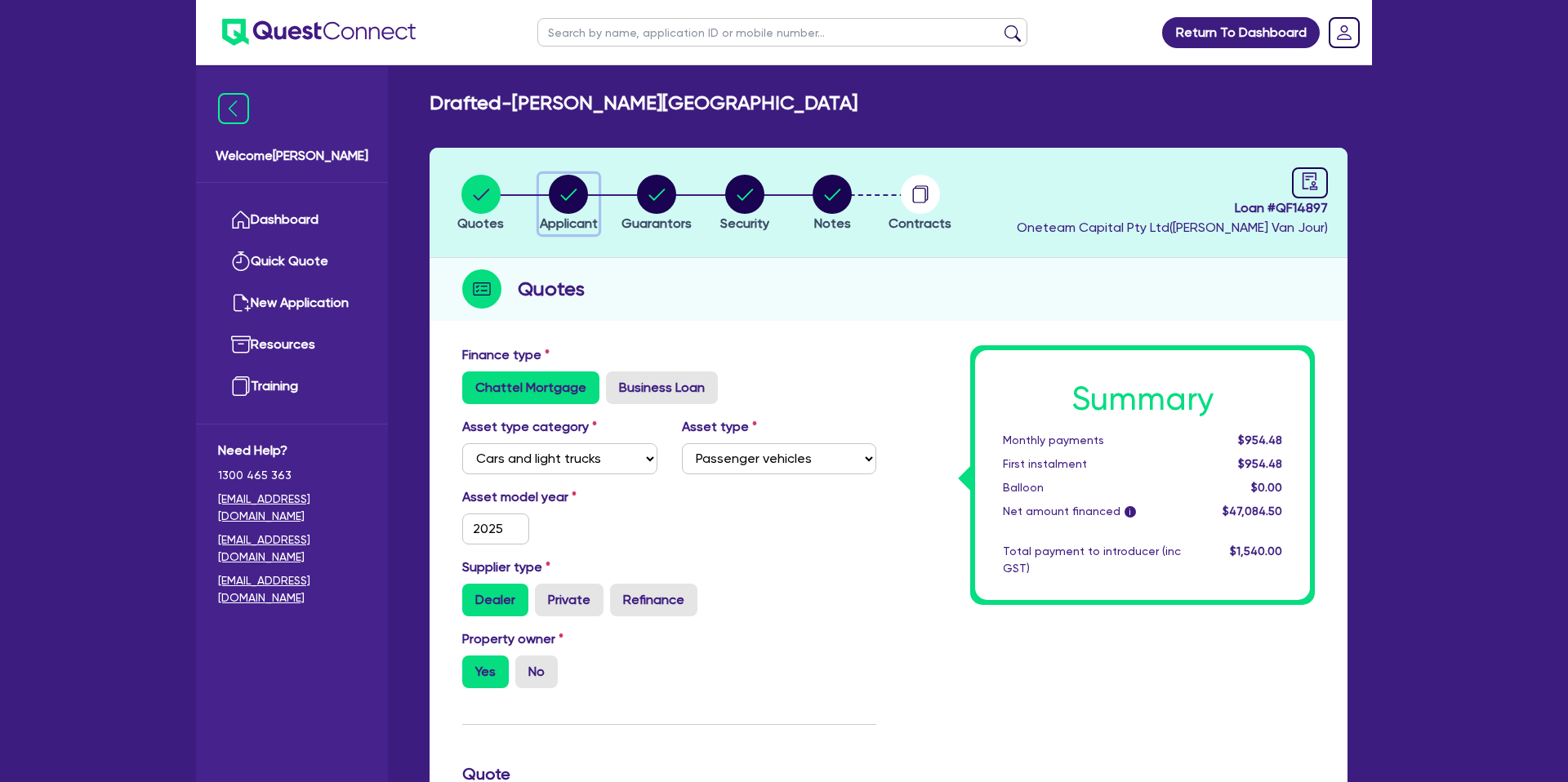
click at [564, 192] on circle "button" at bounding box center [568, 194] width 39 height 39
select select "SOLE_TRADER"
select select "FINANCIAL_INSURANCE"
select select "INVESTMENT_ADVISERS"
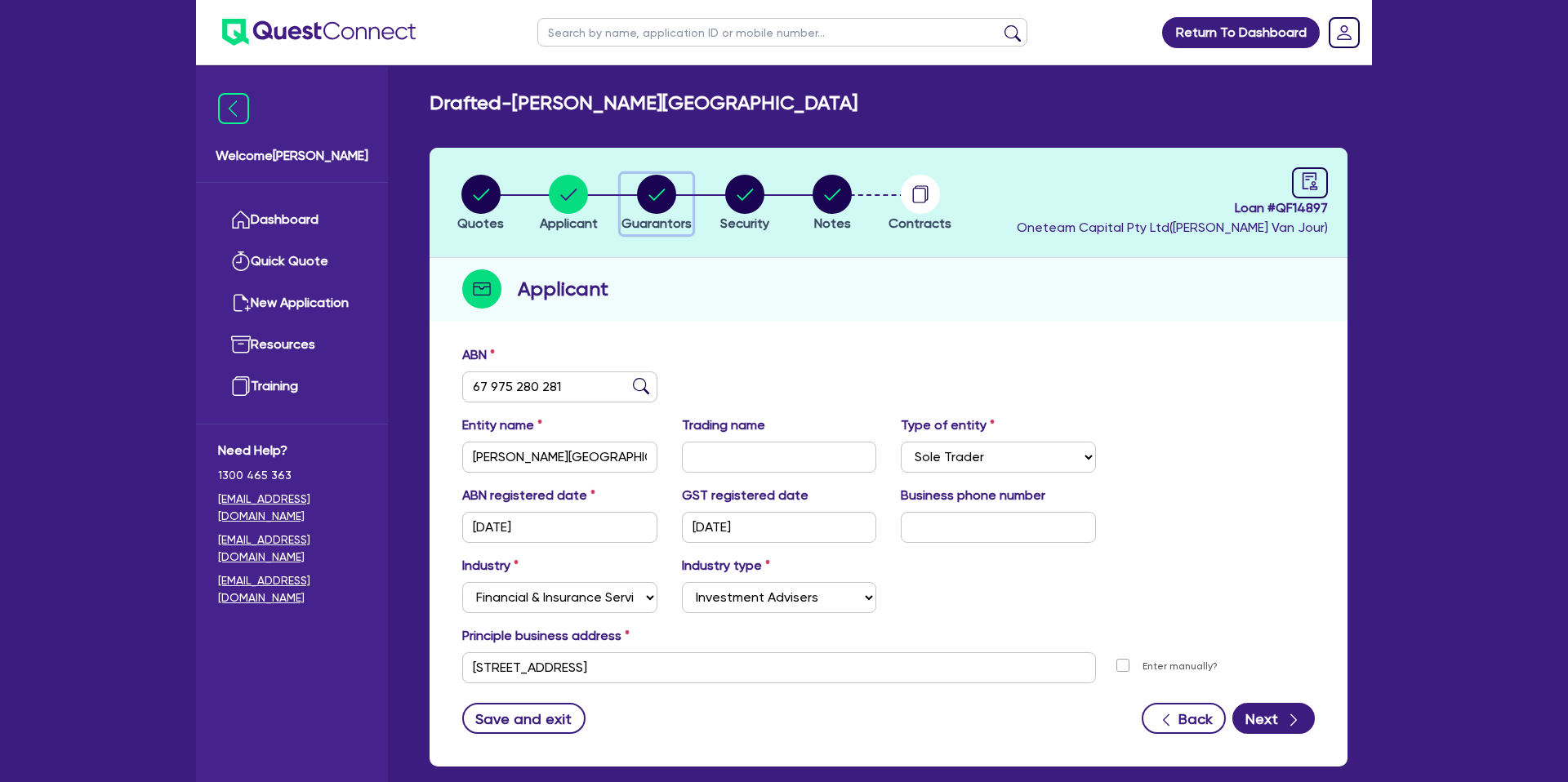
click at [651, 182] on circle "button" at bounding box center [656, 194] width 39 height 39
select select "MRS"
select select "NSW"
select select "MARRIED"
select select "CASH"
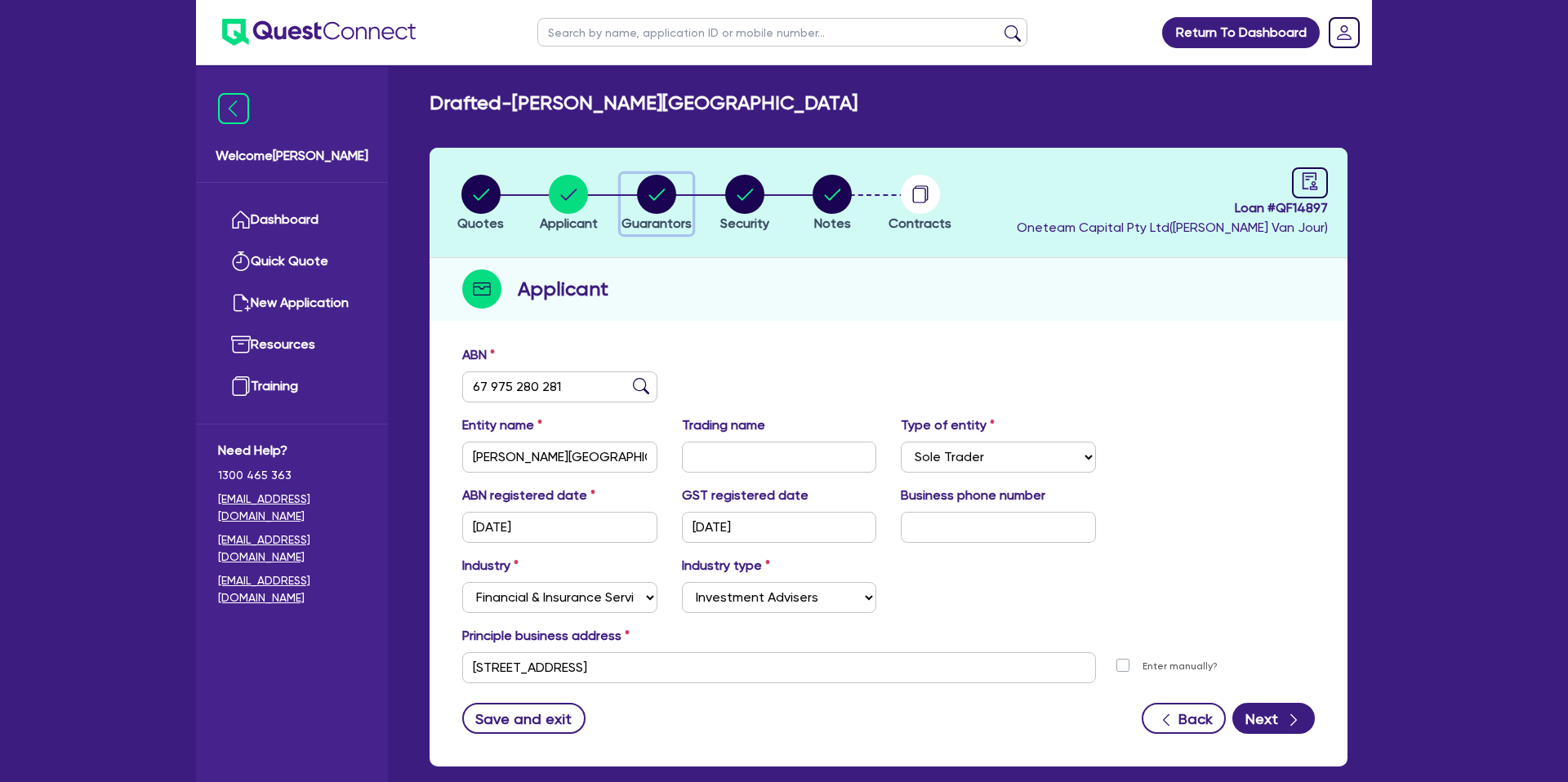
select select "VEHICLE"
select select "VEHICLE_LOAN"
select select "CREDIT_CARD"
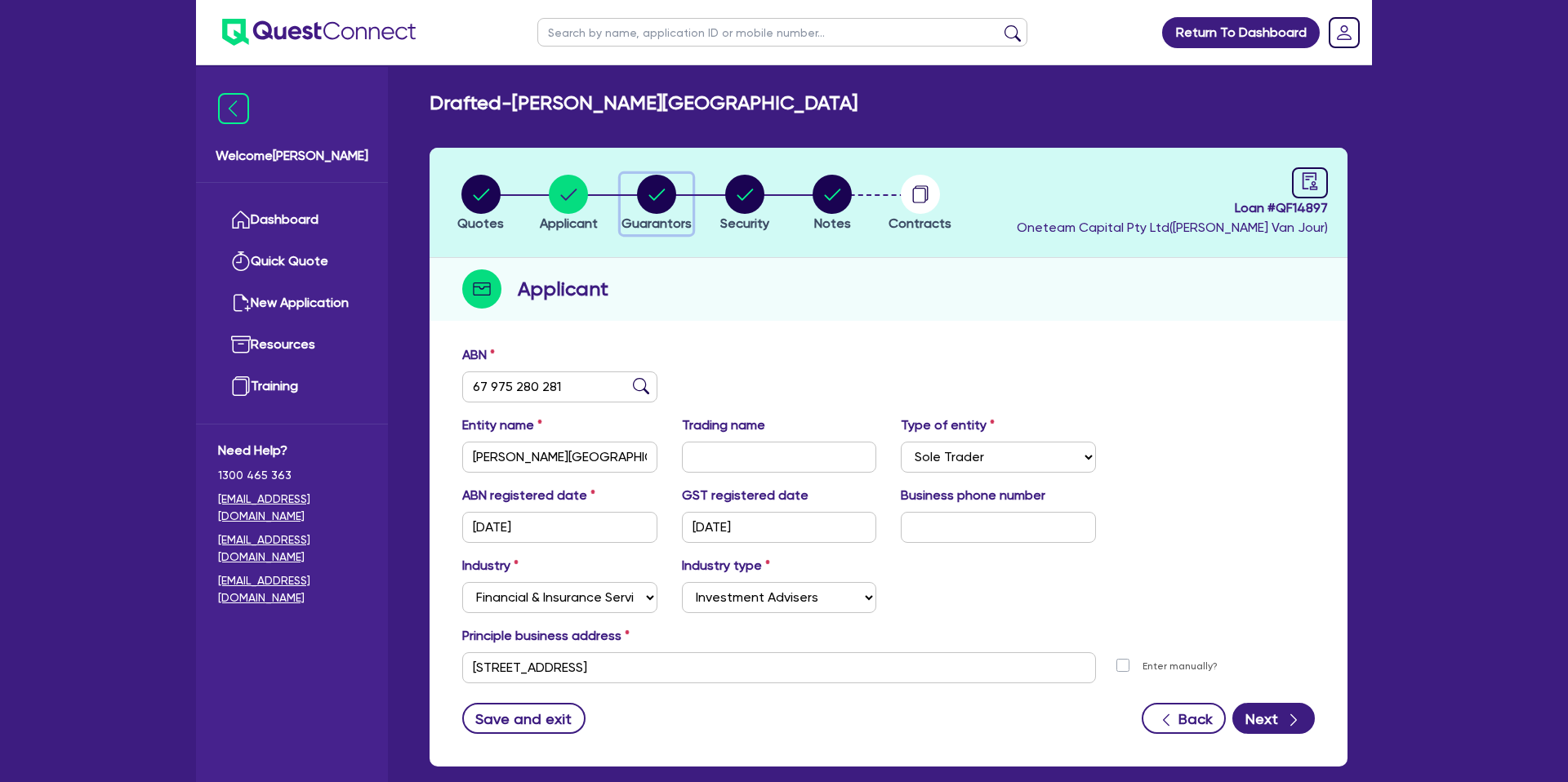
select select "CREDIT_CARD"
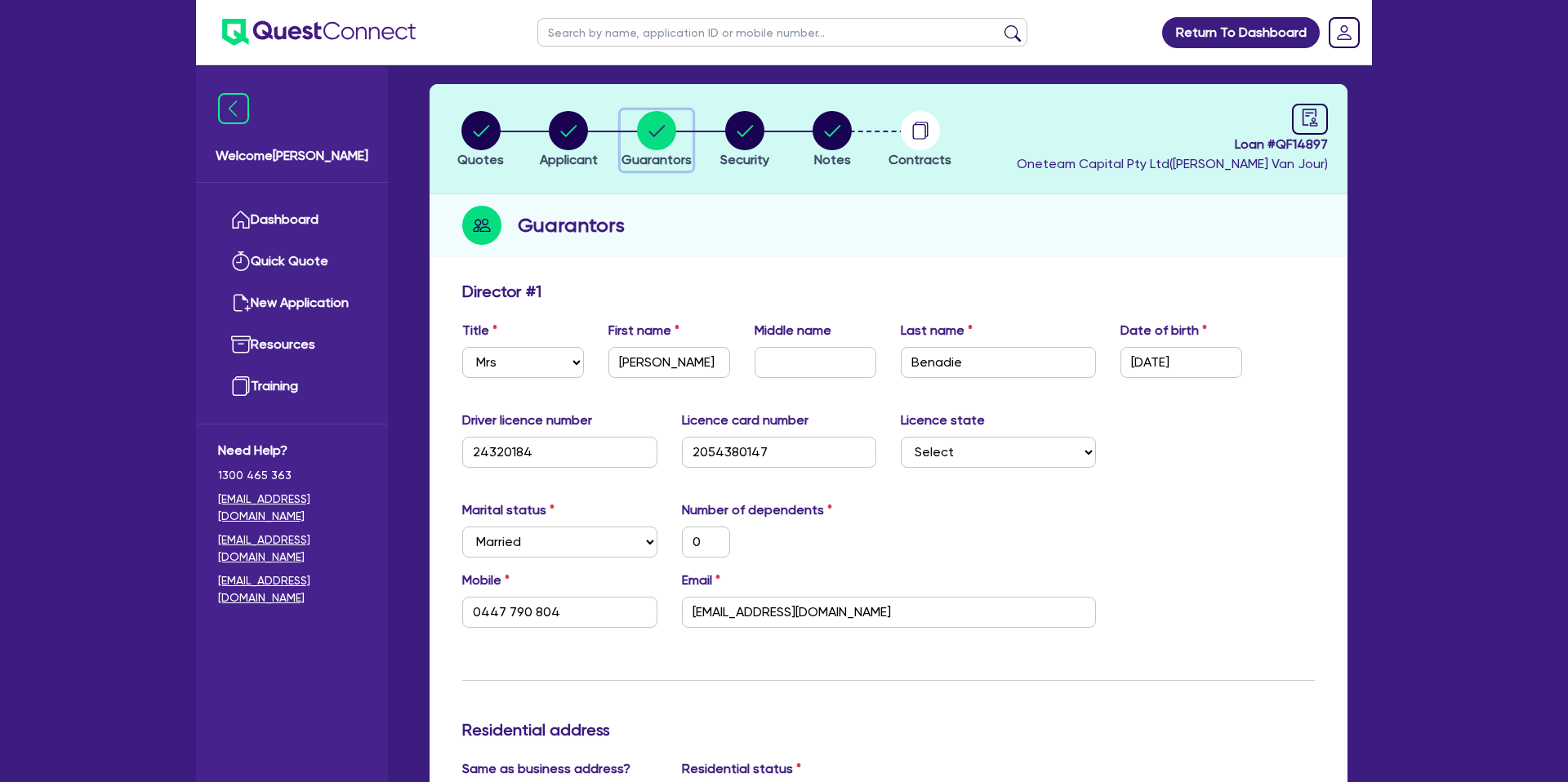
scroll to position [63, 0]
click at [742, 125] on circle "button" at bounding box center [744, 131] width 39 height 39
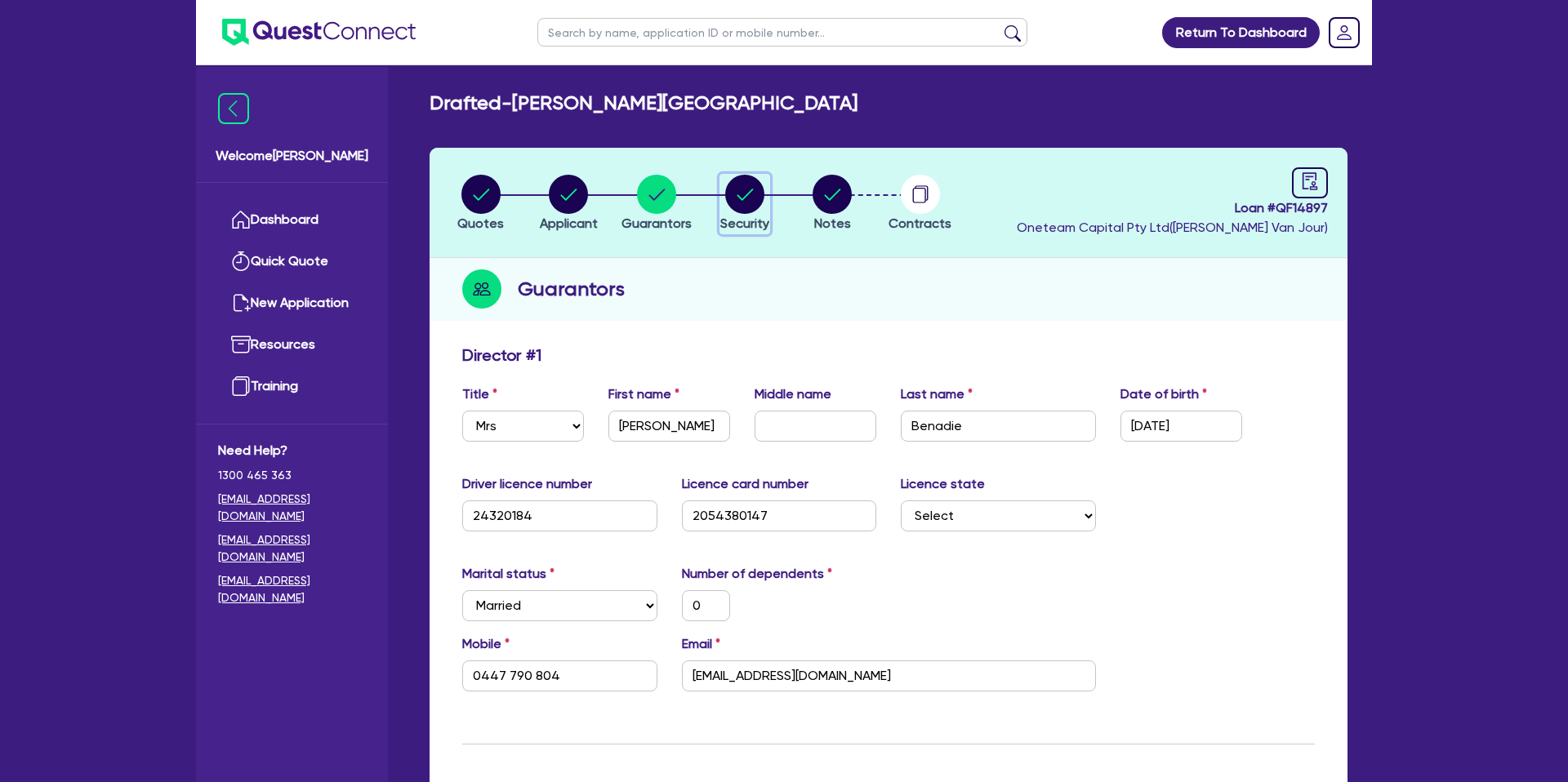
select select "CARS_AND_LIGHT_TRUCKS"
select select "PASSENGER_VEHICLES"
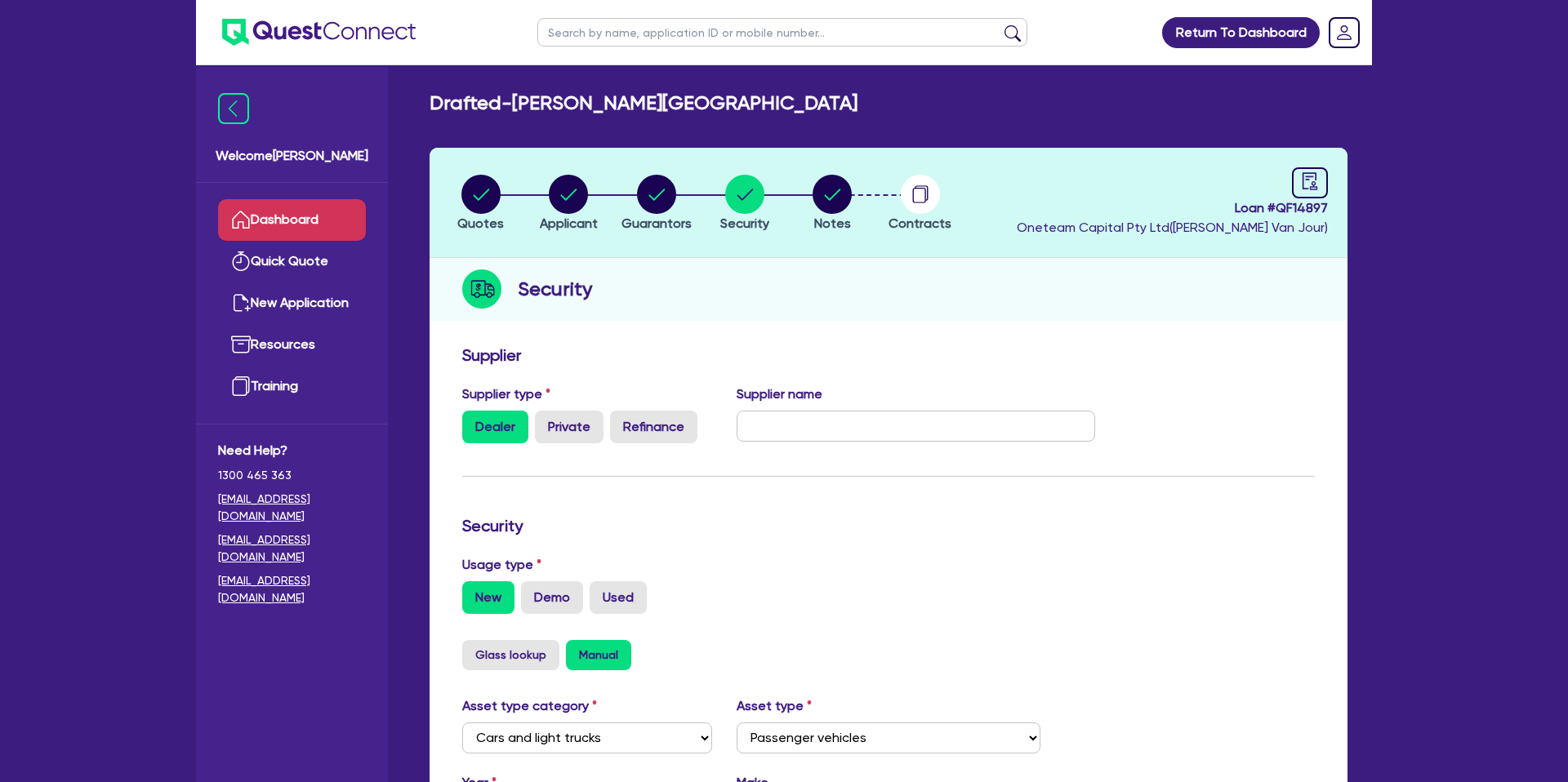
click at [293, 229] on link "Dashboard" at bounding box center [292, 220] width 148 height 42
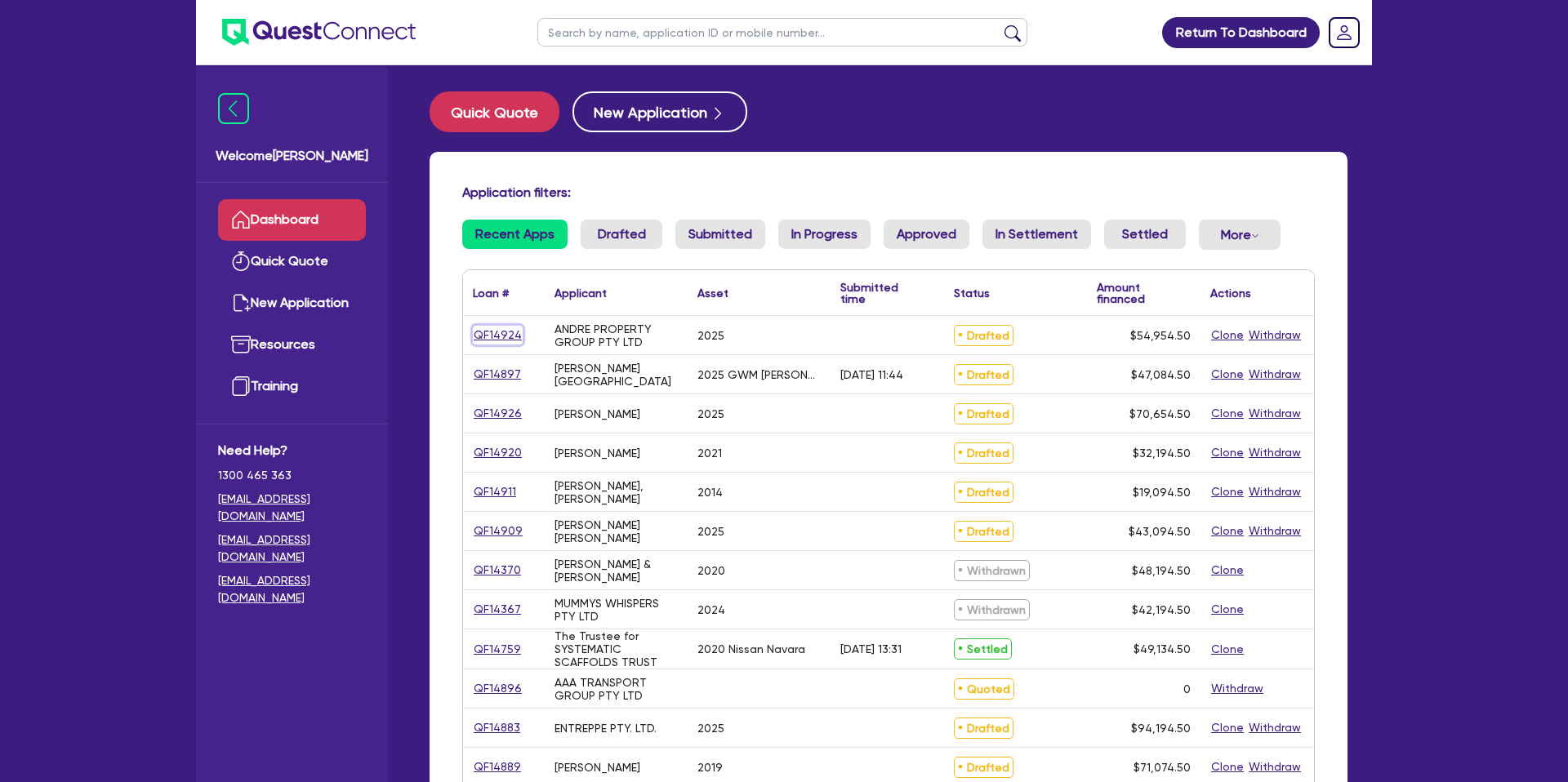
click at [492, 331] on link "QF14924" at bounding box center [498, 335] width 50 height 18
select select "CARS_AND_LIGHT_TRUCKS"
select select "PASSENGER_VEHICLES"
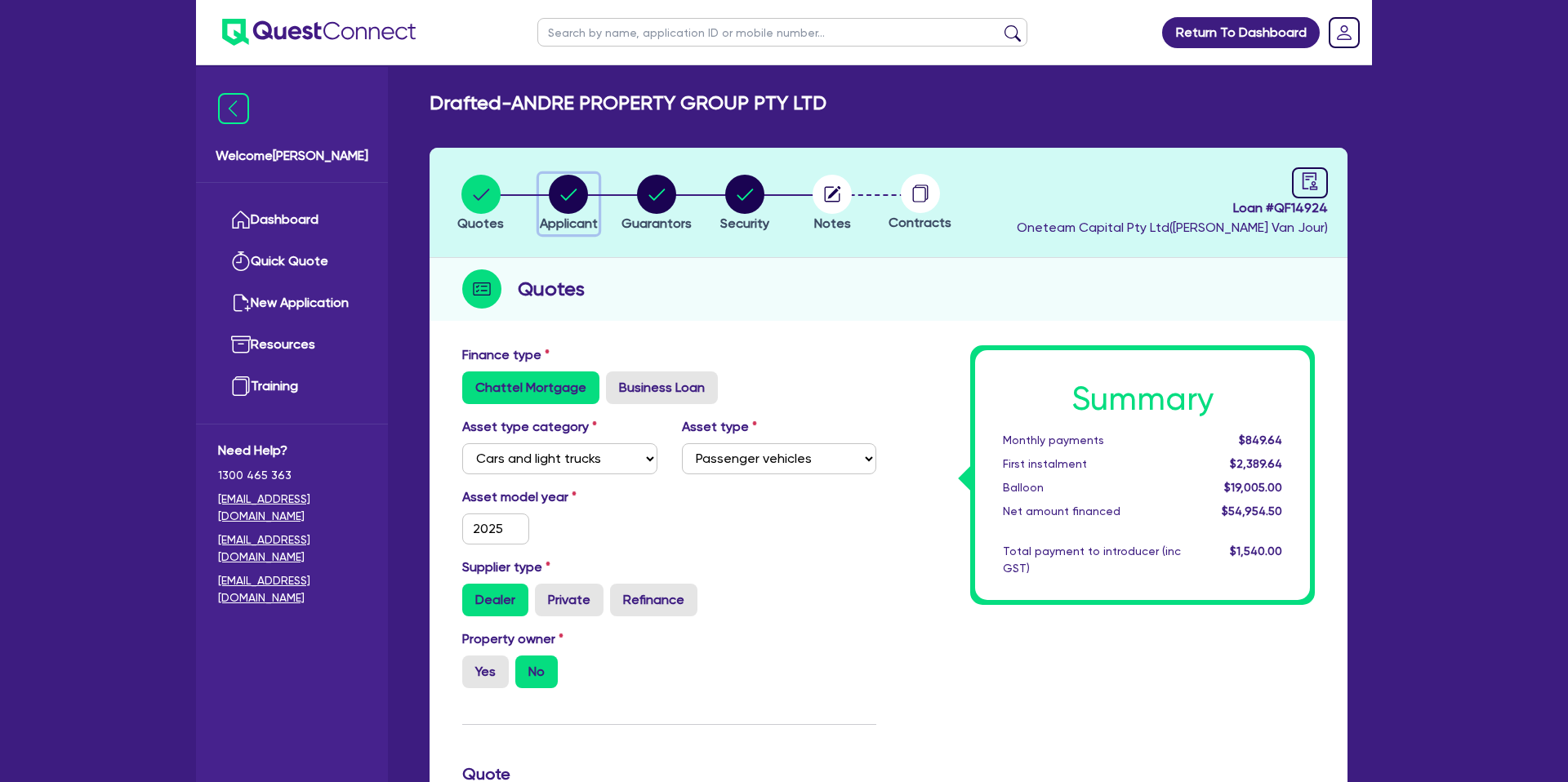
click at [587, 189] on icon "button" at bounding box center [568, 194] width 39 height 39
select select "COMPANY"
select select "BUILDING_CONSTRUCTION"
select select "TRADES_SERVICES_CONSUMERS"
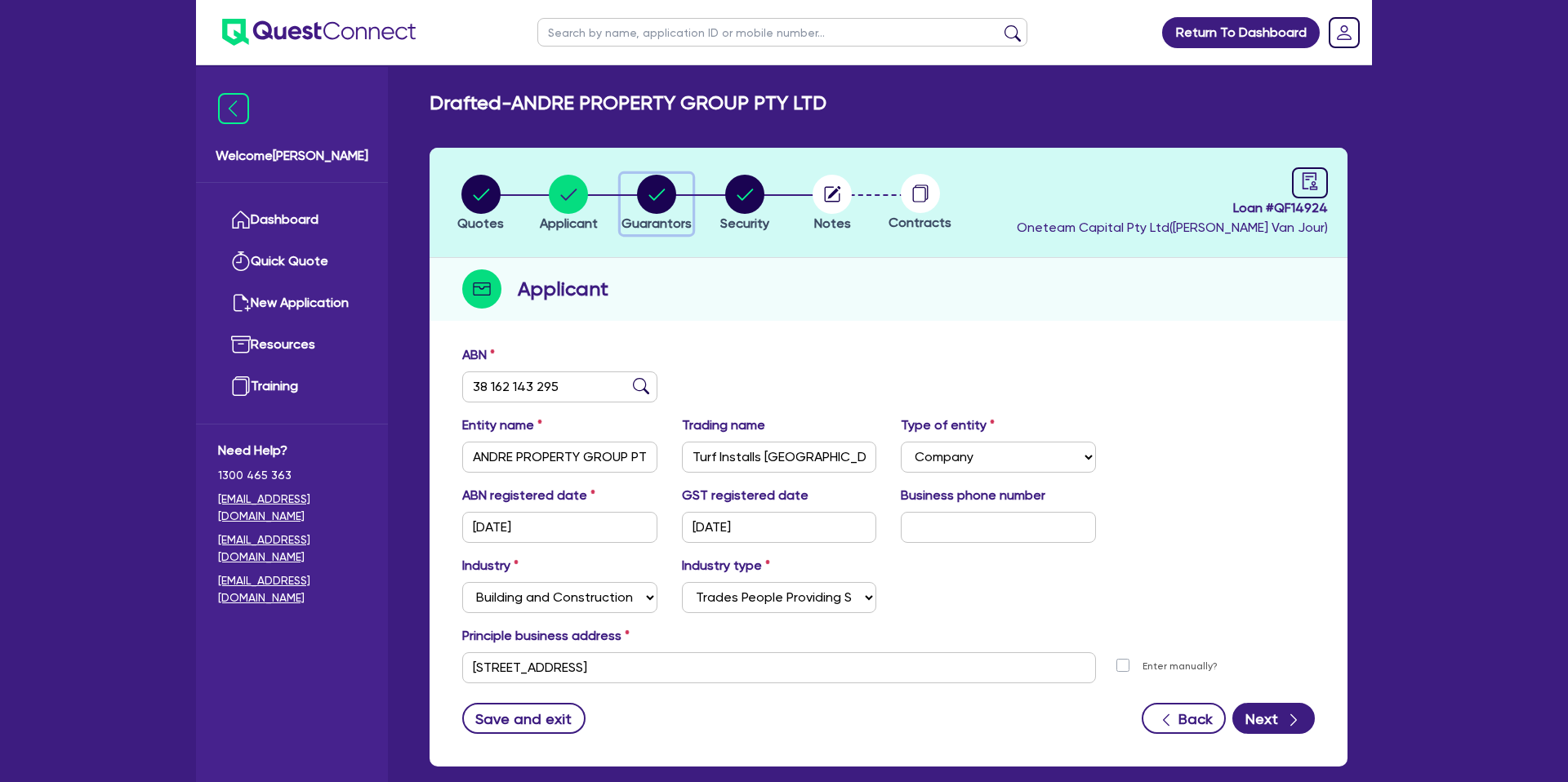
click at [662, 192] on circle "button" at bounding box center [656, 194] width 39 height 39
select select "MR"
select select "WA"
select select "MARRIED"
select select "CASH"
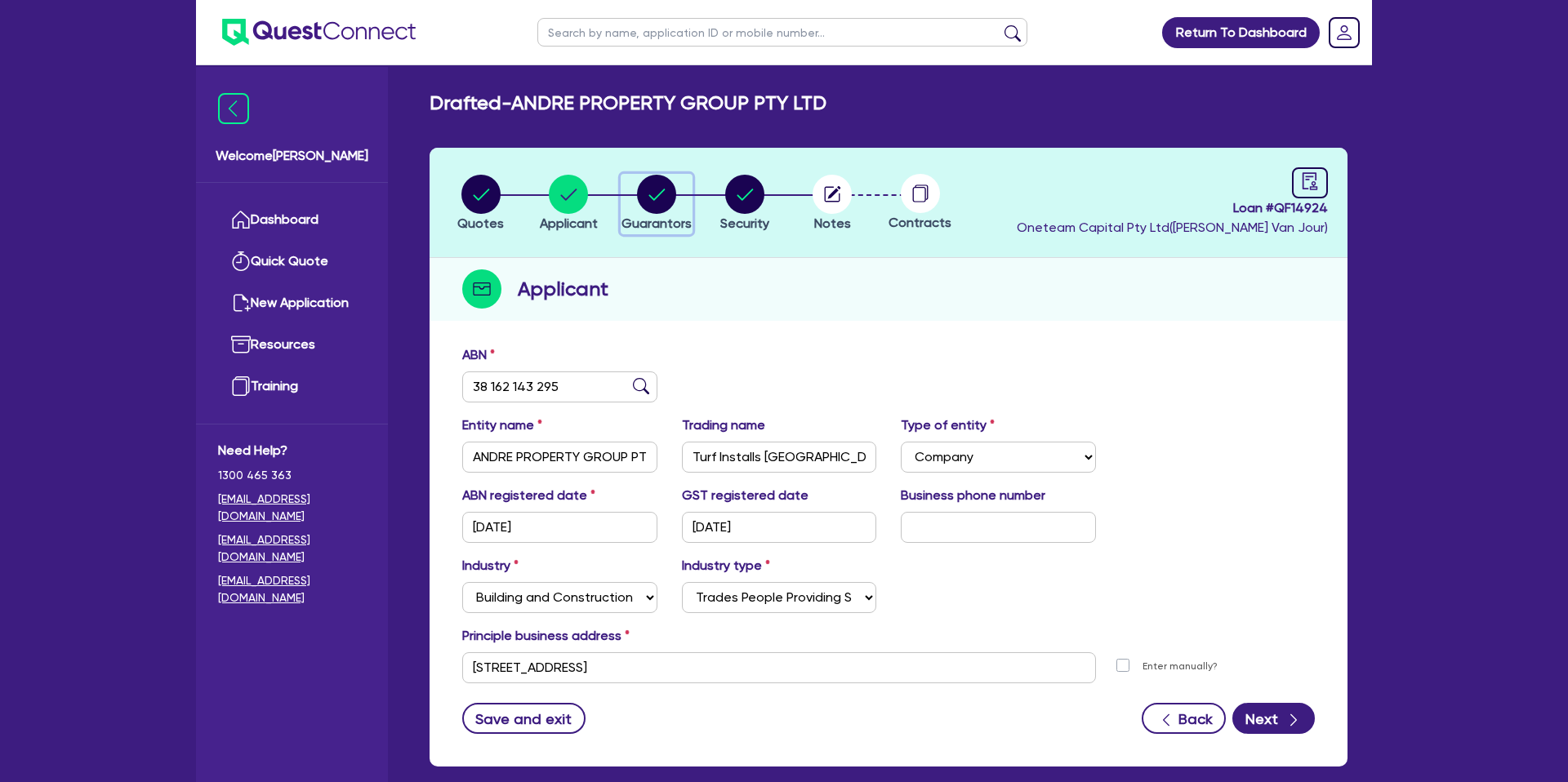
select select "VEHICLE"
select select "OTHER"
select select "INVESTMENT_PROPERTY"
select select "VEHICLE_LOAN"
select select "MR"
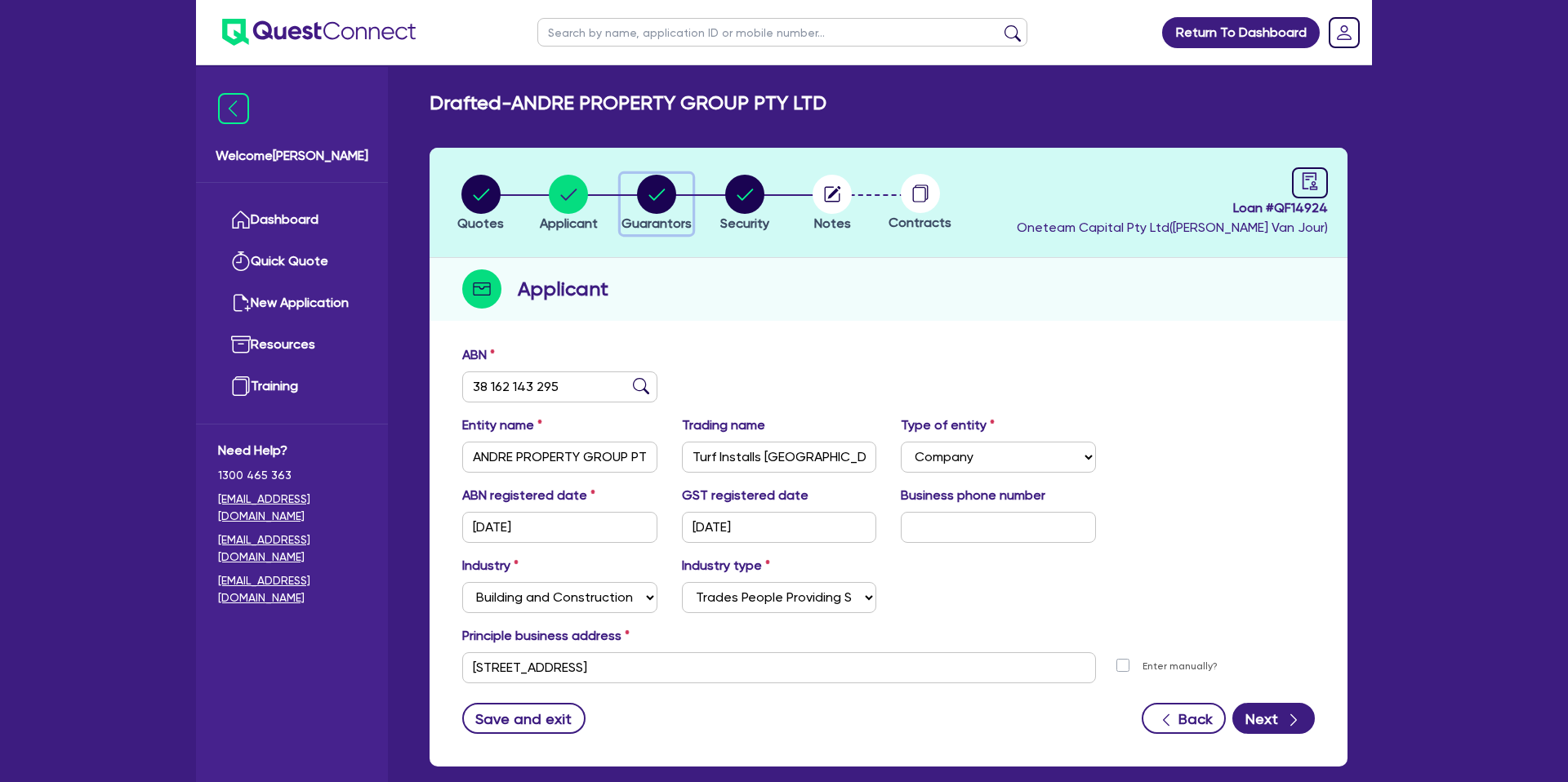
select select "WA"
select select "MARRIED"
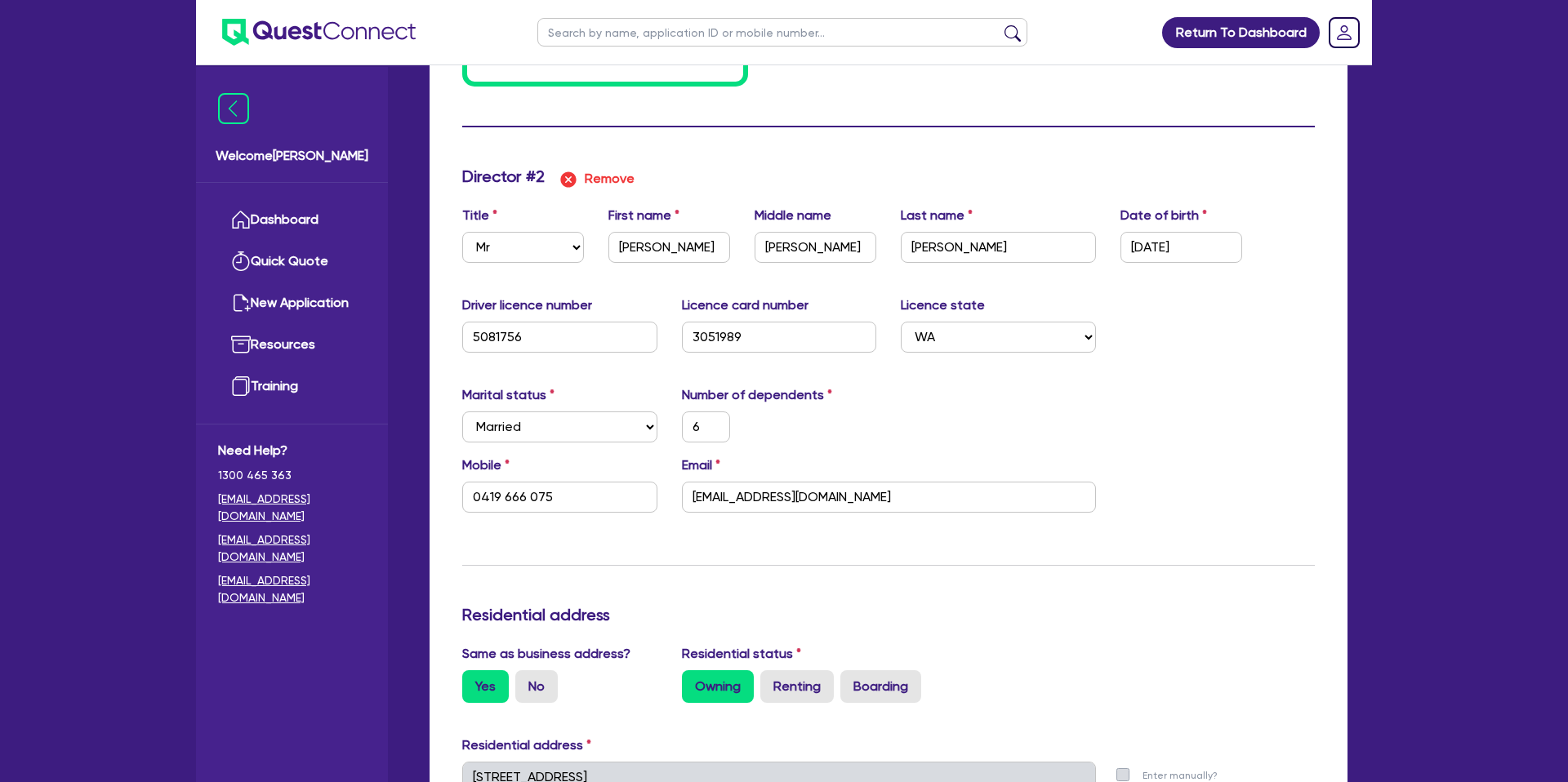
scroll to position [1677, 0]
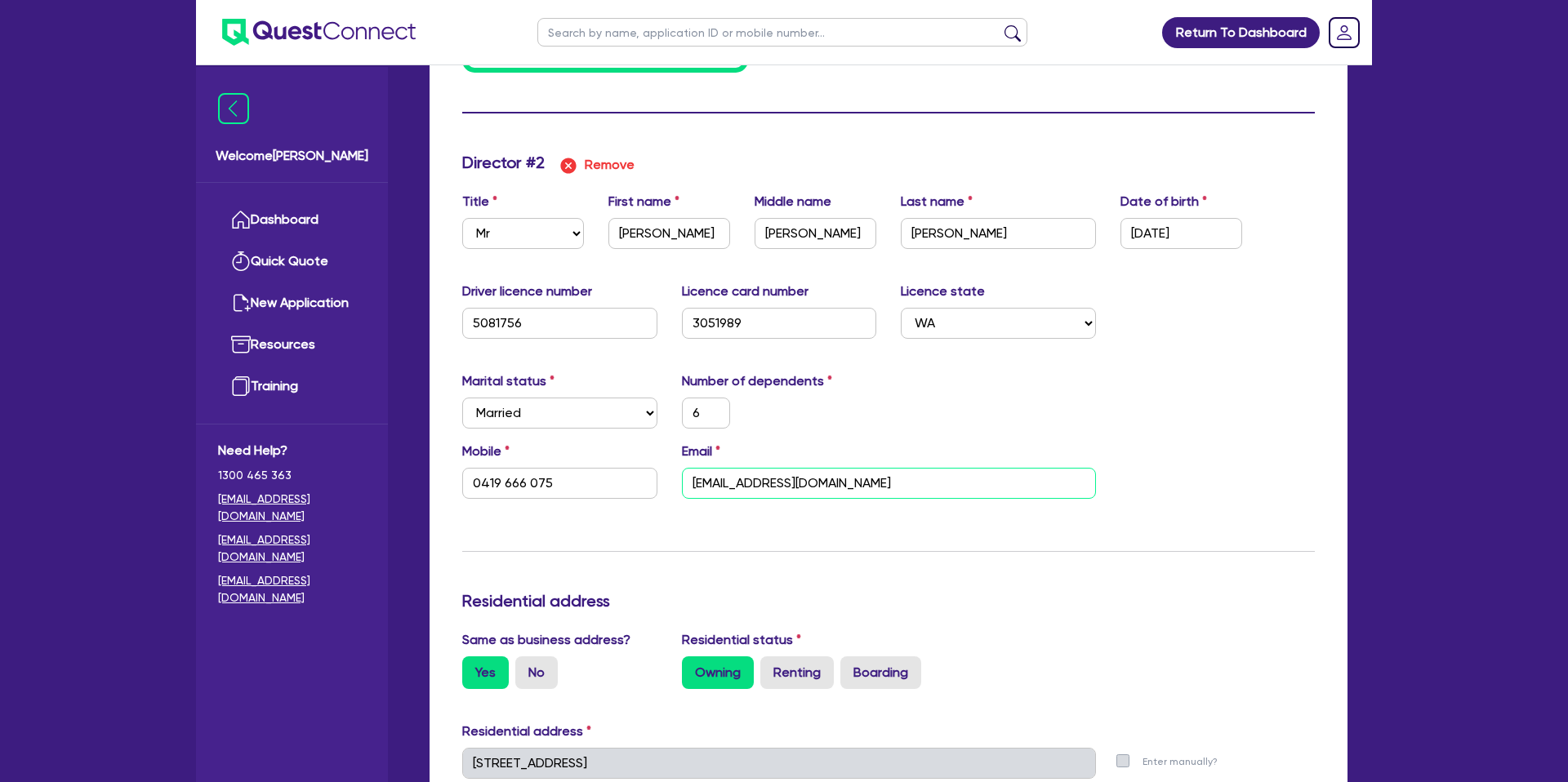
click at [752, 488] on input "andrejesse292@gmail.com" at bounding box center [888, 483] width 414 height 31
click at [498, 481] on input "0419 666 075" at bounding box center [559, 483] width 195 height 31
click at [497, 480] on input "0419 666 075" at bounding box center [559, 483] width 195 height 31
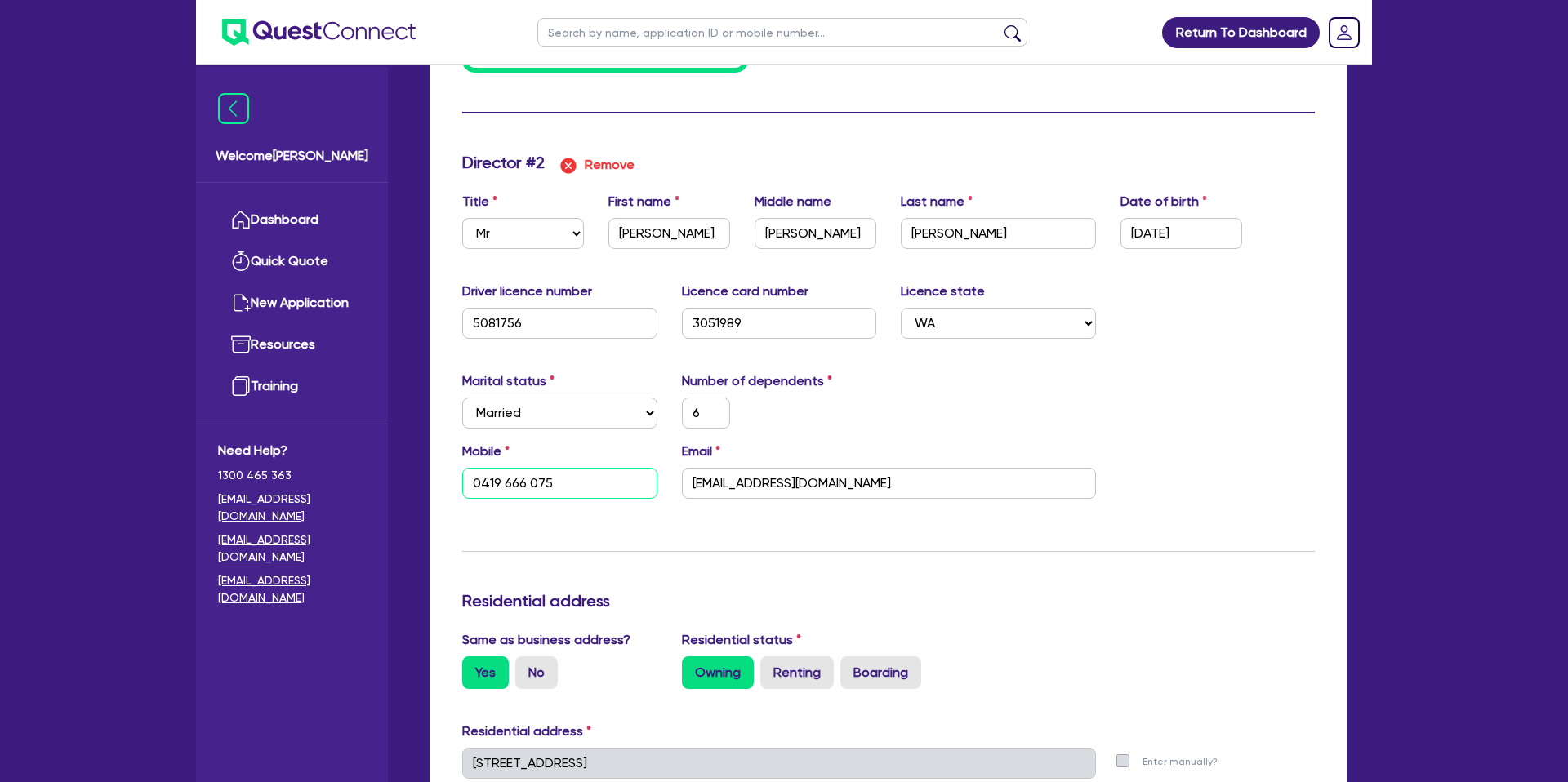
click at [496, 480] on input "0419 666 075" at bounding box center [559, 483] width 195 height 31
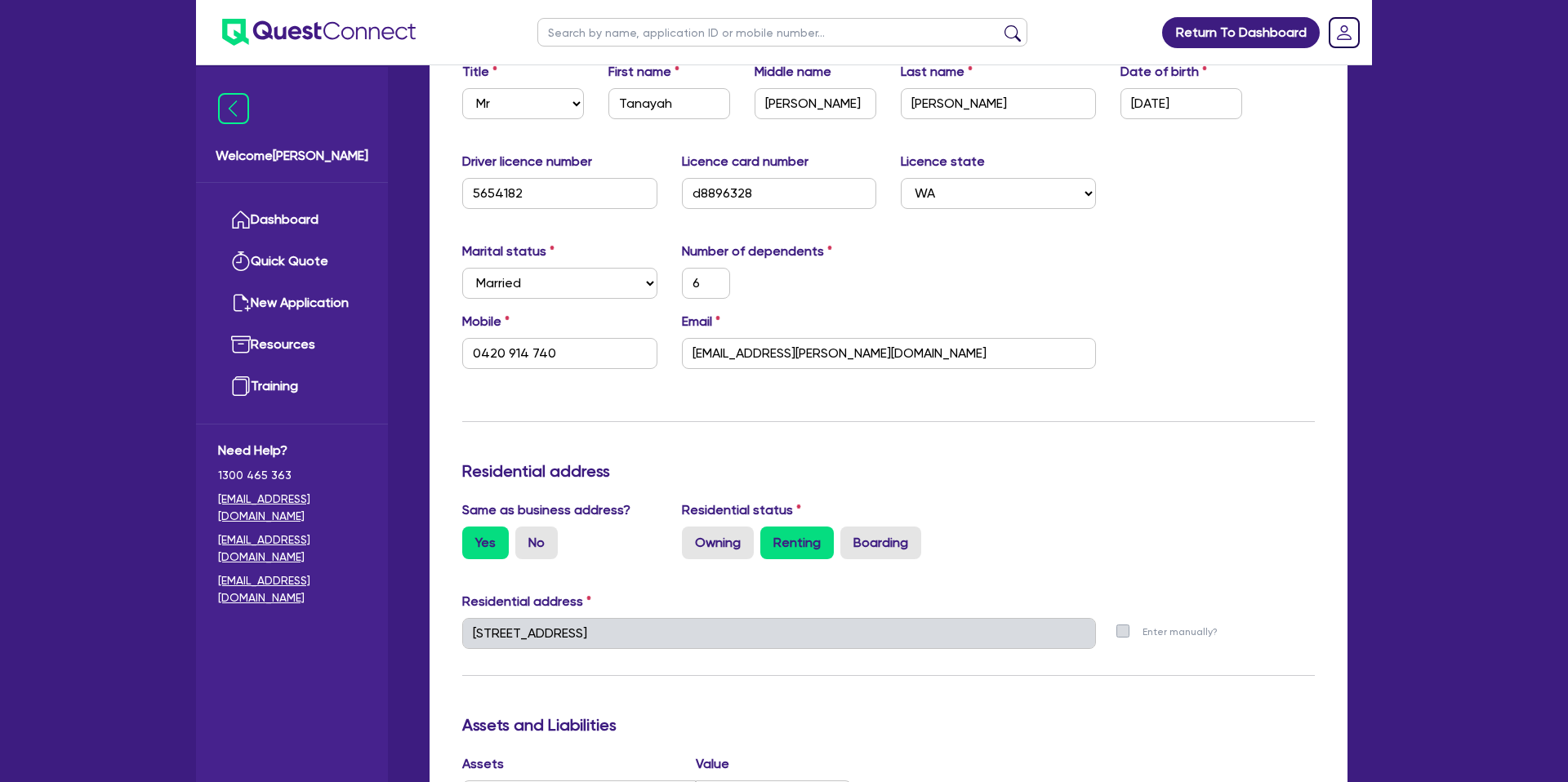
scroll to position [0, 0]
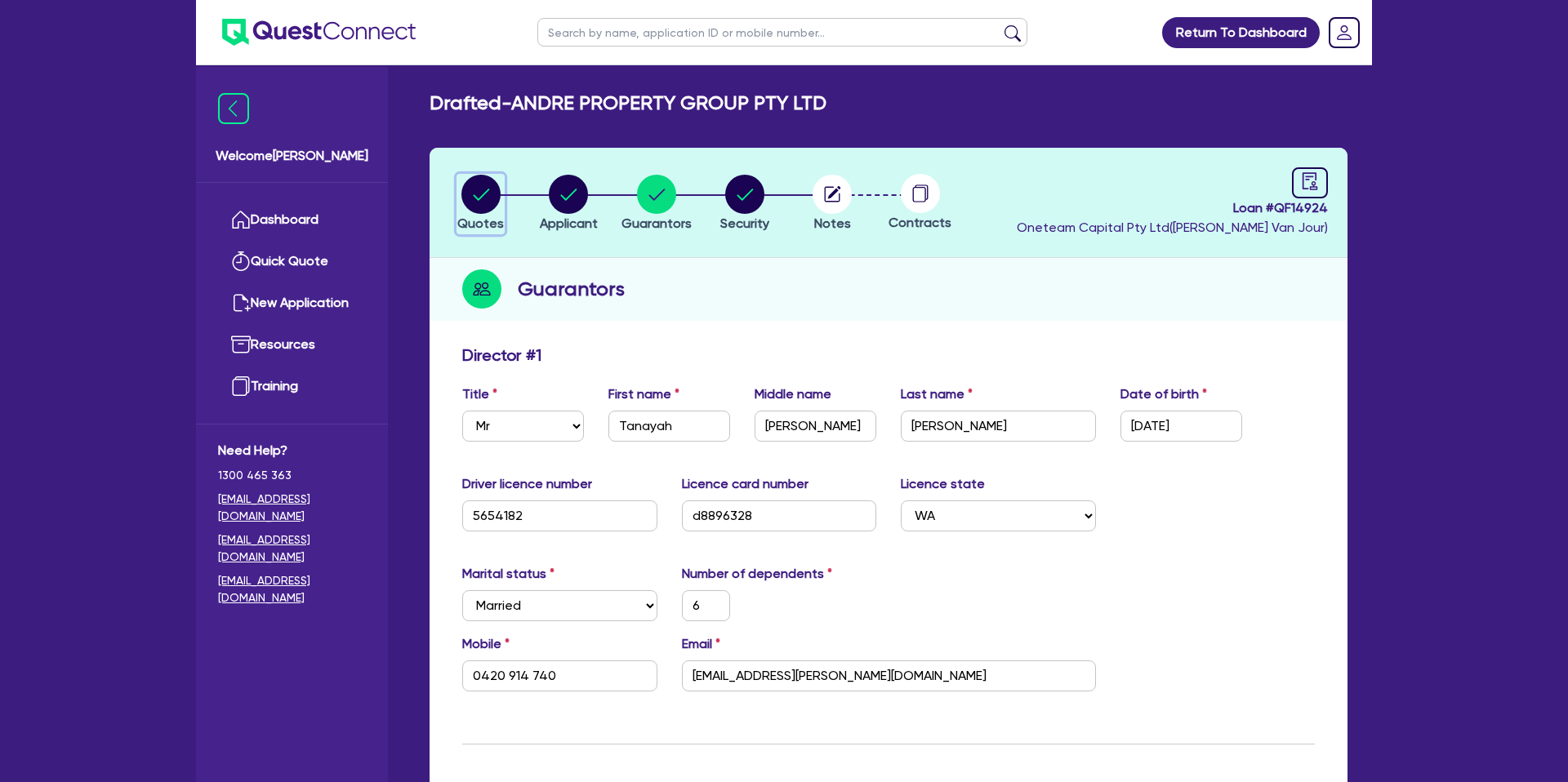
click at [483, 195] on circle "button" at bounding box center [481, 194] width 39 height 39
select select "CARS_AND_LIGHT_TRUCKS"
select select "PASSENGER_VEHICLES"
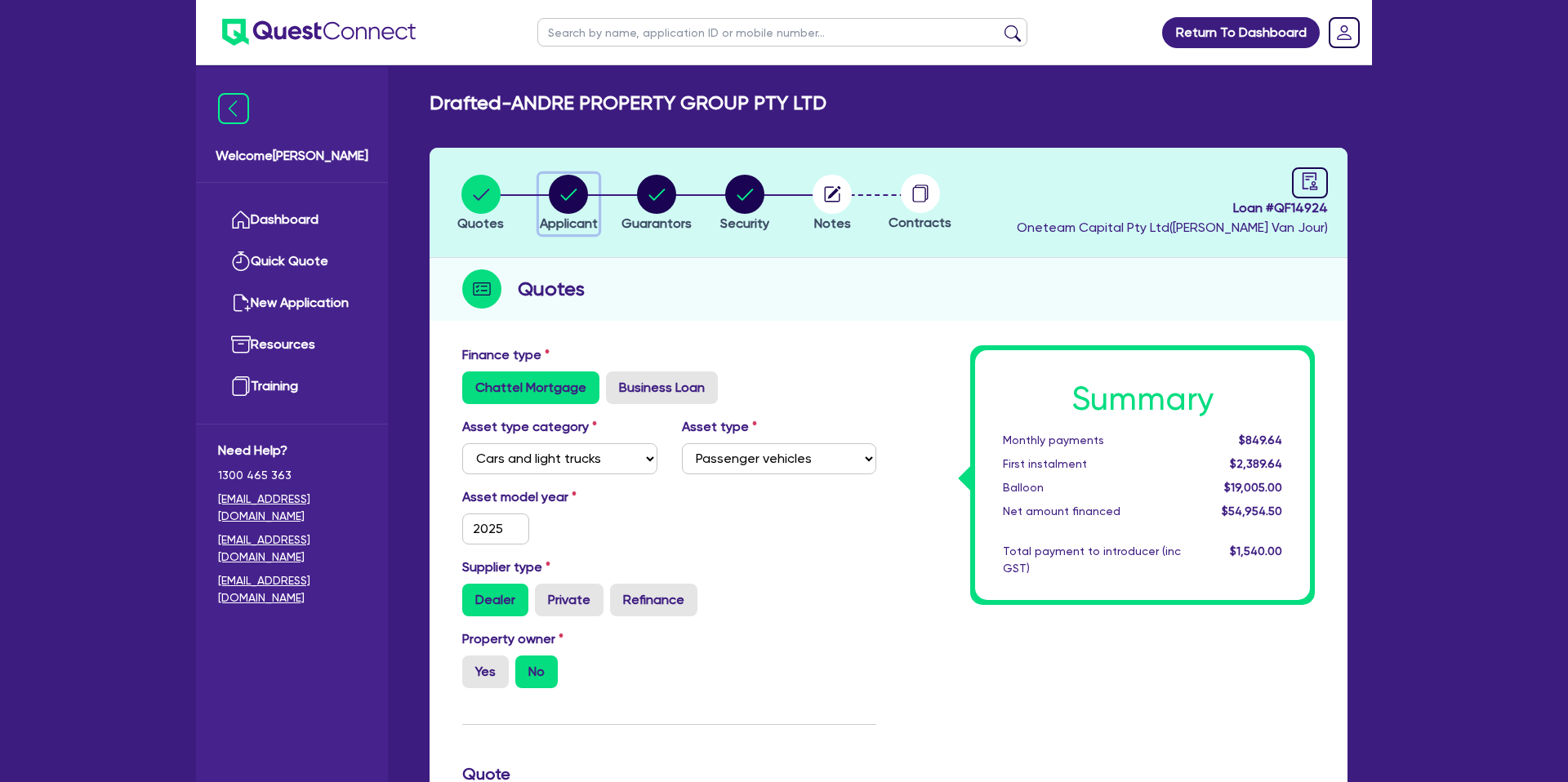
click at [563, 195] on icon "button" at bounding box center [569, 195] width 17 height 12
select select "COMPANY"
select select "BUILDING_CONSTRUCTION"
select select "TRADES_SERVICES_CONSUMERS"
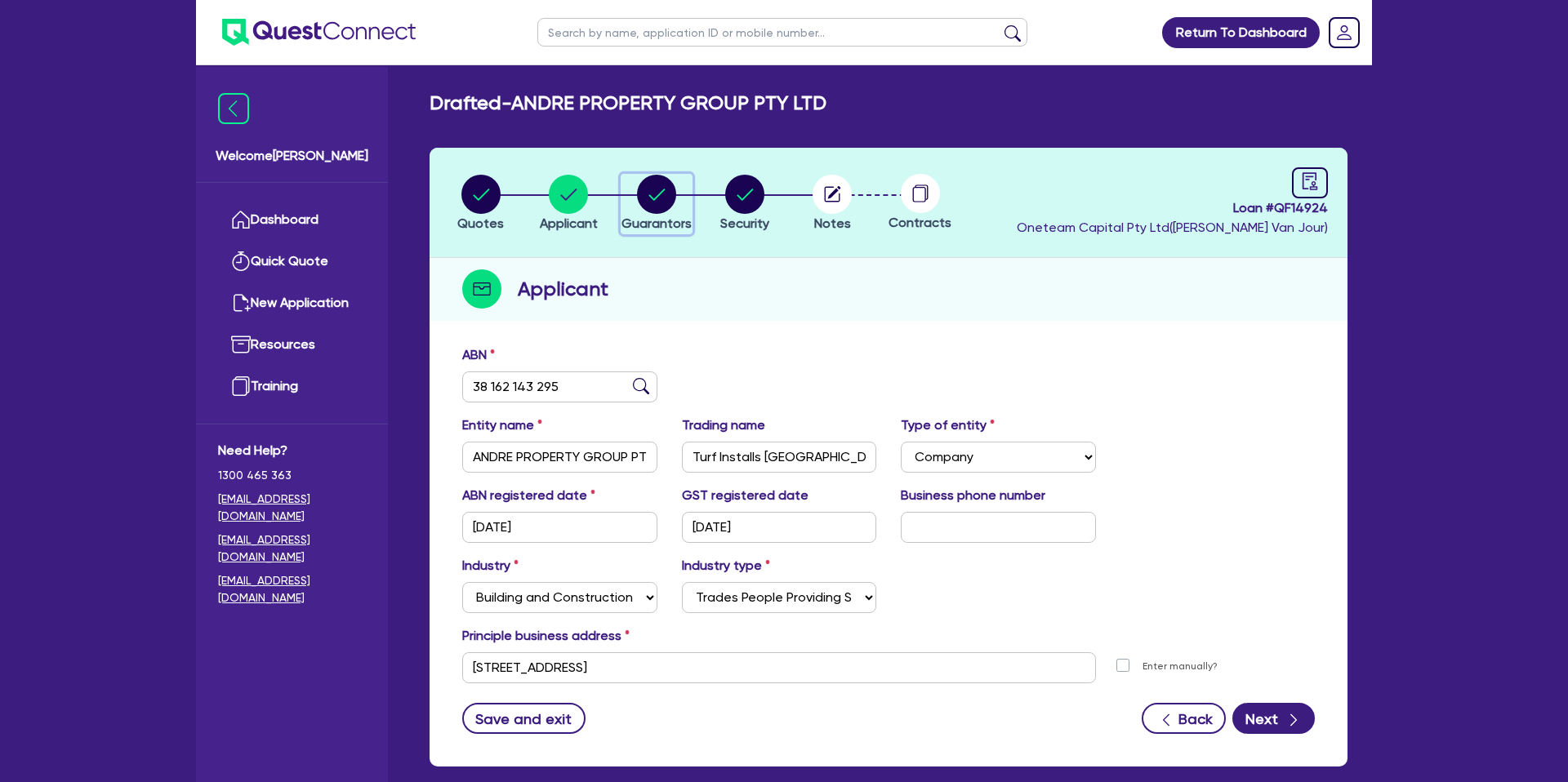
click at [659, 195] on circle "button" at bounding box center [656, 194] width 39 height 39
select select "MR"
select select "WA"
select select "MARRIED"
select select "CASH"
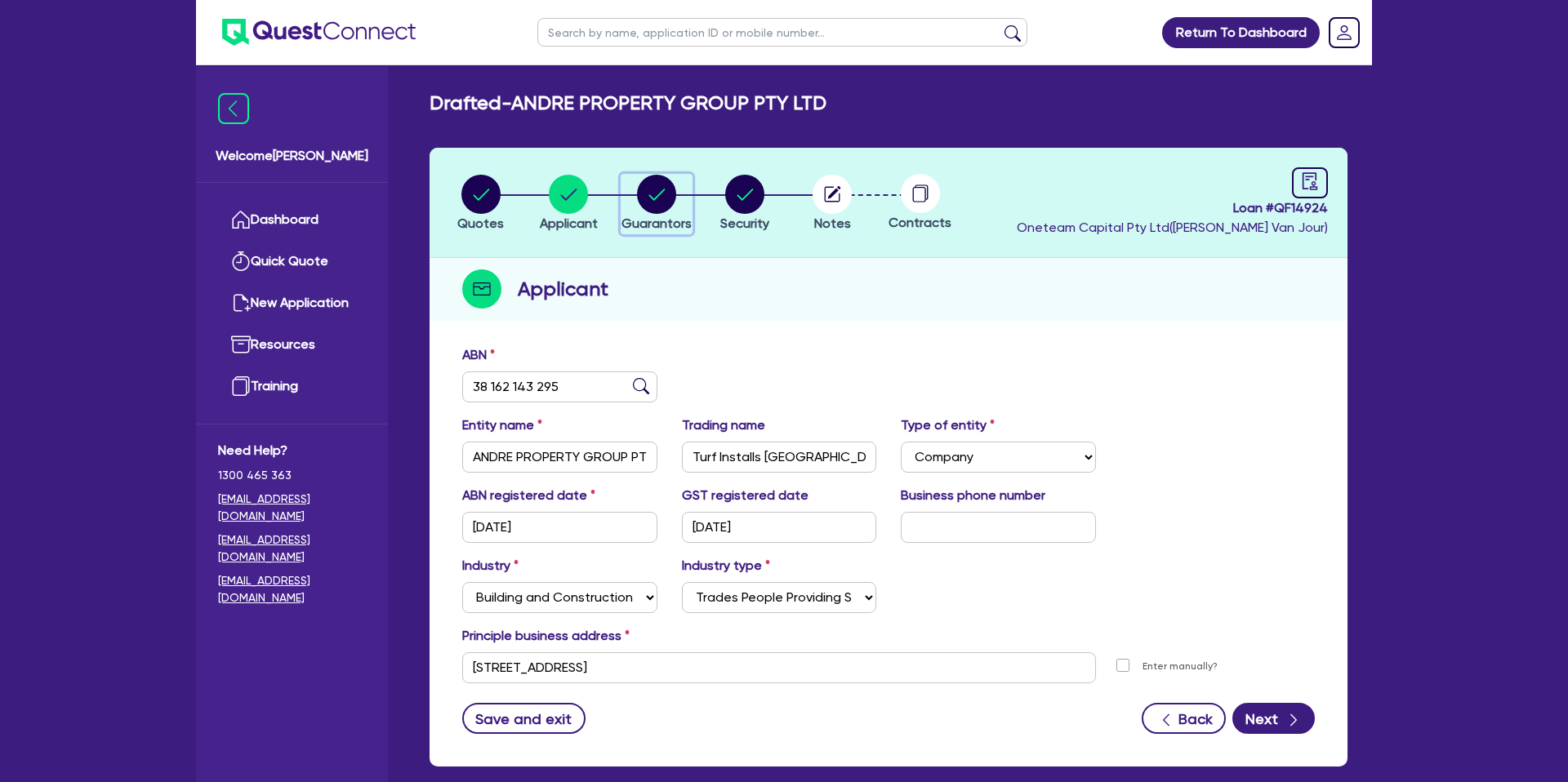
select select "VEHICLE"
select select "OTHER"
select select "INVESTMENT_PROPERTY"
select select "VEHICLE_LOAN"
select select "MR"
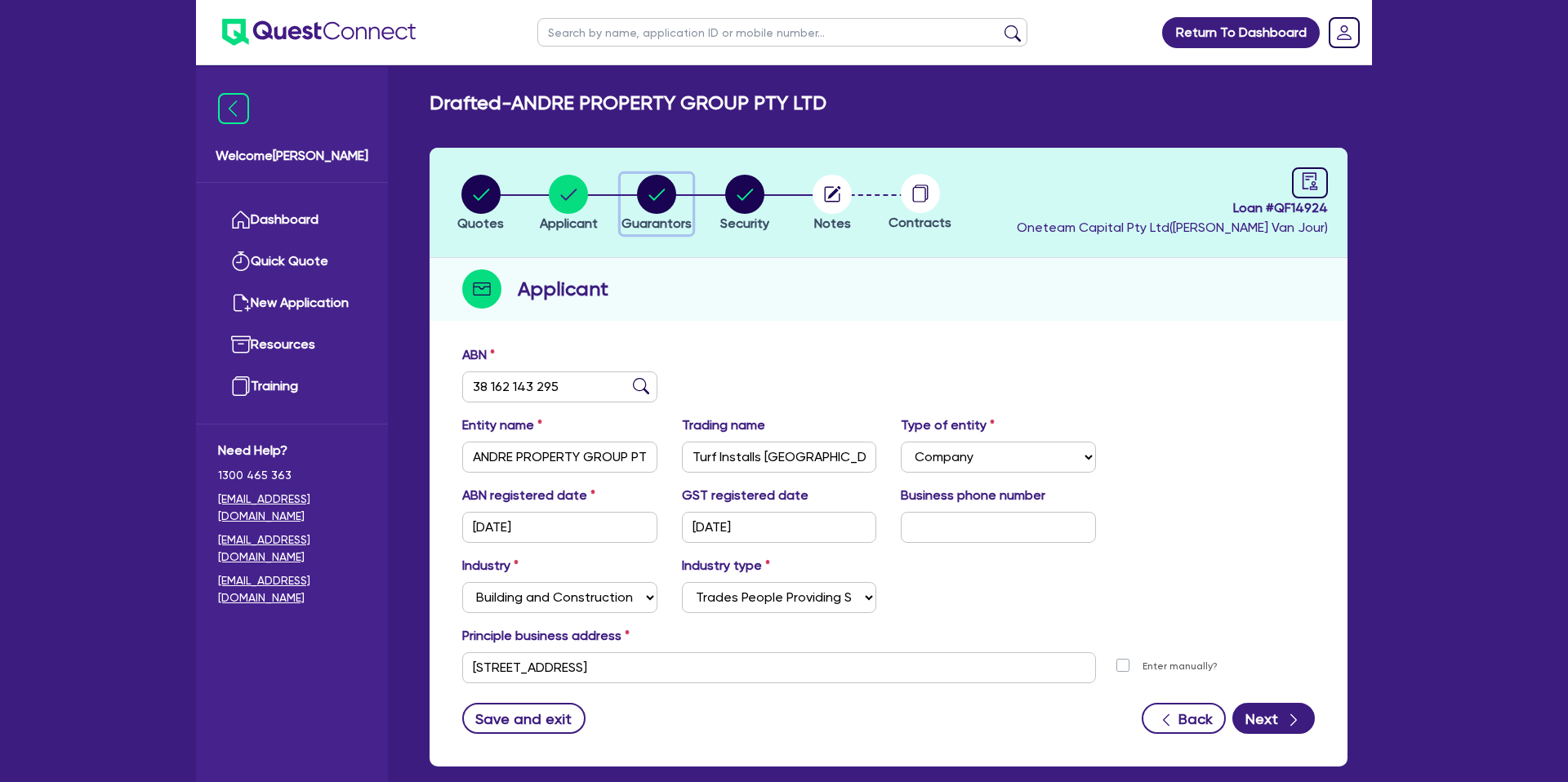
select select "WA"
select select "MARRIED"
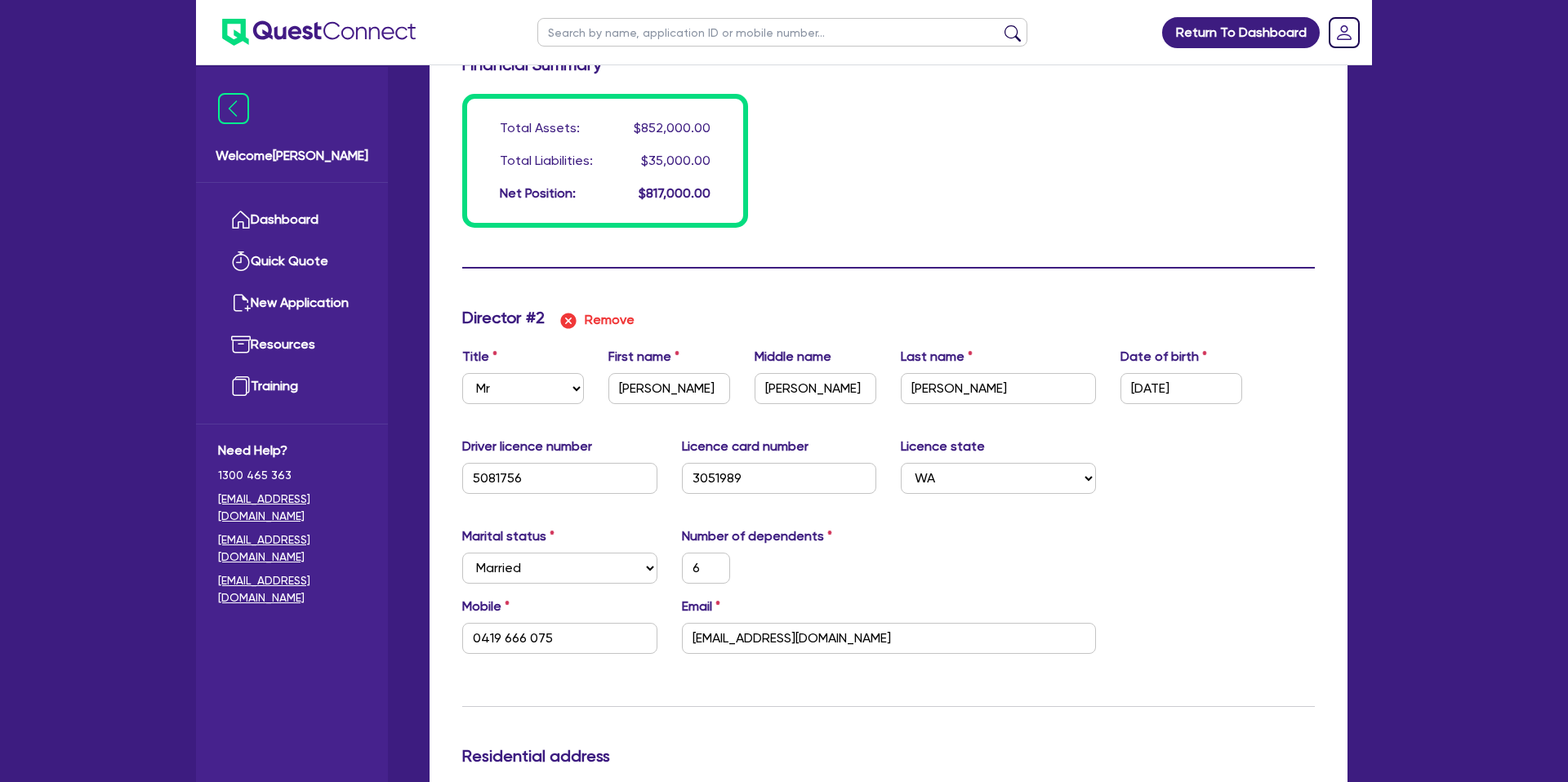
scroll to position [1524, 0]
click at [1171, 386] on input "13/05/1989" at bounding box center [1181, 386] width 121 height 31
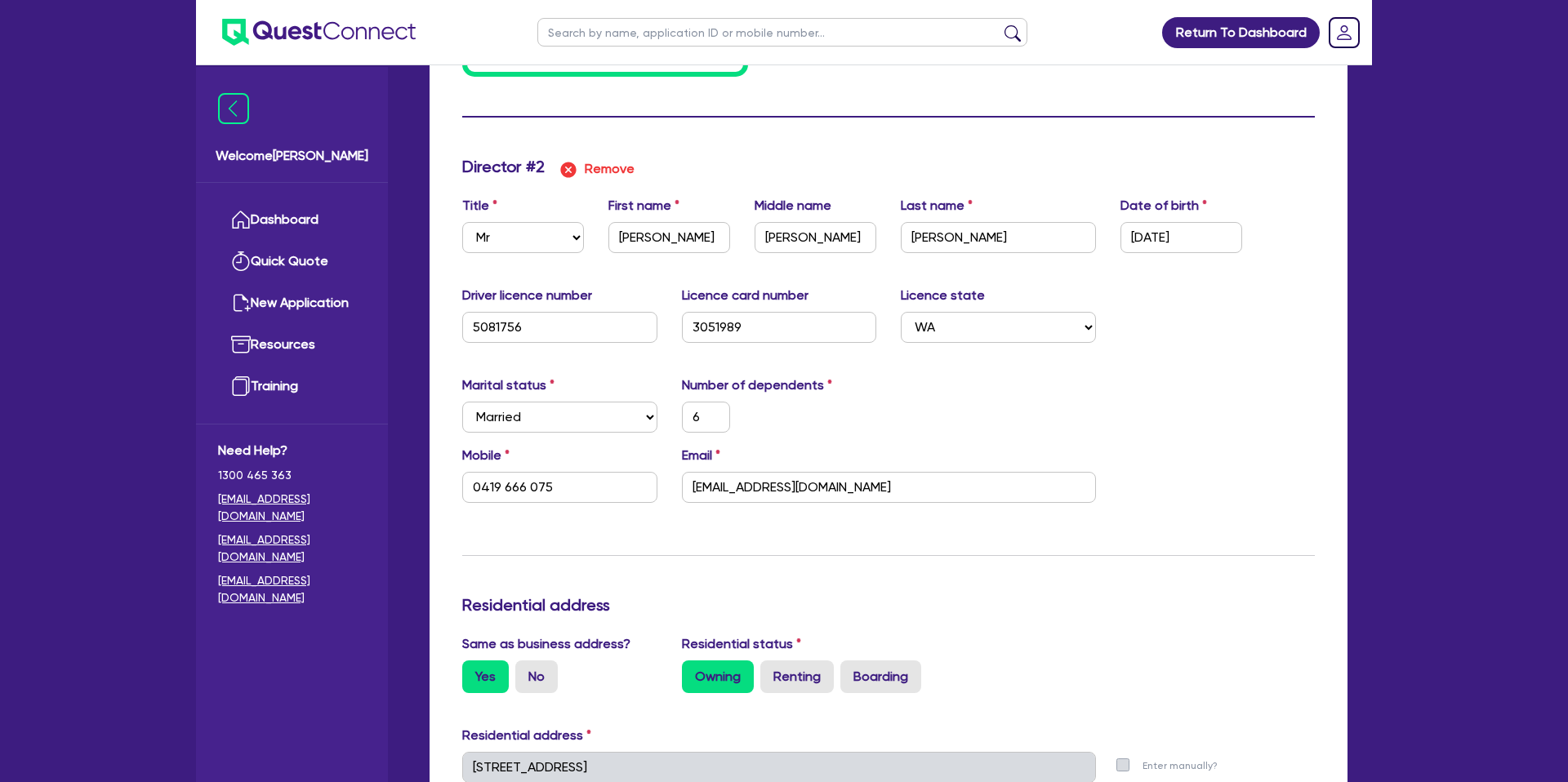
scroll to position [1674, 0]
click at [508, 327] on input "5081756" at bounding box center [559, 326] width 195 height 31
click at [710, 324] on input "3051989" at bounding box center [779, 326] width 195 height 31
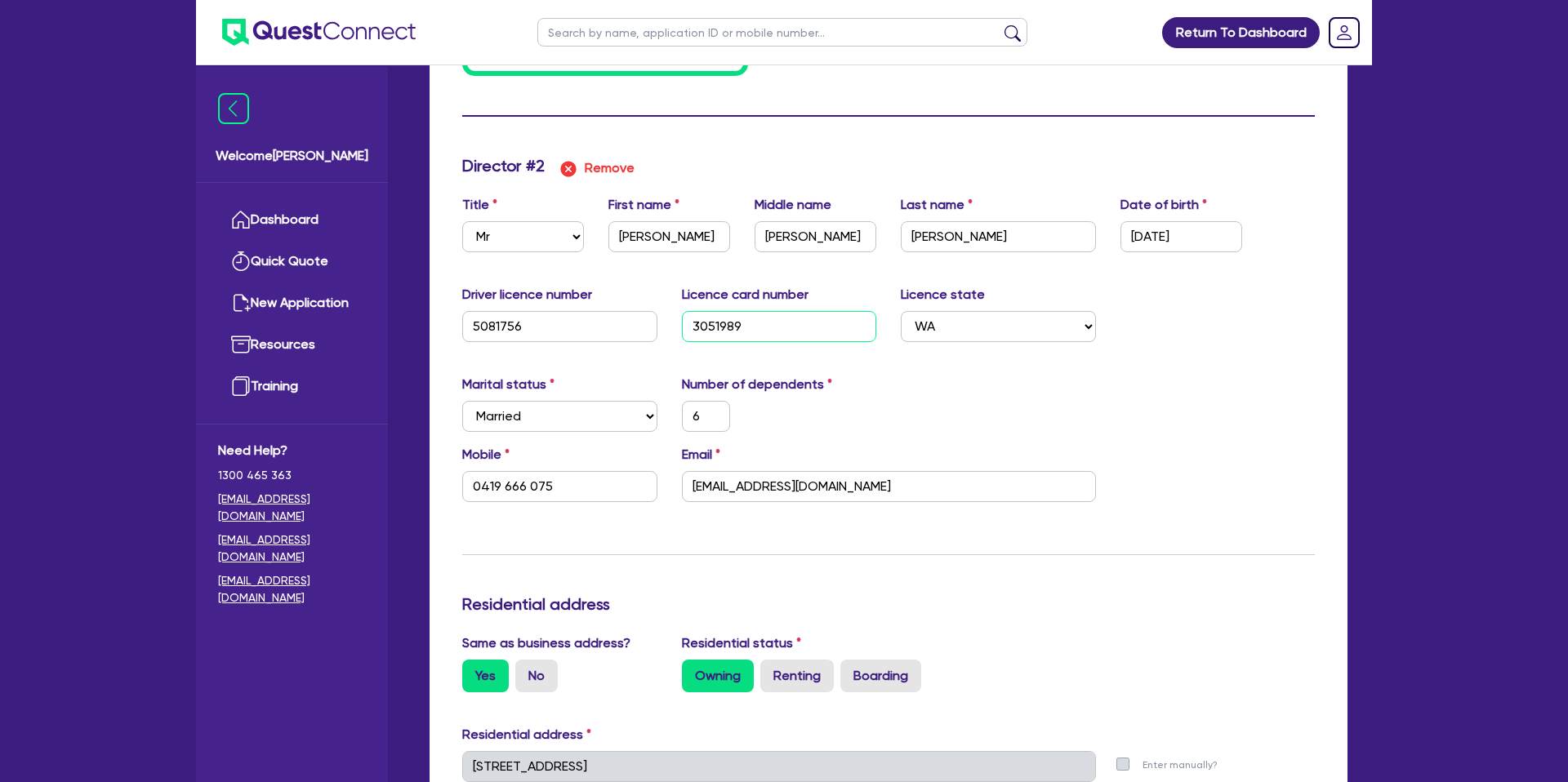
click at [710, 324] on input "3051989" at bounding box center [779, 326] width 195 height 31
click at [754, 485] on input "andrejesse292@gmail.com" at bounding box center [888, 486] width 414 height 31
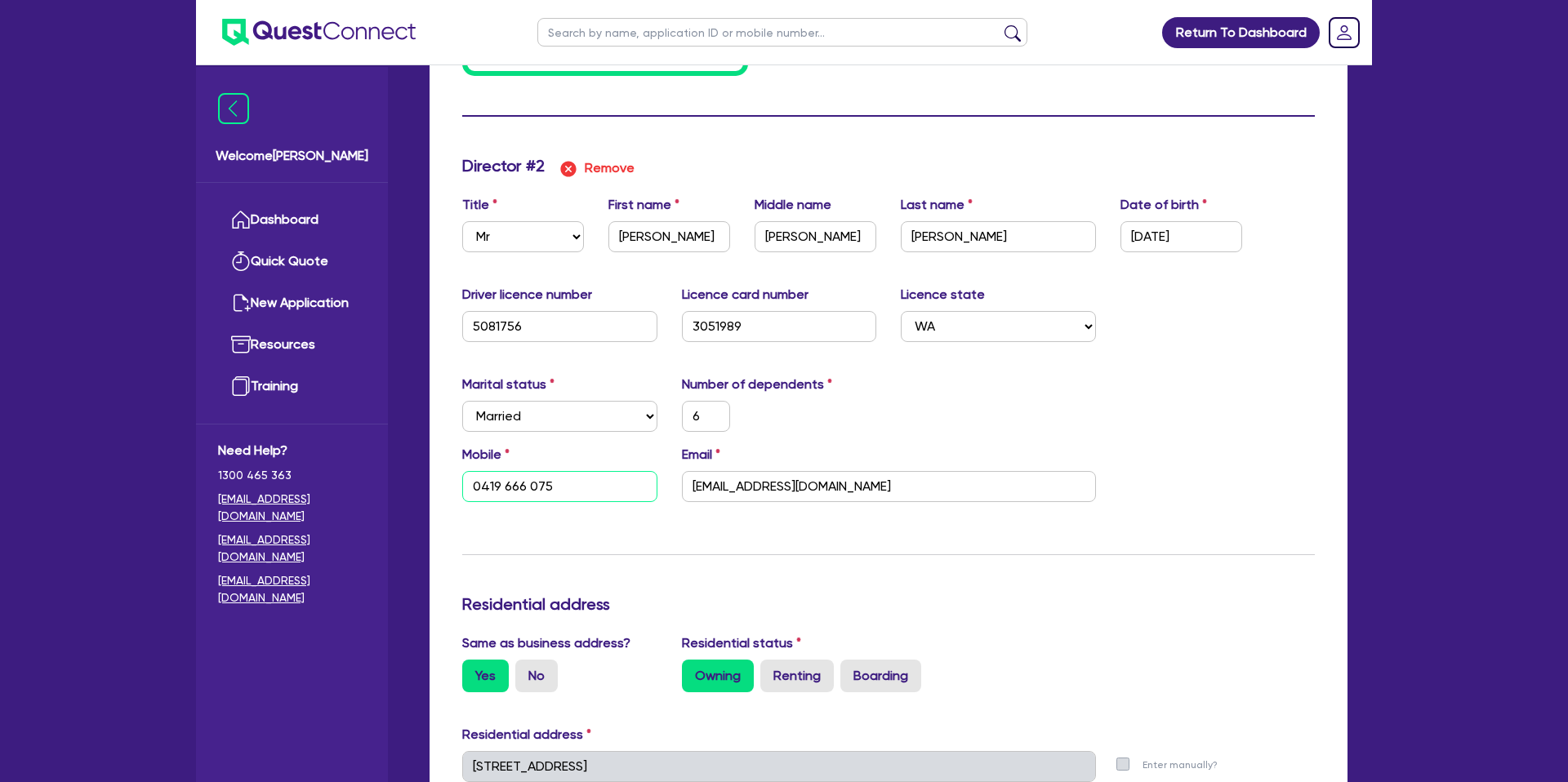
click at [507, 490] on input "0419 666 075" at bounding box center [559, 486] width 195 height 31
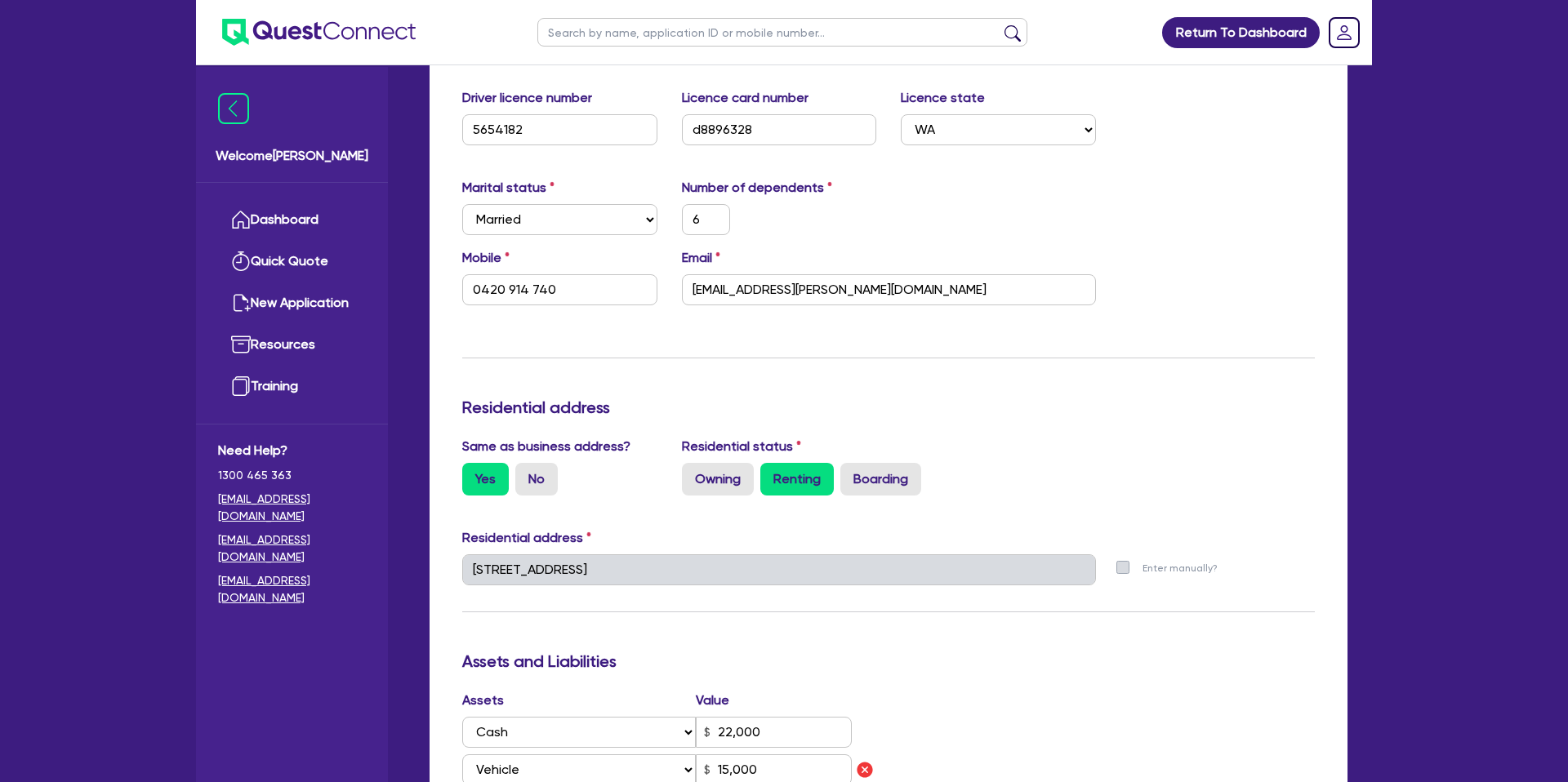
scroll to position [0, 0]
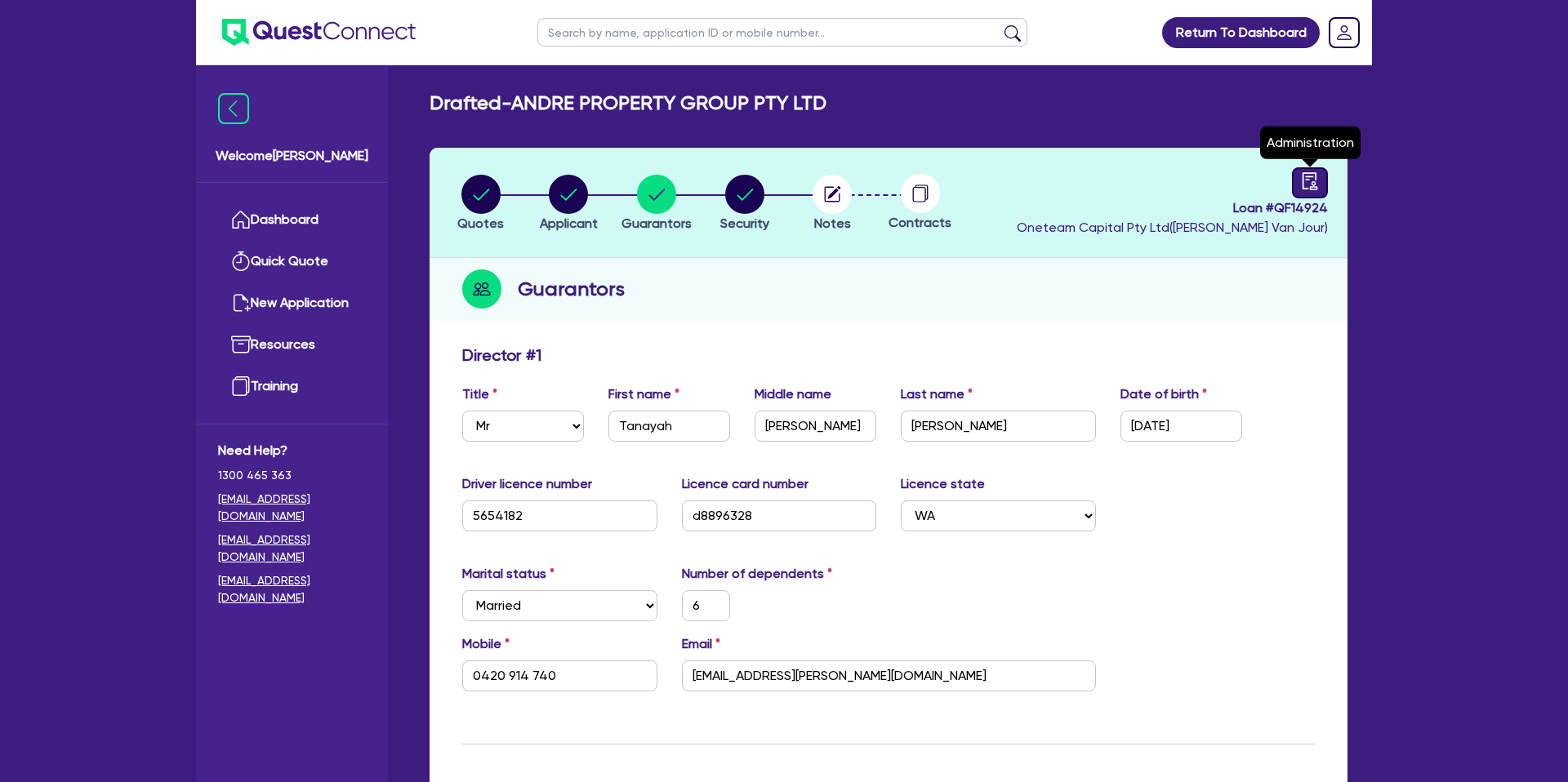
click at [1303, 184] on icon "audit" at bounding box center [1309, 181] width 18 height 18
select select "DRAFTED_NEW"
select select "Other"
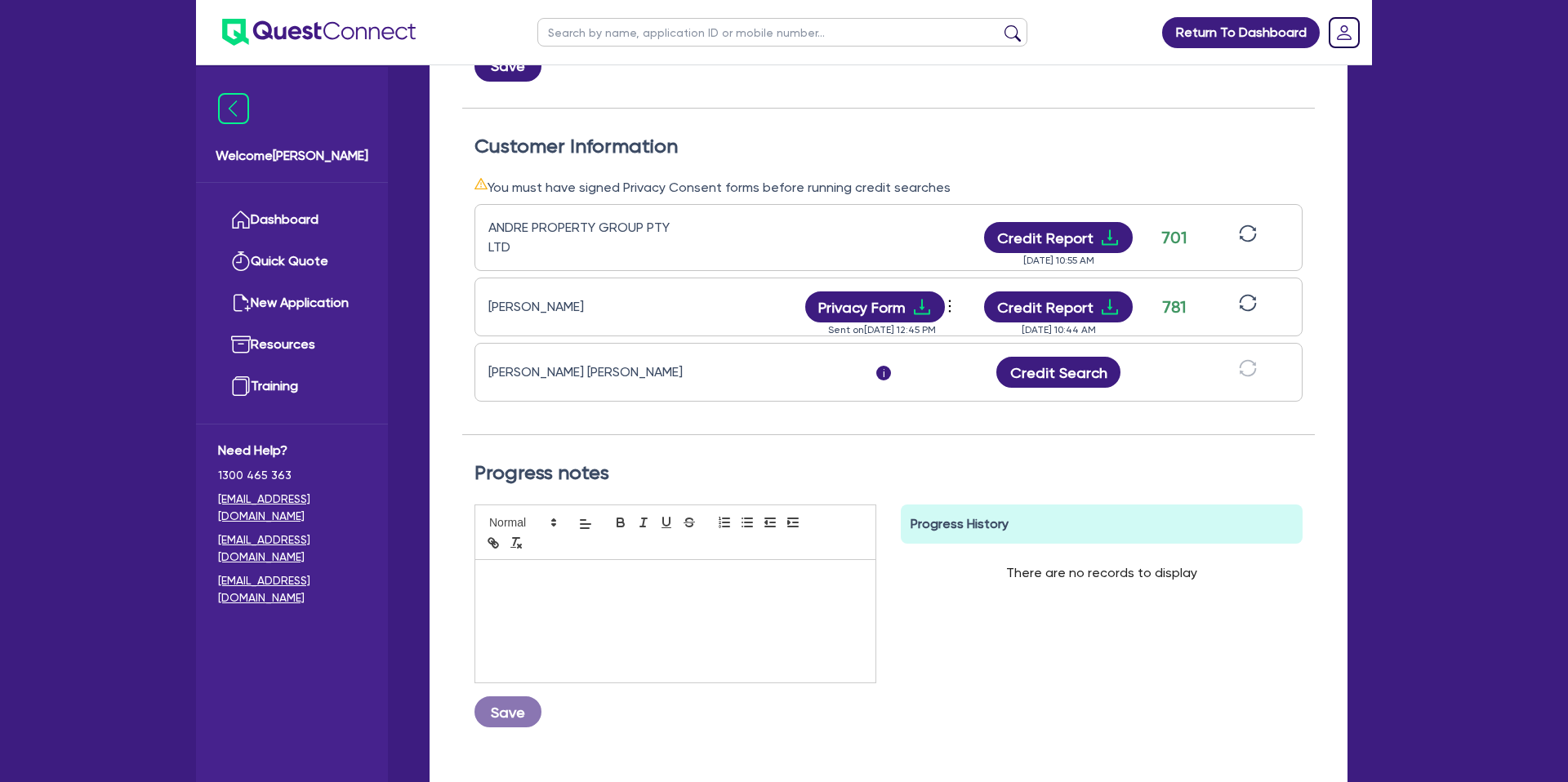
scroll to position [403, 0]
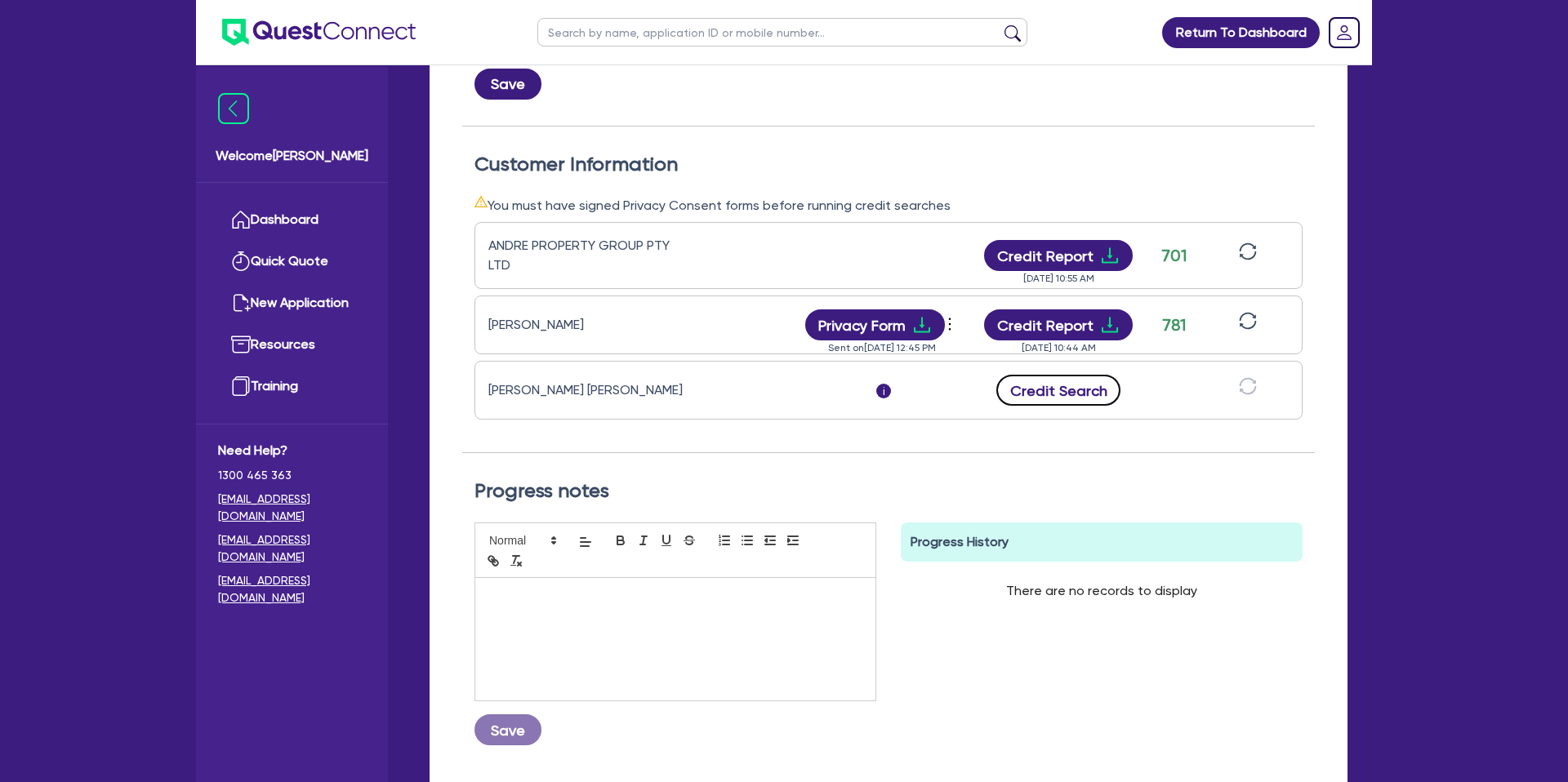
click at [1055, 396] on button "Credit Search" at bounding box center [1058, 390] width 124 height 31
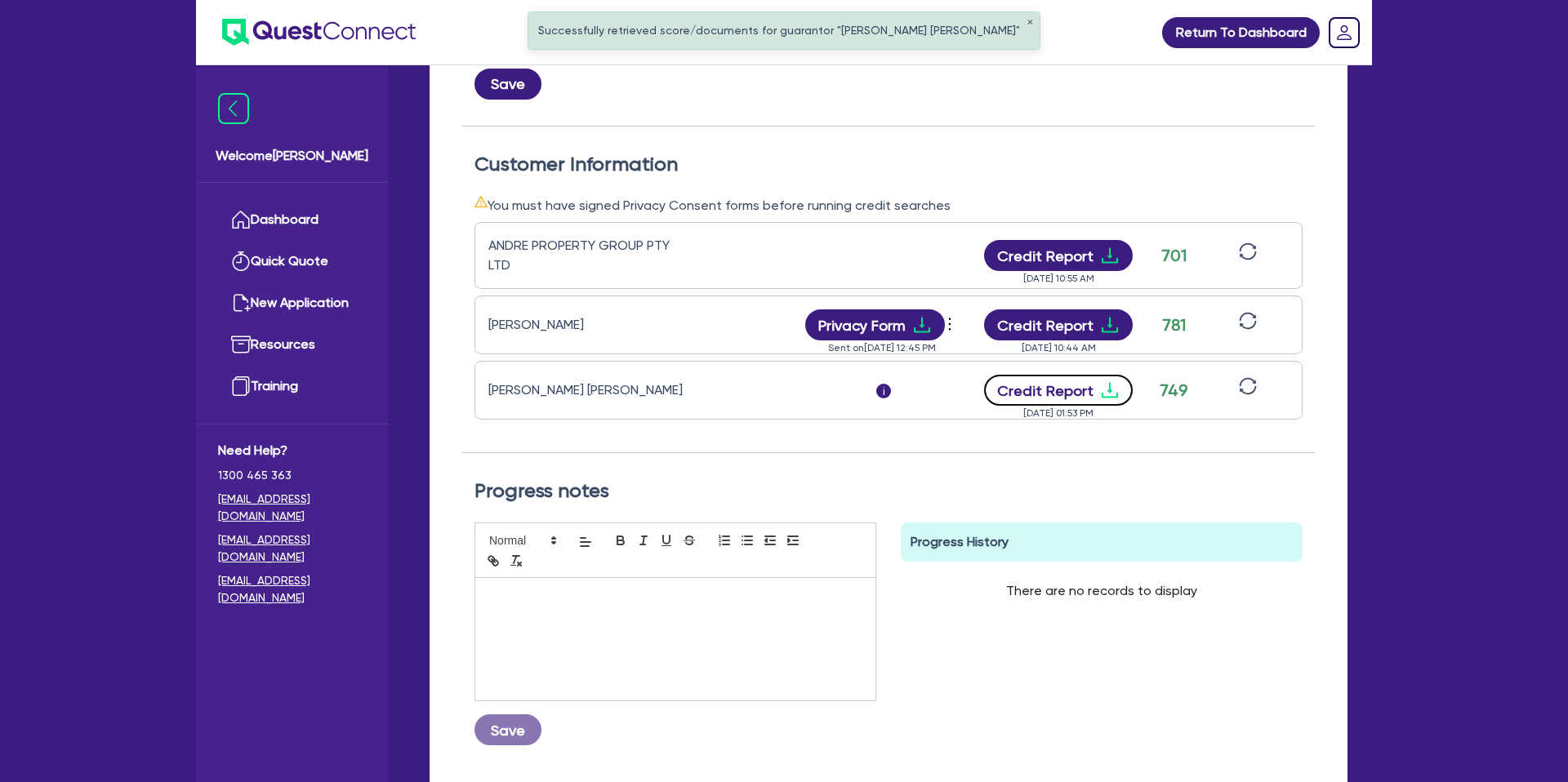
click at [1091, 384] on button "Credit Report" at bounding box center [1059, 390] width 150 height 31
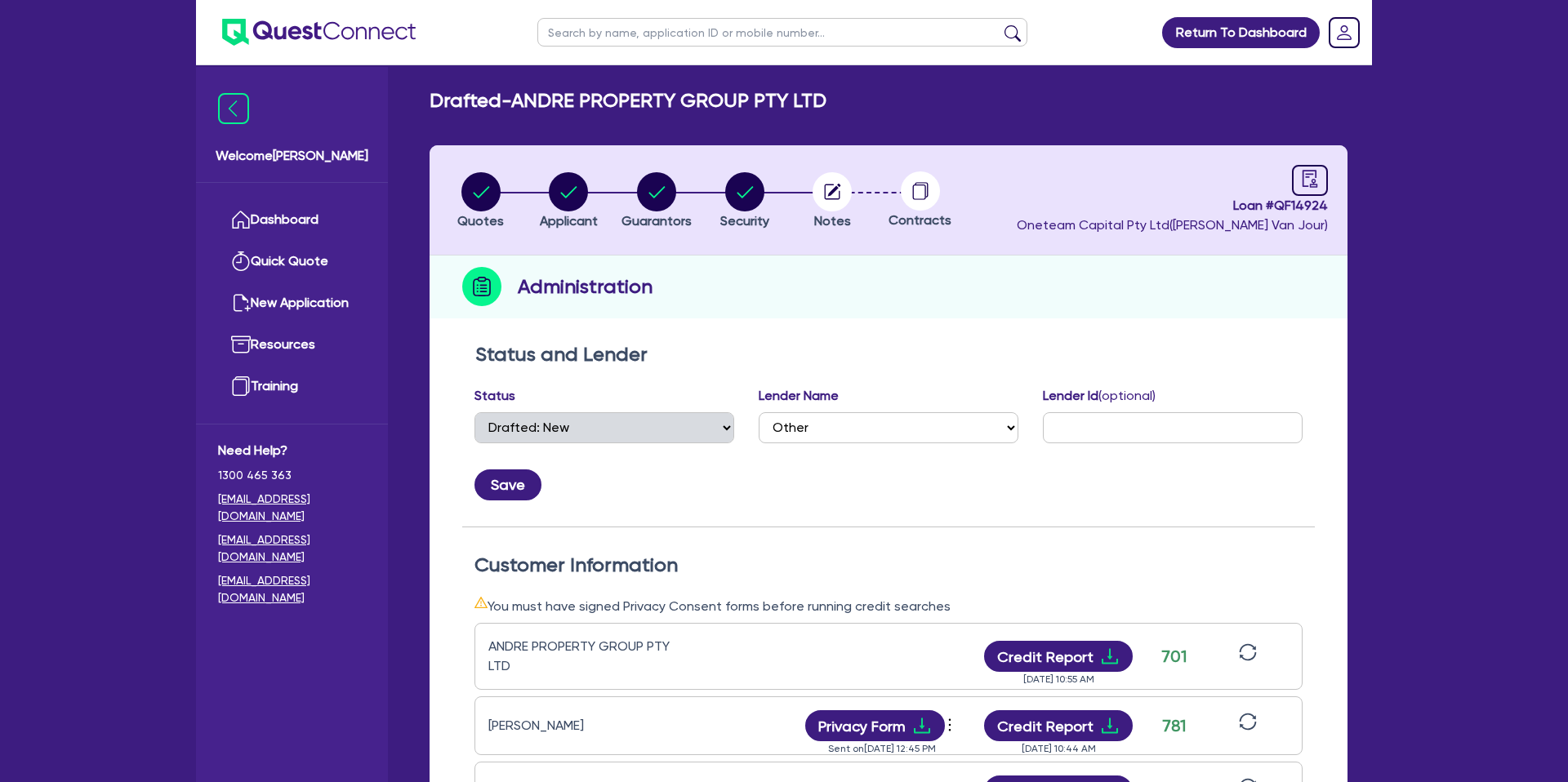
scroll to position [0, 0]
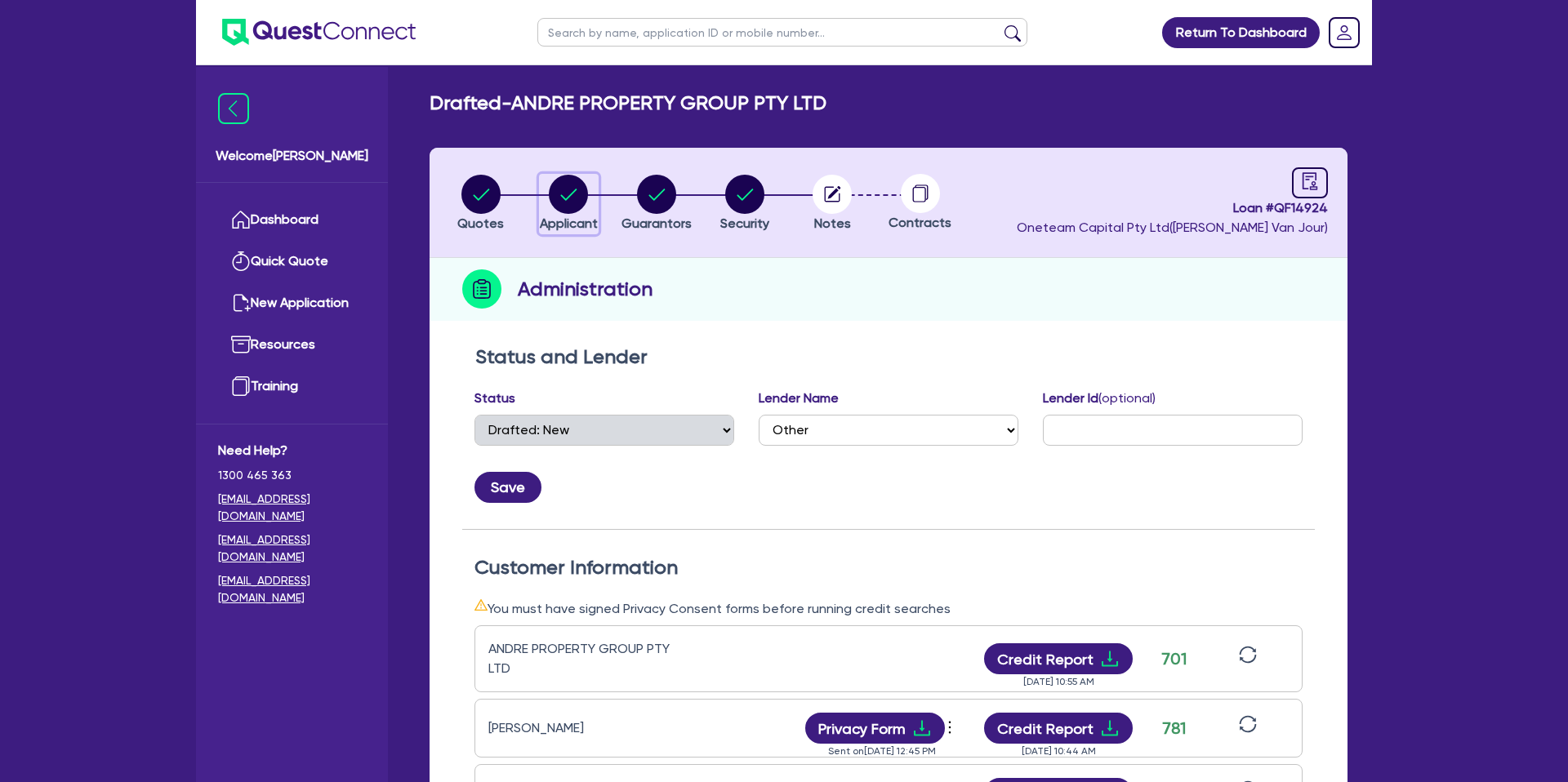
drag, startPoint x: 568, startPoint y: 206, endPoint x: 559, endPoint y: 204, distance: 9.2
click at [562, 204] on circle "button" at bounding box center [568, 194] width 39 height 39
select select "COMPANY"
select select "BUILDING_CONSTRUCTION"
select select "TRADES_SERVICES_CONSUMERS"
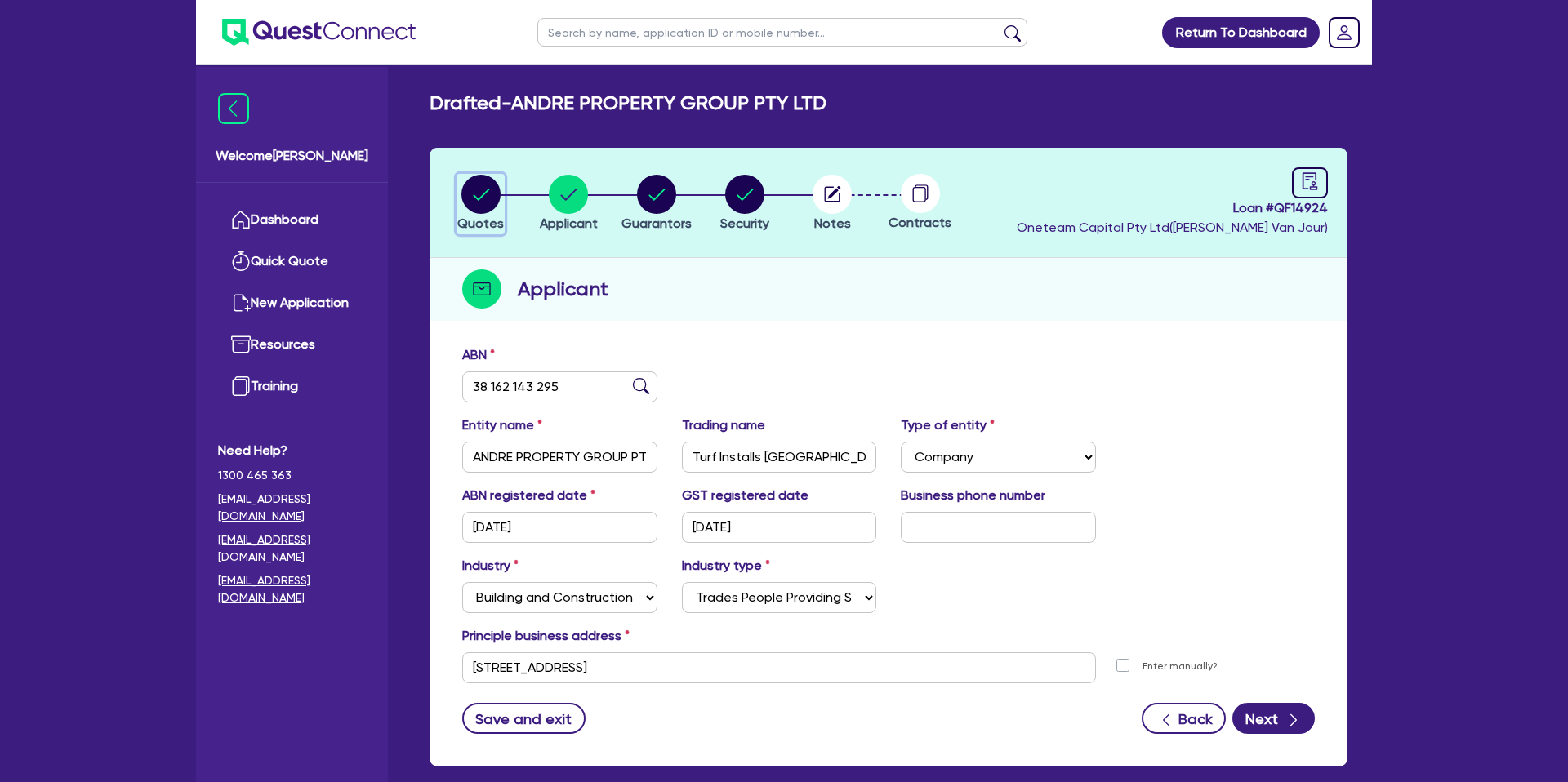
click at [494, 197] on circle "button" at bounding box center [481, 194] width 39 height 39
select select "CARS_AND_LIGHT_TRUCKS"
select select "PASSENGER_VEHICLES"
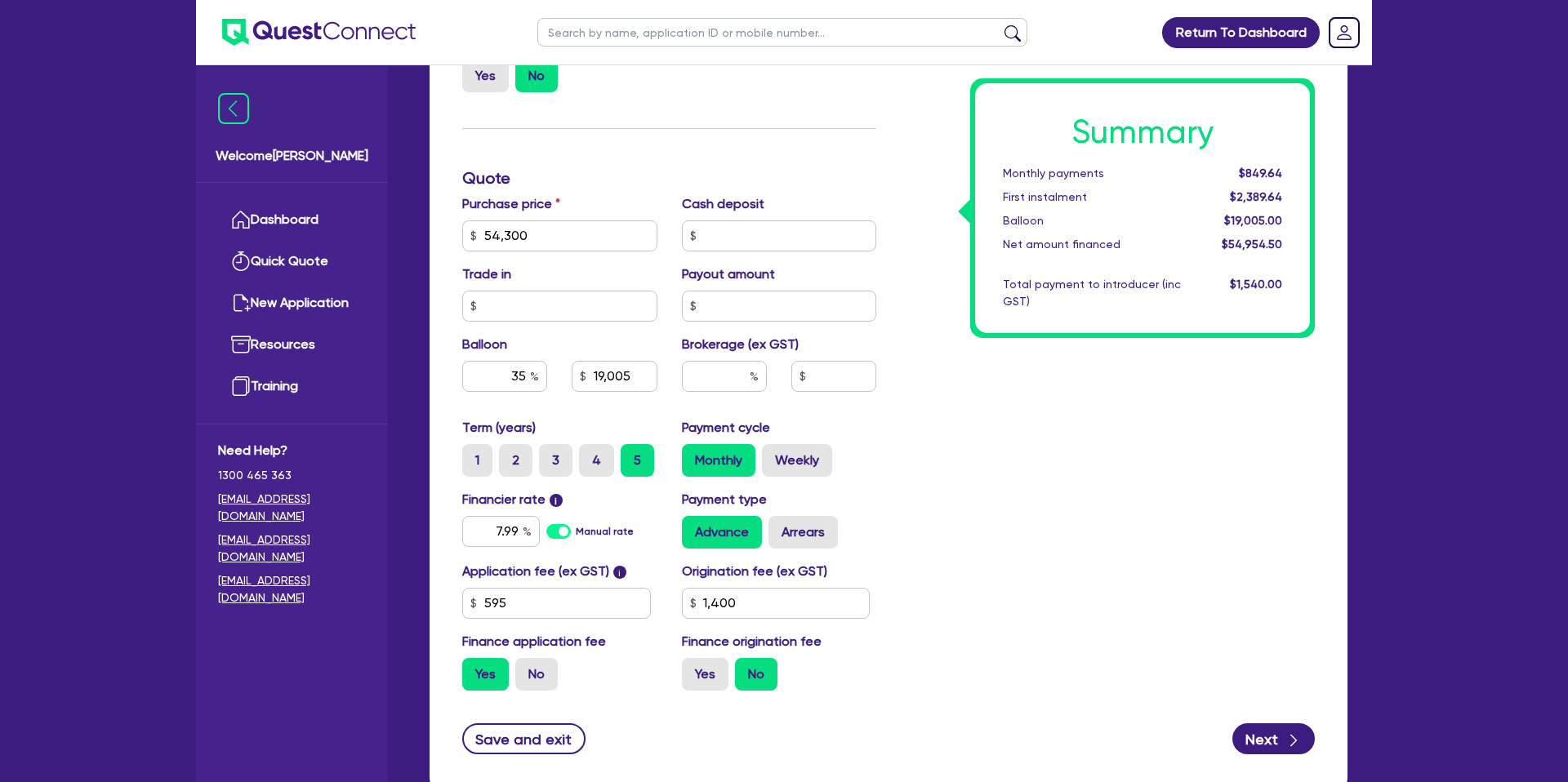
scroll to position [651, 0]
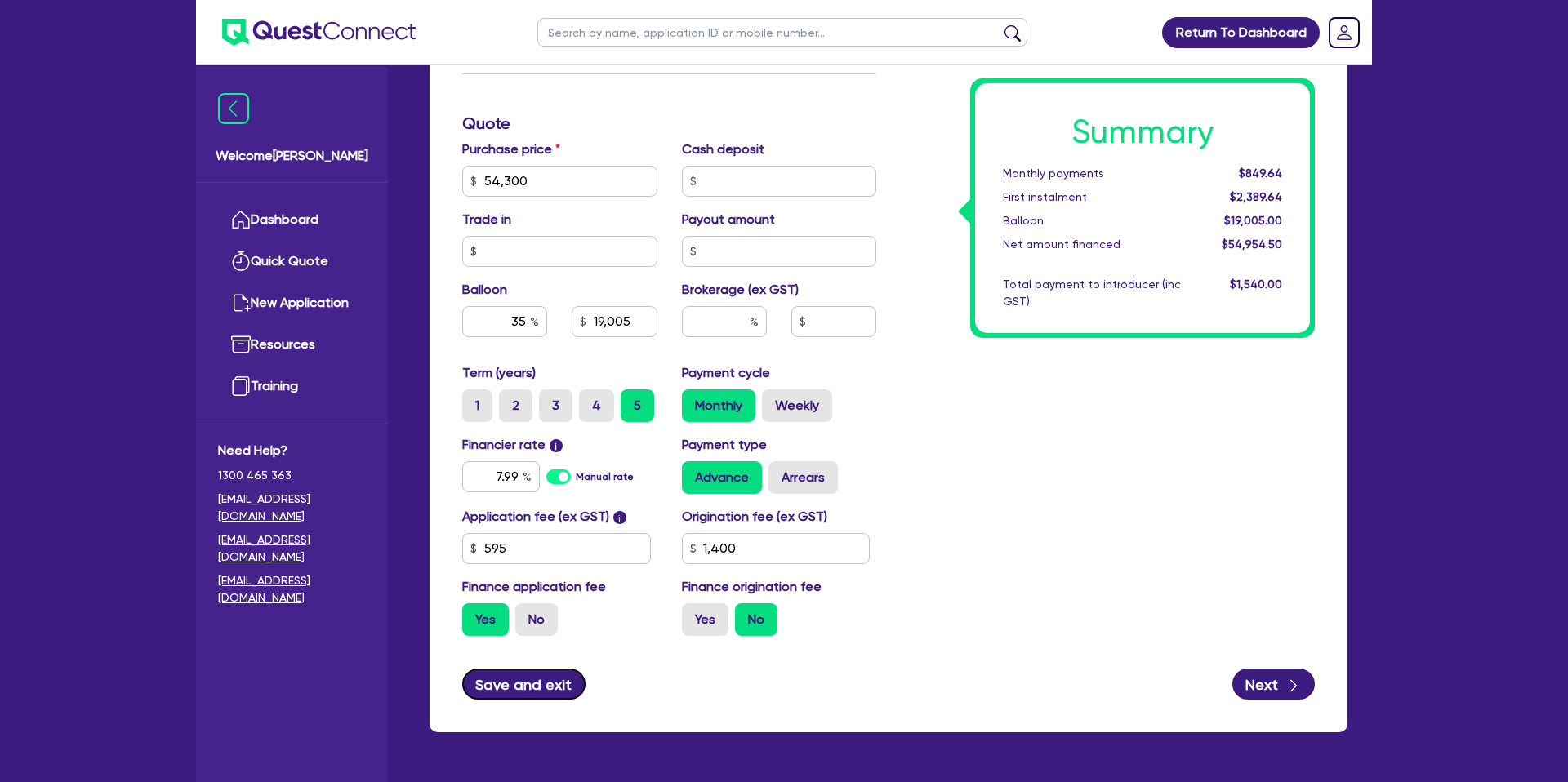
click at [534, 674] on button "Save and exit" at bounding box center [524, 684] width 123 height 31
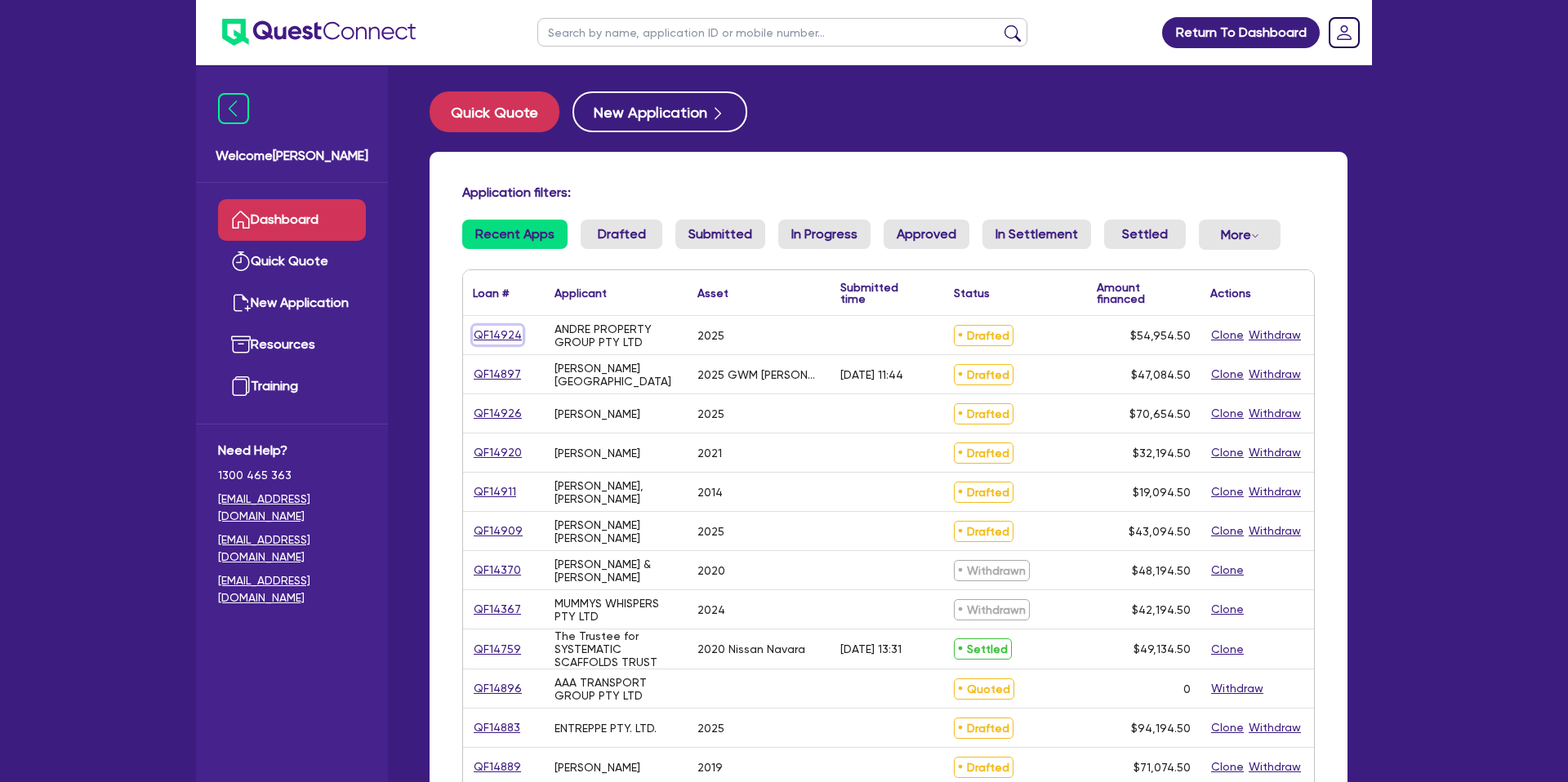
click at [506, 330] on link "QF14924" at bounding box center [498, 335] width 50 height 18
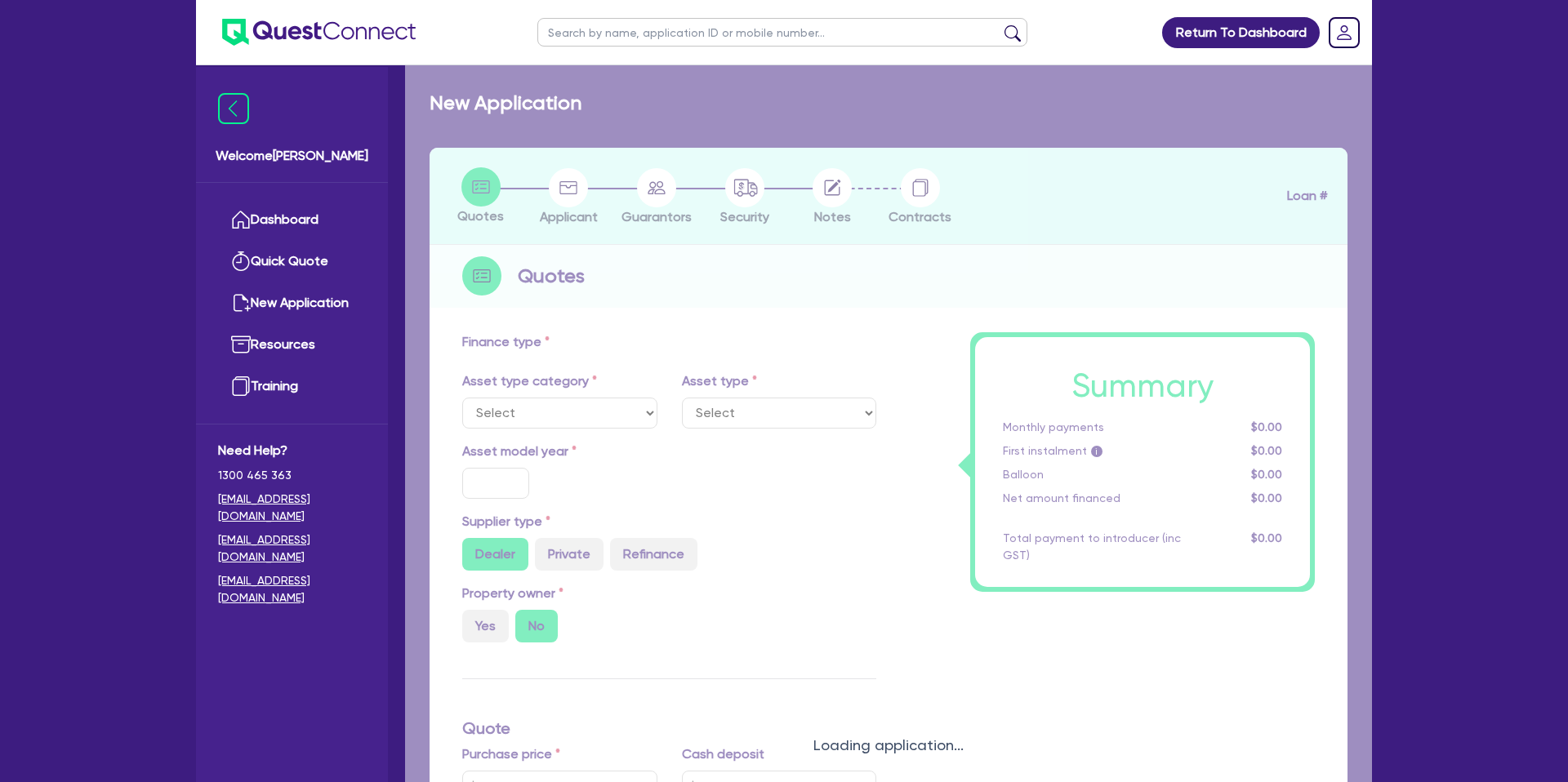
select select "CARS_AND_LIGHT_TRUCKS"
type input "2025"
type input "54,300"
type input "35"
type input "19,005"
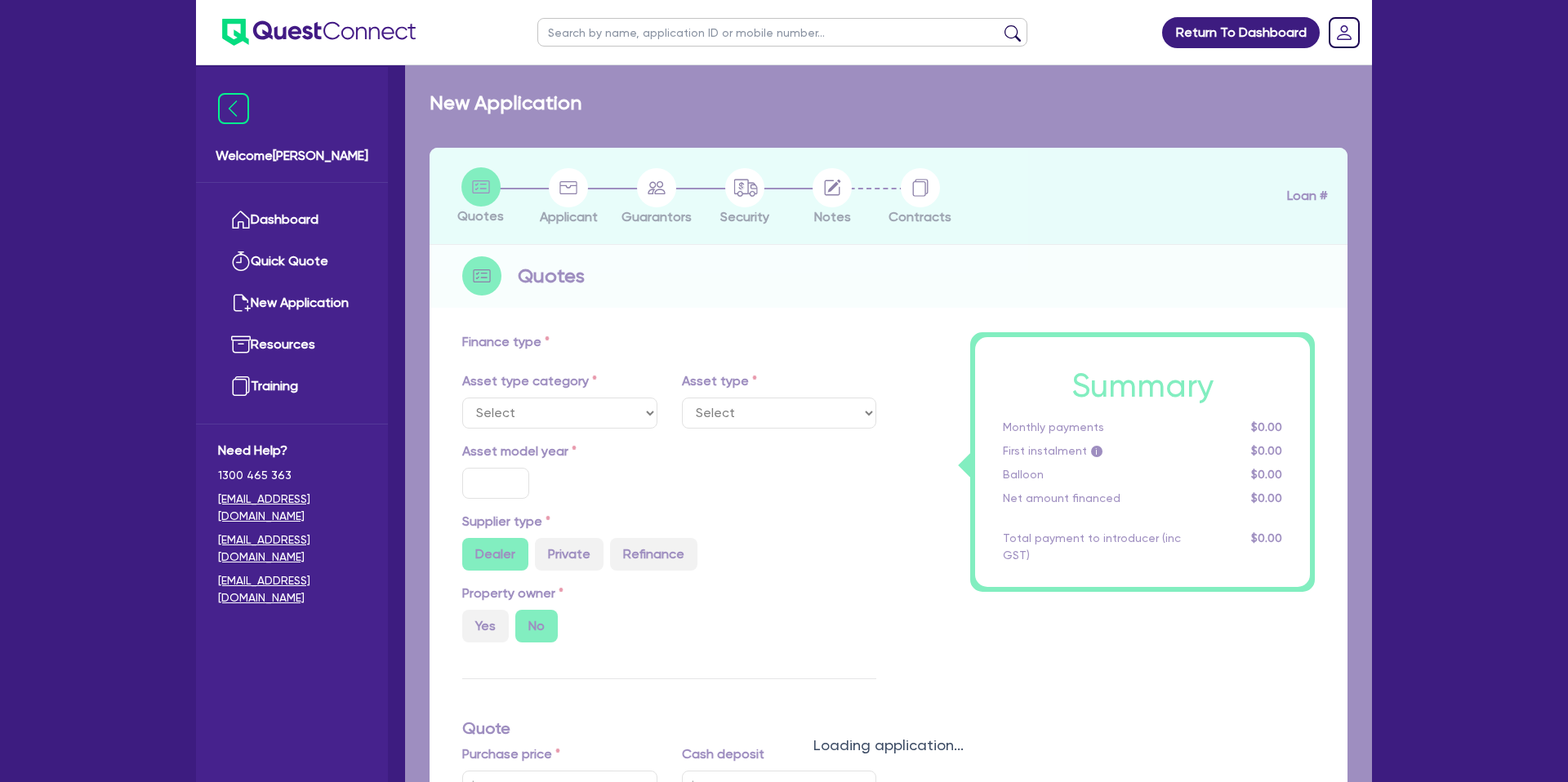
type input "7.99"
type input "1,400"
select select "PASSENGER_VEHICLES"
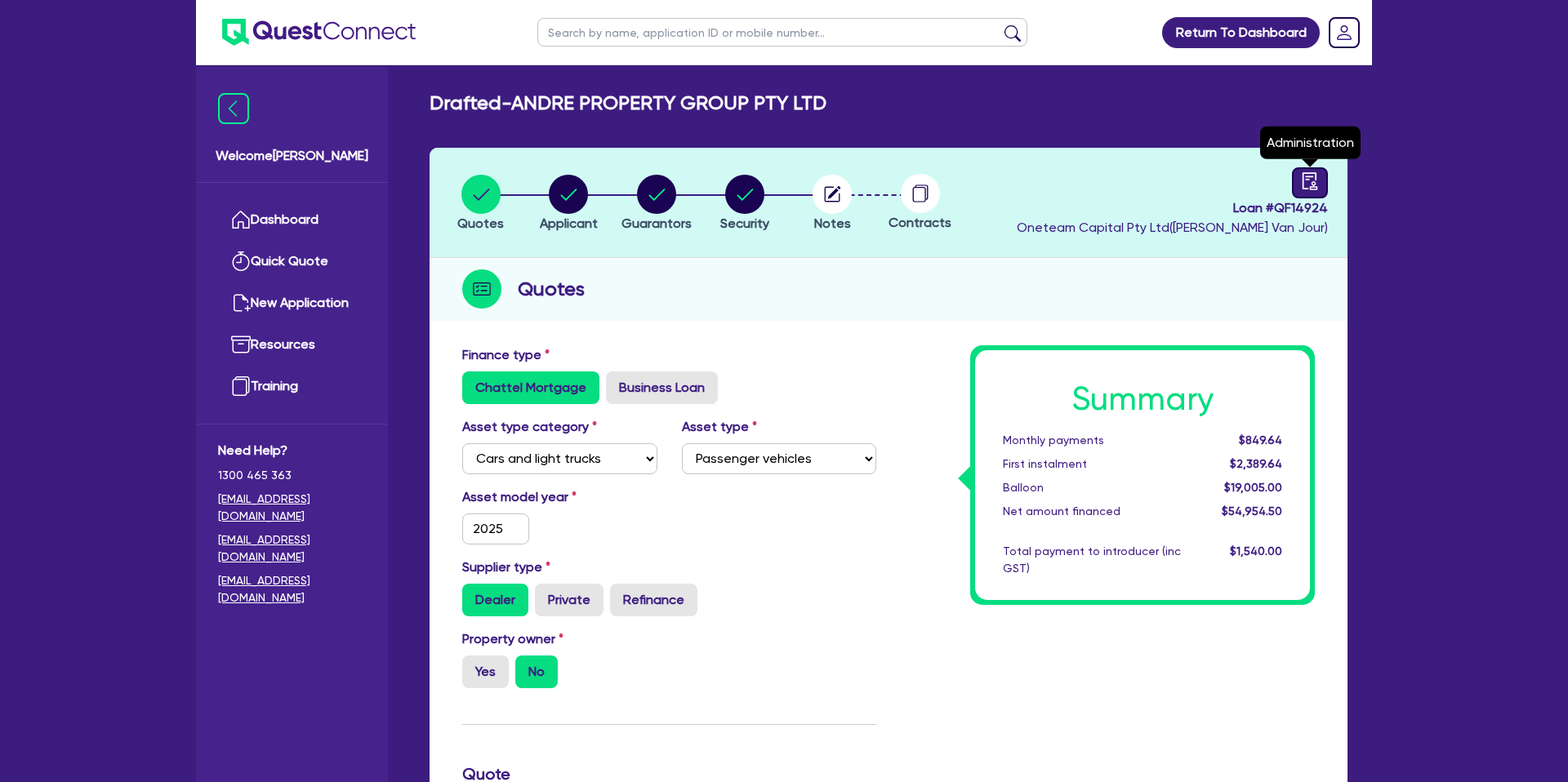
click at [1323, 178] on link at bounding box center [1310, 182] width 36 height 31
select select "DRAFTED_NEW"
select select "Other"
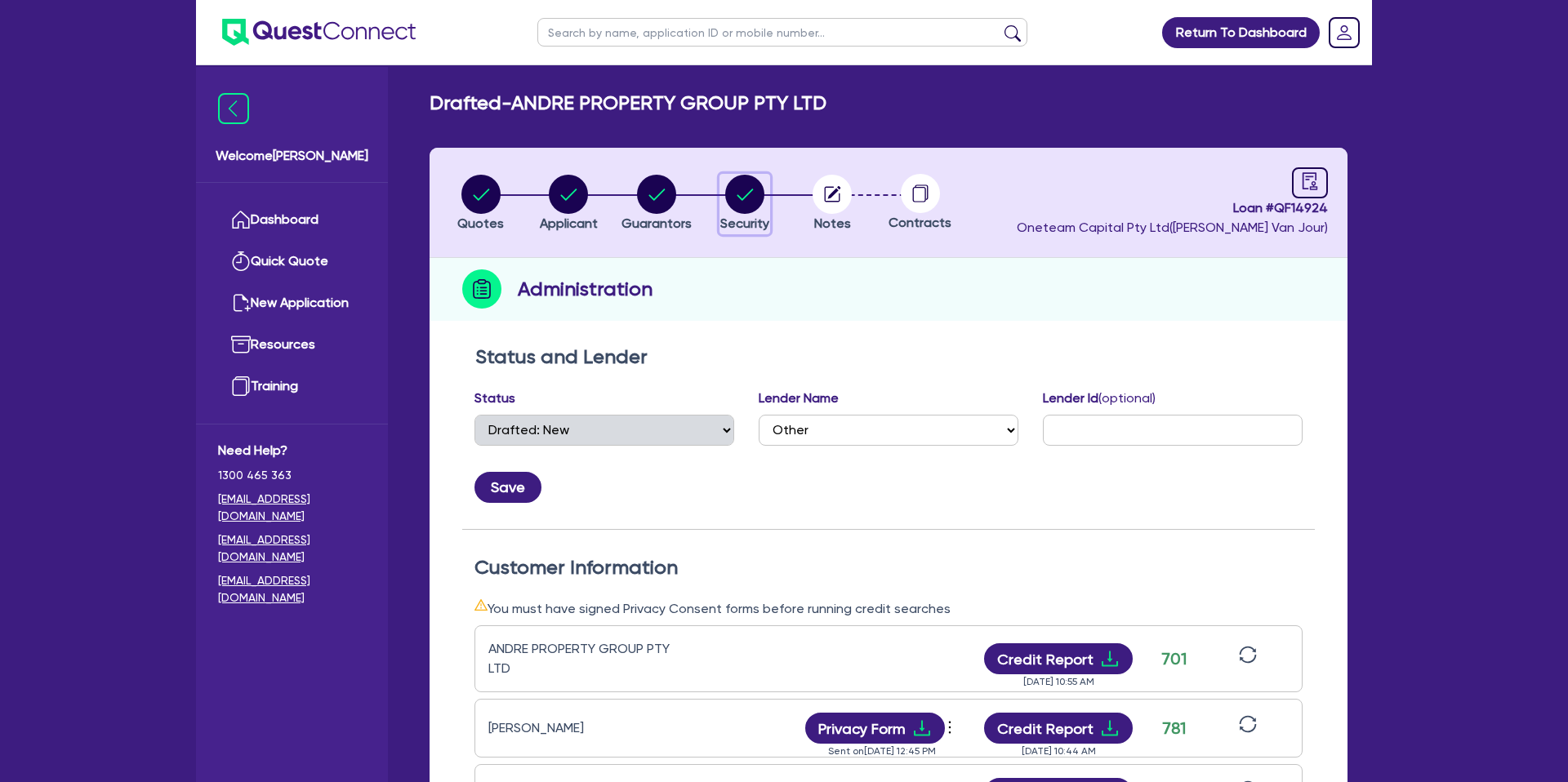
click at [758, 191] on circle "button" at bounding box center [744, 194] width 39 height 39
select select "CARS_AND_LIGHT_TRUCKS"
select select "PASSENGER_VEHICLES"
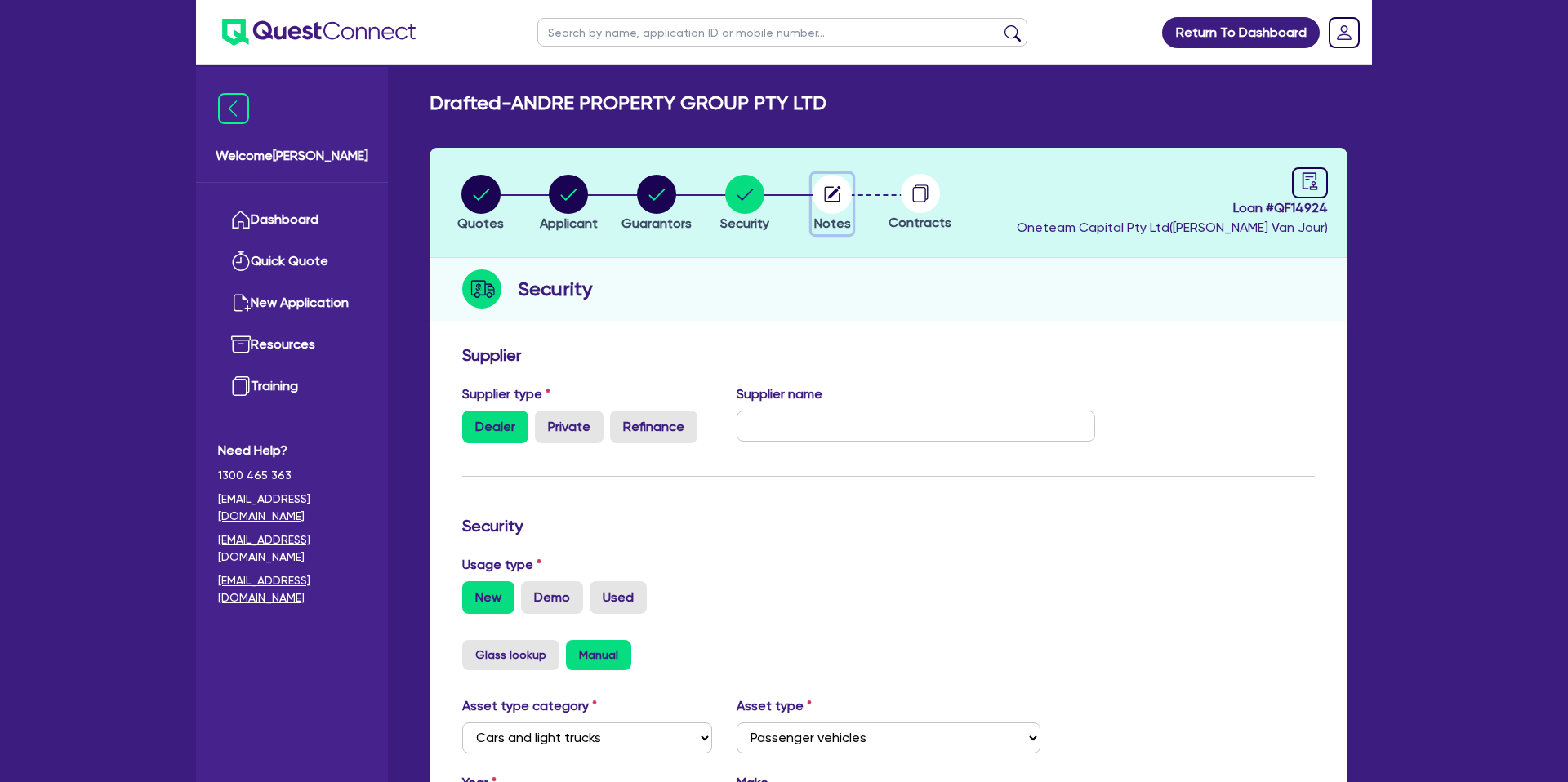
click at [834, 186] on circle "button" at bounding box center [832, 194] width 39 height 39
select select "Other"
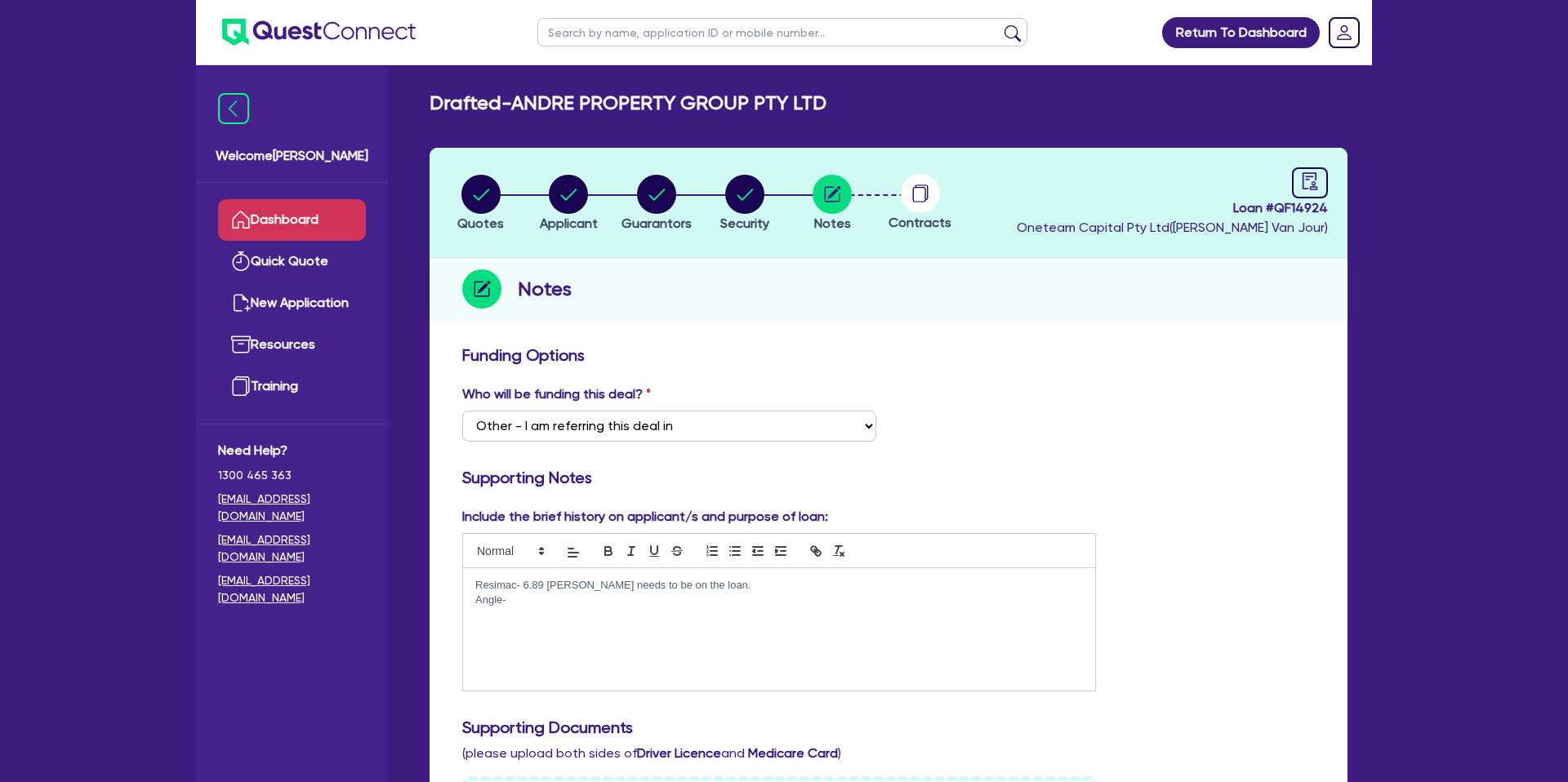
click at [235, 213] on icon at bounding box center [240, 219] width 19 height 19
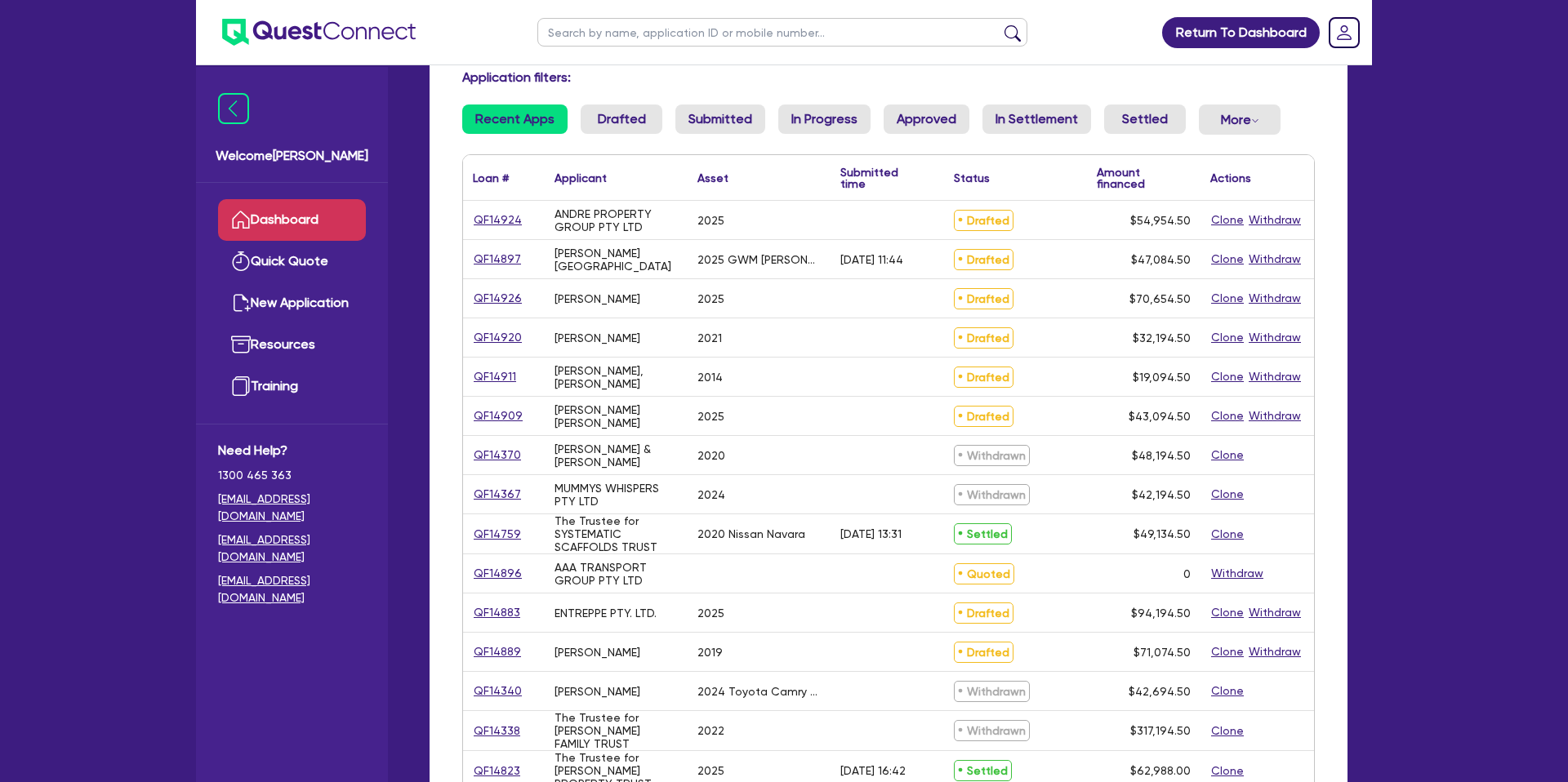
scroll to position [118, 0]
click at [501, 376] on link "QF14911" at bounding box center [494, 374] width 44 height 18
select select "CARS_AND_LIGHT_TRUCKS"
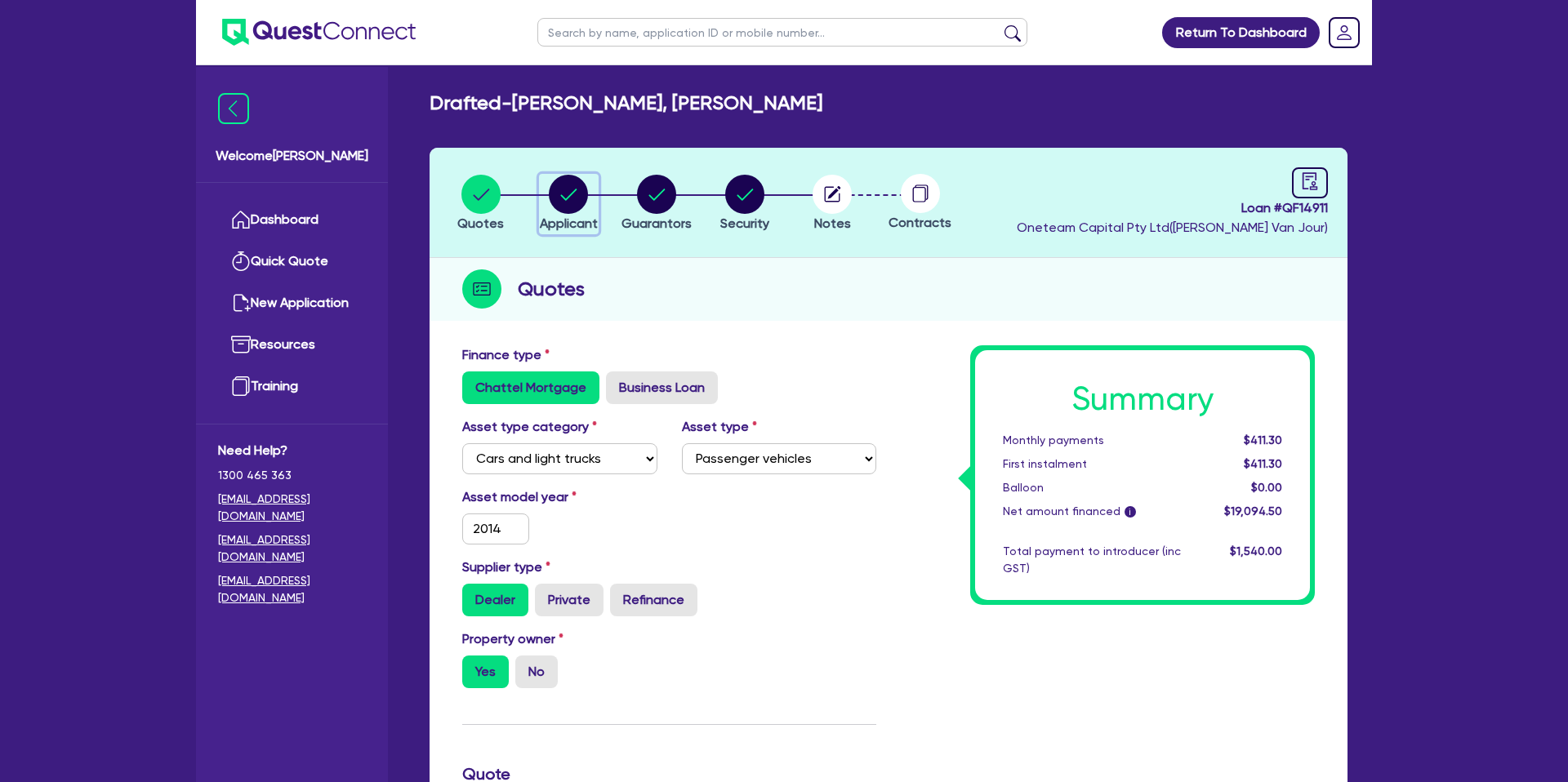
click at [570, 194] on circle "button" at bounding box center [568, 194] width 39 height 39
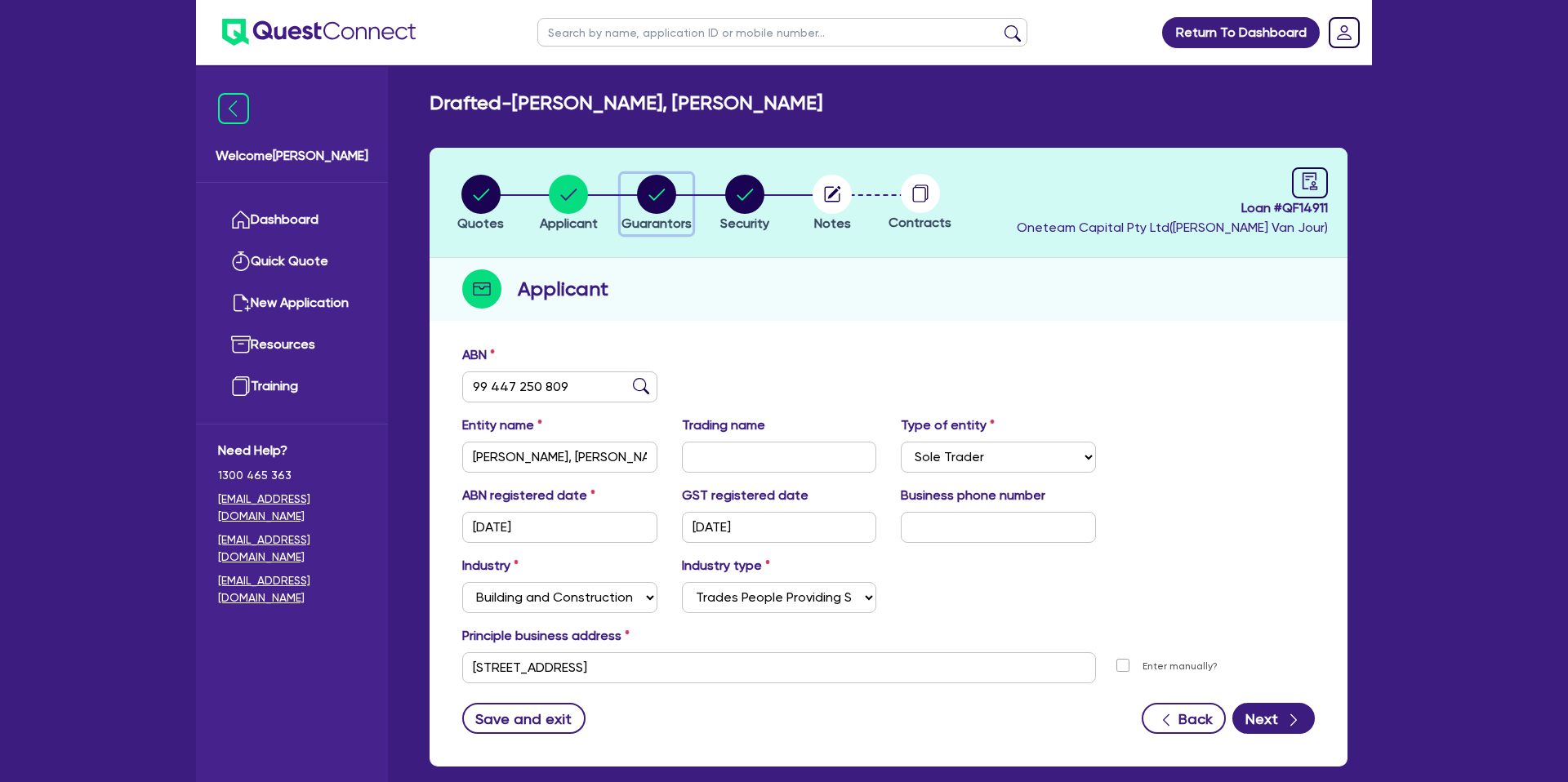
click at [649, 183] on circle "button" at bounding box center [656, 194] width 39 height 39
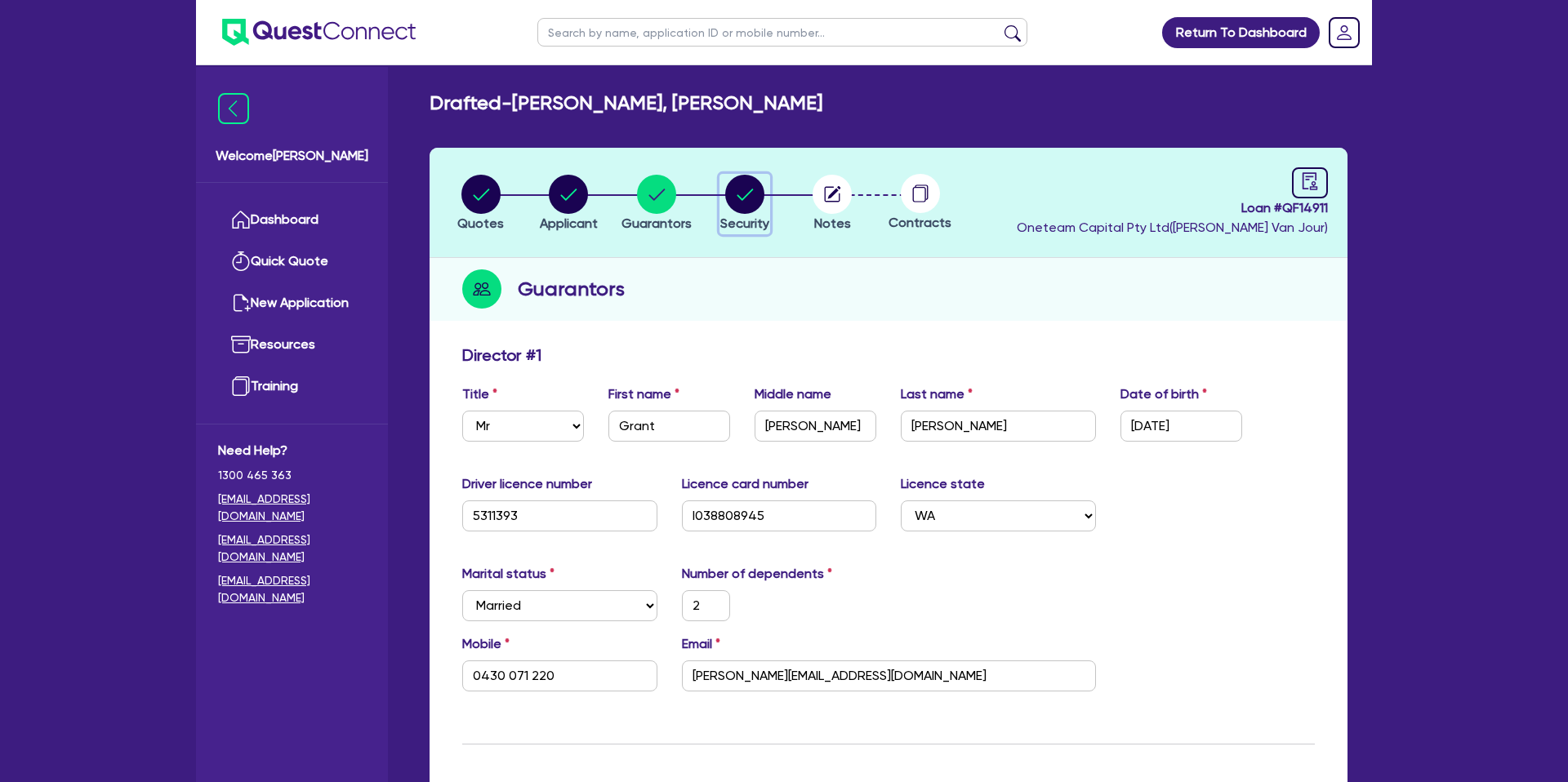
click at [732, 195] on circle "button" at bounding box center [744, 194] width 39 height 39
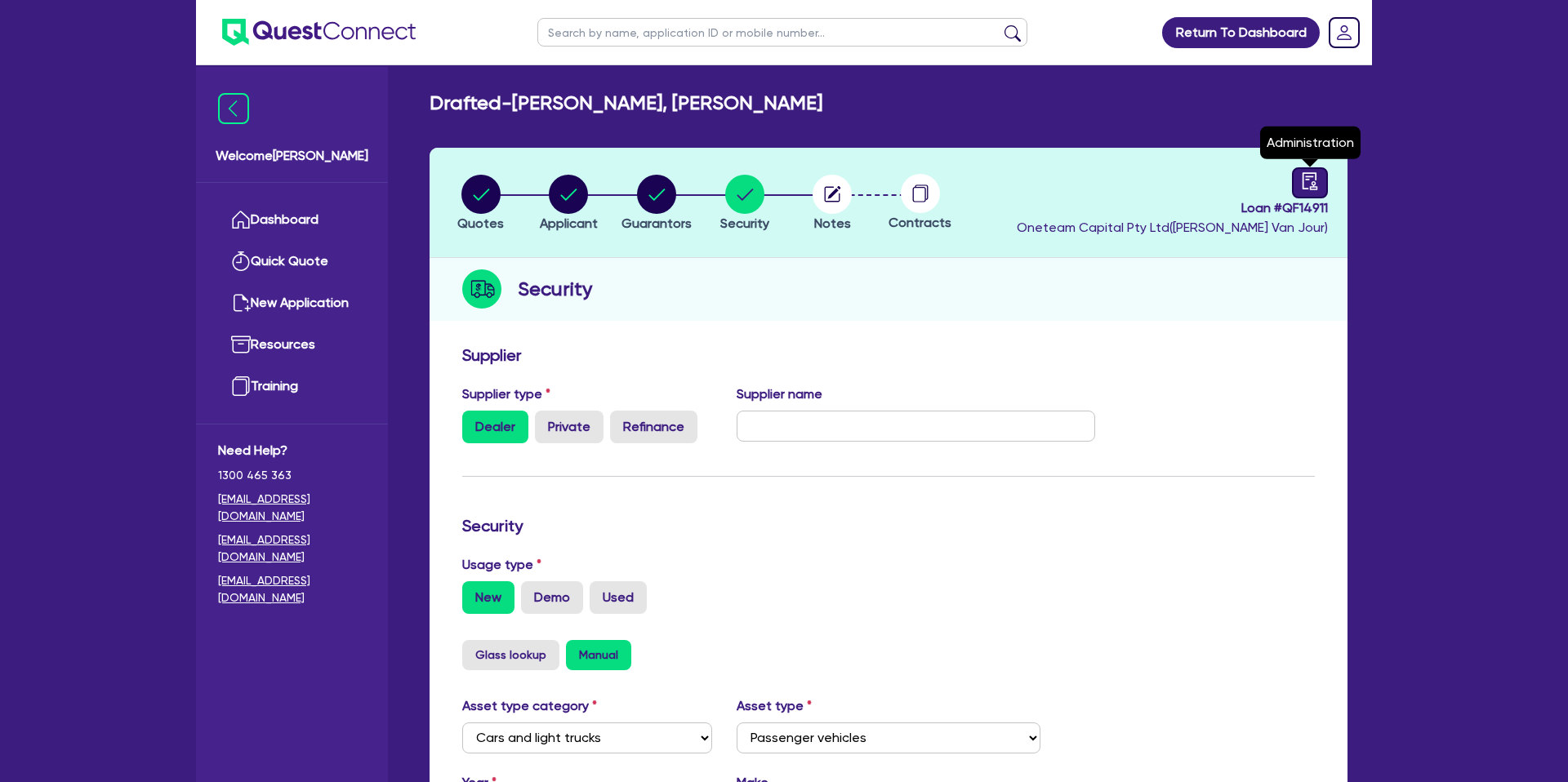
click at [1326, 180] on link at bounding box center [1310, 182] width 36 height 31
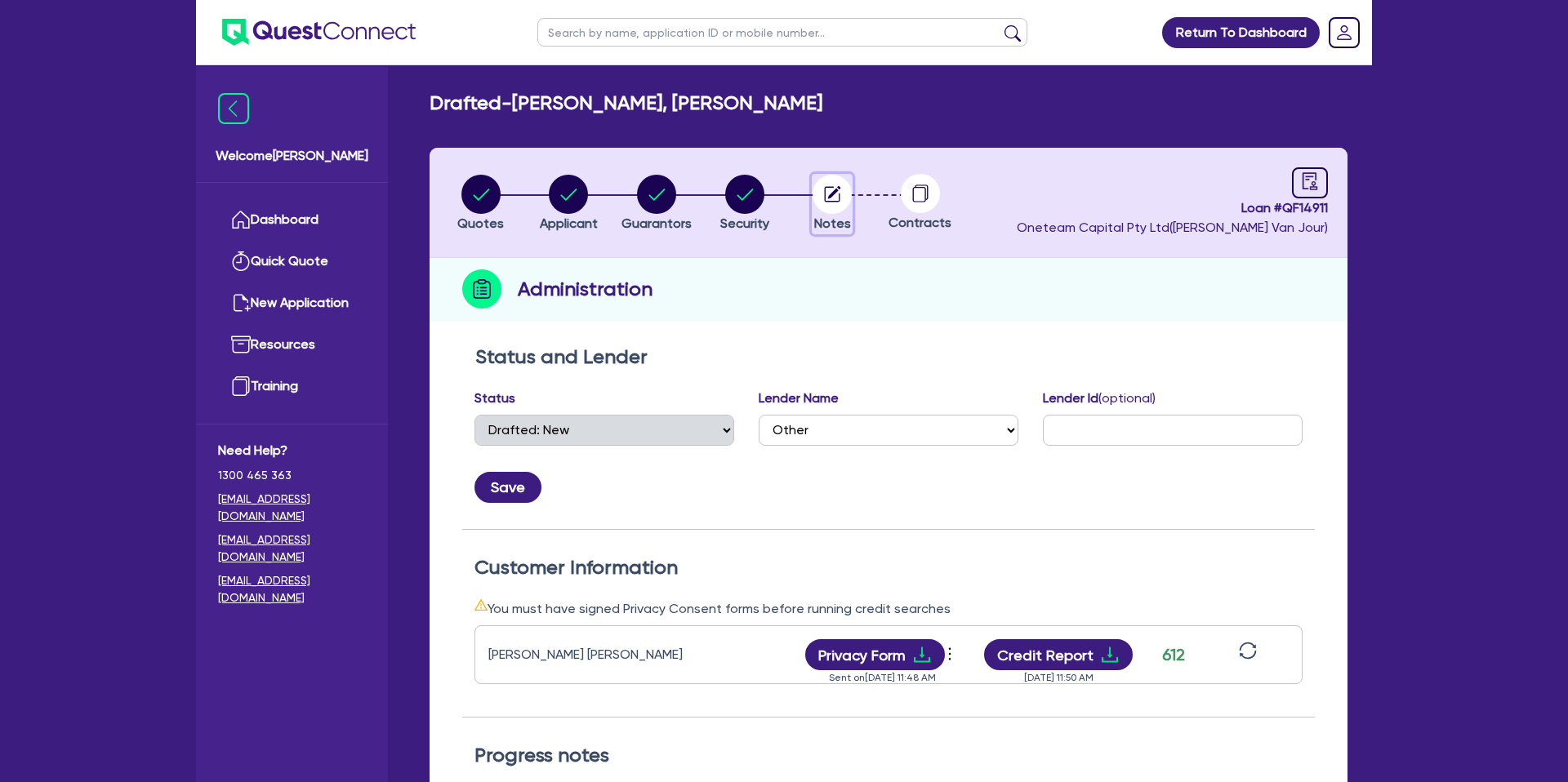
click at [829, 190] on circle "button" at bounding box center [832, 194] width 39 height 39
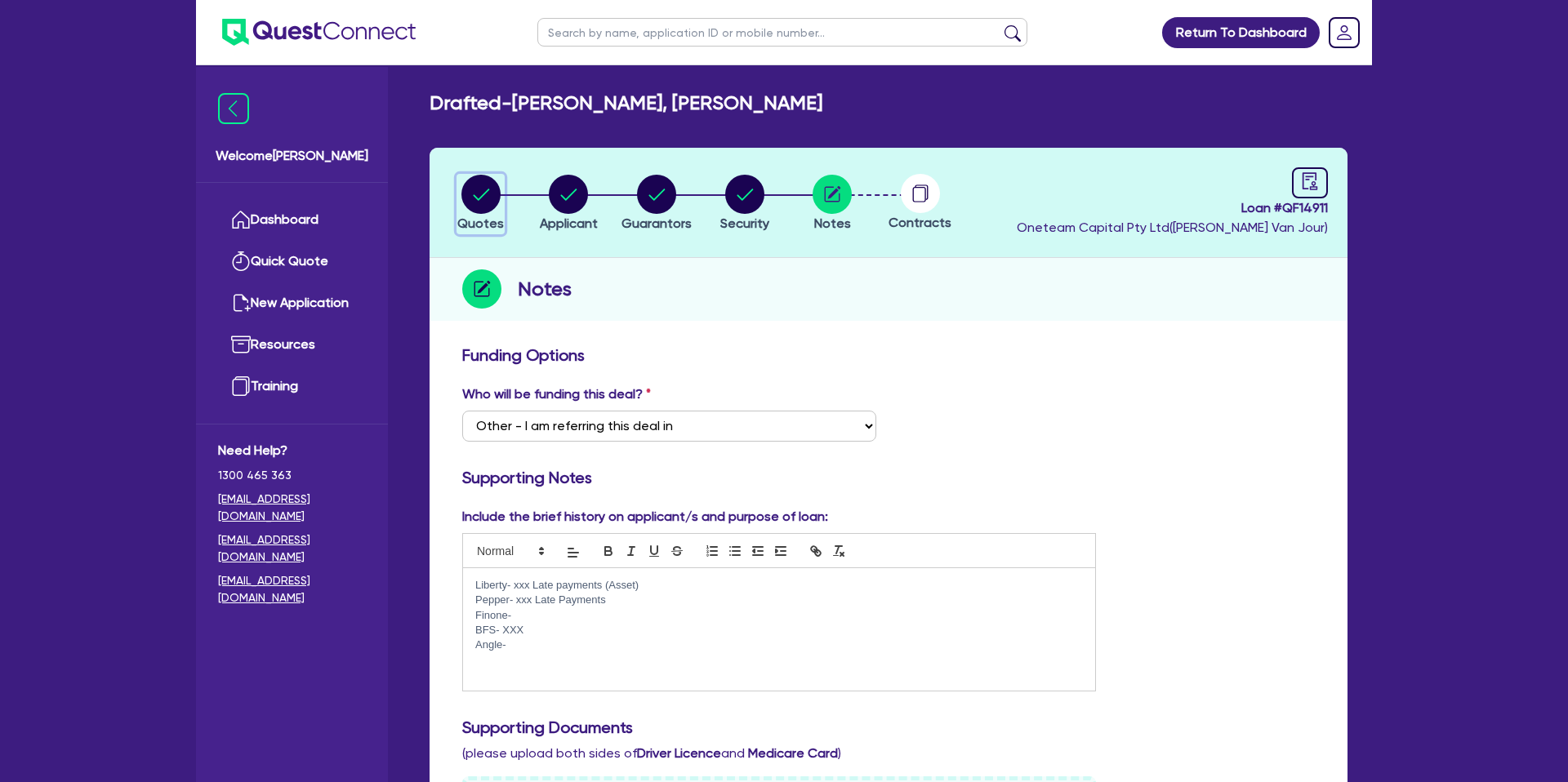
click at [494, 192] on circle "button" at bounding box center [481, 194] width 39 height 39
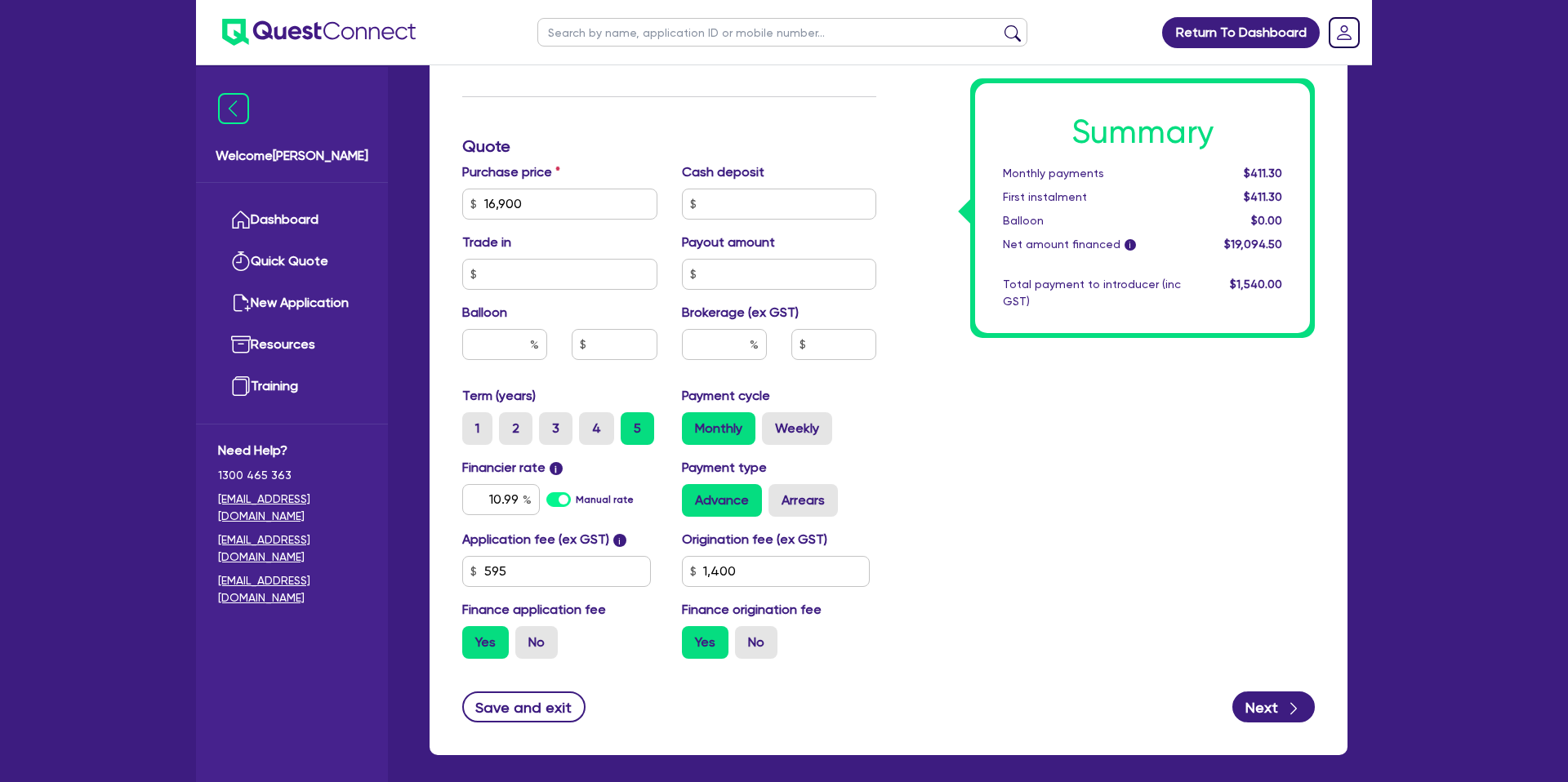
scroll to position [629, 0]
click at [541, 207] on input "16,900" at bounding box center [559, 203] width 195 height 31
click at [935, 293] on div "Summary Monthly payments $411.30 First instalment $411.30 Balloon $0.00 Net amo…" at bounding box center [1107, 193] width 438 height 954
click at [519, 495] on input "10.99" at bounding box center [501, 498] width 78 height 31
drag, startPoint x: 774, startPoint y: 569, endPoint x: 764, endPoint y: 569, distance: 10.0
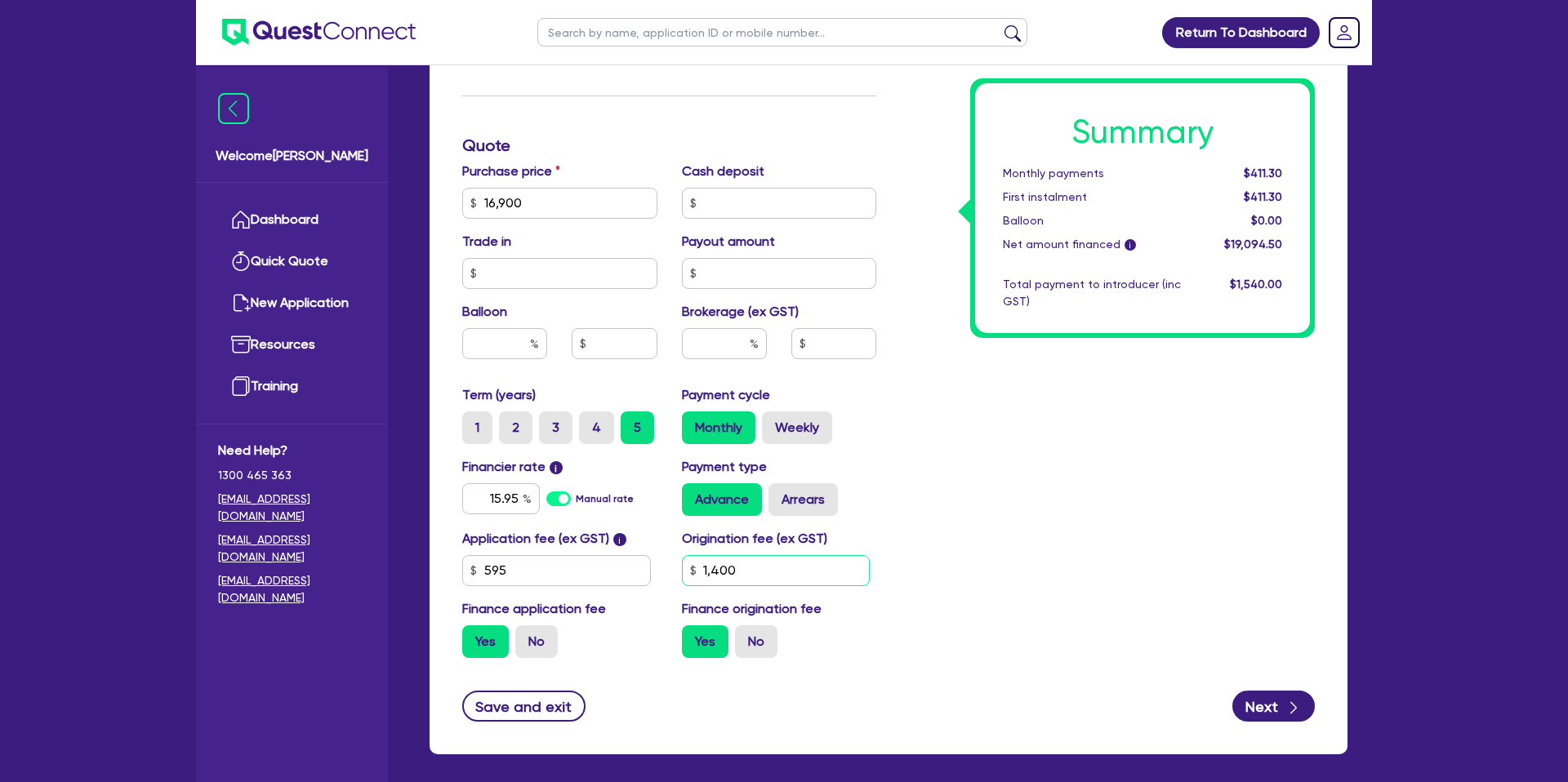
click at [774, 570] on input "1,400" at bounding box center [776, 570] width 189 height 31
click at [1066, 388] on div "Summary Monthly payments Calculating... First instalment Calculating... Balloon…" at bounding box center [1107, 193] width 438 height 954
click at [799, 418] on label "Weekly" at bounding box center [797, 427] width 70 height 33
drag, startPoint x: 807, startPoint y: 432, endPoint x: 877, endPoint y: 447, distance: 71.6
click at [807, 432] on label "Weekly" at bounding box center [797, 427] width 70 height 33
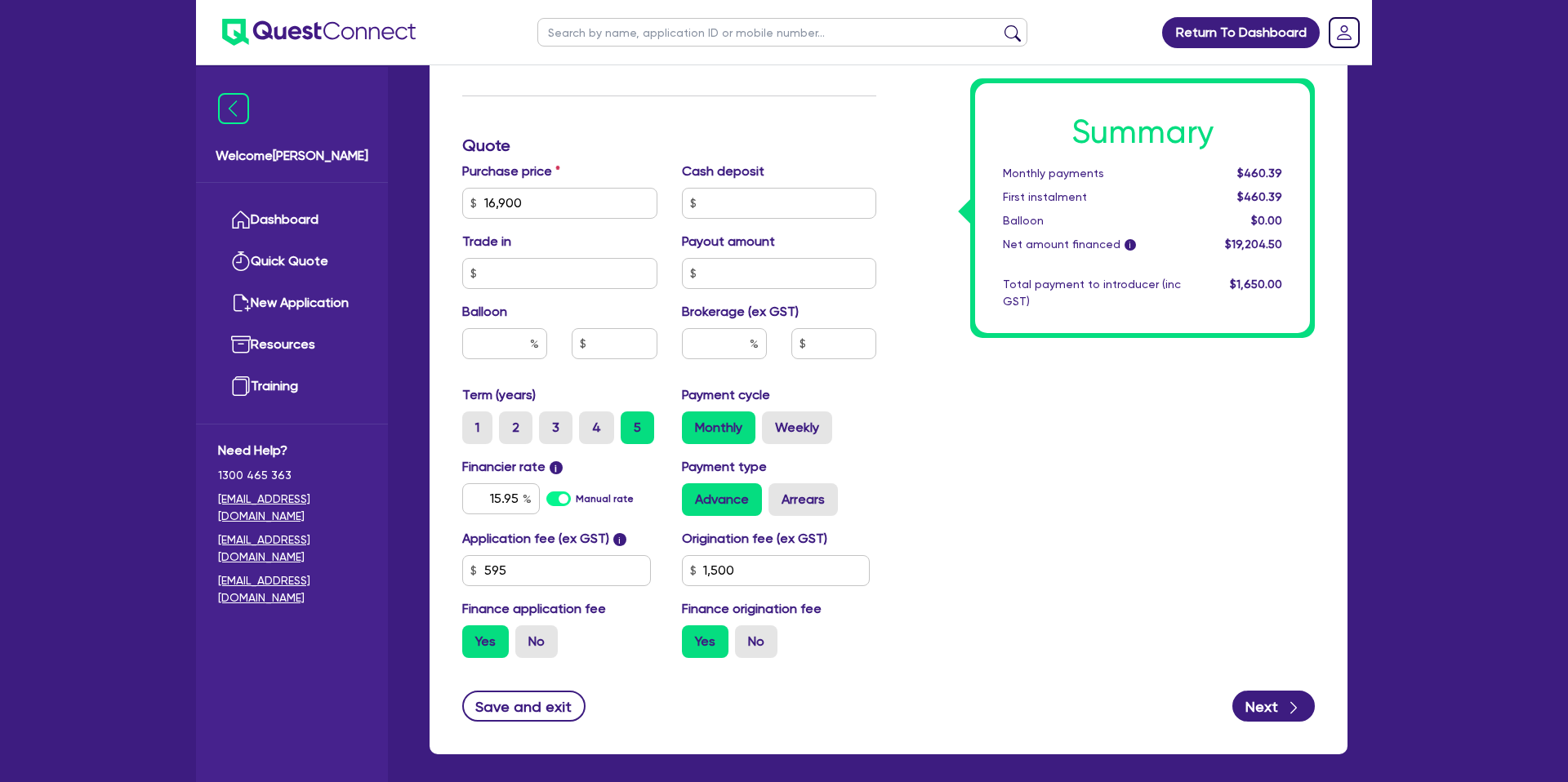
click at [773, 422] on input "Weekly" at bounding box center [767, 417] width 11 height 11
click at [518, 497] on input "15.95" at bounding box center [501, 498] width 78 height 31
click at [1210, 458] on div "Summary Weekly payments $115.21 First instalment $115.21 Balloon $0.00 Net amou…" at bounding box center [1107, 193] width 438 height 954
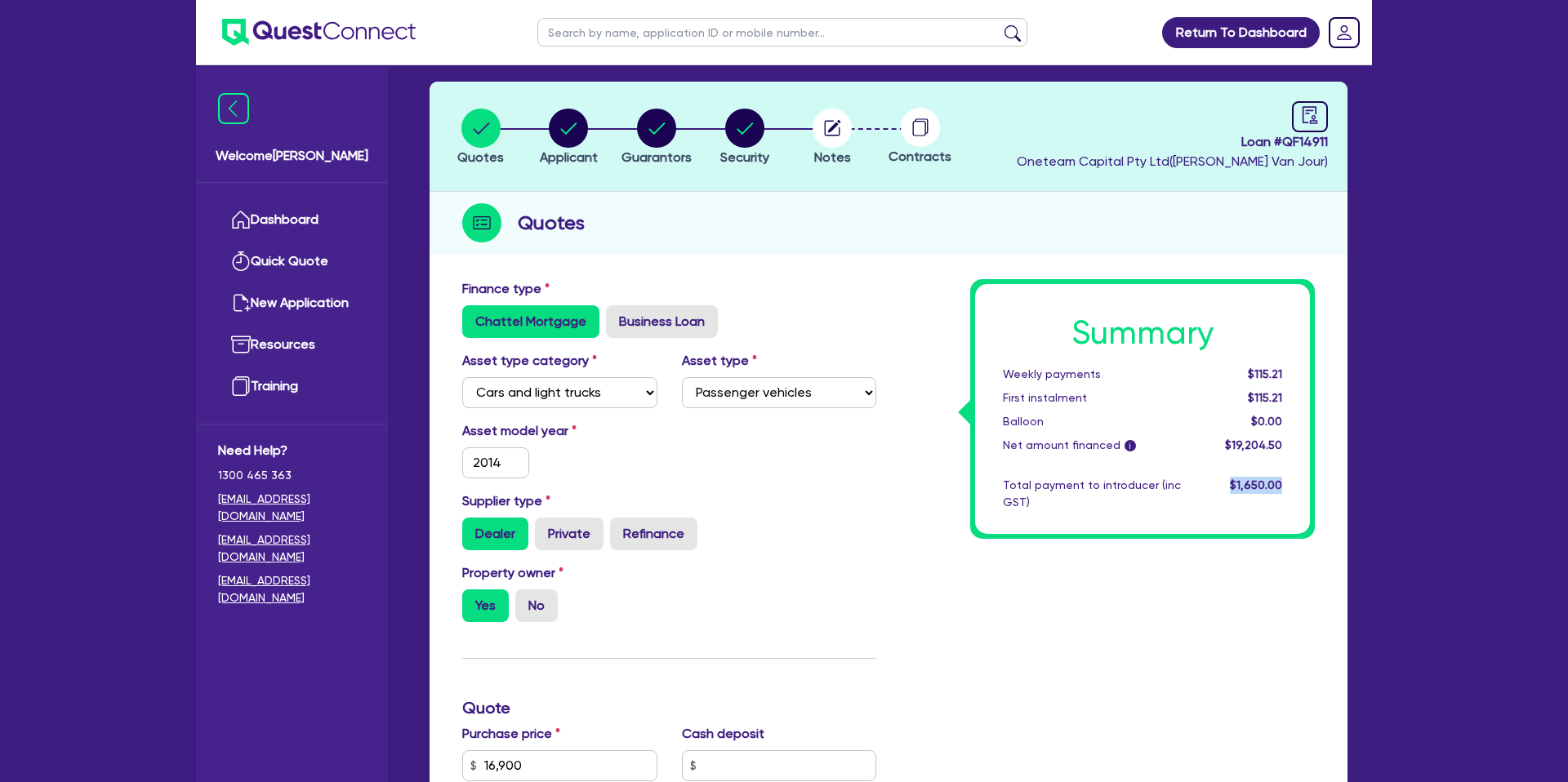
scroll to position [0, 0]
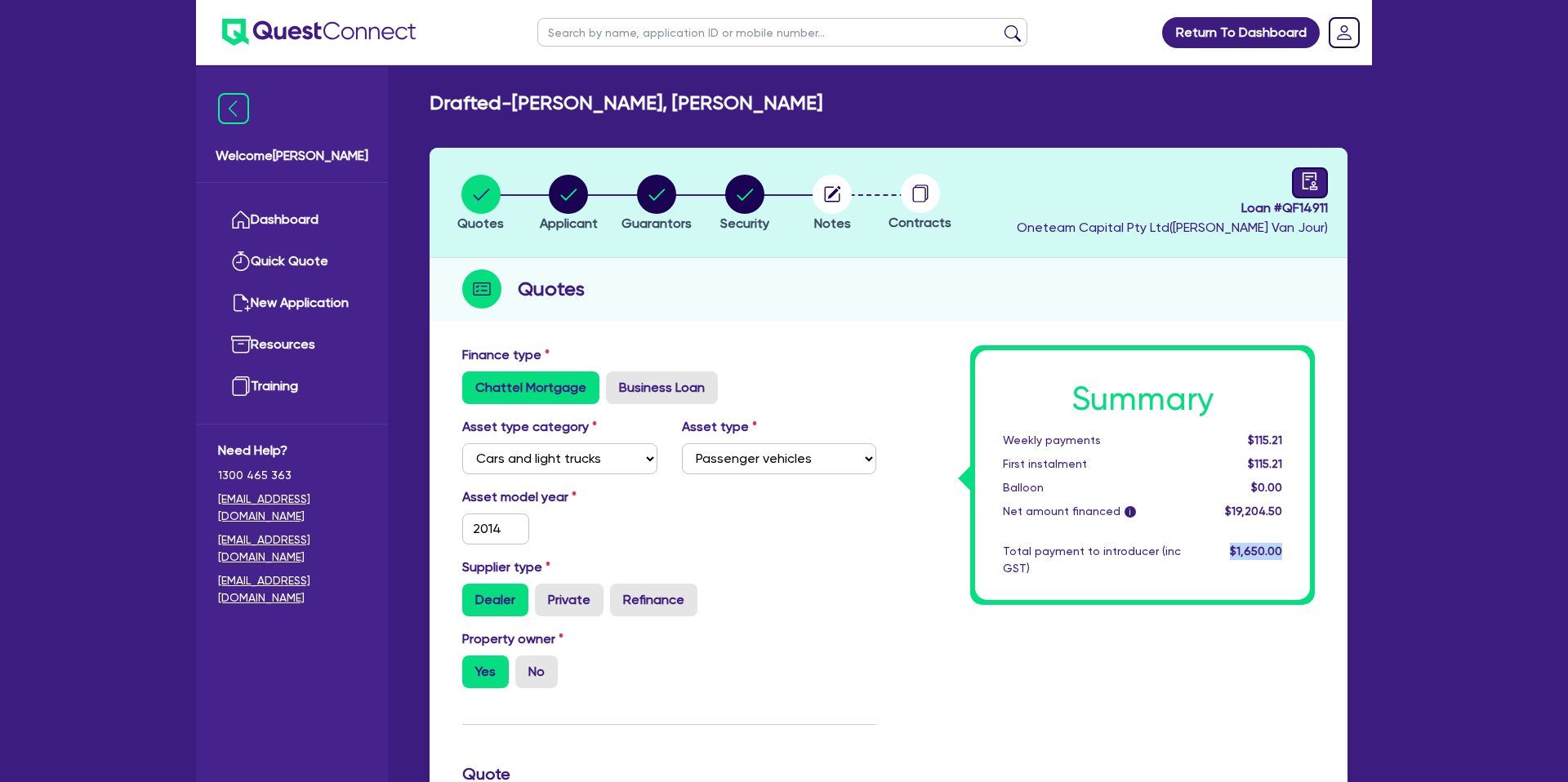
click at [1313, 180] on icon "audit" at bounding box center [1309, 181] width 18 height 18
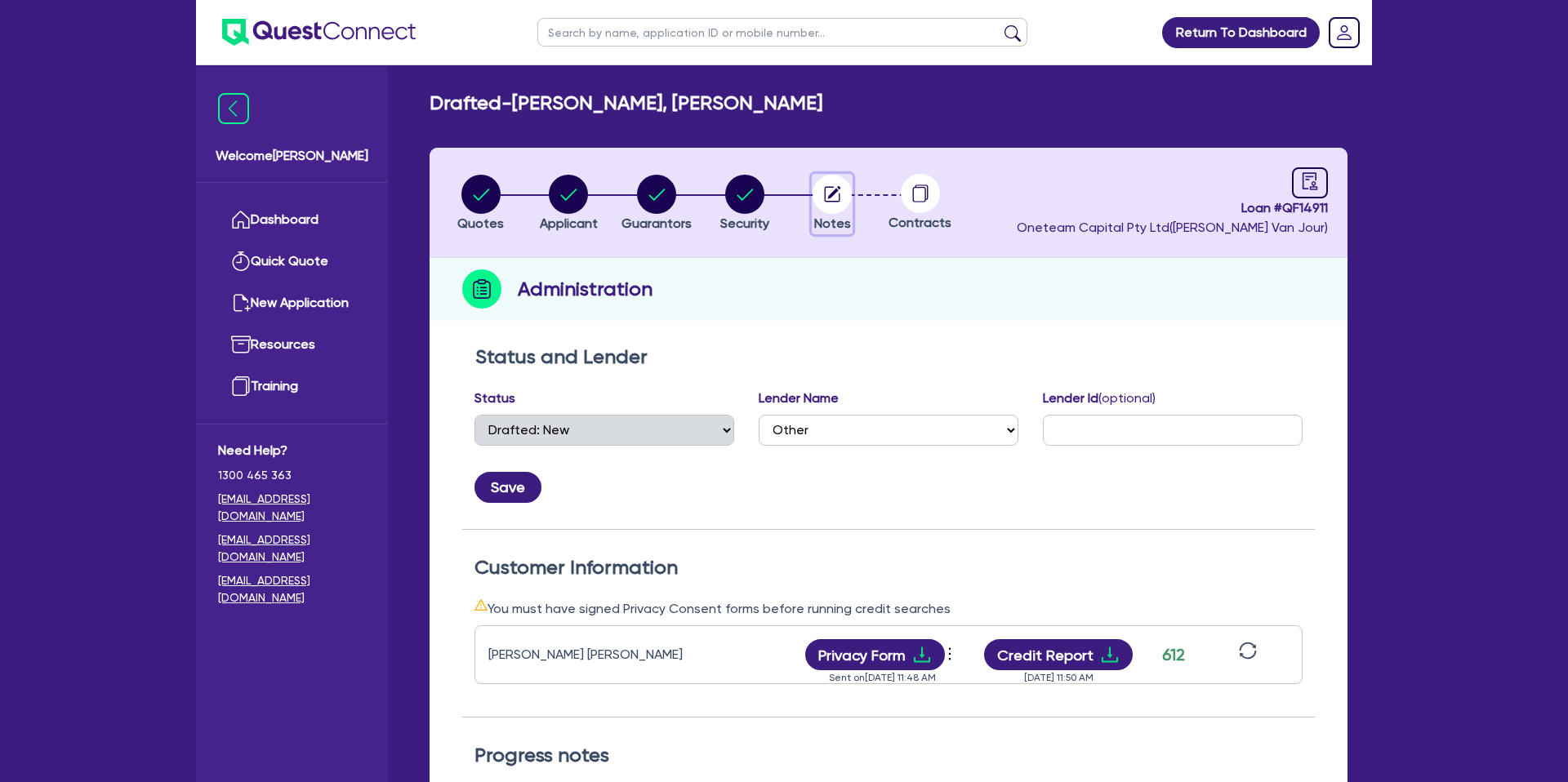
click at [825, 196] on icon "button" at bounding box center [832, 194] width 16 height 16
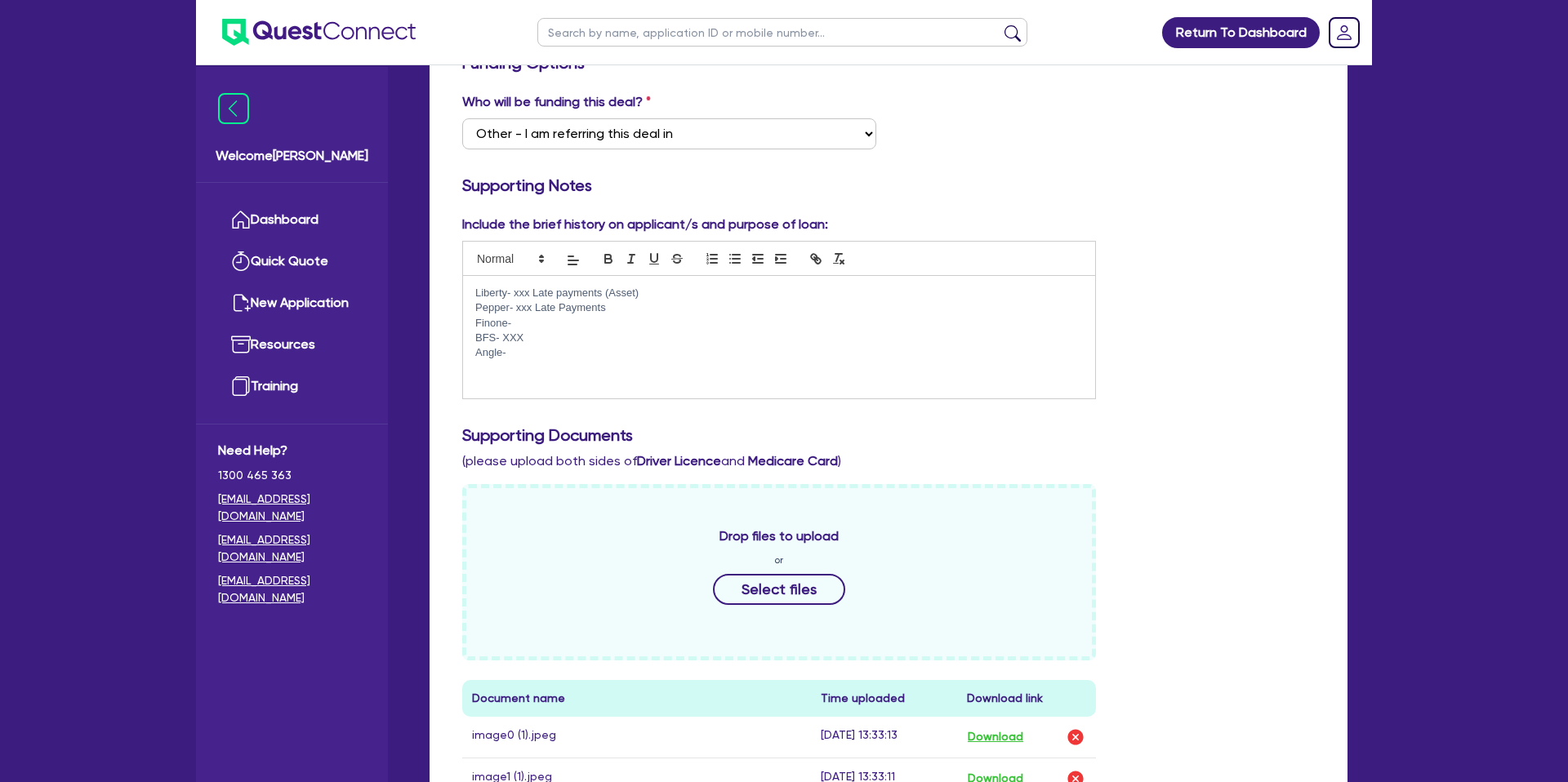
scroll to position [294, 0]
drag, startPoint x: 532, startPoint y: 339, endPoint x: 488, endPoint y: 285, distance: 69.7
click at [482, 286] on div "Liberty- xxx Late payments (Asset) Pepper- xxx Late Payments Finone- BFS- XXX A…" at bounding box center [779, 335] width 632 height 122
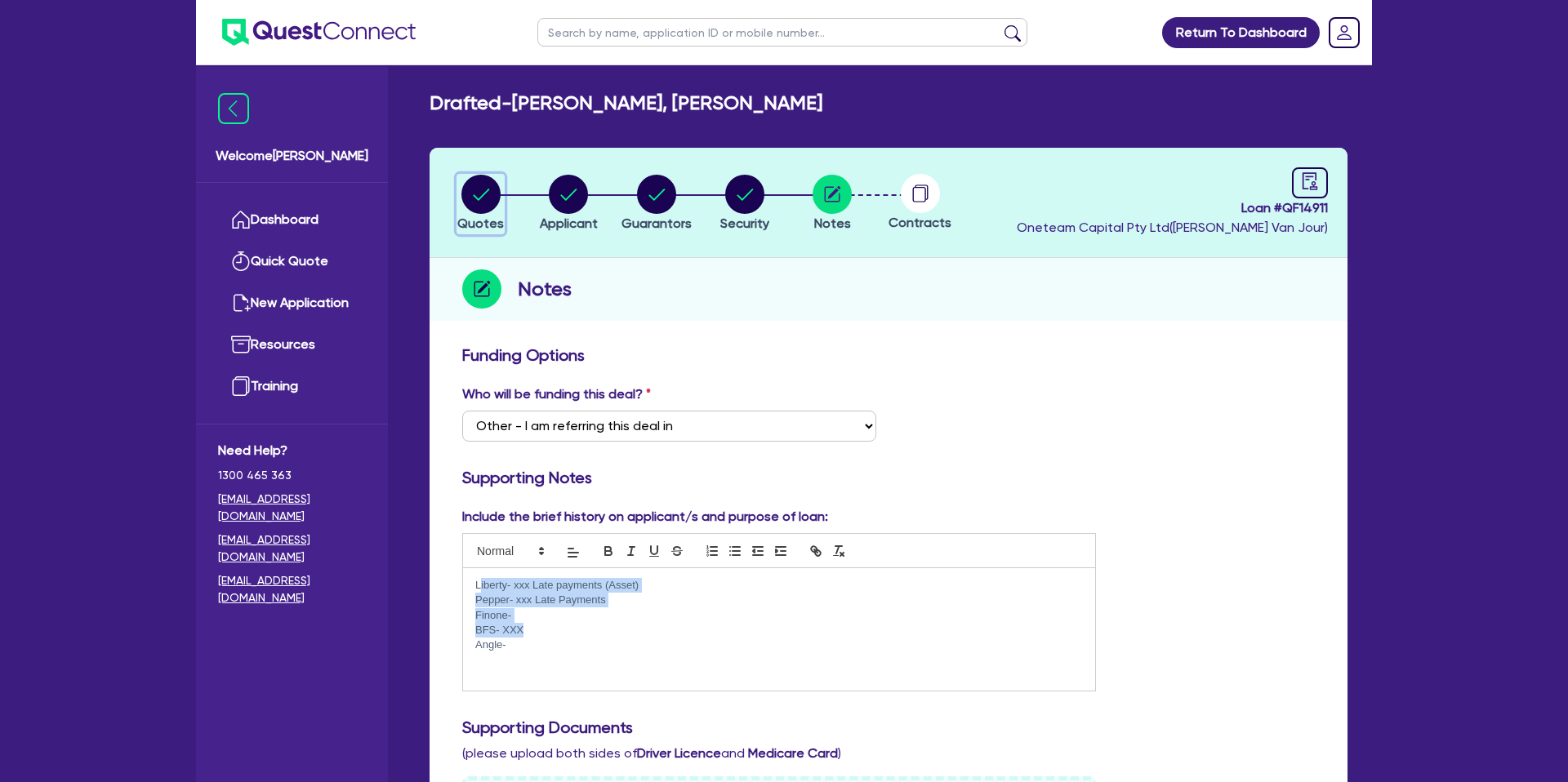
click at [472, 191] on circle "button" at bounding box center [481, 194] width 39 height 39
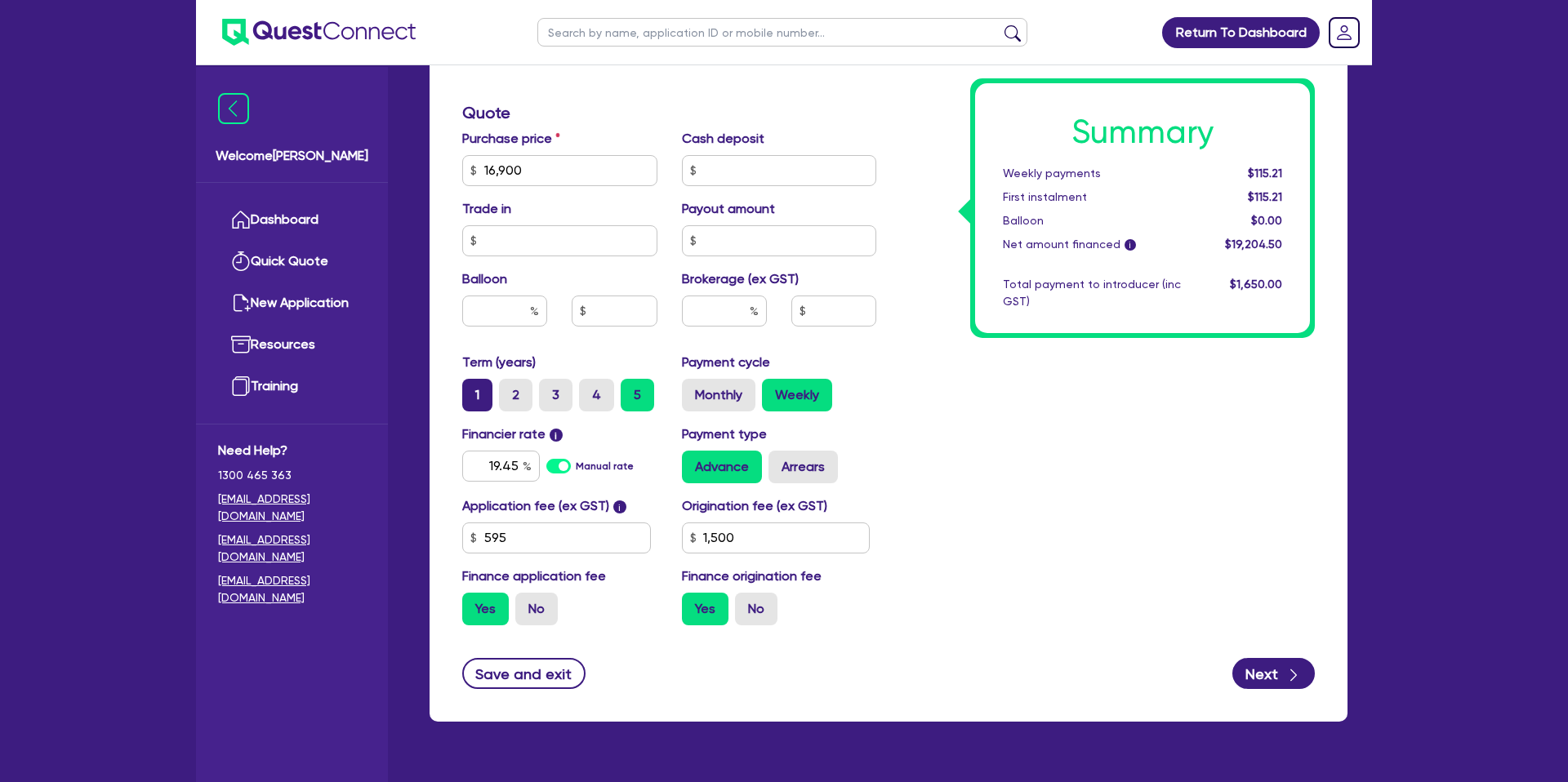
scroll to position [664, 0]
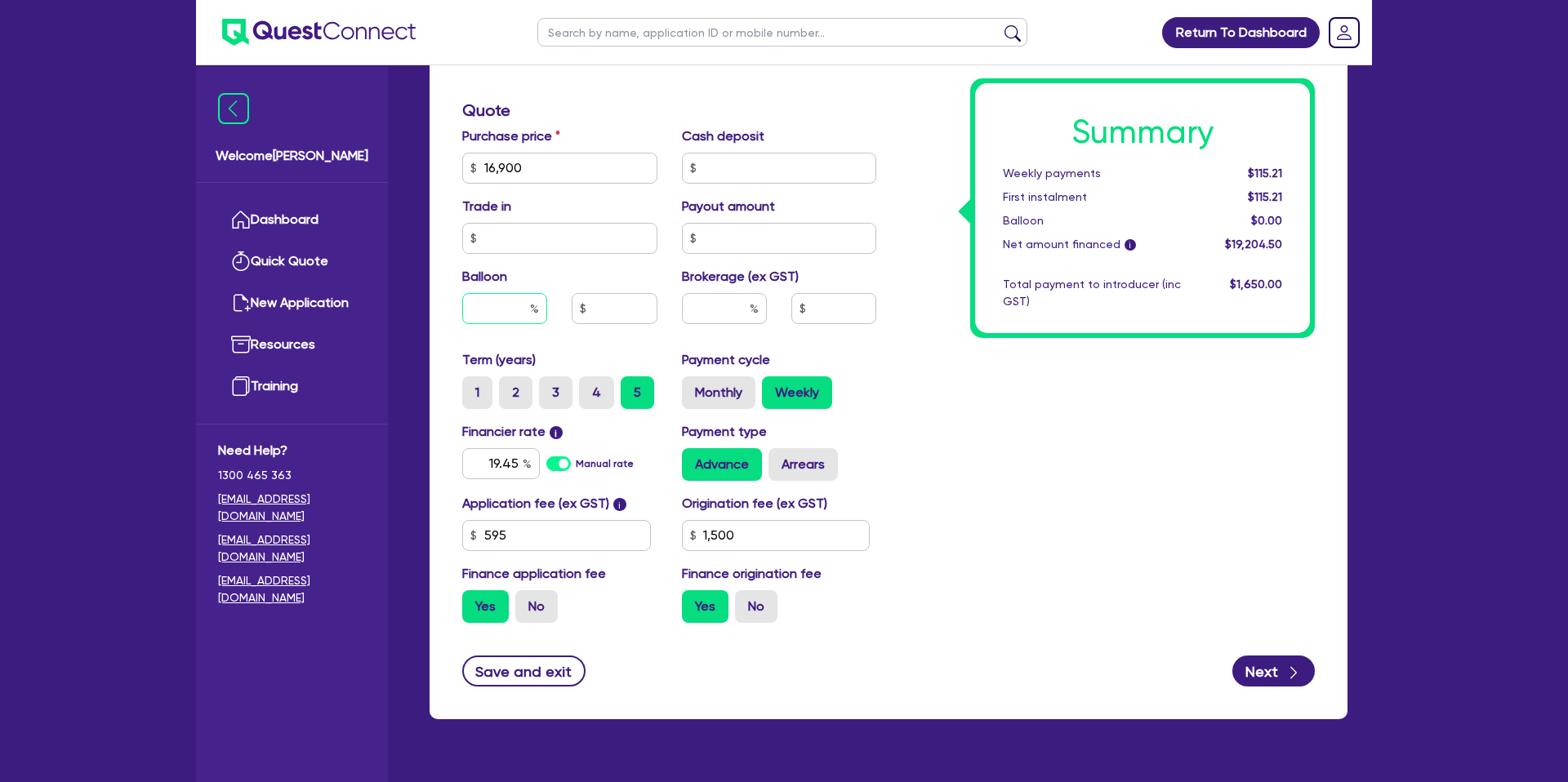
click at [516, 315] on input "text" at bounding box center [505, 309] width 85 height 31
drag, startPoint x: 1247, startPoint y: 168, endPoint x: 1300, endPoint y: 166, distance: 53.0
click at [1300, 166] on div "Summary Weekly payments $115.21 First instalment $115.21 Balloon $0.00 Net amou…" at bounding box center [1142, 208] width 335 height 250
click at [1276, 166] on span "$115.21" at bounding box center [1264, 173] width 34 height 13
drag, startPoint x: 1248, startPoint y: 173, endPoint x: 1295, endPoint y: 169, distance: 47.2
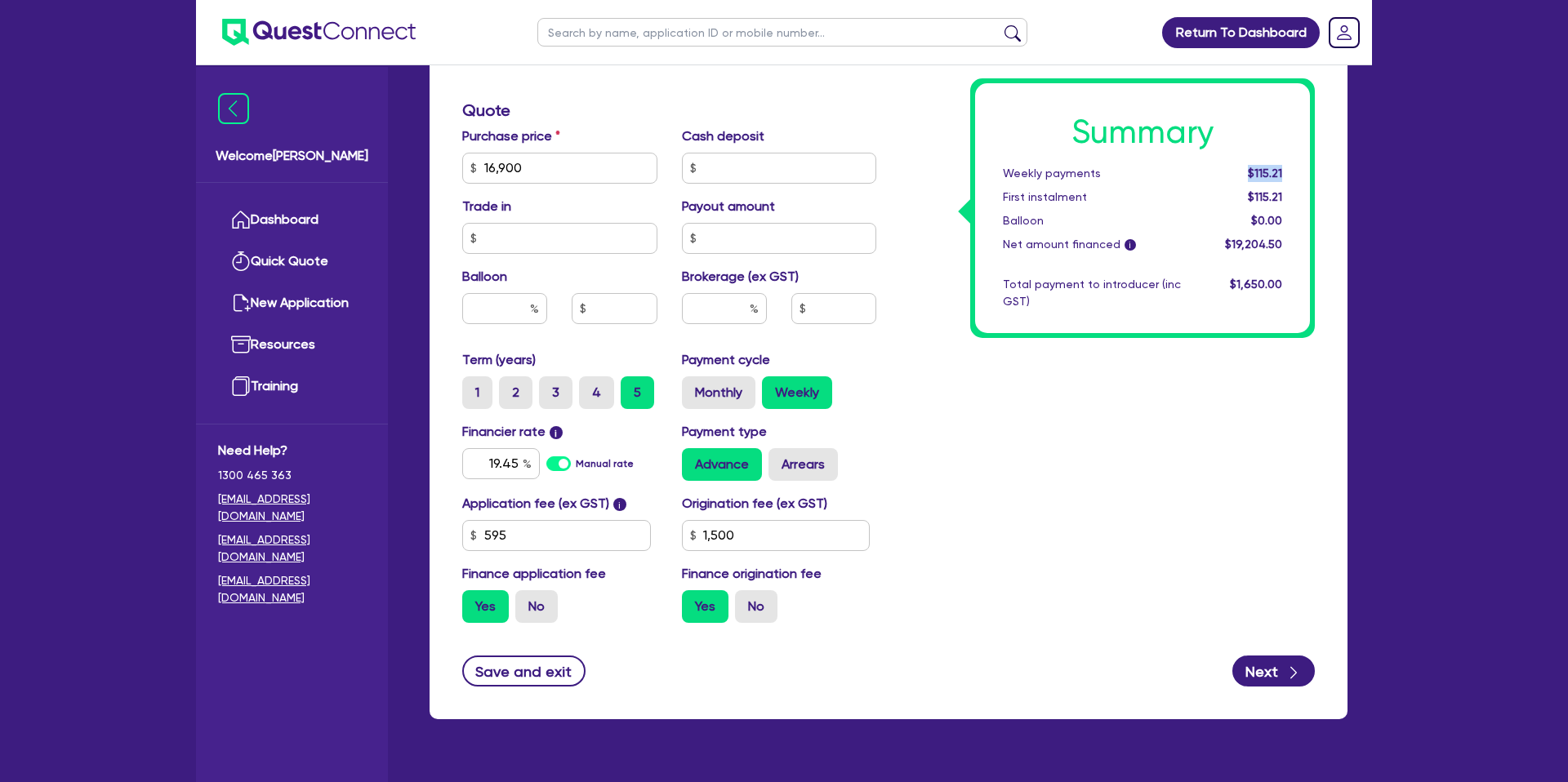
click at [1295, 169] on div "Summary Weekly payments $115.21 First instalment $115.21 Balloon $0.00 Net amou…" at bounding box center [1142, 208] width 335 height 250
click at [1291, 167] on div "$115.21" at bounding box center [1244, 173] width 101 height 18
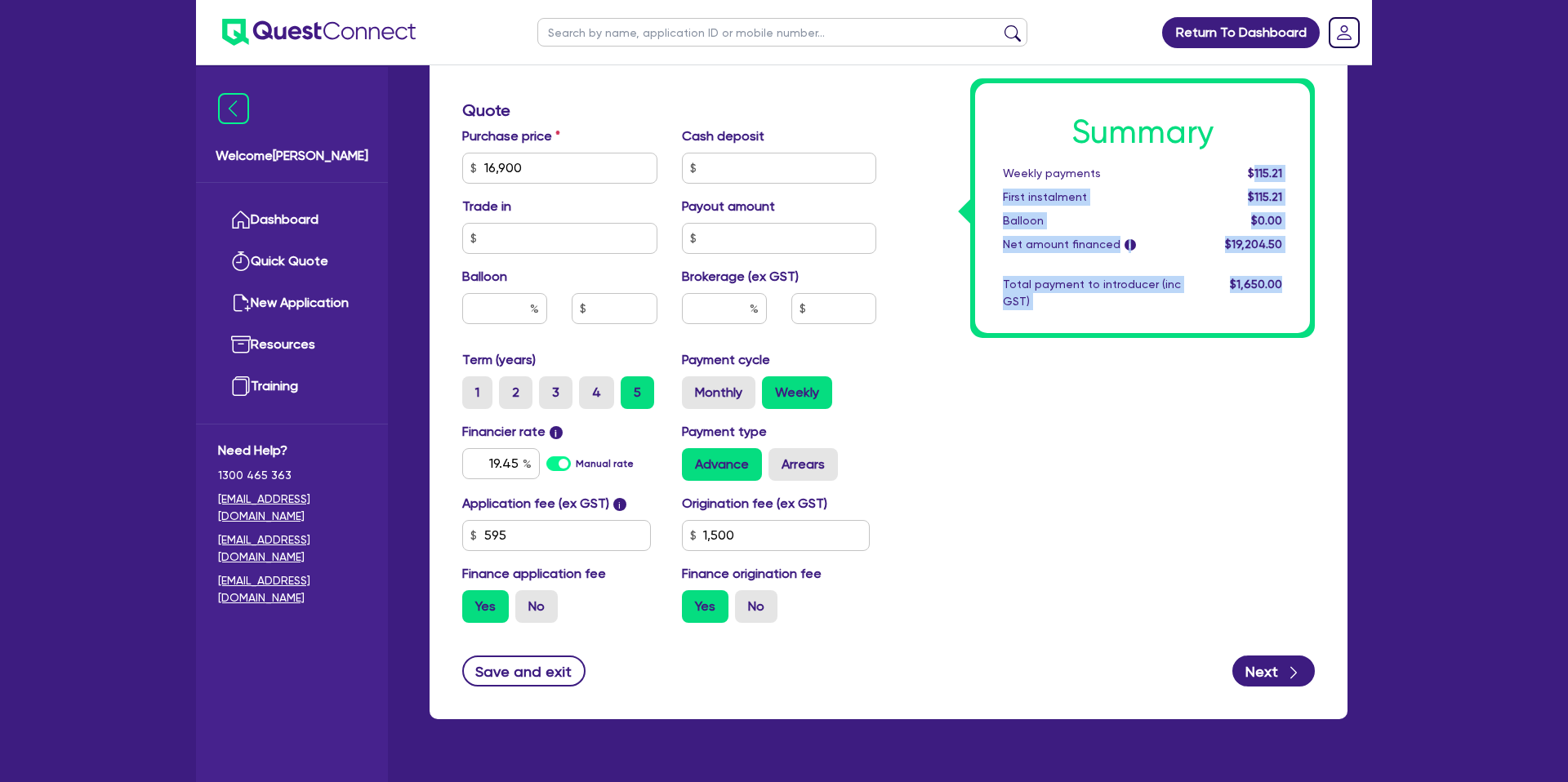
drag, startPoint x: 1257, startPoint y: 174, endPoint x: 1326, endPoint y: 172, distance: 69.0
click at [1331, 171] on div "Finance type Chattel Mortgage Business Loan Asset type category Select Cars and…" at bounding box center [889, 196] width 918 height 1046
click at [1281, 173] on span "$115.21" at bounding box center [1264, 173] width 34 height 13
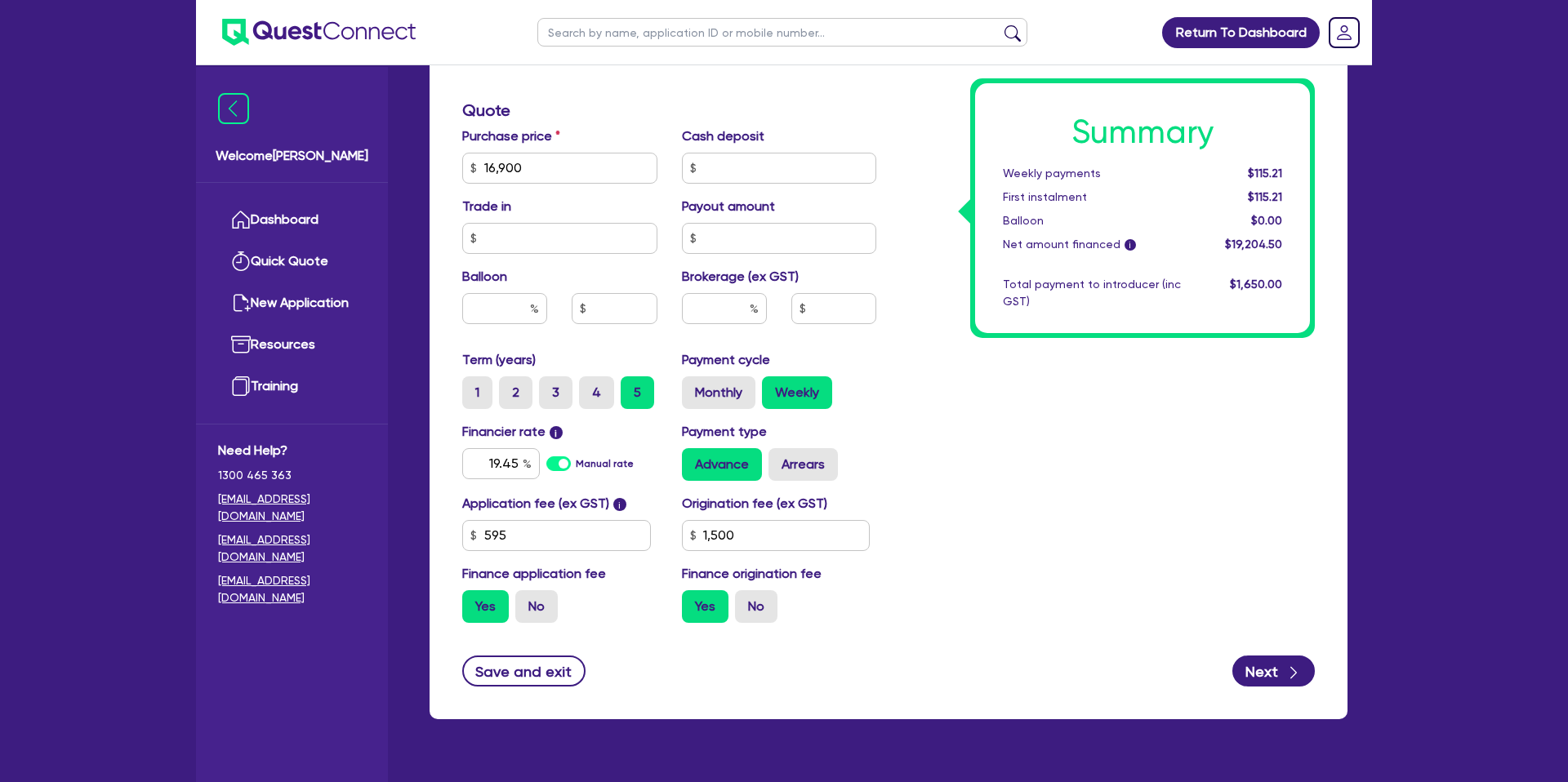
click at [911, 260] on div "Summary Weekly payments $115.21 First instalment $115.21 Balloon $0.00 Net amou…" at bounding box center [1107, 158] width 438 height 954
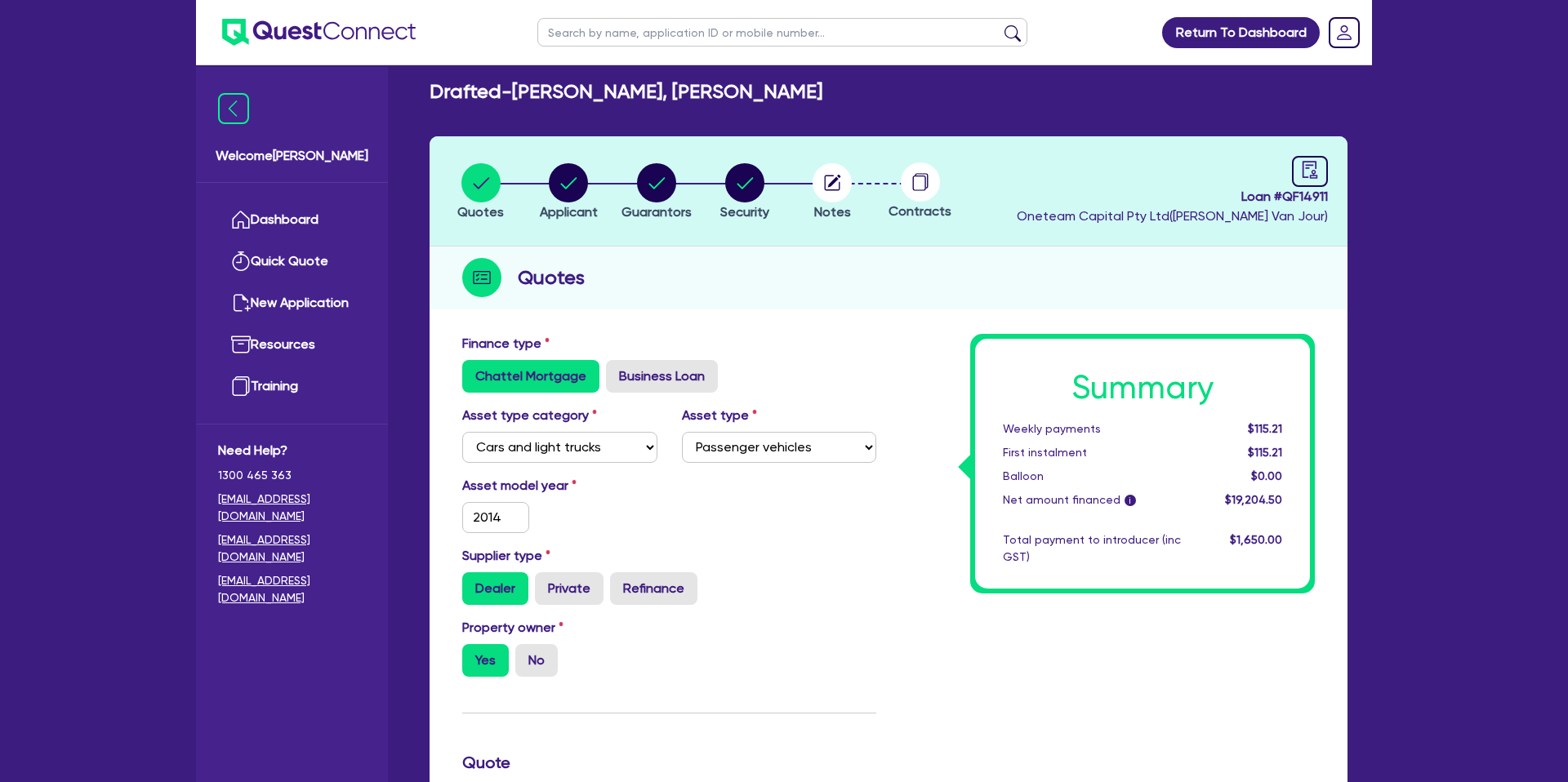
scroll to position [0, 0]
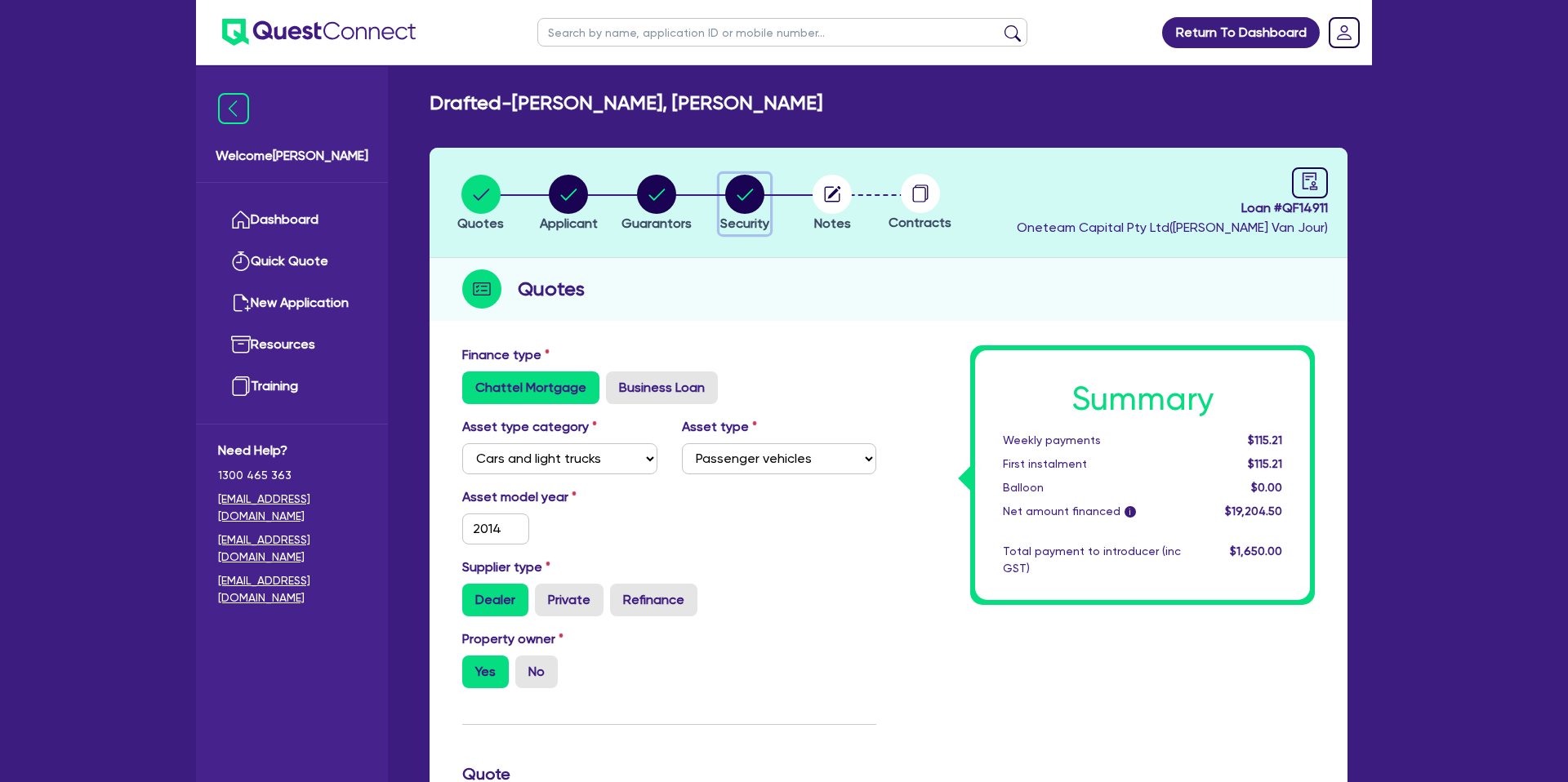
click at [759, 189] on circle "button" at bounding box center [744, 194] width 39 height 39
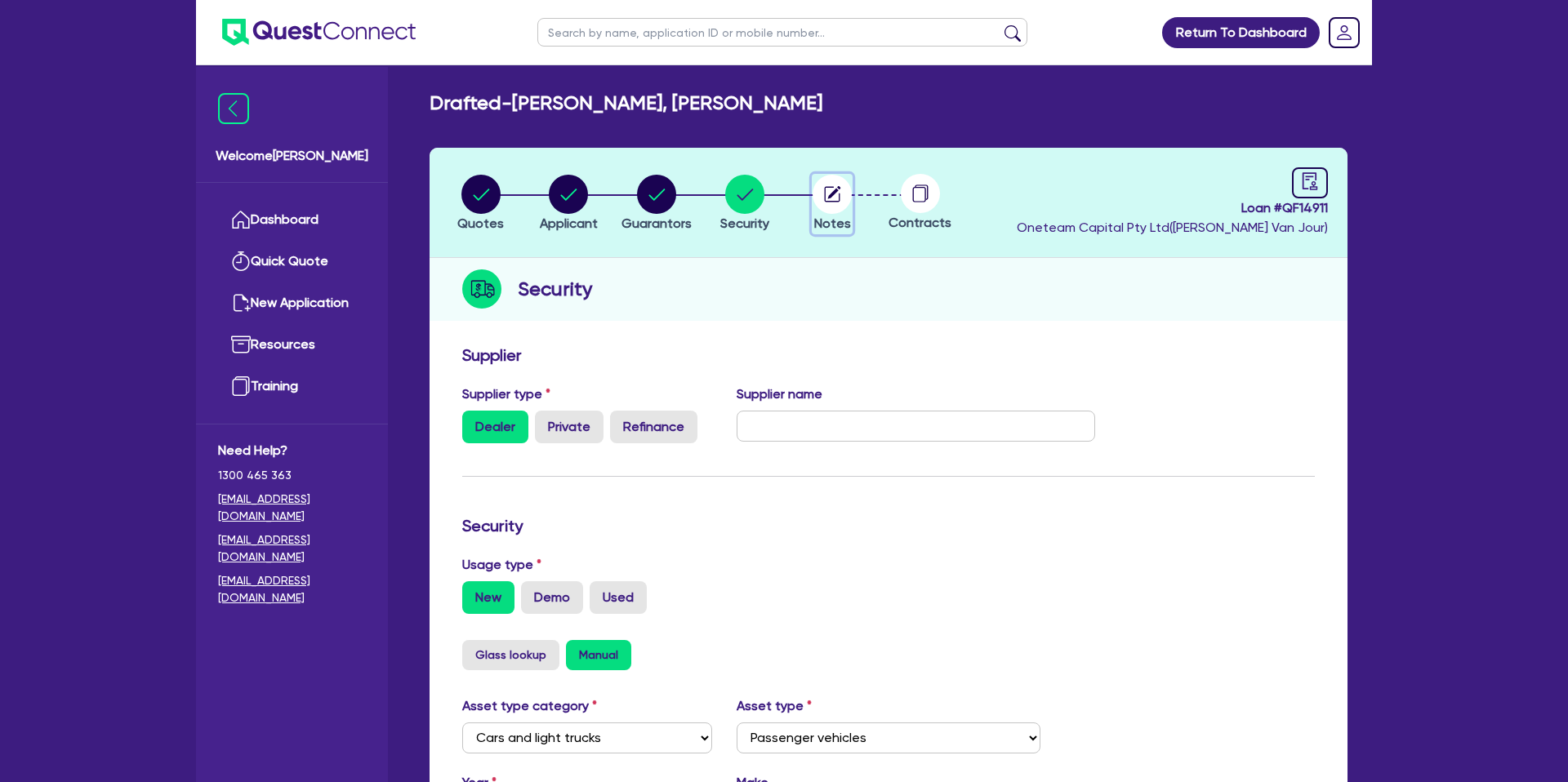
click at [832, 192] on icon "button" at bounding box center [835, 193] width 13 height 13
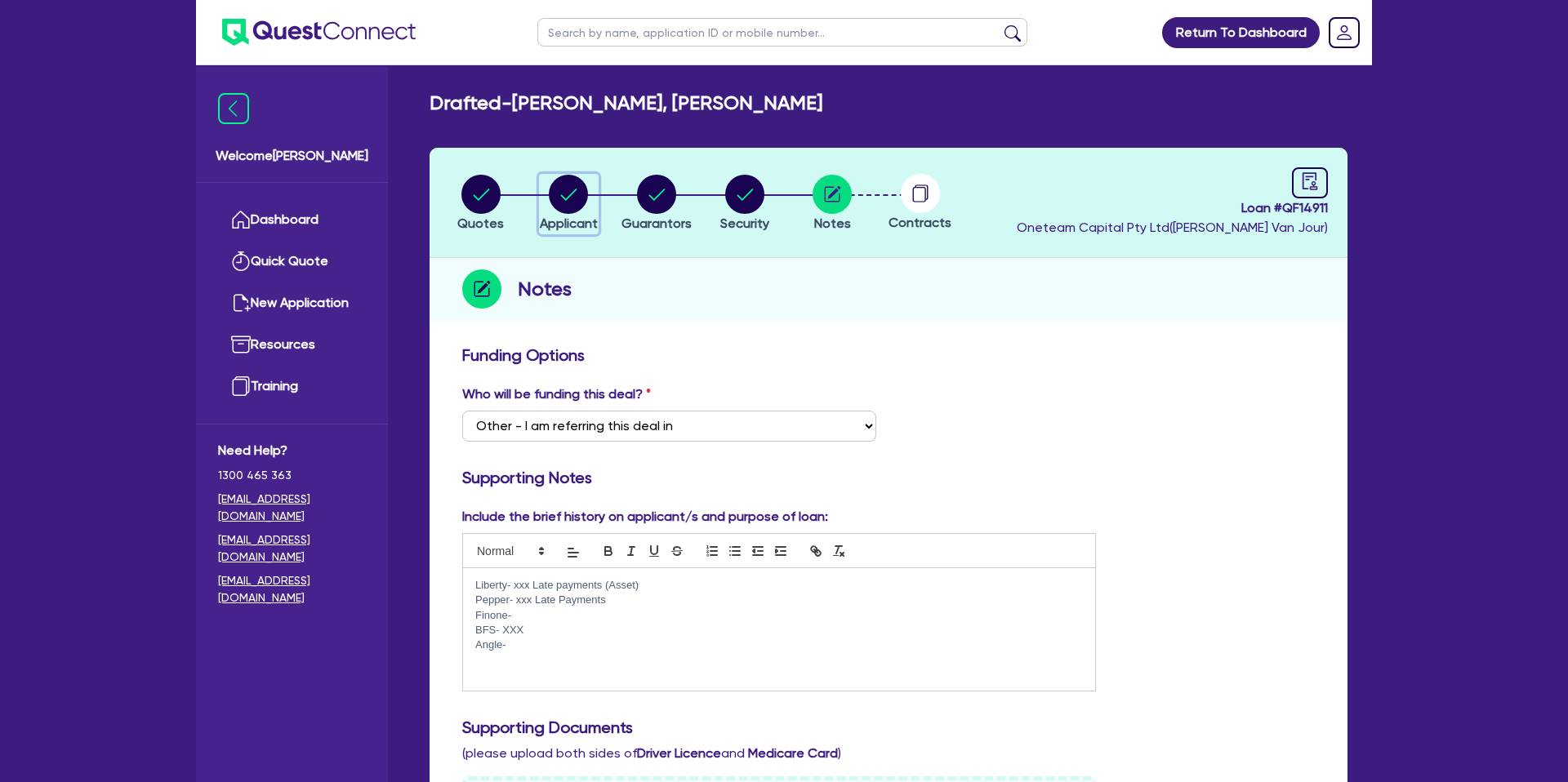
click at [568, 195] on circle "button" at bounding box center [568, 194] width 39 height 39
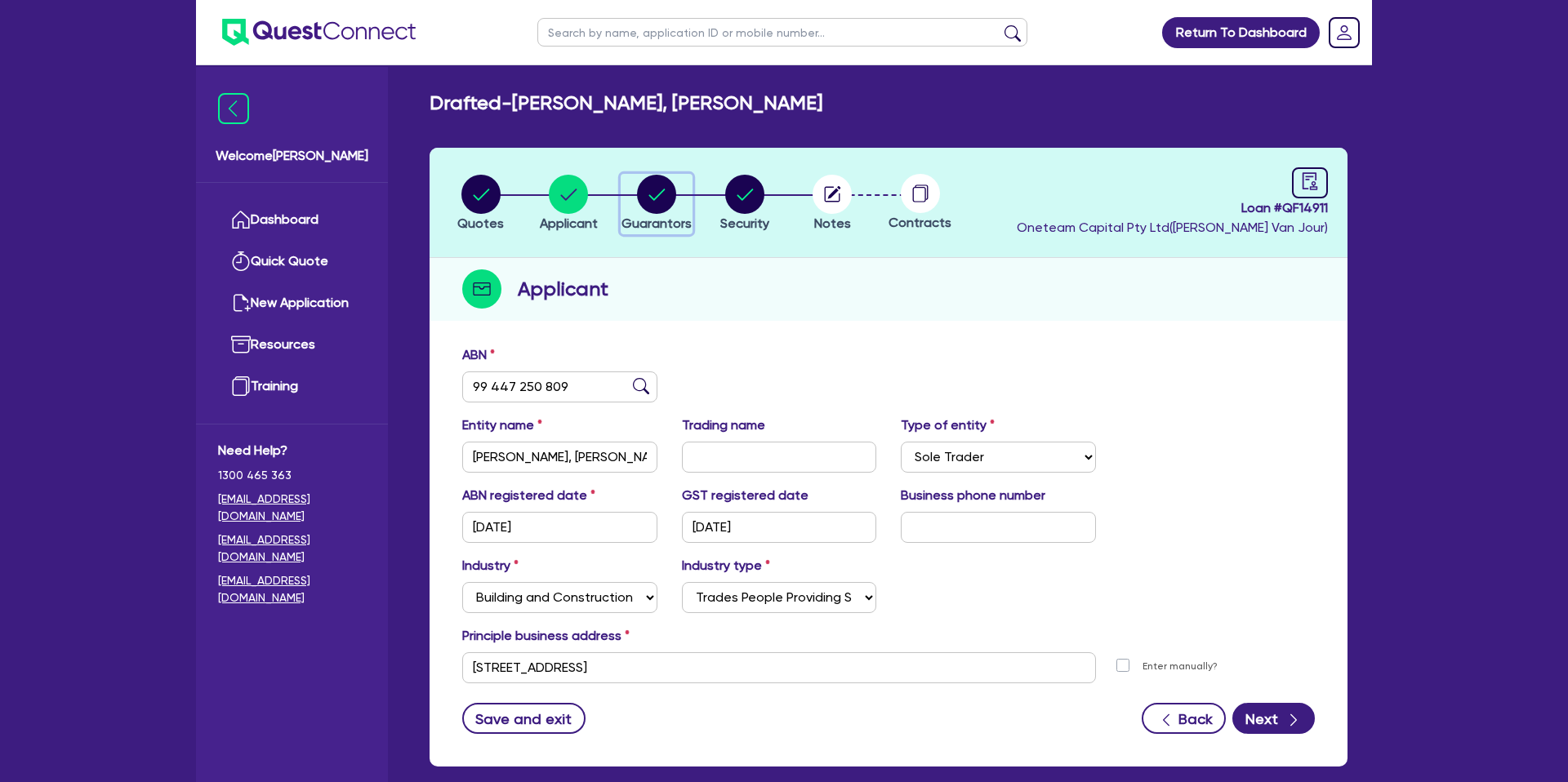
click at [644, 203] on circle "button" at bounding box center [656, 194] width 39 height 39
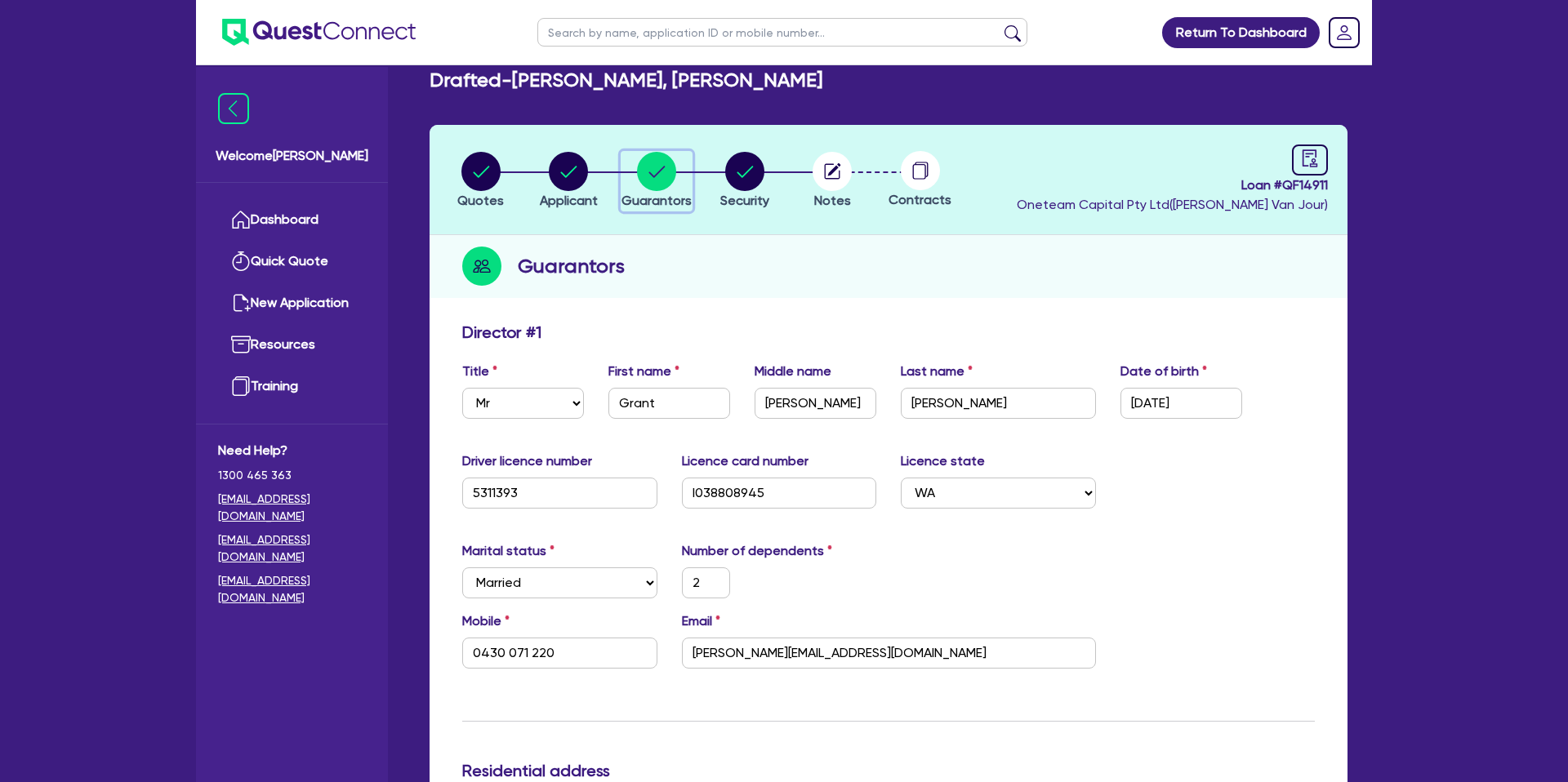
scroll to position [19, 0]
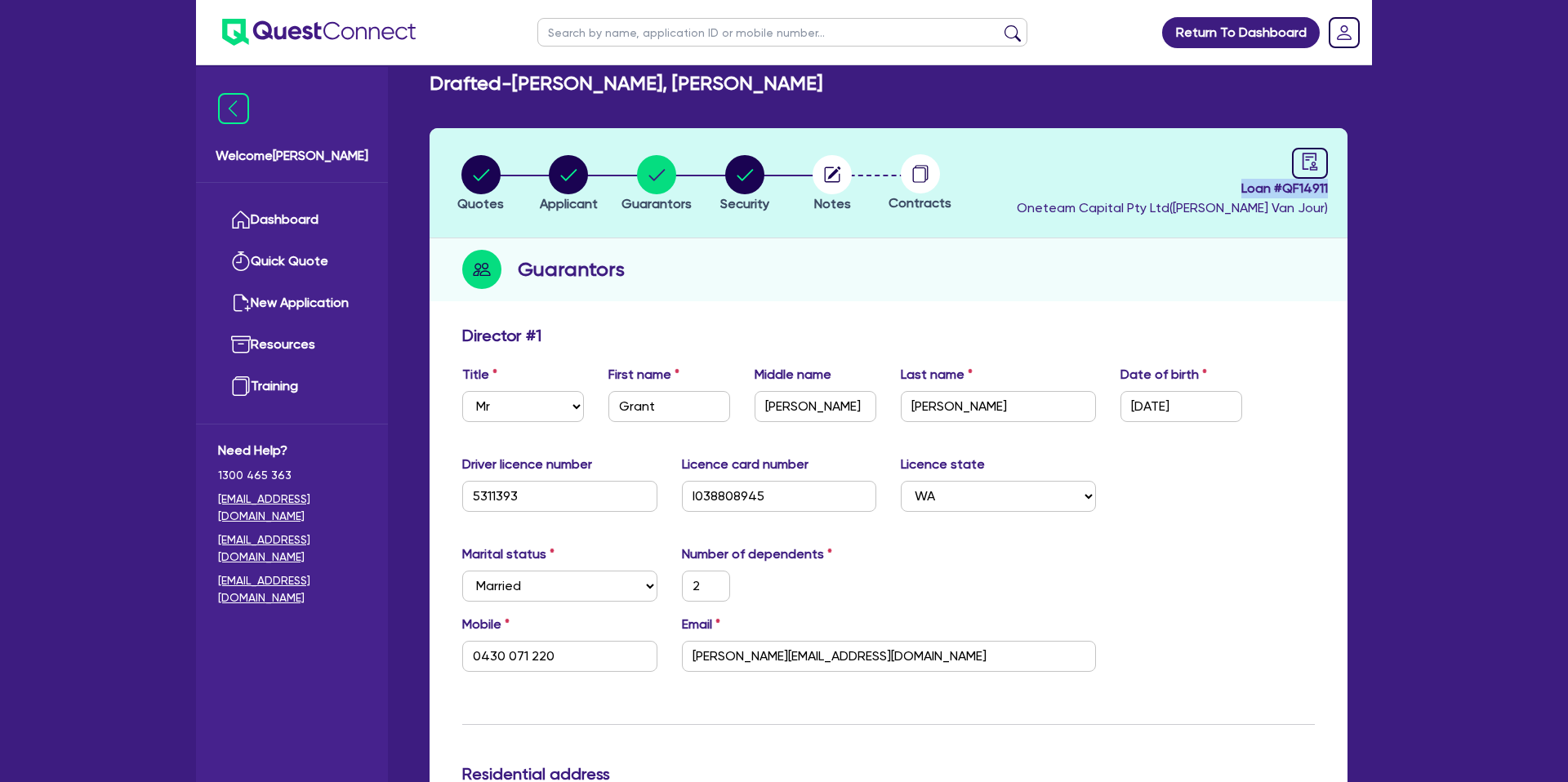
drag, startPoint x: 1243, startPoint y: 189, endPoint x: 1336, endPoint y: 190, distance: 93.0
click at [1336, 190] on header "Quotes Applicant Guarantors Security Notes Contracts Loan # QF14911 Oneteam Cap…" at bounding box center [889, 183] width 918 height 110
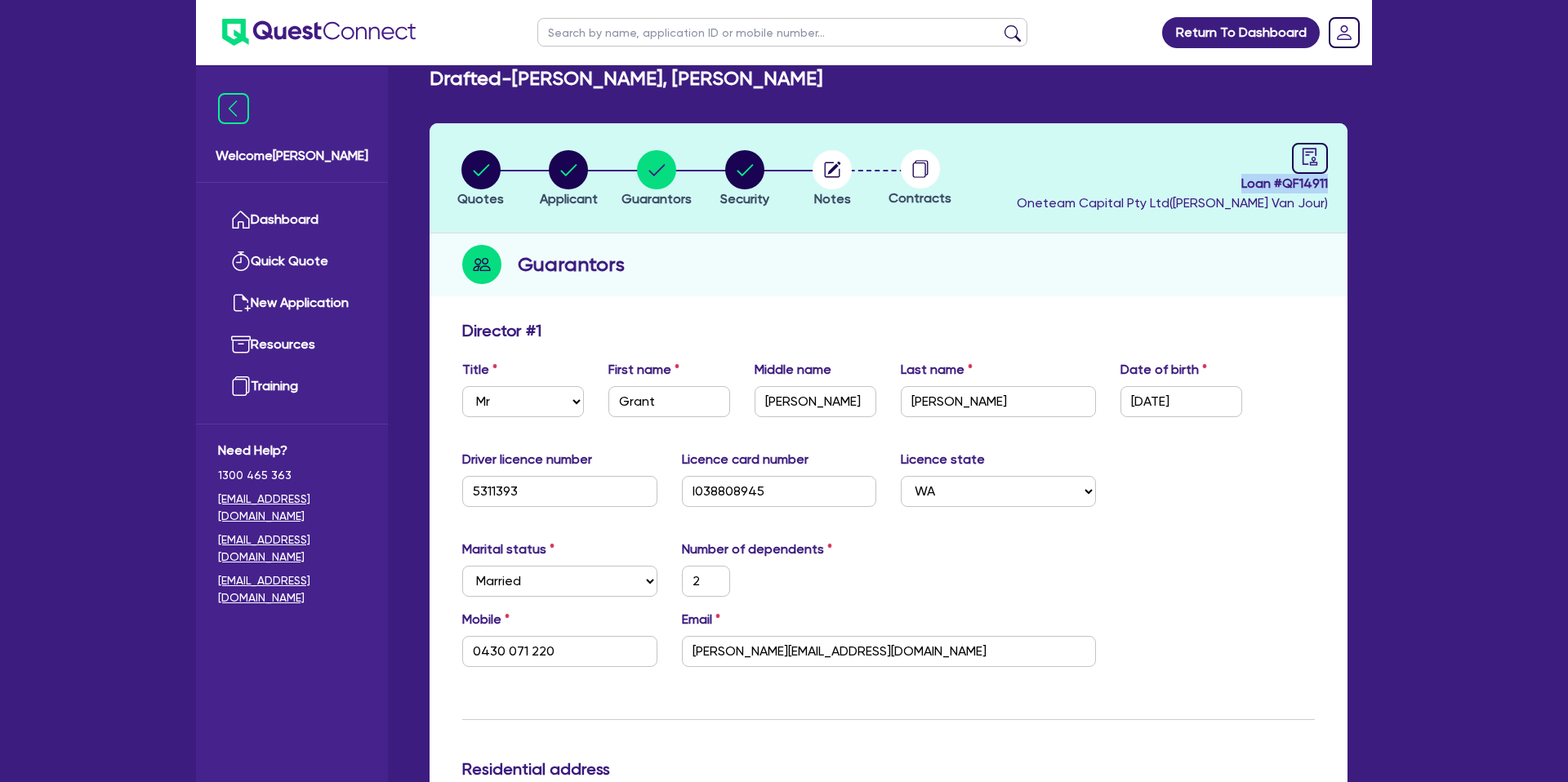
copy span "Loan # QF14911"
click at [475, 166] on circle "button" at bounding box center [481, 170] width 39 height 39
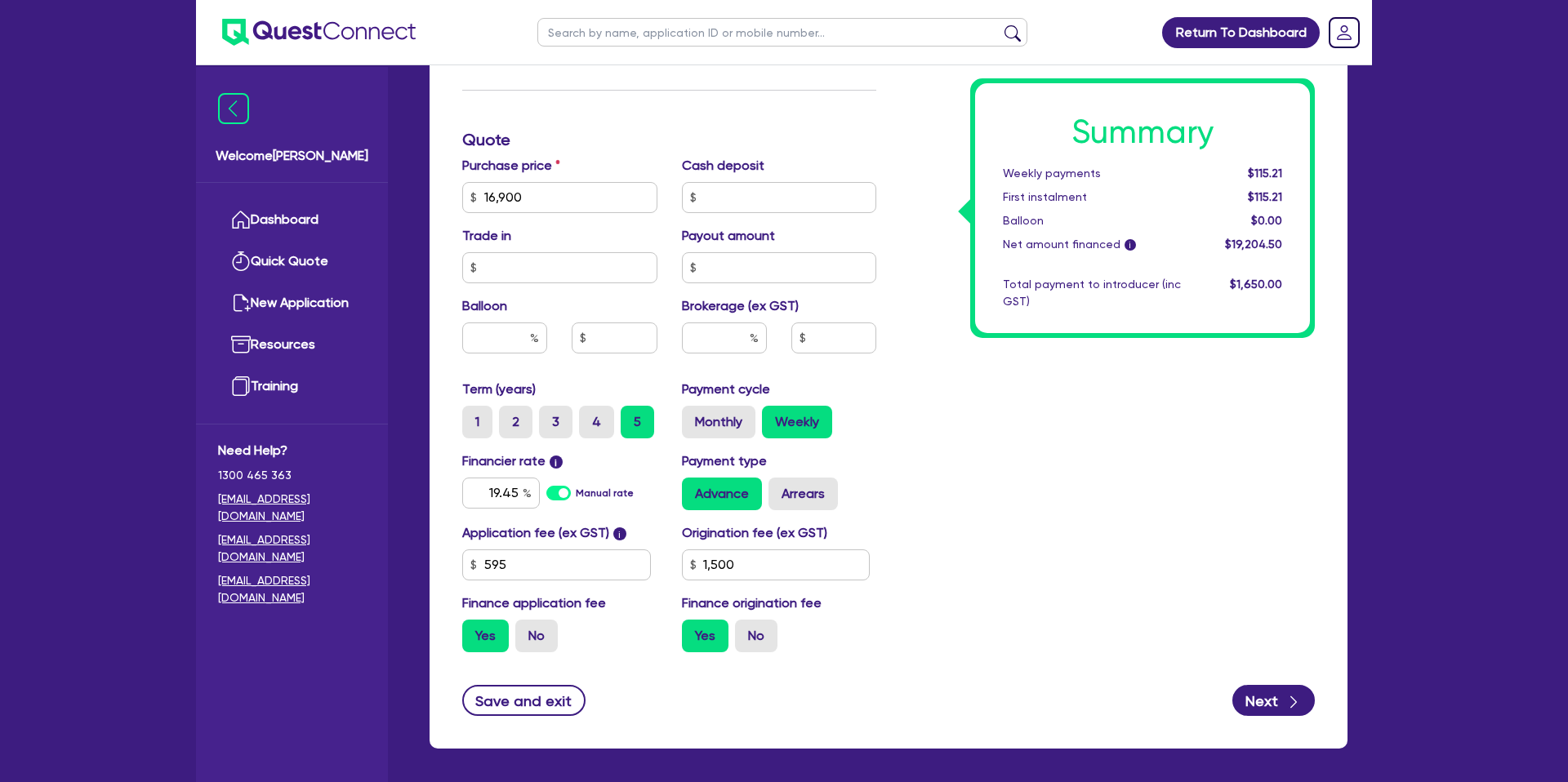
scroll to position [701, 0]
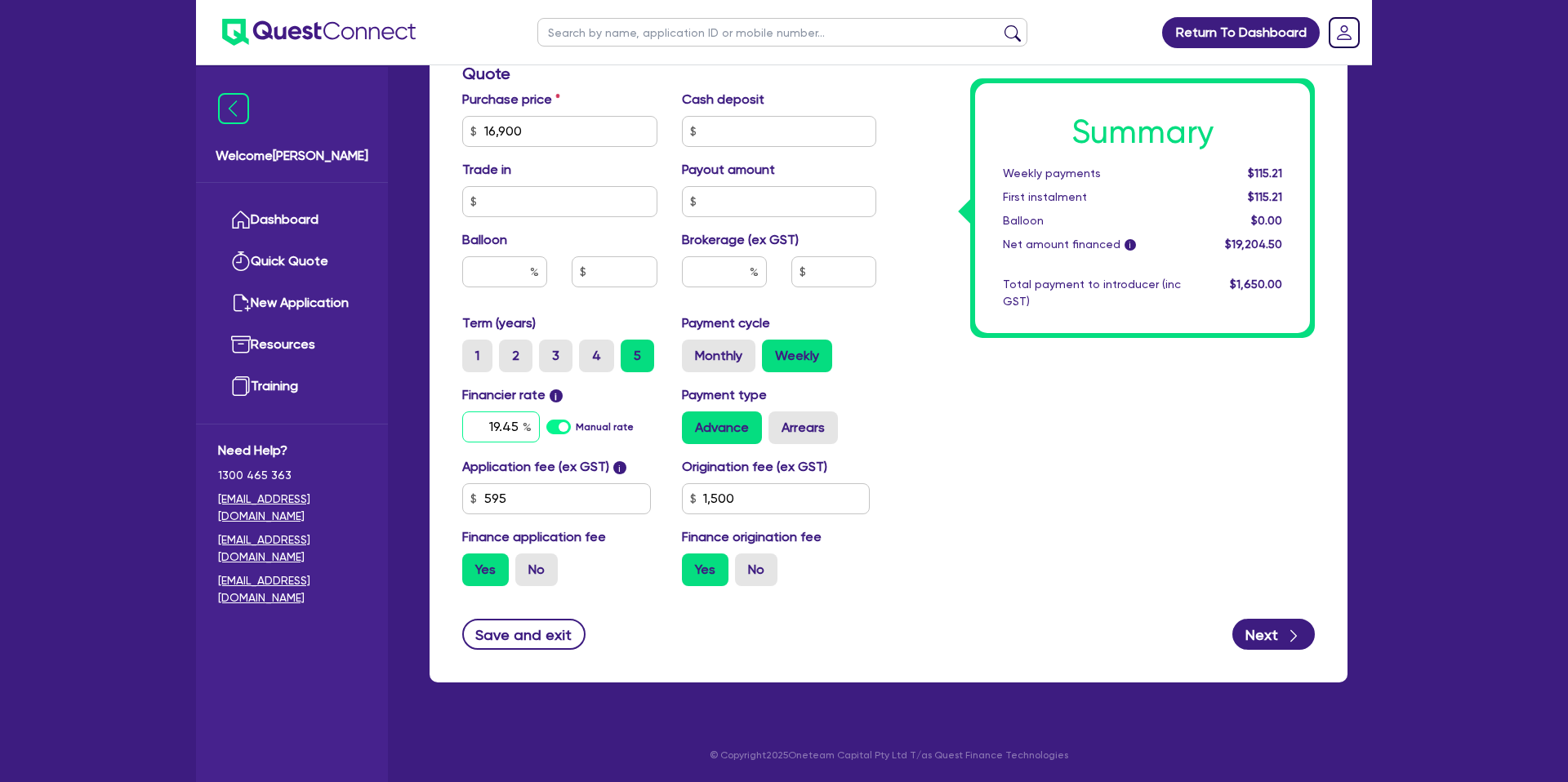
click at [516, 422] on input "19.45" at bounding box center [501, 427] width 78 height 31
click at [1108, 435] on div "Summary Weekly payments Calculating... First instalment Calculating... Balloon …" at bounding box center [1107, 121] width 438 height 954
click at [961, 439] on div "Summary Weekly payments $106.97 First instalment $106.97 Balloon $0.00 Net amou…" at bounding box center [1107, 121] width 438 height 954
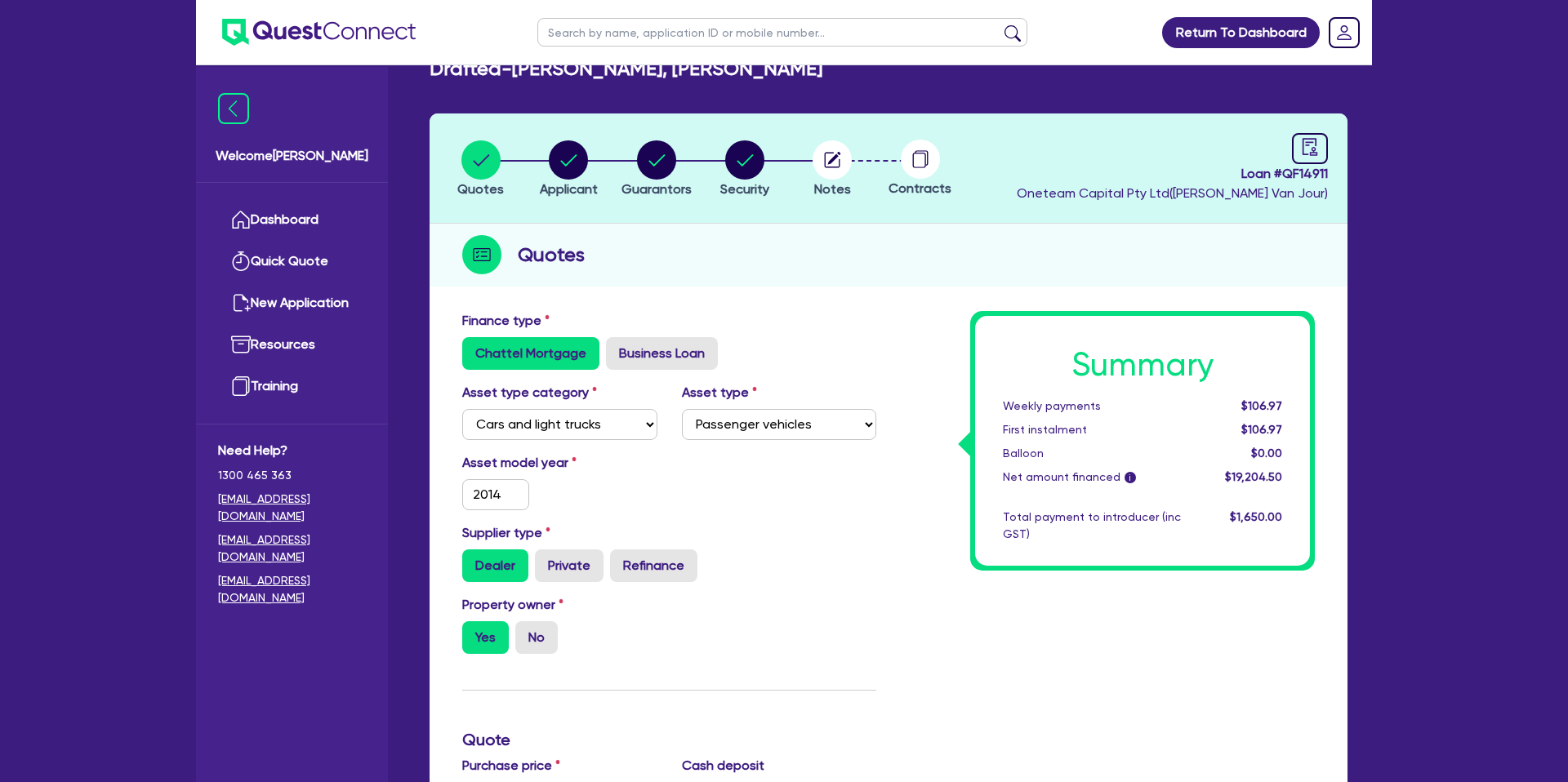
scroll to position [0, 0]
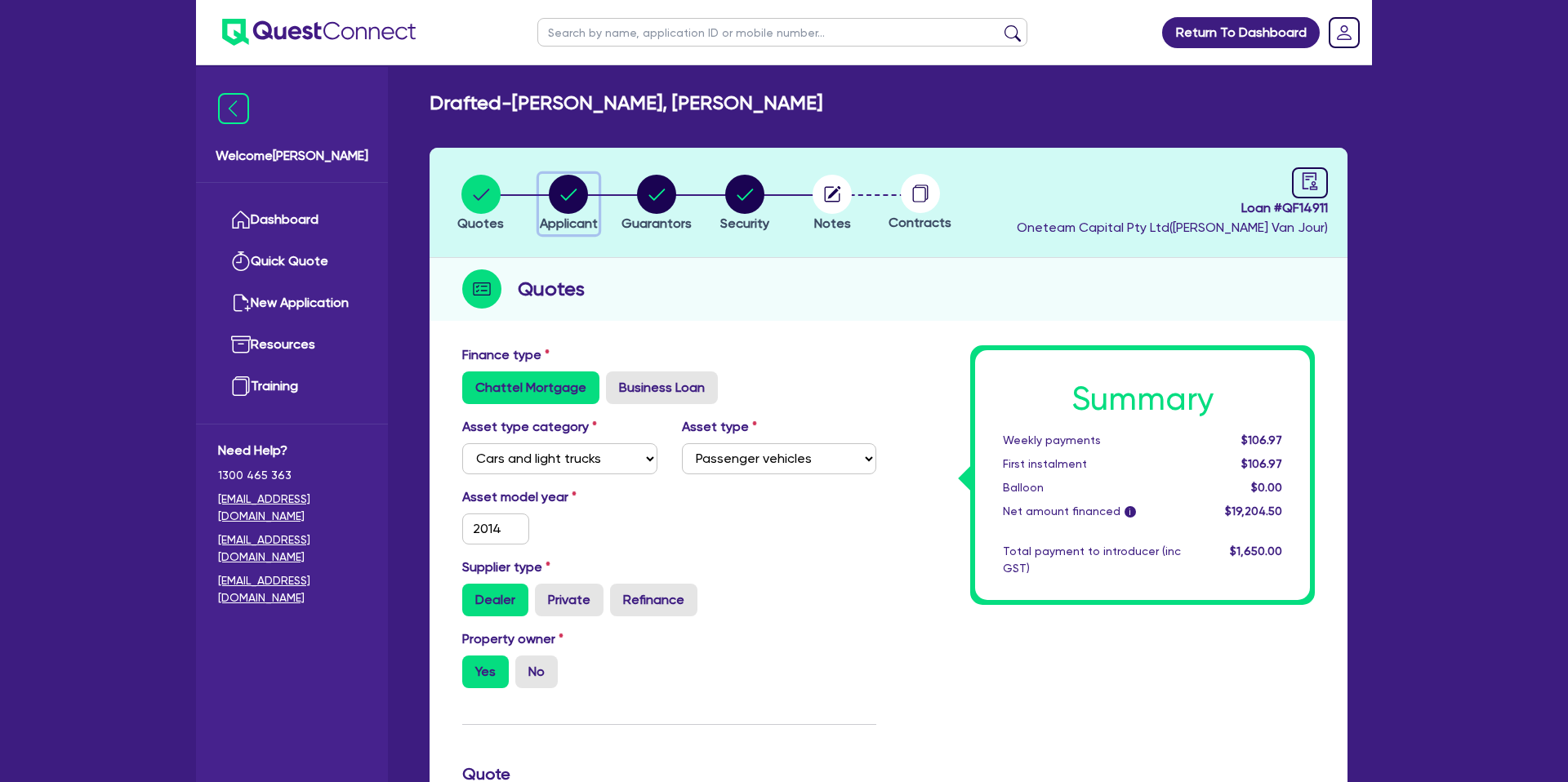
click at [567, 187] on circle "button" at bounding box center [568, 194] width 39 height 39
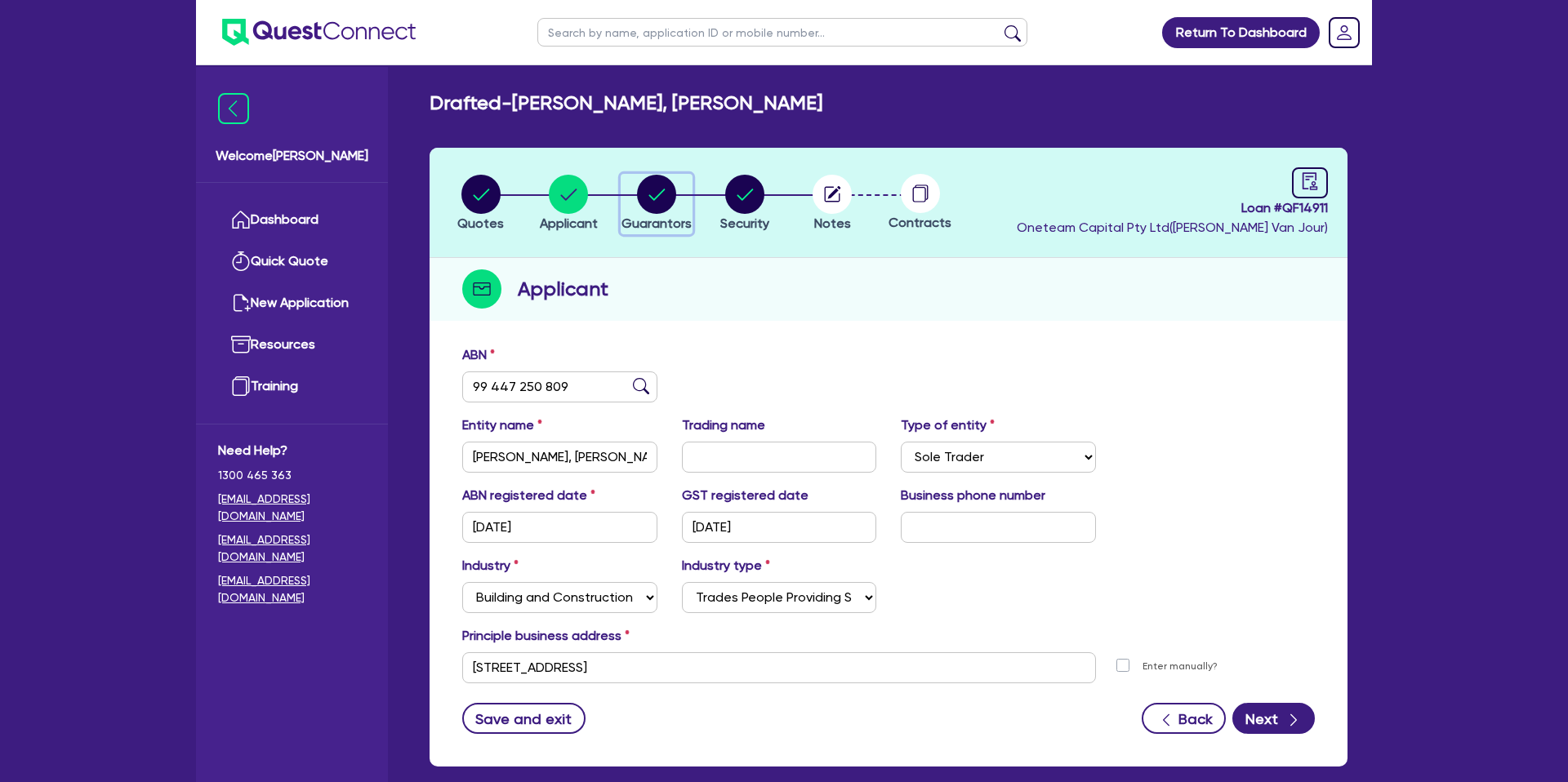
drag, startPoint x: 627, startPoint y: 183, endPoint x: 656, endPoint y: 187, distance: 29.3
click at [628, 183] on div "button" at bounding box center [656, 194] width 70 height 39
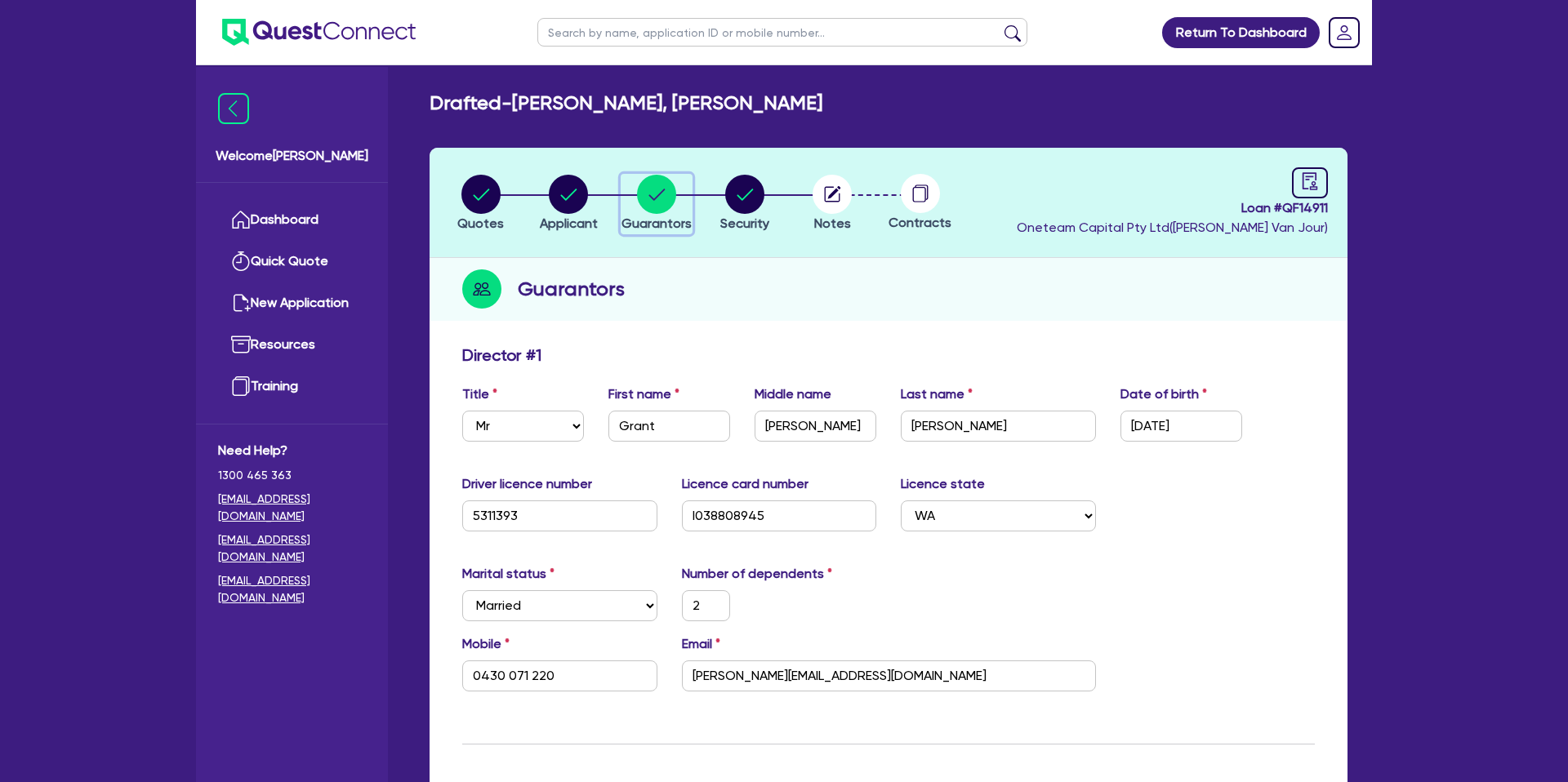
click at [661, 186] on circle "button" at bounding box center [656, 194] width 39 height 39
drag, startPoint x: 727, startPoint y: 191, endPoint x: 804, endPoint y: 190, distance: 77.0
click at [753, 192] on circle "button" at bounding box center [744, 194] width 39 height 39
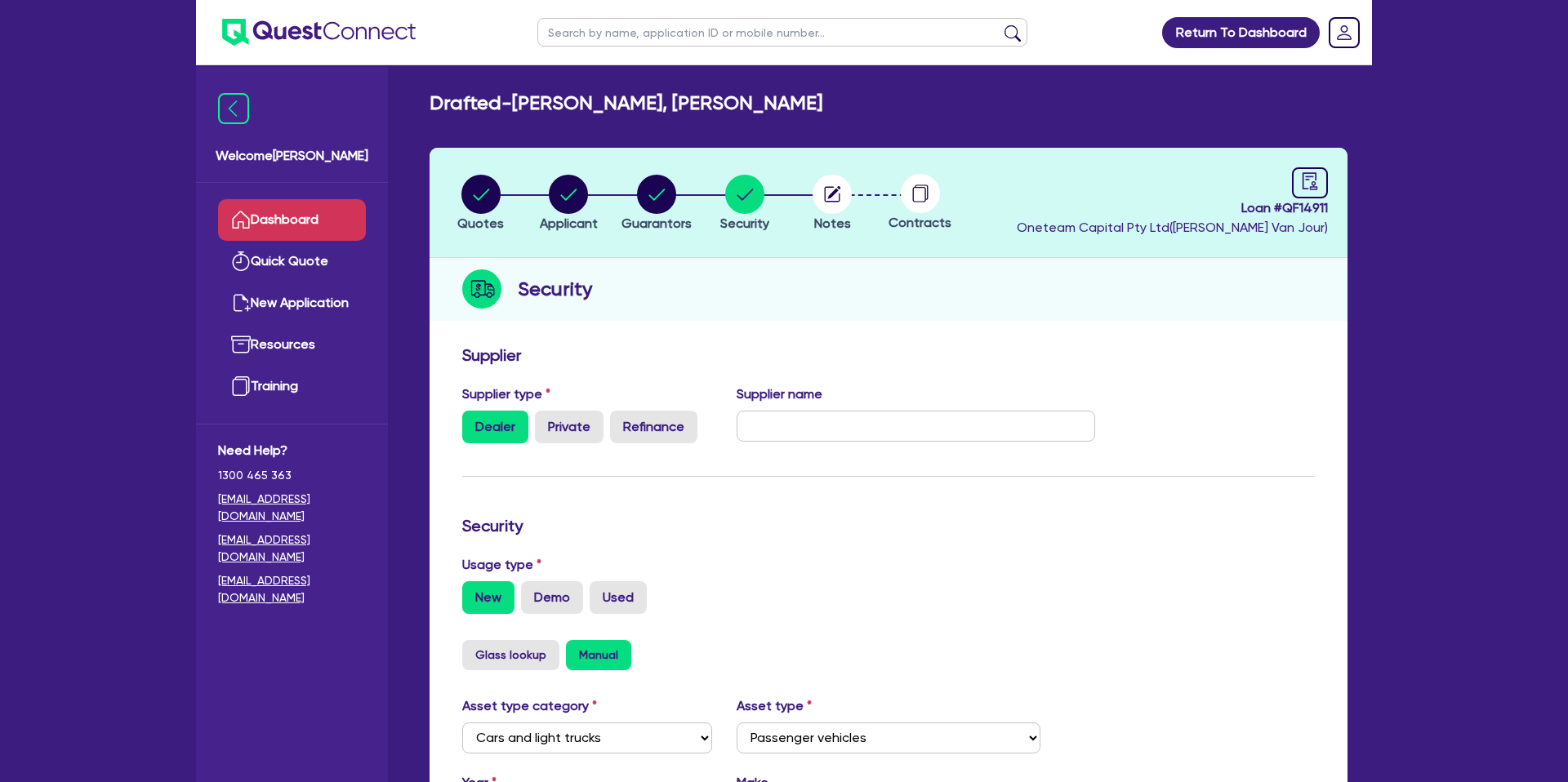
click at [317, 218] on link "Dashboard" at bounding box center [292, 220] width 148 height 42
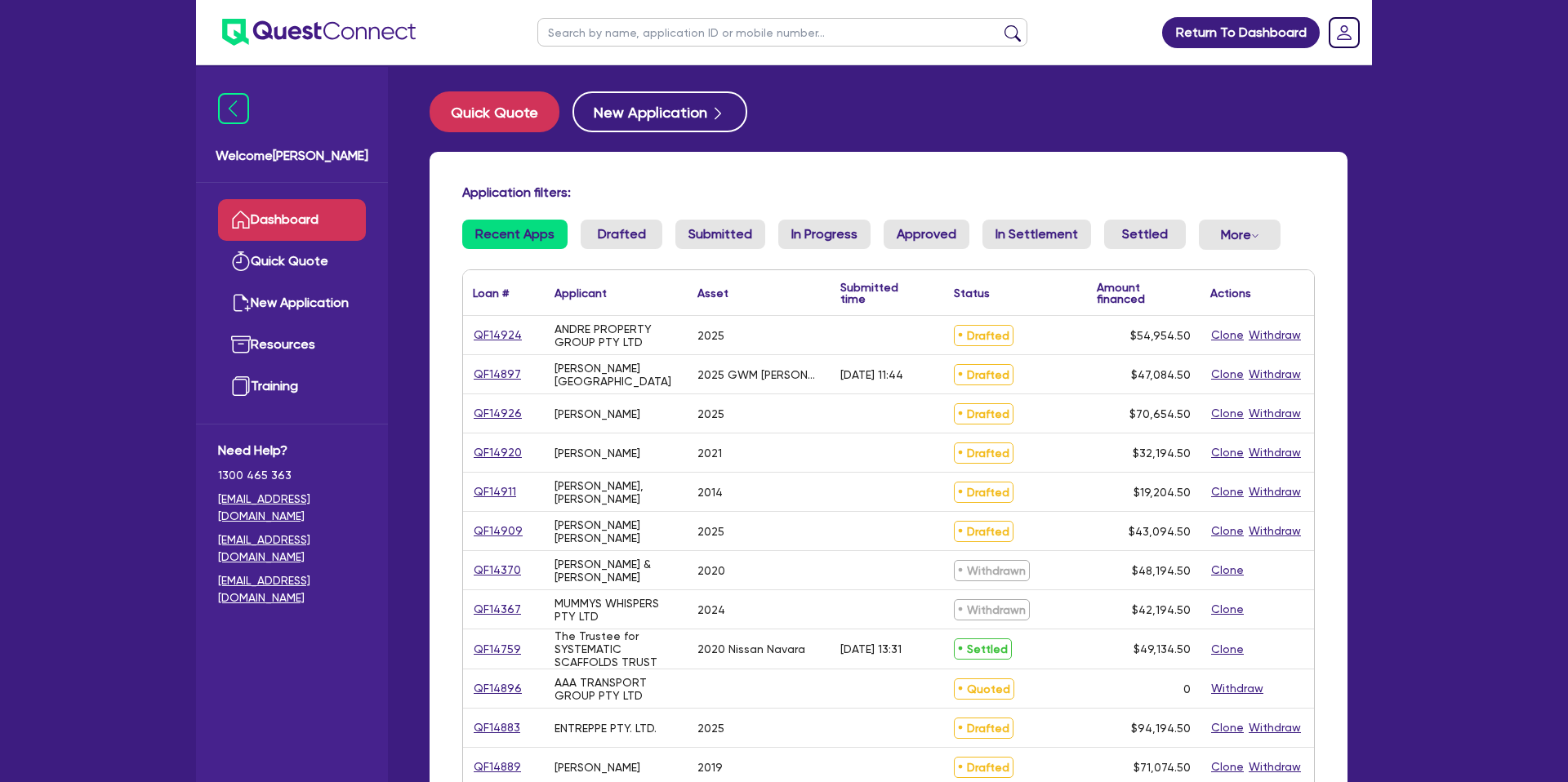
click at [607, 35] on input "text" at bounding box center [783, 32] width 490 height 28
click at [608, 35] on input "text" at bounding box center [783, 32] width 490 height 28
click at [999, 24] on button "submit" at bounding box center [1012, 35] width 26 height 23
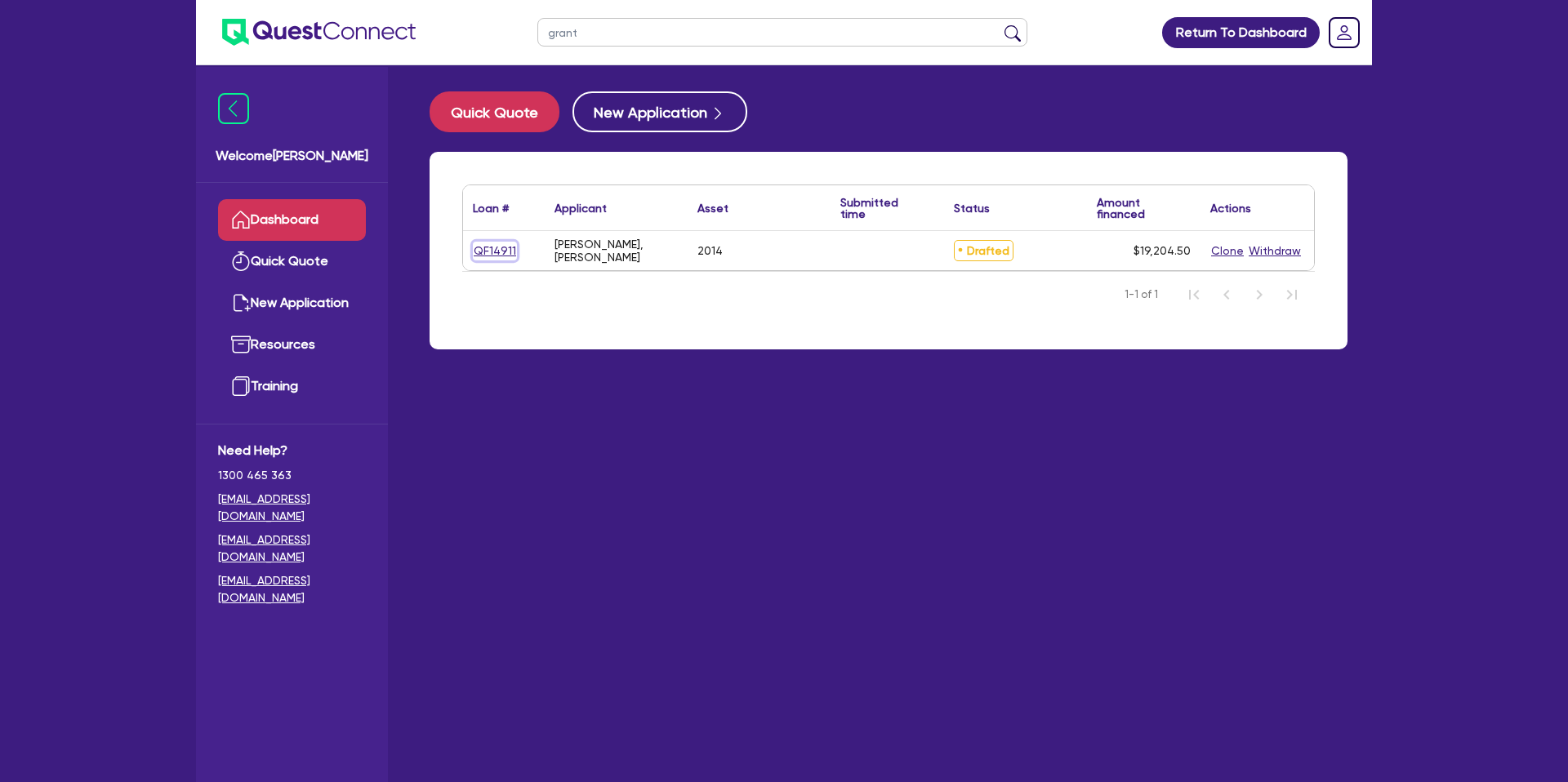
click at [498, 253] on link "QF14911" at bounding box center [494, 251] width 44 height 18
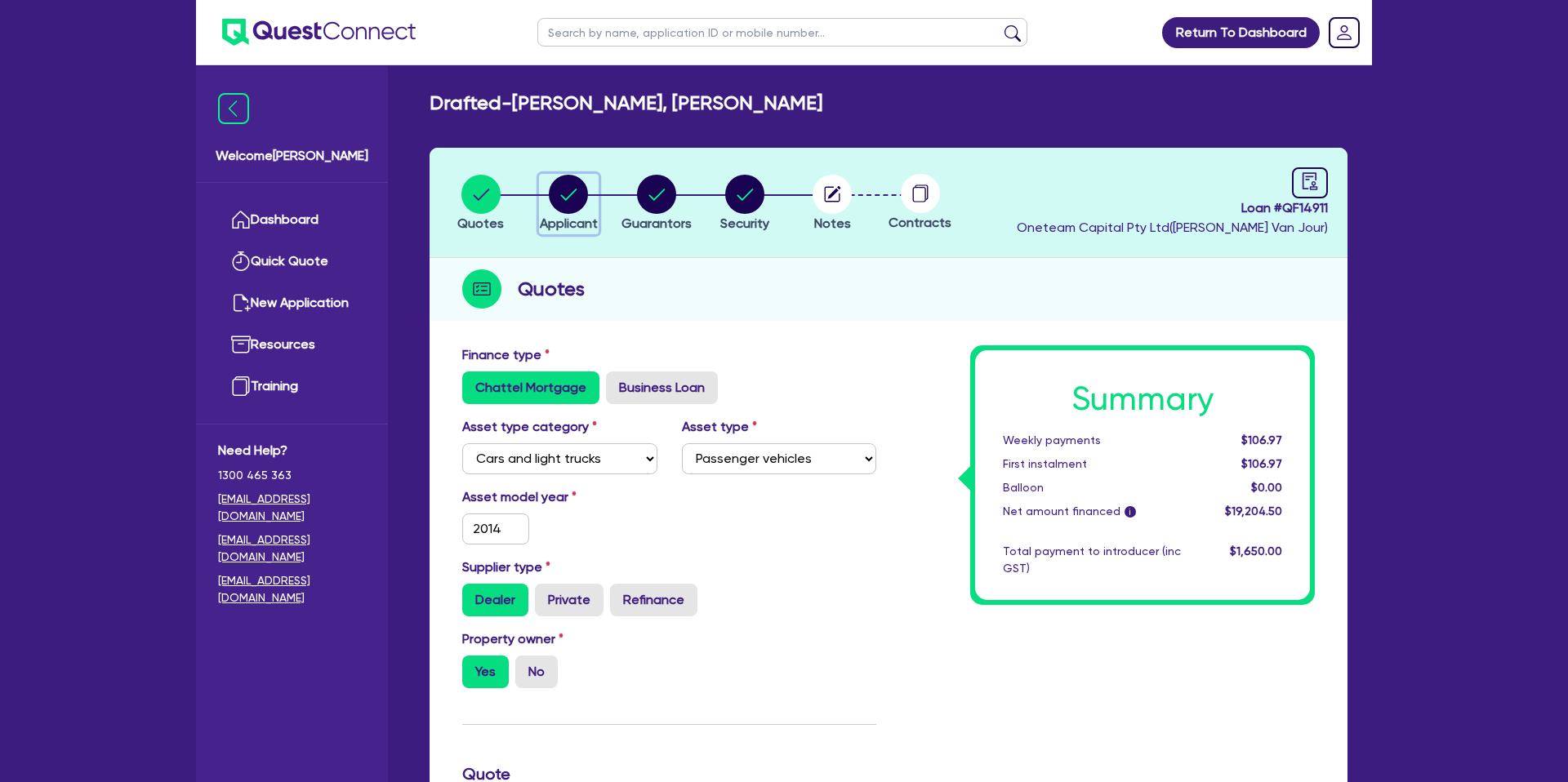
click at [563, 202] on circle "button" at bounding box center [568, 194] width 39 height 39
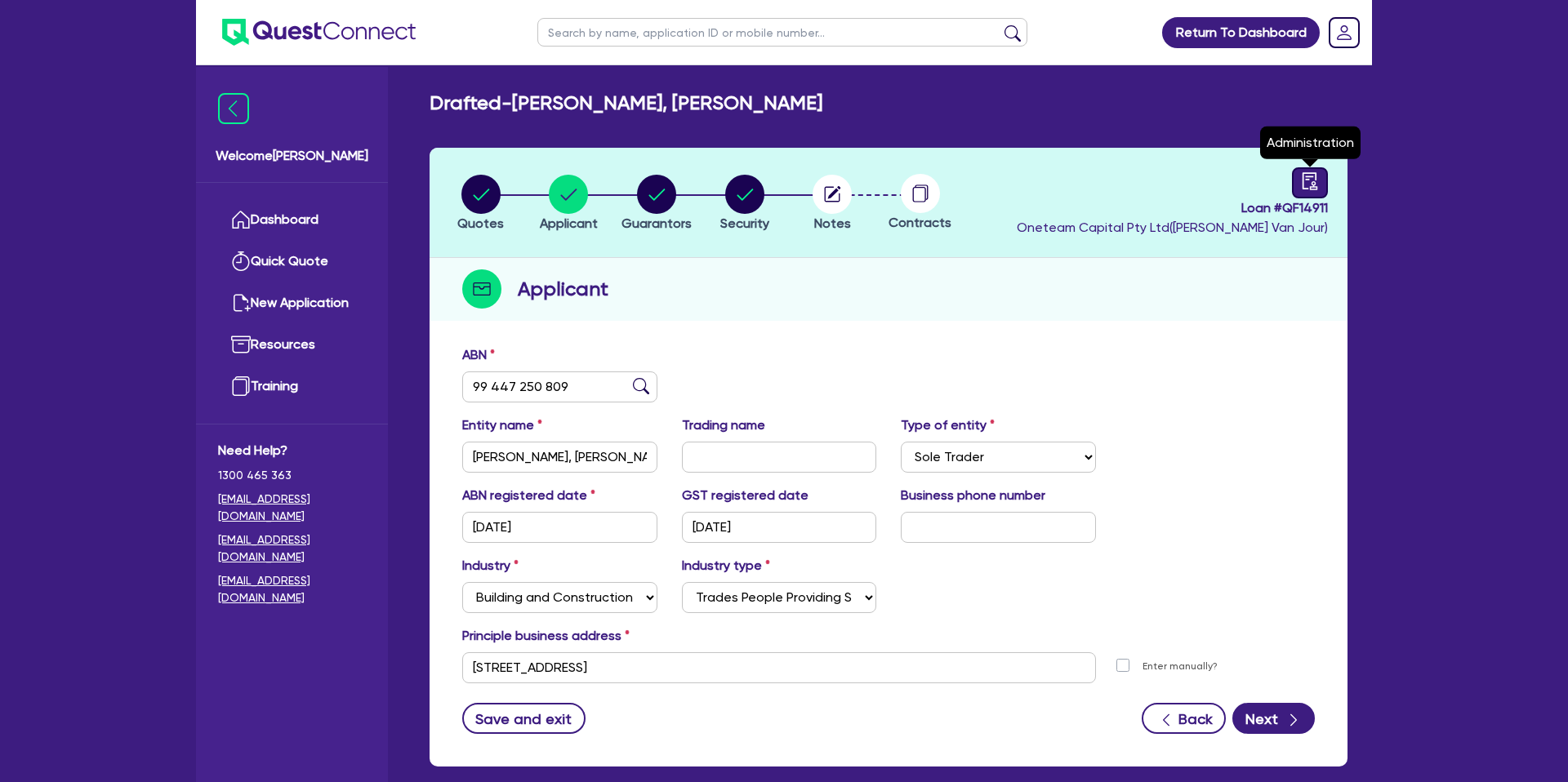
click at [1315, 182] on icon "audit" at bounding box center [1310, 181] width 15 height 18
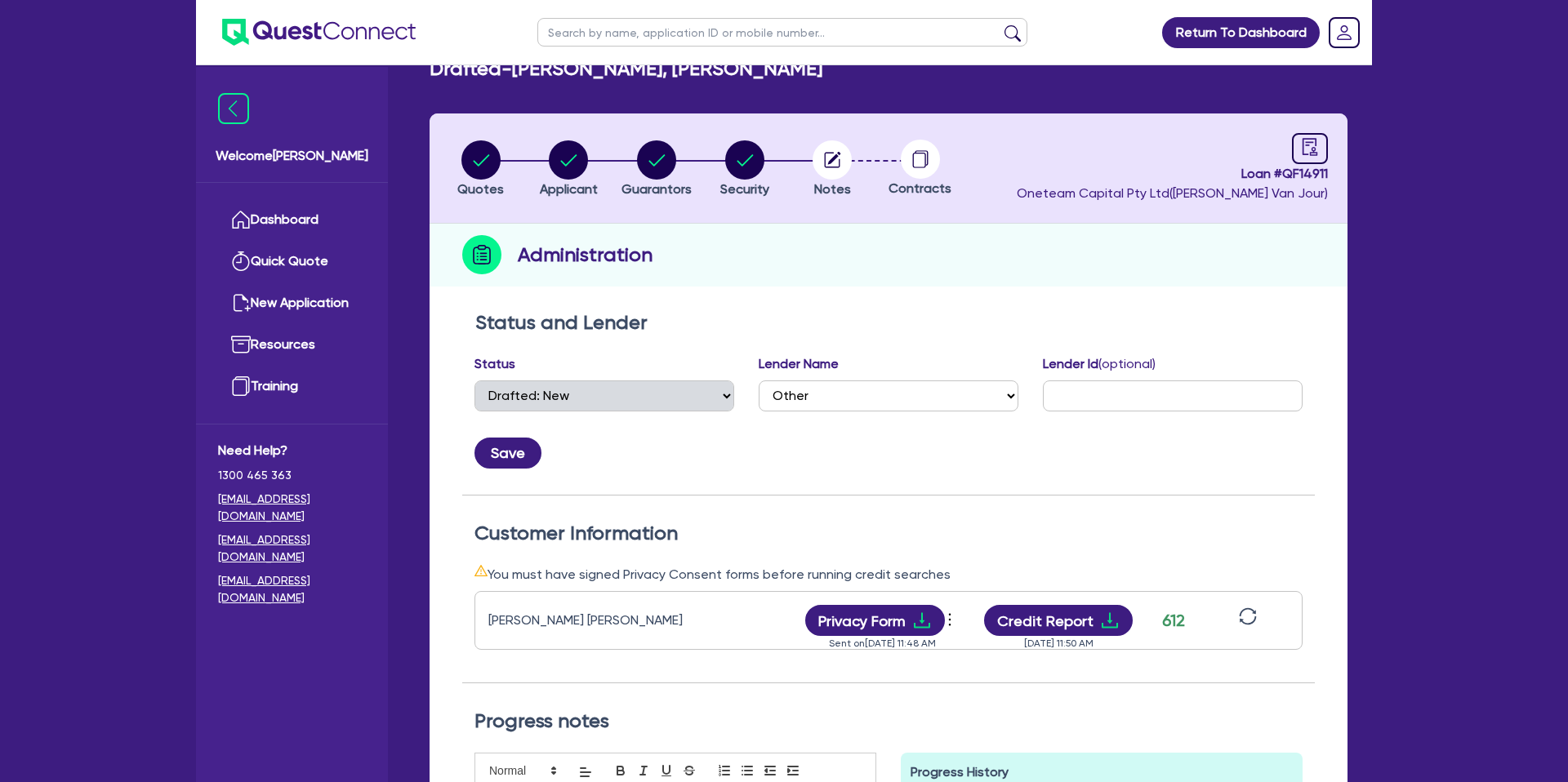
scroll to position [36, 0]
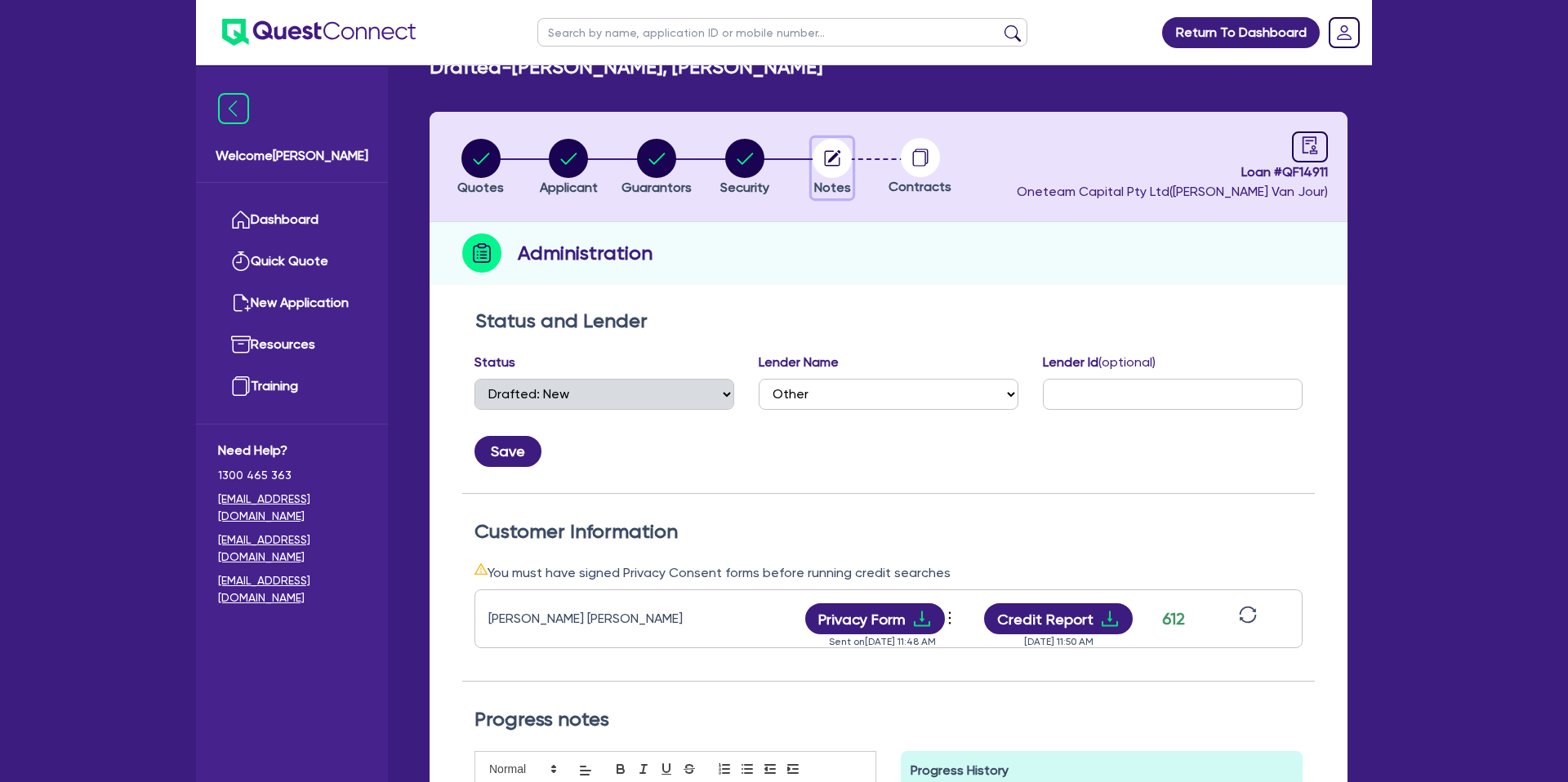
click at [847, 156] on circle "button" at bounding box center [832, 158] width 39 height 39
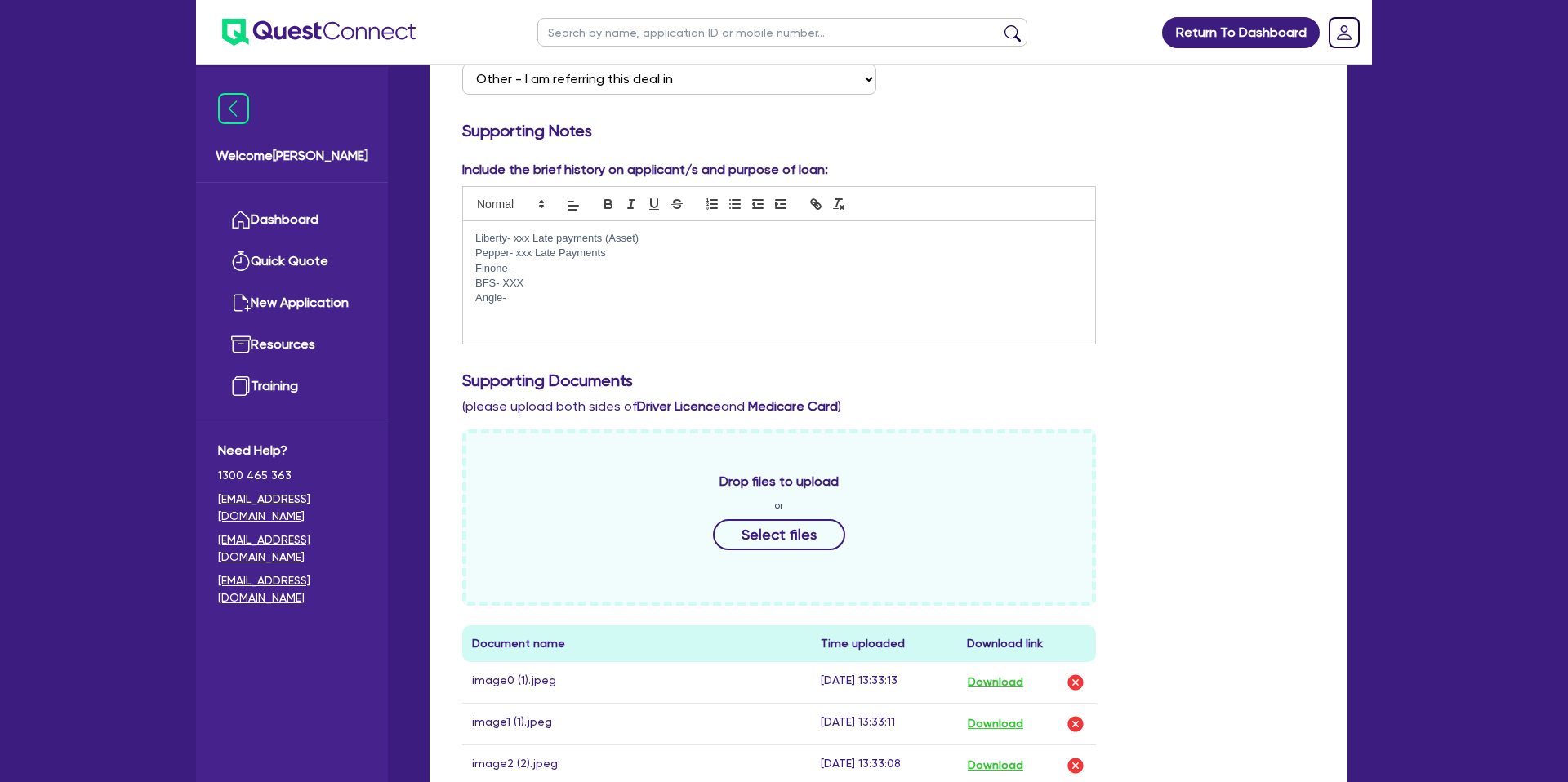
scroll to position [346, 0]
click at [524, 298] on p "Angle-" at bounding box center [779, 299] width 607 height 15
drag, startPoint x: 533, startPoint y: 299, endPoint x: 473, endPoint y: 279, distance: 63.2
click at [473, 279] on div "Liberty- xxx Late payments (Asset) Pepper- xxx Late Payments Finone- BFS- XXX A…" at bounding box center [779, 284] width 632 height 122
click at [482, 272] on p "Finone-" at bounding box center [779, 269] width 607 height 15
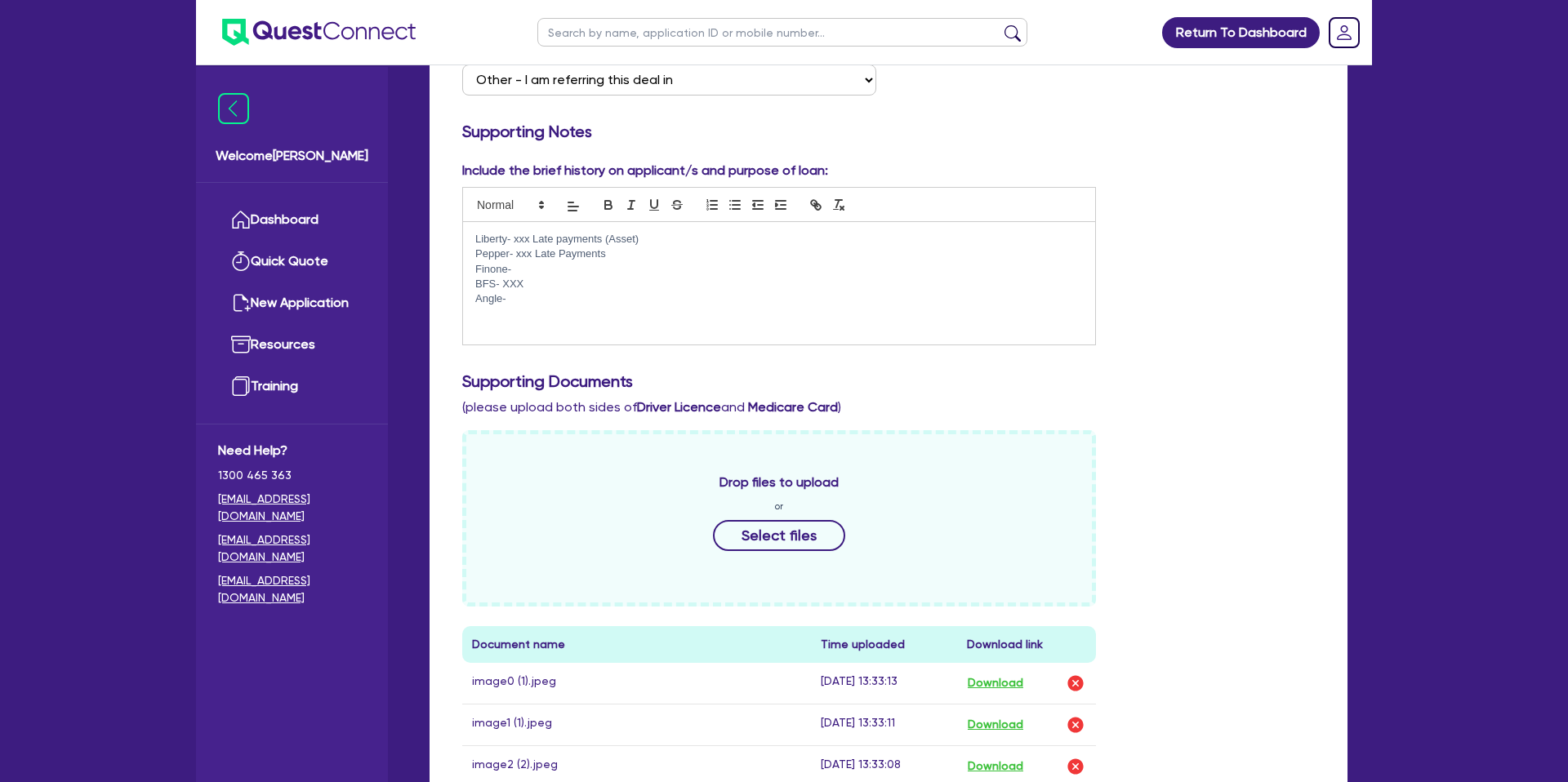
drag, startPoint x: 475, startPoint y: 268, endPoint x: 485, endPoint y: 275, distance: 12.2
click at [475, 268] on p "Finone-" at bounding box center [779, 269] width 607 height 15
click at [518, 274] on p "Finone-" at bounding box center [779, 269] width 607 height 15
click at [512, 300] on p "Angle-" at bounding box center [779, 299] width 607 height 15
click at [539, 285] on p "BFS- XXX" at bounding box center [779, 284] width 607 height 15
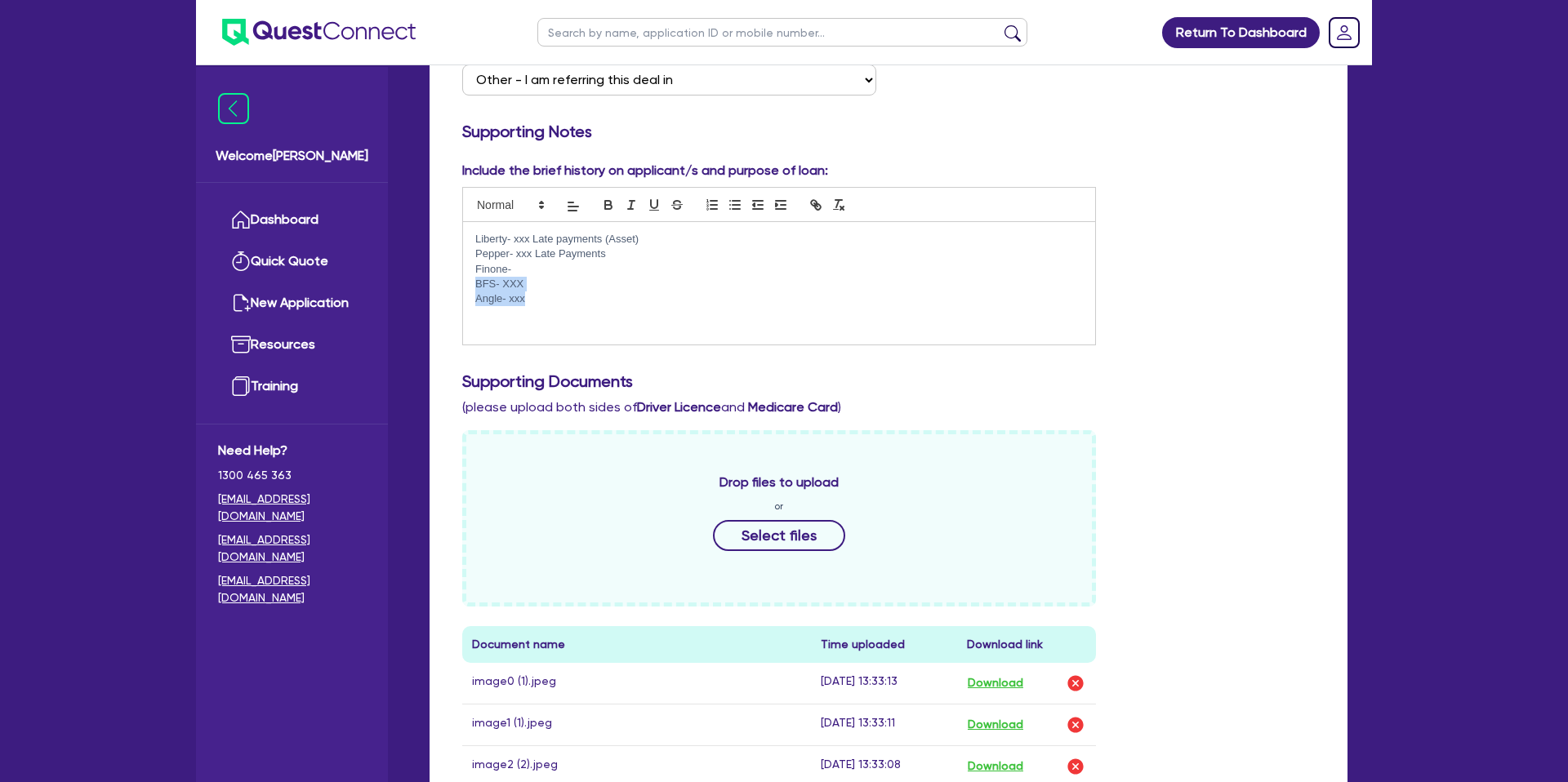
drag, startPoint x: 477, startPoint y: 284, endPoint x: 549, endPoint y: 299, distance: 73.5
click at [538, 299] on div "Liberty- xxx Late payments (Asset) Pepper- xxx Late Payments Finone- BFS- XXX A…" at bounding box center [779, 284] width 632 height 122
copy div "BFS- XXX Angle- xxx"
click at [637, 253] on p "Pepper- xxx Late Payments" at bounding box center [779, 252] width 607 height 15
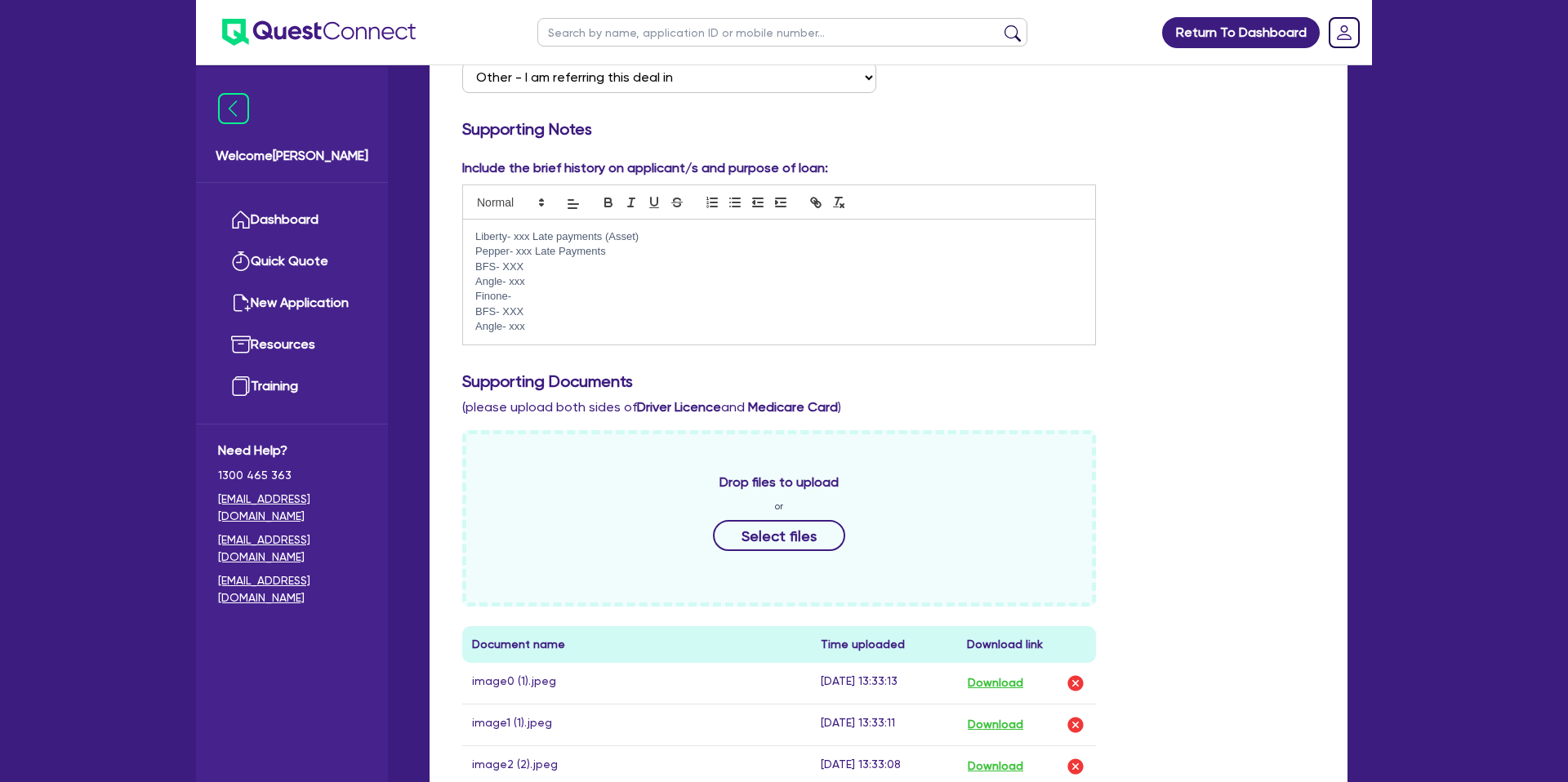
scroll to position [0, 0]
click at [475, 297] on p "Finone-" at bounding box center [779, 297] width 607 height 15
drag, startPoint x: 476, startPoint y: 313, endPoint x: 559, endPoint y: 326, distance: 84.0
click at [561, 326] on div "Liberty- xxx Late payments (Asset) Pepper- xxx Late Payments BFS- XXX Angle- xx…" at bounding box center [779, 282] width 632 height 125
click at [611, 304] on p at bounding box center [779, 312] width 607 height 15
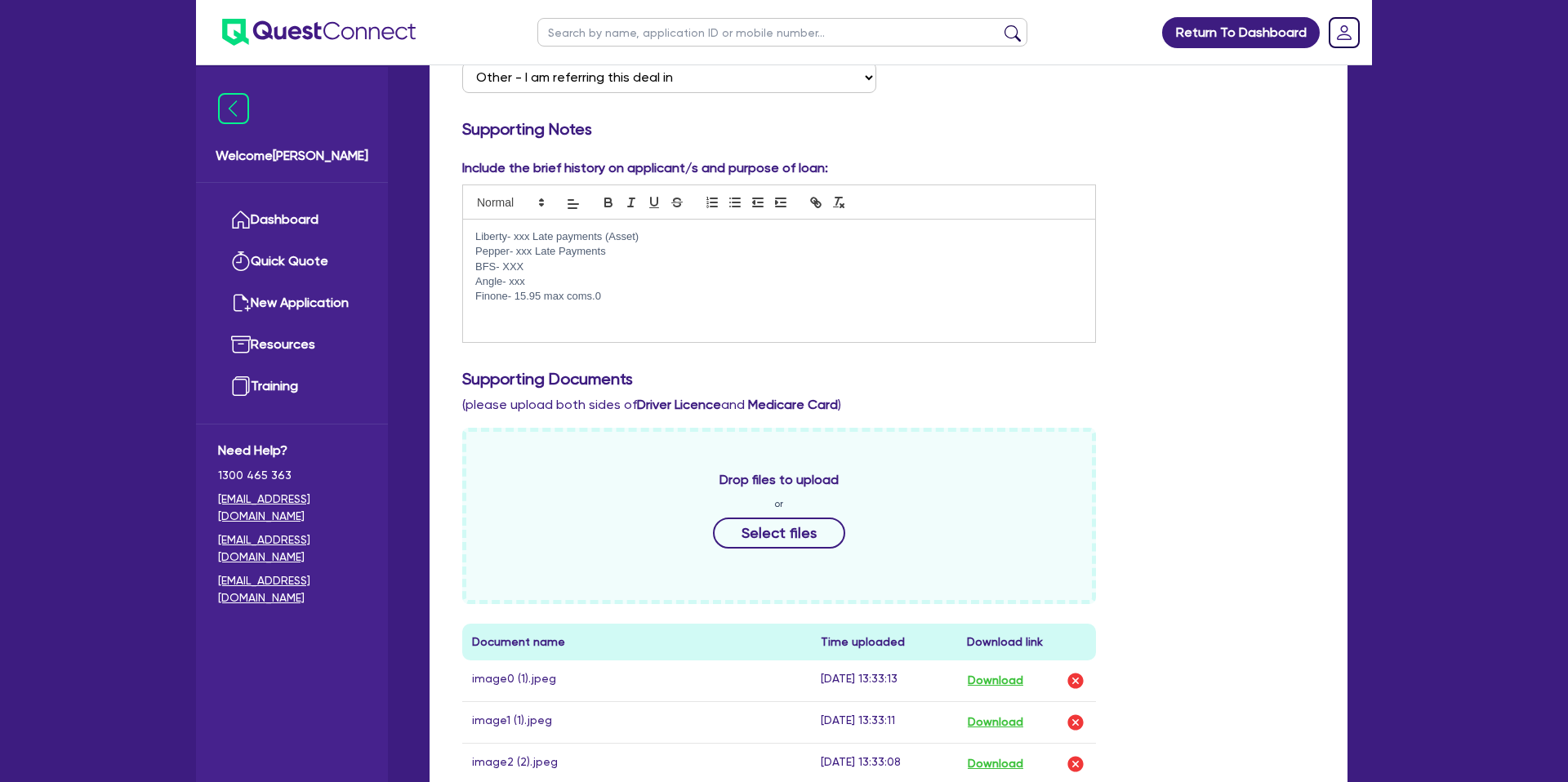
click at [611, 306] on p at bounding box center [779, 312] width 607 height 15
click at [613, 299] on p "Finone- 15.95 max coms.0" at bounding box center [779, 297] width 607 height 15
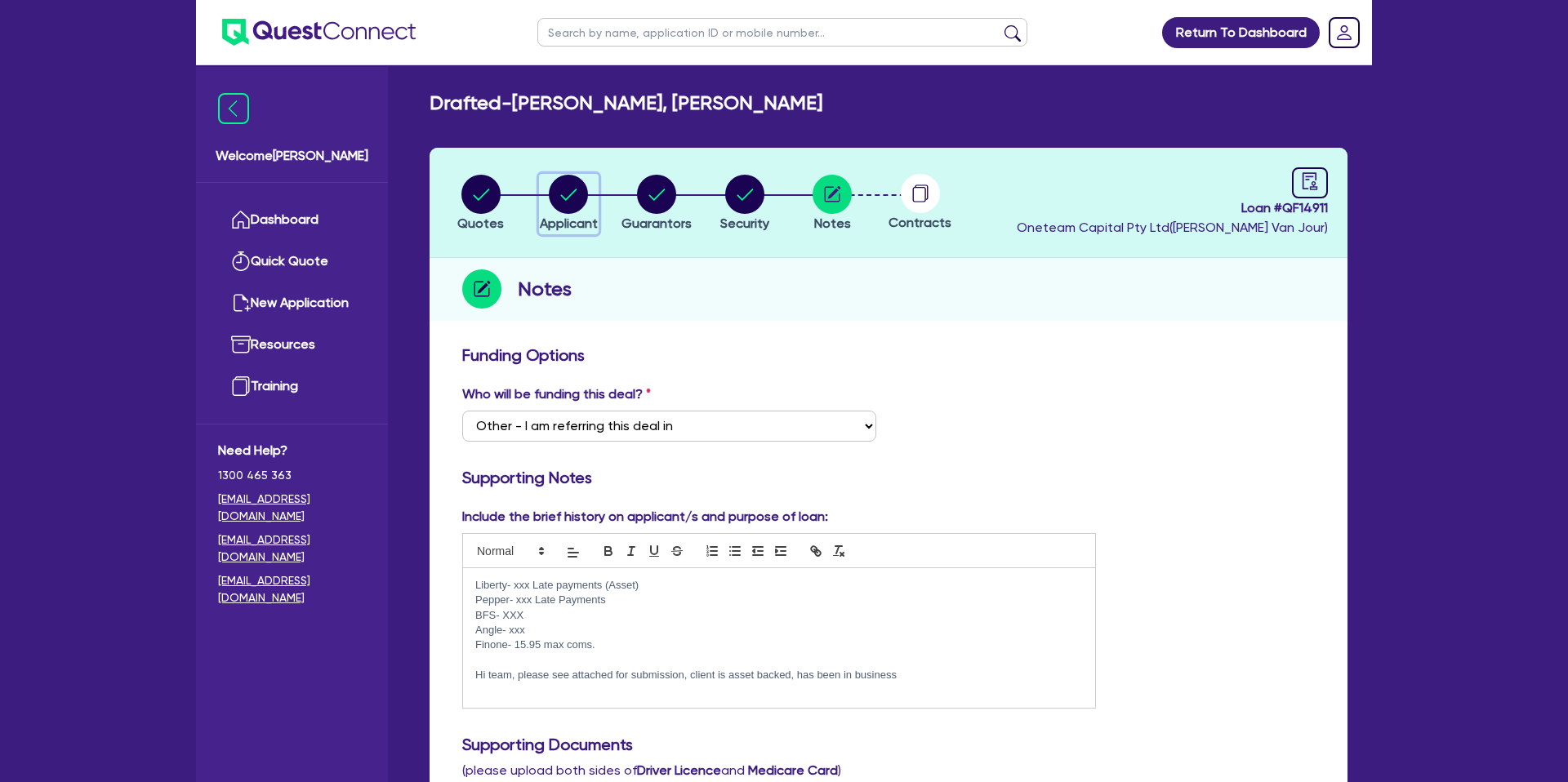
click at [569, 190] on circle "button" at bounding box center [568, 194] width 39 height 39
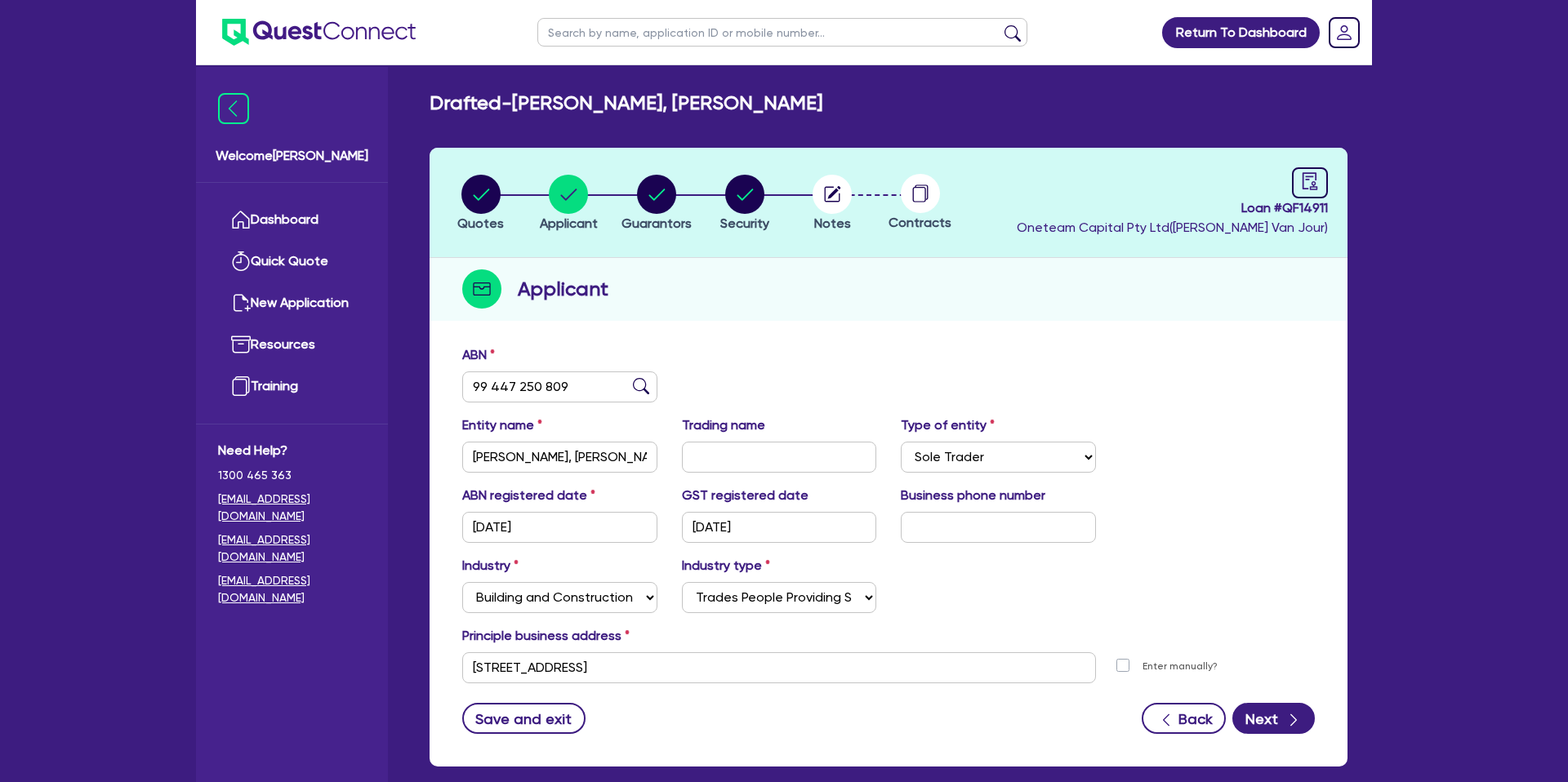
click at [844, 305] on div "Applicant" at bounding box center [889, 289] width 918 height 63
click at [634, 194] on div "button" at bounding box center [656, 194] width 70 height 39
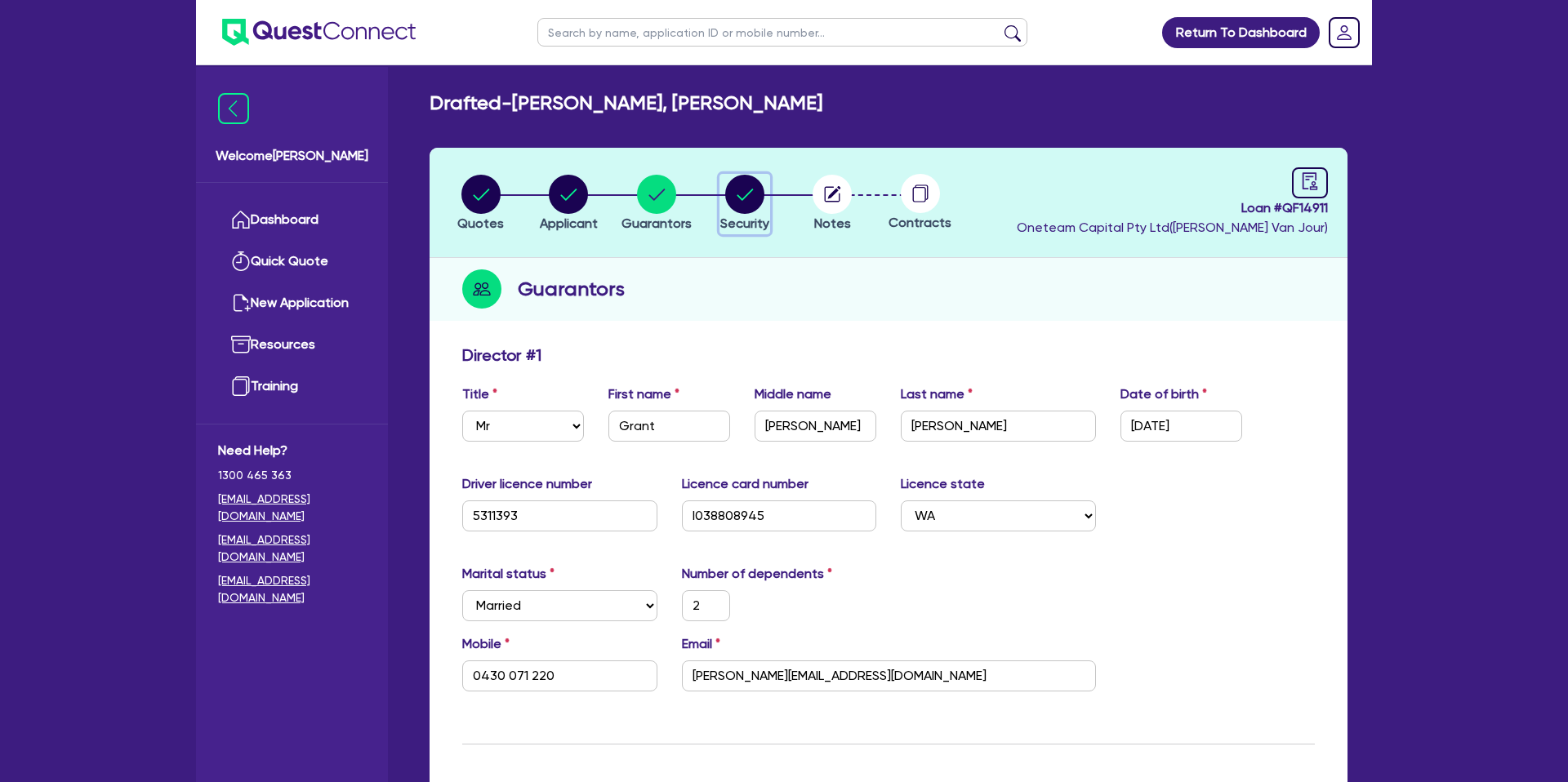
click at [736, 196] on circle "button" at bounding box center [744, 194] width 39 height 39
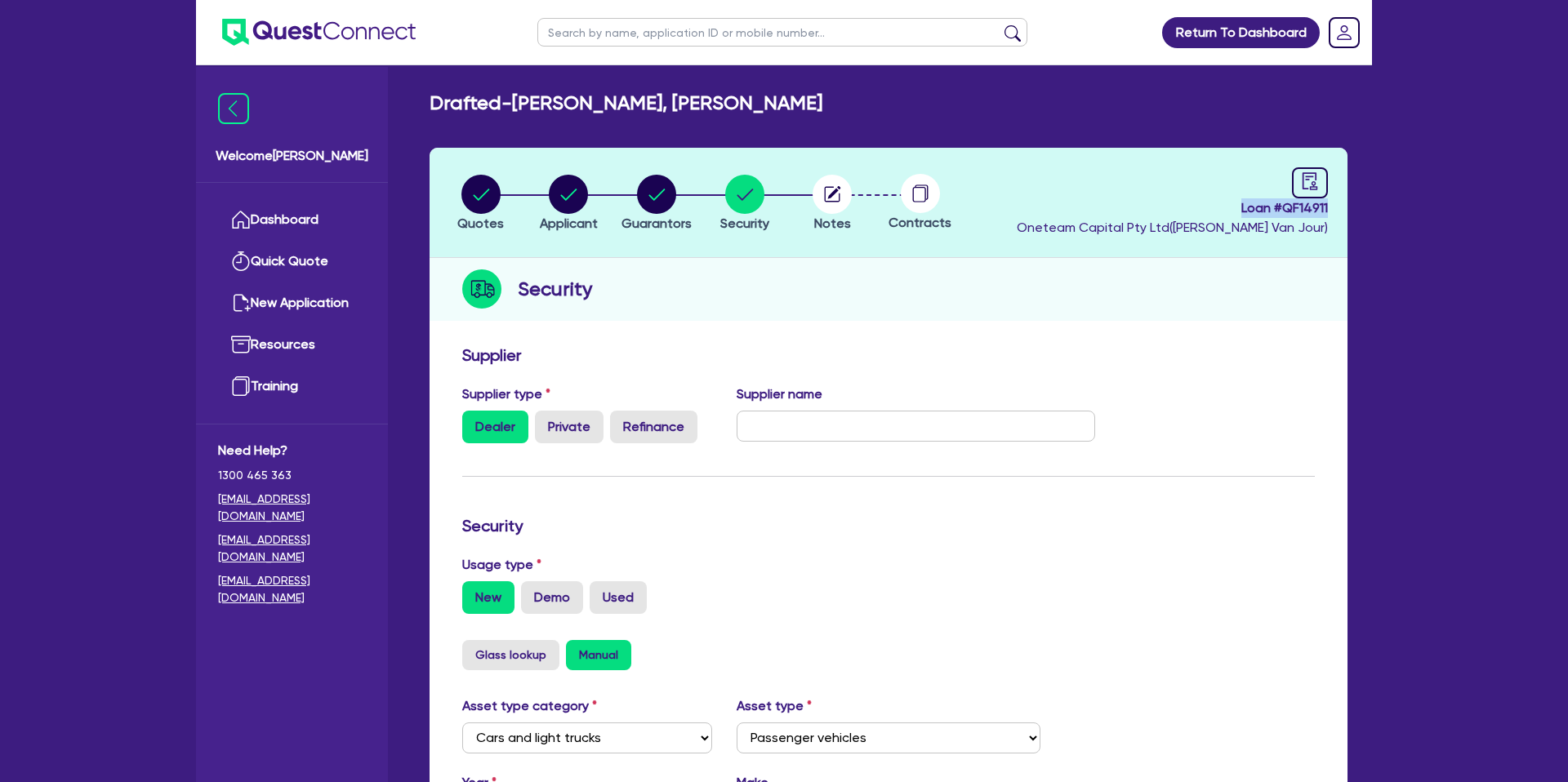
drag, startPoint x: 1238, startPoint y: 206, endPoint x: 1348, endPoint y: 208, distance: 110.0
click at [1348, 208] on div "Quotes Applicant Guarantors Security Notes Contracts Loan # QF14911 Oneteam Cap…" at bounding box center [888, 662] width 942 height 1029
copy span "Loan # QF14911"
drag, startPoint x: 1237, startPoint y: 205, endPoint x: 1253, endPoint y: 207, distance: 16.1
click at [1253, 207] on span "Loan # QF14911" at bounding box center [1172, 207] width 311 height 19
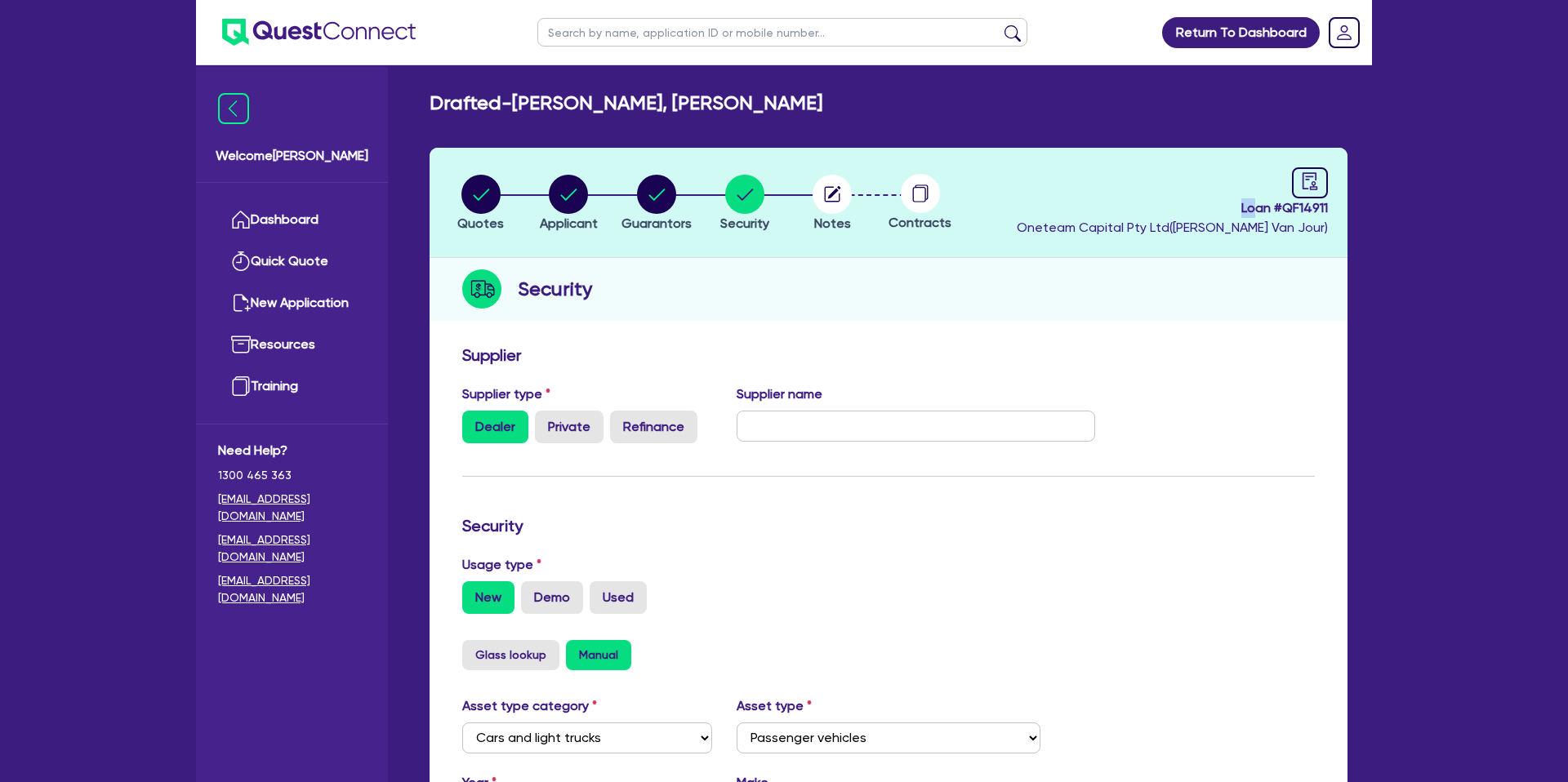
click at [1239, 207] on span "Loan # QF14911" at bounding box center [1172, 207] width 311 height 19
drag, startPoint x: 1313, startPoint y: 213, endPoint x: 1339, endPoint y: 210, distance: 26.2
click at [1339, 210] on header "Quotes Applicant Guarantors Security Notes Contracts Loan # QF14911 Oneteam Cap…" at bounding box center [889, 203] width 918 height 110
click at [848, 189] on circle "button" at bounding box center [832, 194] width 39 height 39
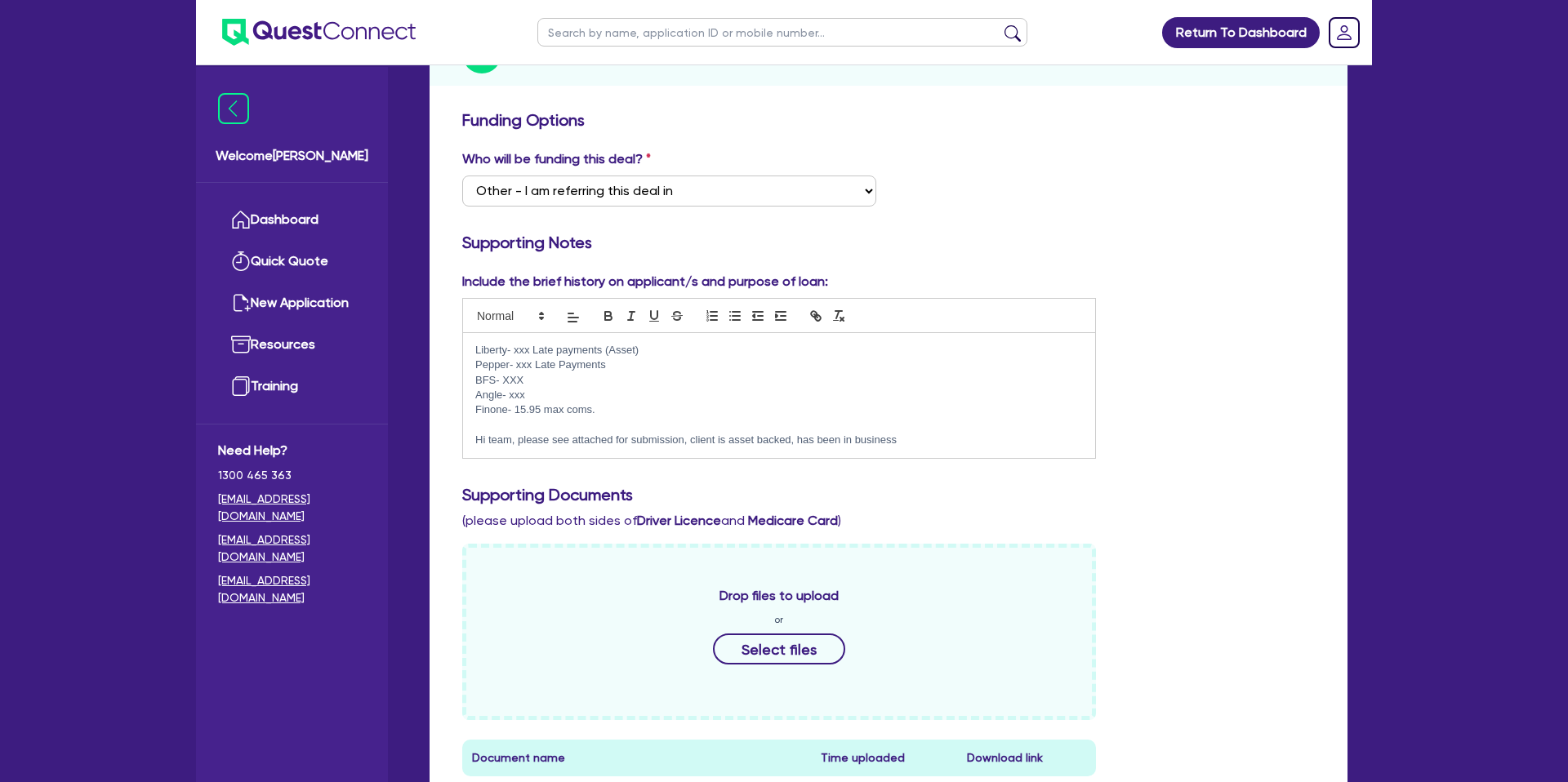
scroll to position [241, 0]
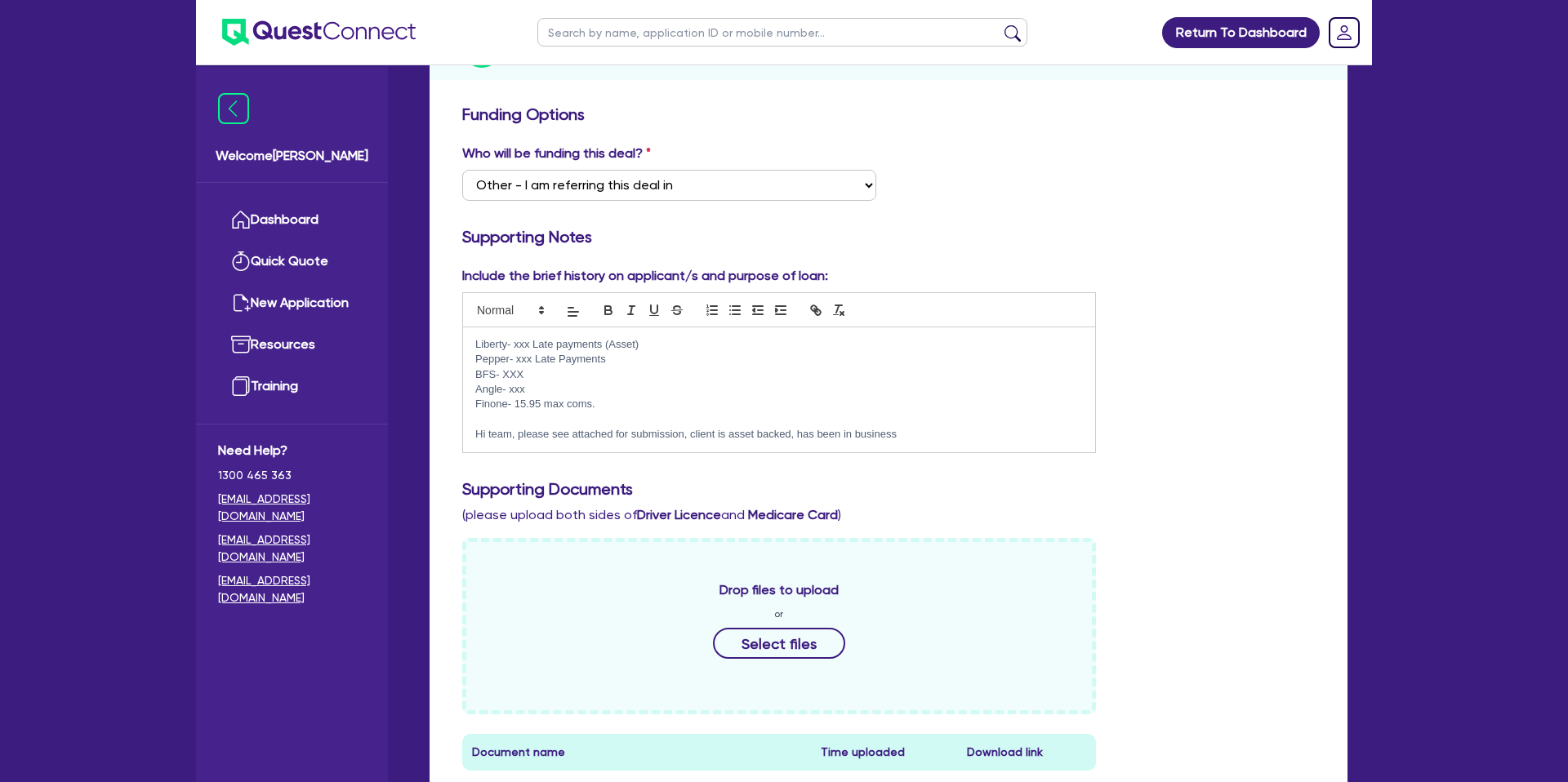
click at [904, 432] on p "Hi team, please see attached for submission, client is asset backed, has been i…" at bounding box center [779, 435] width 607 height 15
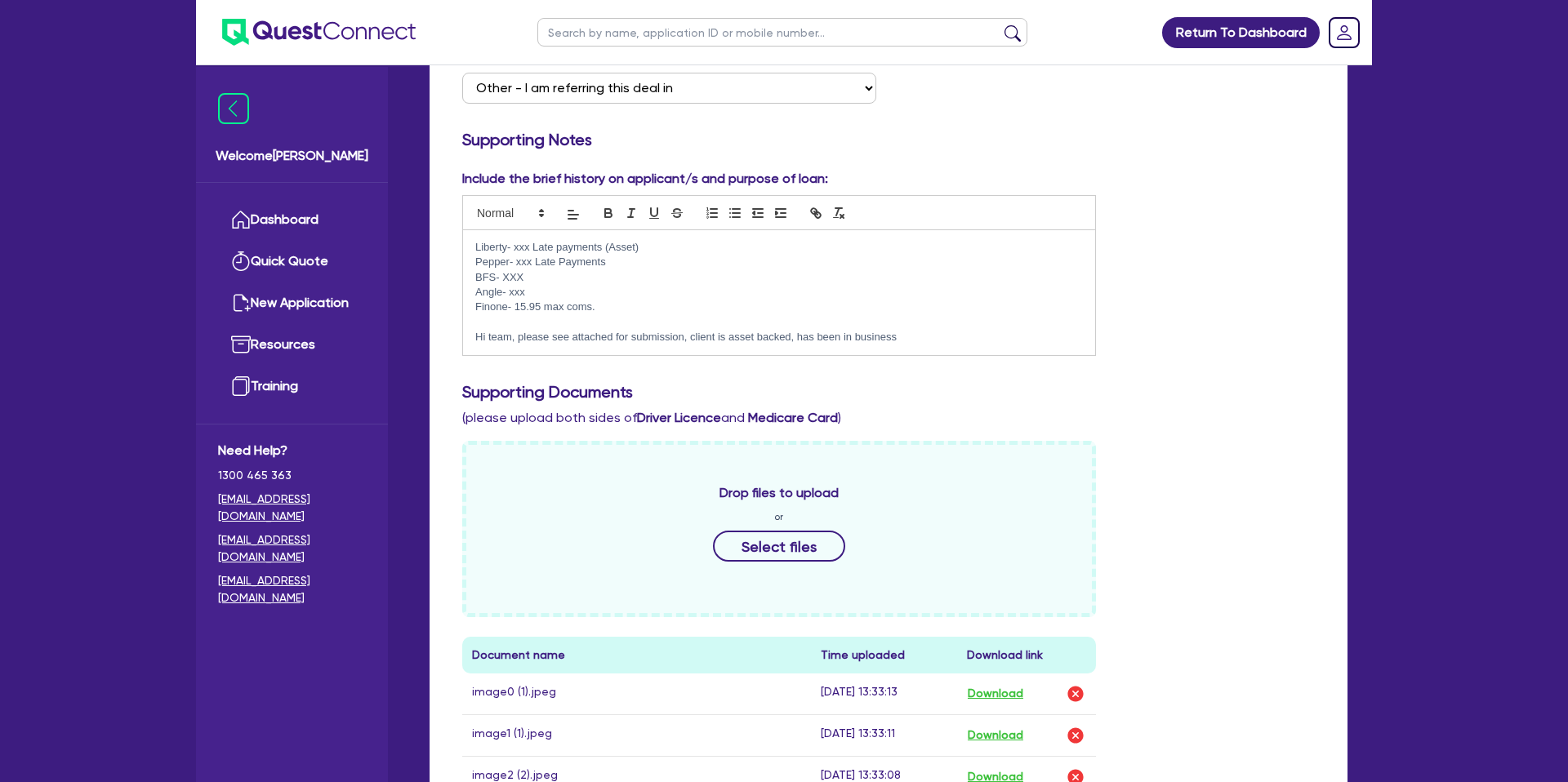
scroll to position [0, 0]
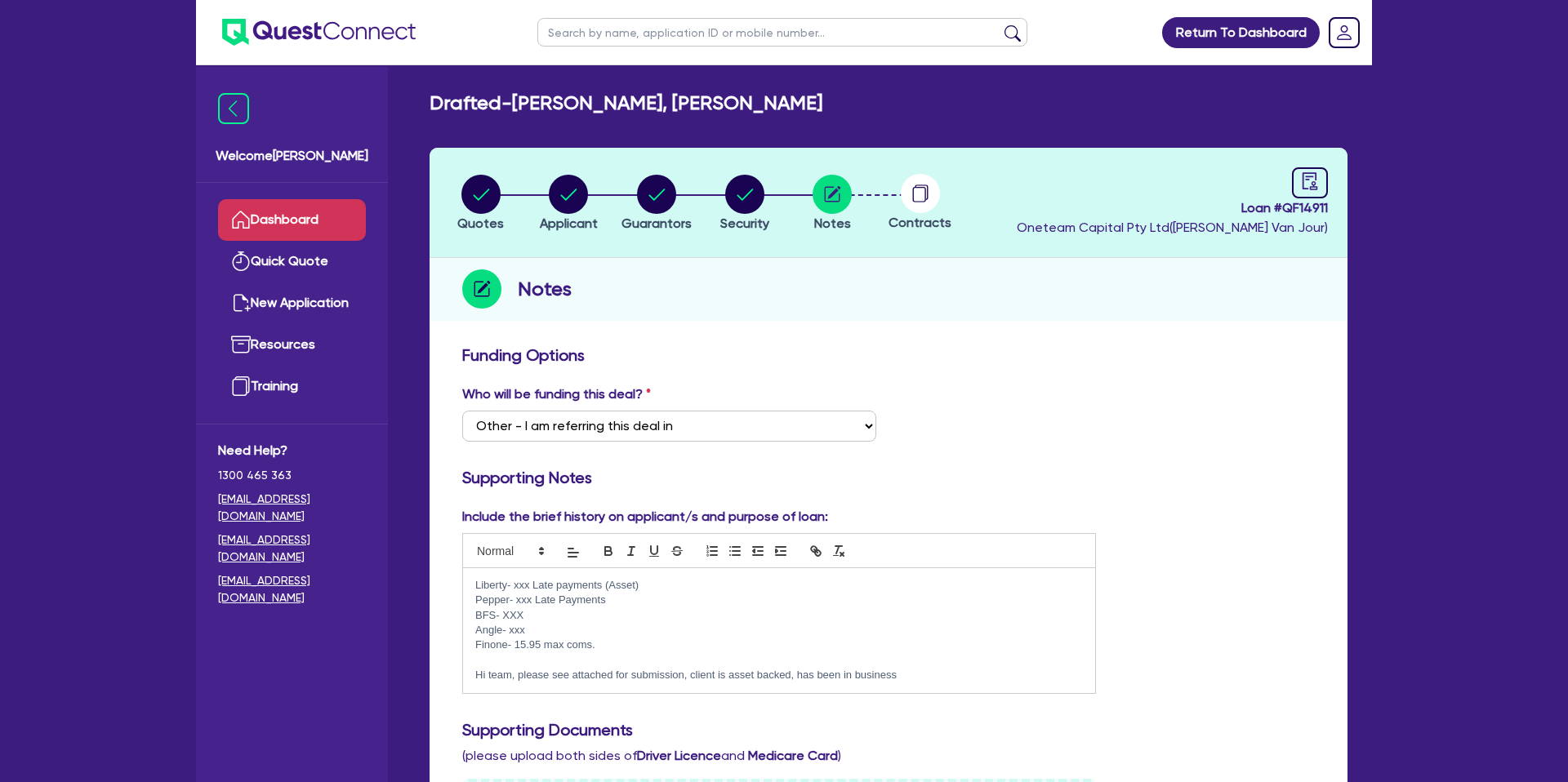
click at [300, 218] on link "Dashboard" at bounding box center [292, 220] width 148 height 42
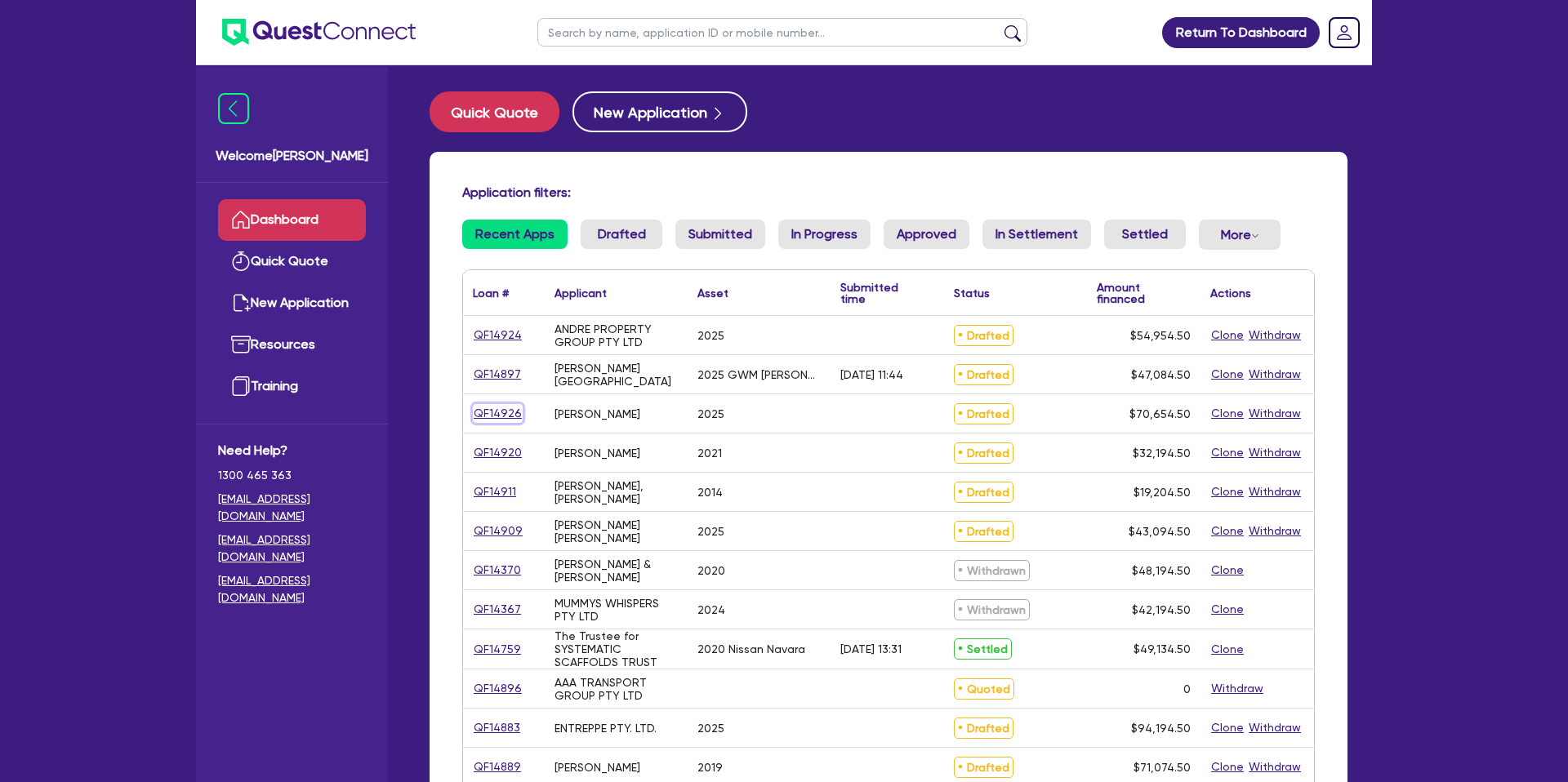
click at [507, 411] on link "QF14926" at bounding box center [498, 413] width 50 height 18
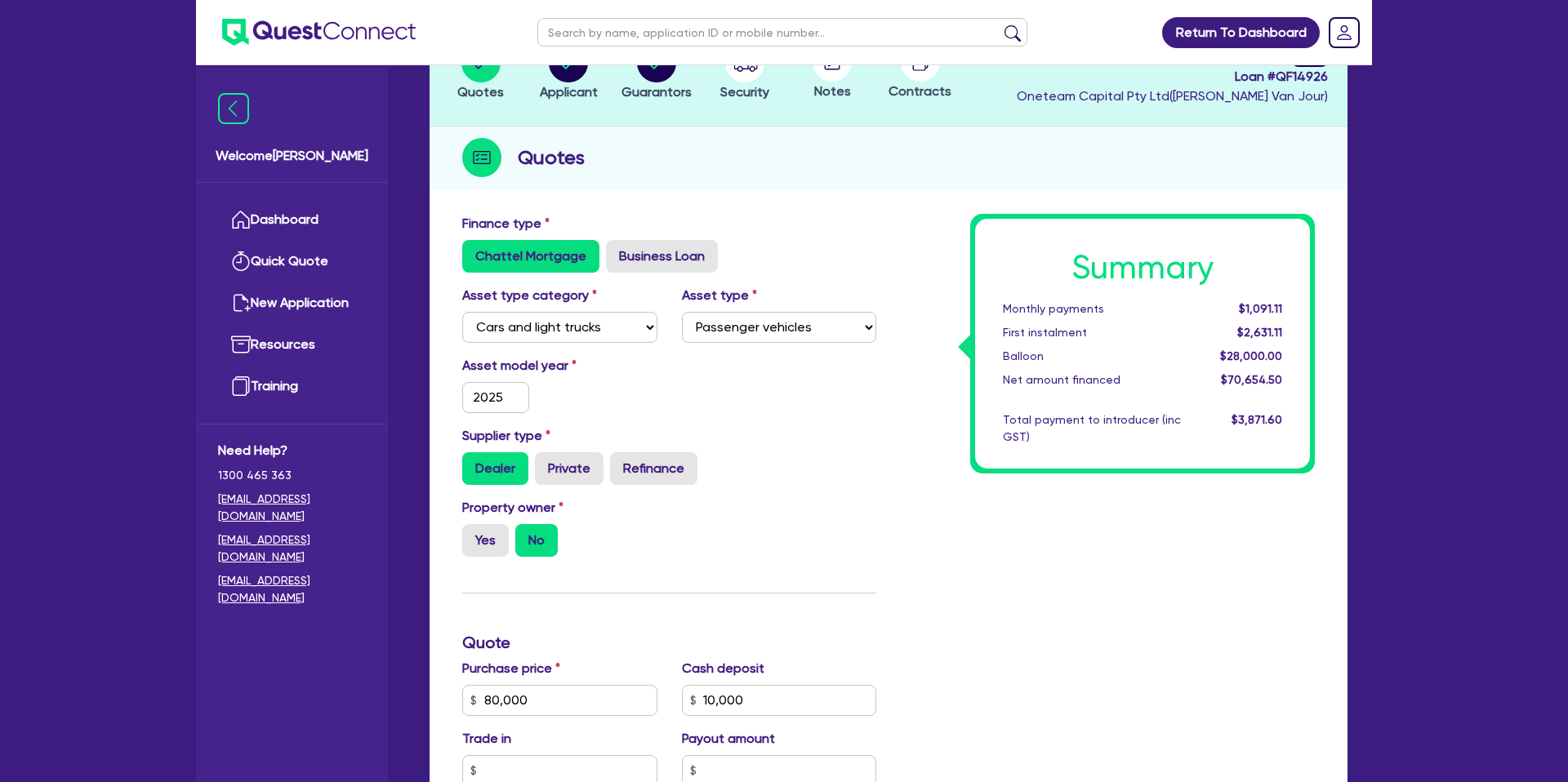
scroll to position [78, 0]
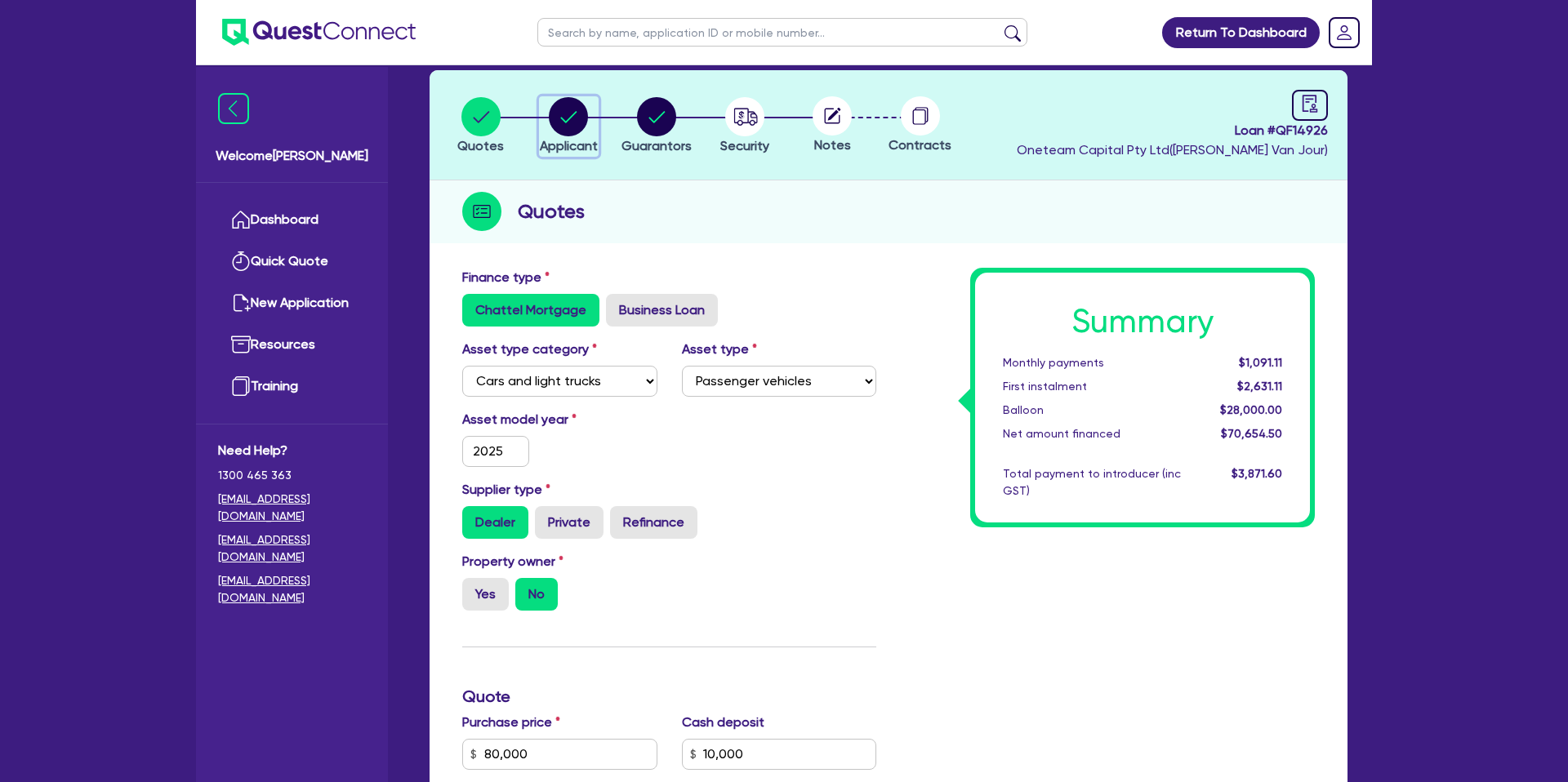
click at [564, 115] on circle "button" at bounding box center [568, 116] width 39 height 39
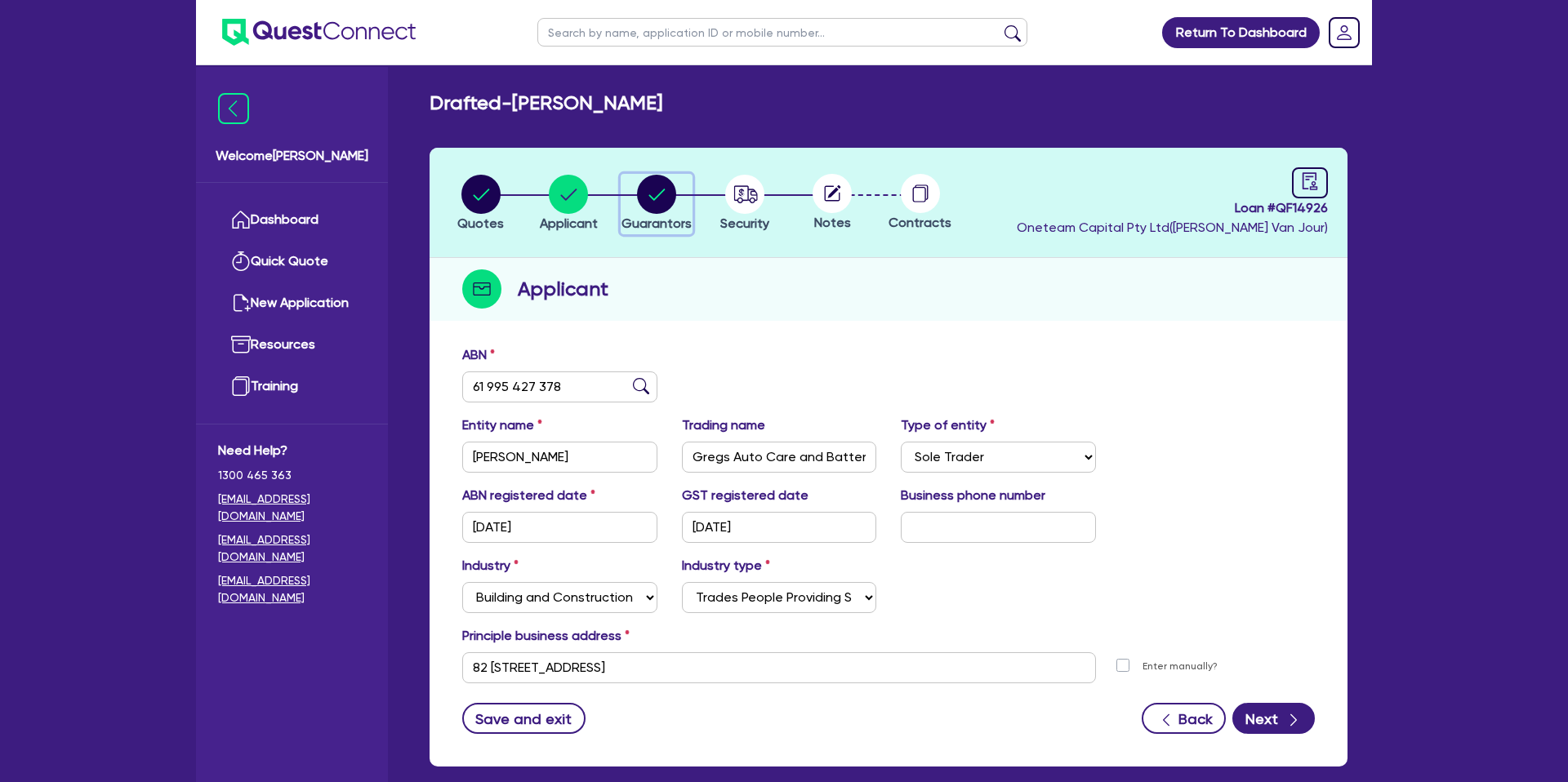
click at [649, 193] on circle "button" at bounding box center [656, 194] width 39 height 39
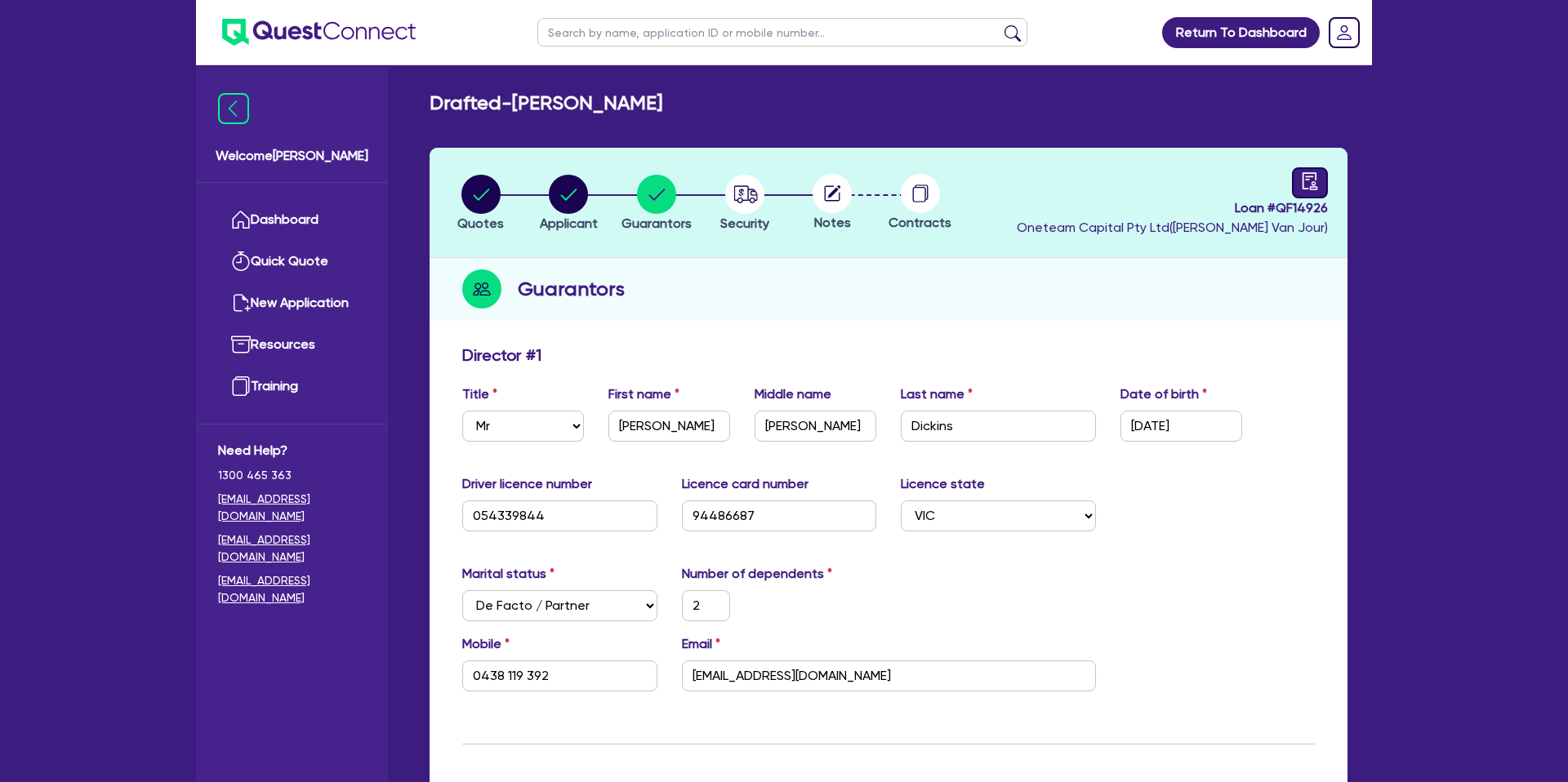
click at [1320, 178] on link at bounding box center [1310, 182] width 36 height 31
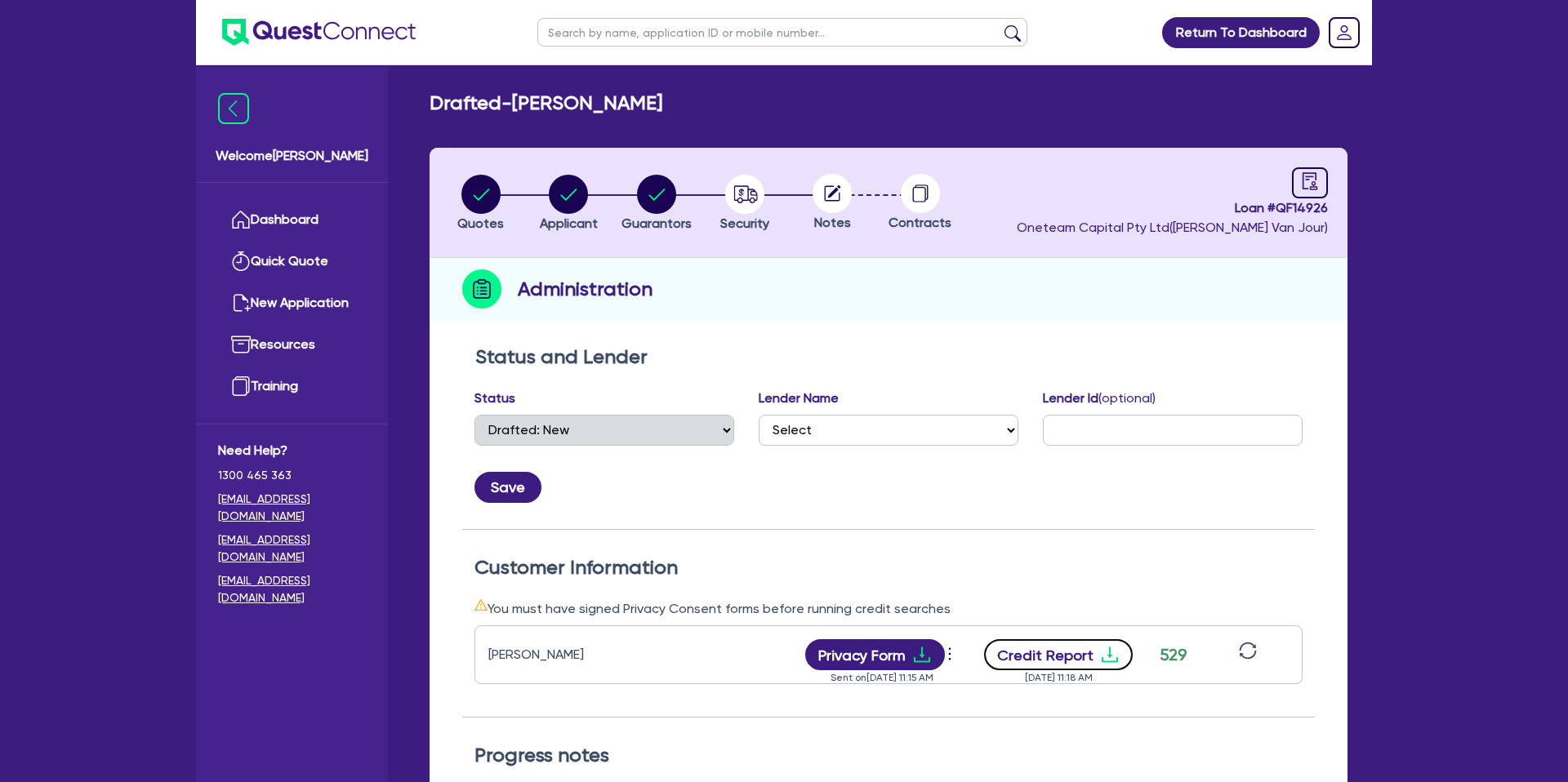
click at [1076, 653] on button "Credit Report" at bounding box center [1059, 655] width 150 height 31
click at [321, 224] on link "Dashboard" at bounding box center [292, 220] width 148 height 42
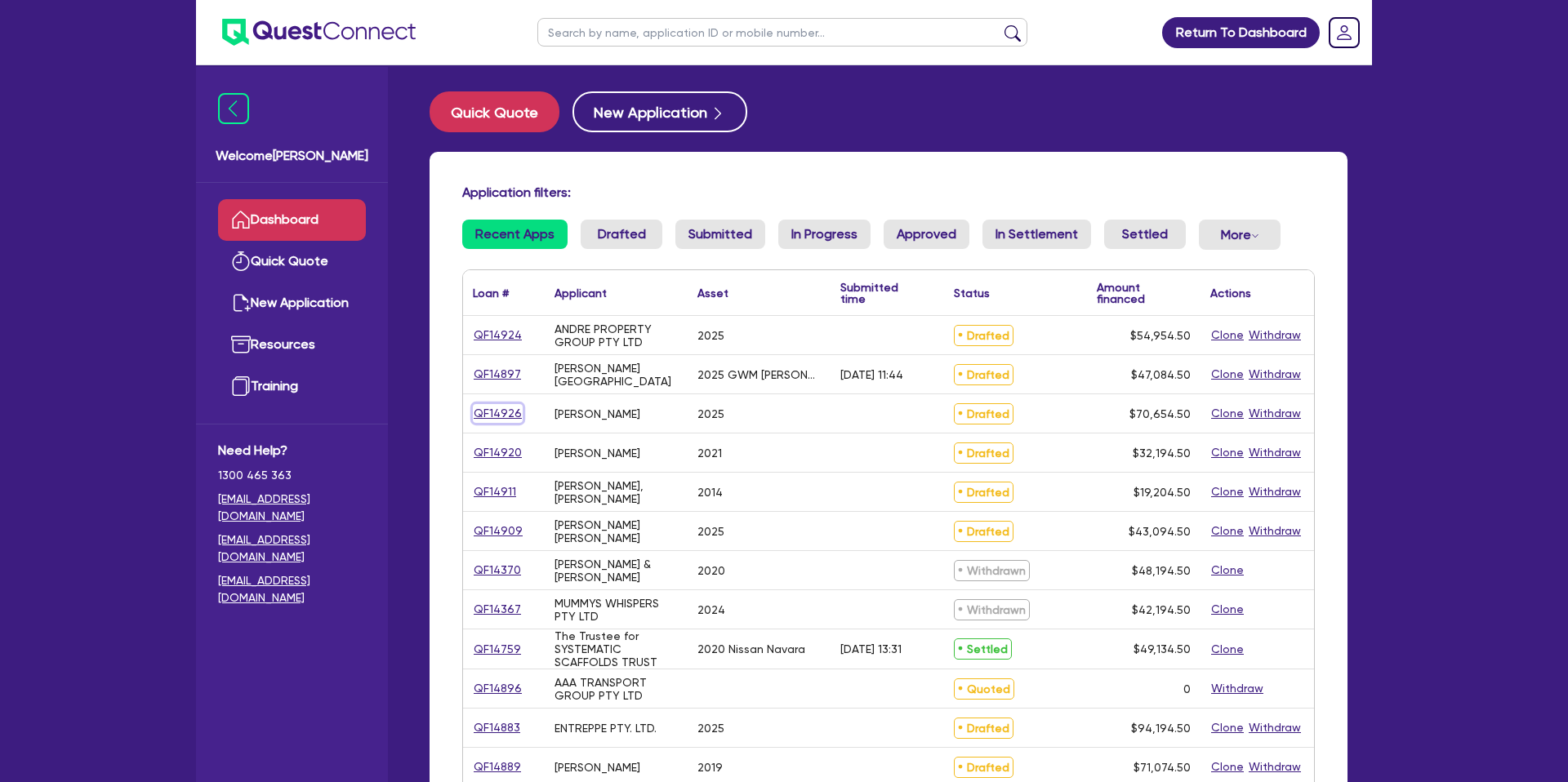
click at [498, 413] on link "QF14926" at bounding box center [498, 413] width 50 height 18
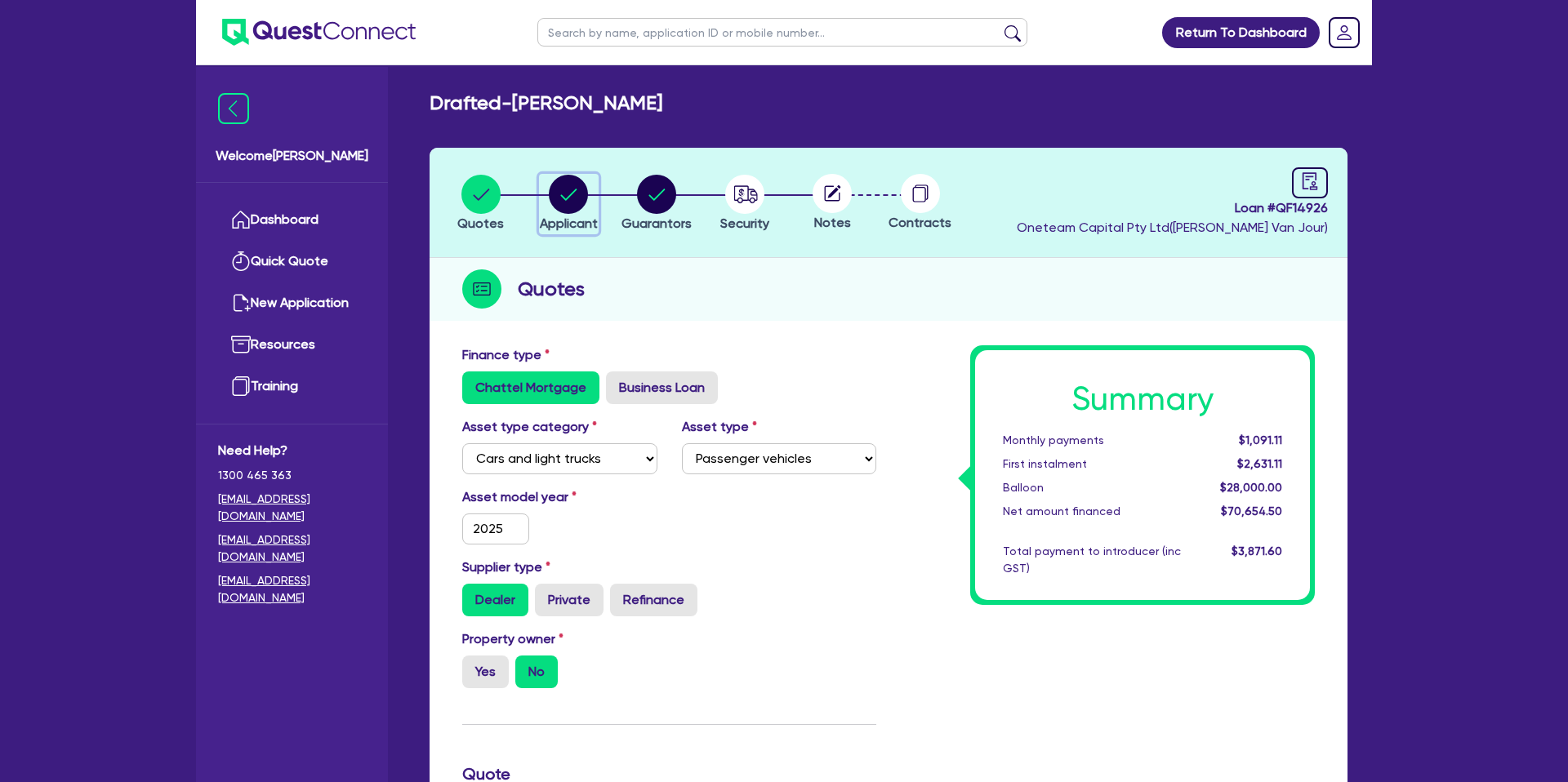
click at [574, 194] on circle "button" at bounding box center [568, 194] width 39 height 39
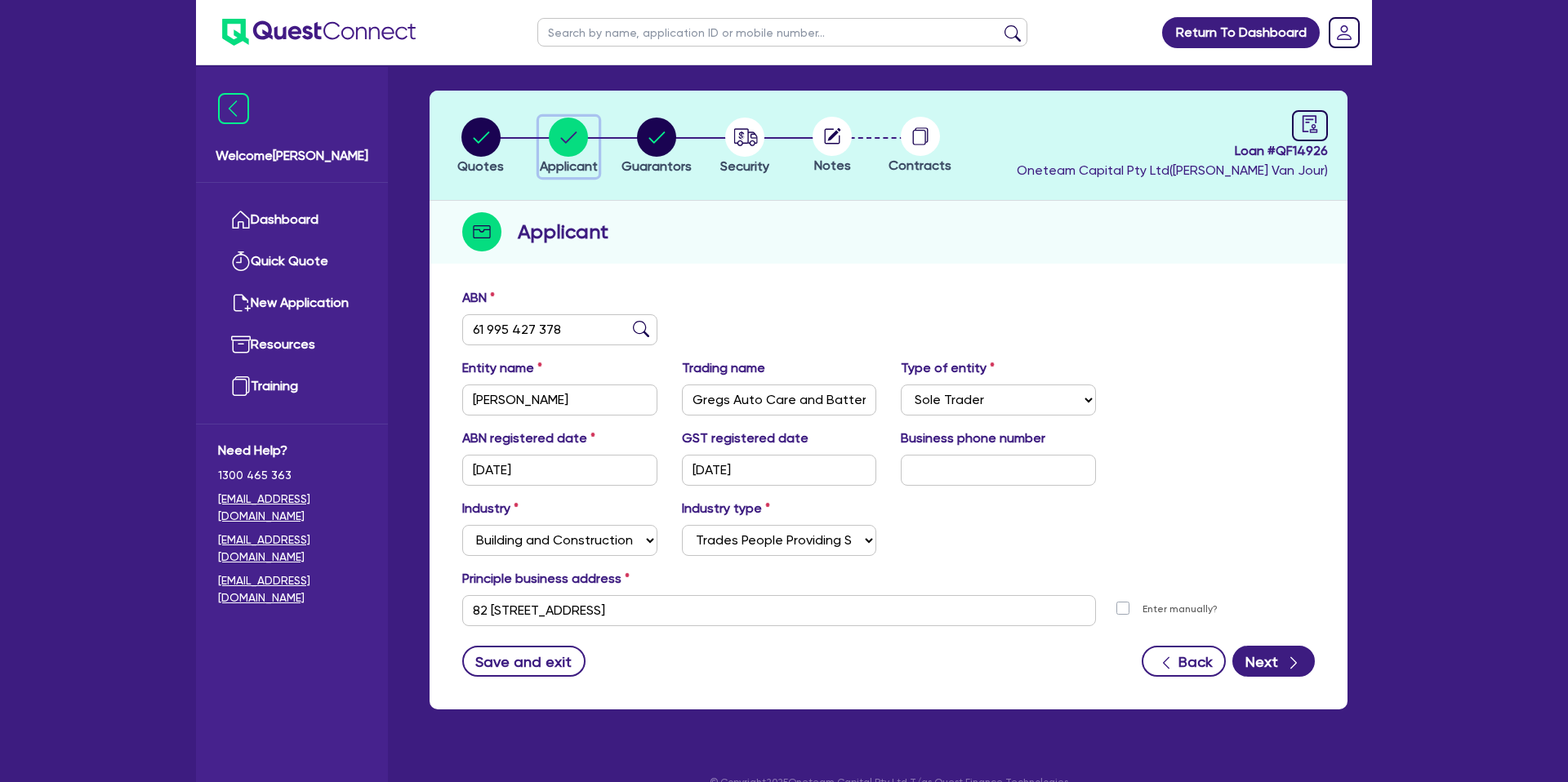
scroll to position [84, 0]
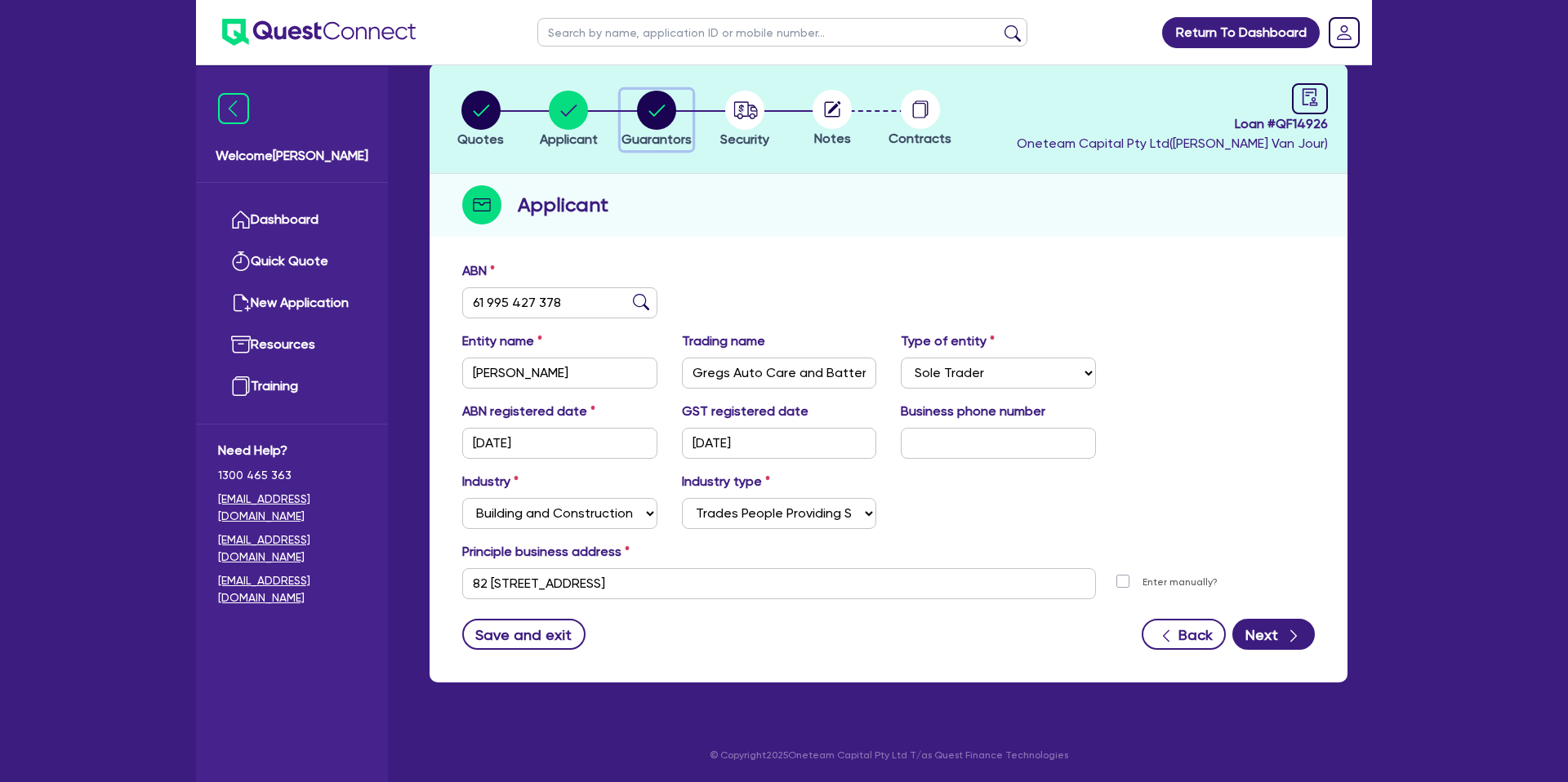
click at [664, 107] on circle "button" at bounding box center [656, 110] width 39 height 39
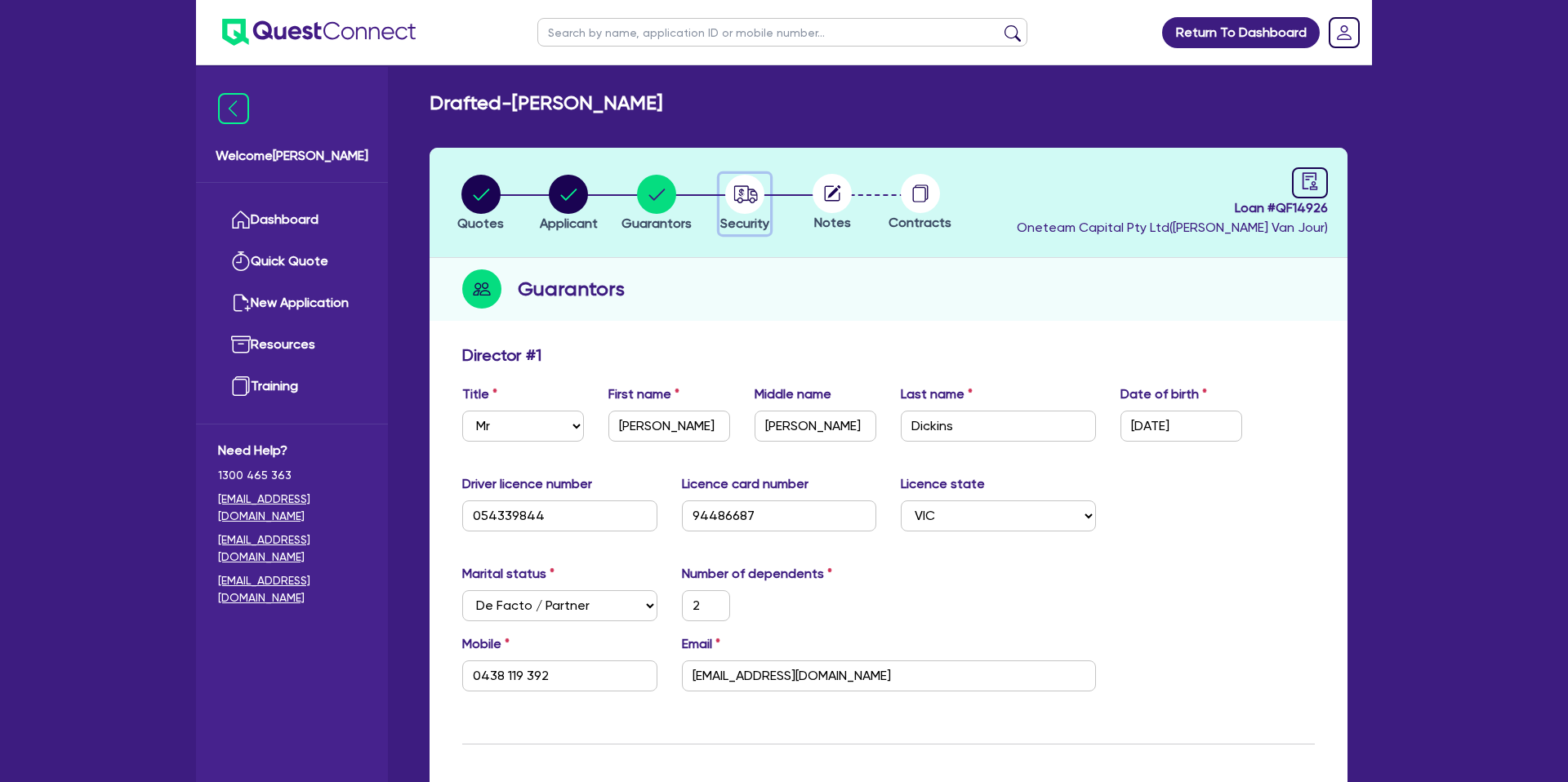
click at [744, 192] on circle "button" at bounding box center [744, 194] width 39 height 39
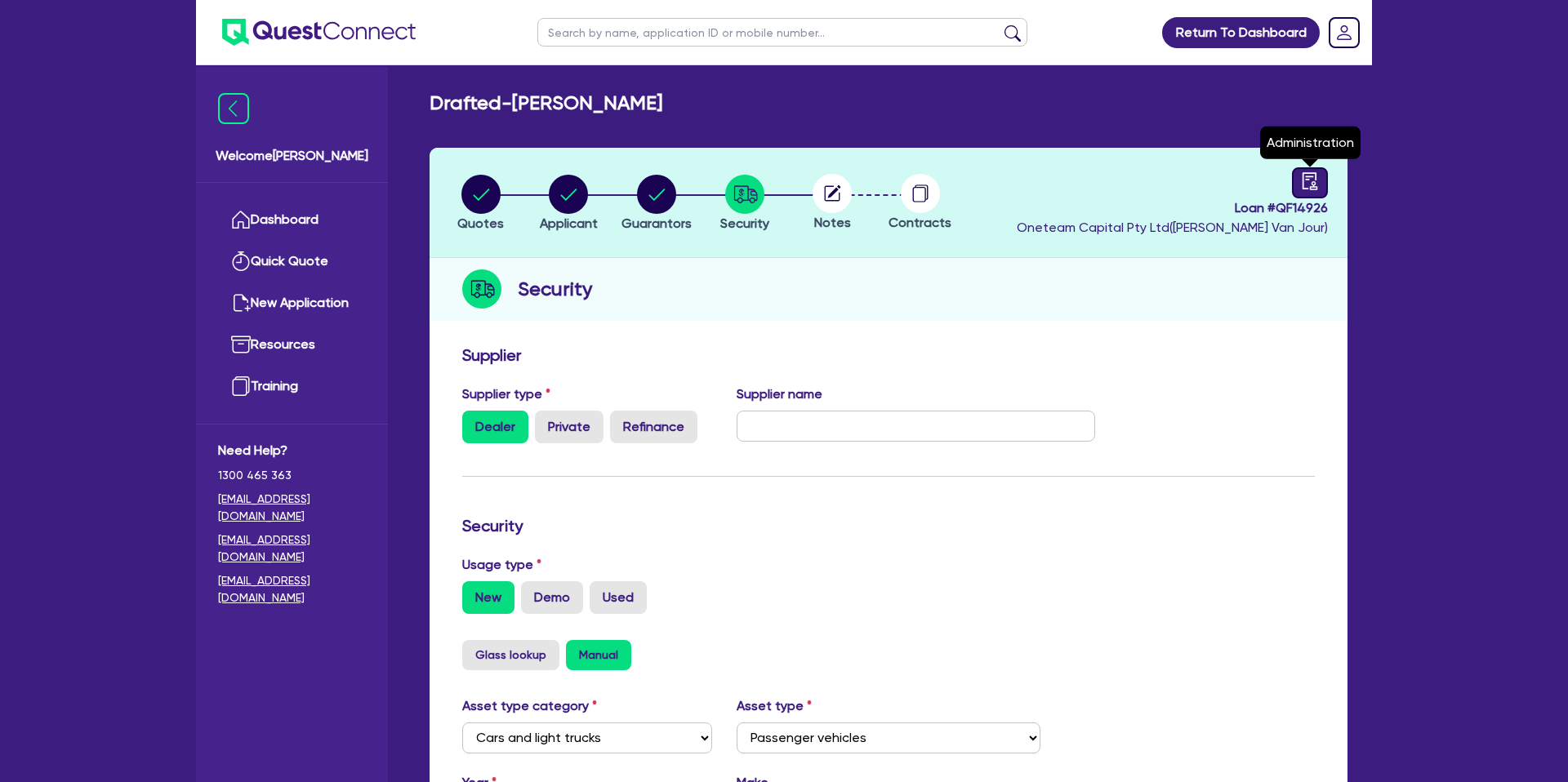
click at [1309, 192] on link at bounding box center [1310, 182] width 36 height 31
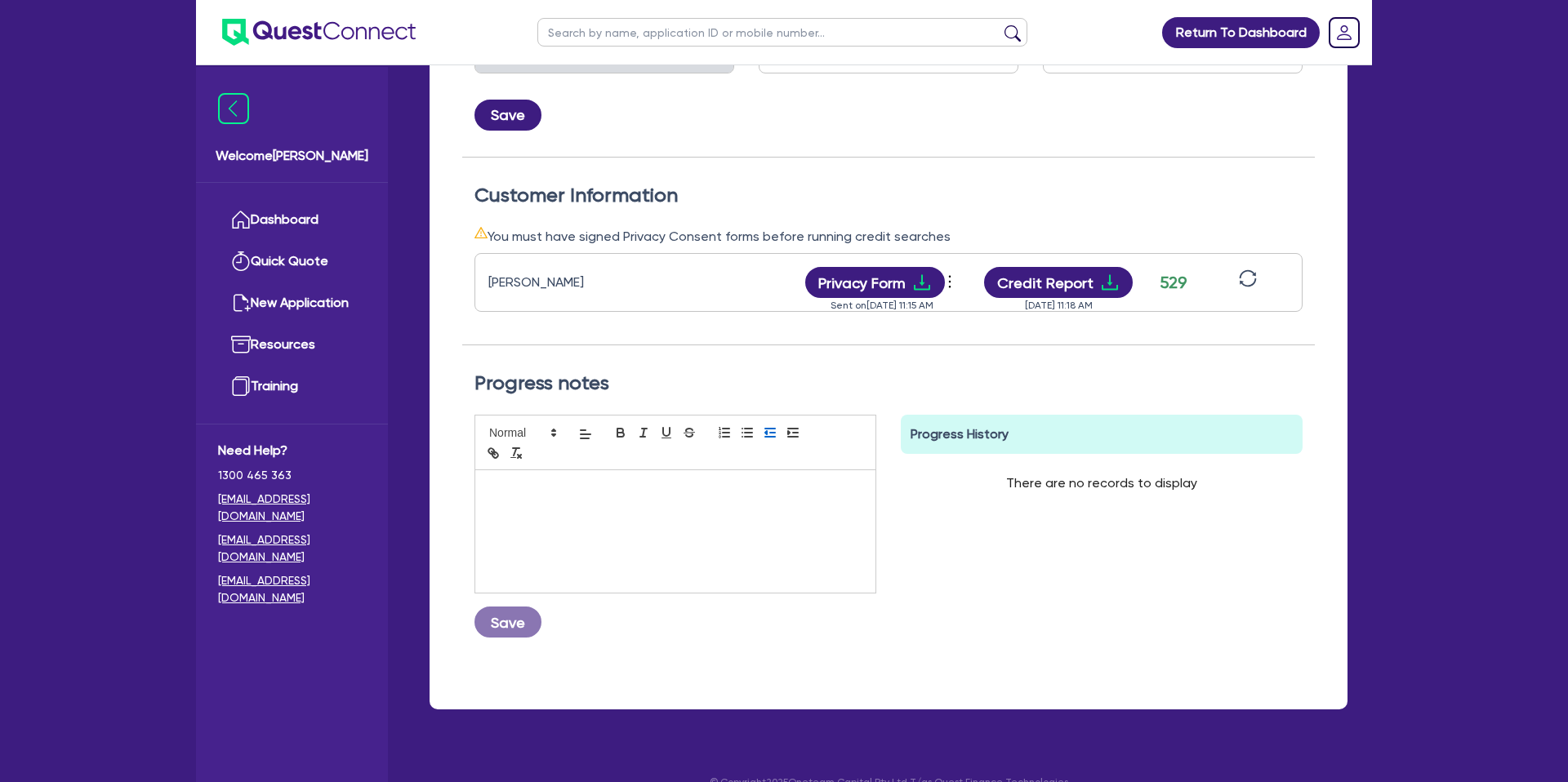
scroll to position [401, 0]
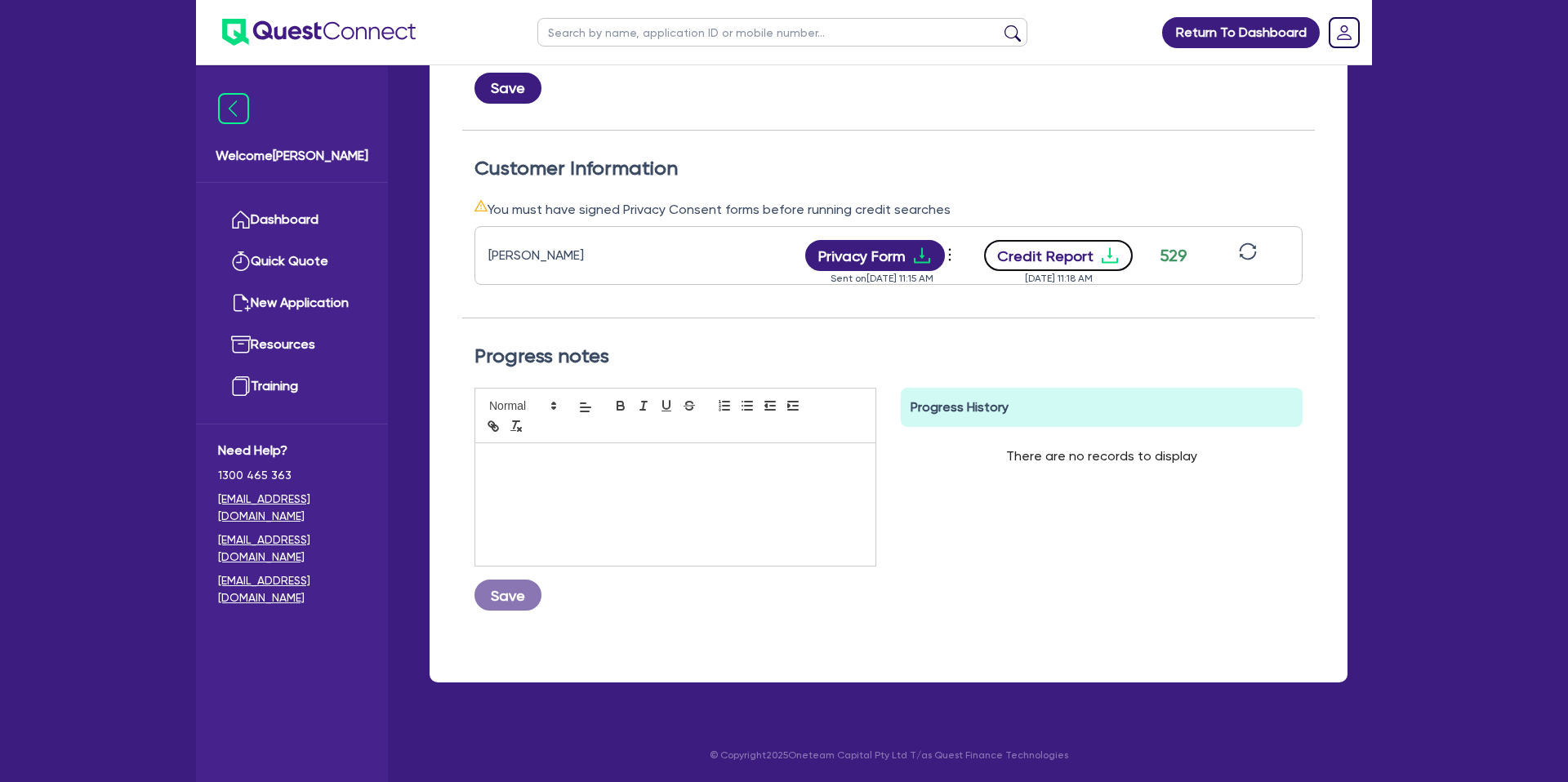
click at [1102, 251] on icon "download" at bounding box center [1109, 255] width 19 height 19
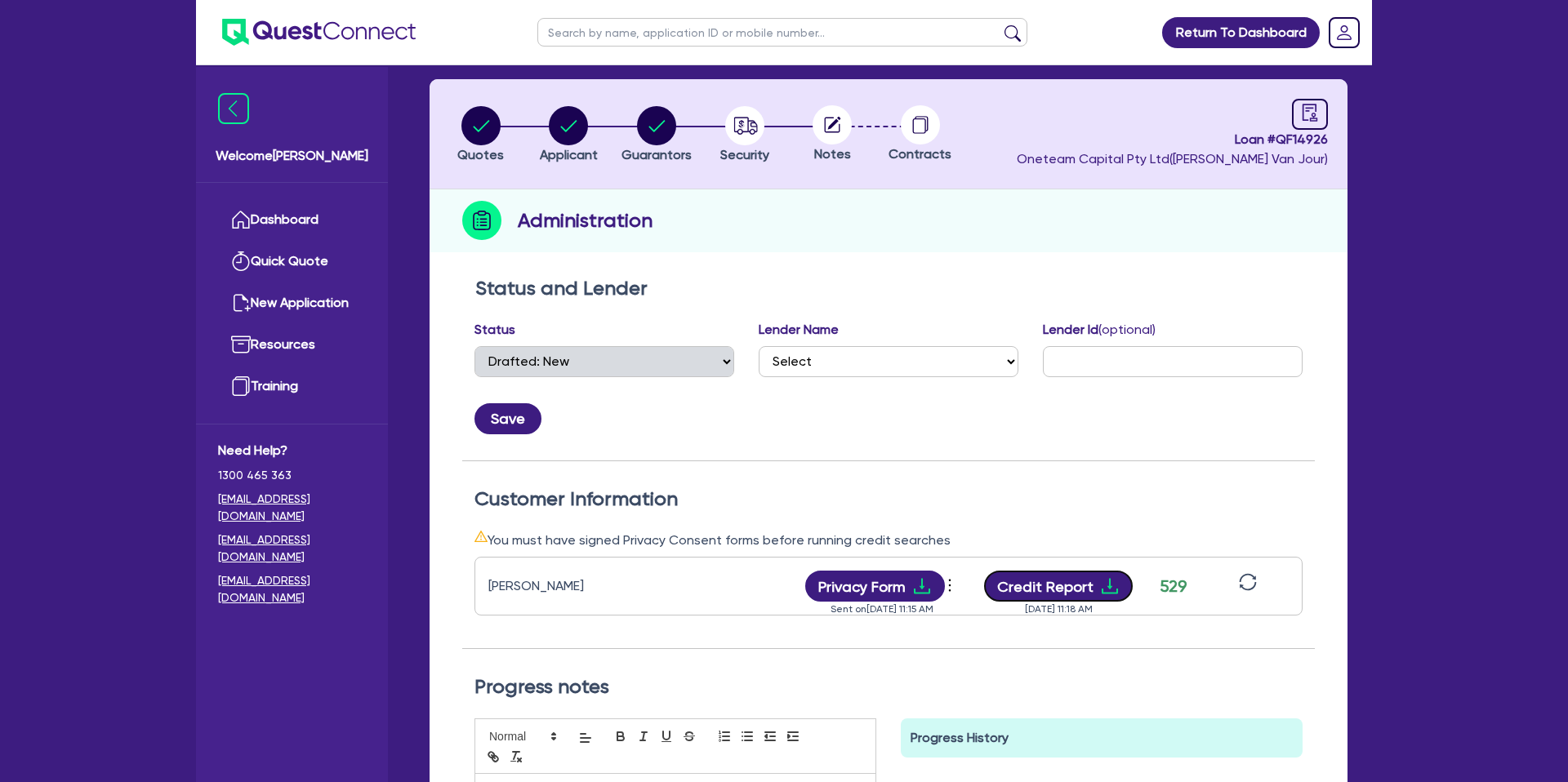
scroll to position [0, 0]
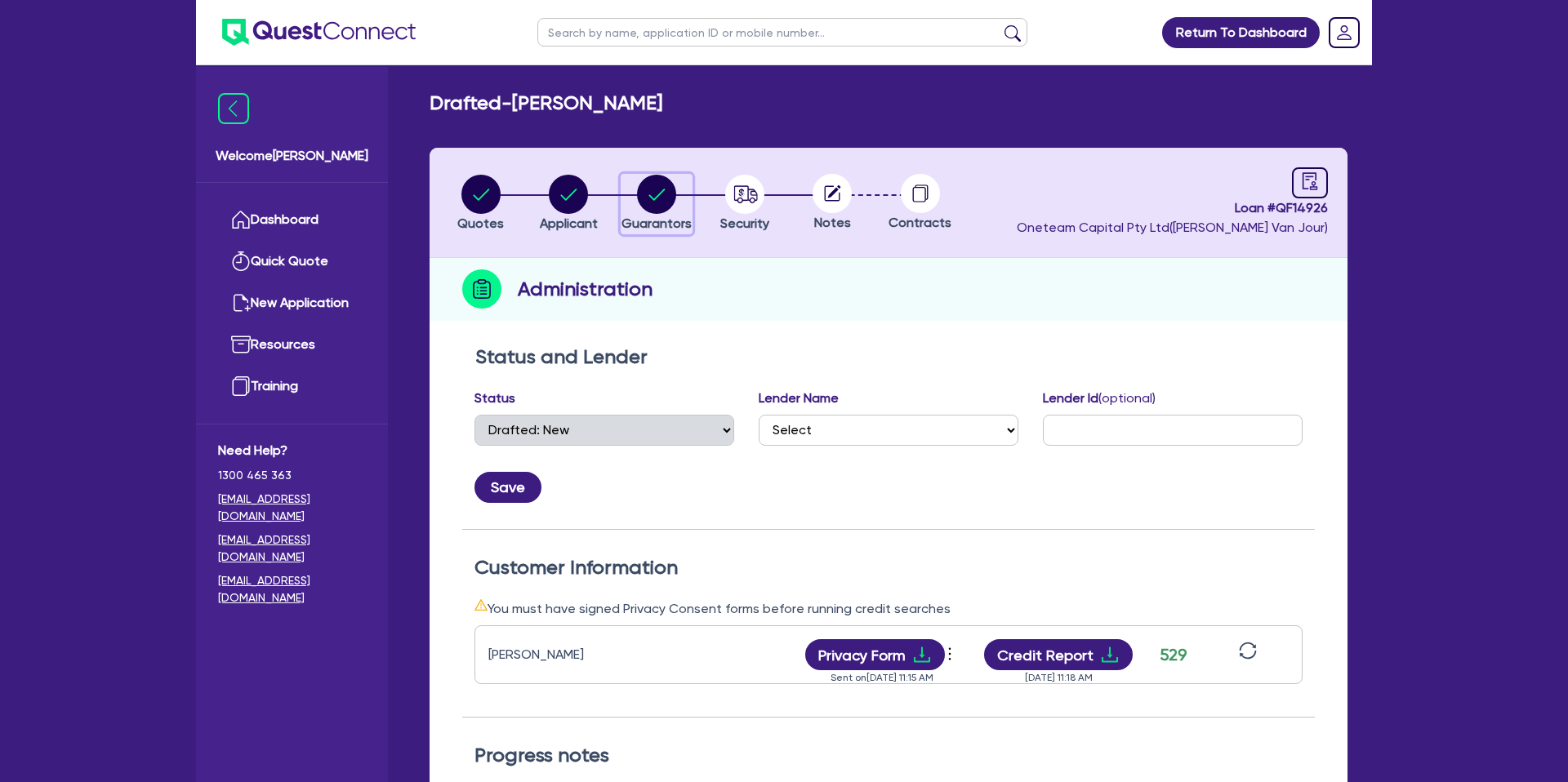
click at [655, 192] on circle "button" at bounding box center [656, 194] width 39 height 39
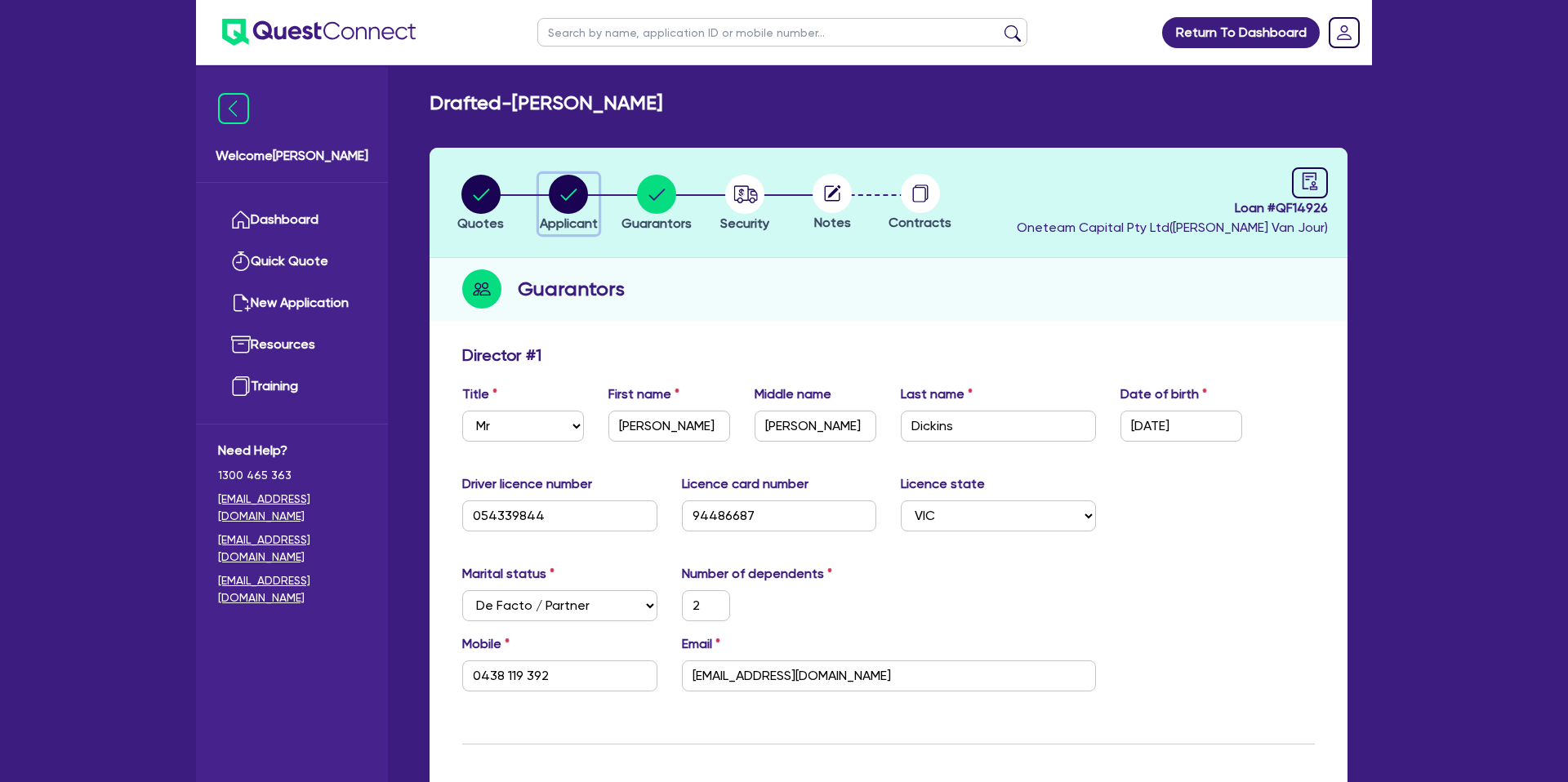
click at [575, 192] on circle "button" at bounding box center [568, 194] width 39 height 39
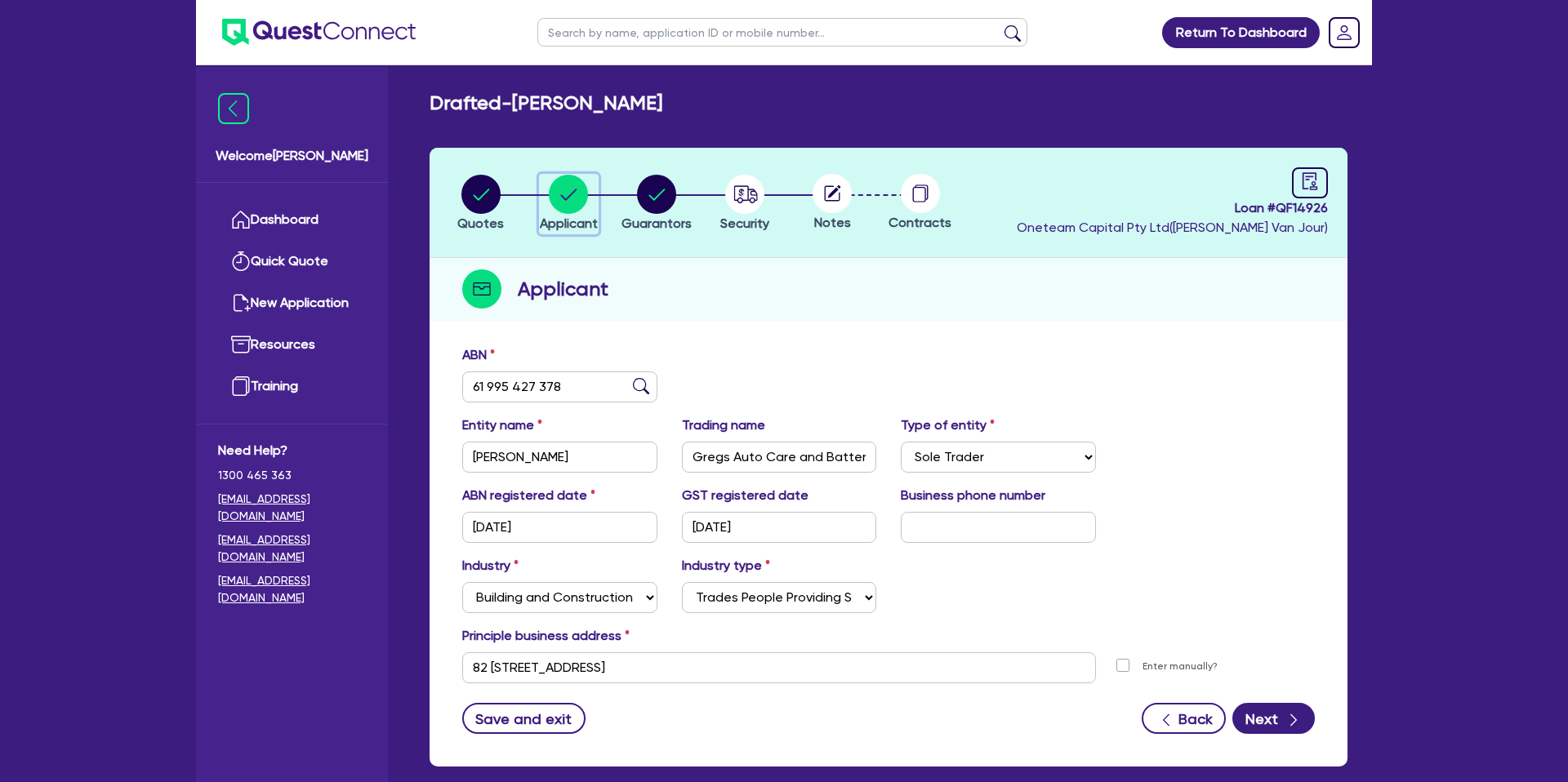
scroll to position [84, 0]
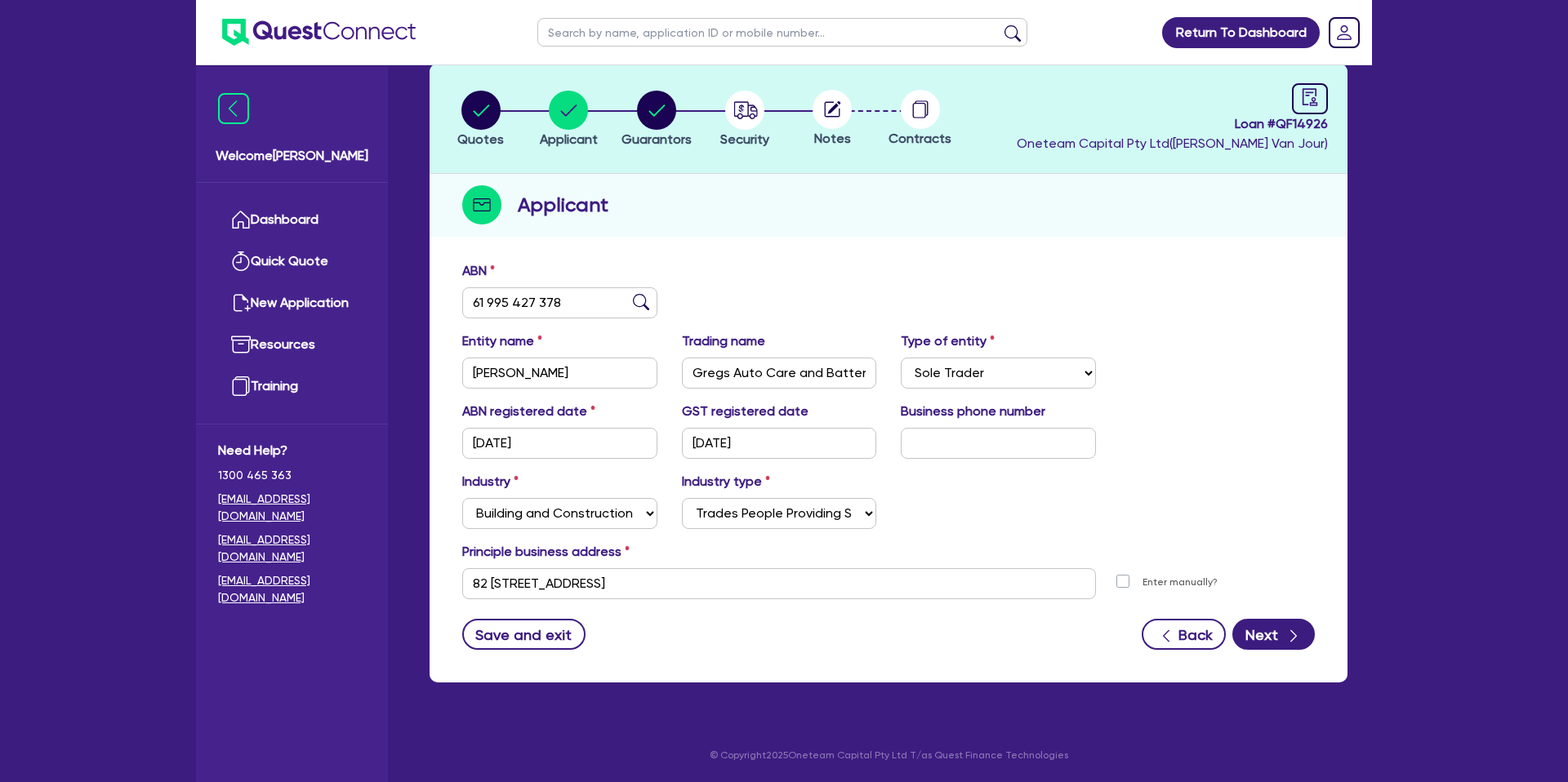
click at [801, 130] on div "Notes" at bounding box center [831, 119] width 88 height 59
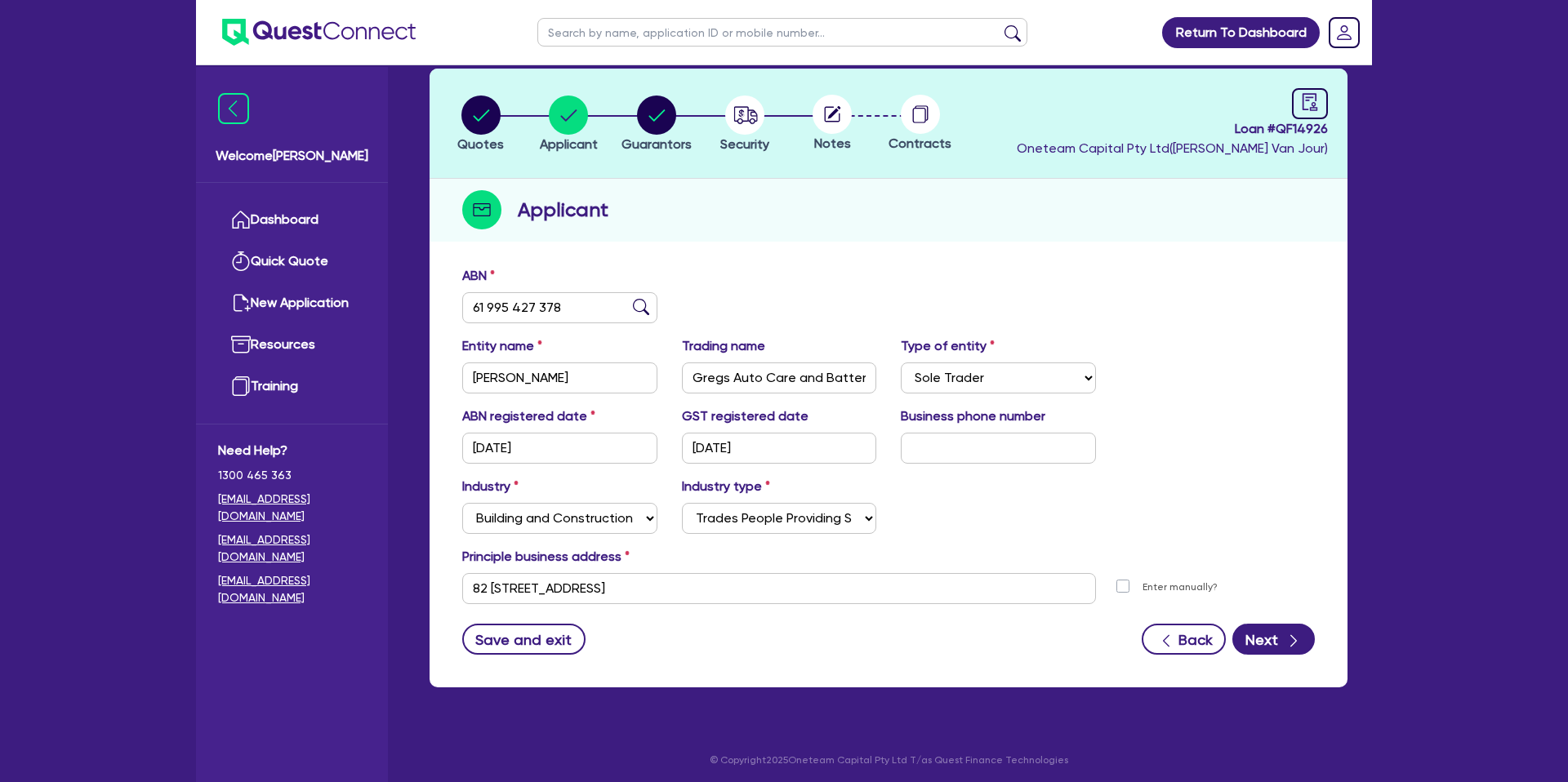
scroll to position [79, 0]
click at [773, 232] on div "Applicant" at bounding box center [889, 211] width 918 height 63
click at [774, 232] on div "Applicant" at bounding box center [889, 211] width 918 height 63
click at [773, 233] on div "Applicant" at bounding box center [889, 211] width 918 height 63
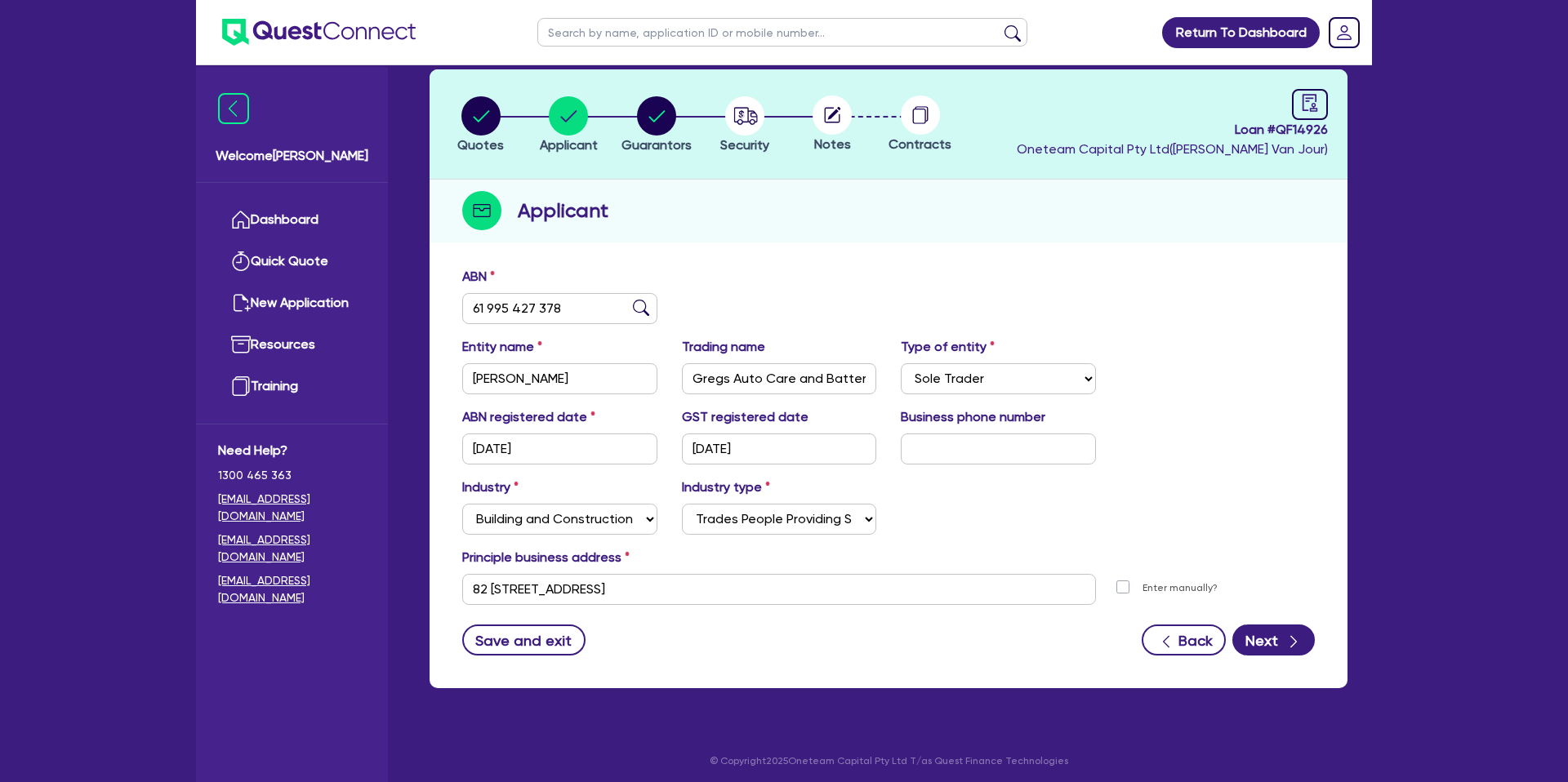
click at [772, 233] on div "Applicant" at bounding box center [889, 211] width 918 height 63
click at [767, 258] on div "Quotes Applicant Guarantors Security Notes Contracts Loan # QF14926 Oneteam Cap…" at bounding box center [889, 379] width 918 height 619
click at [763, 259] on div "Quotes Applicant Guarantors Security Notes Contracts Loan # QF14926 Oneteam Cap…" at bounding box center [889, 379] width 918 height 619
click at [762, 259] on div "ABN 61 995 427 378 Entity name DICKINS, GREGORY CHARLES Trading name Gregs Auto…" at bounding box center [889, 474] width 918 height 430
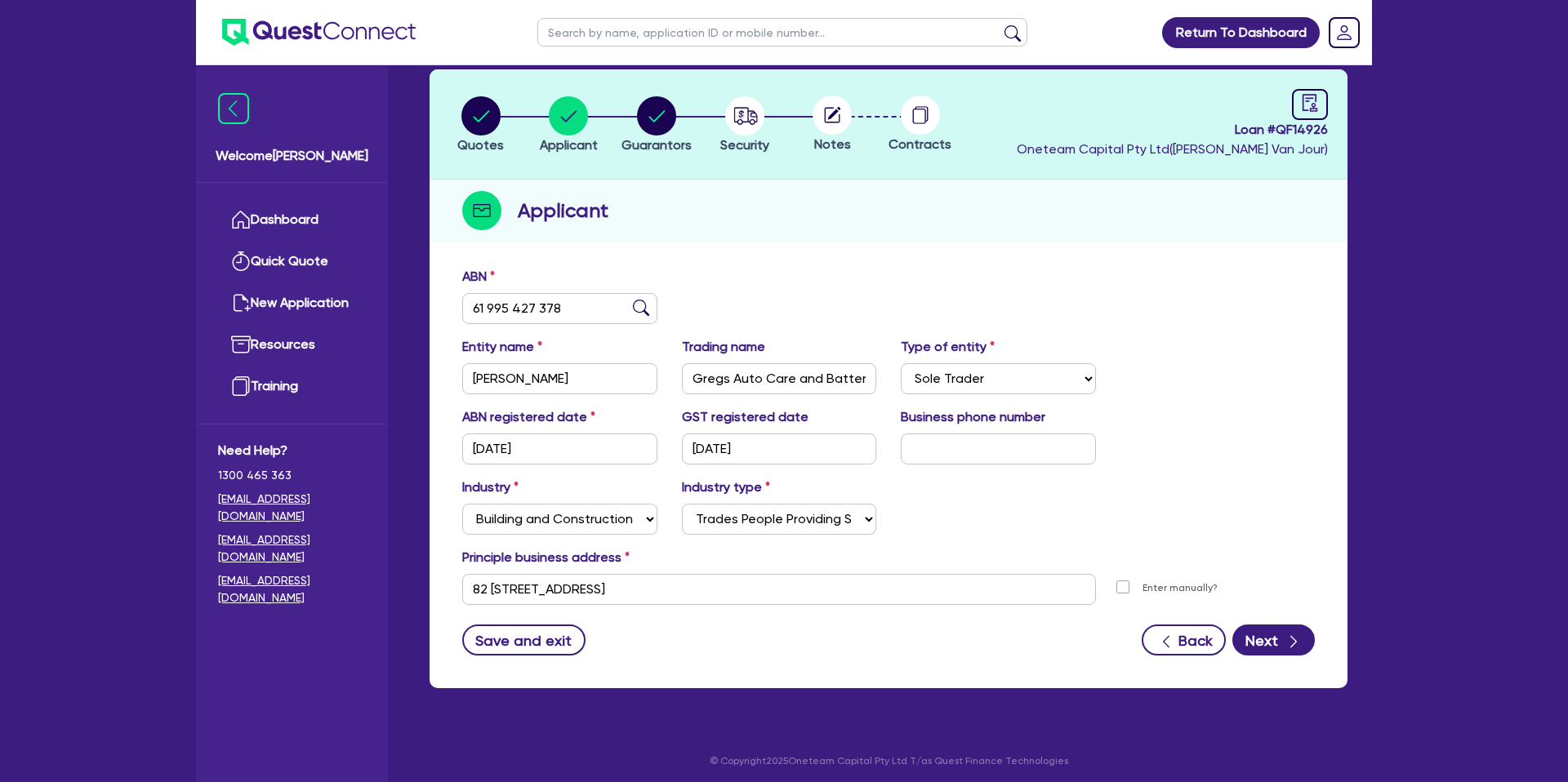
click at [758, 260] on div "ABN 61 995 427 378 Entity name DICKINS, GREGORY CHARLES Trading name Gregs Auto…" at bounding box center [889, 474] width 918 height 430
click at [743, 285] on div "ABN 61 995 427 378" at bounding box center [888, 302] width 877 height 70
drag, startPoint x: 712, startPoint y: 300, endPoint x: 697, endPoint y: 288, distance: 19.2
click at [699, 295] on div "ABN 61 995 427 378" at bounding box center [888, 302] width 877 height 70
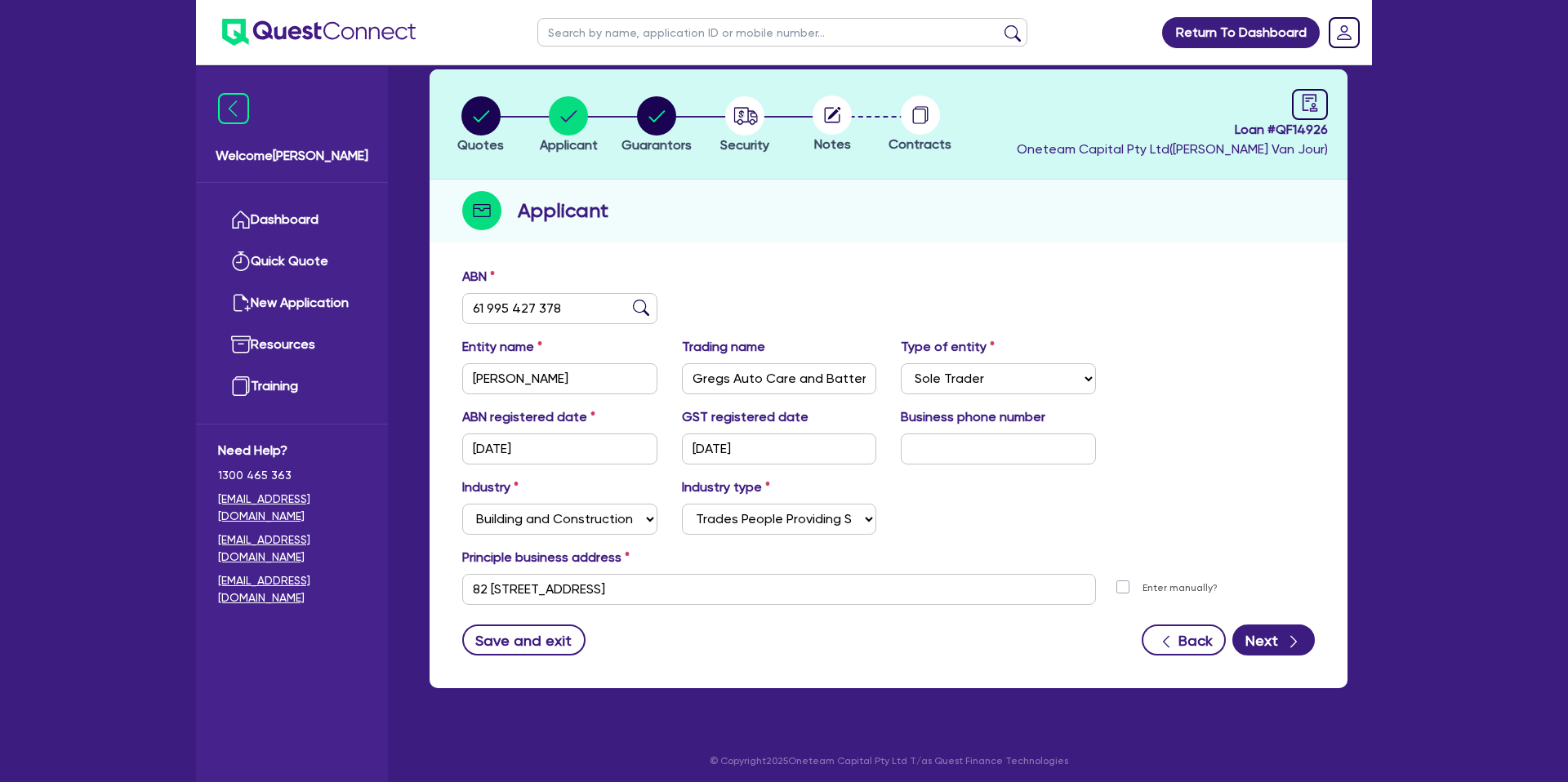
click at [697, 288] on div "ABN 61 995 427 378" at bounding box center [888, 302] width 877 height 70
drag, startPoint x: 697, startPoint y: 288, endPoint x: 674, endPoint y: 293, distance: 23.5
click at [674, 293] on div "ABN 61 995 427 378" at bounding box center [888, 302] width 877 height 70
click at [673, 295] on div "ABN 61 995 427 378" at bounding box center [888, 302] width 877 height 70
click at [564, 239] on div "Applicant" at bounding box center [889, 211] width 918 height 63
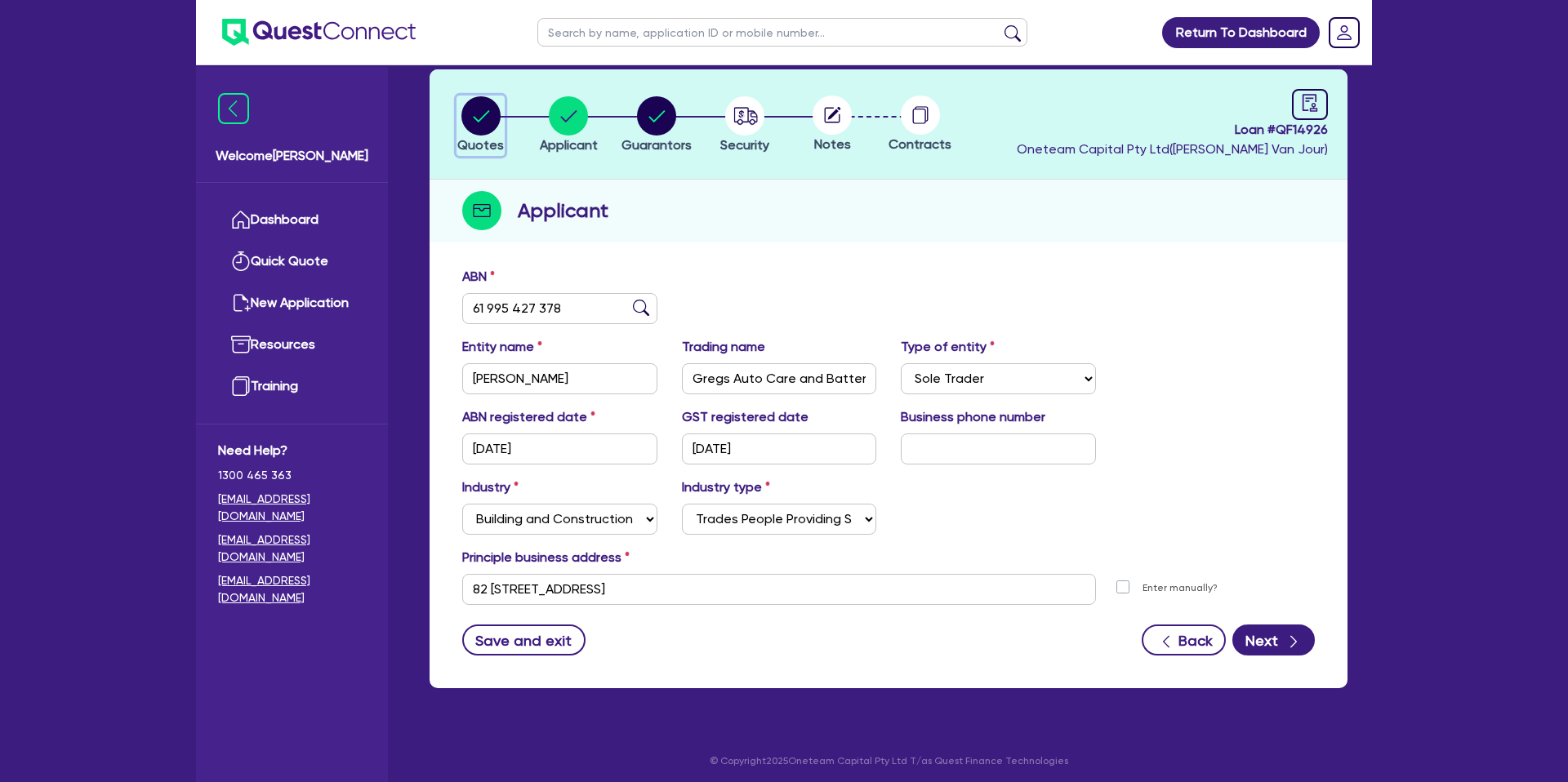
click at [483, 109] on circle "button" at bounding box center [481, 115] width 39 height 39
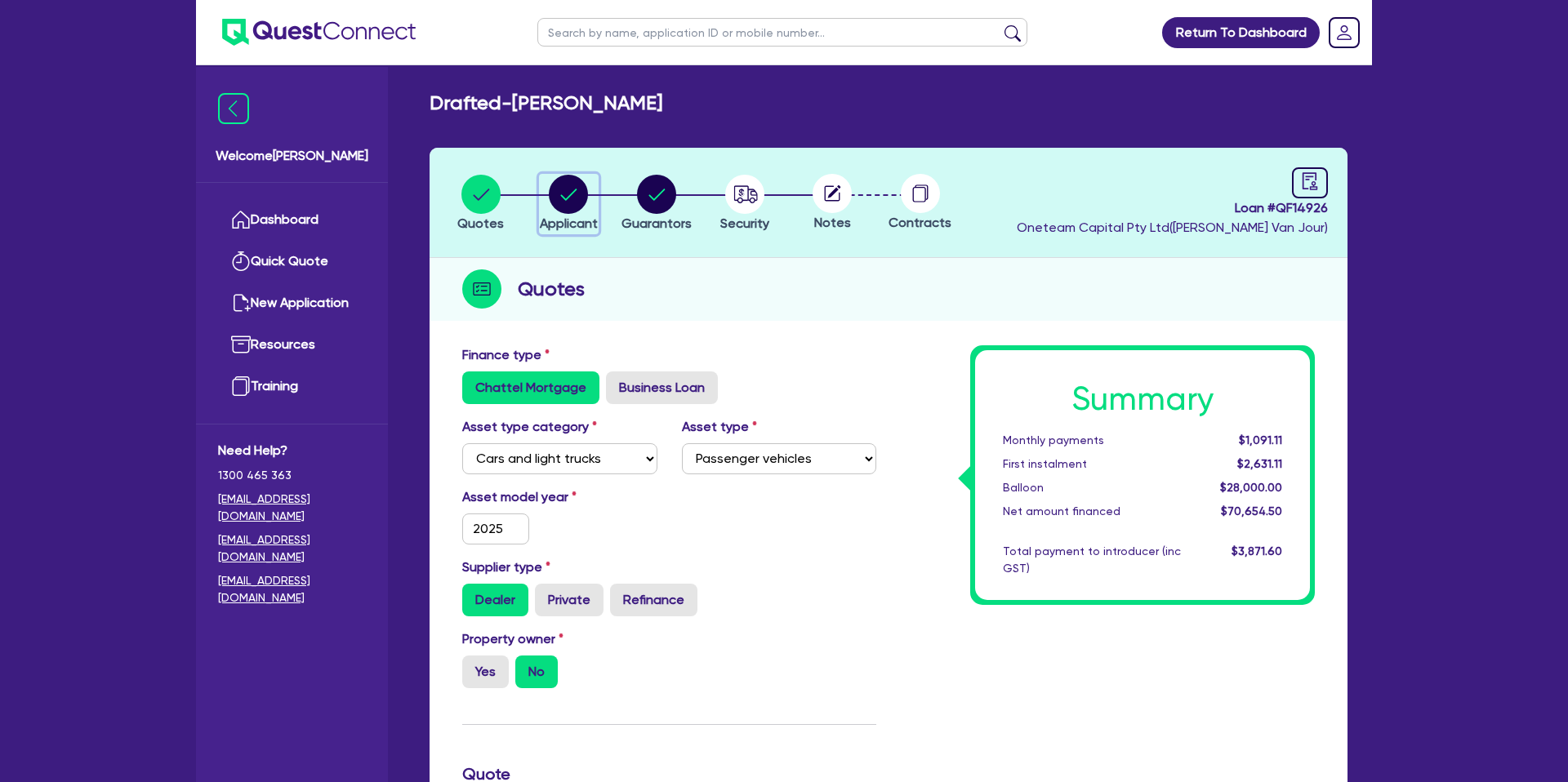
click at [591, 192] on div "button" at bounding box center [568, 194] width 58 height 39
